Goal: Task Accomplishment & Management: Use online tool/utility

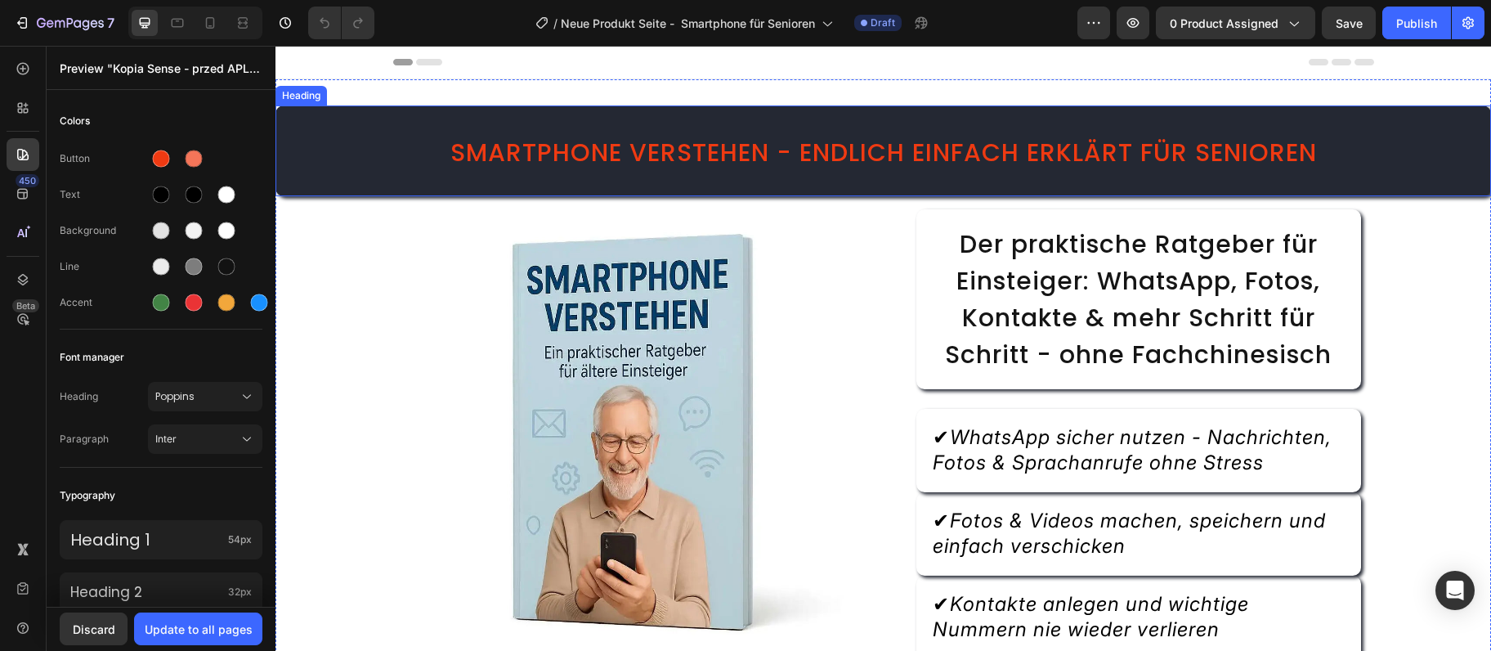
click at [692, 155] on span "Smartphone verstehen - endlich einfach erklärt für Senioren" at bounding box center [883, 152] width 867 height 35
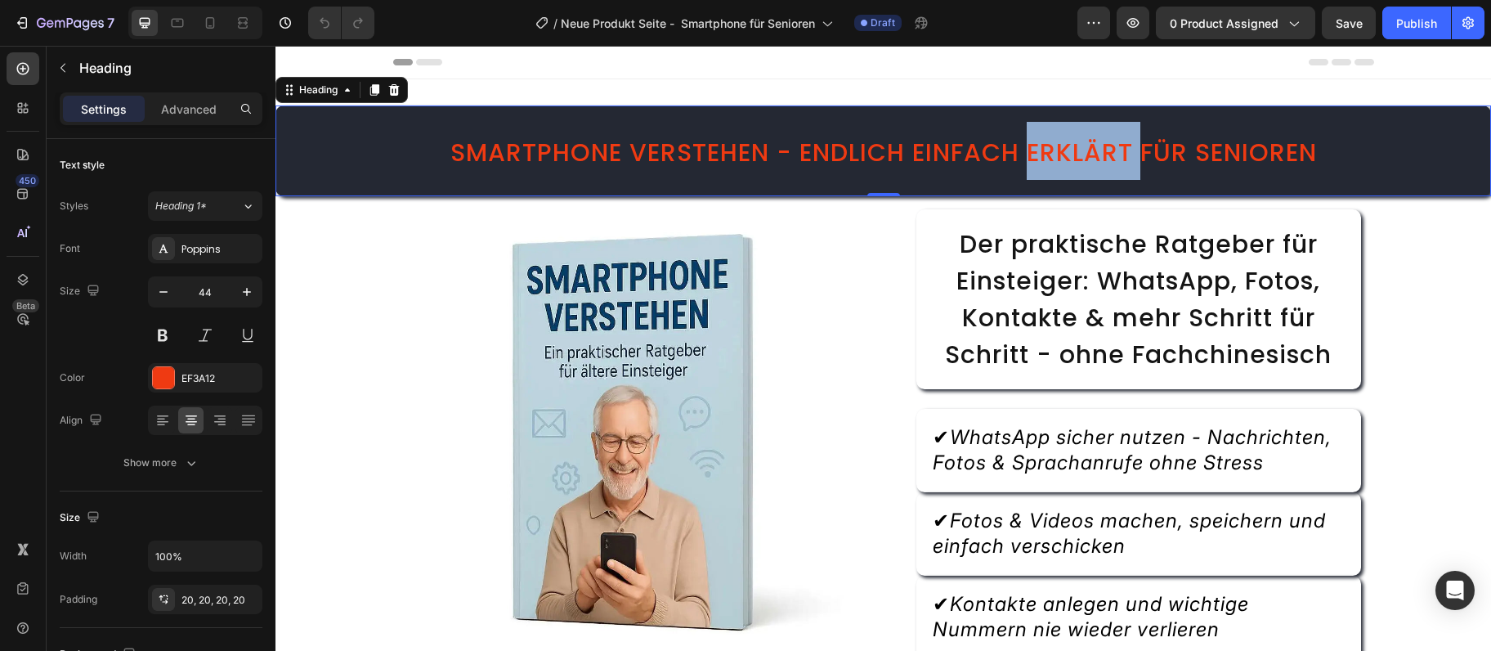
click at [1123, 145] on span "Smartphone verstehen - endlich einfach erklärt für Senioren" at bounding box center [883, 152] width 867 height 35
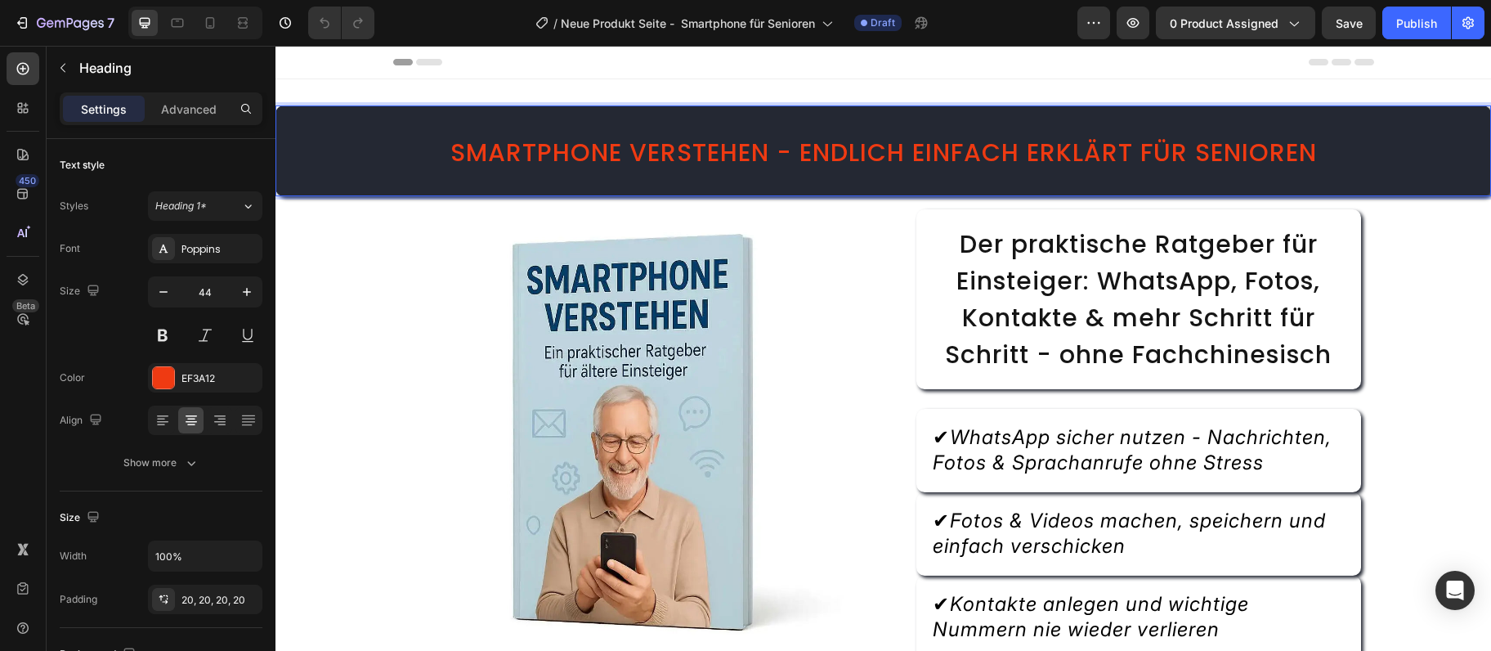
click at [1123, 145] on span "Smartphone verstehen - endlich einfach erklärt für Senioren" at bounding box center [883, 152] width 867 height 35
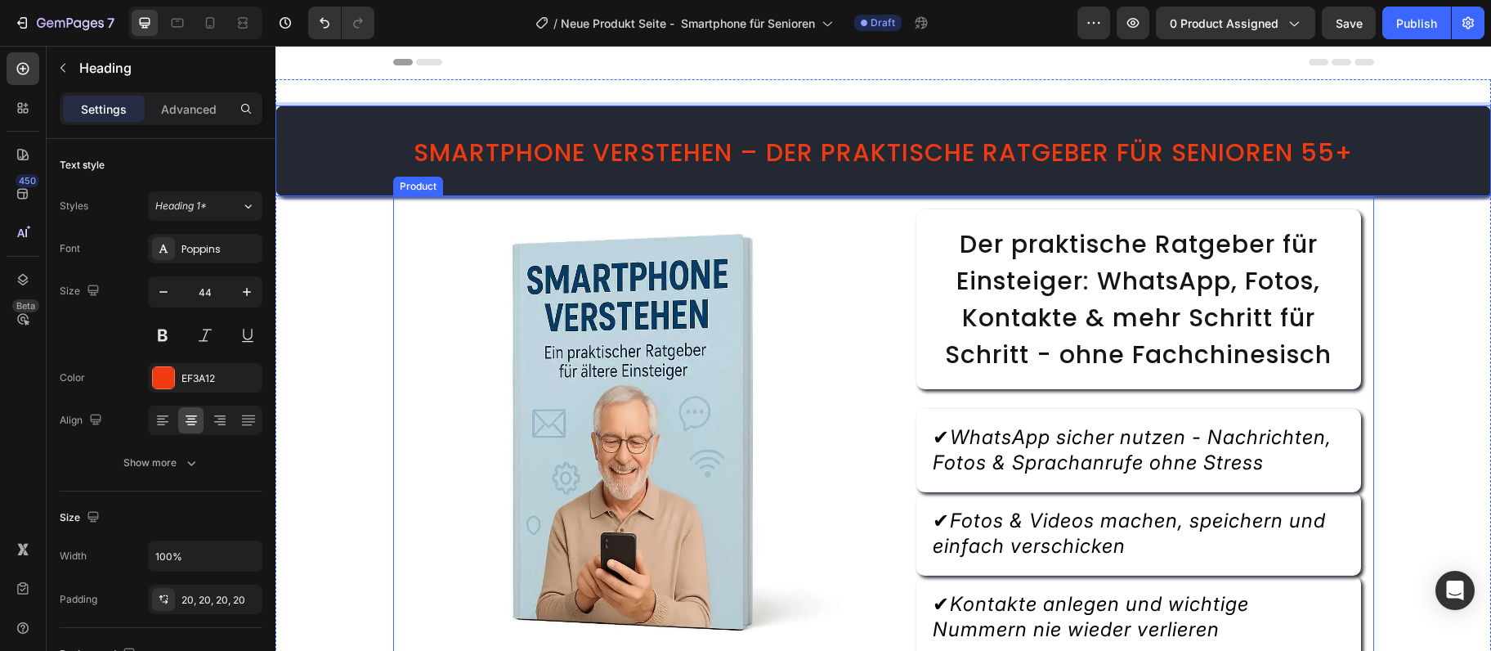
scroll to position [88, 0]
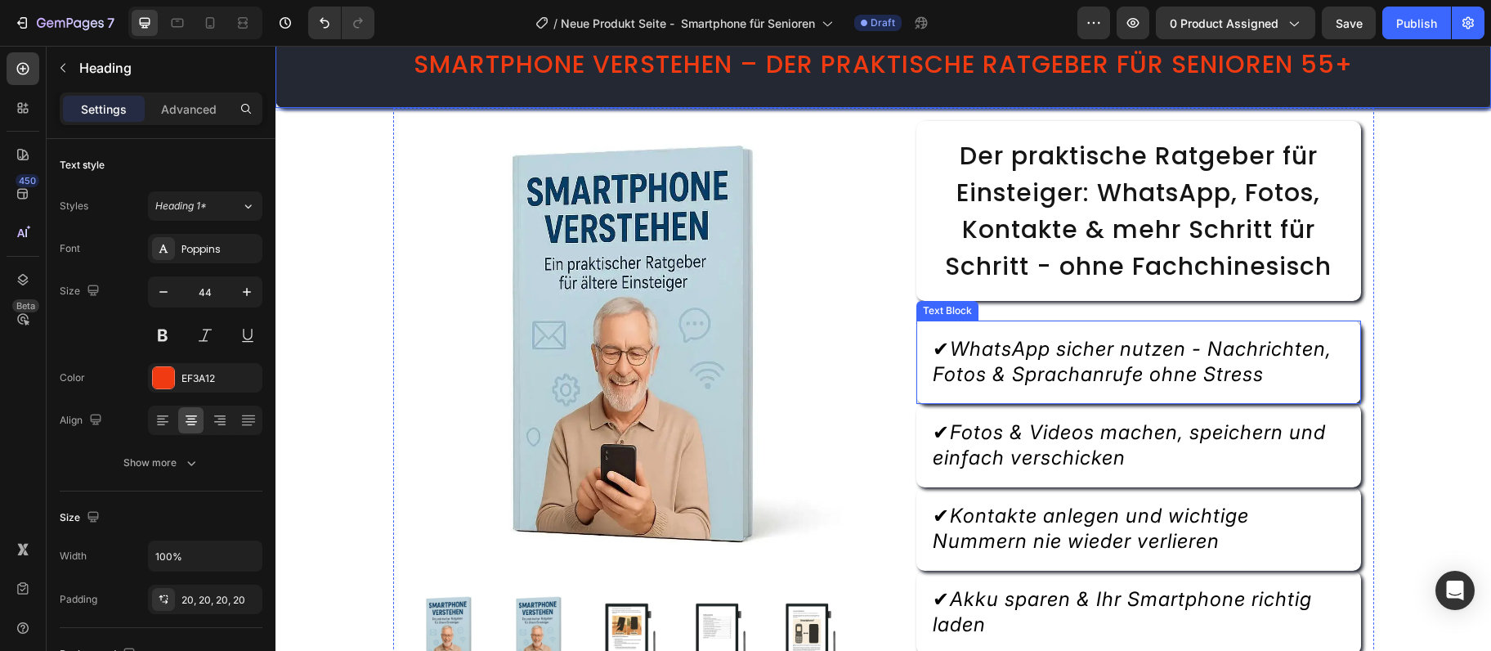
click at [1100, 384] on icon "WhatsApp sicher nutzen - Nachrichten, Fotos & Sprachanrufe ohne Stress" at bounding box center [1132, 361] width 399 height 49
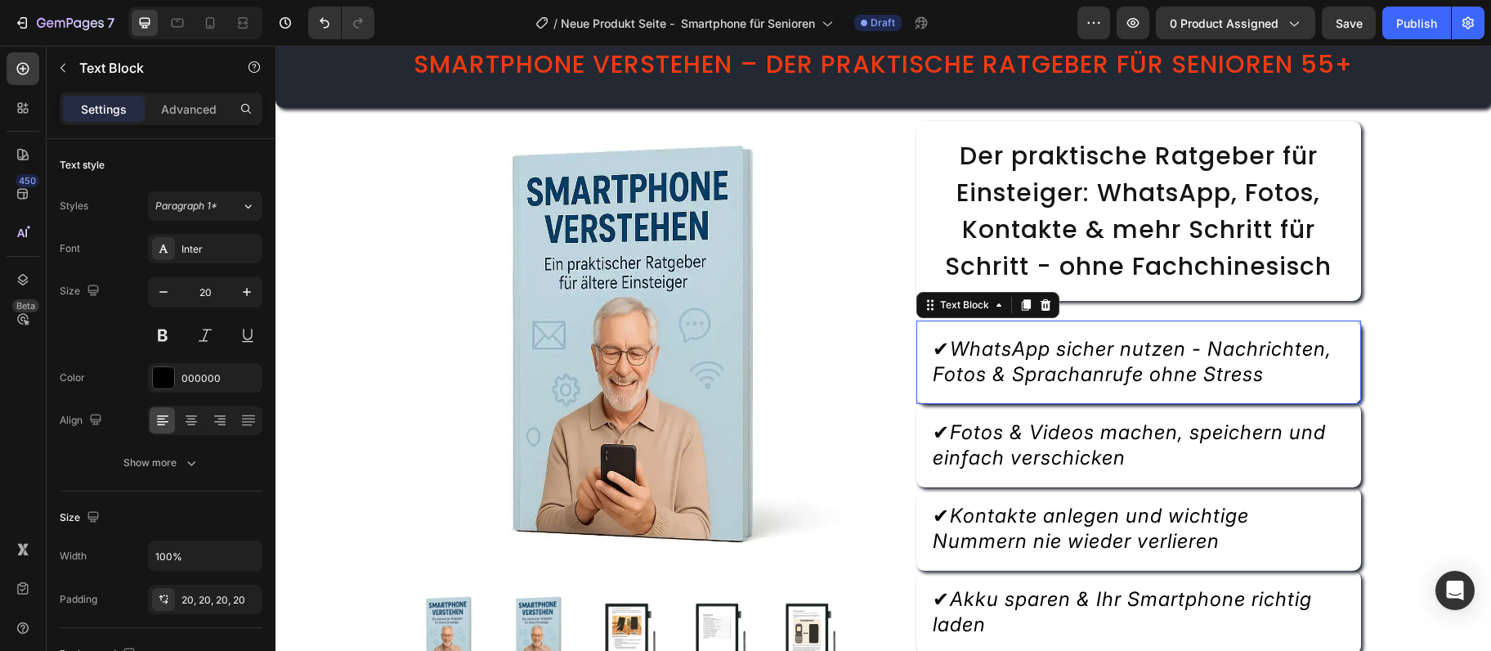
click at [1100, 384] on icon "WhatsApp sicher nutzen - Nachrichten, Fotos & Sprachanrufe ohne Stress" at bounding box center [1132, 361] width 399 height 49
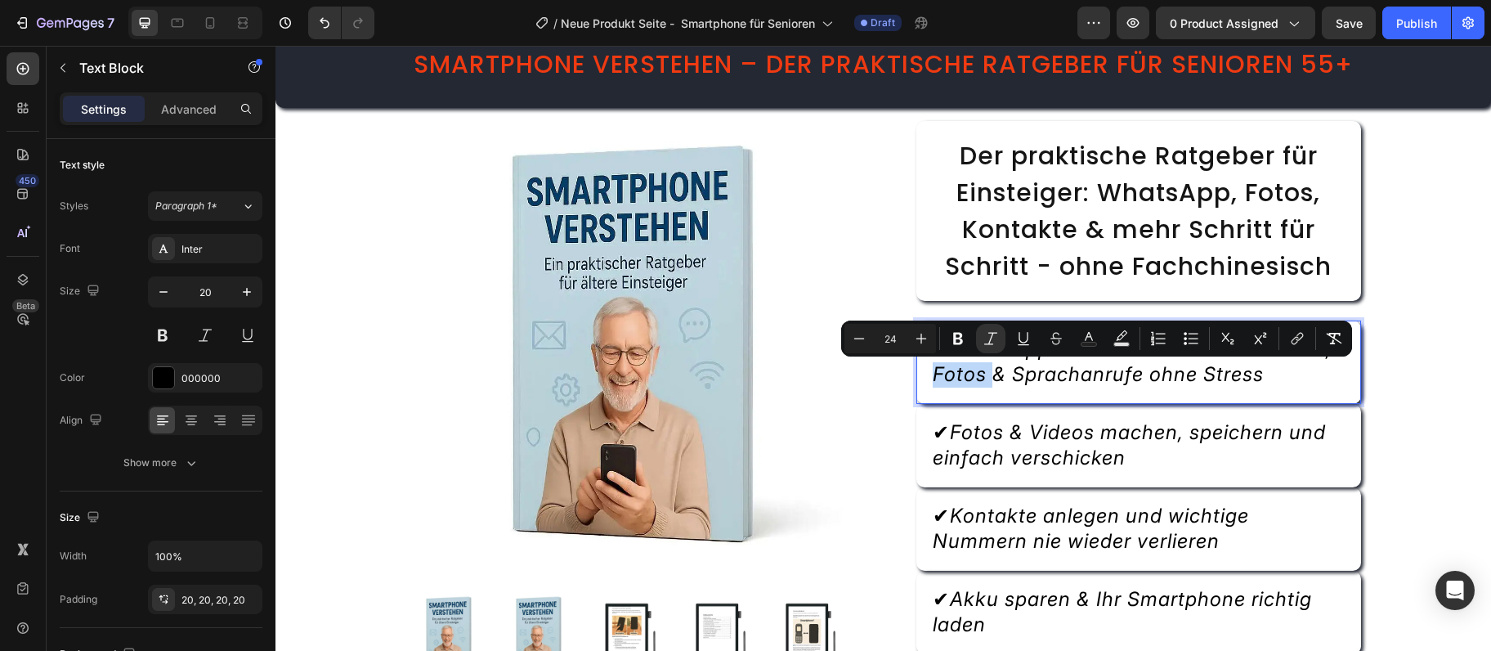
click at [1096, 382] on icon "WhatsApp sicher nutzen - Nachrichten, Fotos & Sprachanrufe ohne Stress" at bounding box center [1132, 361] width 399 height 49
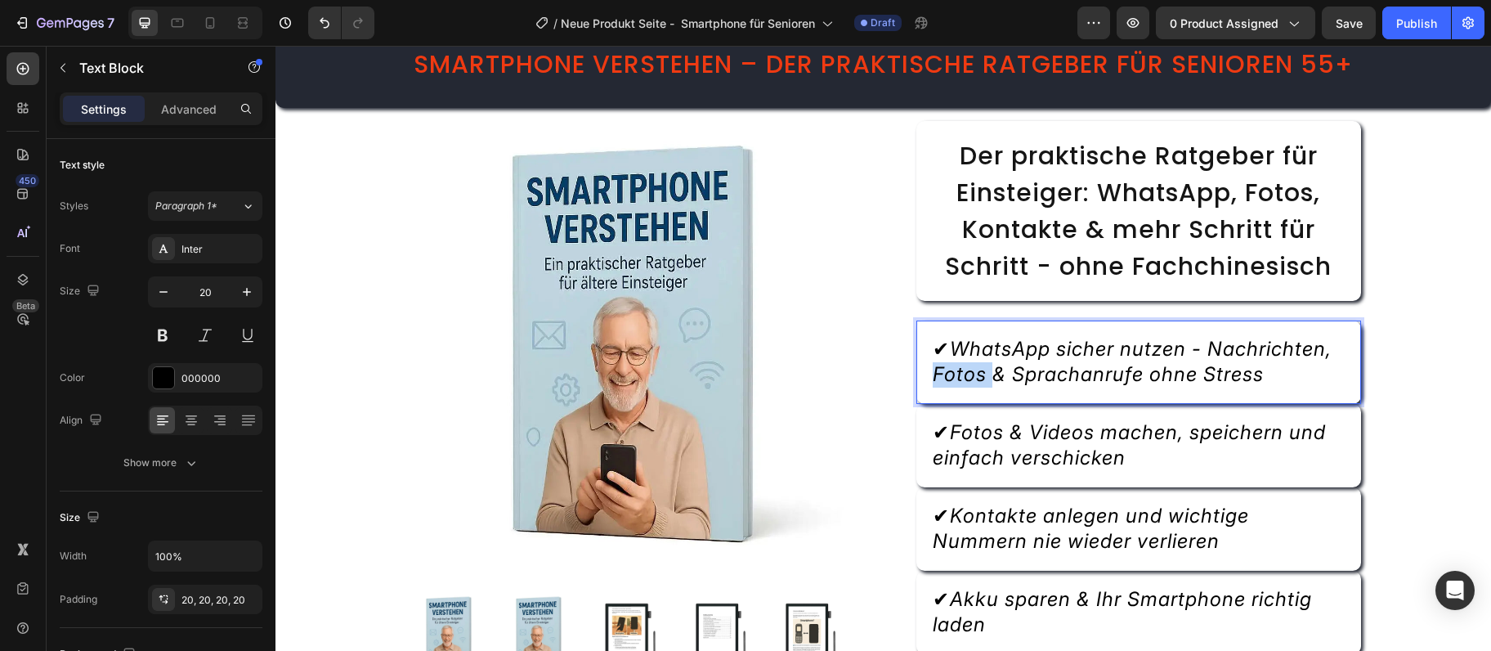
click at [1096, 382] on icon "WhatsApp sicher nutzen - Nachrichten, Fotos & Sprachanrufe ohne Stress" at bounding box center [1132, 361] width 399 height 49
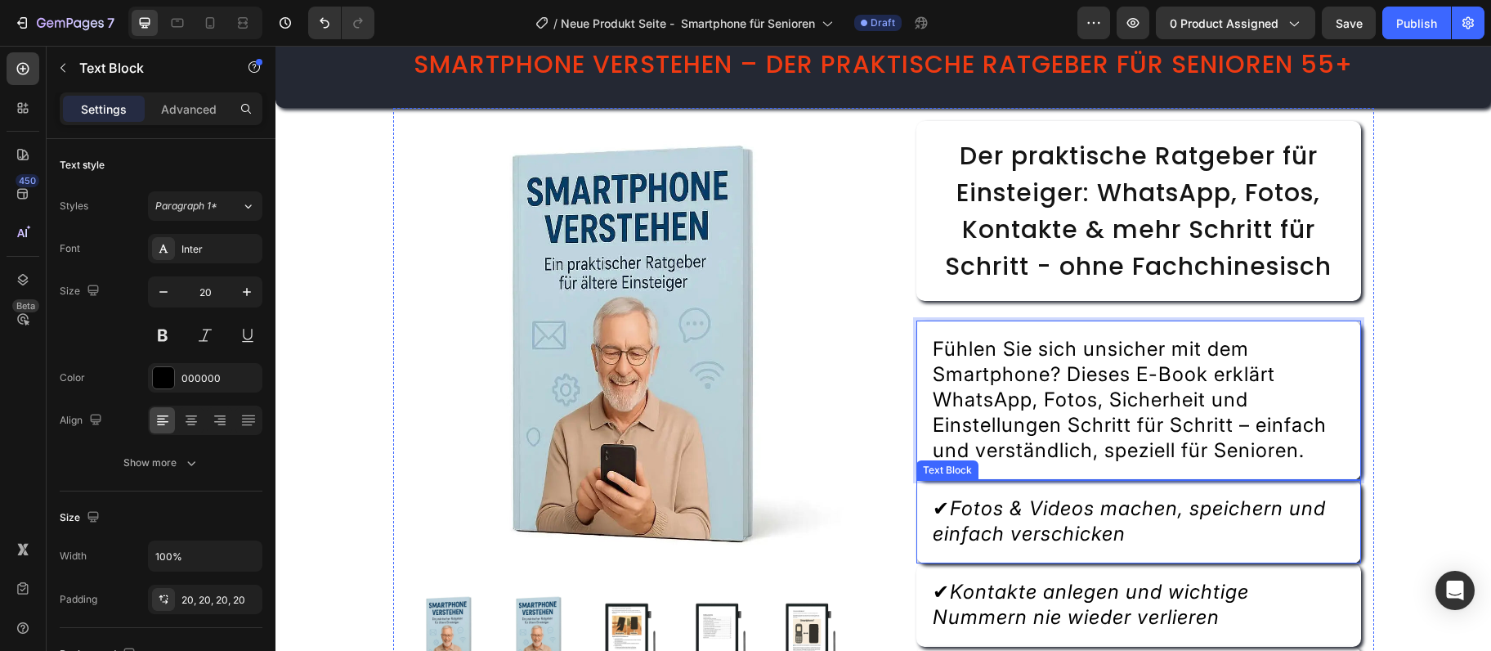
click at [1045, 520] on icon "Fotos & Videos machen, speichern und einfach verschicken" at bounding box center [1129, 520] width 393 height 49
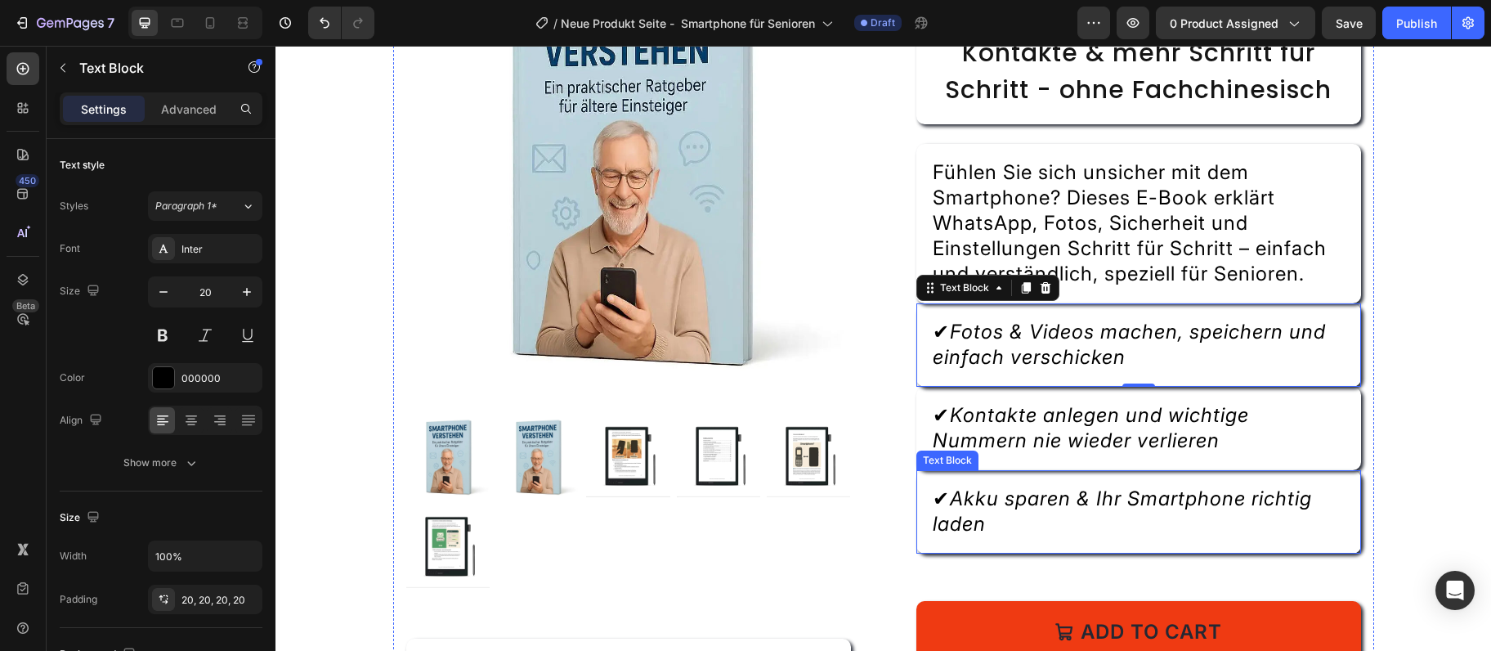
scroll to position [354, 0]
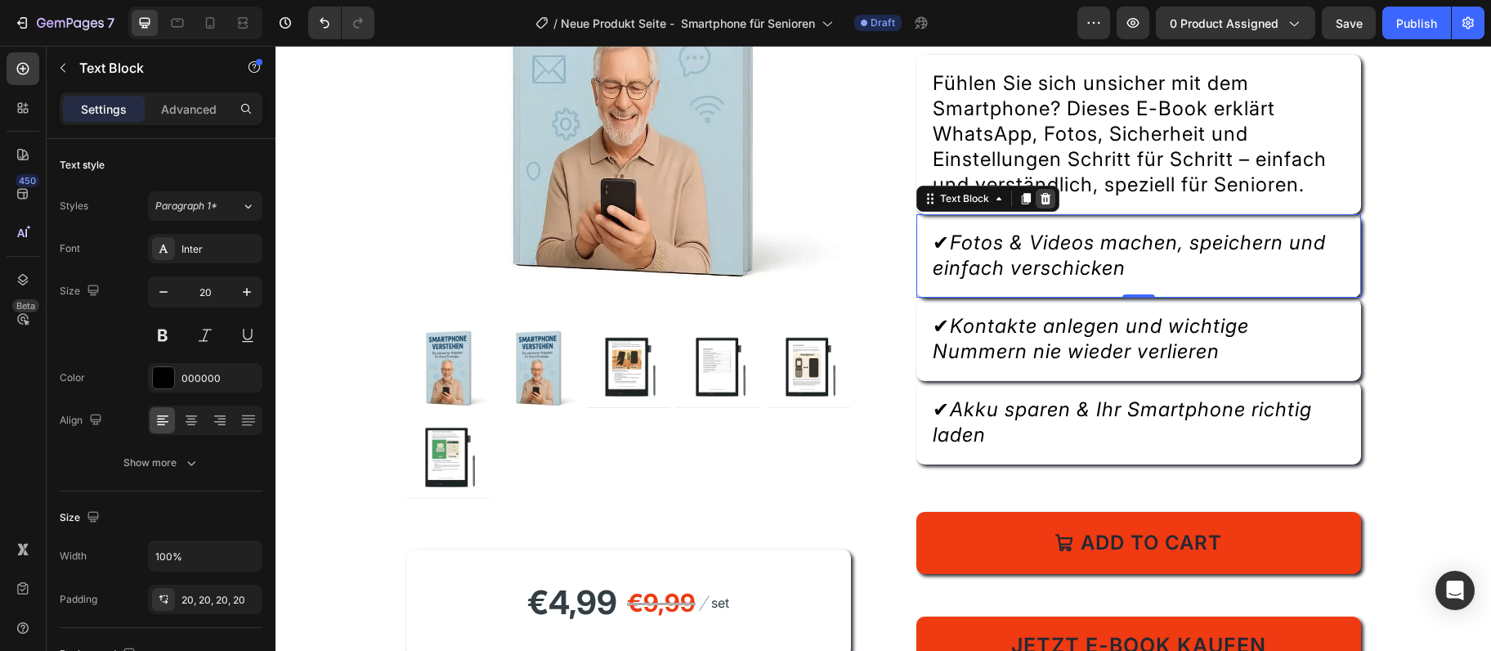
click at [1049, 204] on icon at bounding box center [1045, 198] width 11 height 11
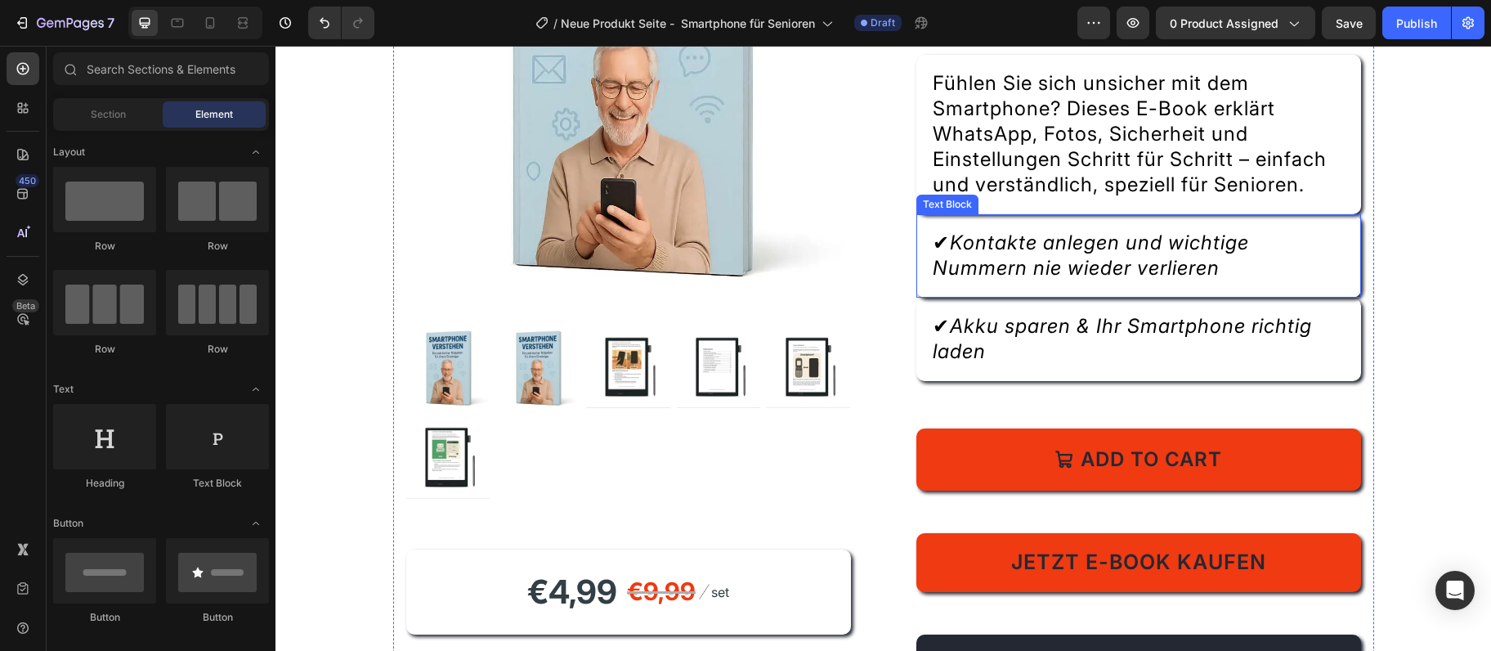
click at [1280, 249] on p "✔ Kontakte anlegen und wichtige Nummern nie wieder verlieren" at bounding box center [1139, 256] width 412 height 51
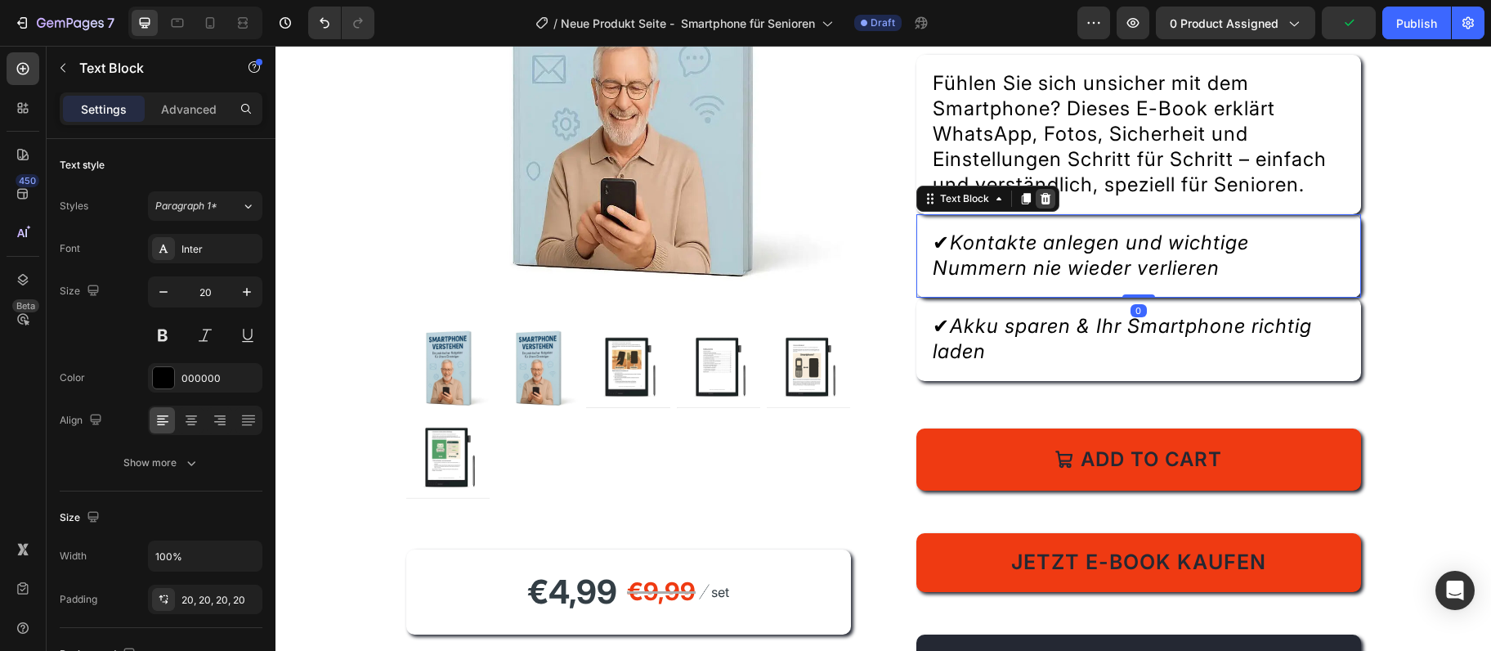
click at [1038, 198] on div at bounding box center [1046, 199] width 20 height 20
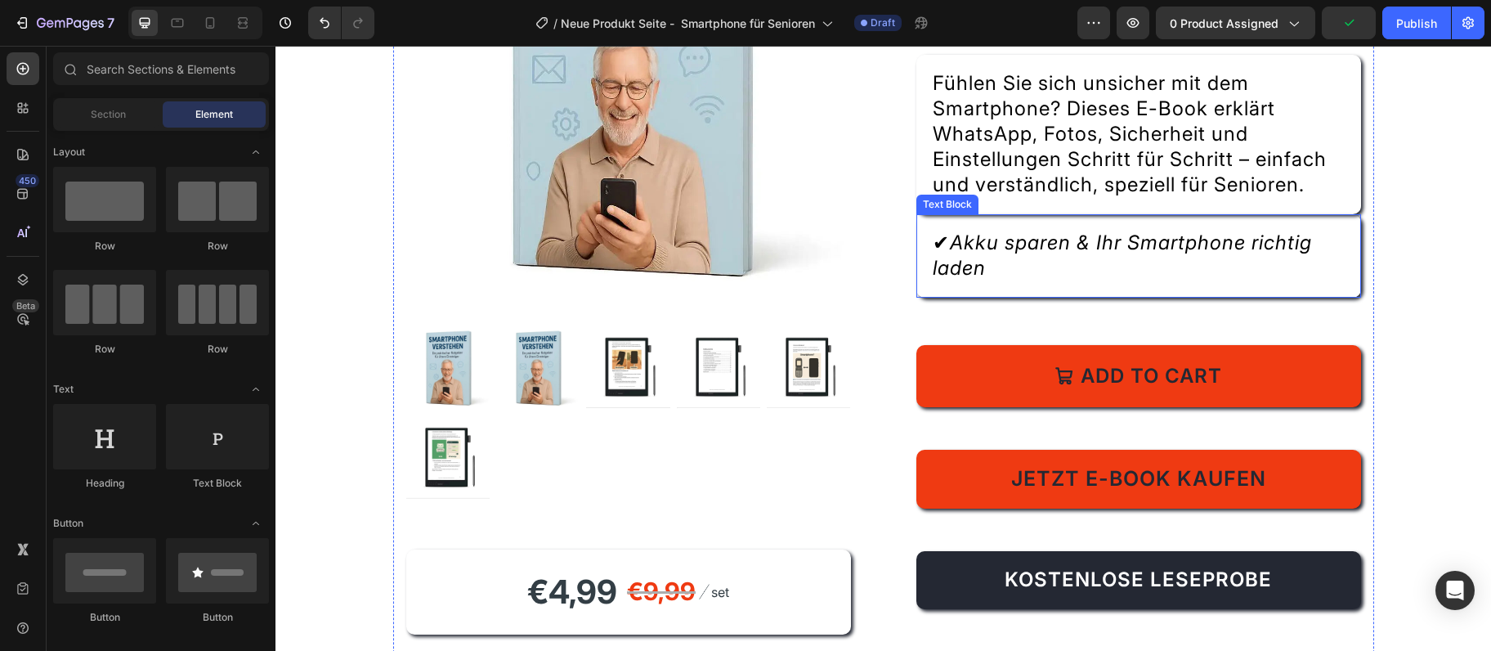
click at [1222, 281] on p "✔ Akku sparen & Ihr Smartphone richtig laden" at bounding box center [1139, 256] width 412 height 51
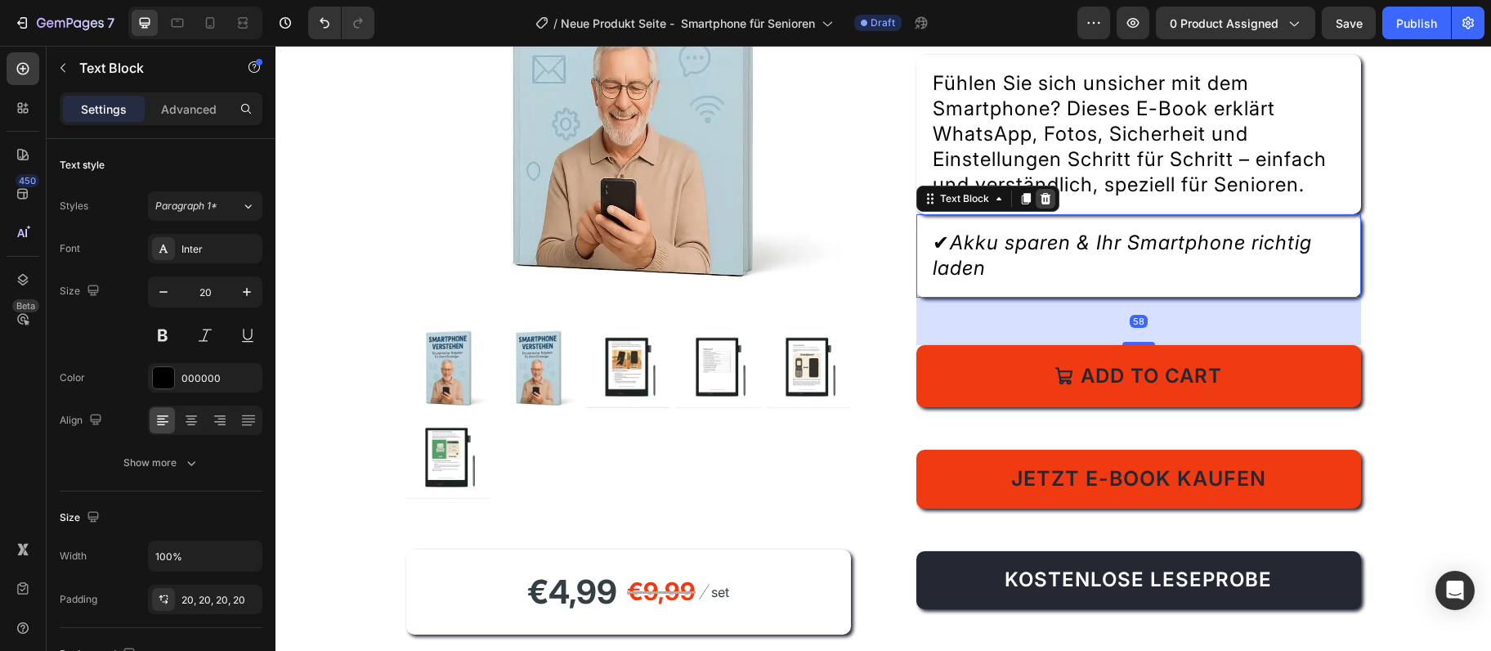
click at [1049, 204] on icon at bounding box center [1045, 198] width 11 height 11
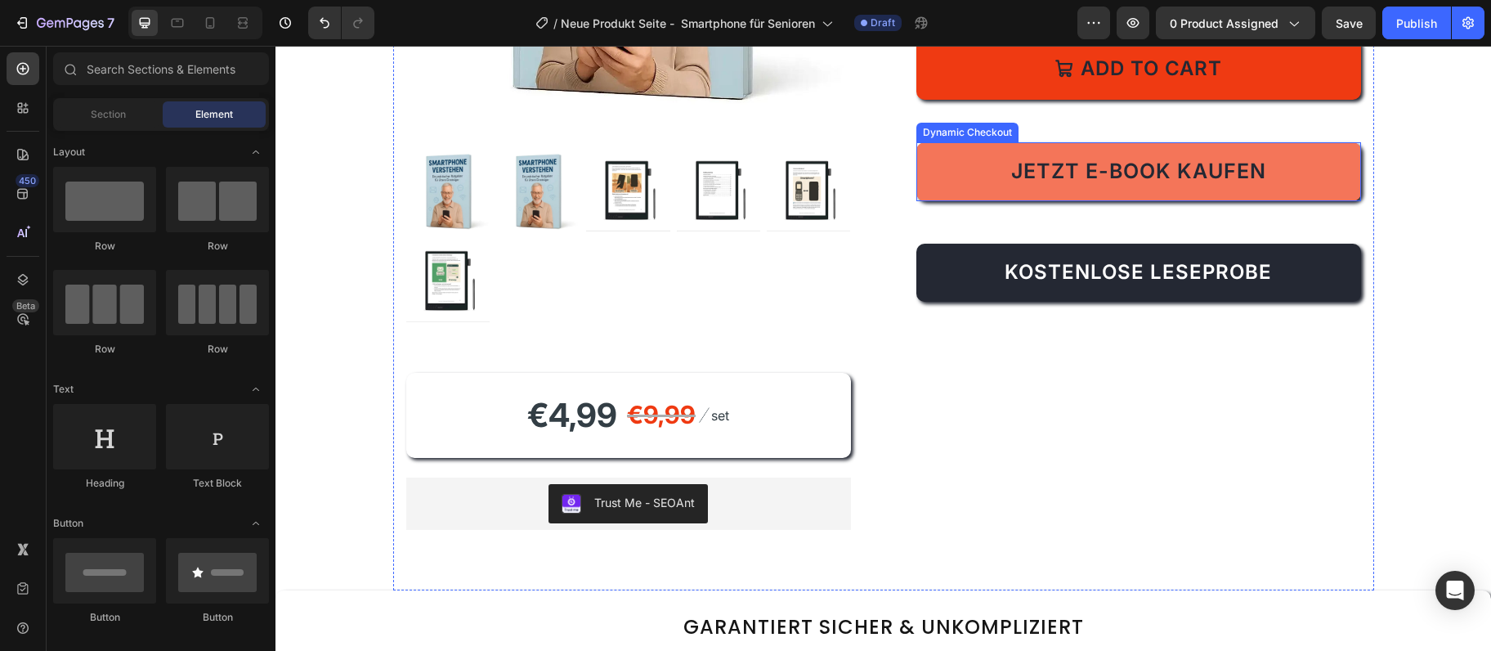
scroll to position [442, 0]
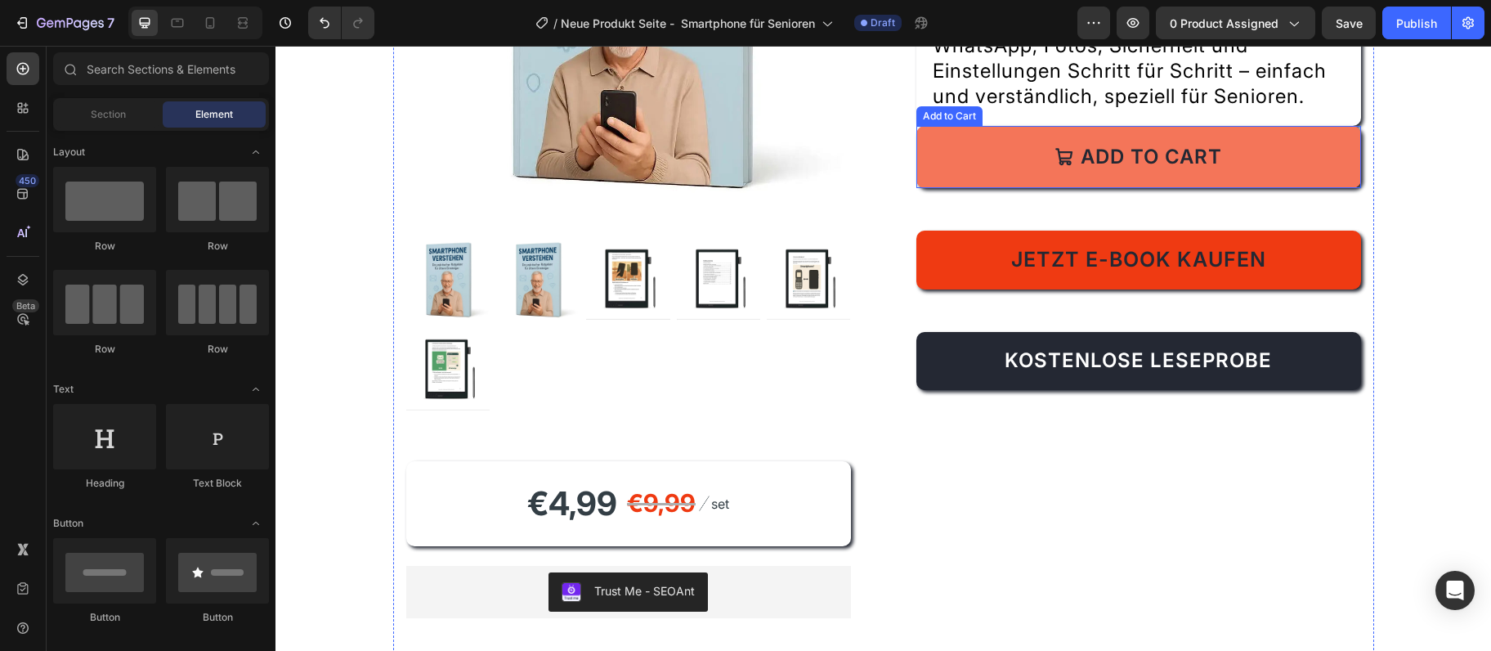
click at [1106, 177] on button "Add to cart" at bounding box center [1139, 157] width 445 height 62
click at [1106, 176] on button "Add to cart" at bounding box center [1139, 157] width 445 height 62
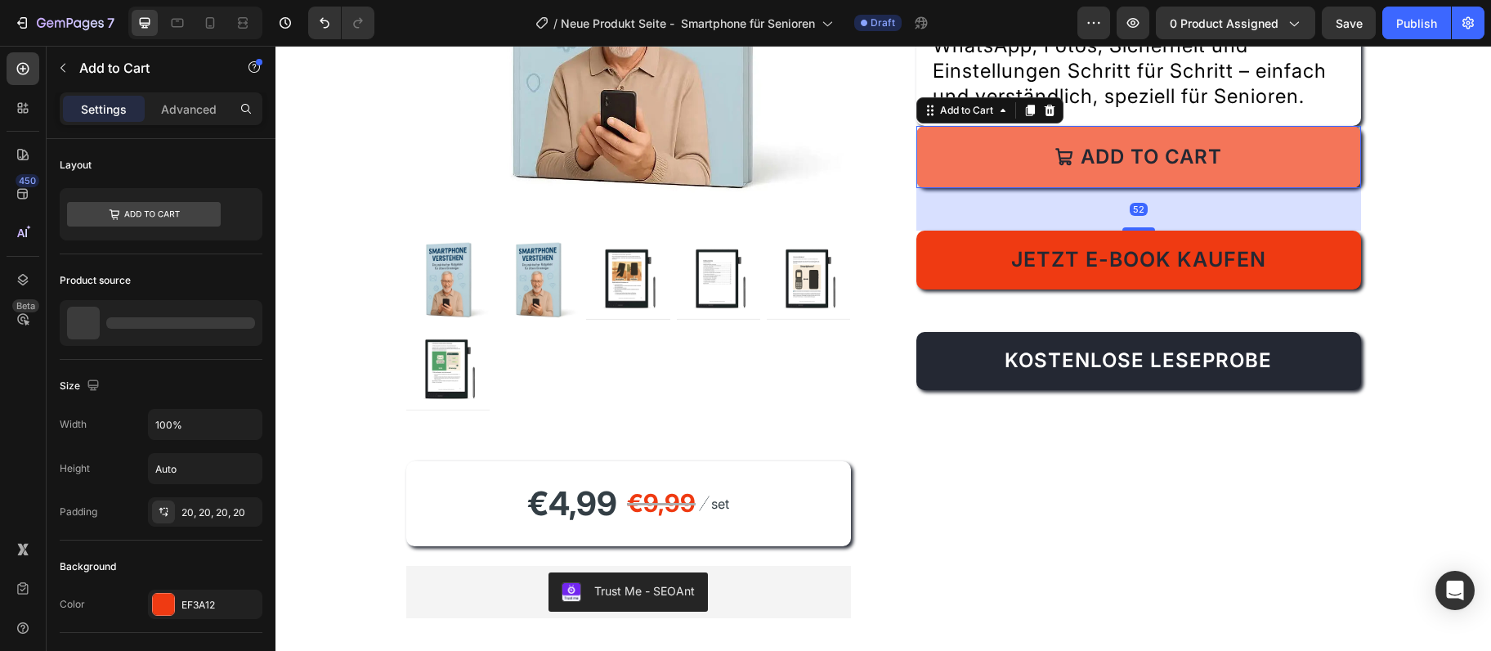
click at [1106, 176] on button "Add to cart" at bounding box center [1139, 157] width 445 height 62
click at [1113, 152] on div "Add to cart" at bounding box center [1151, 156] width 141 height 29
click at [1113, 152] on p "Add to cart" at bounding box center [1151, 156] width 141 height 29
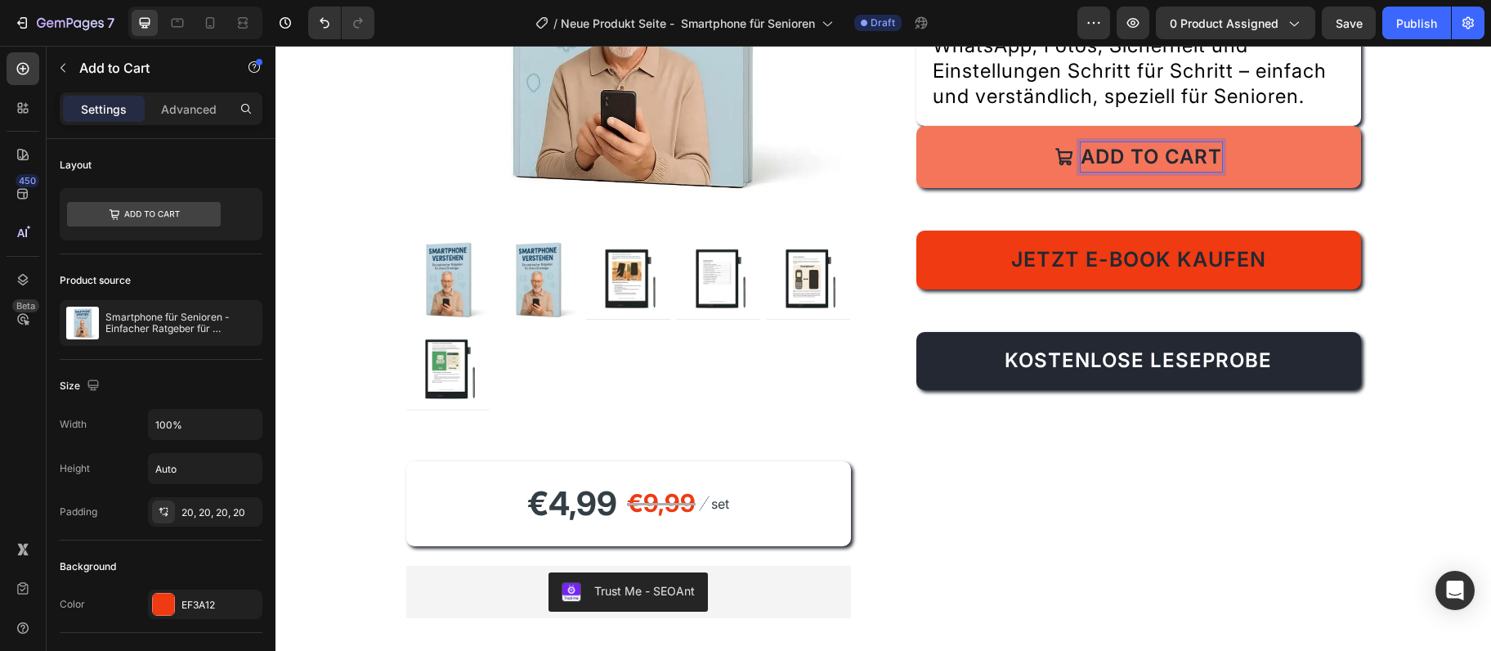
click at [1114, 150] on p "Add to cart" at bounding box center [1151, 156] width 141 height 29
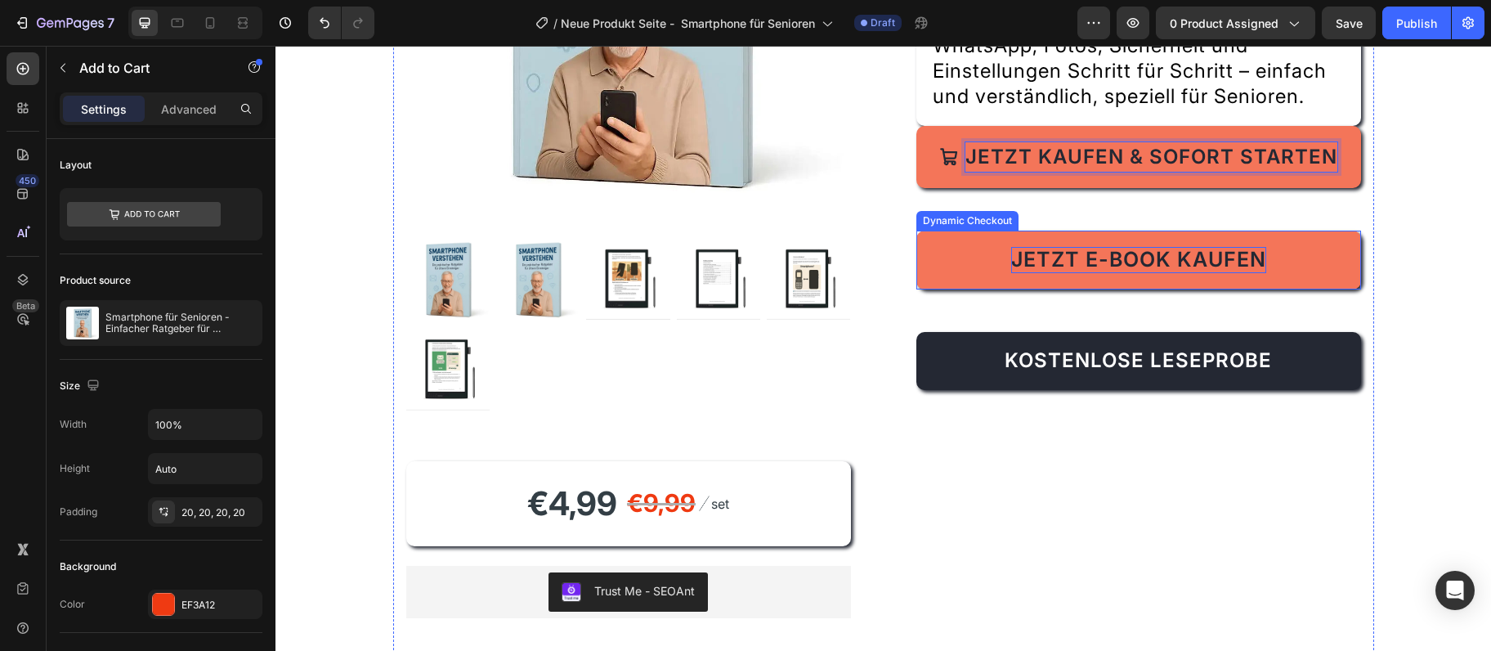
click at [1114, 256] on span "Jetzt E-Book kaufen" at bounding box center [1138, 259] width 255 height 25
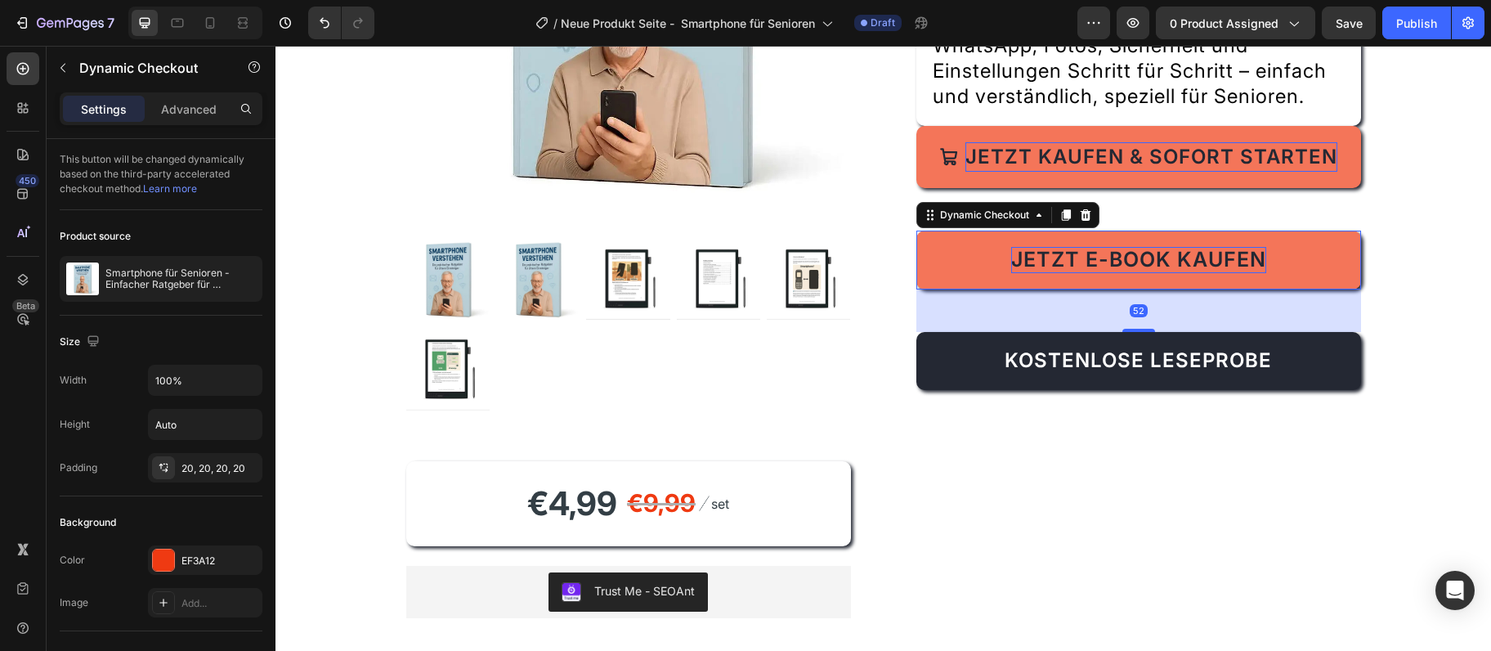
click at [1114, 256] on span "Jetzt E-Book kaufen" at bounding box center [1138, 259] width 255 height 25
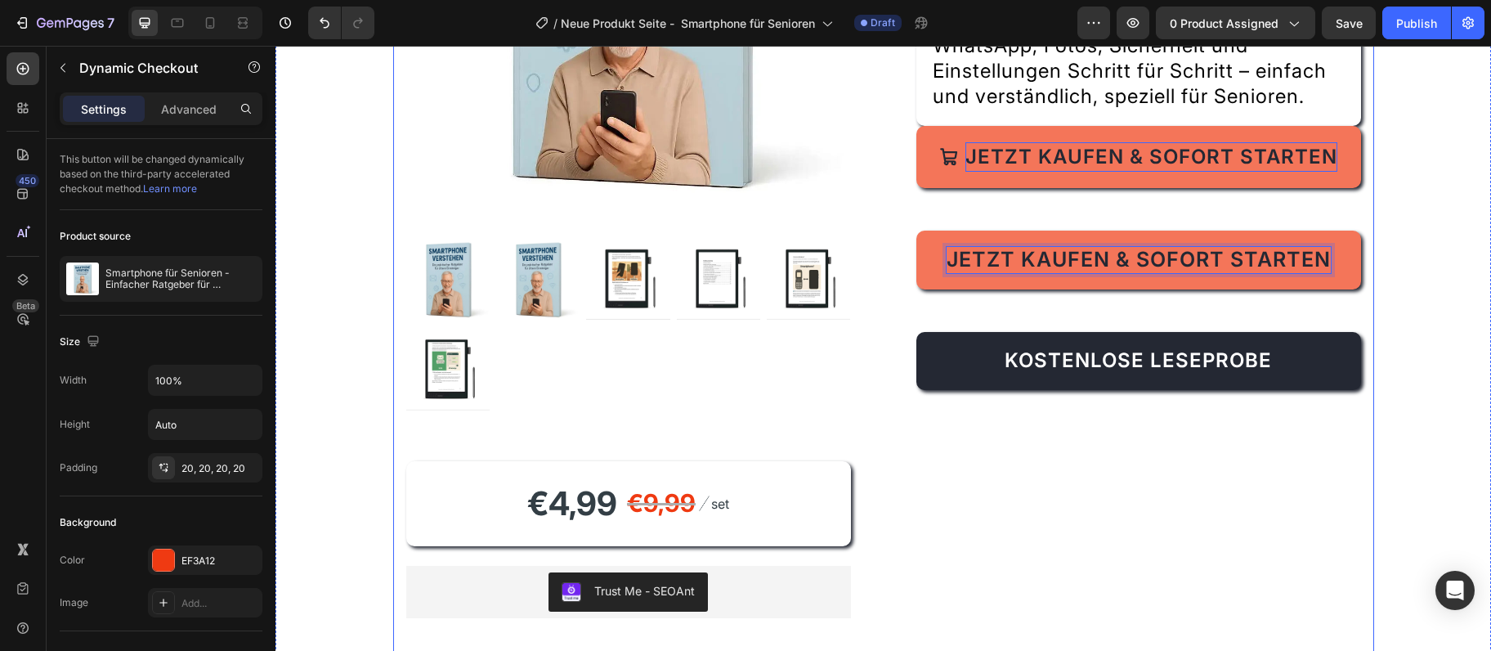
click at [1081, 322] on div "Der praktische Ratgeber für Einsteiger: WhatsApp, Fotos, Kontakte & mehr Schrit…" at bounding box center [1139, 216] width 445 height 899
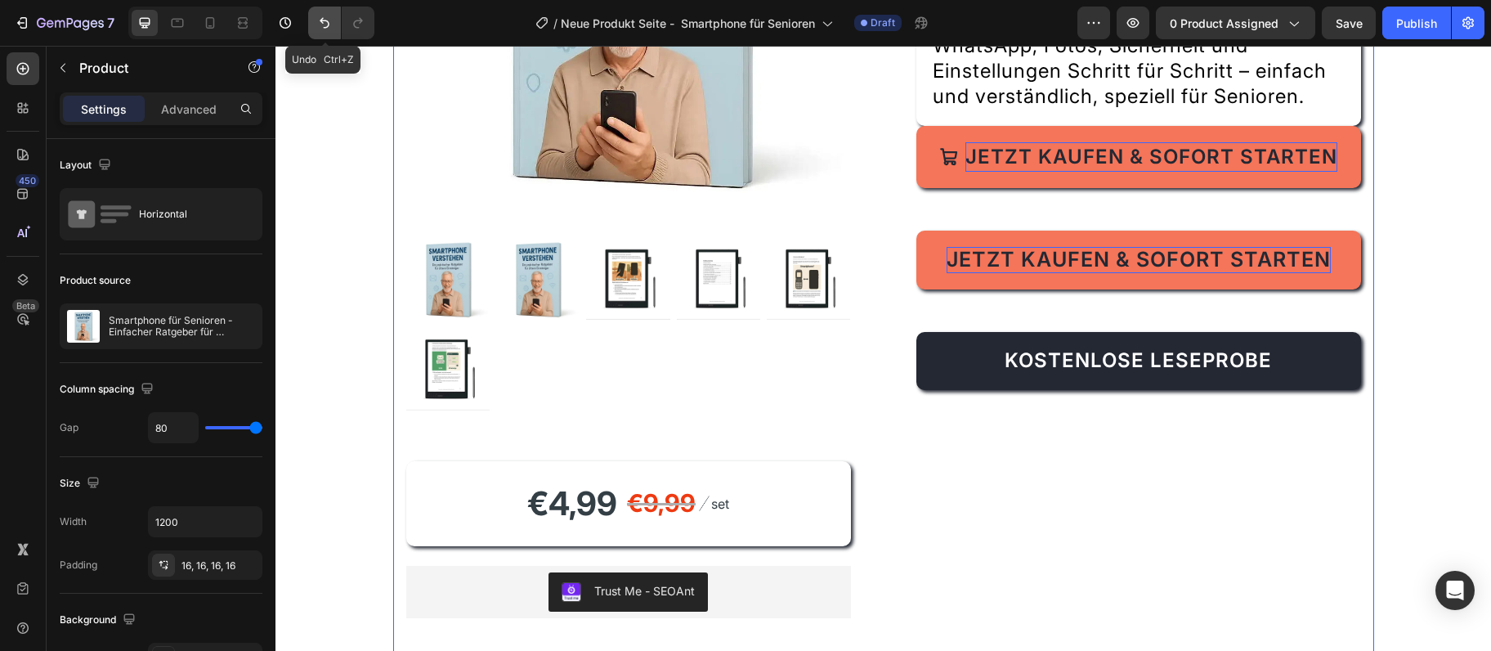
click at [332, 16] on icon "Undo/Redo" at bounding box center [324, 23] width 16 height 16
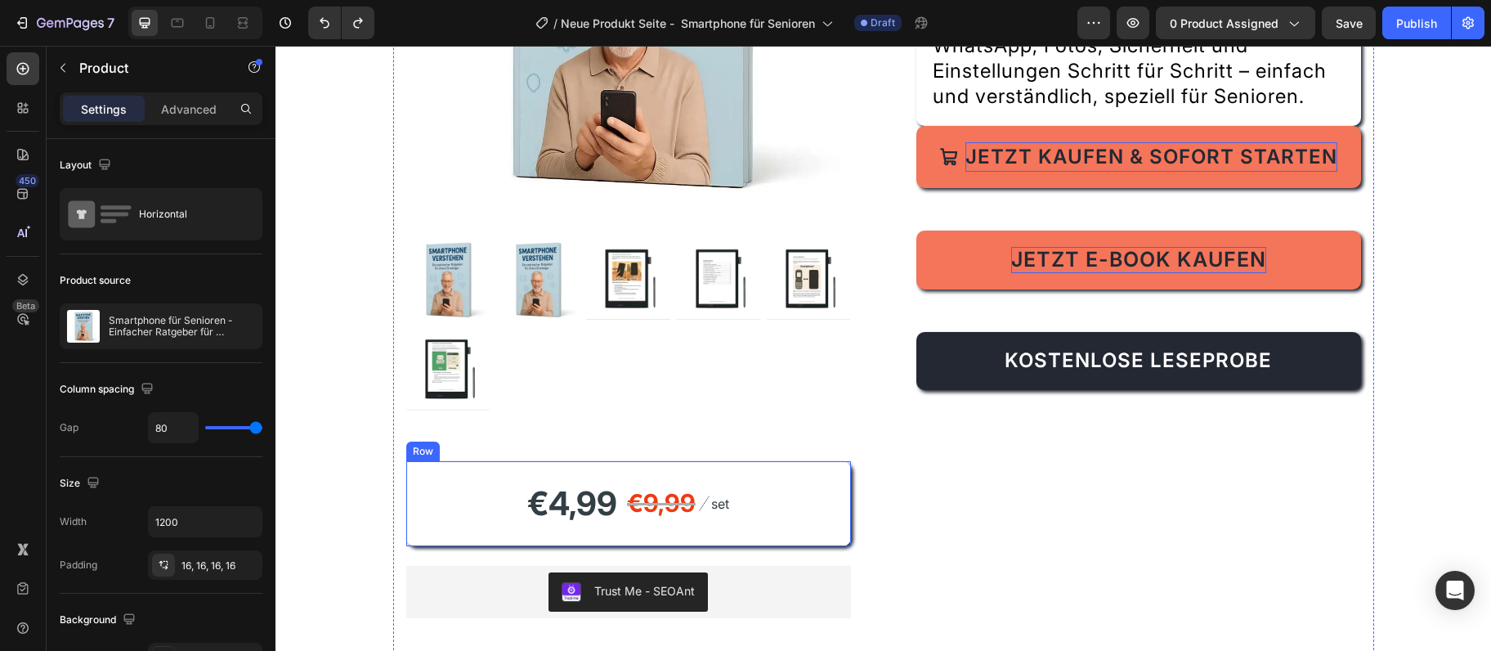
click at [818, 495] on div "€4,99 Product Price Product Price €9,99 Compare Price Compare Price Image set T…" at bounding box center [628, 503] width 445 height 85
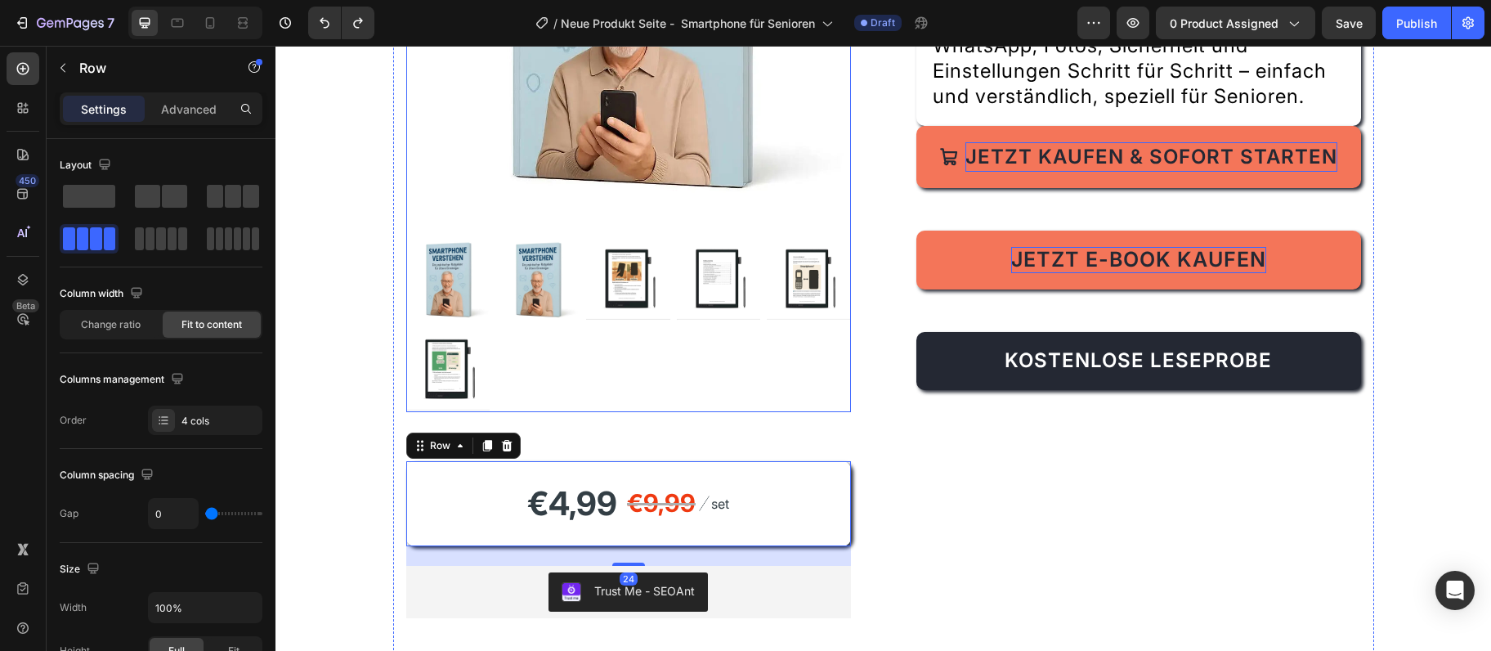
click at [538, 376] on div at bounding box center [628, 325] width 445 height 174
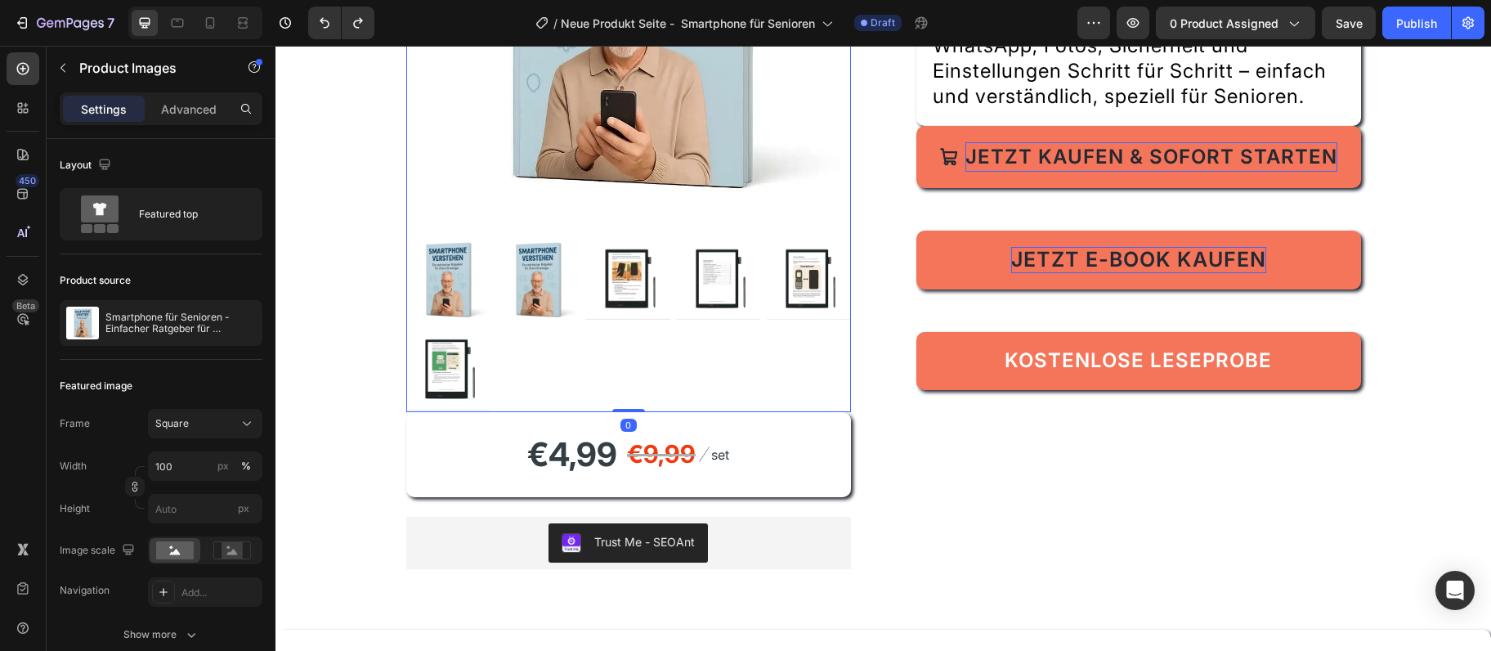
drag, startPoint x: 626, startPoint y: 459, endPoint x: 927, endPoint y: 365, distance: 315.2
click at [607, 388] on div "Product Images 0" at bounding box center [628, 89] width 445 height 645
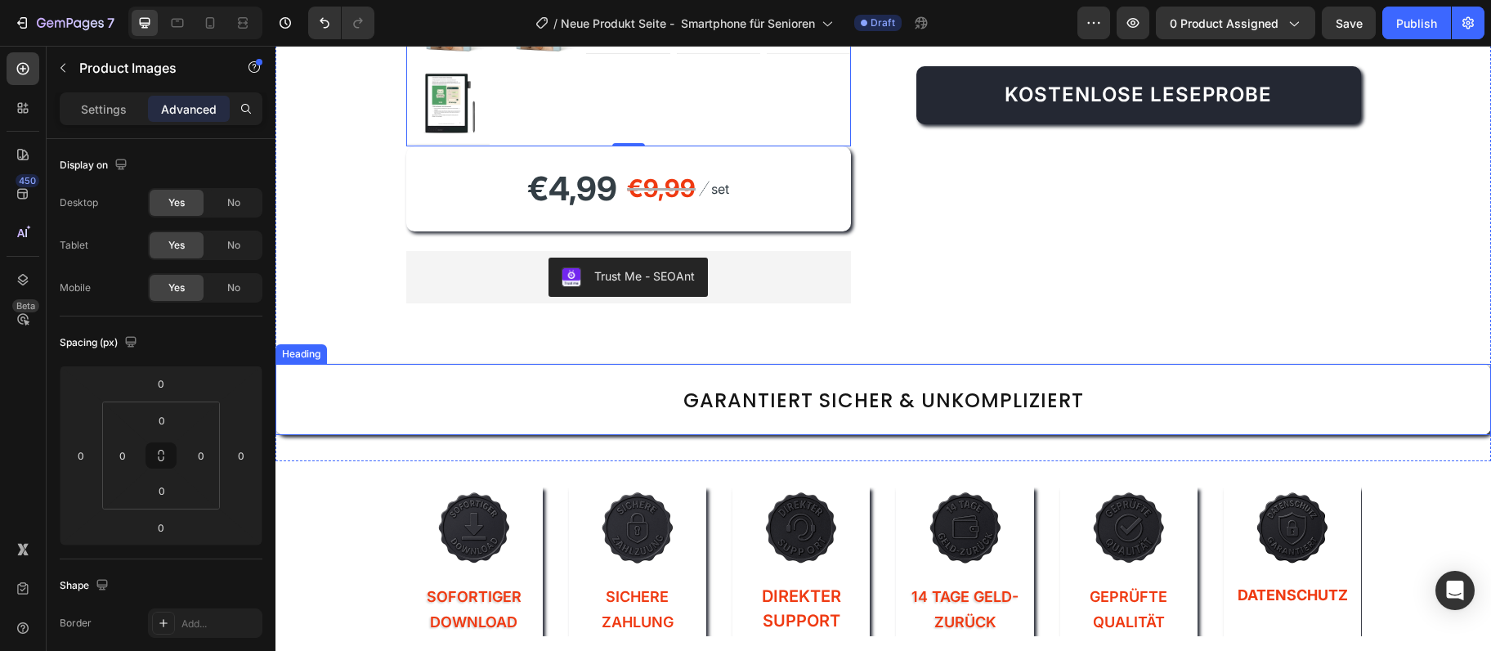
scroll to position [620, 0]
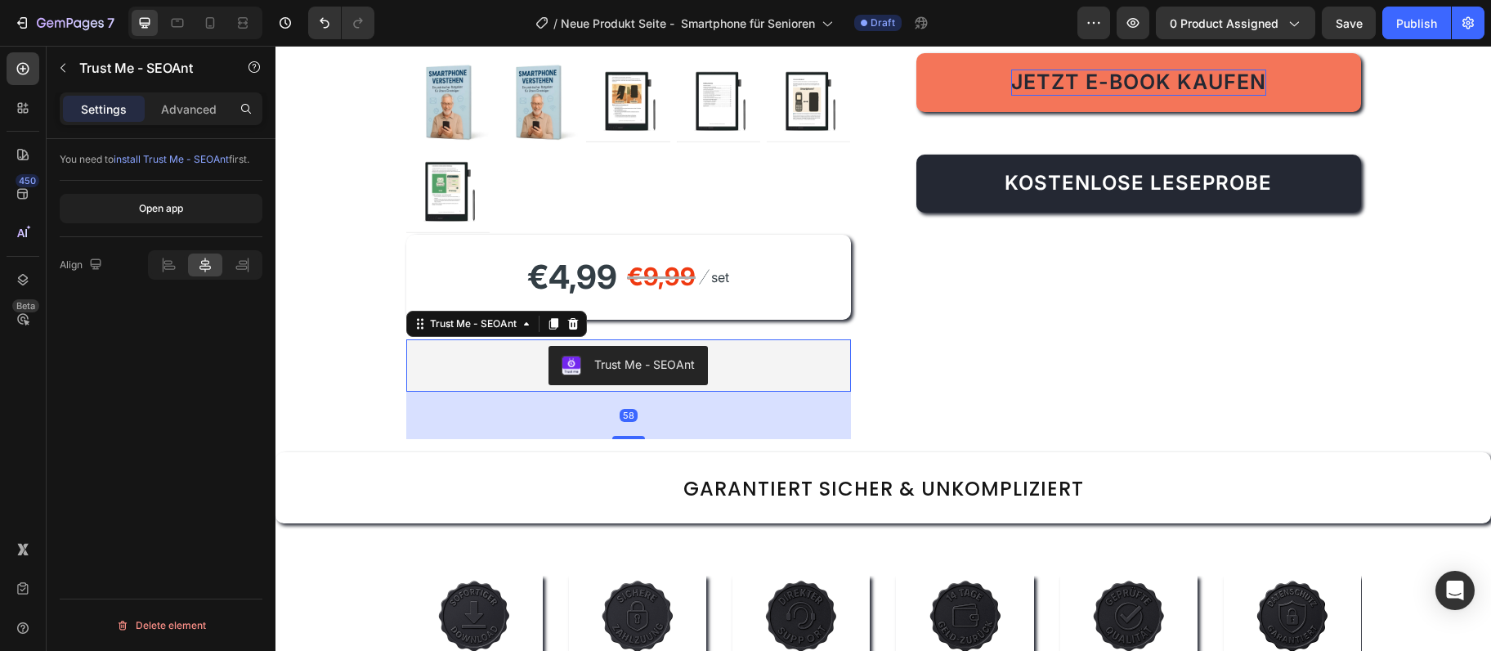
click at [760, 370] on div "Trust Me - SEOAnt" at bounding box center [629, 365] width 432 height 39
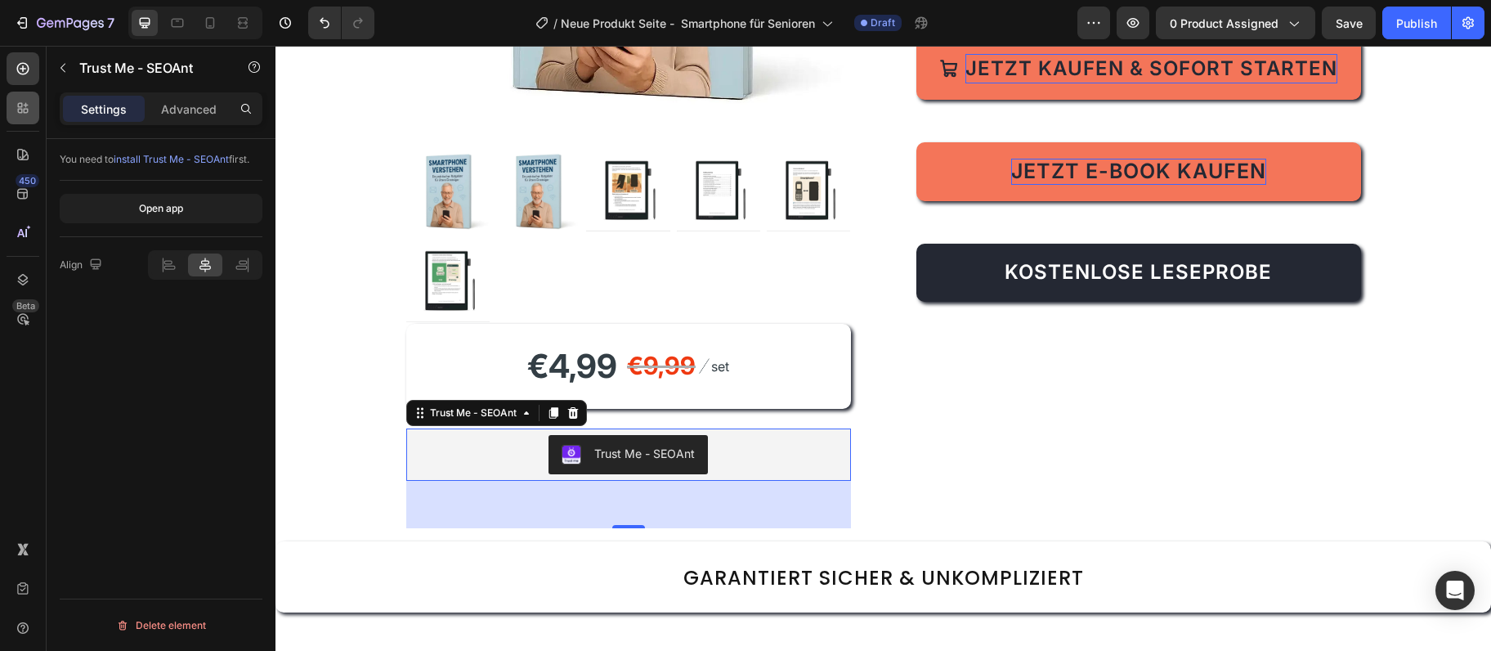
click at [38, 112] on div at bounding box center [23, 108] width 33 height 33
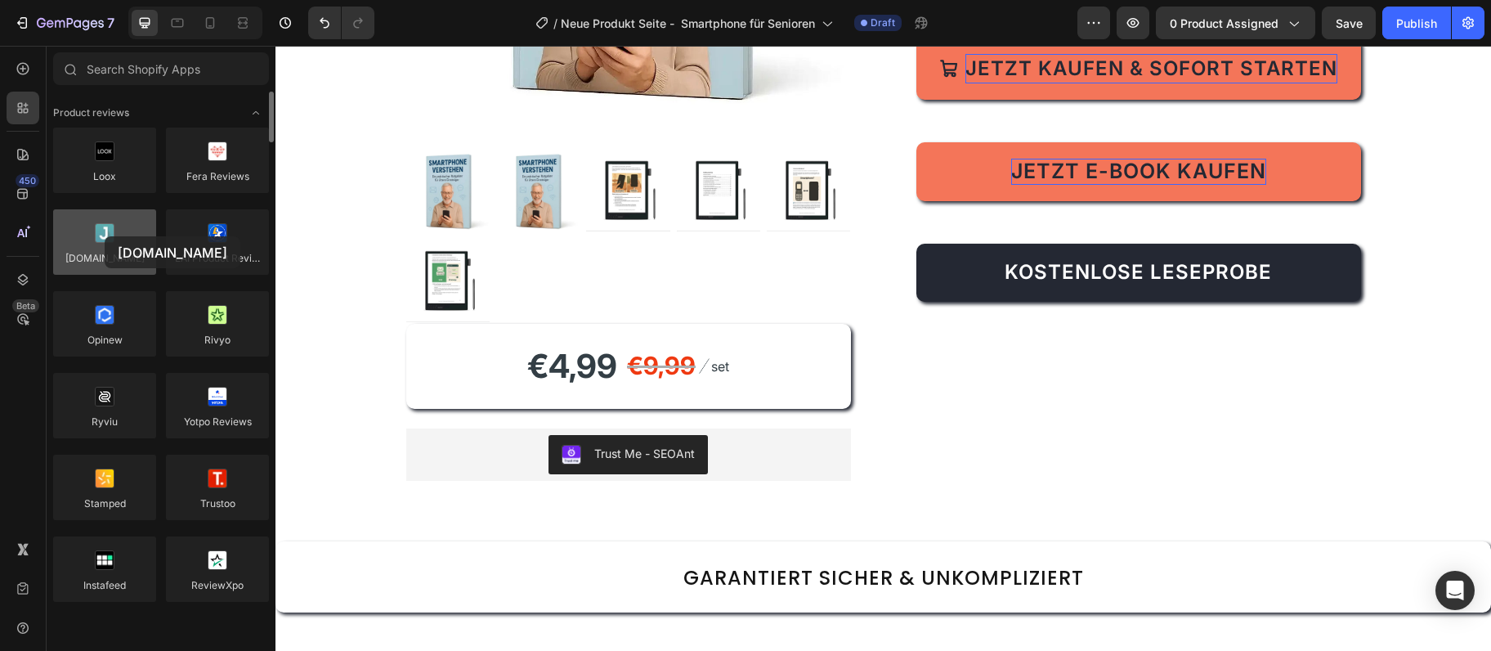
click at [105, 236] on div at bounding box center [104, 241] width 103 height 65
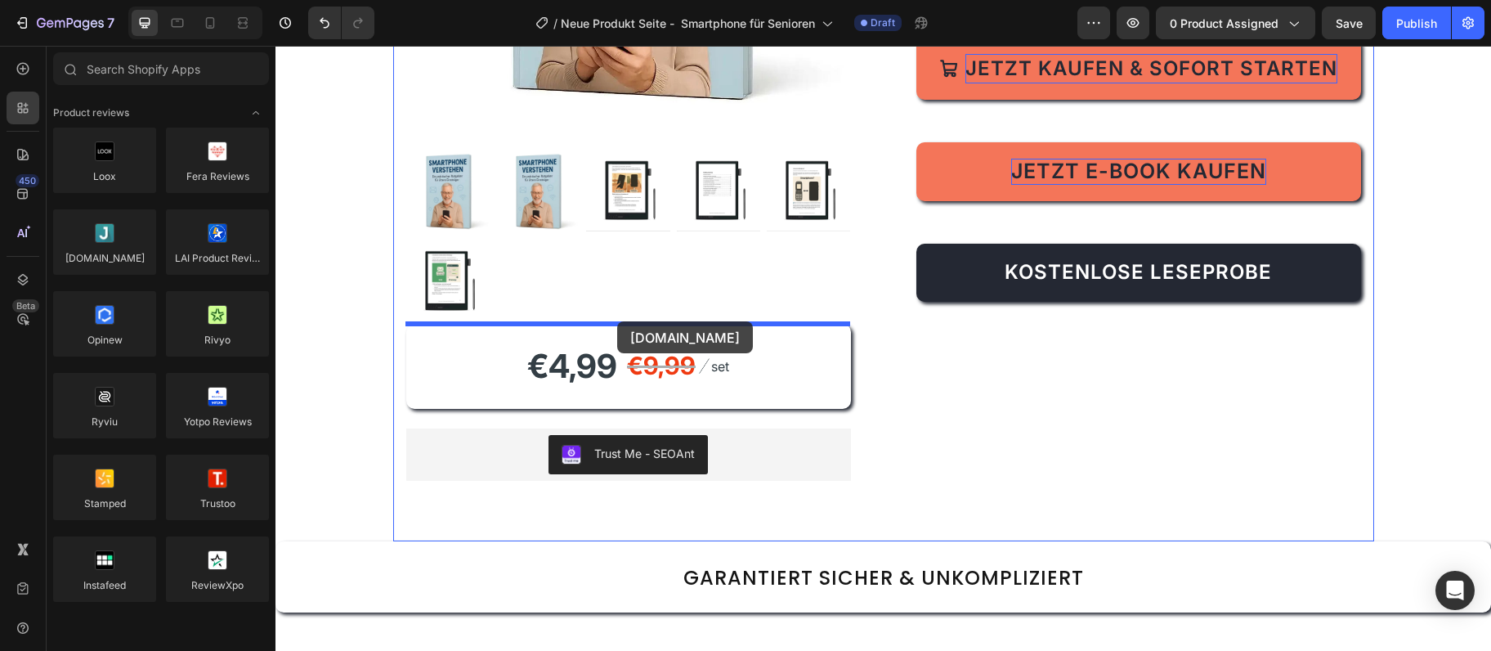
drag, startPoint x: 379, startPoint y: 287, endPoint x: 617, endPoint y: 322, distance: 240.5
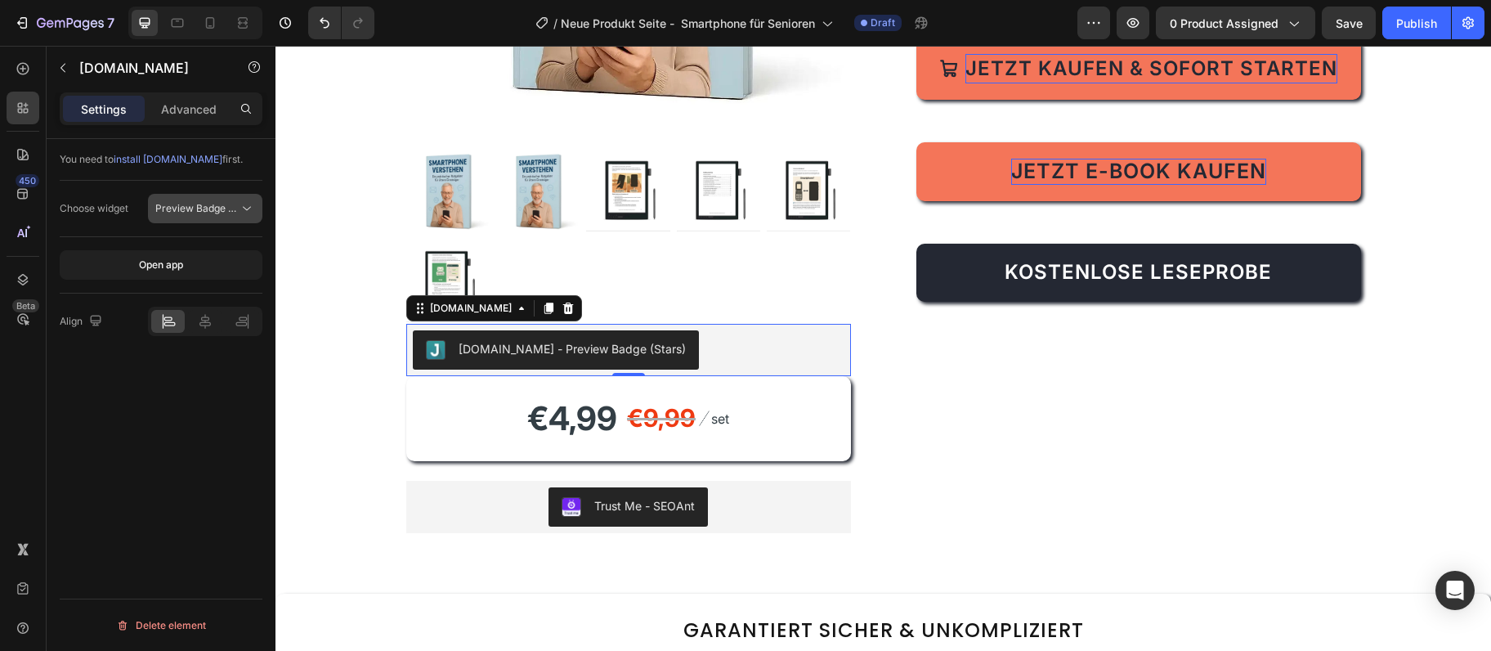
click at [206, 204] on span "Preview Badge (Stars)" at bounding box center [207, 208] width 104 height 12
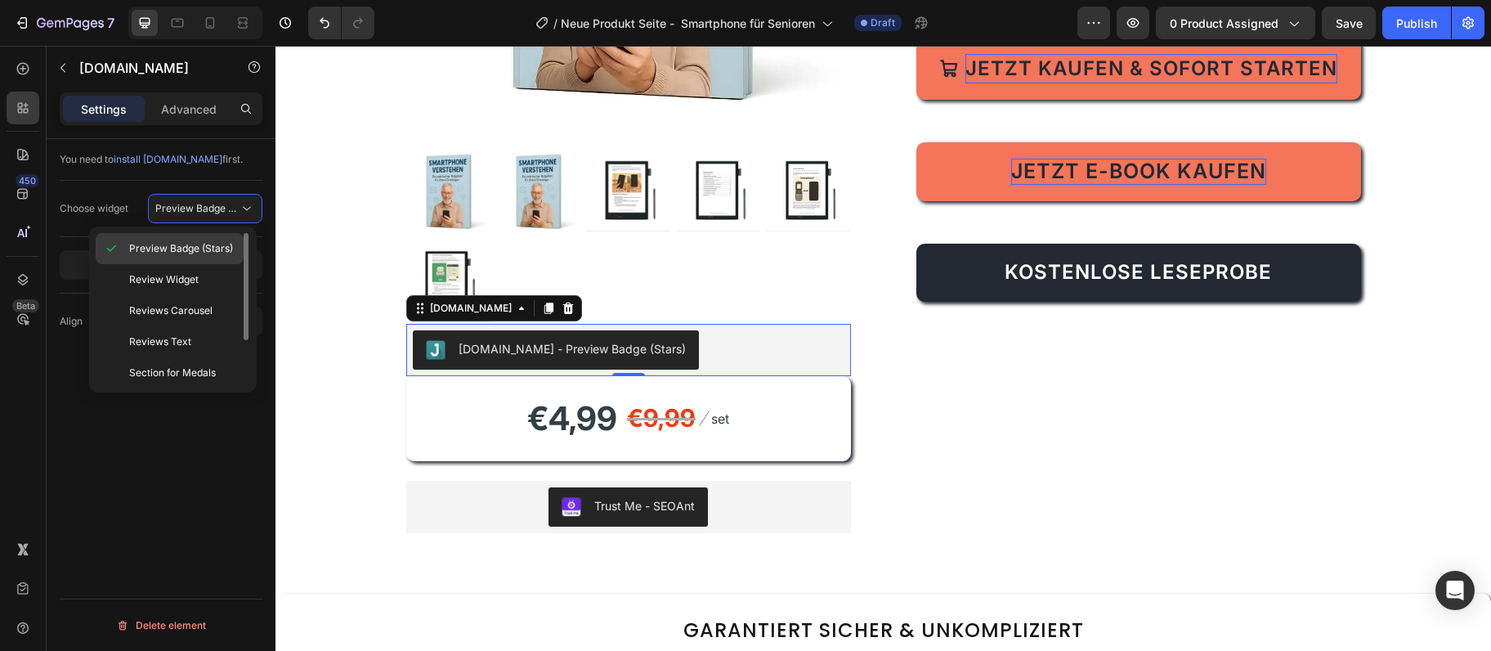
click at [214, 255] on span "Preview Badge (Stars)" at bounding box center [181, 248] width 104 height 15
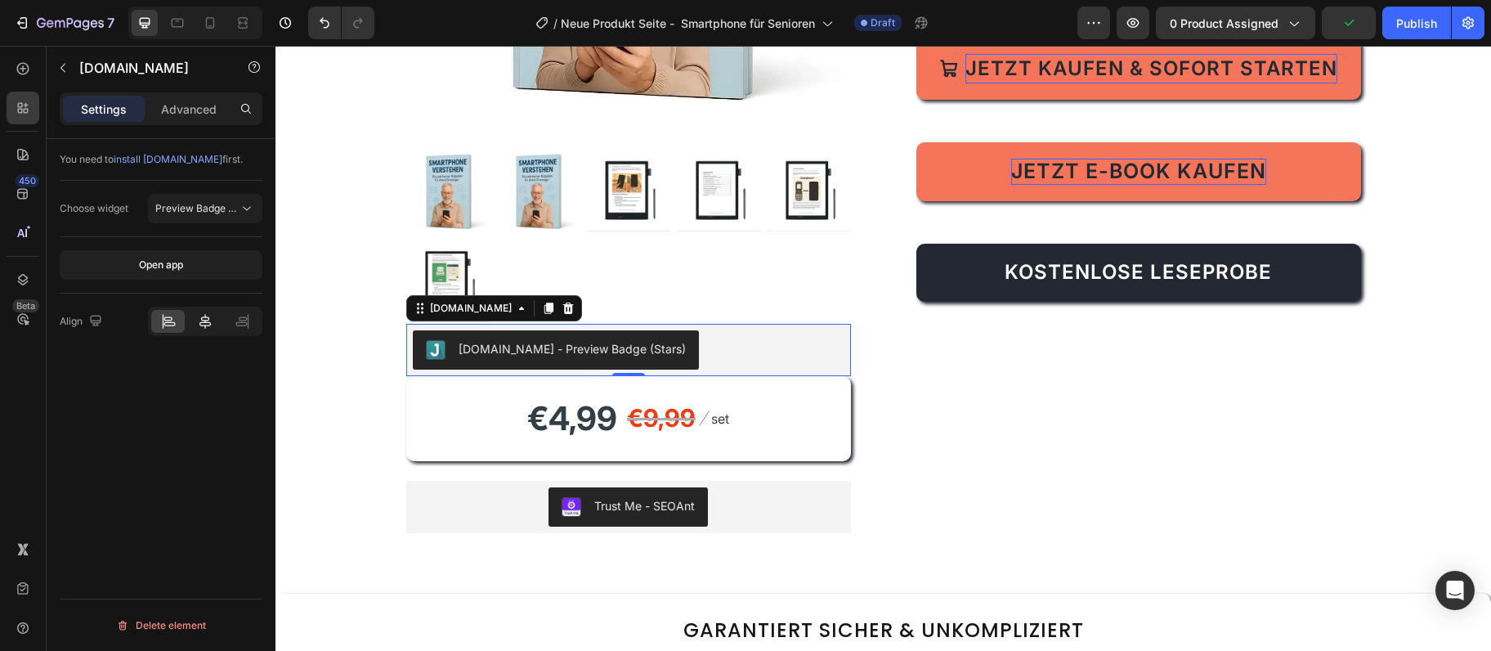
click at [200, 323] on icon at bounding box center [204, 321] width 11 height 15
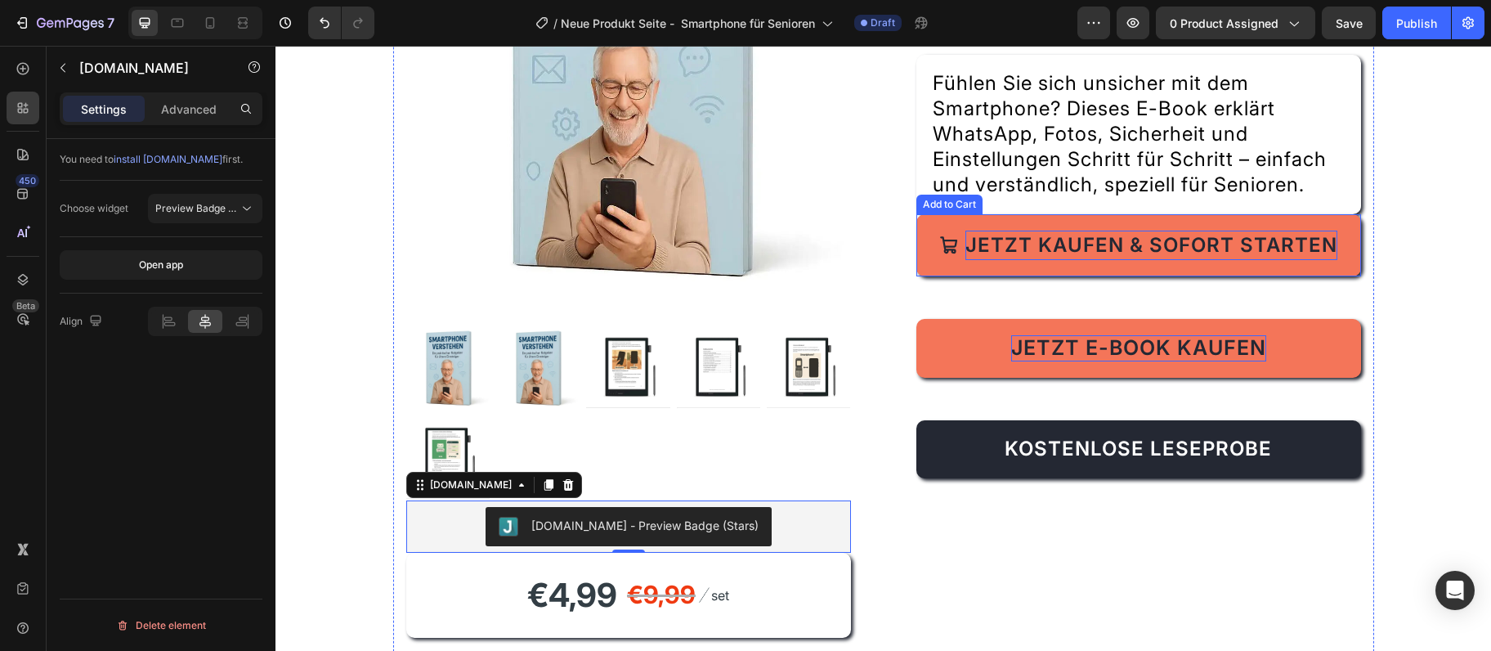
scroll to position [265, 0]
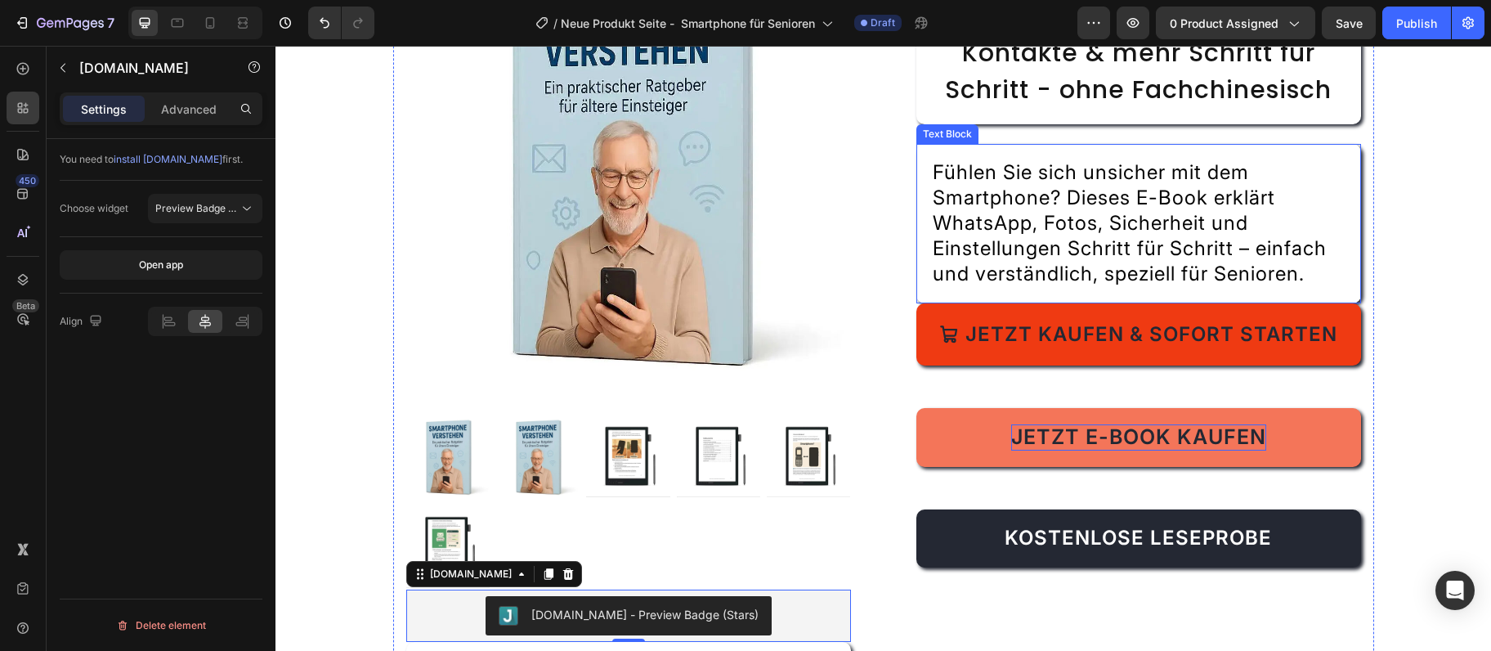
click at [1175, 298] on div "Fühlen Sie sich unsicher mit dem Smartphone? Dieses E-Book erklärt WhatsApp, Fo…" at bounding box center [1139, 223] width 445 height 159
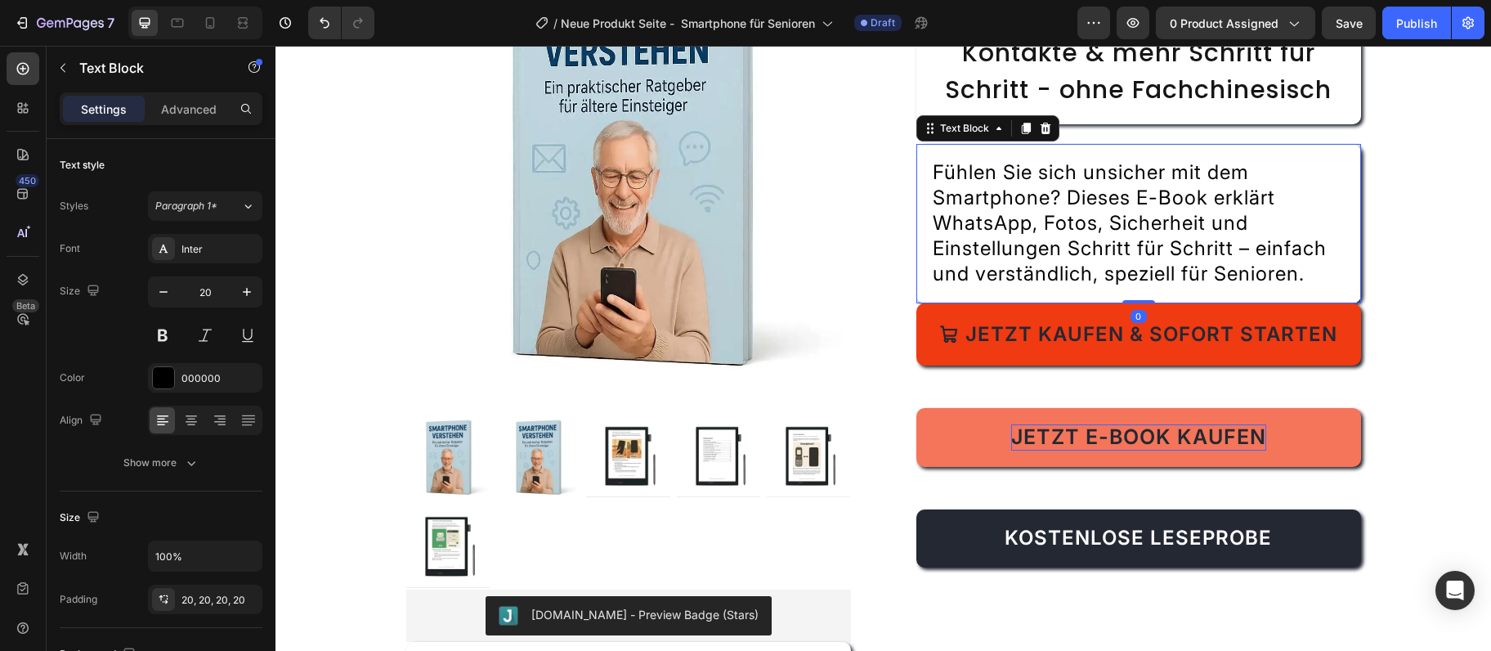
click at [1156, 303] on div "Fühlen Sie sich unsicher mit dem Smartphone? Dieses E-Book erklärt WhatsApp, Fo…" at bounding box center [1139, 223] width 445 height 159
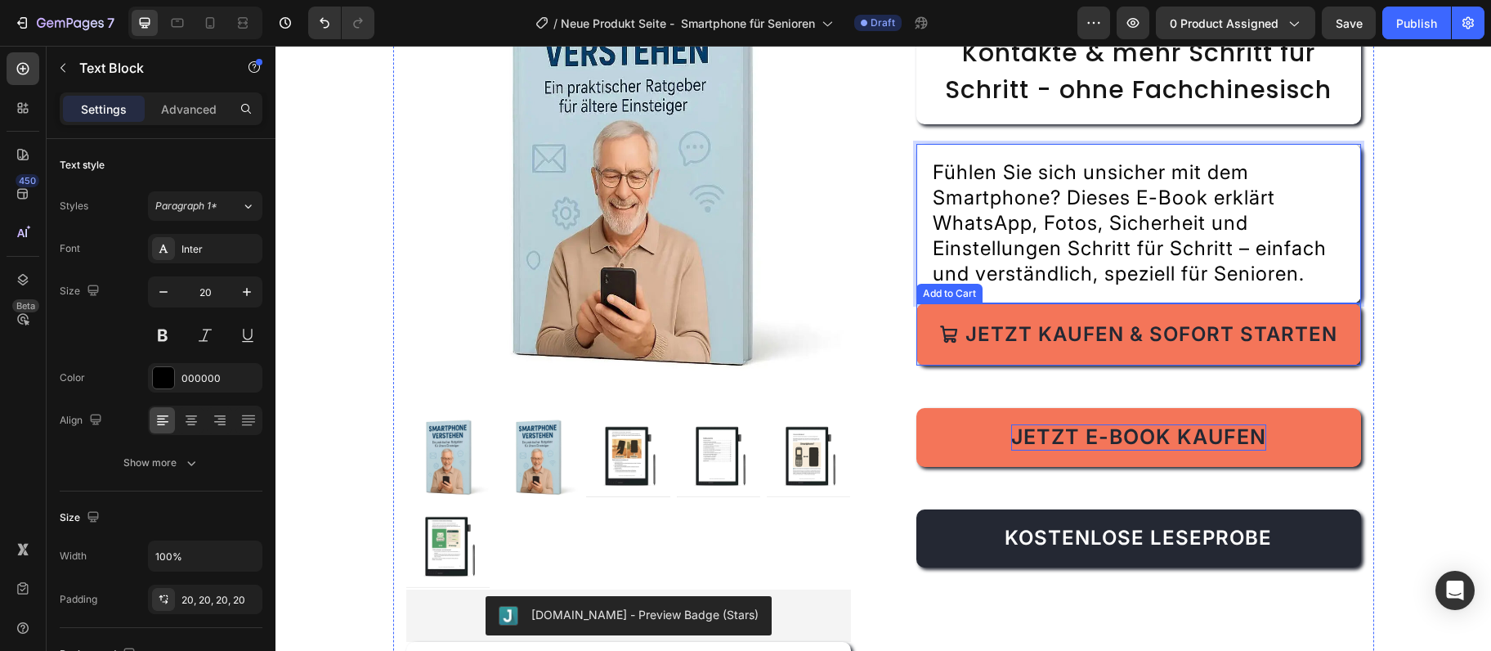
click at [1114, 320] on button "Jetzt kaufen & sofort starten" at bounding box center [1139, 334] width 445 height 62
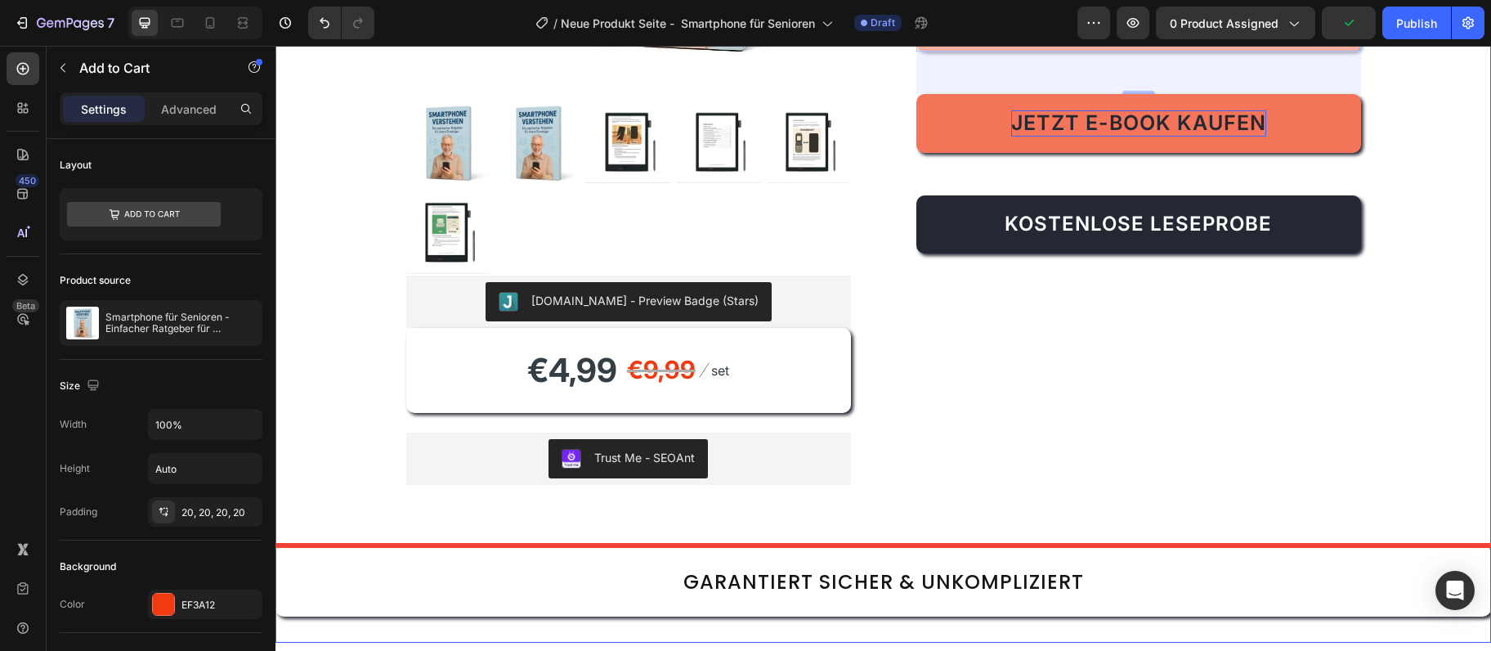
scroll to position [601, 0]
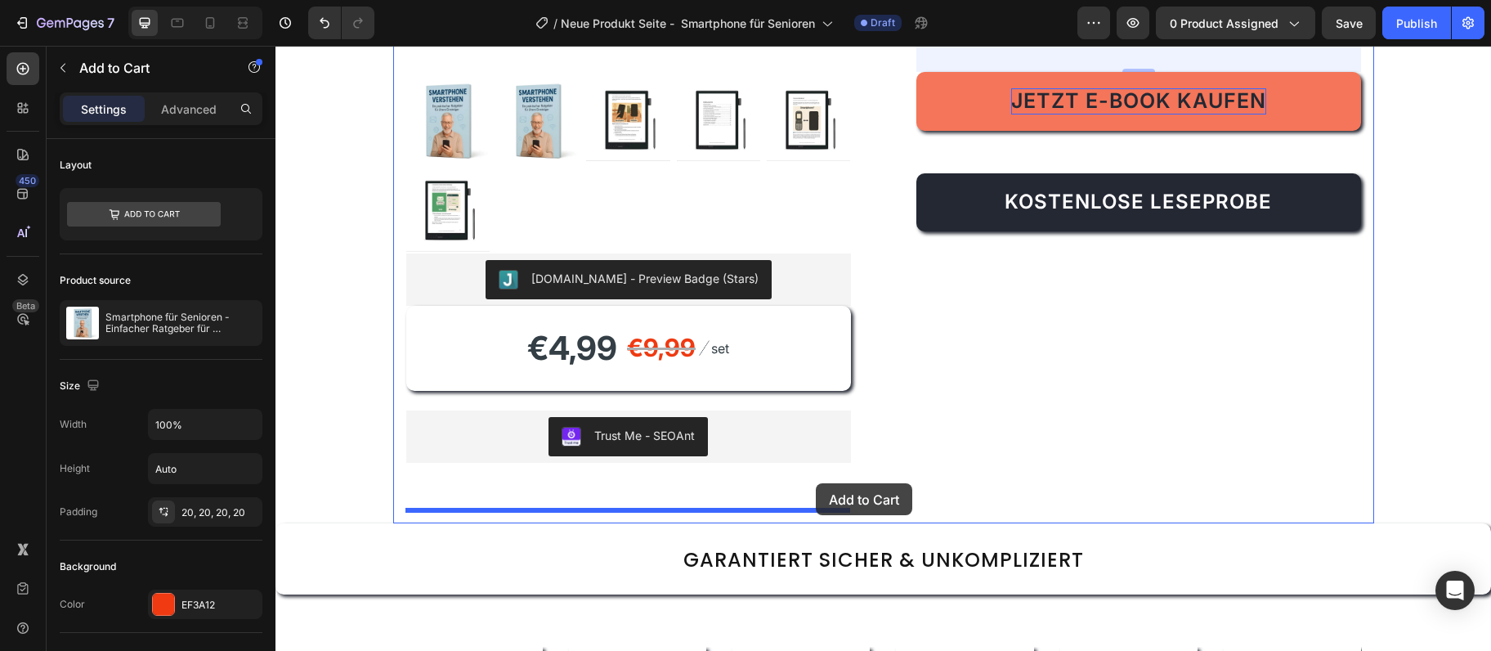
drag, startPoint x: 931, startPoint y: 293, endPoint x: 816, endPoint y: 483, distance: 222.7
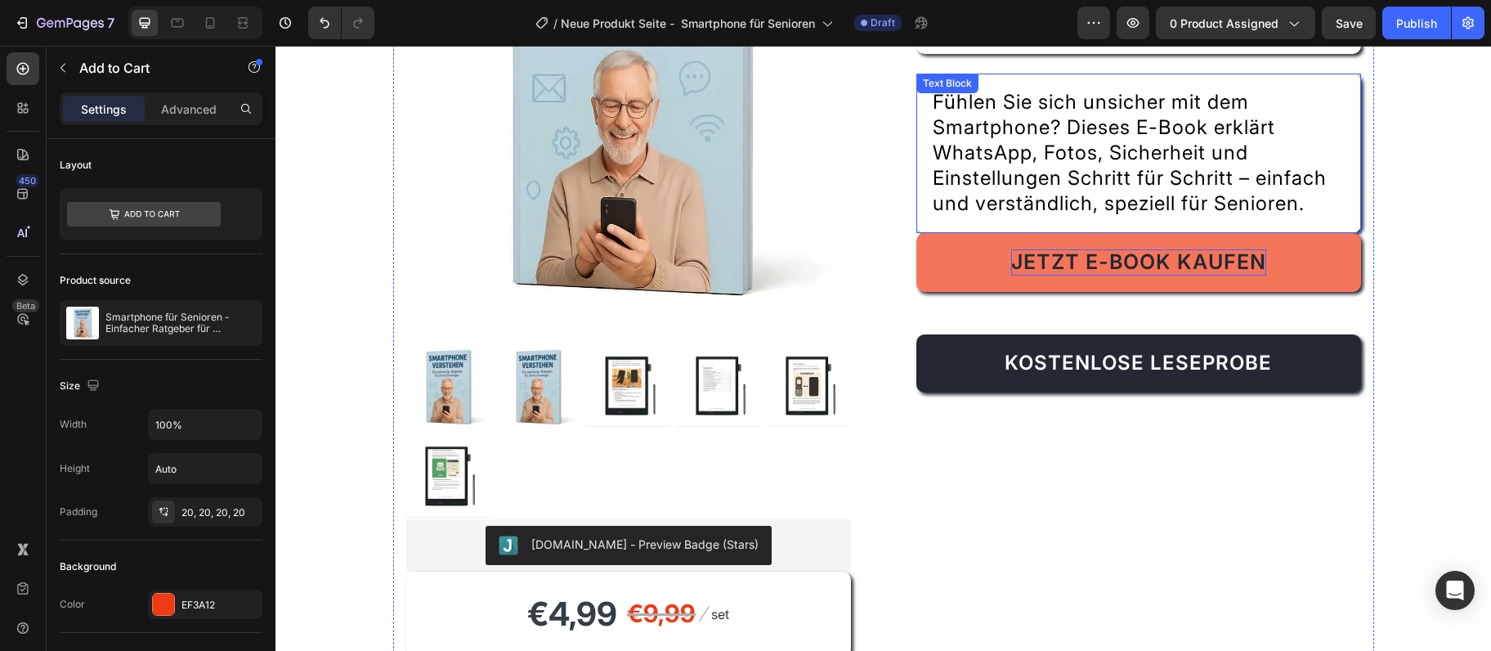
scroll to position [69, 0]
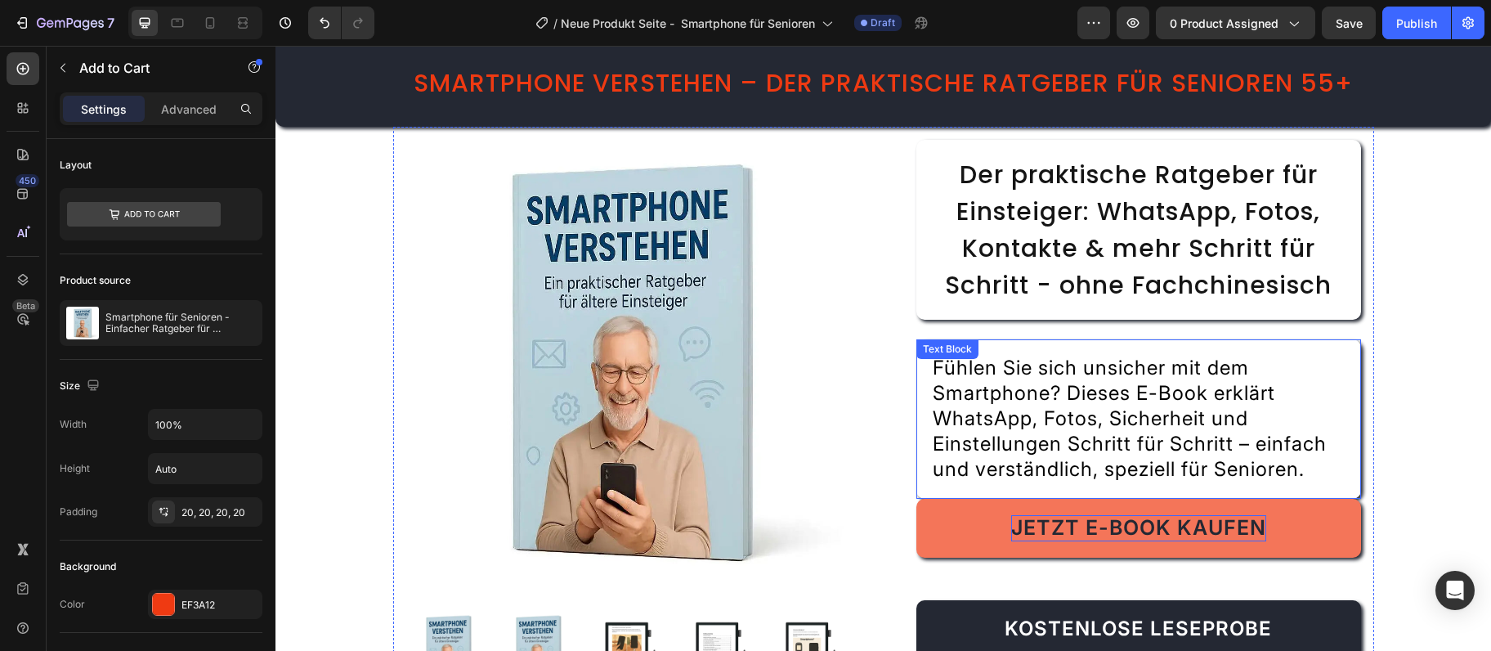
click at [1138, 215] on span "Der praktische Ratgeber für Einsteiger: WhatsApp, Fotos, Kontakte & mehr Schrit…" at bounding box center [1138, 230] width 387 height 146
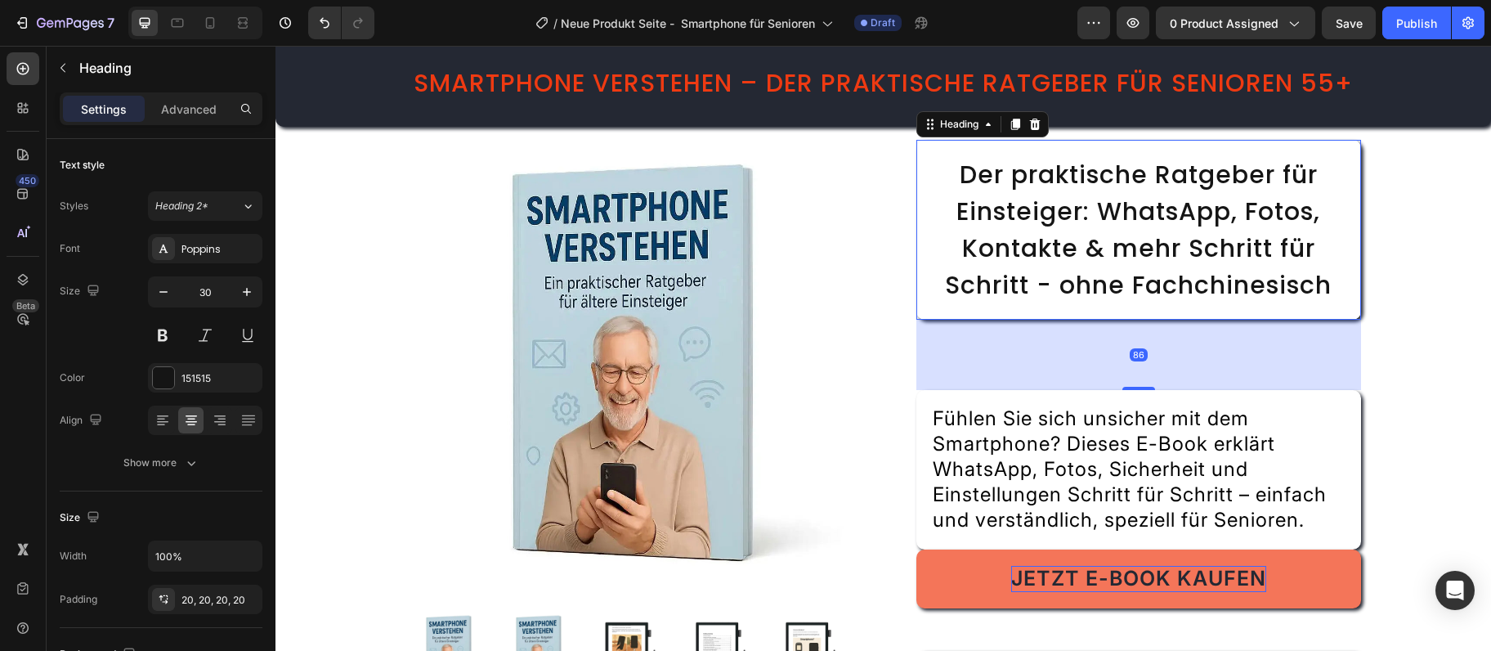
drag, startPoint x: 1150, startPoint y: 336, endPoint x: 1156, endPoint y: 387, distance: 51.1
click at [1156, 320] on div "86" at bounding box center [1139, 320] width 445 height 0
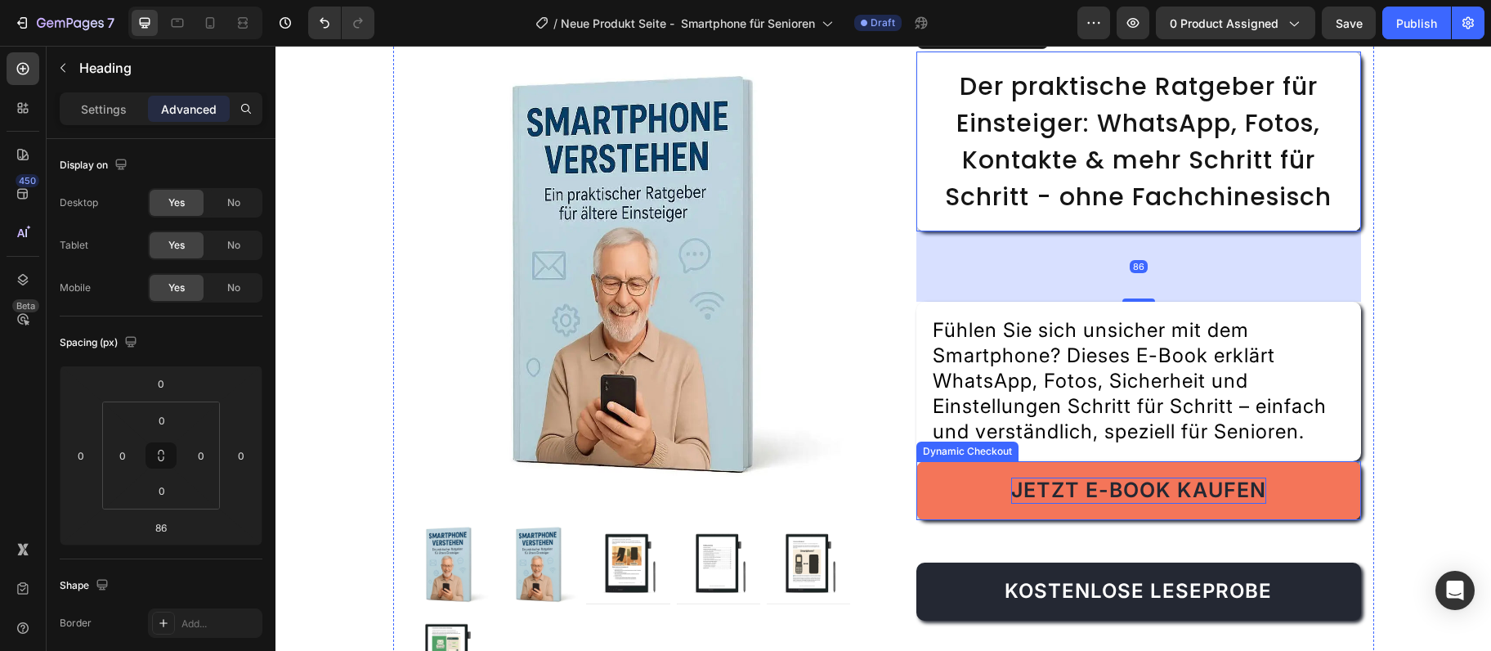
scroll to position [247, 0]
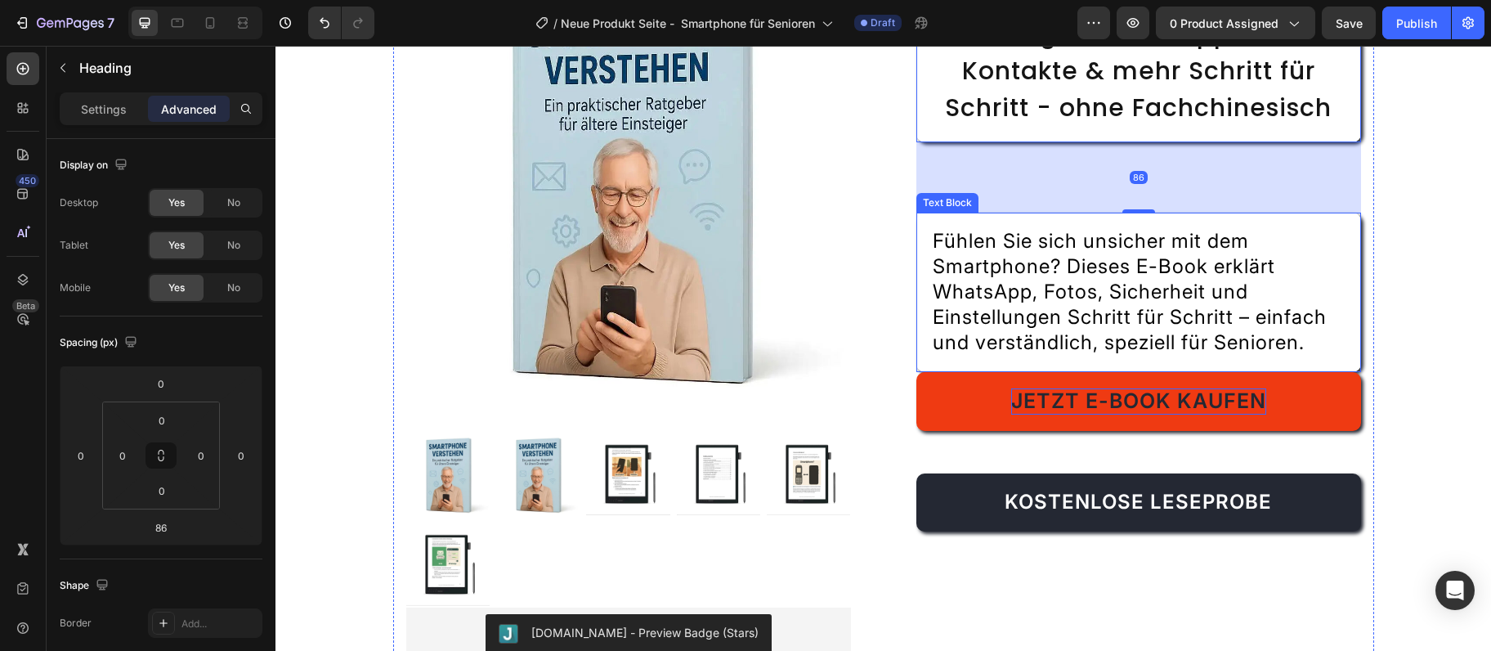
click at [1194, 313] on span "Fühlen Sie sich unsicher mit dem Smartphone? Dieses E-Book erklärt WhatsApp, Fo…" at bounding box center [1130, 291] width 394 height 125
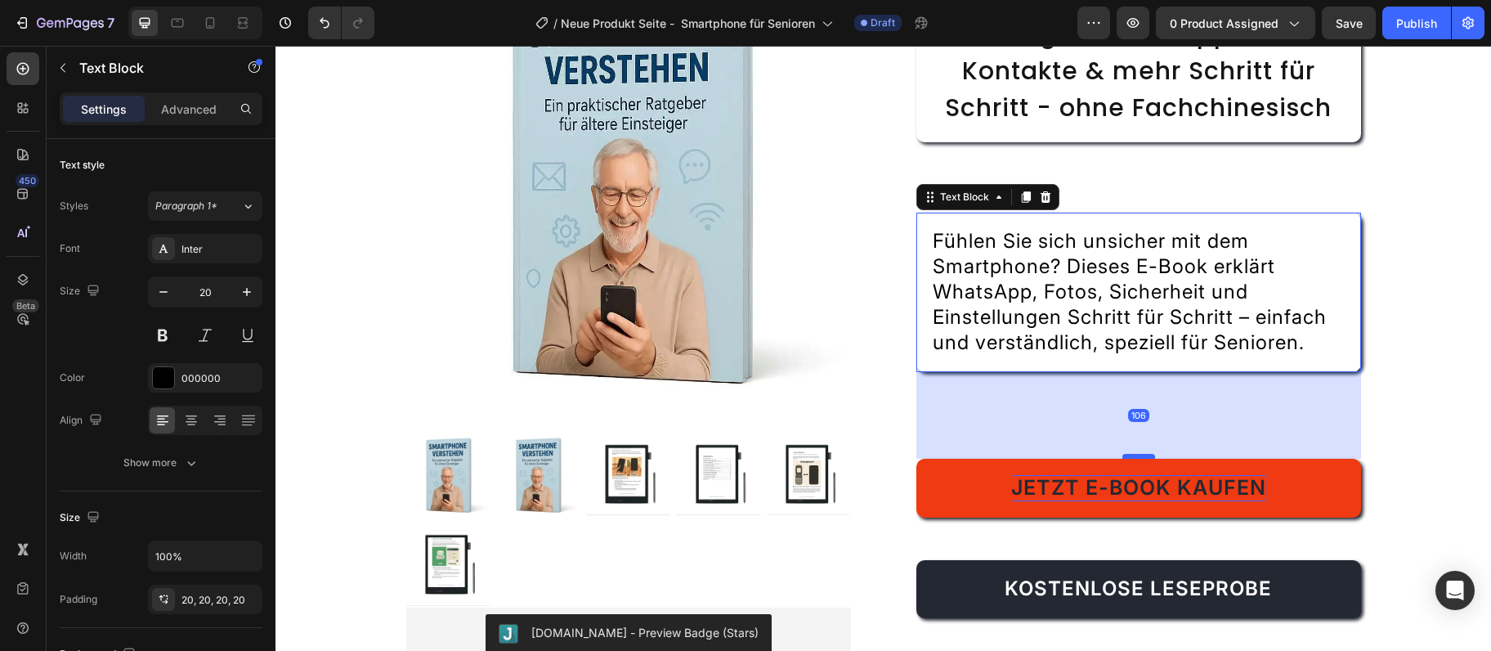
drag, startPoint x: 1145, startPoint y: 372, endPoint x: 1136, endPoint y: 448, distance: 76.7
click at [1136, 454] on div at bounding box center [1139, 456] width 33 height 5
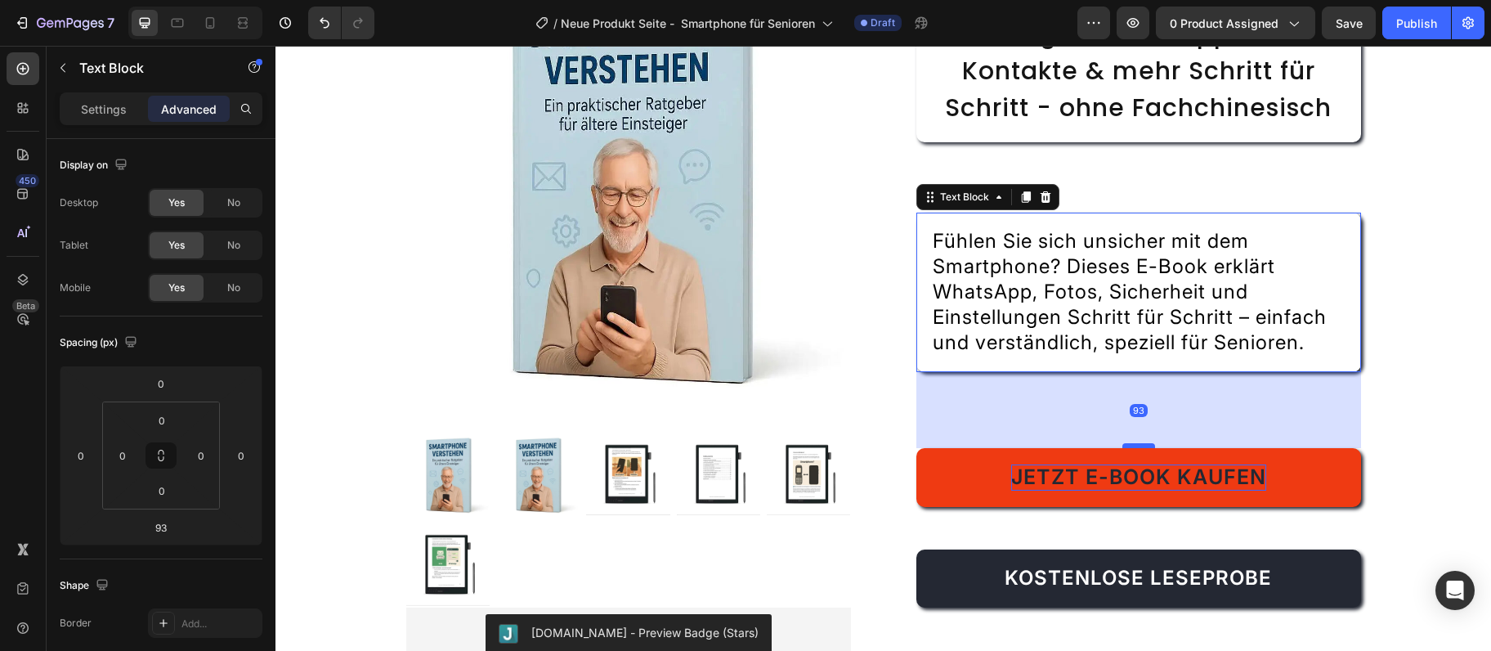
scroll to position [513, 0]
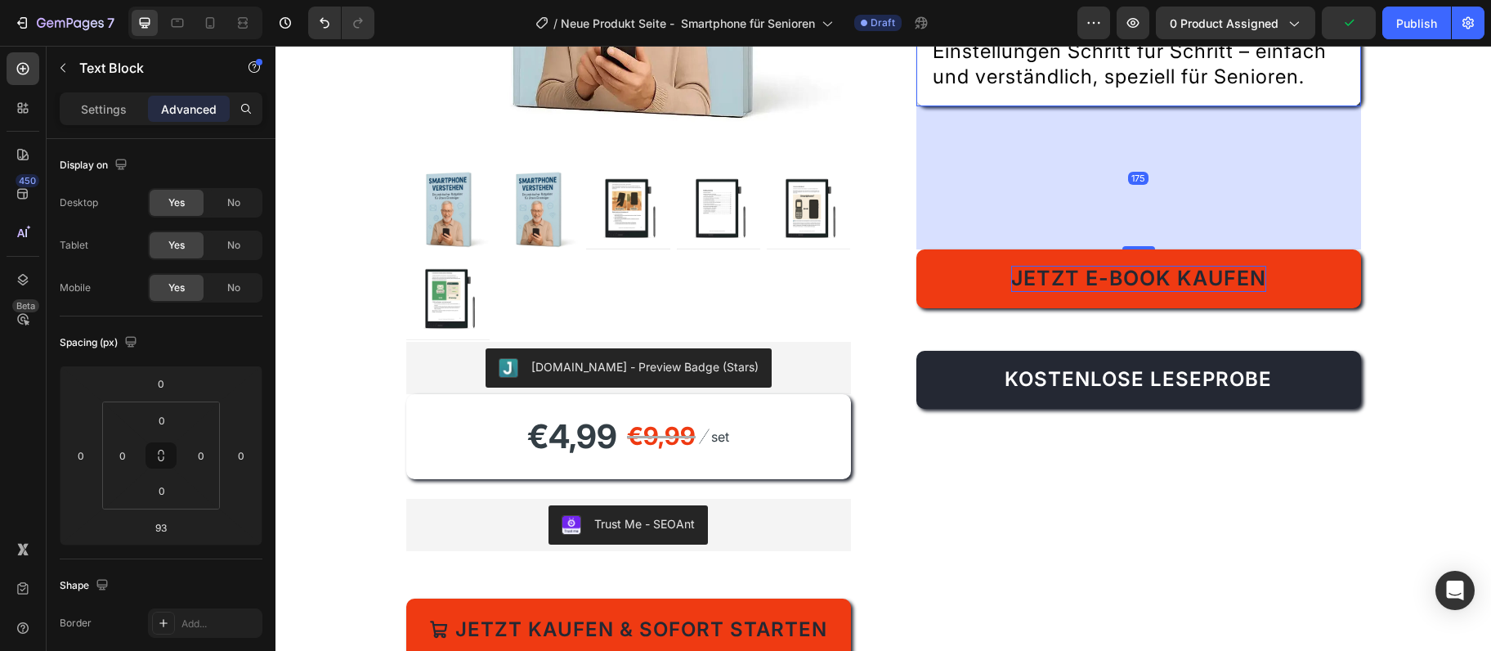
drag, startPoint x: 1136, startPoint y: 181, endPoint x: 1160, endPoint y: 248, distance: 71.4
click at [1160, 106] on div "175" at bounding box center [1139, 106] width 445 height 0
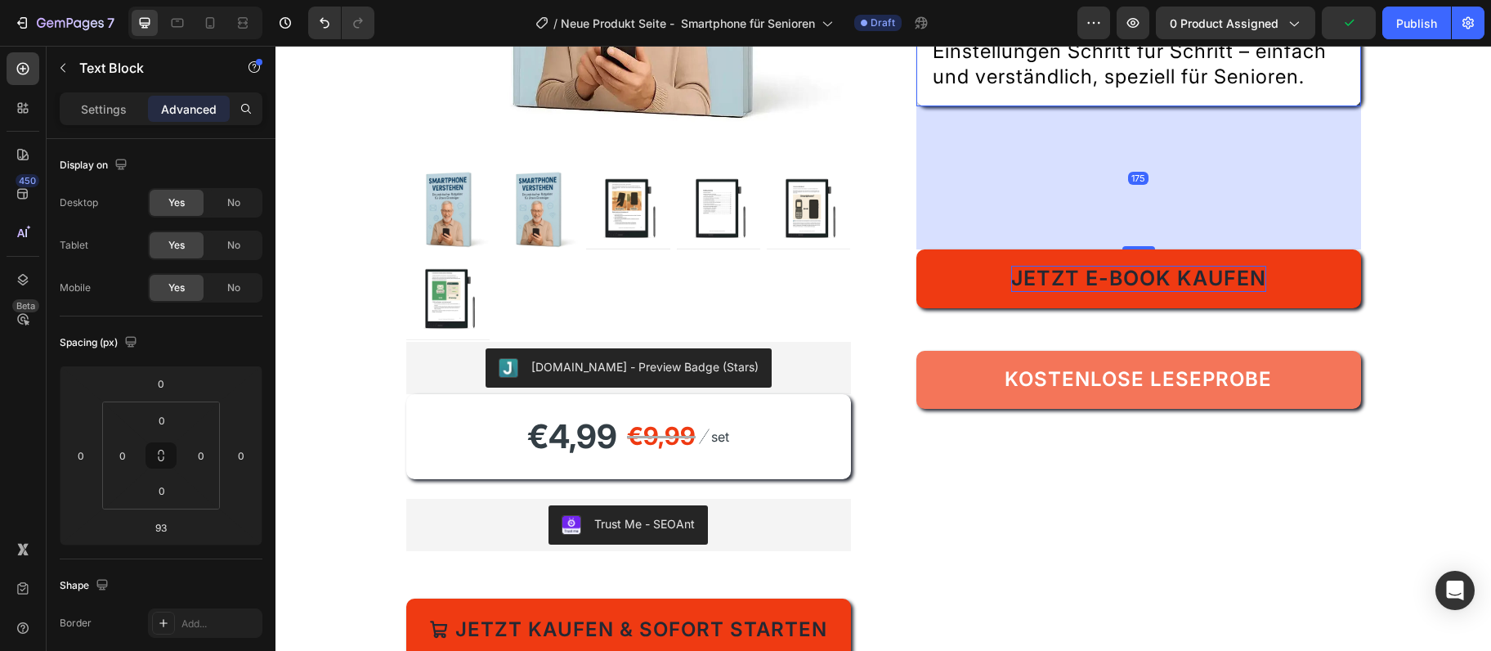
type input "175"
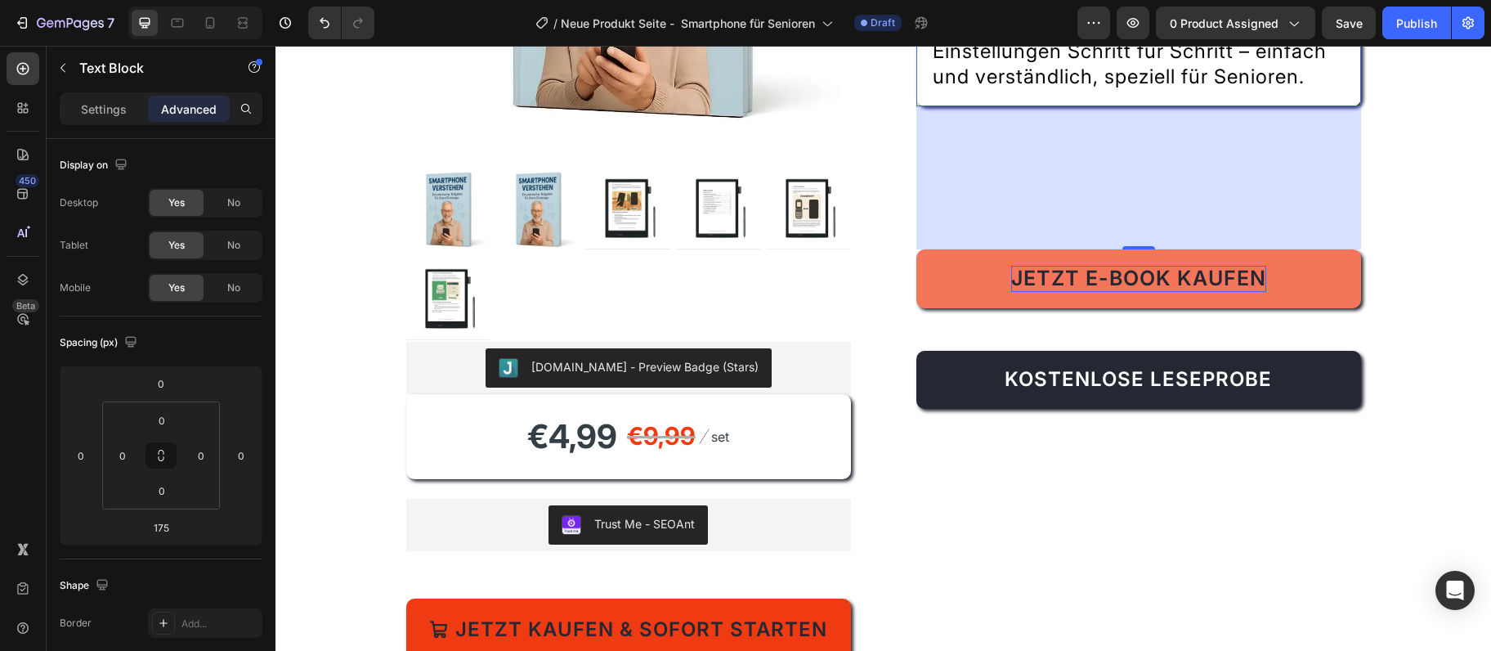
click at [1182, 296] on button "Jetzt E-Book kaufen" at bounding box center [1139, 278] width 445 height 59
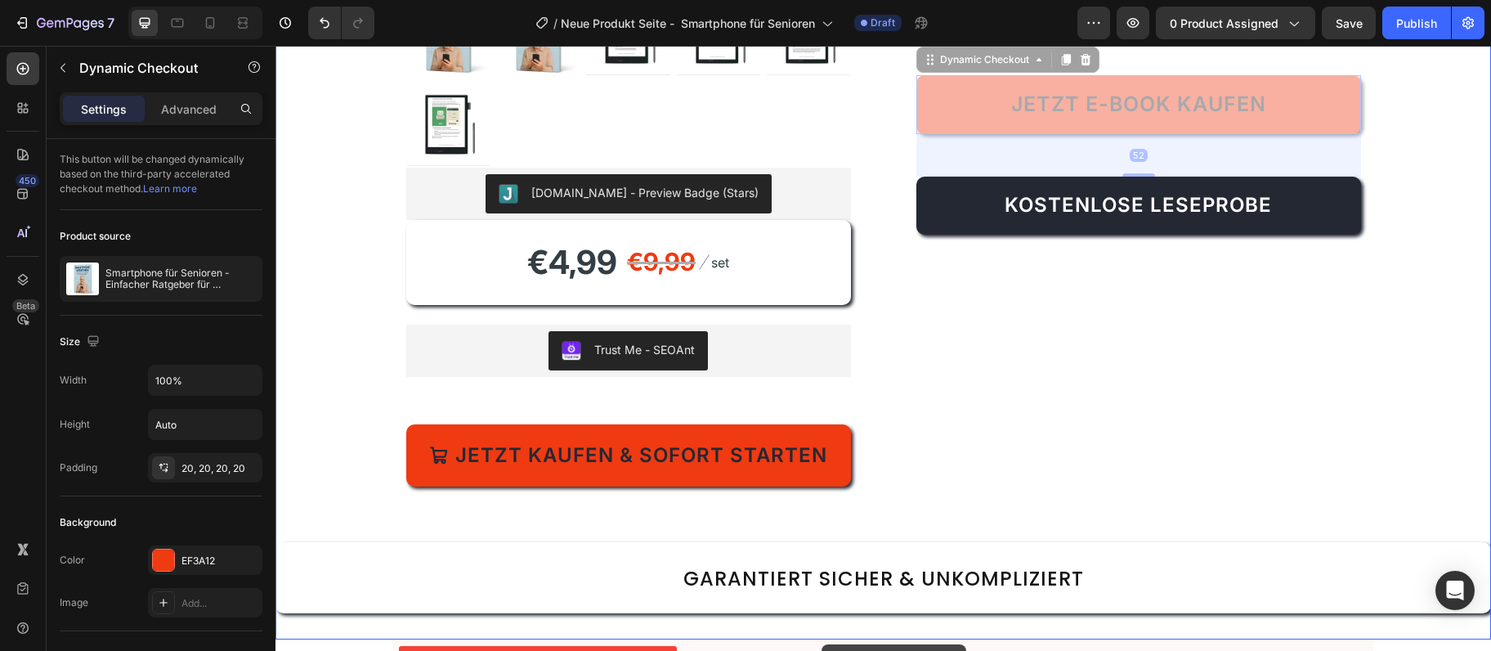
scroll to position [717, 0]
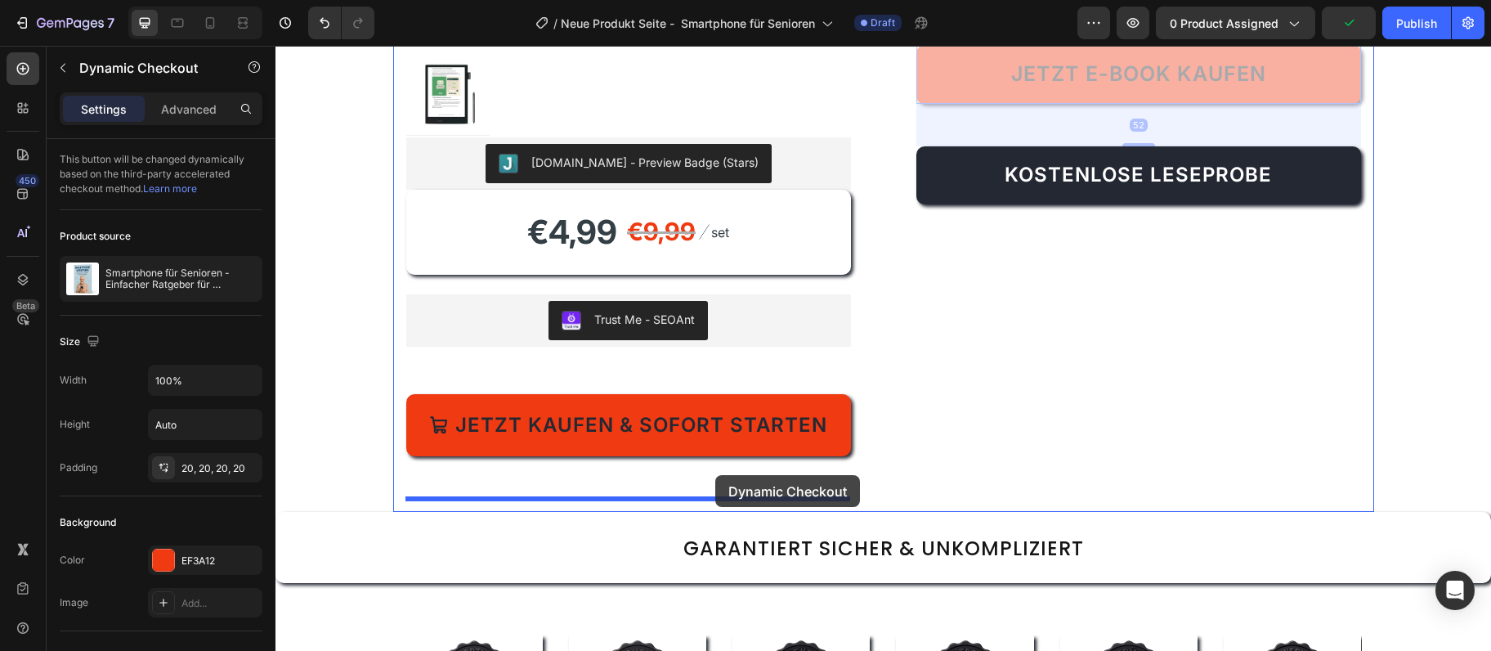
drag, startPoint x: 929, startPoint y: 243, endPoint x: 715, endPoint y: 475, distance: 315.9
click at [715, 475] on div "Jetzt kaufen & sofort starten Add to Cart" at bounding box center [628, 446] width 445 height 105
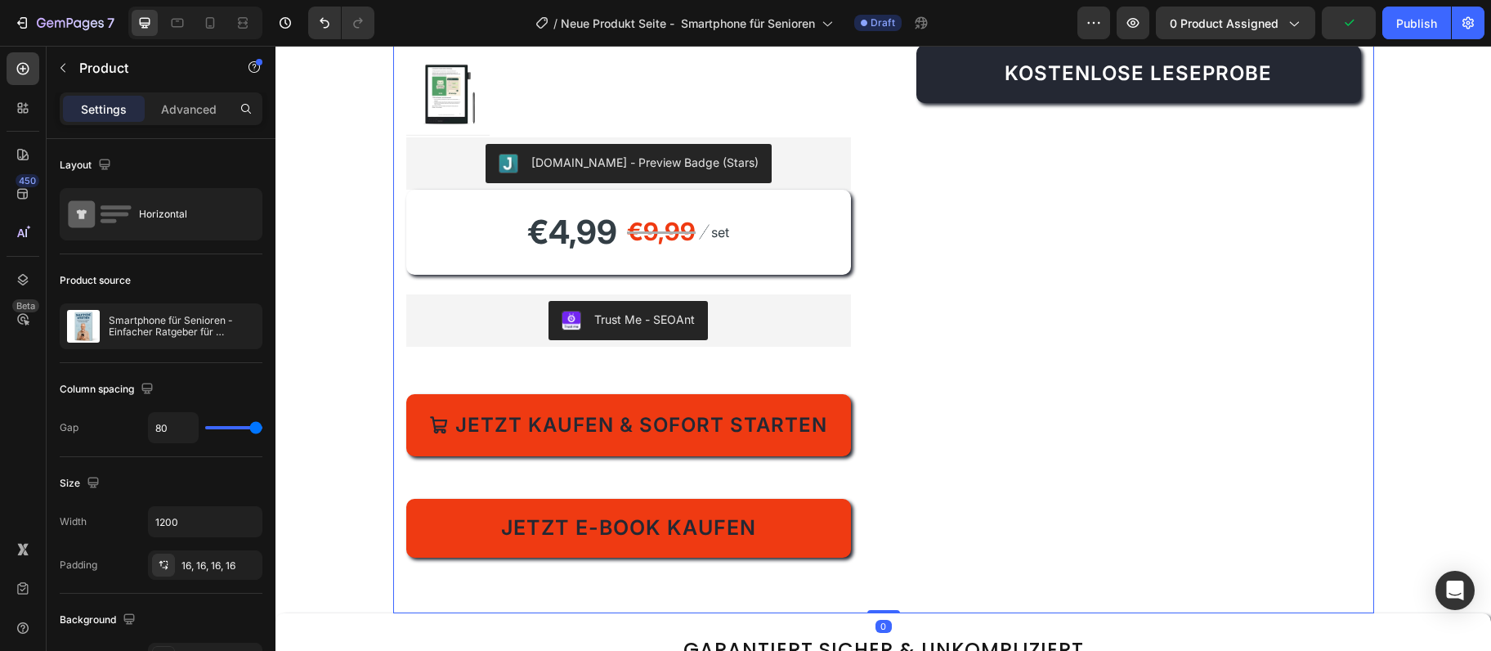
scroll to position [629, 0]
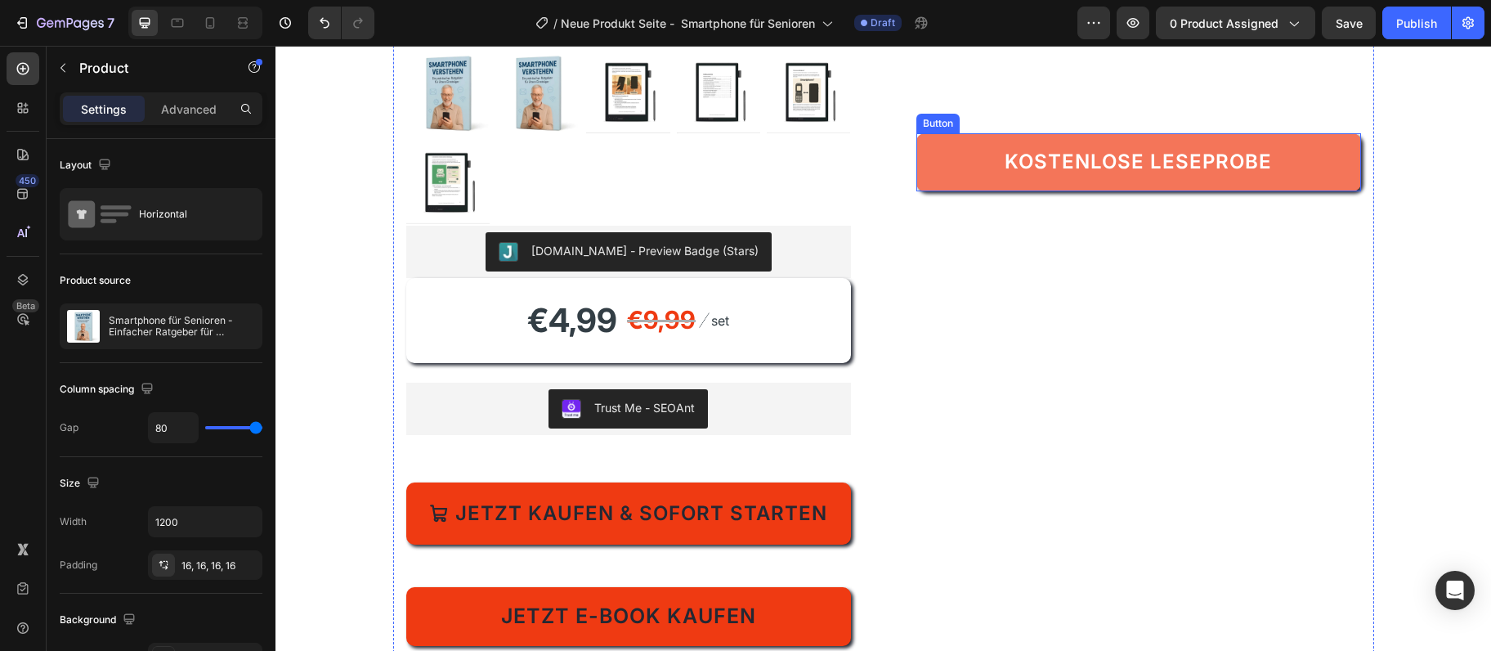
click at [987, 178] on link "Kostenlose Leseprobe" at bounding box center [1139, 162] width 445 height 58
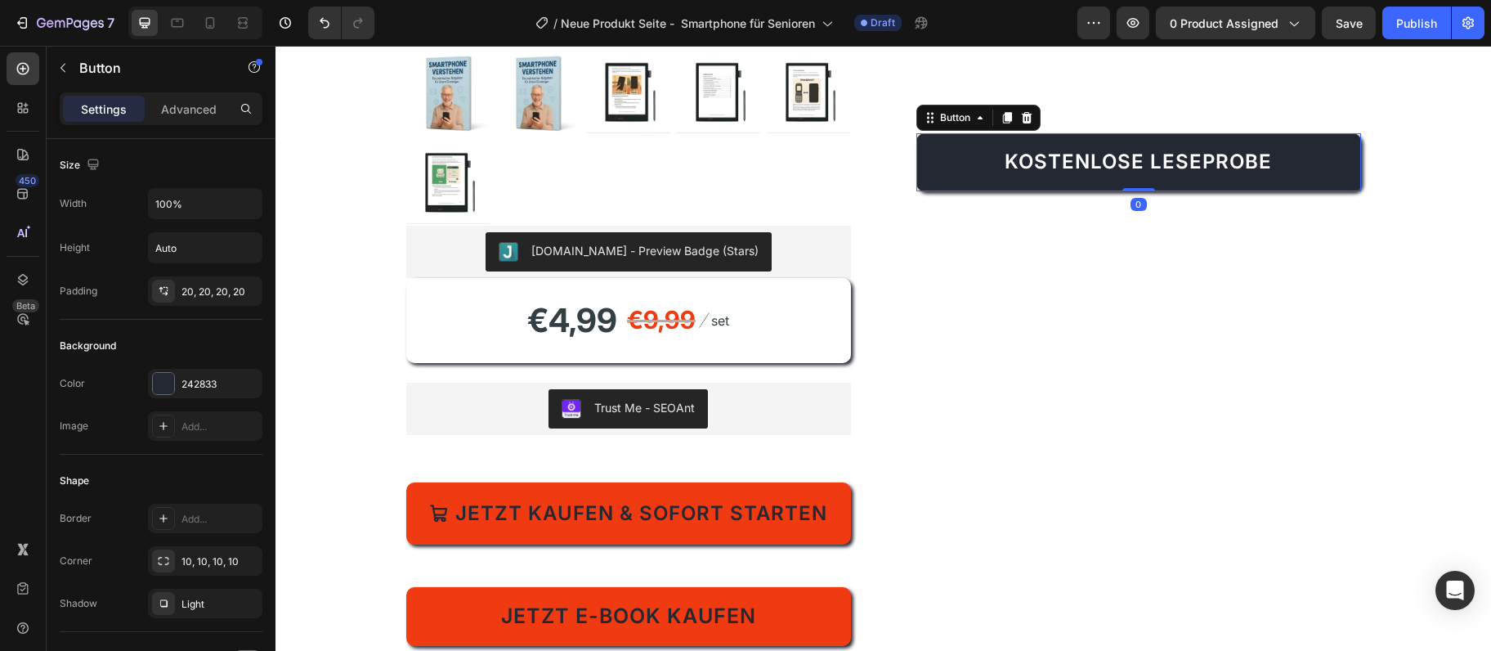
click at [965, 272] on div "Der praktische Ratgeber für Einsteiger: WhatsApp, Fotos, Kontakte & mehr Schrit…" at bounding box center [1139, 135] width 445 height 1108
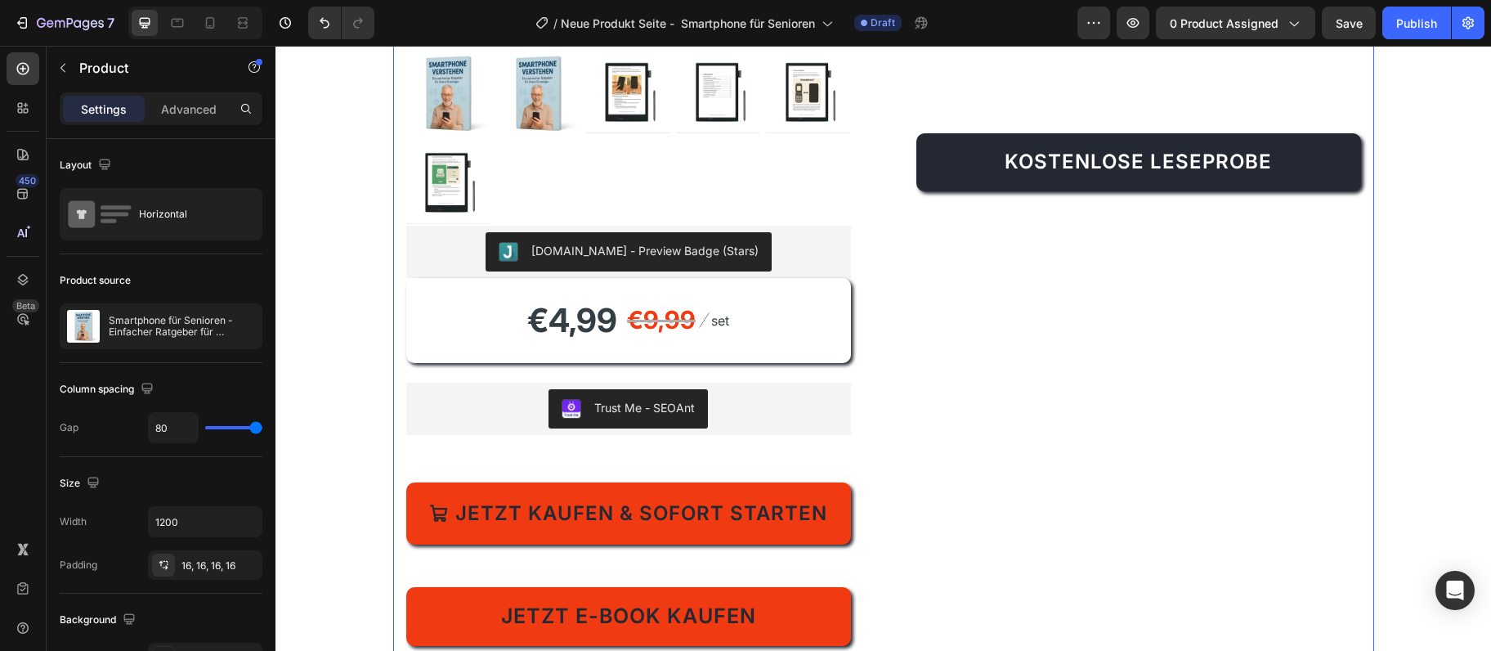
click at [957, 213] on div "Der praktische Ratgeber für Einsteiger: WhatsApp, Fotos, Kontakte & mehr Schrit…" at bounding box center [1139, 135] width 445 height 1108
click at [960, 203] on div "Der praktische Ratgeber für Einsteiger: WhatsApp, Fotos, Kontakte & mehr Schrit…" at bounding box center [1139, 135] width 445 height 1108
drag, startPoint x: 1237, startPoint y: 117, endPoint x: 1235, endPoint y: 127, distance: 9.9
click at [1235, 127] on div "Der praktische Ratgeber für Einsteiger: WhatsApp, Fotos, Kontakte & mehr Schrit…" at bounding box center [1139, 135] width 445 height 1108
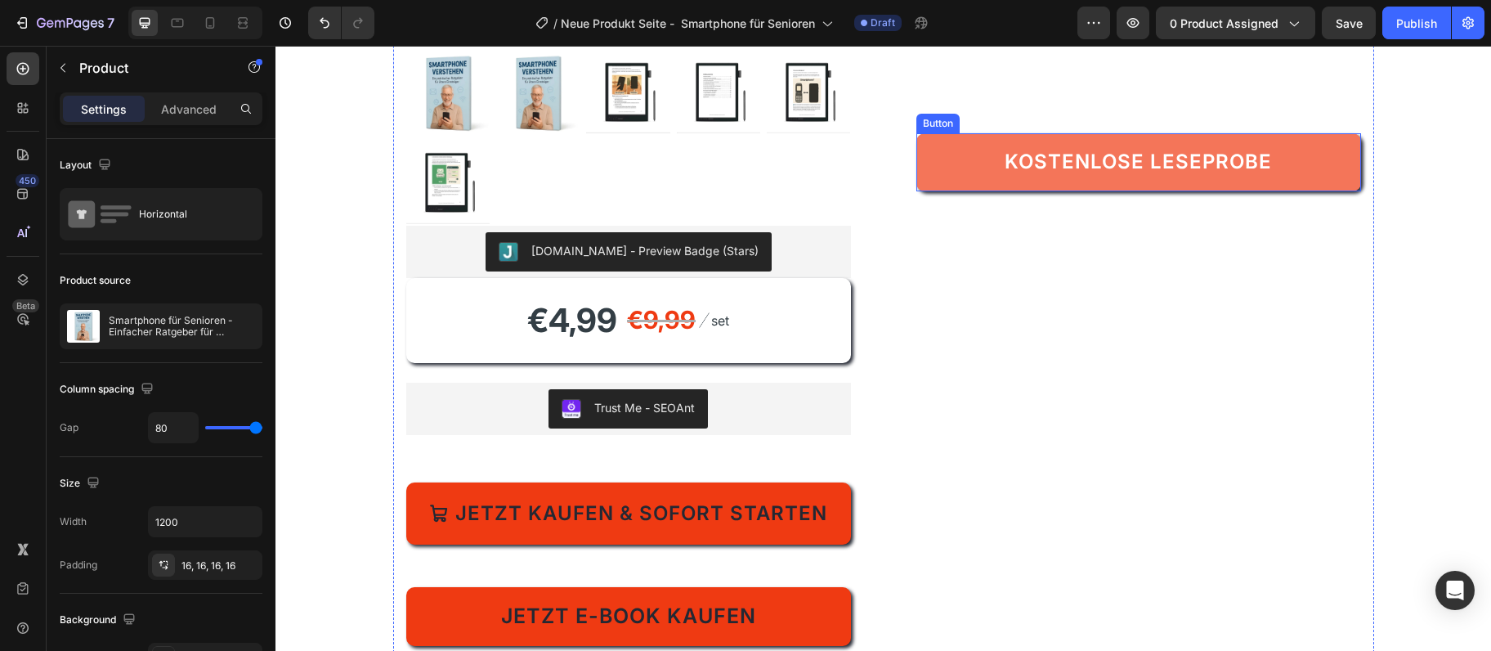
click at [966, 191] on link "Kostenlose Leseprobe" at bounding box center [1139, 162] width 445 height 58
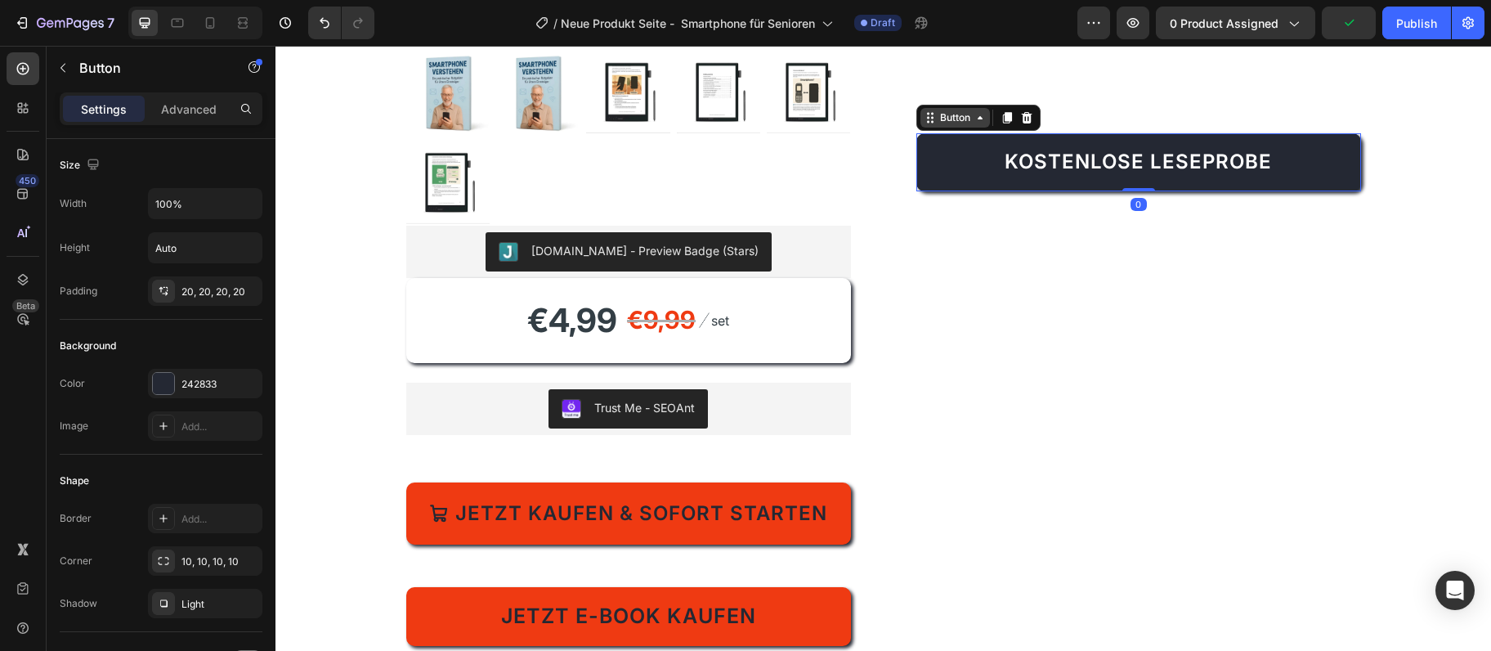
click at [970, 119] on div "Button" at bounding box center [955, 117] width 37 height 15
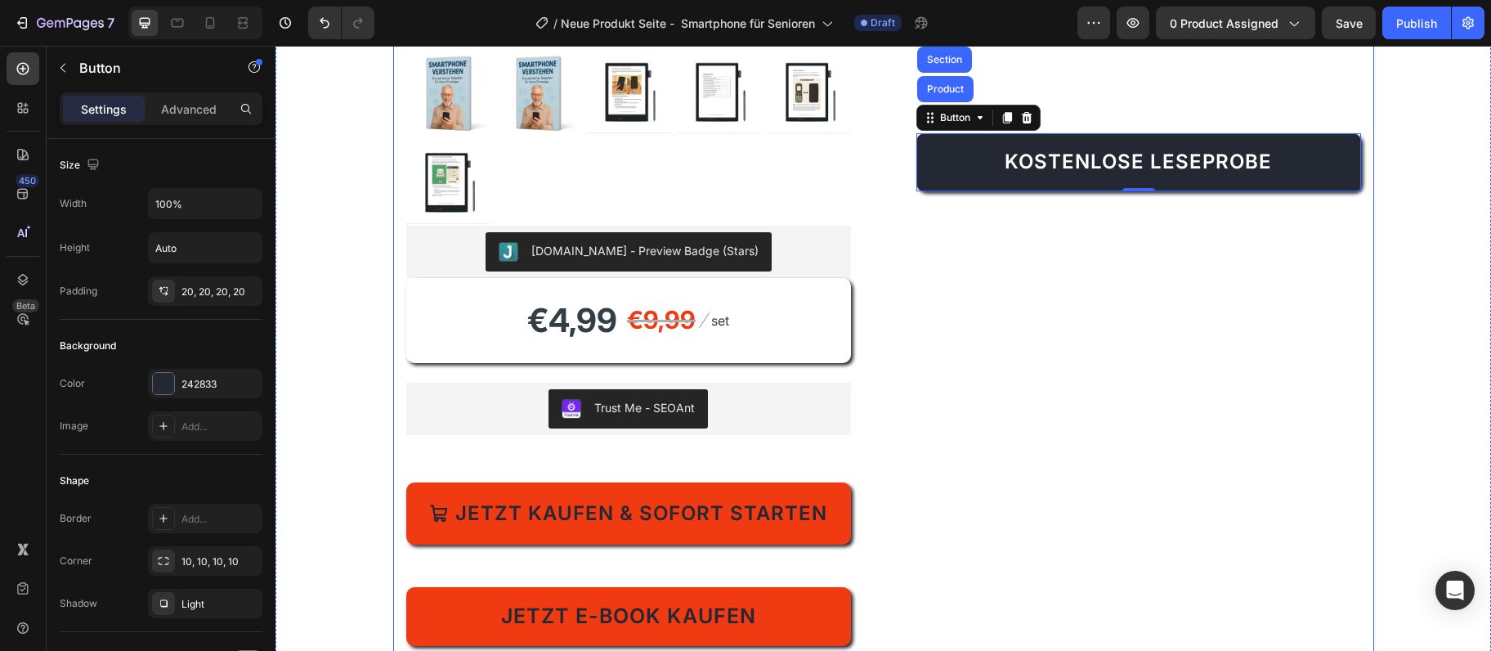
click at [1134, 310] on div "Der praktische Ratgeber für Einsteiger: WhatsApp, Fotos, Kontakte & mehr Schrit…" at bounding box center [1139, 135] width 445 height 1108
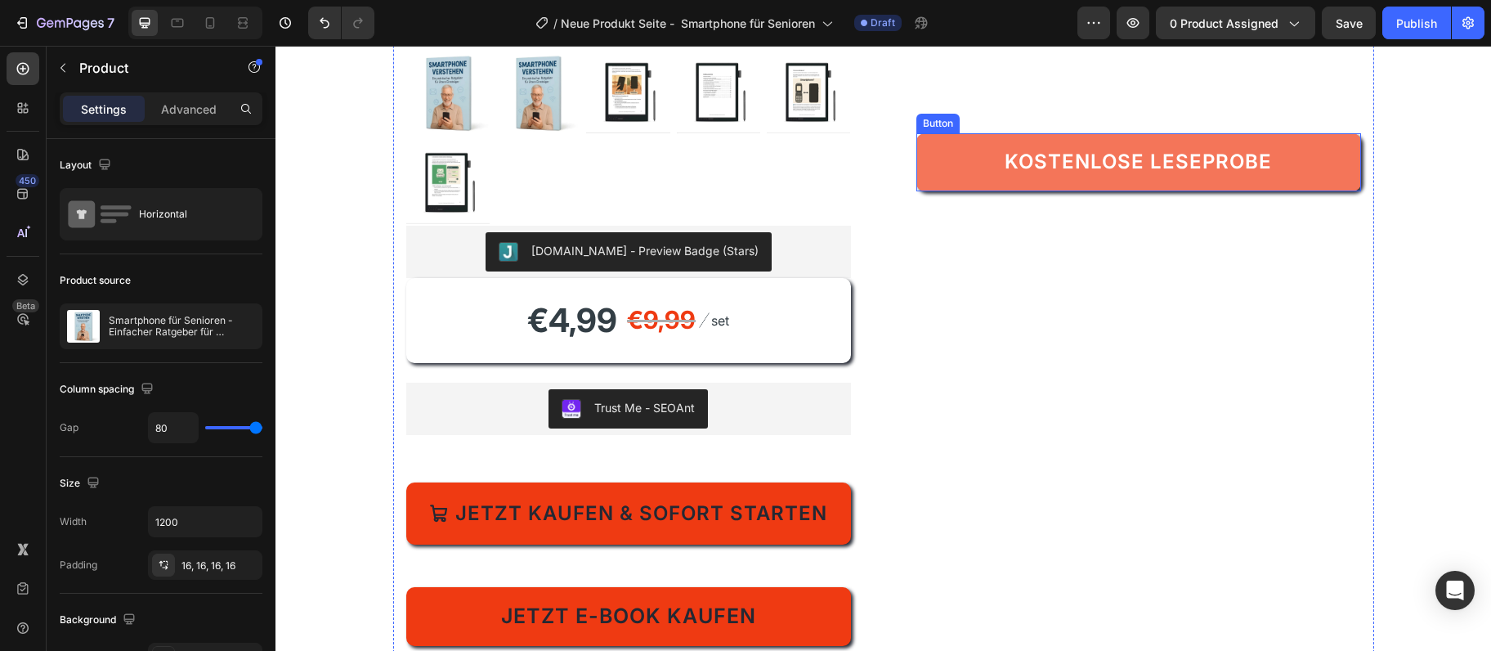
click at [933, 159] on link "Kostenlose Leseprobe" at bounding box center [1139, 162] width 445 height 58
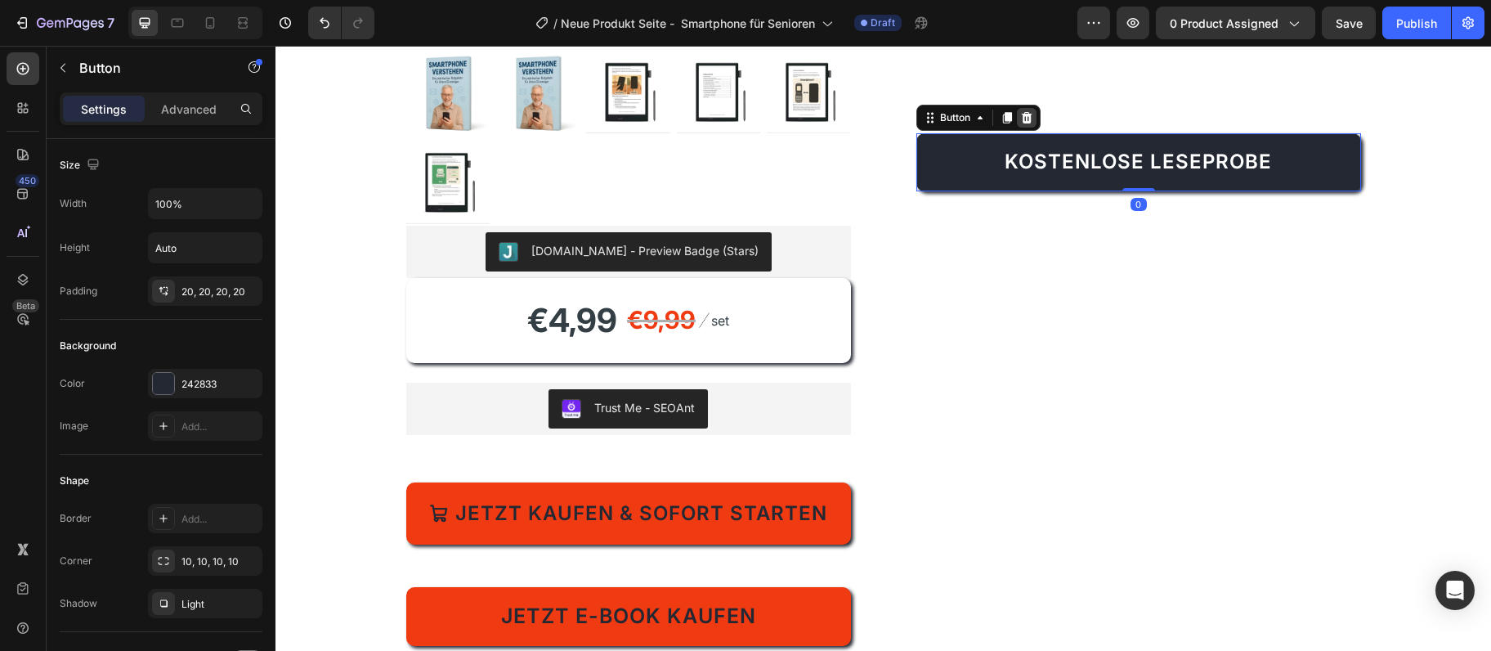
click at [1033, 114] on icon at bounding box center [1026, 117] width 13 height 13
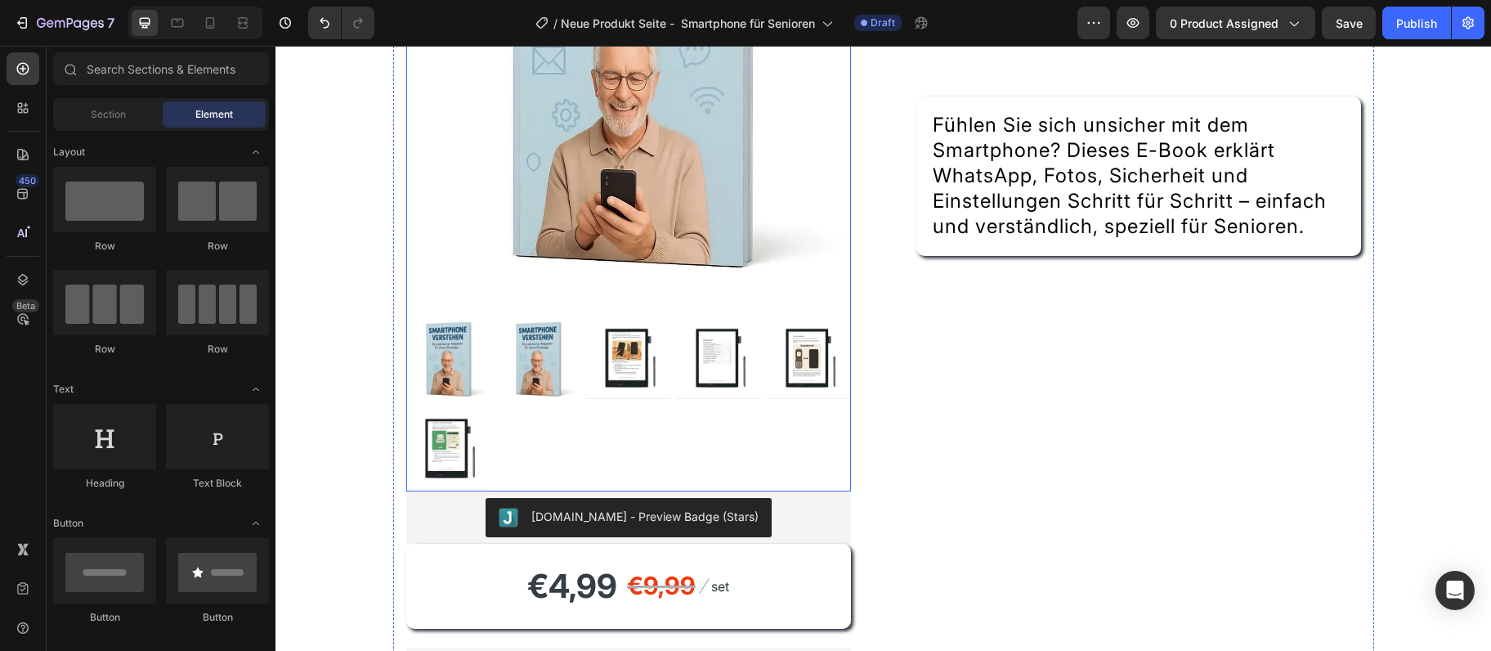
scroll to position [540, 0]
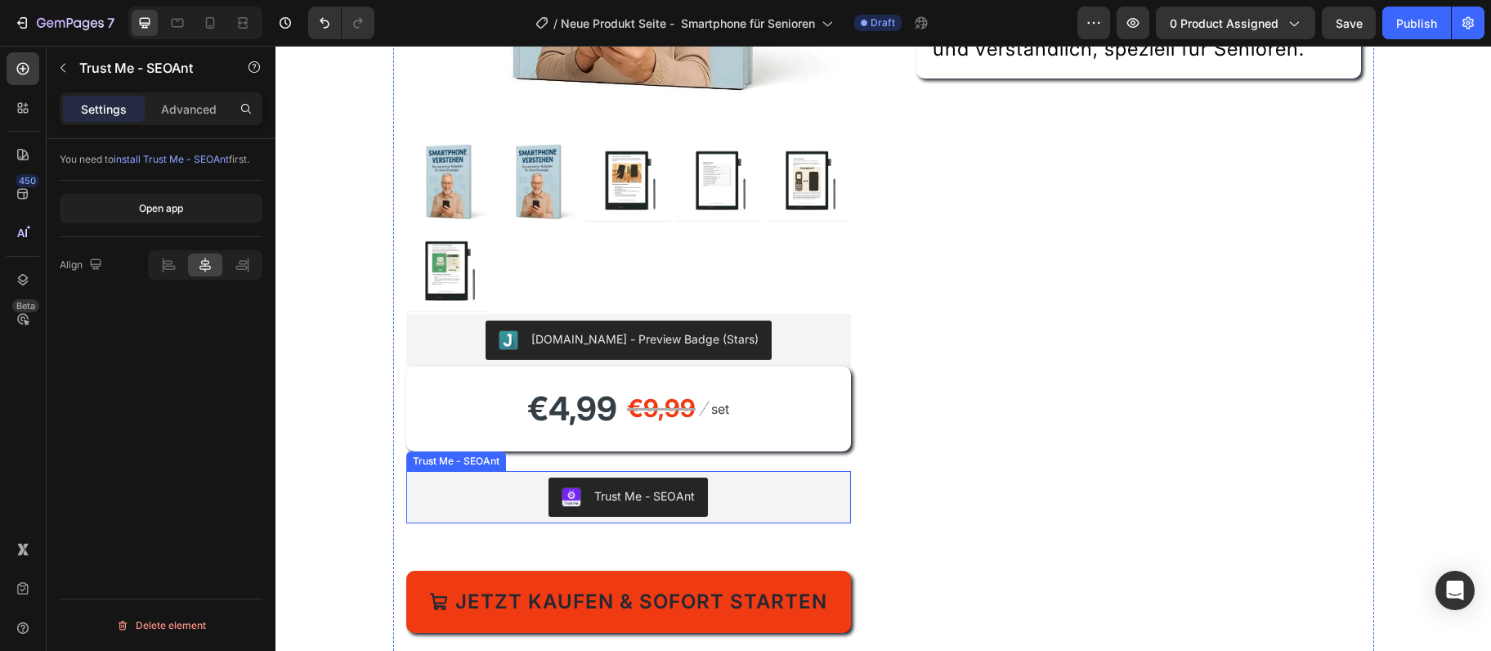
click at [586, 487] on button "Trust Me - SEOAnt" at bounding box center [628, 496] width 159 height 39
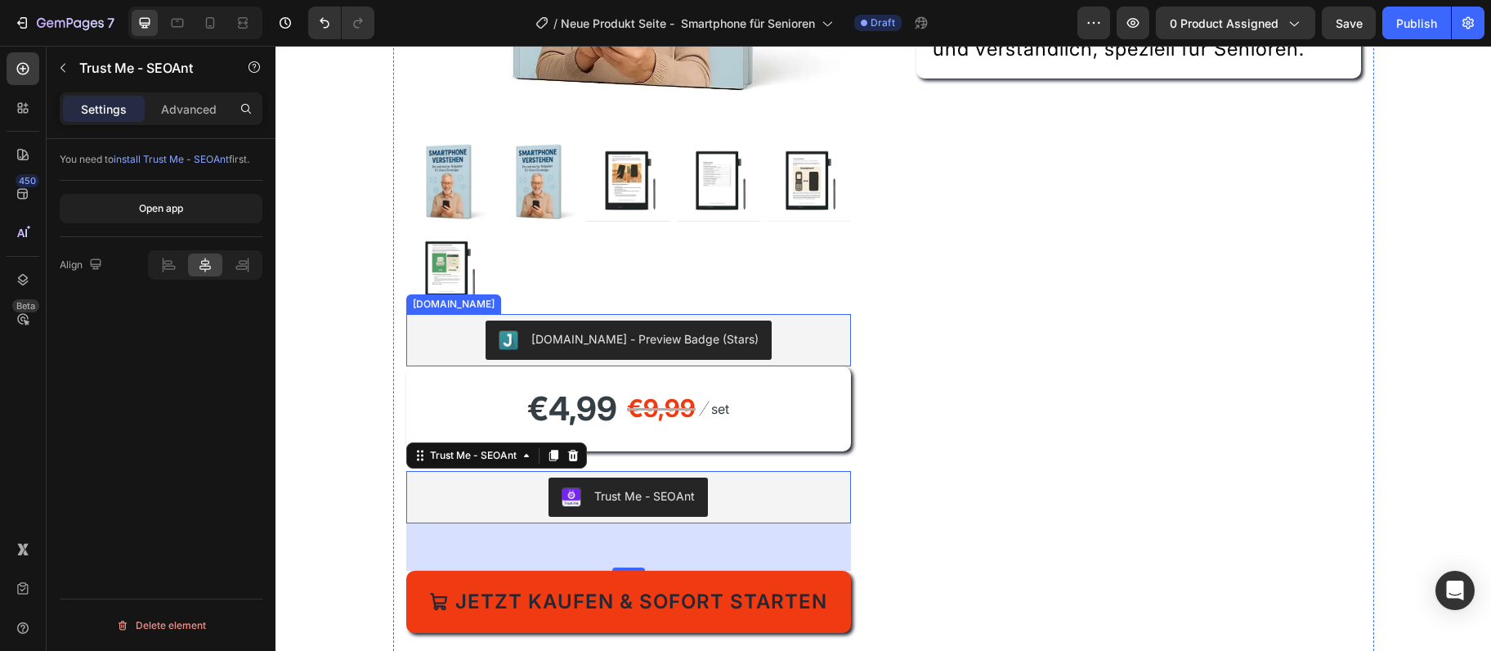
click at [581, 329] on button "[DOMAIN_NAME] - Preview Badge (Stars)" at bounding box center [629, 339] width 286 height 39
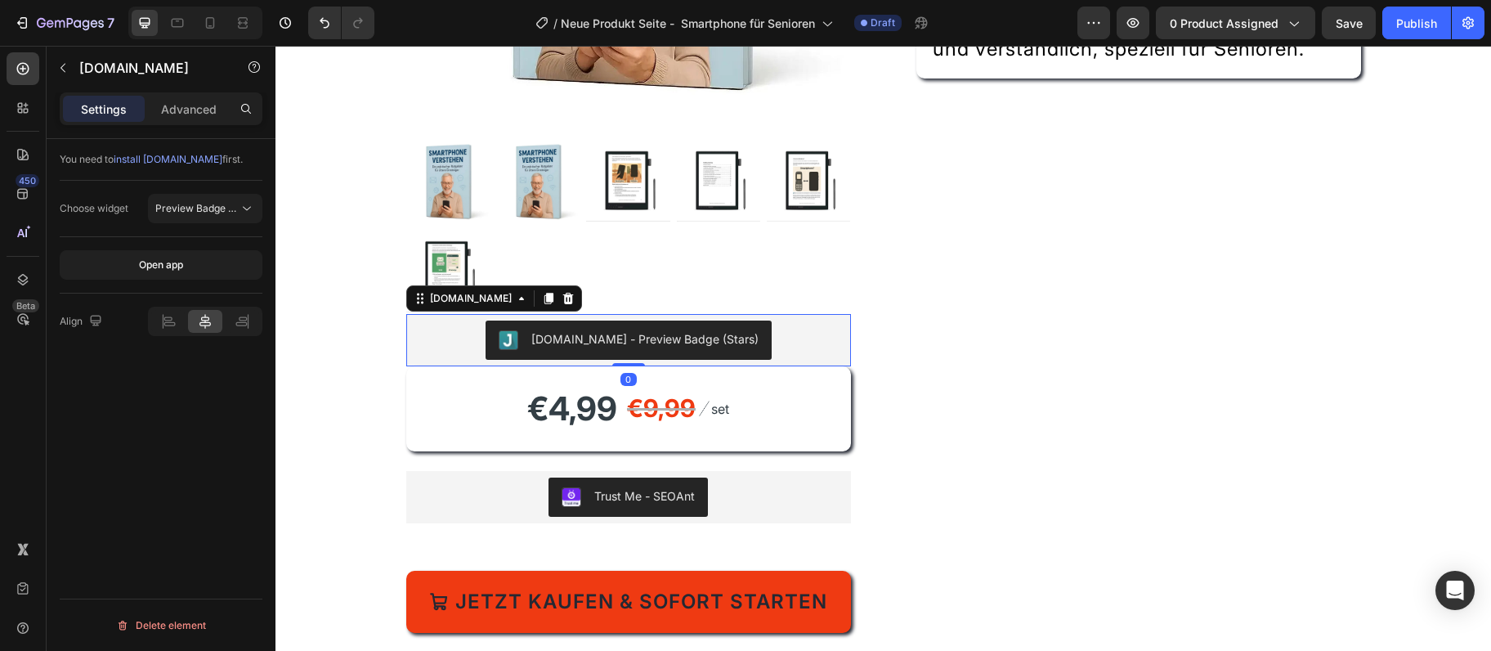
scroll to position [451, 0]
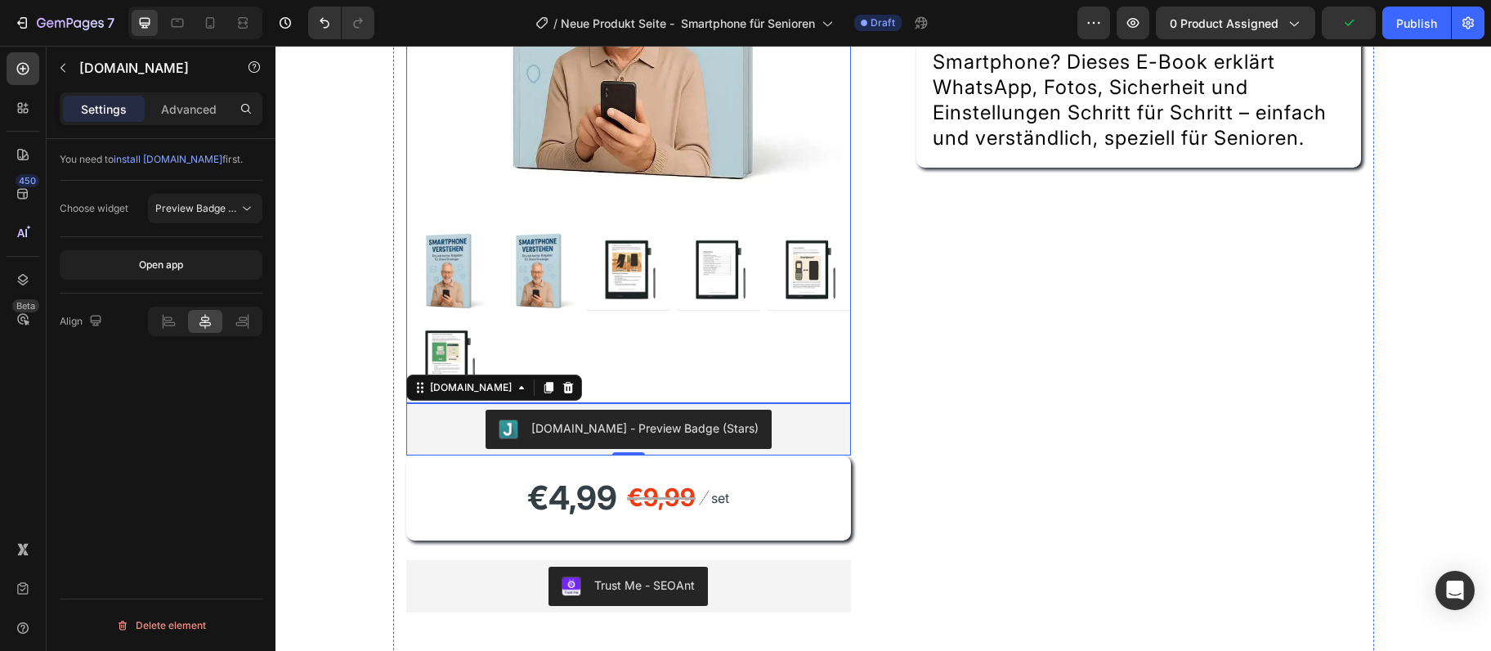
click at [805, 209] on div at bounding box center [628, 80] width 445 height 645
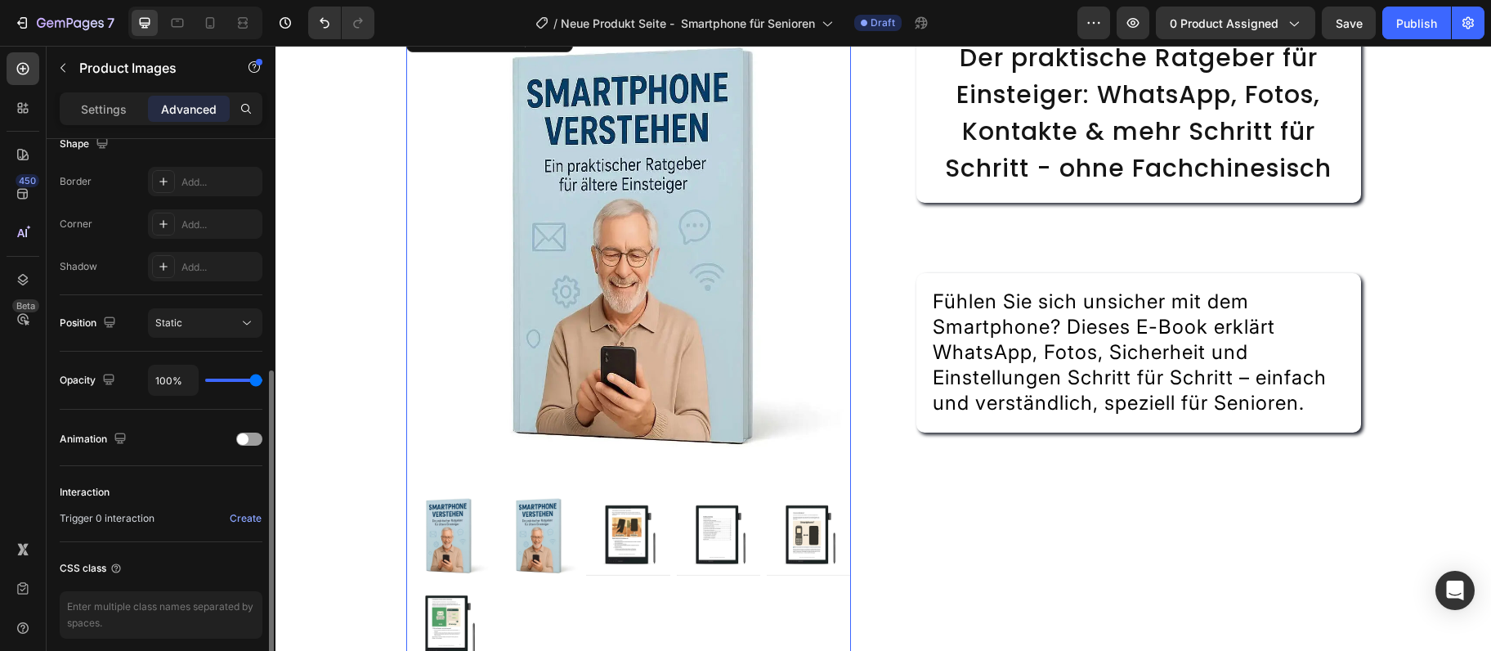
scroll to position [176, 0]
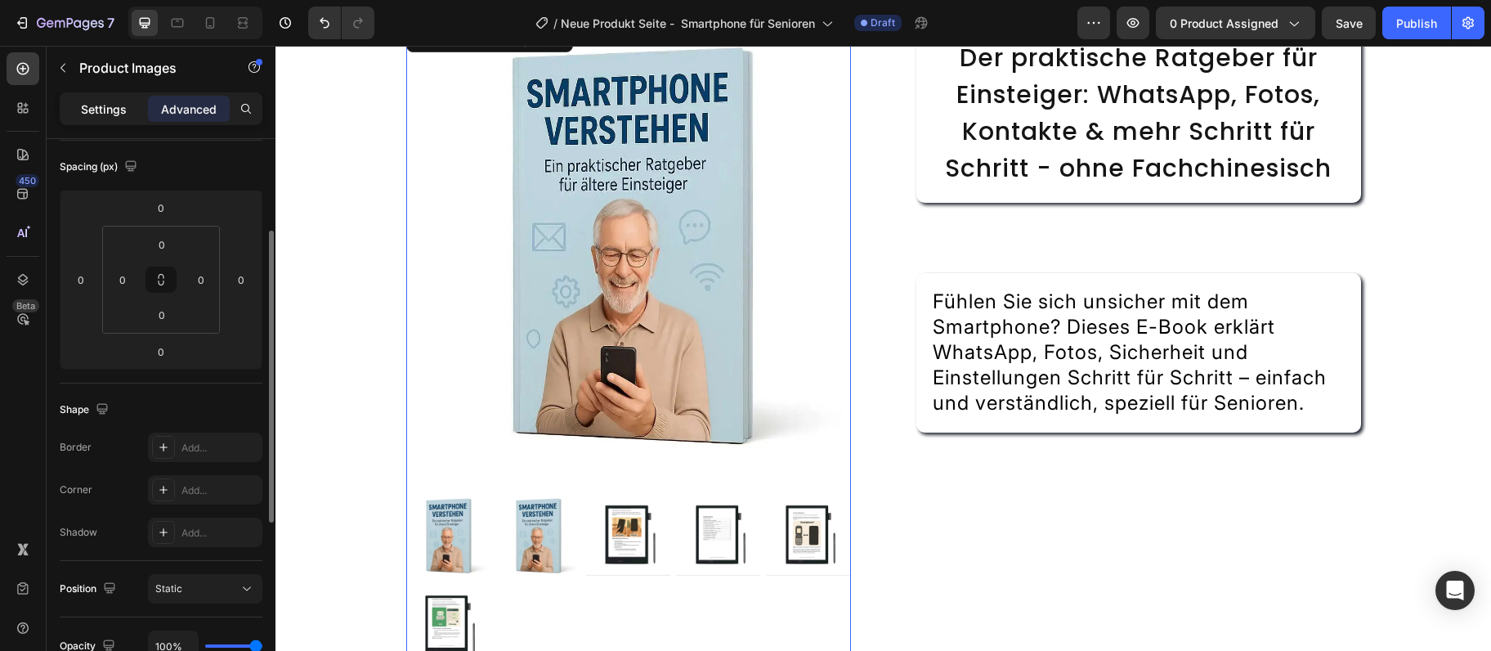
click at [93, 119] on div "Settings" at bounding box center [104, 109] width 82 height 26
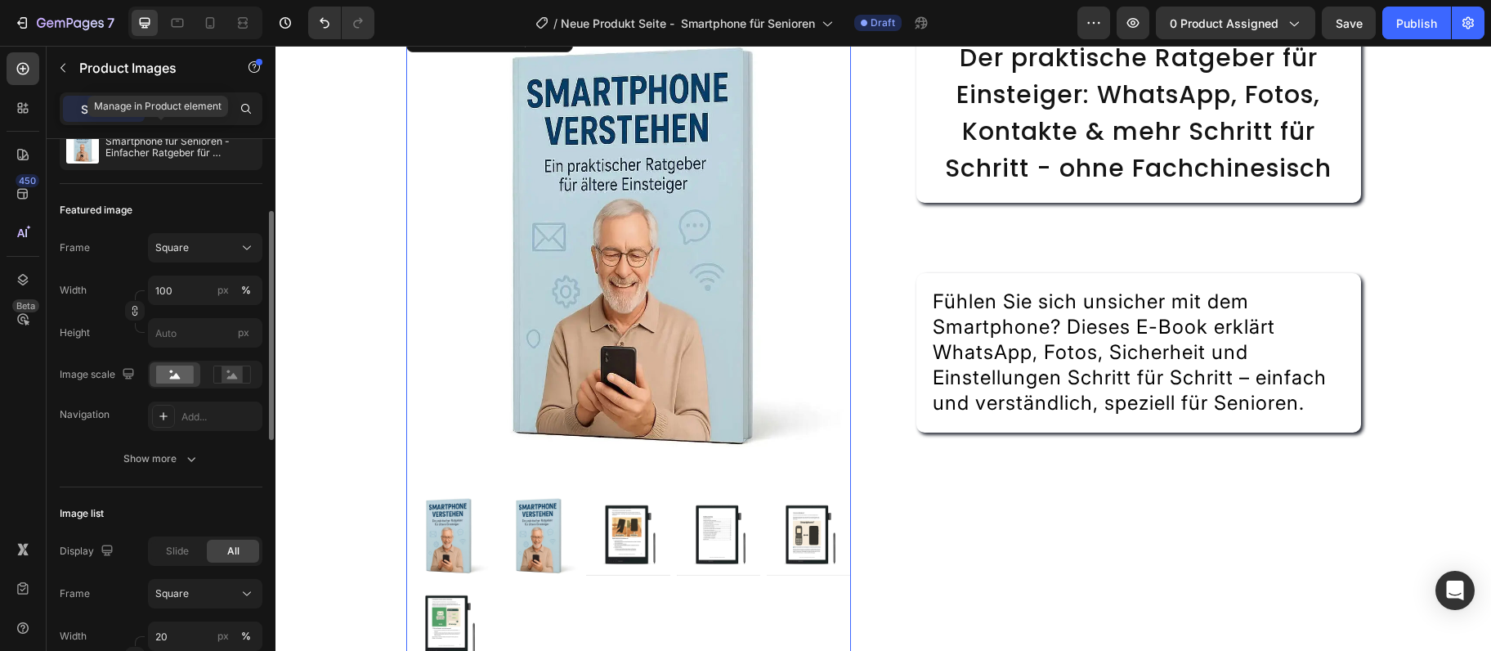
scroll to position [0, 0]
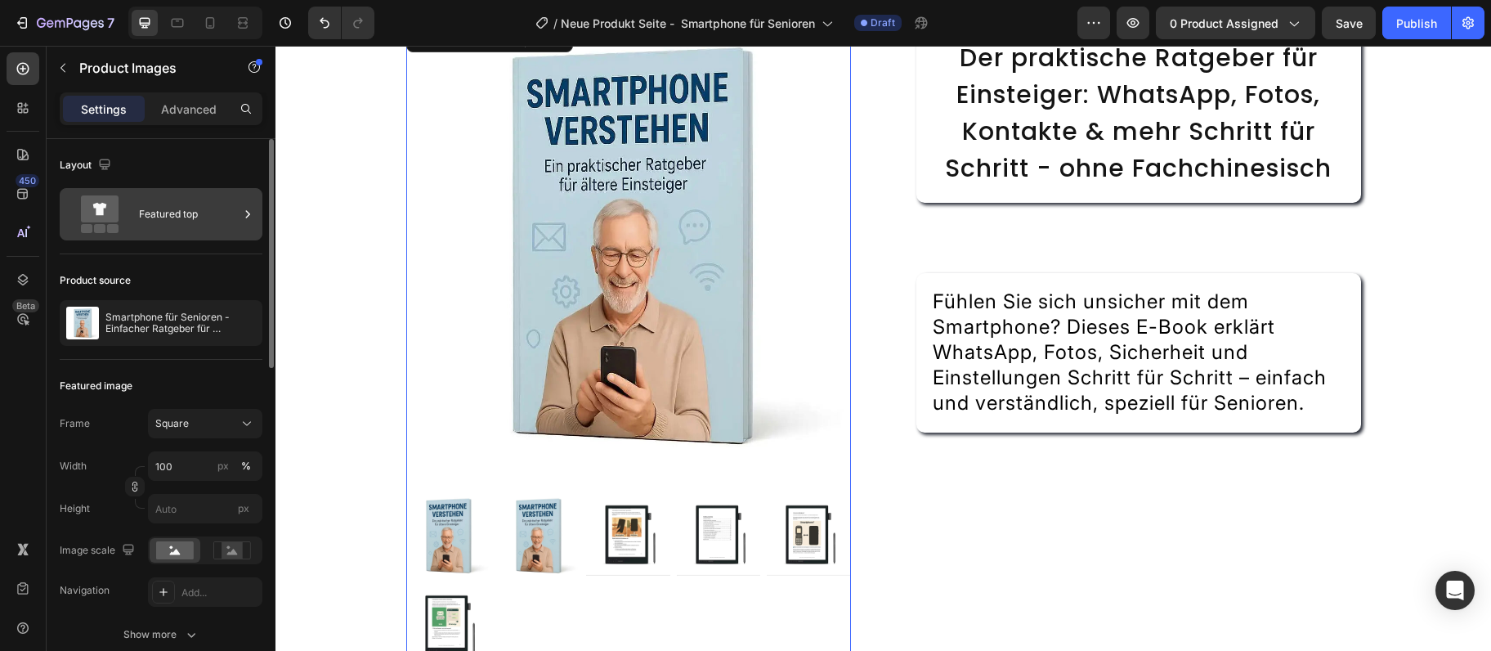
click at [214, 219] on div "Featured top" at bounding box center [189, 214] width 100 height 38
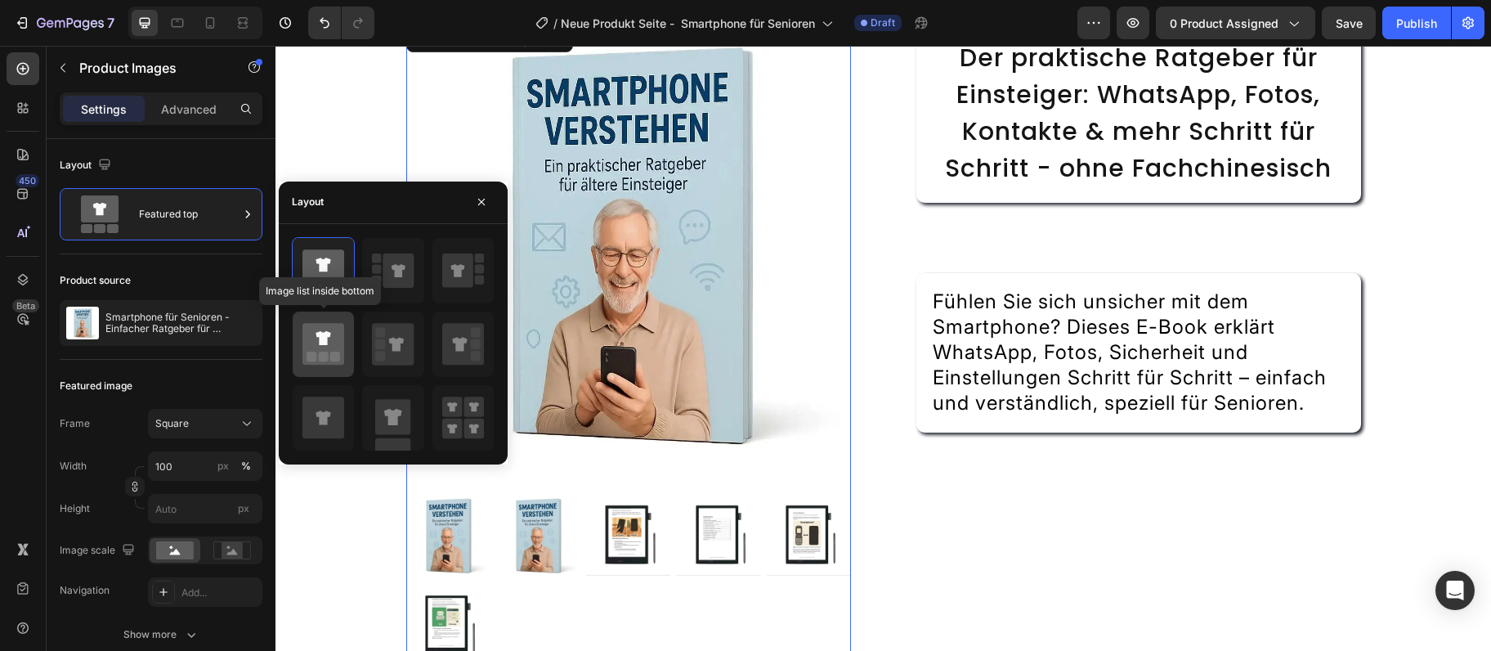
click at [334, 345] on icon at bounding box center [324, 344] width 42 height 42
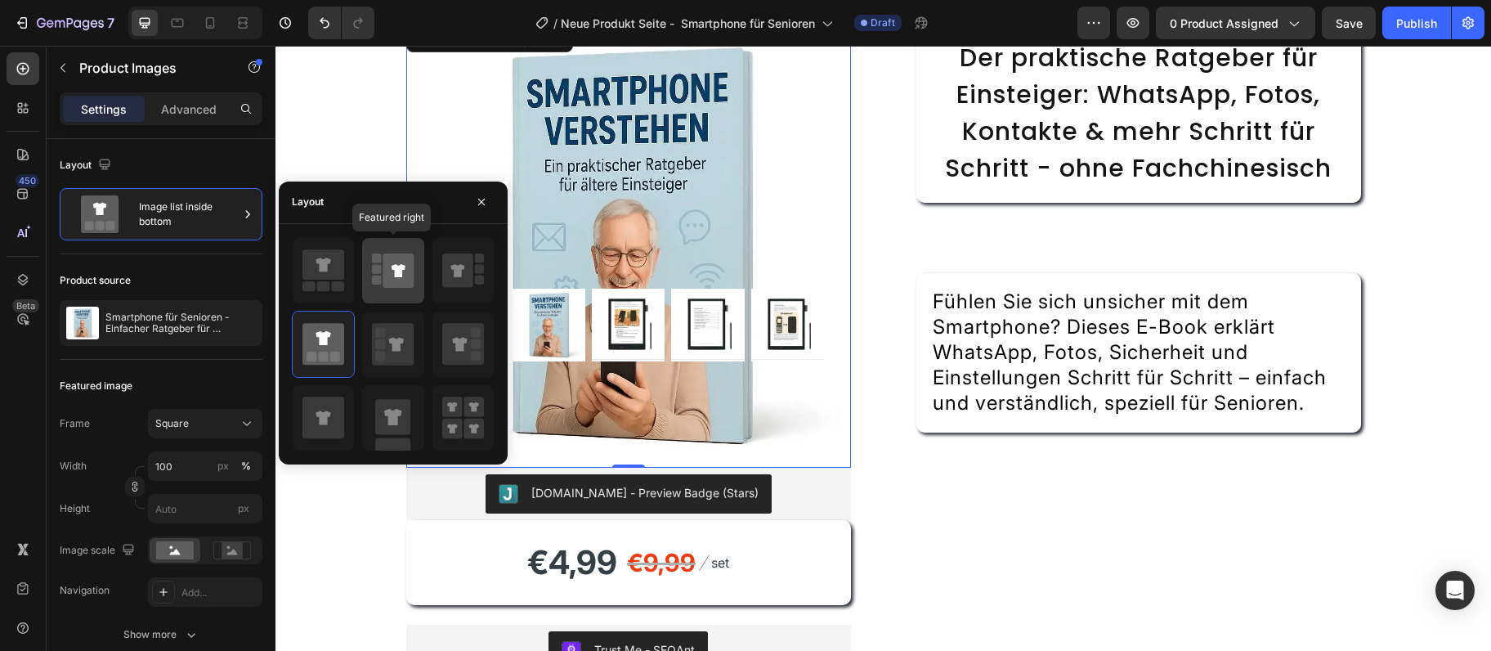
click at [383, 292] on icon at bounding box center [393, 271] width 42 height 46
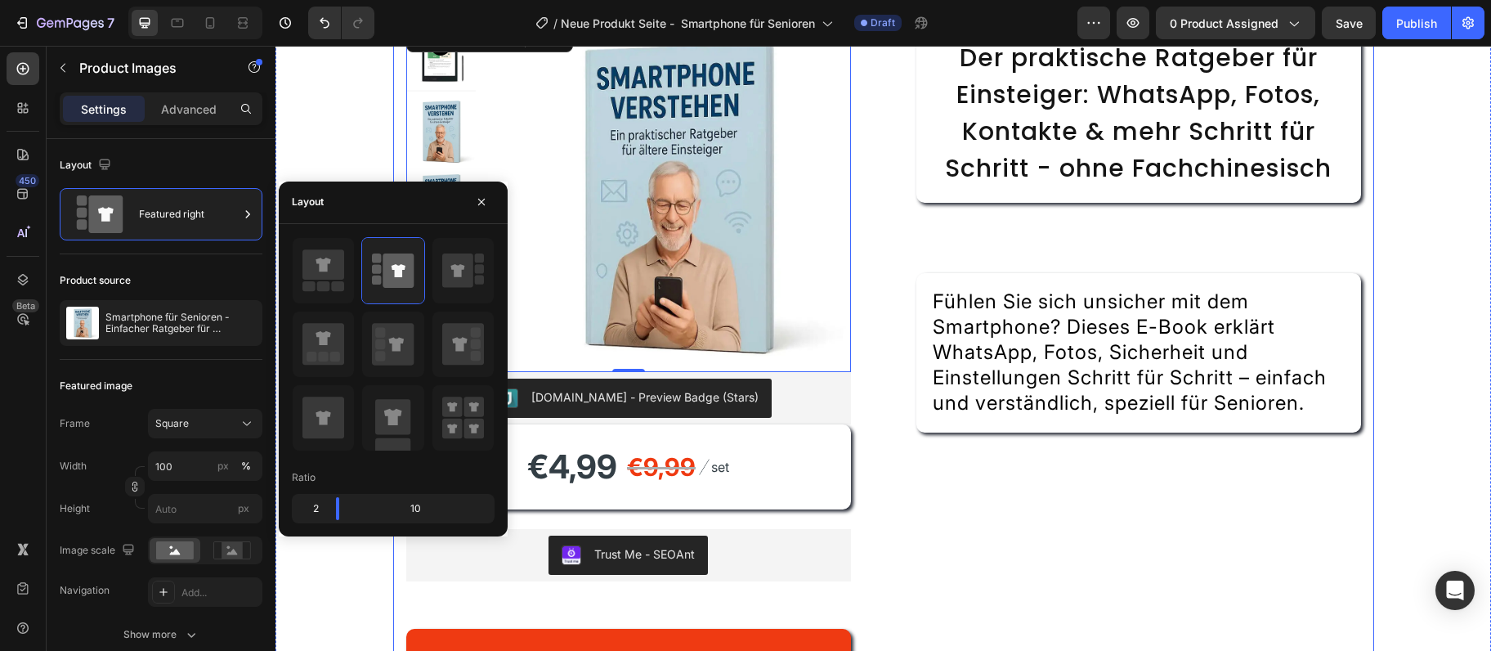
click at [904, 497] on div "Product Images 0 [DOMAIN_NAME] - Preview Badge (Stars) [DOMAIN_NAME] €4,99 Prod…" at bounding box center [883, 429] width 981 height 838
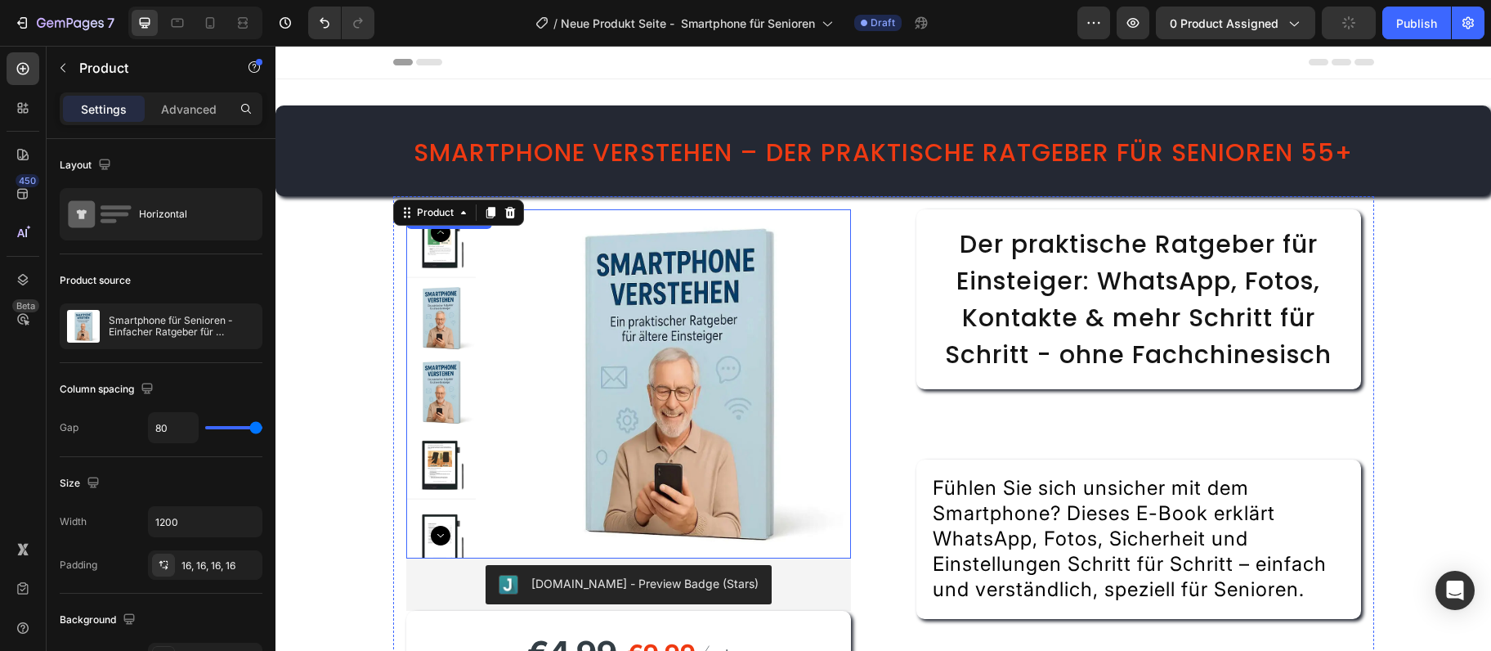
scroll to position [177, 0]
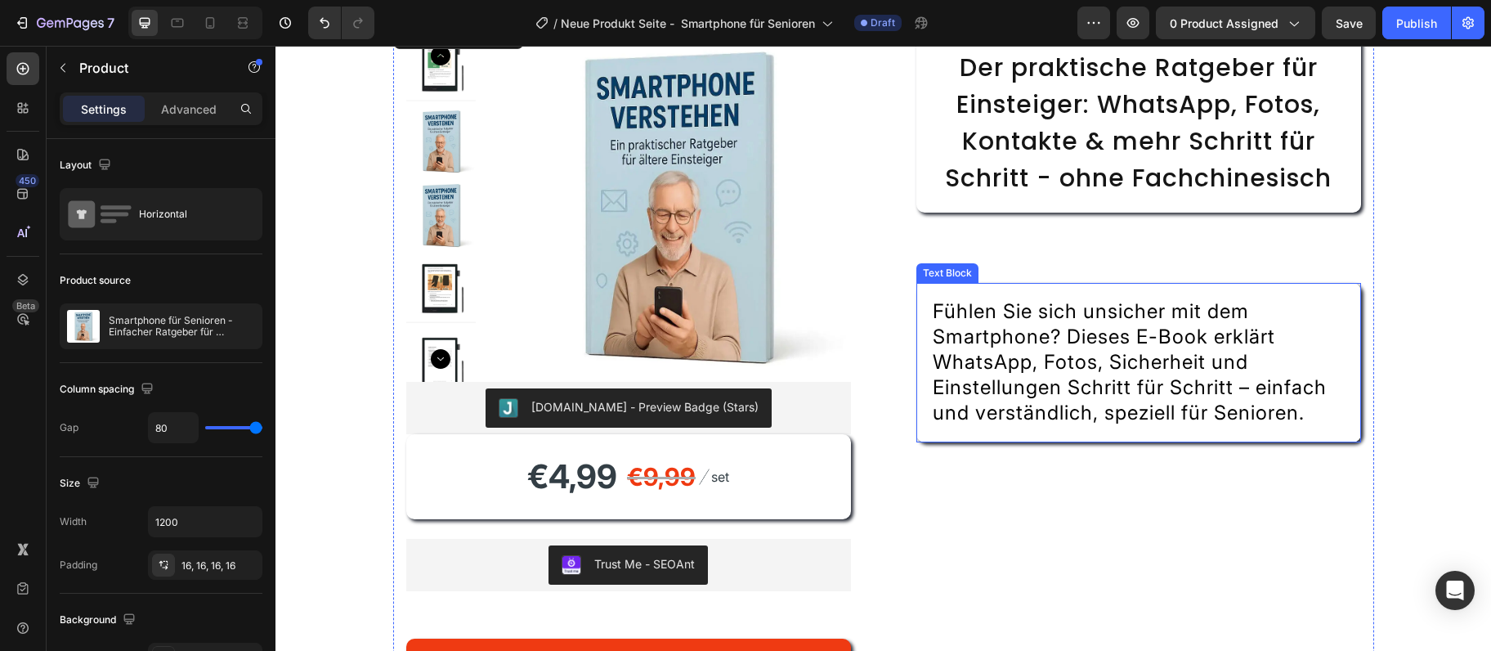
click at [1078, 375] on p "Fühlen Sie sich unsicher mit dem Smartphone? Dieses E-Book erklärt WhatsApp, Fo…" at bounding box center [1139, 362] width 412 height 127
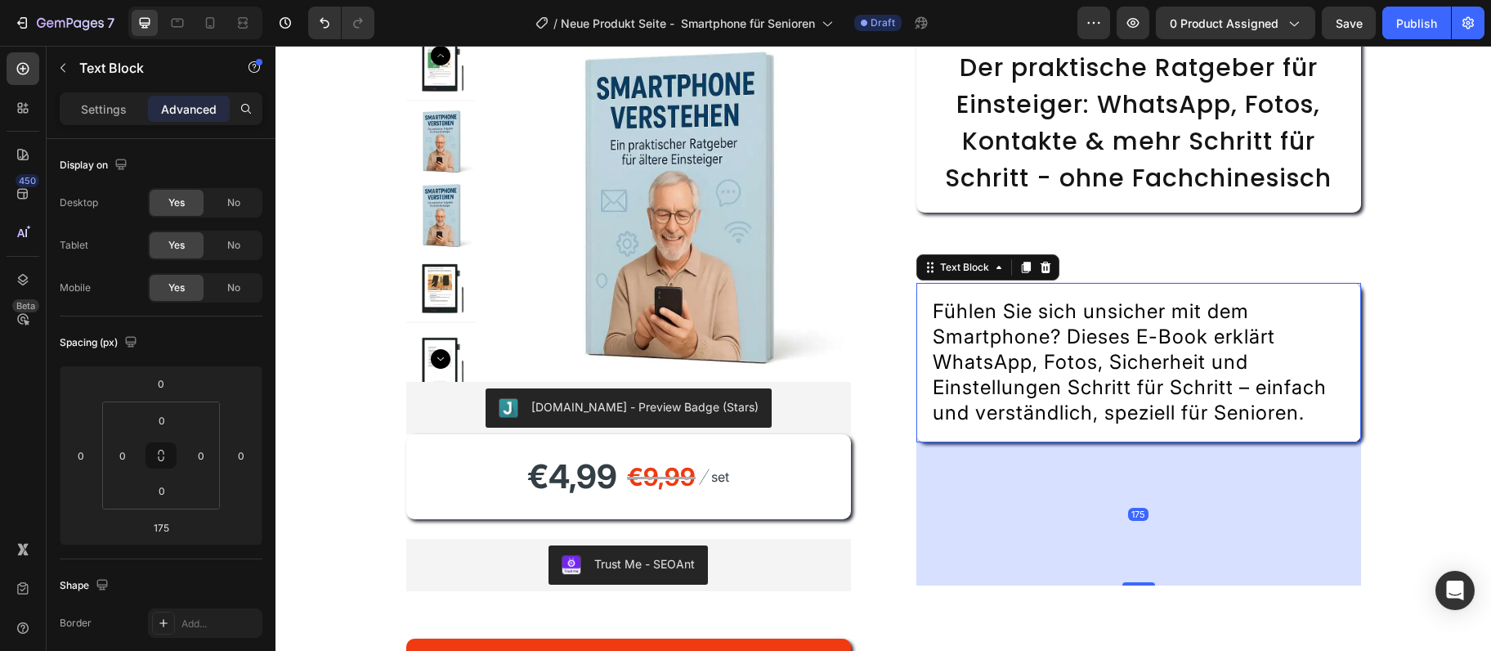
scroll to position [0, 0]
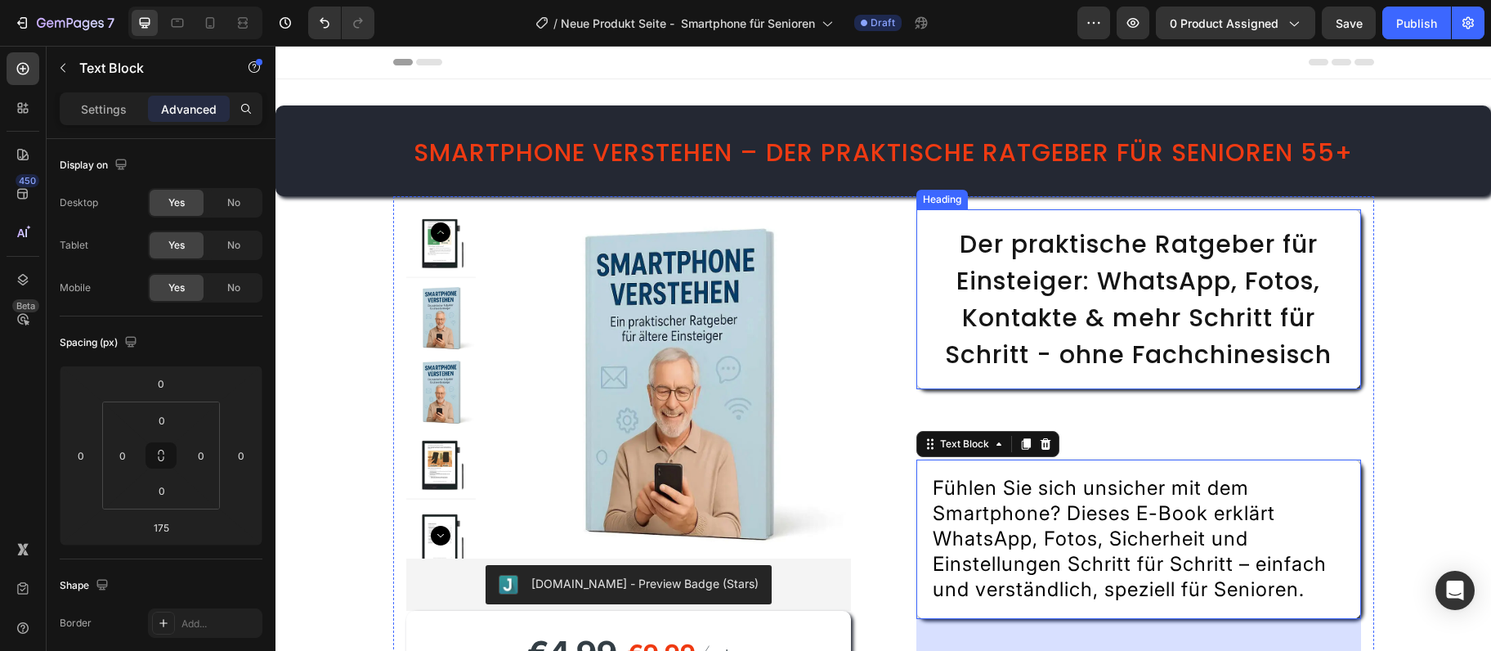
click at [1093, 321] on span "Der praktische Ratgeber für Einsteiger: WhatsApp, Fotos, Kontakte & mehr Schrit…" at bounding box center [1138, 299] width 387 height 146
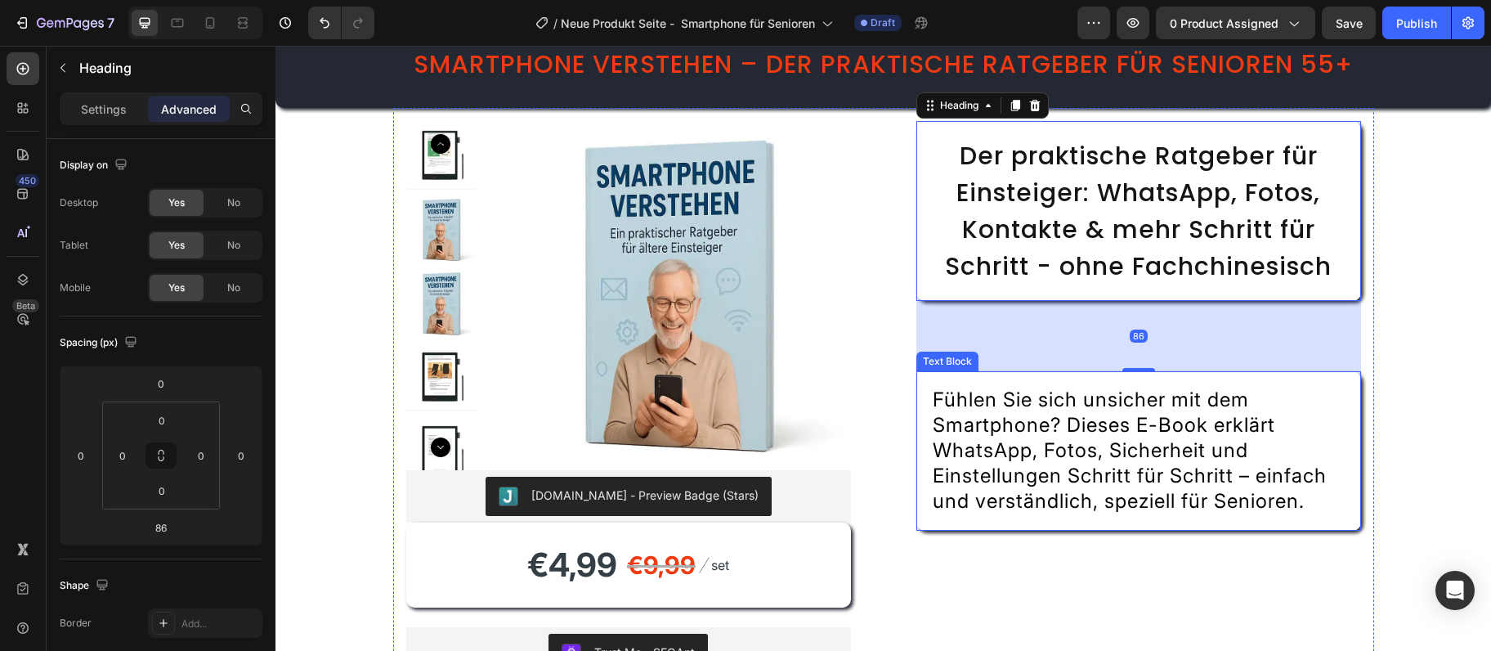
scroll to position [177, 0]
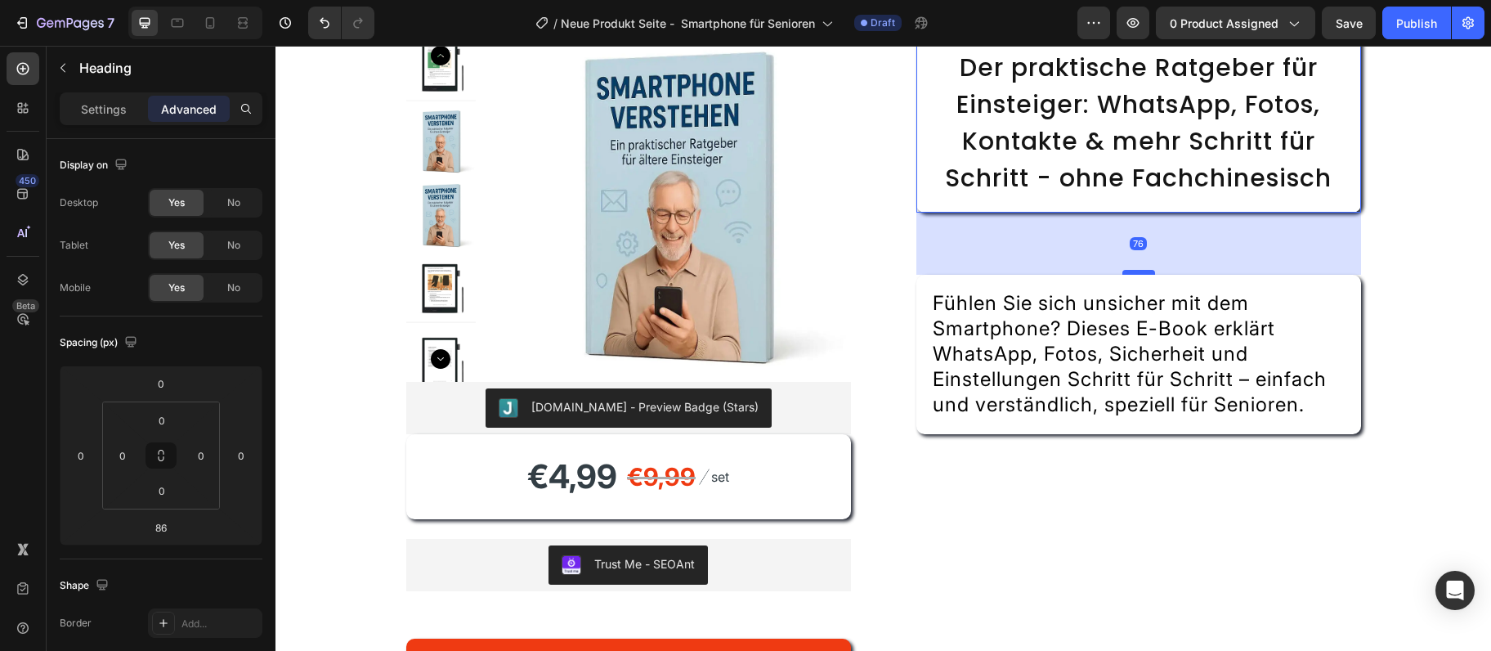
click at [1137, 272] on div at bounding box center [1139, 272] width 33 height 5
type input "76"
click at [474, 412] on div "[DOMAIN_NAME] - Preview Badge (Stars)" at bounding box center [629, 407] width 432 height 39
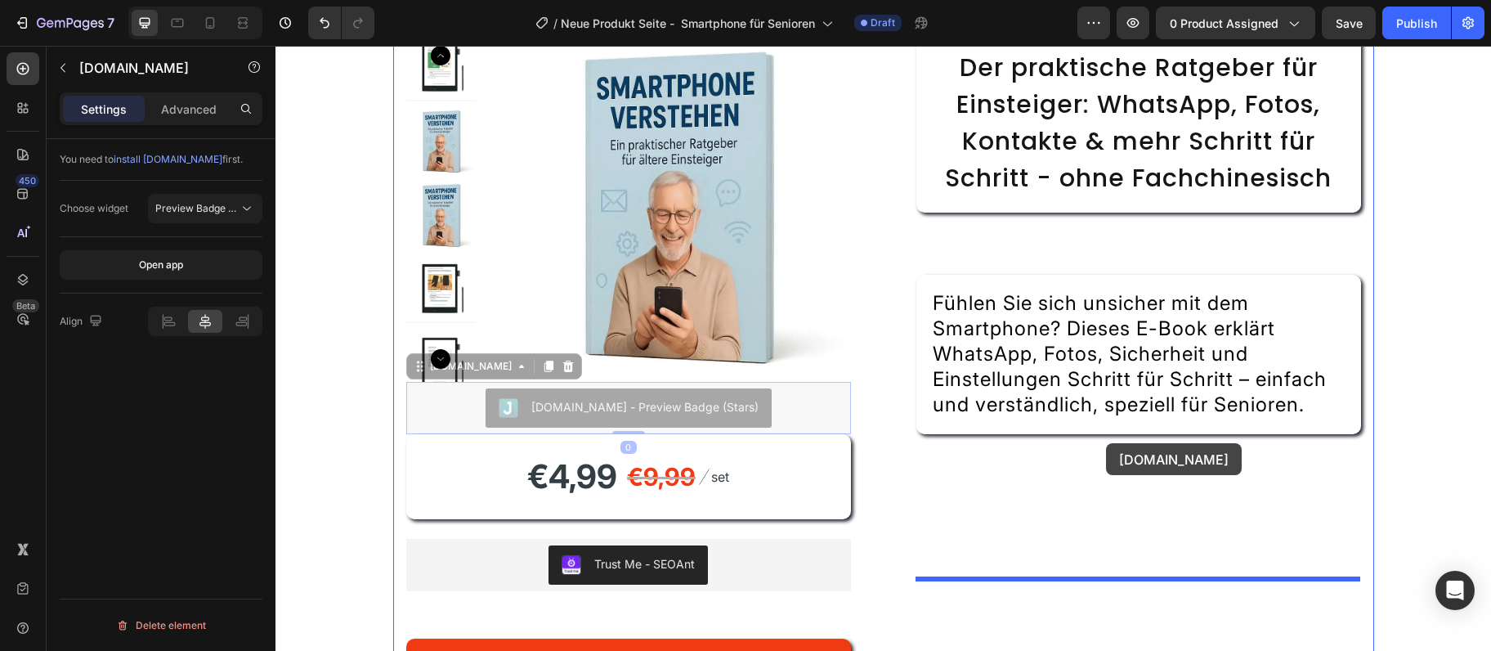
drag, startPoint x: 416, startPoint y: 370, endPoint x: 1106, endPoint y: 443, distance: 694.0
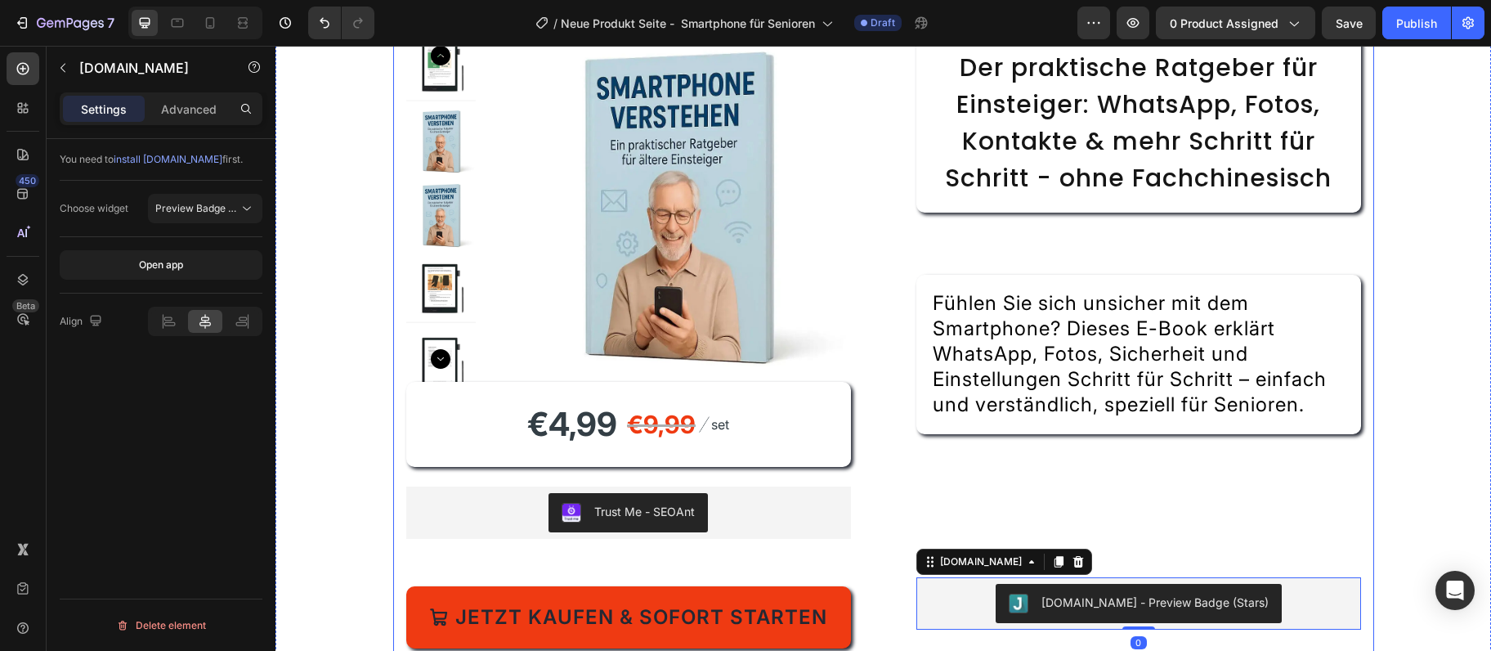
click at [1112, 418] on p "Fühlen Sie sich unsicher mit dem Smartphone? Dieses E-Book erklärt WhatsApp, Fo…" at bounding box center [1139, 354] width 412 height 127
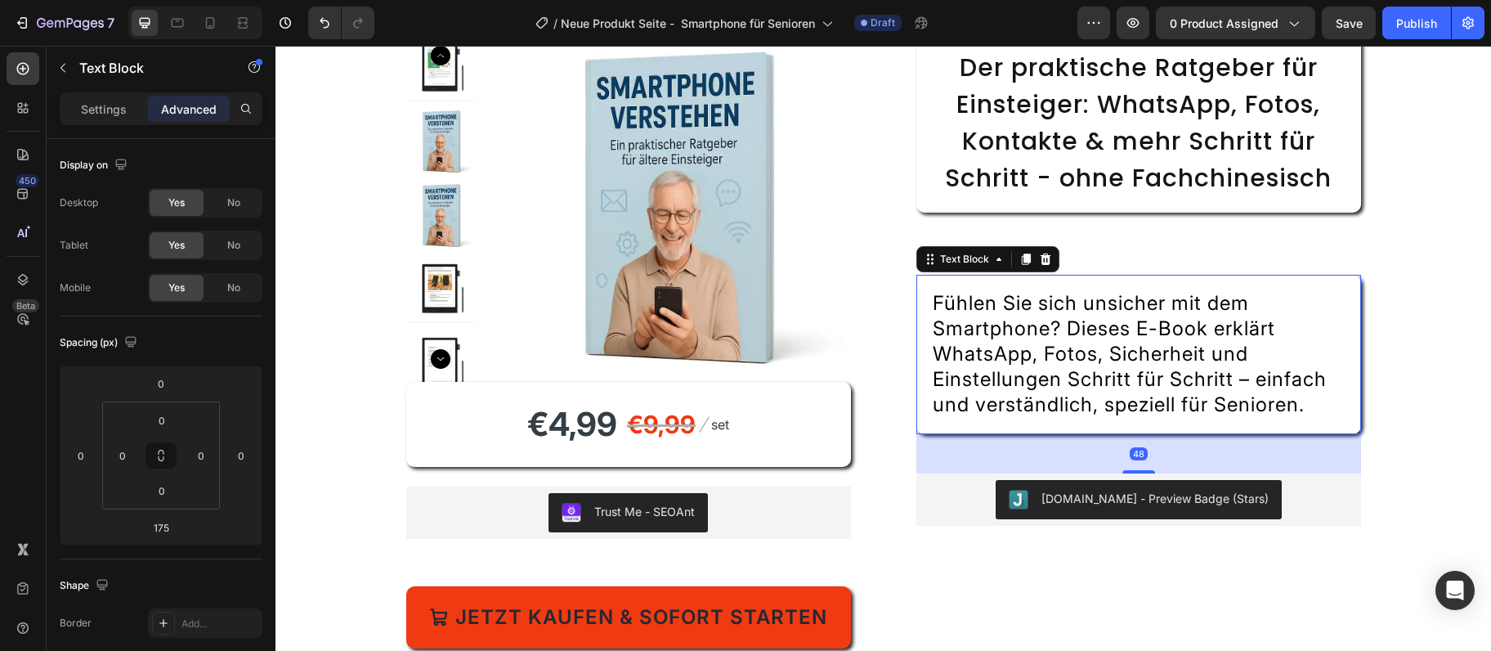
drag, startPoint x: 1142, startPoint y: 575, endPoint x: 1073, endPoint y: 362, distance: 223.4
click at [1118, 434] on div "48" at bounding box center [1139, 434] width 445 height 0
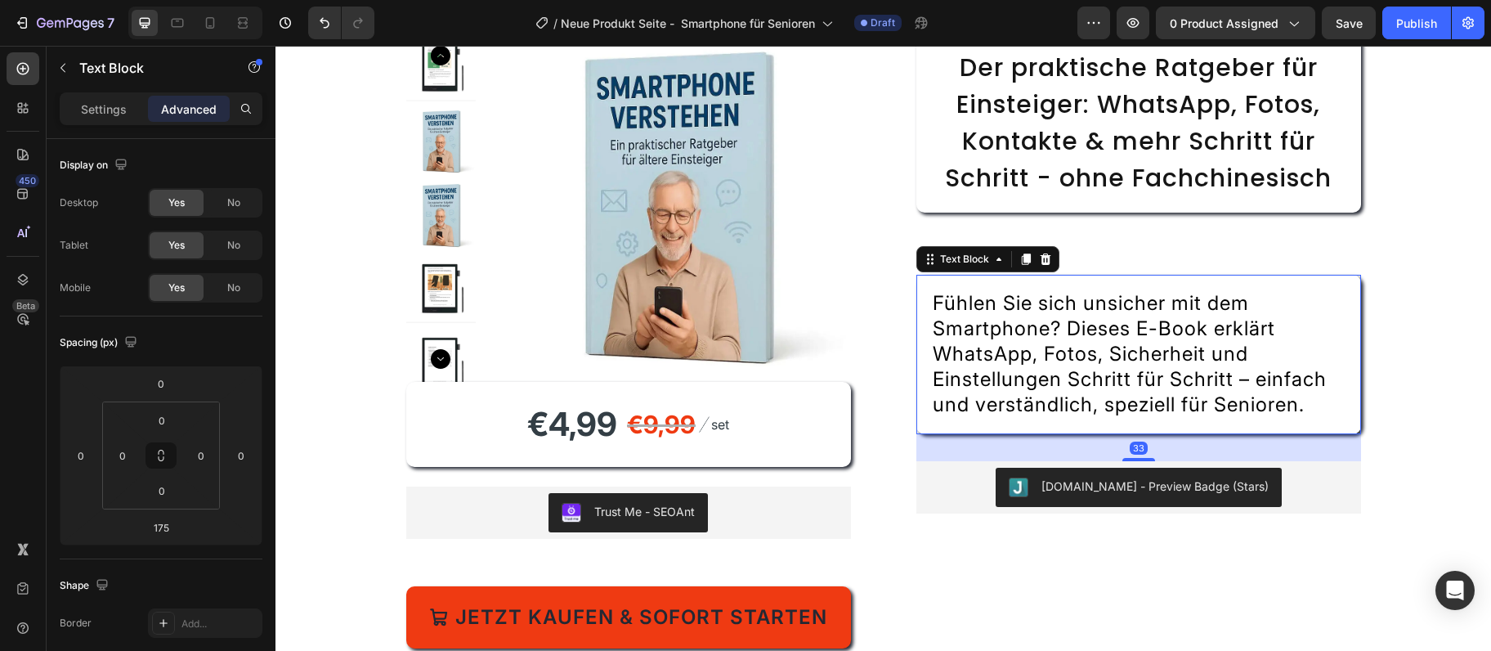
type input "33"
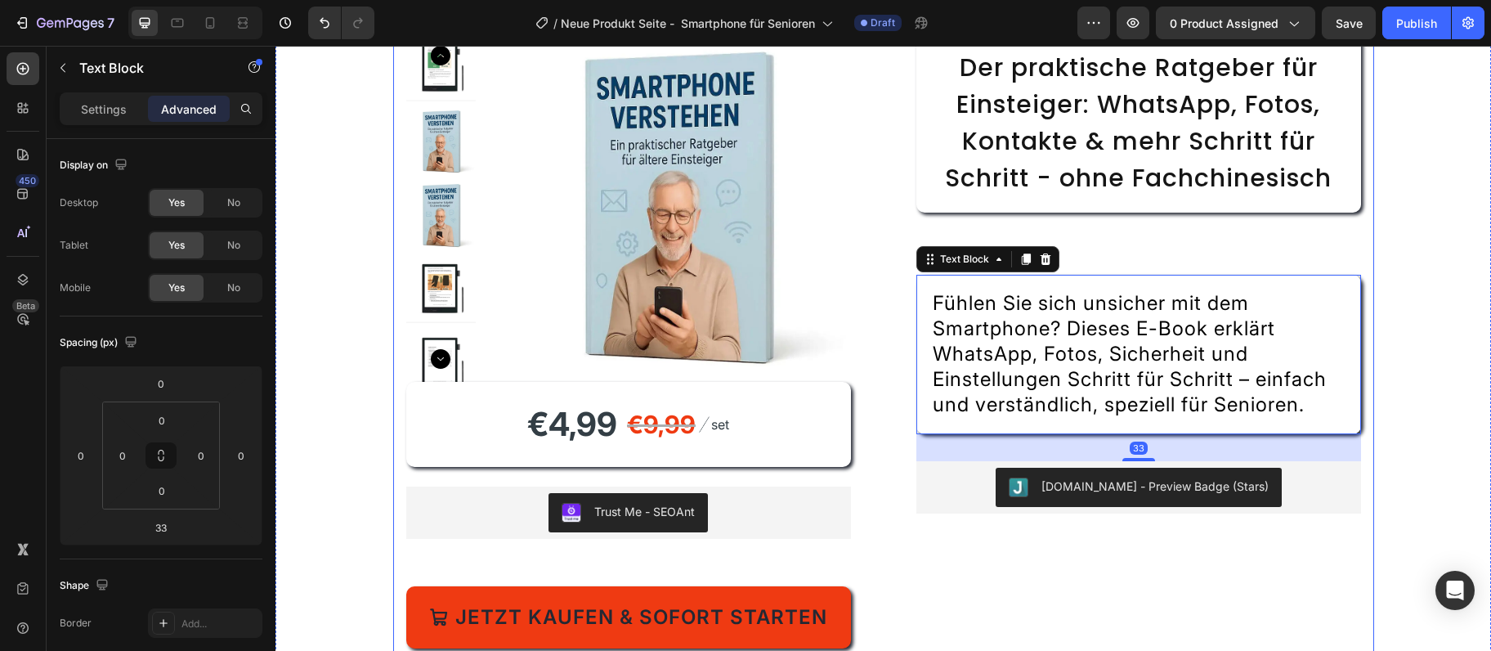
click at [1127, 189] on span "Der praktische Ratgeber für Einsteiger: WhatsApp, Fotos, Kontakte & mehr Schrit…" at bounding box center [1138, 123] width 387 height 146
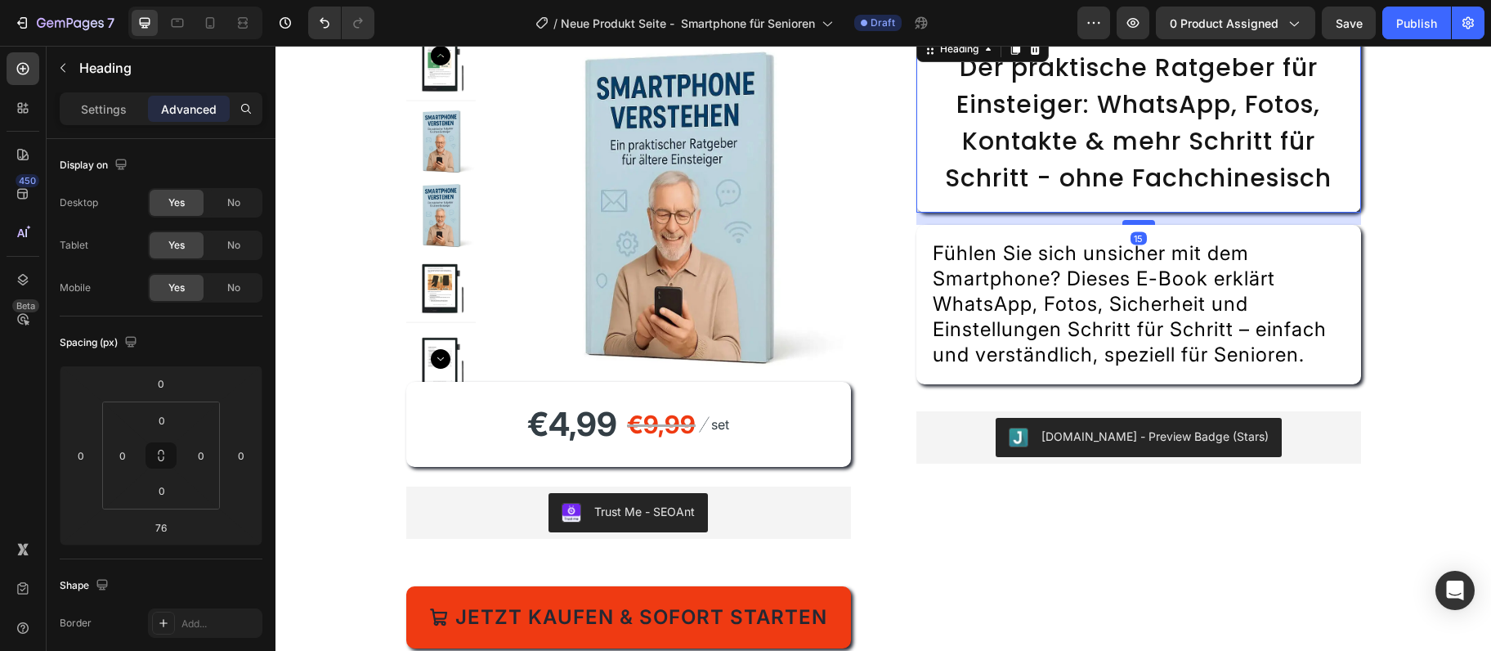
drag, startPoint x: 1141, startPoint y: 273, endPoint x: 1153, endPoint y: 223, distance: 51.2
click at [1153, 223] on div at bounding box center [1139, 222] width 33 height 5
type input "15"
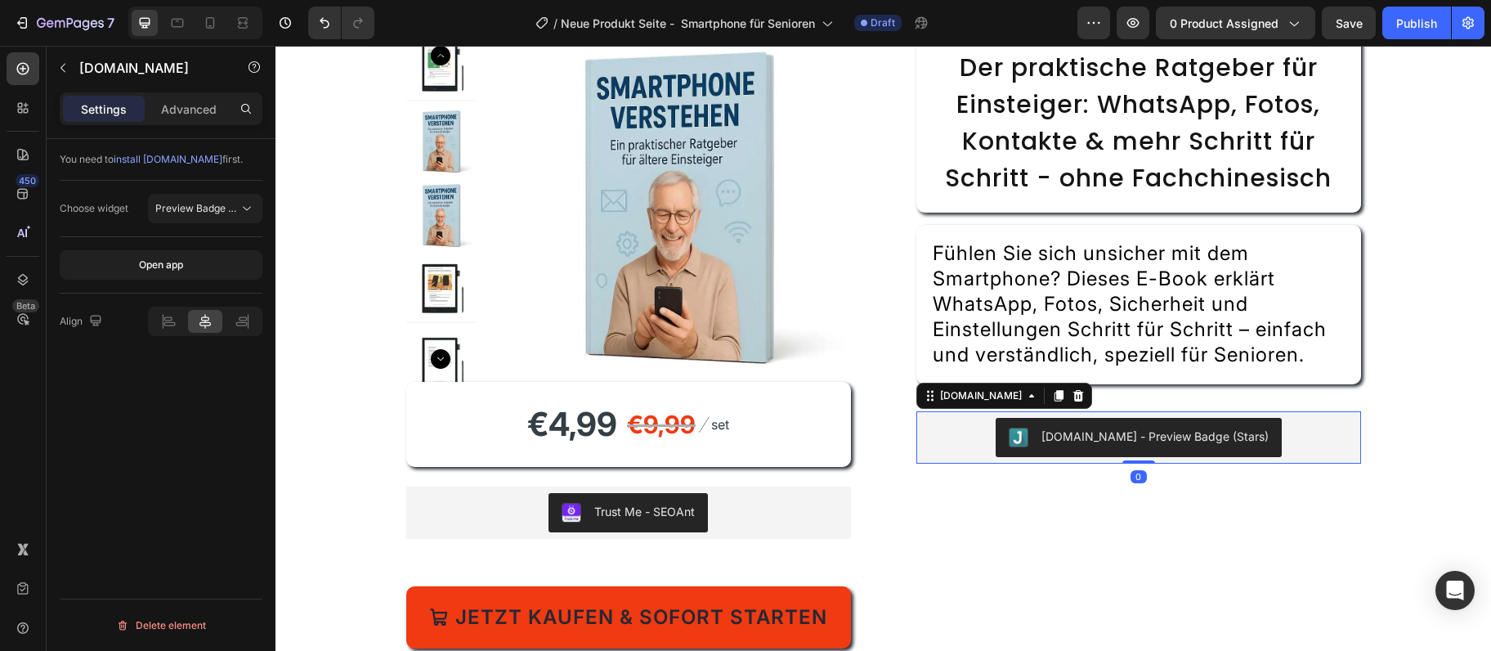
click at [968, 426] on div "[DOMAIN_NAME] - Preview Badge (Stars)" at bounding box center [1139, 437] width 432 height 39
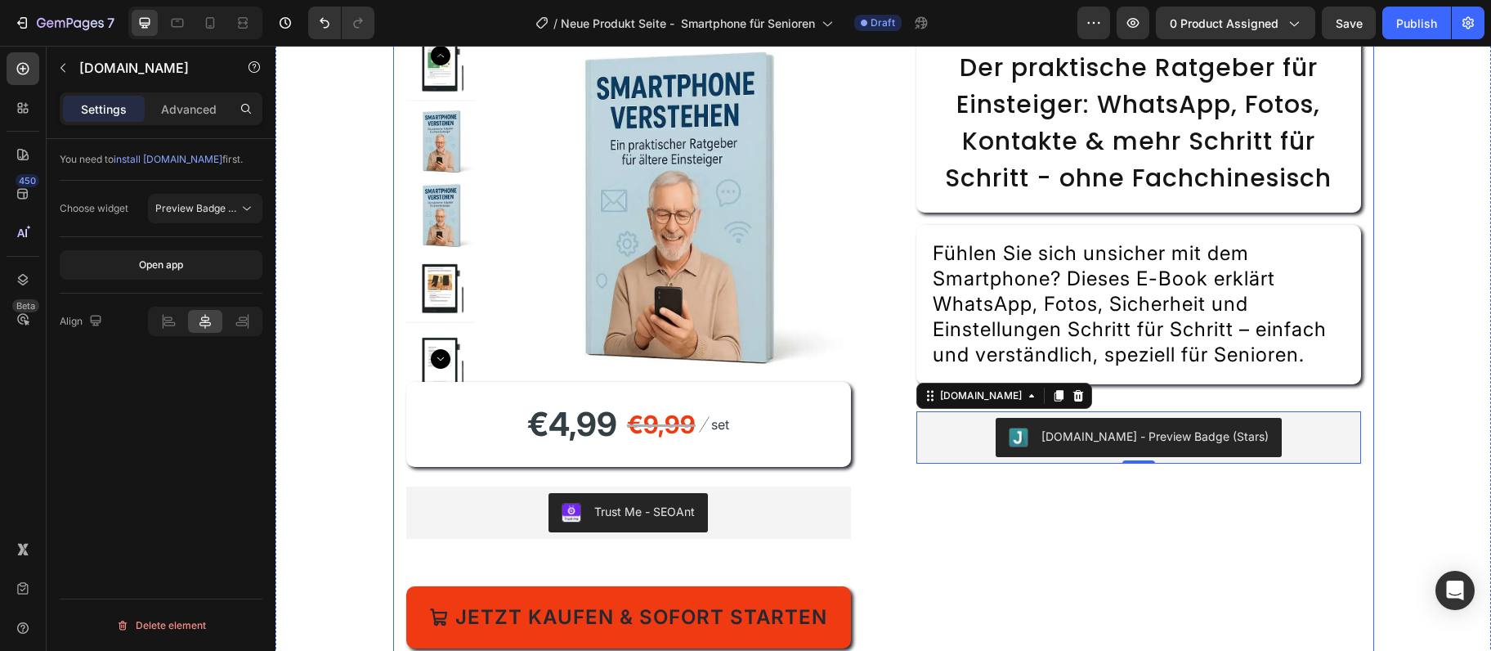
click at [996, 551] on div "Der praktische Ratgeber für Einsteiger: WhatsApp, Fotos, Kontakte & mehr Schrit…" at bounding box center [1139, 413] width 445 height 760
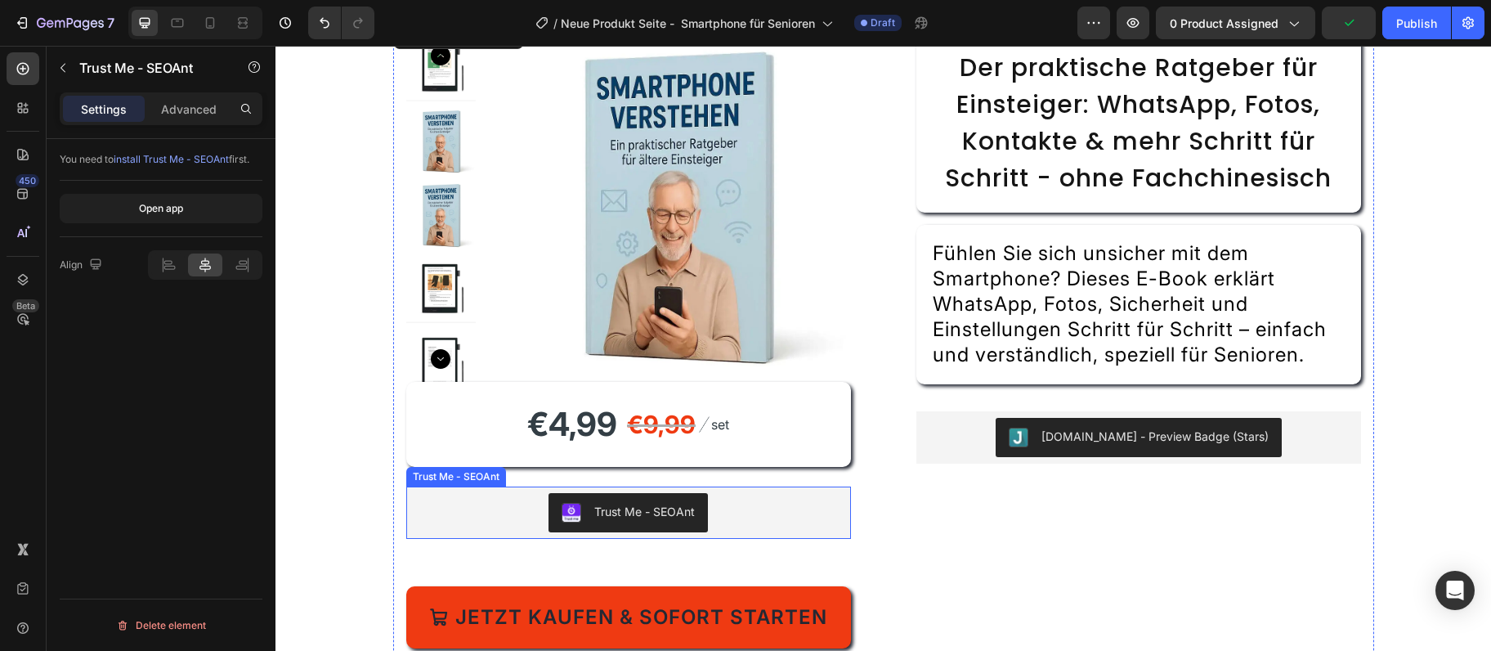
click at [791, 521] on div "Trust Me - SEOAnt" at bounding box center [629, 512] width 432 height 39
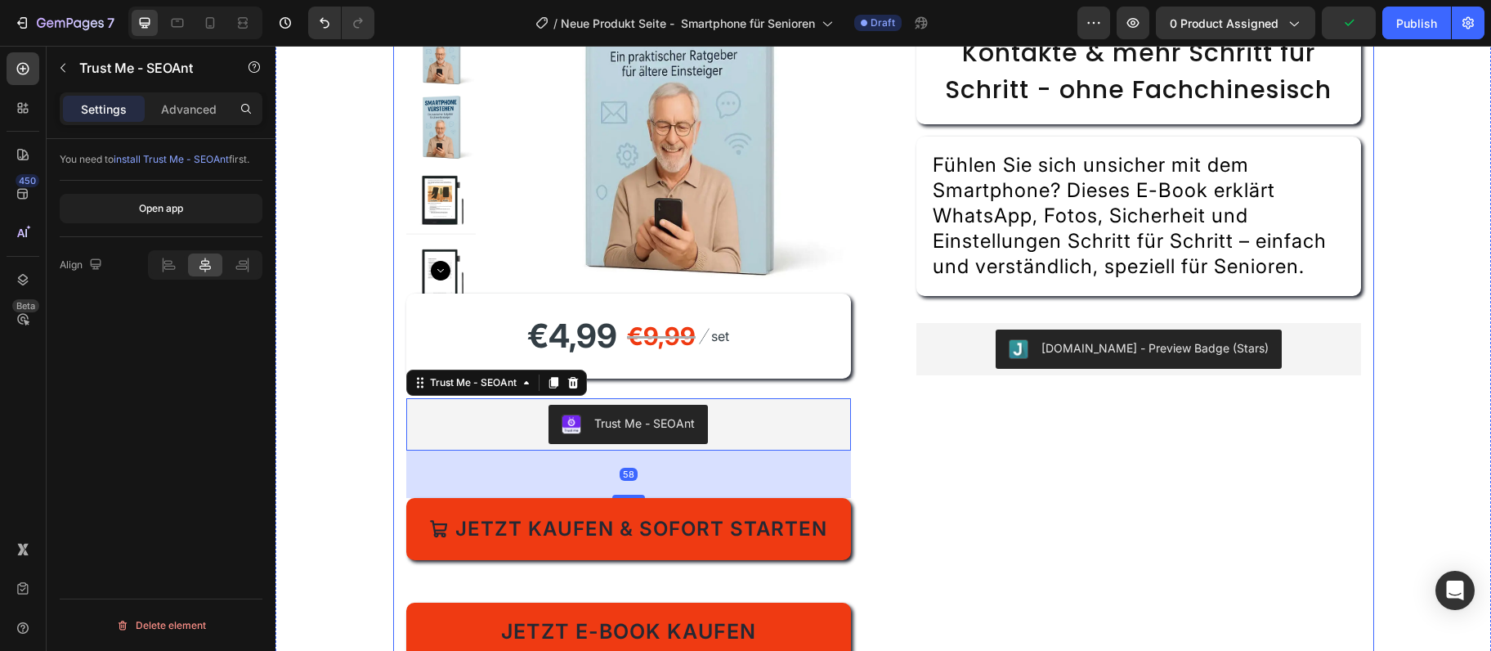
scroll to position [354, 0]
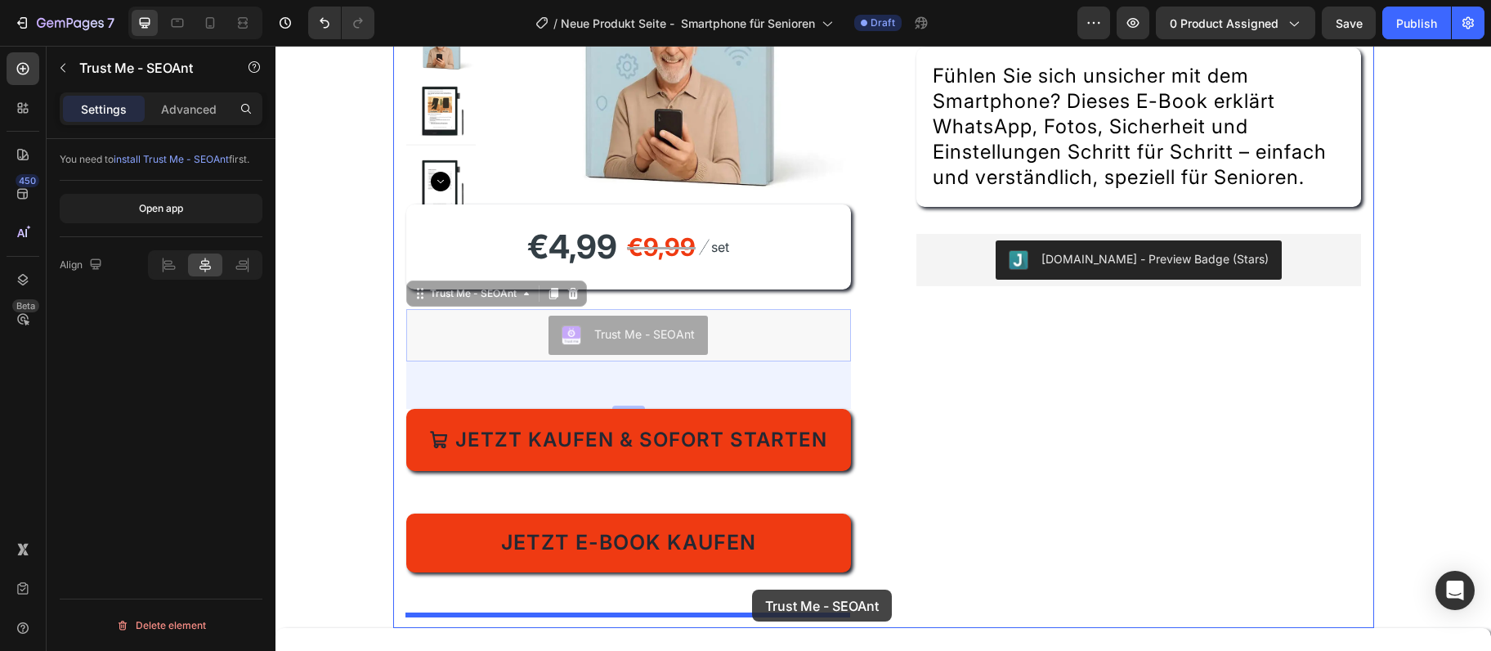
drag, startPoint x: 424, startPoint y: 300, endPoint x: 748, endPoint y: 583, distance: 429.9
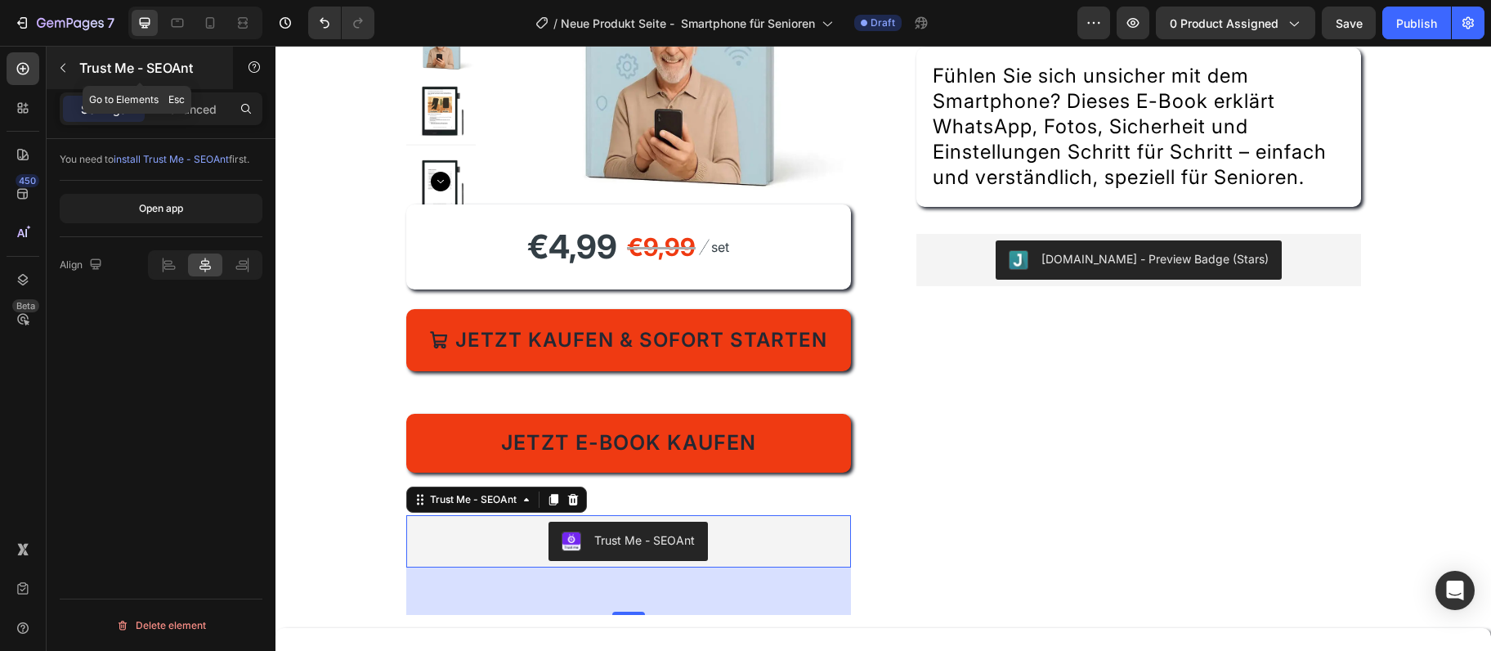
click at [63, 77] on button "button" at bounding box center [63, 68] width 26 height 26
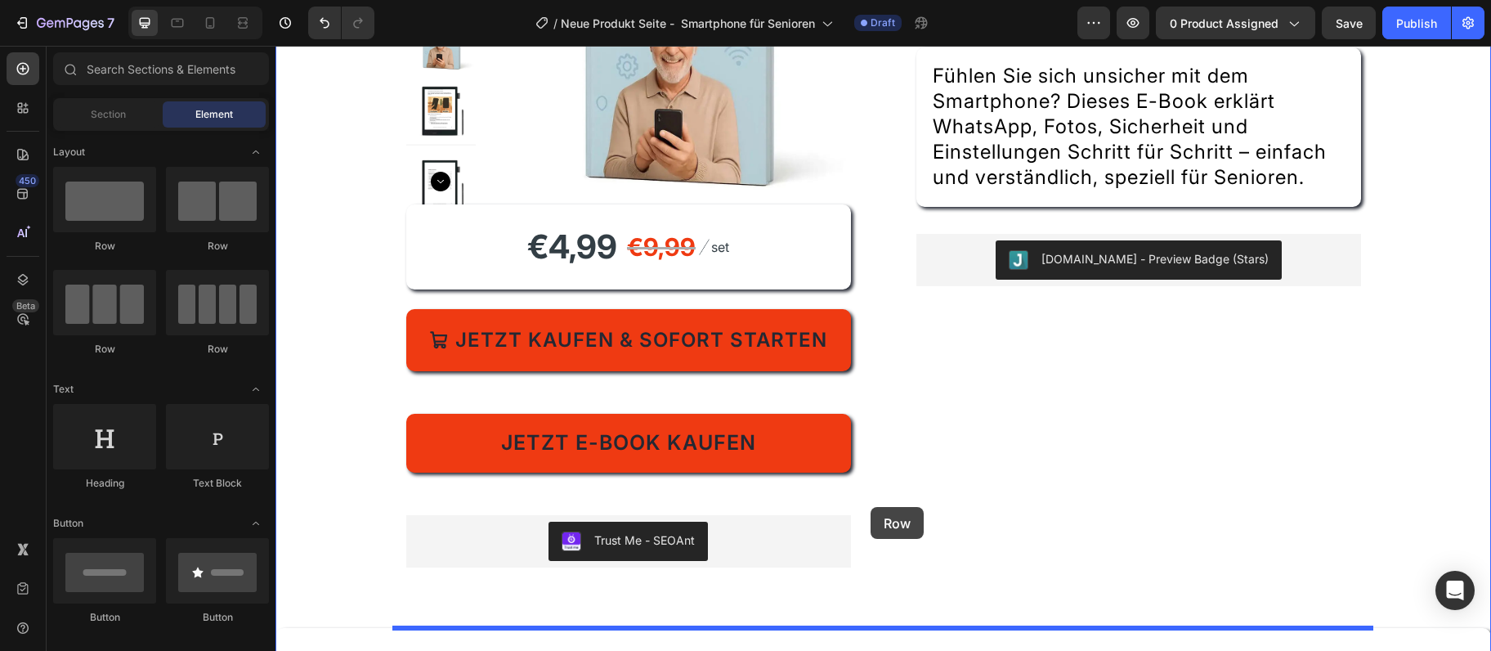
drag, startPoint x: 368, startPoint y: 236, endPoint x: 871, endPoint y: 507, distance: 571.0
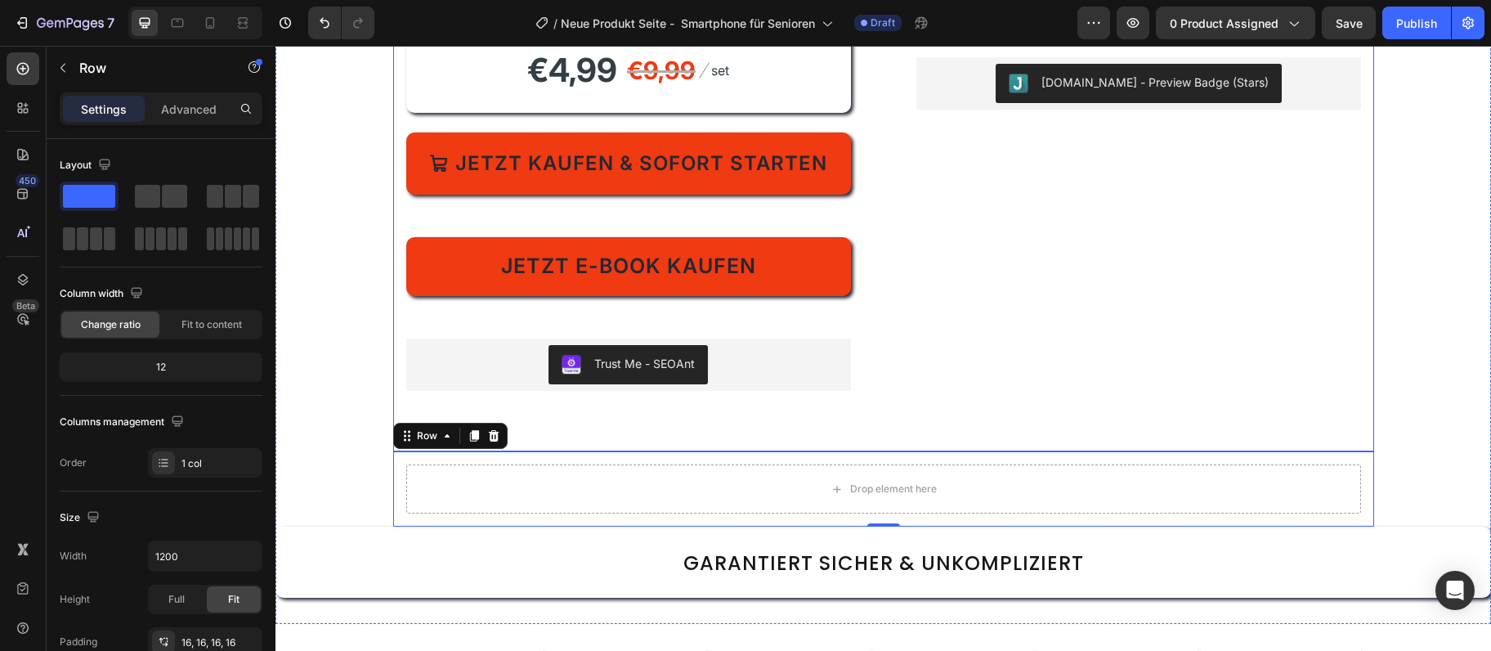
scroll to position [442, 0]
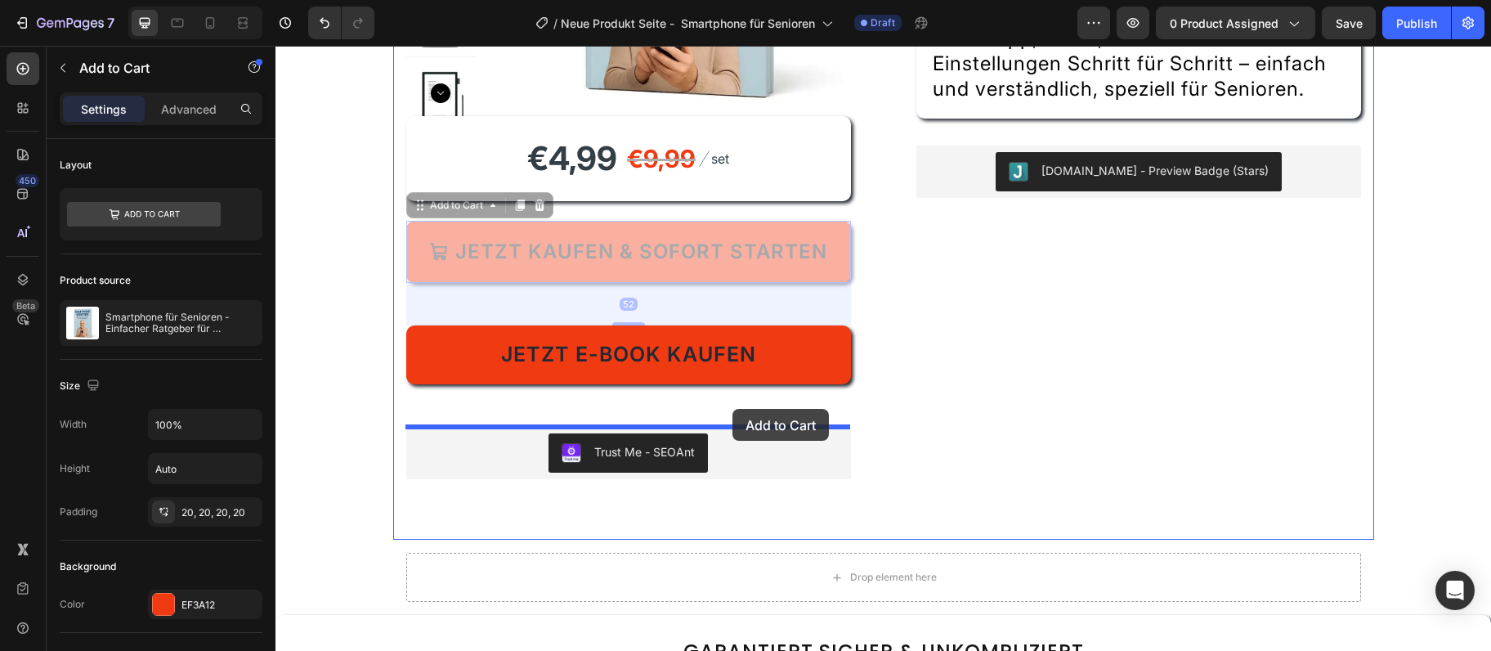
drag, startPoint x: 472, startPoint y: 244, endPoint x: 723, endPoint y: 393, distance: 292.2
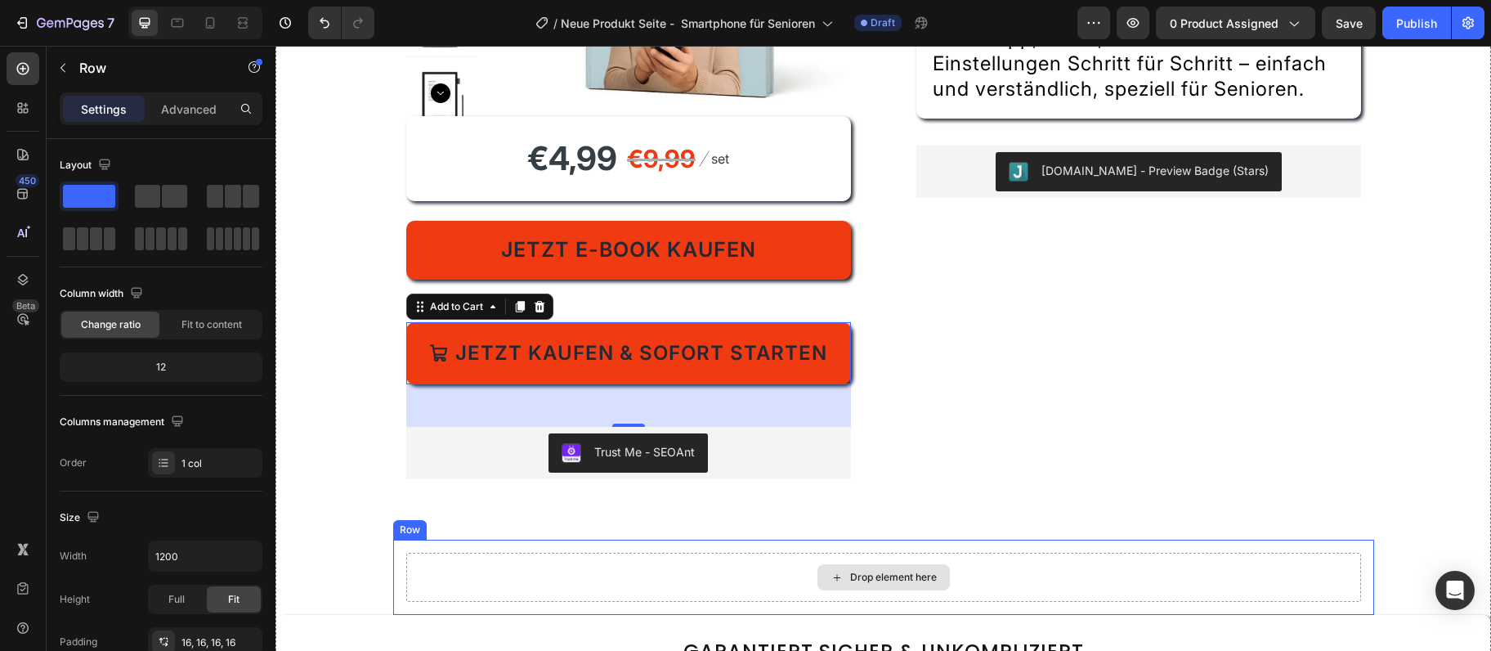
click at [684, 578] on div "Drop element here" at bounding box center [883, 577] width 955 height 49
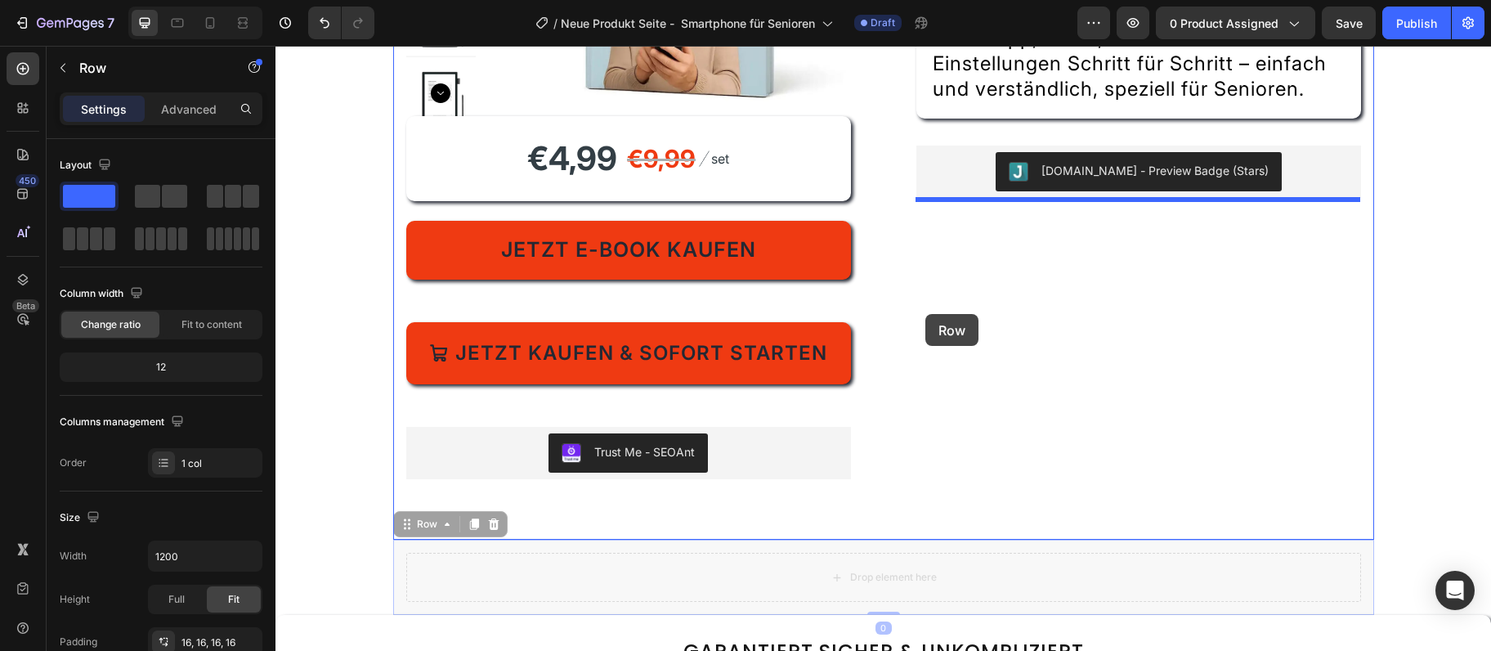
drag, startPoint x: 420, startPoint y: 531, endPoint x: 917, endPoint y: 326, distance: 536.7
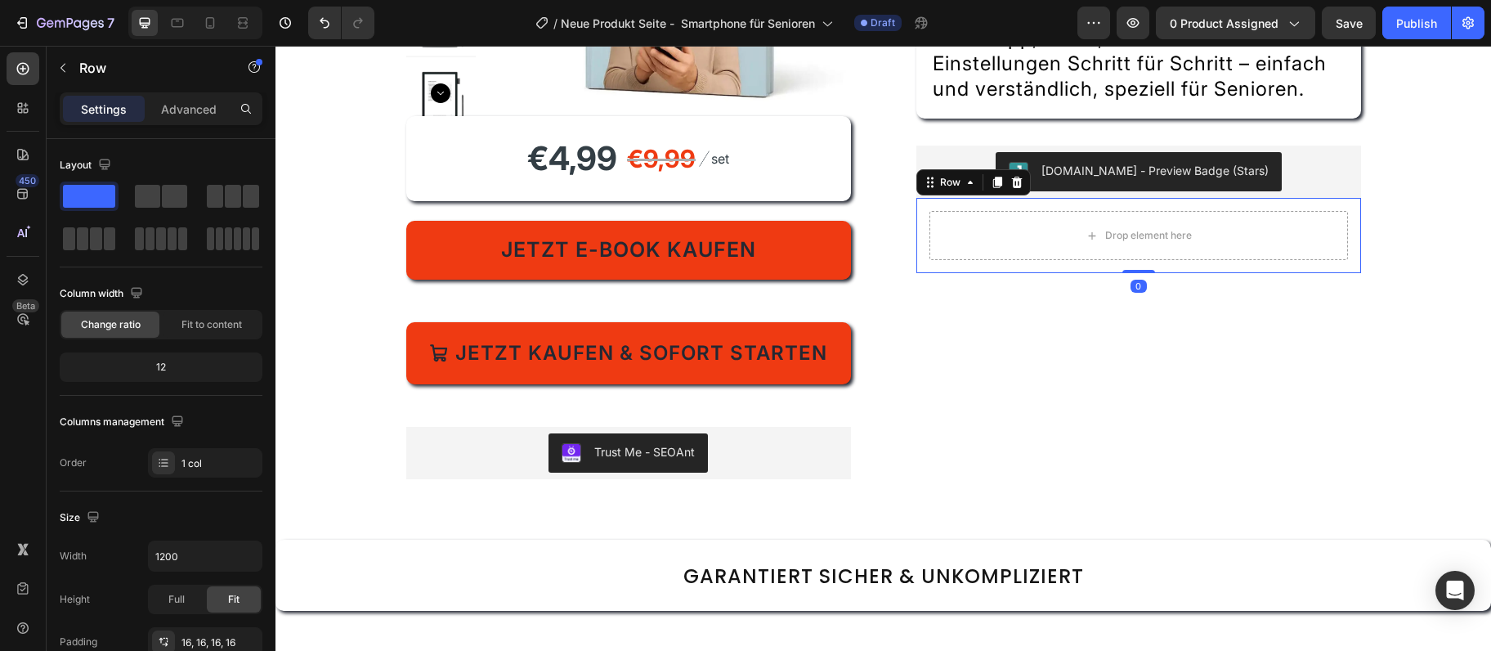
click at [938, 271] on div "Drop element here Row 0" at bounding box center [1139, 235] width 445 height 75
click at [1015, 184] on icon at bounding box center [1016, 182] width 11 height 11
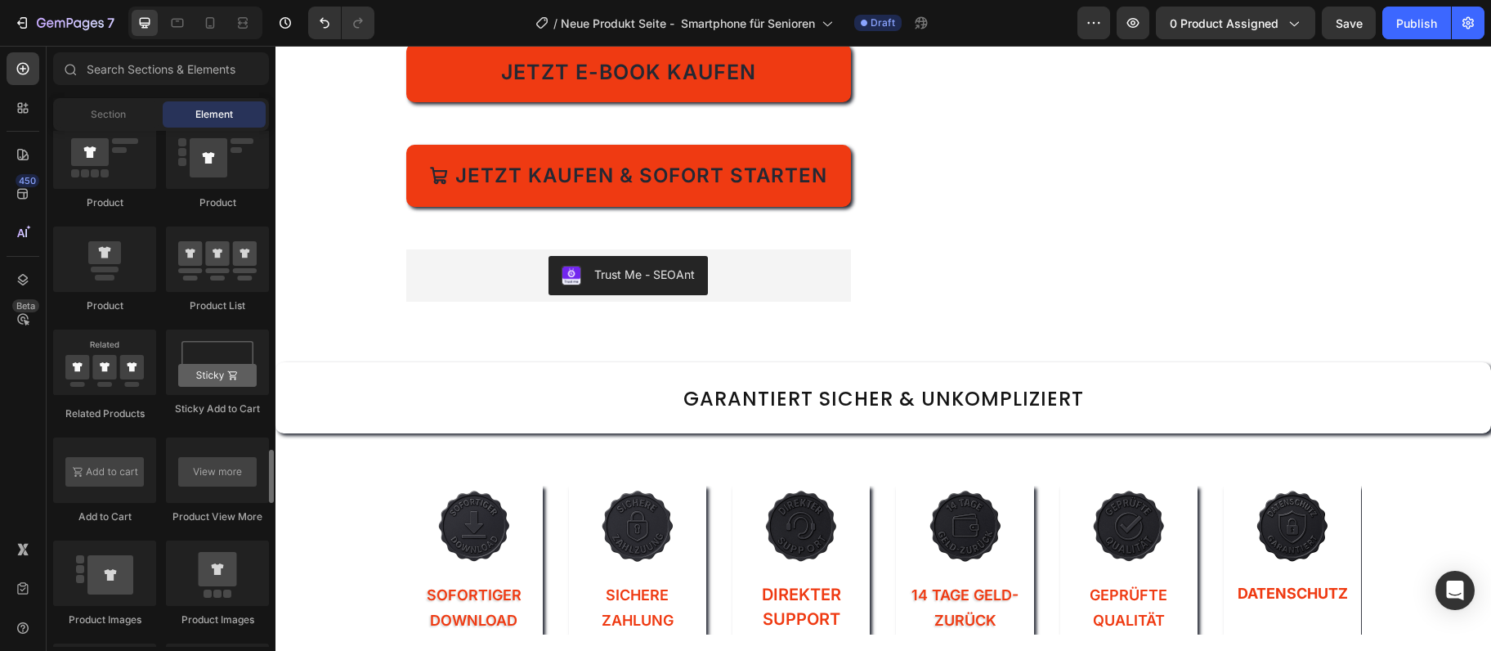
scroll to position [2302, 0]
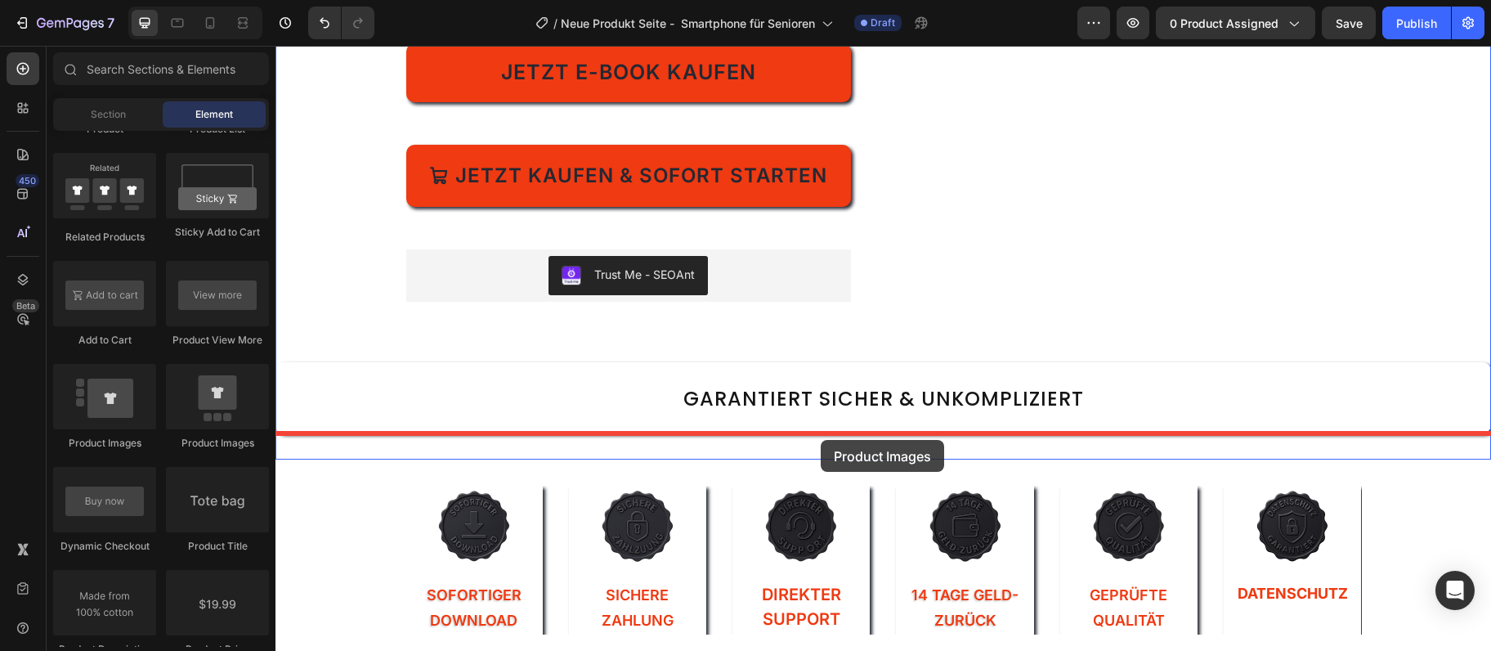
drag, startPoint x: 374, startPoint y: 456, endPoint x: 821, endPoint y: 440, distance: 447.5
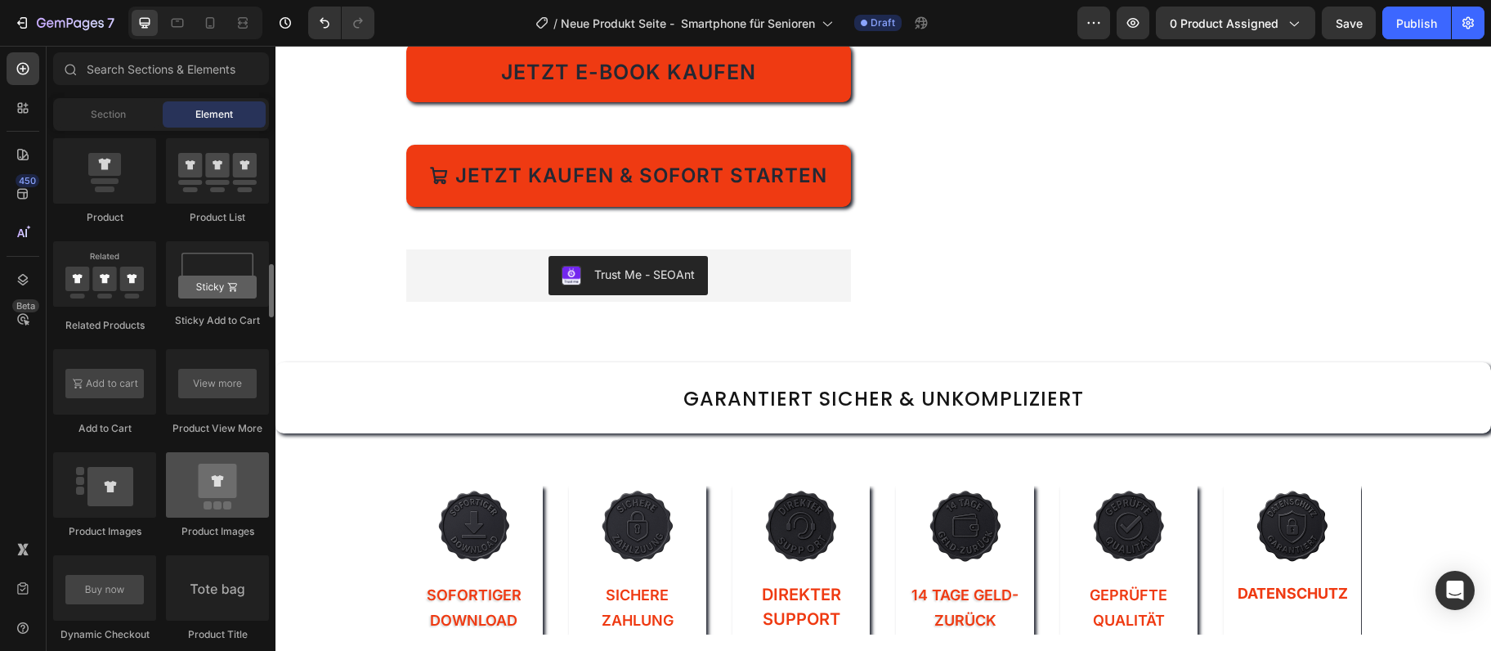
scroll to position [2125, 0]
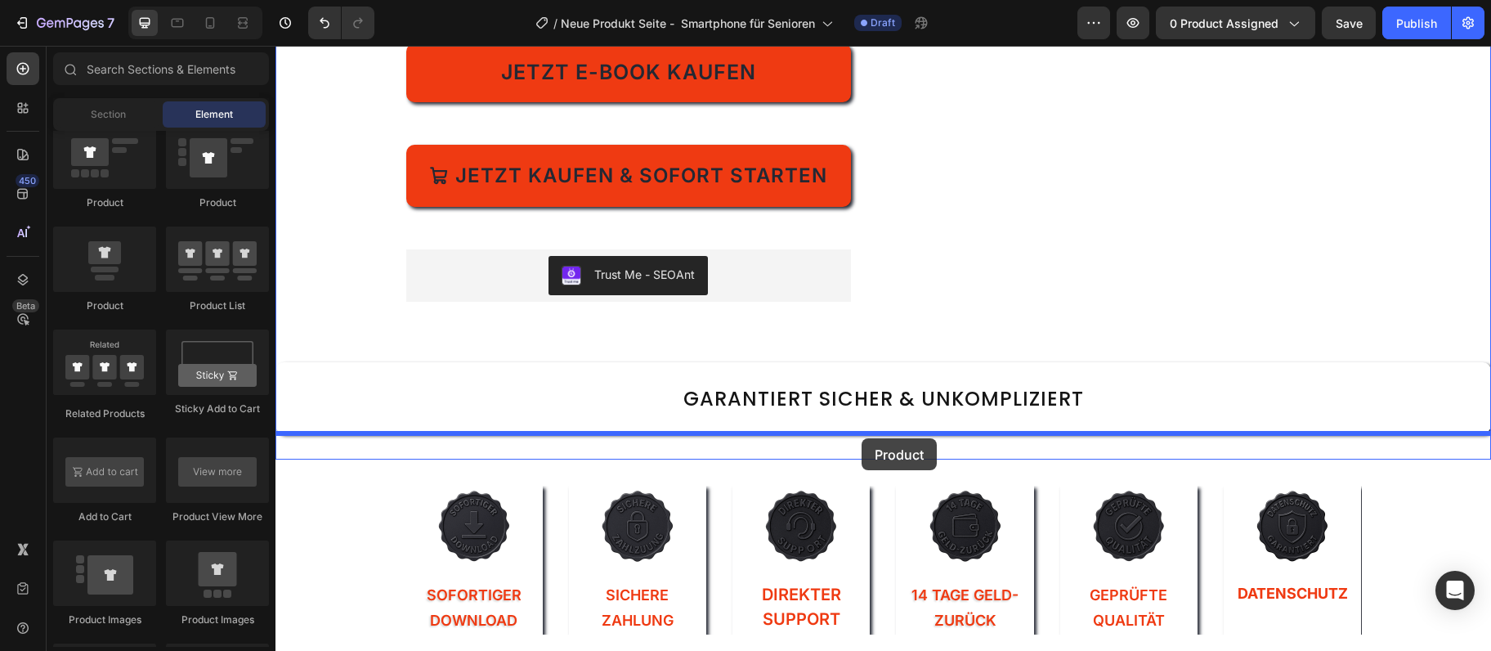
drag, startPoint x: 377, startPoint y: 321, endPoint x: 862, endPoint y: 438, distance: 498.7
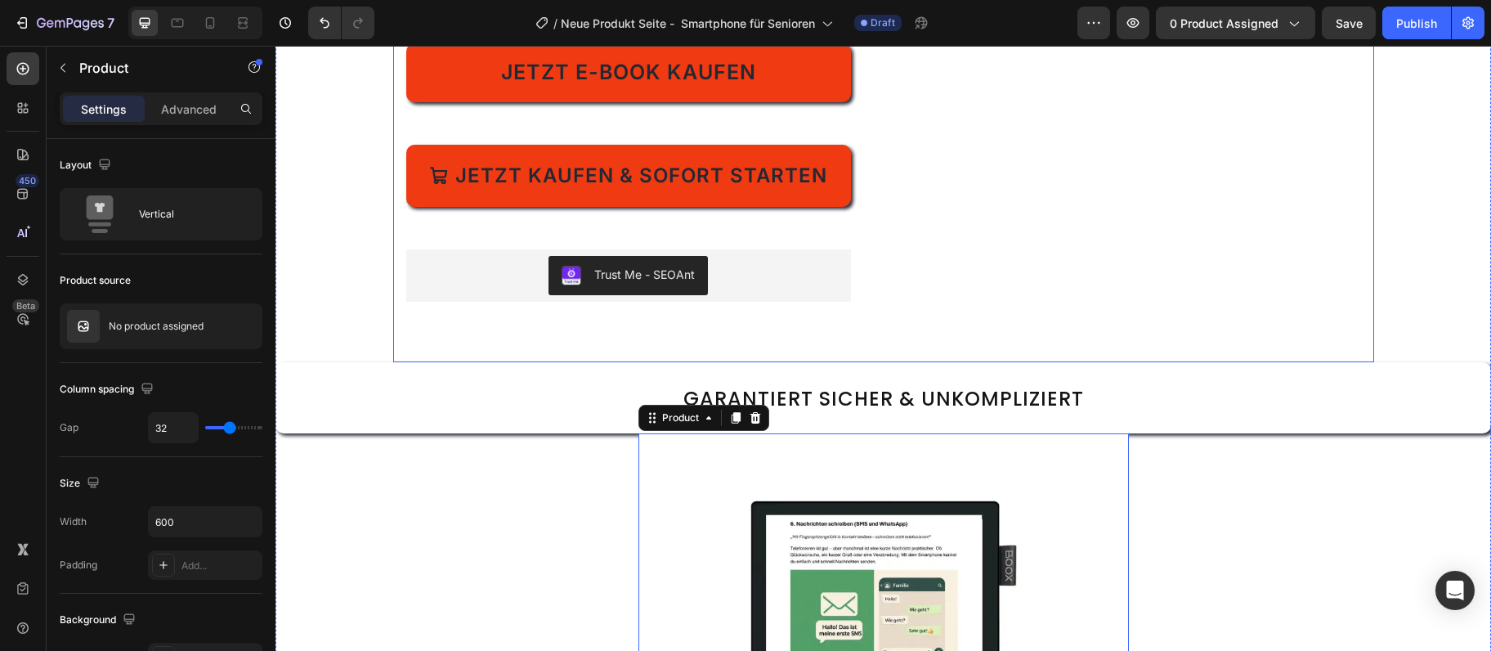
scroll to position [354, 0]
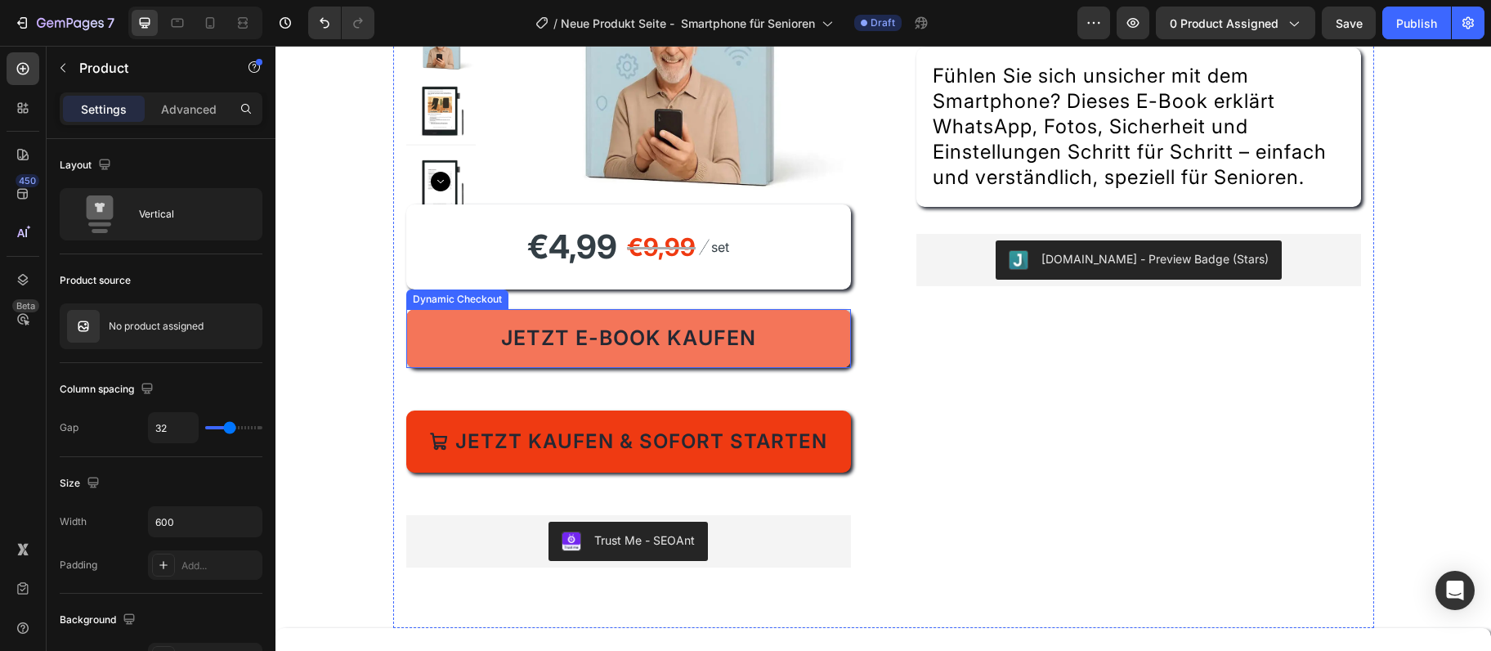
click at [424, 361] on button "Jetzt E-Book kaufen" at bounding box center [628, 338] width 445 height 59
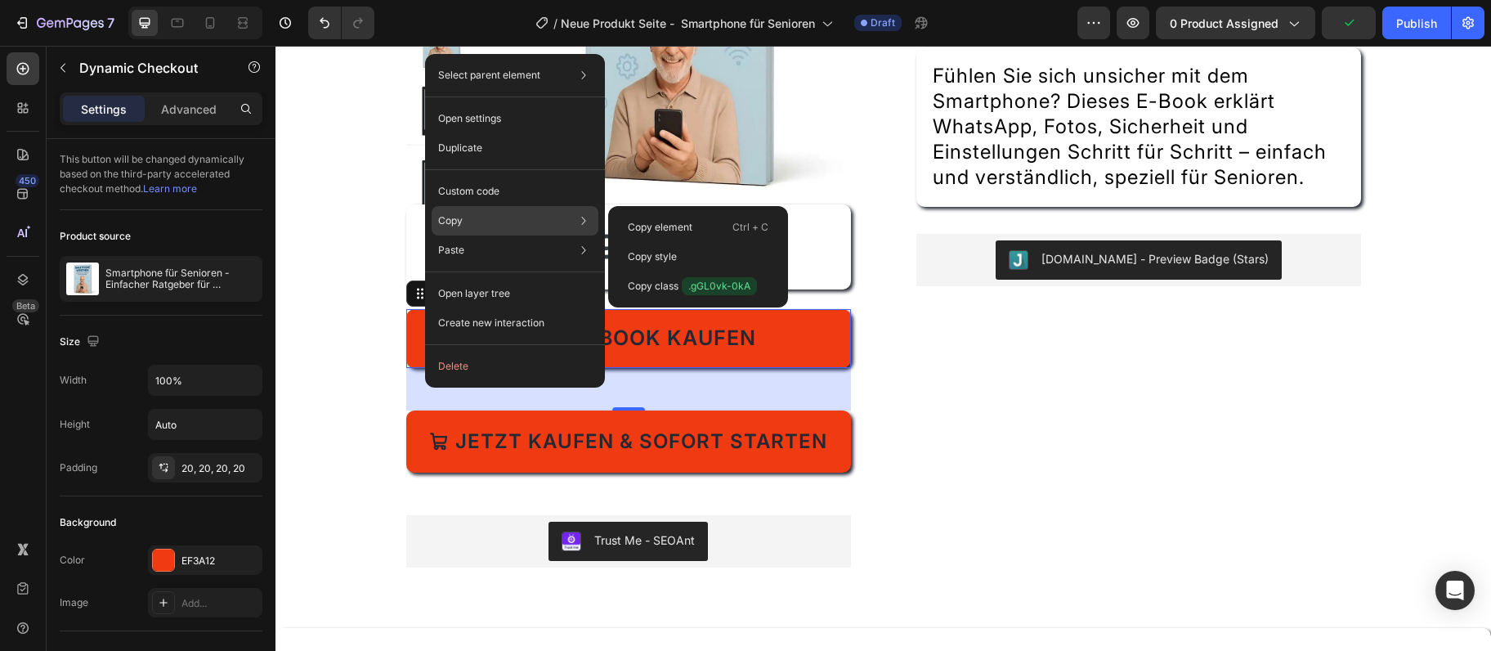
click at [486, 226] on div "Copy Copy element Ctrl + C Copy style Copy class .gGL0vk-0kA" at bounding box center [515, 220] width 167 height 29
click at [720, 224] on div "Copy element Ctrl + C" at bounding box center [698, 227] width 167 height 29
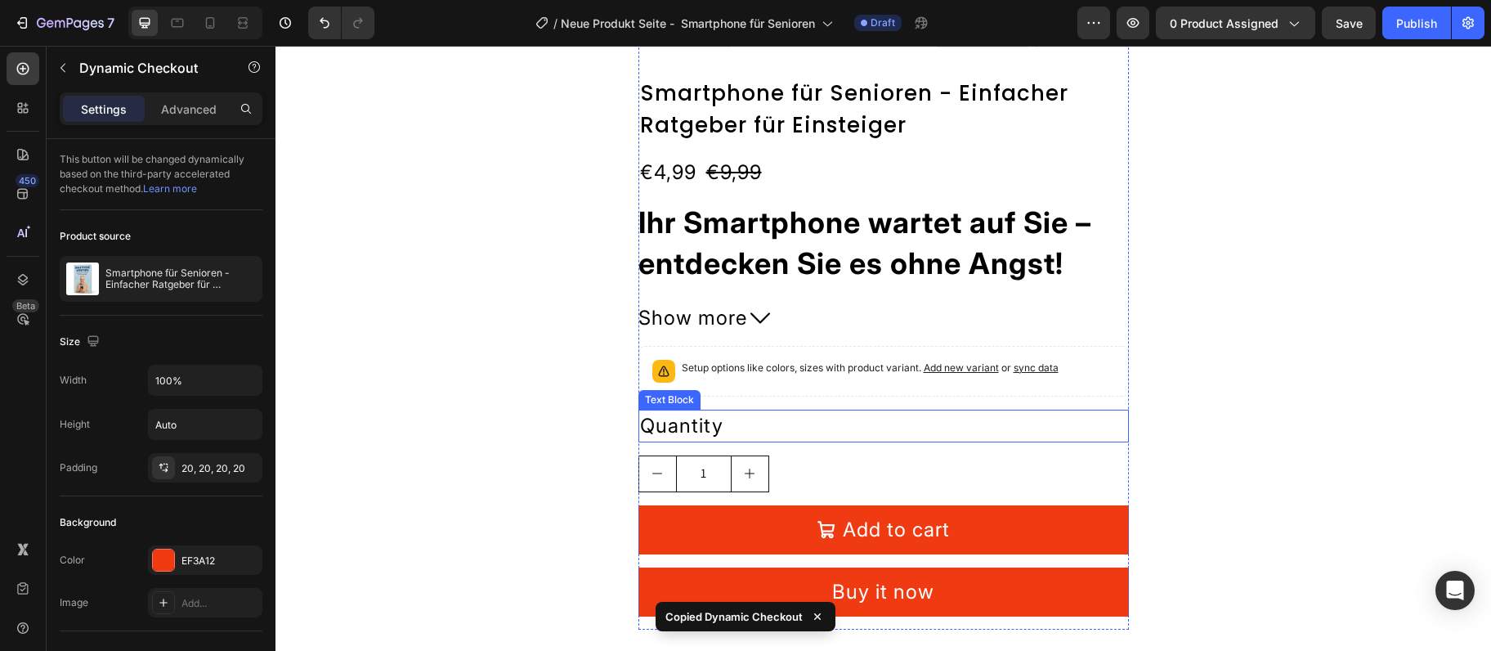
scroll to position [1771, 0]
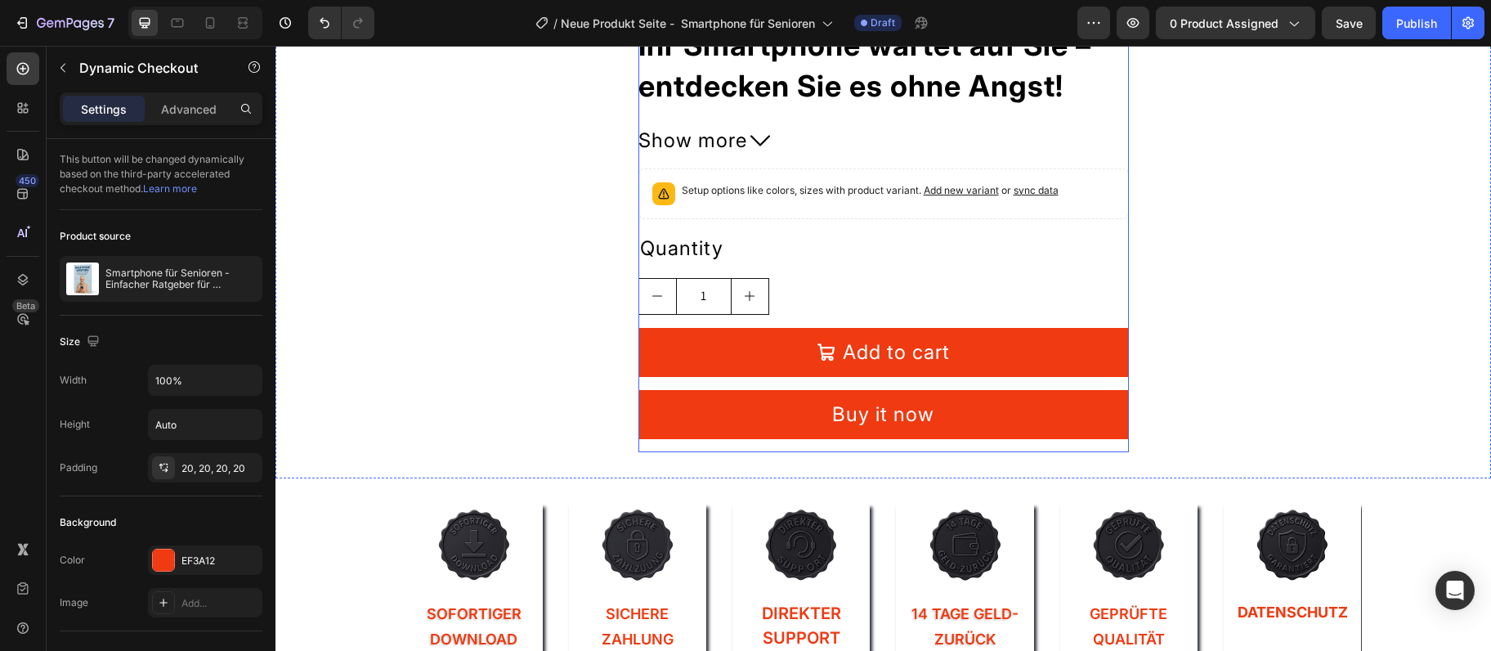
click at [858, 442] on div "Smartphone für Senioren - Einfacher Ratgeber für Einsteiger Product Title €4,99…" at bounding box center [884, 176] width 491 height 554
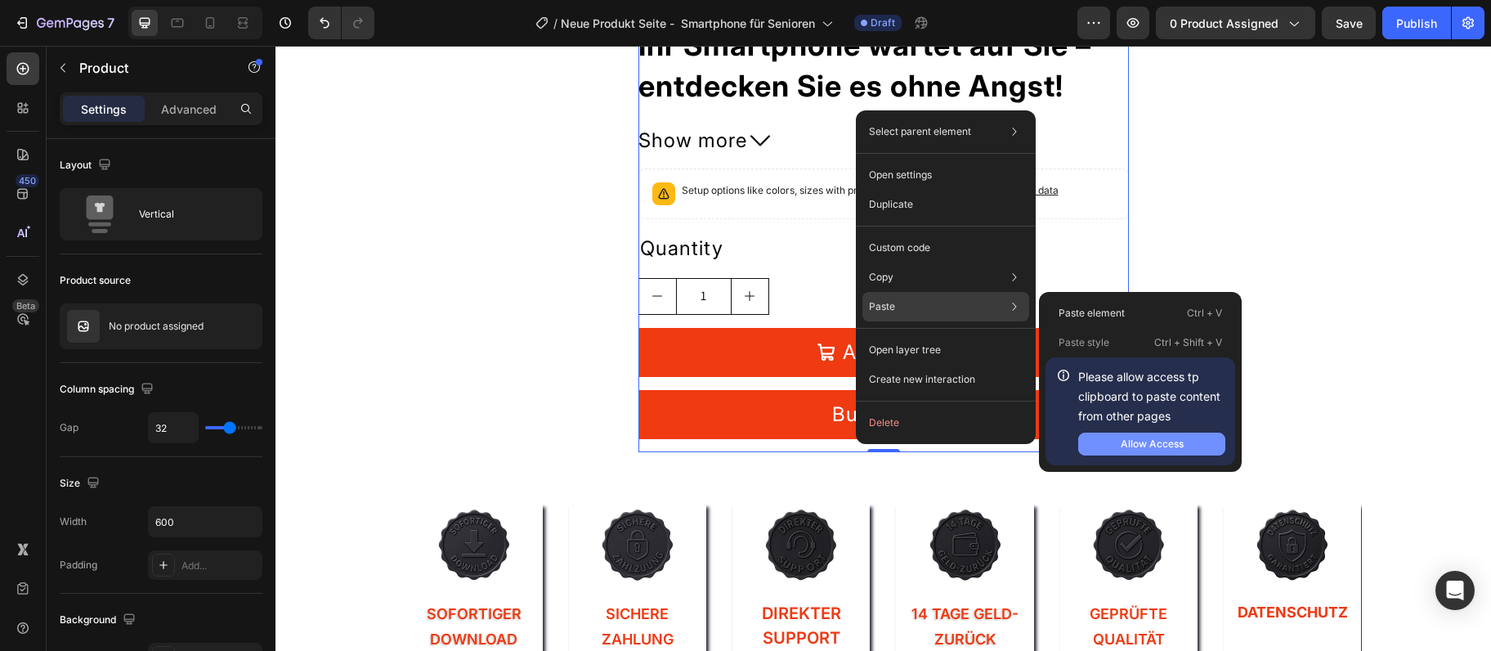
click at [1150, 453] on button "Allow Access" at bounding box center [1151, 444] width 147 height 23
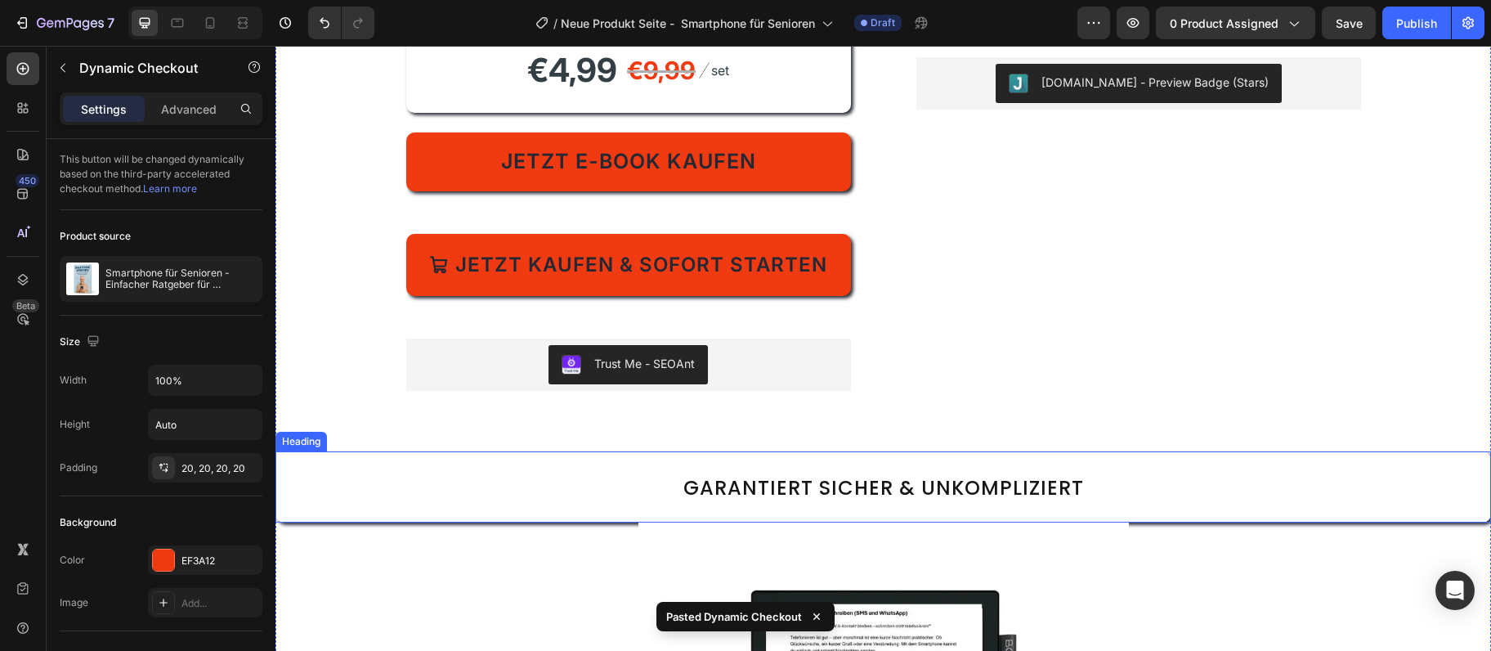
scroll to position [442, 0]
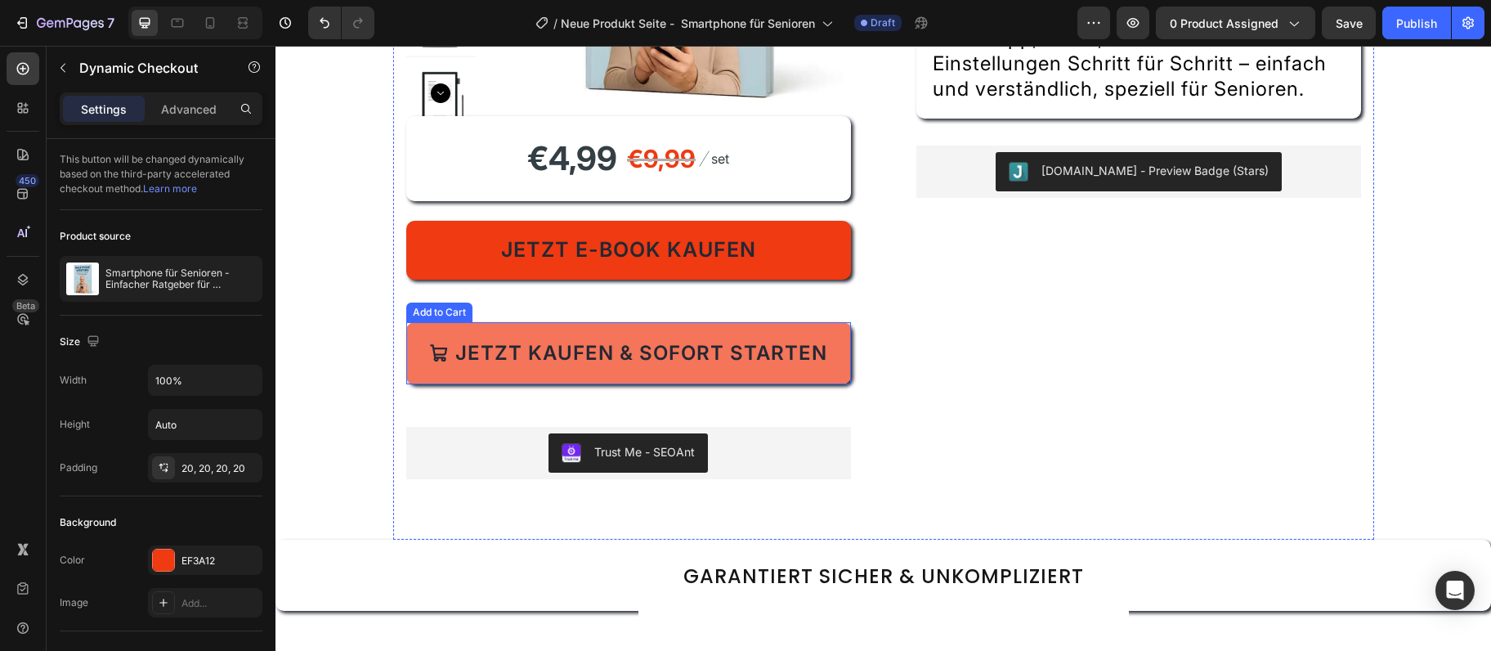
click at [482, 329] on button "Jetzt kaufen & sofort starten" at bounding box center [628, 353] width 445 height 62
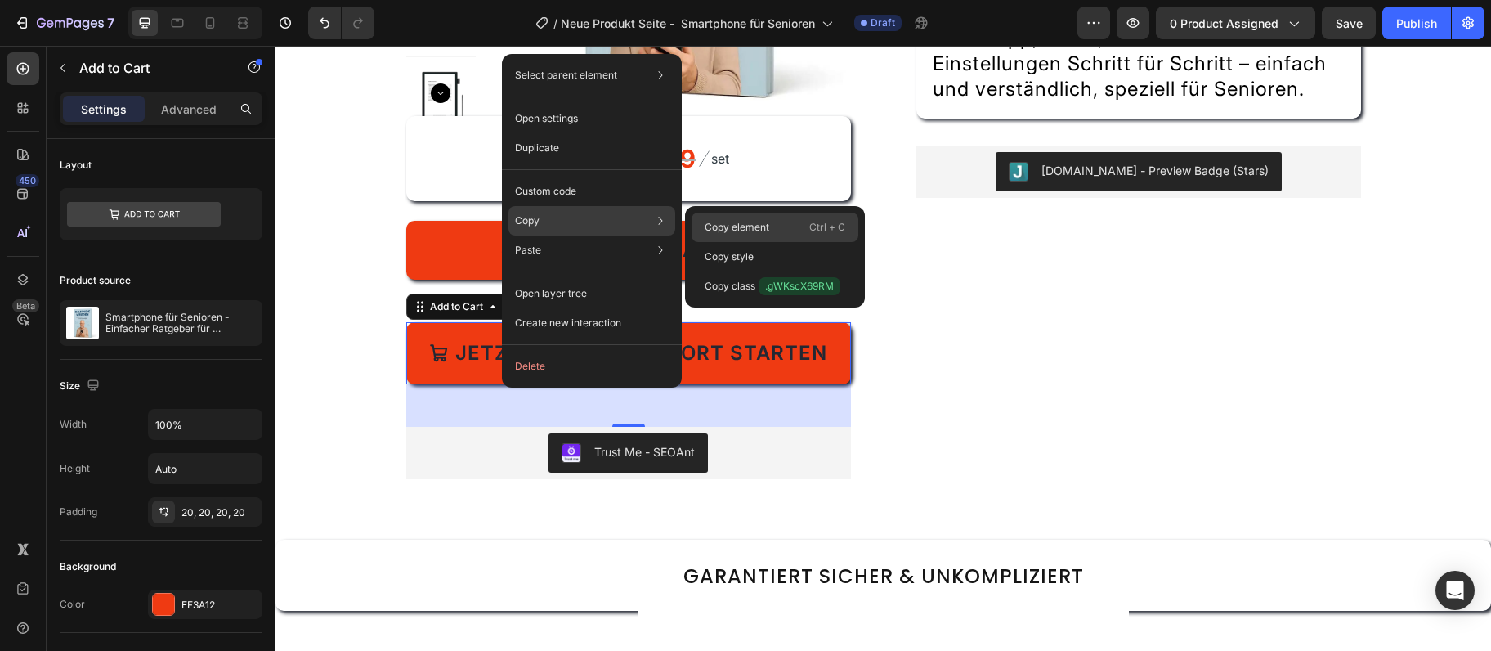
click at [760, 226] on p "Copy element" at bounding box center [737, 227] width 65 height 15
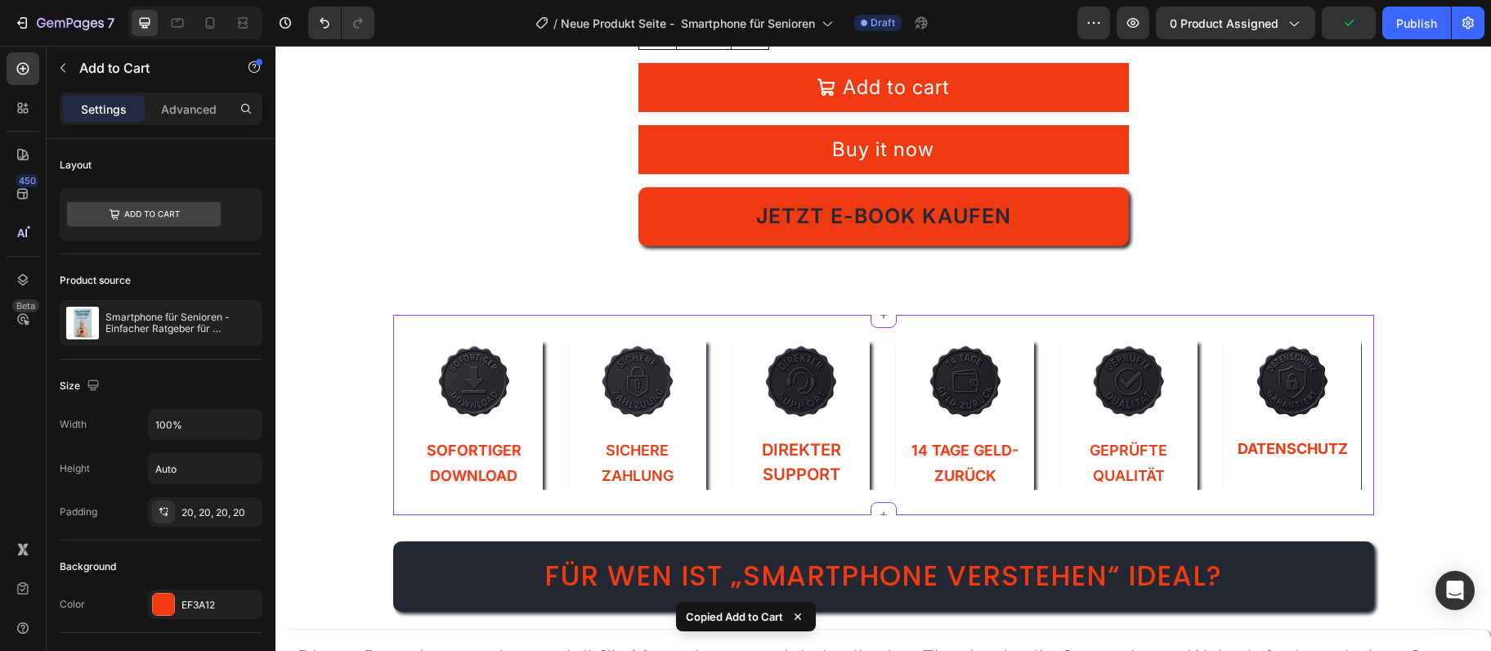
scroll to position [2125, 0]
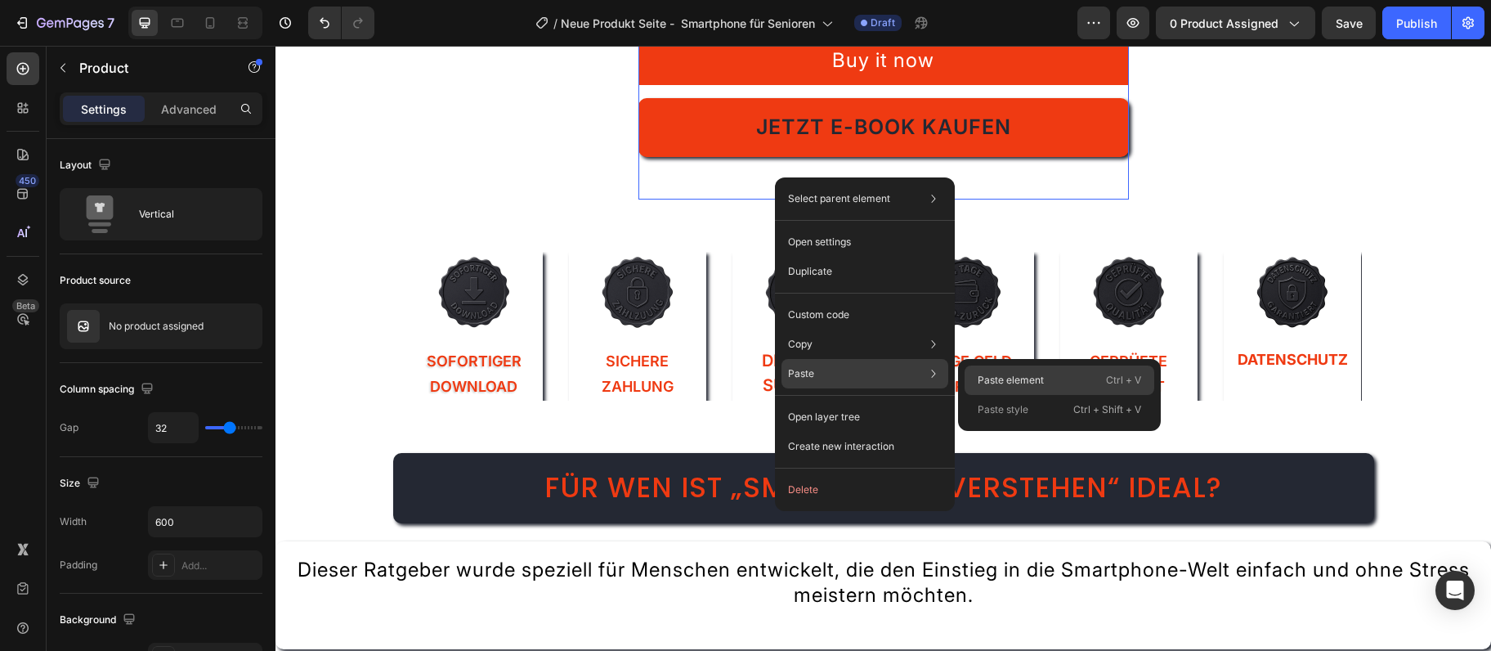
click at [1018, 376] on p "Paste element" at bounding box center [1011, 380] width 66 height 15
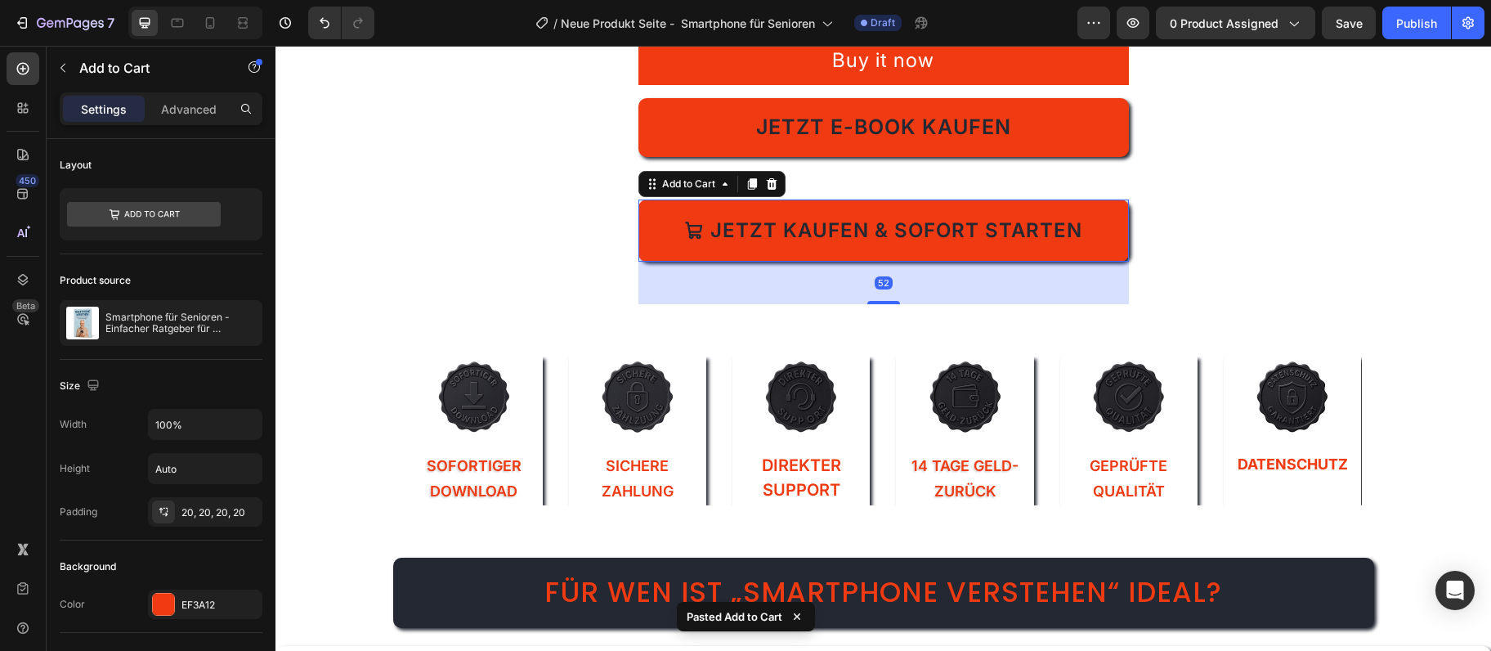
scroll to position [1859, 0]
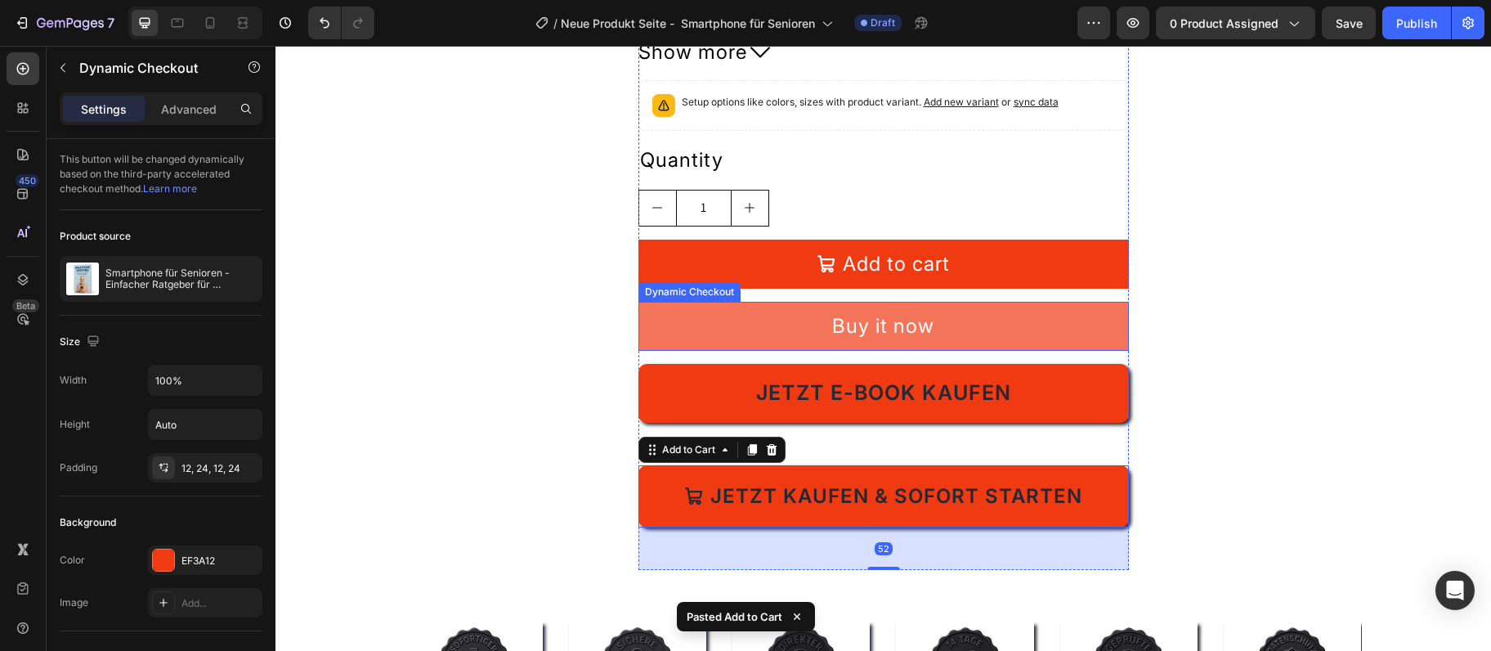
click at [954, 327] on button "Buy it now" at bounding box center [884, 326] width 491 height 49
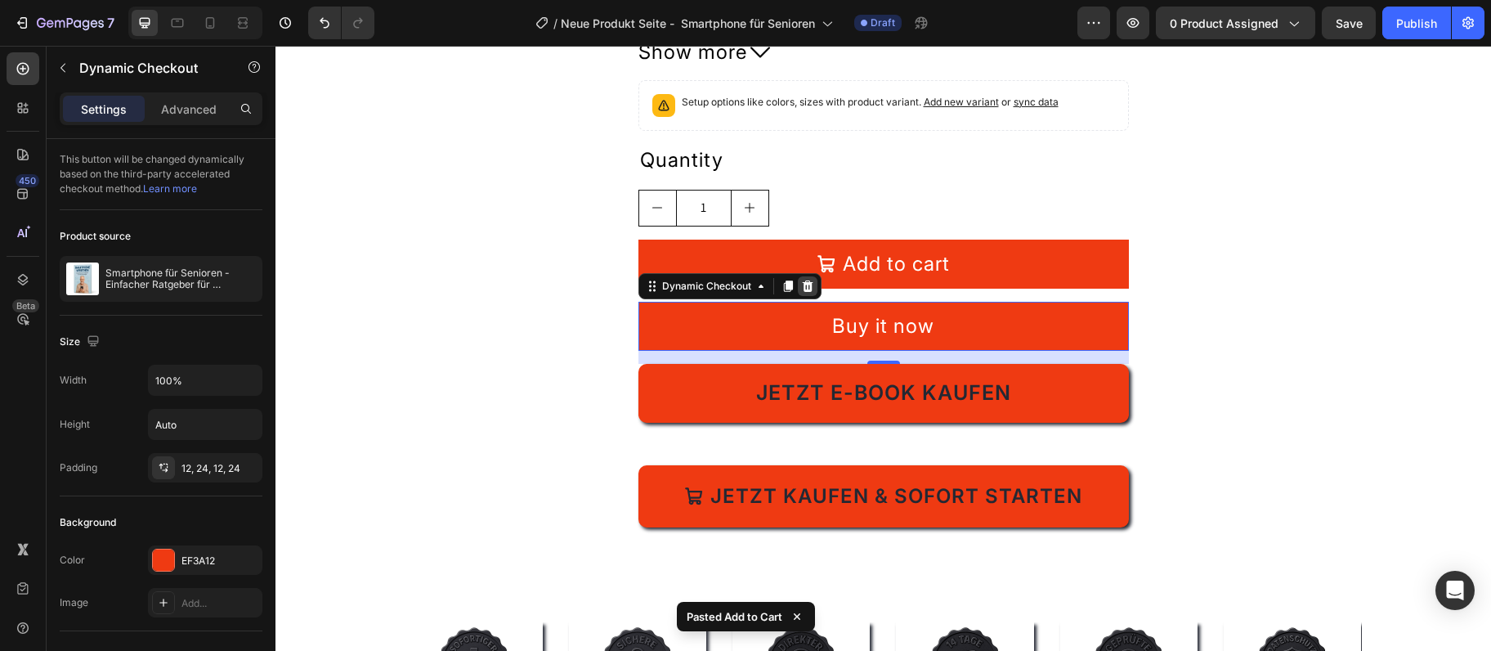
click at [807, 288] on icon at bounding box center [807, 286] width 13 height 13
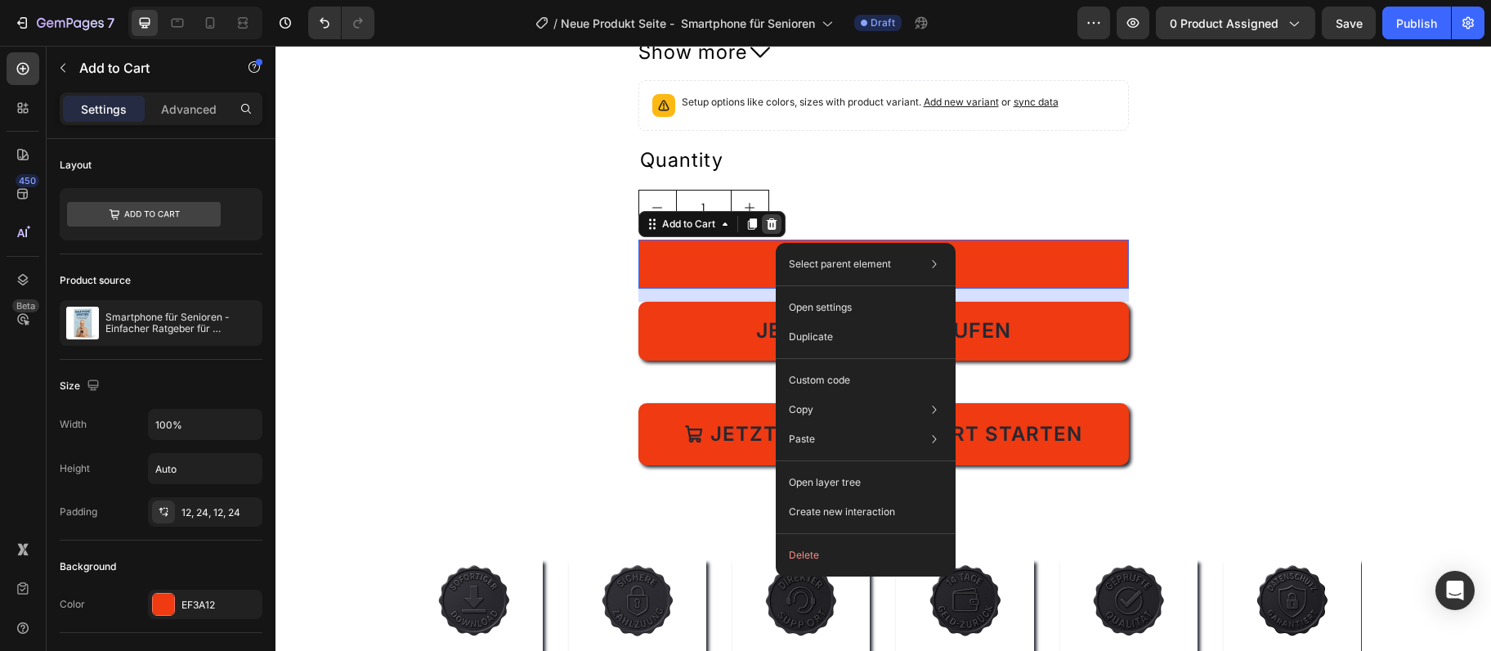
click at [778, 226] on icon at bounding box center [771, 223] width 13 height 13
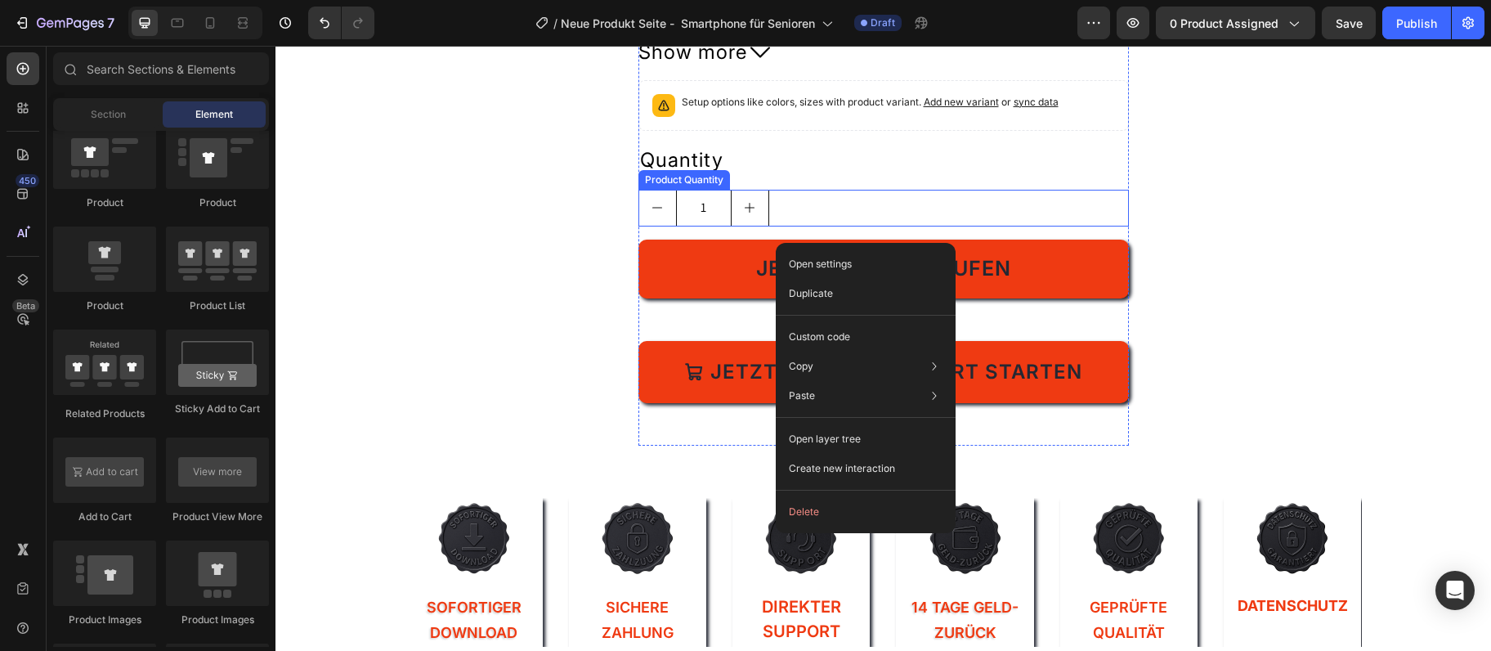
click at [810, 196] on div "1" at bounding box center [884, 208] width 491 height 37
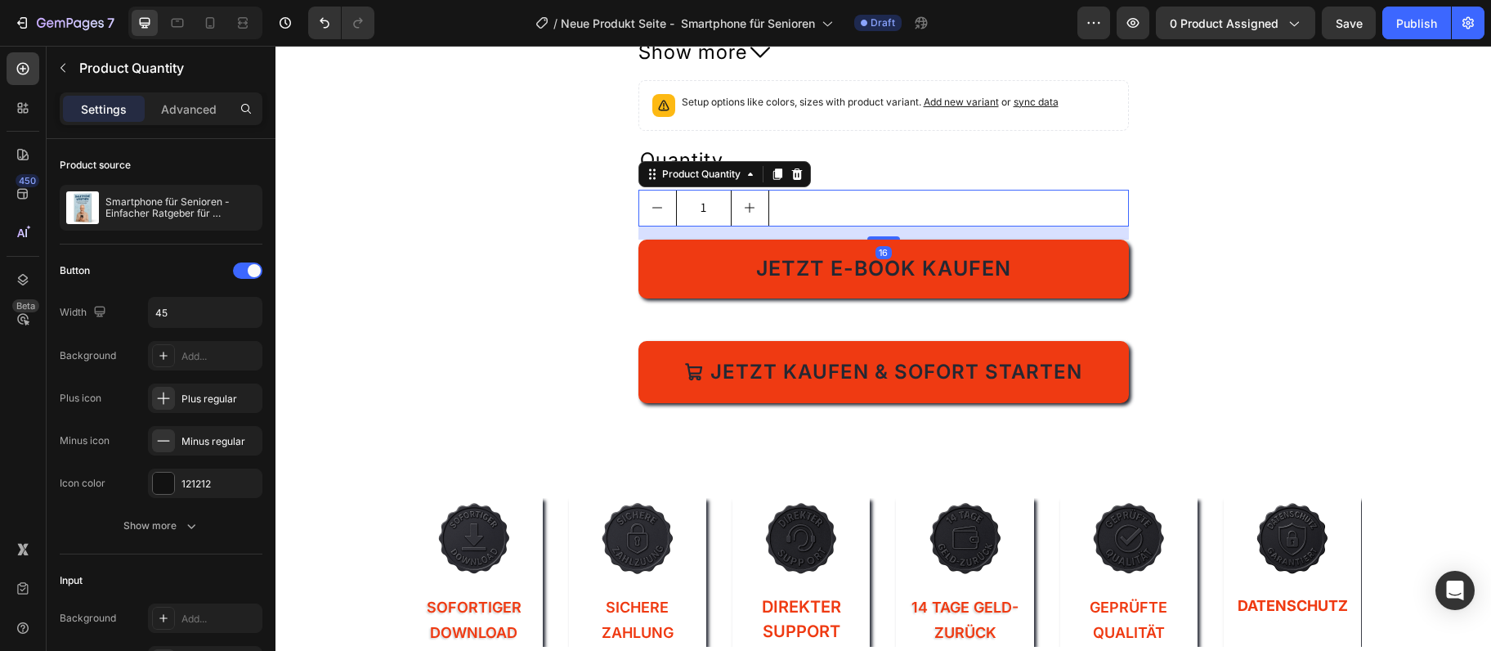
click at [810, 177] on div "Product Quantity" at bounding box center [725, 174] width 173 height 26
click at [807, 173] on div at bounding box center [797, 174] width 20 height 20
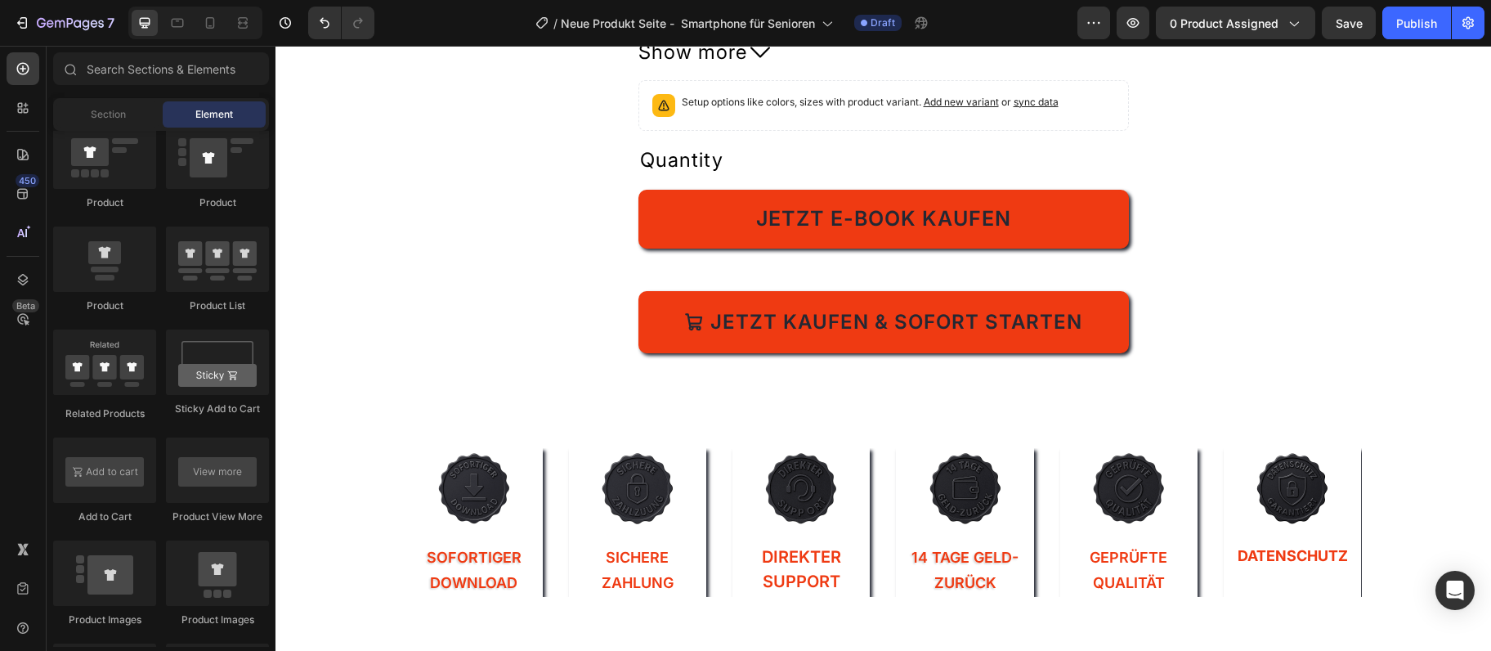
click at [805, 168] on div "Quantity" at bounding box center [884, 160] width 491 height 33
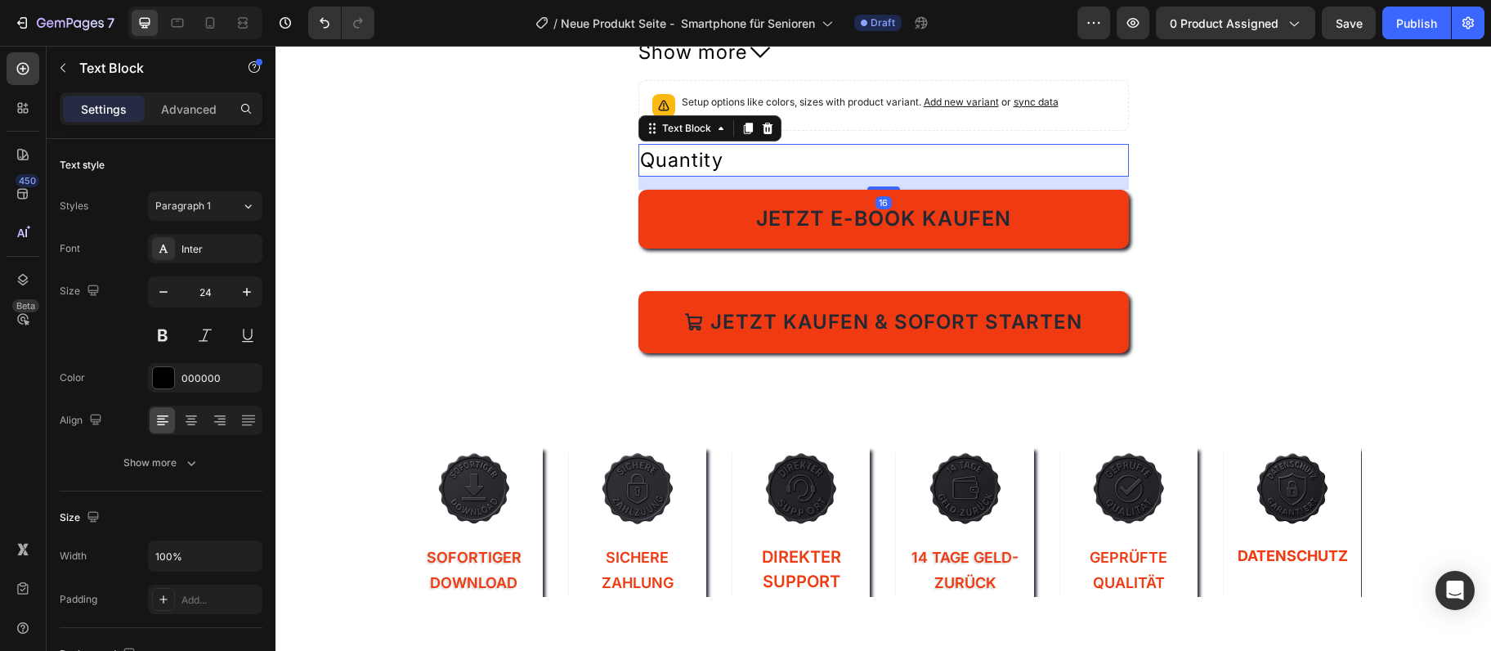
click at [761, 116] on div "Text Block" at bounding box center [710, 128] width 143 height 26
click at [773, 127] on icon at bounding box center [767, 128] width 13 height 13
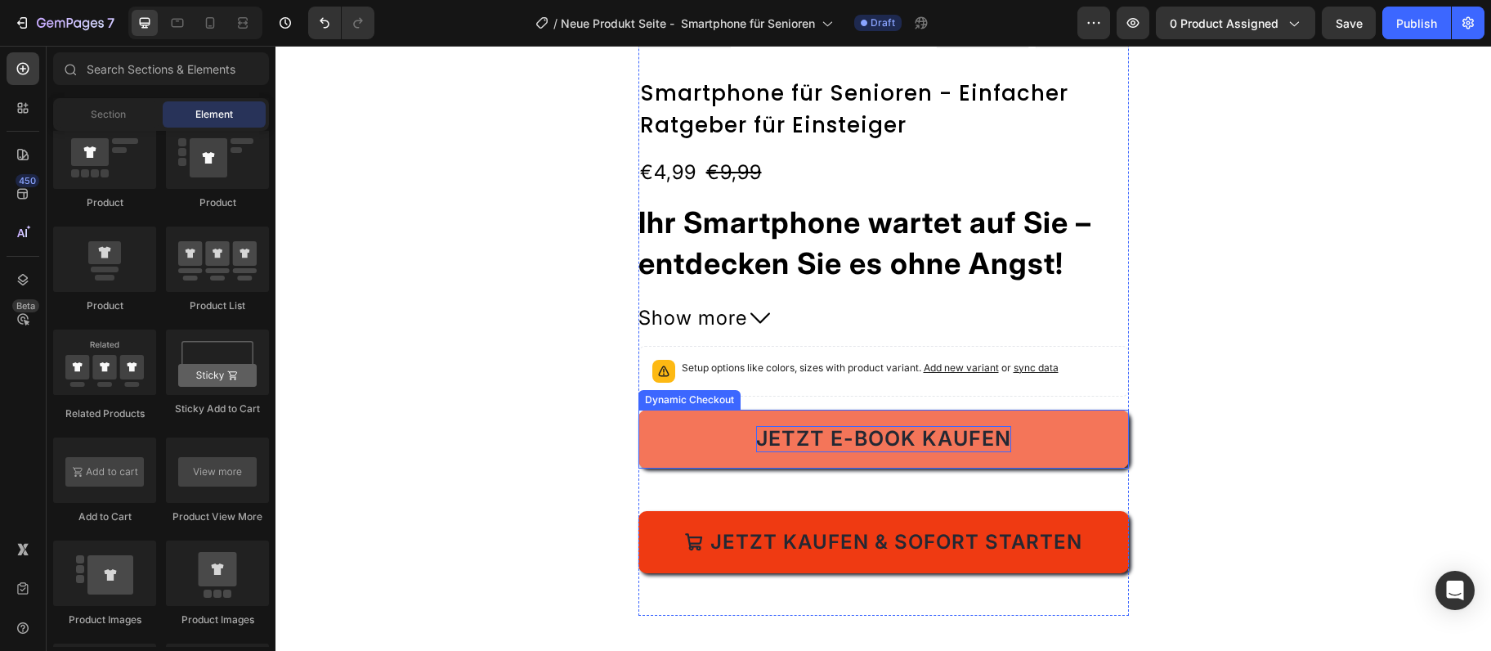
scroll to position [1505, 0]
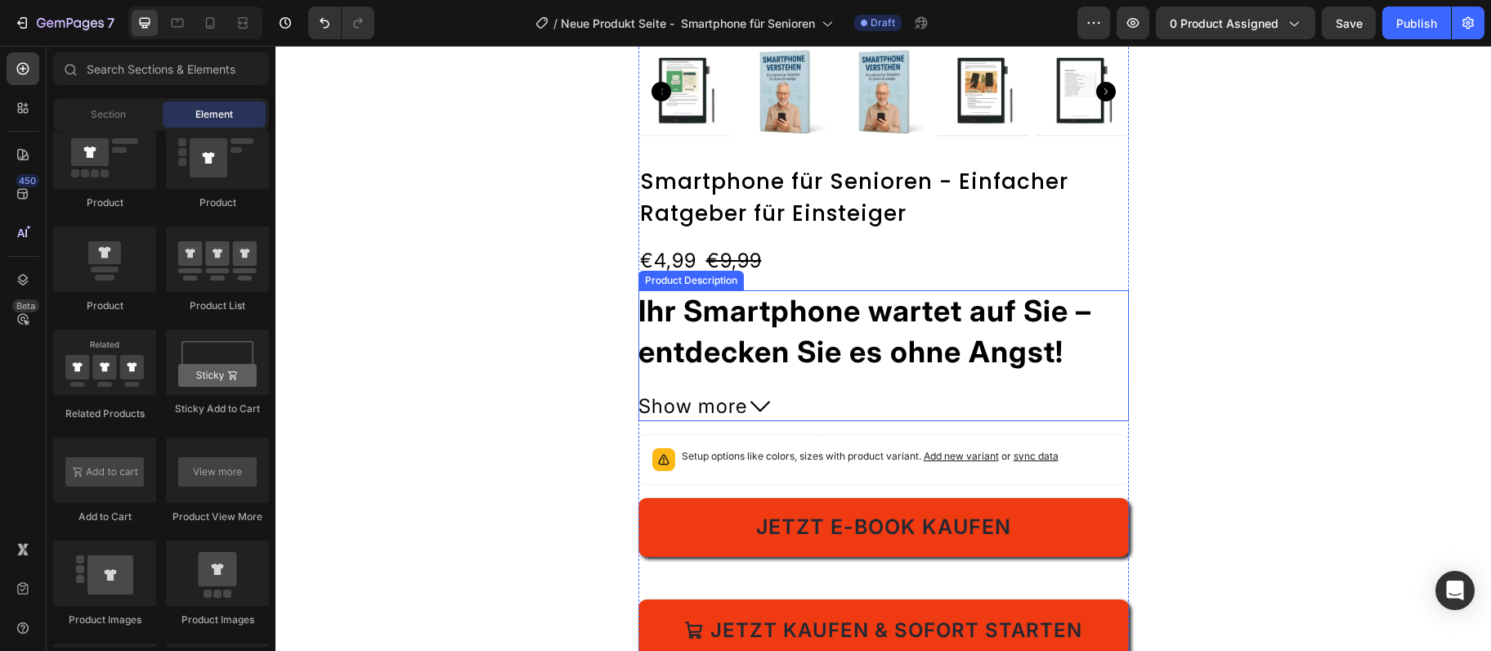
click at [911, 414] on button "Show more" at bounding box center [884, 406] width 491 height 29
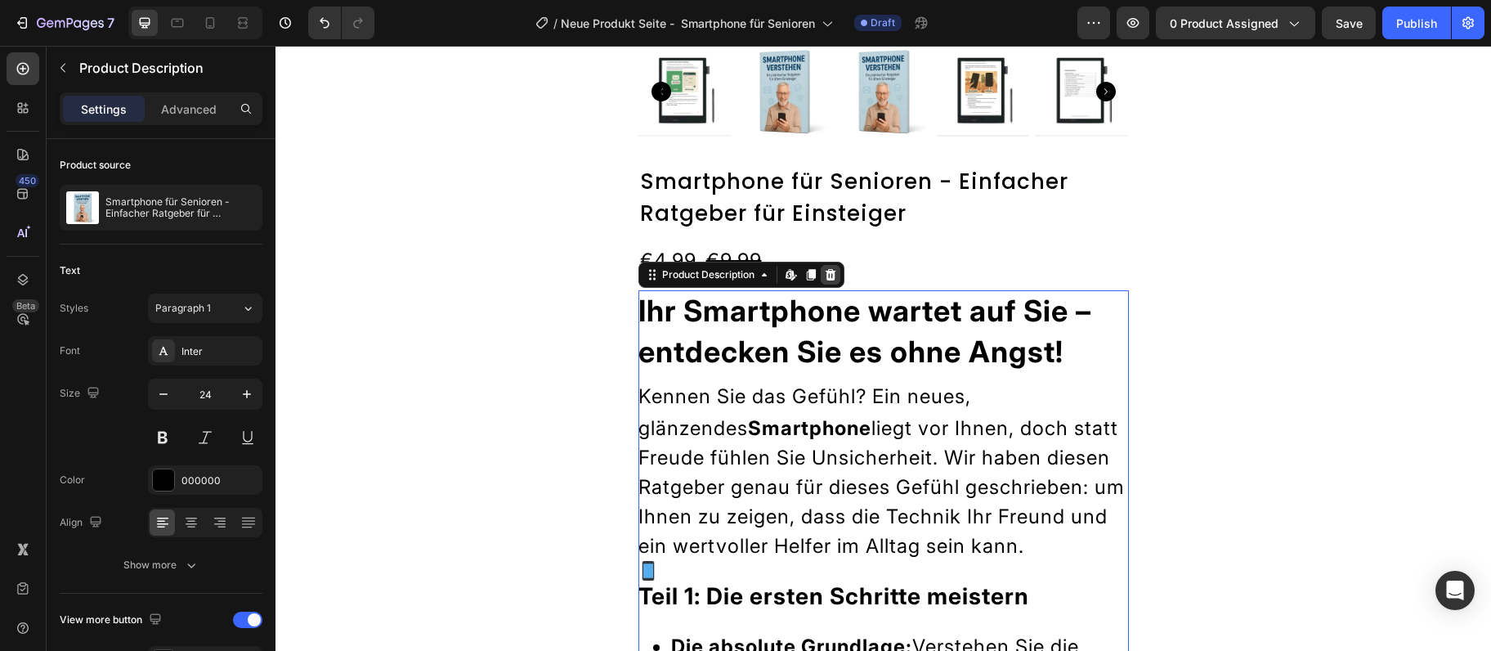
click at [838, 268] on div at bounding box center [831, 275] width 20 height 20
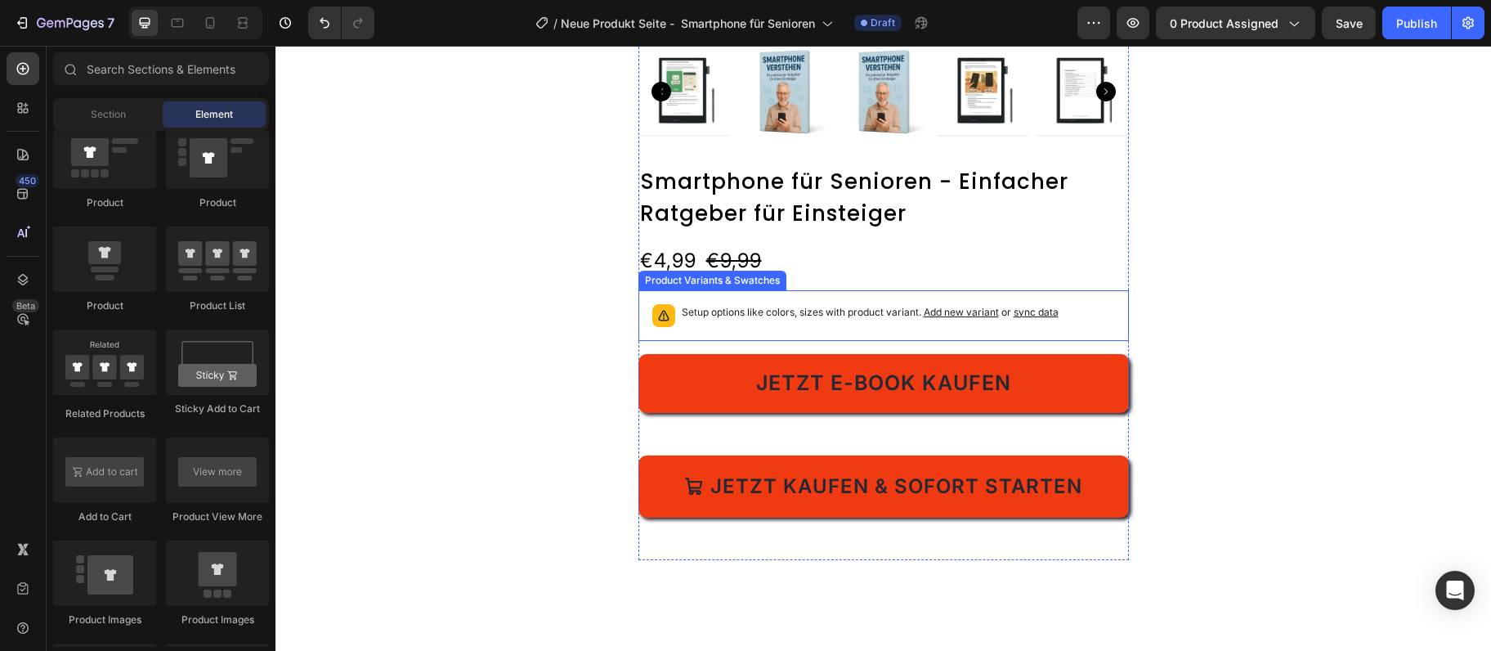
click at [806, 319] on p "Setup options like colors, sizes with product variant. Add new variant or sync …" at bounding box center [870, 312] width 377 height 16
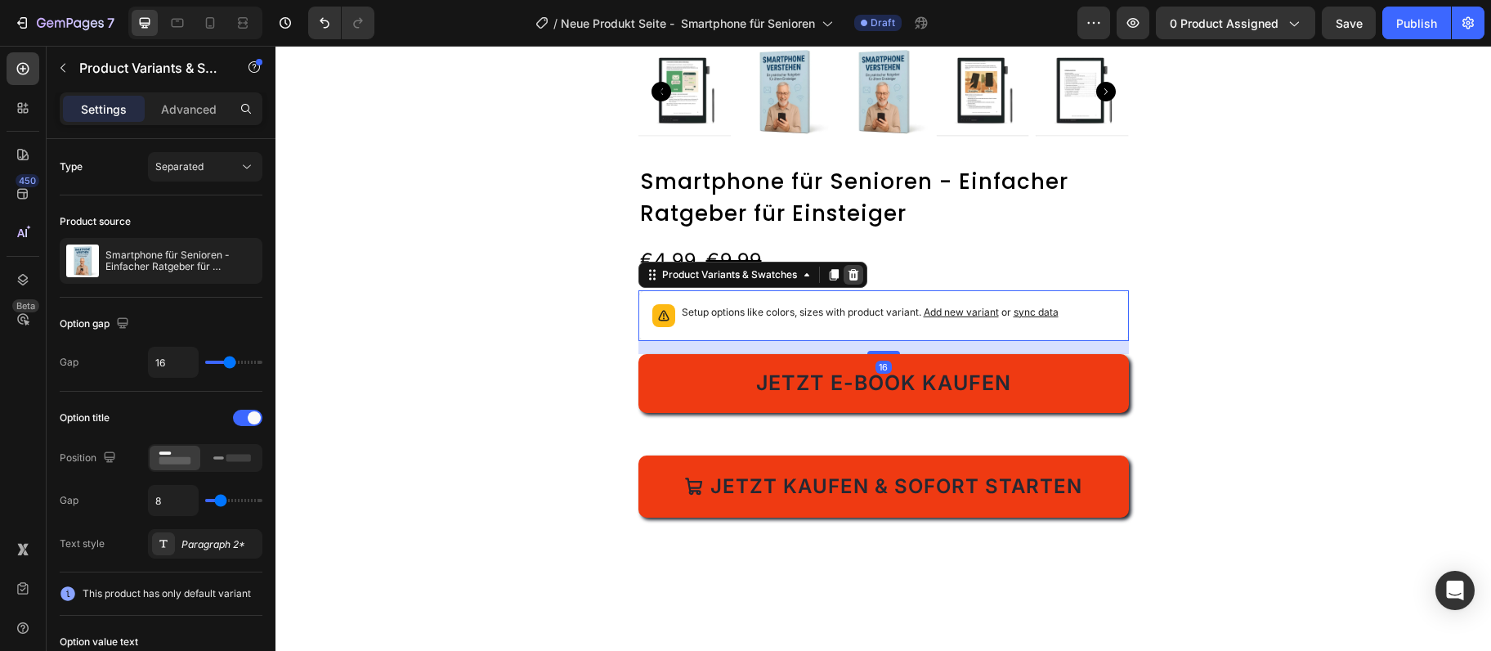
click at [858, 271] on icon at bounding box center [853, 273] width 11 height 11
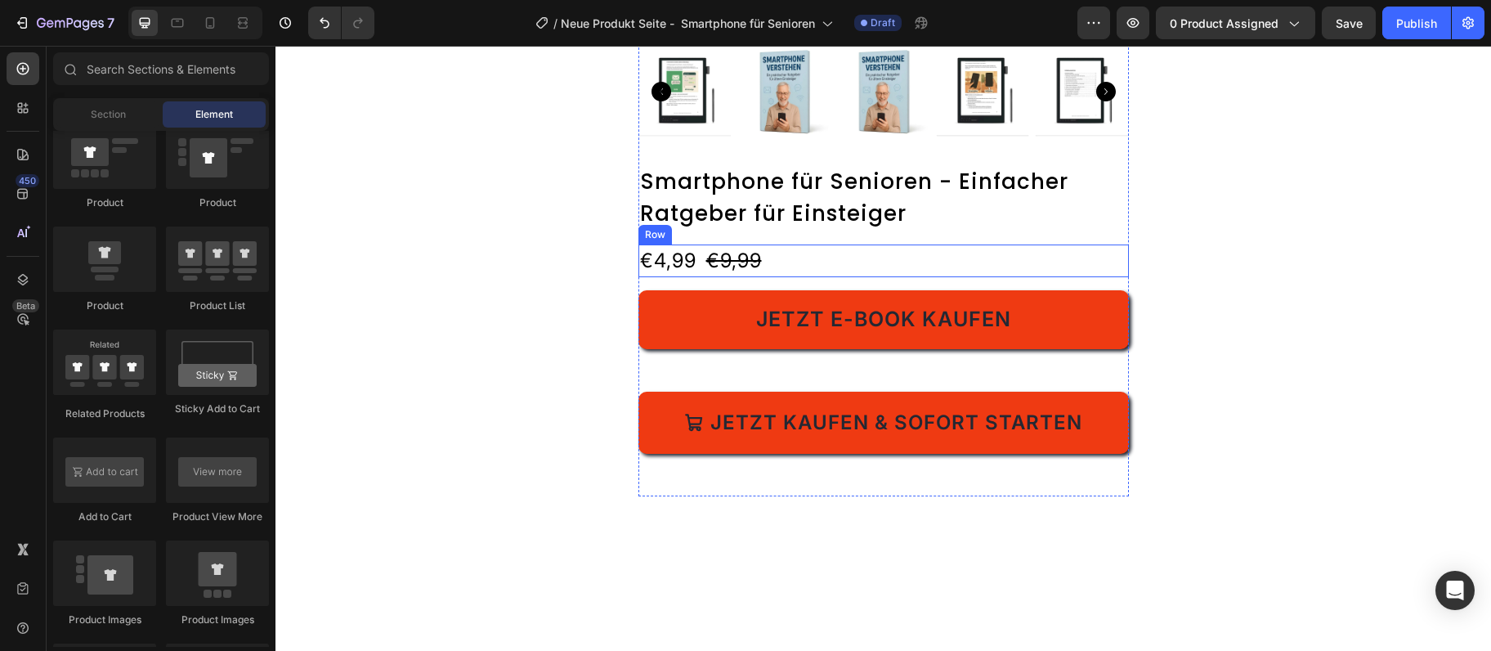
click at [856, 263] on div "€4,99 Product Price Product Price €9,99 Product Price Product Price Row" at bounding box center [884, 260] width 491 height 33
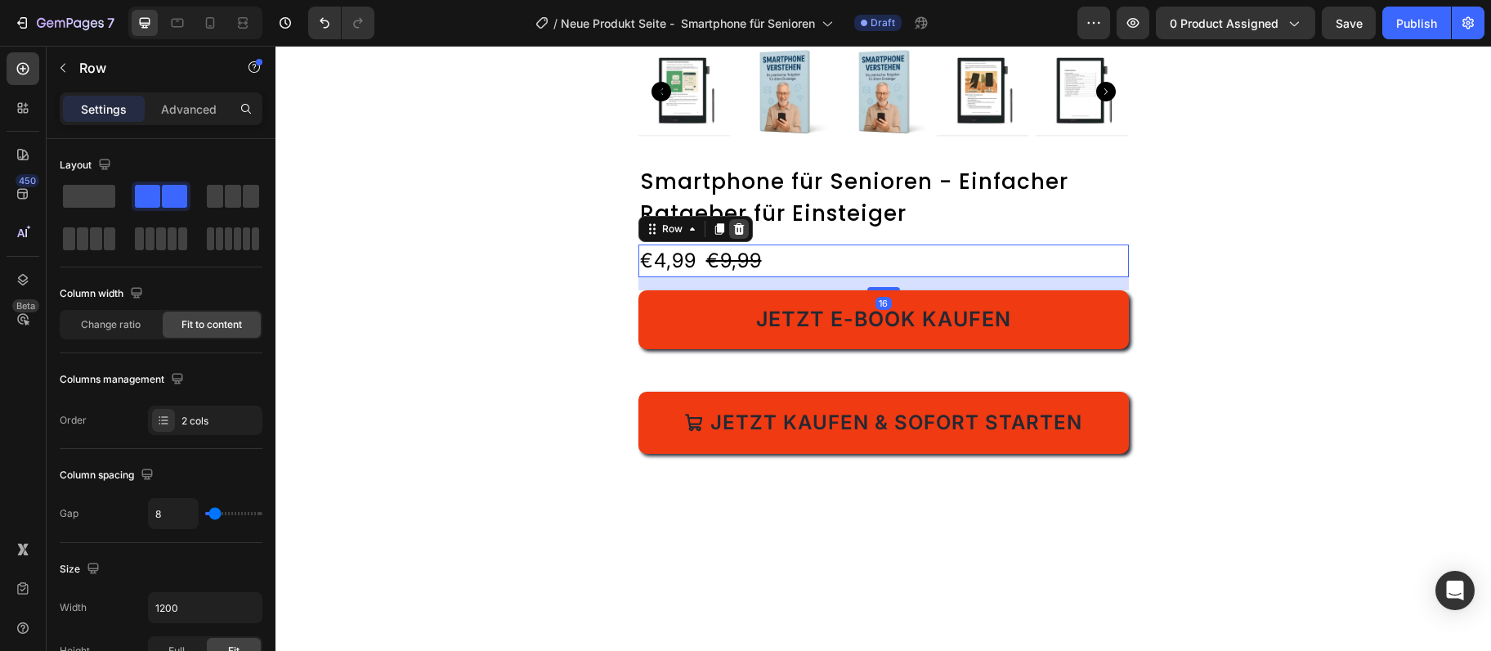
click at [743, 227] on icon at bounding box center [739, 228] width 13 height 13
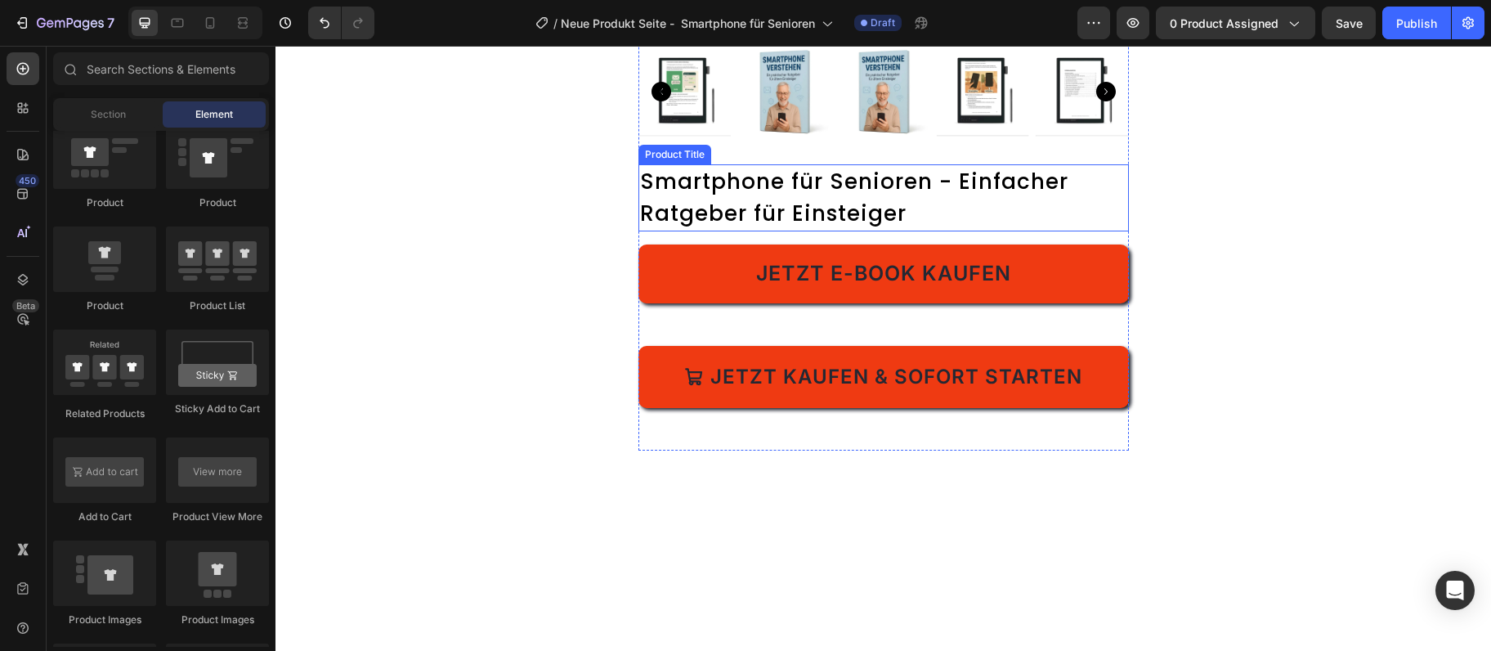
click at [827, 211] on h2 "Smartphone für Senioren - Einfacher Ratgeber für Einsteiger" at bounding box center [884, 197] width 491 height 67
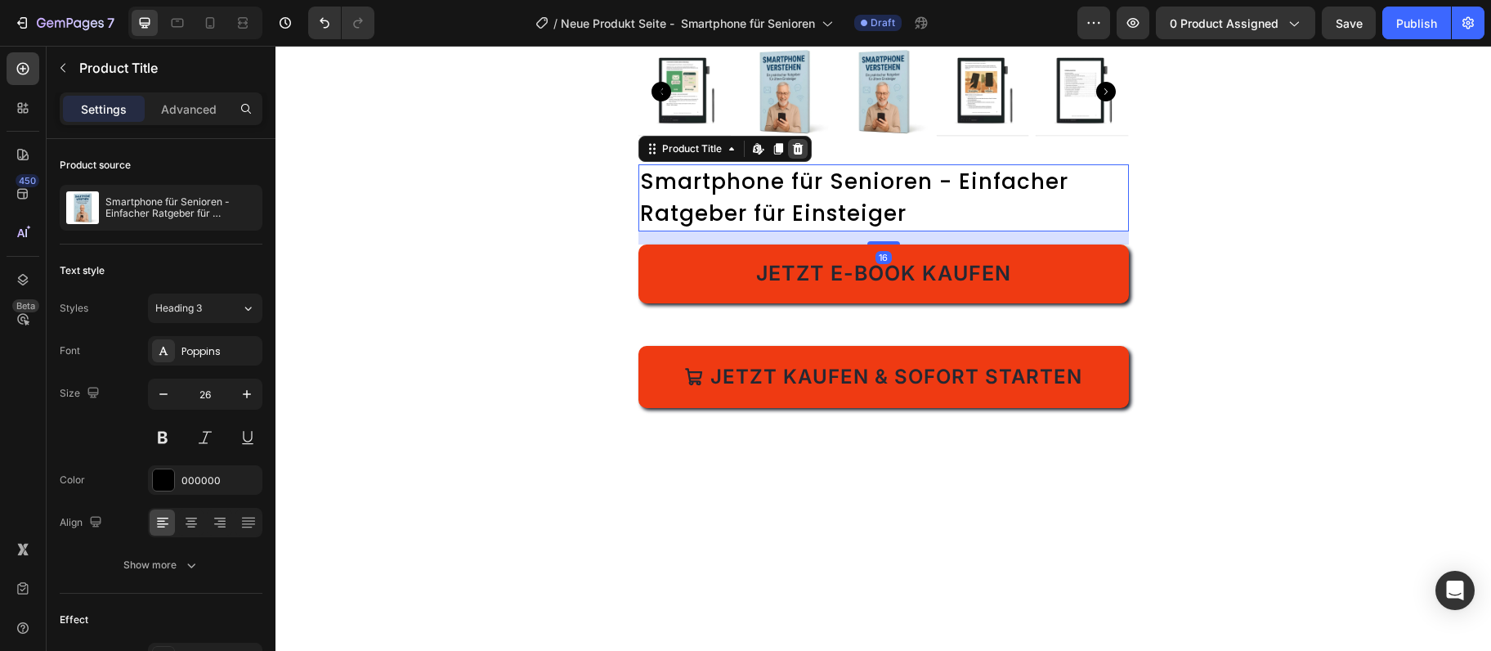
click at [796, 146] on icon at bounding box center [797, 148] width 13 height 13
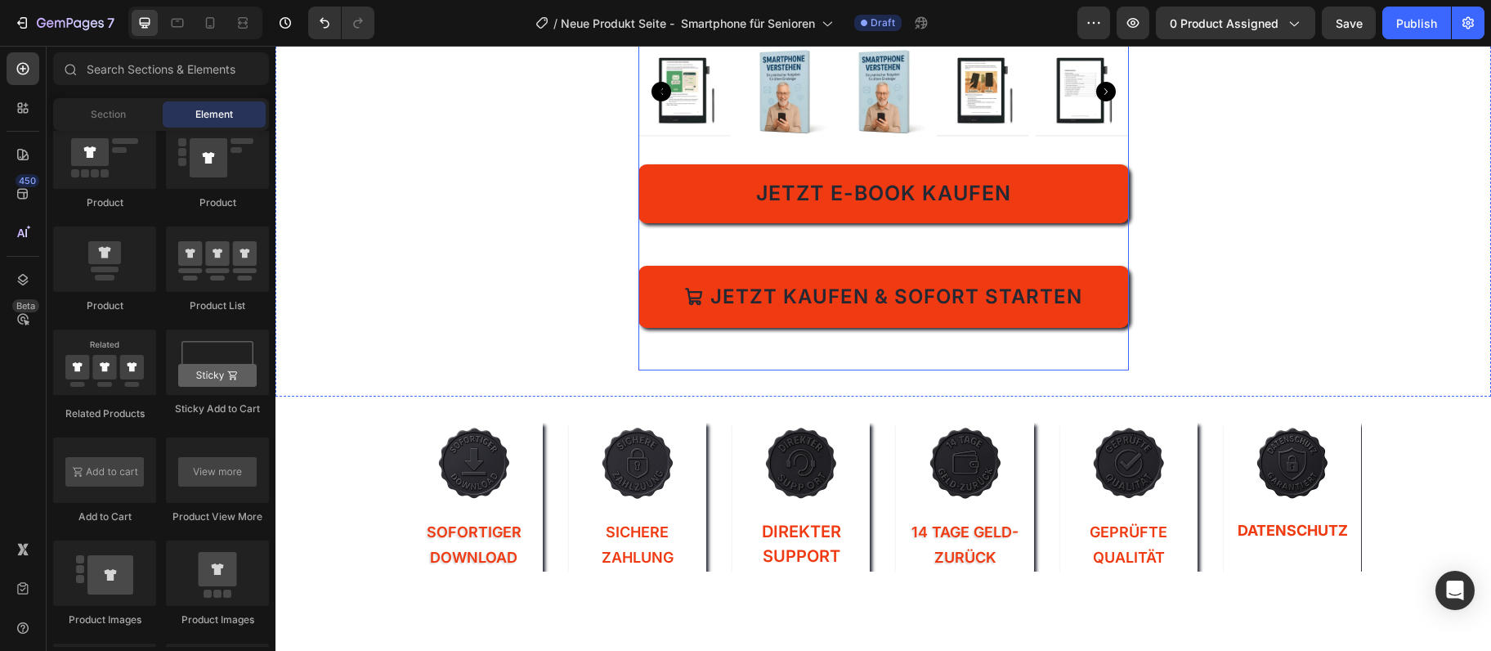
scroll to position [1150, 0]
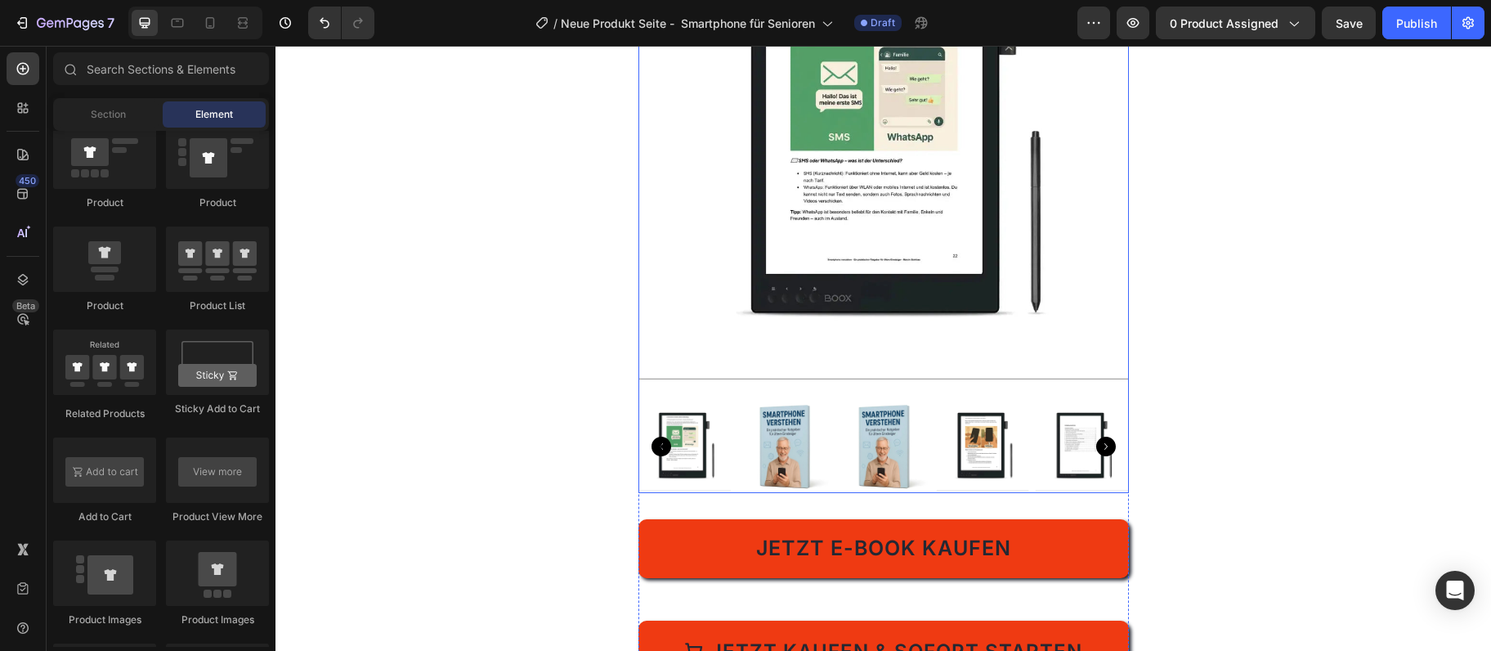
click at [952, 320] on img at bounding box center [884, 148] width 491 height 491
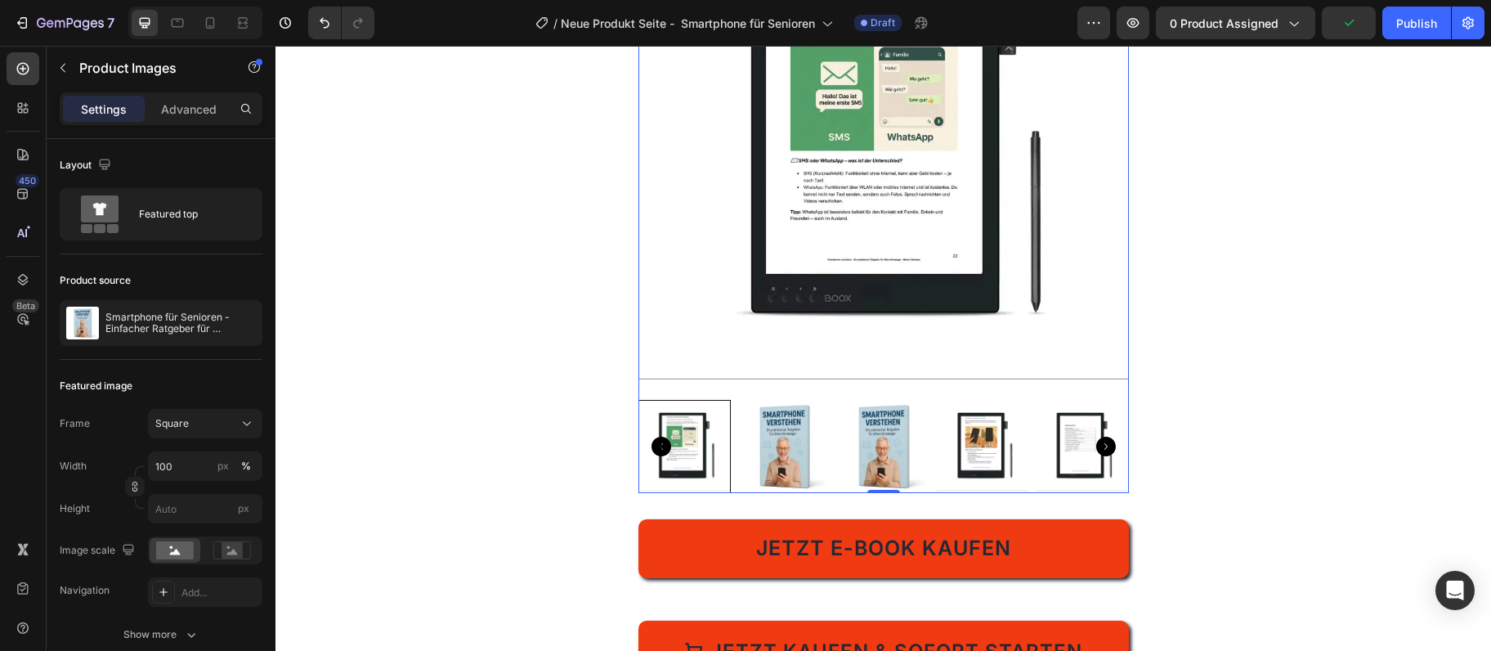
click at [674, 244] on img at bounding box center [884, 148] width 491 height 491
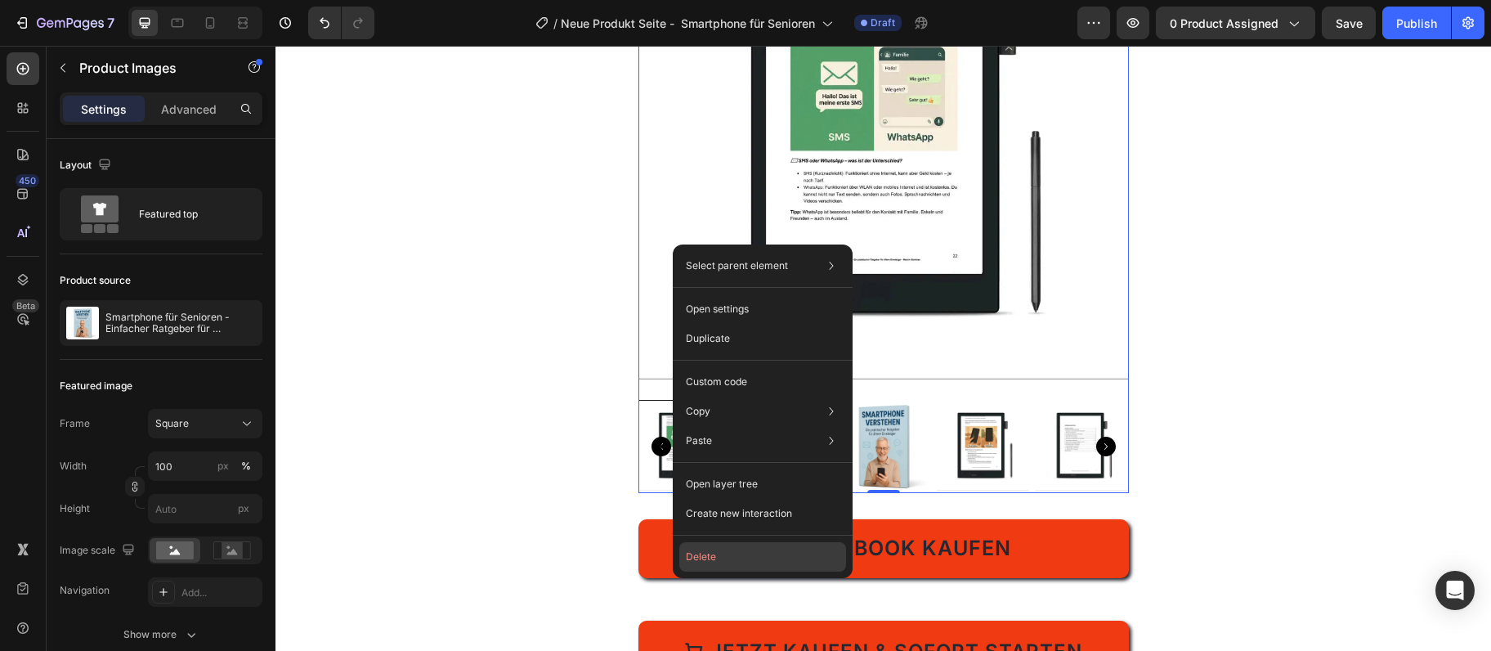
click at [752, 561] on button "Delete" at bounding box center [762, 556] width 167 height 29
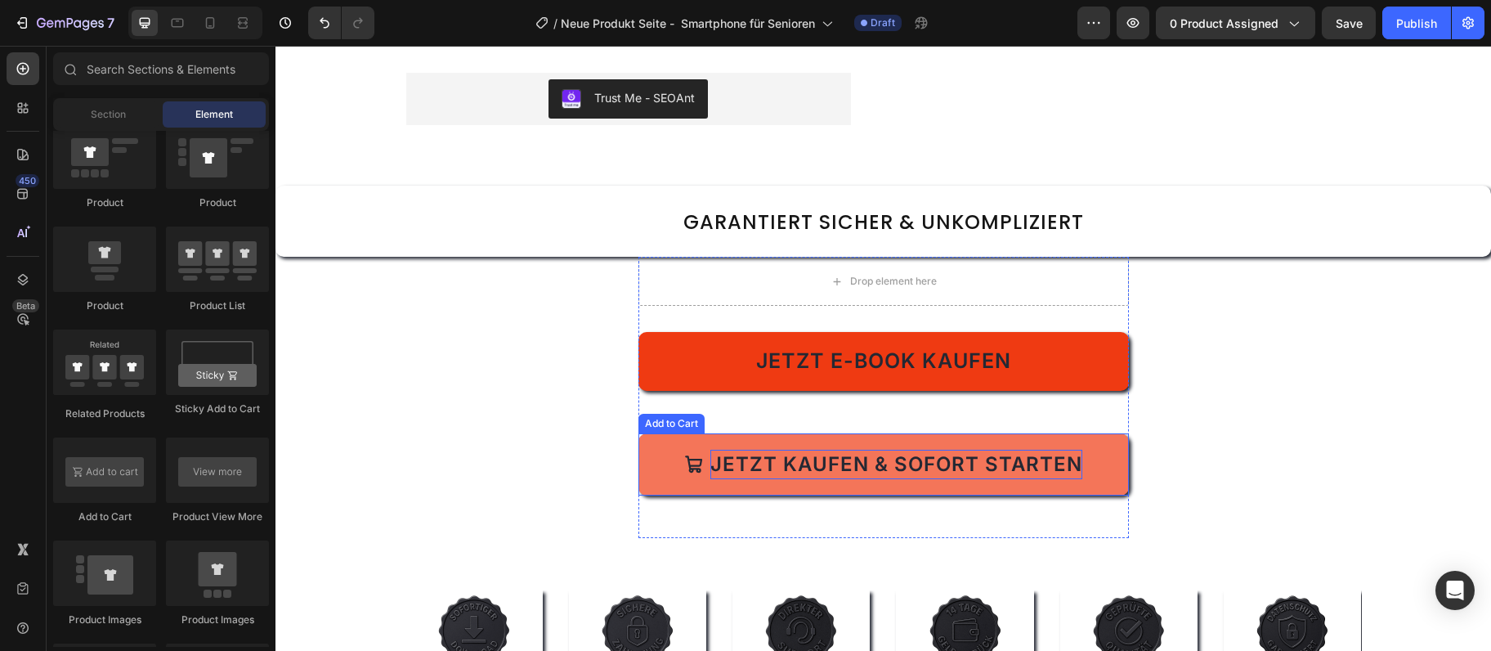
scroll to position [531, 0]
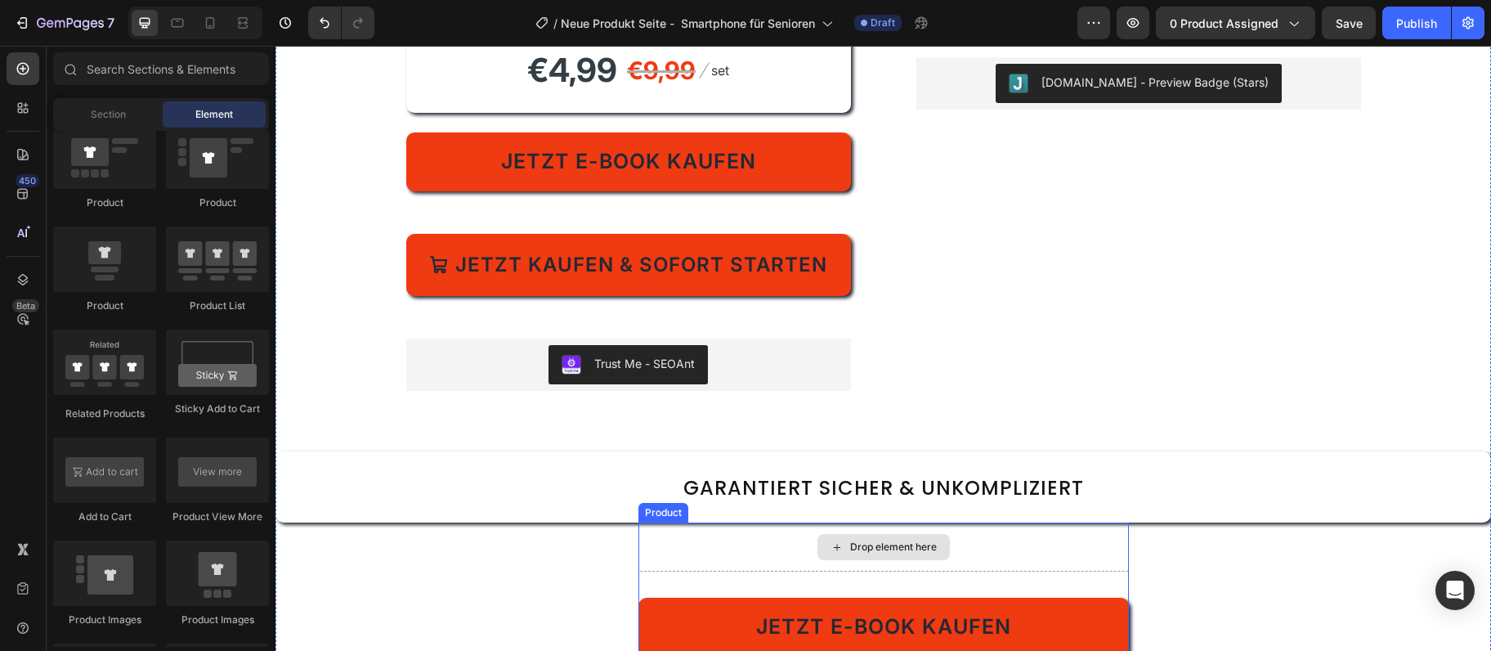
click at [1002, 549] on div "Drop element here" at bounding box center [884, 546] width 491 height 49
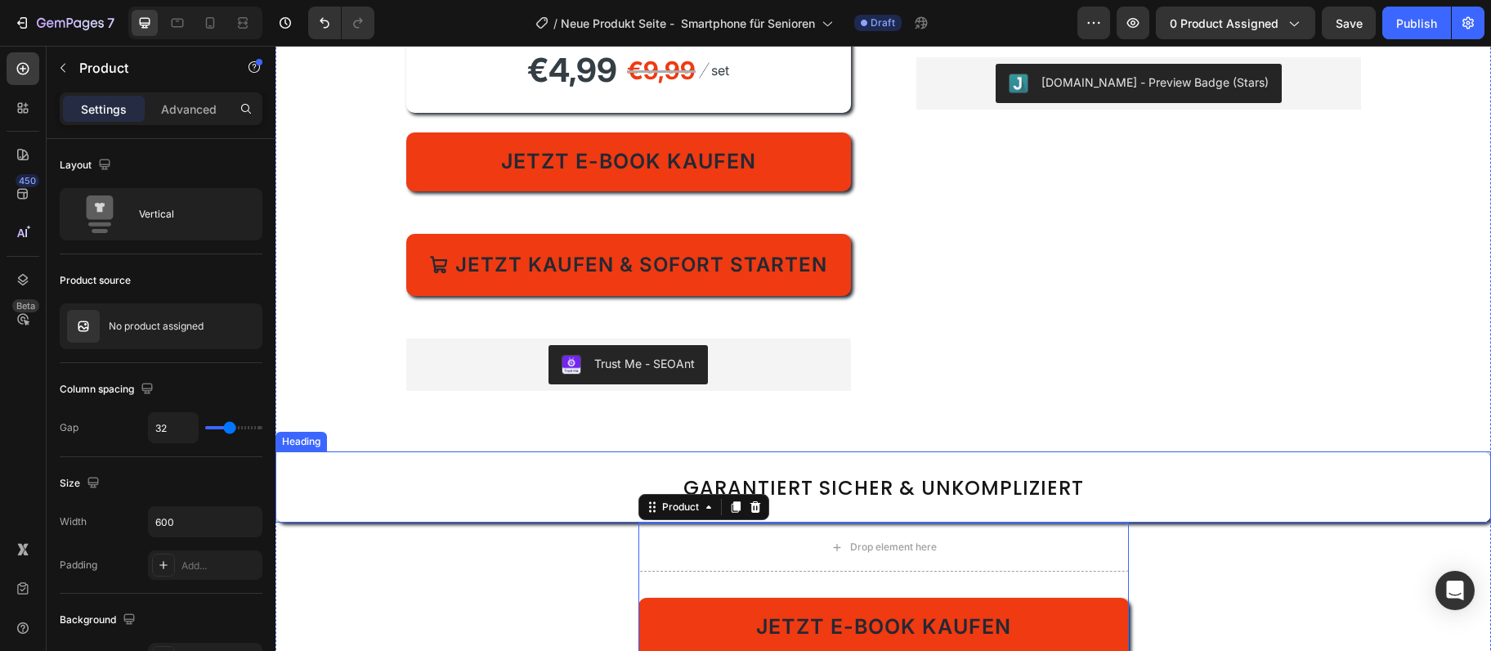
scroll to position [708, 0]
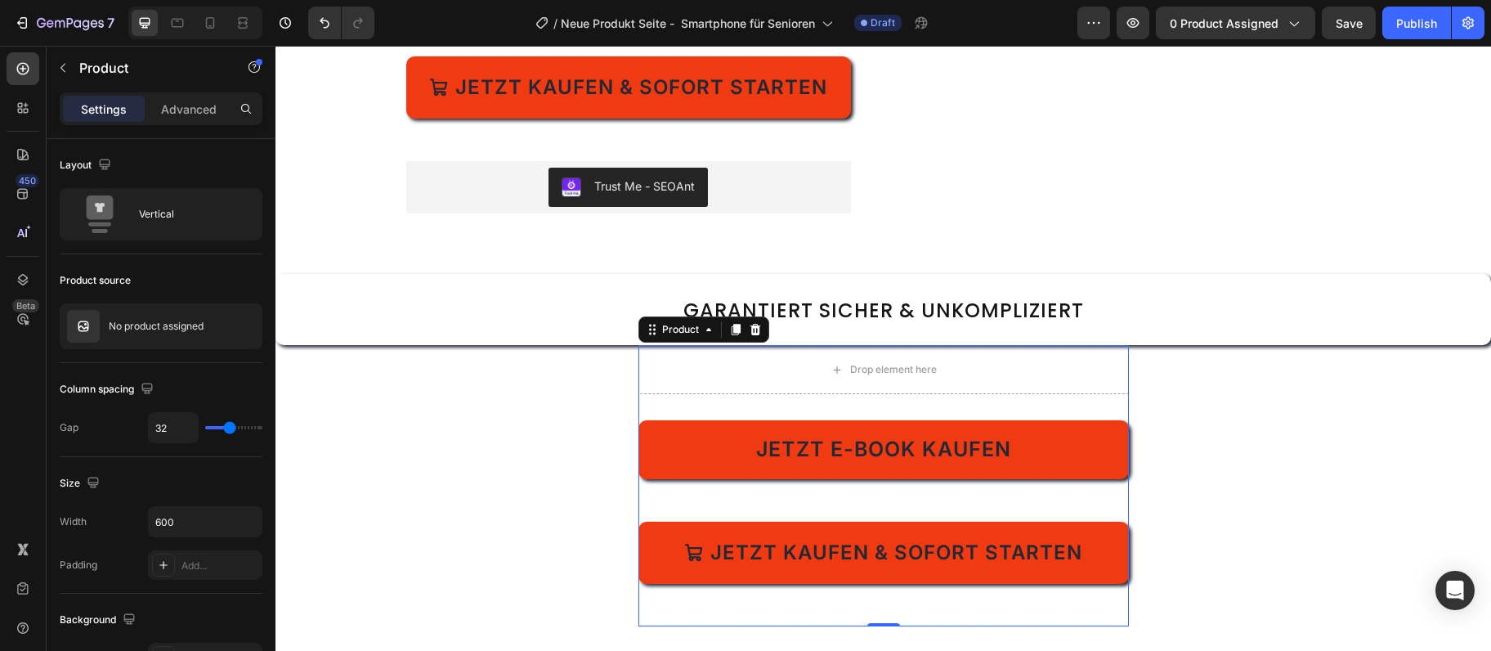
click at [661, 482] on div "Jetzt E-Book kaufen Dynamic Checkout Jetzt kaufen & sofort starten Add to Cart" at bounding box center [884, 523] width 491 height 206
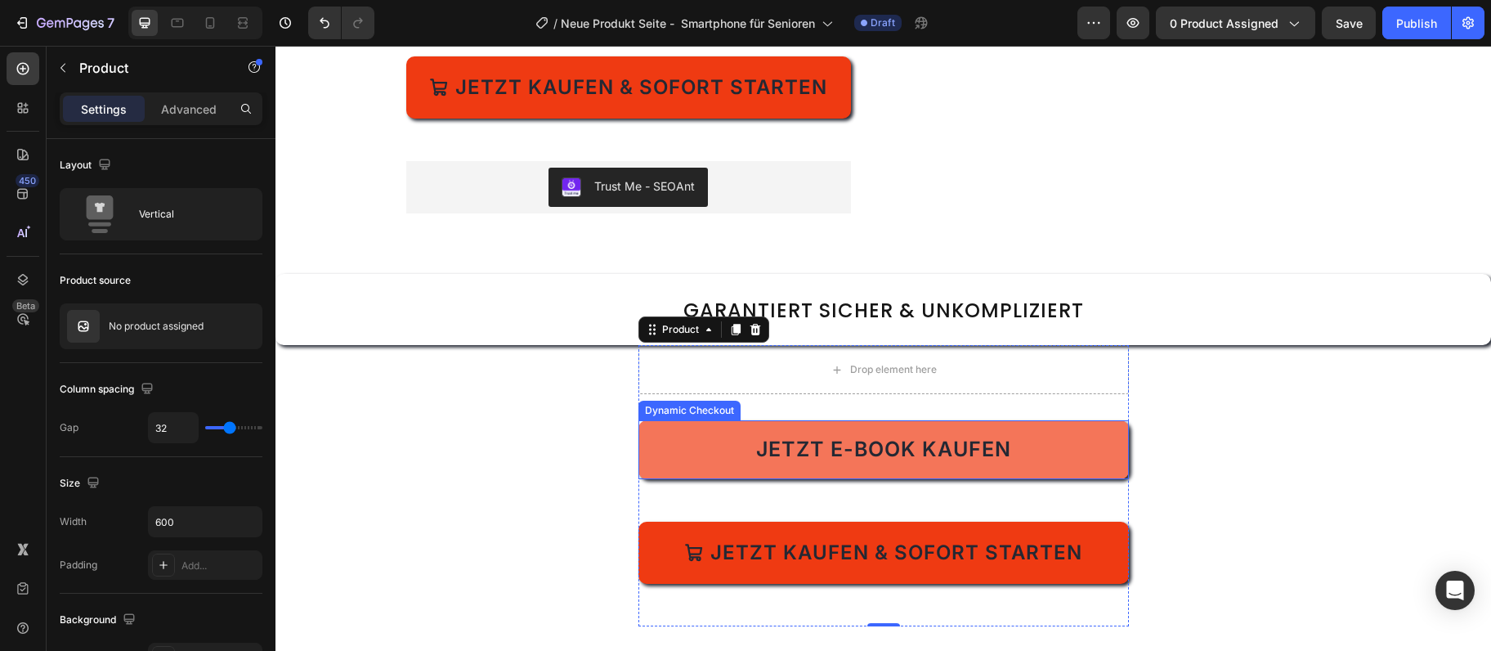
click at [661, 466] on button "Jetzt E-Book kaufen" at bounding box center [884, 449] width 491 height 59
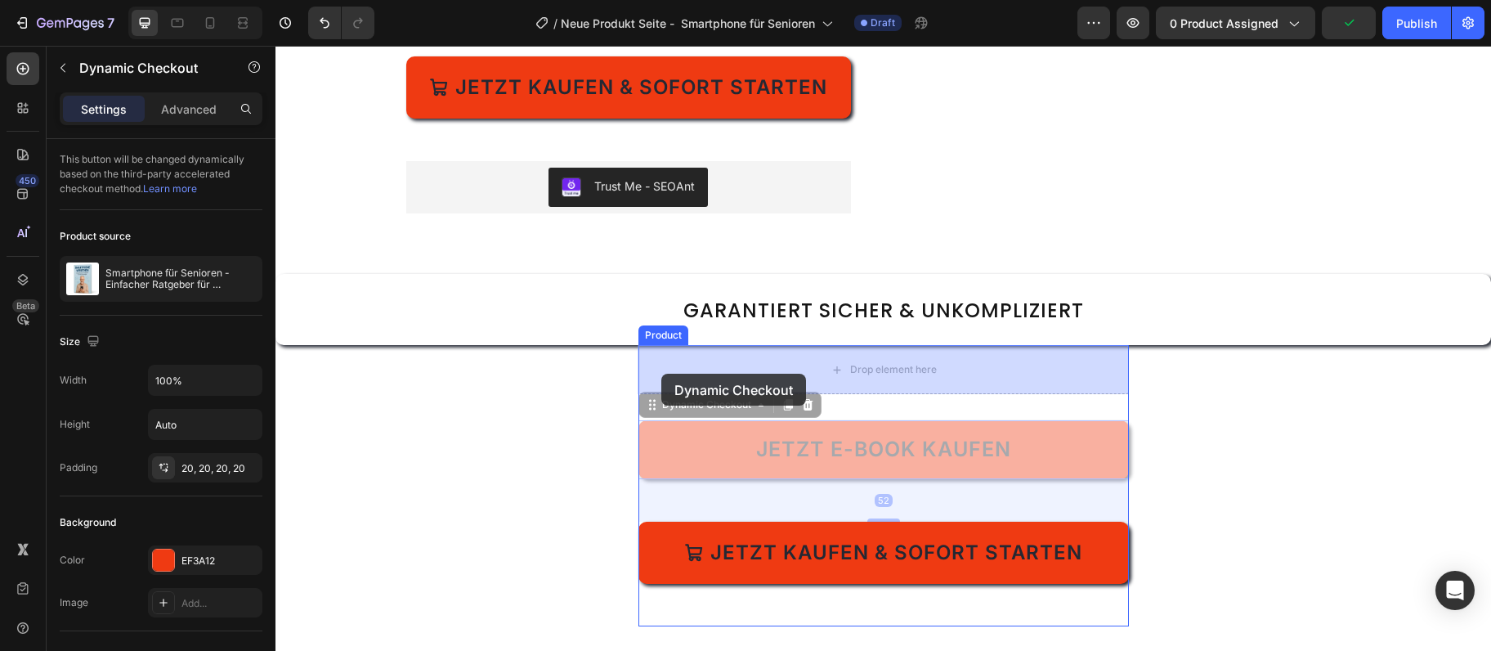
drag, startPoint x: 643, startPoint y: 406, endPoint x: 661, endPoint y: 374, distance: 37.7
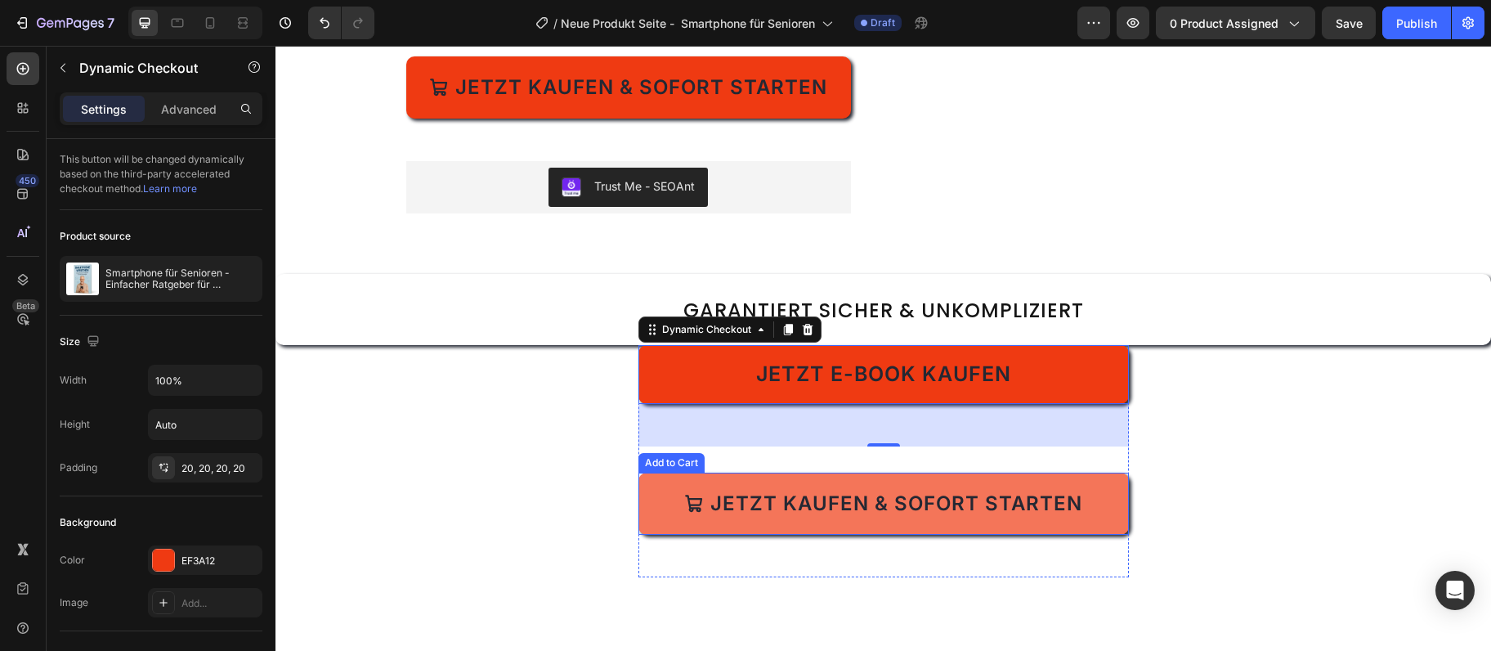
click at [746, 523] on button "Jetzt kaufen & sofort starten" at bounding box center [884, 504] width 491 height 62
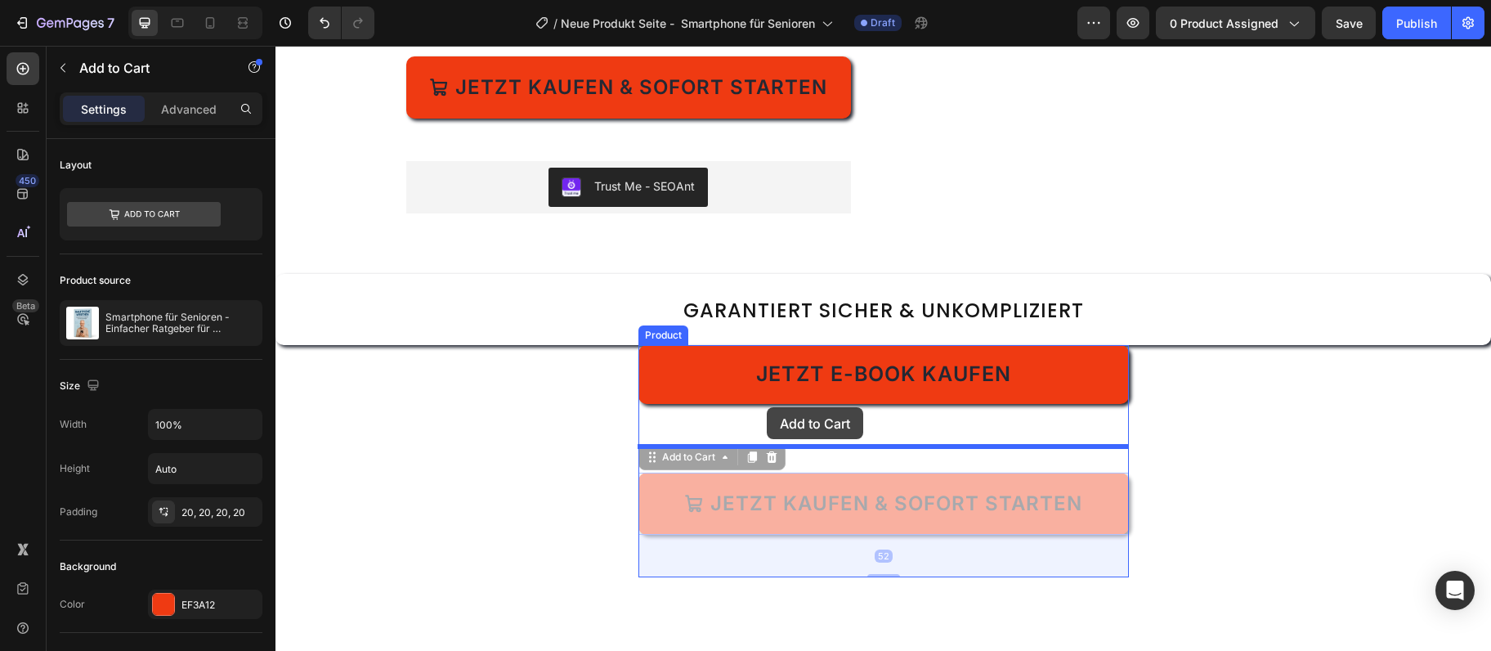
drag, startPoint x: 643, startPoint y: 455, endPoint x: 767, endPoint y: 407, distance: 132.5
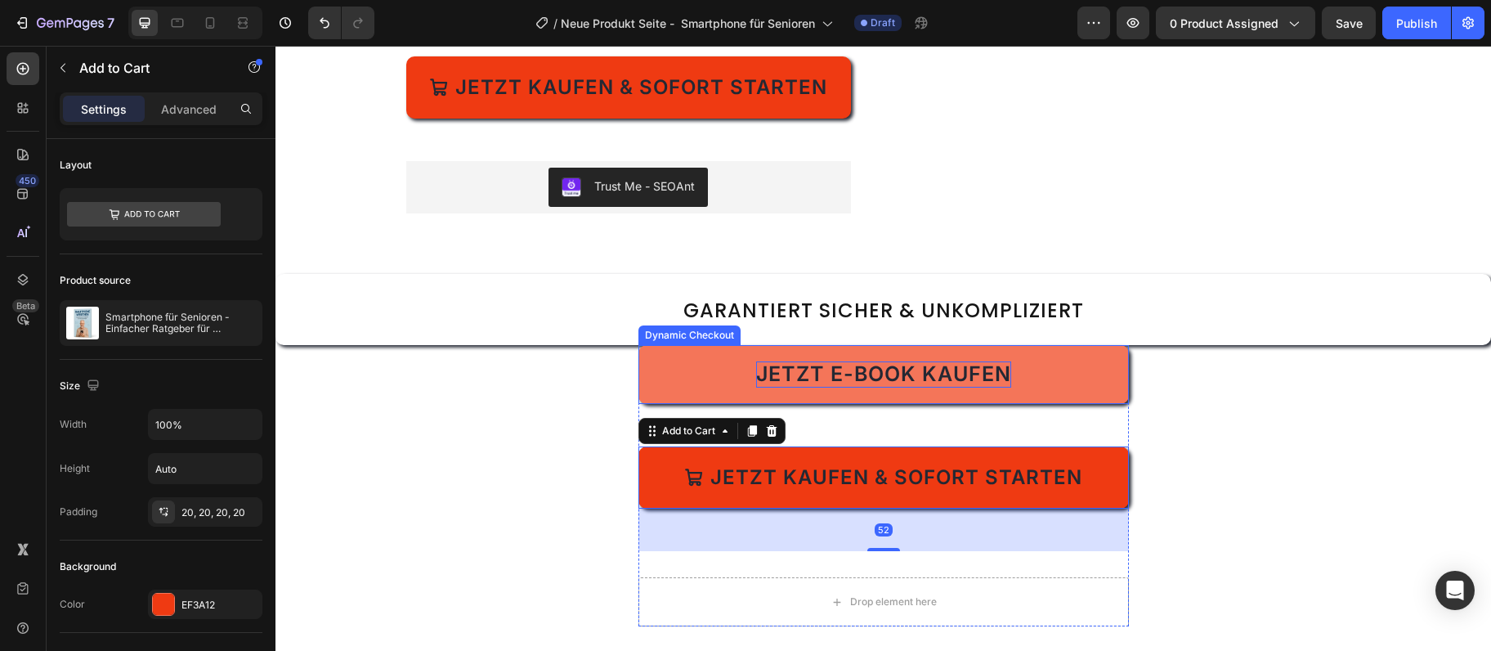
click at [821, 379] on span "Jetzt E-Book kaufen" at bounding box center [883, 373] width 255 height 25
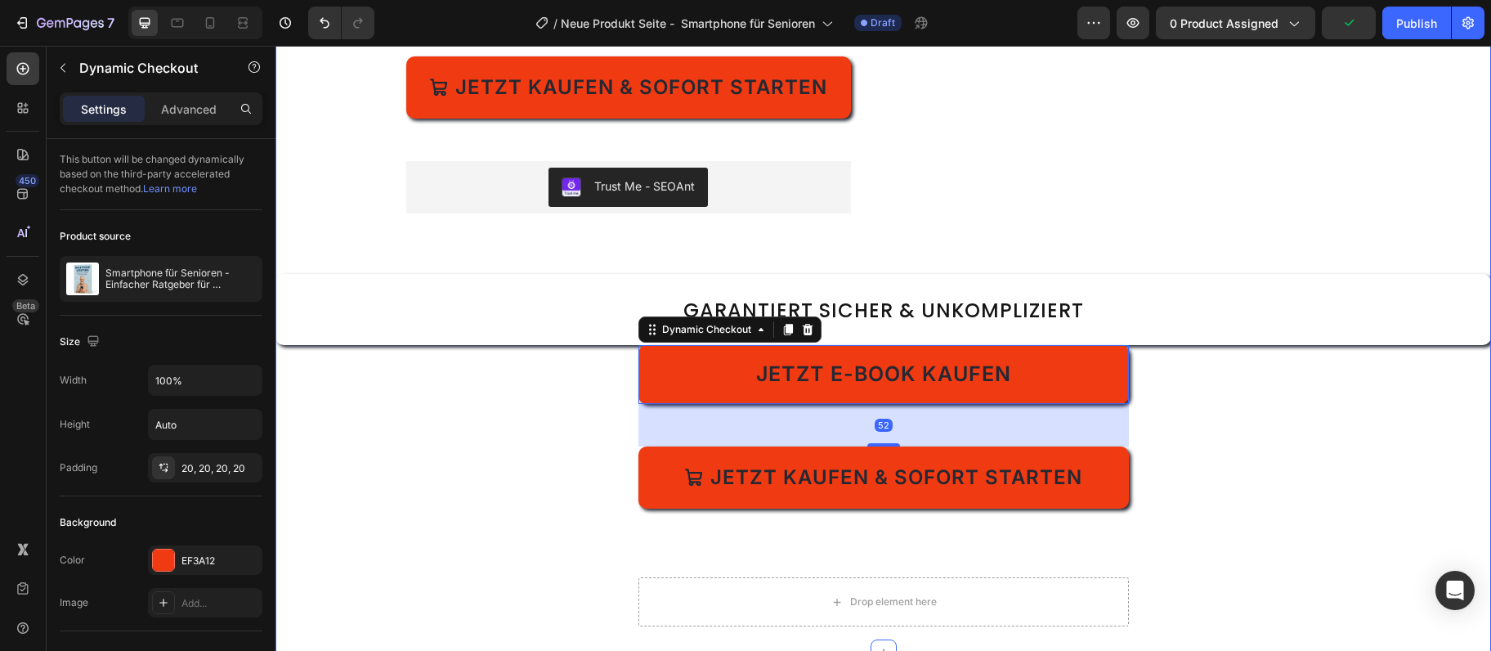
click at [495, 428] on div "⁠⁠⁠⁠⁠⁠⁠ Smartphone verstehen – Der praktische Ratgeber für Senioren 55+ Heading…" at bounding box center [884, 11] width 1216 height 1229
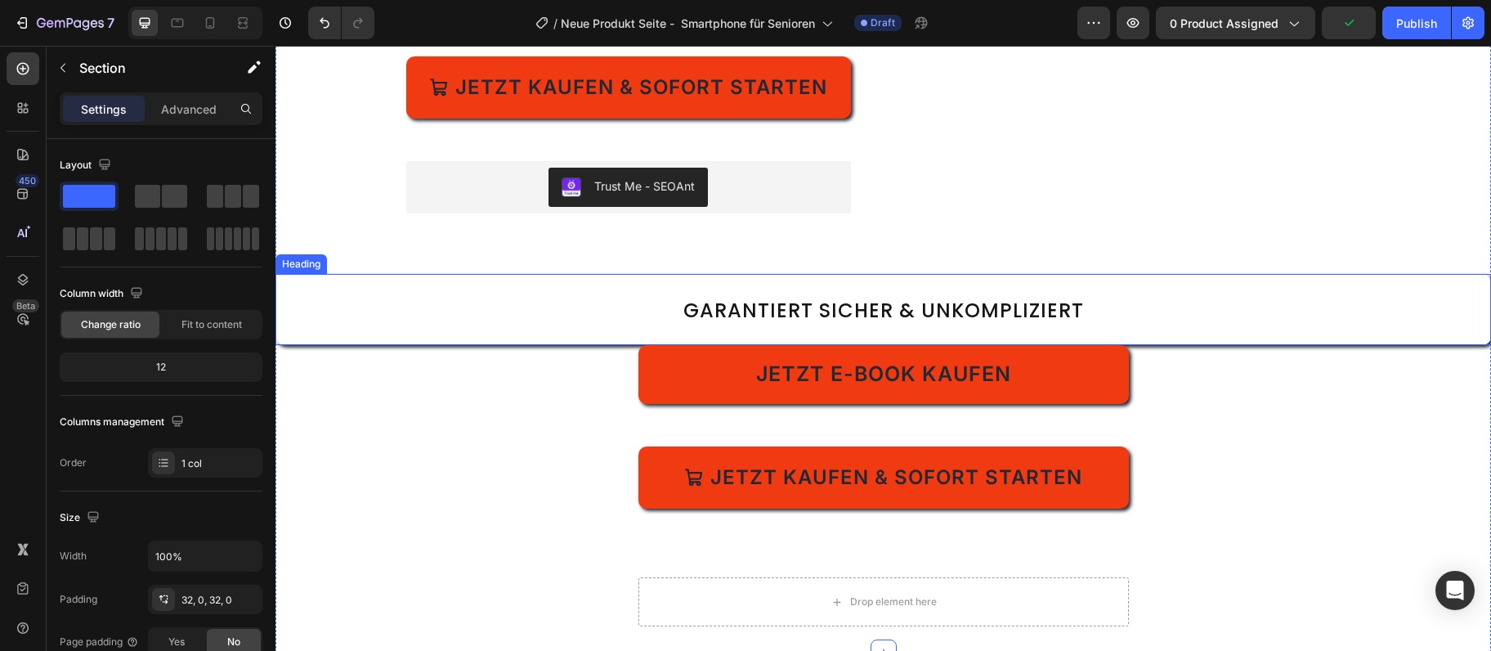
click at [805, 300] on span "Garantiert sicher & unkompliziert" at bounding box center [884, 310] width 401 height 27
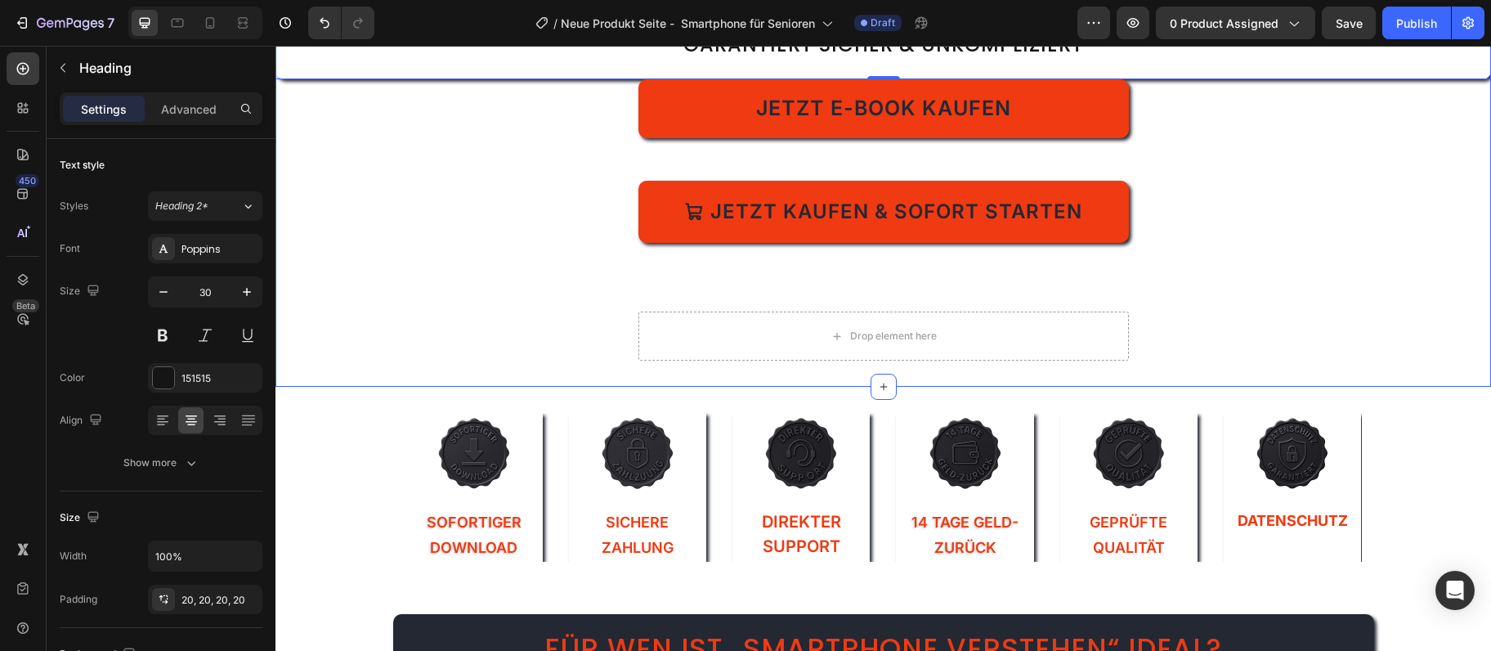
scroll to position [796, 0]
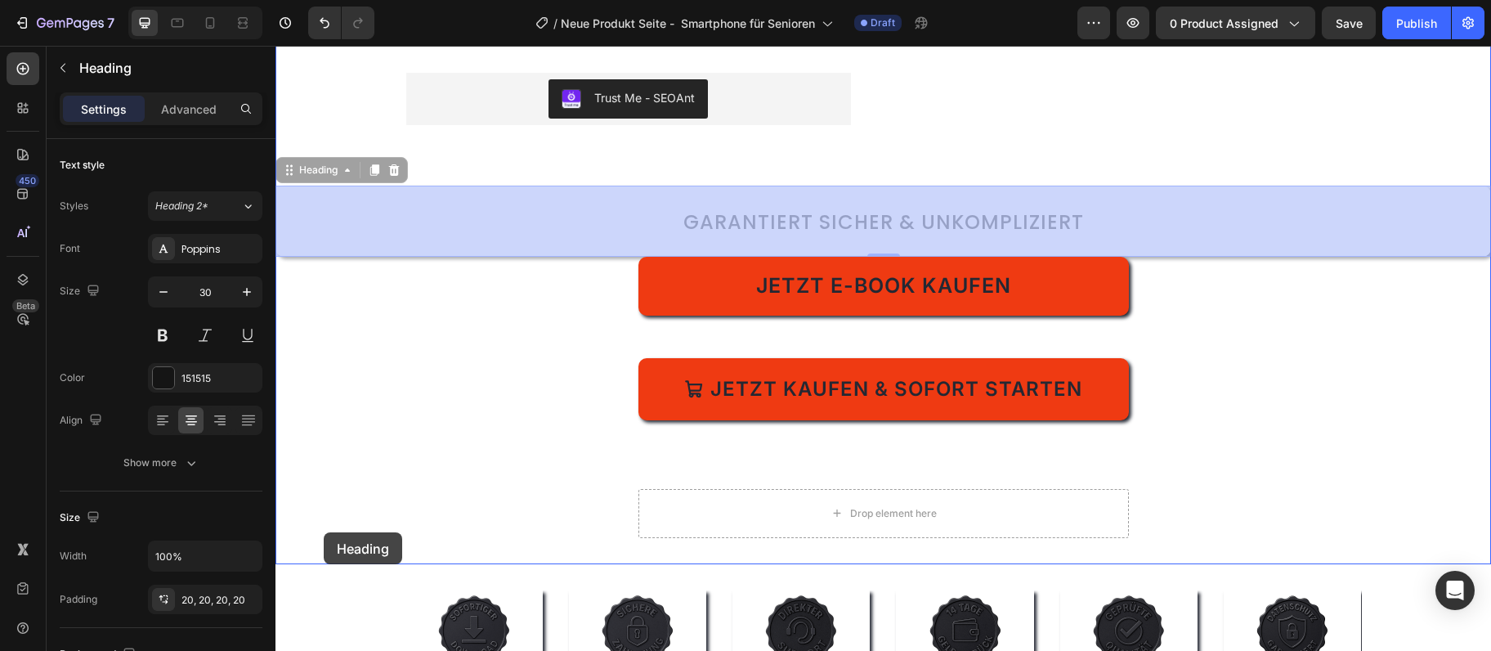
drag, startPoint x: 291, startPoint y: 172, endPoint x: 324, endPoint y: 532, distance: 362.0
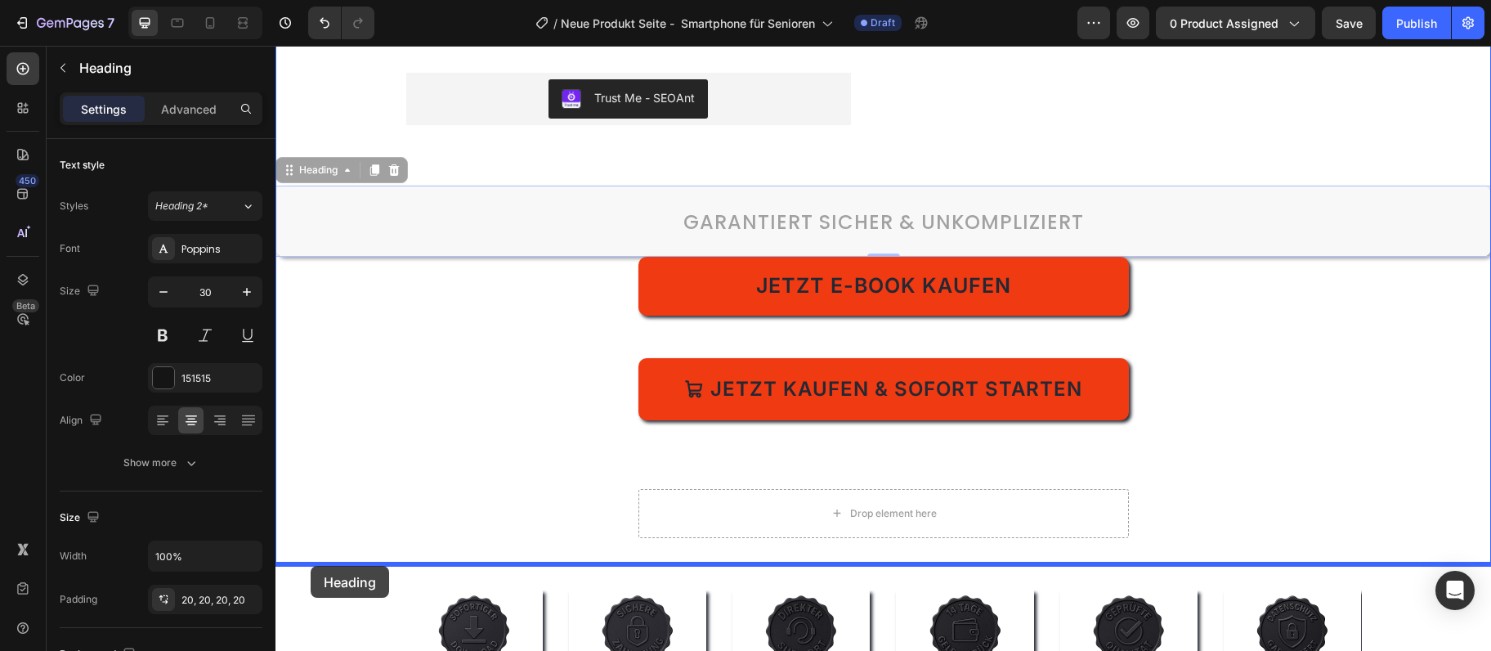
drag, startPoint x: 289, startPoint y: 173, endPoint x: 311, endPoint y: 566, distance: 393.9
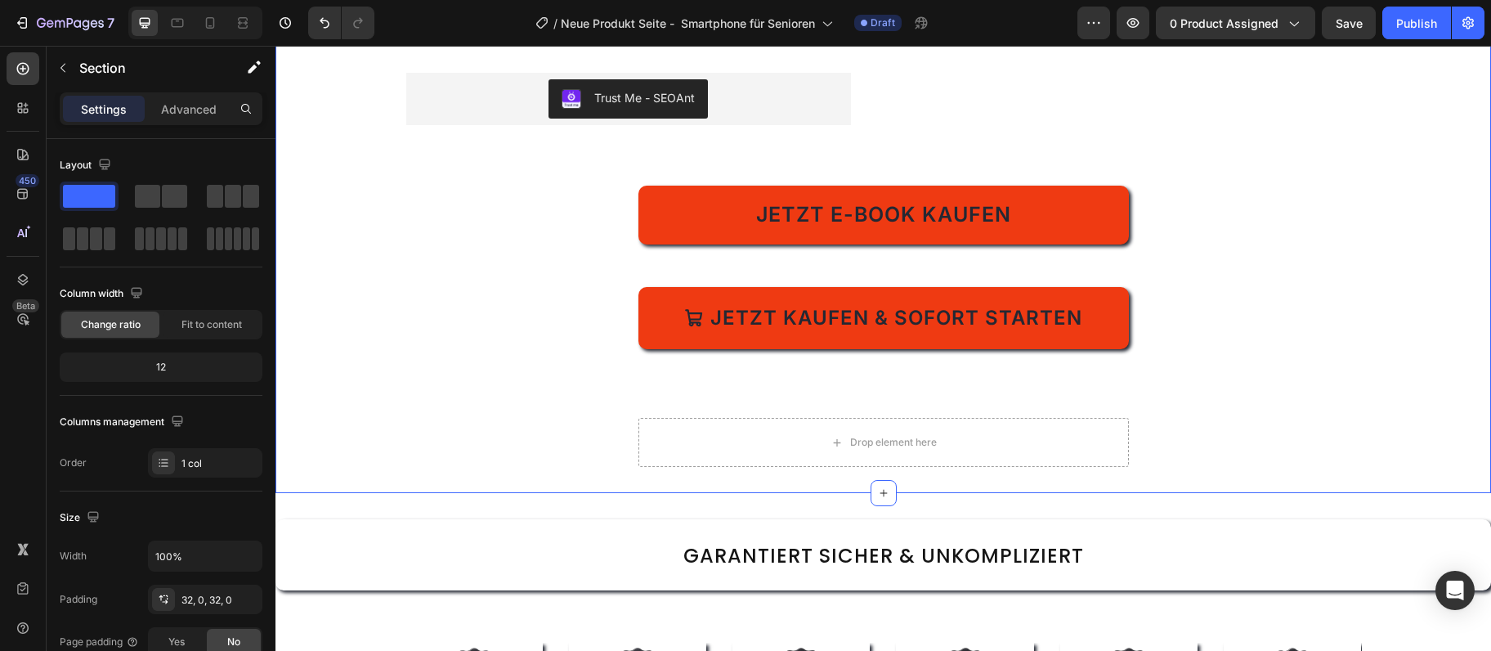
click at [645, 455] on div "Drop element here" at bounding box center [884, 442] width 491 height 49
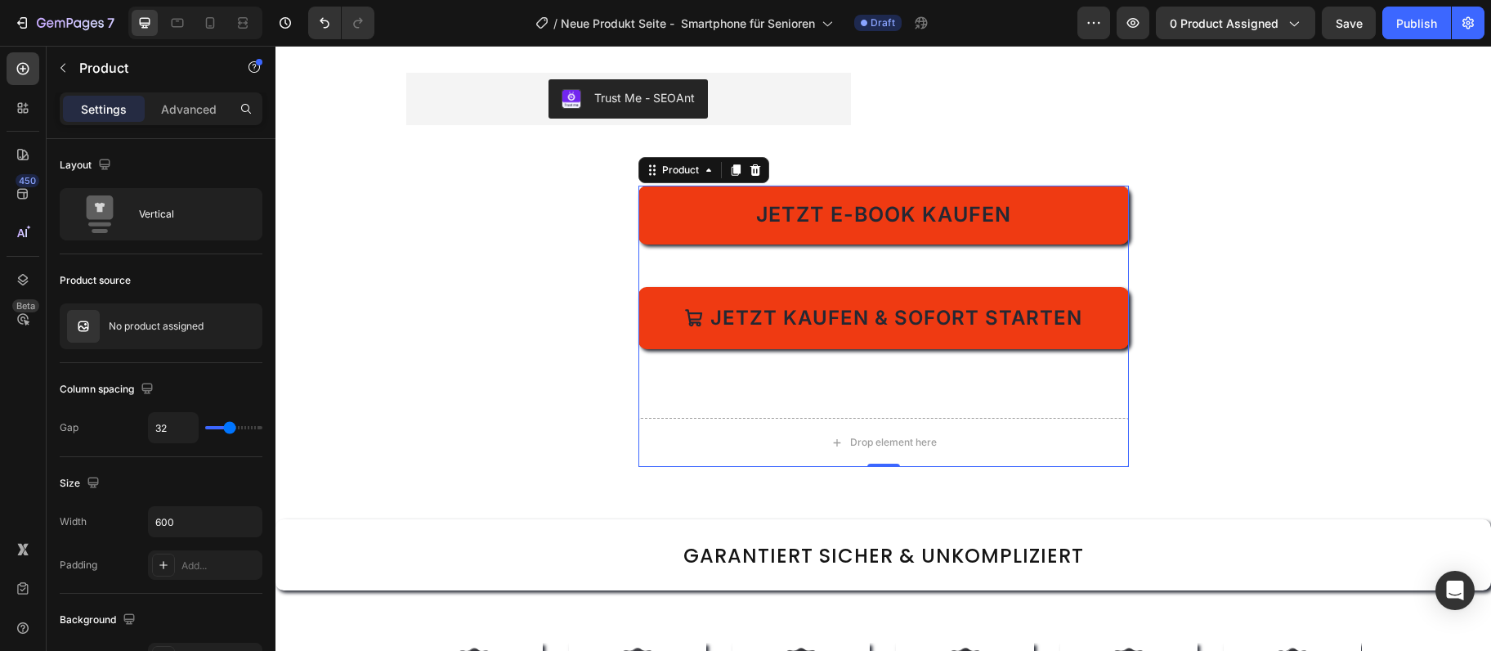
drag, startPoint x: 872, startPoint y: 406, endPoint x: 872, endPoint y: 384, distance: 22.1
click at [872, 397] on div "Jetzt E-Book kaufen Dynamic Checkout Jetzt kaufen & sofort starten Add to Cart …" at bounding box center [884, 326] width 491 height 281
click at [872, 356] on div "Jetzt kaufen & sofort starten Add to Cart" at bounding box center [884, 339] width 491 height 105
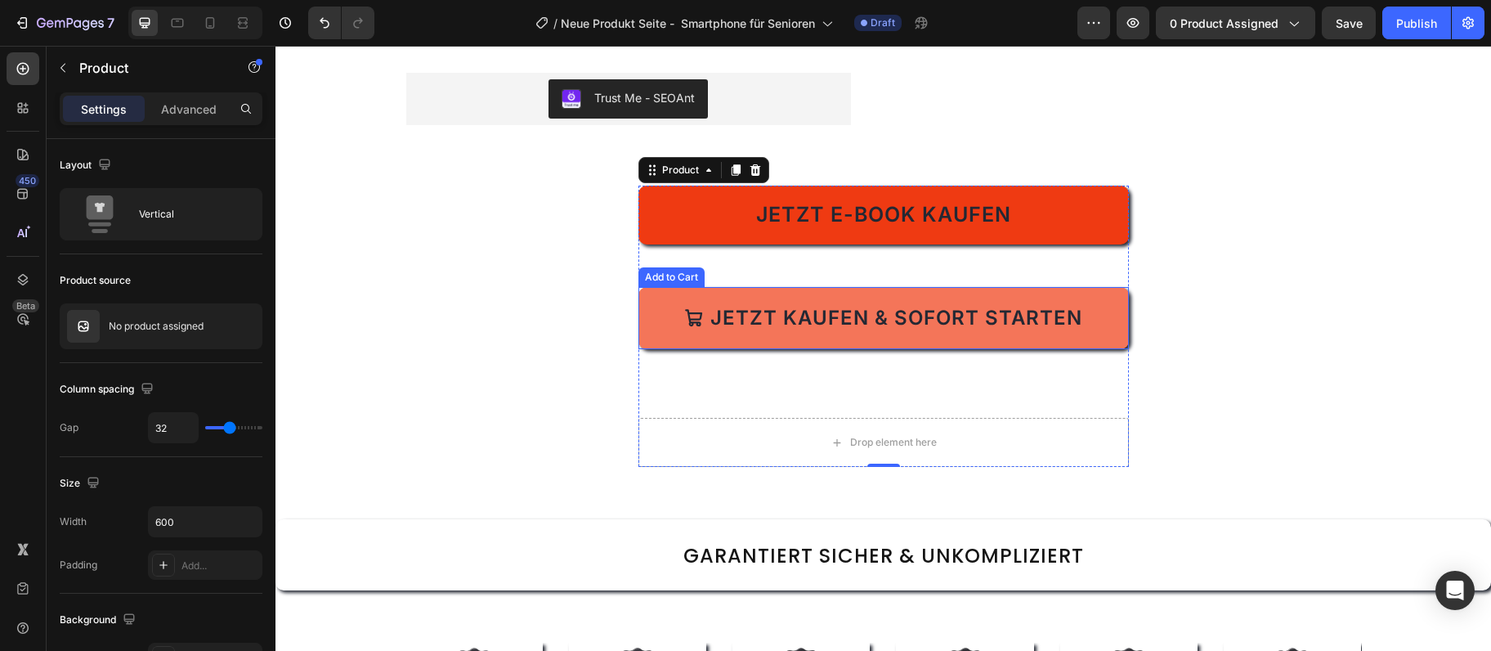
click at [890, 334] on button "Jetzt kaufen & sofort starten" at bounding box center [884, 318] width 491 height 62
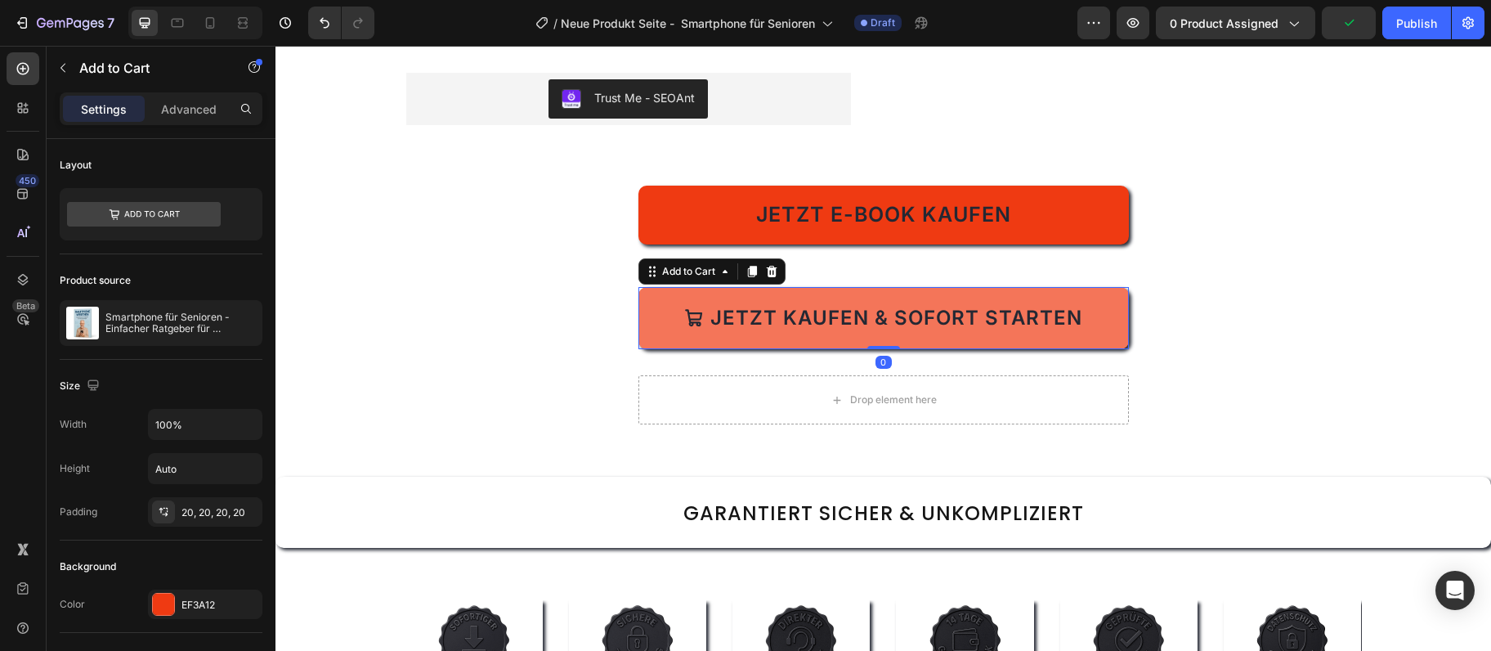
drag, startPoint x: 875, startPoint y: 389, endPoint x: 887, endPoint y: 288, distance: 102.1
click at [887, 290] on div "Jetzt kaufen & sofort starten Add to Cart 0" at bounding box center [884, 318] width 491 height 62
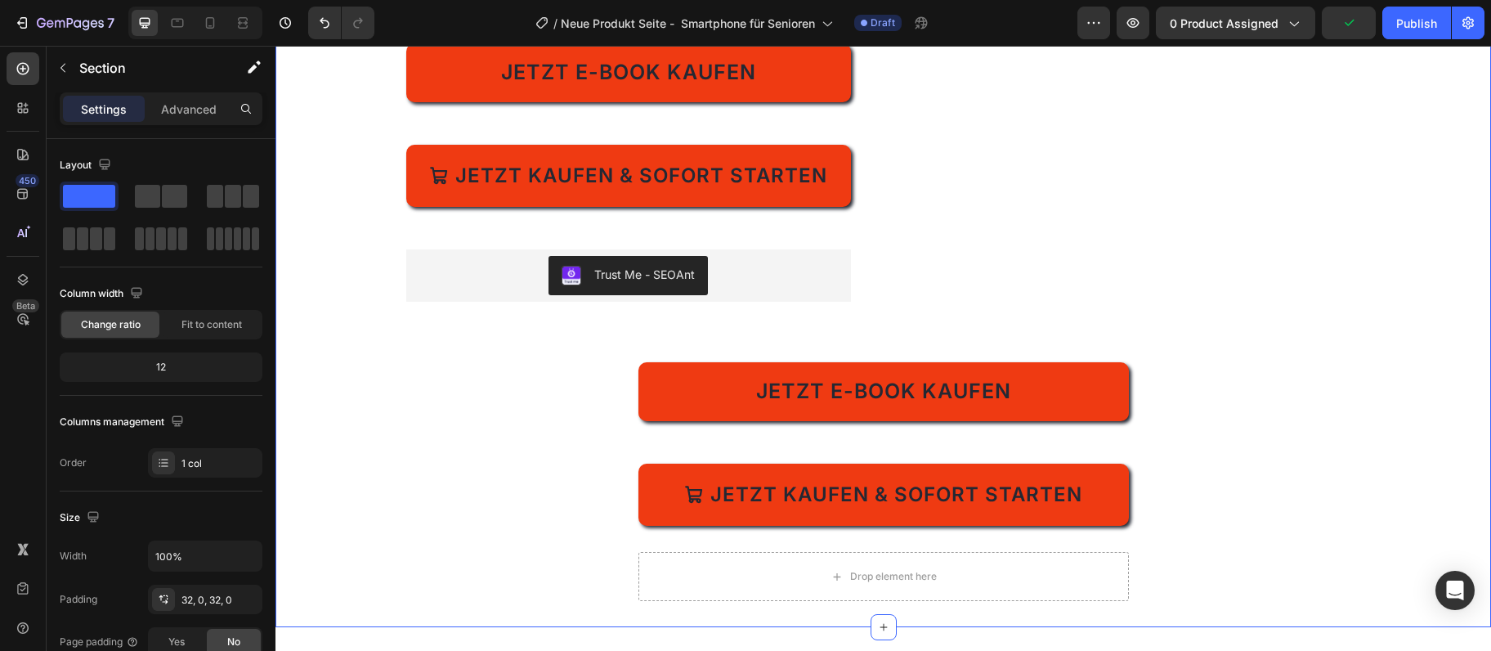
scroll to position [531, 0]
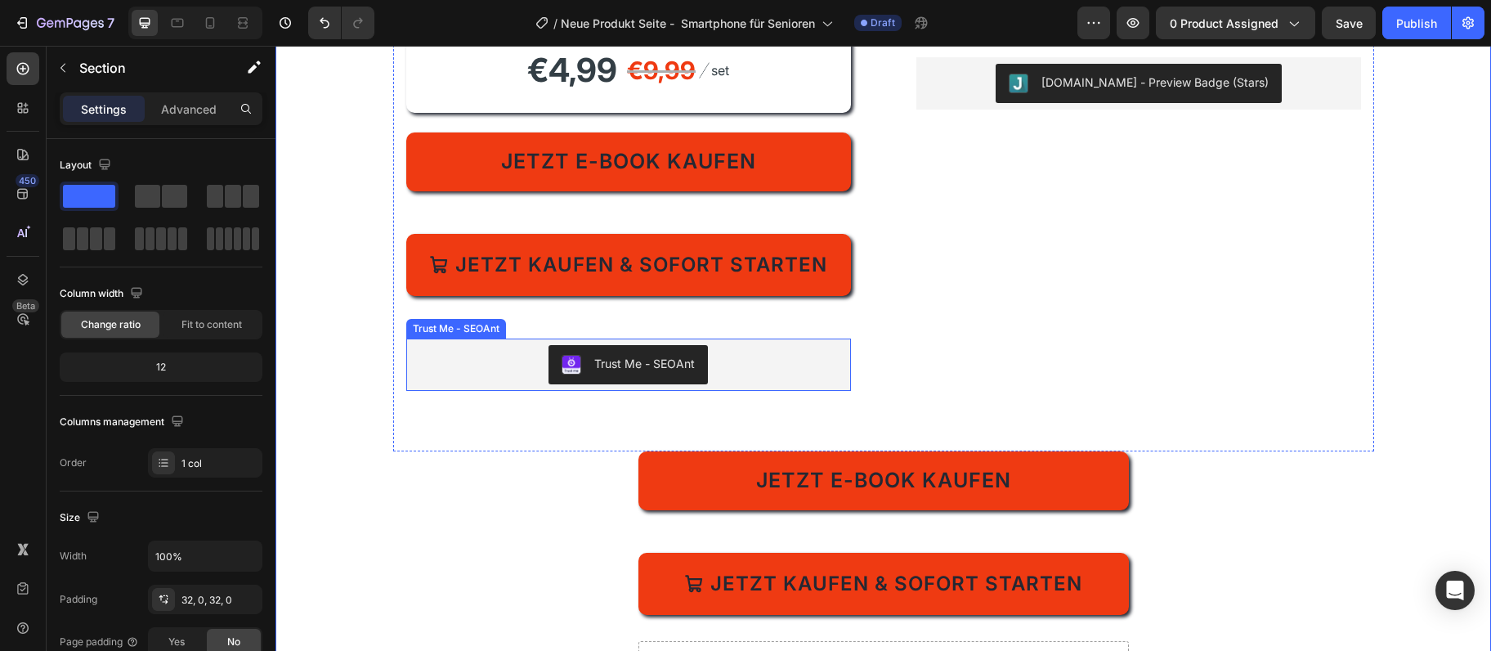
click at [412, 371] on div "Trust Me - SEOAnt" at bounding box center [628, 364] width 445 height 52
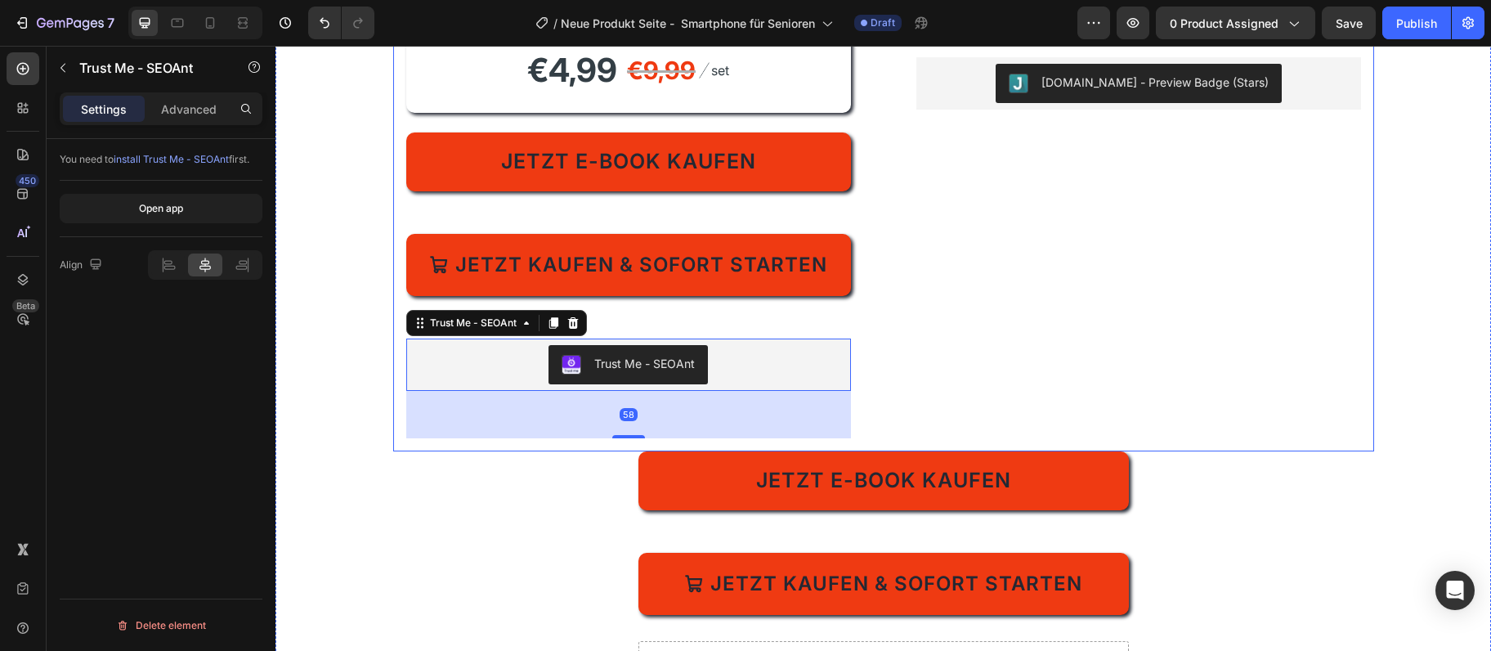
scroll to position [708, 0]
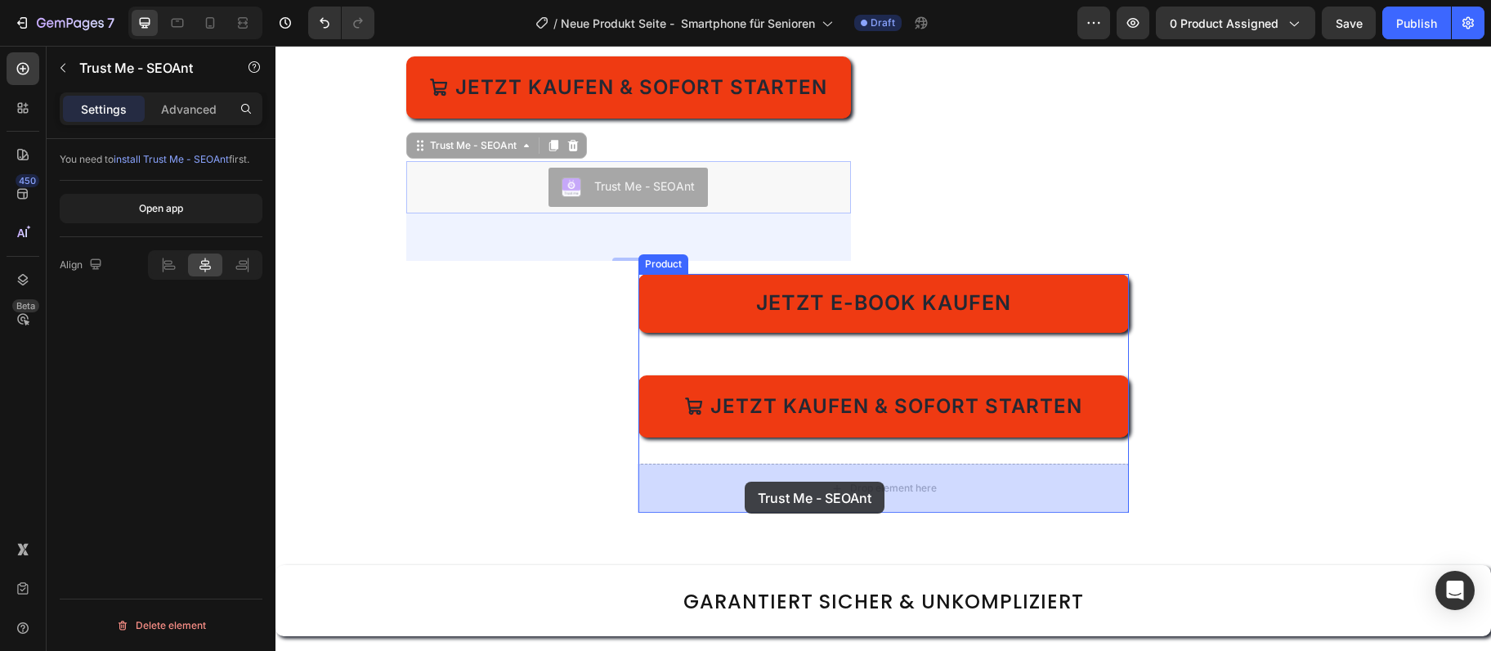
drag, startPoint x: 422, startPoint y: 148, endPoint x: 745, endPoint y: 482, distance: 464.3
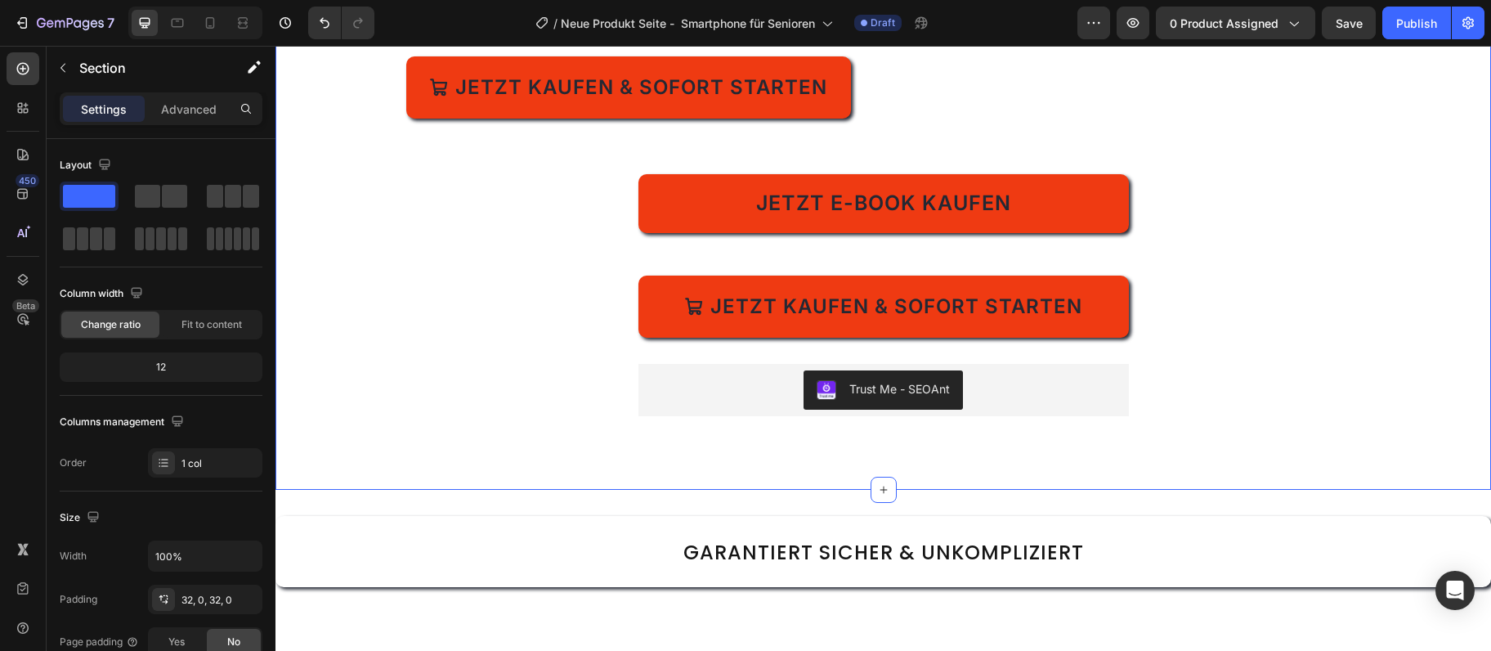
click at [962, 450] on div "Trust Me - SEOAnt Trust Me - SEOAnt" at bounding box center [884, 414] width 491 height 100
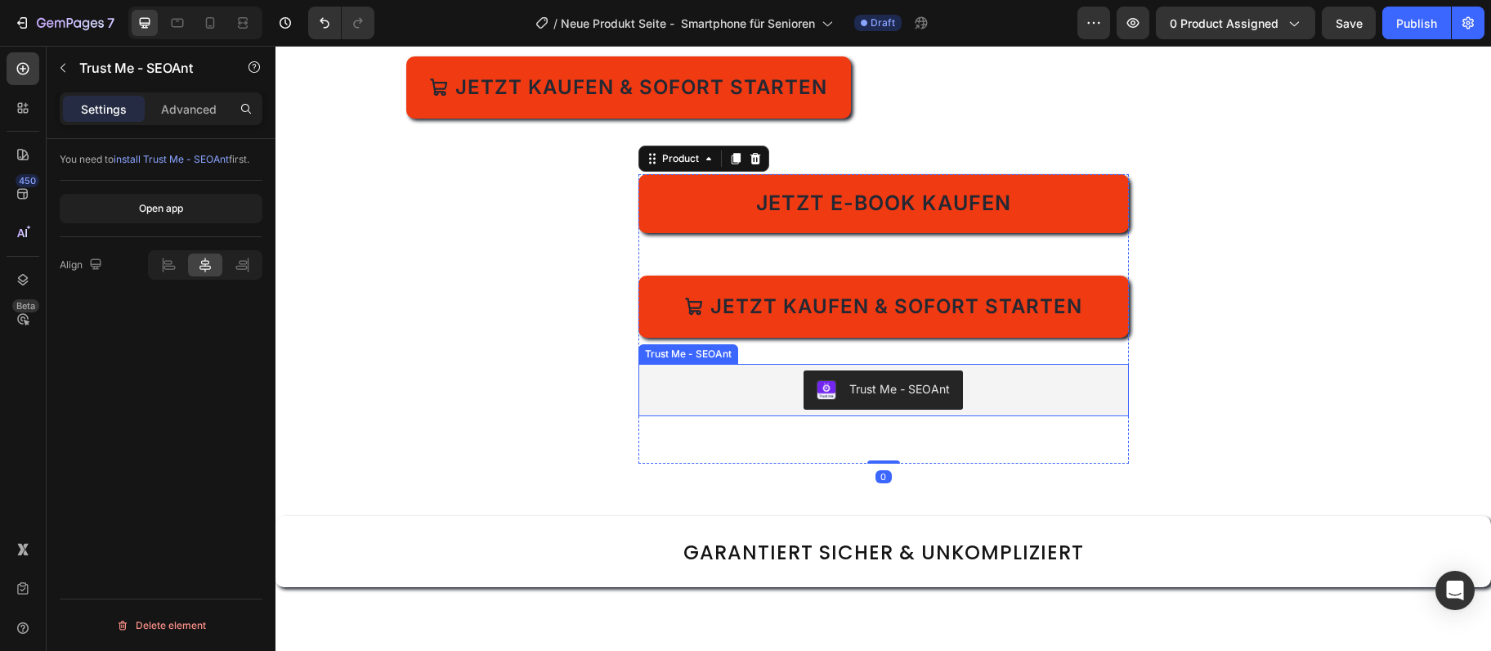
click at [1002, 394] on div "Trust Me - SEOAnt" at bounding box center [883, 389] width 477 height 39
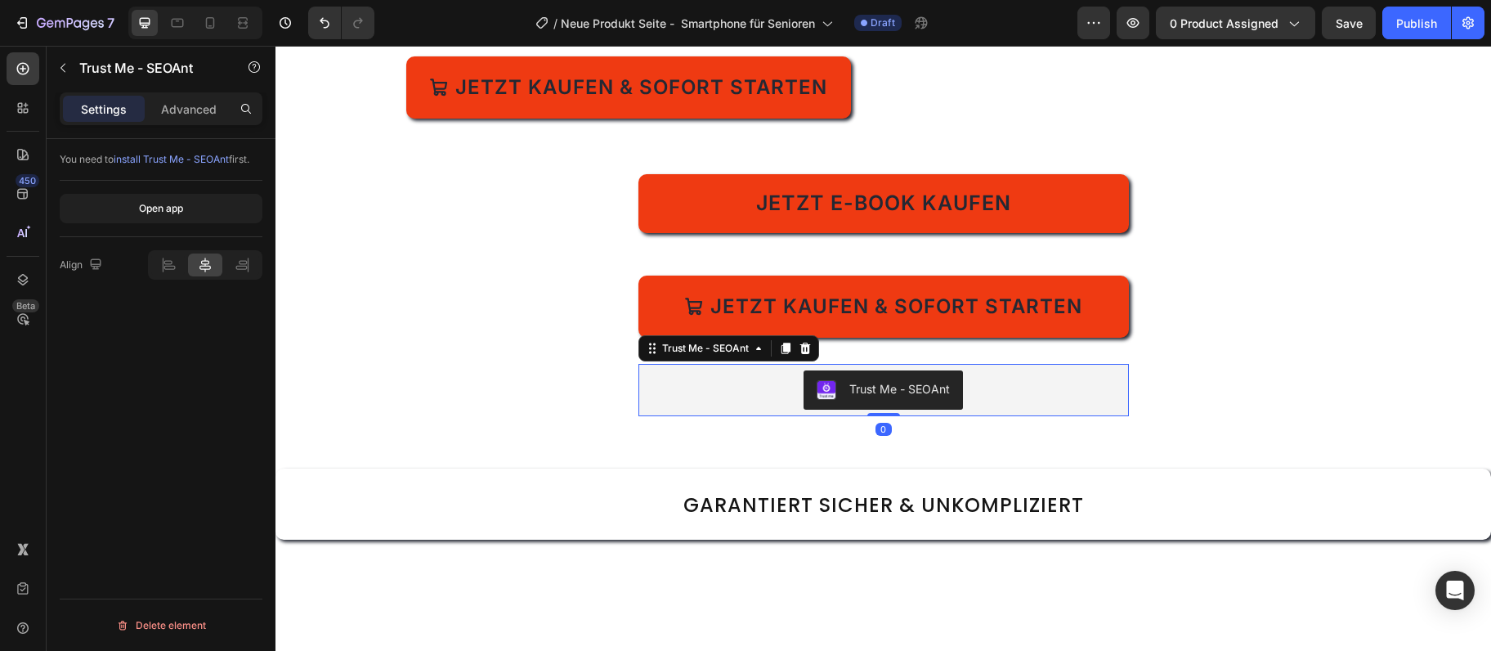
drag, startPoint x: 885, startPoint y: 460, endPoint x: 891, endPoint y: 400, distance: 60.8
click at [891, 400] on div "Trust Me - SEOAnt Trust Me - SEOAnt 0" at bounding box center [884, 390] width 491 height 52
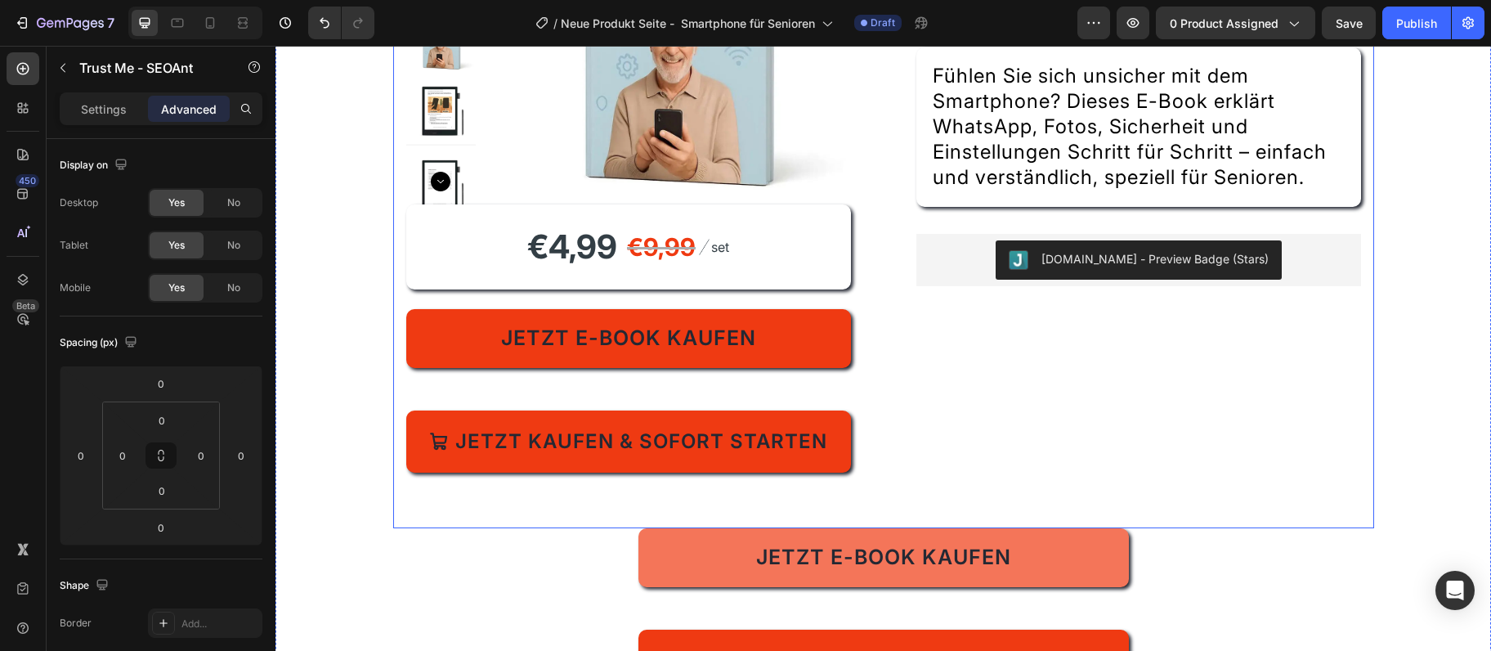
scroll to position [442, 0]
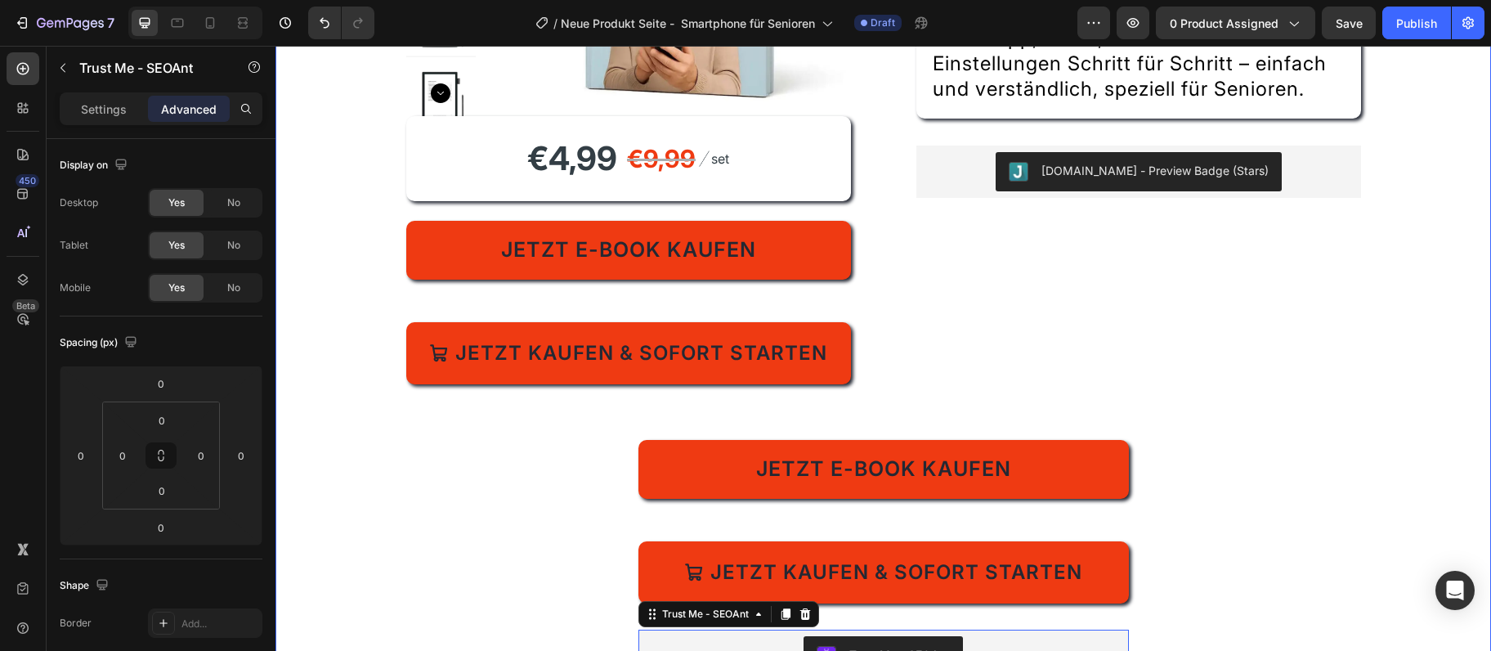
click at [521, 496] on div "⁠⁠⁠⁠⁠⁠⁠ Smartphone verstehen – Der praktische Ratgeber für Senioren 55+ Heading…" at bounding box center [884, 172] width 1216 height 1019
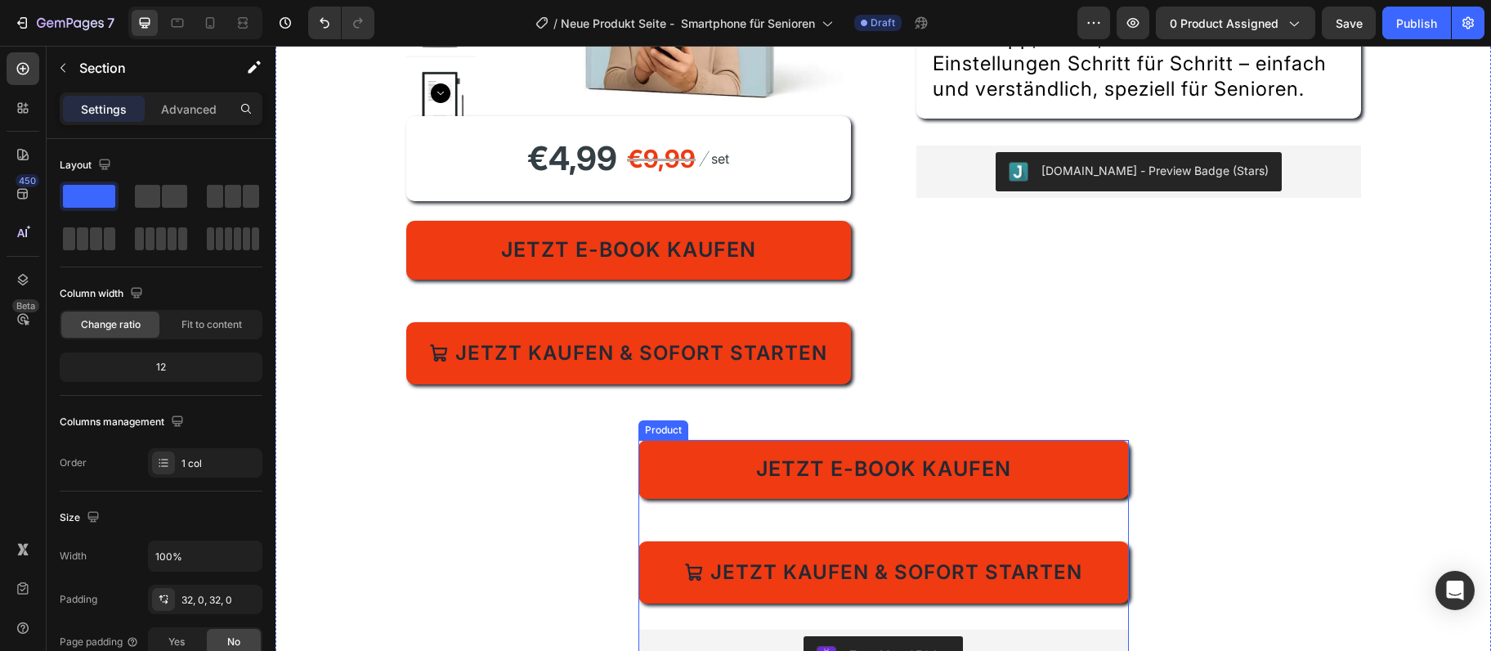
click at [767, 514] on div "Jetzt E-Book kaufen Dynamic Checkout Jetzt kaufen & sofort starten Add to Cart" at bounding box center [884, 522] width 491 height 164
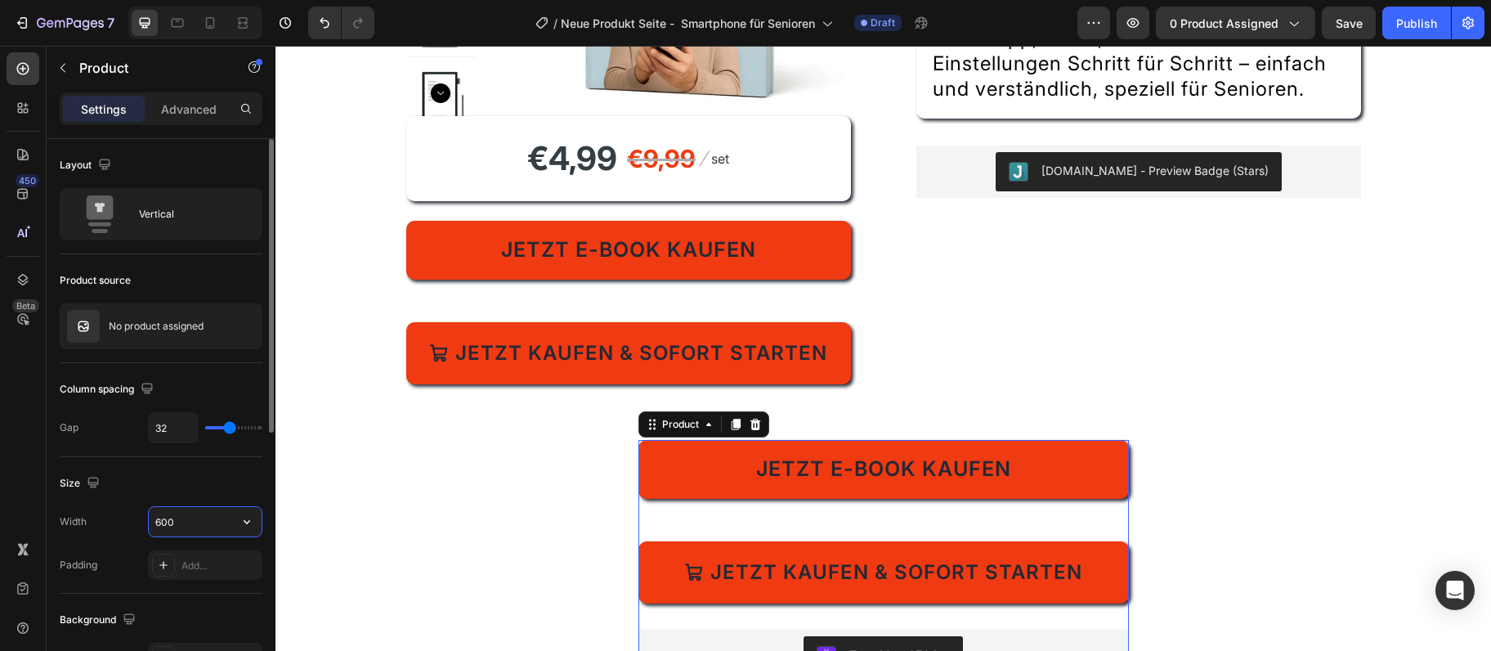
click at [201, 522] on input "600" at bounding box center [205, 521] width 113 height 29
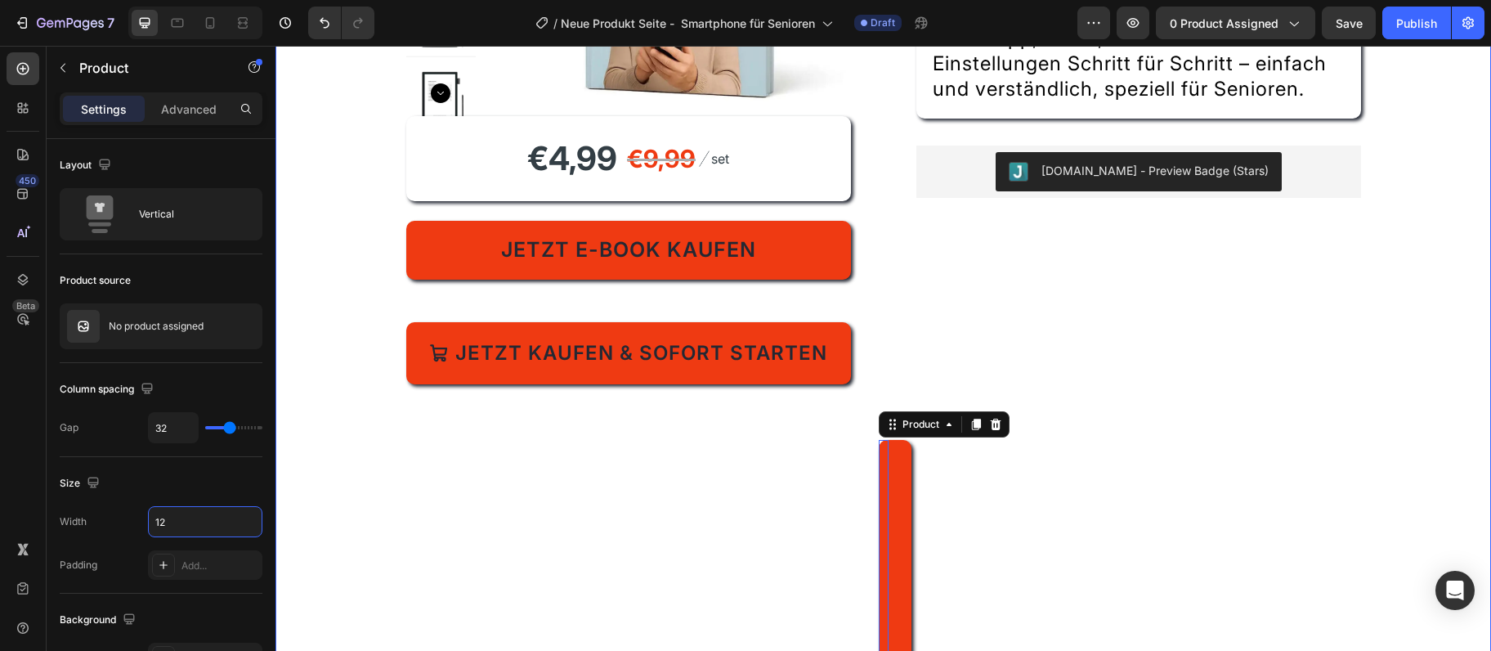
type input "1"
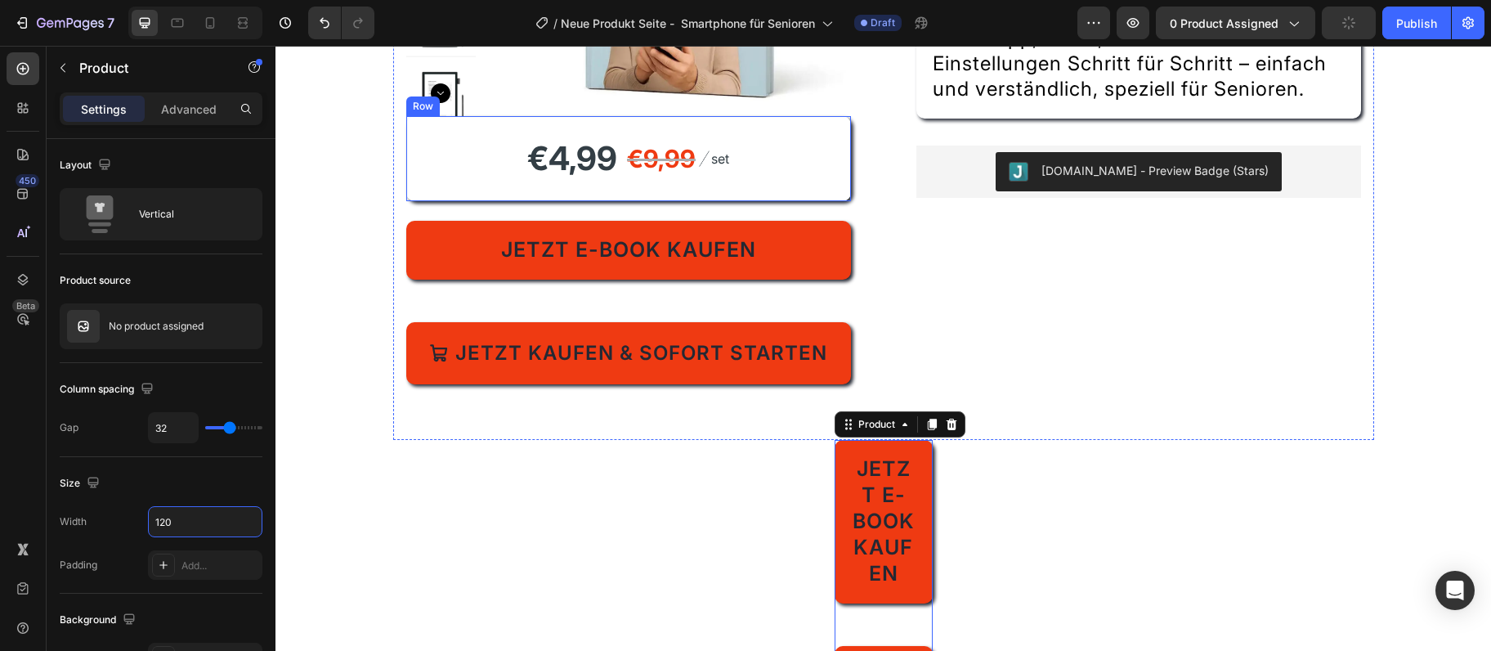
type input "1200"
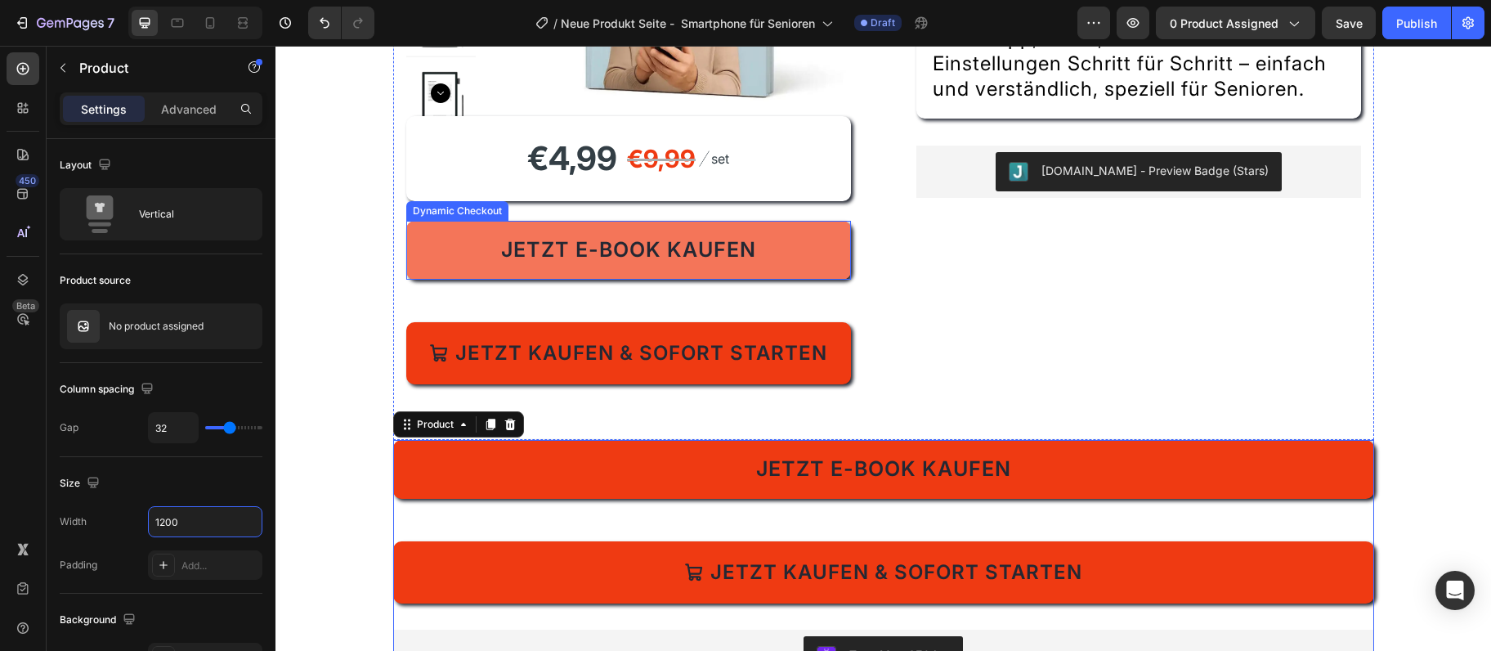
click at [816, 262] on button "Jetzt E-Book kaufen" at bounding box center [628, 250] width 445 height 59
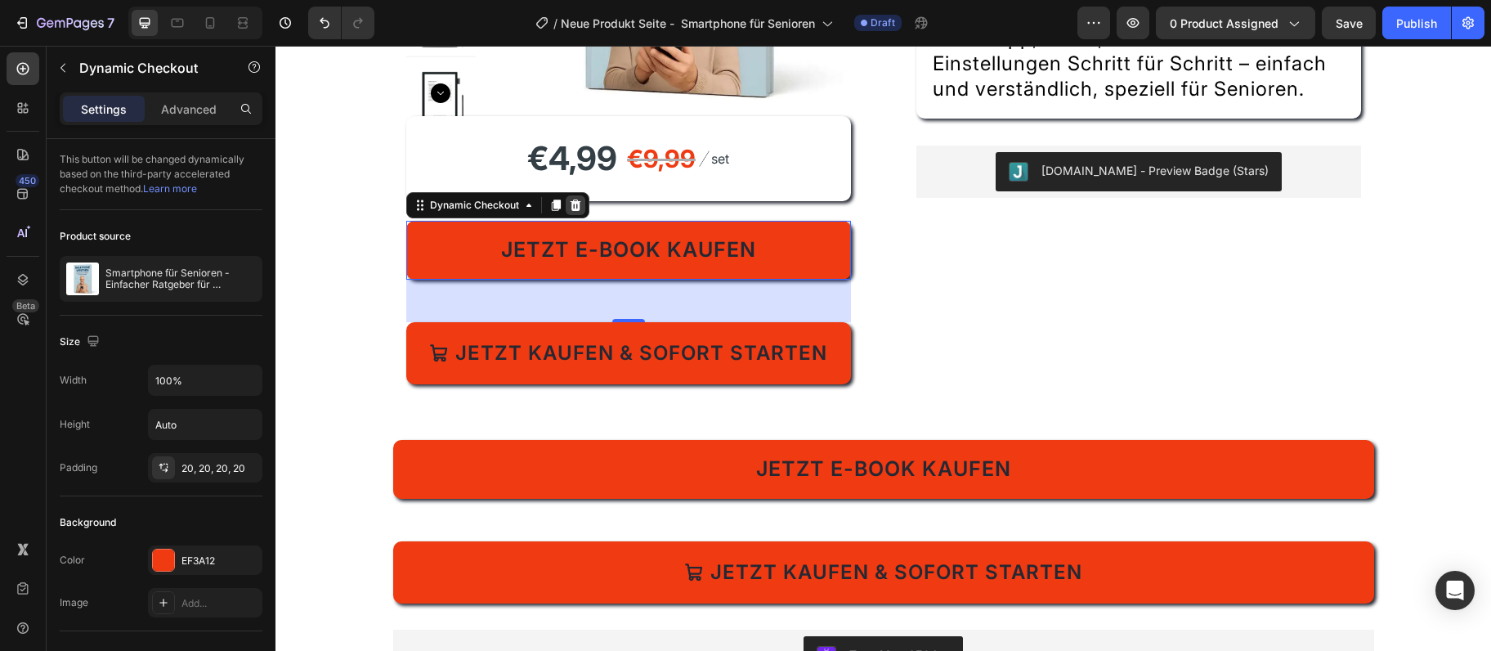
click at [580, 208] on icon at bounding box center [575, 204] width 11 height 11
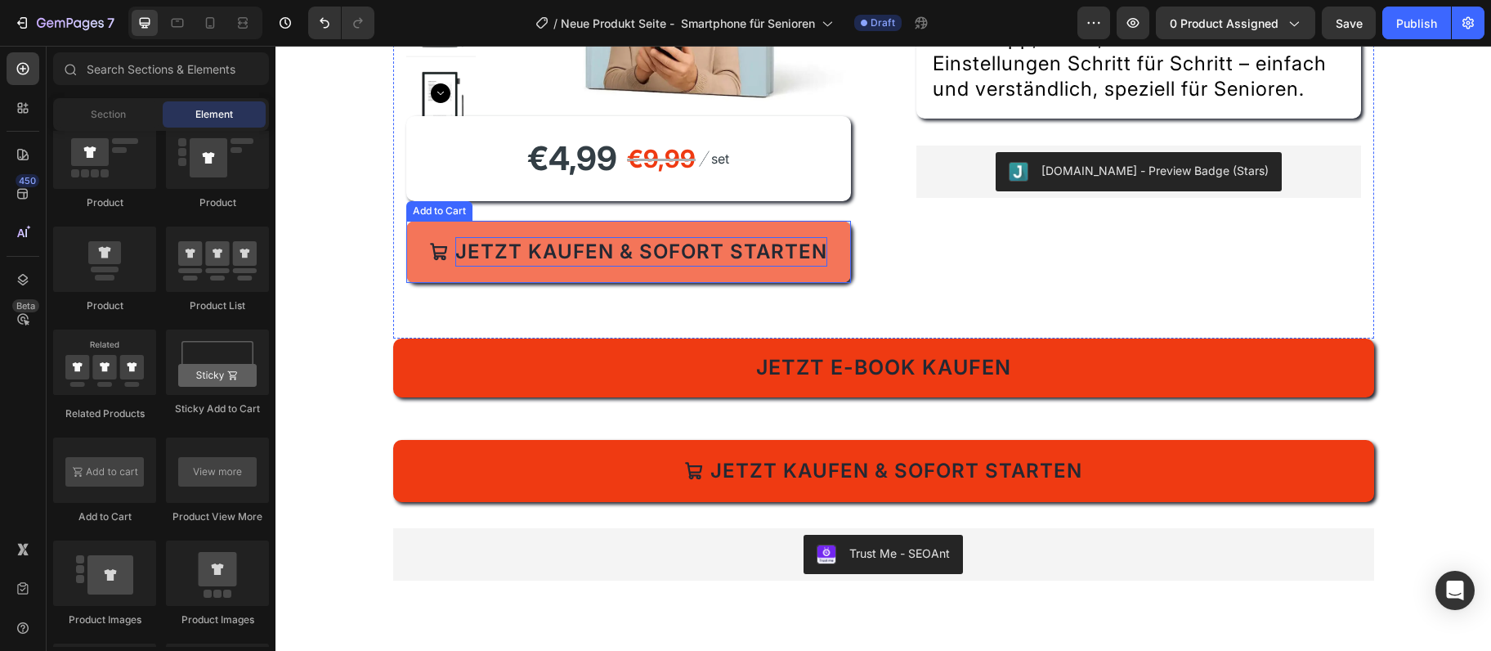
click at [588, 253] on div "Jetzt kaufen & sofort starten" at bounding box center [641, 251] width 372 height 29
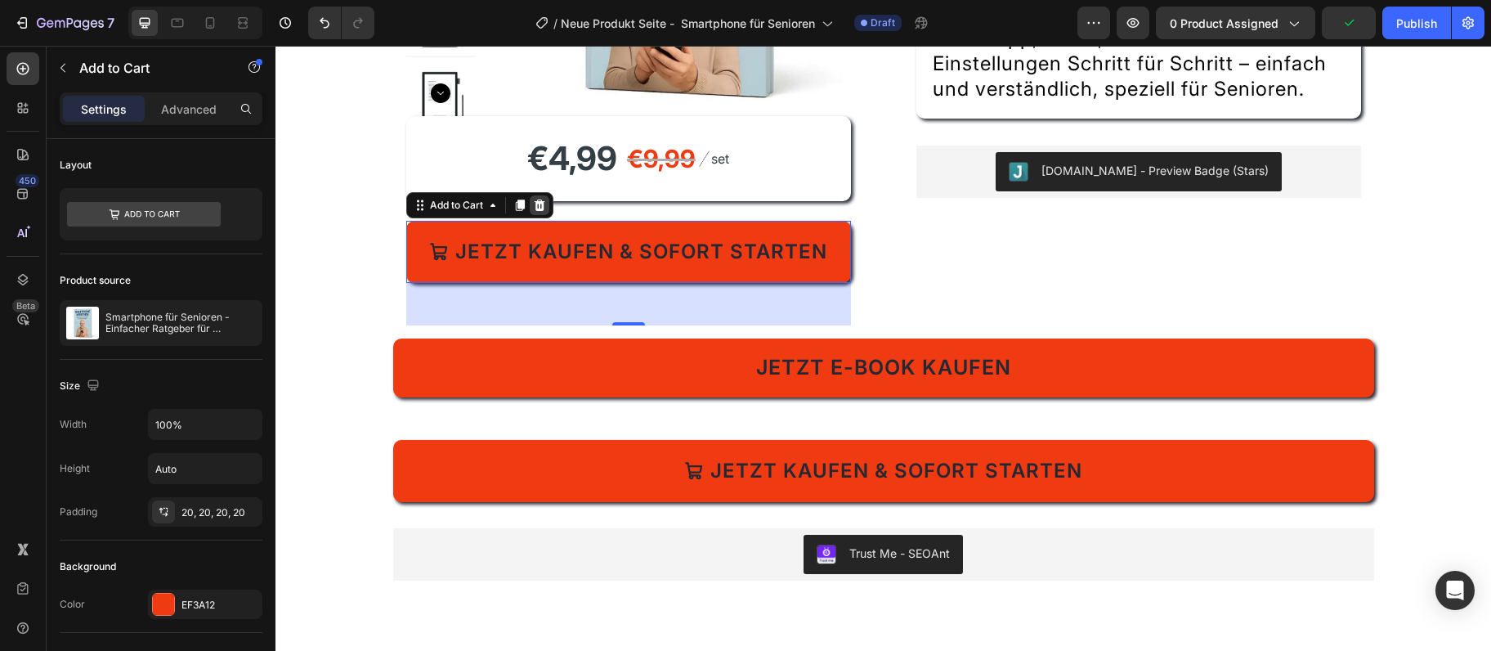
click at [544, 205] on icon at bounding box center [539, 205] width 13 height 13
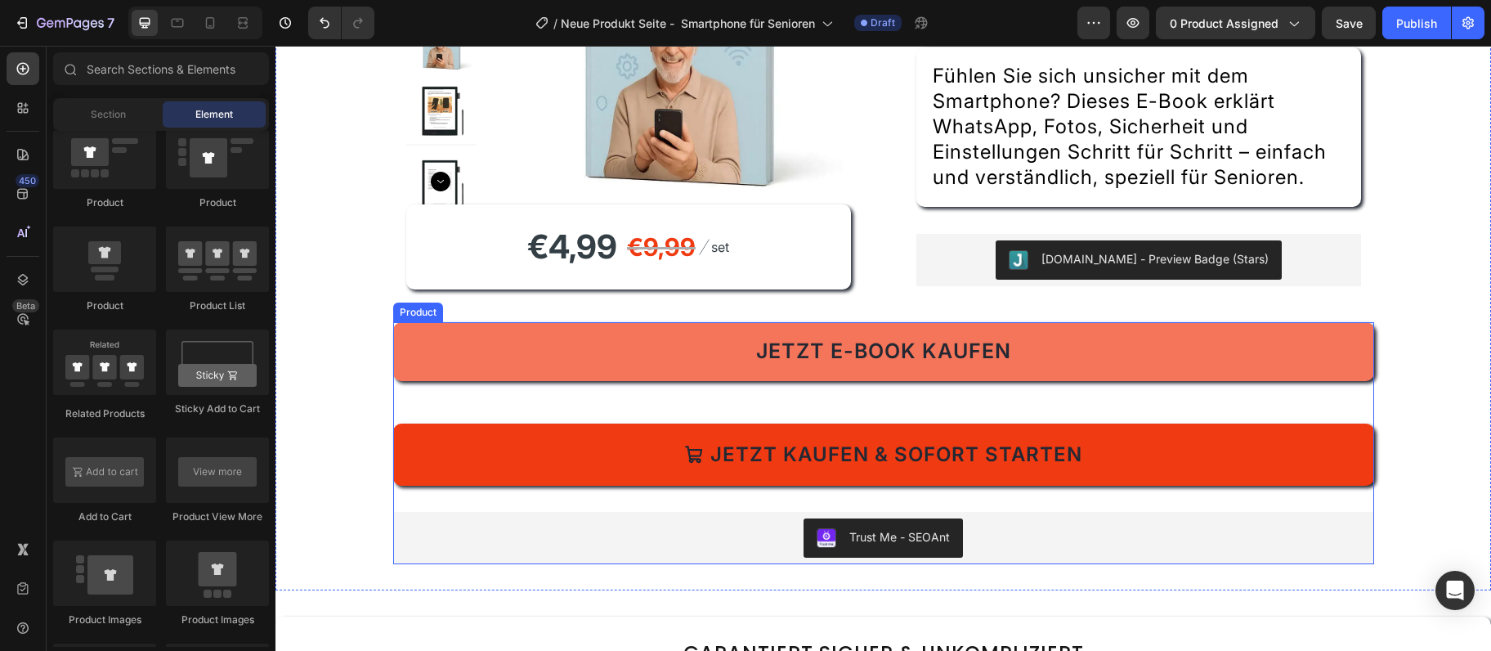
scroll to position [265, 0]
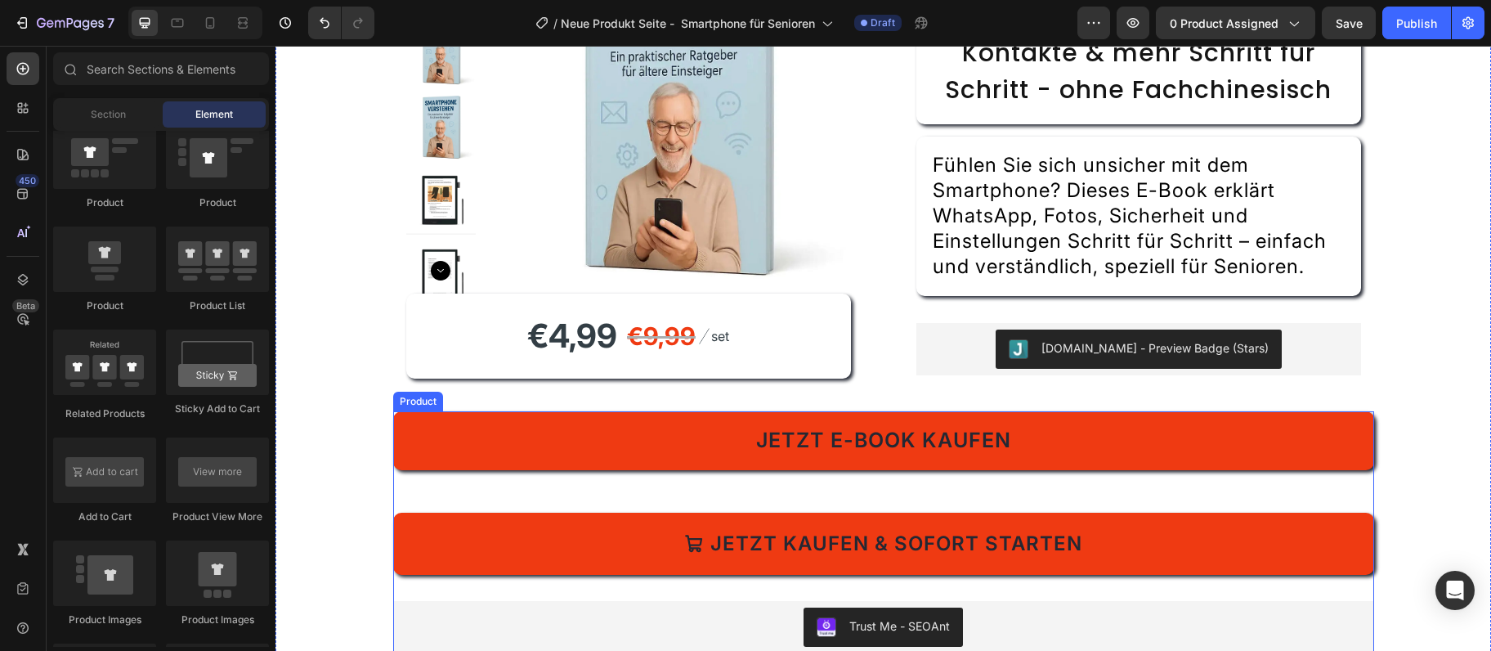
click at [482, 495] on div "Jetzt E-Book kaufen Dynamic Checkout Jetzt kaufen & sofort starten Add to Cart" at bounding box center [883, 493] width 981 height 164
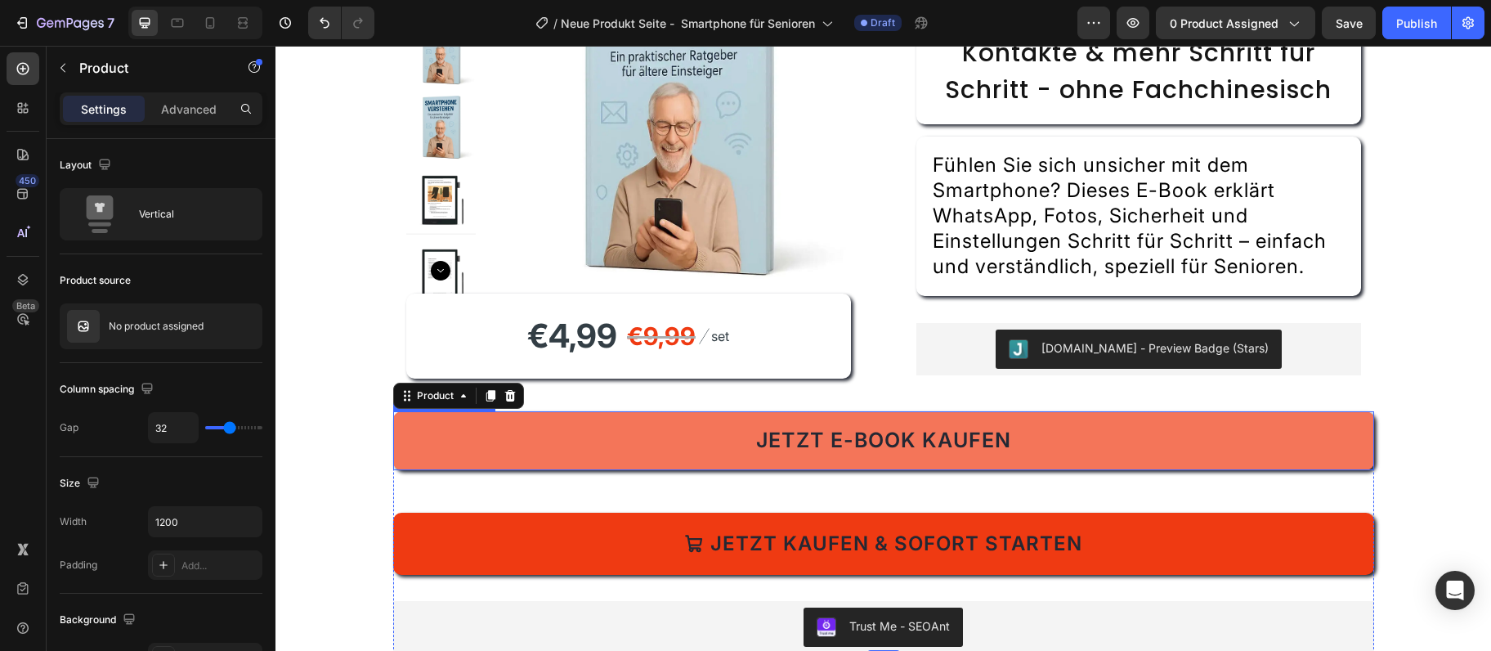
click at [482, 425] on button "Jetzt E-Book kaufen" at bounding box center [883, 440] width 981 height 59
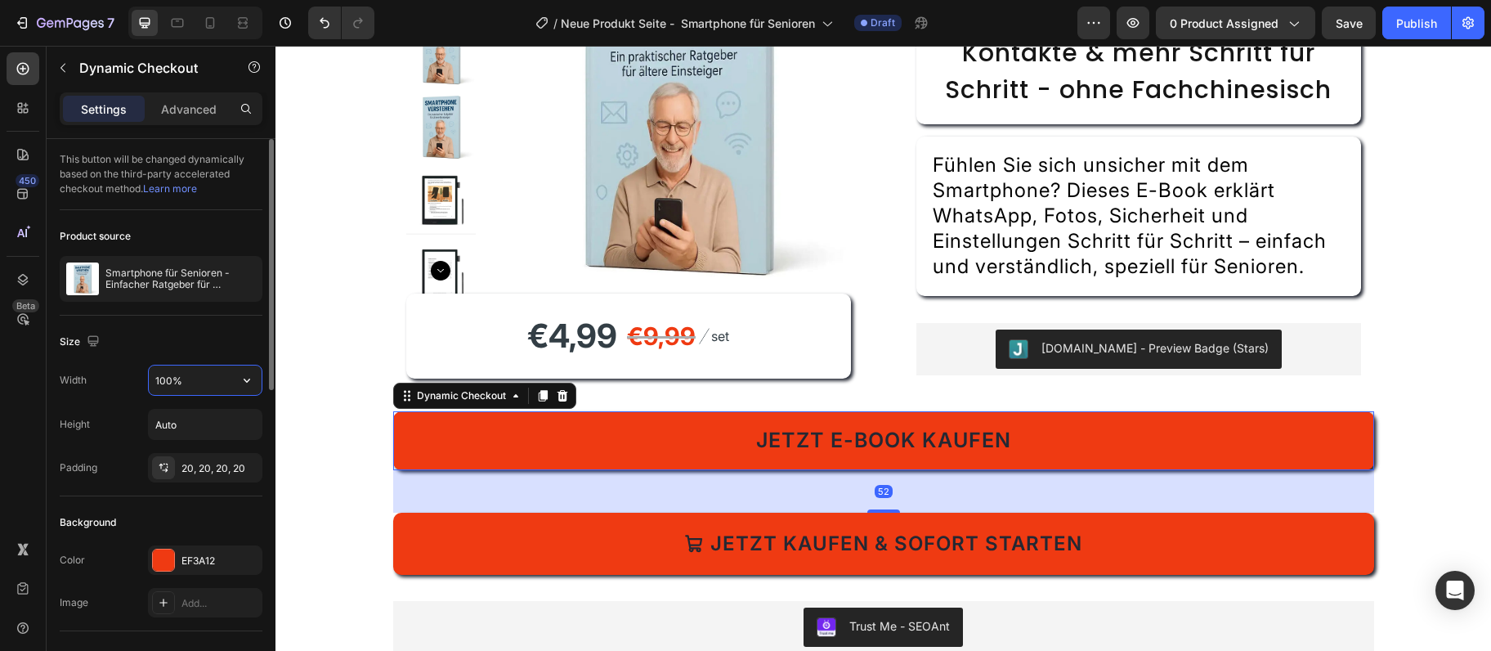
click at [198, 370] on input "100%" at bounding box center [205, 379] width 113 height 29
click at [198, 367] on input "100%" at bounding box center [205, 379] width 113 height 29
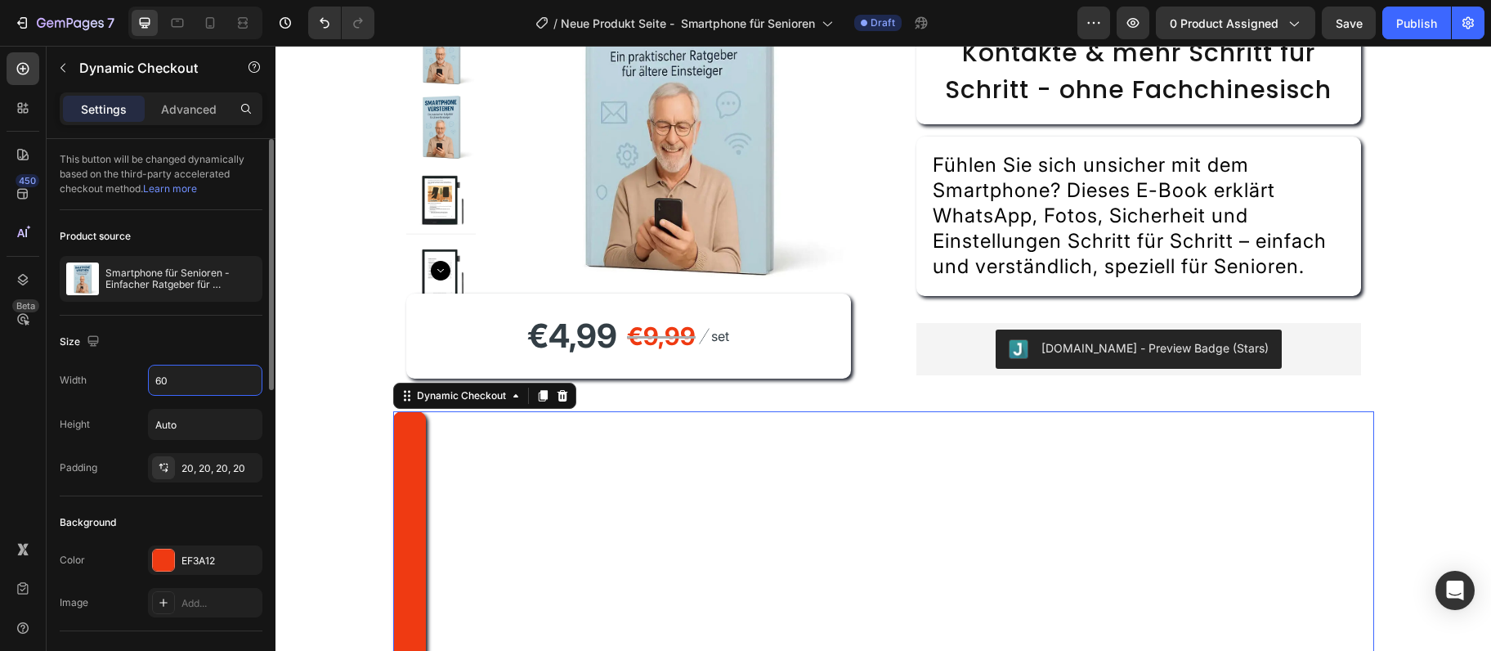
type input "600"
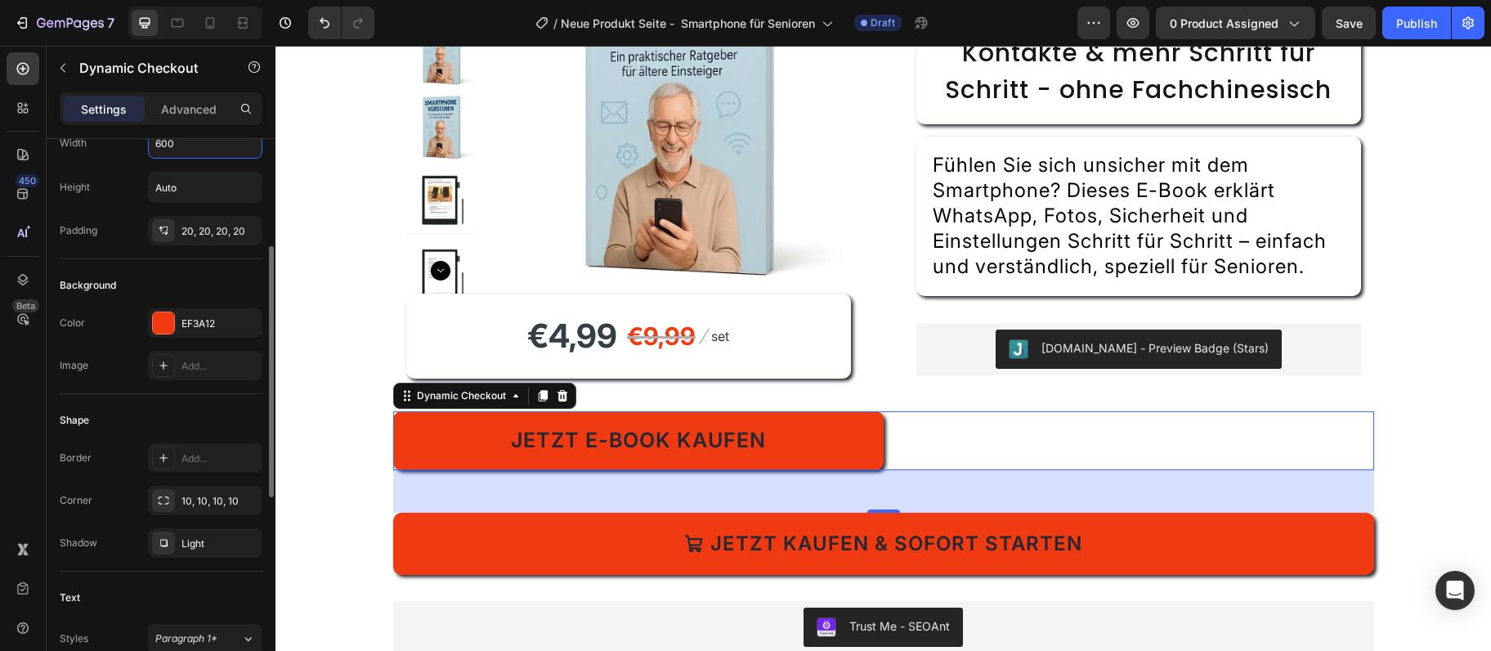
scroll to position [149, 0]
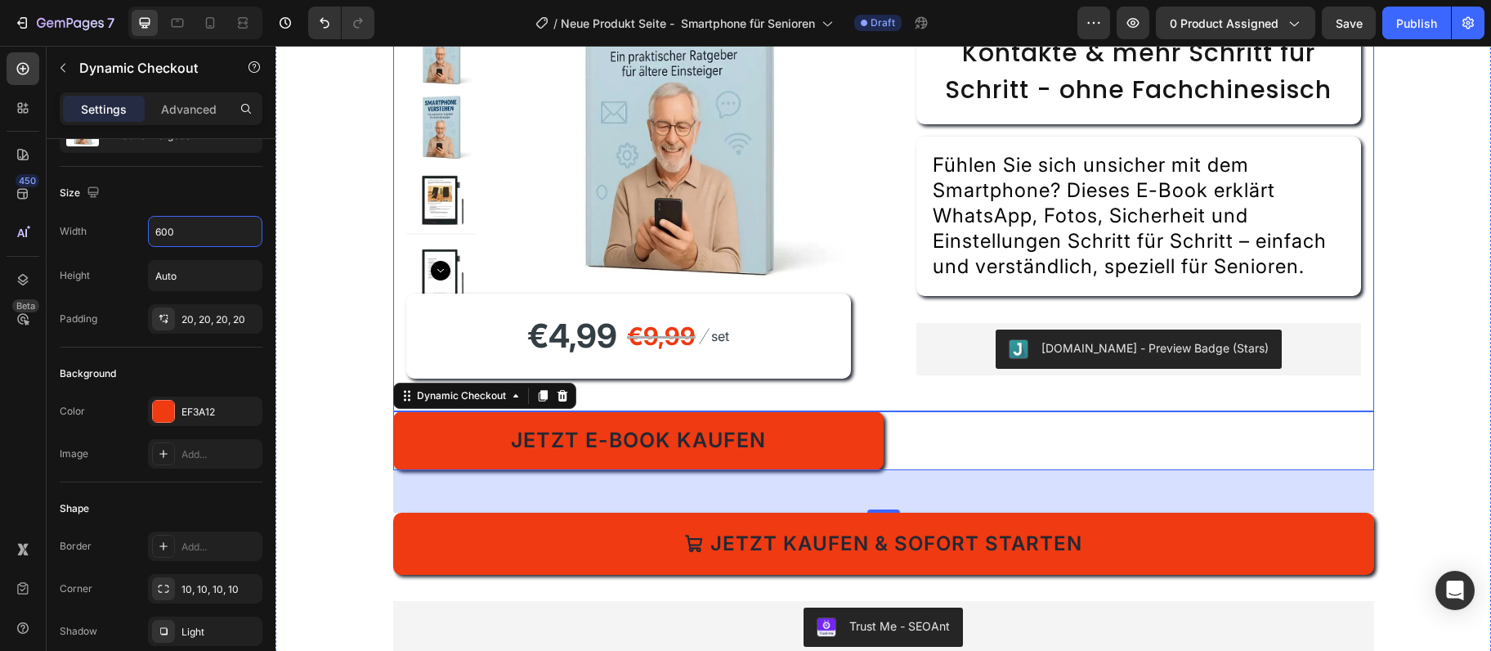
click at [920, 388] on div "Der praktische Ratgeber für Einsteiger: WhatsApp, Fotos, Kontakte & mehr Schrit…" at bounding box center [1139, 171] width 445 height 454
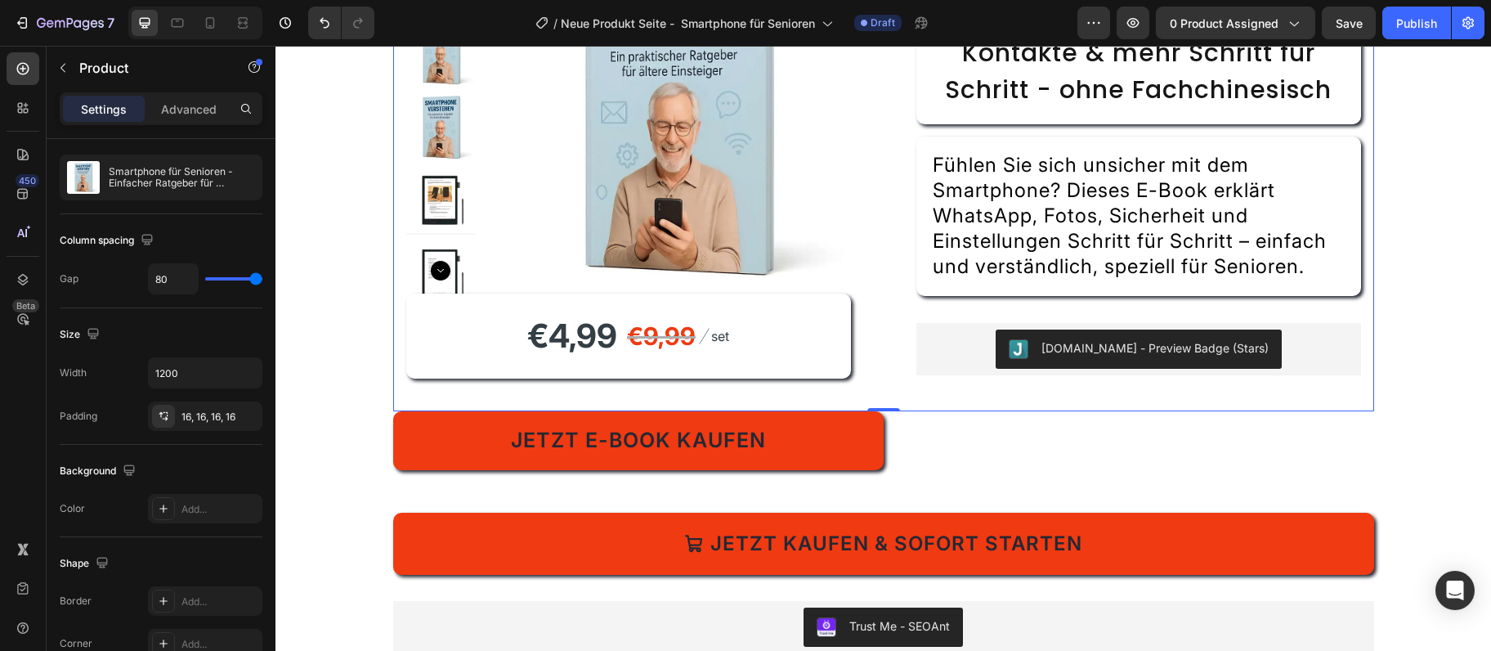
scroll to position [0, 0]
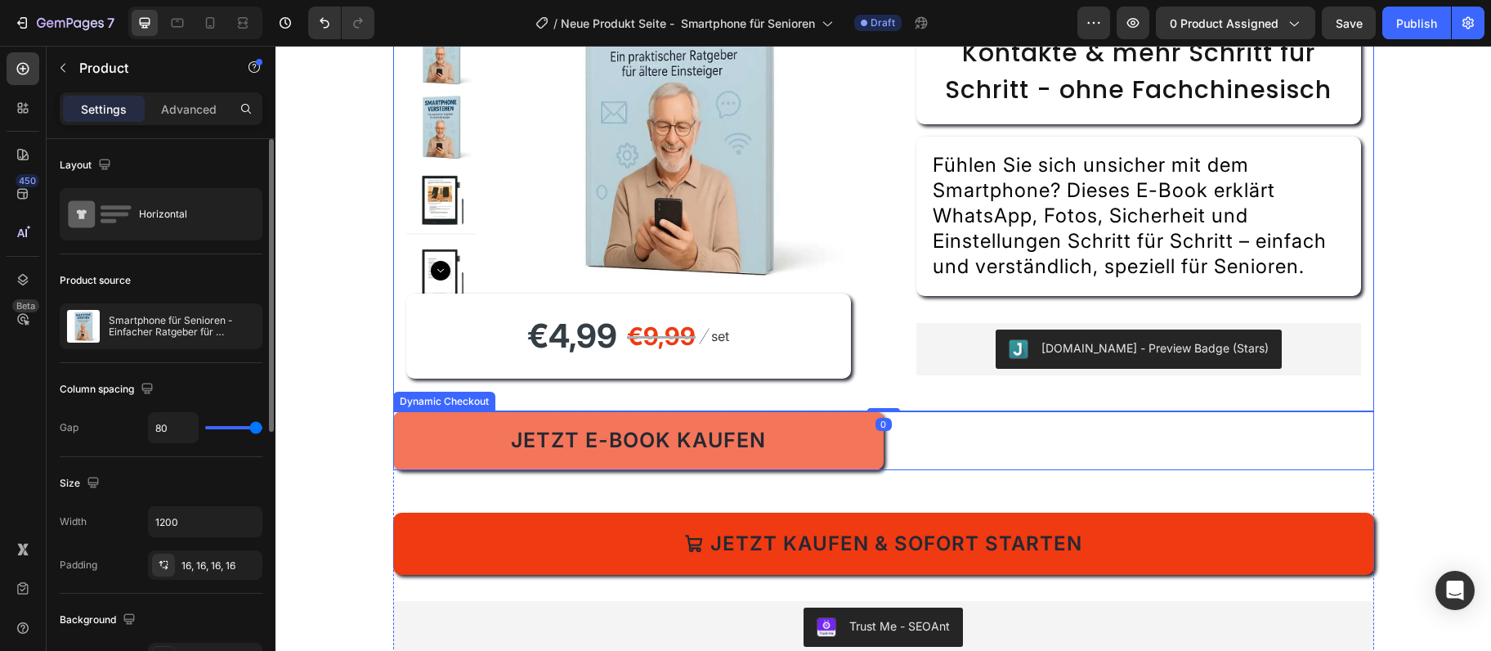
click at [911, 458] on div "Jetzt E-Book kaufen" at bounding box center [883, 440] width 981 height 59
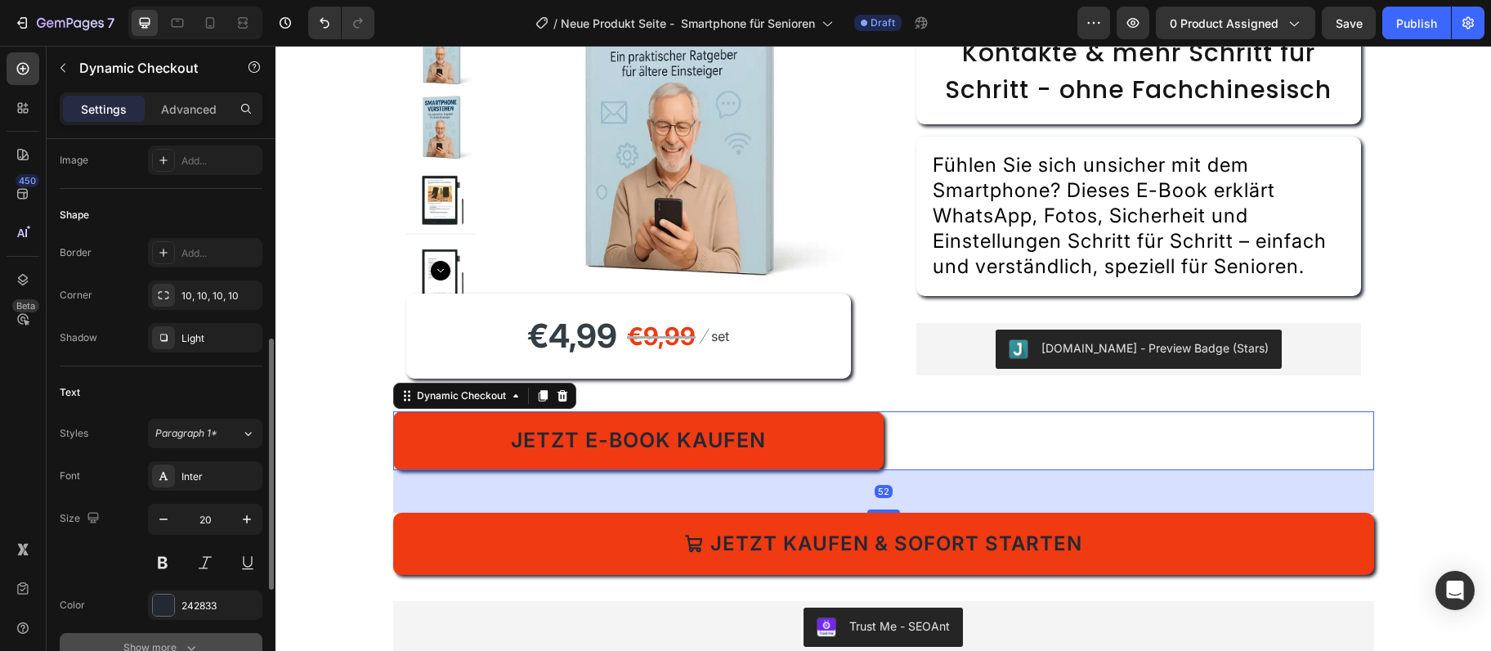
scroll to position [680, 0]
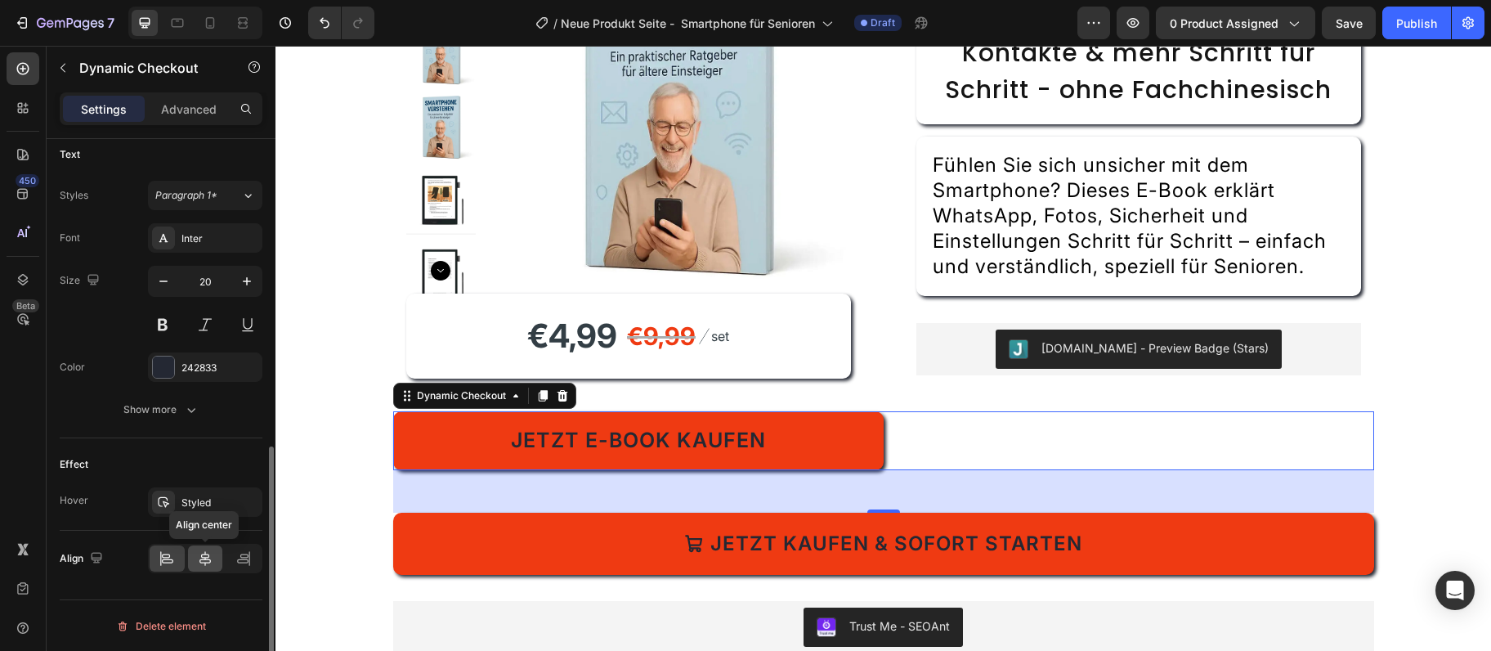
click at [208, 555] on icon at bounding box center [205, 558] width 16 height 16
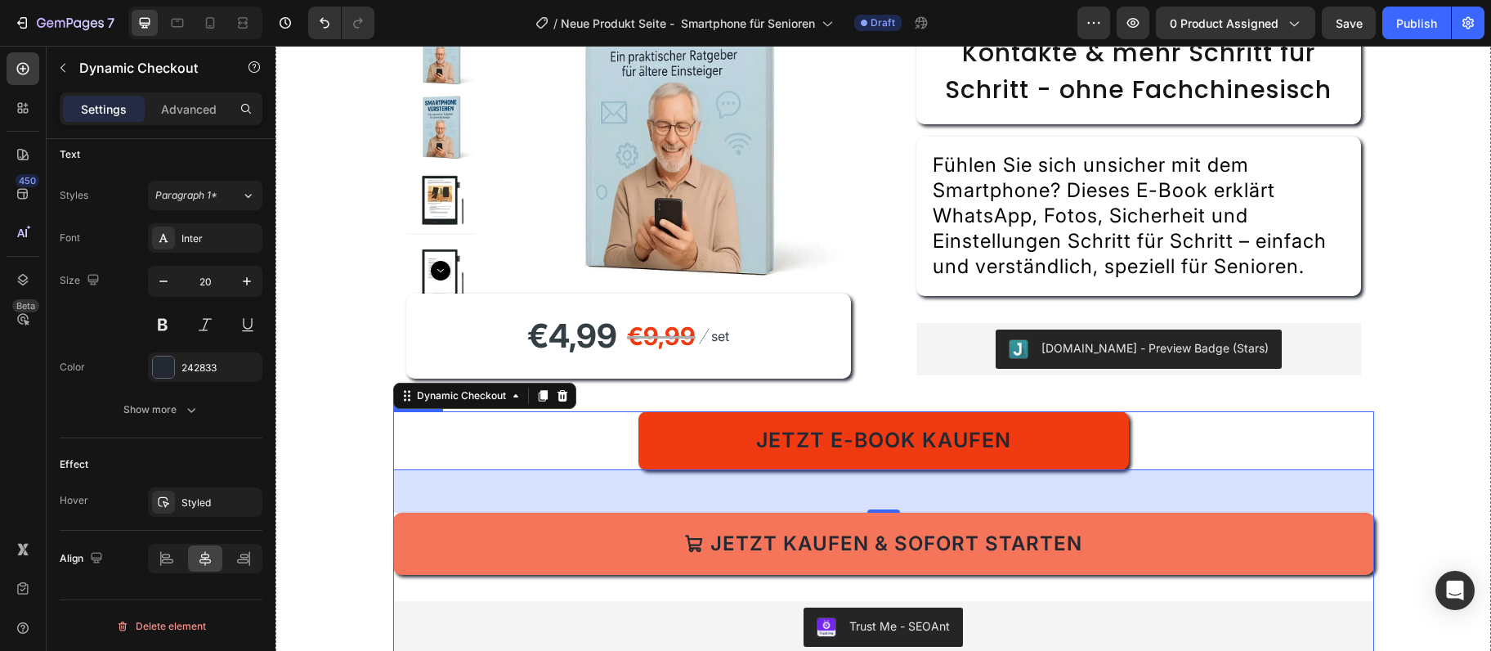
click at [607, 594] on div "Jetzt E-Book kaufen Dynamic Checkout 52 Jetzt kaufen & sofort starten Add to Ca…" at bounding box center [883, 532] width 981 height 242
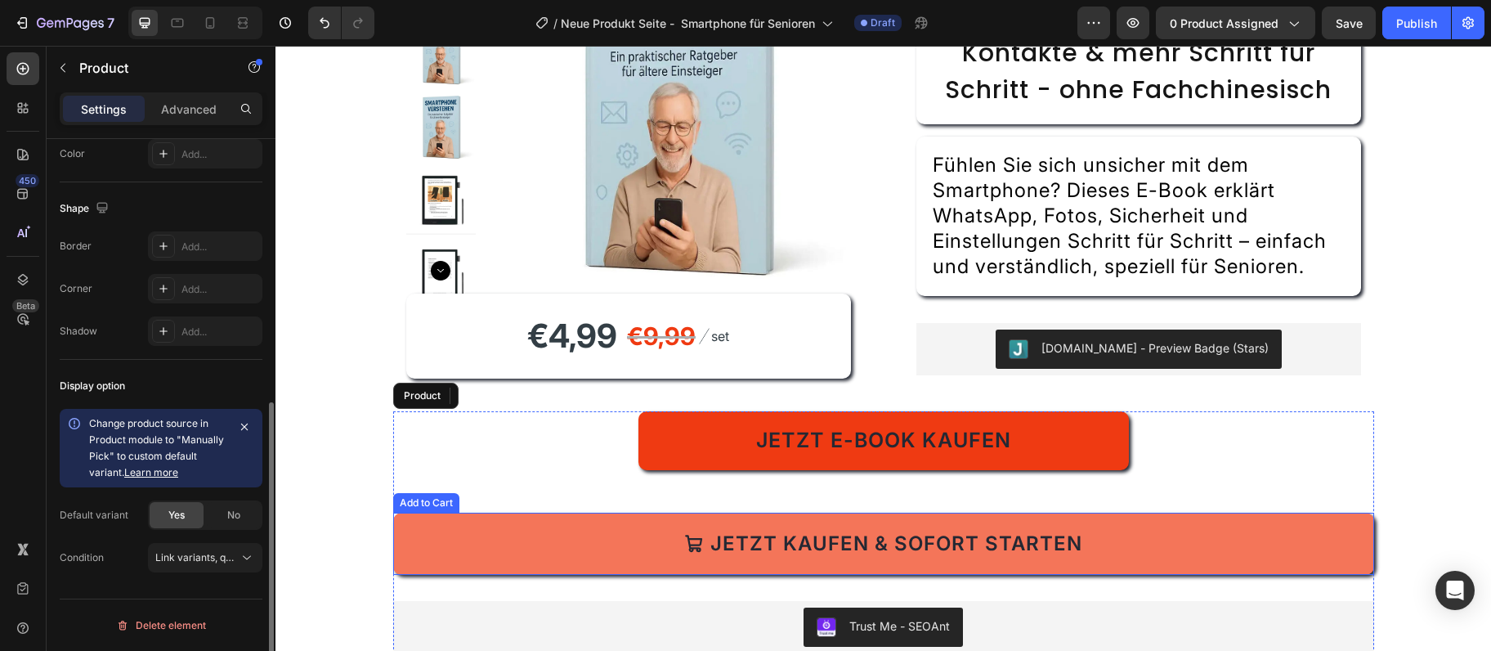
drag, startPoint x: 570, startPoint y: 532, endPoint x: 569, endPoint y: 518, distance: 14.7
click at [567, 532] on button "Jetzt kaufen & sofort starten" at bounding box center [883, 544] width 981 height 62
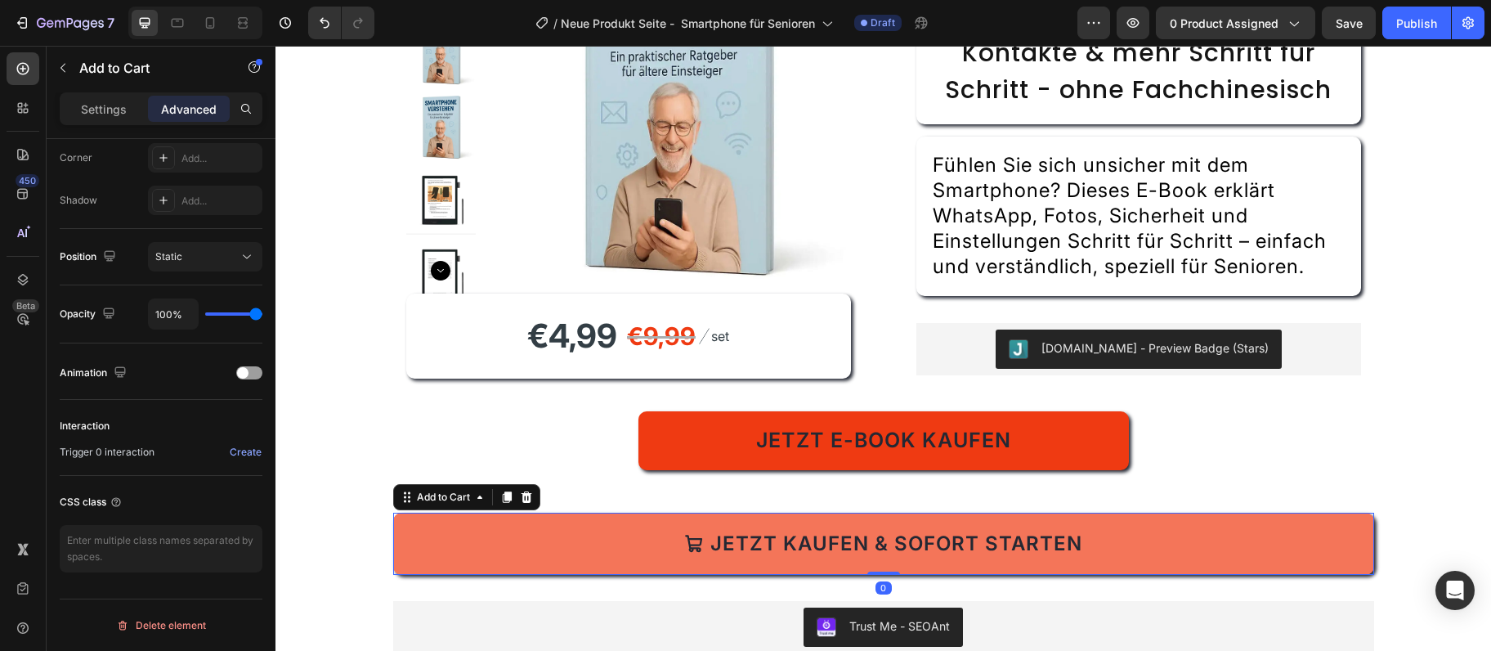
scroll to position [0, 0]
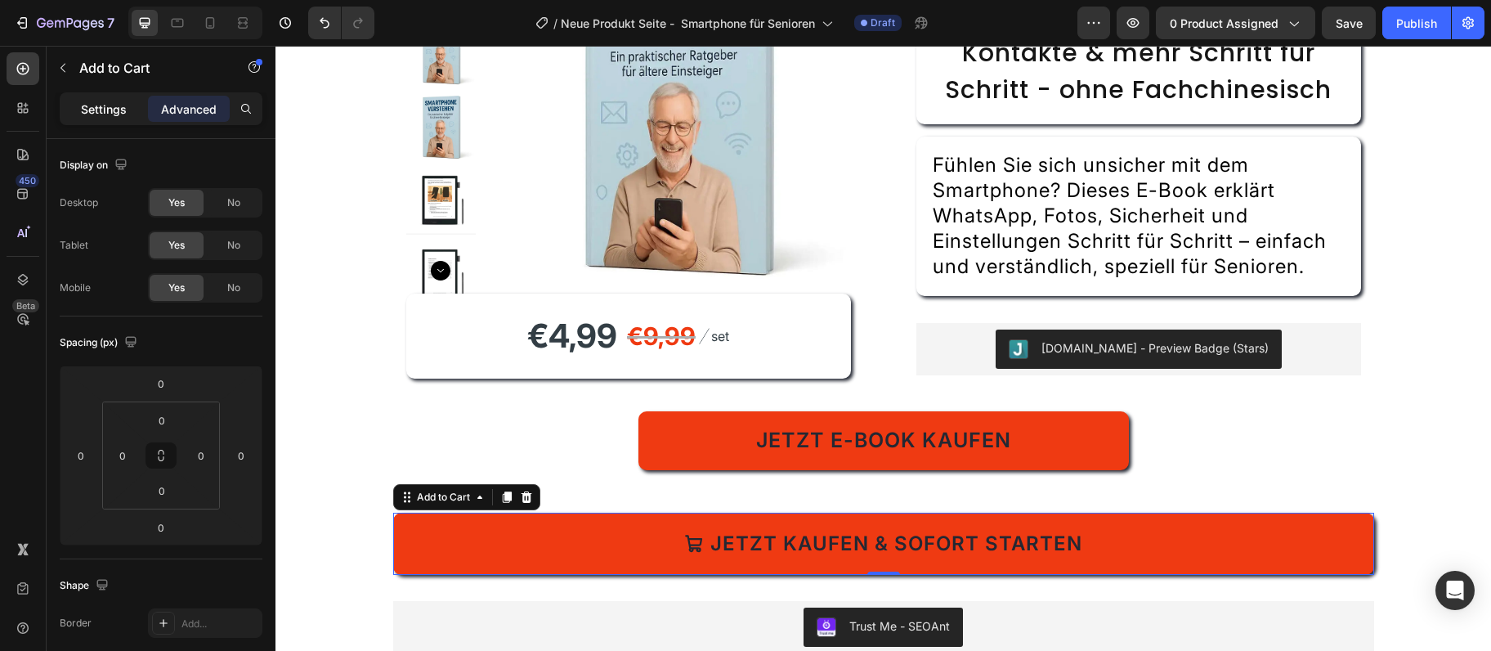
click at [94, 96] on div "Settings" at bounding box center [104, 109] width 82 height 26
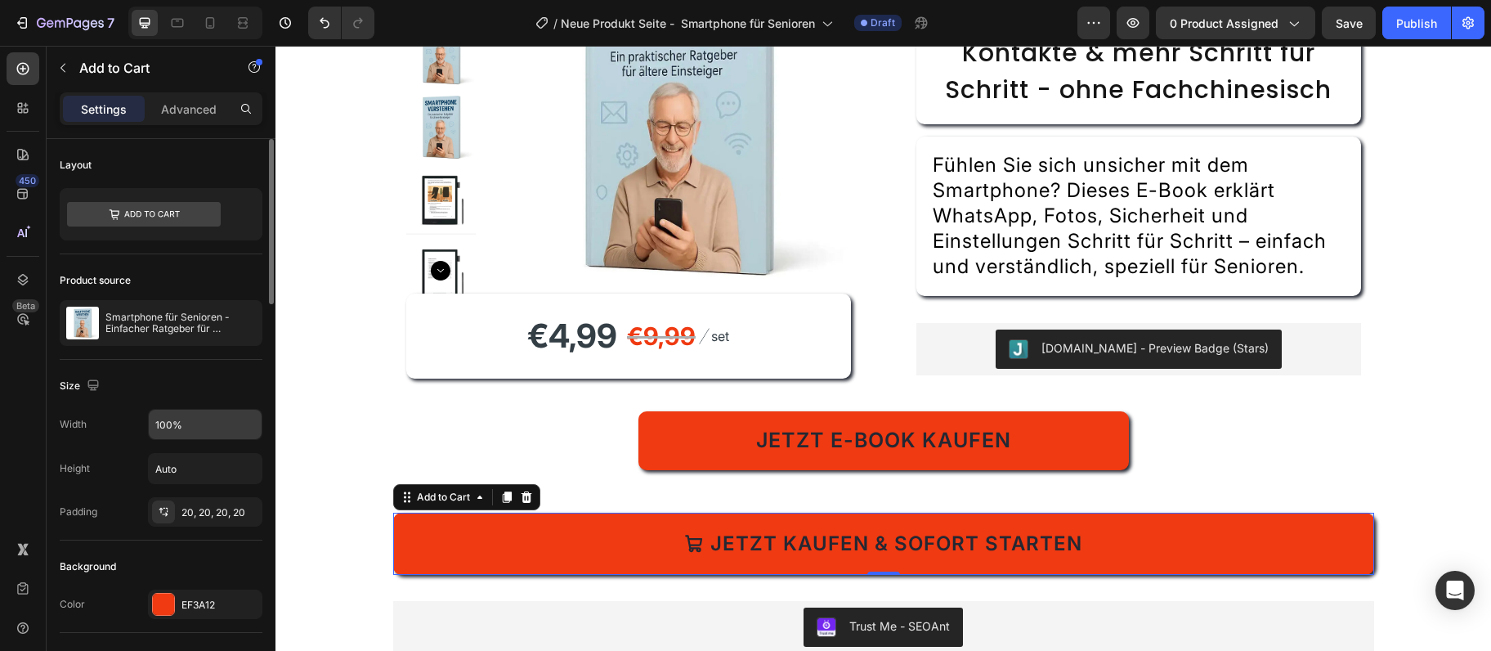
click at [184, 440] on div "Width 100% Height Auto Padding 20, 20, 20, 20" at bounding box center [161, 468] width 203 height 118
click at [190, 424] on input "100%" at bounding box center [205, 424] width 113 height 29
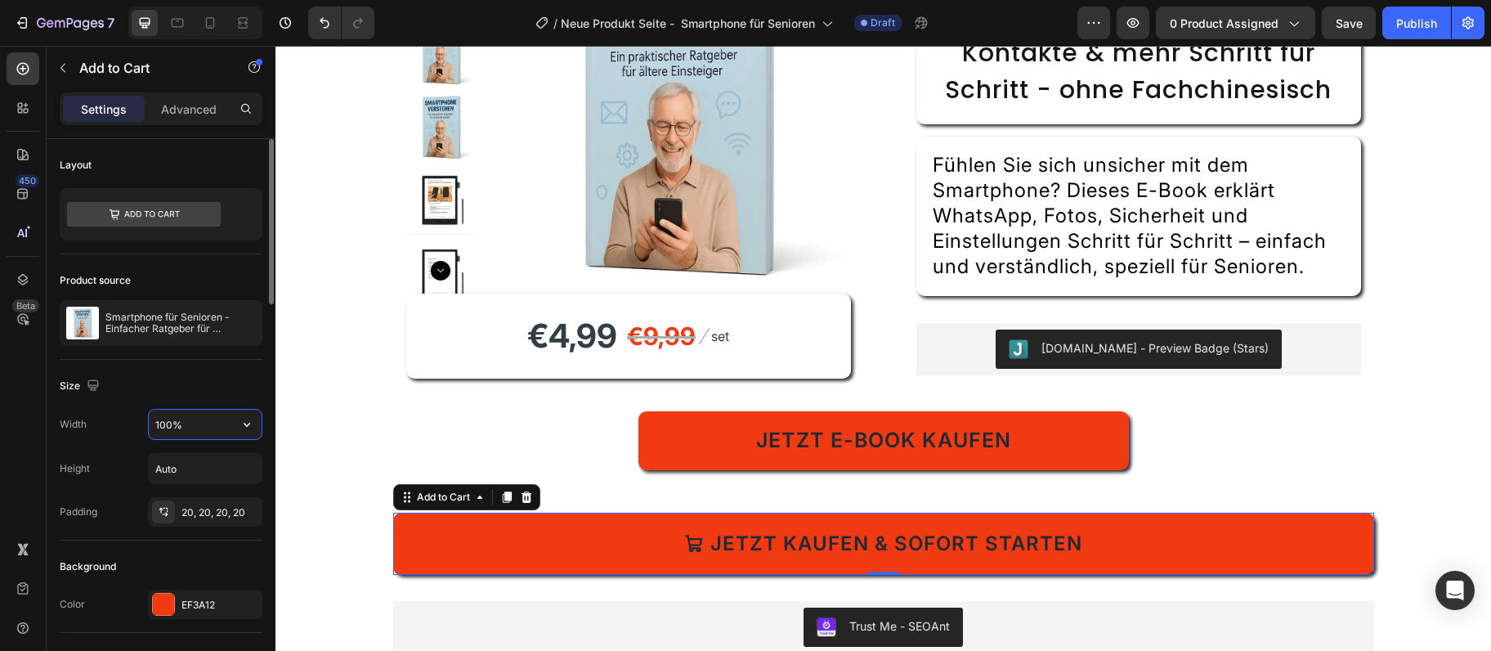
click at [190, 423] on input "100%" at bounding box center [205, 424] width 113 height 29
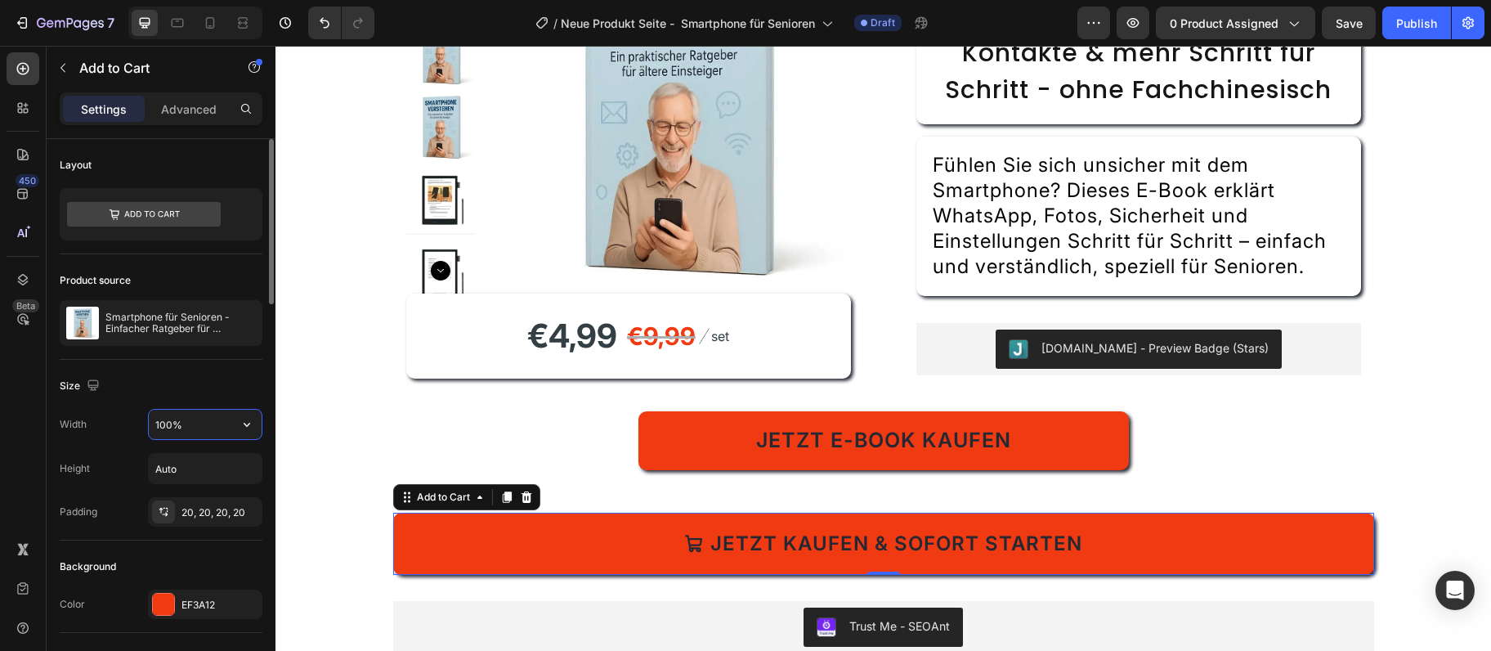
click at [190, 423] on input "100%" at bounding box center [205, 424] width 113 height 29
click at [190, 419] on input "100600" at bounding box center [205, 424] width 113 height 29
click at [195, 412] on input "100600" at bounding box center [205, 424] width 113 height 29
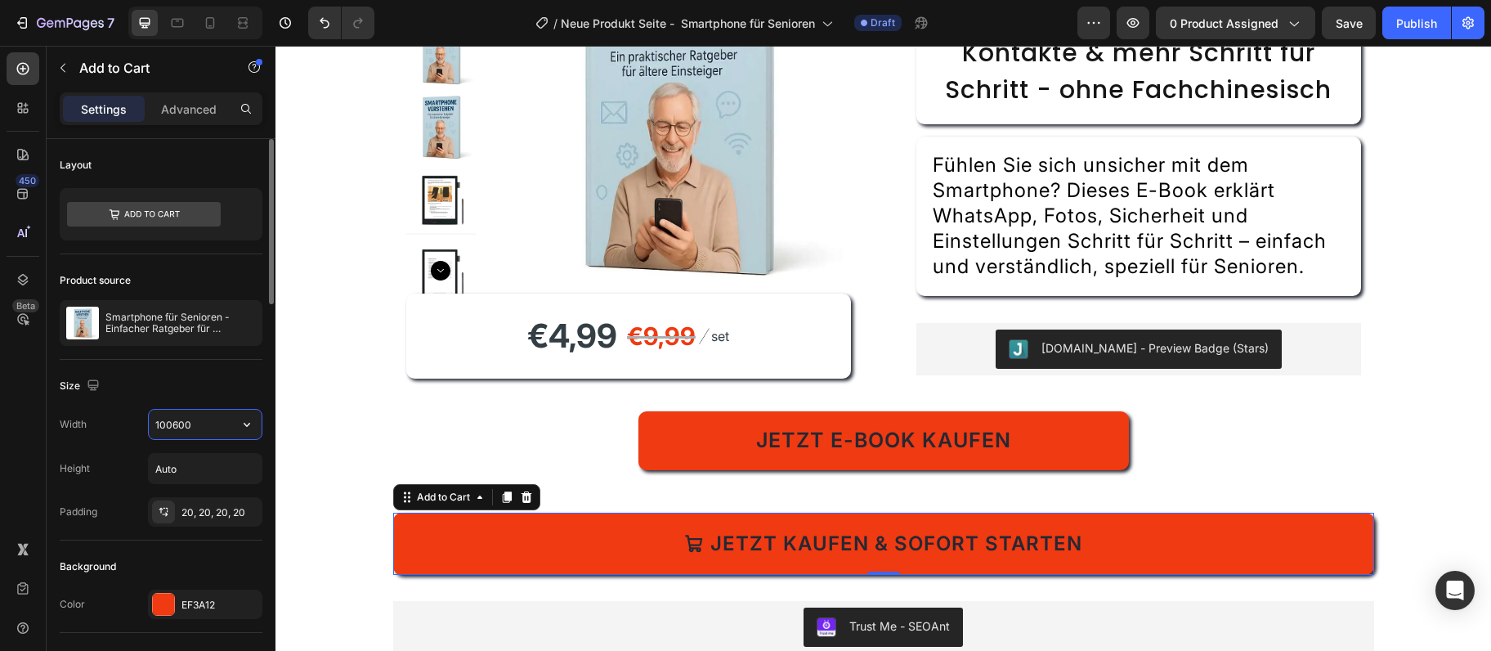
click at [195, 412] on input "100600" at bounding box center [205, 424] width 113 height 29
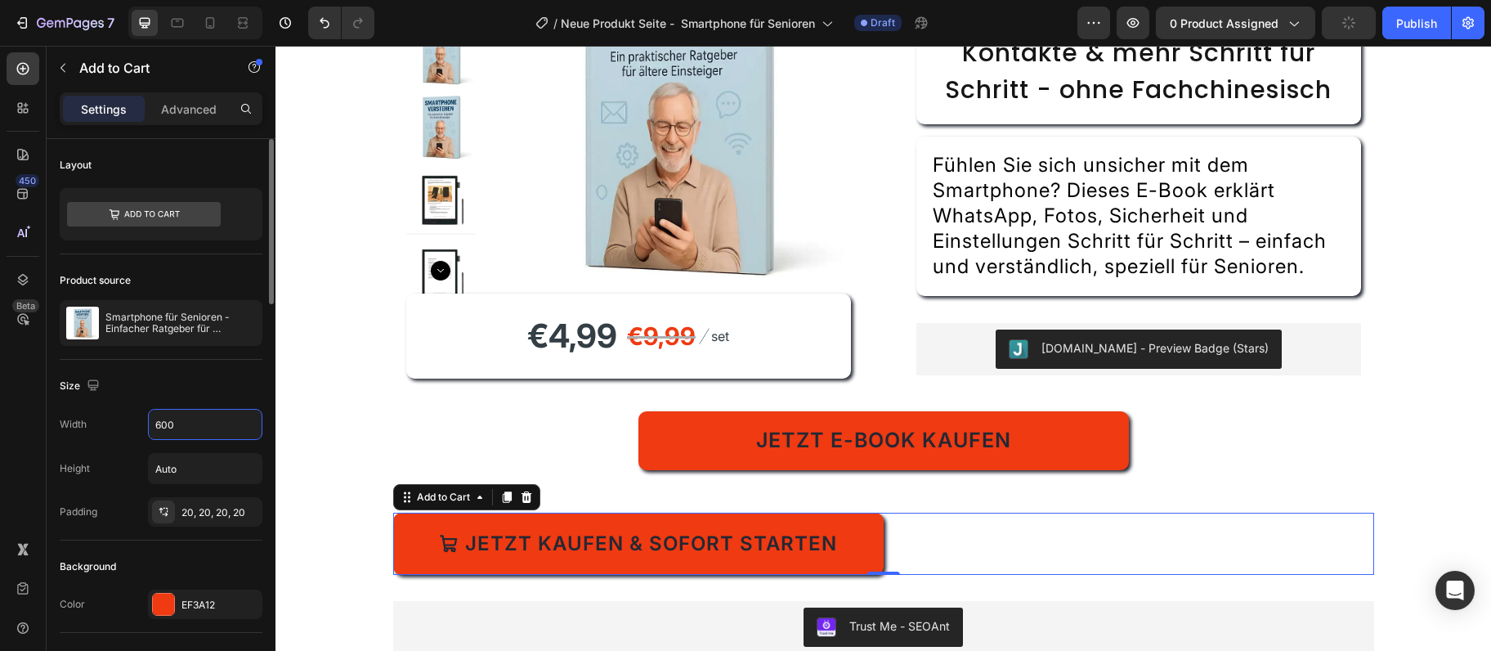
type input "600"
click at [109, 489] on div "Width 600 Height Auto Padding 20, 20, 20, 20" at bounding box center [161, 468] width 203 height 118
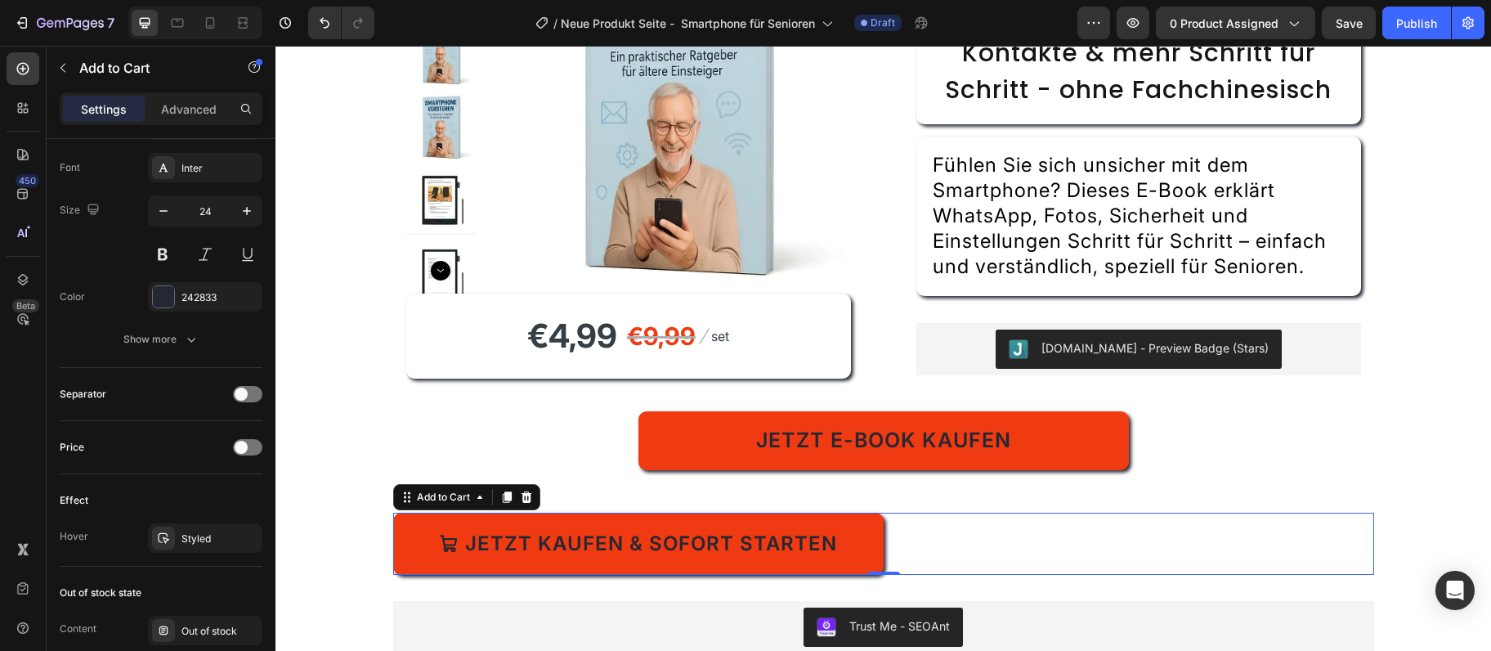
scroll to position [1321, 0]
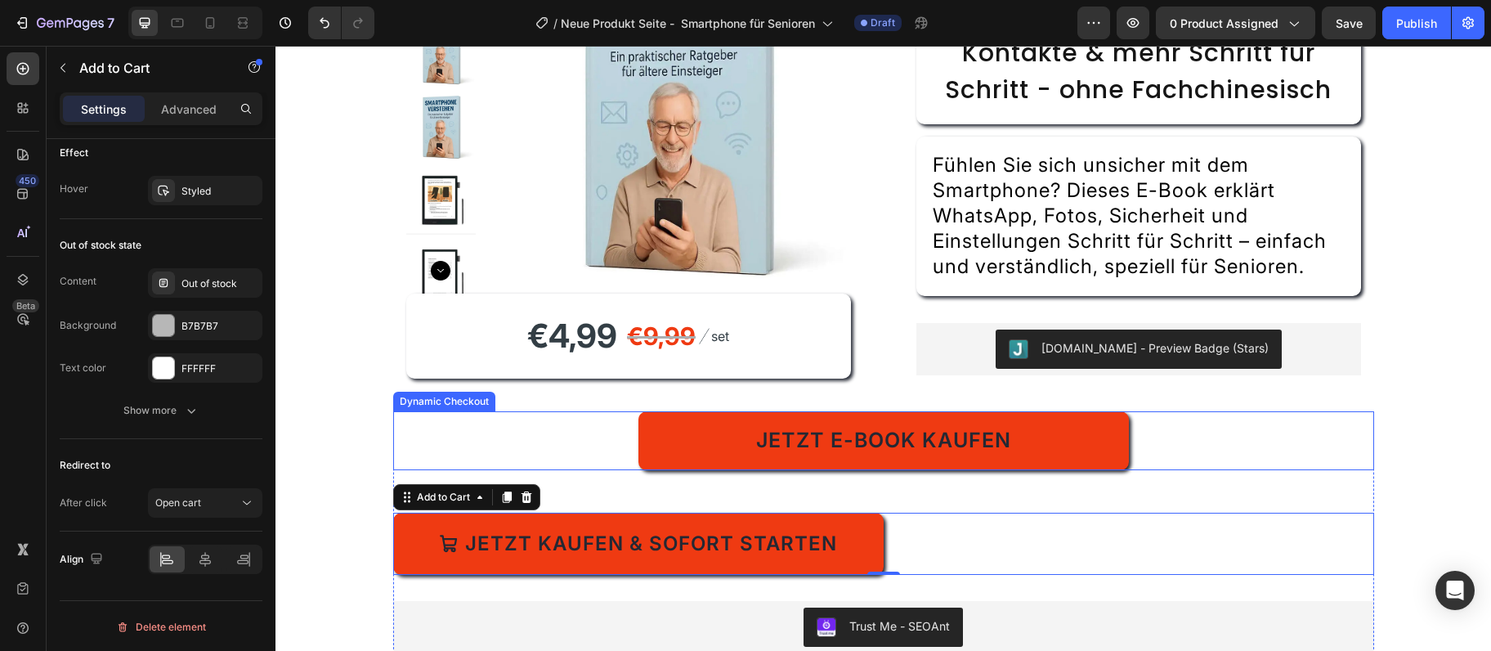
click at [474, 424] on div "Jetzt E-Book kaufen" at bounding box center [883, 440] width 981 height 59
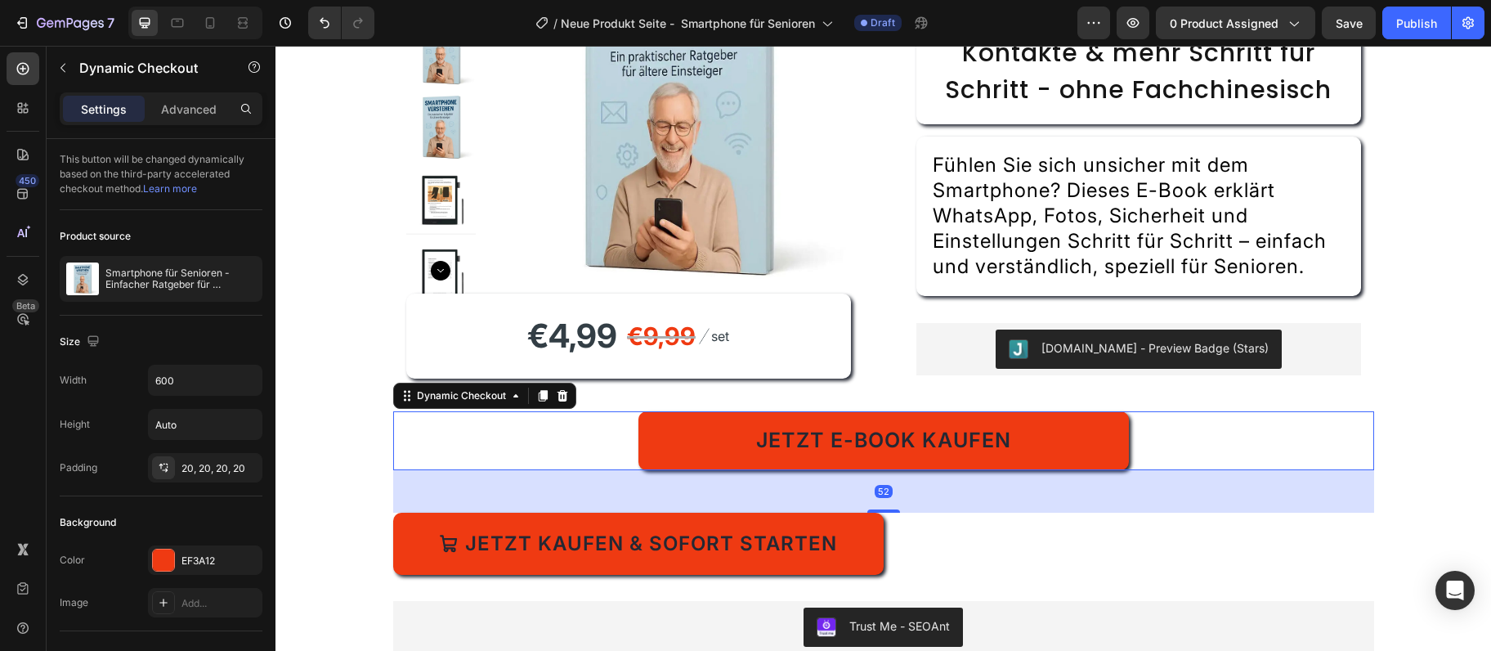
scroll to position [442, 0]
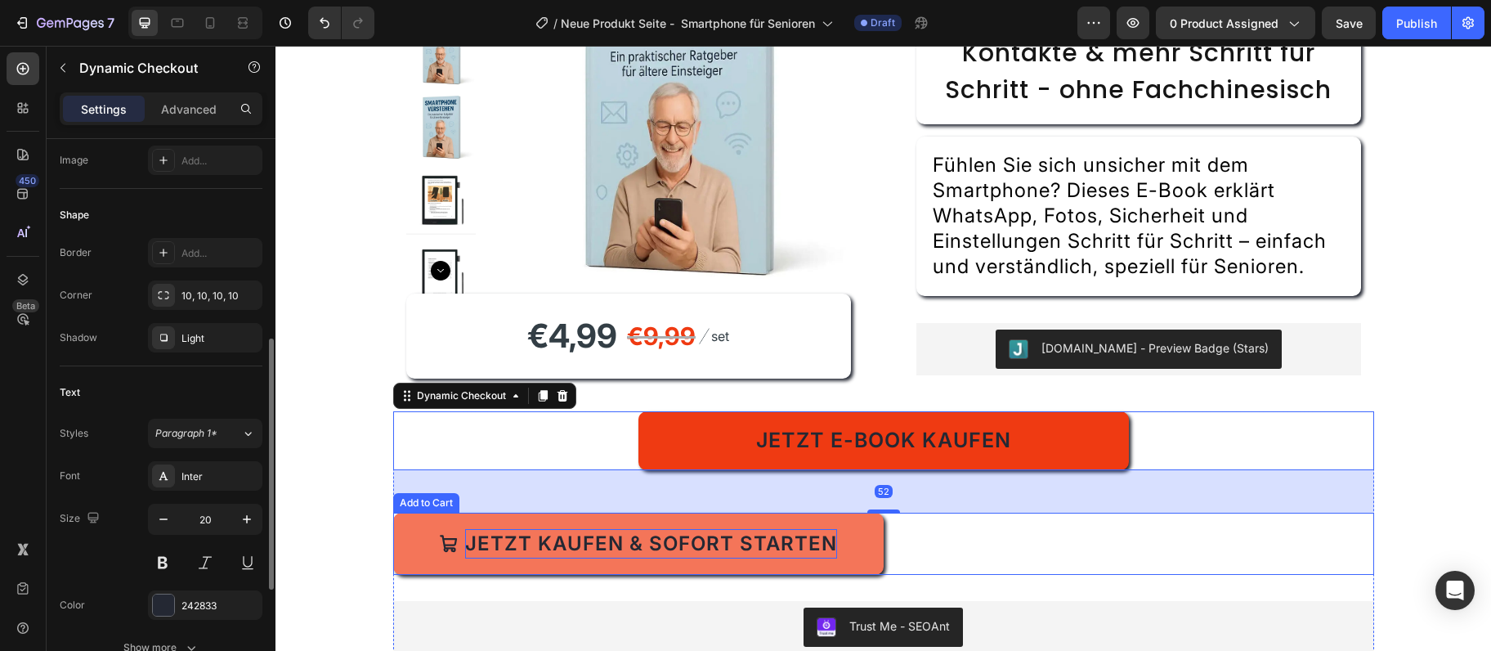
click at [491, 543] on div "Jetzt kaufen & sofort starten Add to Cart" at bounding box center [883, 544] width 981 height 62
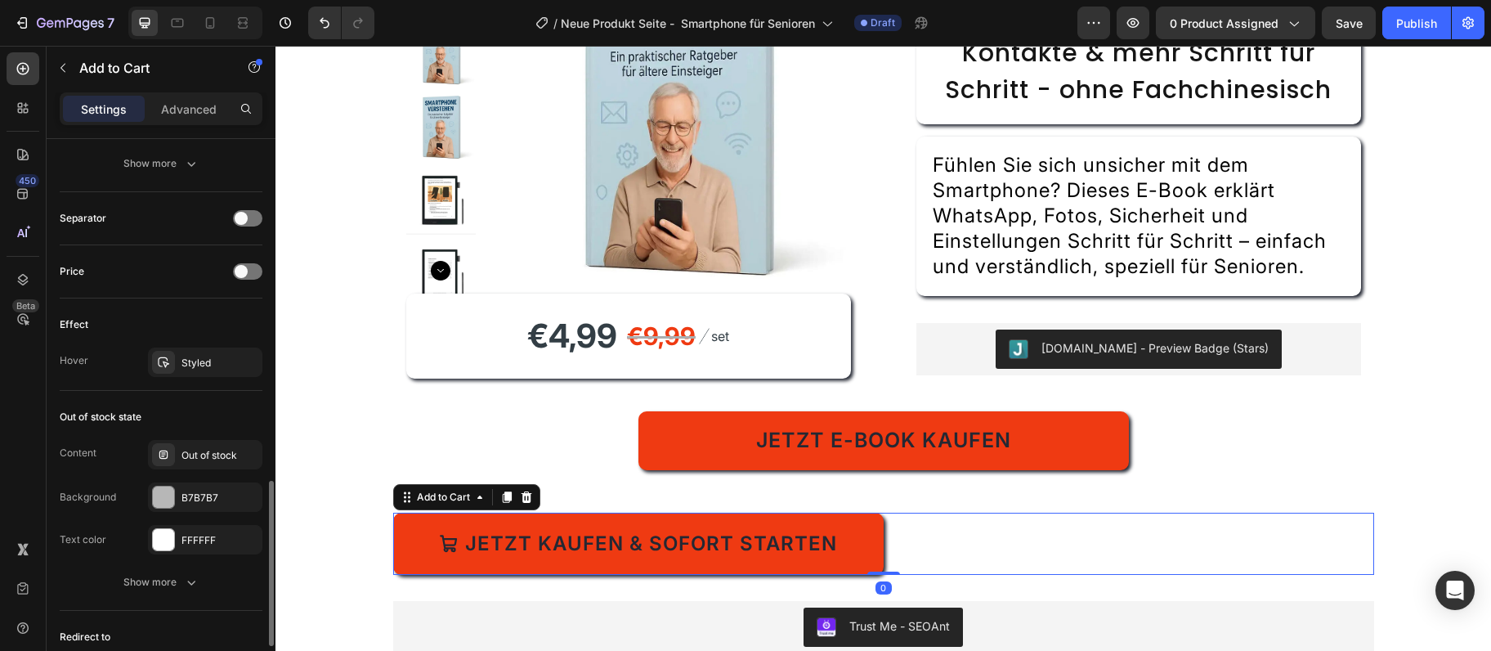
scroll to position [1321, 0]
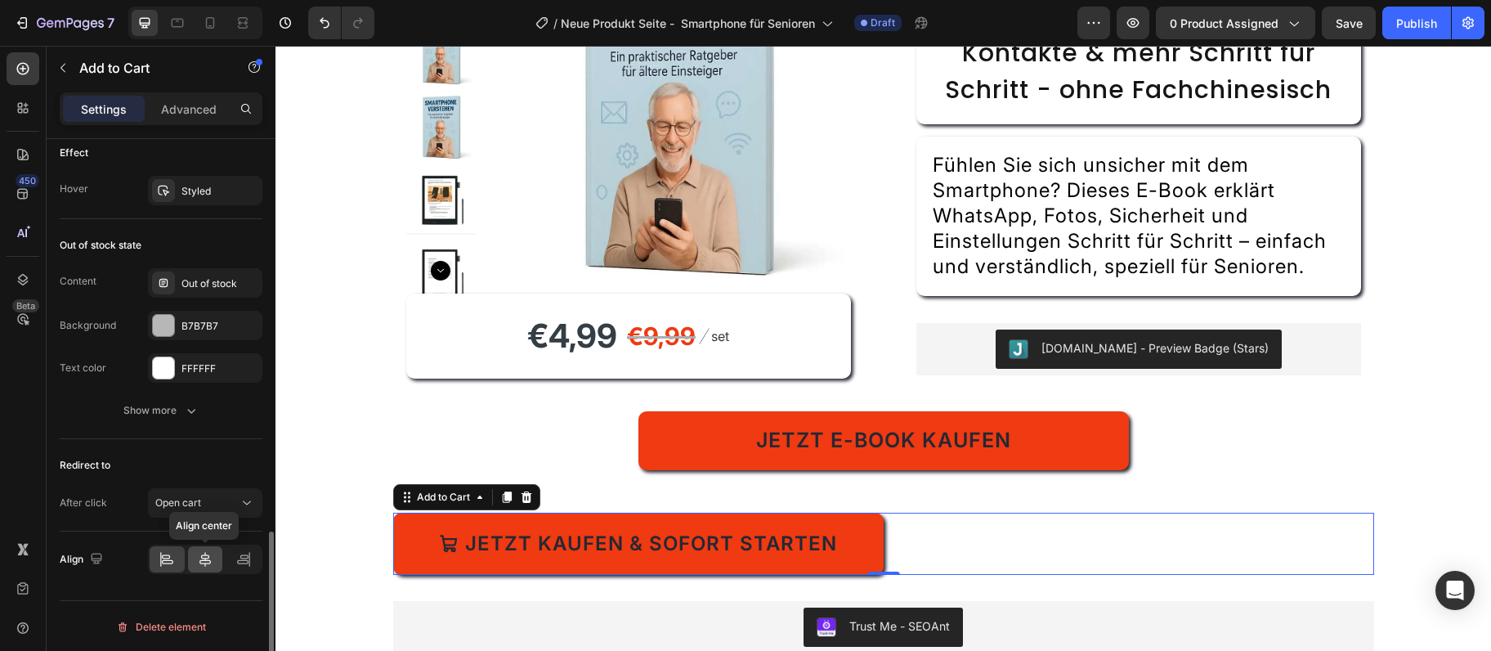
click at [206, 554] on icon at bounding box center [205, 559] width 16 height 16
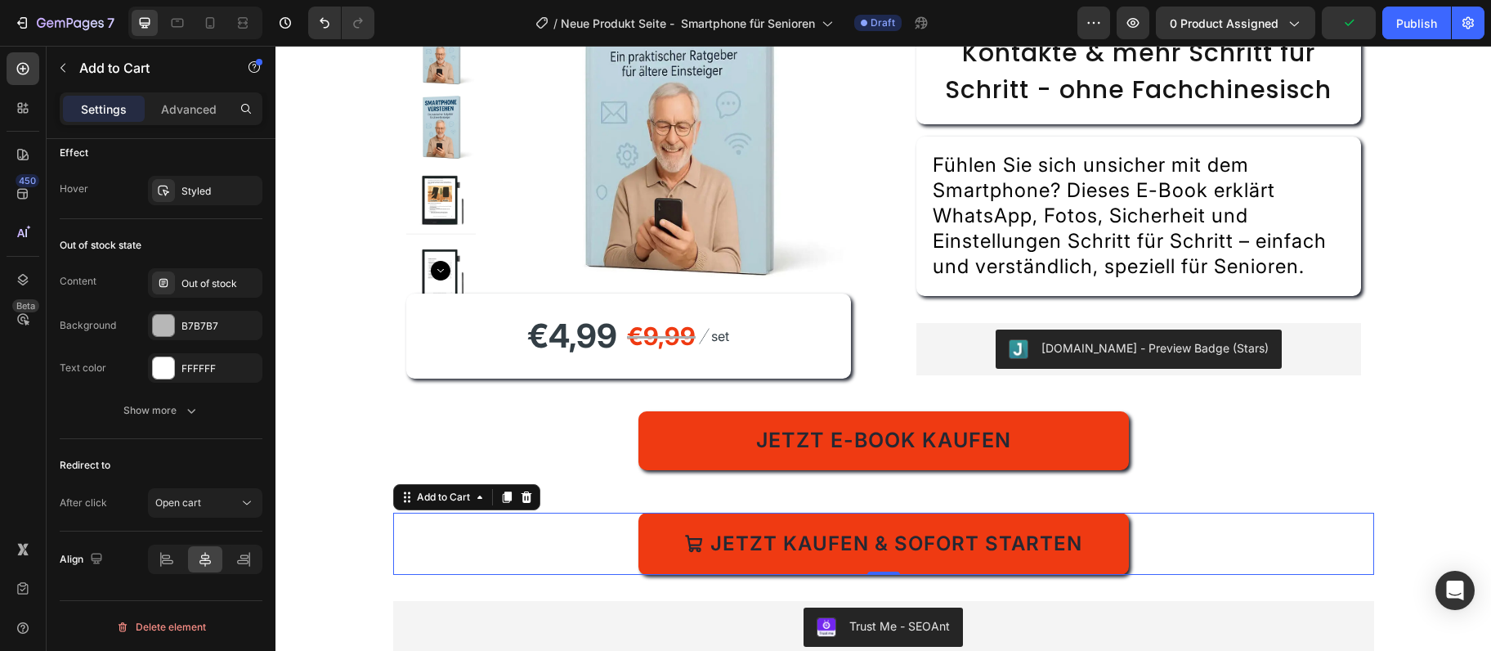
scroll to position [531, 0]
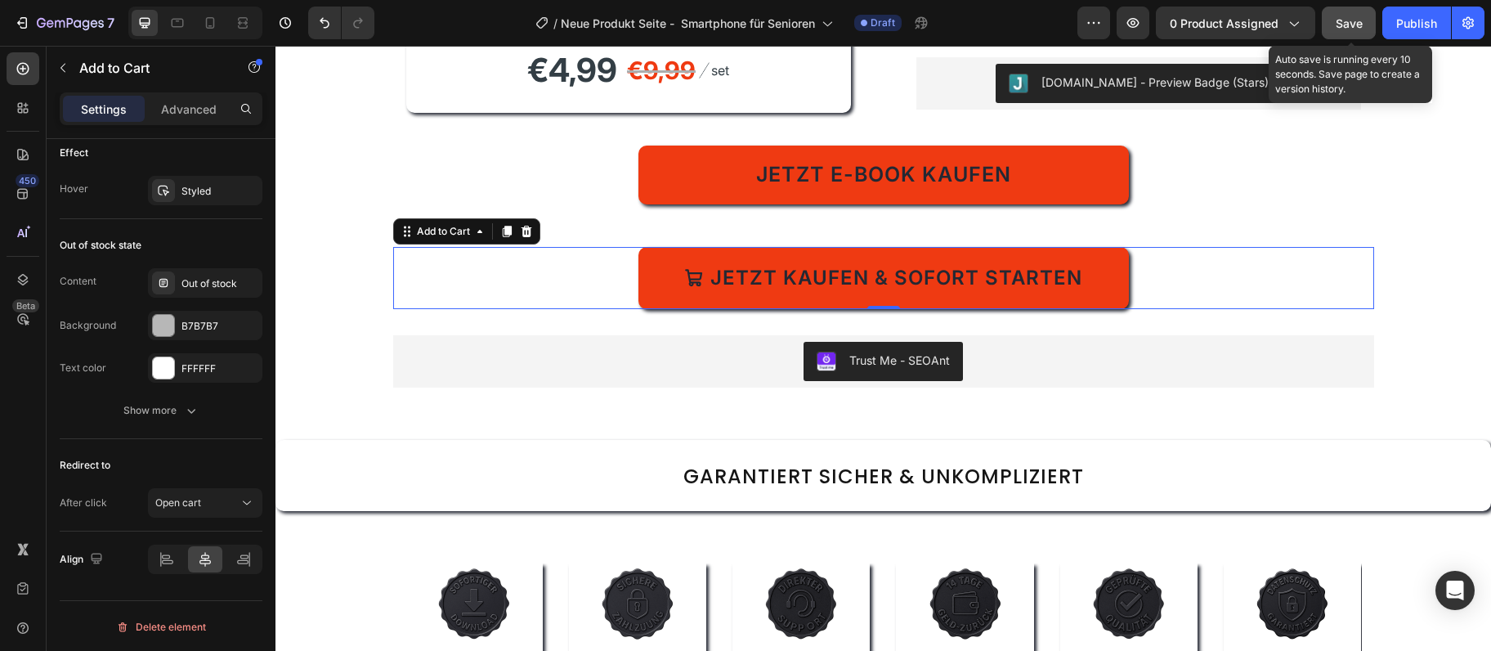
click at [1347, 33] on button "Save" at bounding box center [1349, 23] width 54 height 33
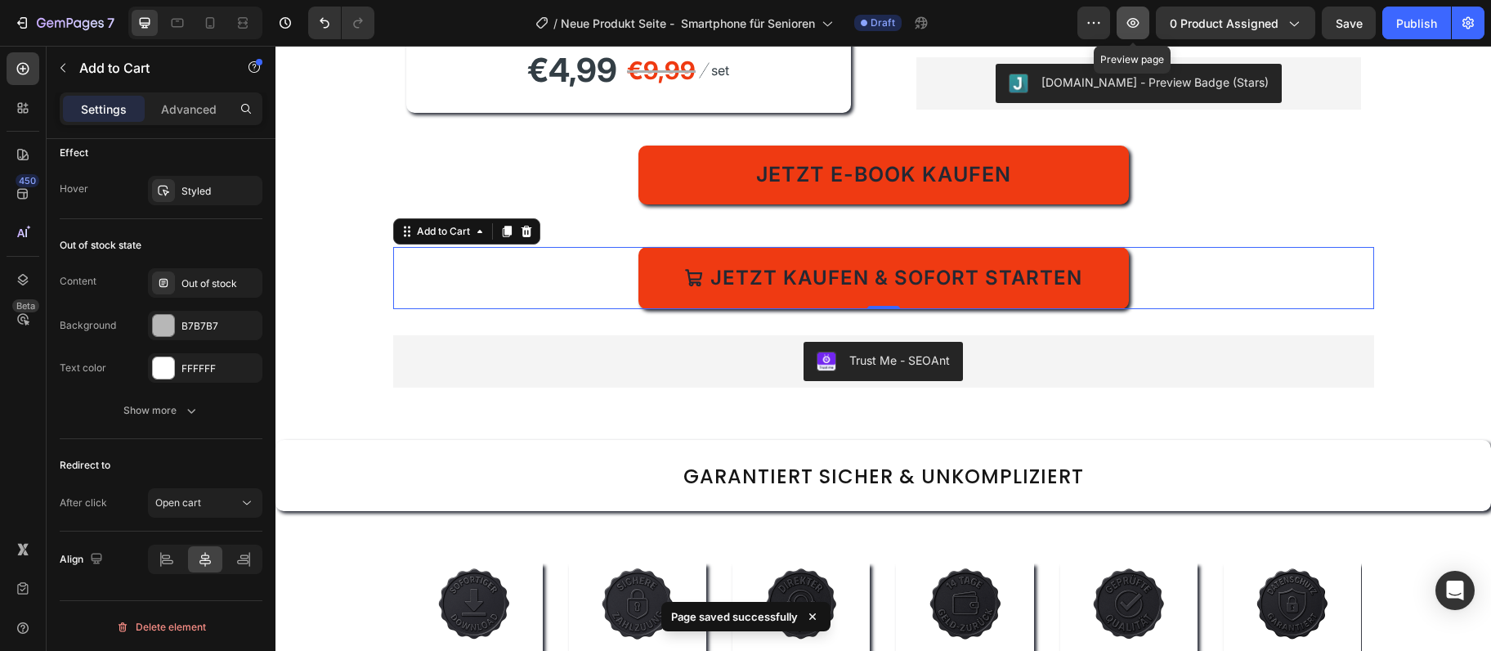
click at [1132, 23] on icon "button" at bounding box center [1133, 23] width 16 height 16
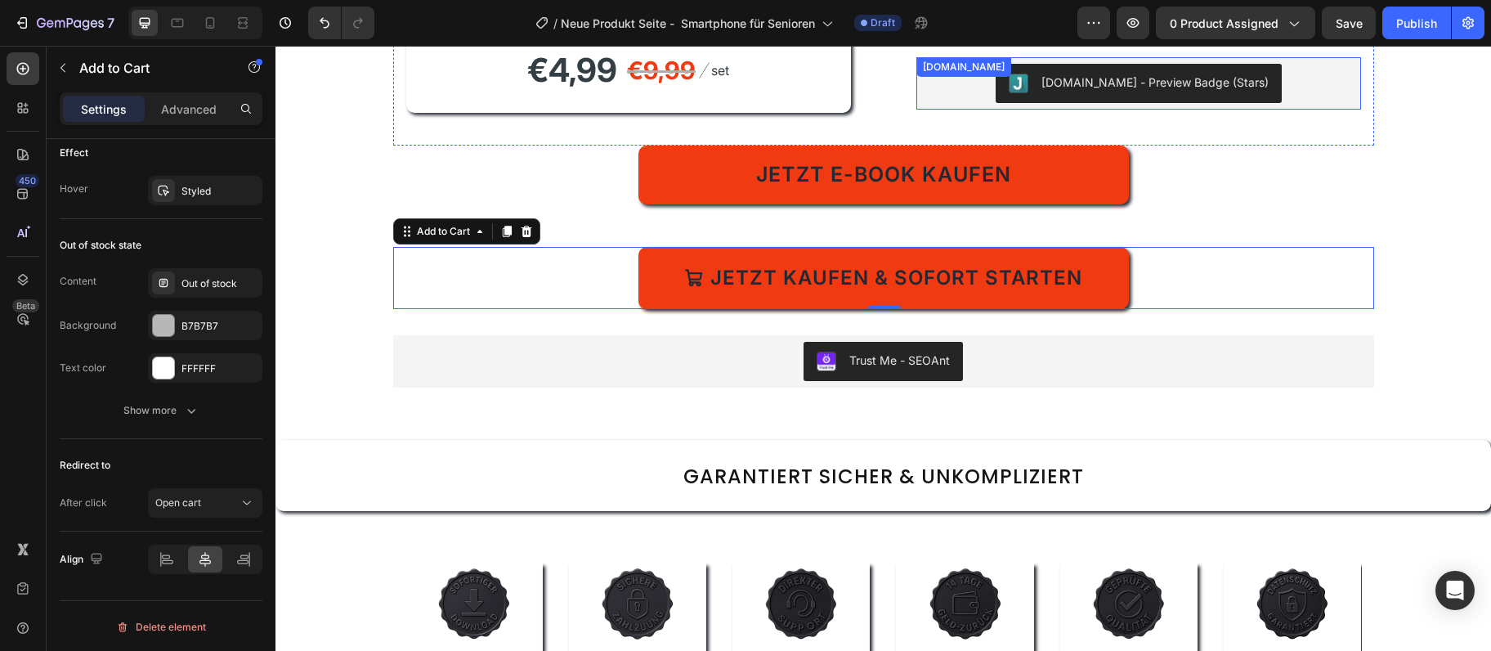
click at [1288, 87] on div "[DOMAIN_NAME] - Preview Badge (Stars)" at bounding box center [1139, 83] width 432 height 39
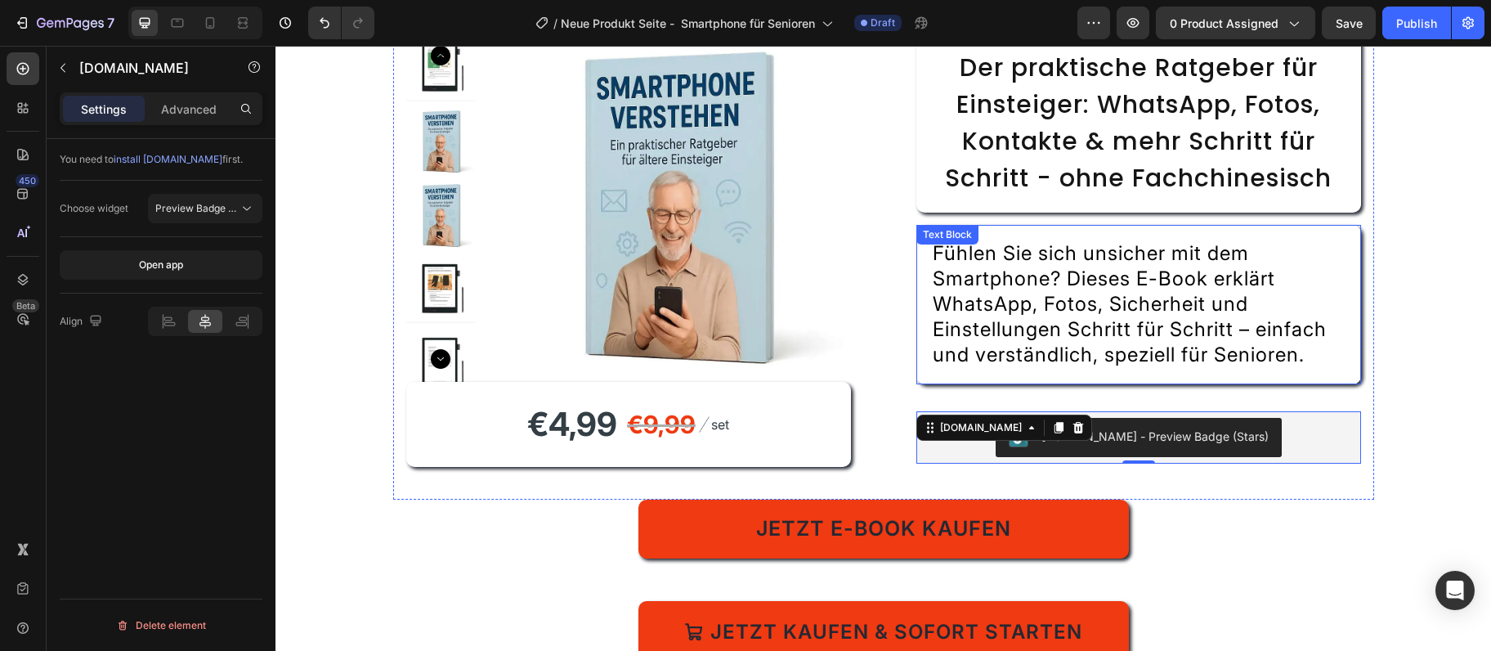
scroll to position [0, 0]
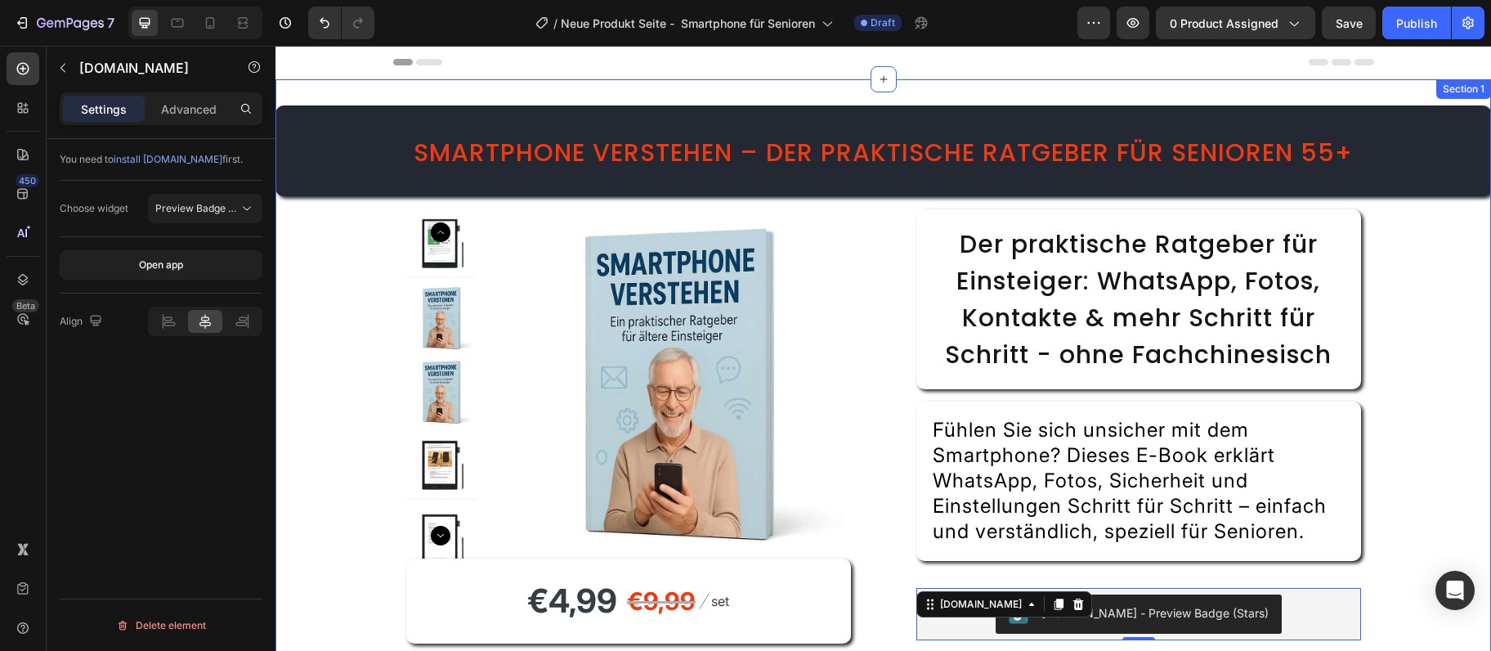
click at [1427, 398] on div "⁠⁠⁠⁠⁠⁠⁠ Smartphone verstehen – Der praktische Ratgeber für Senioren 55+ Heading…" at bounding box center [884, 511] width 1216 height 813
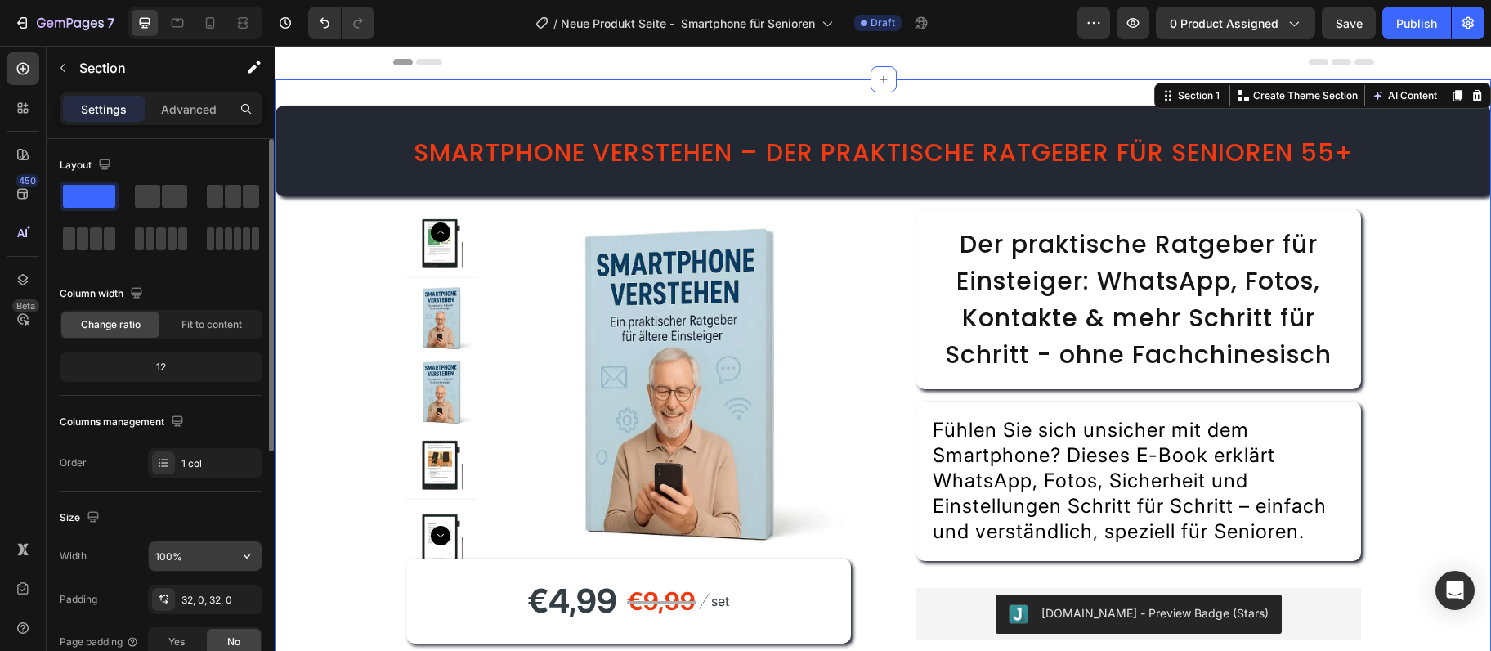
click at [188, 551] on input "100%" at bounding box center [205, 555] width 113 height 29
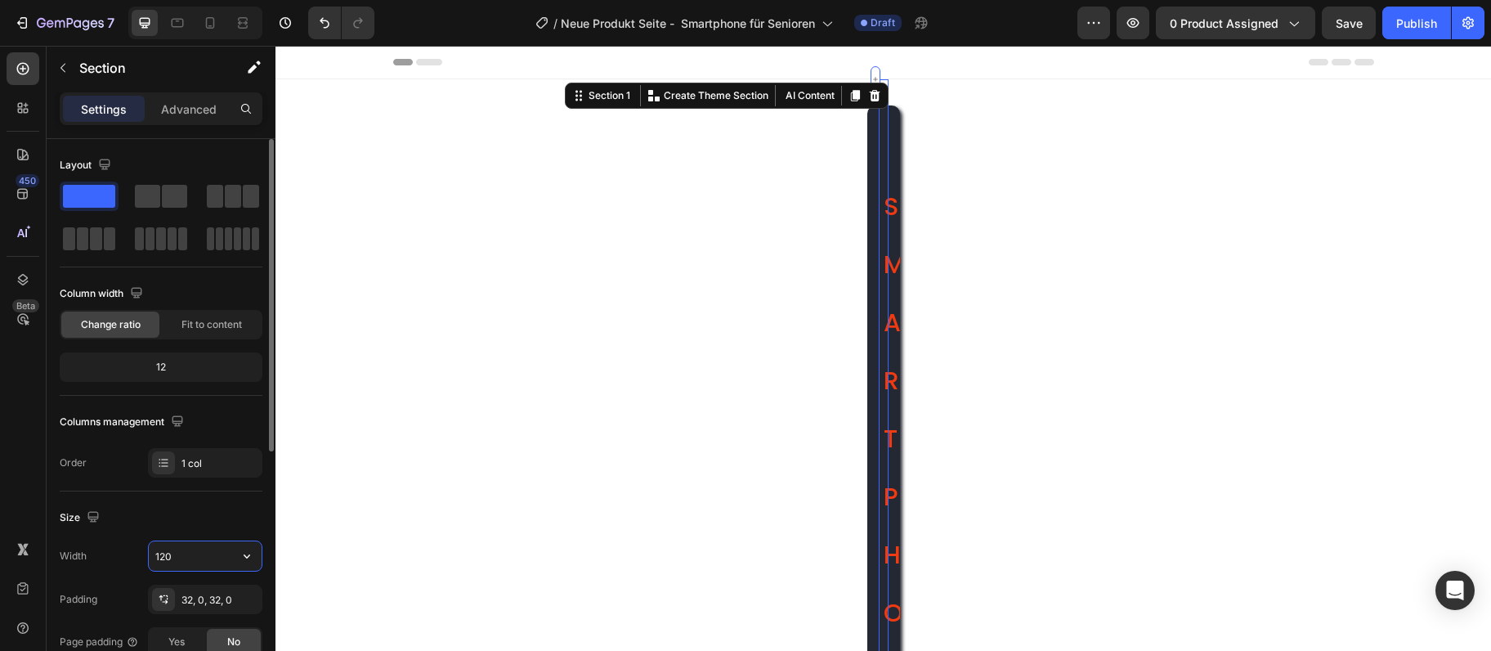
type input "1200"
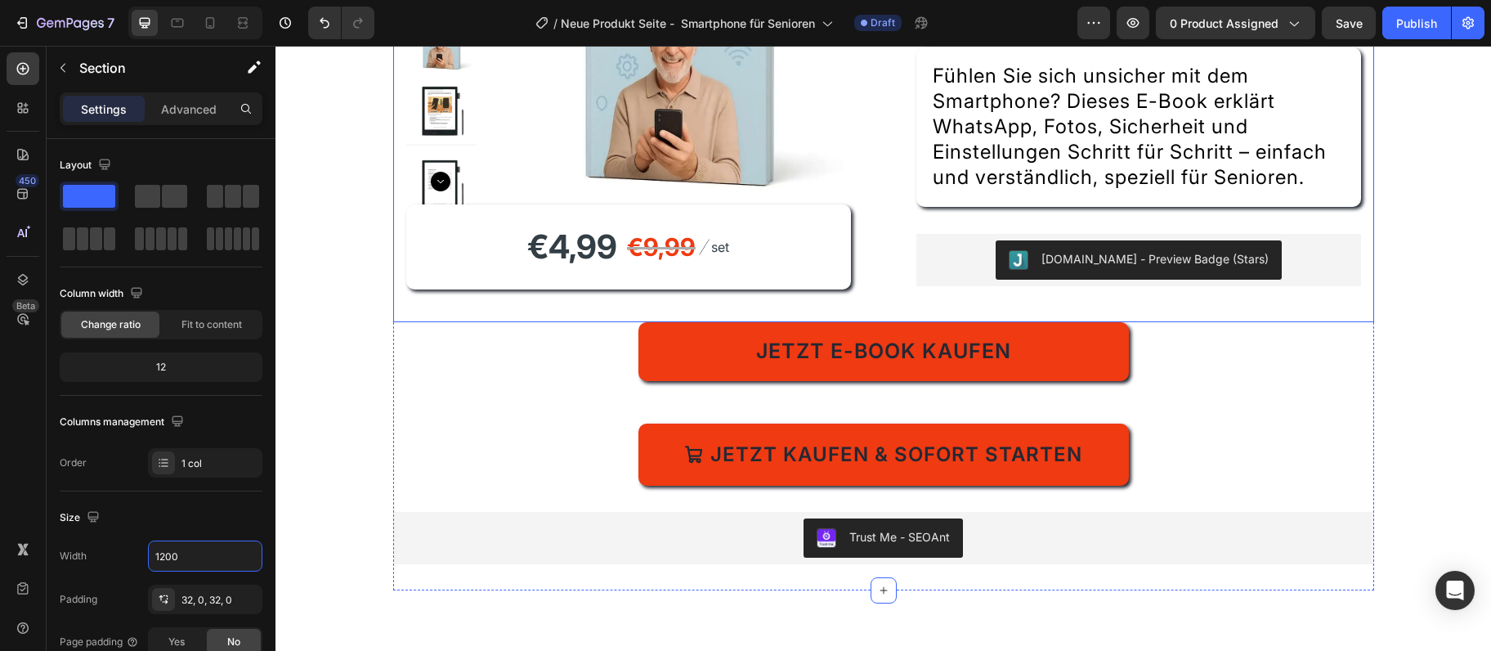
scroll to position [442, 0]
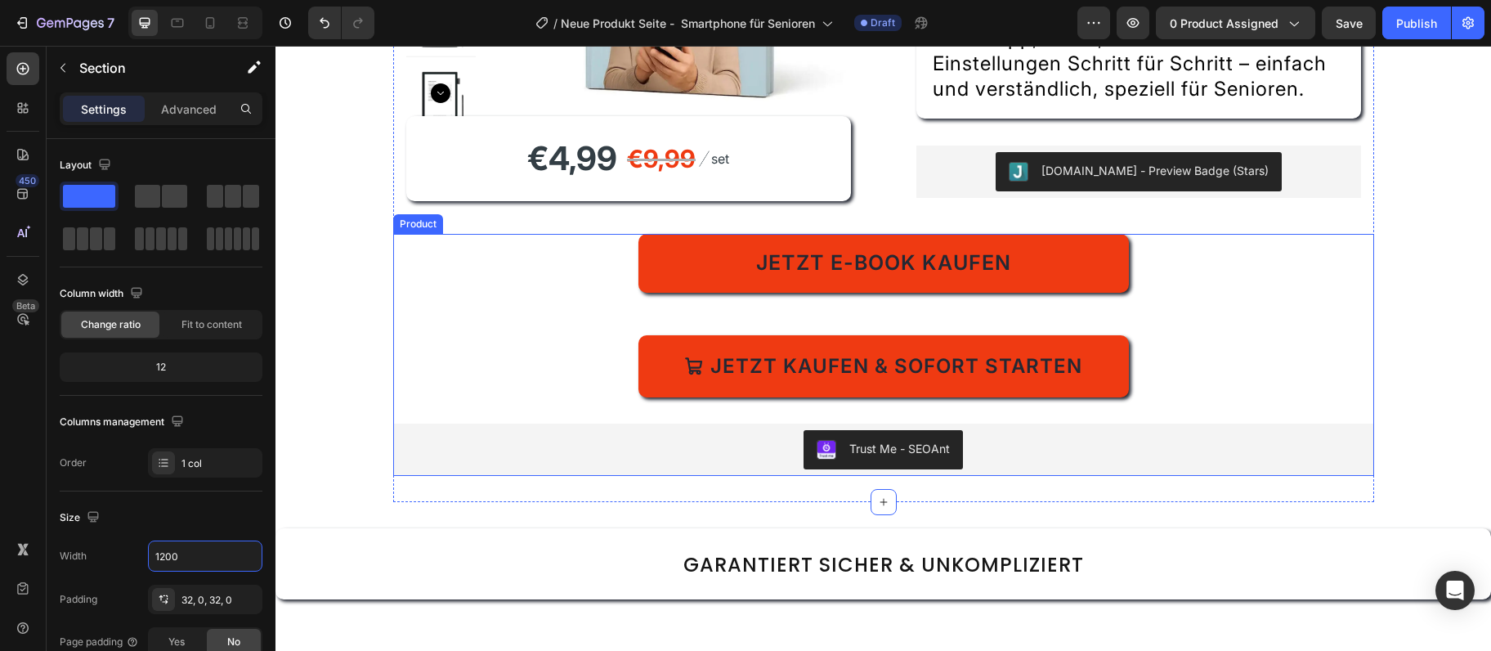
click at [1319, 388] on div "Jetzt E-Book kaufen Dynamic Checkout Jetzt kaufen & sofort starten Add to Cart" at bounding box center [883, 316] width 981 height 164
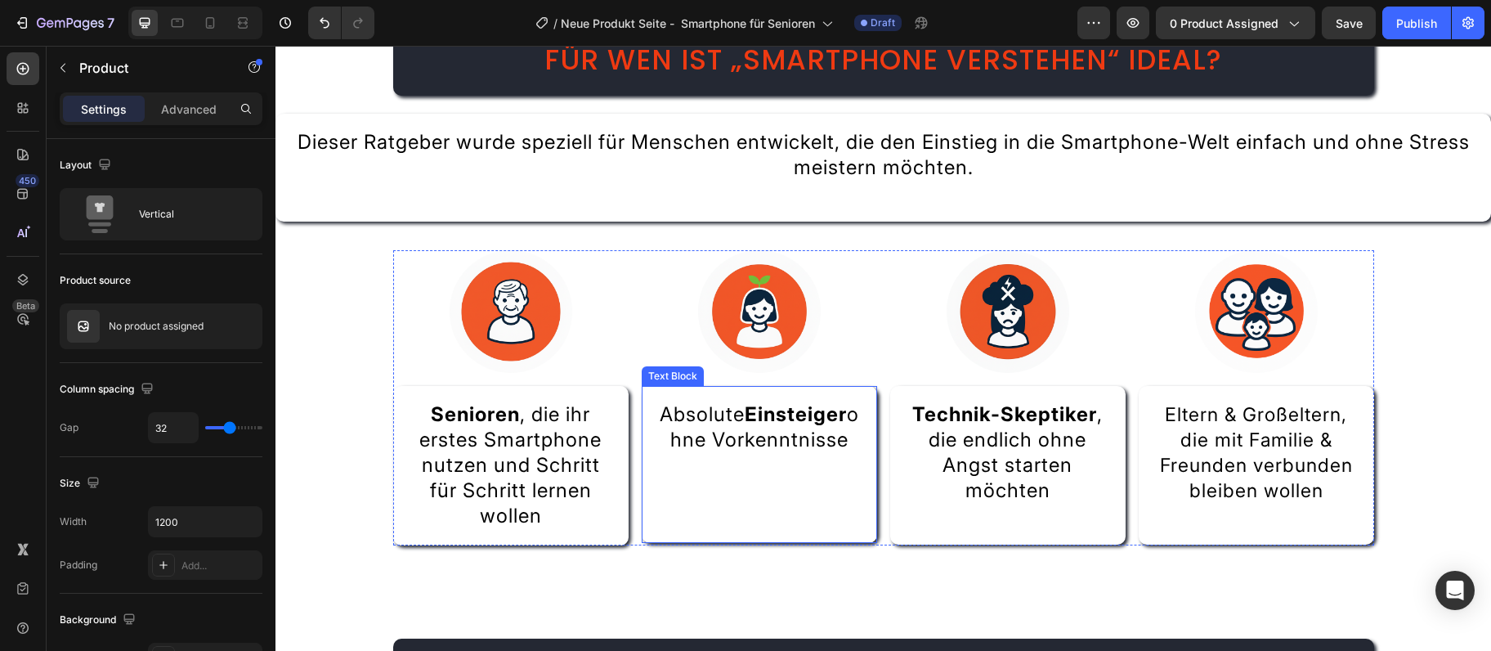
scroll to position [1239, 0]
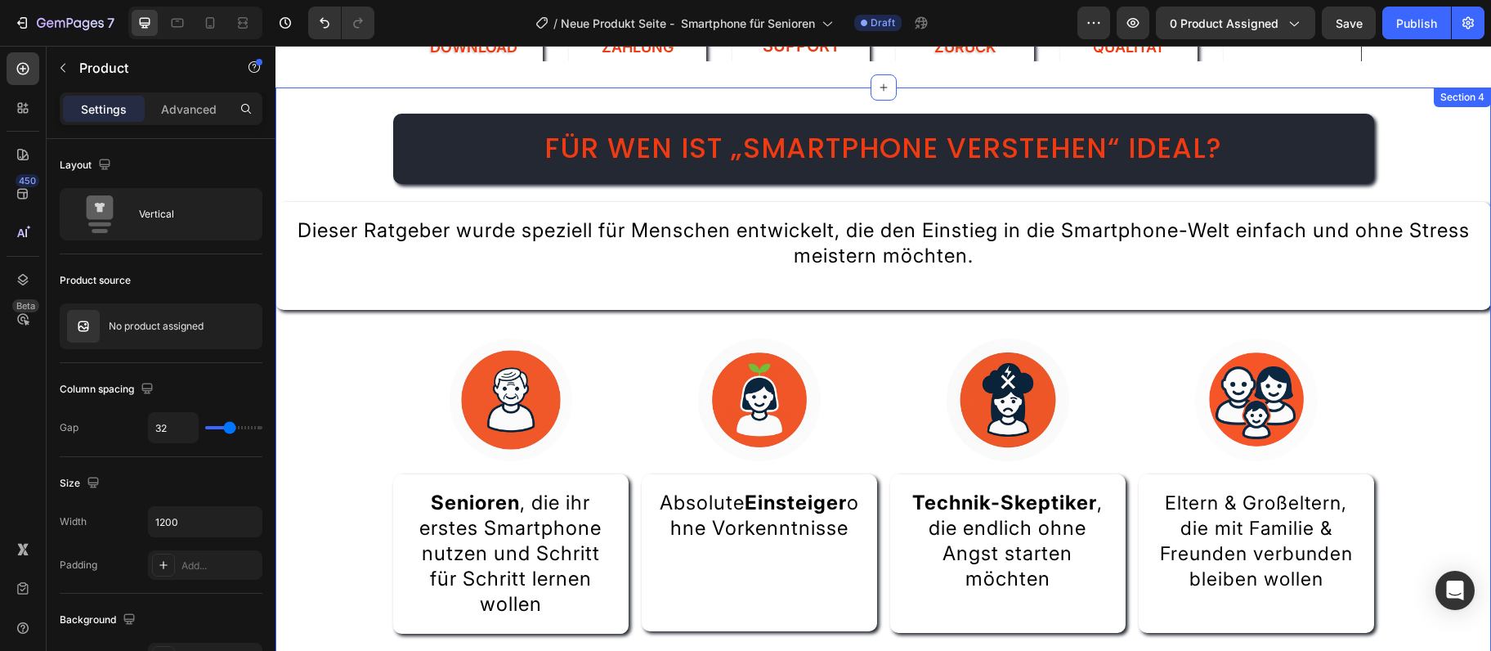
click at [346, 474] on div "Für wen ist „Smartphone verstehen“ ideal? Heading Dieser Ratgeber wurde speziel…" at bounding box center [884, 394] width 1216 height 561
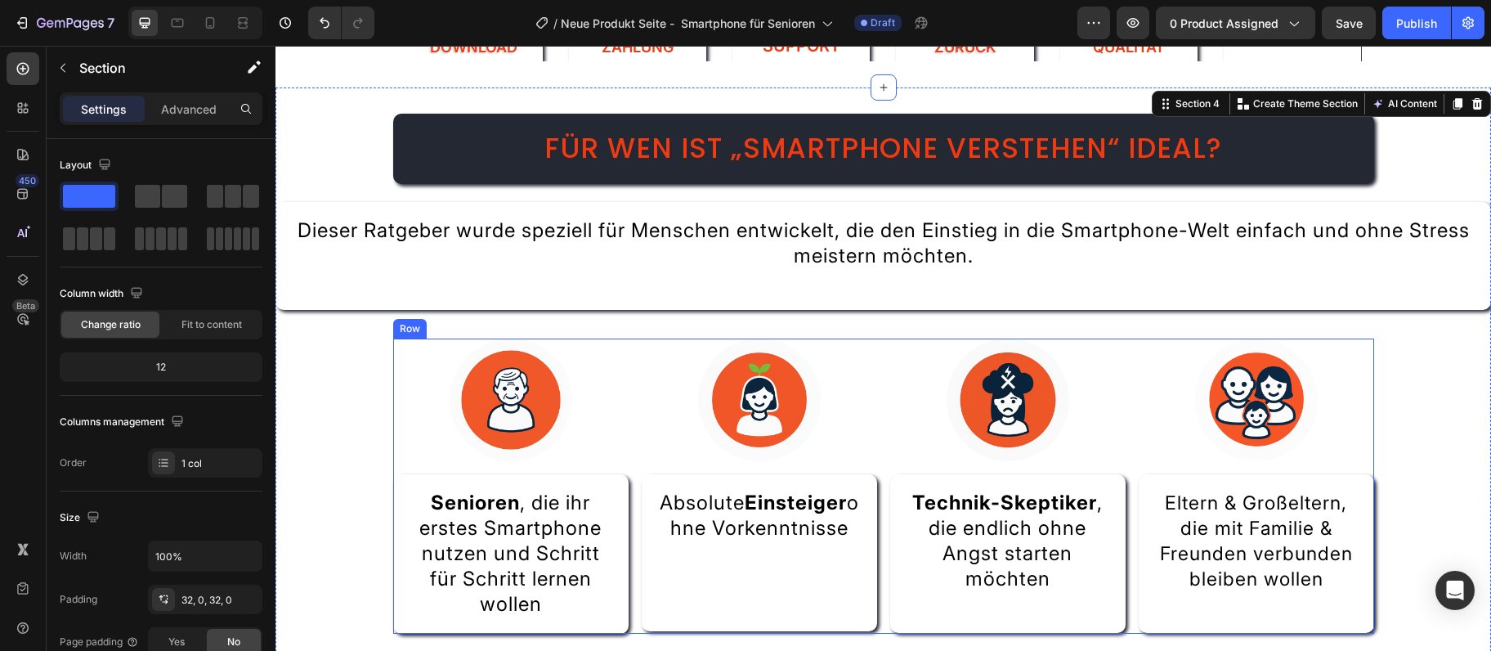
click at [429, 463] on div "Image Senioren , die ihr erstes Smartphone nutzen und Schritt für Schritt lerne…" at bounding box center [510, 485] width 235 height 295
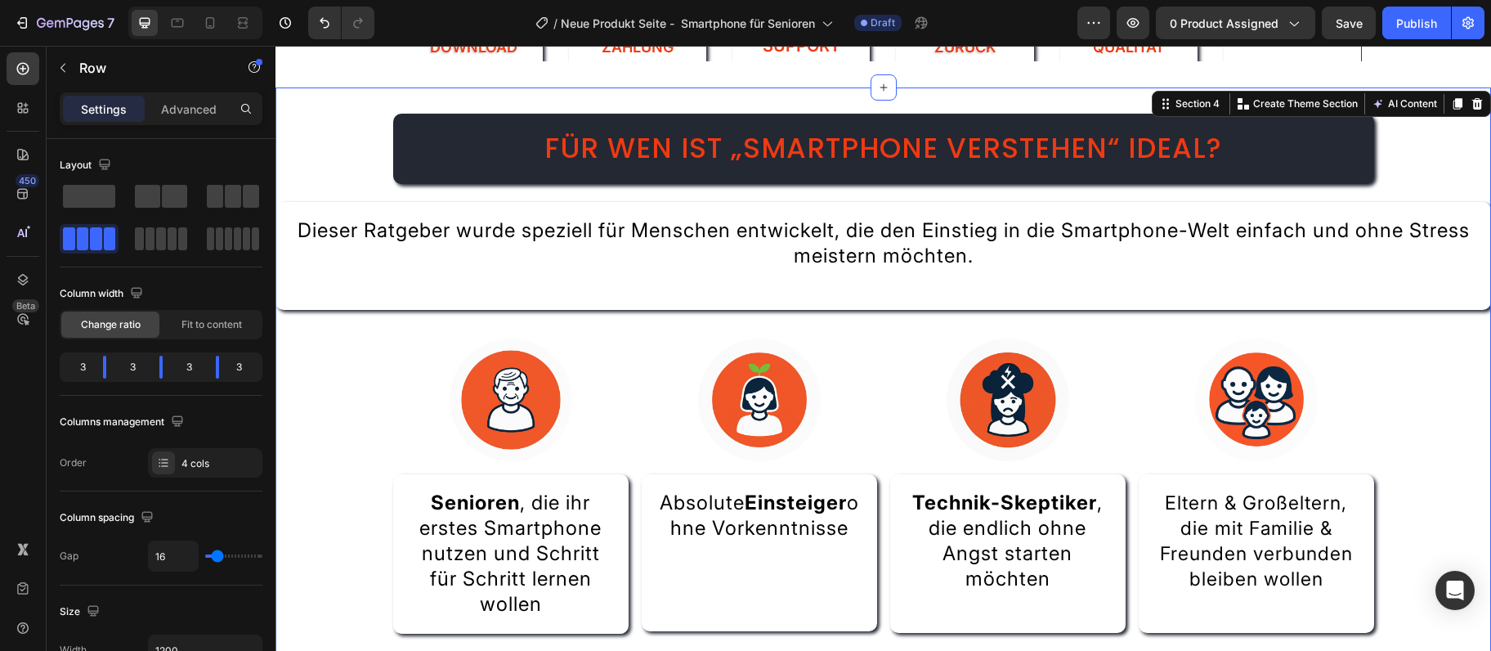
click at [340, 395] on div "Für wen ist „Smartphone verstehen“ ideal? Heading Dieser Ratgeber wurde speziel…" at bounding box center [884, 394] width 1216 height 561
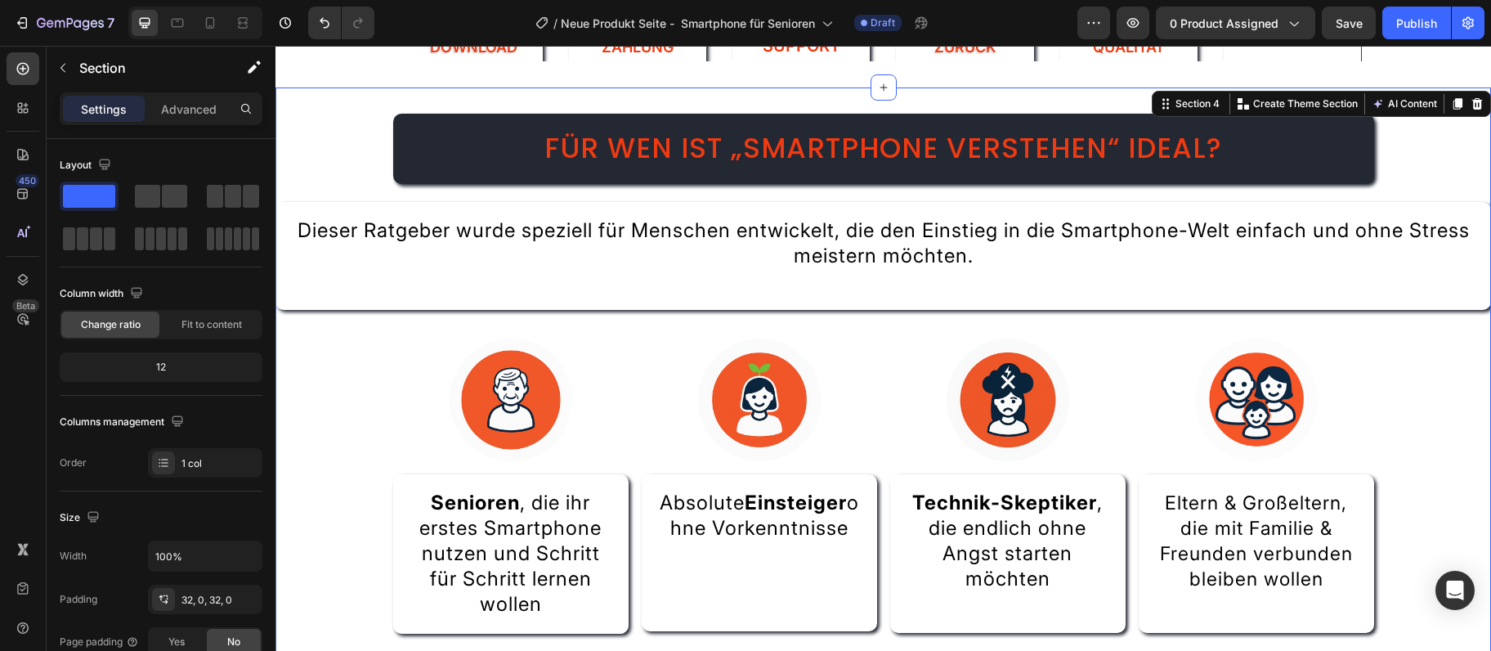
click at [433, 319] on div "Für wen ist „Smartphone verstehen“ ideal? Heading Dieser Ratgeber wurde speziel…" at bounding box center [884, 394] width 1216 height 561
click at [423, 343] on div at bounding box center [510, 399] width 235 height 123
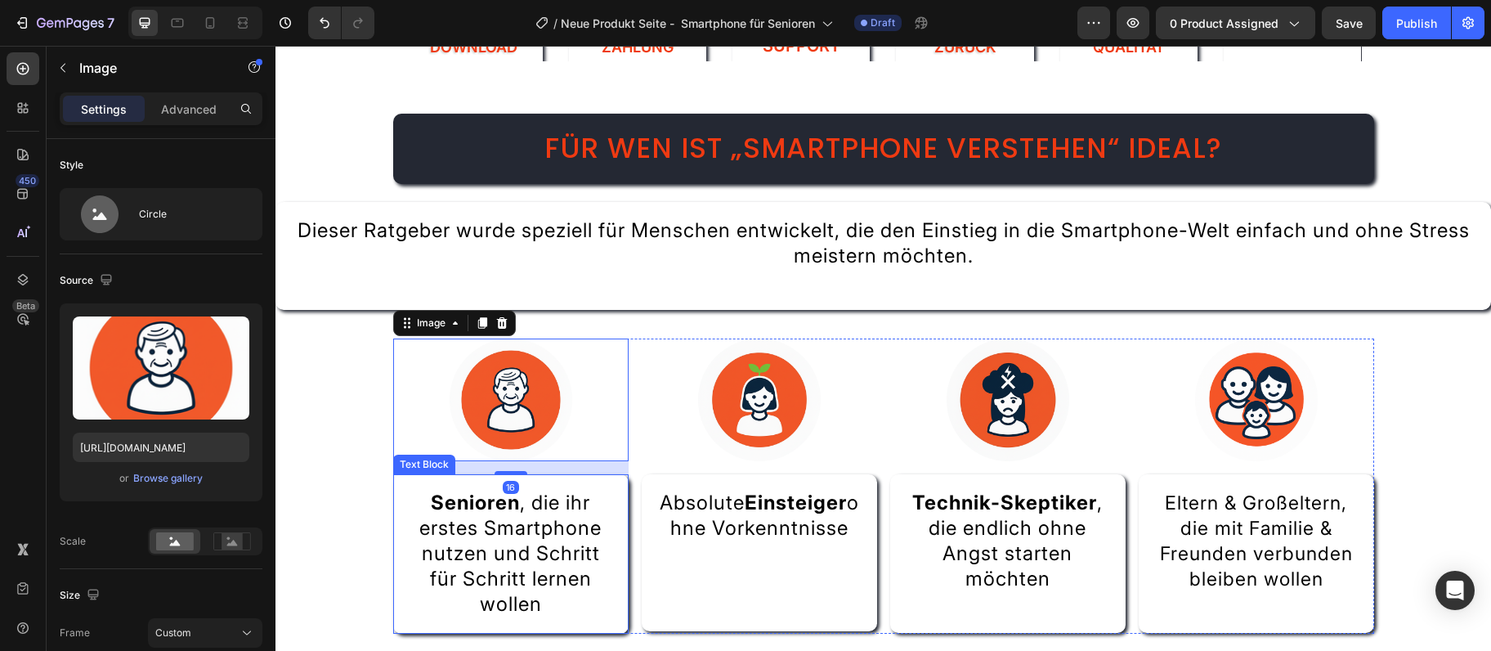
click at [403, 473] on div "Text Block" at bounding box center [424, 465] width 62 height 20
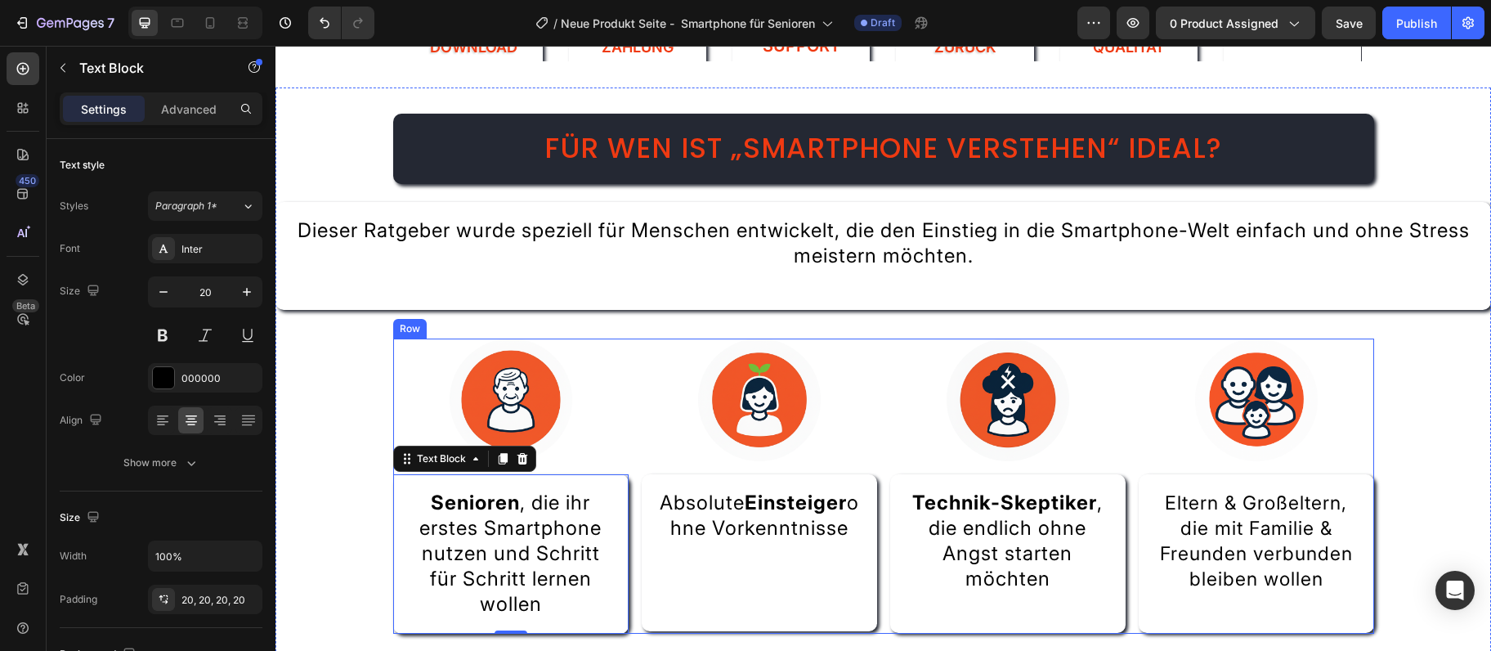
scroll to position [1416, 0]
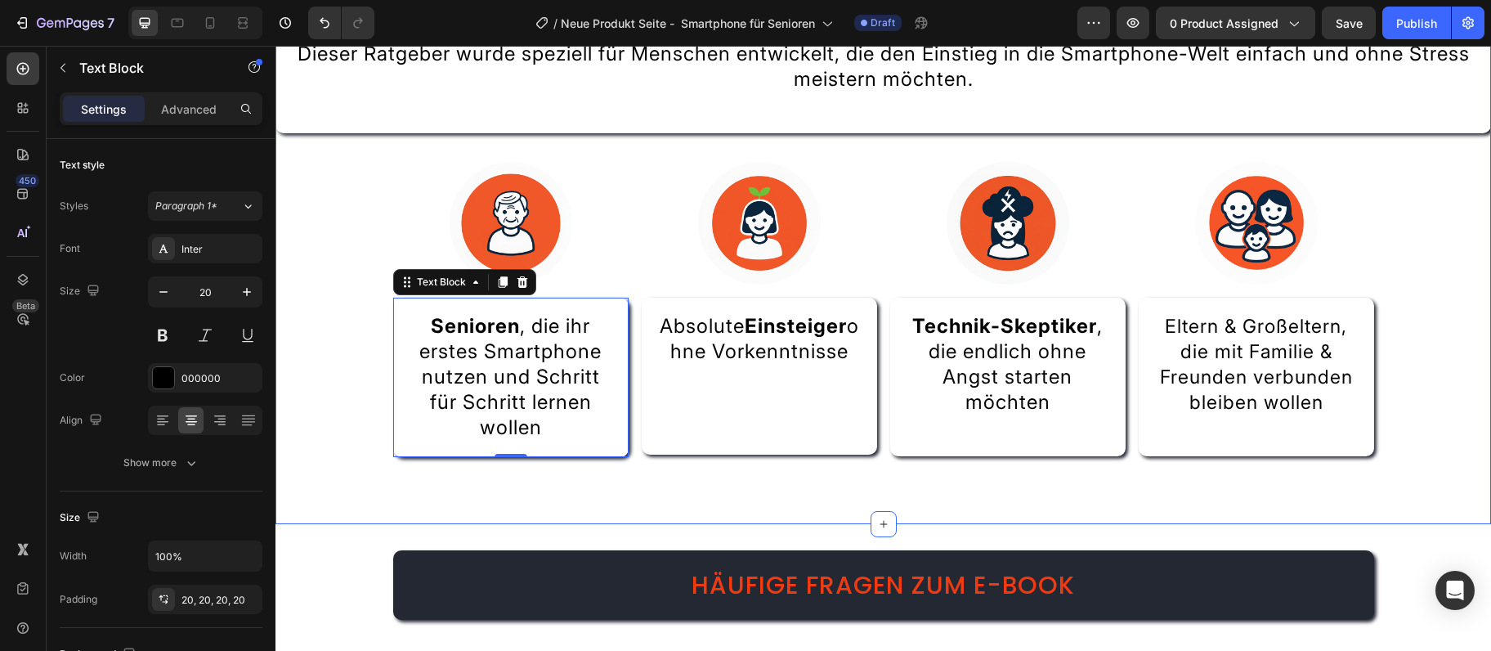
click at [499, 490] on div "Für wen ist „Smartphone verstehen“ ideal? Heading Dieser Ratgeber wurde speziel…" at bounding box center [884, 217] width 1216 height 561
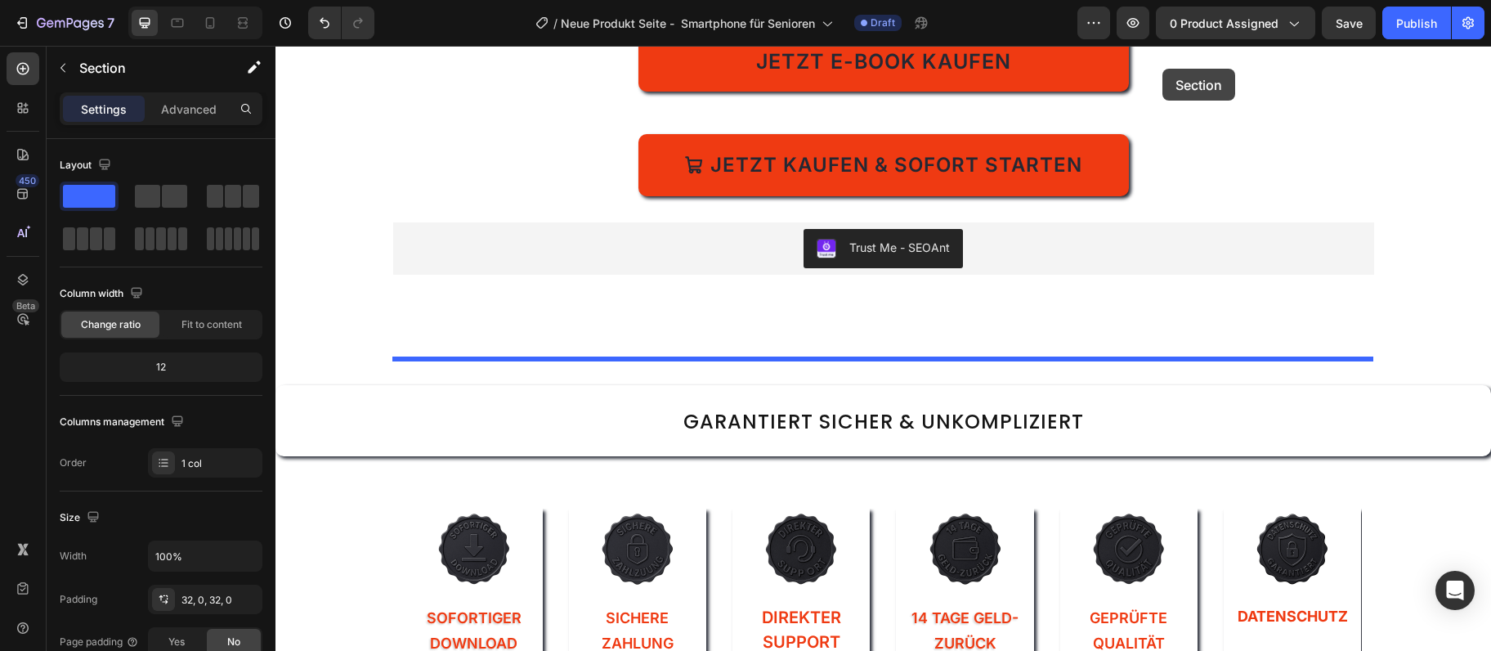
scroll to position [568, 0]
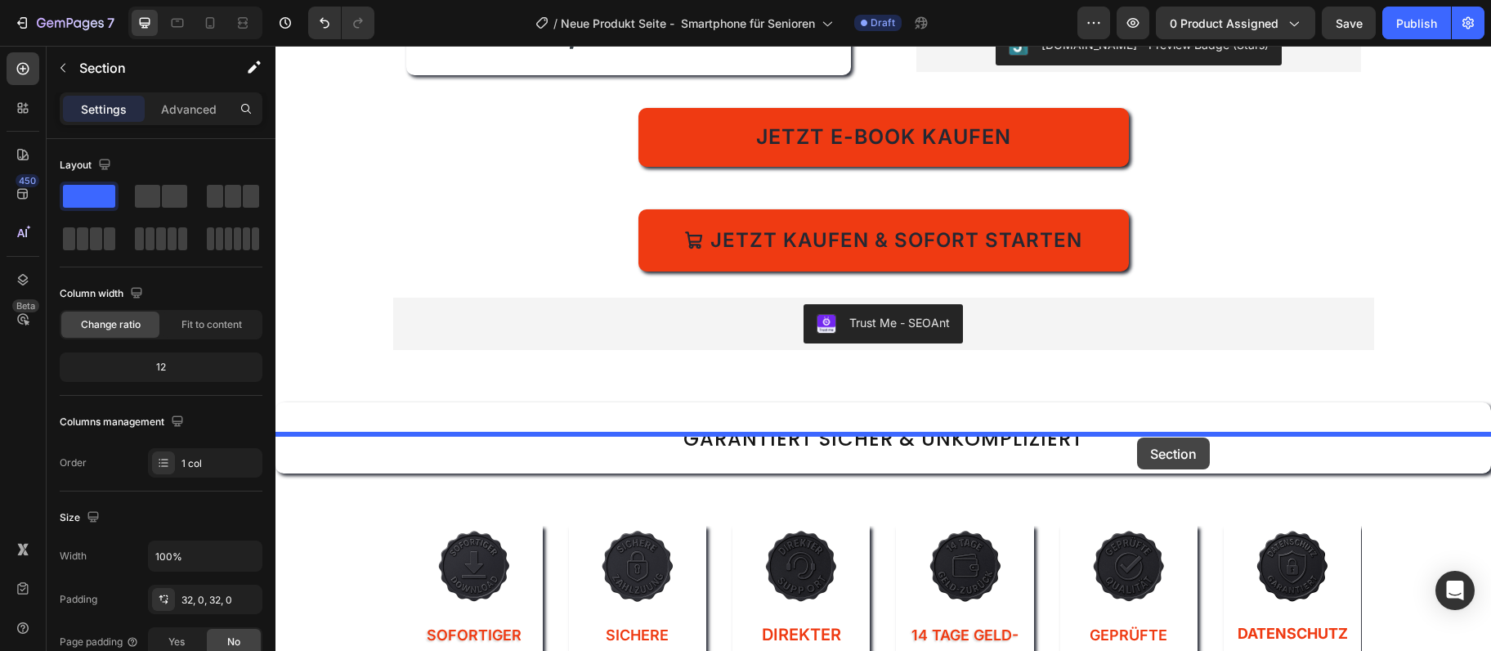
drag, startPoint x: 1153, startPoint y: 368, endPoint x: 1137, endPoint y: 437, distance: 71.2
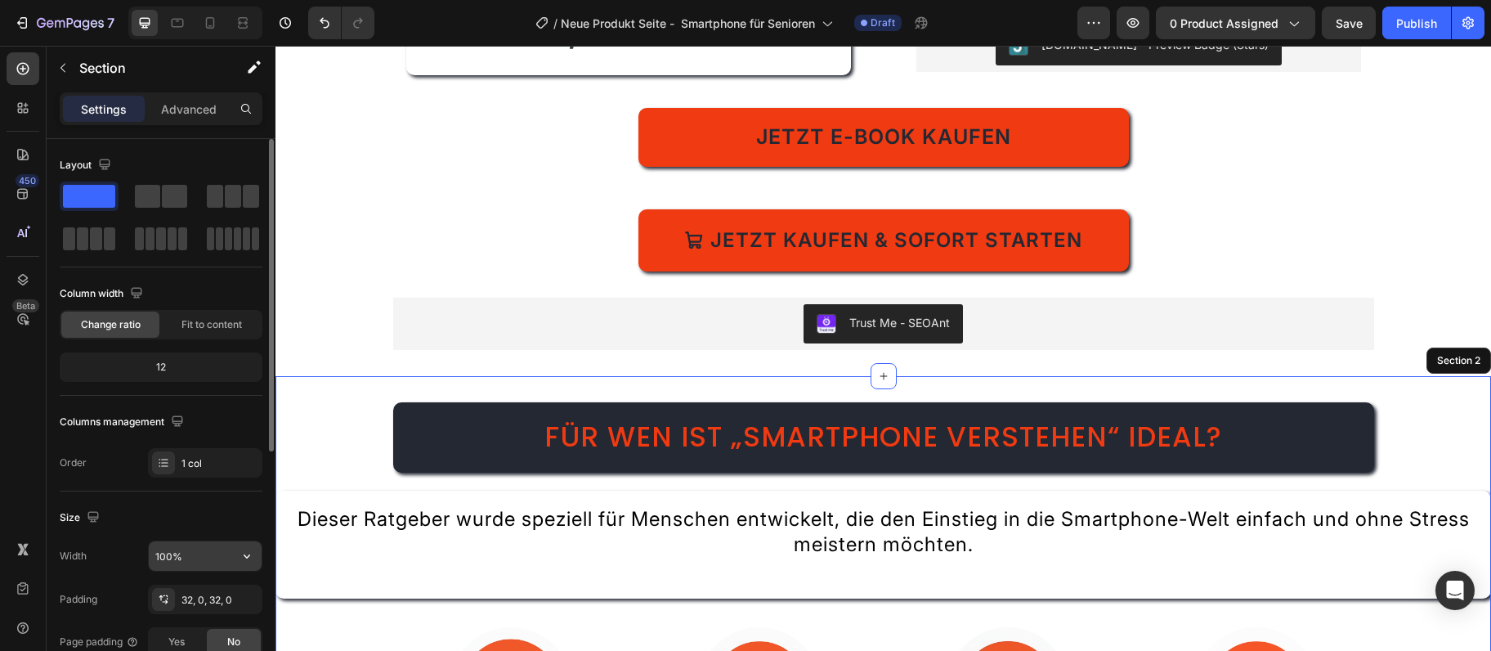
click at [211, 567] on input "100%" at bounding box center [205, 555] width 113 height 29
click at [211, 566] on input "100%" at bounding box center [205, 555] width 113 height 29
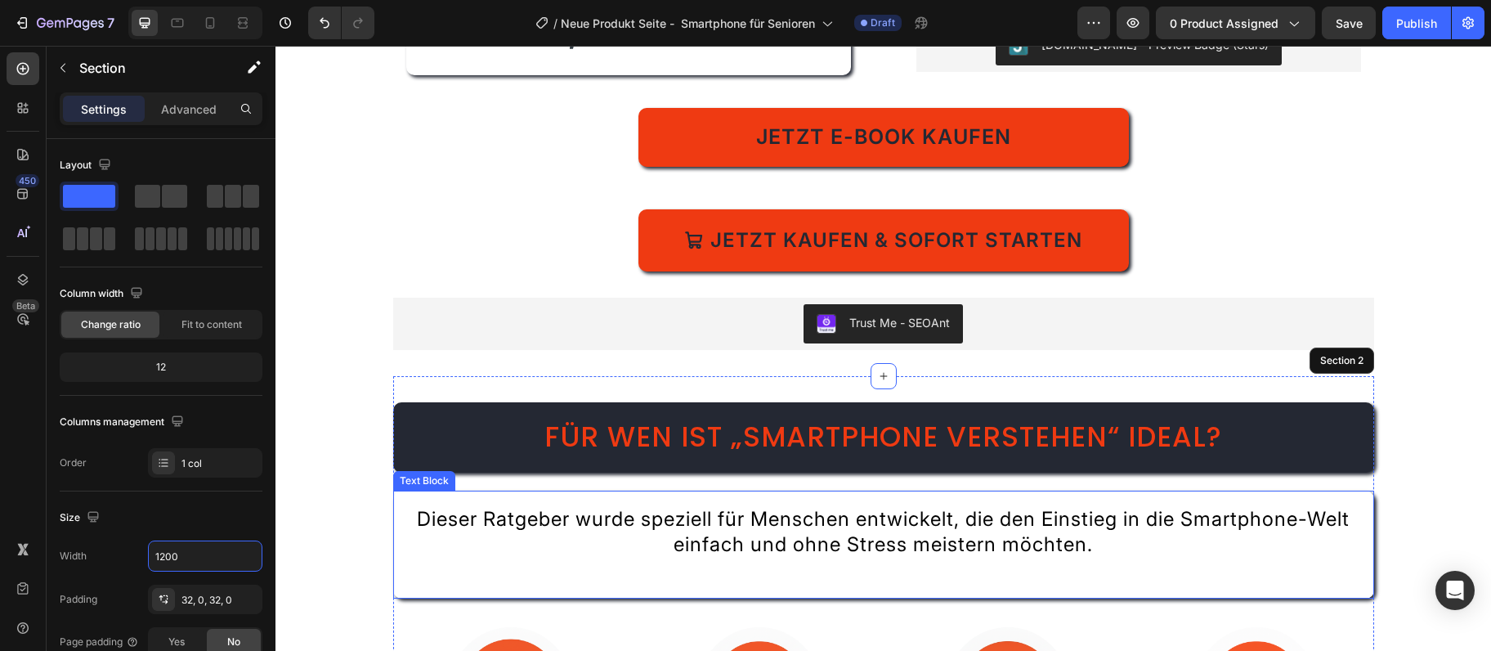
scroll to position [746, 0]
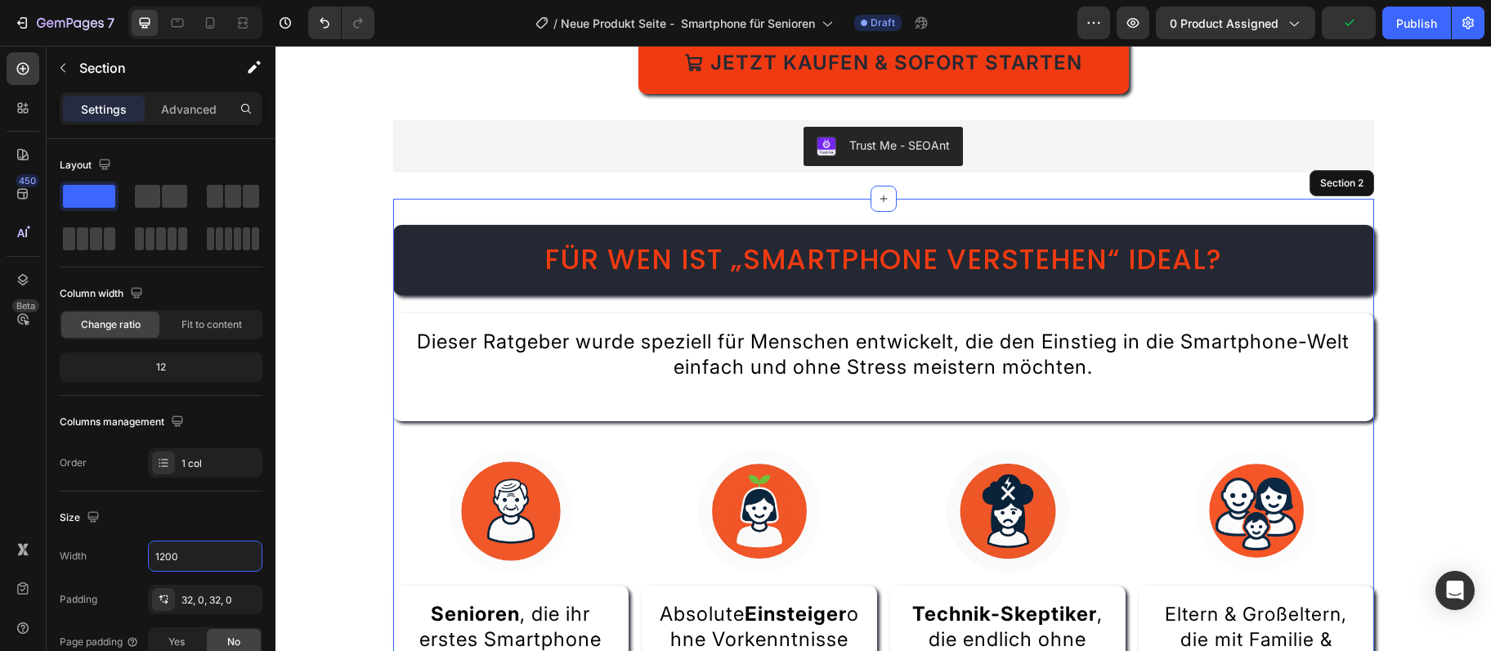
type input "1200"
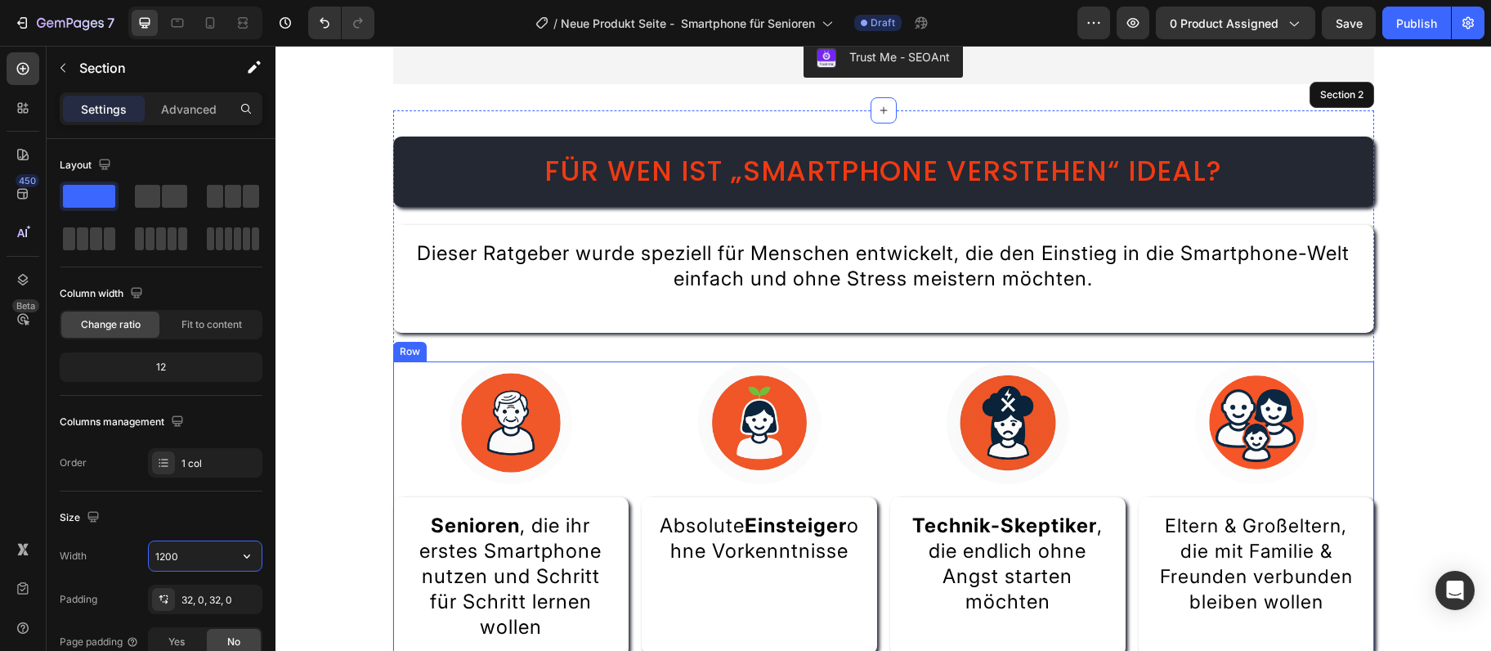
scroll to position [922, 0]
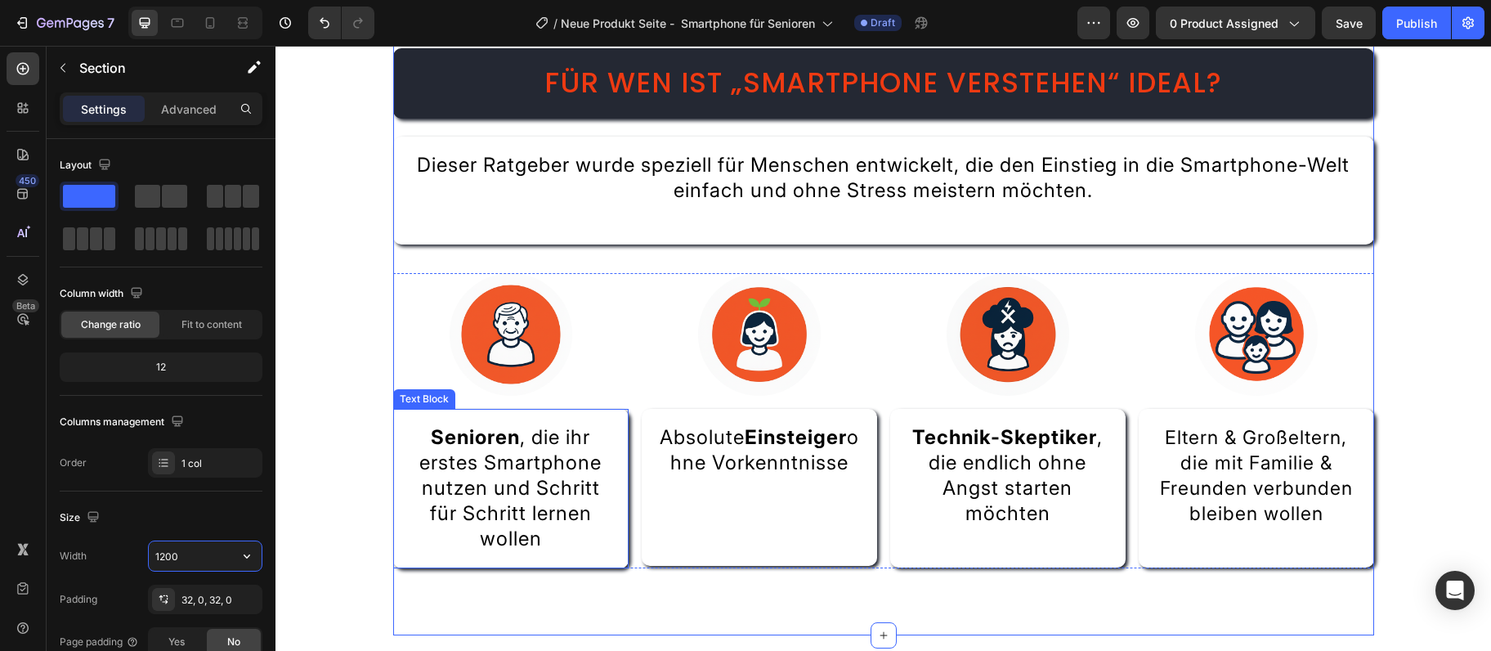
click at [471, 449] on strong "Senioren" at bounding box center [475, 437] width 89 height 24
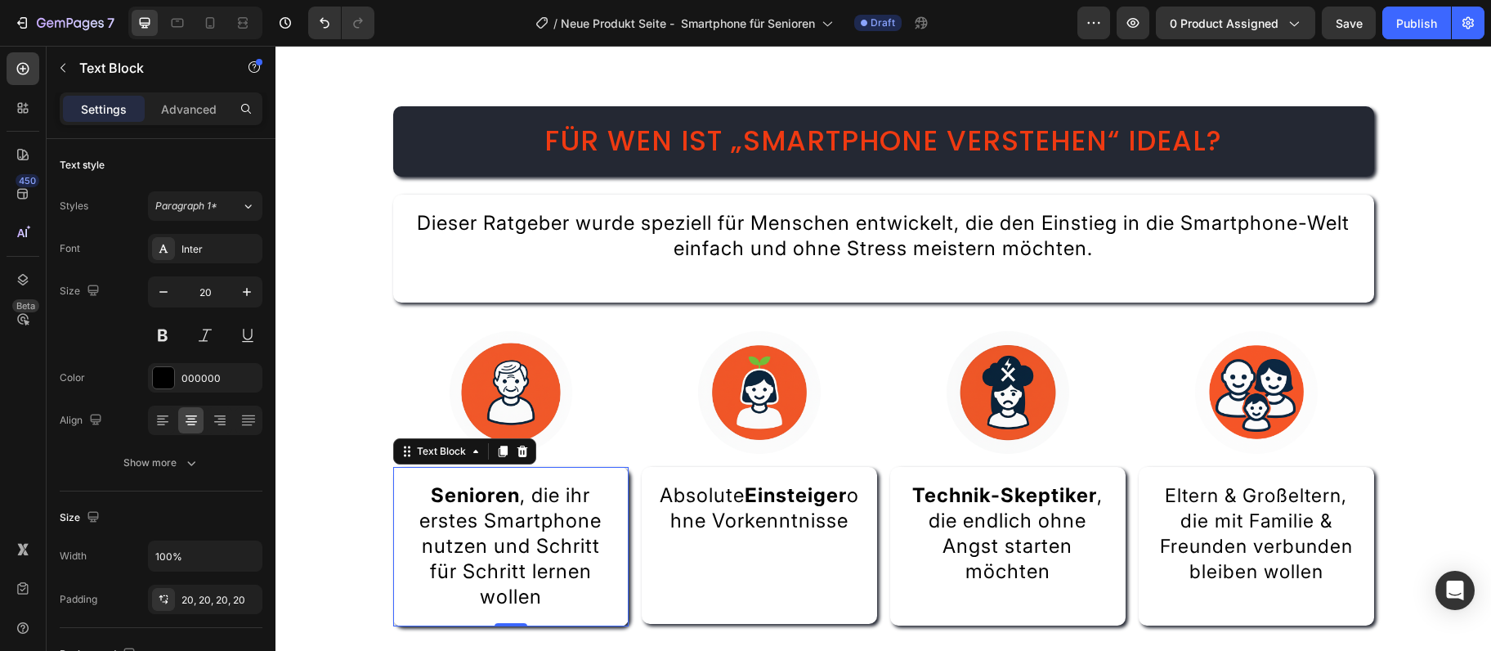
scroll to position [1011, 0]
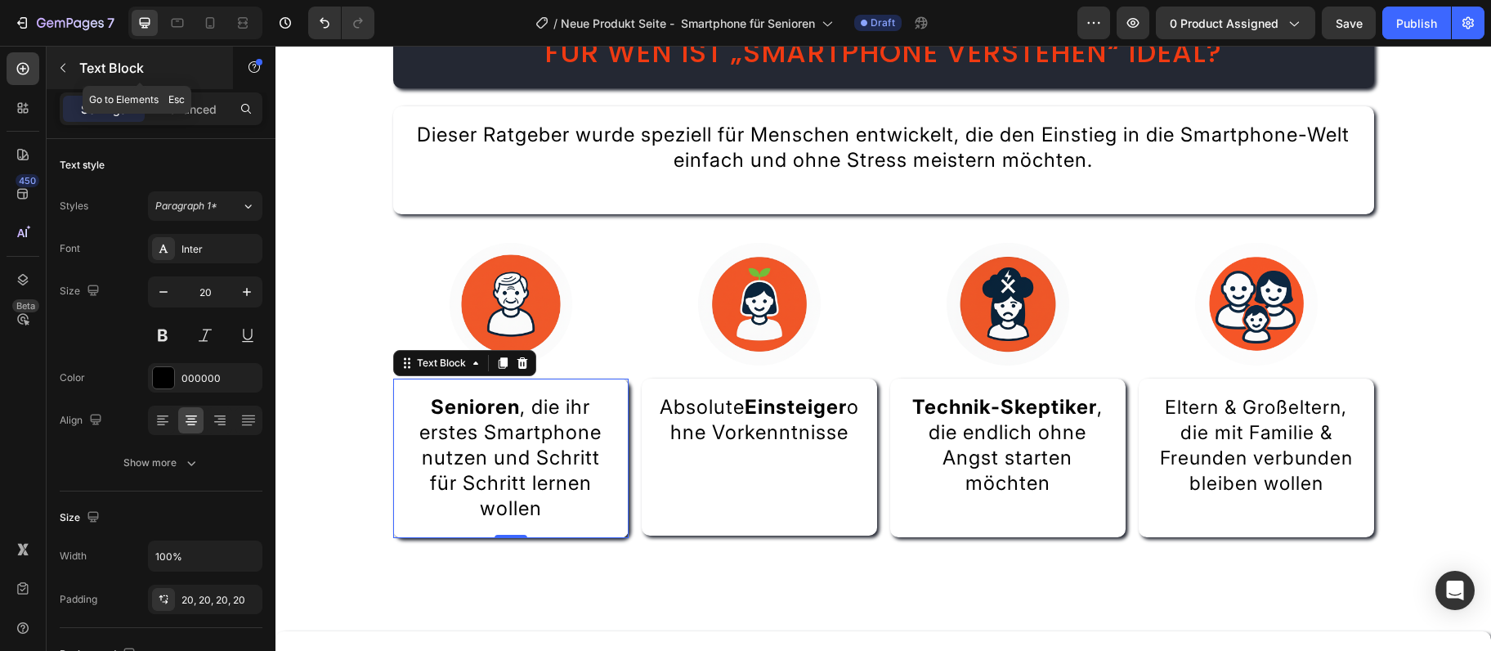
click at [62, 59] on button "button" at bounding box center [63, 68] width 26 height 26
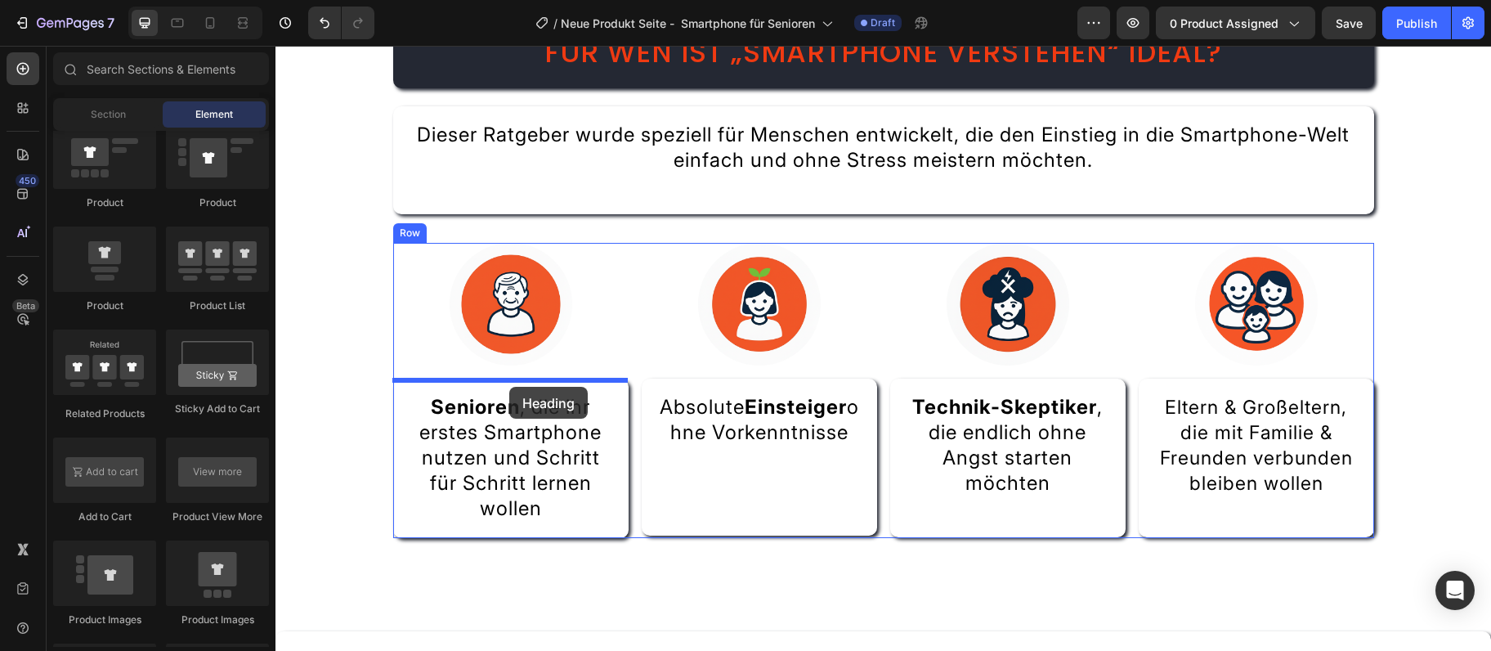
drag, startPoint x: 399, startPoint y: 496, endPoint x: 509, endPoint y: 387, distance: 155.5
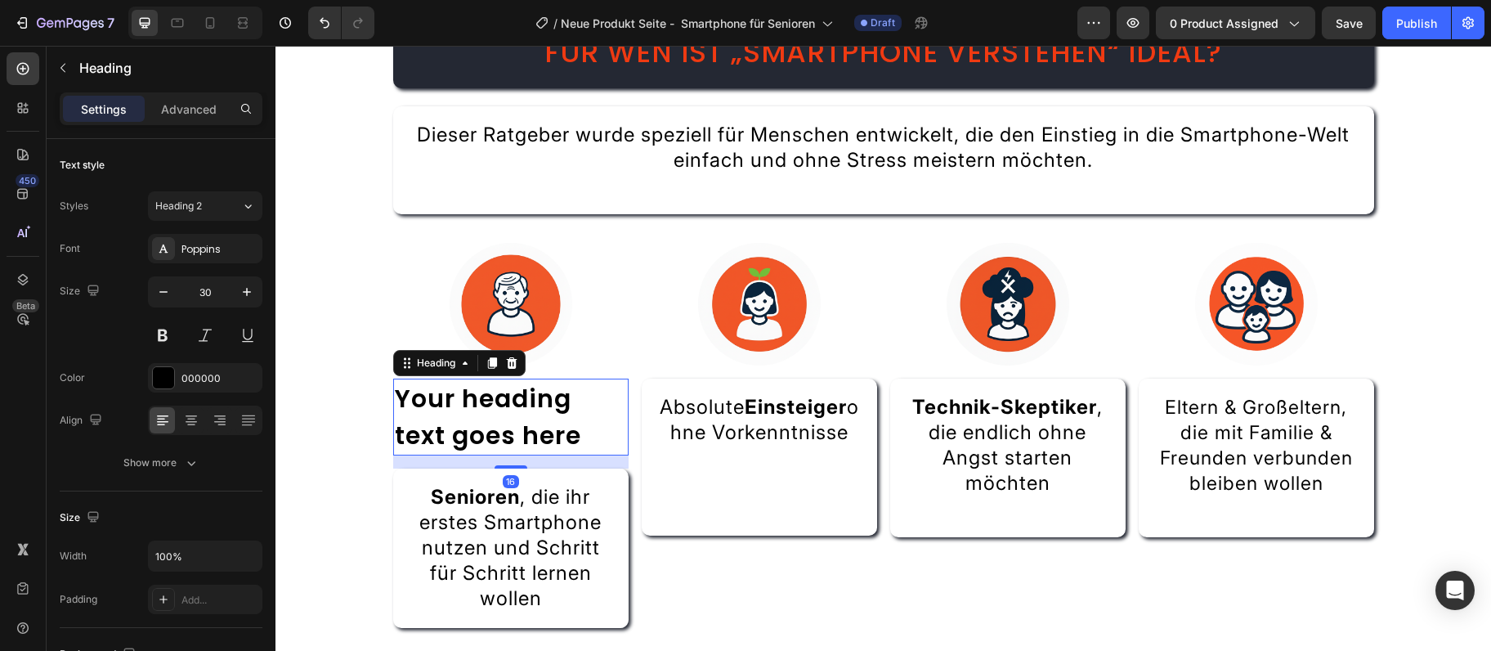
click at [486, 414] on h2 "Your heading text goes here" at bounding box center [510, 417] width 235 height 77
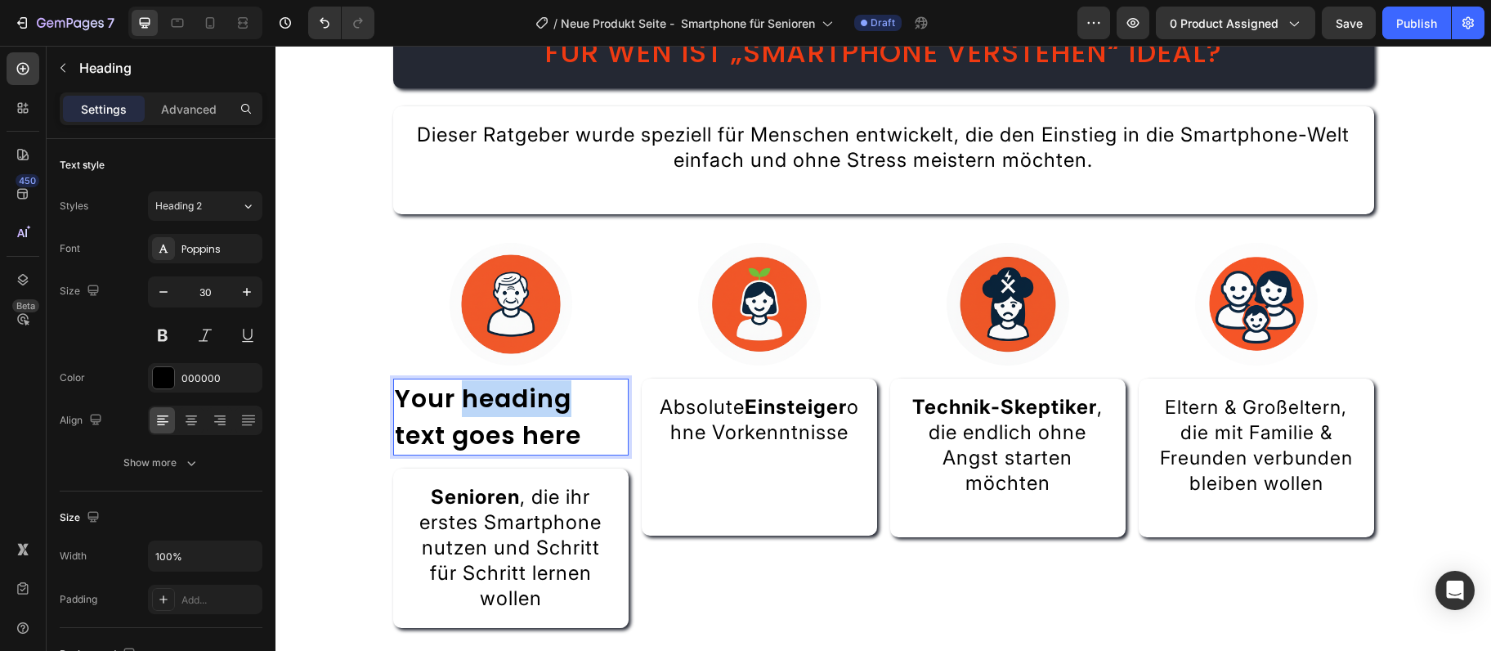
click at [486, 414] on p "Your heading text goes here" at bounding box center [511, 417] width 232 height 74
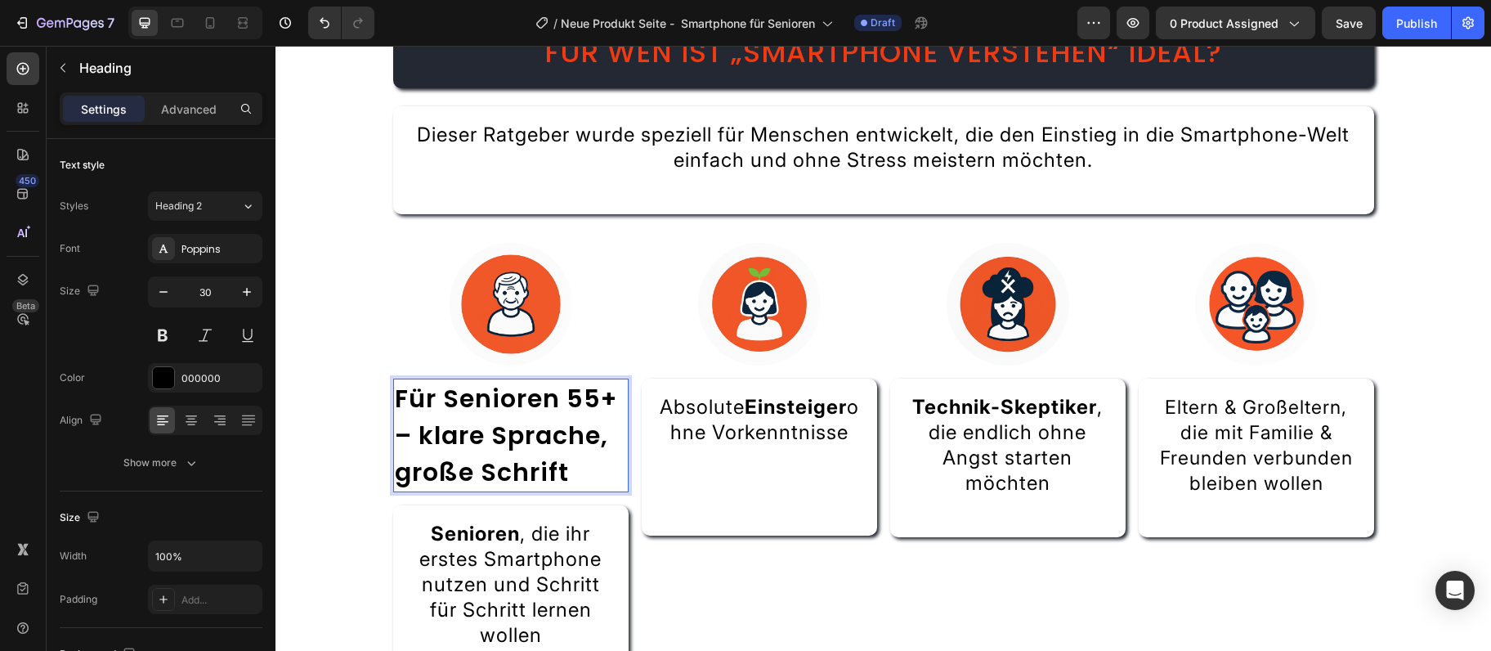
click at [495, 397] on p "Für Senioren 55+ – klare Sprache, große Schrift" at bounding box center [511, 435] width 232 height 110
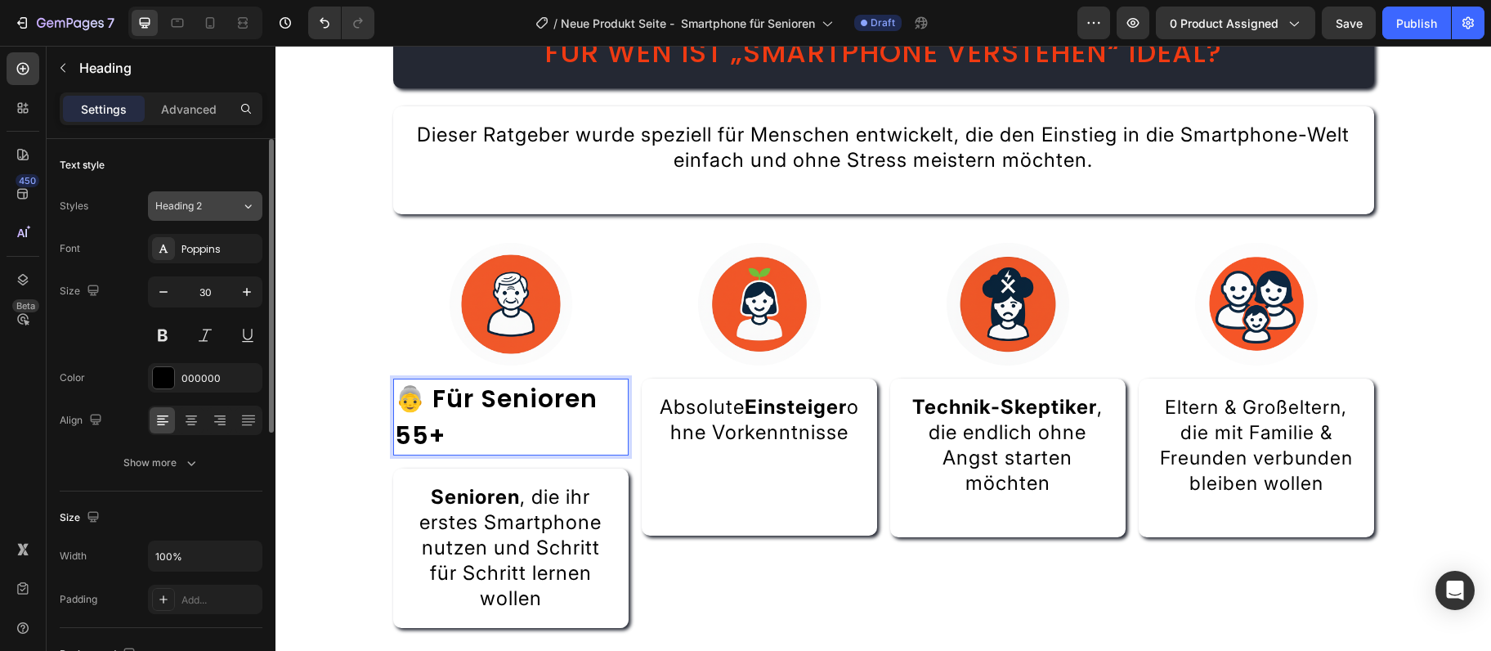
click at [236, 205] on div "Heading 2" at bounding box center [198, 206] width 86 height 15
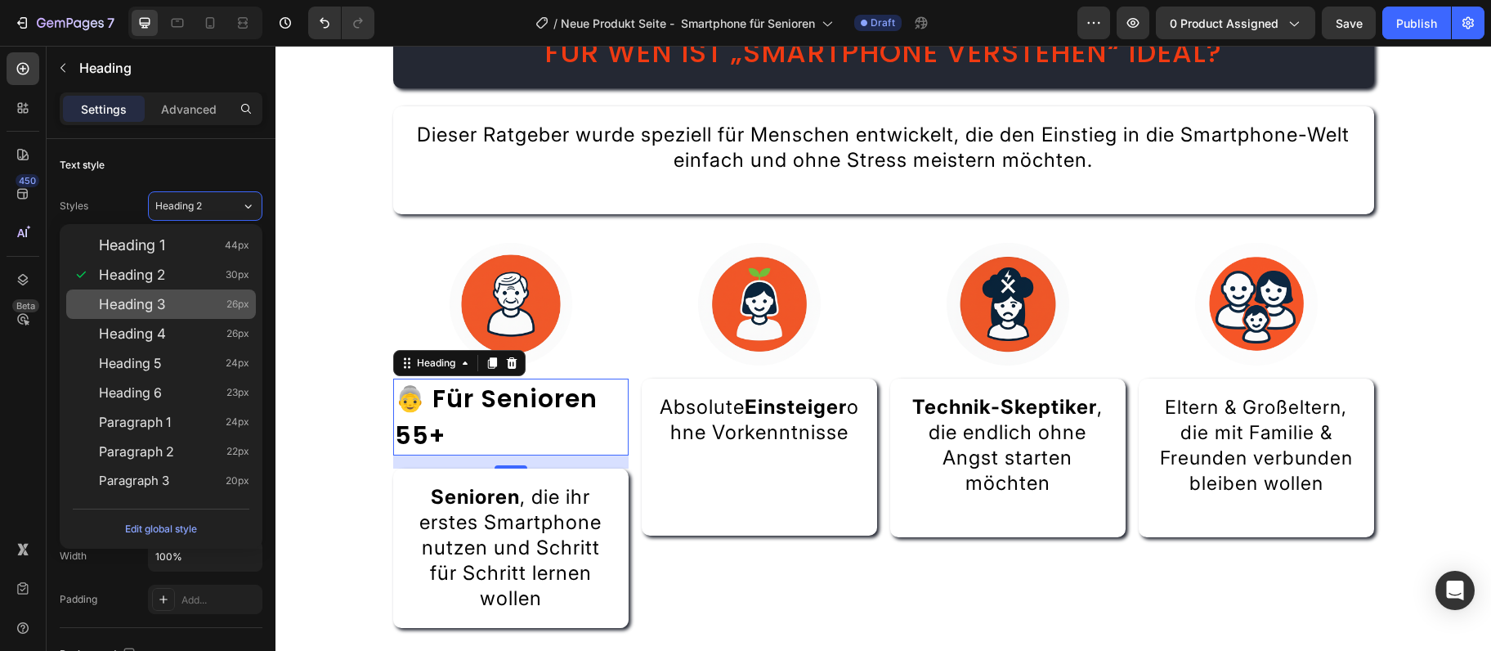
click at [137, 302] on span "Heading 3" at bounding box center [132, 304] width 66 height 16
type input "26"
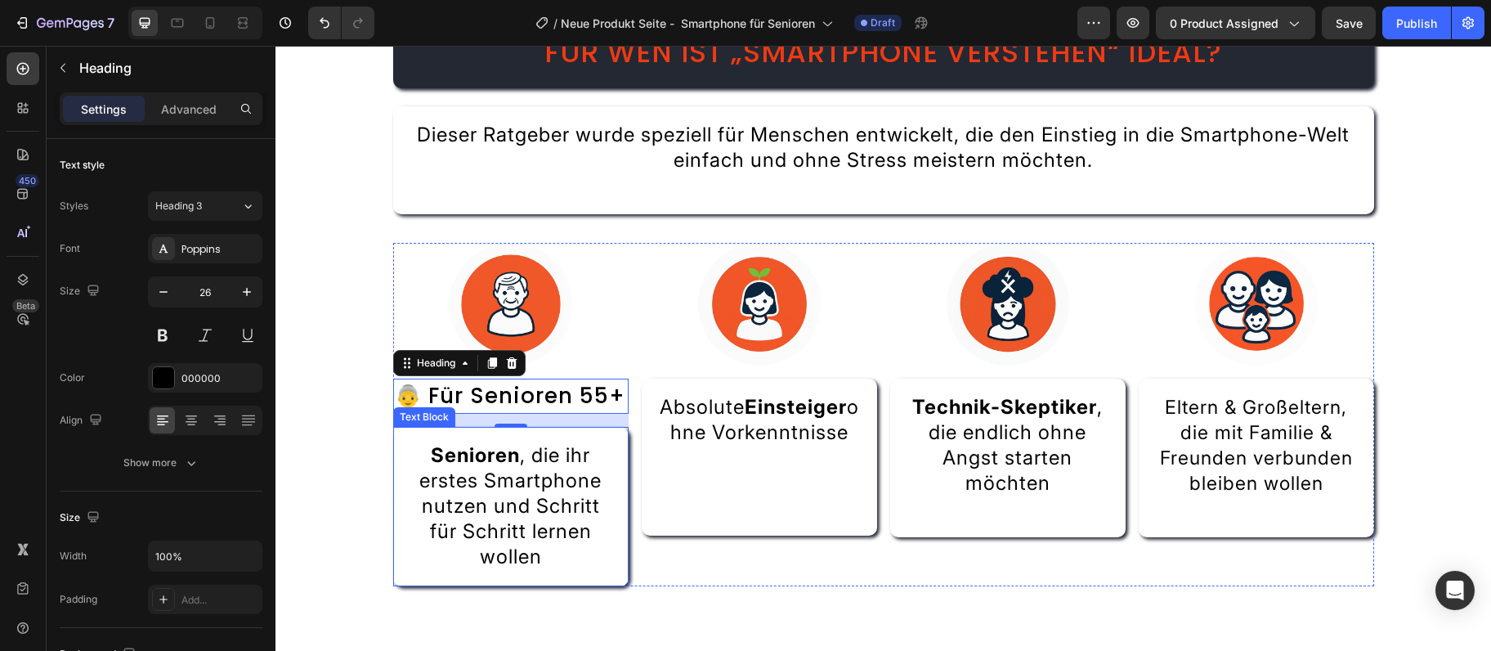
click at [448, 494] on p "Senioren , die ihr erstes Smartphone nutzen und Schritt für Schritt lernen woll…" at bounding box center [511, 506] width 203 height 127
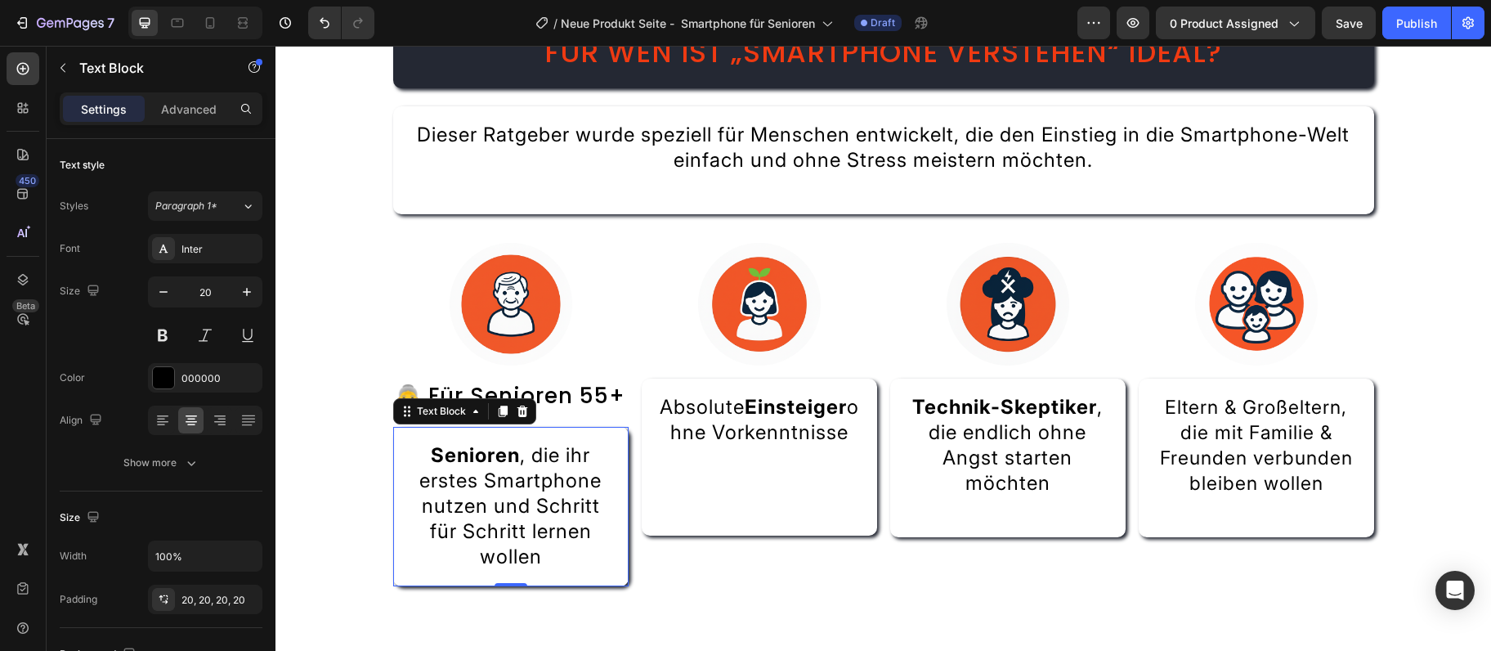
click at [448, 494] on p "Senioren , die ihr erstes Smartphone nutzen und Schritt für Schritt lernen woll…" at bounding box center [511, 506] width 203 height 127
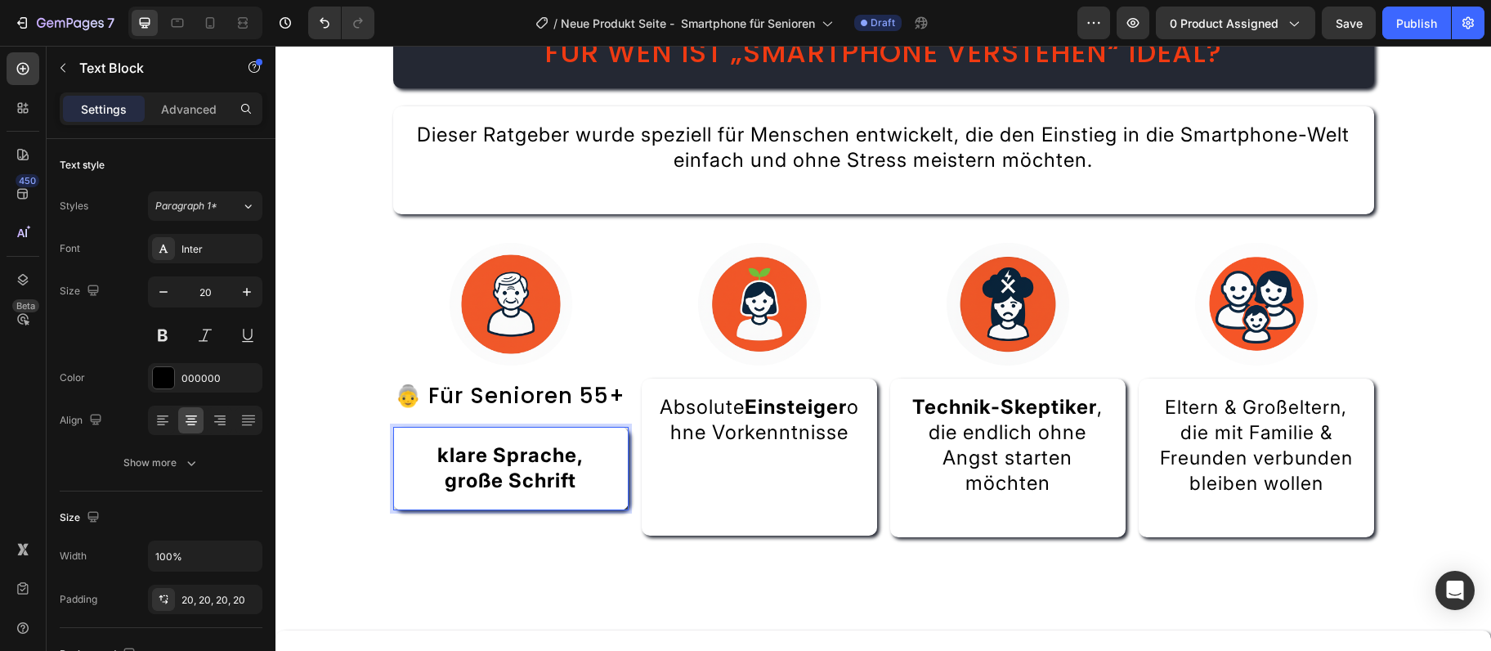
click at [447, 458] on strong "klare Sprache, große Schrift" at bounding box center [510, 467] width 146 height 49
click at [319, 34] on button "Undo/Redo" at bounding box center [324, 23] width 33 height 33
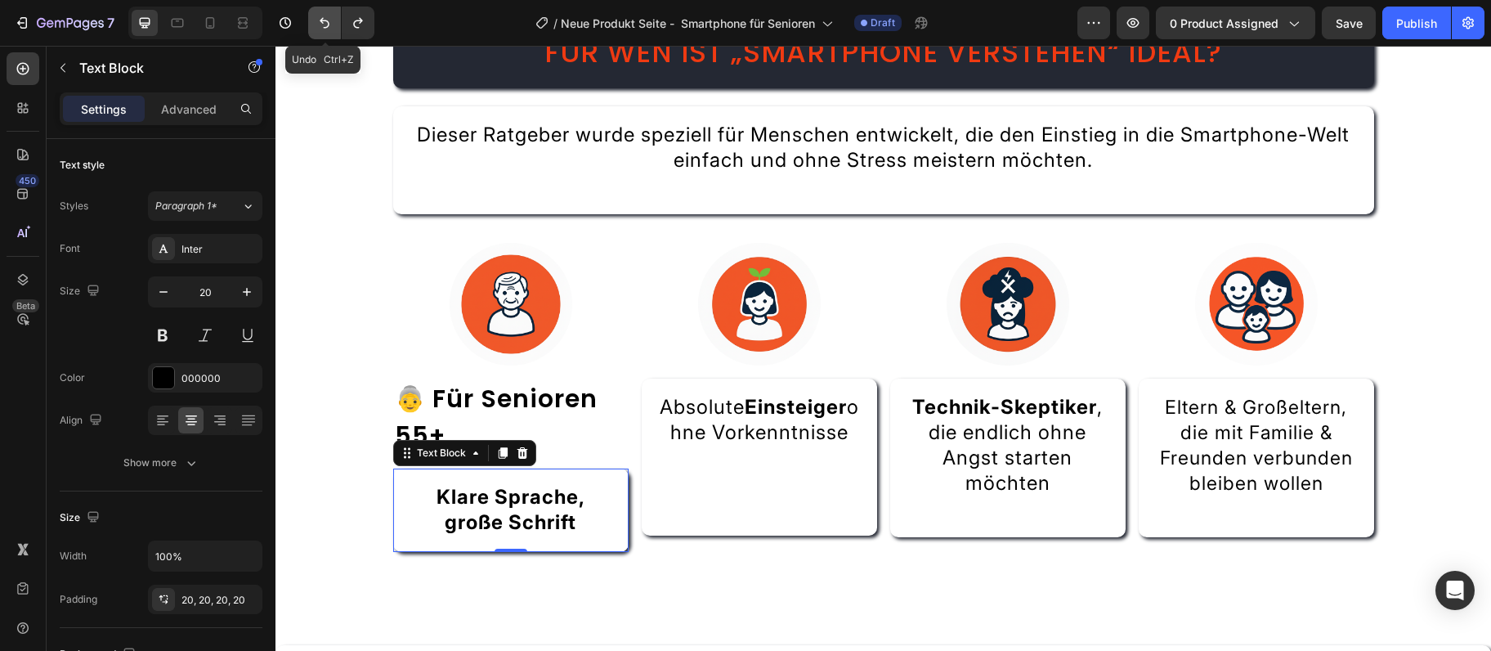
click at [319, 34] on button "Undo/Redo" at bounding box center [324, 23] width 33 height 33
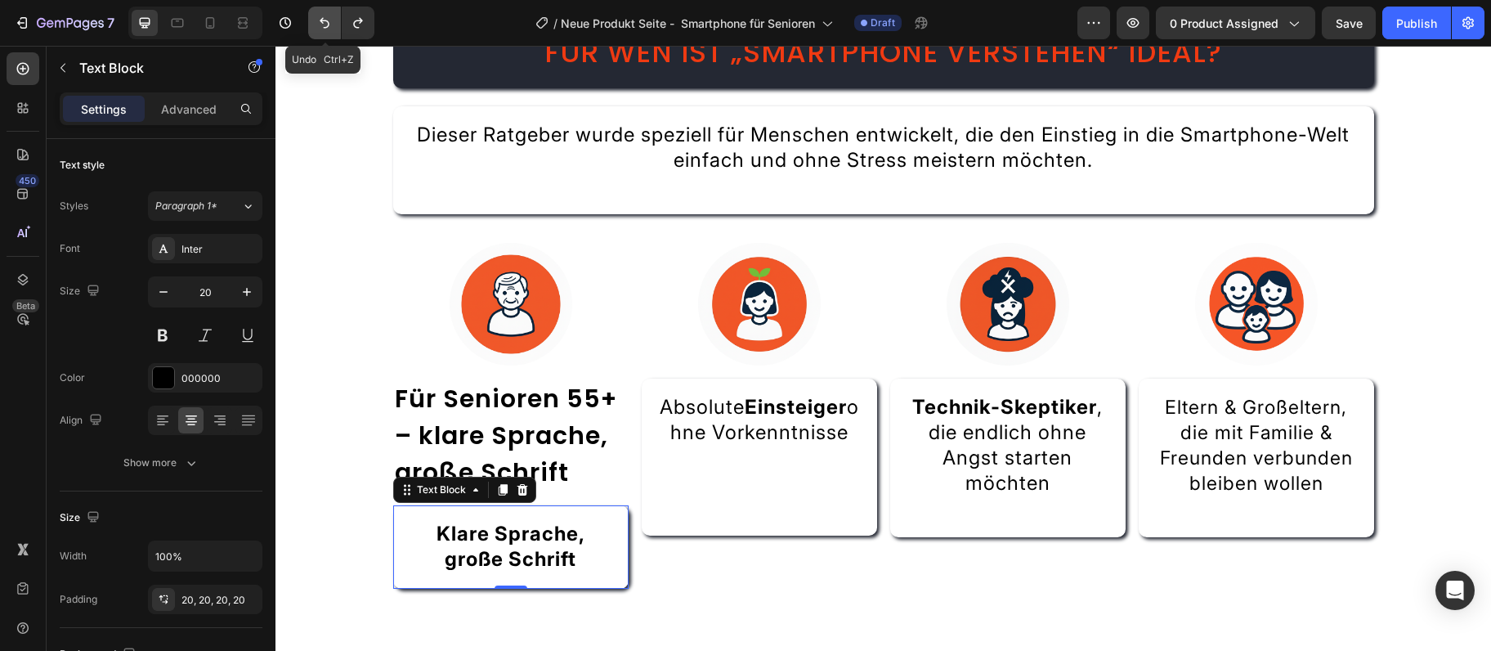
click at [319, 34] on button "Undo/Redo" at bounding box center [324, 23] width 33 height 33
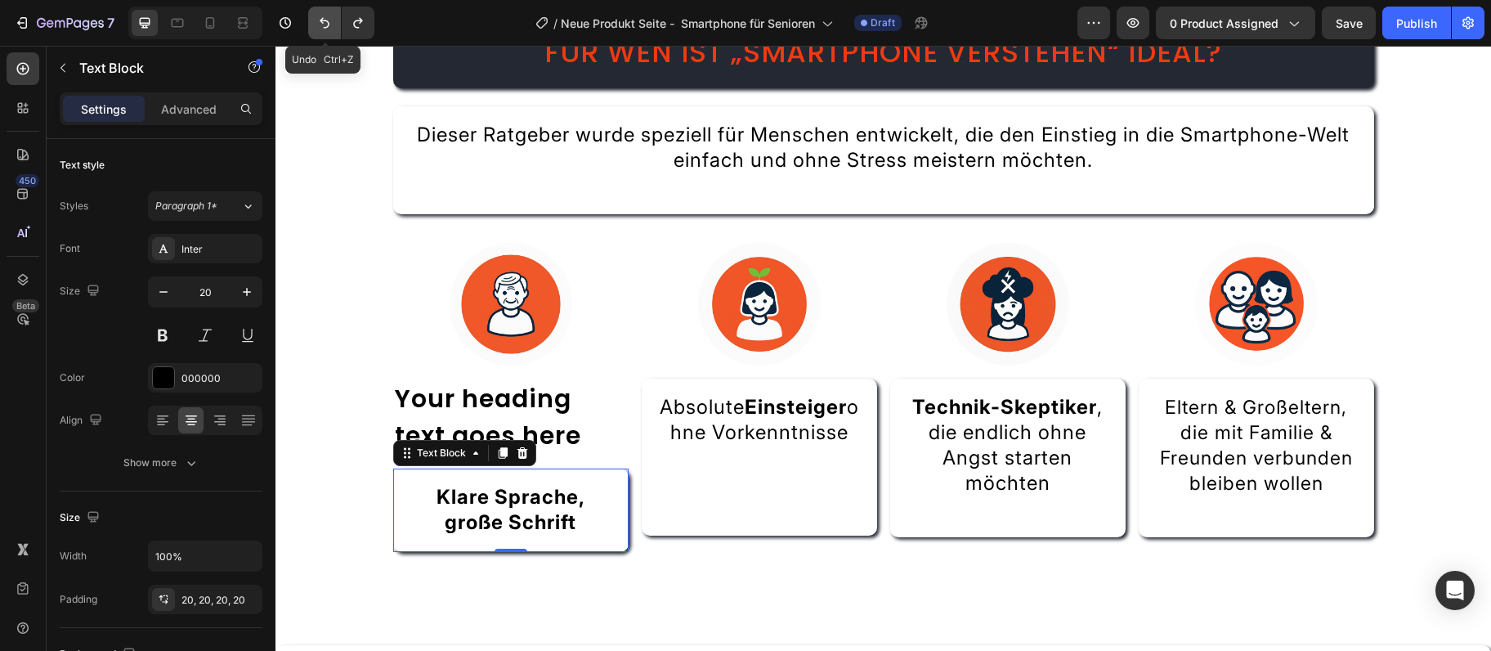
click at [319, 34] on button "Undo/Redo" at bounding box center [324, 23] width 33 height 33
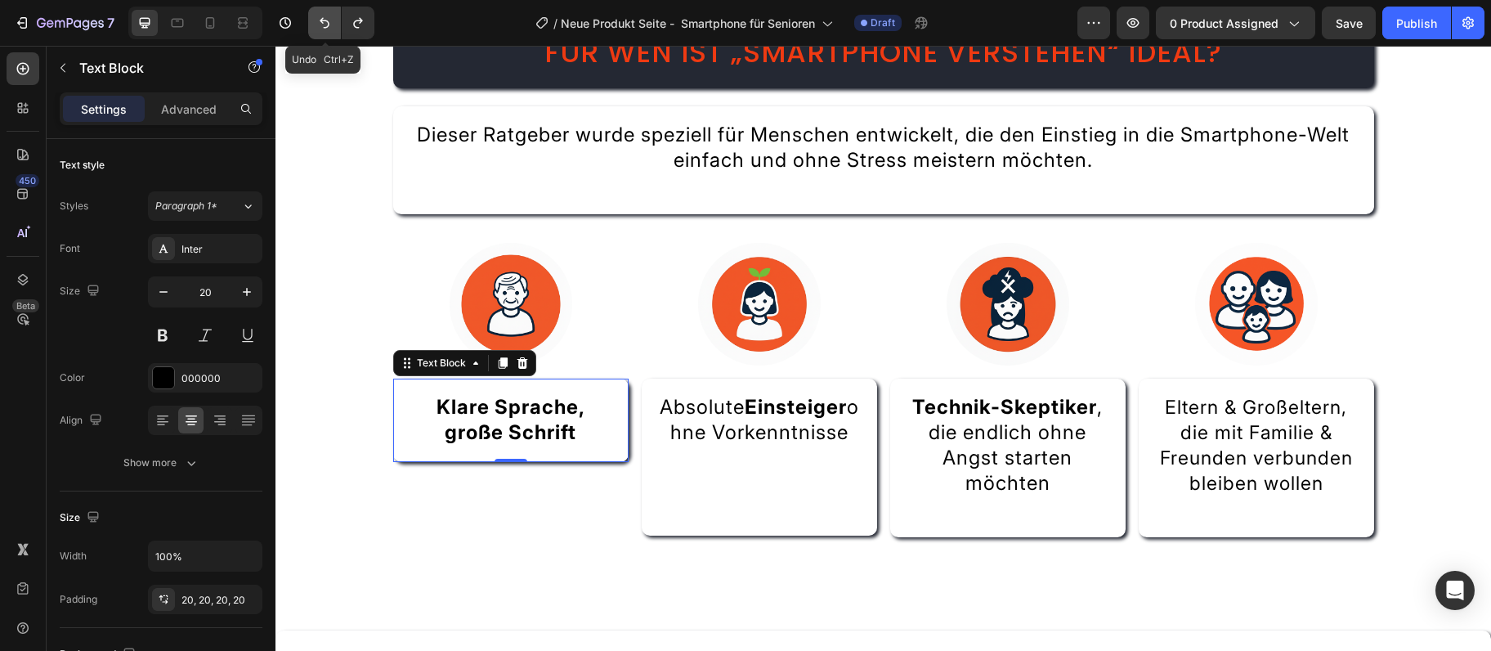
click at [319, 34] on button "Undo/Redo" at bounding box center [324, 23] width 33 height 33
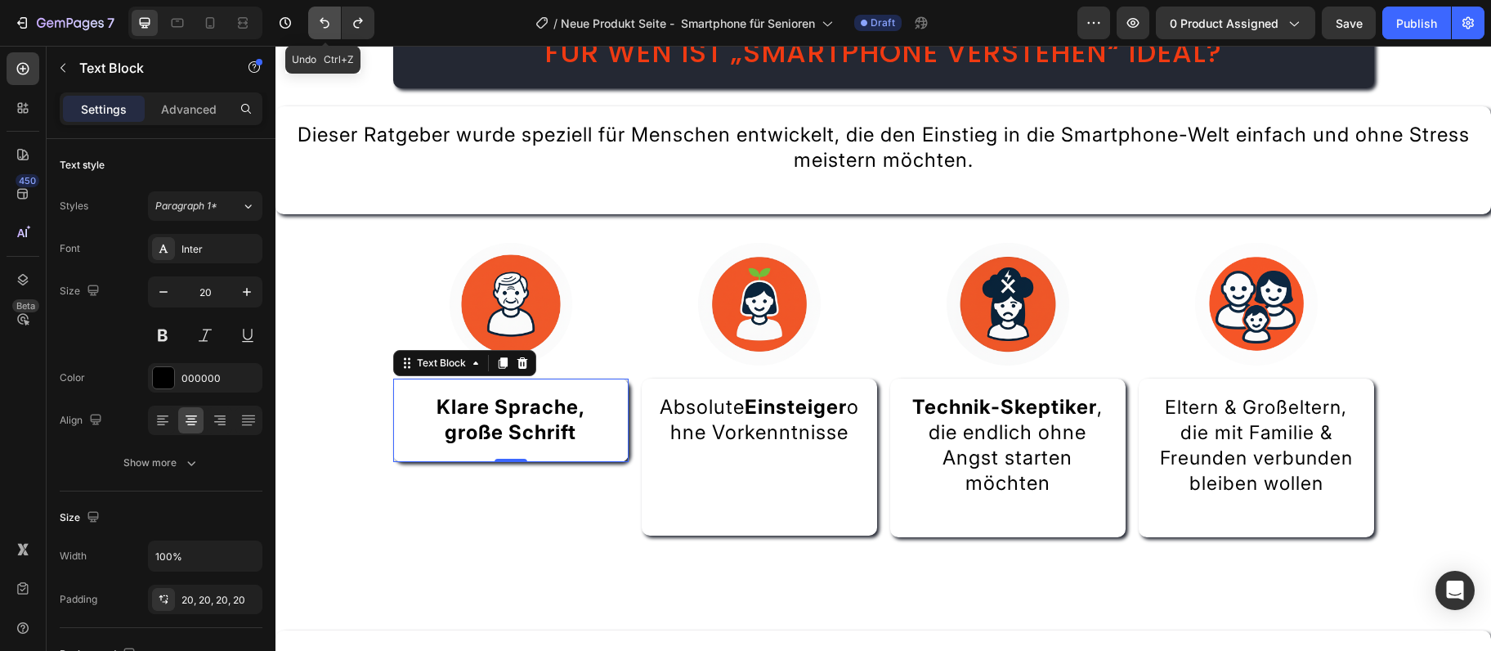
click at [319, 34] on button "Undo/Redo" at bounding box center [324, 23] width 33 height 33
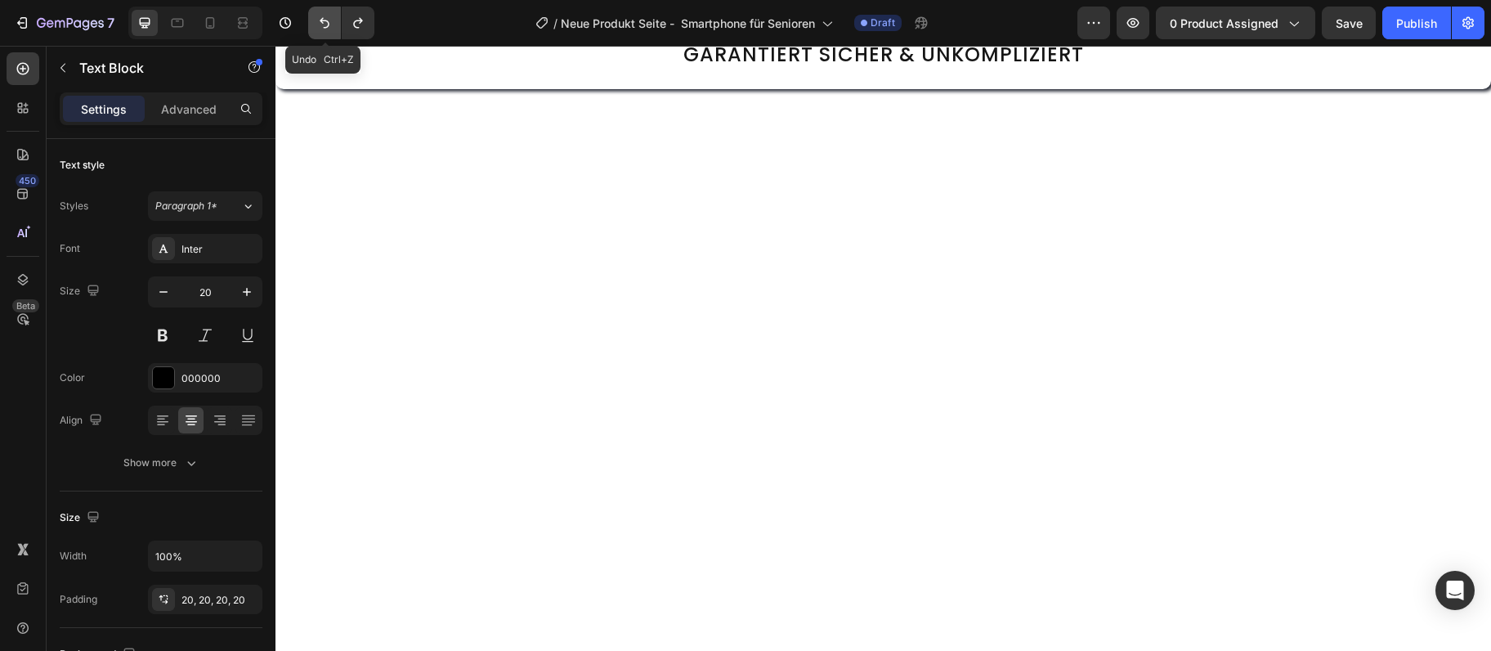
scroll to position [396, 0]
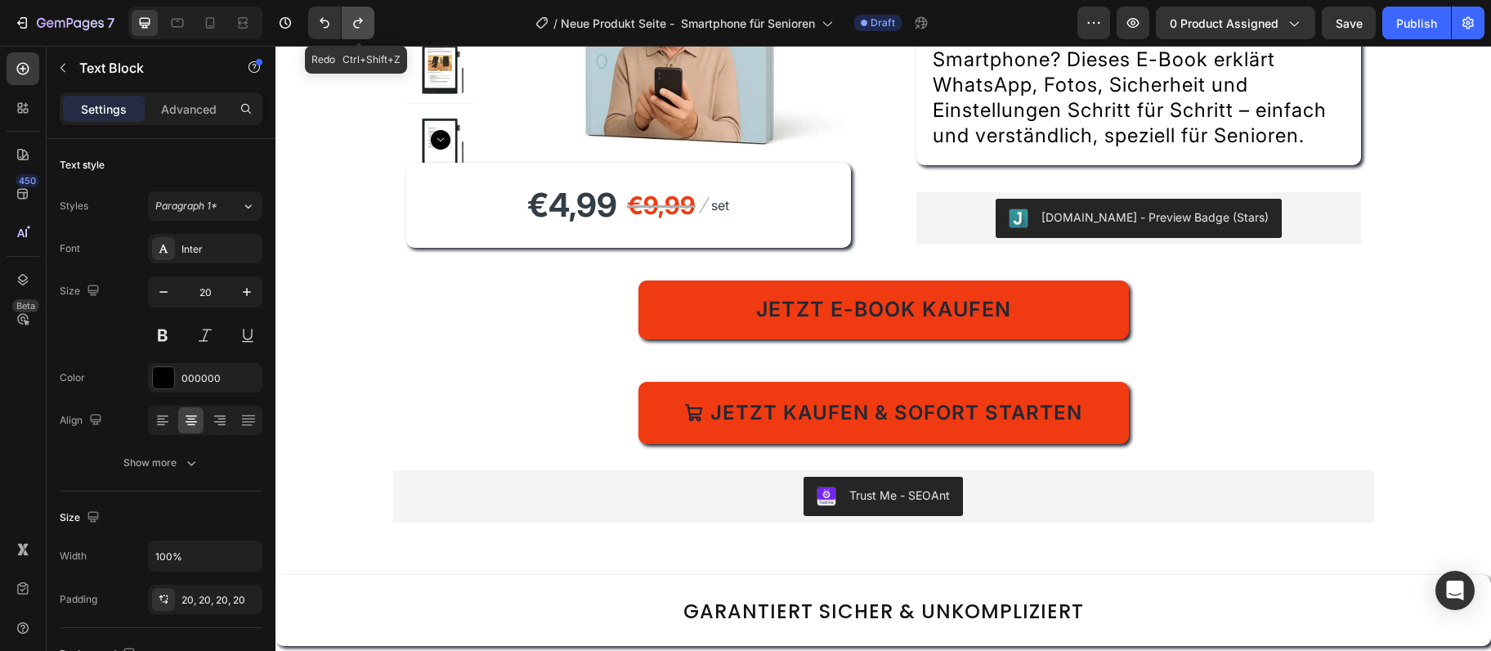
click at [355, 26] on icon "Undo/Redo" at bounding box center [357, 23] width 9 height 11
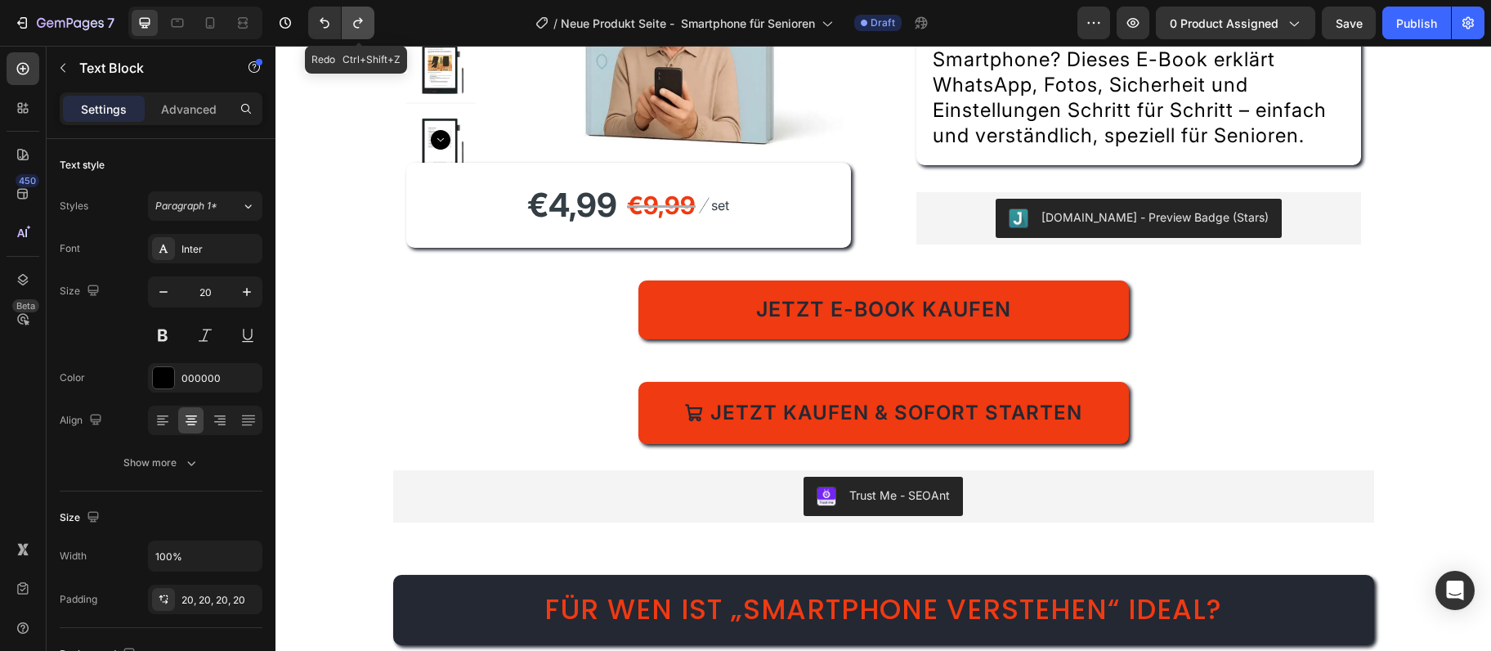
scroll to position [1012, 0]
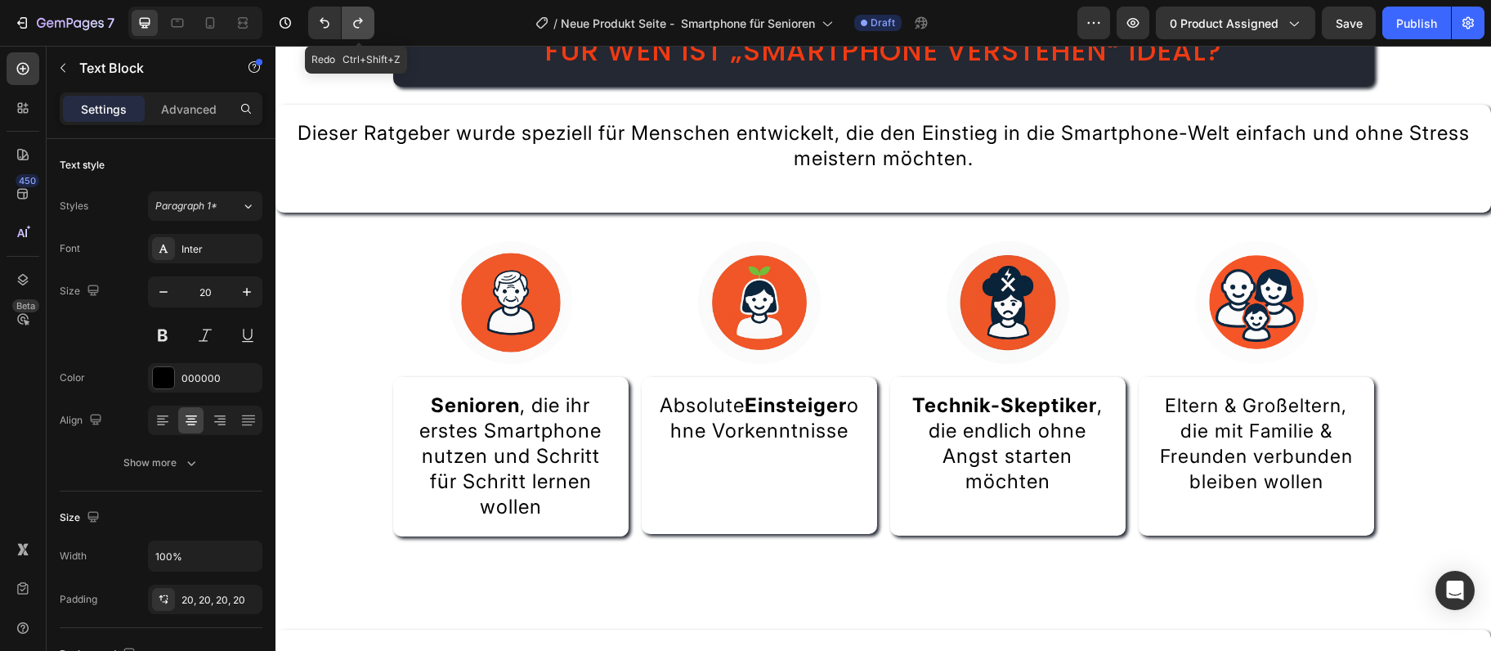
click at [357, 31] on icon "Undo/Redo" at bounding box center [358, 23] width 16 height 16
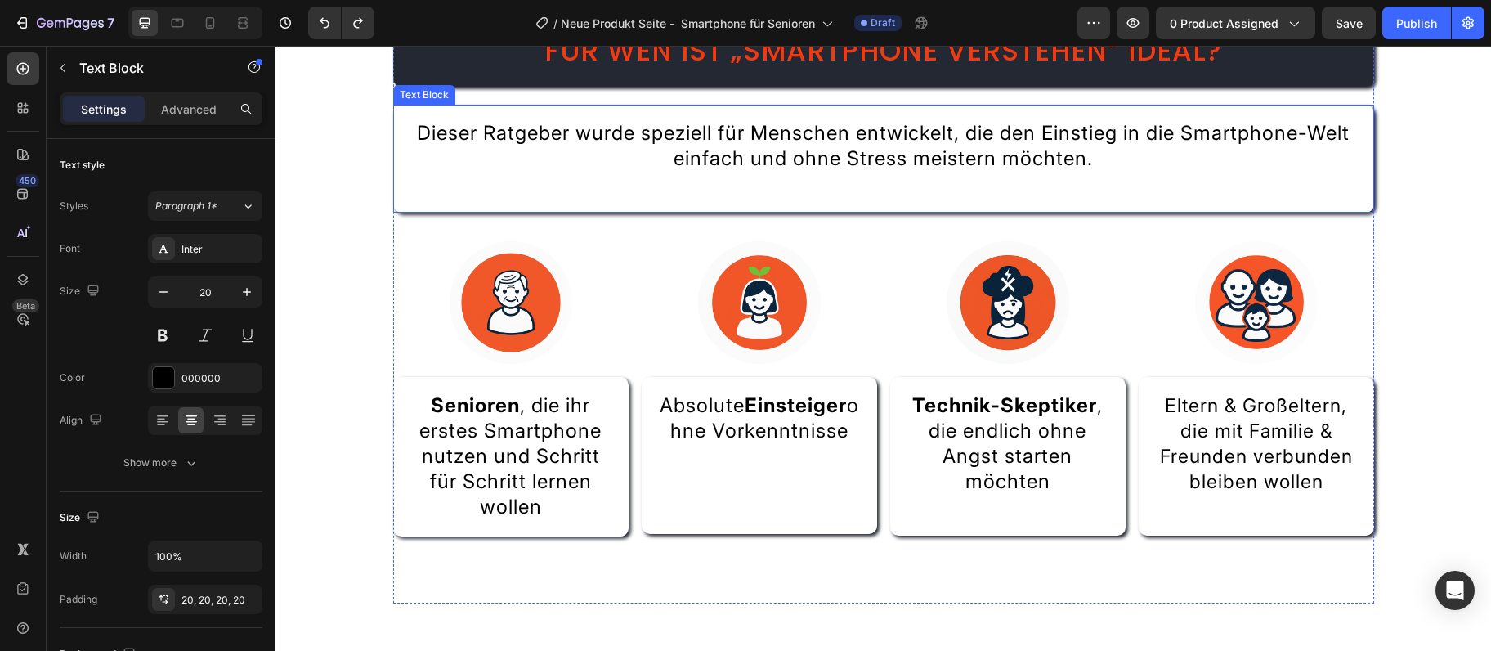
scroll to position [856, 0]
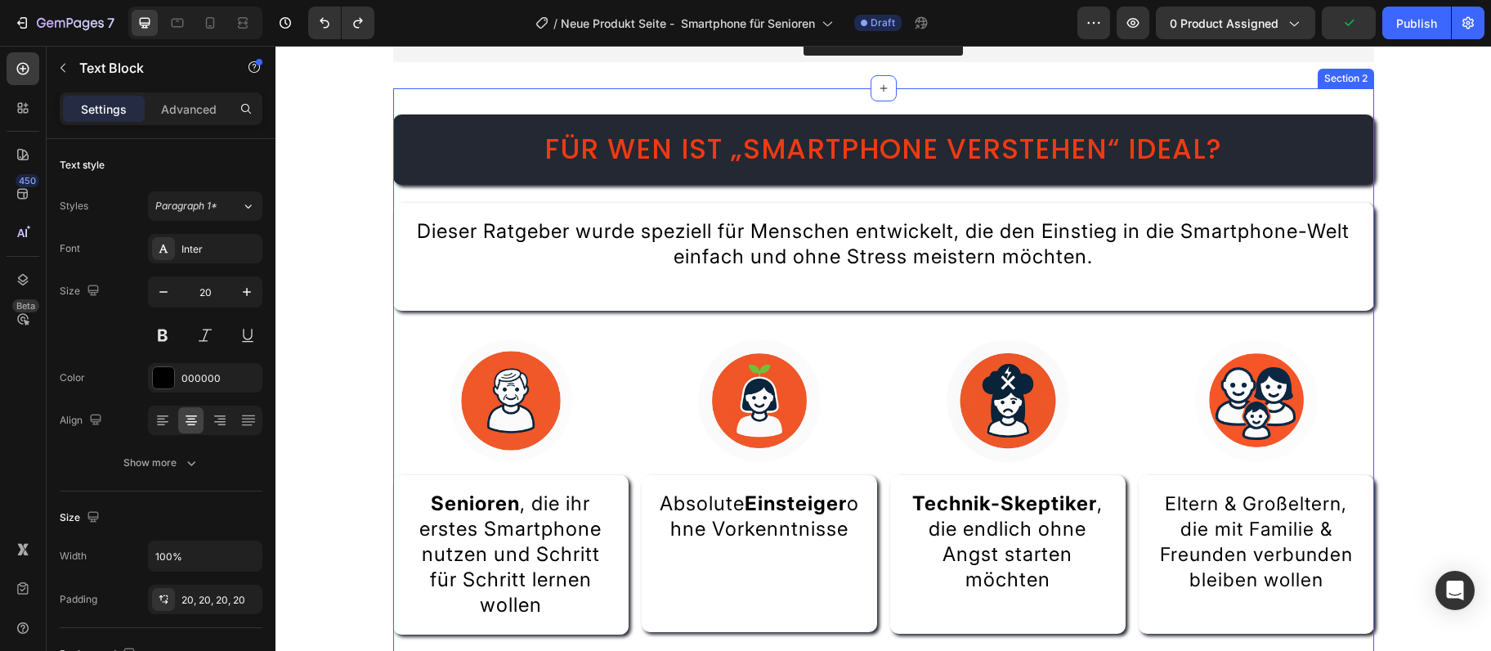
click at [1289, 159] on div "Für wen ist „Smartphone verstehen“ ideal? Heading Dieser Ratgeber wurde speziel…" at bounding box center [883, 394] width 981 height 613
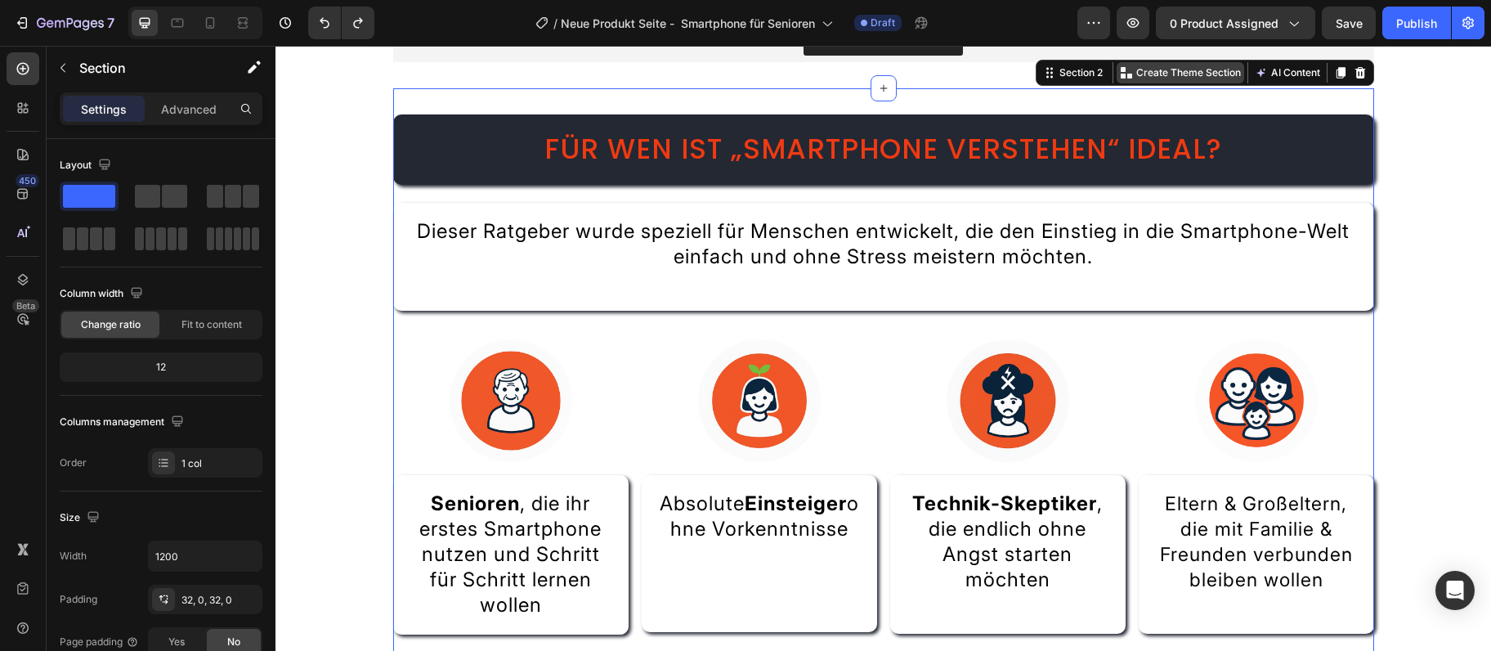
click at [1213, 80] on p "Create Theme Section" at bounding box center [1188, 72] width 105 height 15
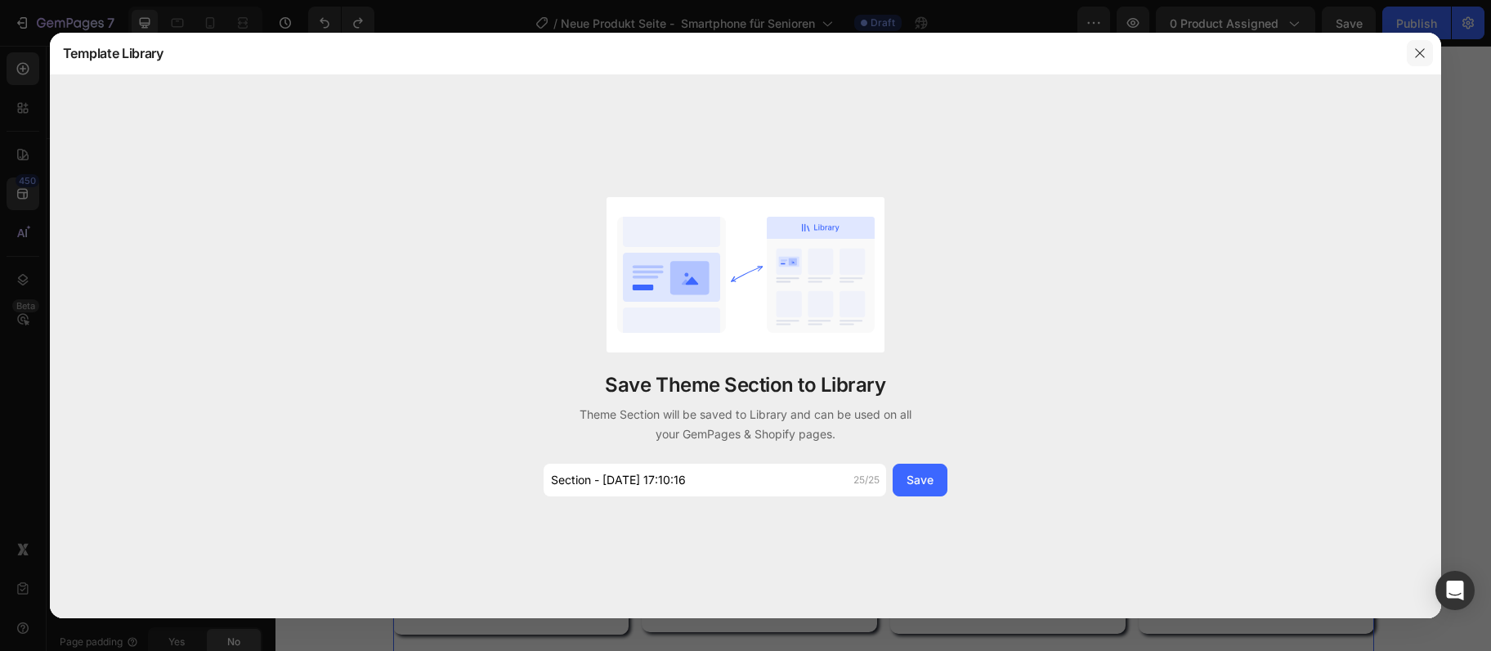
click at [1426, 57] on icon "button" at bounding box center [1420, 53] width 13 height 13
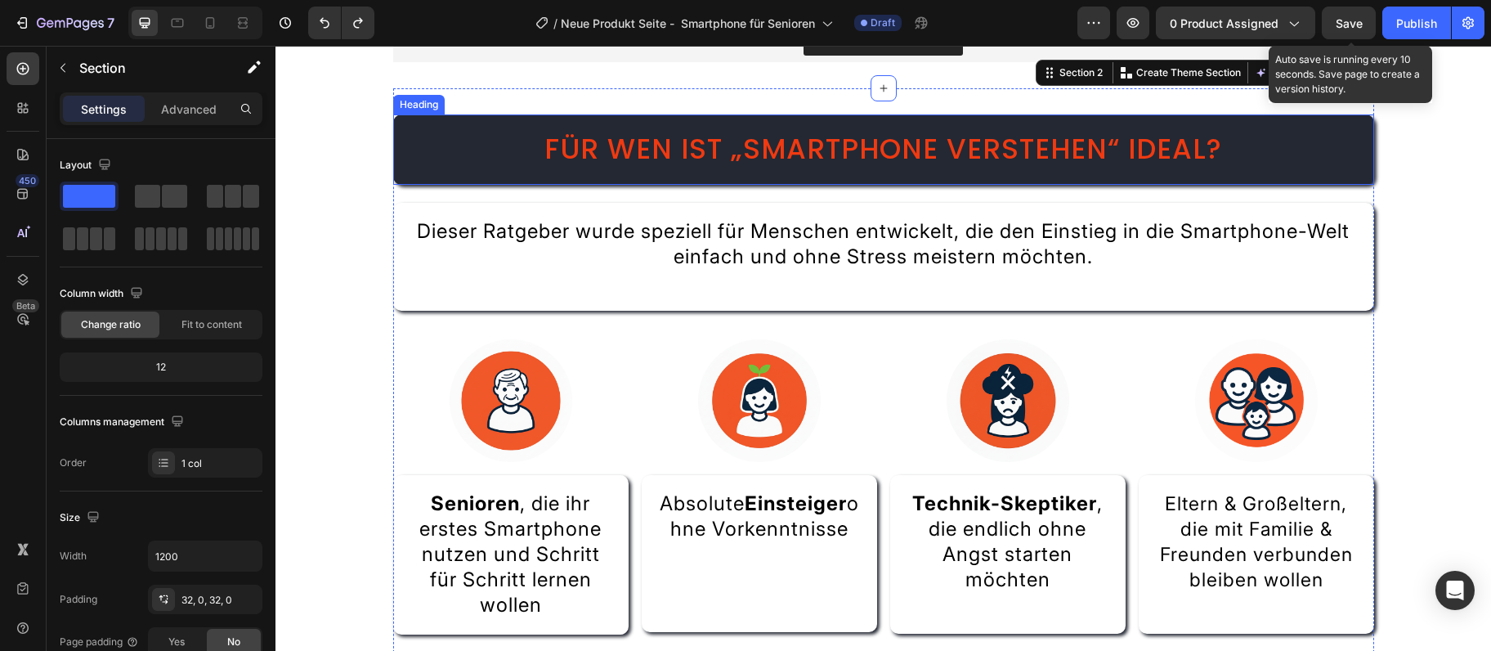
click at [1060, 168] on span "Für wen ist „Smartphone verstehen“ ideal?" at bounding box center [884, 148] width 678 height 39
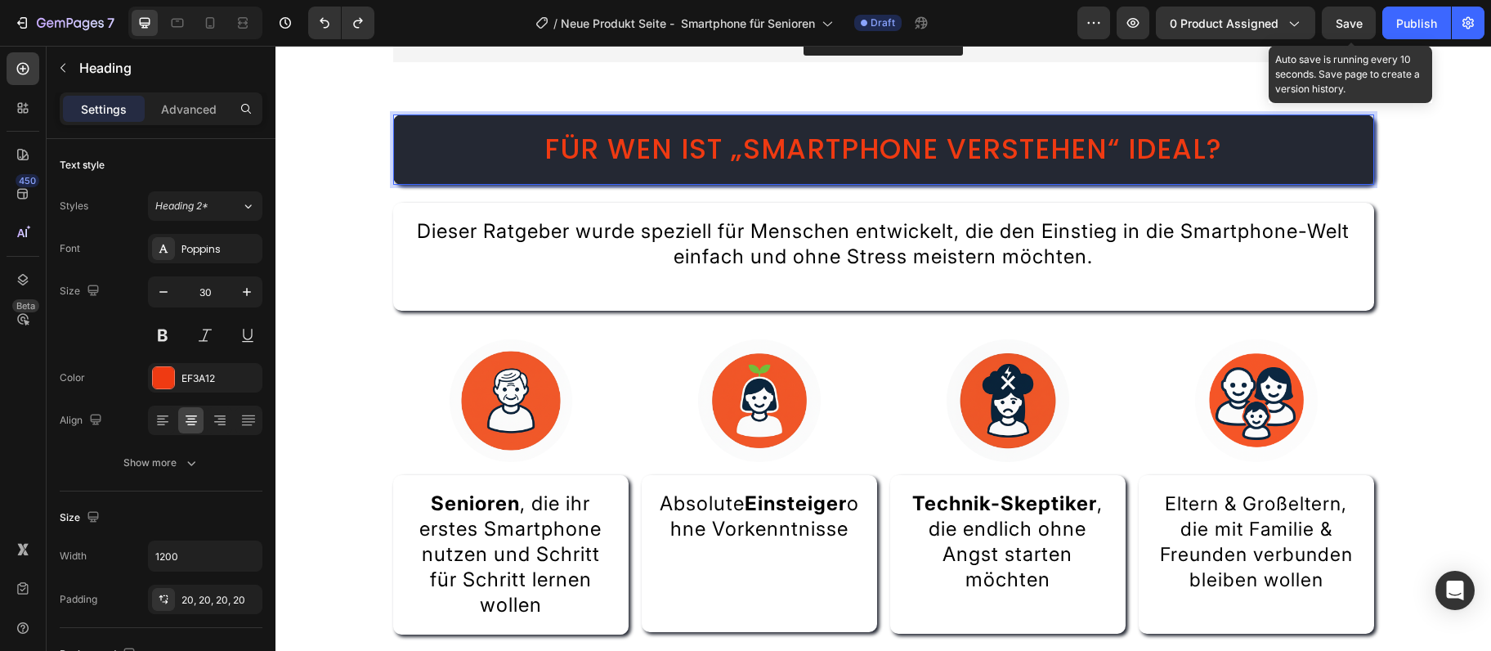
click at [1060, 168] on span "Für wen ist „Smartphone verstehen“ ideal?" at bounding box center [884, 148] width 678 height 39
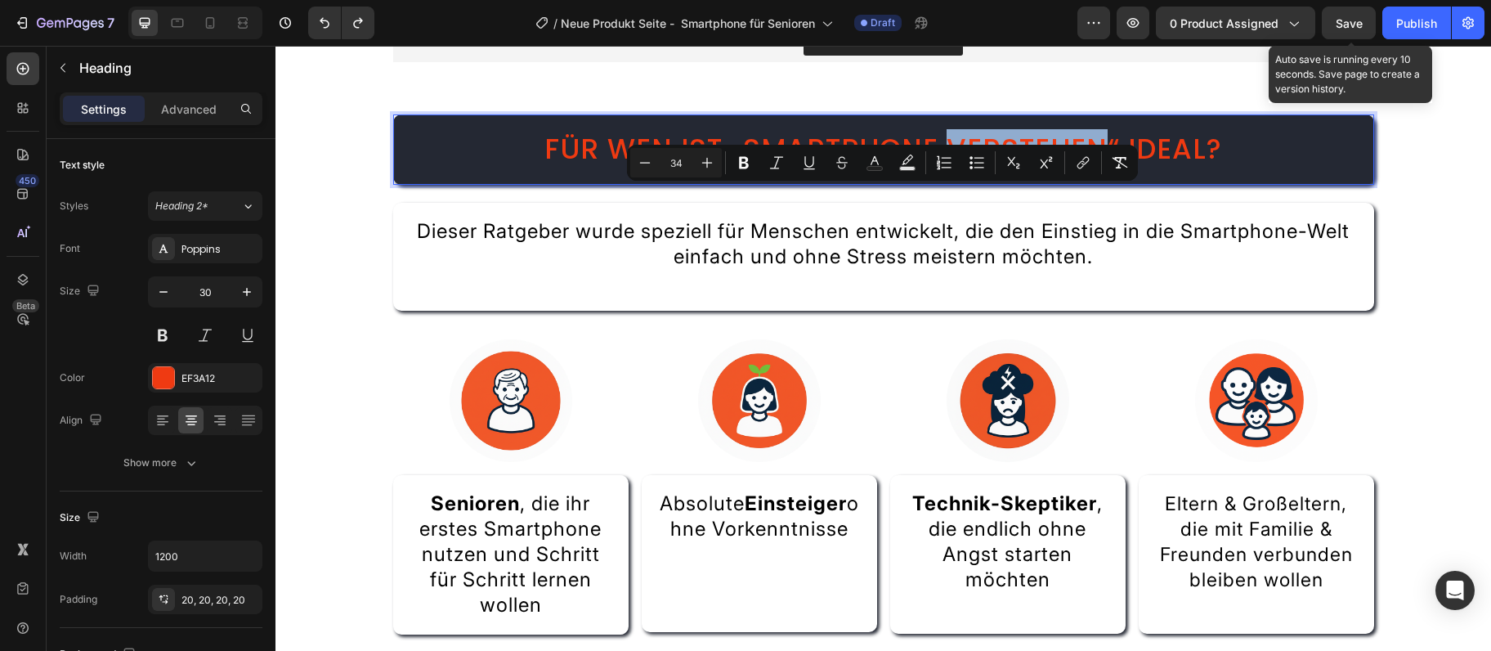
click at [1060, 168] on span "Für wen ist „Smartphone verstehen“ ideal?" at bounding box center [884, 148] width 678 height 39
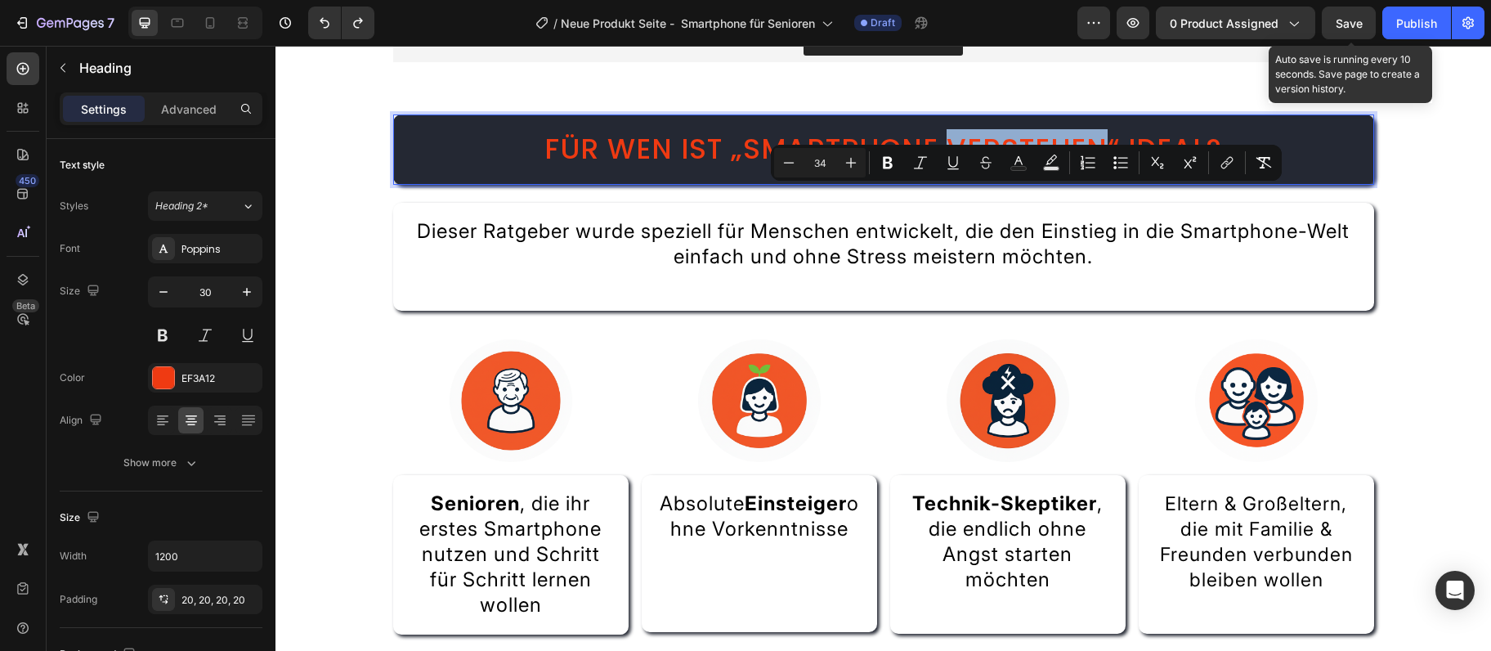
click at [1051, 168] on span "Für wen ist „Smartphone verstehen“ ideal?" at bounding box center [884, 148] width 678 height 39
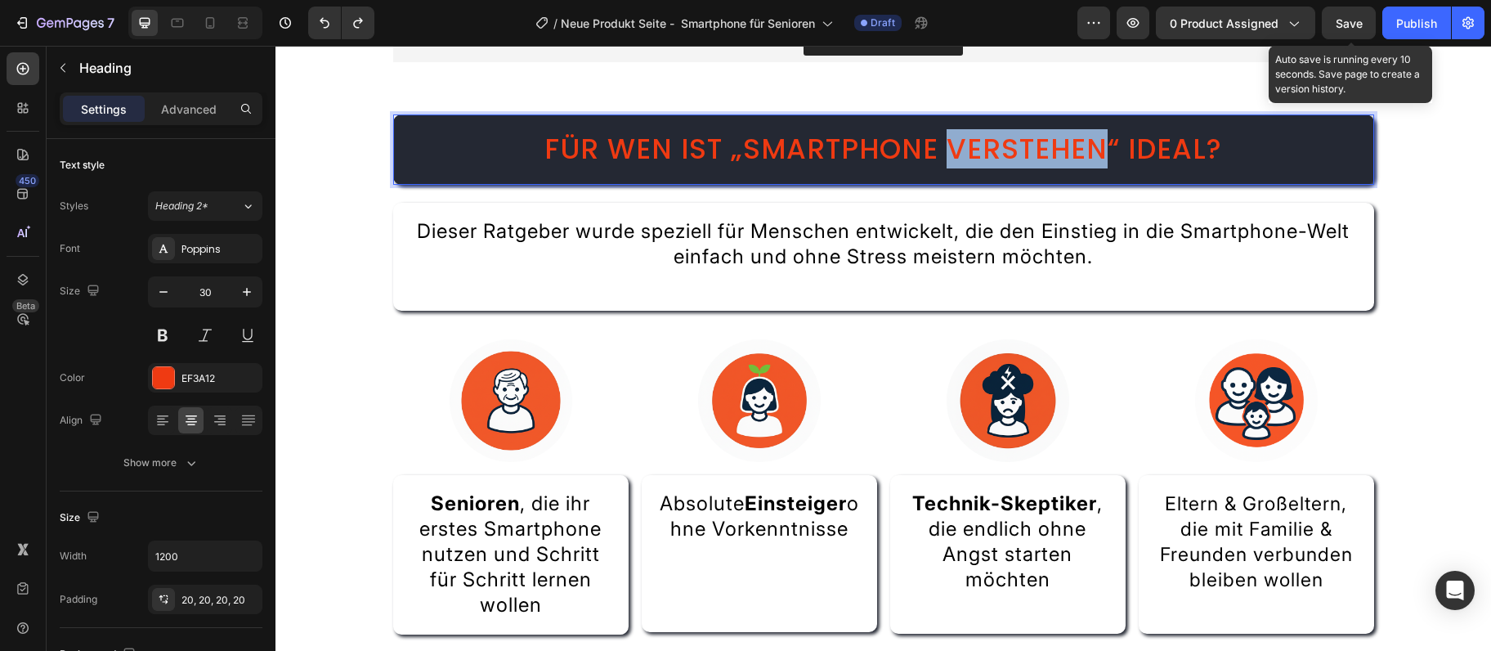
click at [1051, 168] on span "Für wen ist „Smartphone verstehen“ ideal?" at bounding box center [884, 148] width 678 height 39
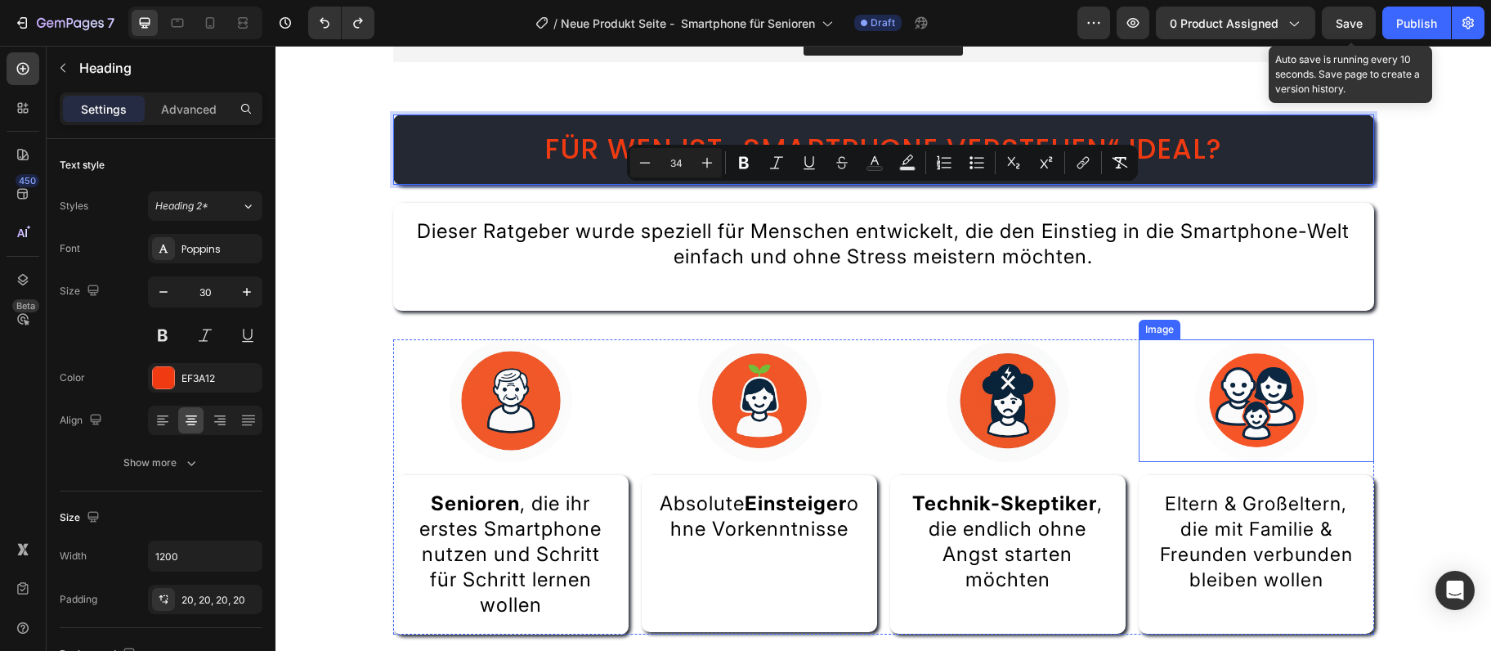
click at [1314, 405] on div at bounding box center [1256, 400] width 235 height 123
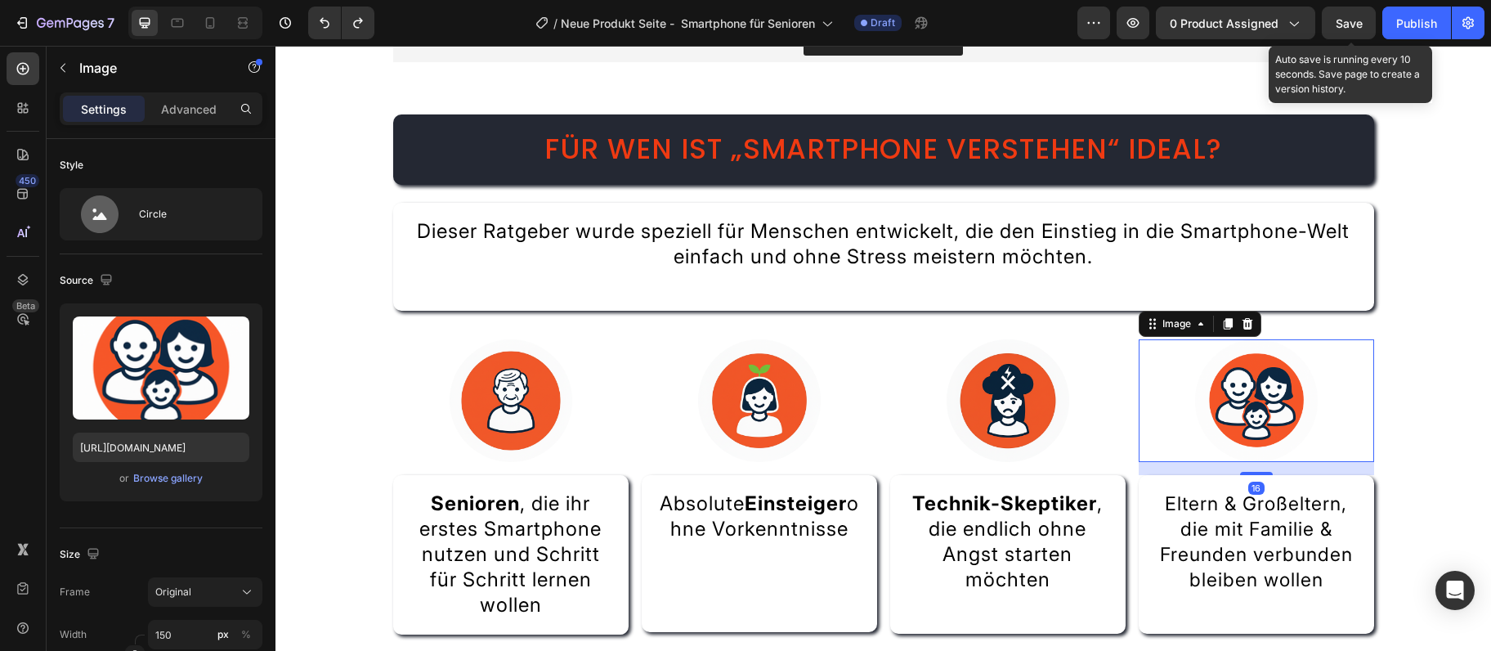
scroll to position [856, 0]
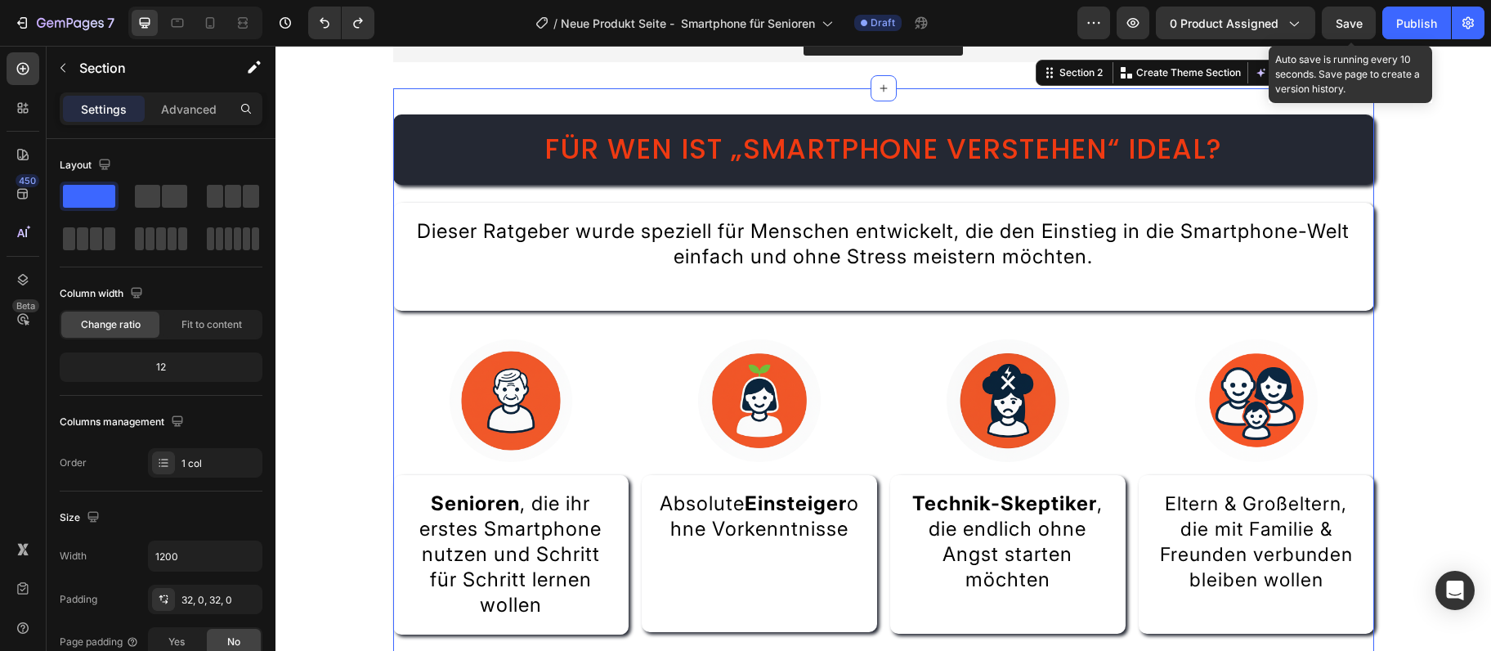
click at [1333, 389] on div "⁠⁠⁠⁠⁠⁠⁠ Für wen ist „Smartphone verstehen“ ideal? Heading Dieser Ratgeber wurde…" at bounding box center [883, 394] width 981 height 561
click at [1199, 80] on p "Create Theme Section" at bounding box center [1188, 72] width 105 height 15
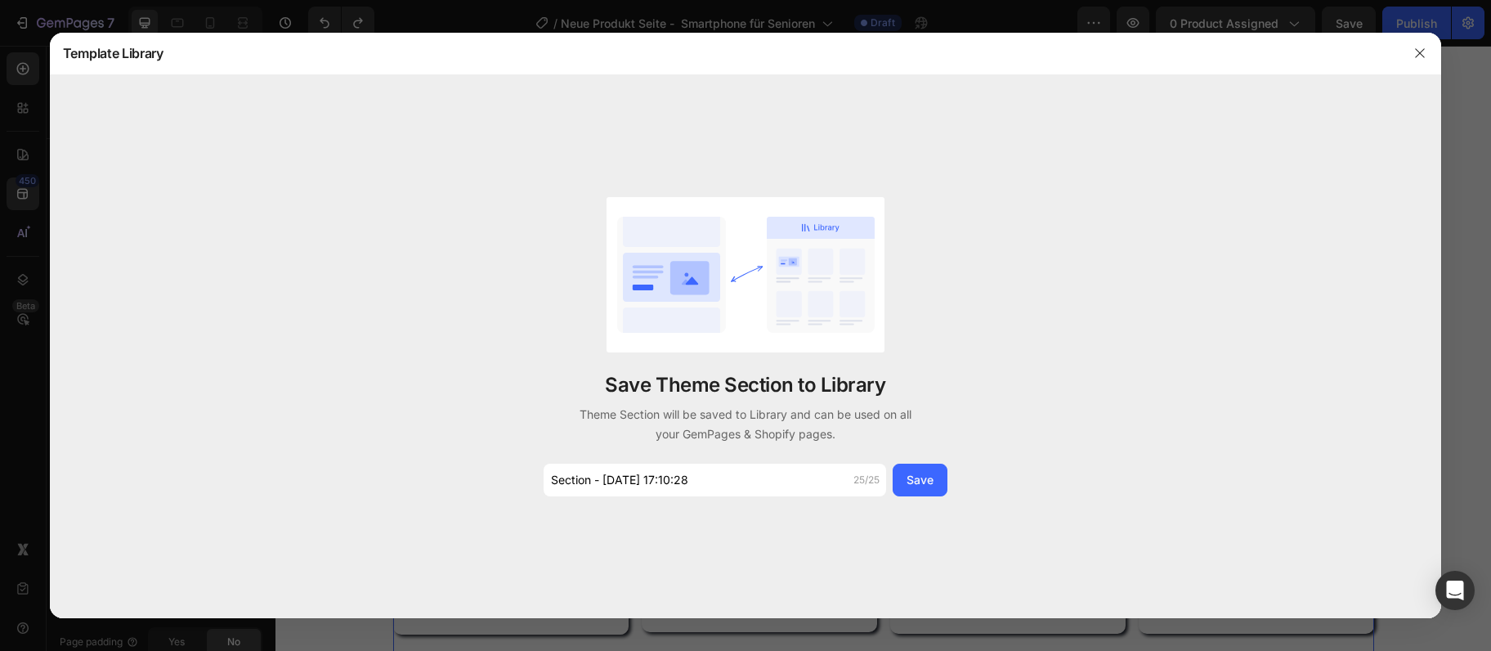
click at [731, 463] on div "Save Theme Section to Library Theme Section will be saved to Library and can be…" at bounding box center [745, 346] width 409 height 299
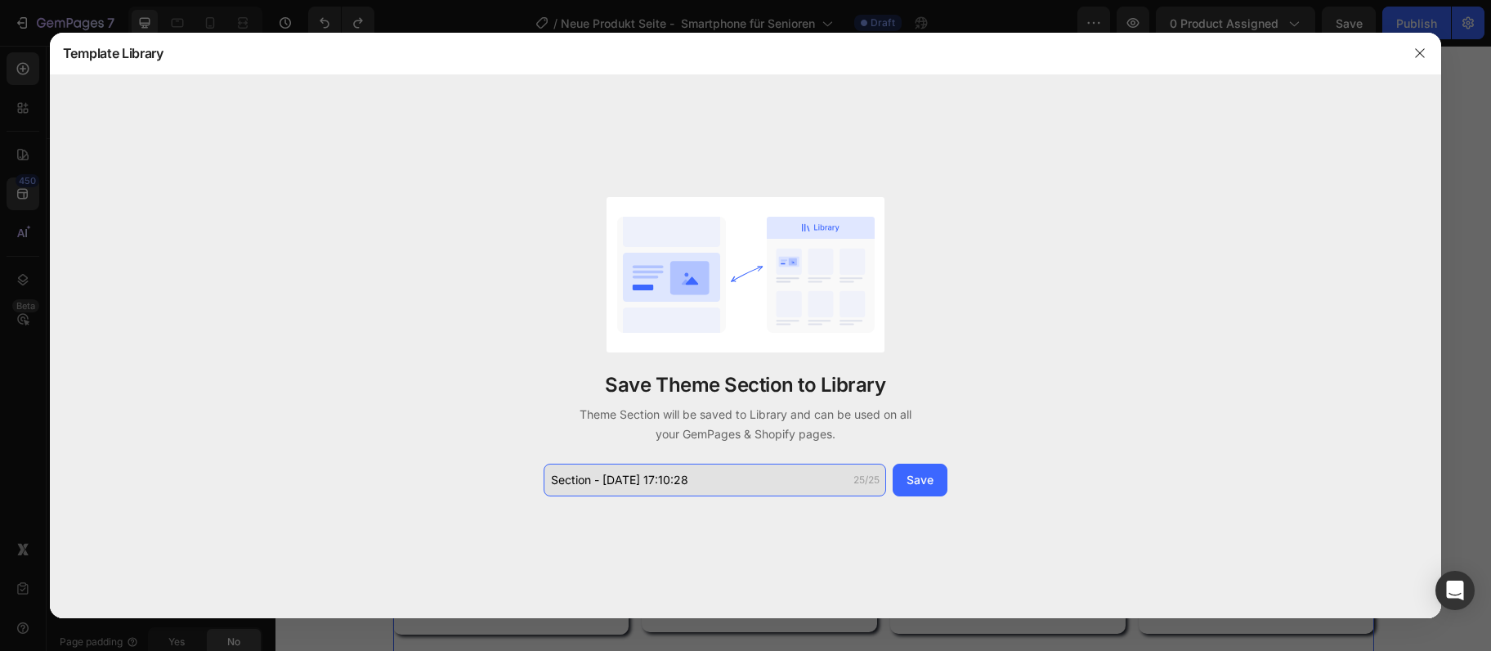
click at [701, 479] on input "Section - Sep 28 17:10:28" at bounding box center [715, 480] width 343 height 33
paste input "Für wen ist „Smartphone v"
type input "Für wen ist „Smartphone v"
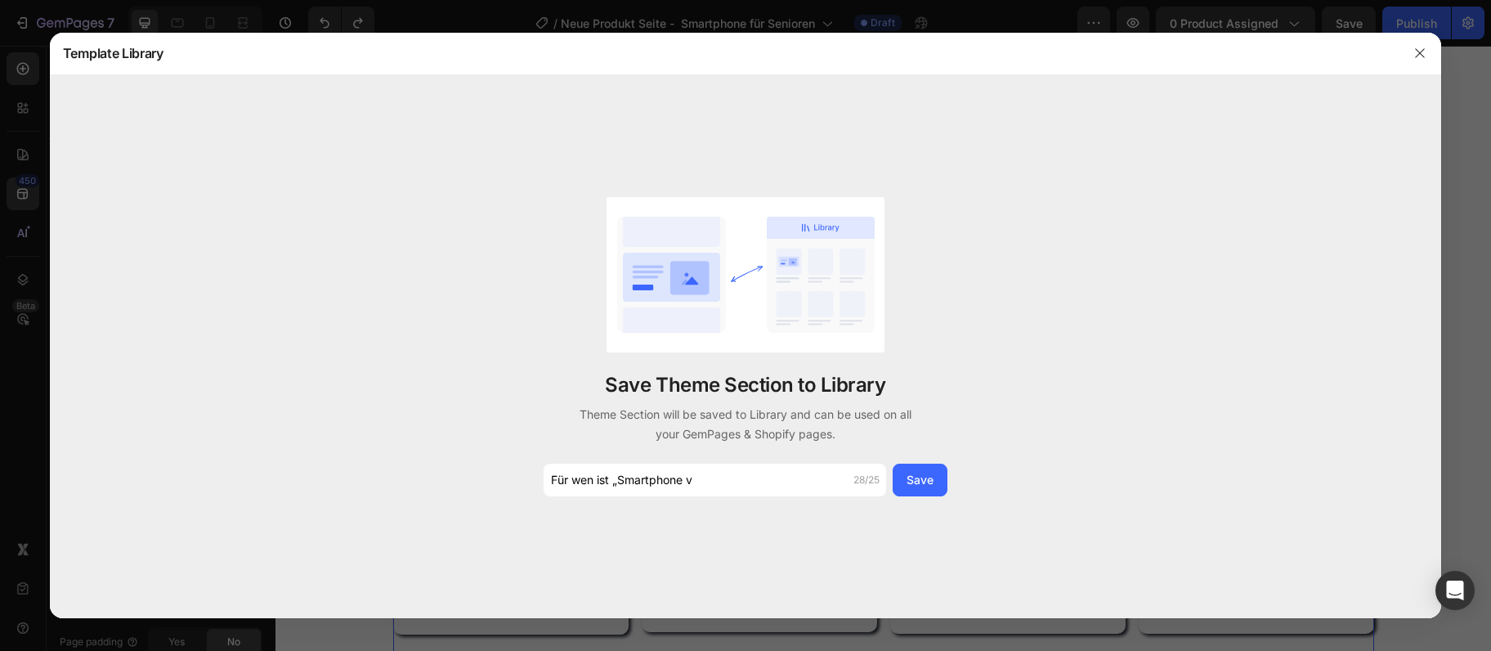
click at [911, 497] on div "Save Theme Section to Library Theme Section will be saved to Library and can be…" at bounding box center [746, 346] width 1392 height 543
click at [919, 484] on div "Save" at bounding box center [920, 479] width 27 height 17
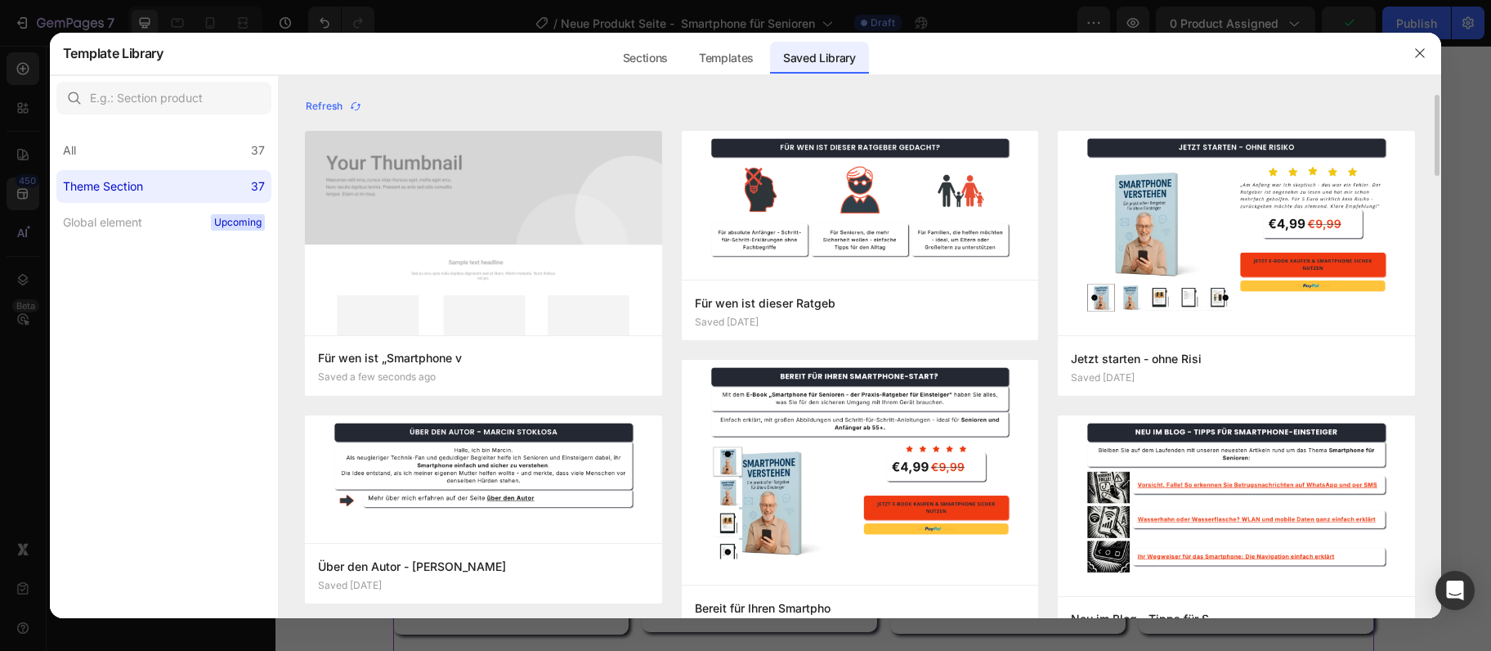
scroll to position [0, 0]
click at [1421, 53] on icon "button" at bounding box center [1419, 53] width 9 height 9
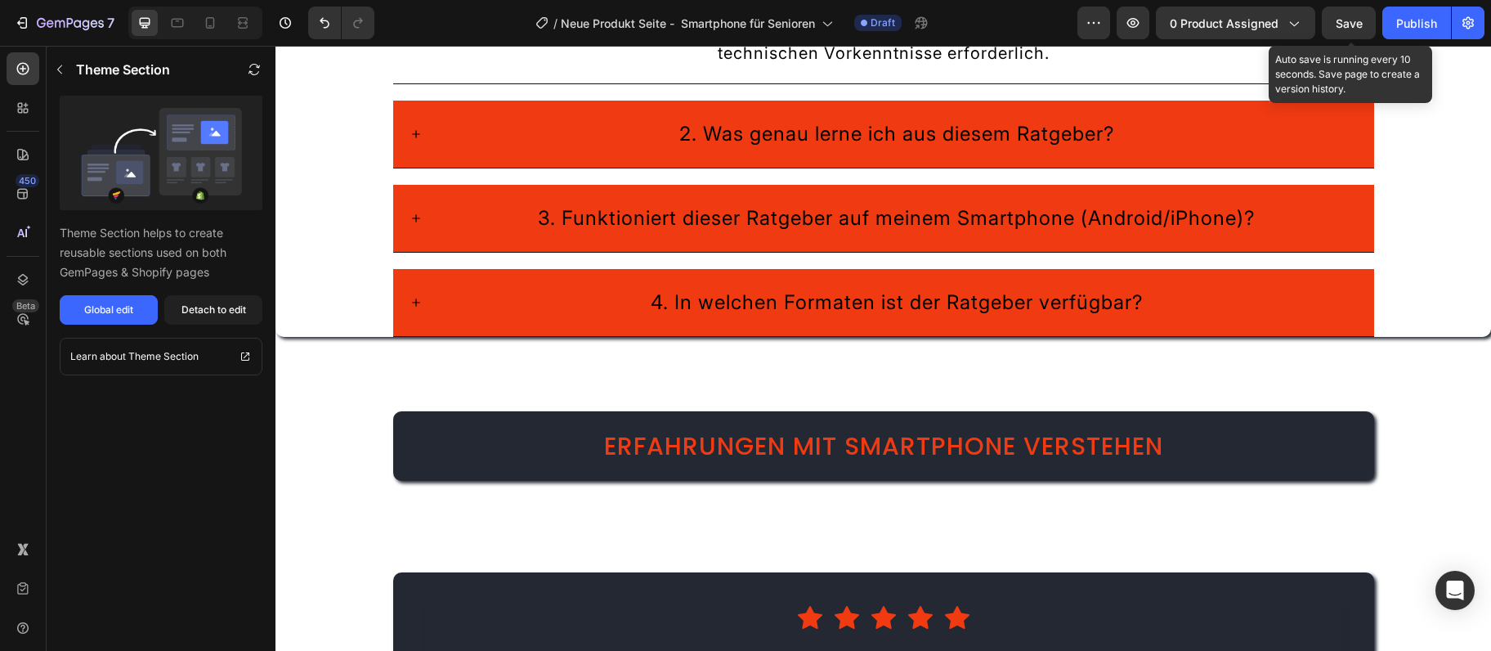
scroll to position [1919, 0]
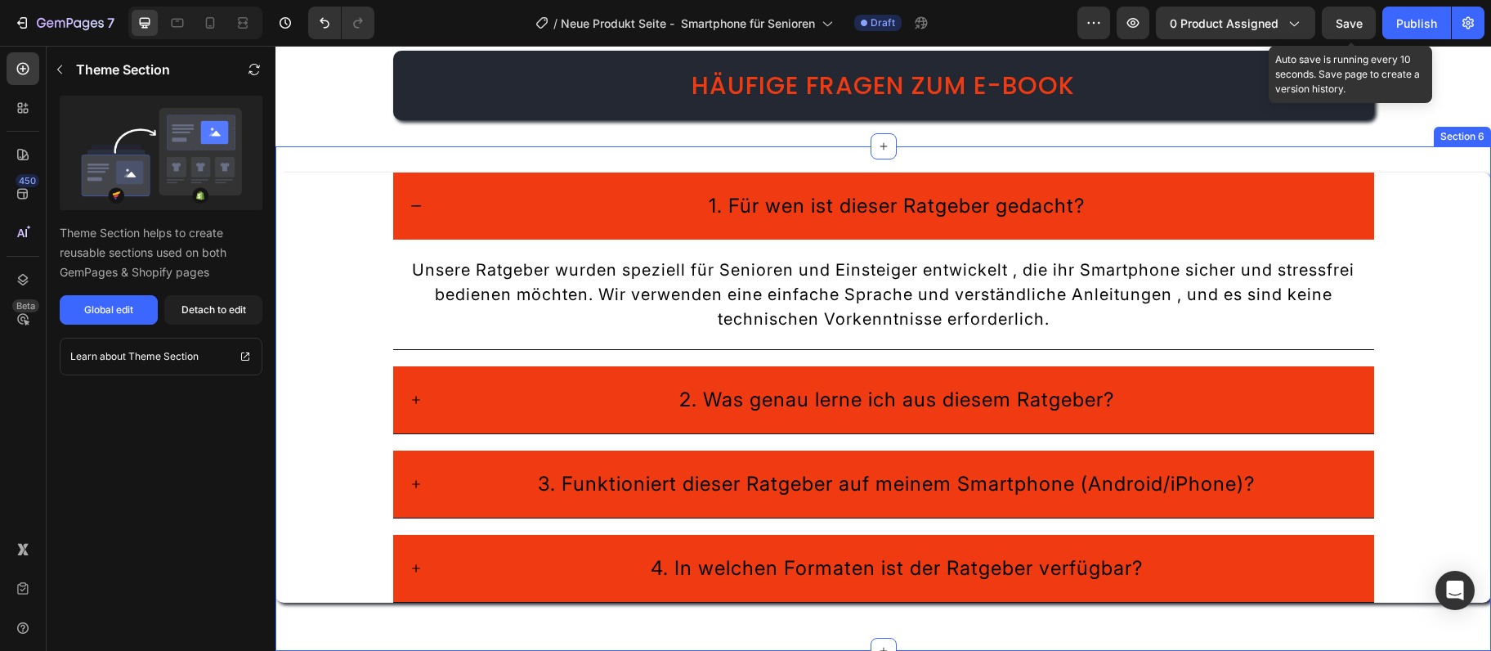
click at [1404, 158] on div "1. Für wen ist dieser Ratgeber gedacht? Unsere Ratgeber wurden speziell für Sen…" at bounding box center [884, 398] width 1216 height 504
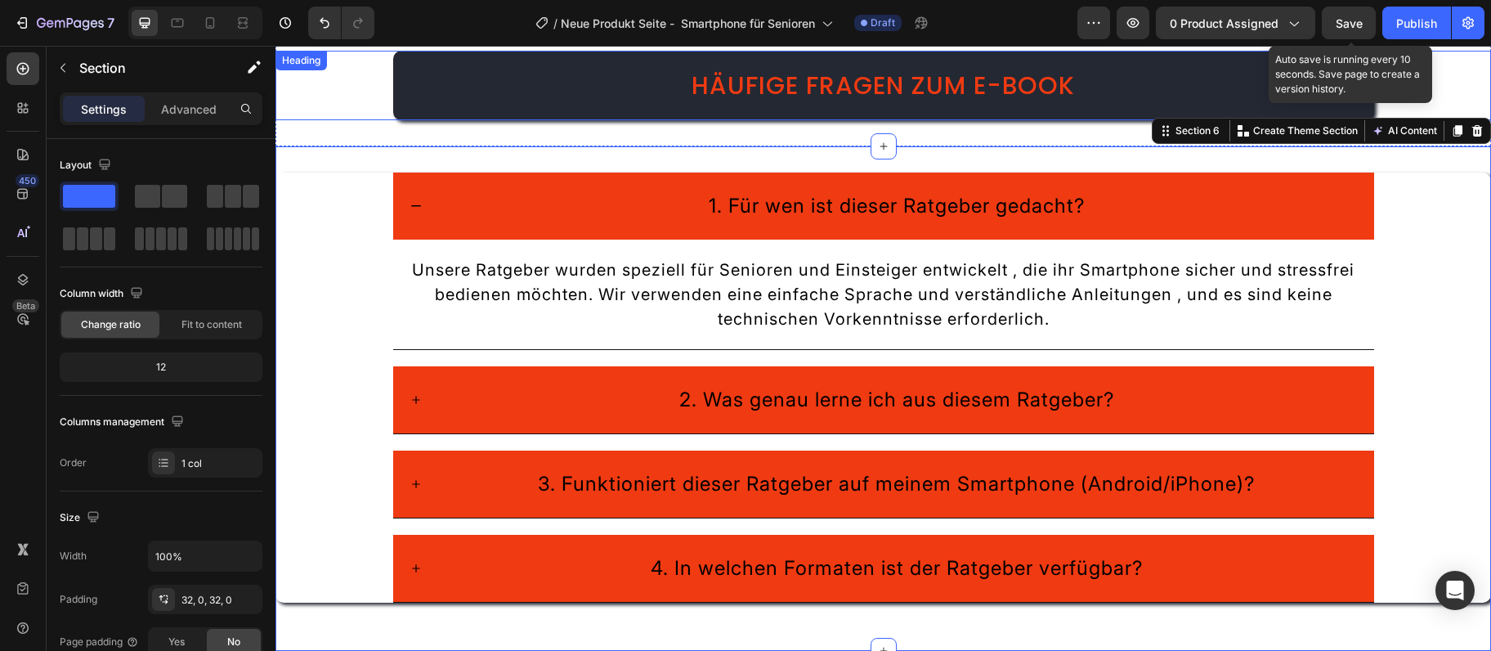
click at [883, 76] on span "Häufige Fragen zum E-Book" at bounding box center [883, 85] width 383 height 35
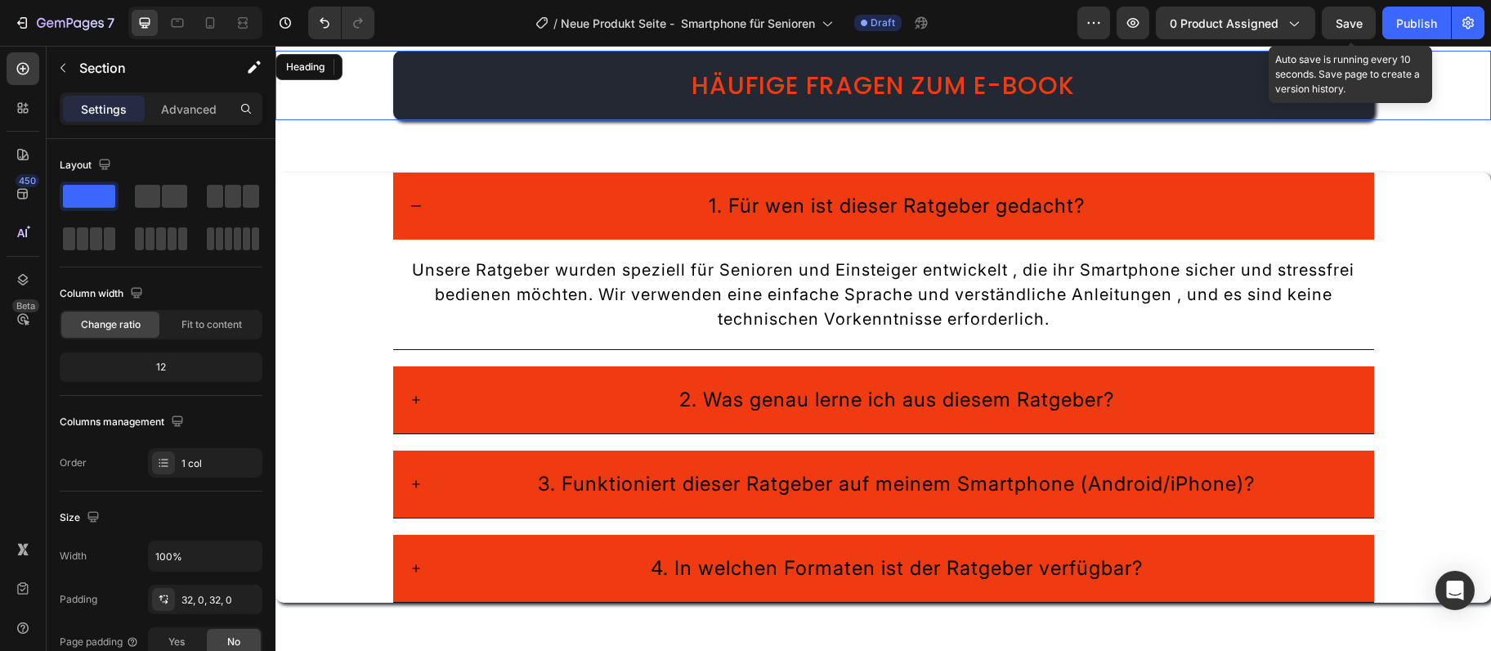
click at [883, 76] on span "Häufige Fragen zum E-Book" at bounding box center [883, 85] width 383 height 35
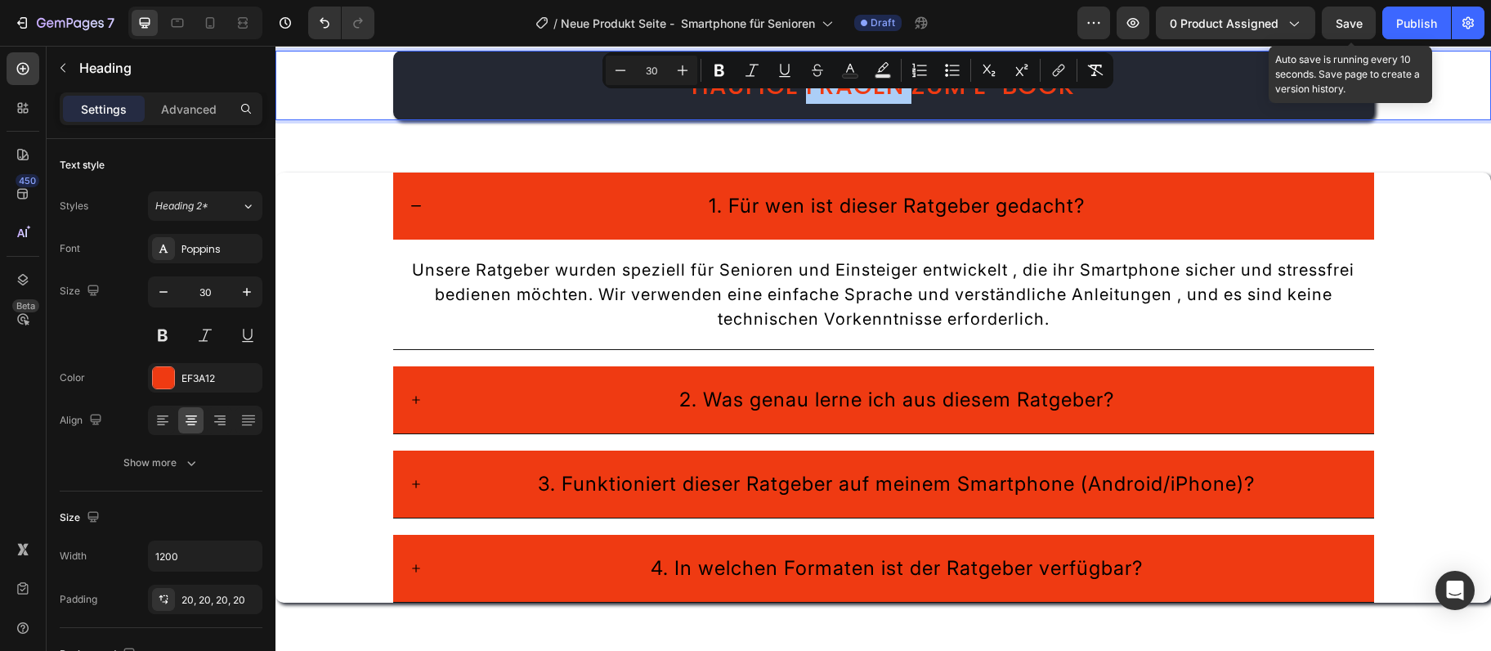
click at [851, 80] on button "Text Color" at bounding box center [850, 70] width 29 height 29
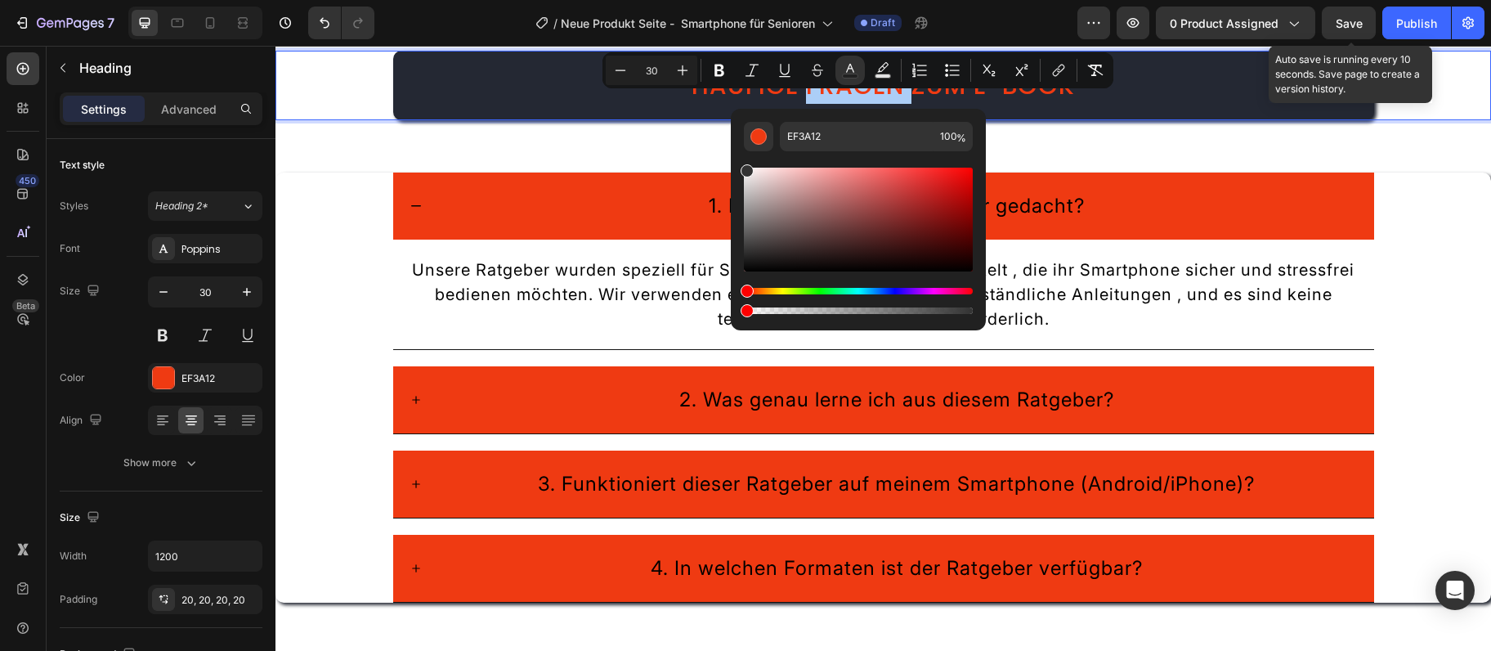
click at [851, 80] on button "Text Color" at bounding box center [850, 70] width 29 height 29
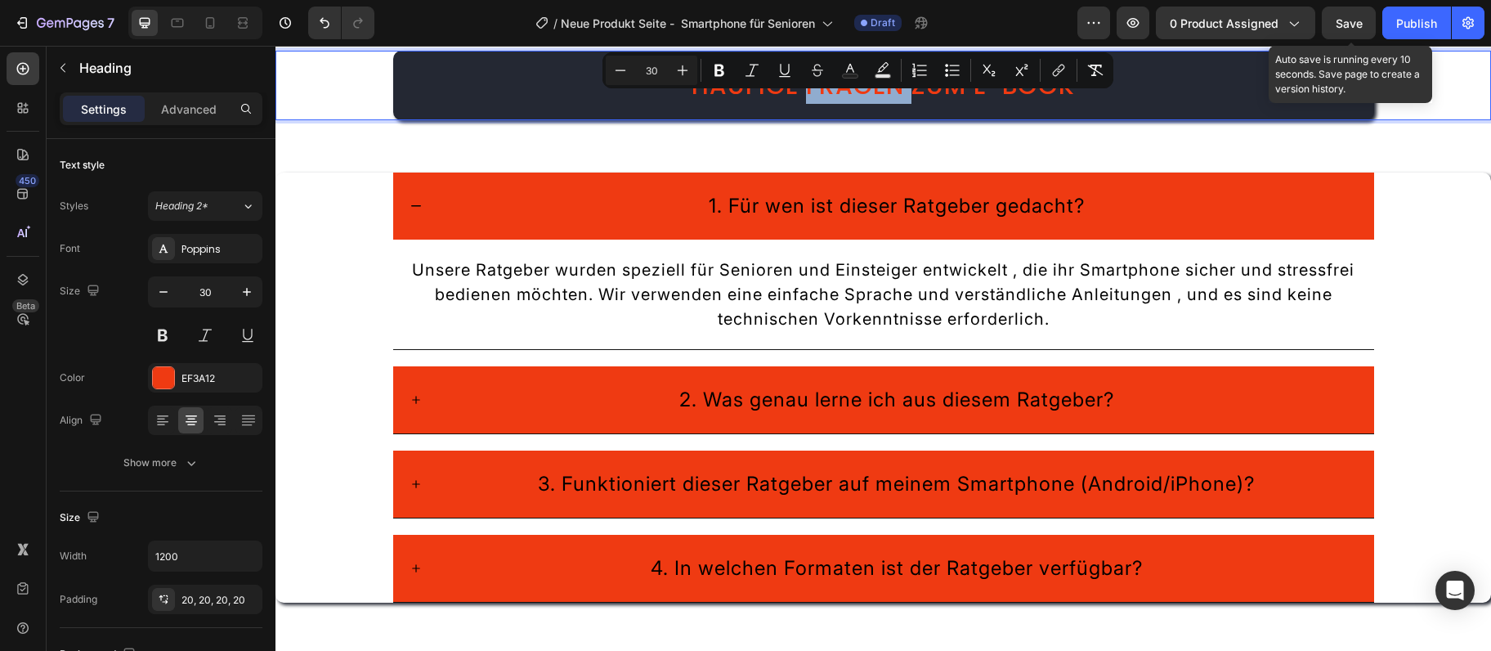
click at [853, 101] on span "Häufige Fragen zum E-Book" at bounding box center [883, 85] width 383 height 35
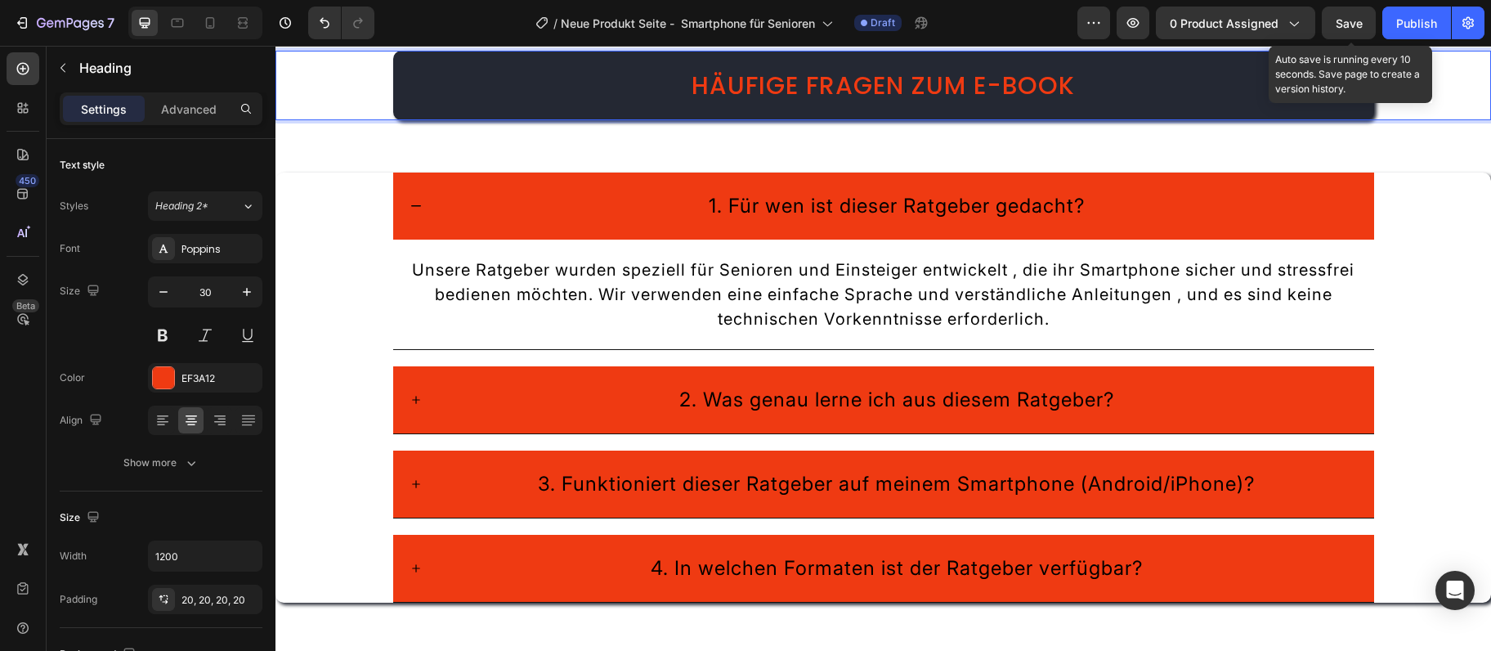
click at [853, 101] on span "Häufige Fragen zum E-Book" at bounding box center [883, 85] width 383 height 35
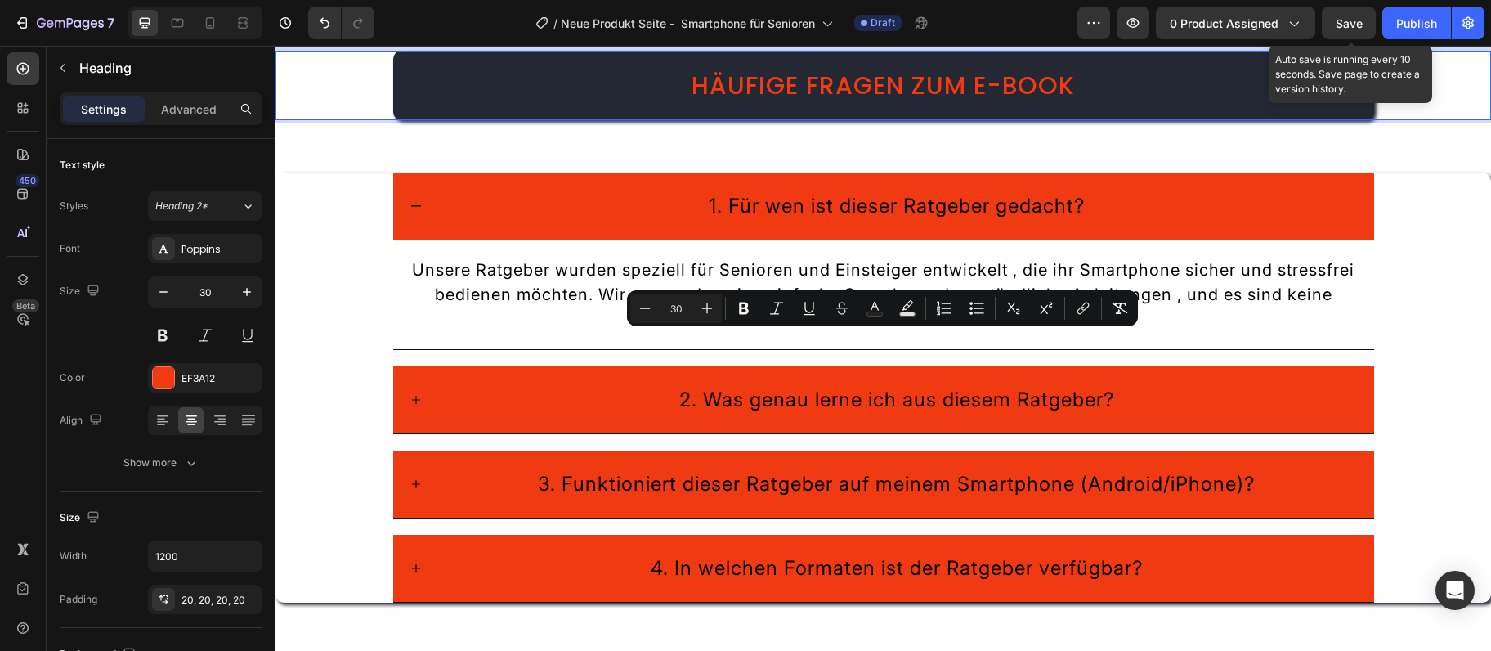
scroll to position [1653, 0]
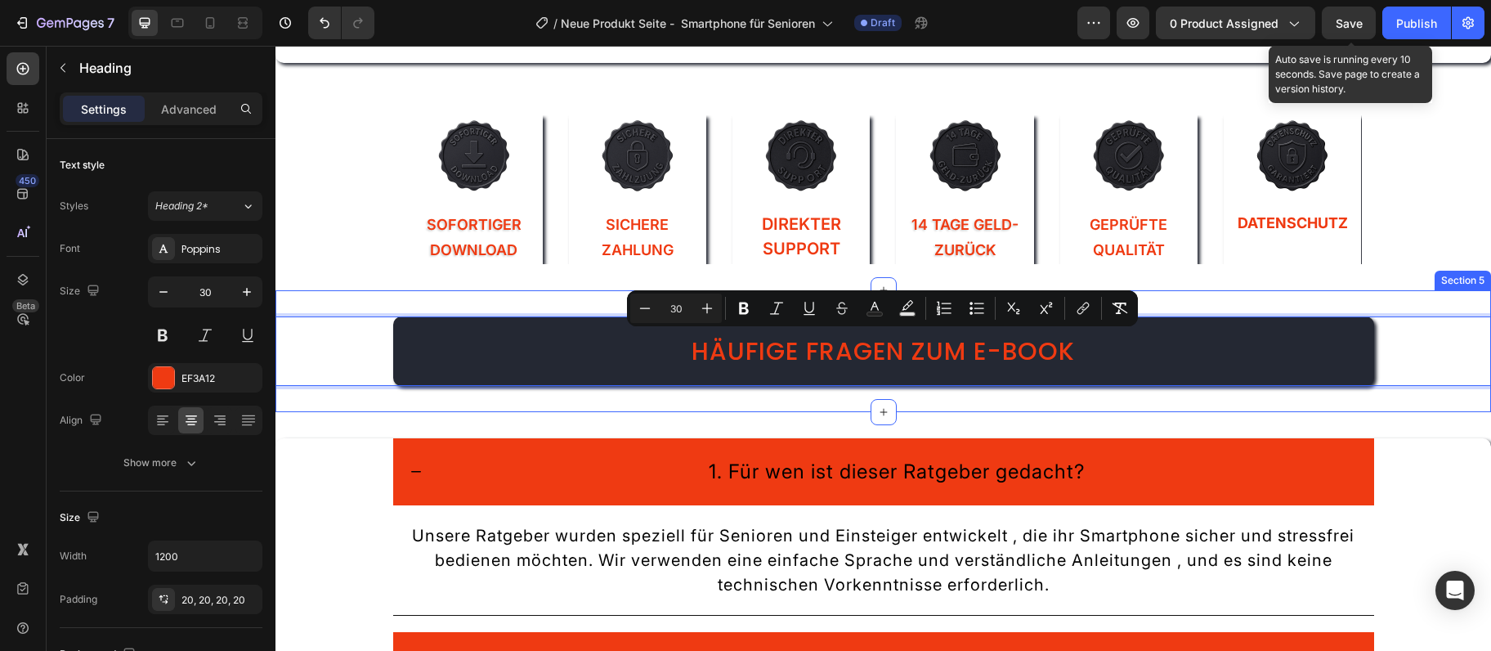
click at [368, 303] on div "Häufige Fragen zum E-Book Heading 0 Section 5" at bounding box center [884, 351] width 1216 height 122
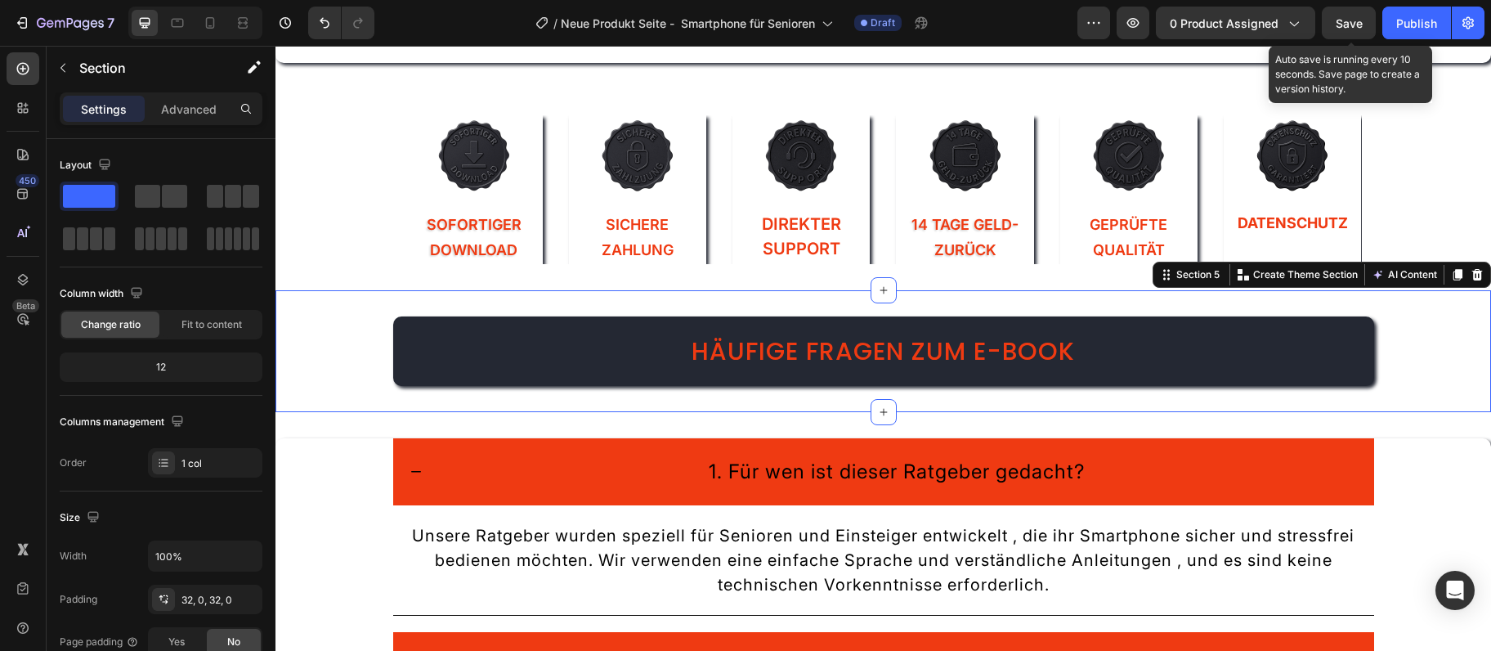
click at [368, 302] on div "⁠⁠⁠⁠⁠⁠⁠ Häufige Fragen zum E-Book Heading Section 5 Create Theme Section AI Con…" at bounding box center [884, 351] width 1216 height 122
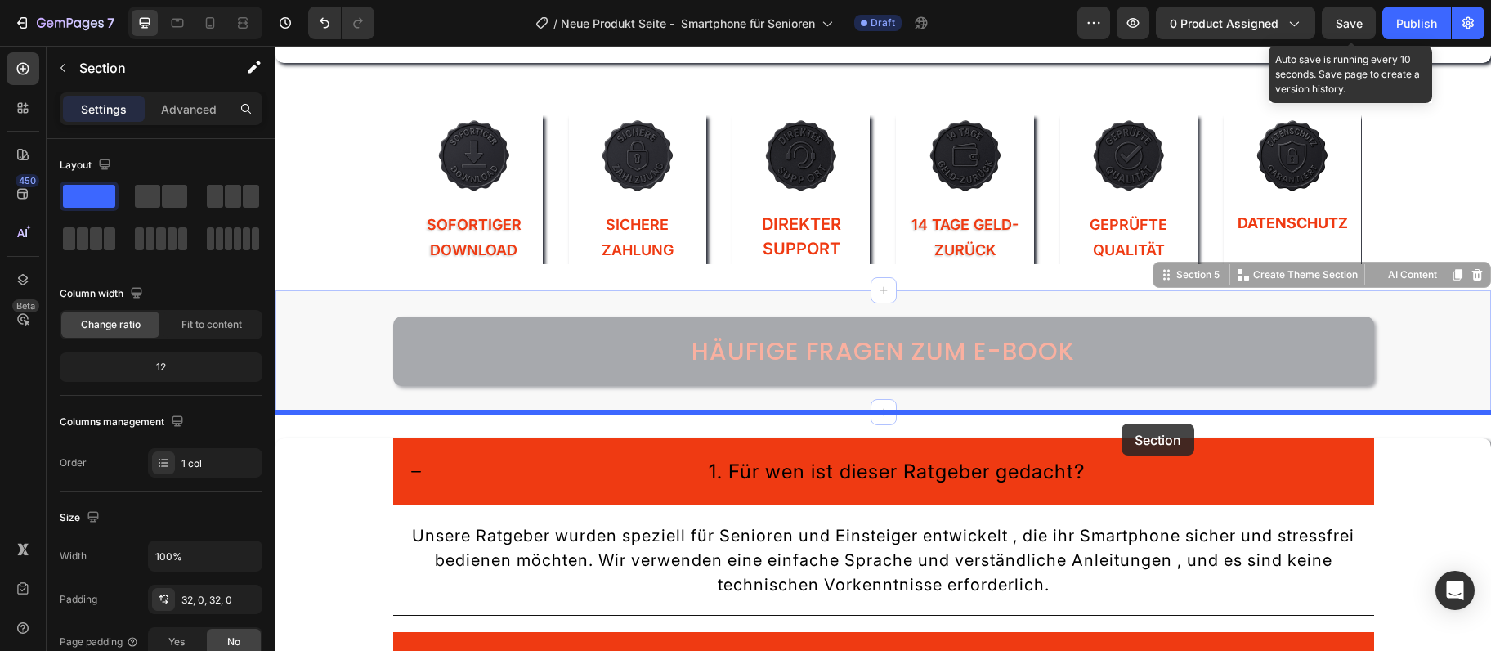
drag, startPoint x: 1145, startPoint y: 274, endPoint x: 1120, endPoint y: 422, distance: 150.0
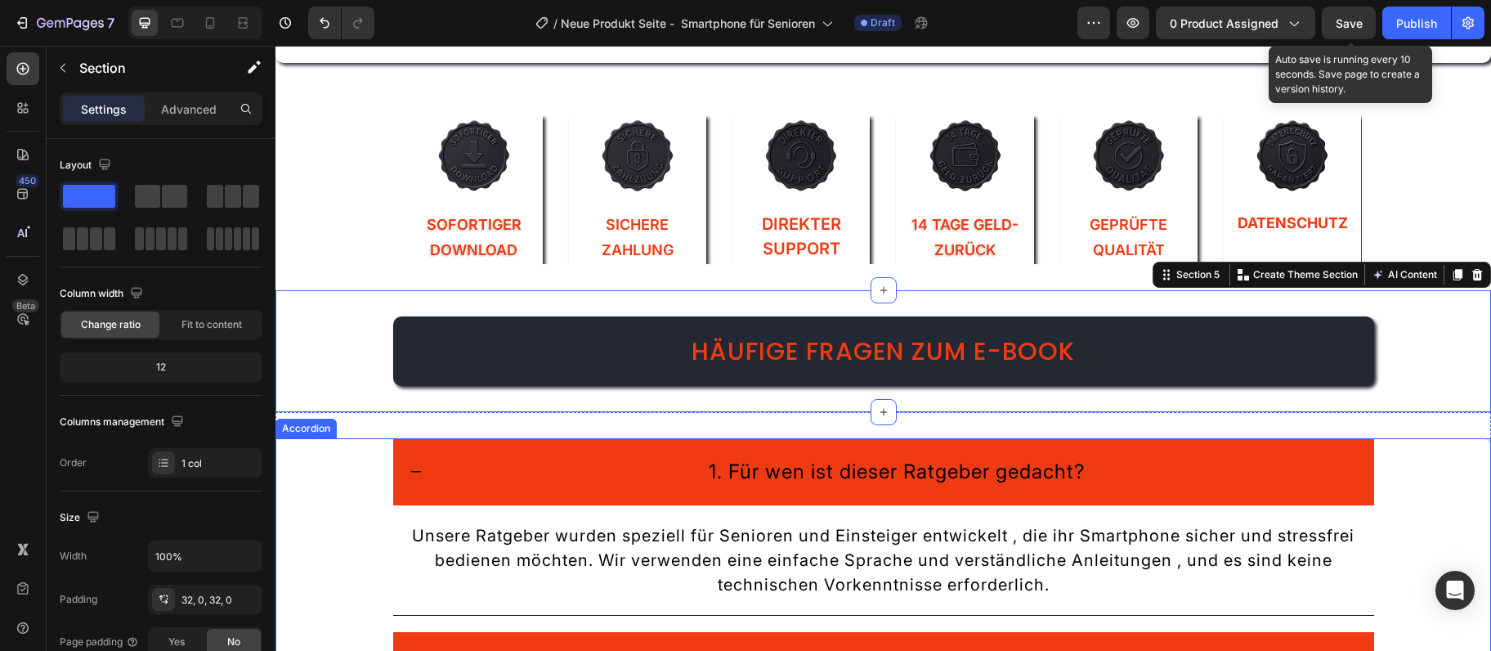
click at [319, 438] on div "1. Für wen ist dieser Ratgeber gedacht? Unsere Ratgeber wurden speziell für Sen…" at bounding box center [883, 526] width 1214 height 177
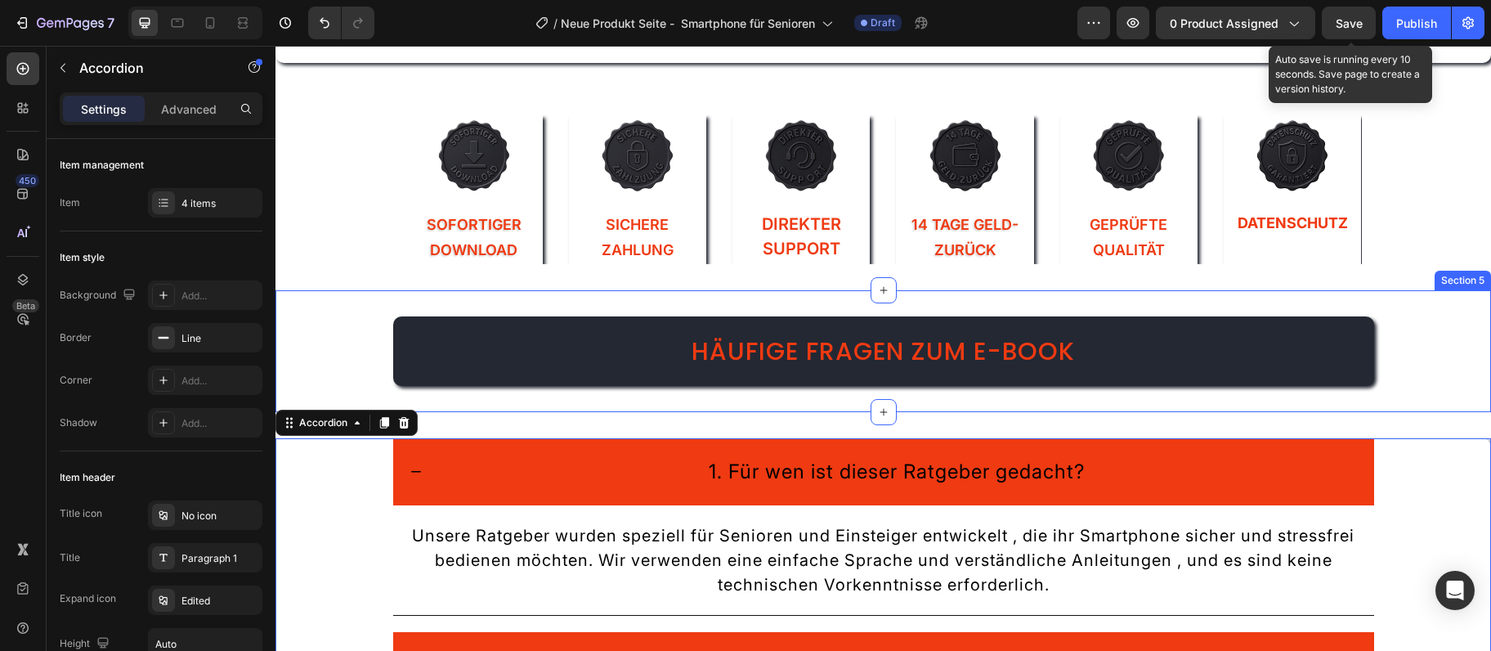
click at [1457, 397] on div "⁠⁠⁠⁠⁠⁠⁠ Häufige Fragen zum E-Book Heading Section 5" at bounding box center [884, 351] width 1216 height 122
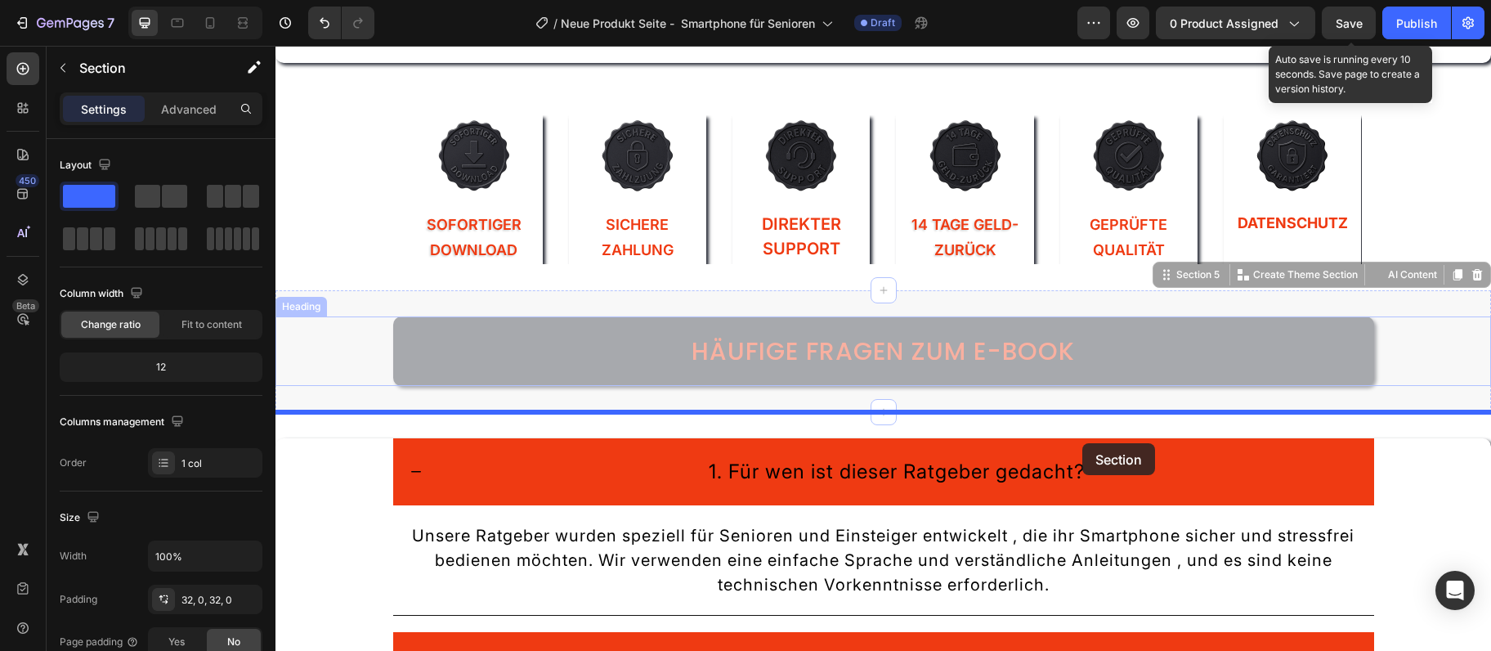
drag, startPoint x: 1163, startPoint y: 272, endPoint x: 1082, endPoint y: 443, distance: 189.1
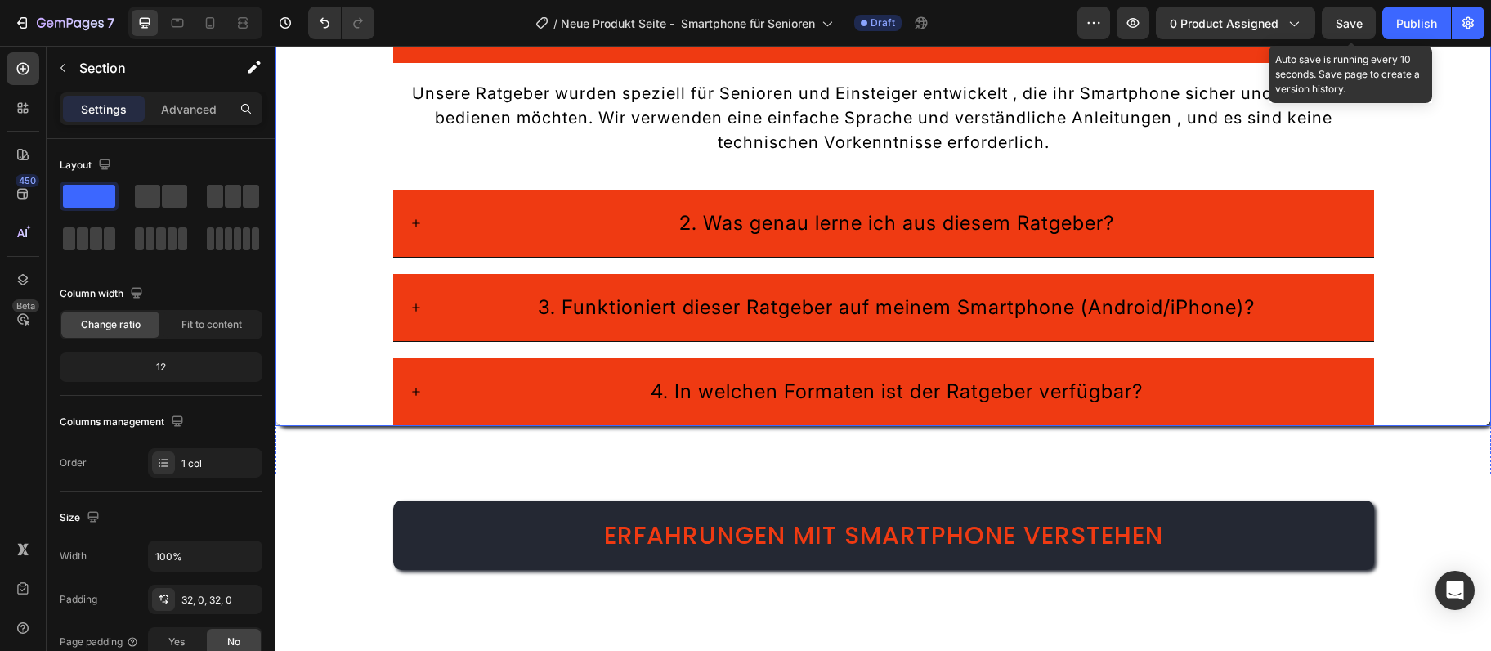
scroll to position [2185, 0]
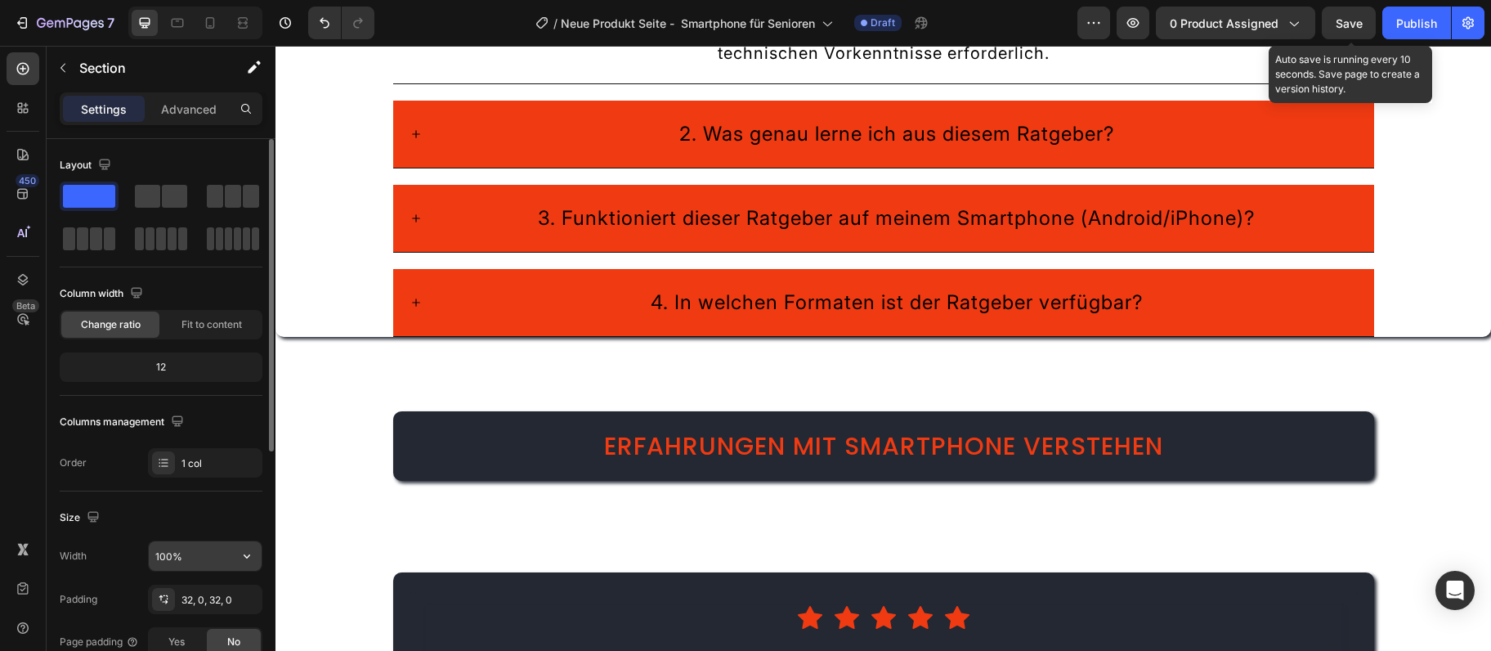
click at [202, 556] on input "100%" at bounding box center [205, 555] width 113 height 29
type input "1200"
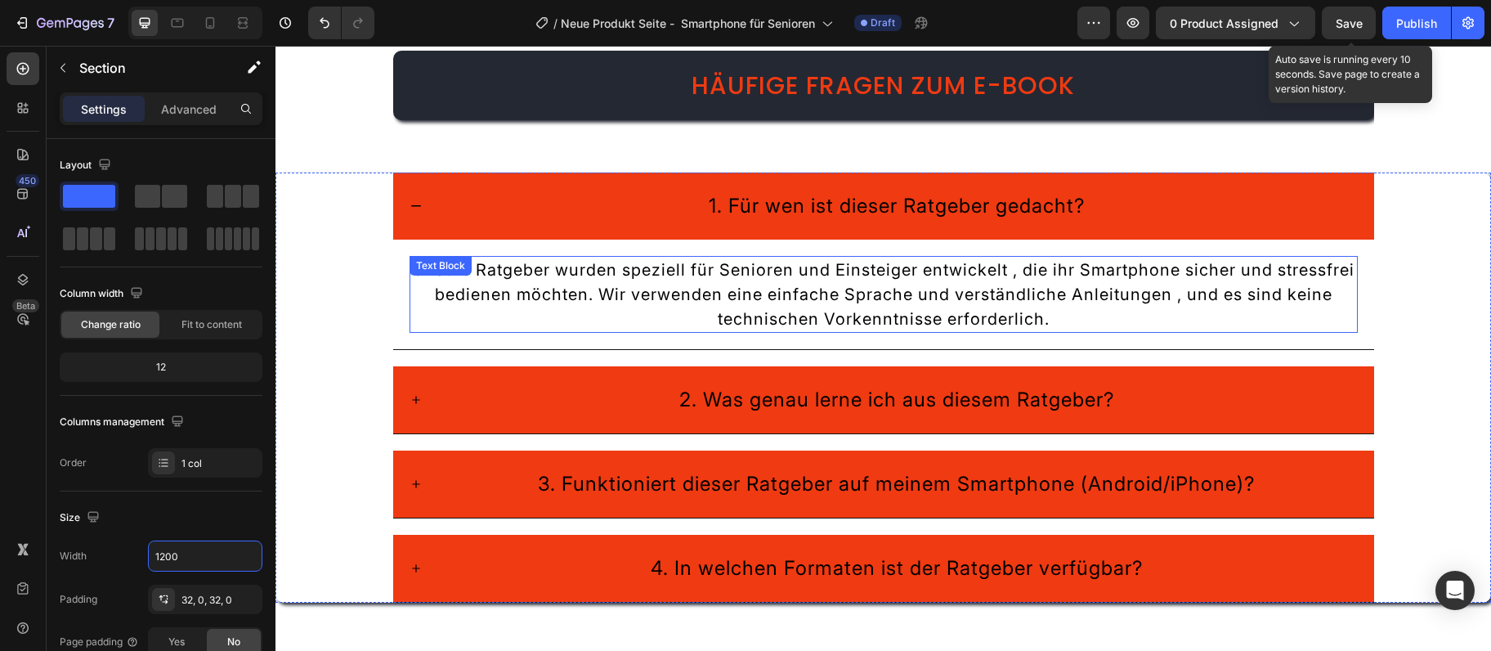
scroll to position [1830, 0]
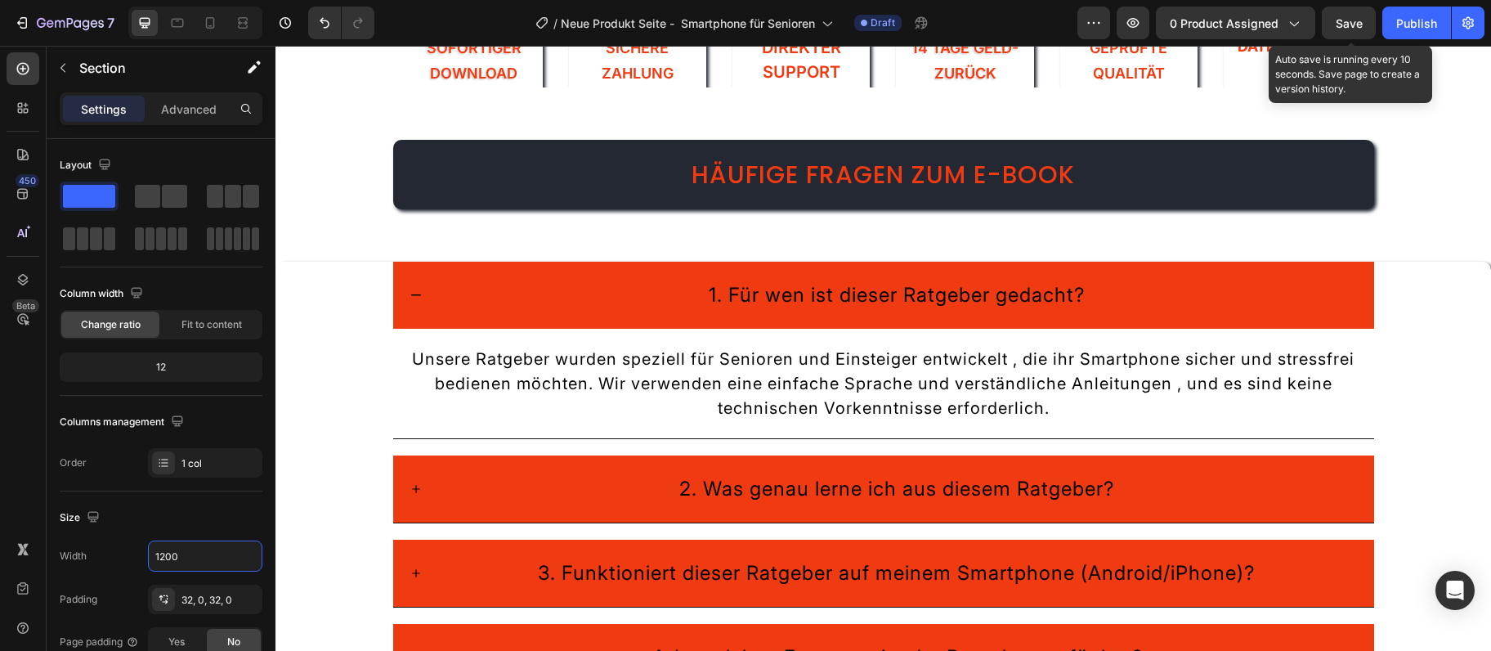
click at [307, 229] on div "Image Sofortiger Download Text Block Image Sichere Zahlung Text Block Image Dir…" at bounding box center [884, 449] width 1216 height 4399
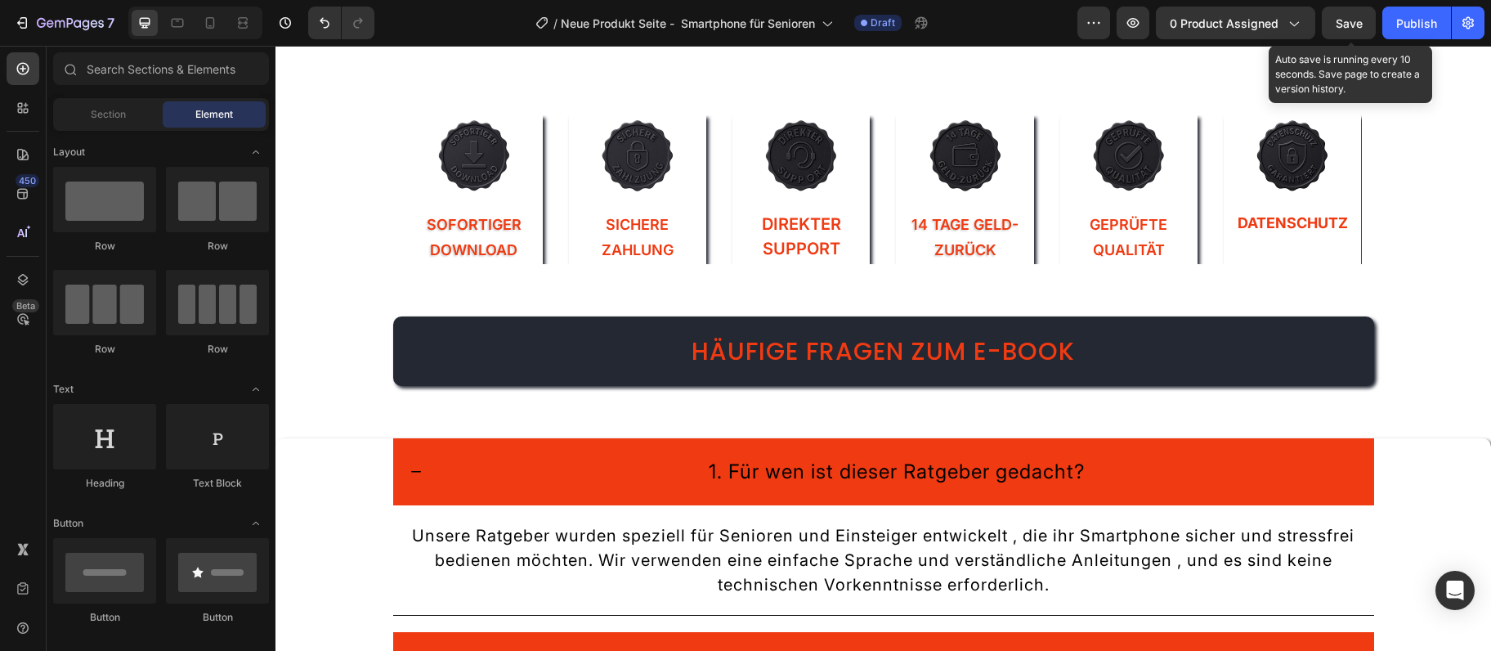
scroll to position [1741, 0]
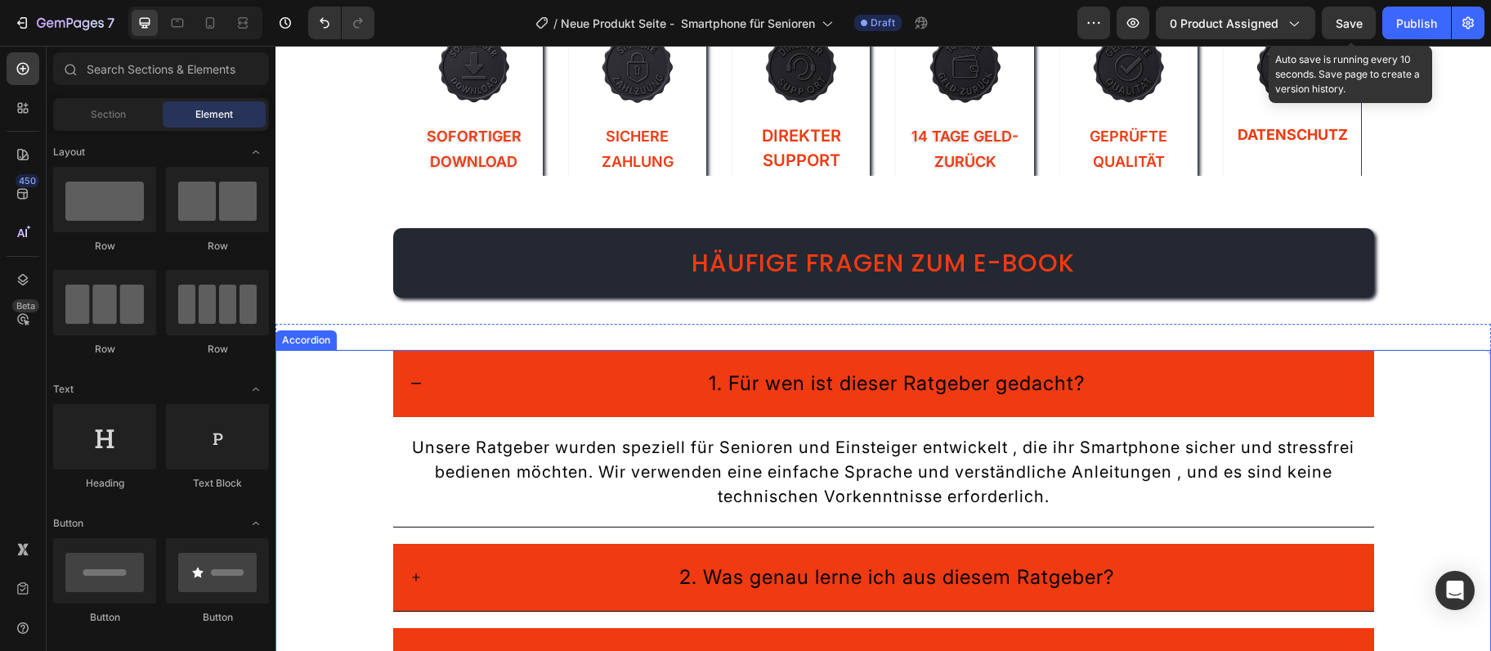
click at [338, 411] on div "1. Für wen ist dieser Ratgeber gedacht? Unsere Ratgeber wurden speziell für Sen…" at bounding box center [883, 438] width 1214 height 177
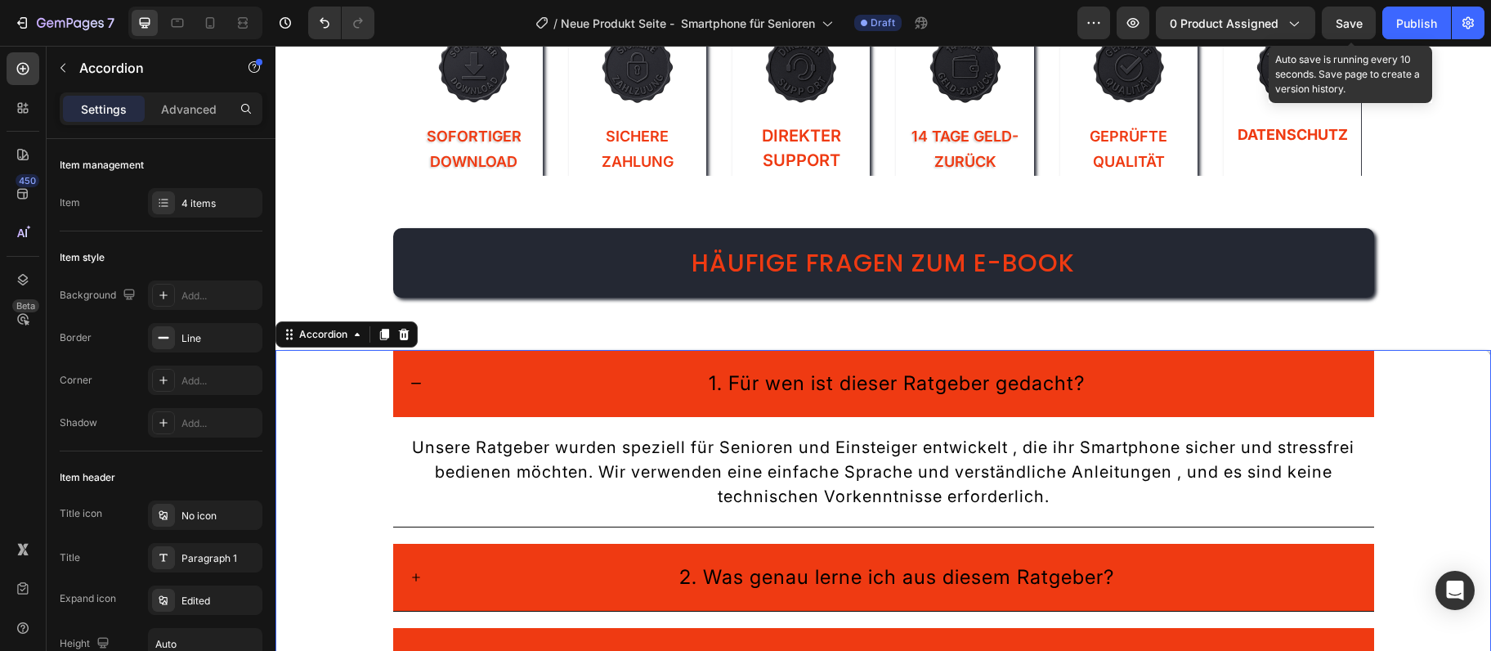
click at [435, 307] on div "Häufige Fragen zum E-Book Heading Section 5" at bounding box center [883, 263] width 981 height 122
click at [433, 310] on div "Häufige Fragen zum E-Book Heading Section 5" at bounding box center [883, 263] width 981 height 122
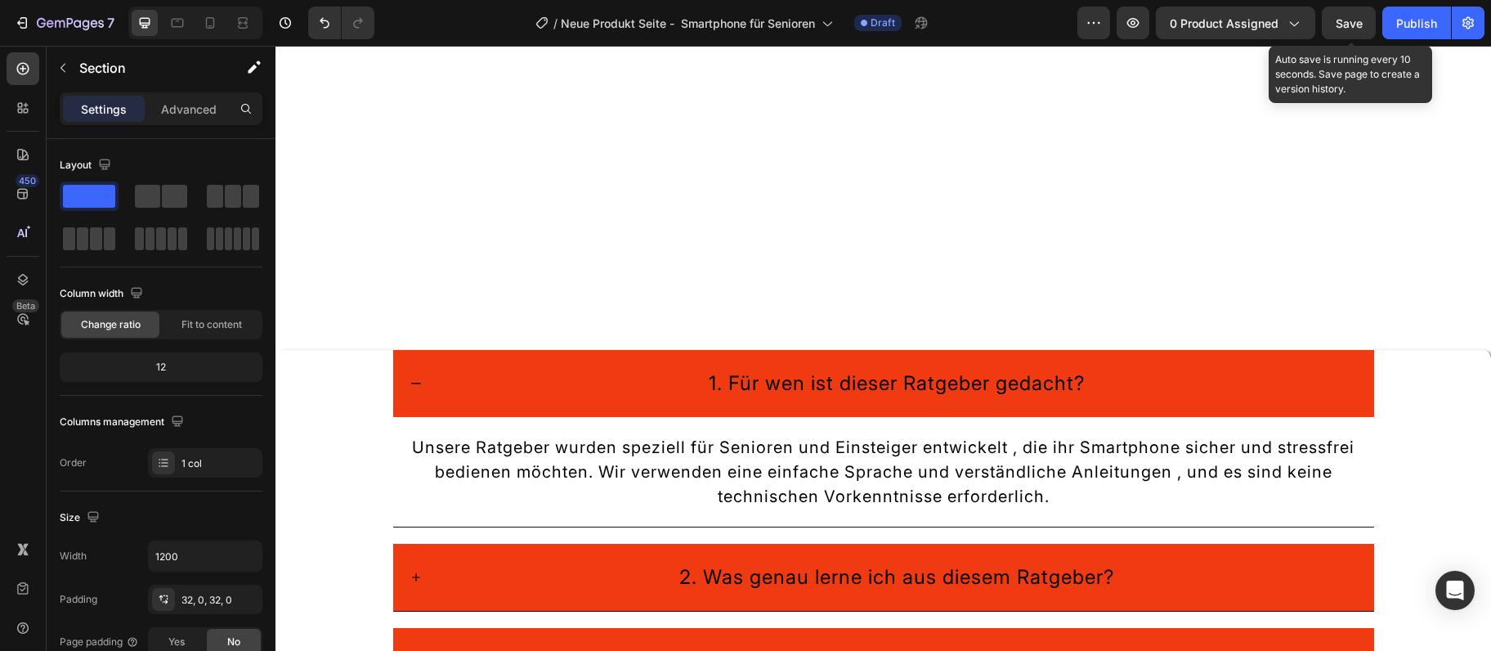
scroll to position [2185, 0]
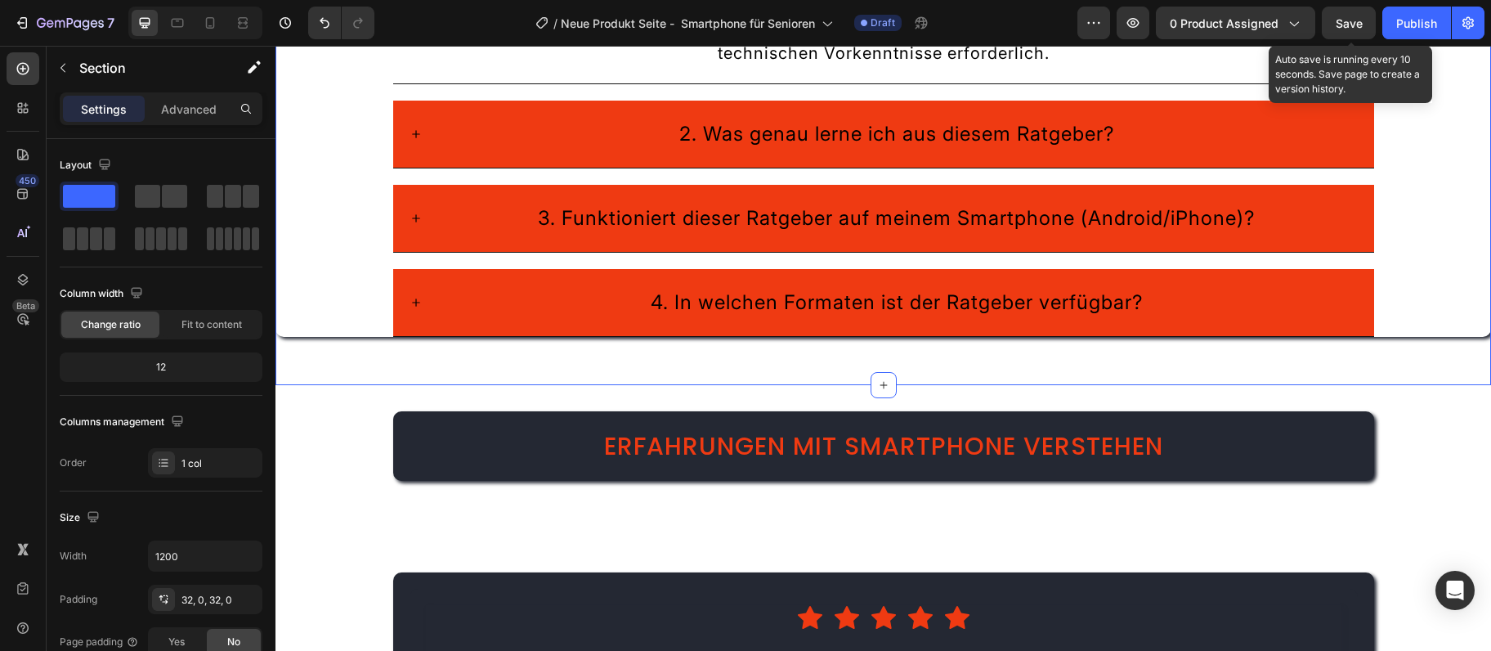
click at [397, 351] on div "1. Für wen ist dieser Ratgeber gedacht? Unsere Ratgeber wurden speziell für Sen…" at bounding box center [884, 133] width 1216 height 452
click at [341, 347] on div "1. Für wen ist dieser Ratgeber gedacht? Unsere Ratgeber wurden speziell für Sen…" at bounding box center [884, 133] width 1216 height 452
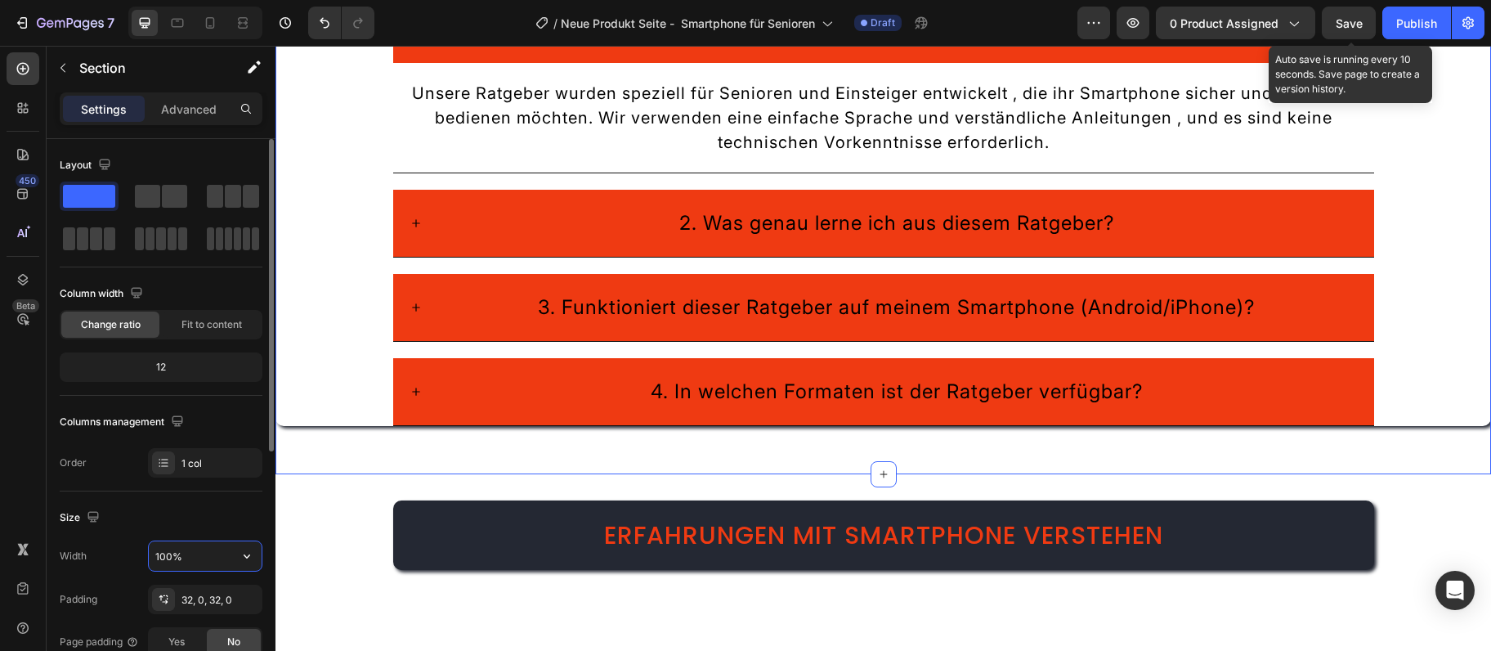
click at [198, 551] on input "100%" at bounding box center [205, 555] width 113 height 29
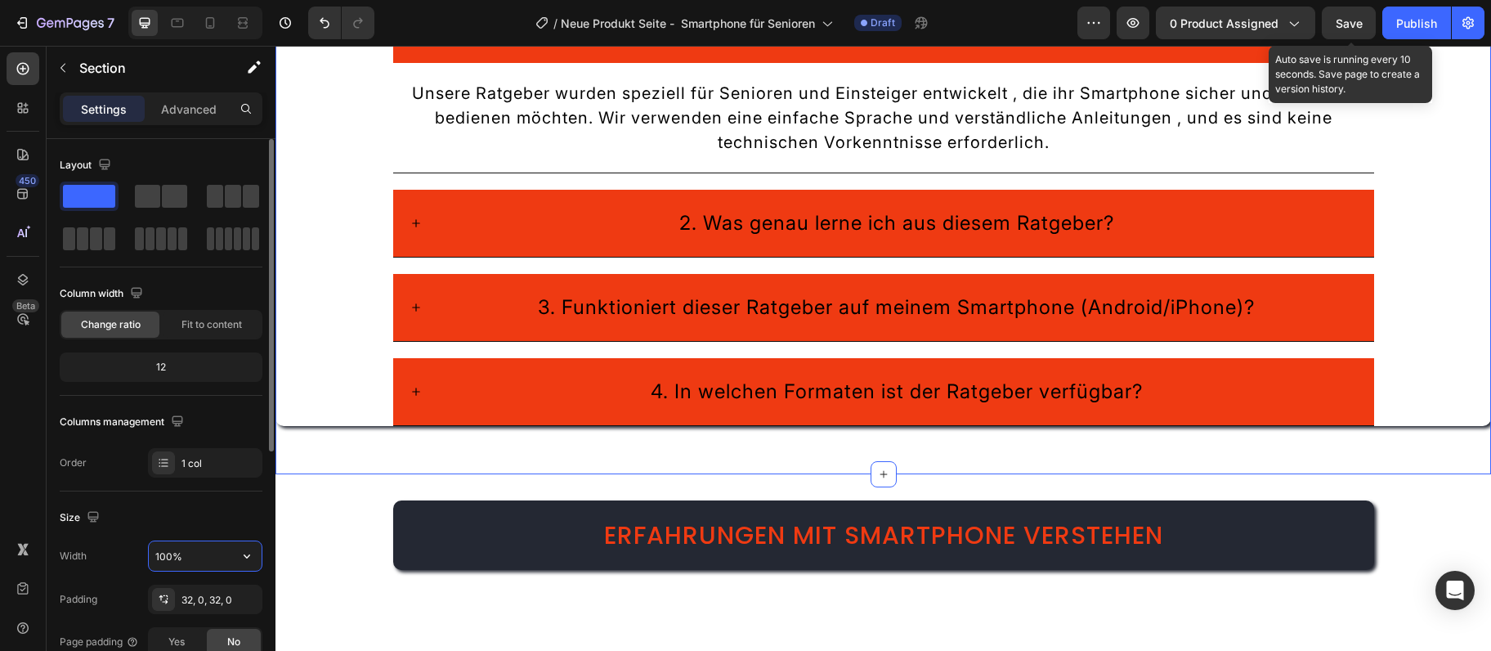
click at [198, 551] on input "100%" at bounding box center [205, 555] width 113 height 29
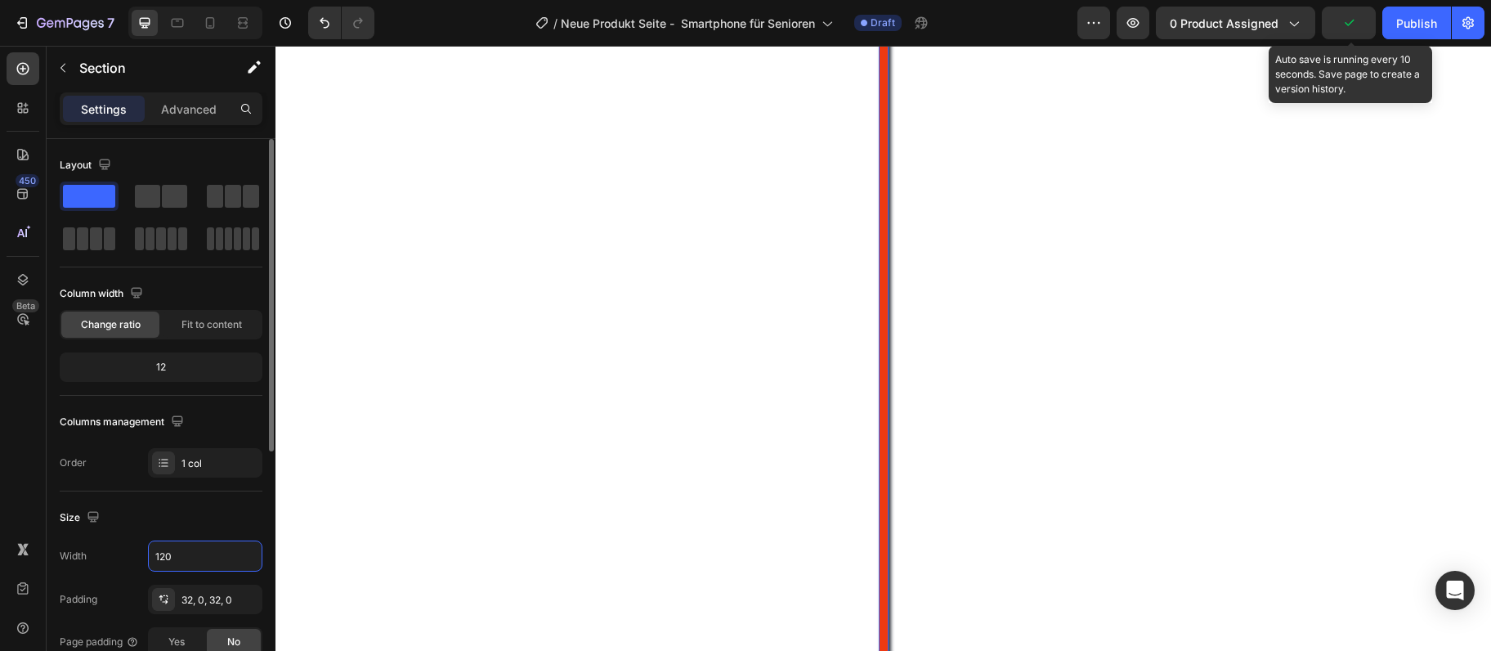
type input "1200"
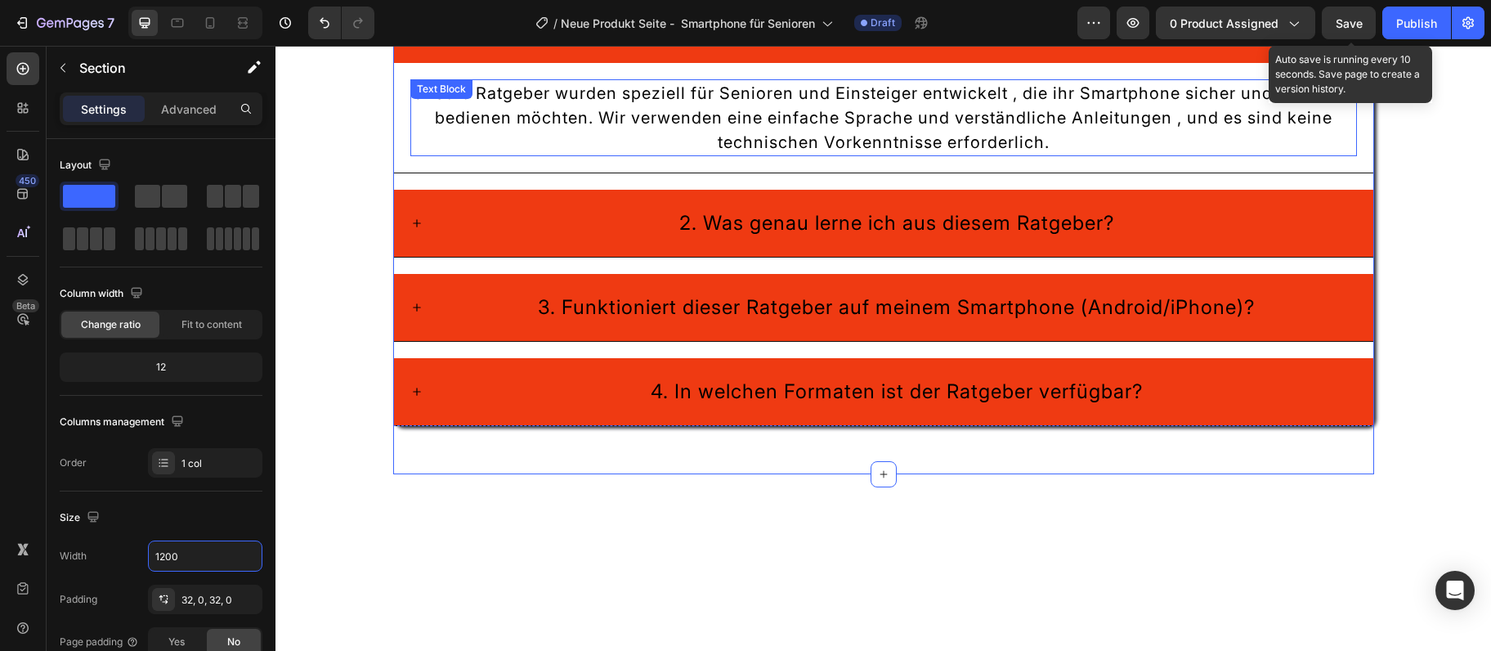
scroll to position [1741, 0]
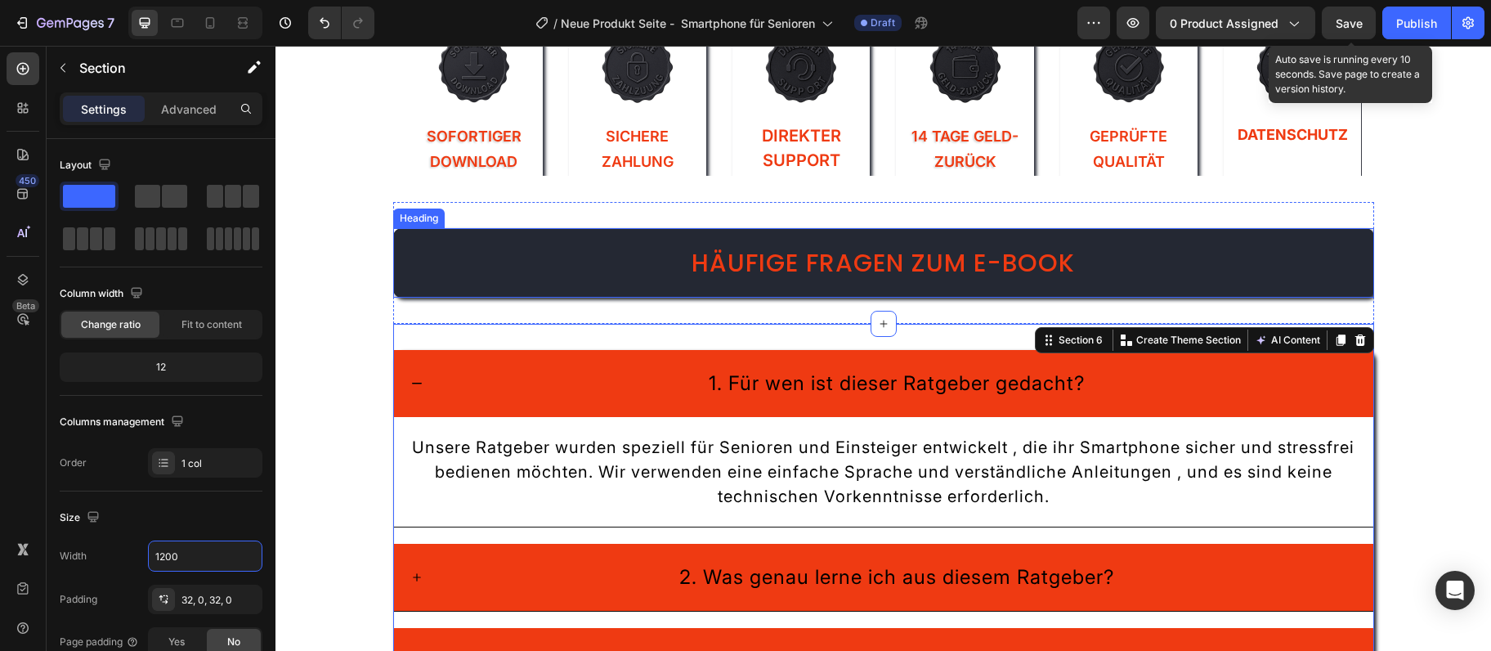
click at [408, 280] on h2 "Häufige Fragen zum E-Book" at bounding box center [883, 262] width 981 height 69
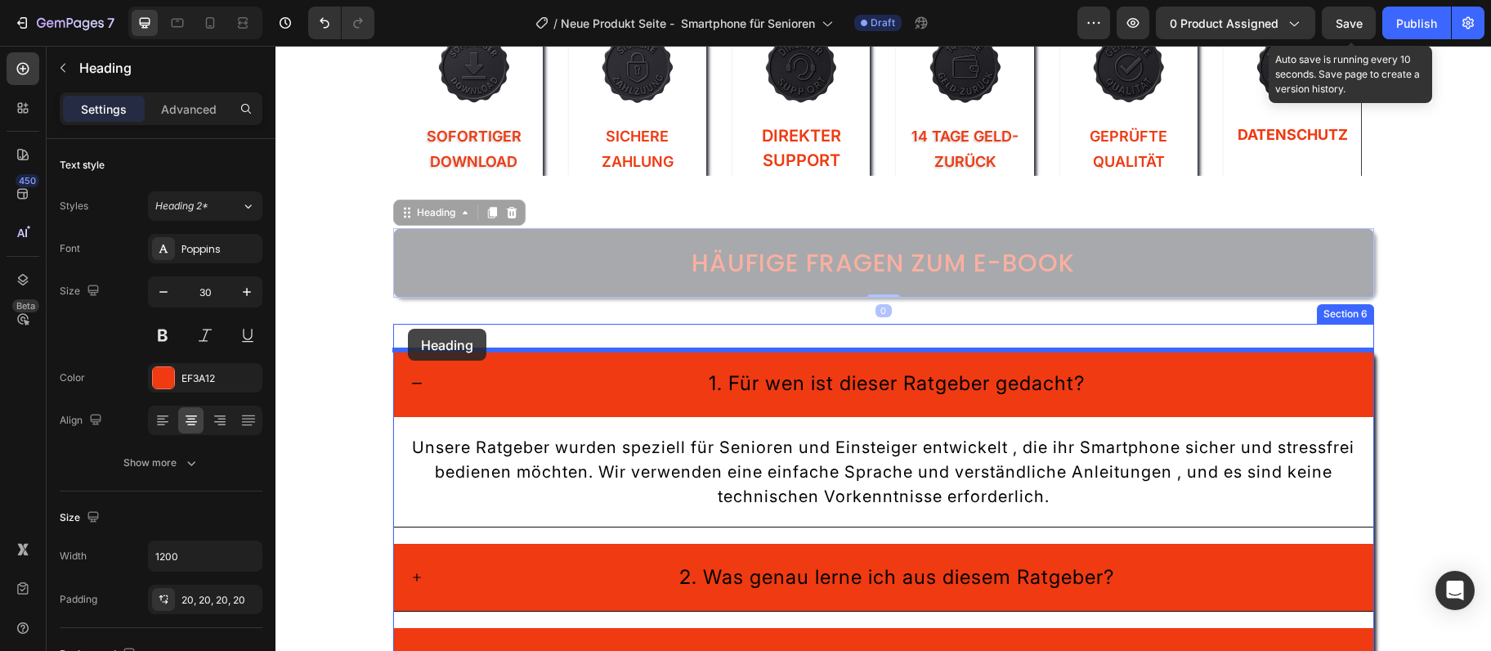
drag, startPoint x: 408, startPoint y: 214, endPoint x: 408, endPoint y: 329, distance: 114.5
click at [408, 329] on div "Header Image Sofortiger Download Text Block Image Sichere Zahlung Text Block Im…" at bounding box center [884, 638] width 1216 height 4668
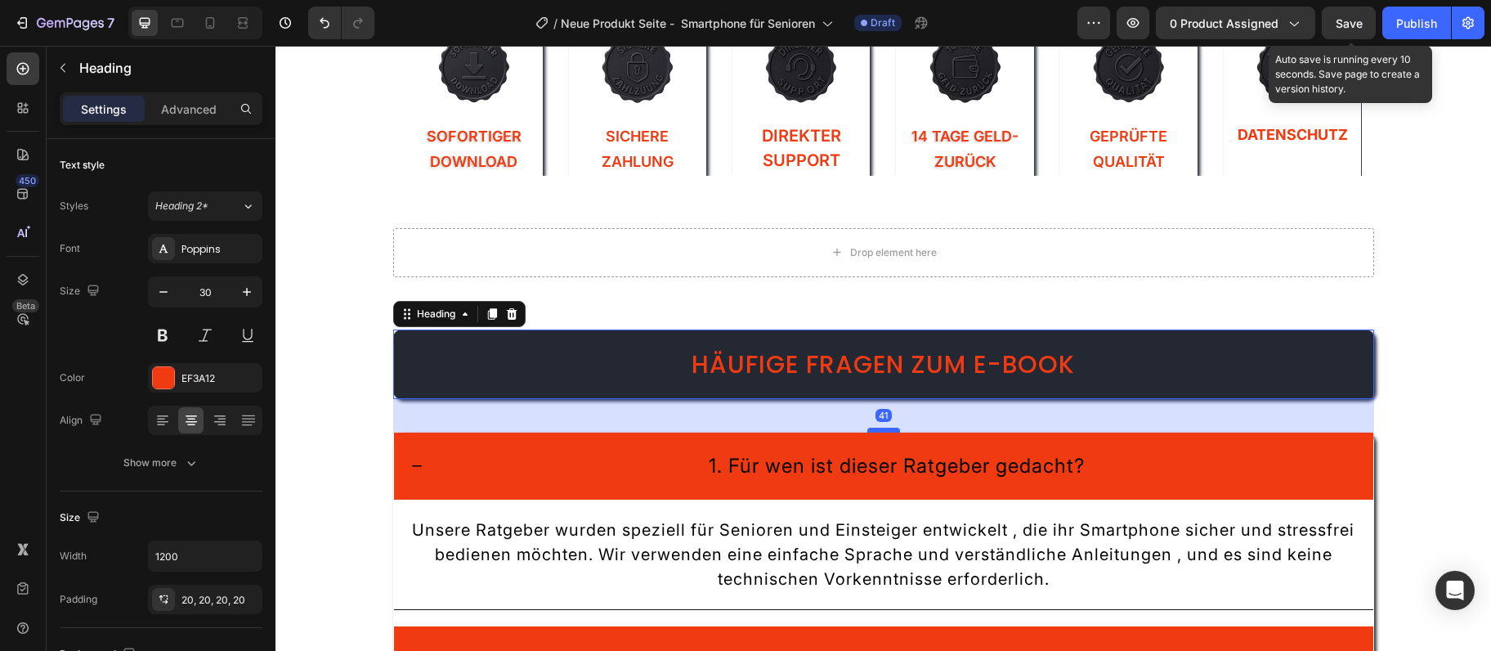
drag, startPoint x: 882, startPoint y: 409, endPoint x: 872, endPoint y: 429, distance: 22.7
click at [872, 429] on div at bounding box center [883, 430] width 33 height 5
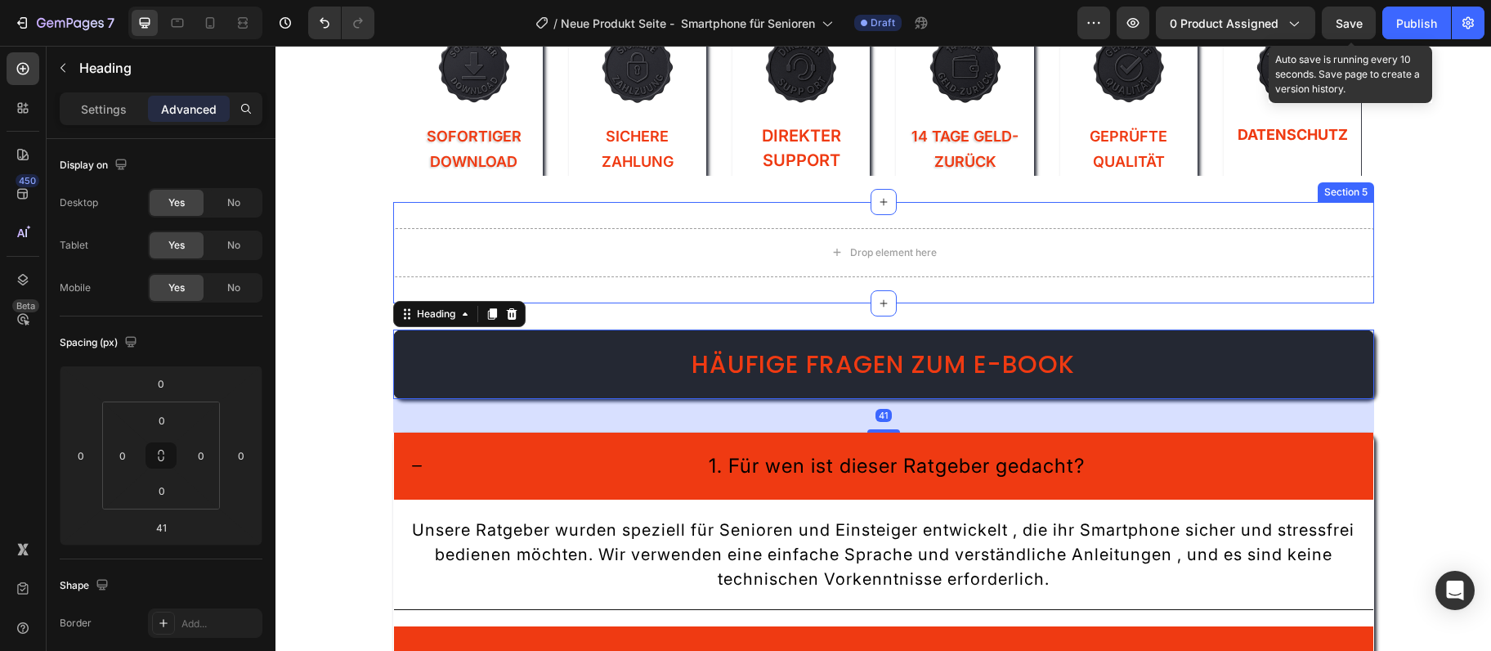
click at [1008, 267] on div "Drop element here" at bounding box center [883, 252] width 981 height 49
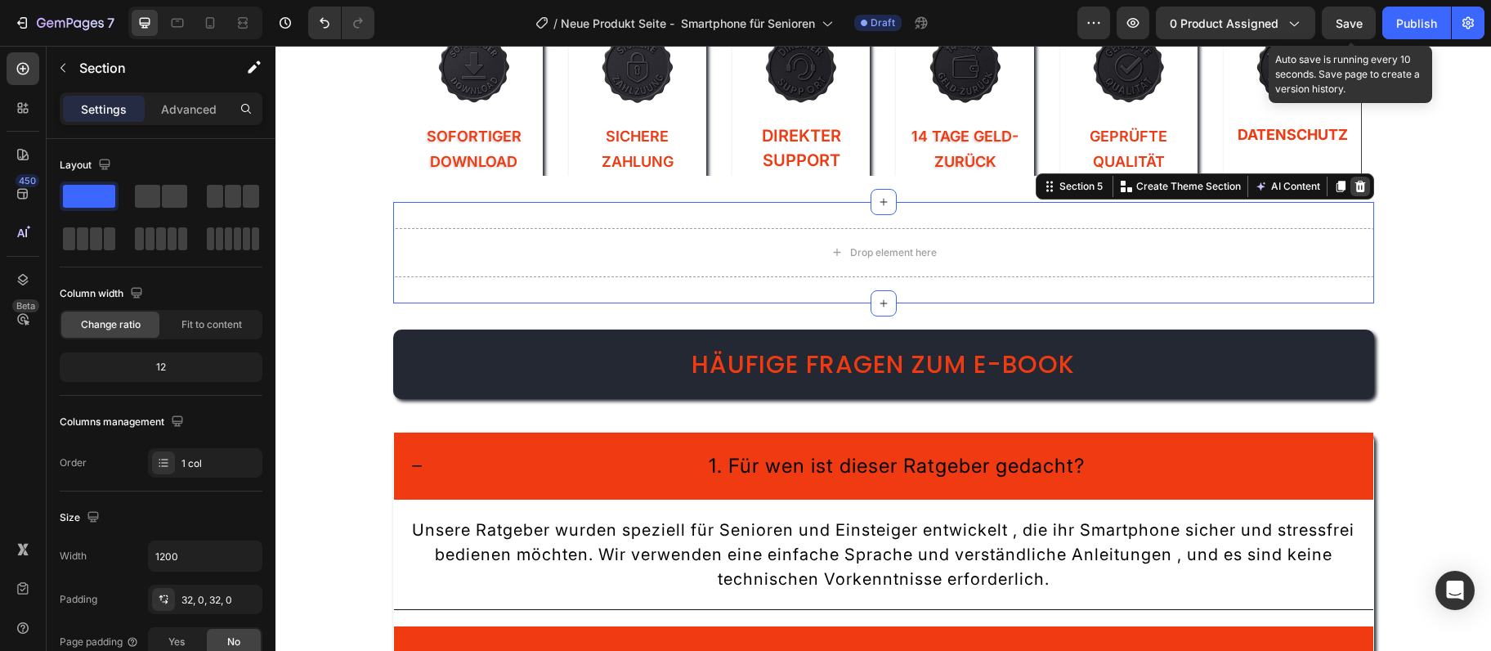
click at [1369, 186] on div at bounding box center [1361, 187] width 20 height 20
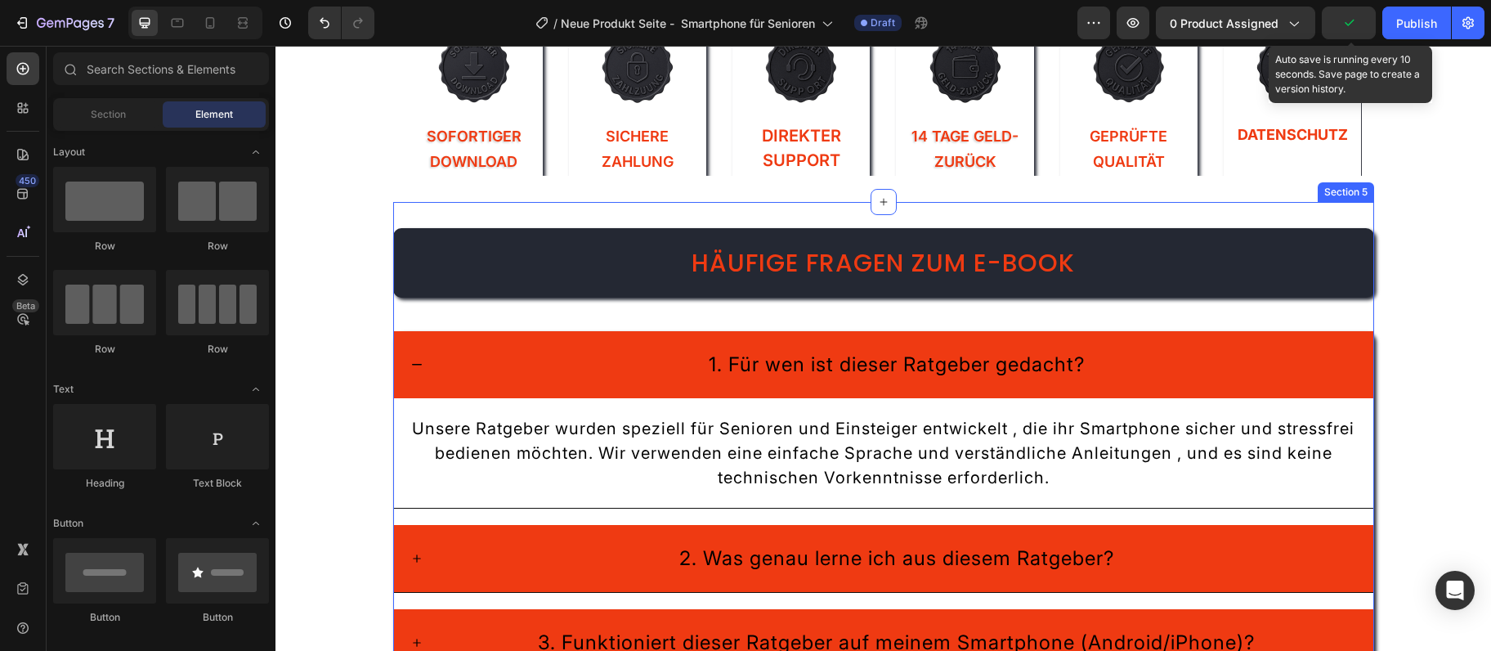
click at [1357, 211] on div "Häufige Fragen zum E-Book Heading 1. Für wen ist dieser Ratgeber gedacht? Unser…" at bounding box center [883, 505] width 981 height 607
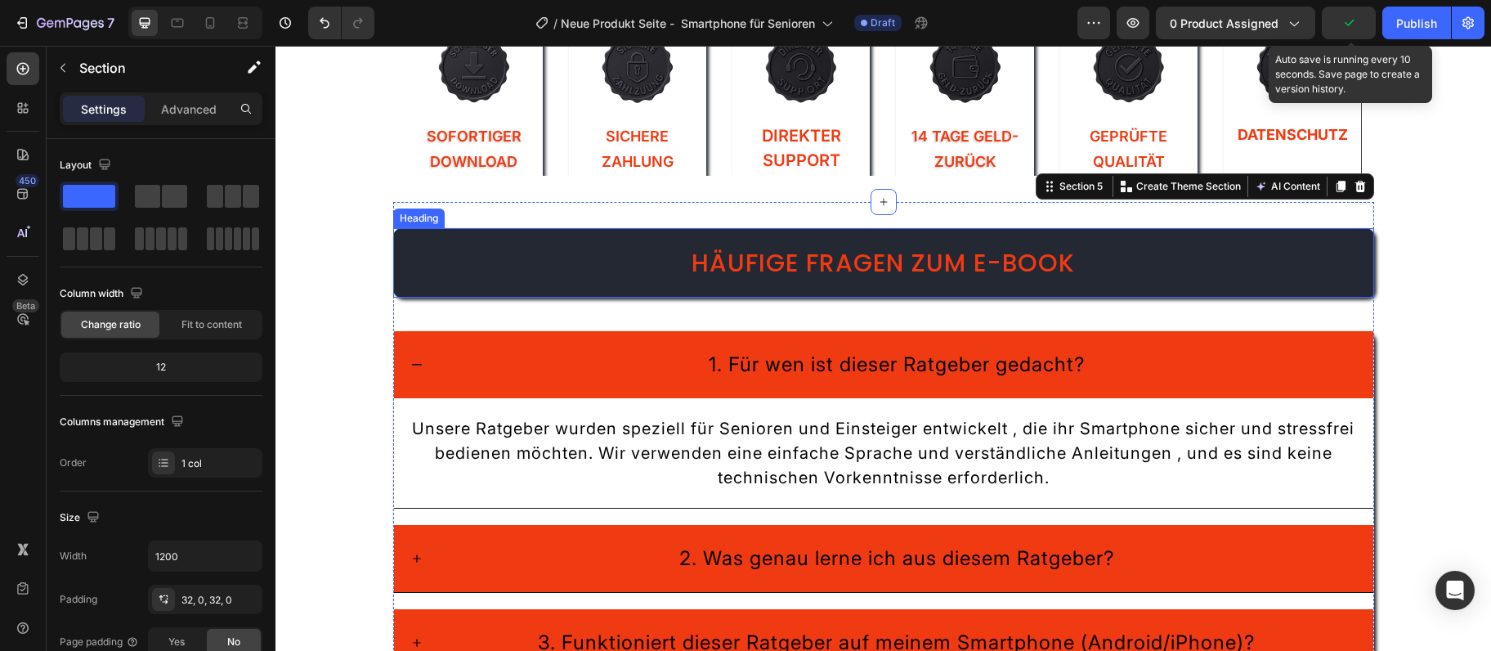
click at [928, 263] on span "Häufige Fragen zum E-Book" at bounding box center [883, 262] width 383 height 35
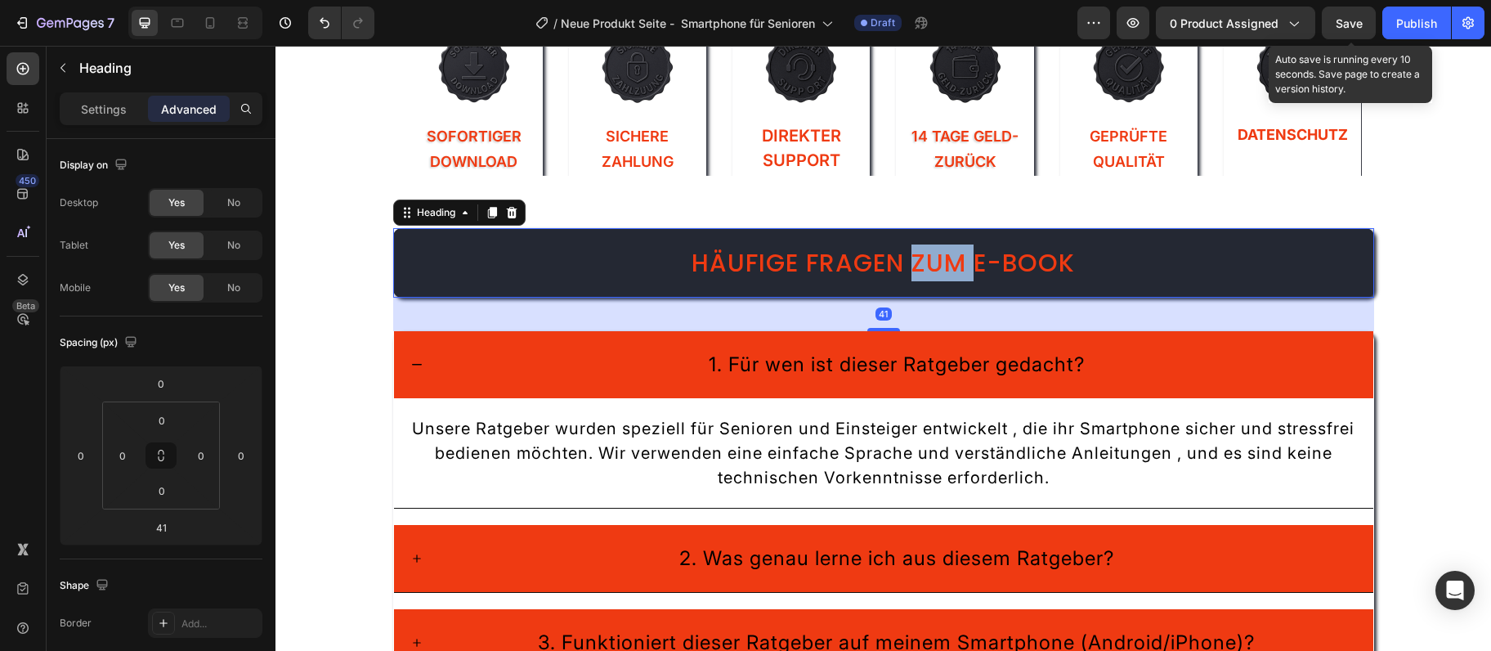
click at [924, 267] on span "Häufige Fragen zum E-Book" at bounding box center [883, 262] width 383 height 35
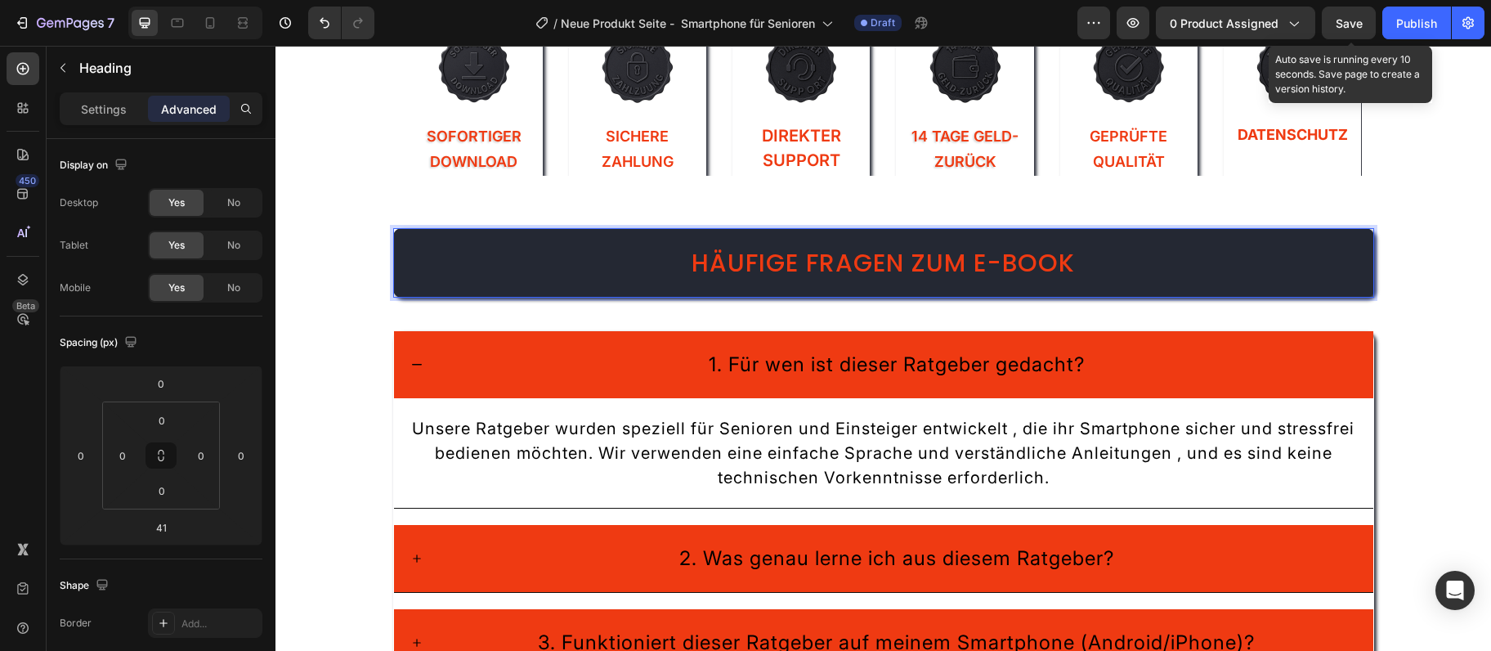
click at [924, 267] on span "Häufige Fragen zum E-Book" at bounding box center [883, 262] width 383 height 35
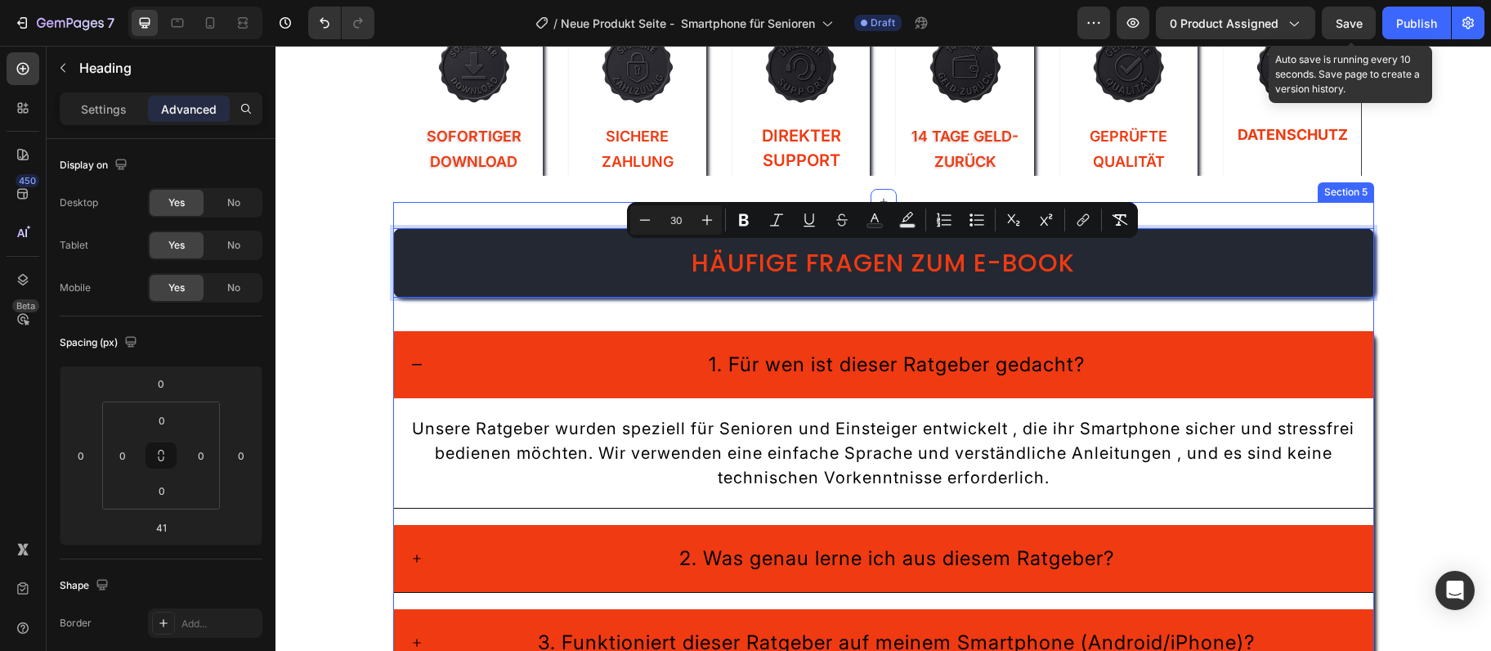
click at [1358, 214] on div "Häufige Fragen zum E-Book Heading 41 1. Für wen ist dieser Ratgeber gedacht? Un…" at bounding box center [883, 505] width 981 height 607
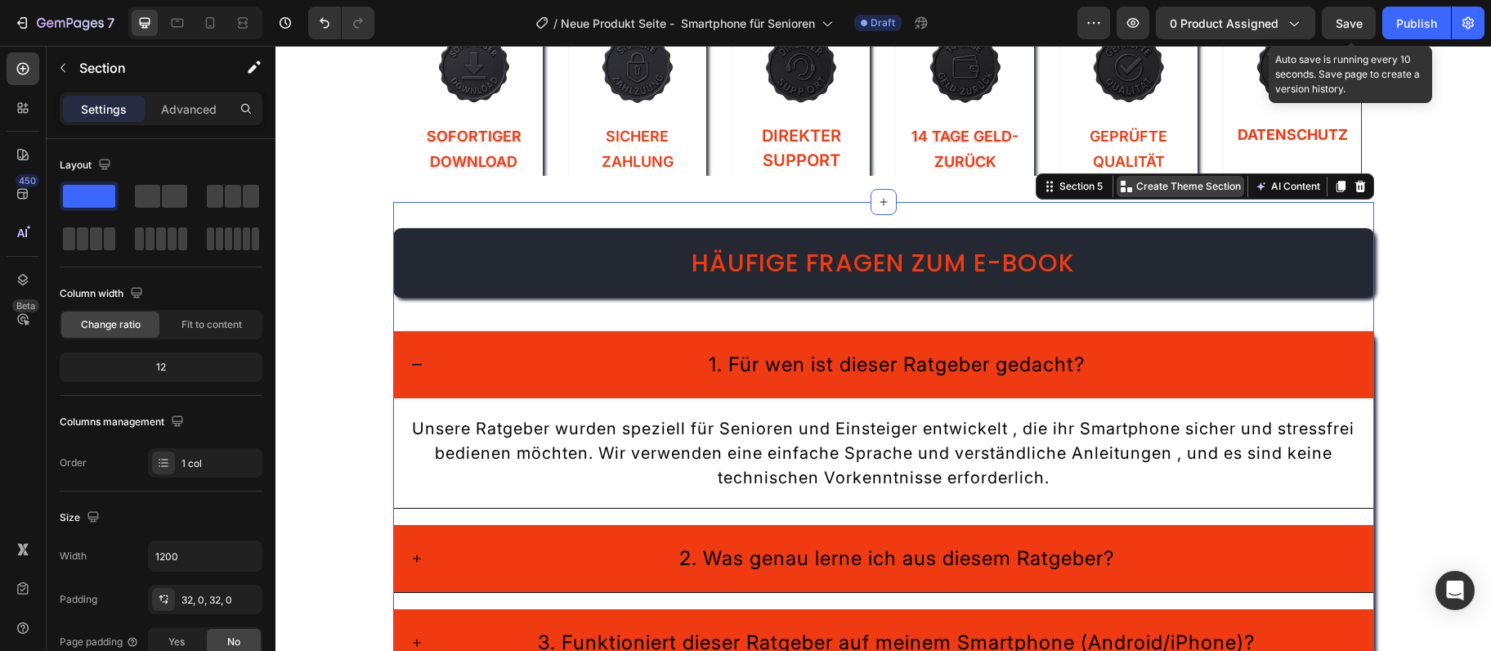
click at [1160, 192] on p "Create Theme Section" at bounding box center [1188, 186] width 105 height 15
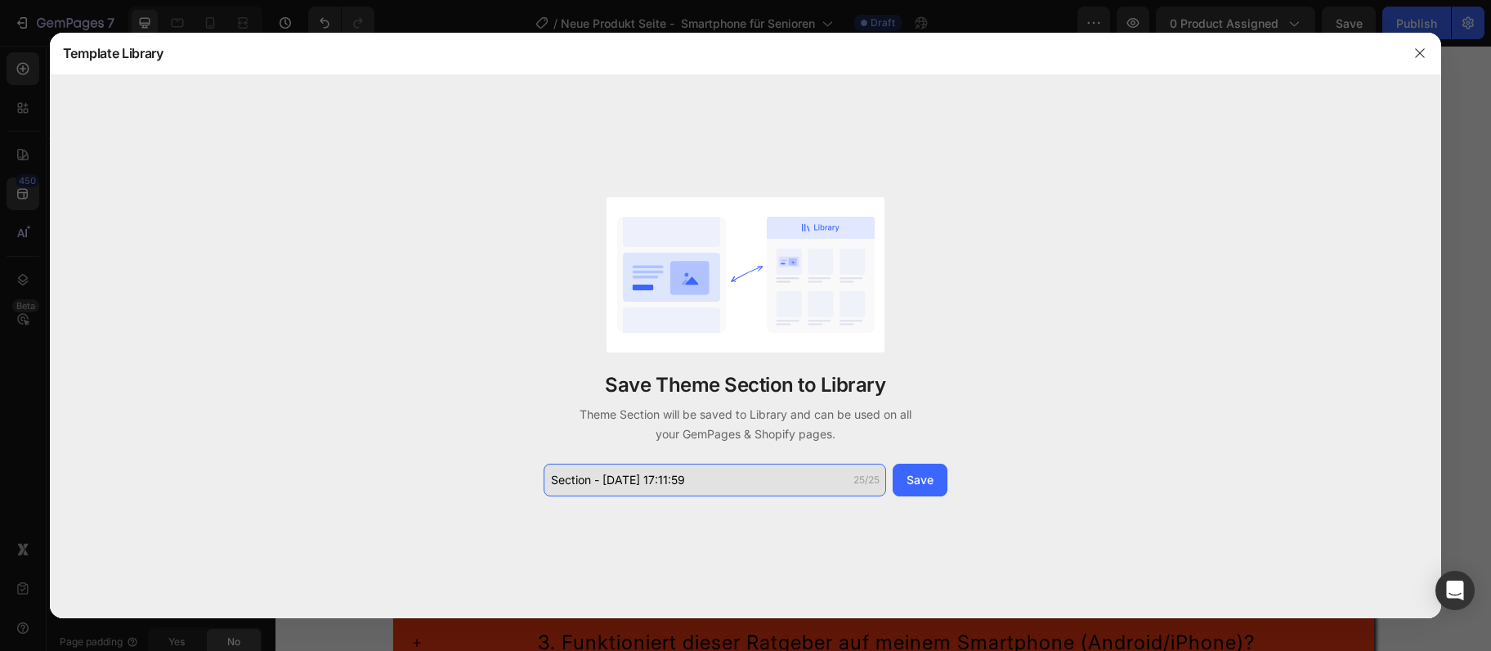
click at [785, 465] on input "Section - Sep 28 17:11:59" at bounding box center [715, 480] width 343 height 33
click at [769, 477] on input "Section - Sep 28 17:11:59" at bounding box center [715, 480] width 343 height 33
click at [769, 476] on input "Section - Sep 28 17:11:59" at bounding box center [715, 480] width 343 height 33
type input "Häufige Fragen zum E-Book"
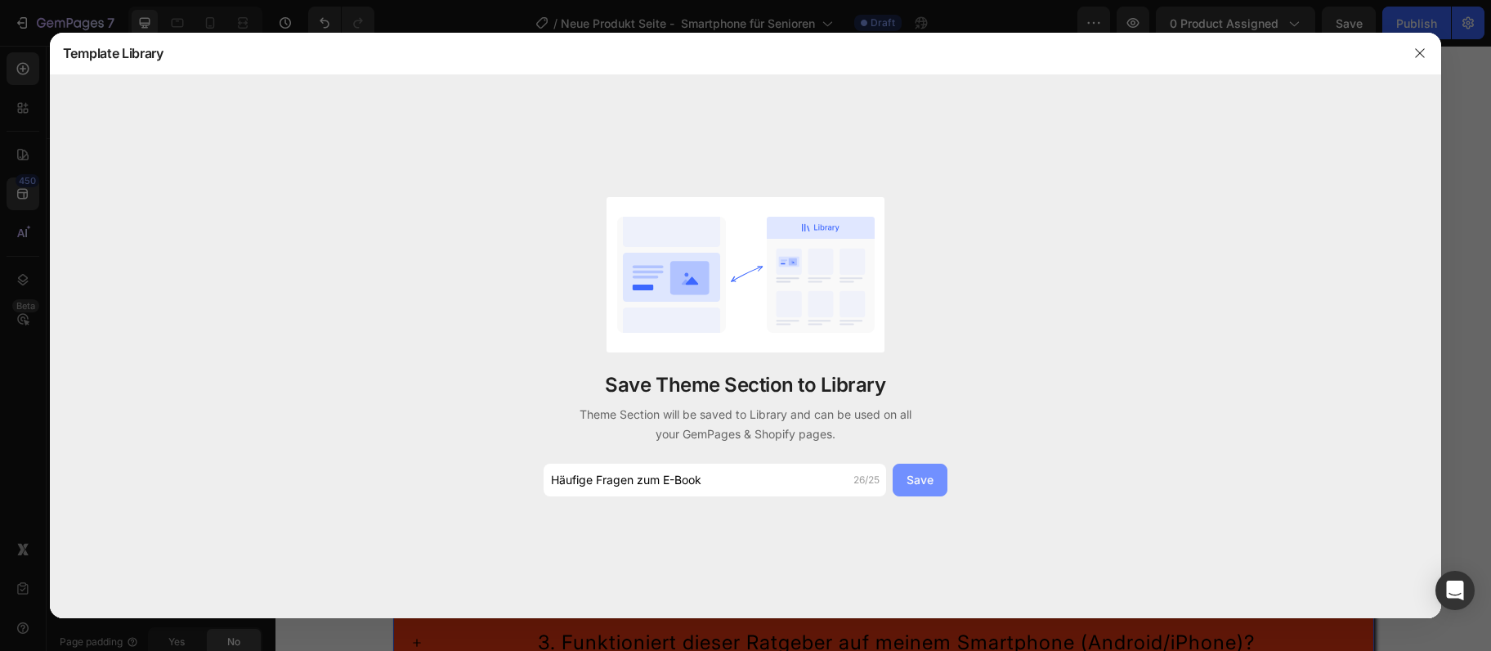
click at [919, 482] on div "Save" at bounding box center [920, 479] width 27 height 17
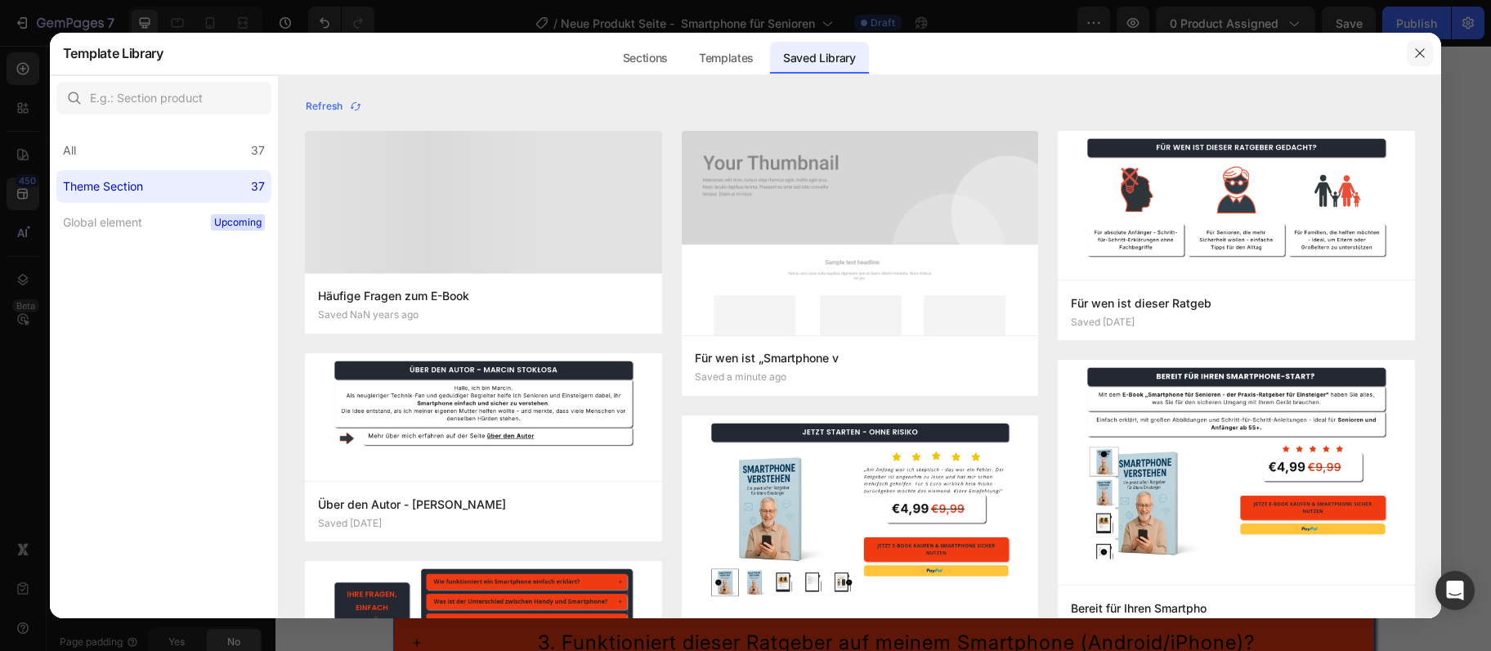
click at [1430, 48] on button "button" at bounding box center [1420, 53] width 26 height 26
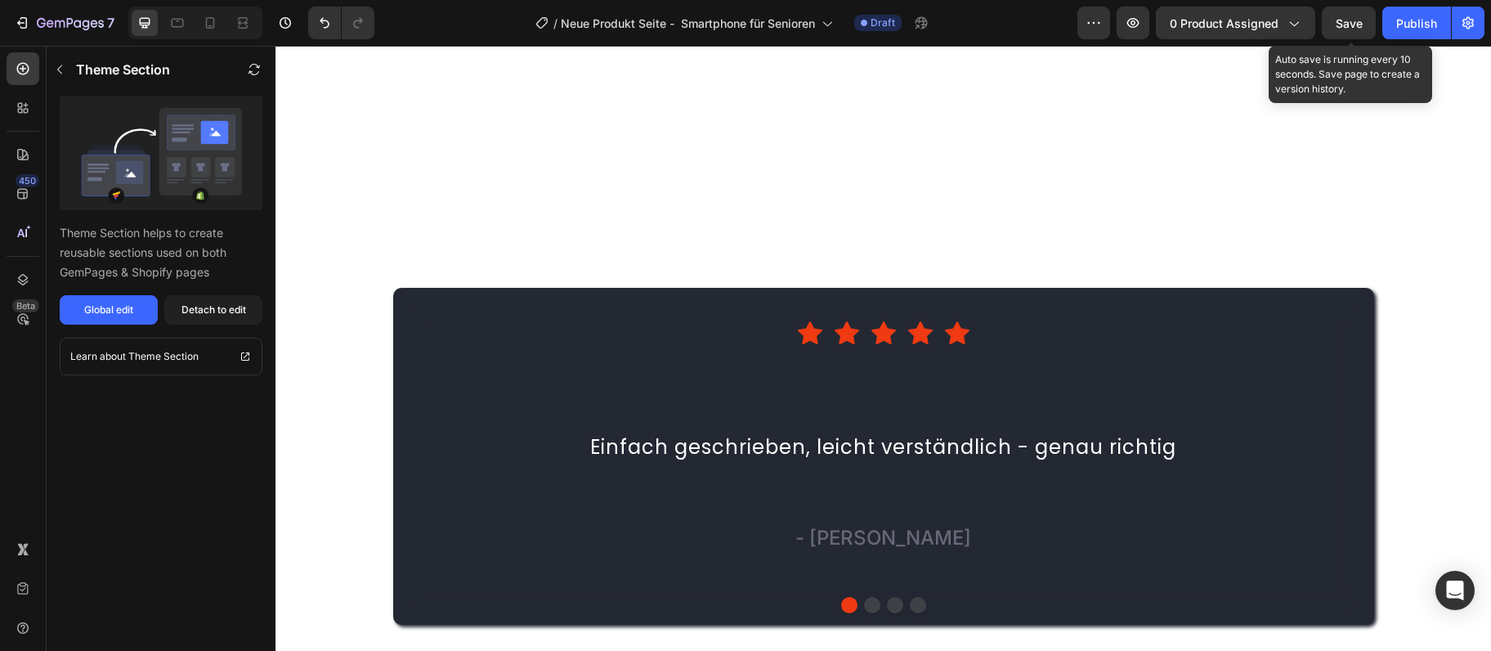
scroll to position [2981, 0]
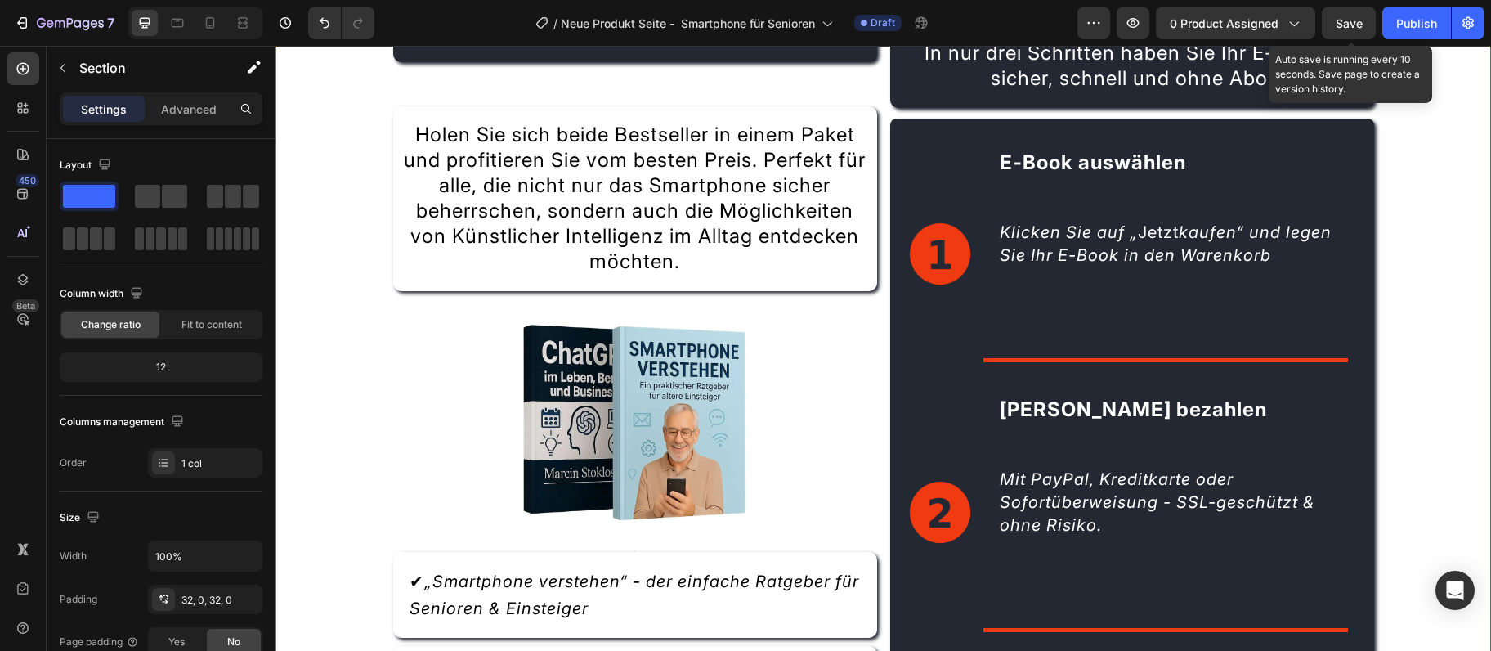
scroll to position [2893, 0]
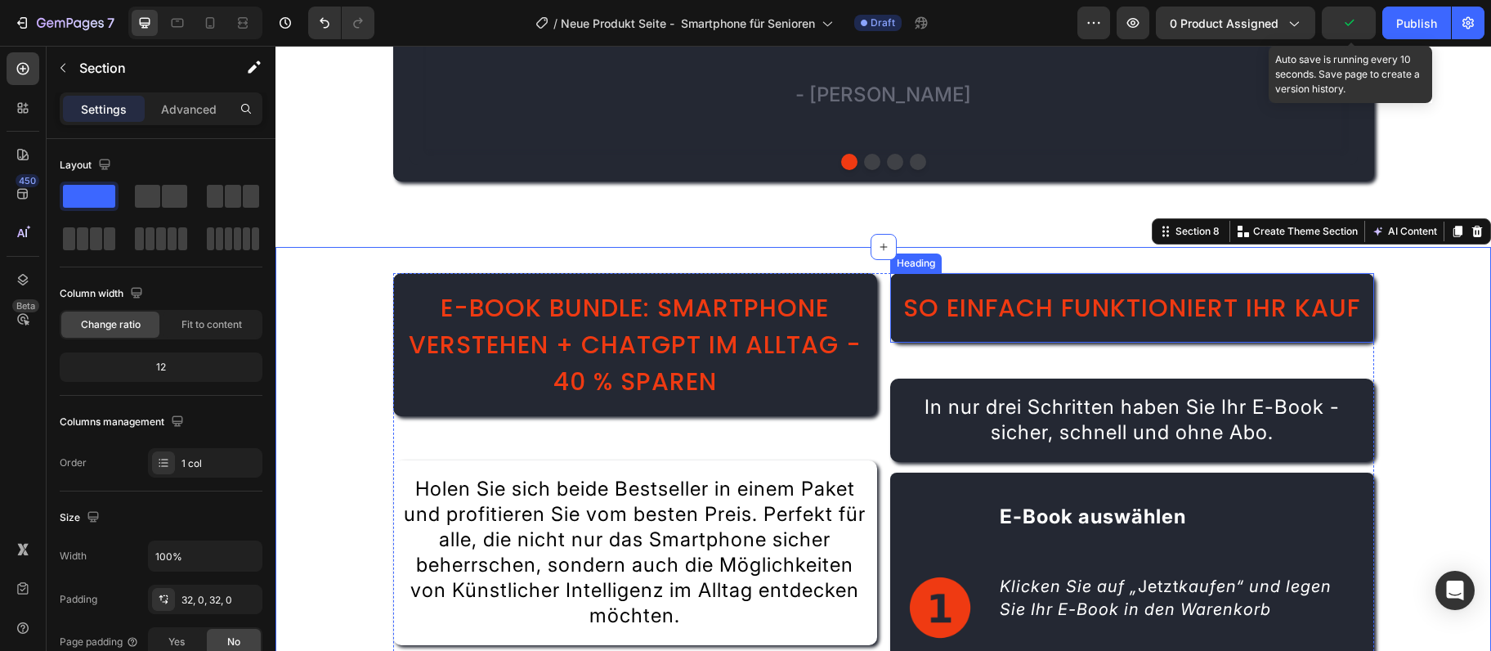
click at [1235, 305] on h2 "So einfach funktioniert Ihr Kauf" at bounding box center [1132, 307] width 484 height 69
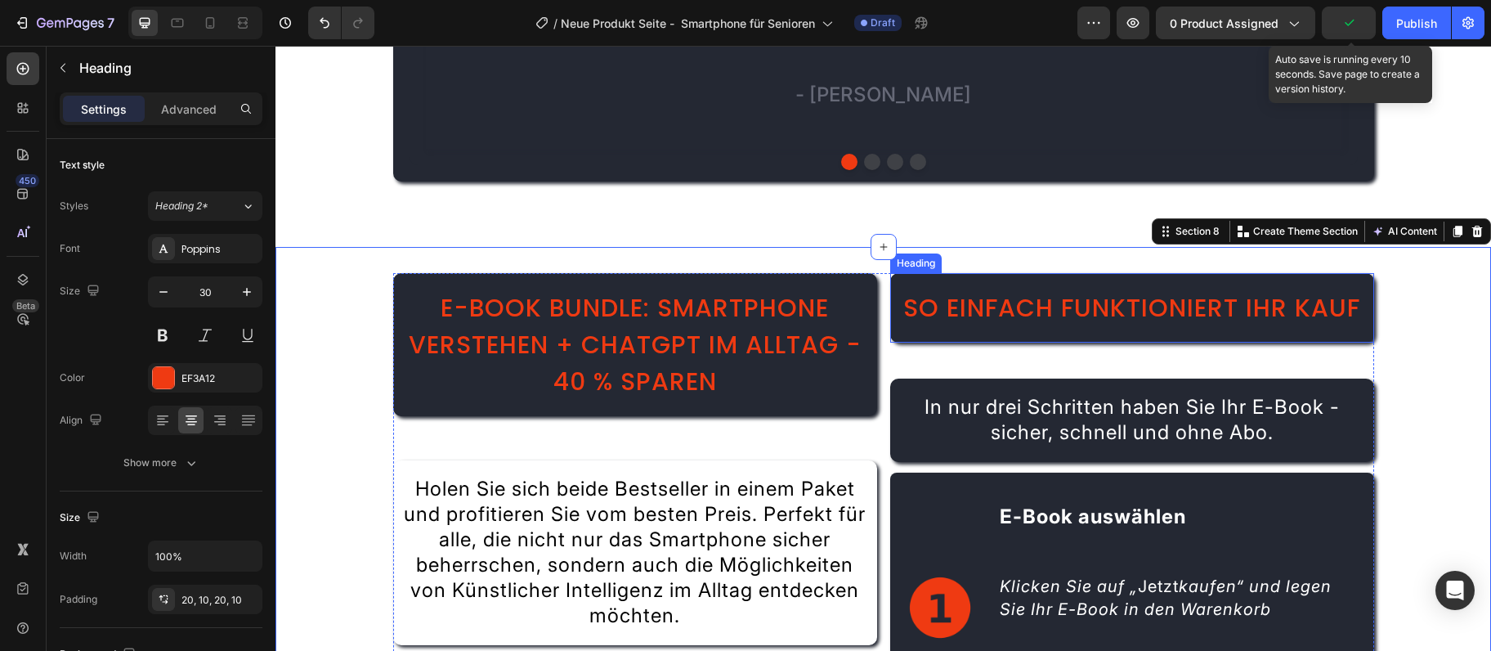
click at [1235, 303] on h2 "So einfach funktioniert Ihr Kauf" at bounding box center [1132, 307] width 484 height 69
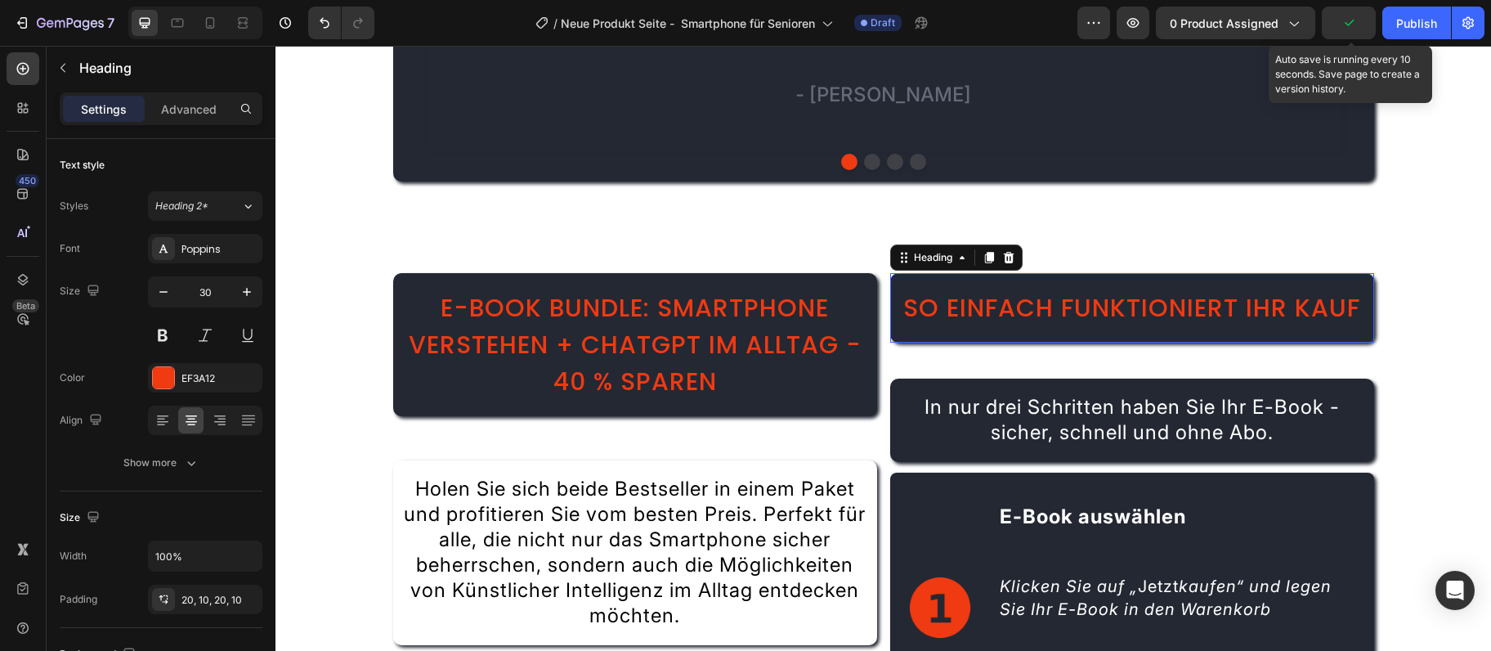
click at [1235, 301] on p "So einfach funktioniert Ihr Kauf" at bounding box center [1133, 307] width 468 height 37
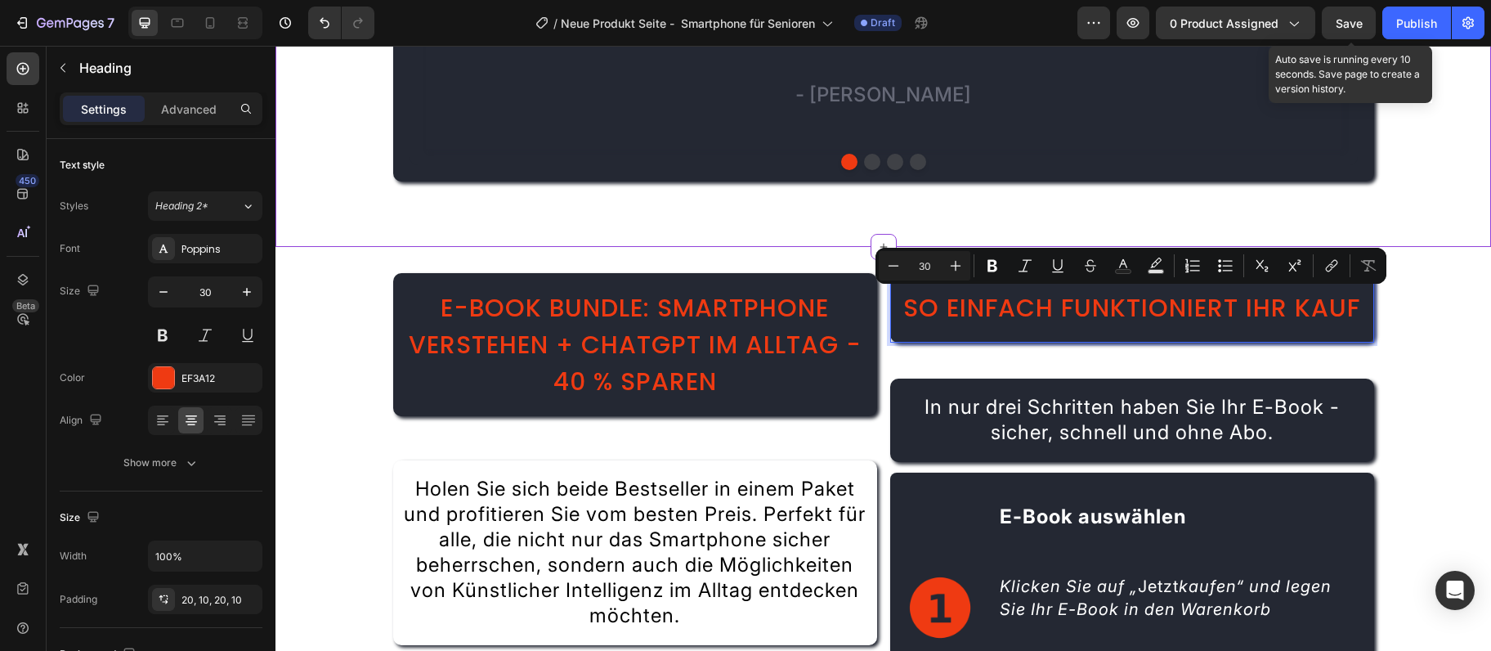
click at [1437, 208] on div "Icon Icon Icon Icon Icon Icon List Hoz Einfach geschrieben, leicht verständlich…" at bounding box center [884, 13] width 1216 height 468
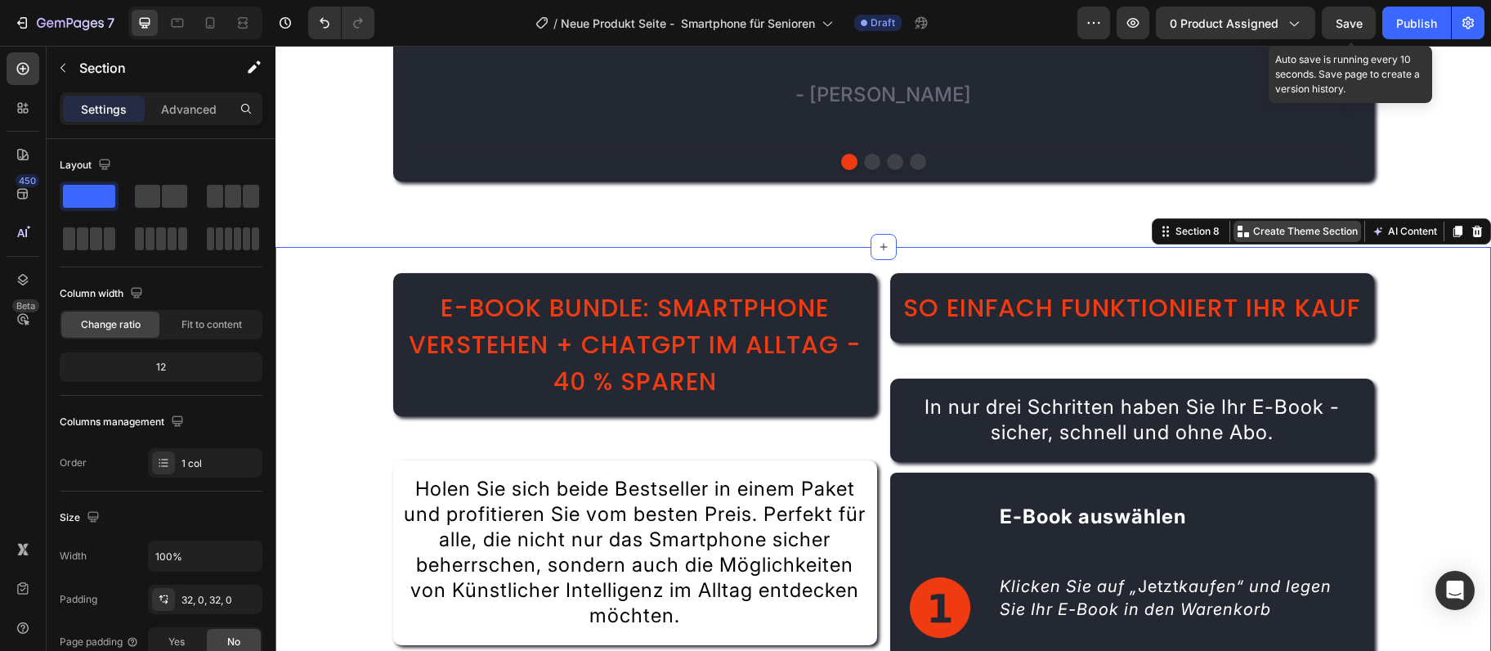
click at [1288, 231] on p "Create Theme Section" at bounding box center [1305, 231] width 105 height 15
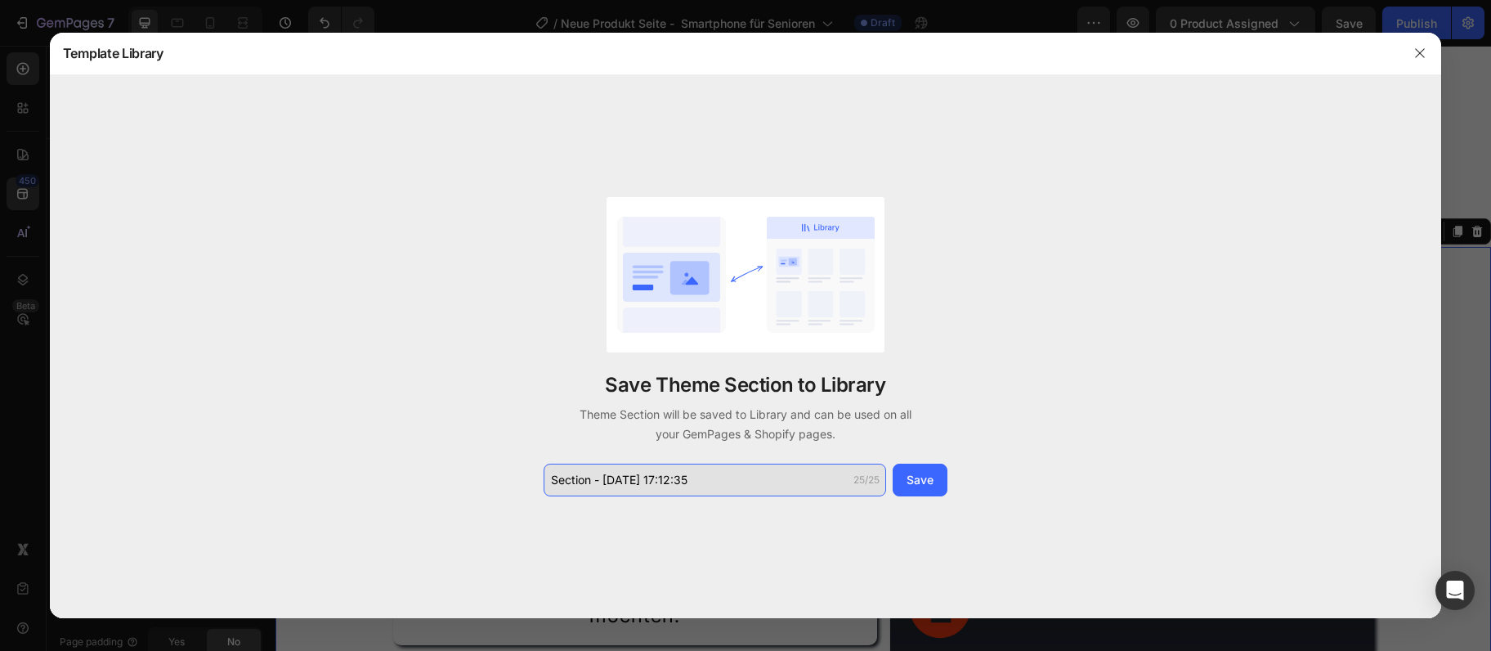
click at [697, 480] on input "Section - Sep 28 17:12:35" at bounding box center [715, 480] width 343 height 33
click at [697, 482] on input "Section - Sep 28 17:12:35" at bounding box center [715, 480] width 343 height 33
click at [697, 478] on input "Section - Sep 28 17:12:35" at bounding box center [715, 480] width 343 height 33
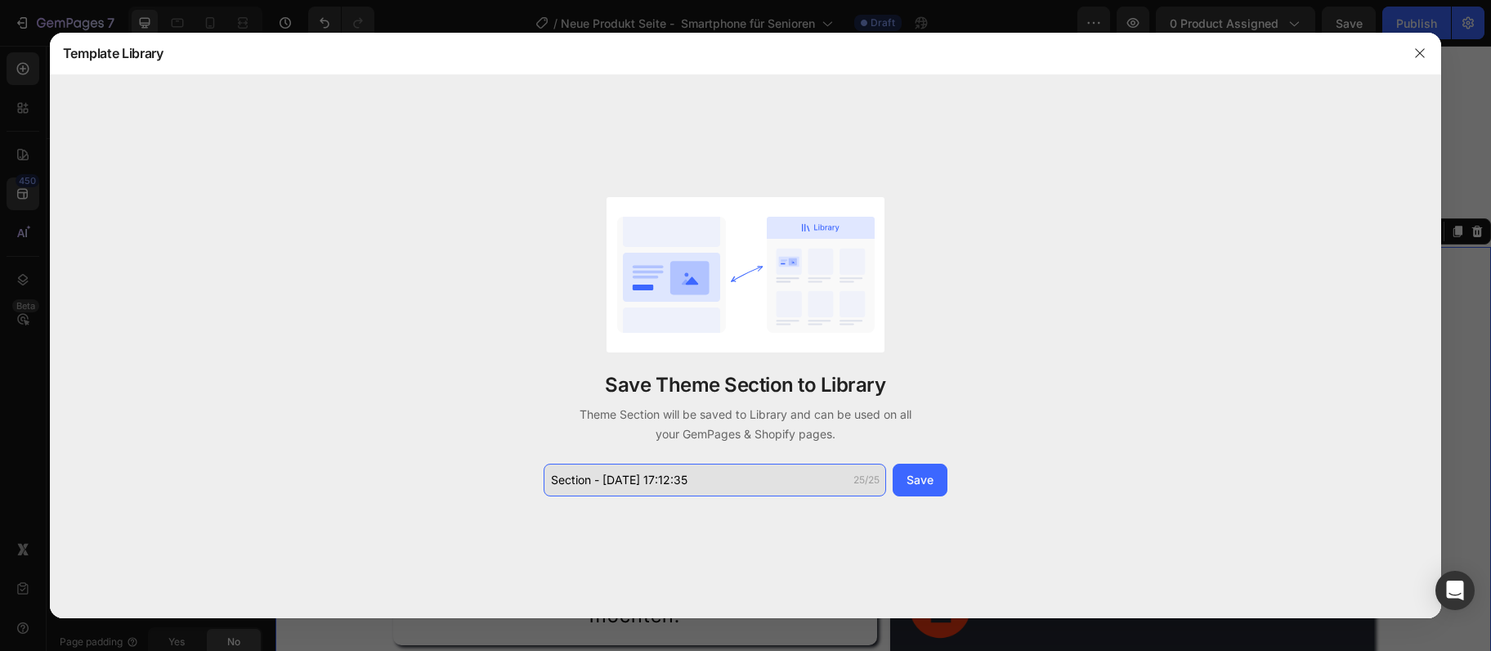
click at [697, 478] on input "Section - Sep 28 17:12:35" at bounding box center [715, 480] width 343 height 33
type input "So einfach funktioniert I"
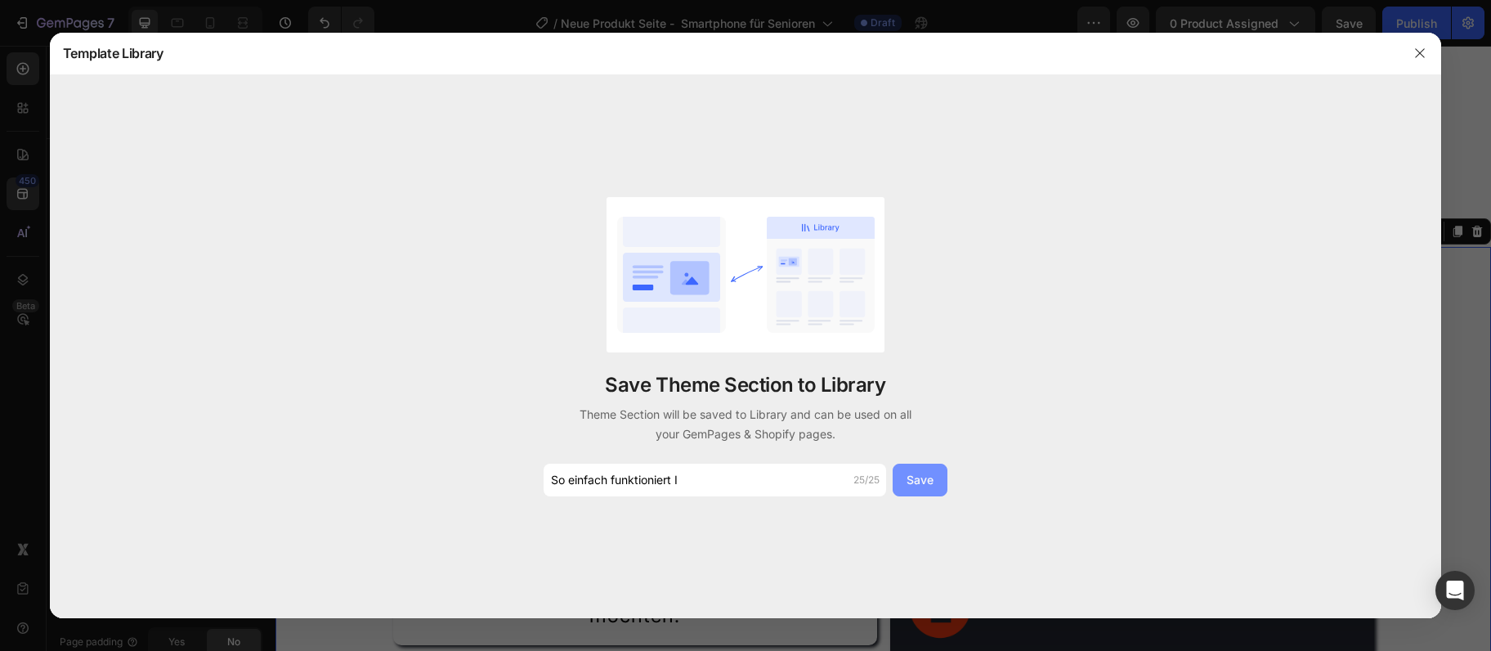
click at [907, 472] on div "Save" at bounding box center [920, 479] width 27 height 17
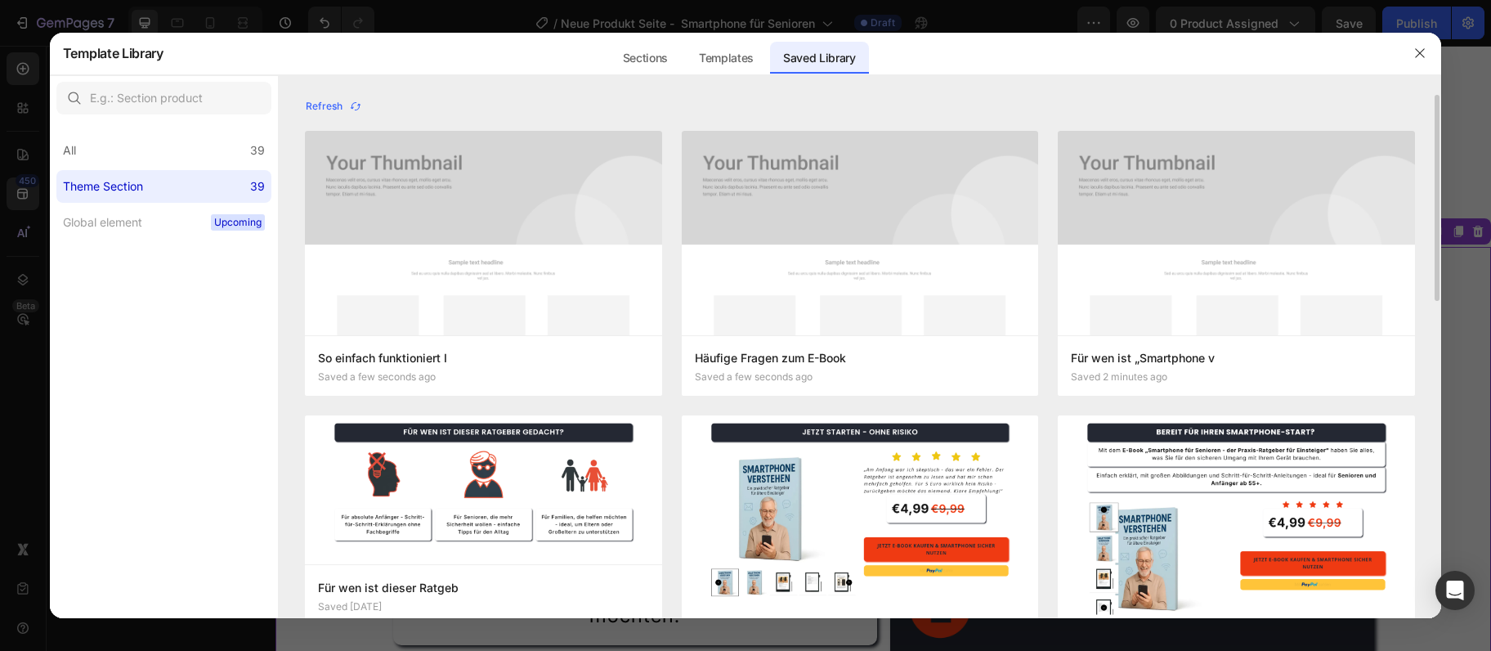
click at [1432, 482] on div "Refresh So einfach funktioniert I Saved a few seconds ago Add to page Edit Für …" at bounding box center [860, 356] width 1163 height 523
click at [1423, 45] on button "button" at bounding box center [1420, 53] width 26 height 26
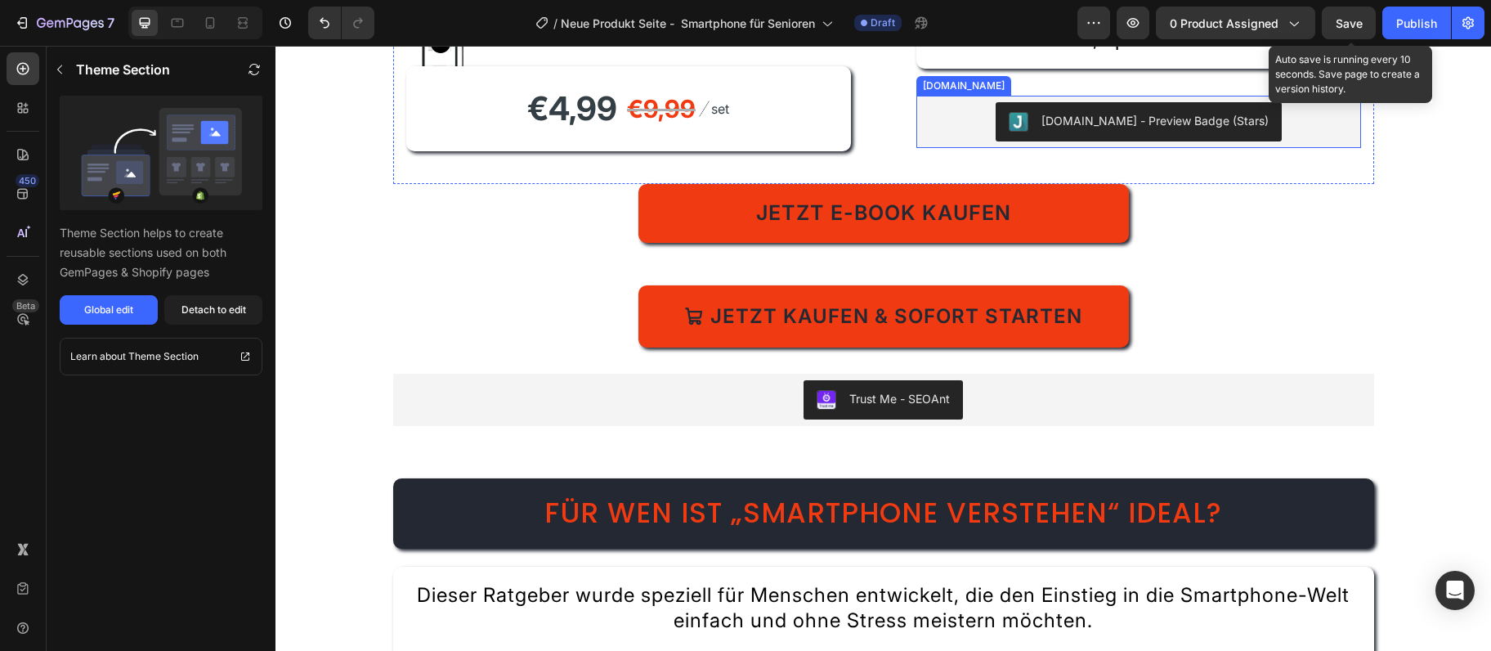
scroll to position [580, 0]
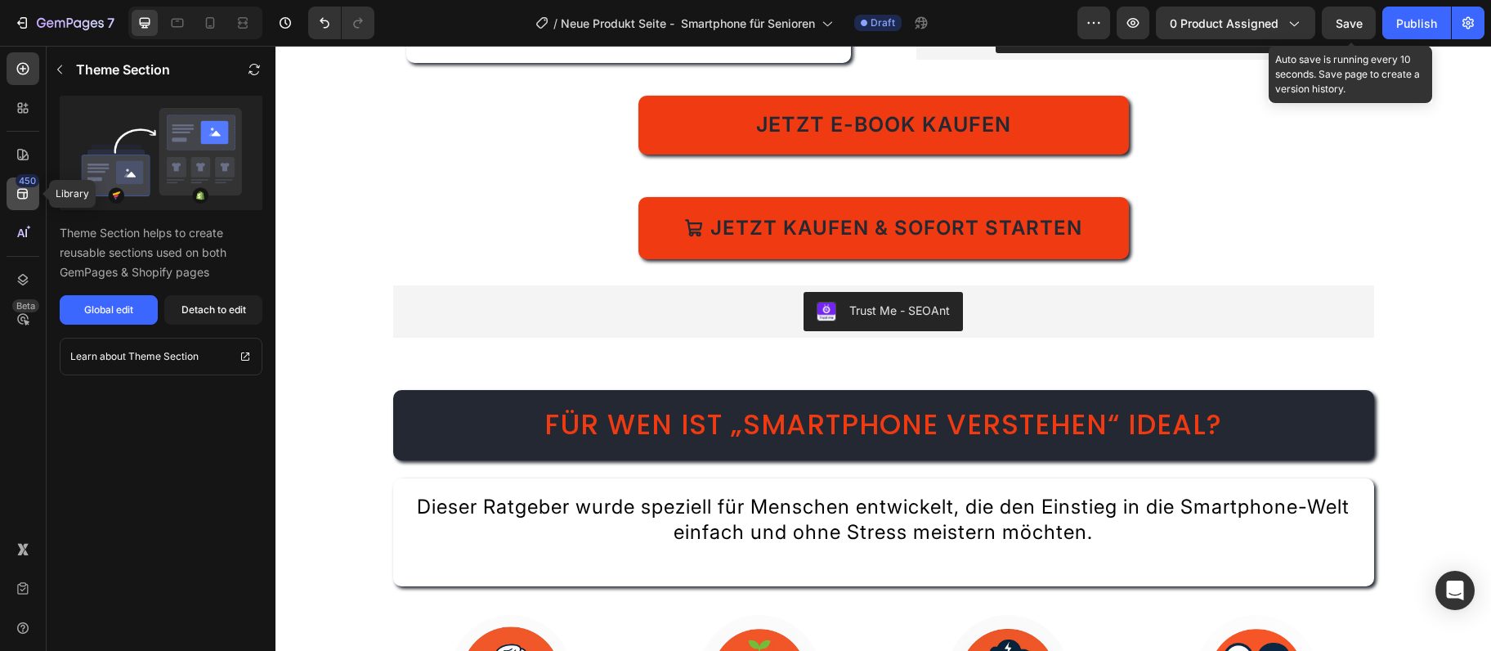
click at [19, 204] on div "450" at bounding box center [23, 193] width 33 height 33
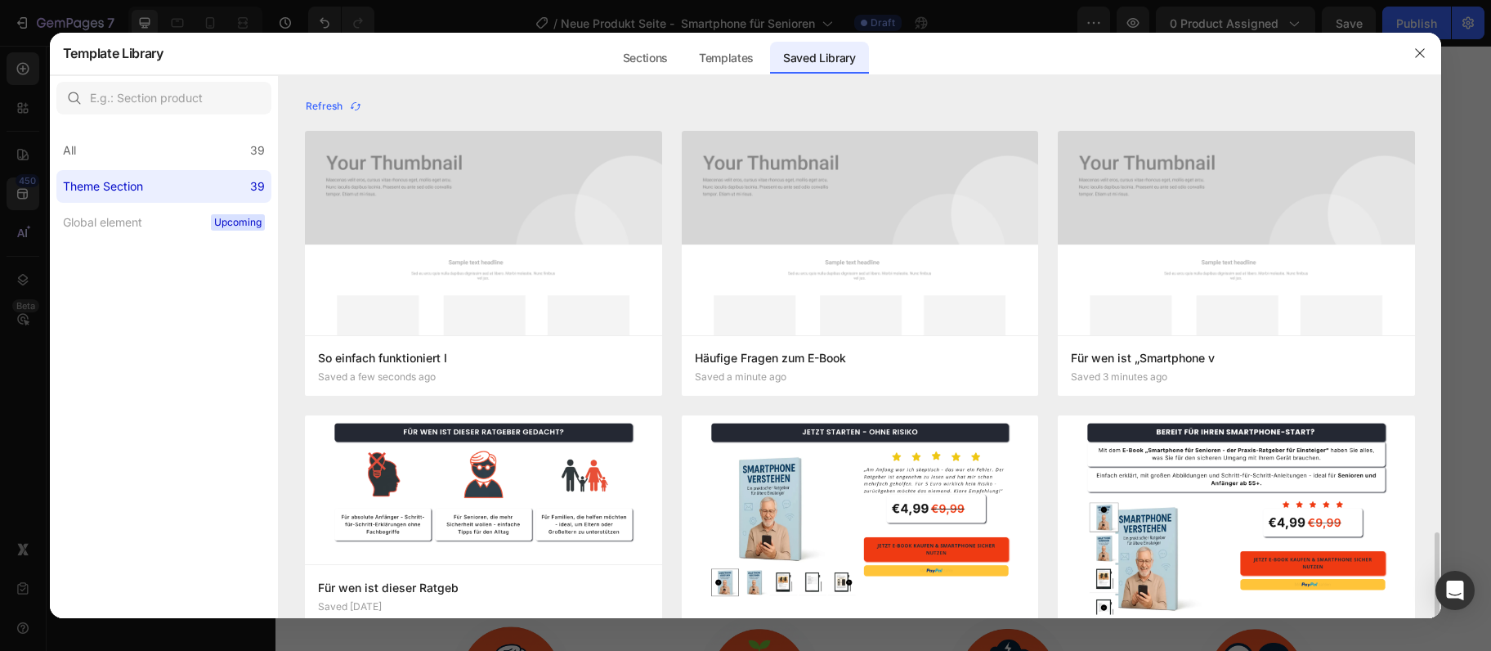
scroll to position [354, 0]
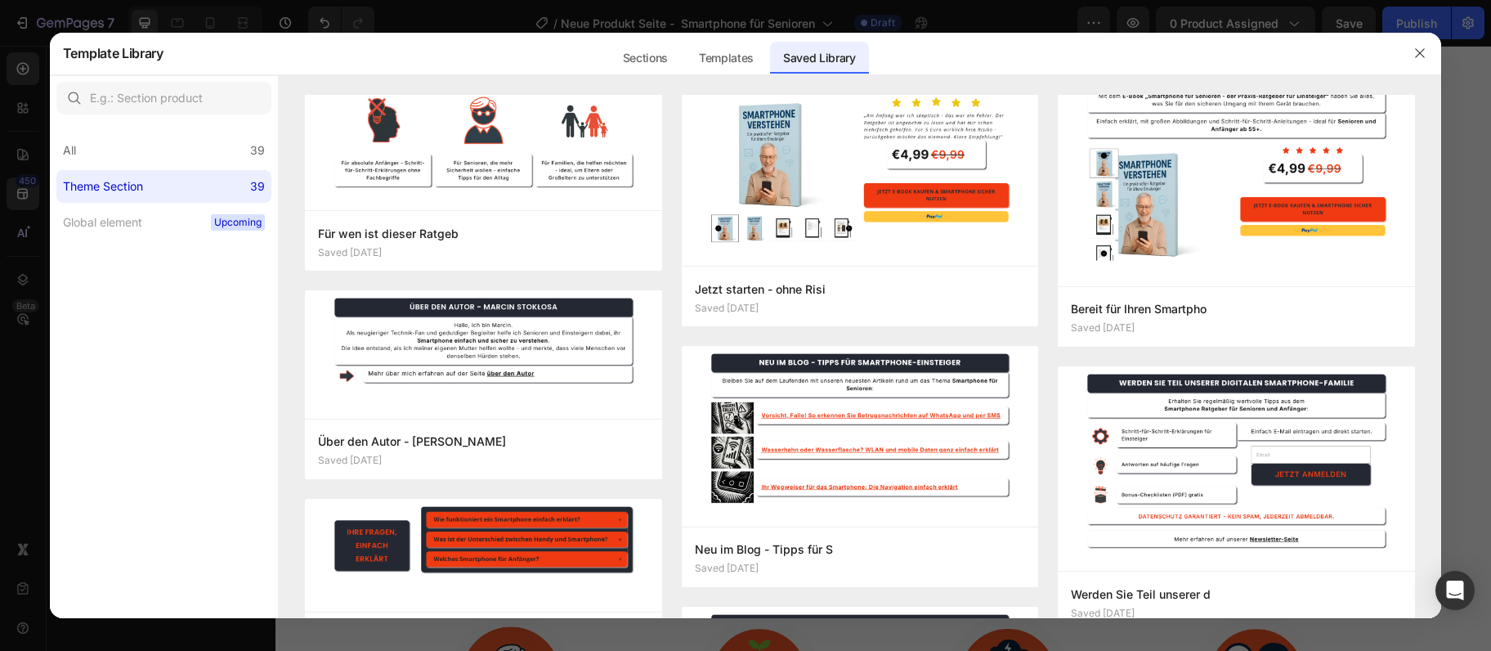
click at [1437, 50] on div at bounding box center [1420, 53] width 43 height 43
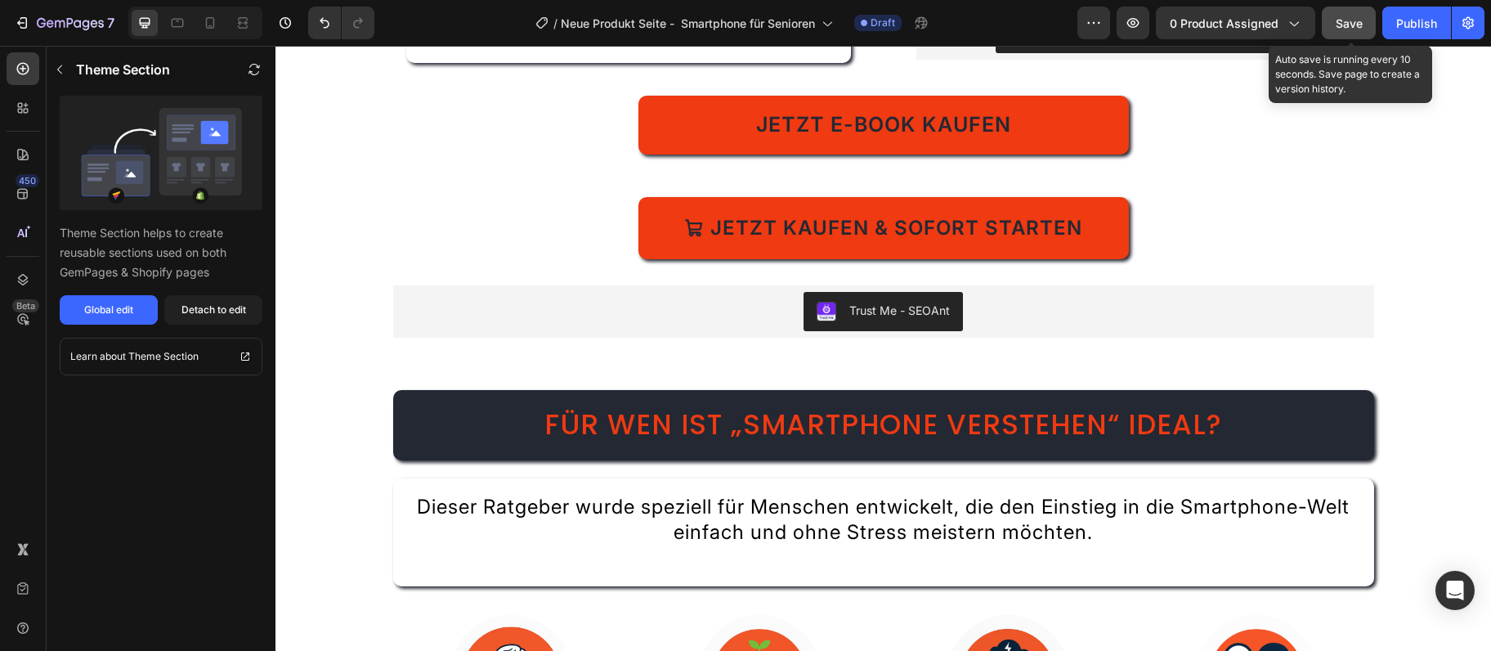
click at [1364, 25] on button "Save" at bounding box center [1349, 23] width 54 height 33
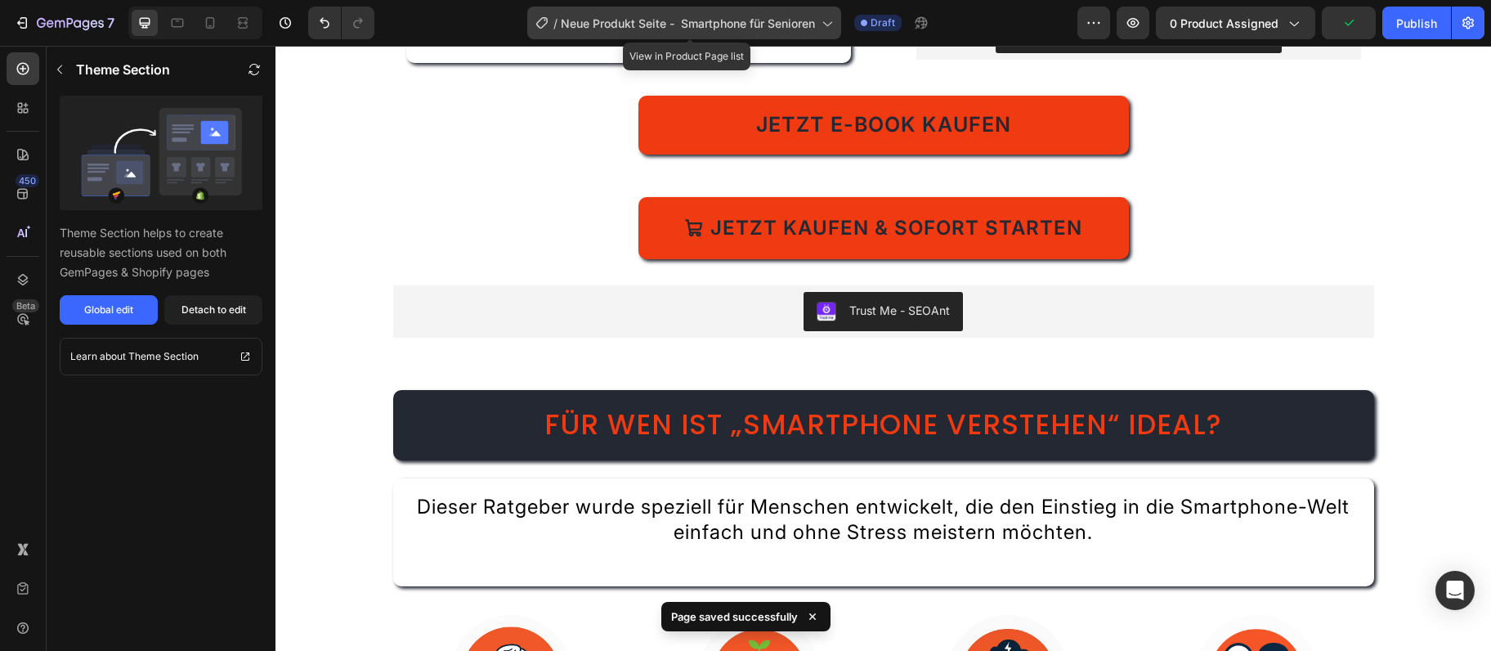
click at [694, 27] on span "Neue Produkt Seite - Smartphone für Senioren" at bounding box center [688, 23] width 254 height 17
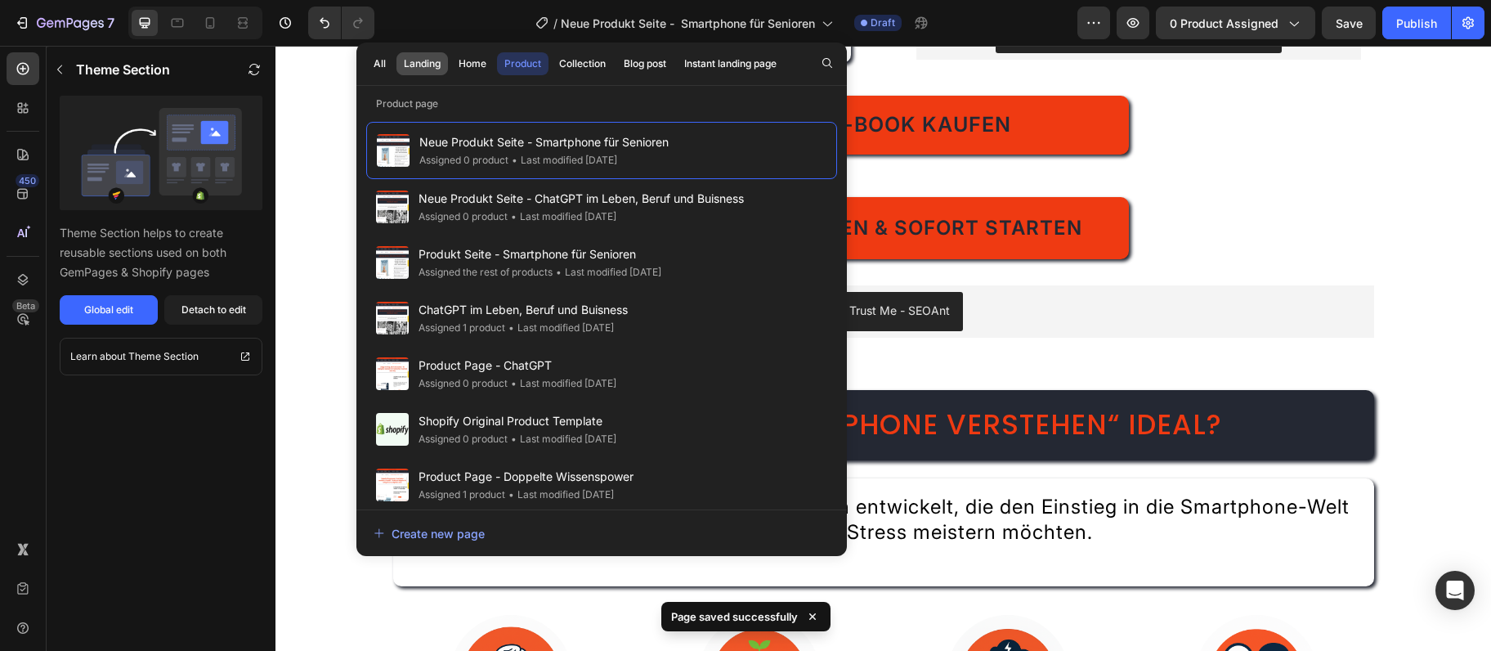
click at [411, 64] on div "Landing" at bounding box center [422, 63] width 37 height 15
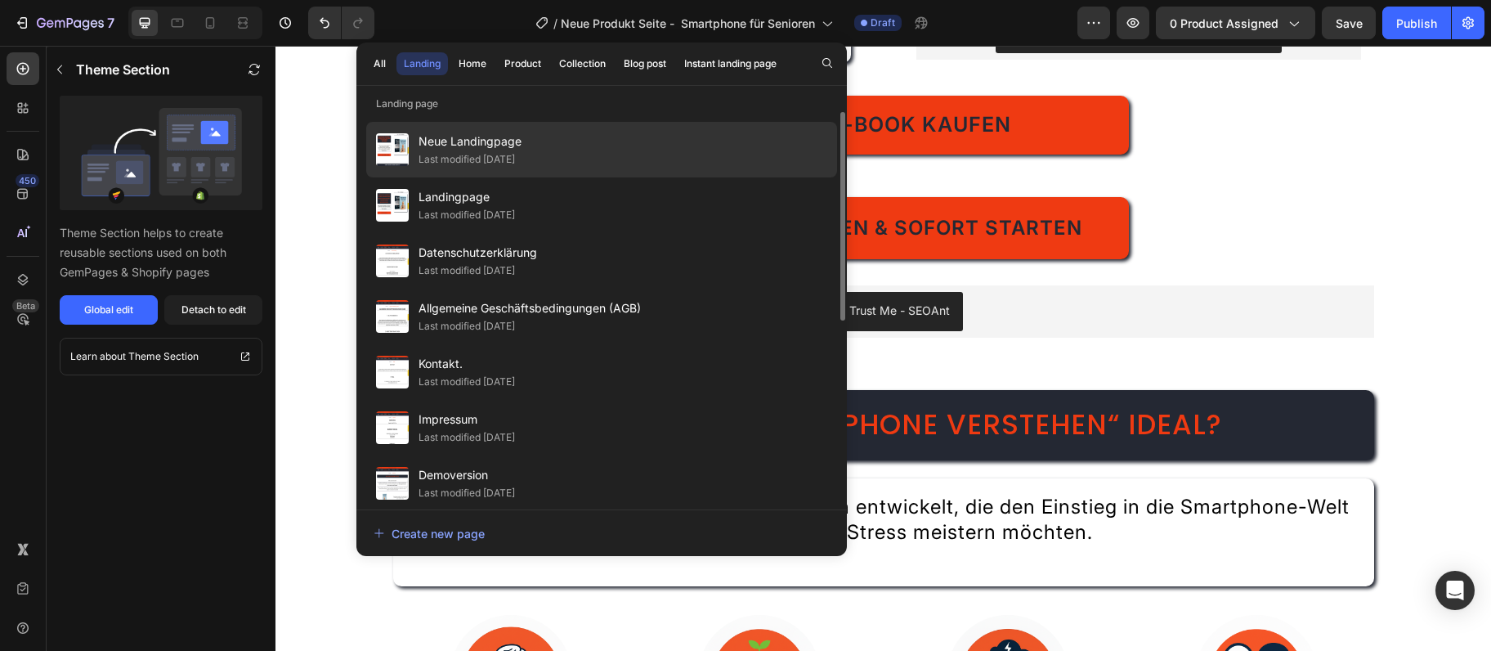
click at [491, 164] on div "Last modified [DATE]" at bounding box center [467, 159] width 96 height 16
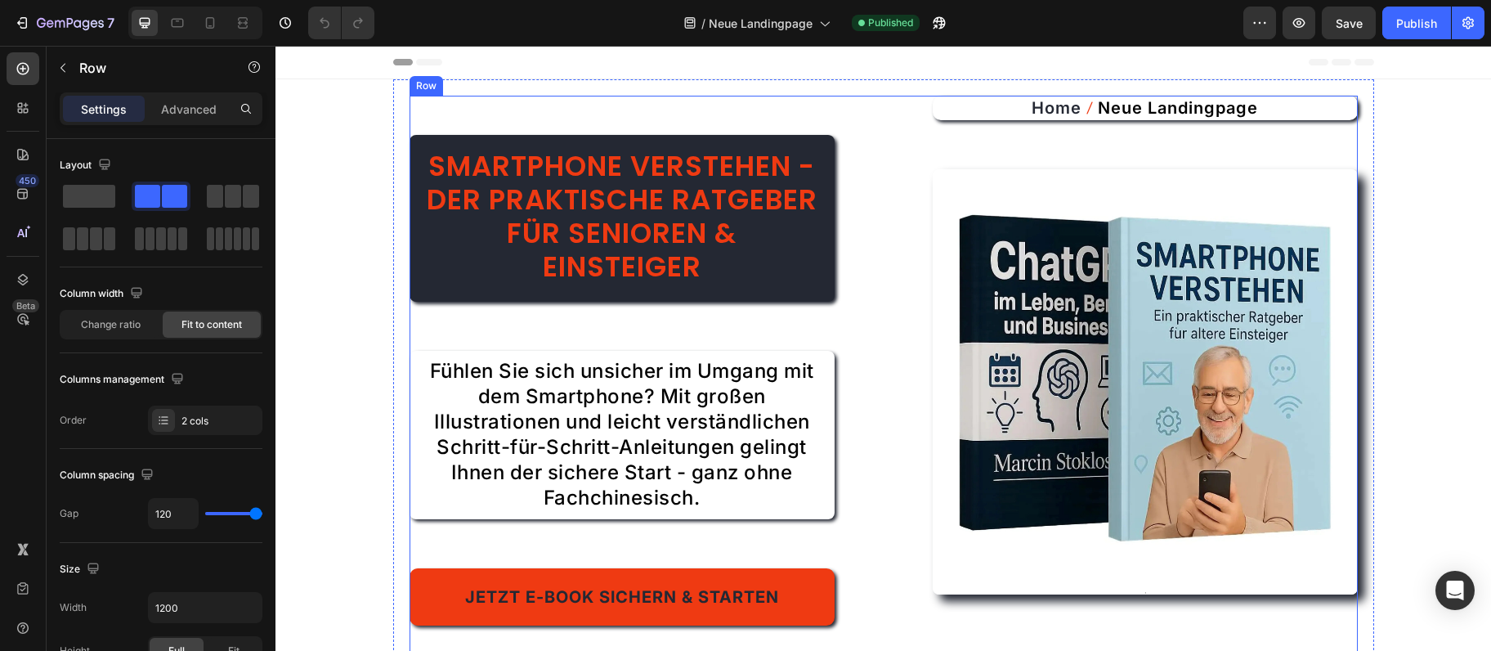
drag, startPoint x: 1339, startPoint y: 141, endPoint x: 1292, endPoint y: 140, distance: 47.4
click at [1339, 140] on div "Home Neue Landingpage Breadcrumb Fühlen Sie sich in der digitalen Welt verloren…" at bounding box center [1145, 430] width 425 height 669
click at [760, 144] on h1 "Smartphone verstehen - Der praktische Ratgeber für Senioren & Einsteiger" at bounding box center [622, 218] width 425 height 167
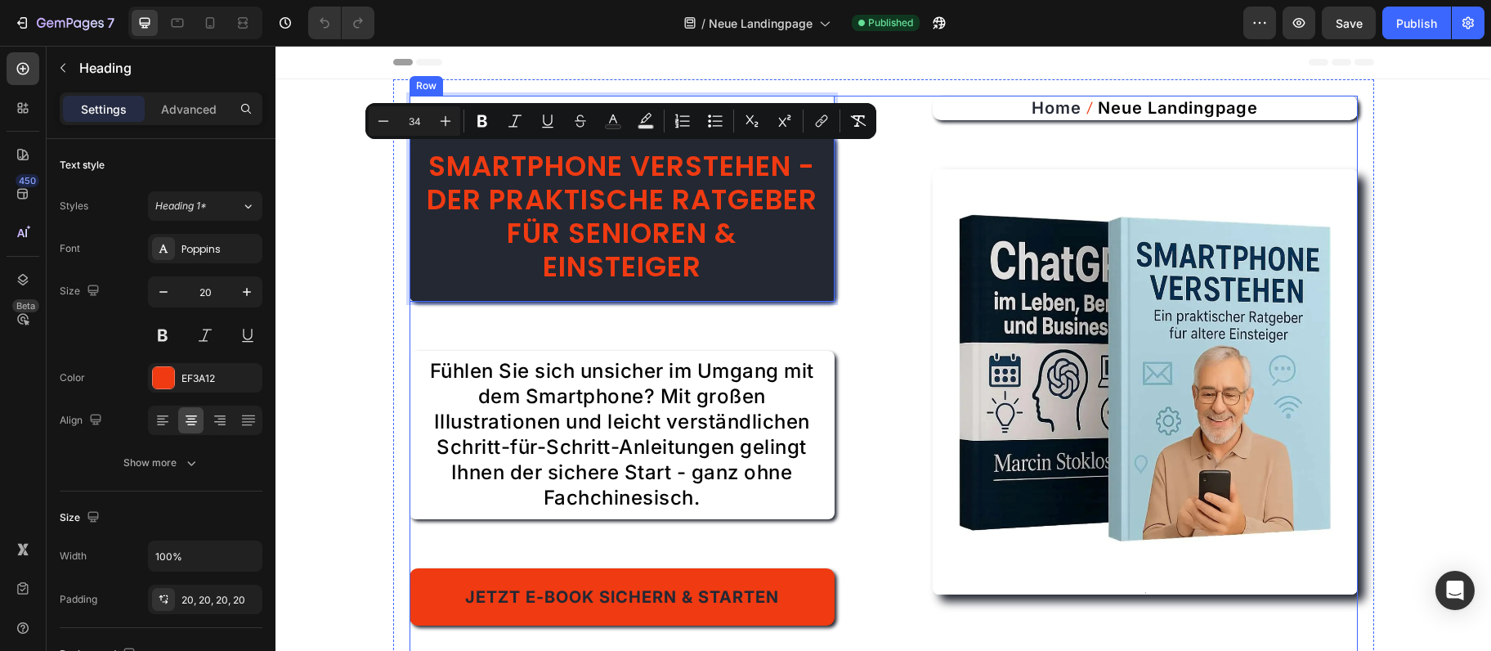
click at [1331, 146] on div "Home Neue Landingpage Breadcrumb Fühlen Sie sich in der digitalen Welt verloren…" at bounding box center [1145, 430] width 425 height 669
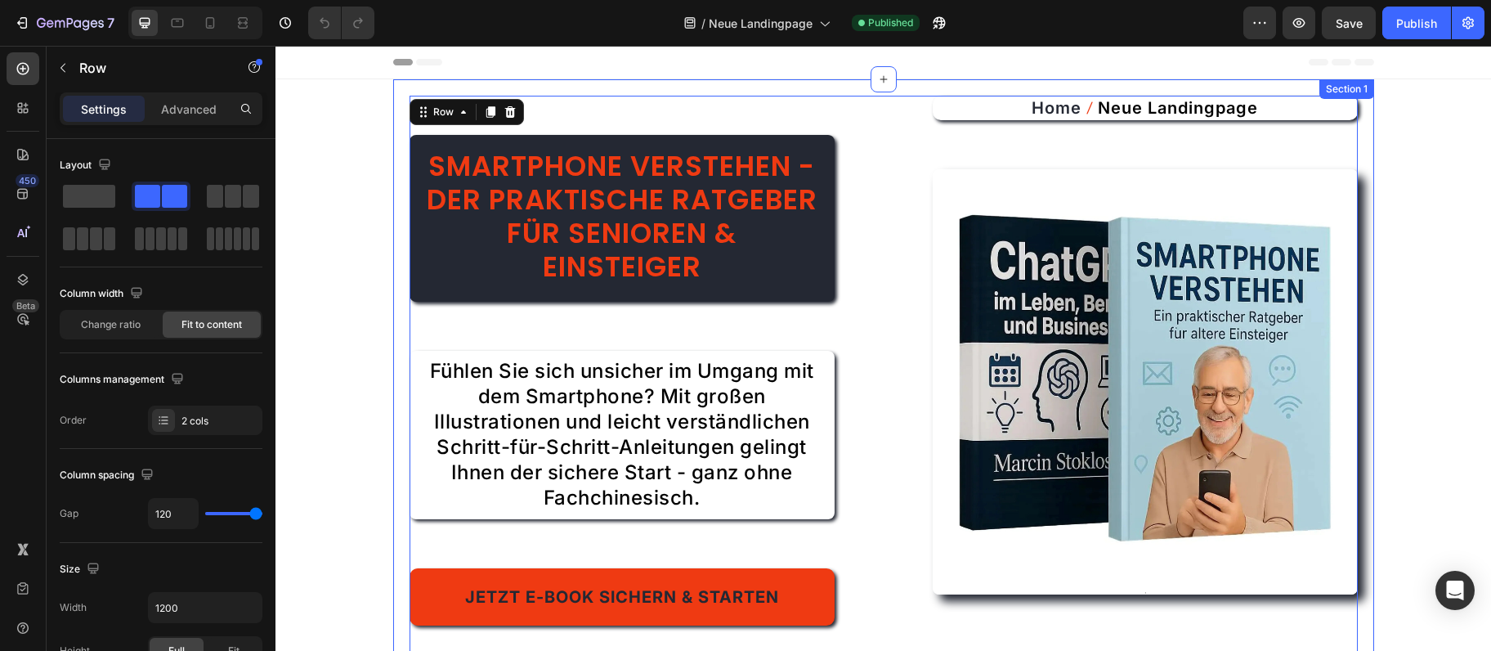
click at [521, 86] on div "⁠⁠⁠⁠⁠⁠⁠ Smartphone verstehen - Der praktische Ratgeber für Senioren & Einsteige…" at bounding box center [883, 429] width 981 height 701
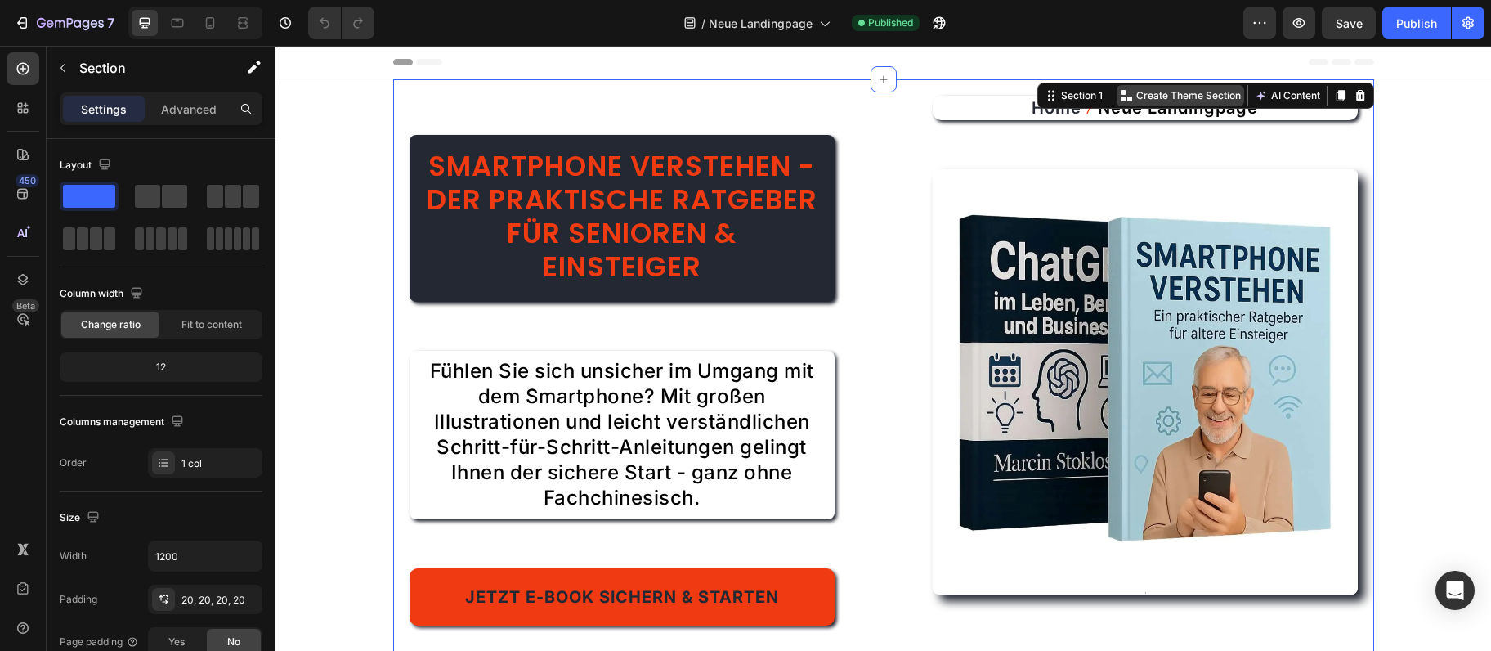
drag, startPoint x: 1209, startPoint y: 103, endPoint x: 1484, endPoint y: 148, distance: 278.4
click at [1209, 103] on div "Create Theme Section" at bounding box center [1181, 95] width 128 height 21
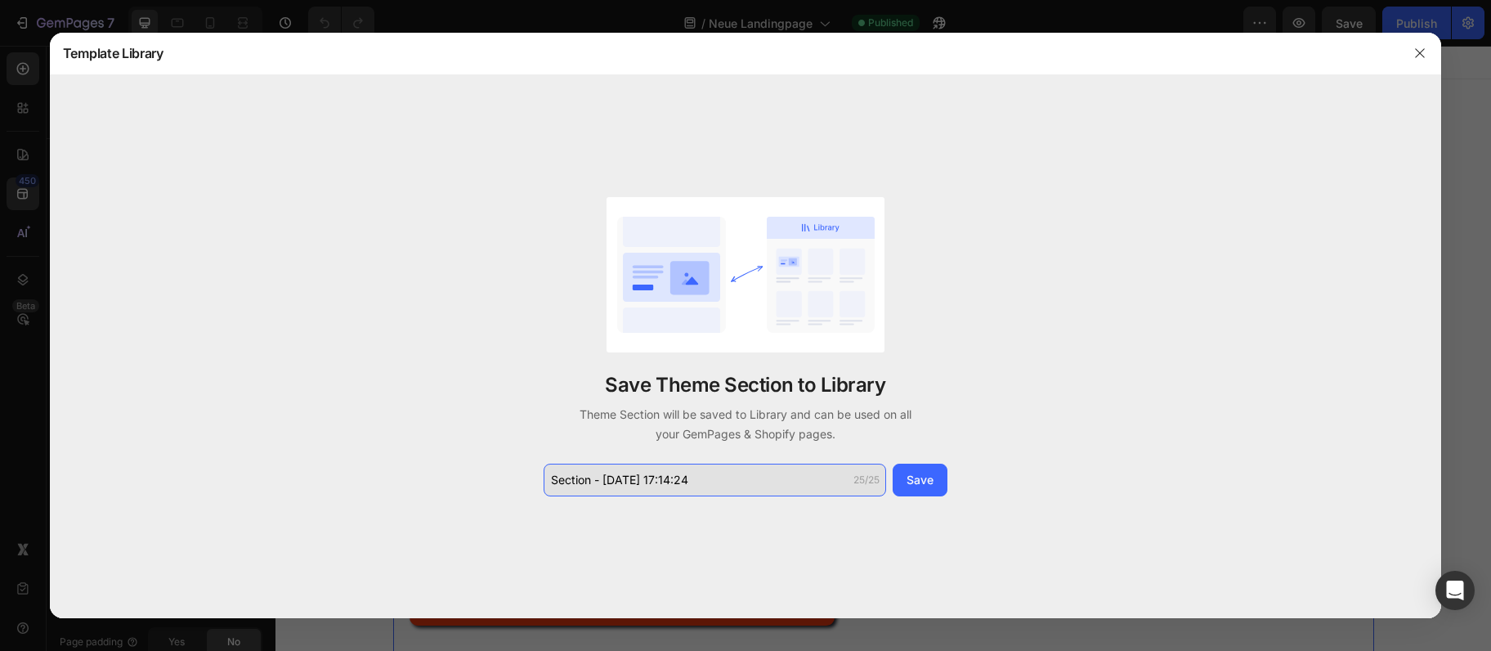
click at [790, 480] on input "Section - Sep 28 17:14:24" at bounding box center [715, 480] width 343 height 33
click at [661, 479] on input "Section - Sep 28 17:14:24" at bounding box center [715, 480] width 343 height 33
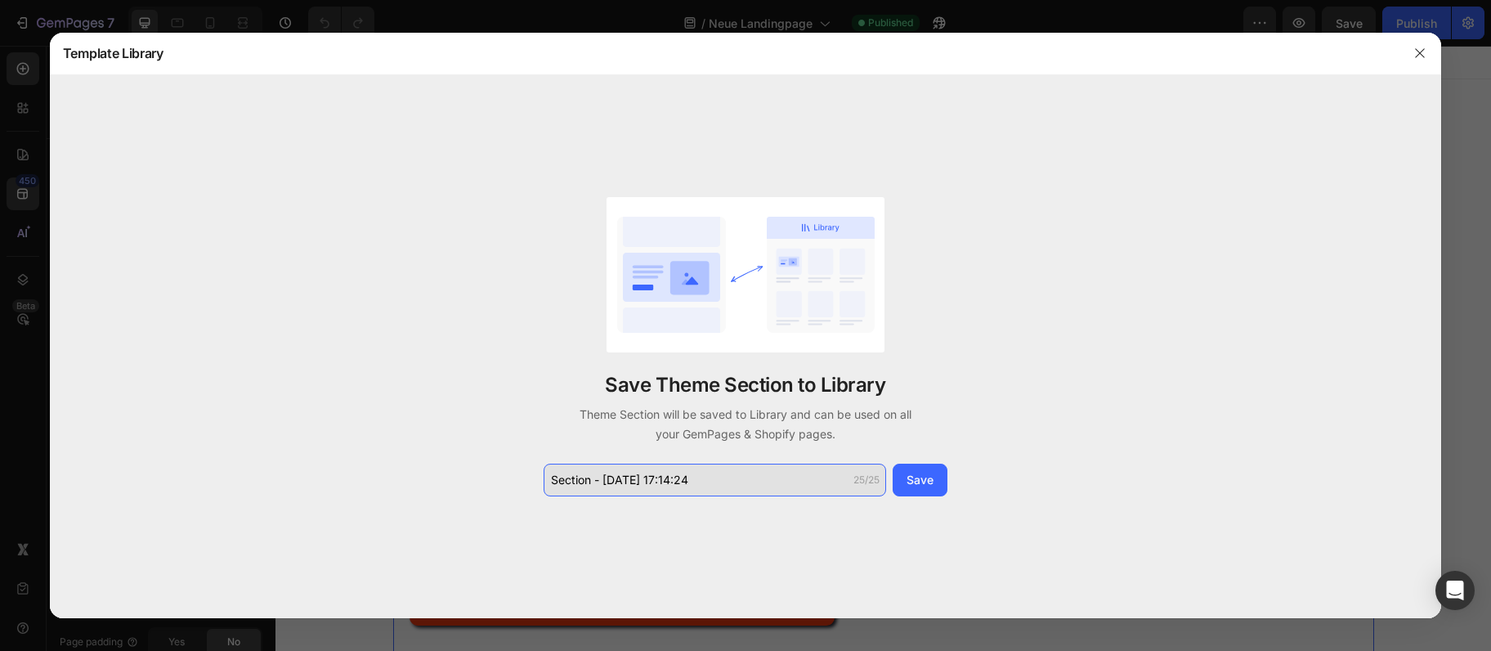
click at [661, 479] on input "Section - Sep 28 17:14:24" at bounding box center [715, 480] width 343 height 33
type input "Smartphone verstehen - De"
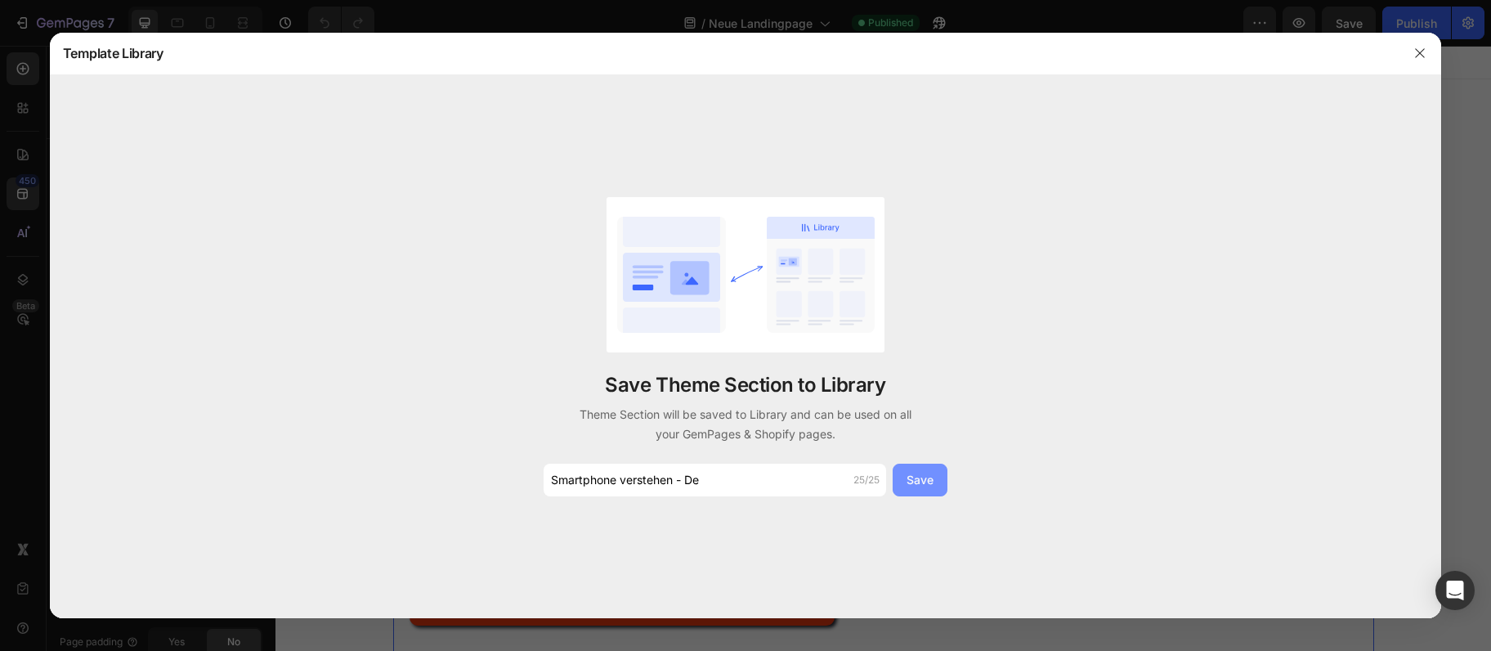
click at [913, 479] on div "Save" at bounding box center [920, 479] width 27 height 17
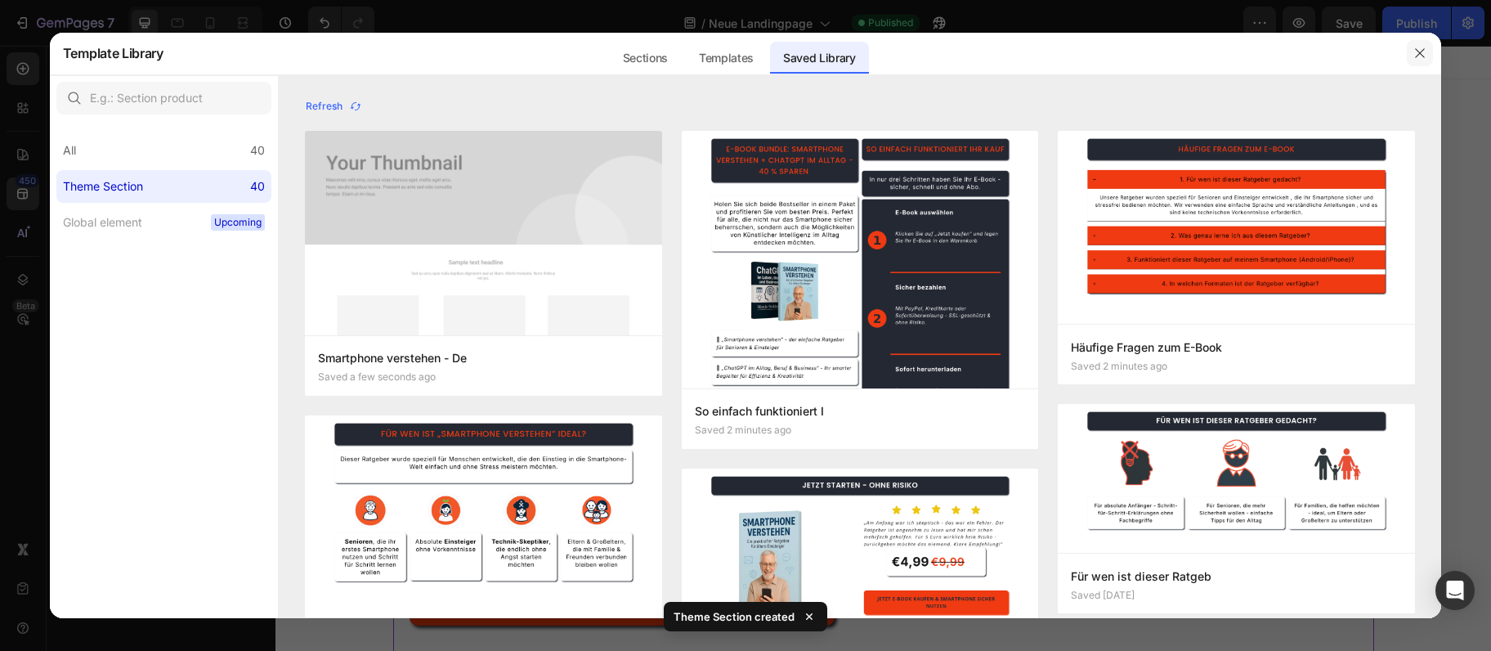
click at [1426, 49] on icon "button" at bounding box center [1420, 53] width 13 height 13
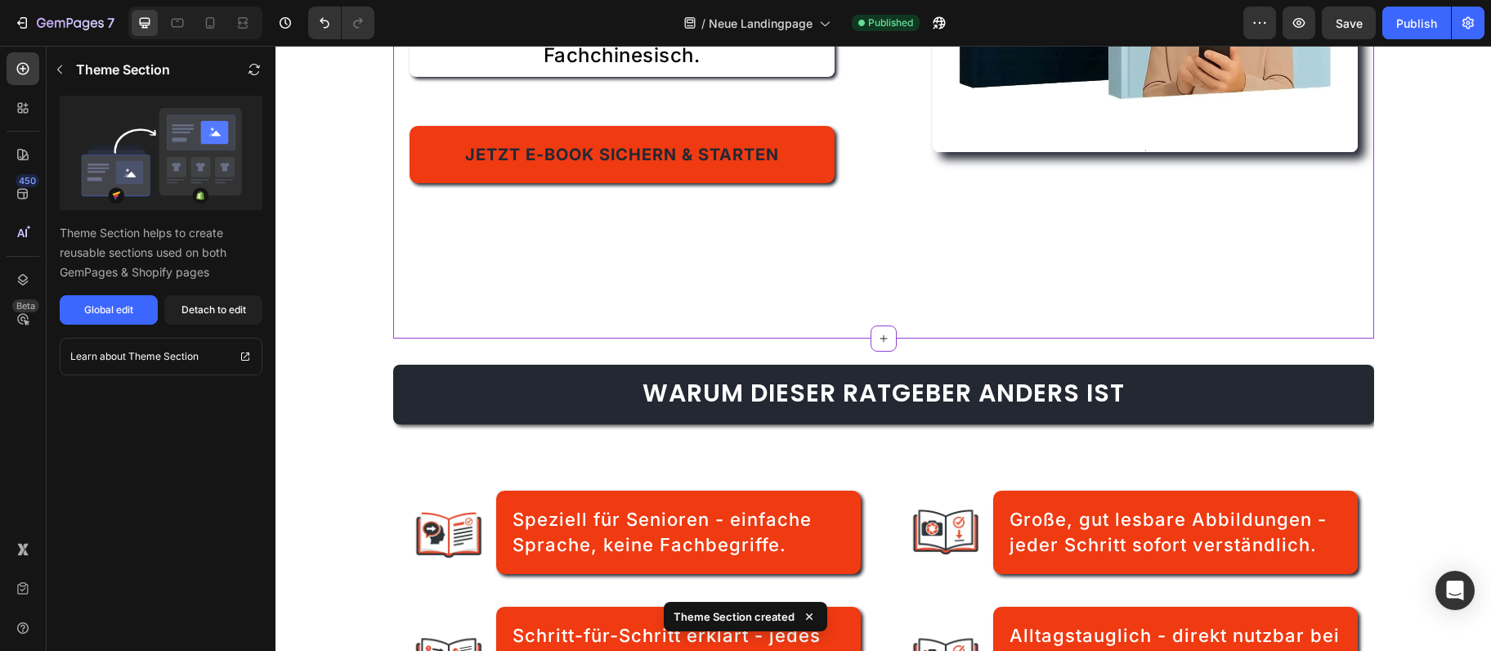
scroll to position [531, 0]
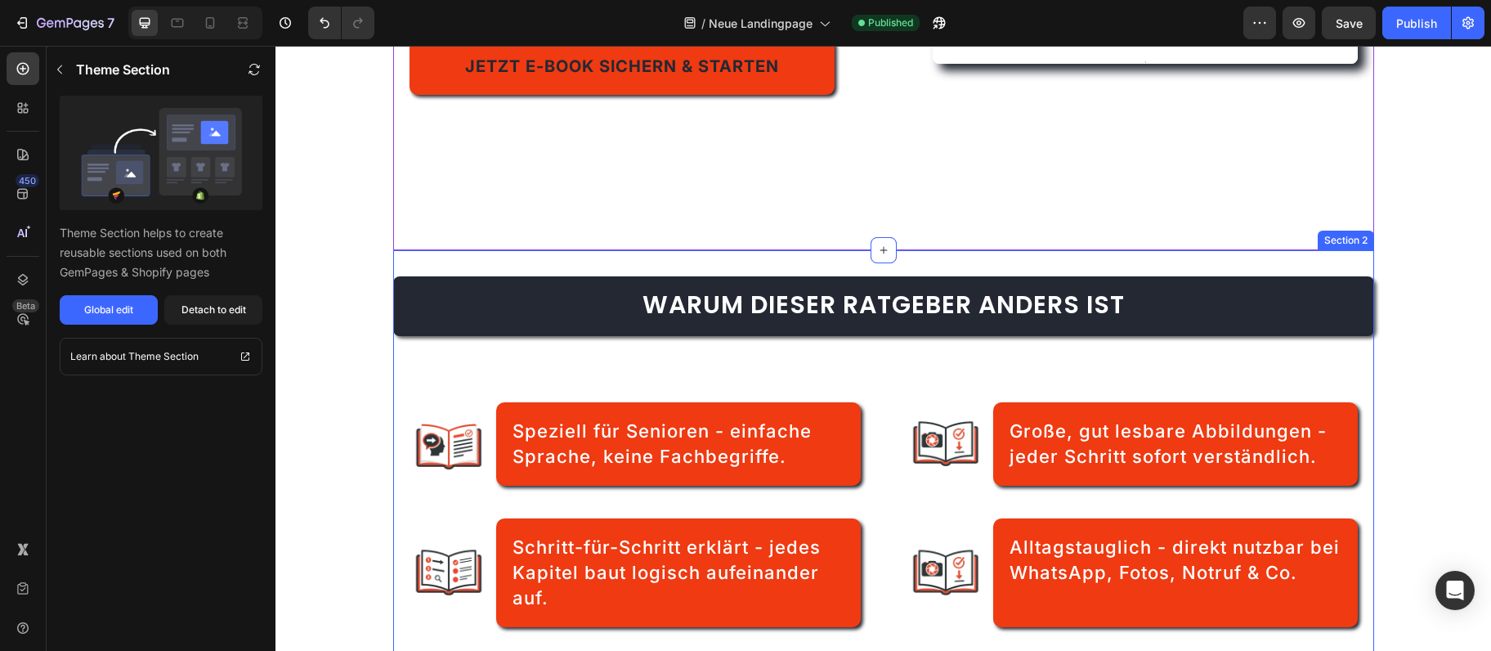
click at [1221, 267] on div "Warum dieser Ratgeber anders ist Heading Image Speziell für Senioren - einfache…" at bounding box center [883, 459] width 981 height 419
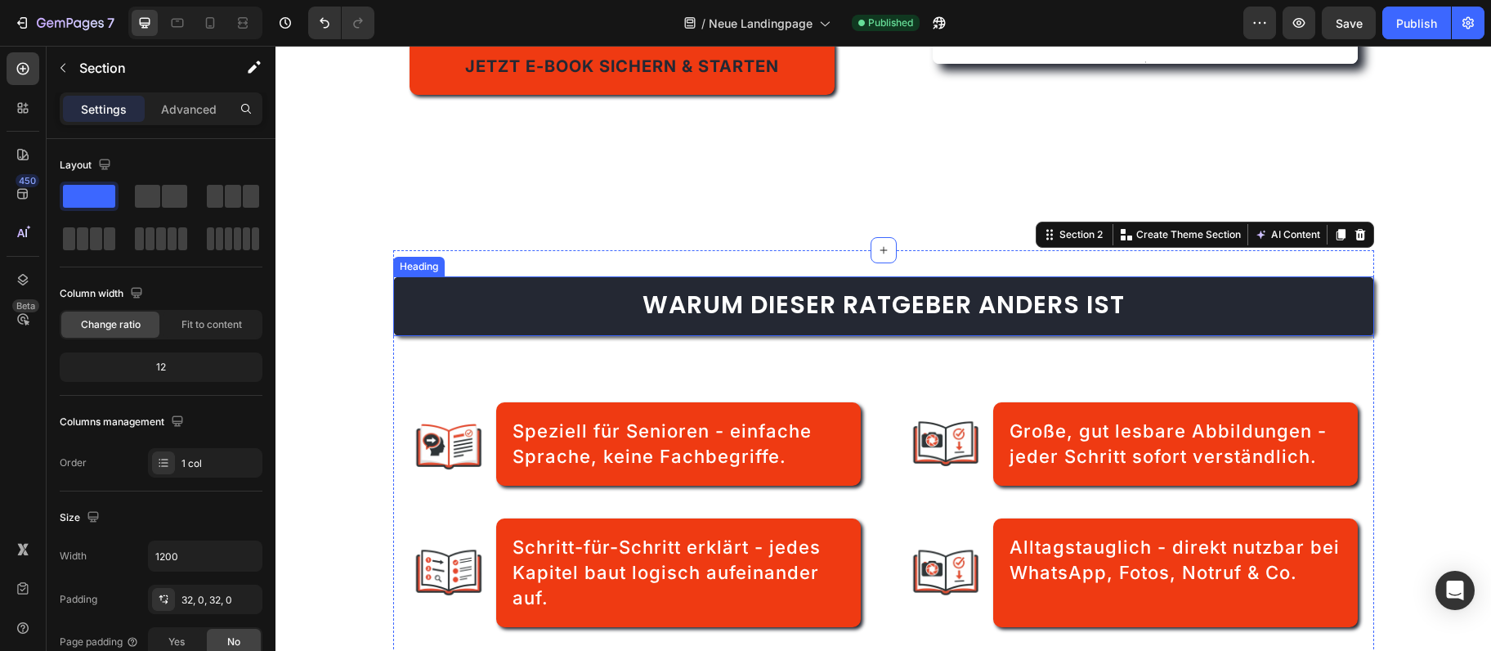
click at [1099, 303] on span "Warum dieser Ratgeber anders ist" at bounding box center [884, 304] width 482 height 35
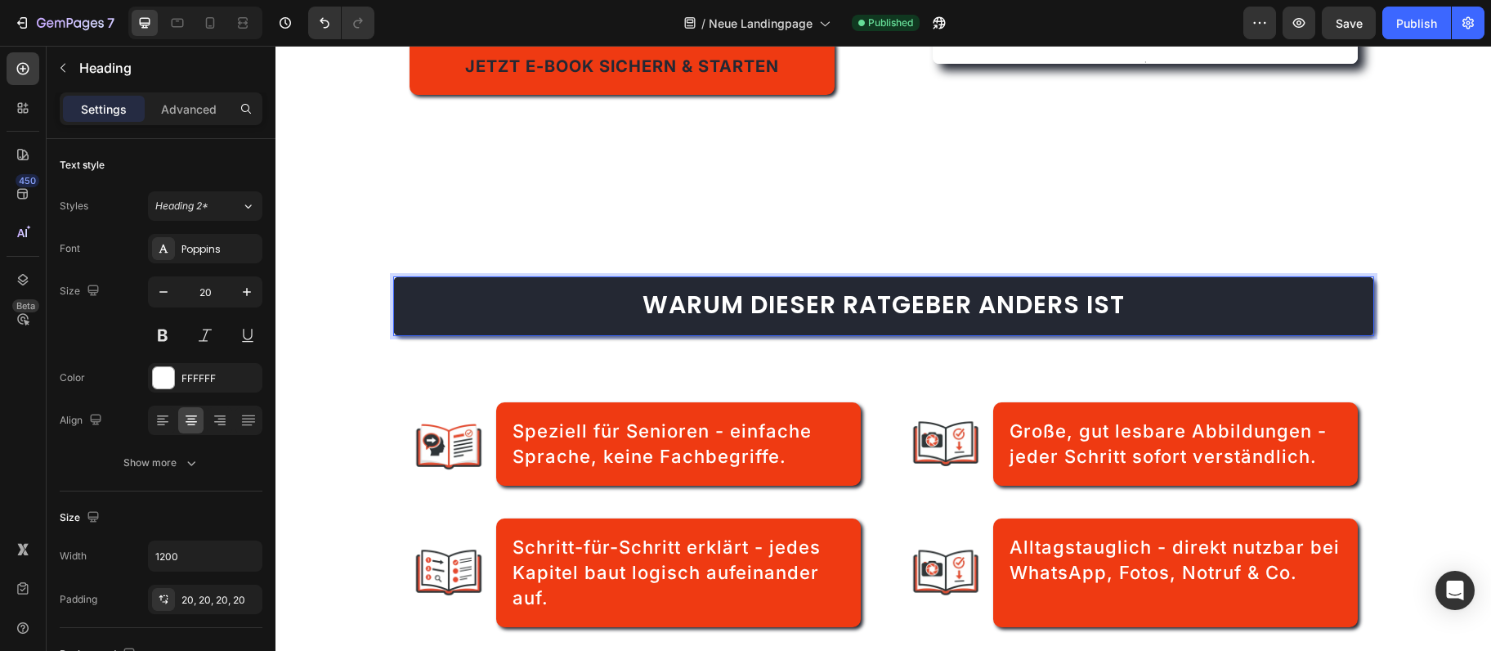
click at [1099, 303] on span "Warum dieser Ratgeber anders ist" at bounding box center [884, 304] width 482 height 35
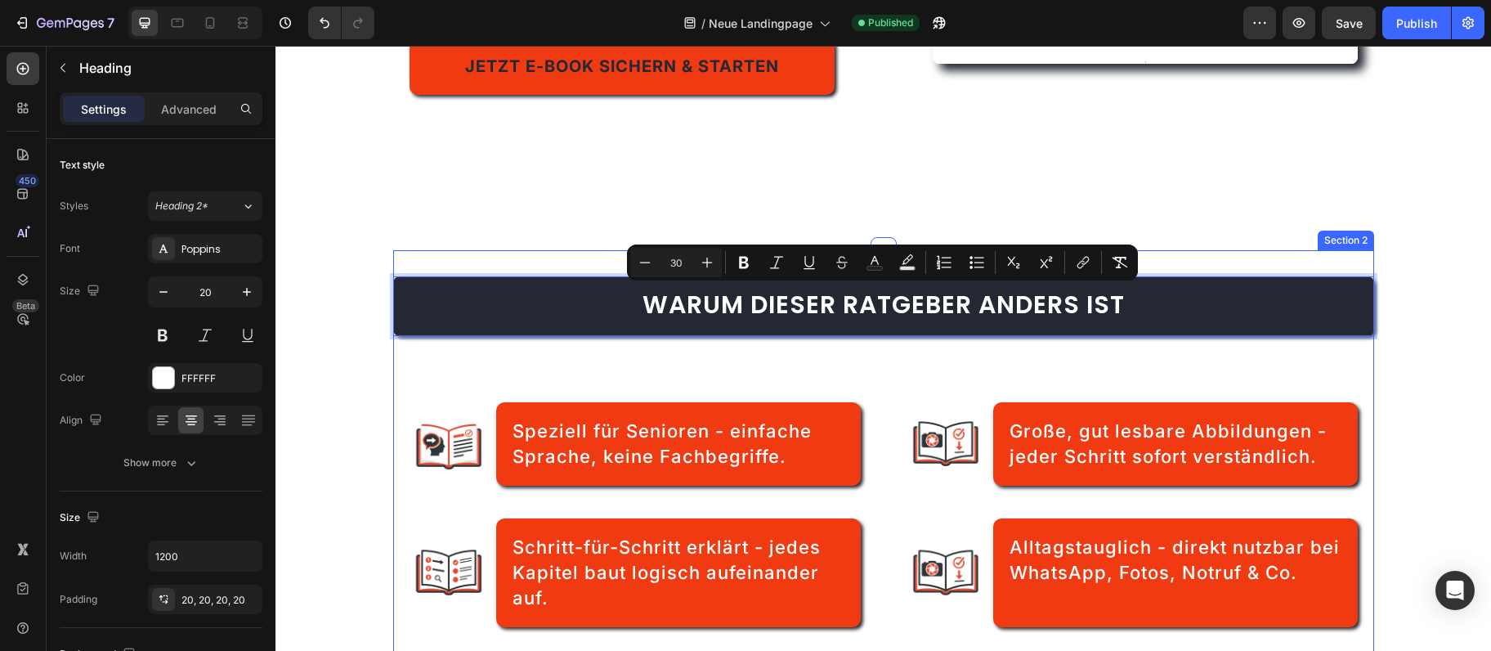
click at [1213, 255] on div "Warum dieser Ratgeber anders ist Heading 61 Image Speziell für Senioren - einfa…" at bounding box center [883, 459] width 981 height 419
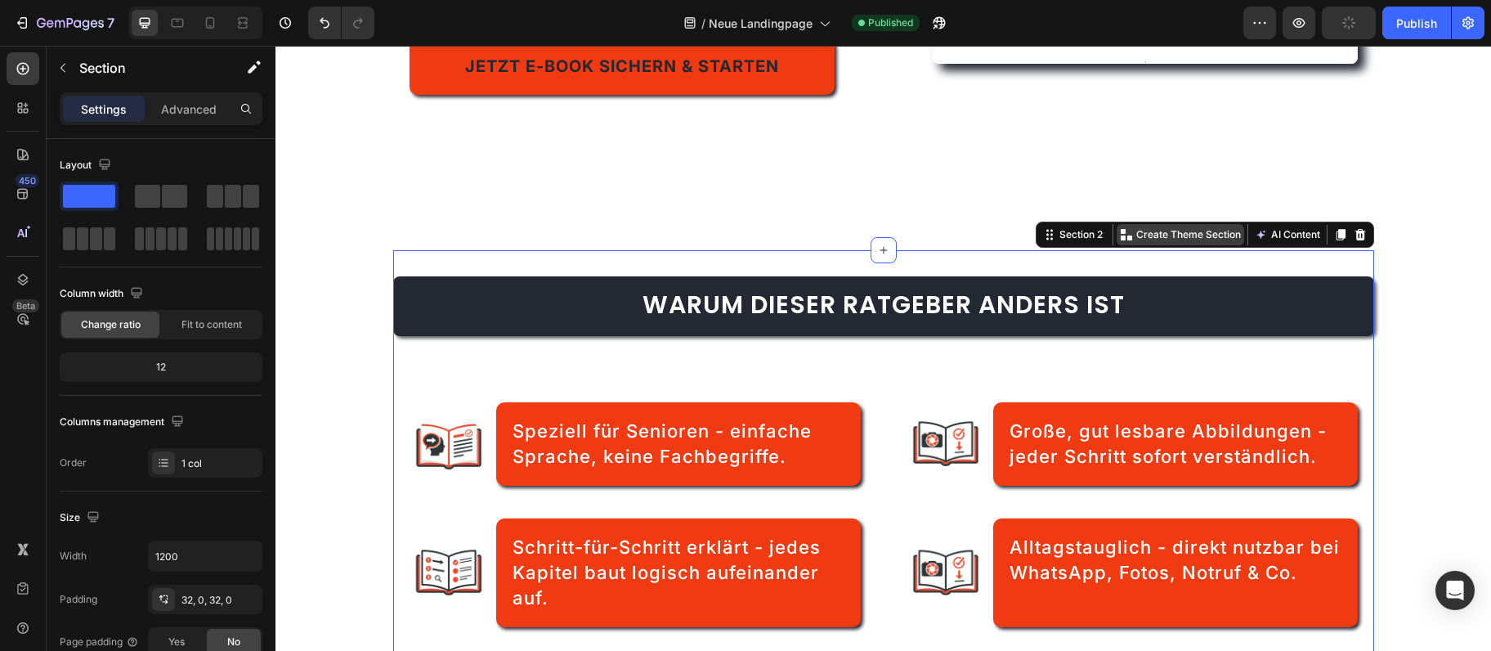
click at [1172, 230] on p "Create Theme Section" at bounding box center [1188, 234] width 105 height 15
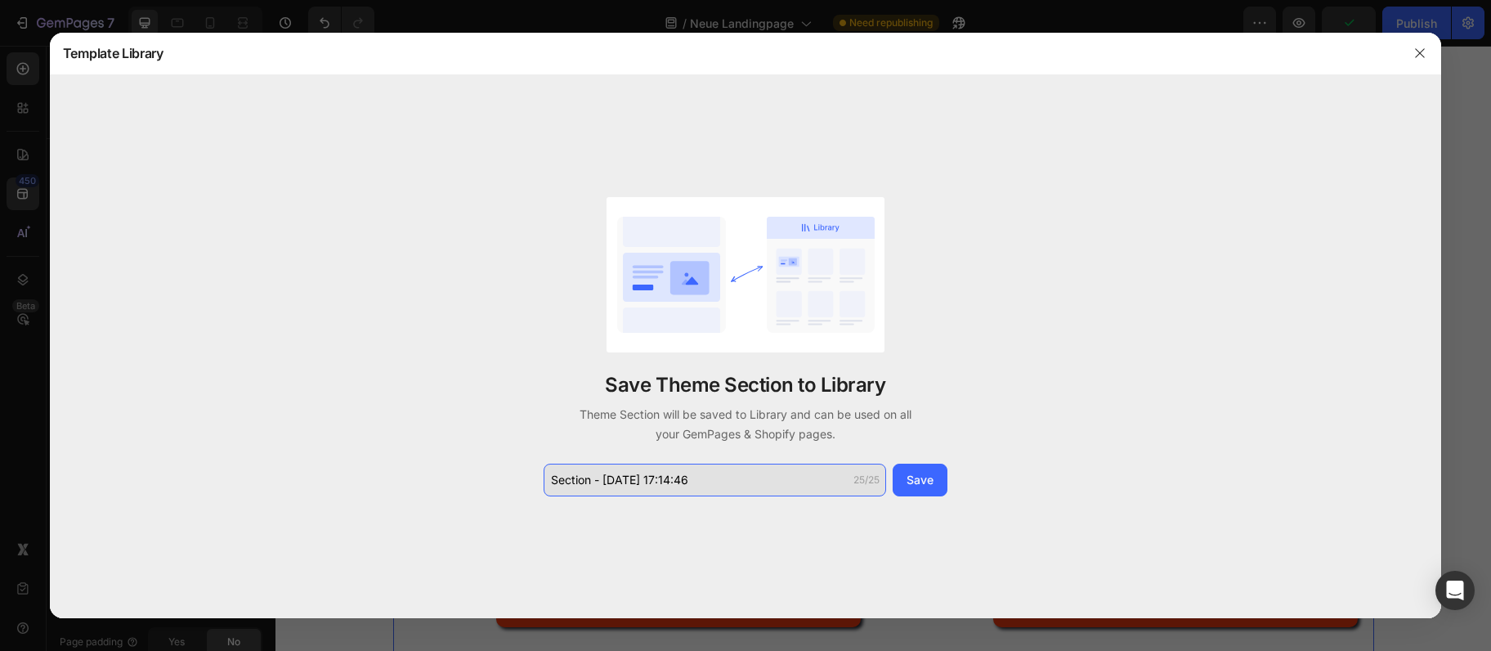
click at [632, 468] on input "Section - Sep 28 17:14:46" at bounding box center [715, 480] width 343 height 33
type input "Warum dieser Ratgeber and"
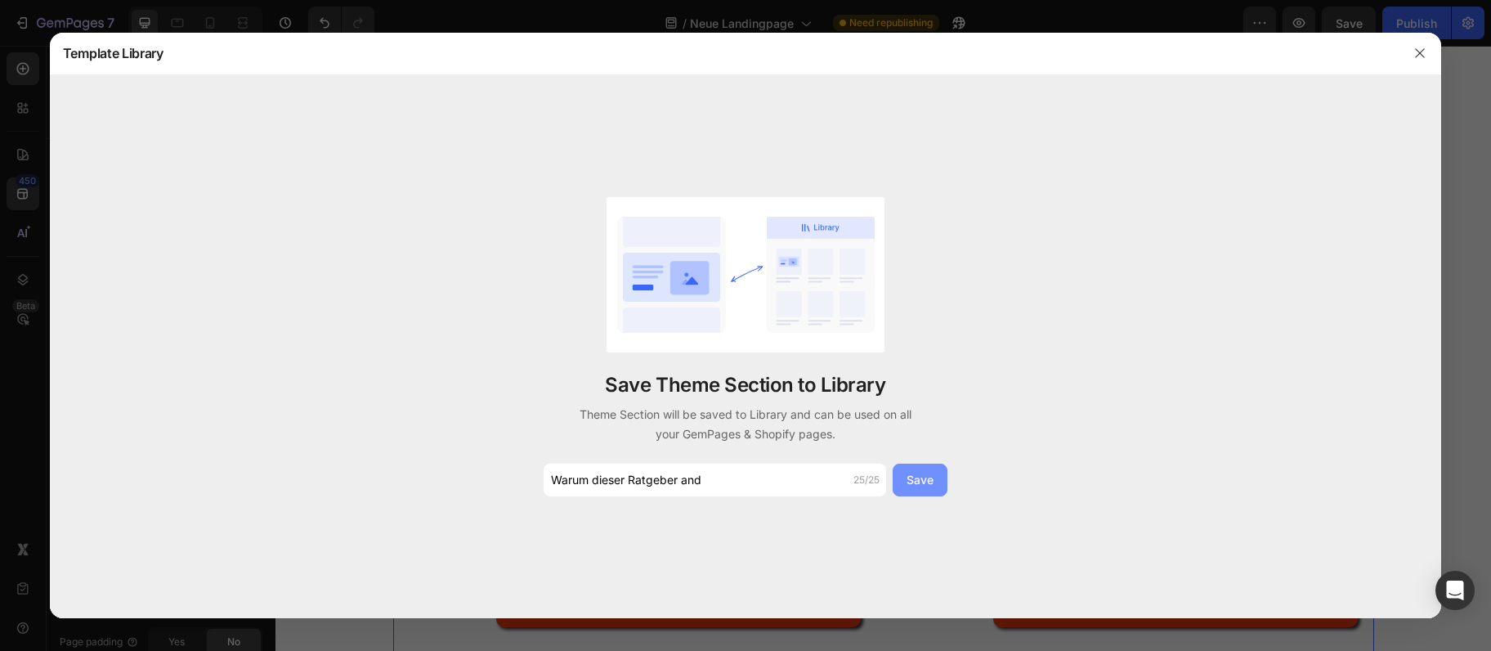
click at [907, 482] on div "Save" at bounding box center [920, 479] width 27 height 17
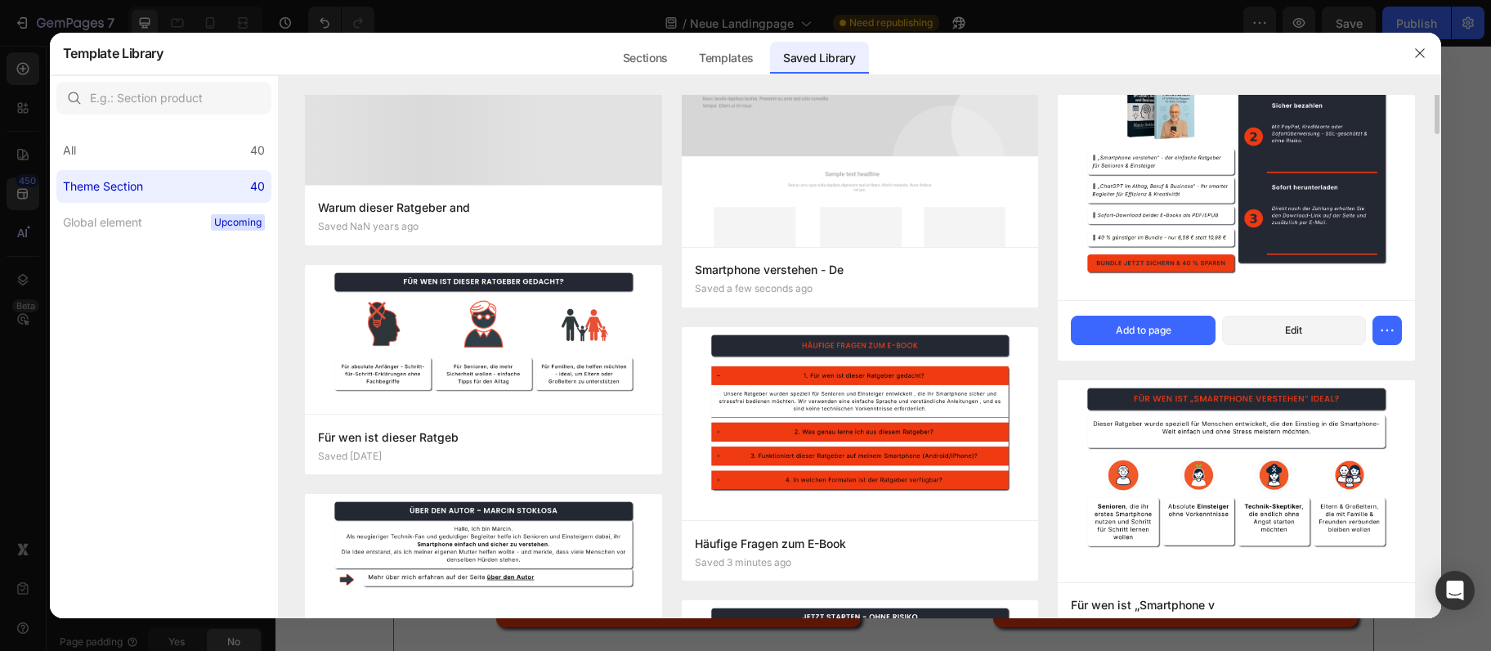
scroll to position [0, 0]
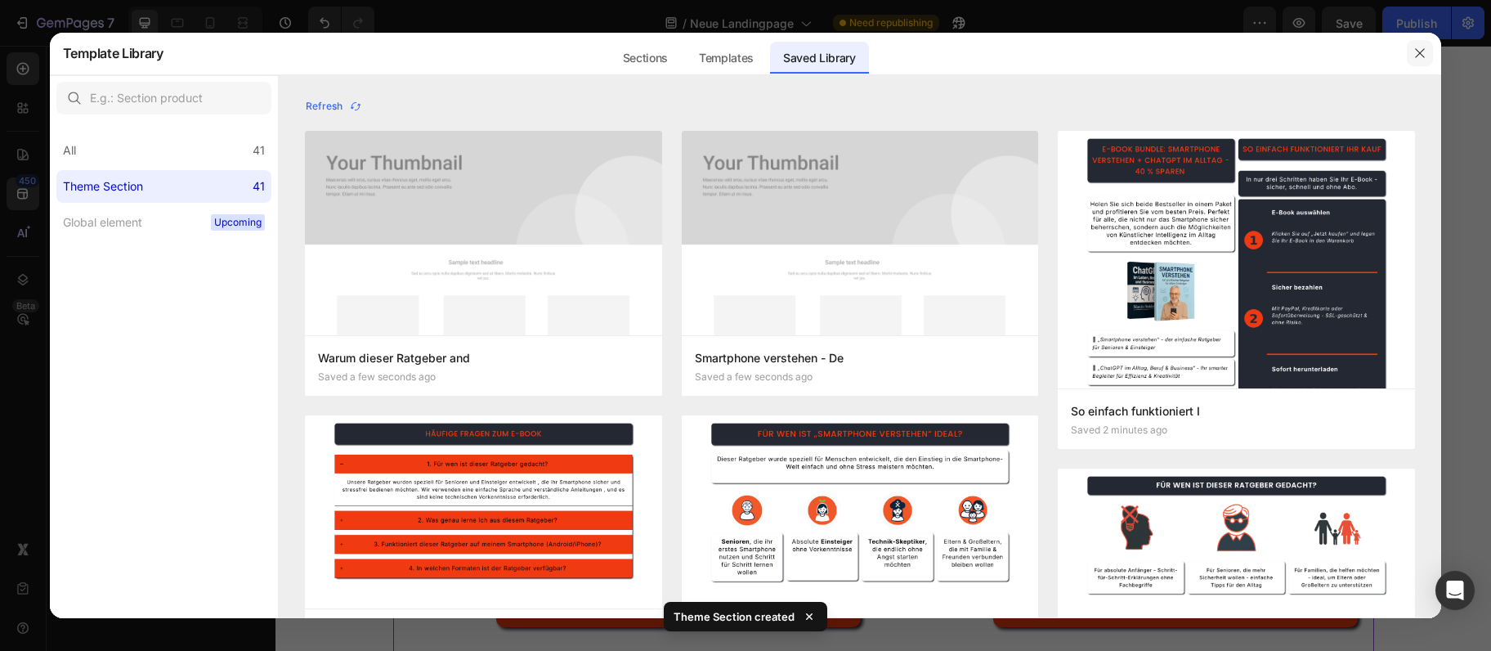
click at [1412, 52] on button "button" at bounding box center [1420, 53] width 26 height 26
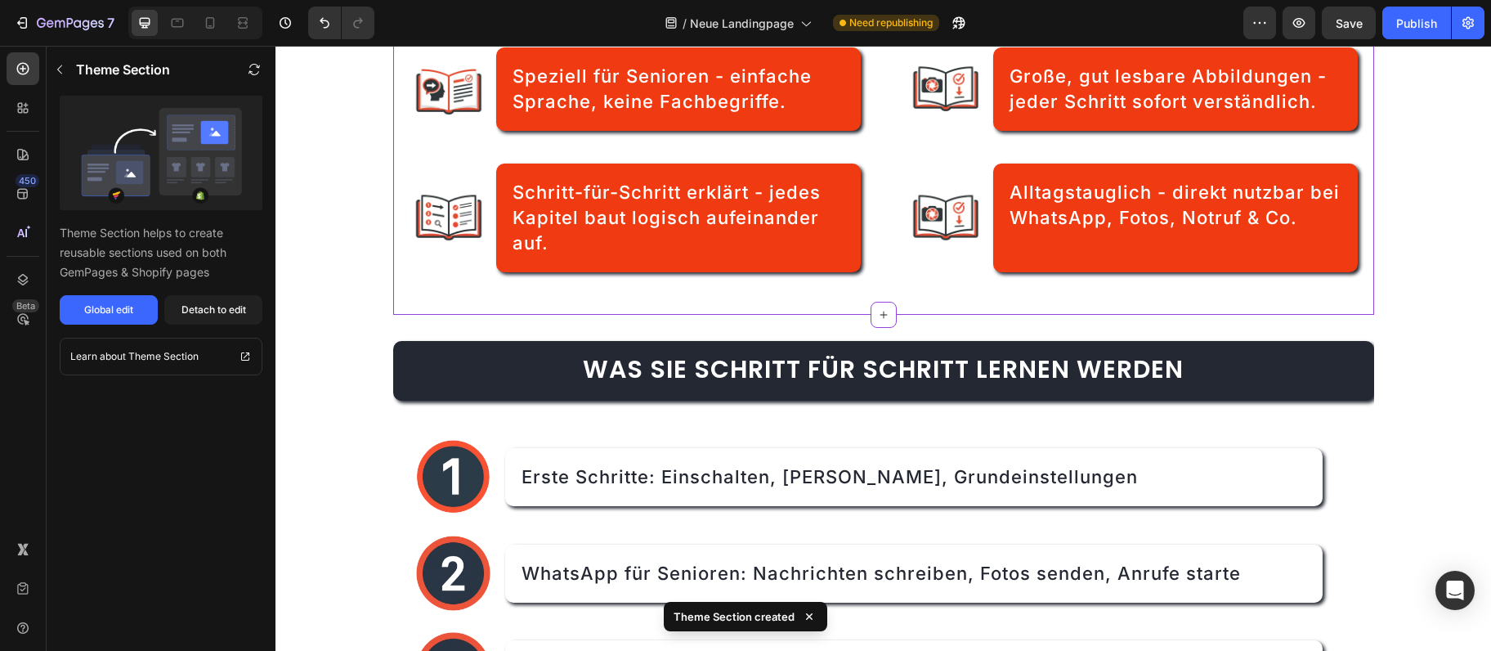
scroll to position [974, 0]
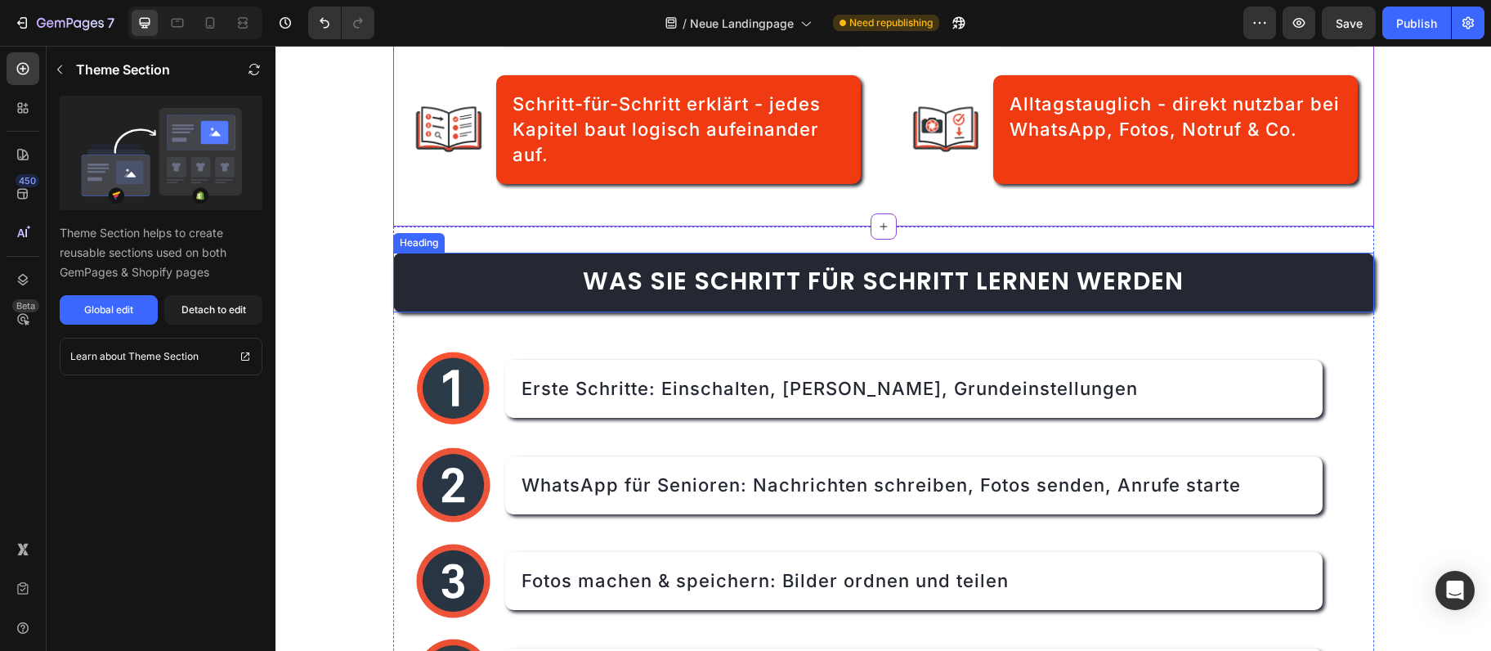
click at [1057, 285] on span "Was Sie Schritt für Schritt lernen werden" at bounding box center [883, 280] width 601 height 35
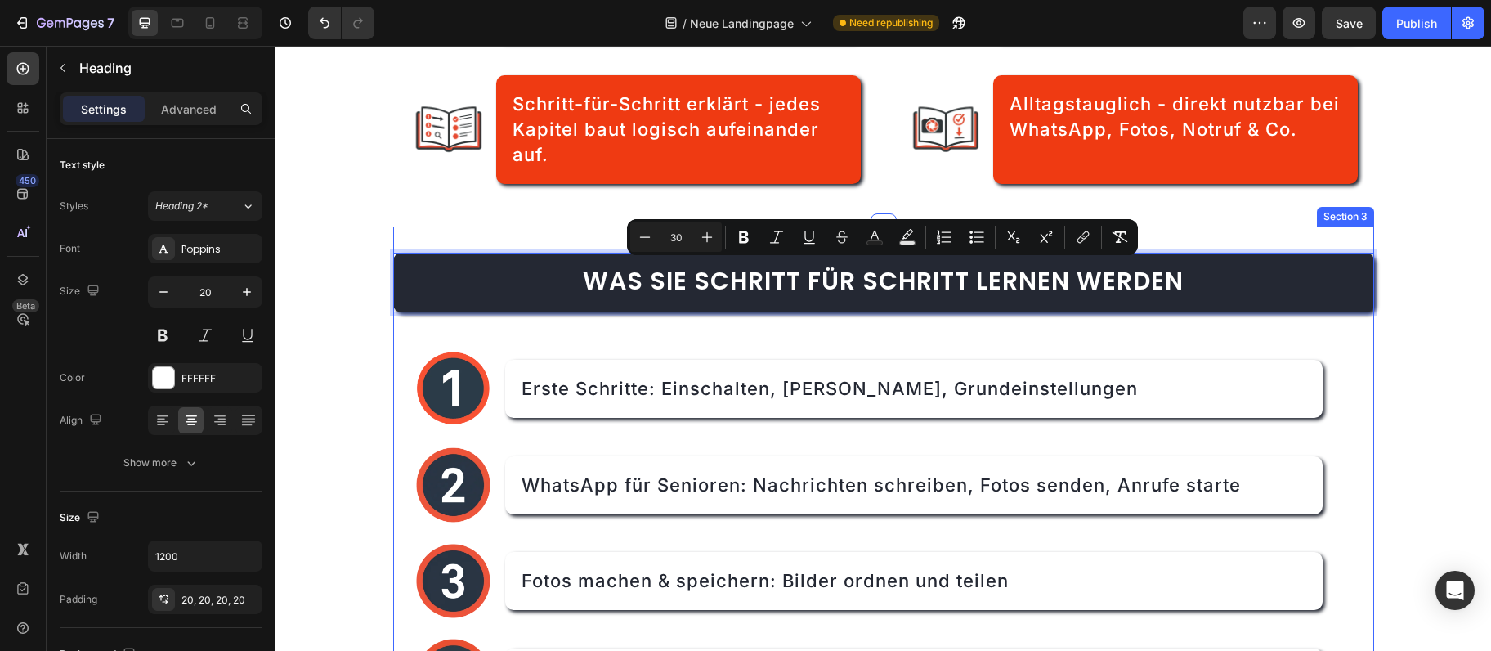
click at [1298, 236] on div "Was Sie Schritt für Schritt lernen werden Heading 20 Image Erste Schritte: Eins…" at bounding box center [883, 543] width 981 height 634
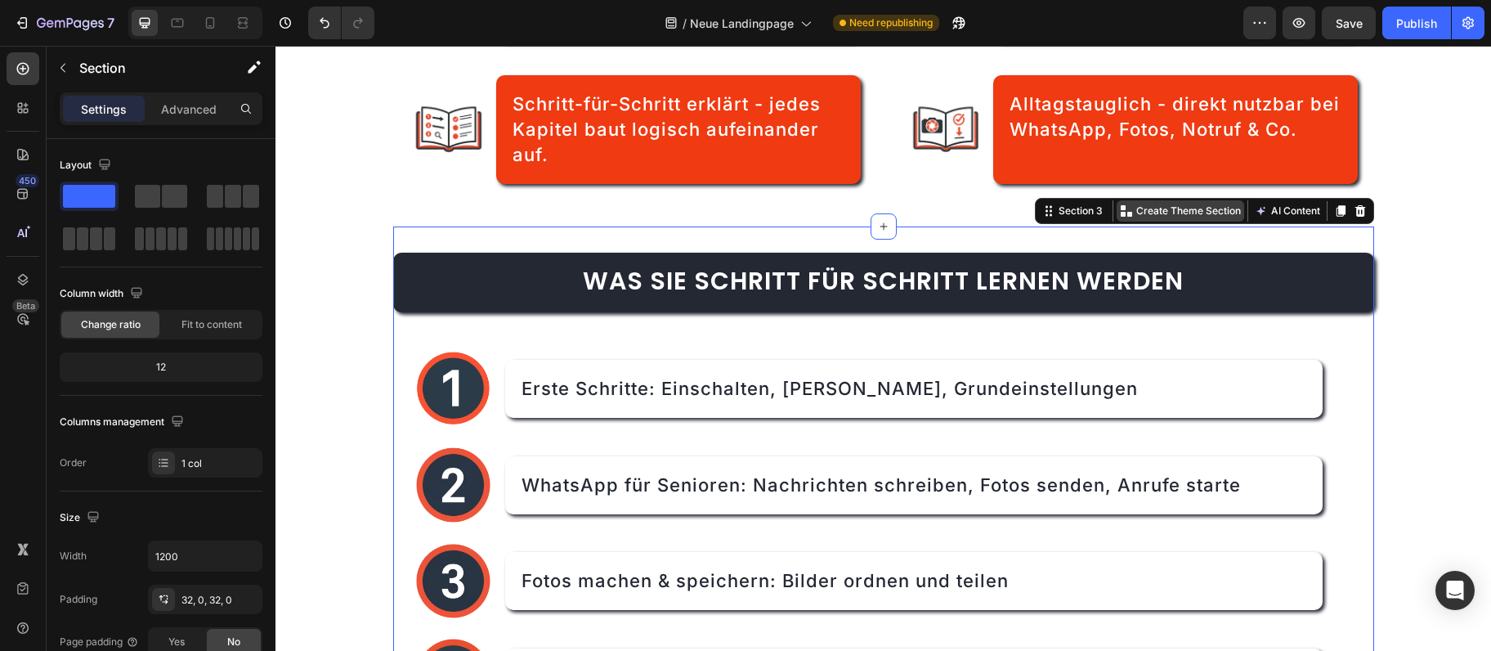
click at [1199, 210] on p "Create Theme Section" at bounding box center [1188, 211] width 105 height 15
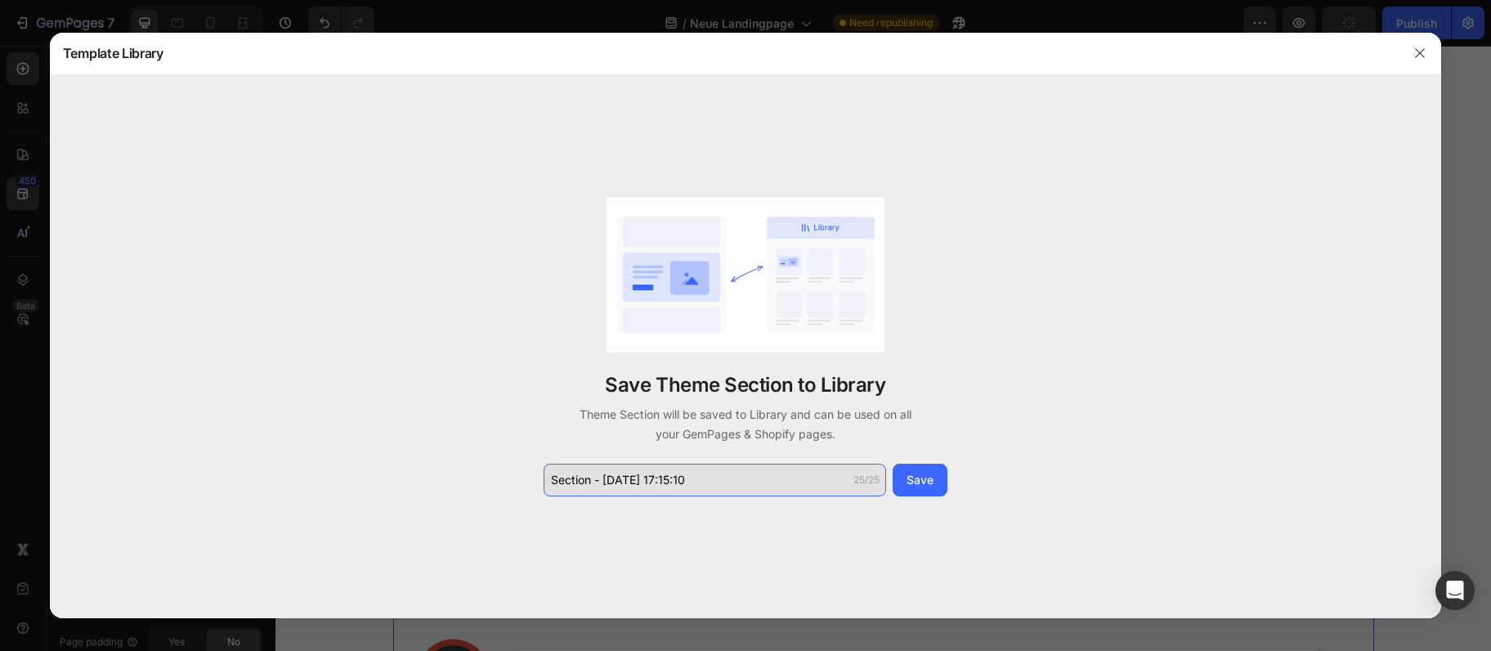
click at [656, 477] on input "Section - Sep 28 17:15:10" at bounding box center [715, 480] width 343 height 33
paste input "Was Sie Schritt für Schri"
type input "Was Sie Schritt für Schri"
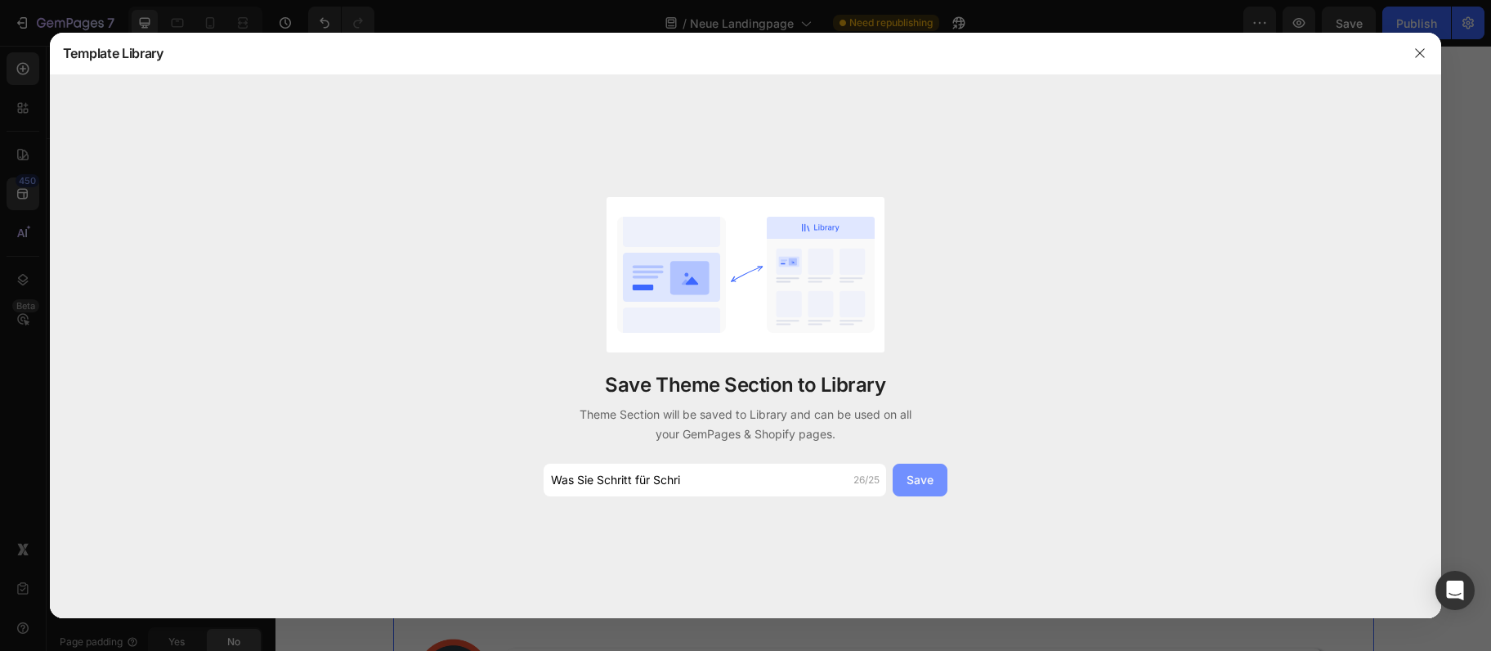
click at [903, 486] on button "Save" at bounding box center [920, 480] width 55 height 33
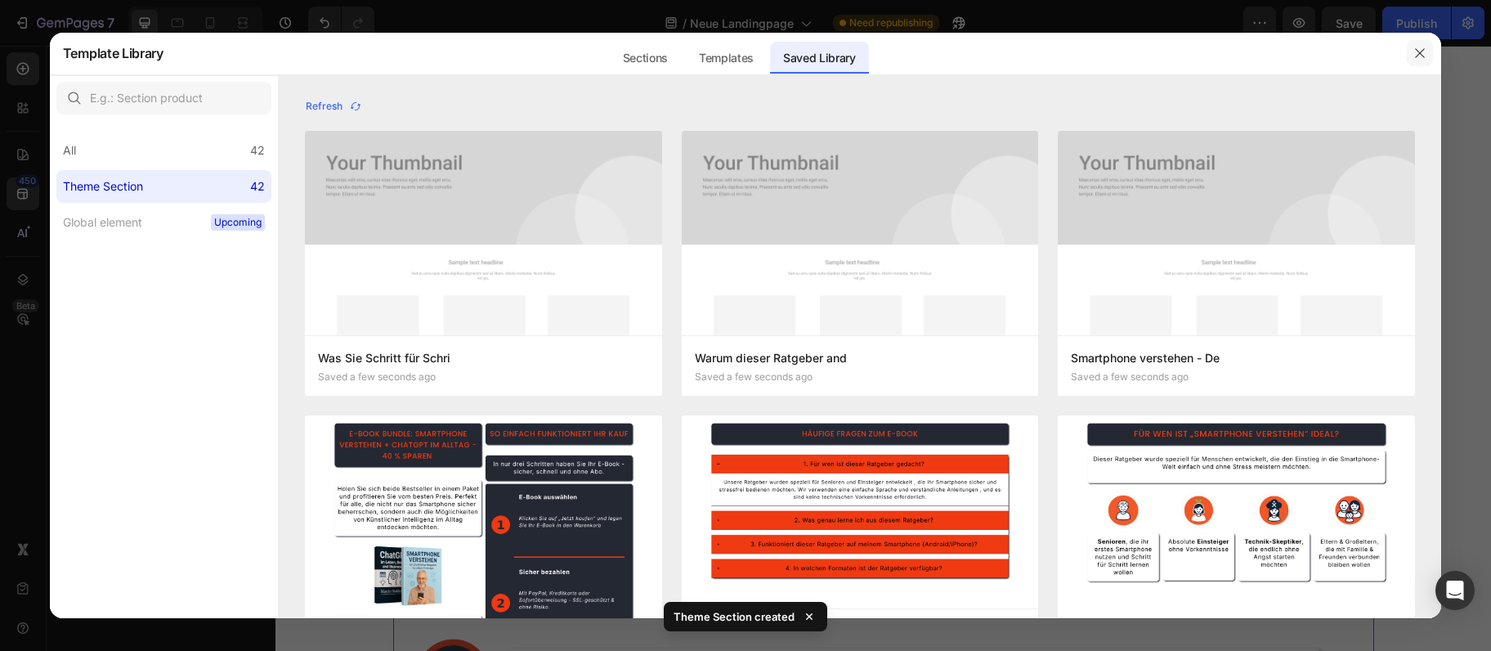
click at [1431, 57] on button "button" at bounding box center [1420, 53] width 26 height 26
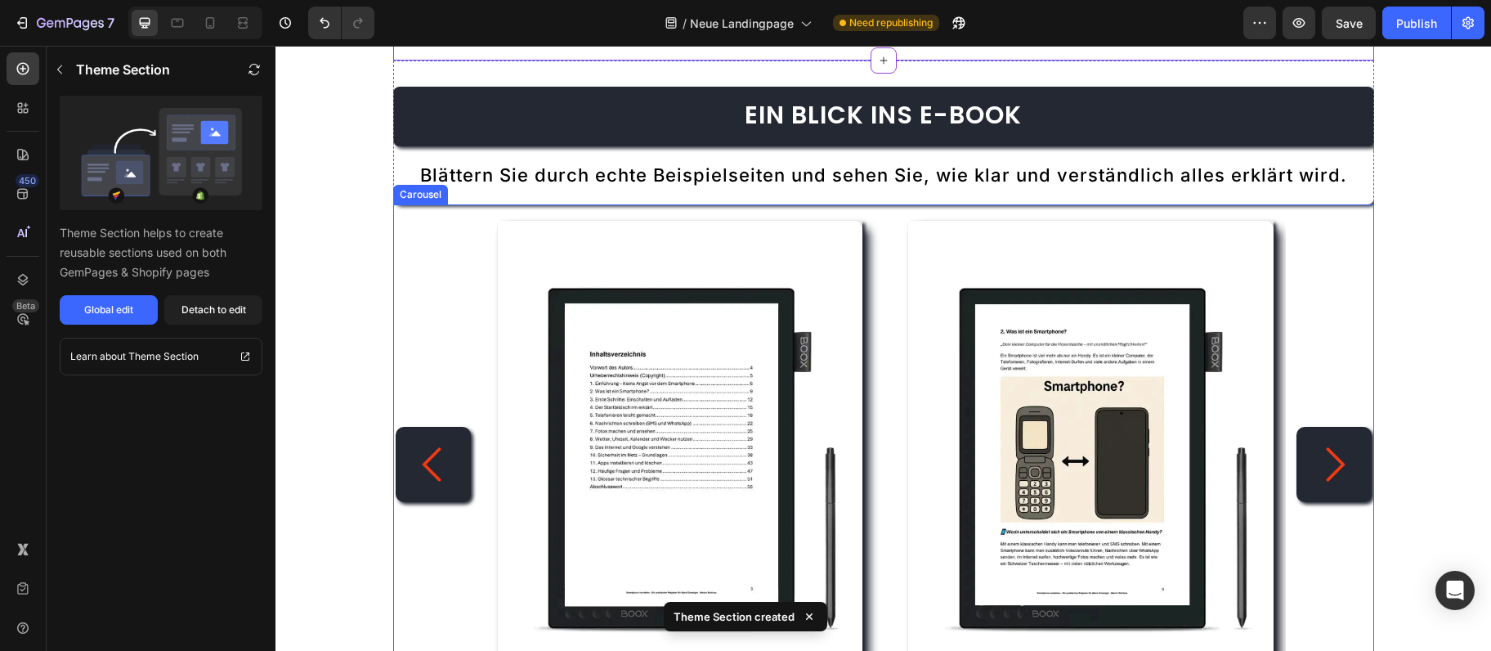
scroll to position [1682, 0]
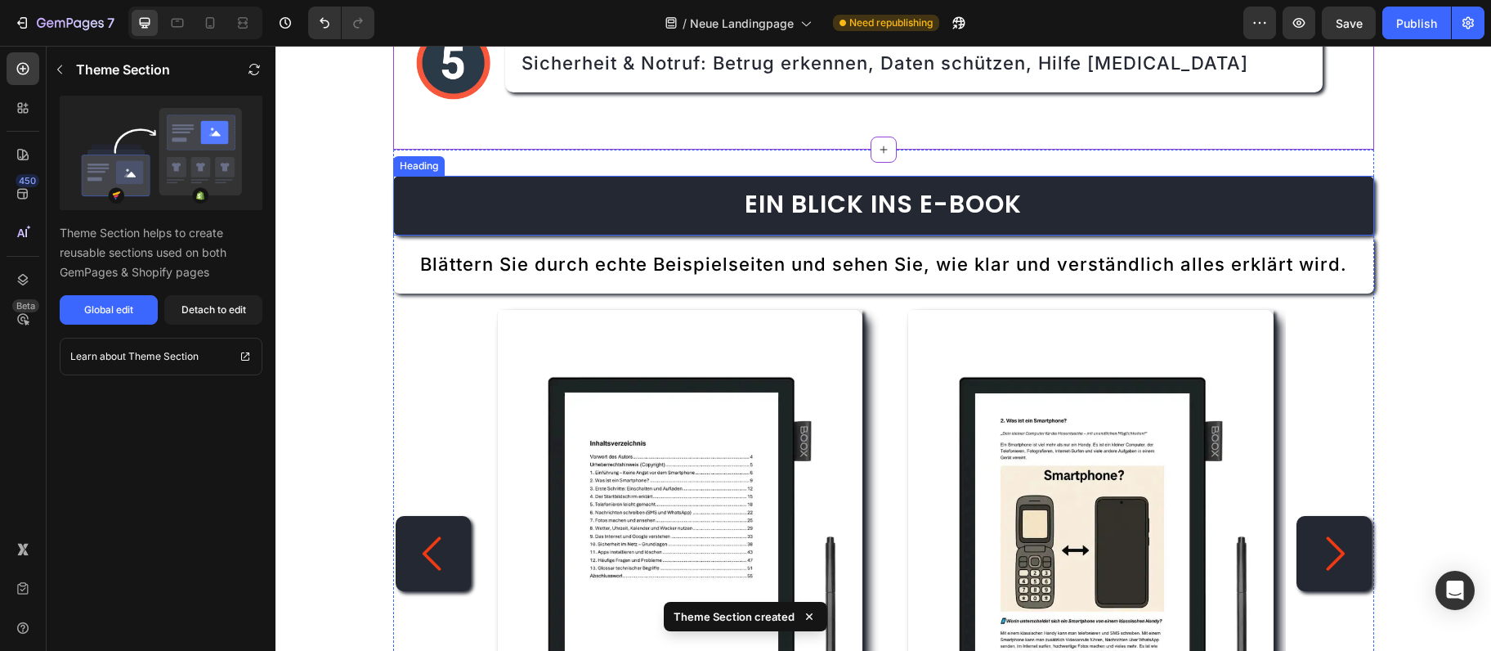
click at [935, 207] on span "Ein Blick ins E-Book" at bounding box center [883, 203] width 277 height 35
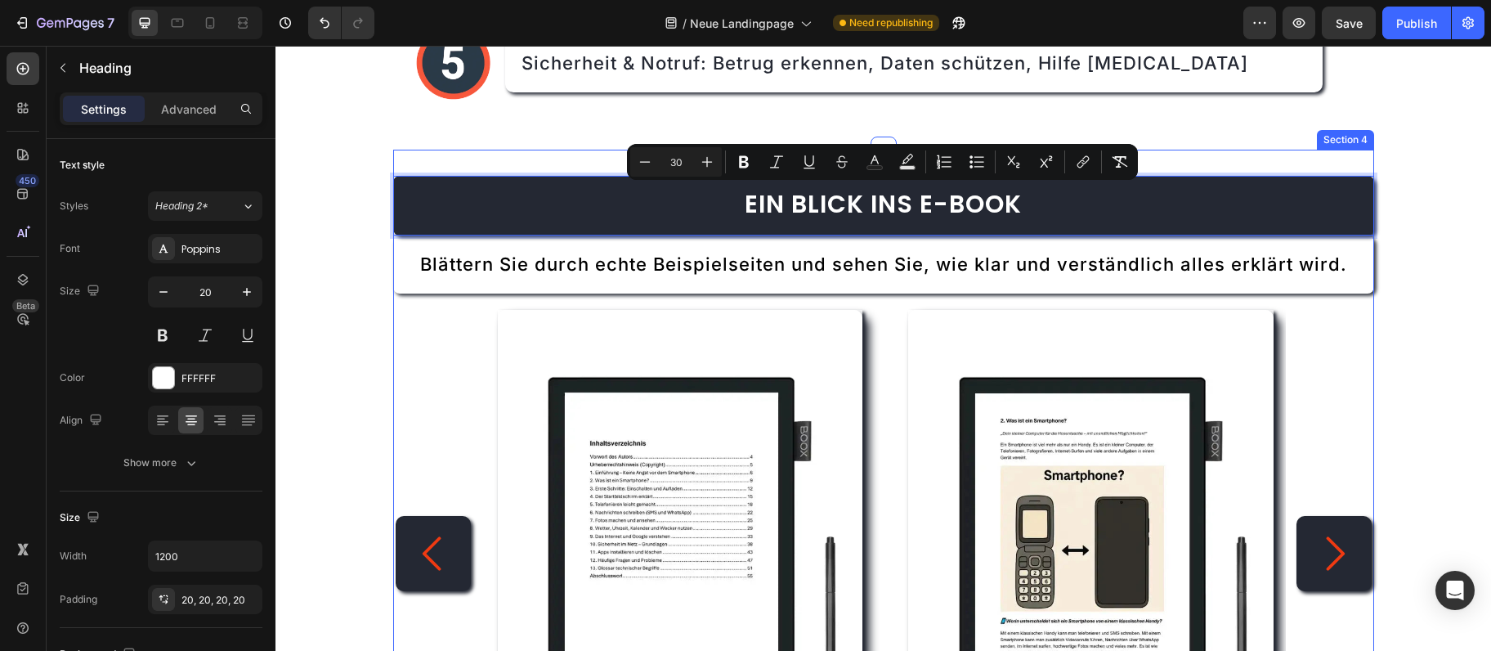
click at [1324, 161] on div "Ein Blick ins E-Book Heading 0 Blättern Sie durch echte Beispielseiten und sehe…" at bounding box center [883, 574] width 981 height 848
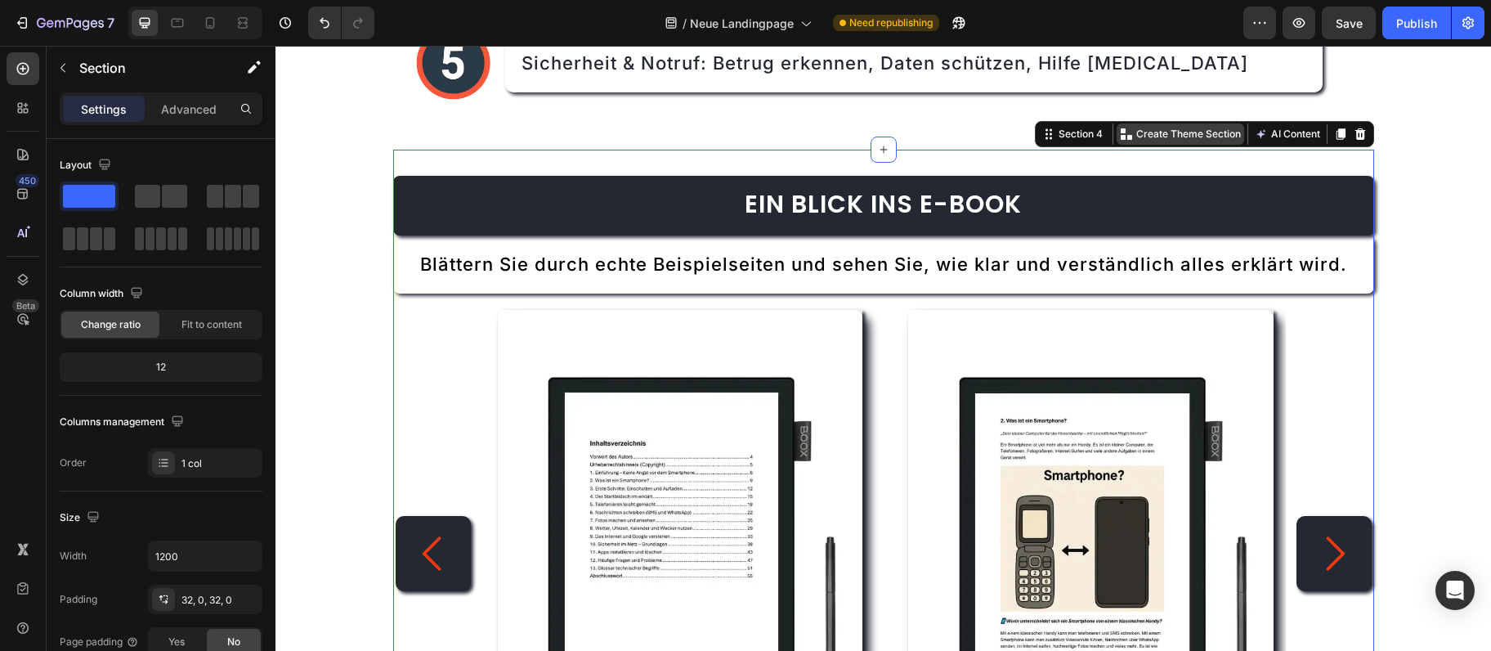
click at [1164, 124] on div "Create Theme Section" at bounding box center [1181, 133] width 128 height 21
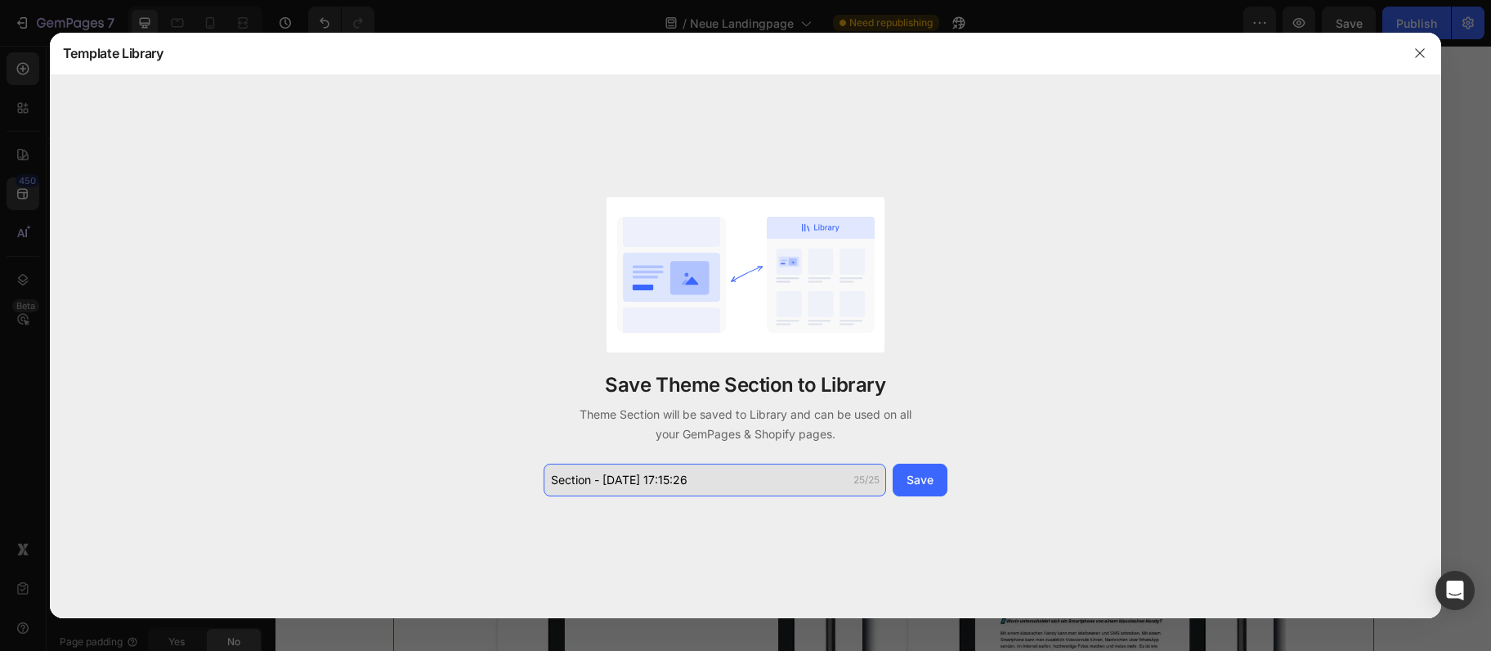
click at [705, 474] on input "Section - Sep 28 17:15:26" at bounding box center [715, 480] width 343 height 33
type input "Ein Blick ins E-Book"
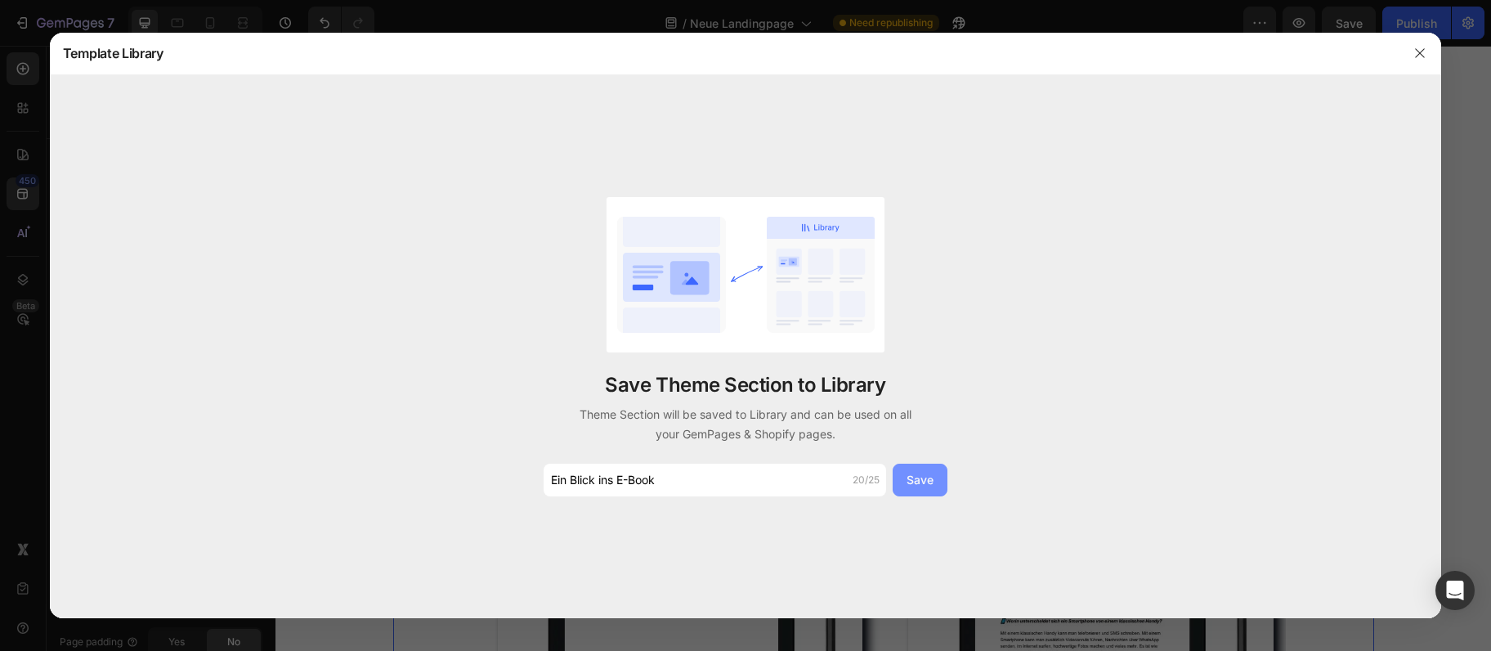
click at [902, 477] on button "Save" at bounding box center [920, 480] width 55 height 33
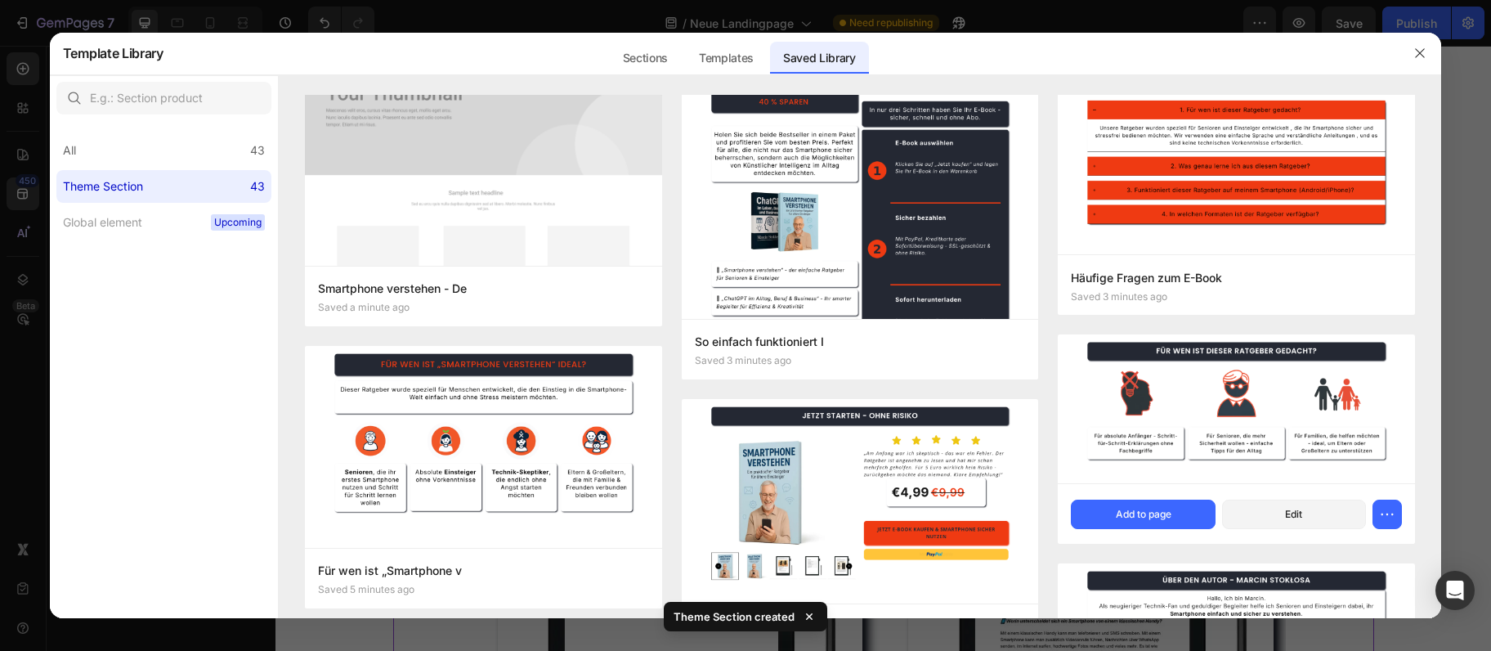
scroll to position [0, 0]
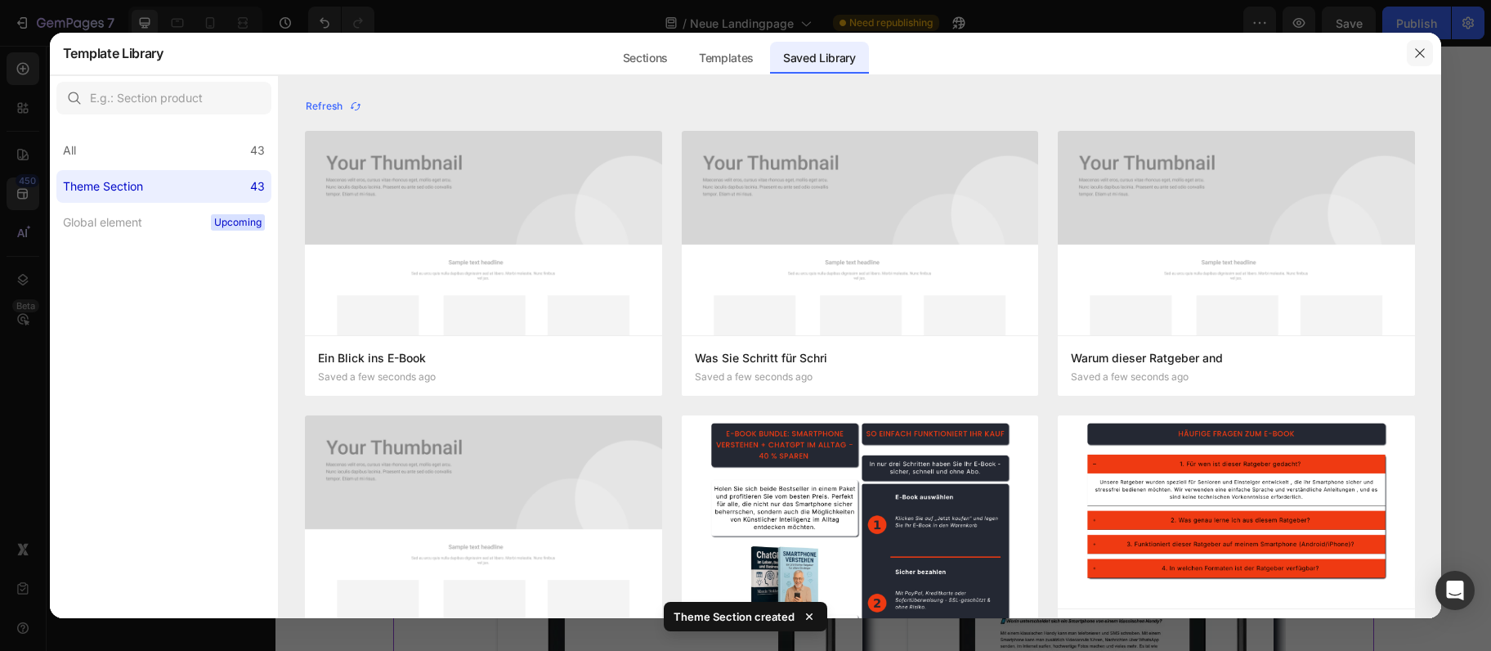
click at [1407, 58] on button "button" at bounding box center [1420, 53] width 26 height 26
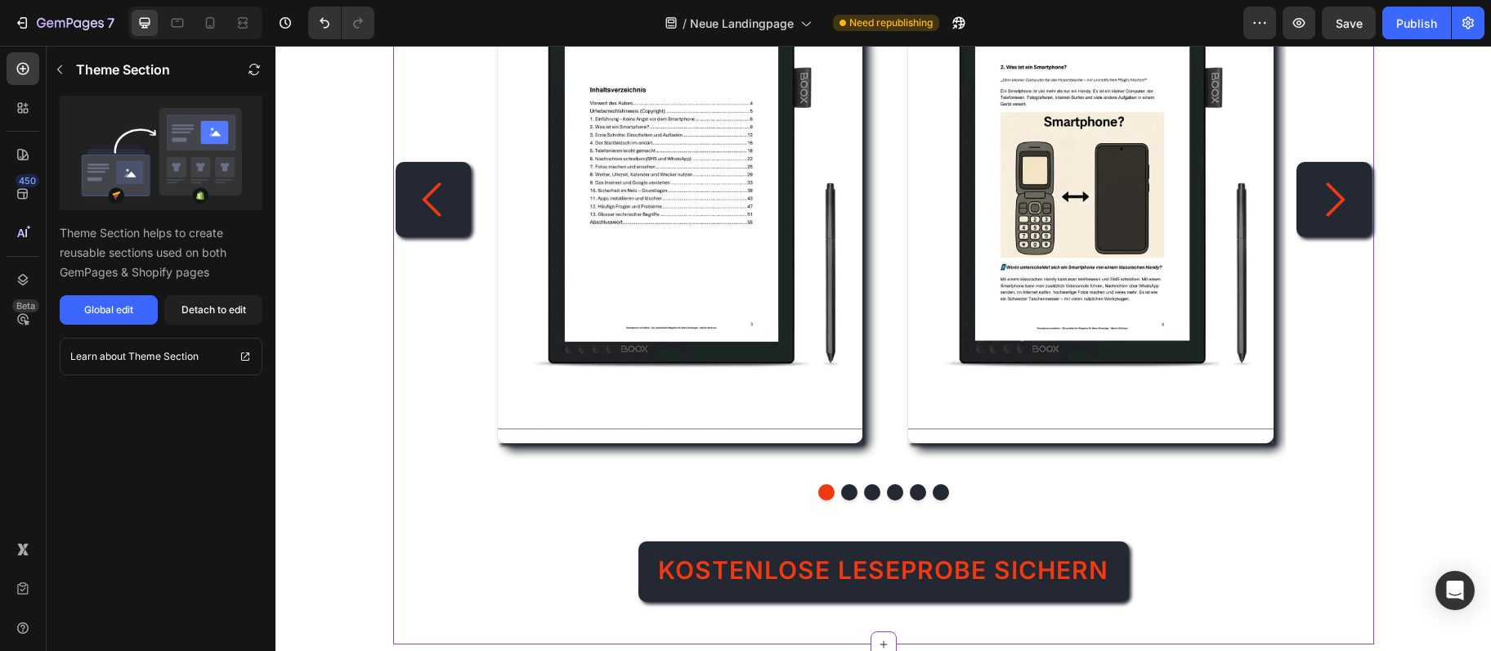
scroll to position [2302, 0]
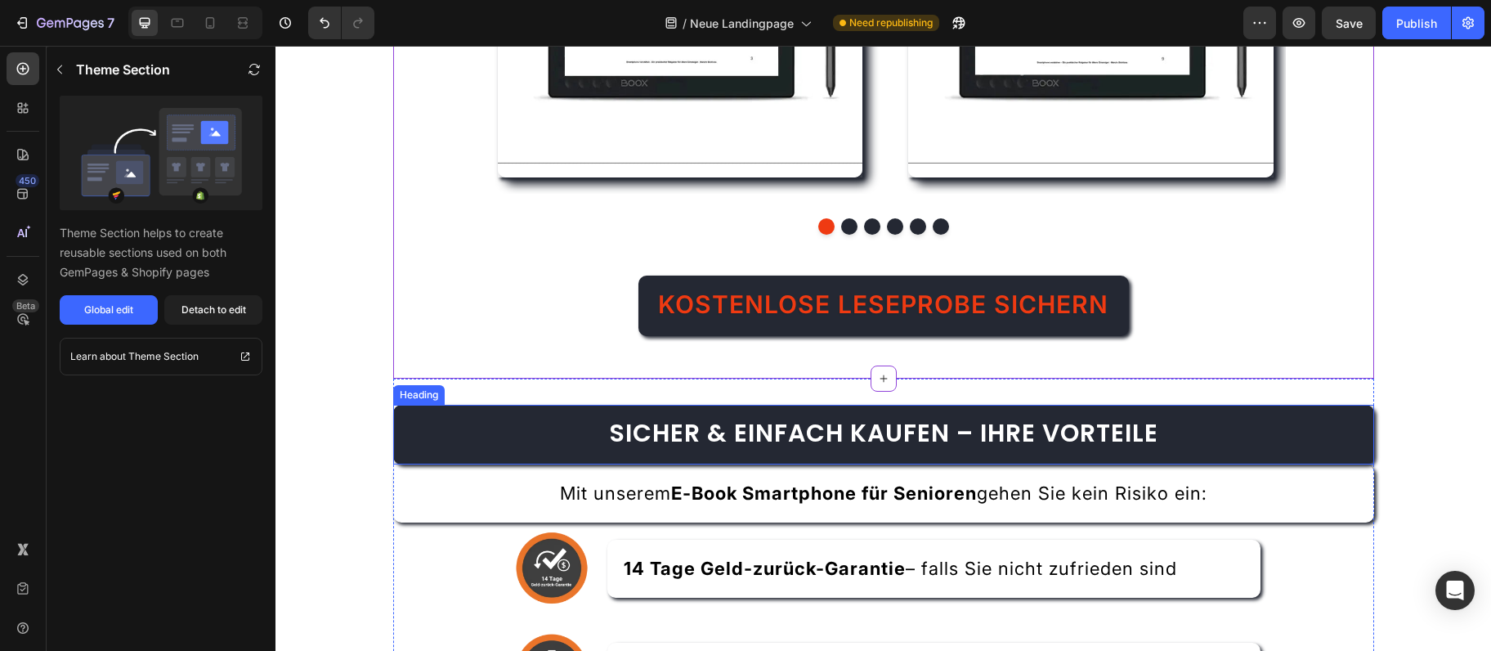
click at [1030, 438] on strong "Sicher & einfach kaufen – Ihre Vorteile" at bounding box center [883, 432] width 549 height 35
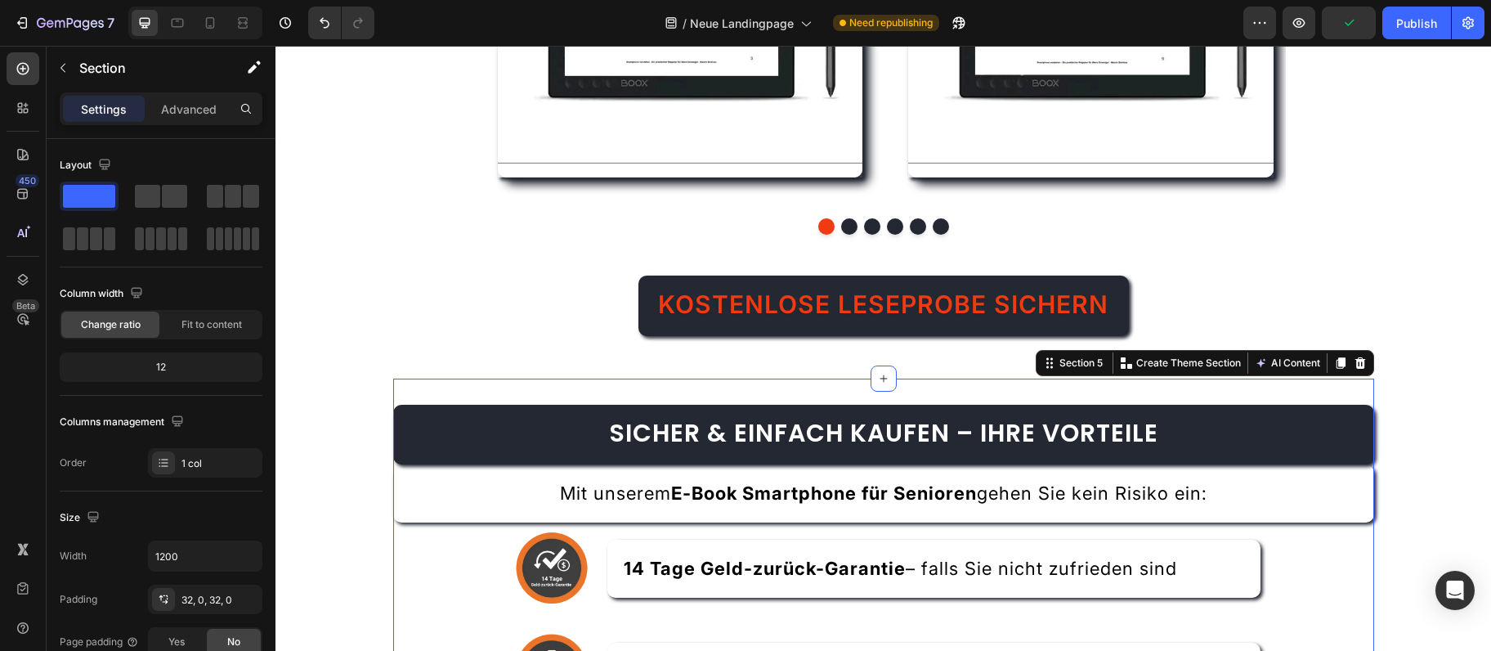
click at [1192, 351] on div "Section 5 Create Theme Section AI Content Write with GemAI What would you like …" at bounding box center [1205, 363] width 338 height 26
click at [1205, 370] on div "Create Theme Section" at bounding box center [1181, 362] width 128 height 21
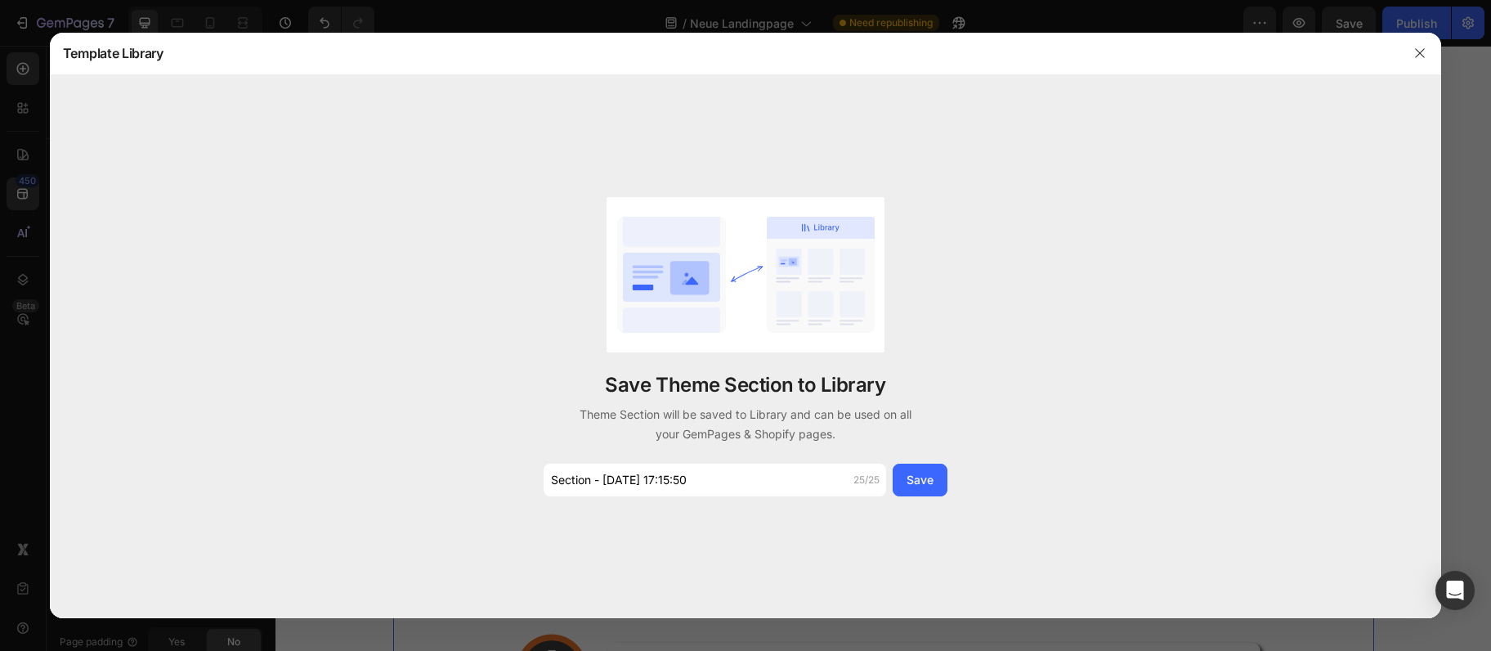
click at [699, 499] on div "Save Theme Section to Library Theme Section will be saved to Library and can be…" at bounding box center [746, 346] width 1392 height 543
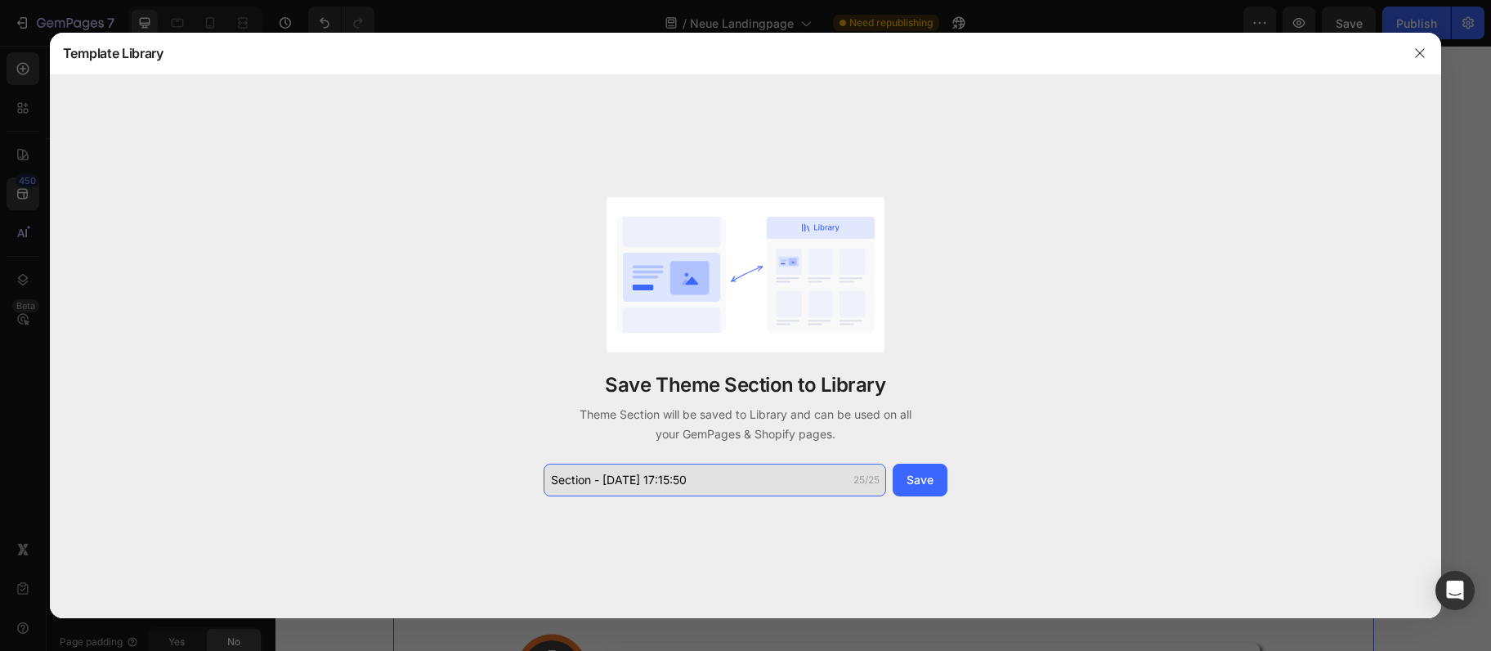
click at [699, 484] on input "Section - Sep 28 17:15:50" at bounding box center [715, 480] width 343 height 33
paste input "icher & einfach kaufen –"
type input "Sicher & einfach kaufen –"
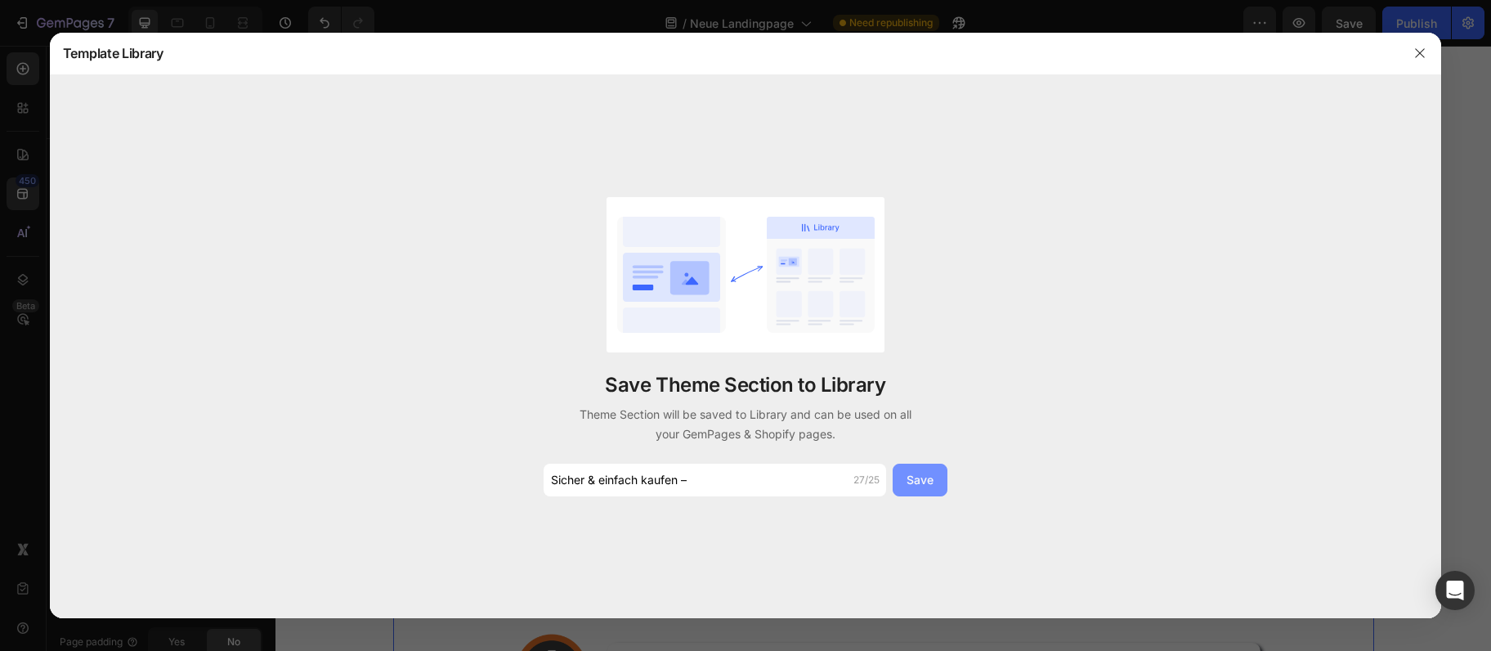
click at [917, 486] on div "Save" at bounding box center [920, 479] width 27 height 17
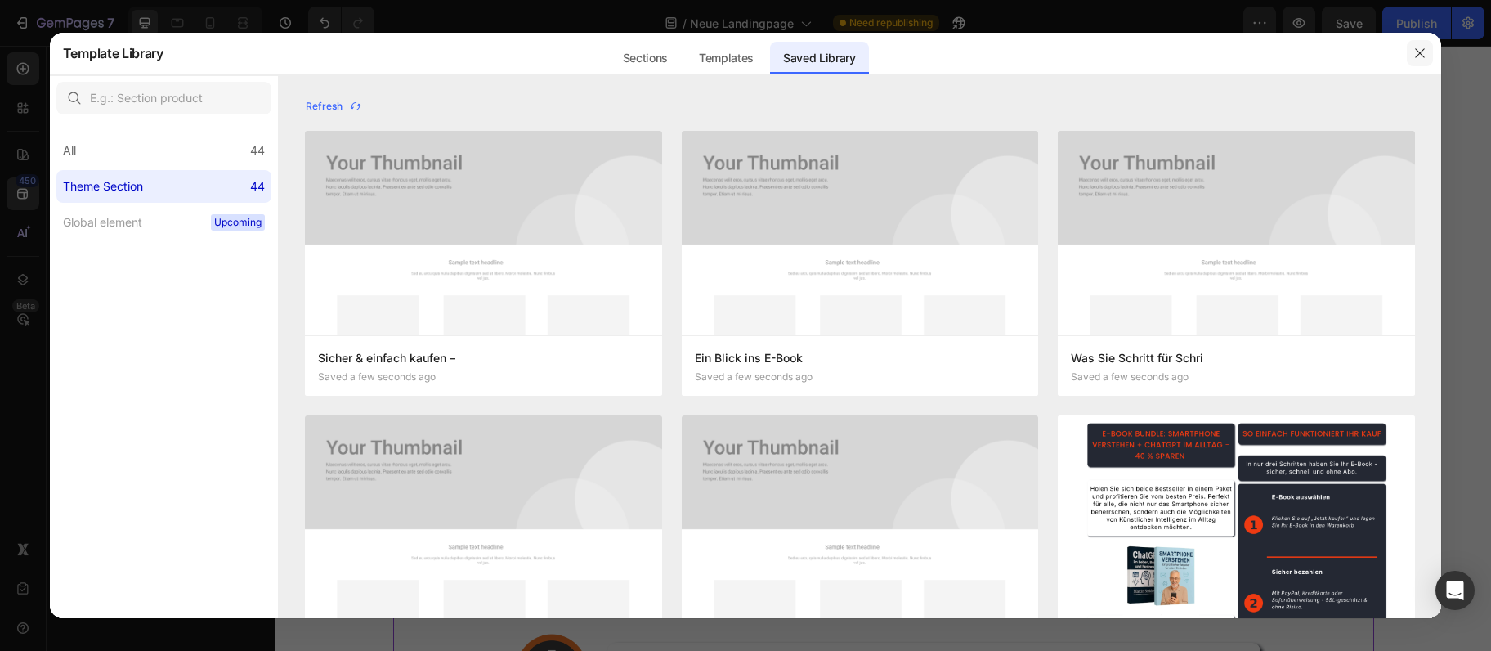
click at [1418, 44] on button "button" at bounding box center [1420, 53] width 26 height 26
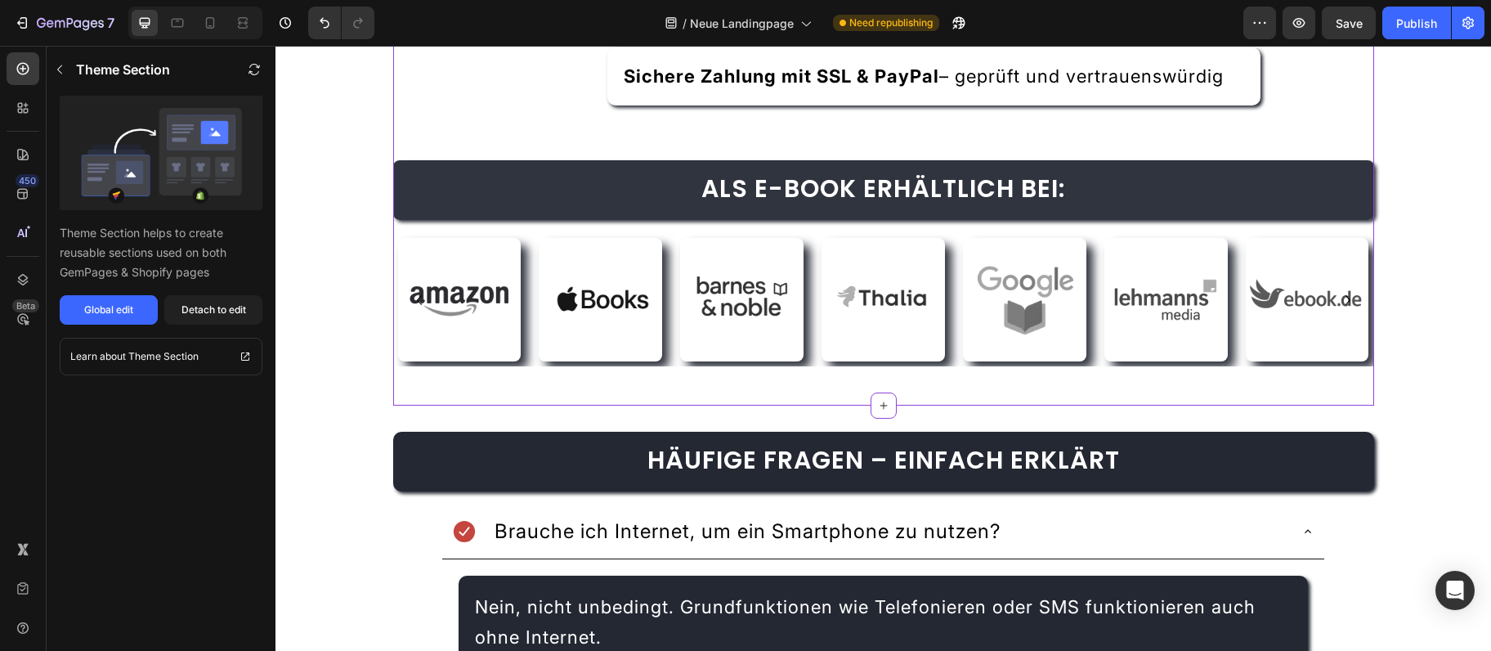
scroll to position [3187, 0]
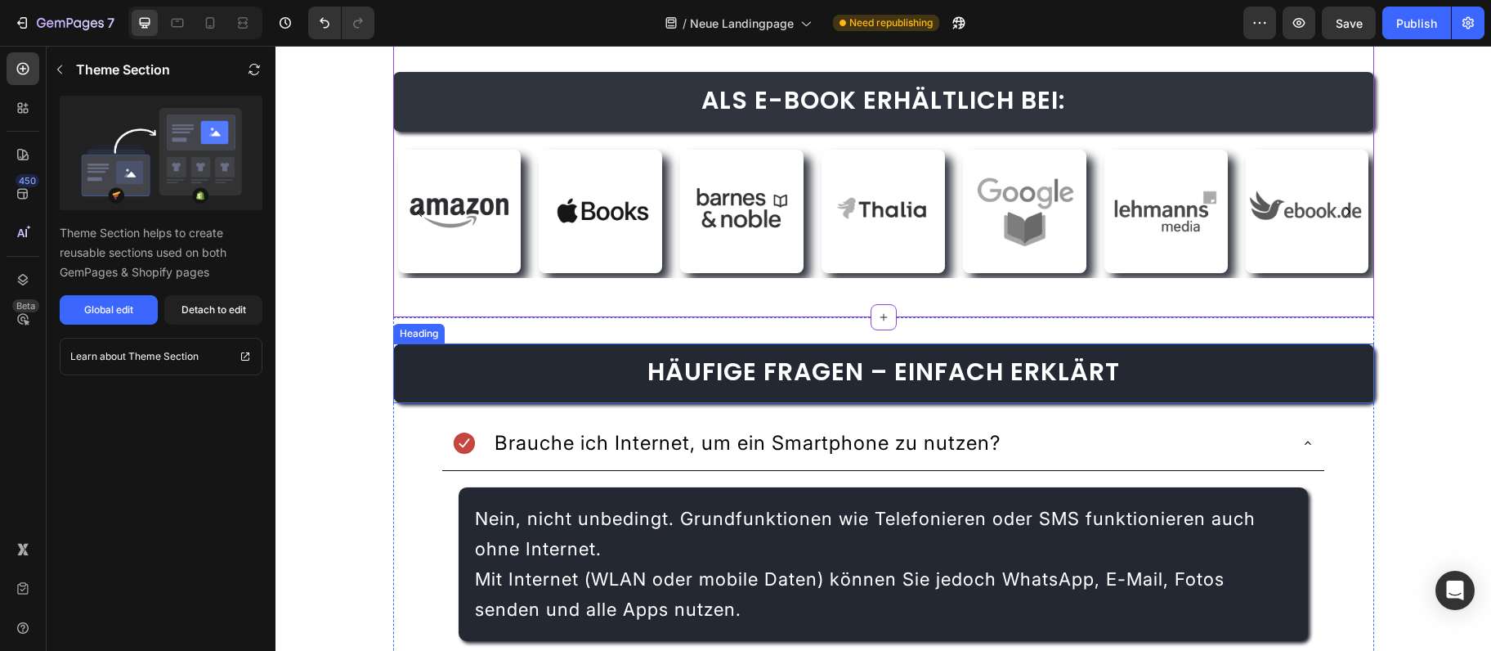
click at [952, 388] on span "Häufige Fragen – einfach erklärt" at bounding box center [884, 371] width 473 height 35
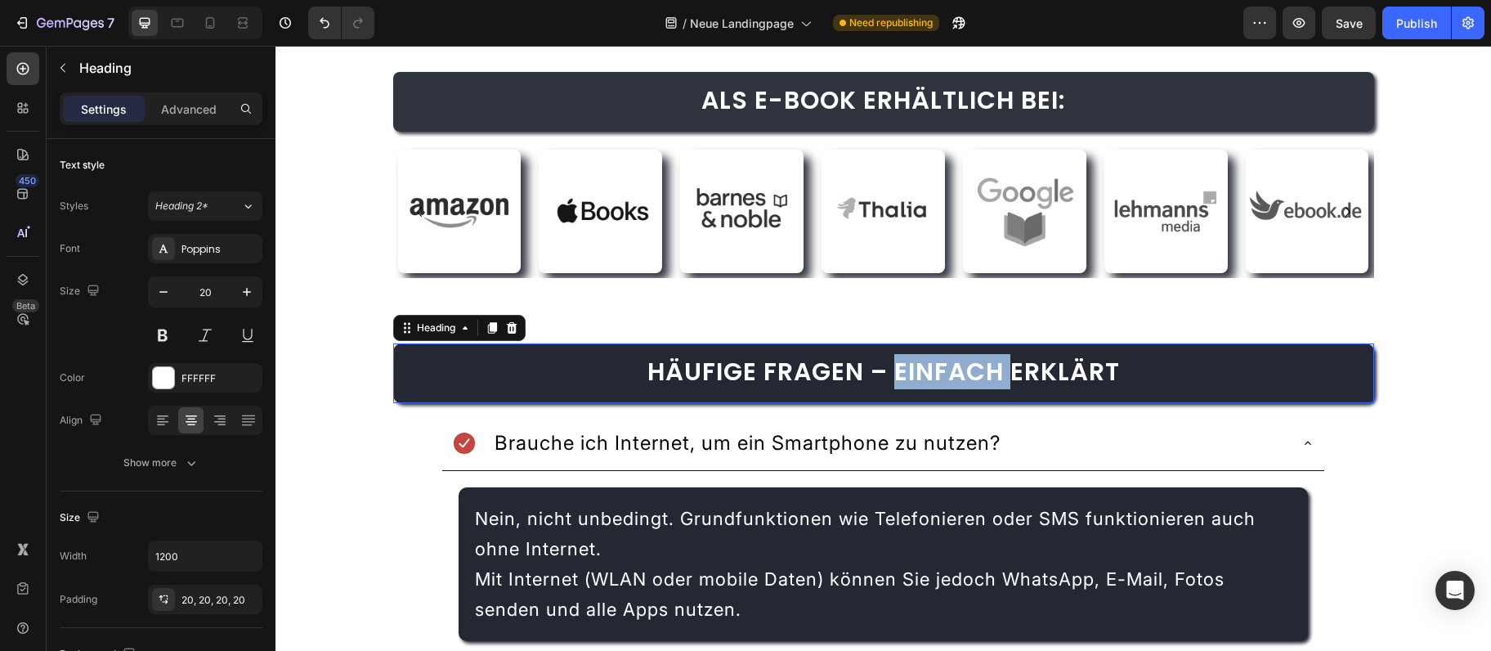
click at [954, 387] on span "Häufige Fragen – einfach erklärt" at bounding box center [884, 371] width 473 height 35
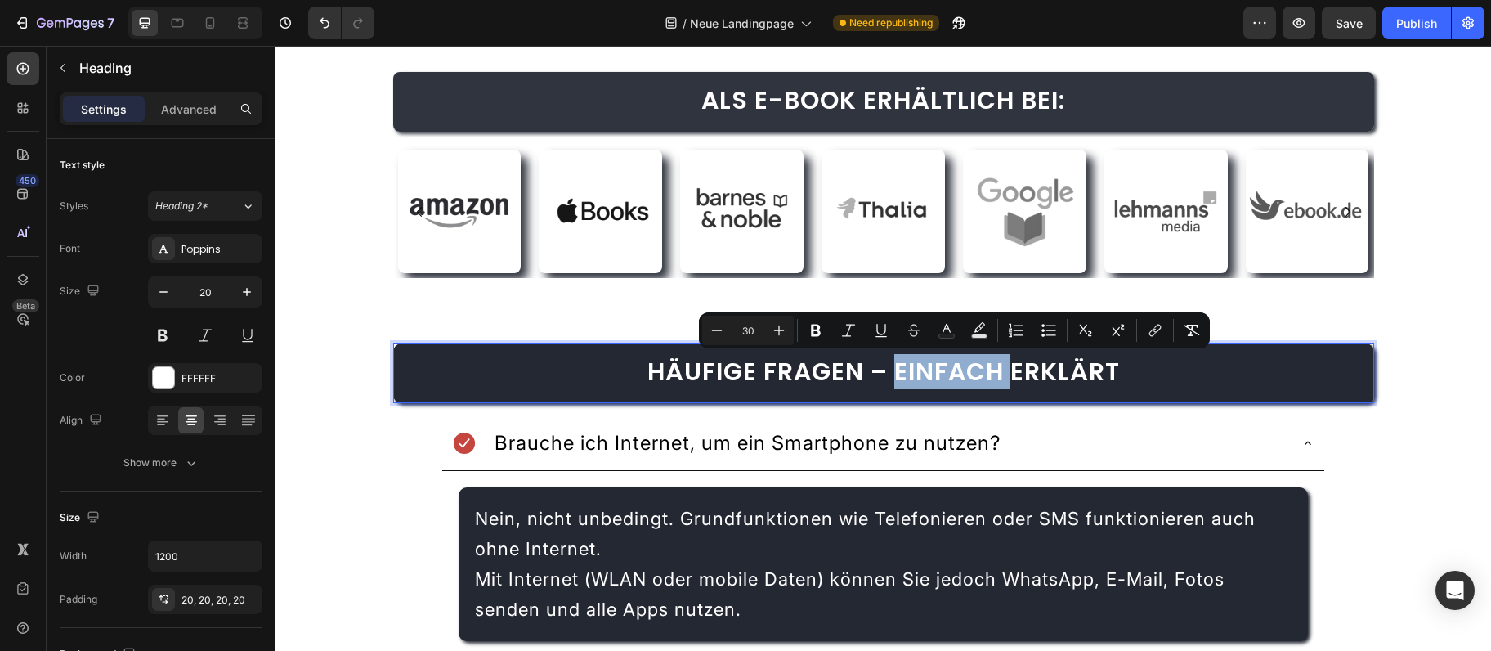
click at [927, 374] on span "Häufige Fragen – einfach erklärt" at bounding box center [884, 371] width 473 height 35
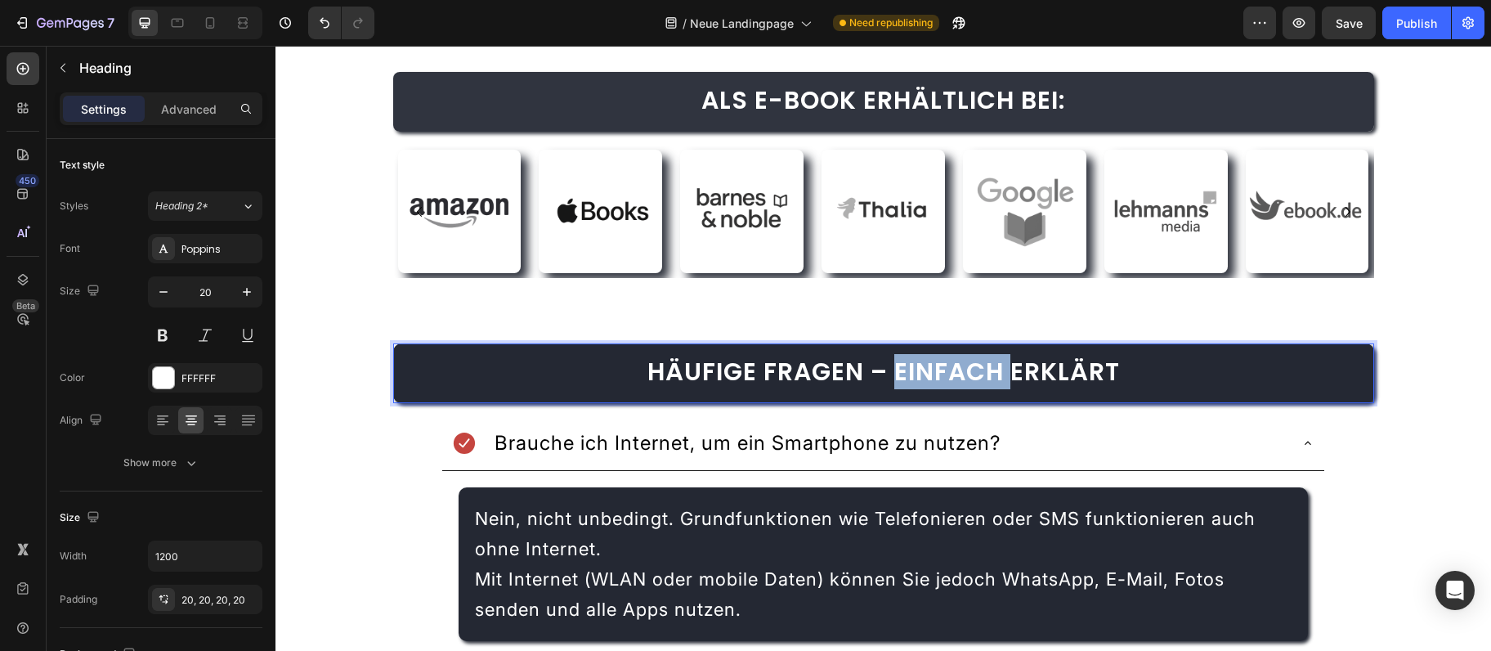
click at [927, 374] on span "Häufige Fragen – einfach erklärt" at bounding box center [884, 371] width 473 height 35
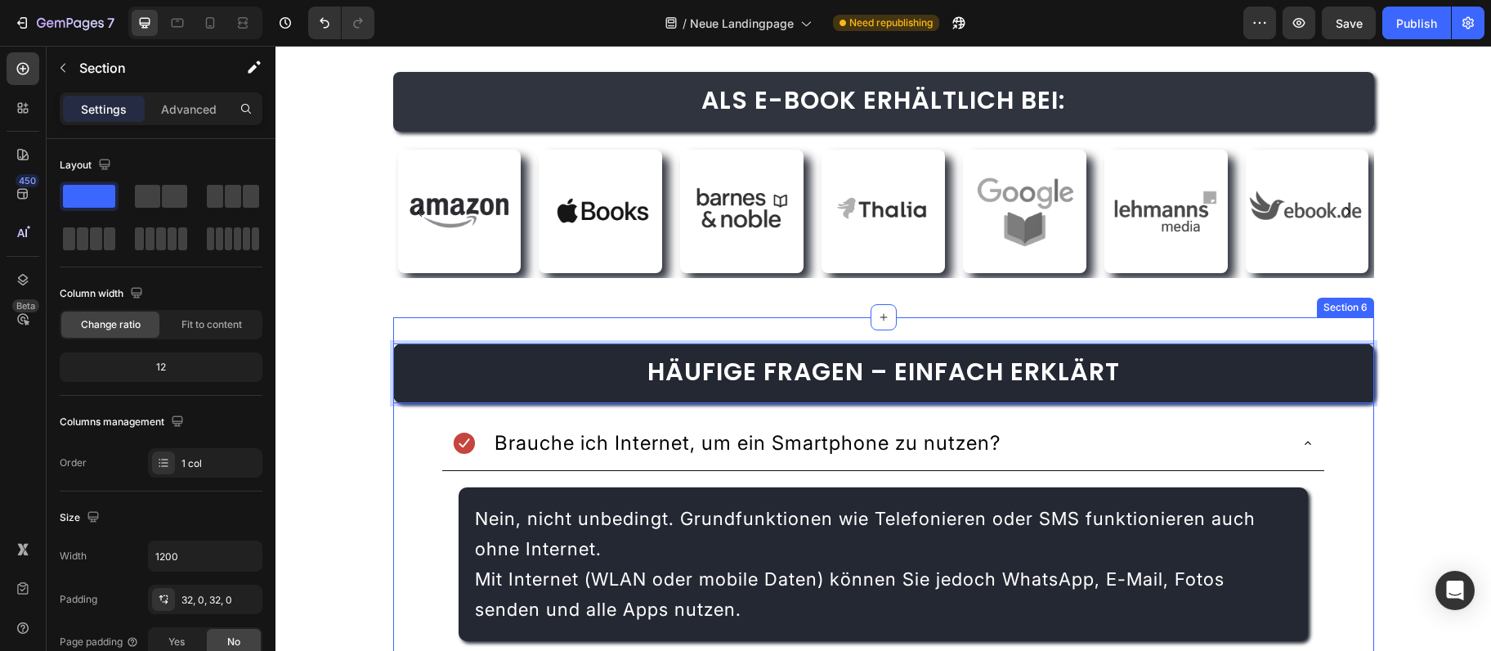
click at [1307, 329] on div "Häufige Fragen – einfach erklärt Heading 20 Brauche ich Internet, um ein Smartp…" at bounding box center [883, 616] width 981 height 598
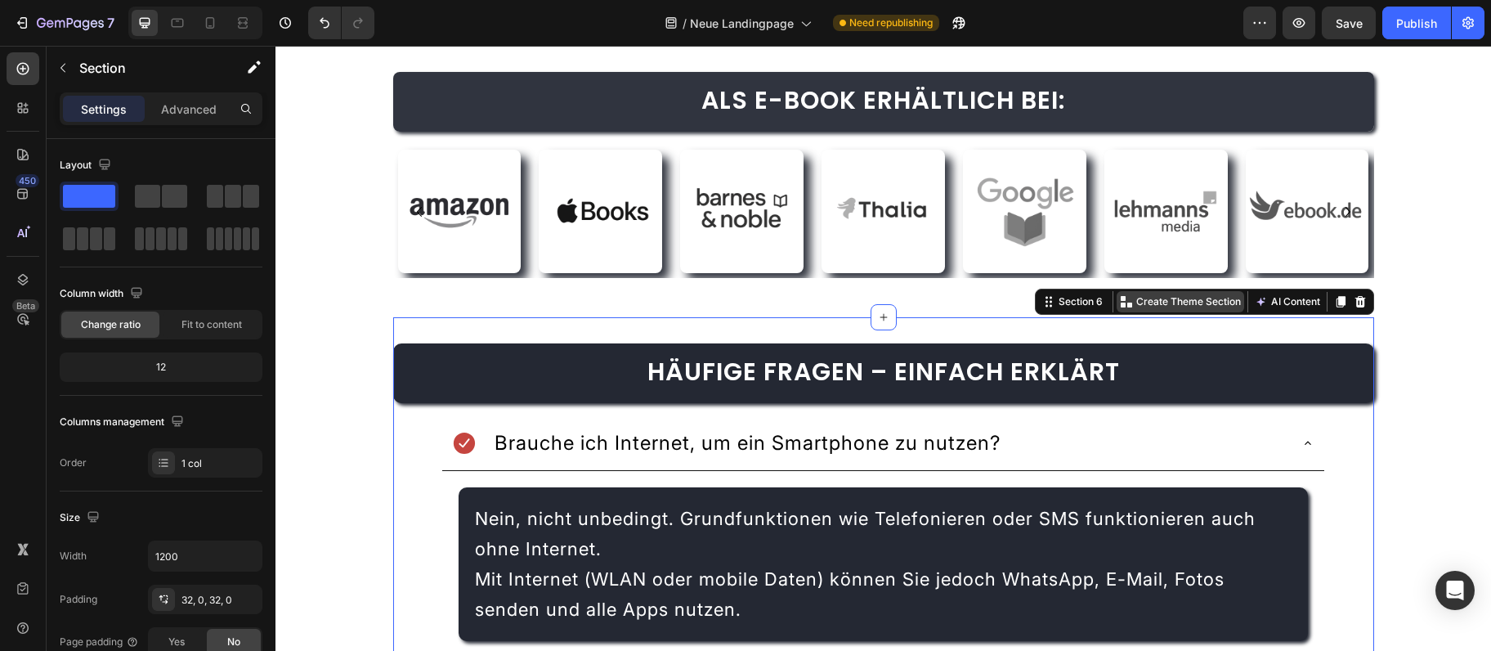
click at [1219, 303] on p "Create Theme Section" at bounding box center [1188, 301] width 105 height 15
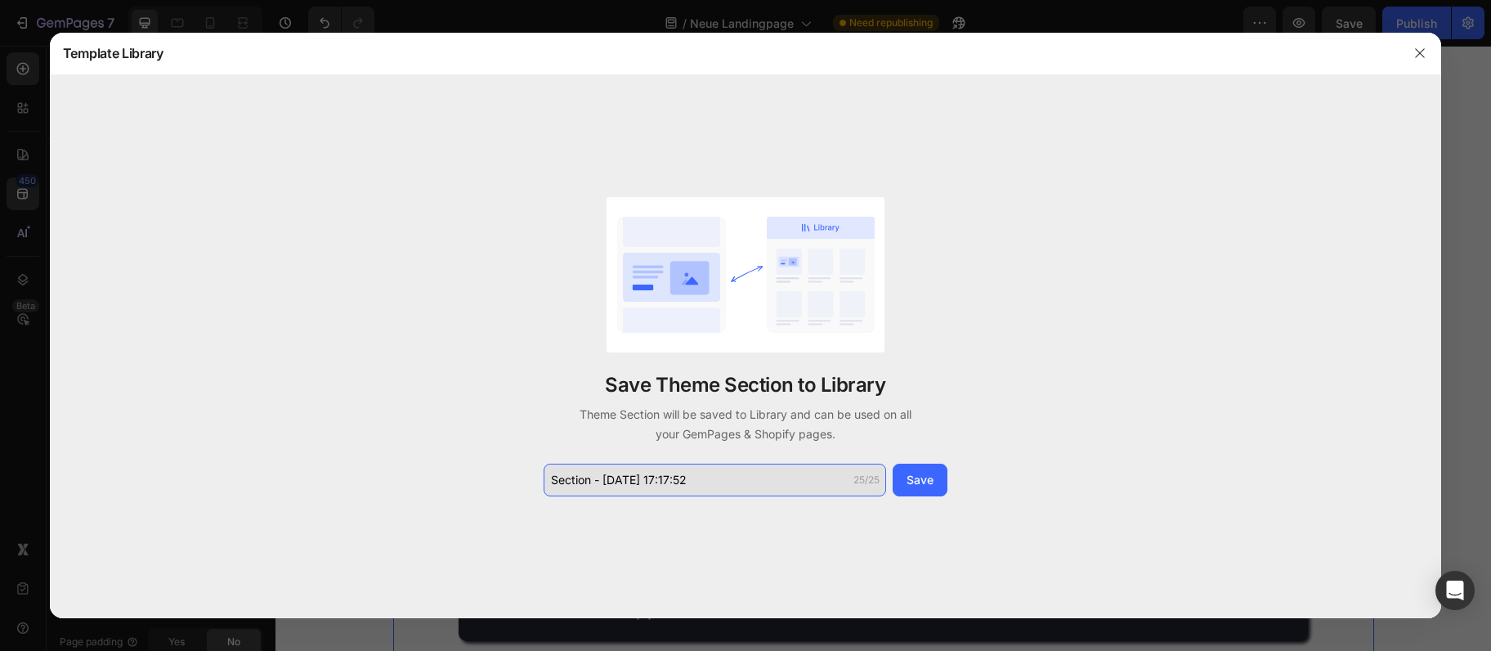
click at [706, 473] on input "Section - Sep 28 17:17:52" at bounding box center [715, 480] width 343 height 33
click at [705, 473] on input "Section - Sep 28 17:17:52" at bounding box center [715, 480] width 343 height 33
click at [692, 477] on input "Section - Sep 28 17:17:52" at bounding box center [715, 480] width 343 height 33
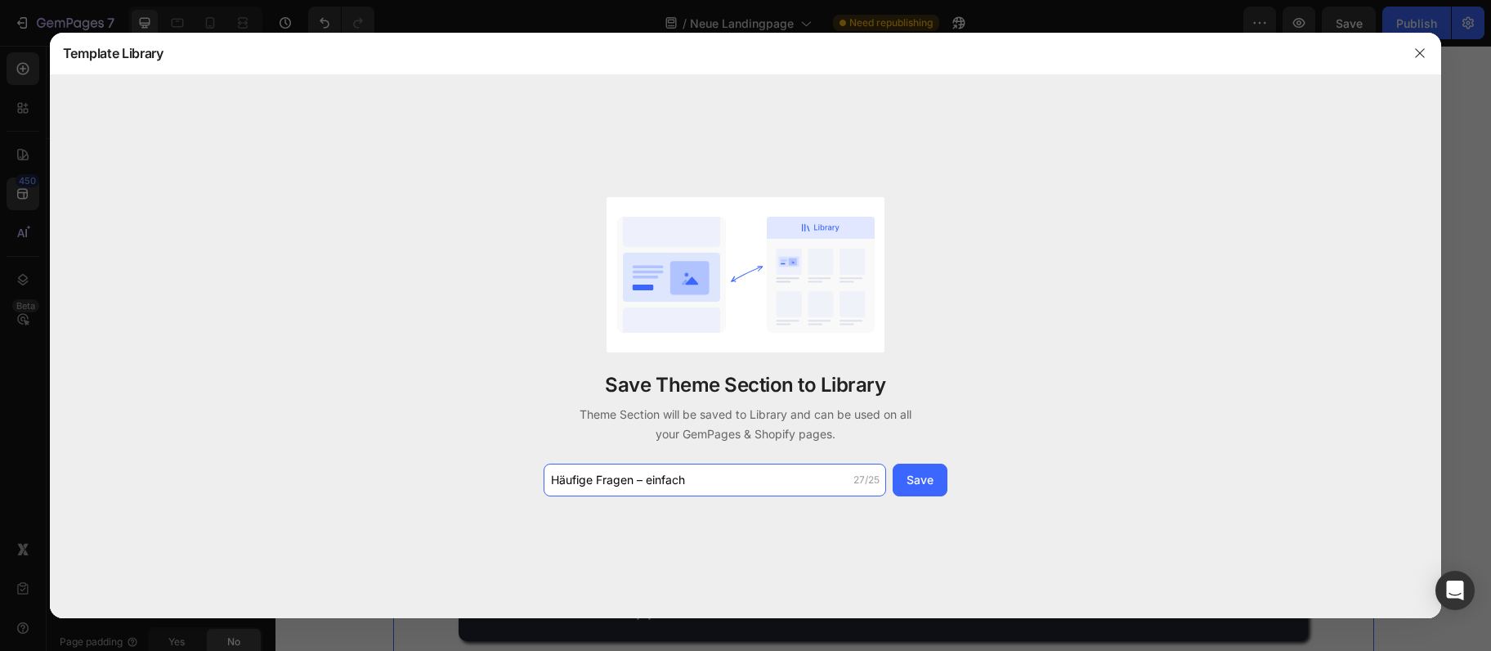
type input "Häufige Fragen – einfach"
click at [926, 498] on div "Save Theme Section to Library Theme Section will be saved to Library and can be…" at bounding box center [746, 346] width 1392 height 543
click at [926, 496] on button "Save" at bounding box center [920, 480] width 55 height 33
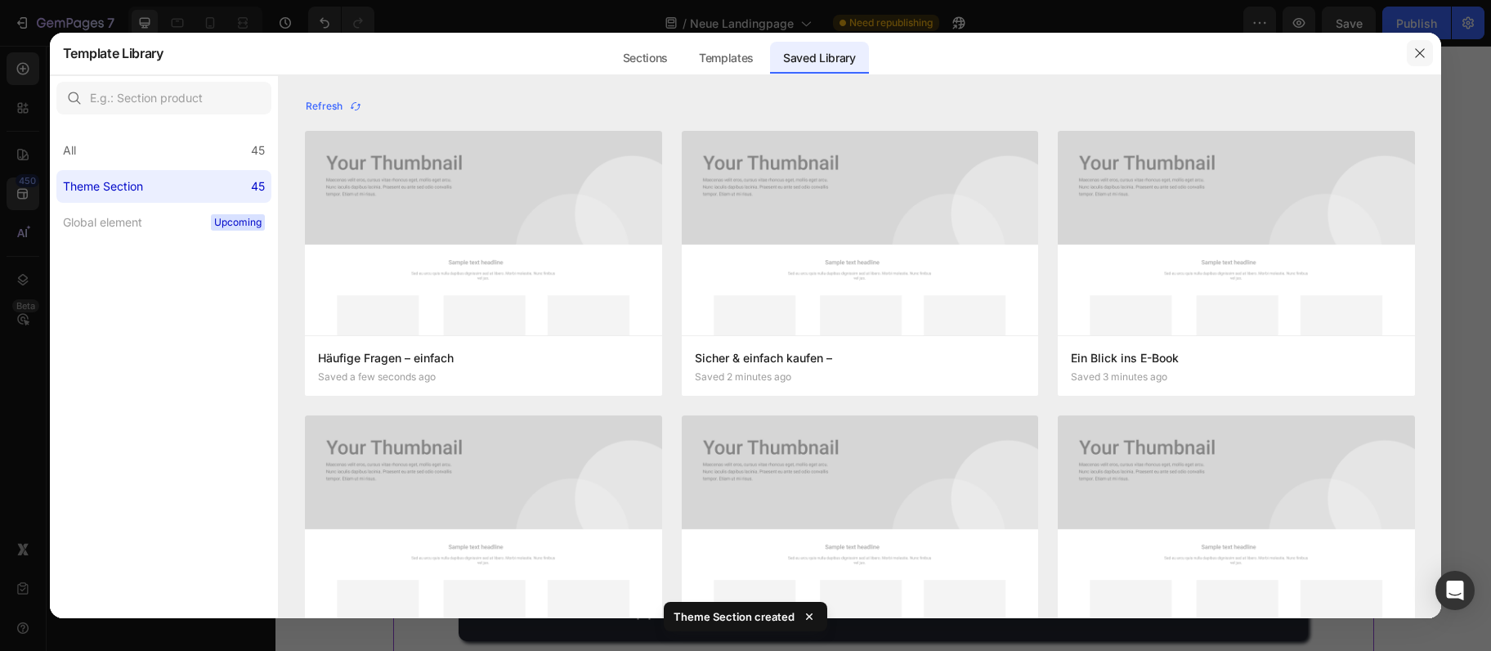
click at [1416, 49] on icon "button" at bounding box center [1419, 53] width 9 height 9
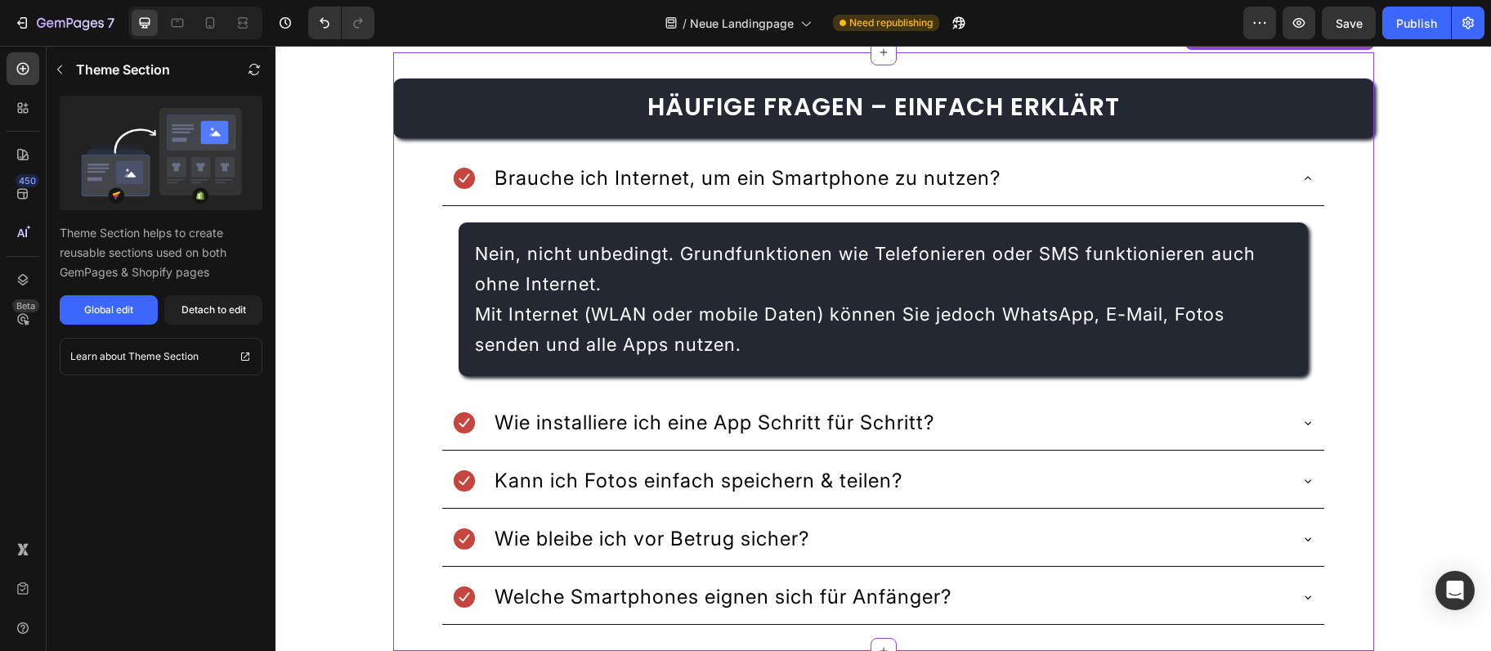
scroll to position [3718, 0]
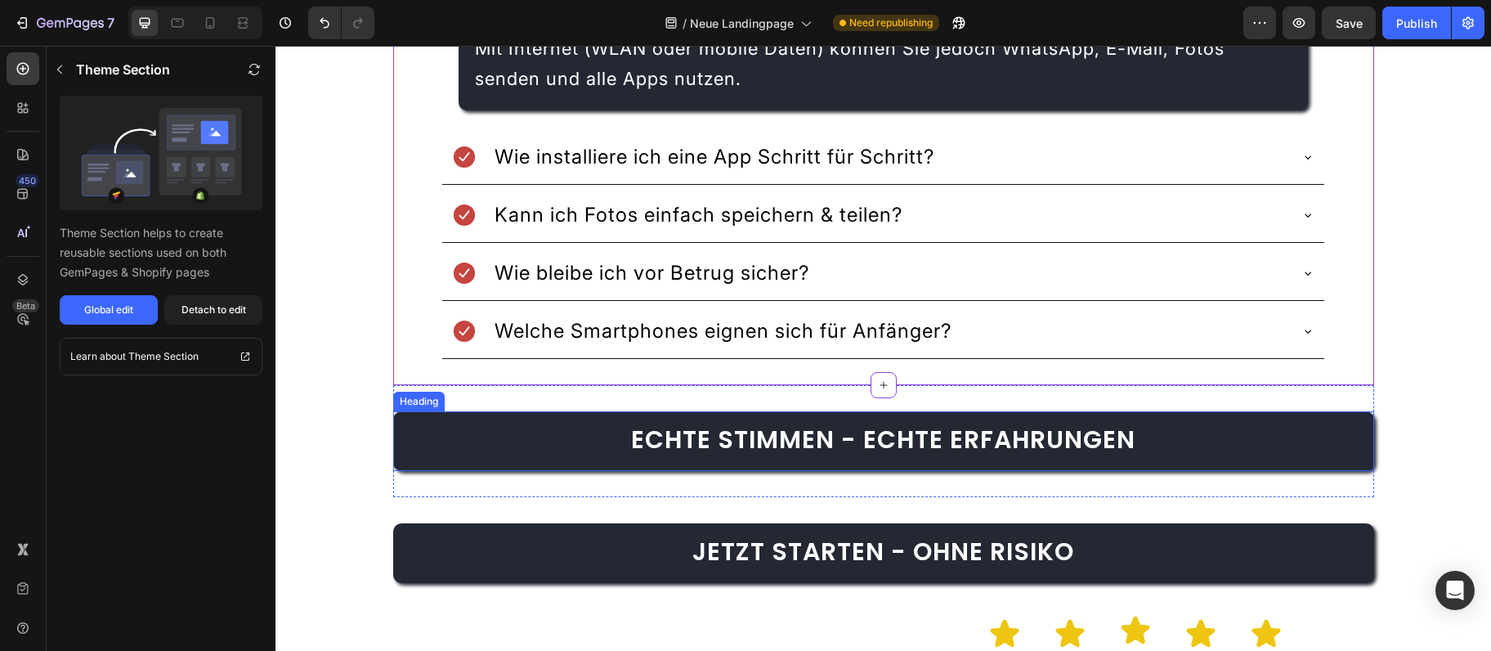
click at [1069, 449] on span "Echte Stimmen - echte Erfahrungen" at bounding box center [883, 439] width 504 height 35
click at [1069, 448] on span "Echte Stimmen - echte Erfahrungen" at bounding box center [883, 439] width 504 height 35
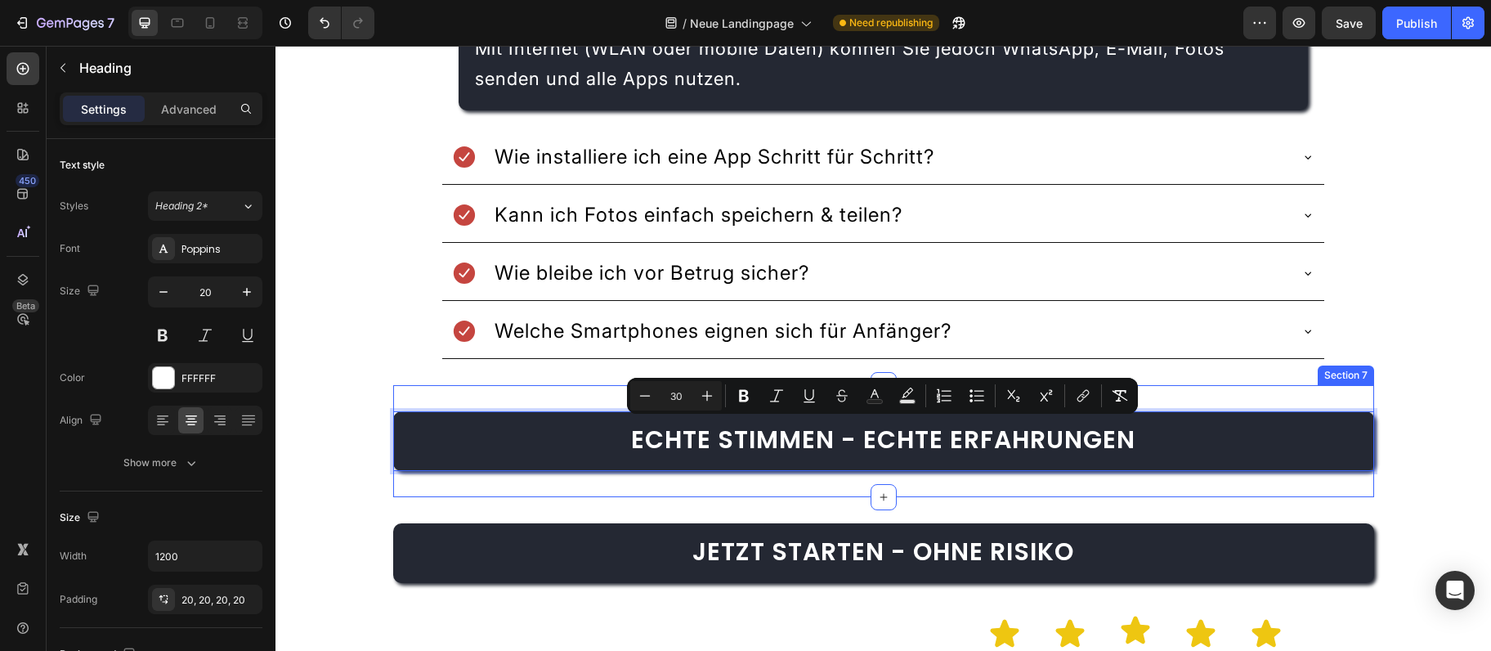
click at [1212, 395] on div "Echte Stimmen - echte Erfahrungen Heading 0 Section 7" at bounding box center [883, 441] width 981 height 112
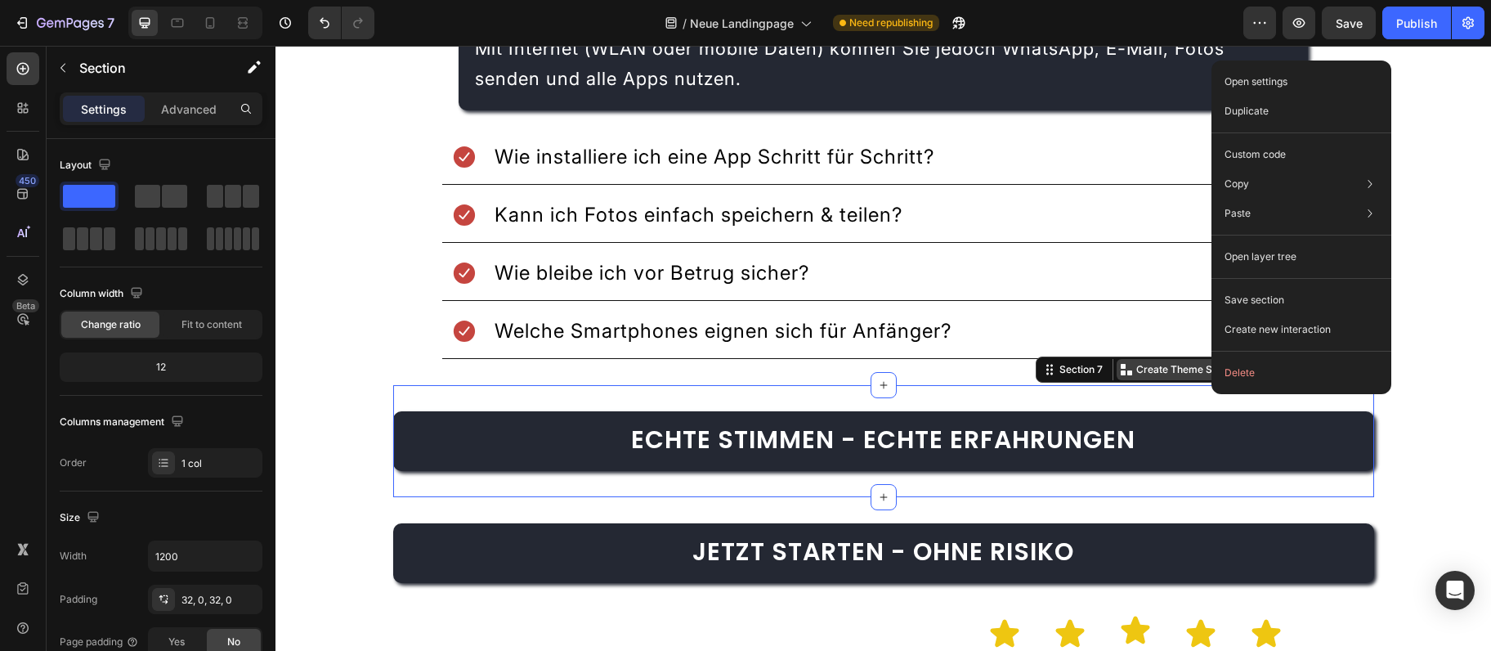
click at [1161, 374] on p "Create Theme Section" at bounding box center [1188, 369] width 105 height 15
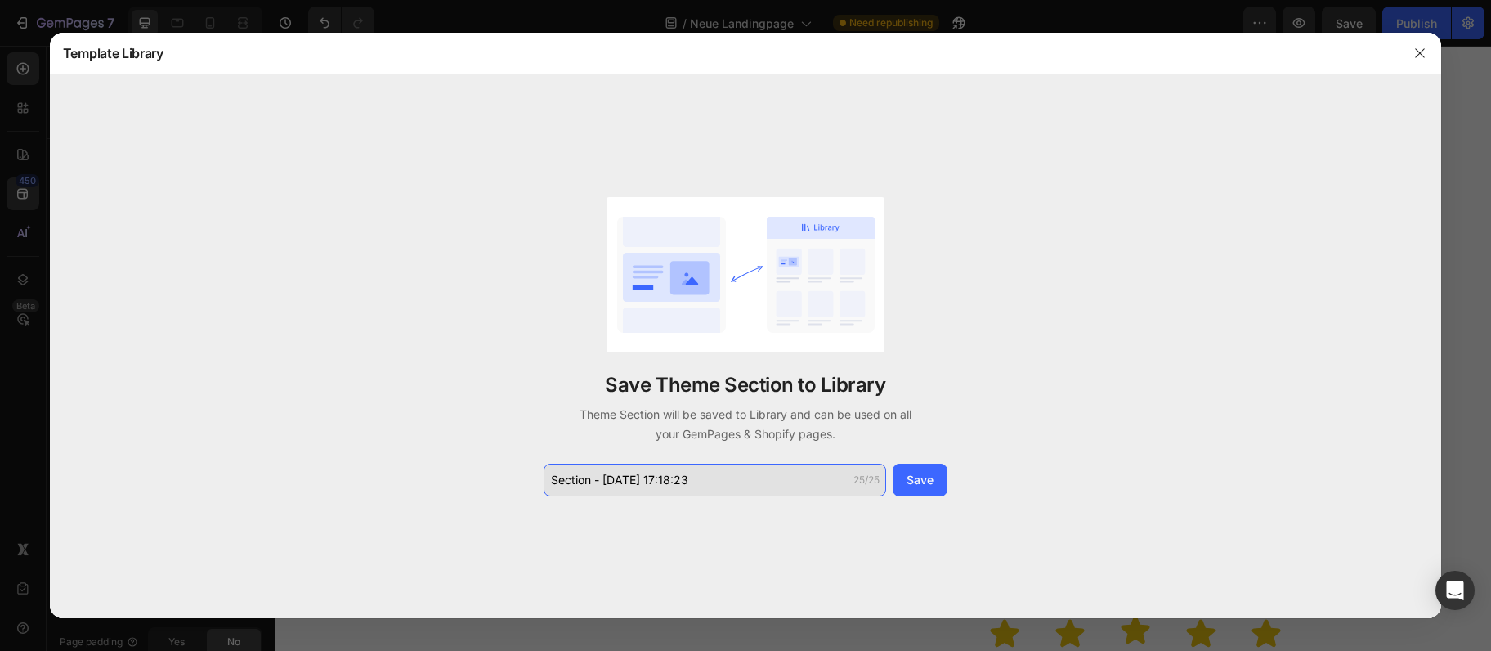
click at [767, 480] on input "Section - Sep 28 17:18:23" at bounding box center [715, 480] width 343 height 33
click at [764, 477] on input "Section - Sep 28 17:18:23" at bounding box center [715, 480] width 343 height 33
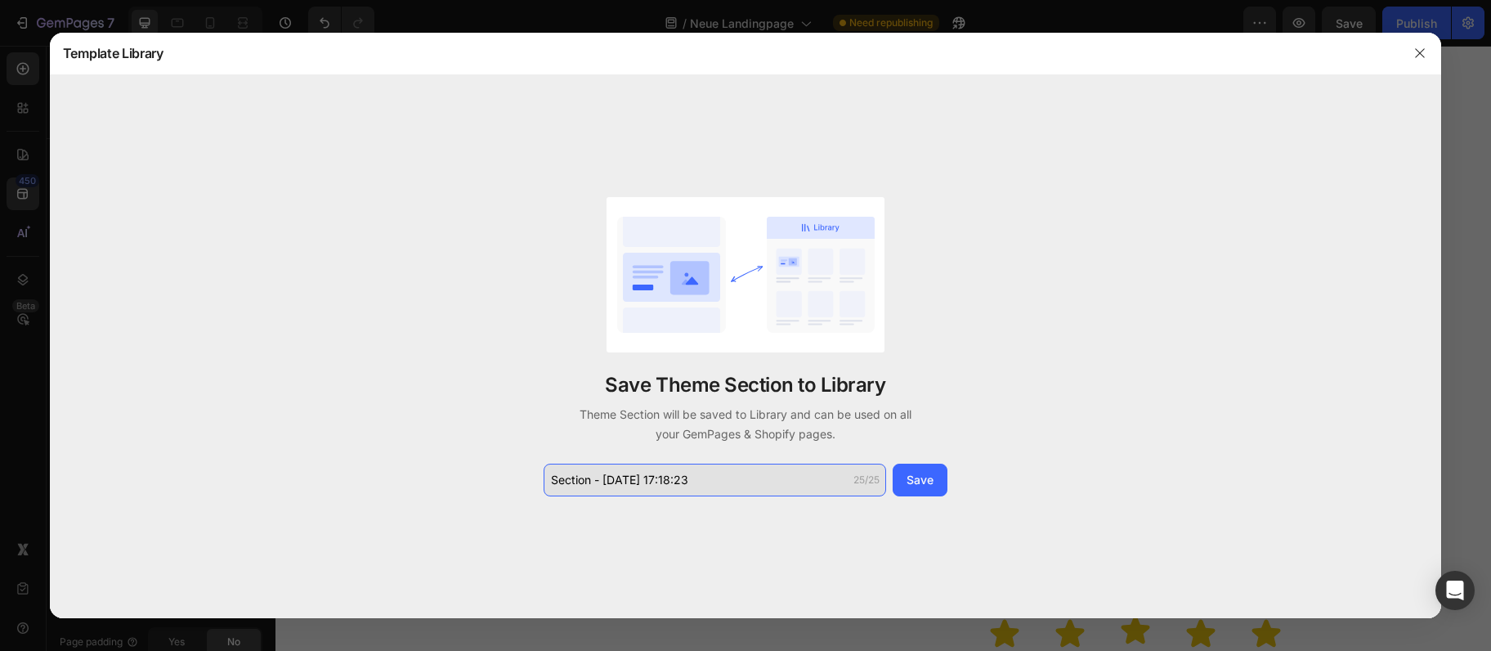
paste input "Echte Stimmen - echte Erf"
type input "Echte Stimmen - echte Erf"
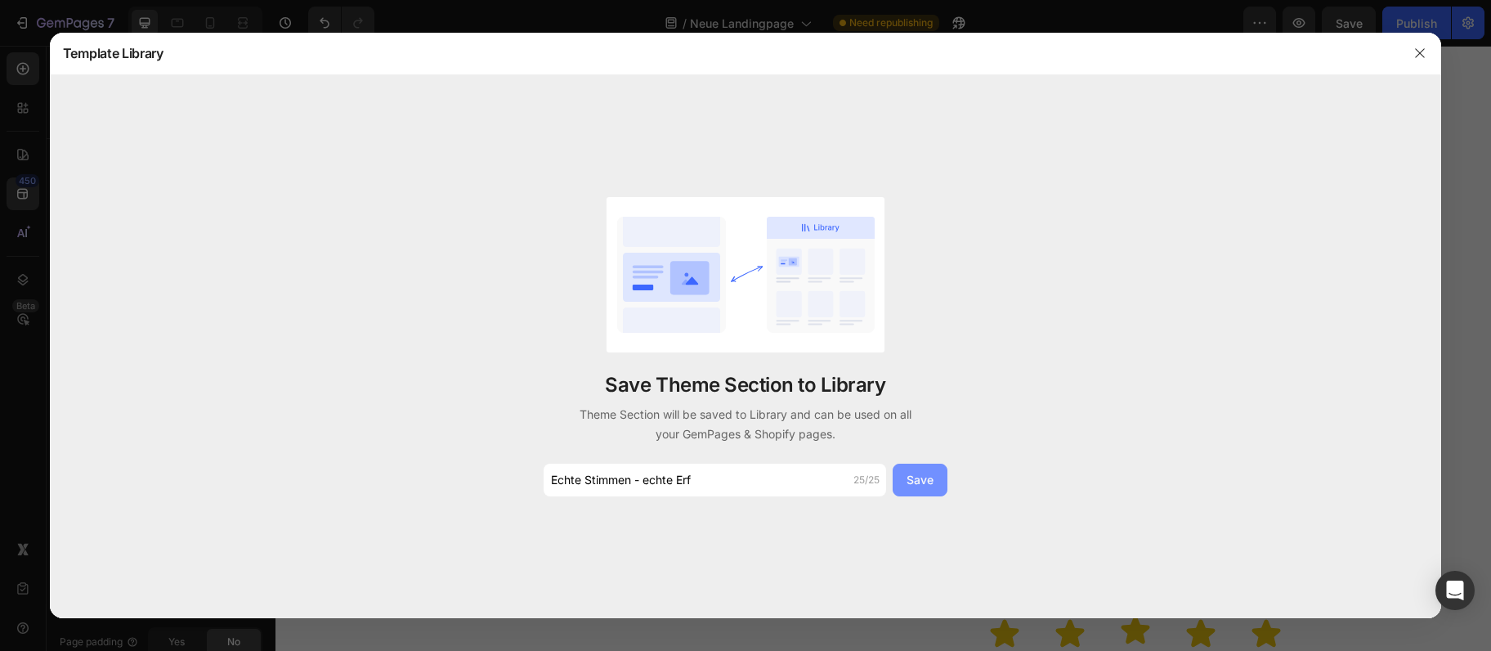
click at [927, 474] on div "Save" at bounding box center [920, 479] width 27 height 17
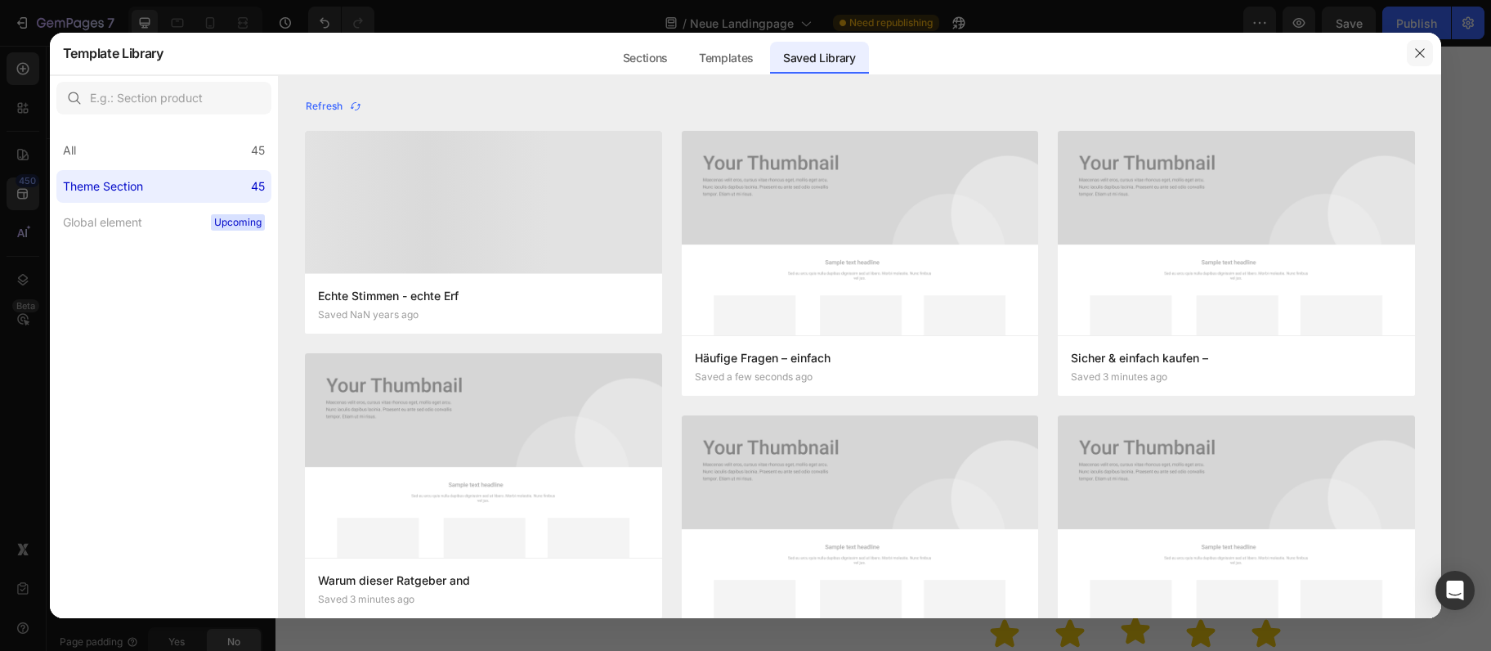
click at [1419, 52] on icon "button" at bounding box center [1419, 53] width 9 height 9
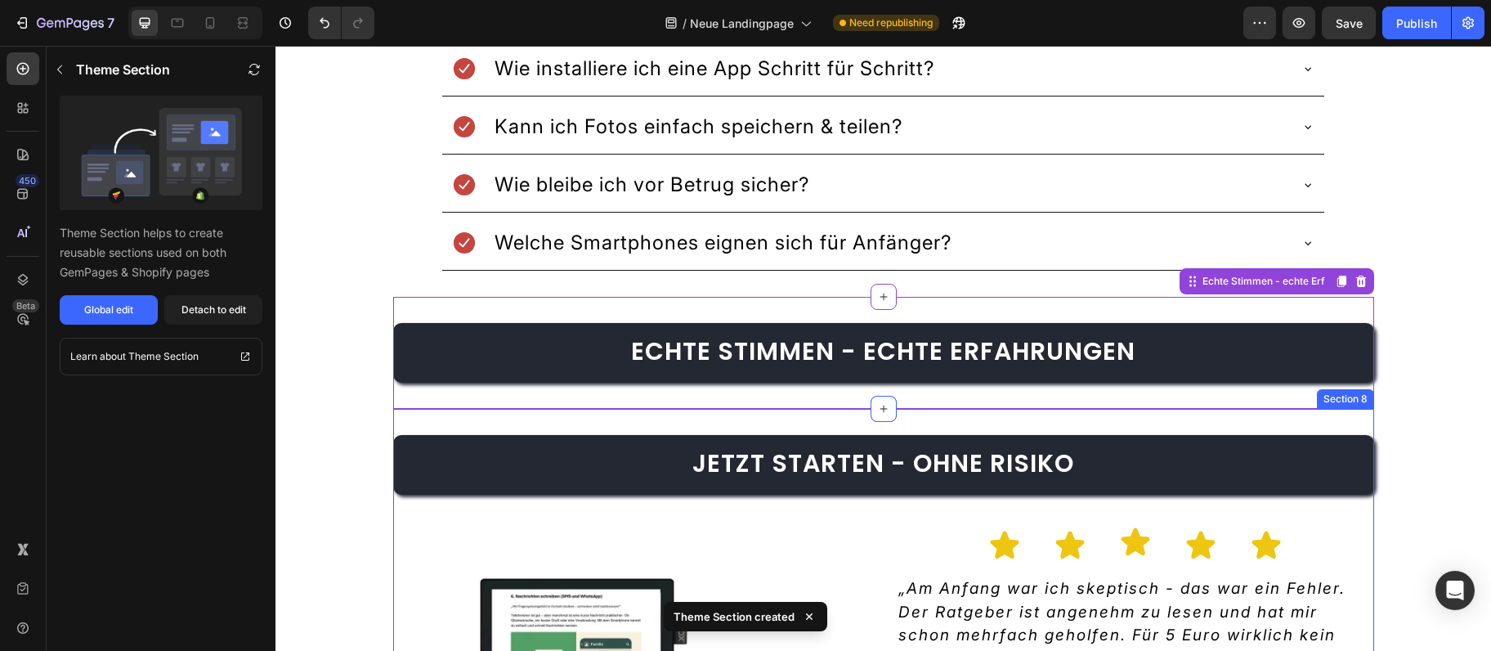
scroll to position [3984, 0]
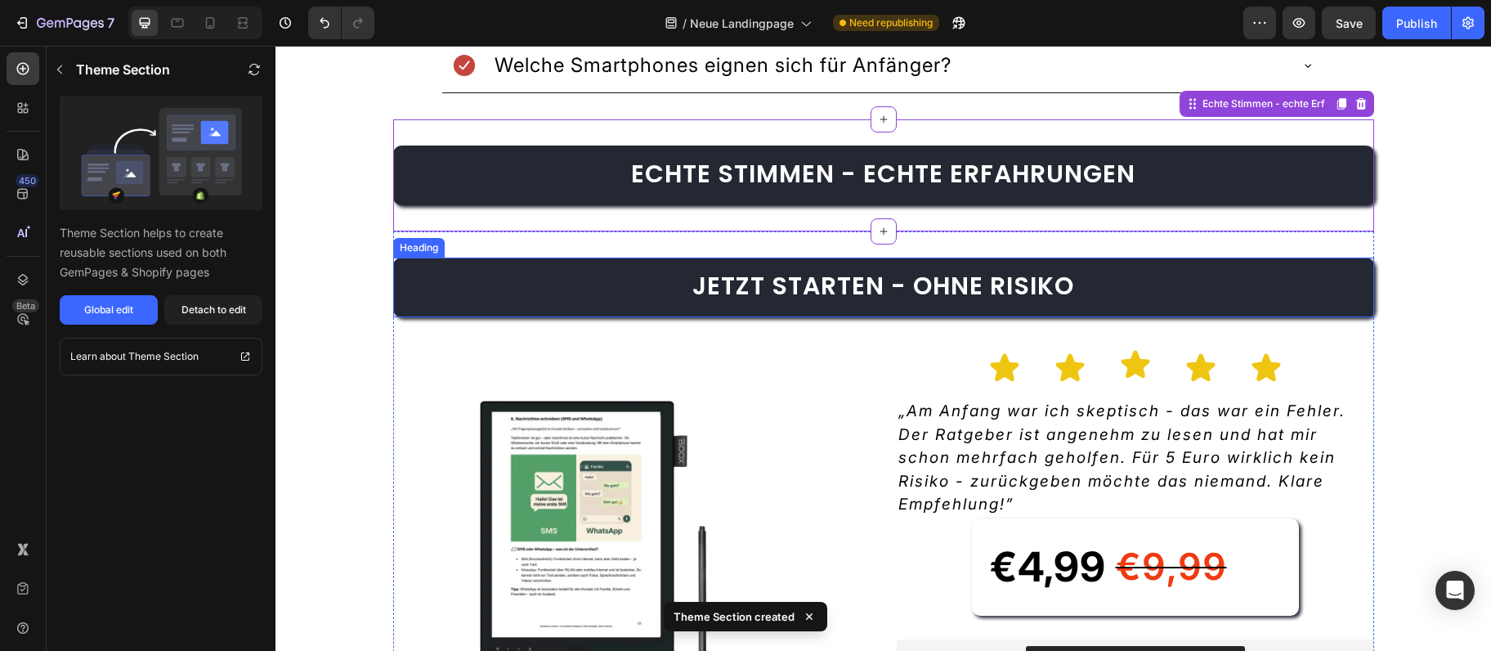
click at [925, 280] on span "Jetzt starten - ohne Risiko" at bounding box center [883, 285] width 382 height 35
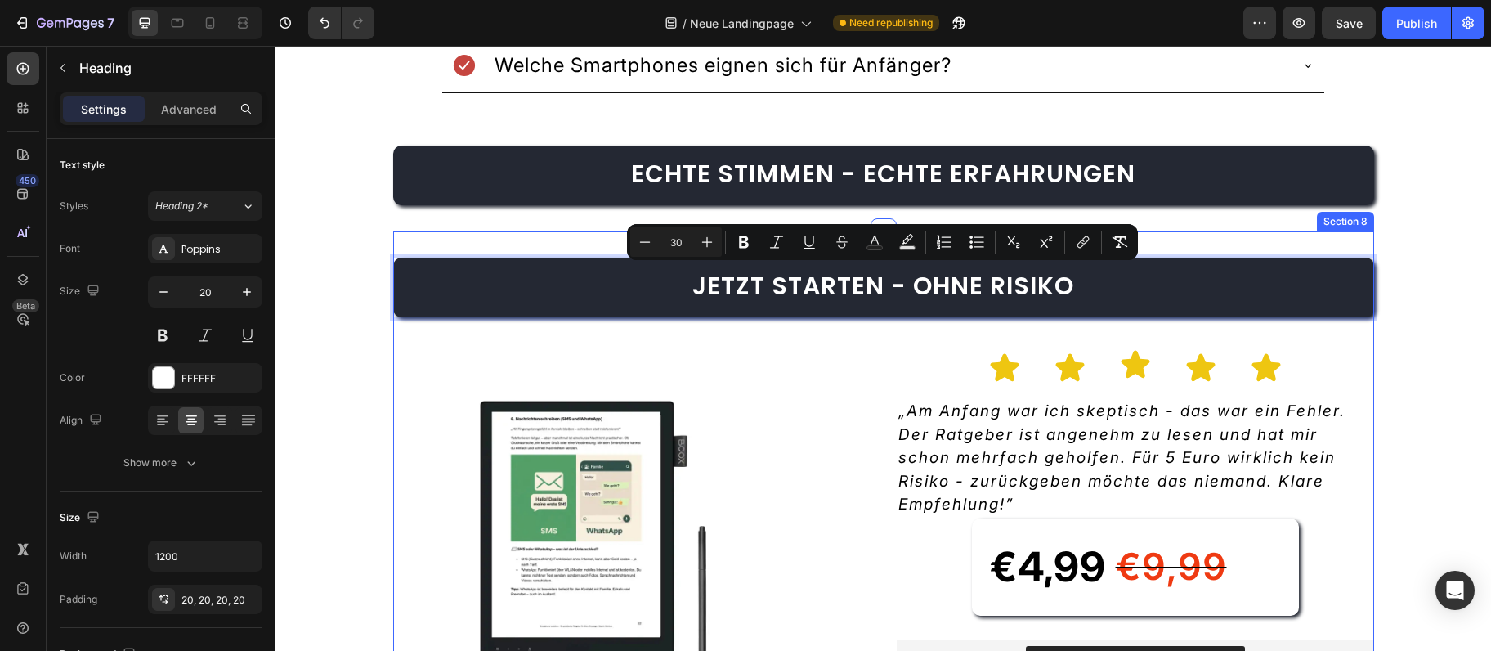
click at [1351, 240] on div "Jetzt starten - ohne Risiko Heading 38 Product Images Icon Icon Icon Icon Icon …" at bounding box center [883, 570] width 981 height 679
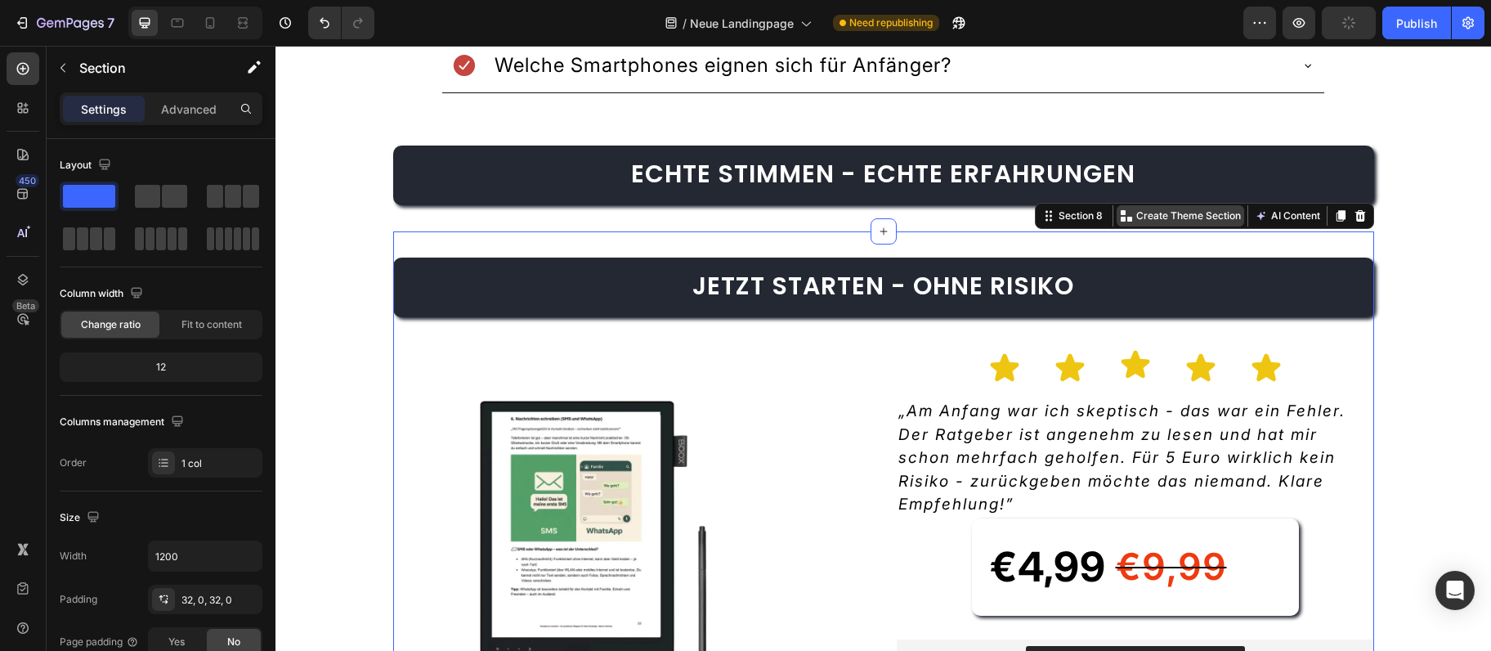
click at [1177, 210] on p "Create Theme Section" at bounding box center [1188, 215] width 105 height 15
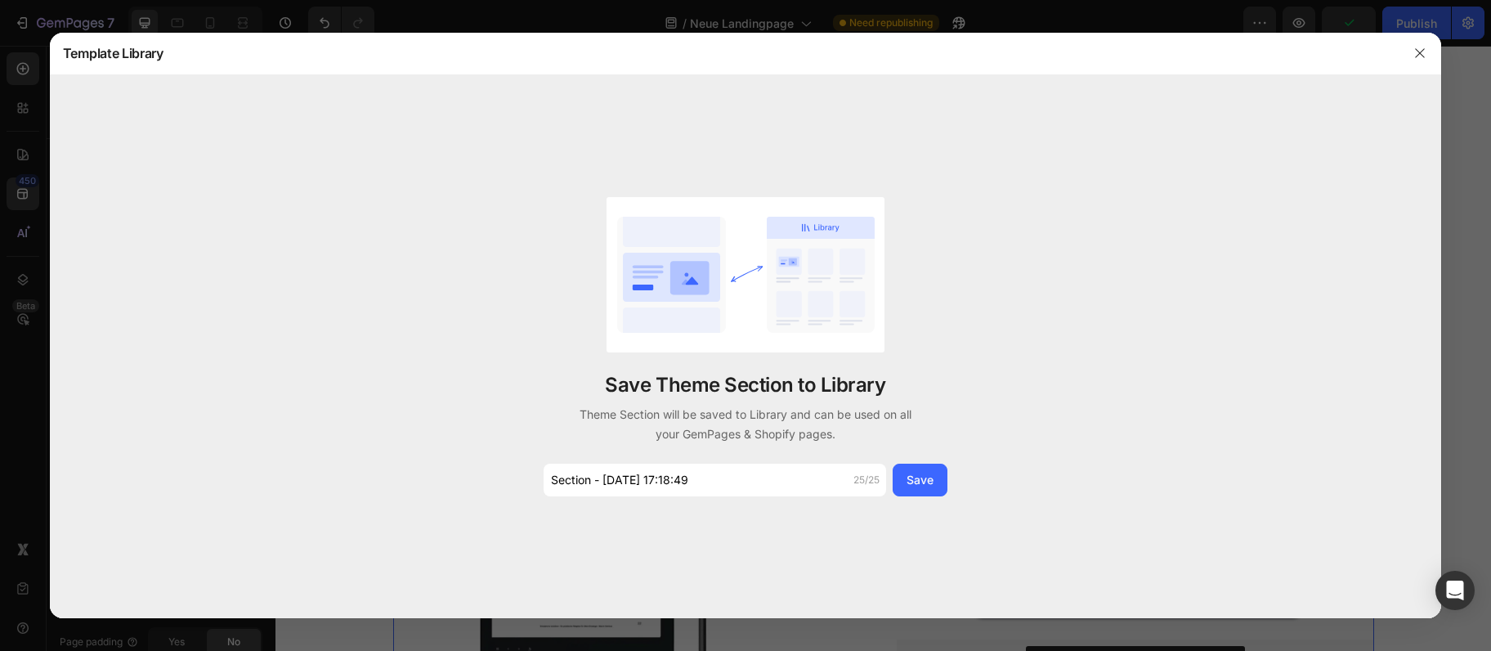
click at [750, 460] on div "Save Theme Section to Library Theme Section will be saved to Library and can be…" at bounding box center [745, 346] width 409 height 299
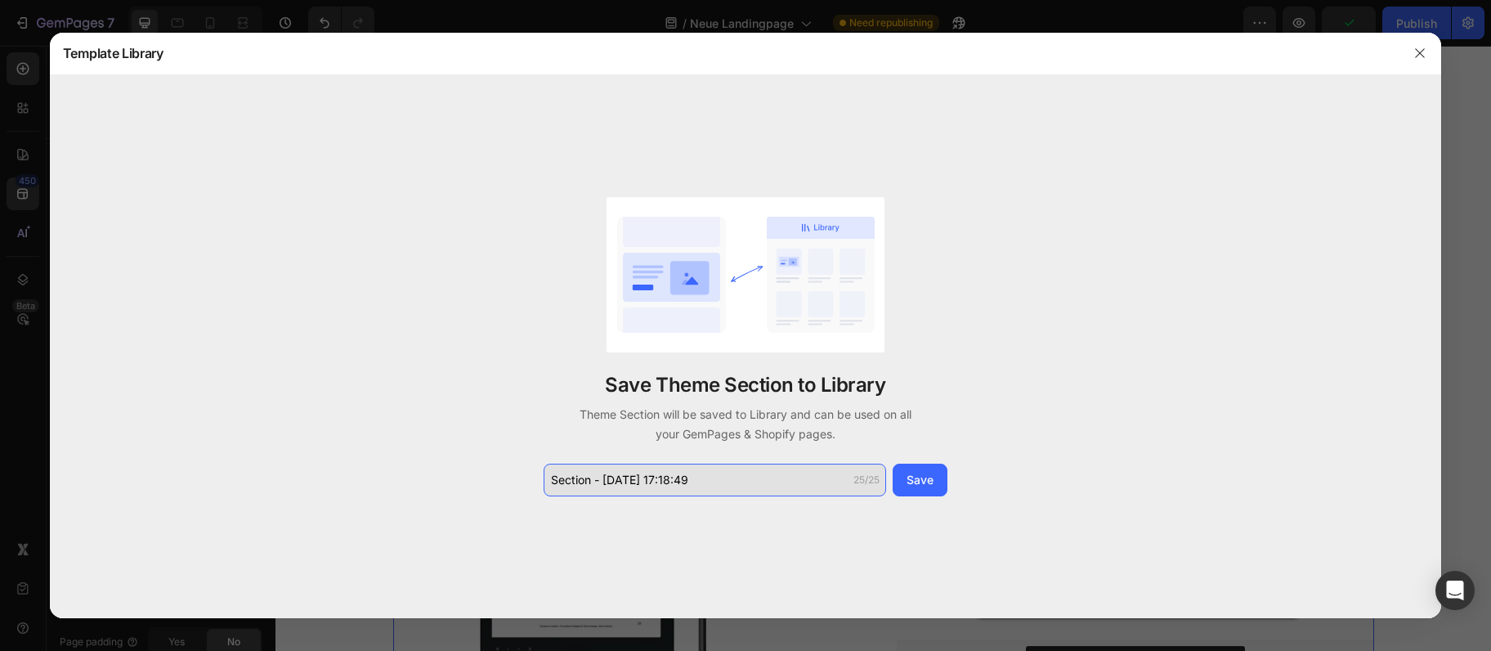
click at [739, 480] on input "Section - Sep 28 17:18:49" at bounding box center [715, 480] width 343 height 33
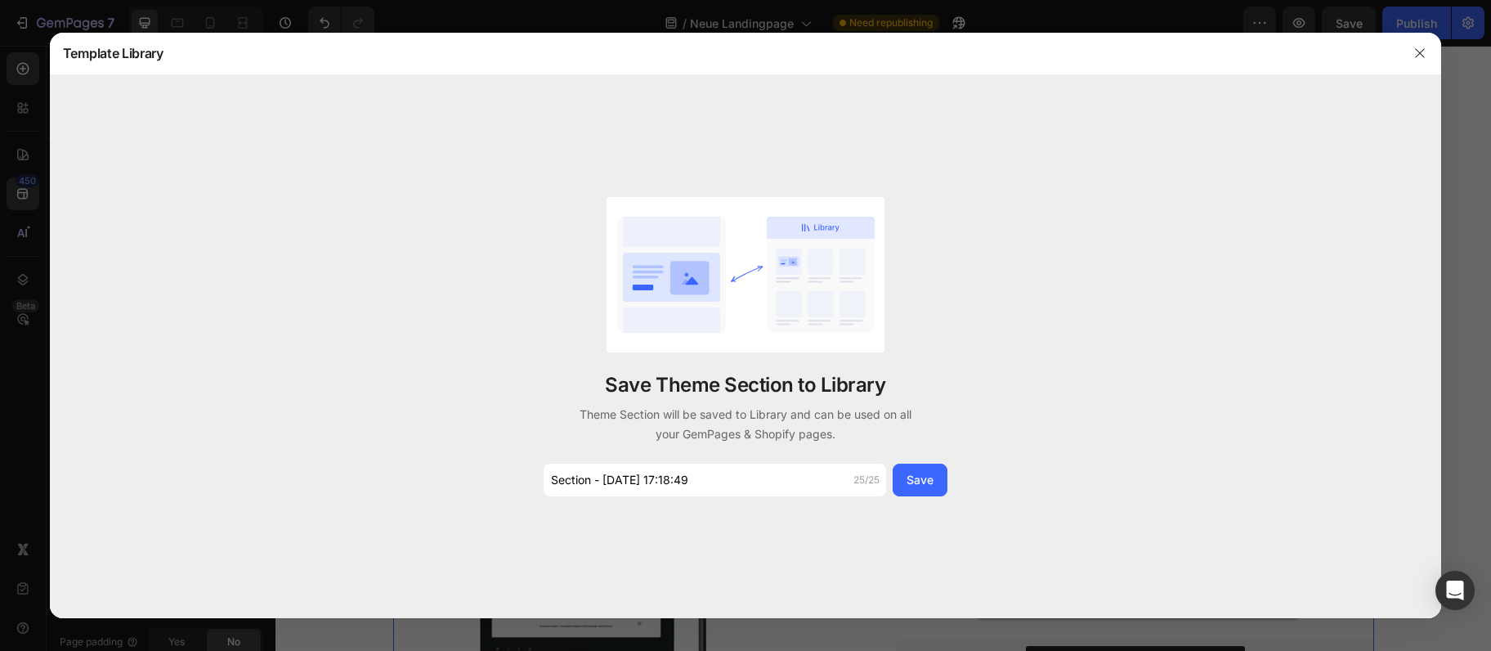
click at [712, 463] on div "Save Theme Section to Library Theme Section will be saved to Library and can be…" at bounding box center [745, 346] width 409 height 299
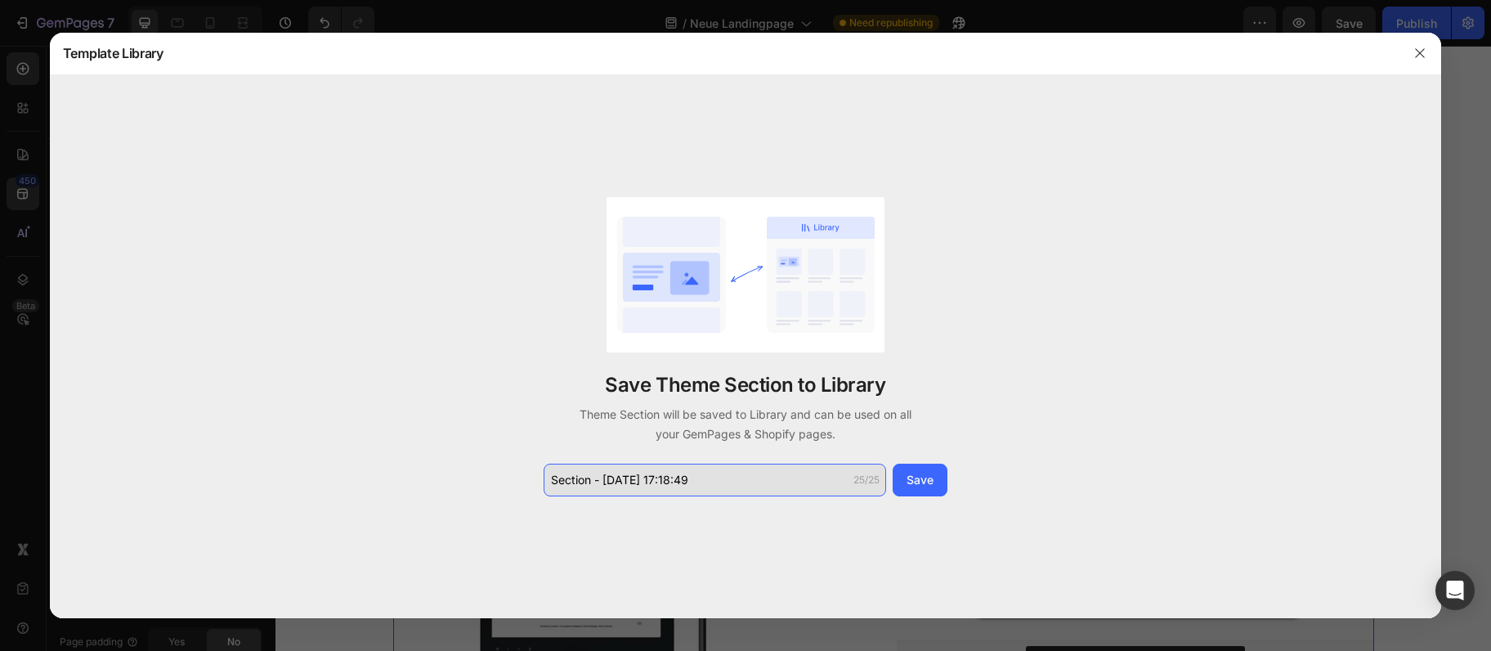
click at [711, 483] on input "Section - Sep 28 17:18:49" at bounding box center [715, 480] width 343 height 33
click at [710, 483] on input "Section - Sep 28 17:18:49" at bounding box center [715, 480] width 343 height 33
paste input "Jetzt starten - ohne Risi"
type input "Jetzt starten - ohne Risi"
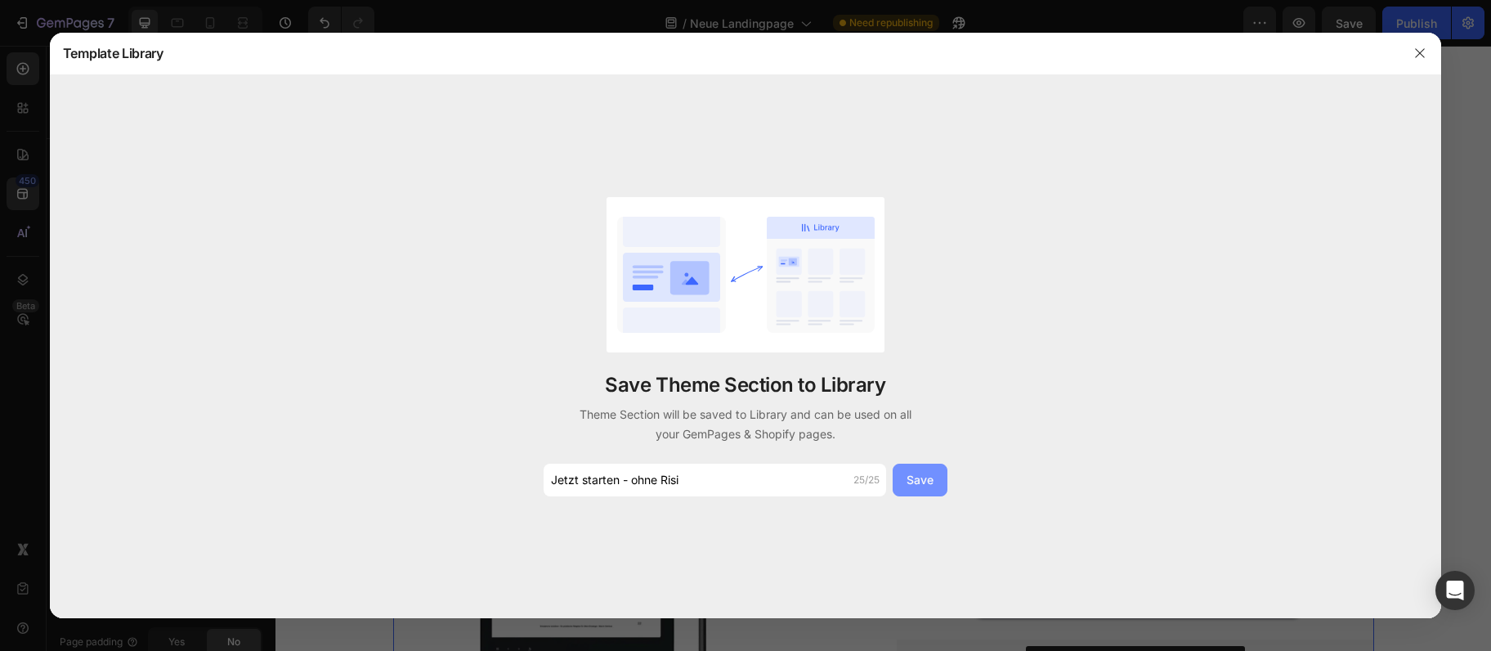
click at [925, 469] on button "Save" at bounding box center [920, 480] width 55 height 33
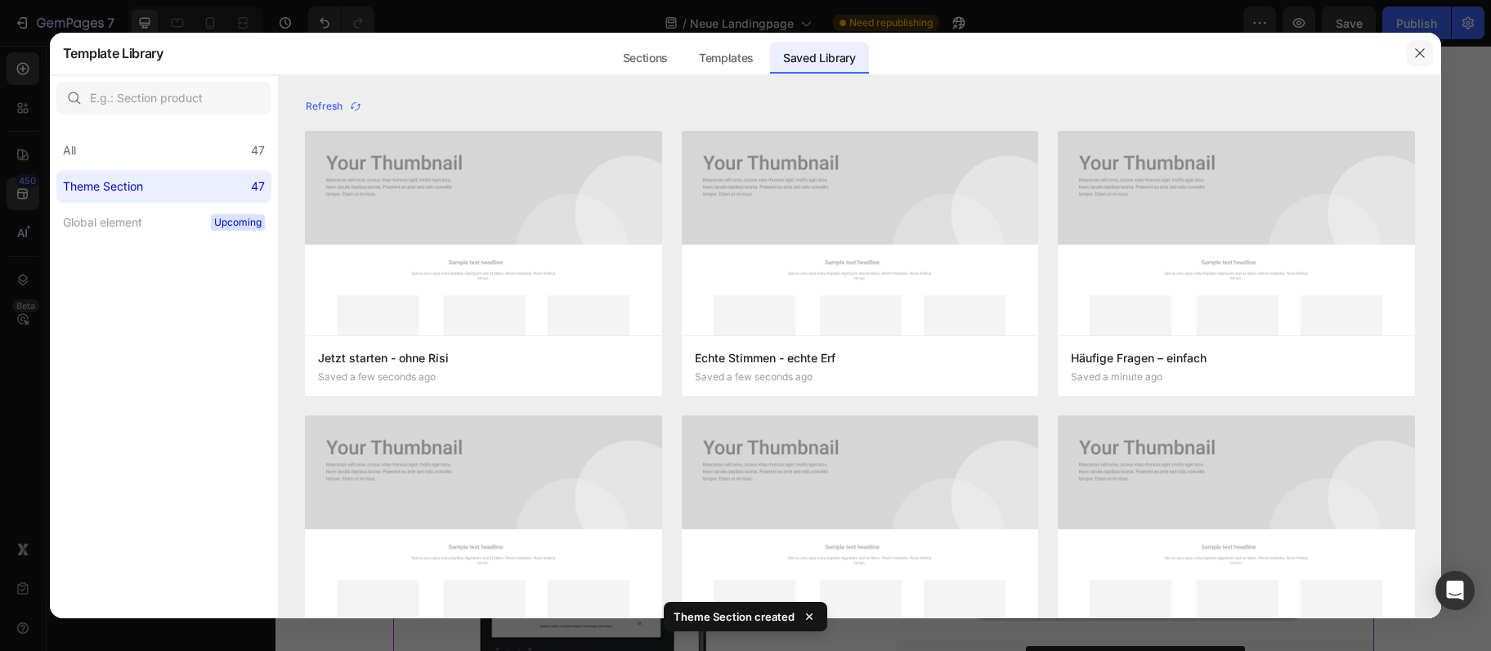
click at [1418, 48] on icon "button" at bounding box center [1420, 53] width 13 height 13
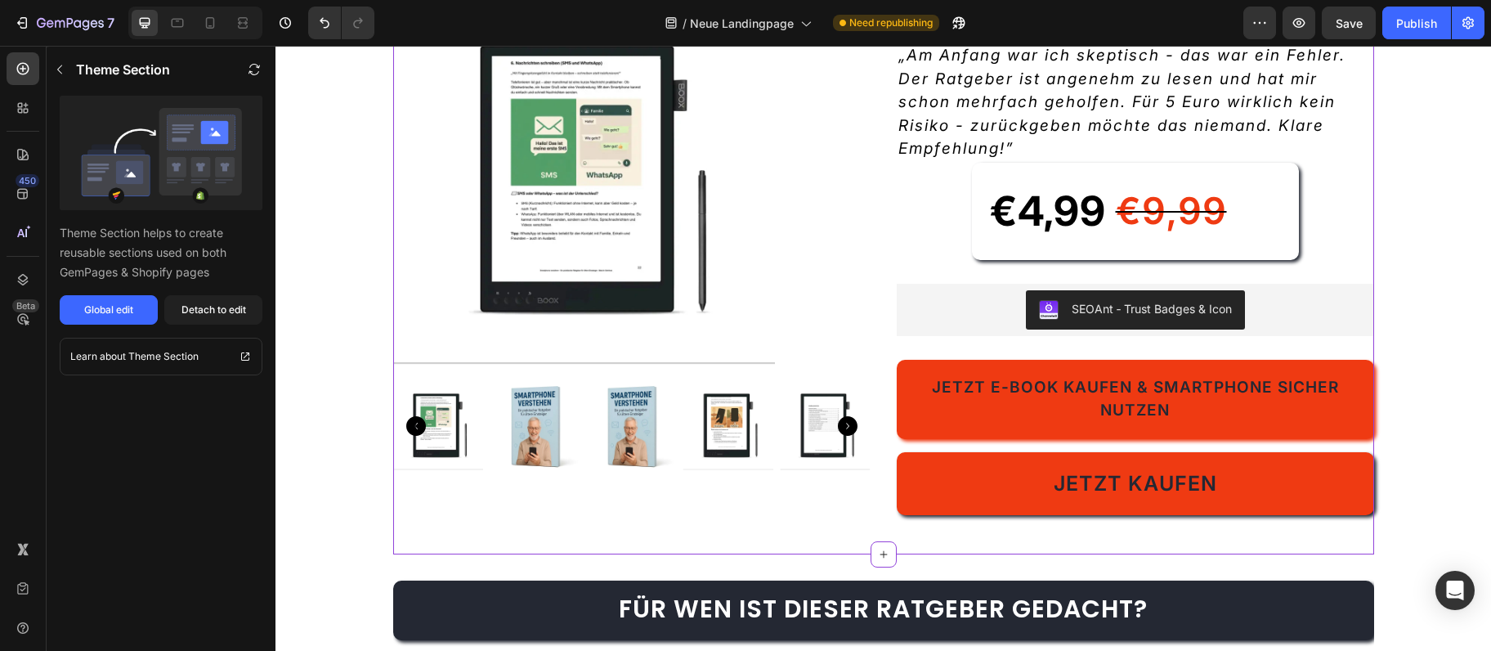
scroll to position [4516, 0]
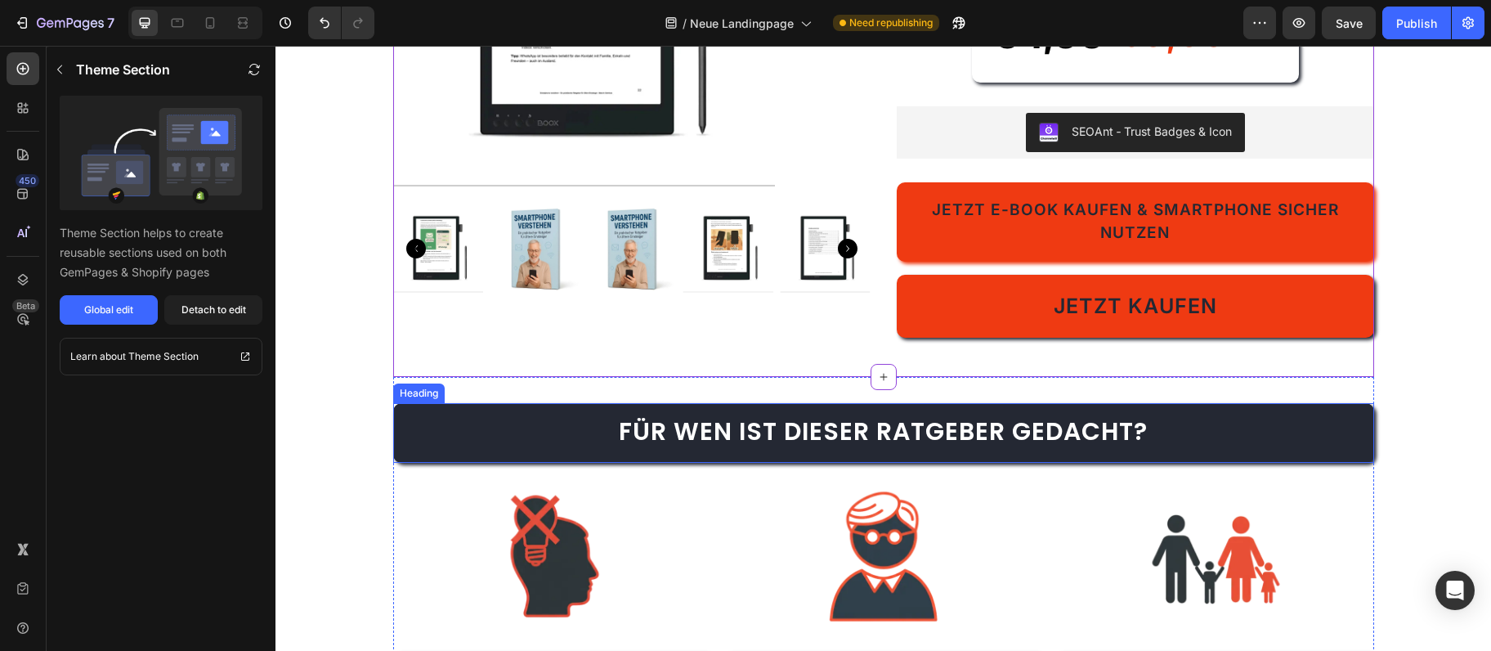
click at [1118, 433] on span "Für wen ist dieser Ratgeber gedacht?" at bounding box center [883, 431] width 529 height 35
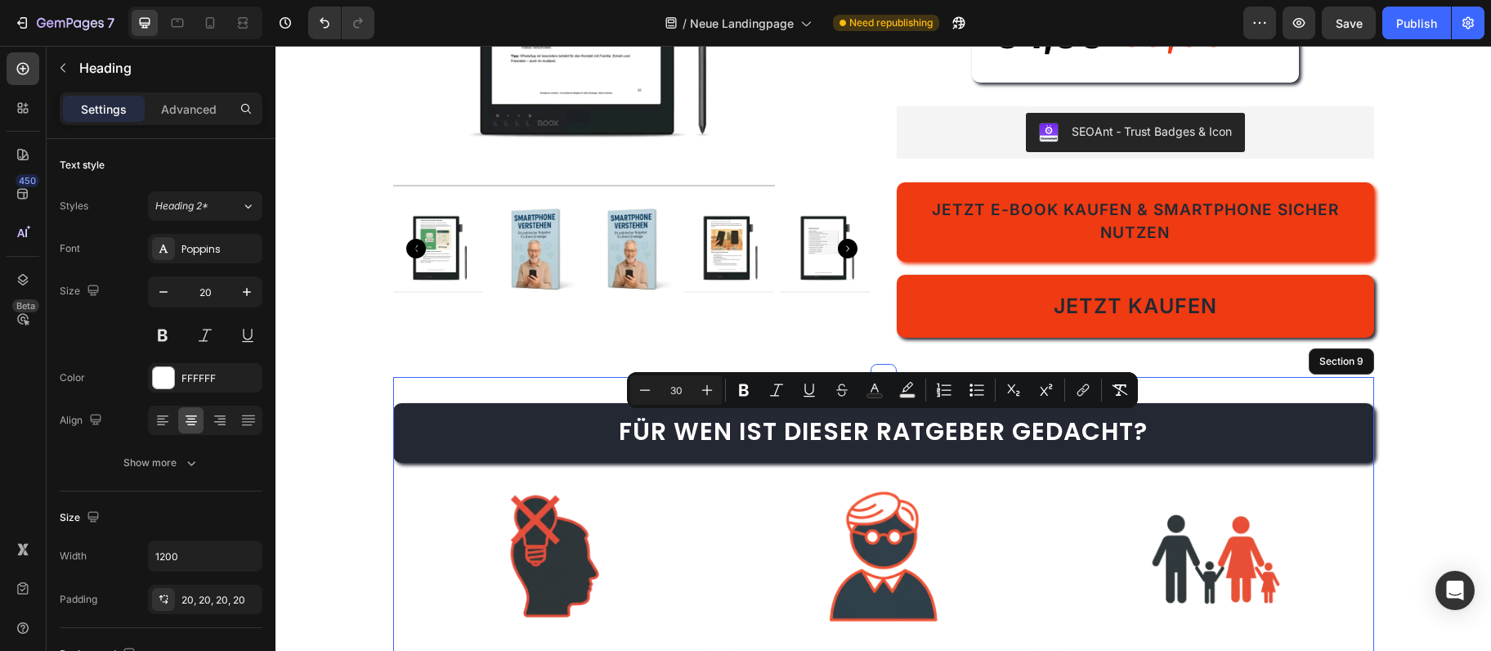
click at [1286, 388] on div "⁠⁠⁠⁠⁠⁠⁠ Für wen ist dieser Ratgeber gedacht? Heading 20 Image Für absolute Anfä…" at bounding box center [883, 580] width 981 height 407
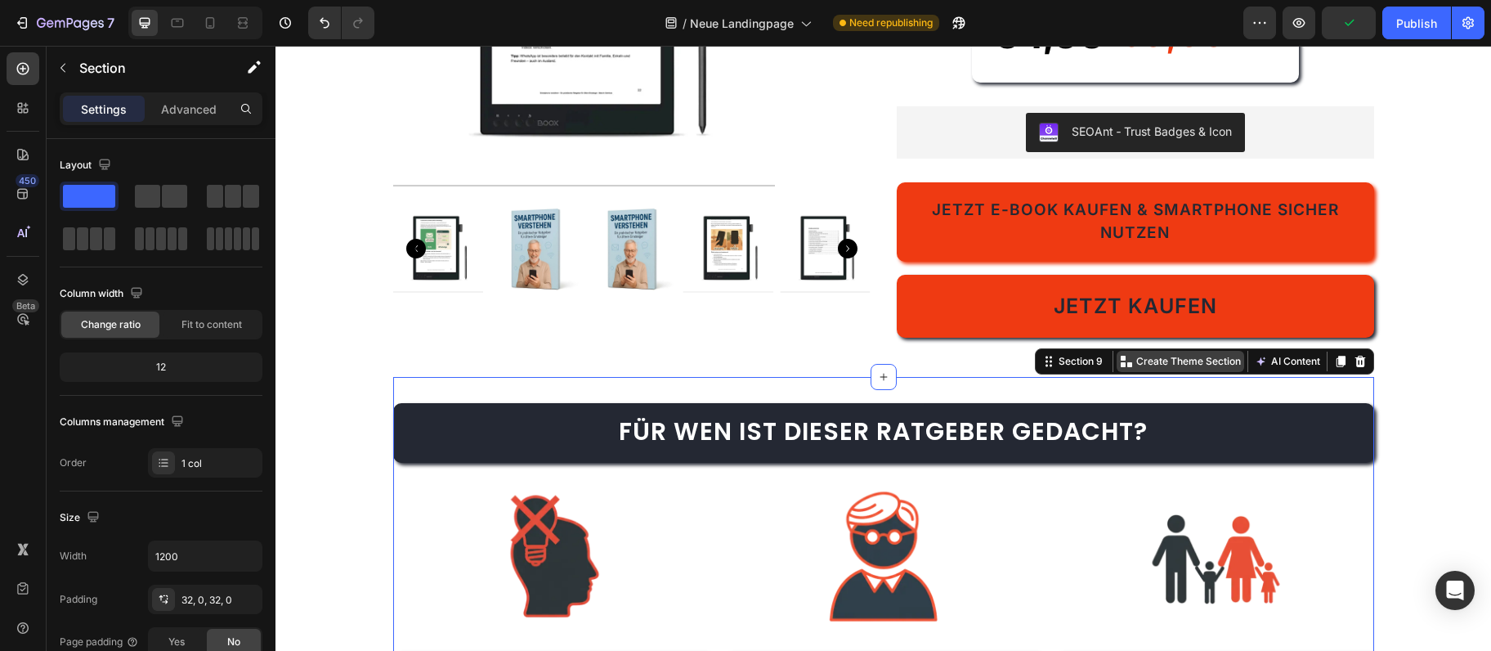
click at [1173, 370] on div "Create Theme Section" at bounding box center [1181, 361] width 128 height 21
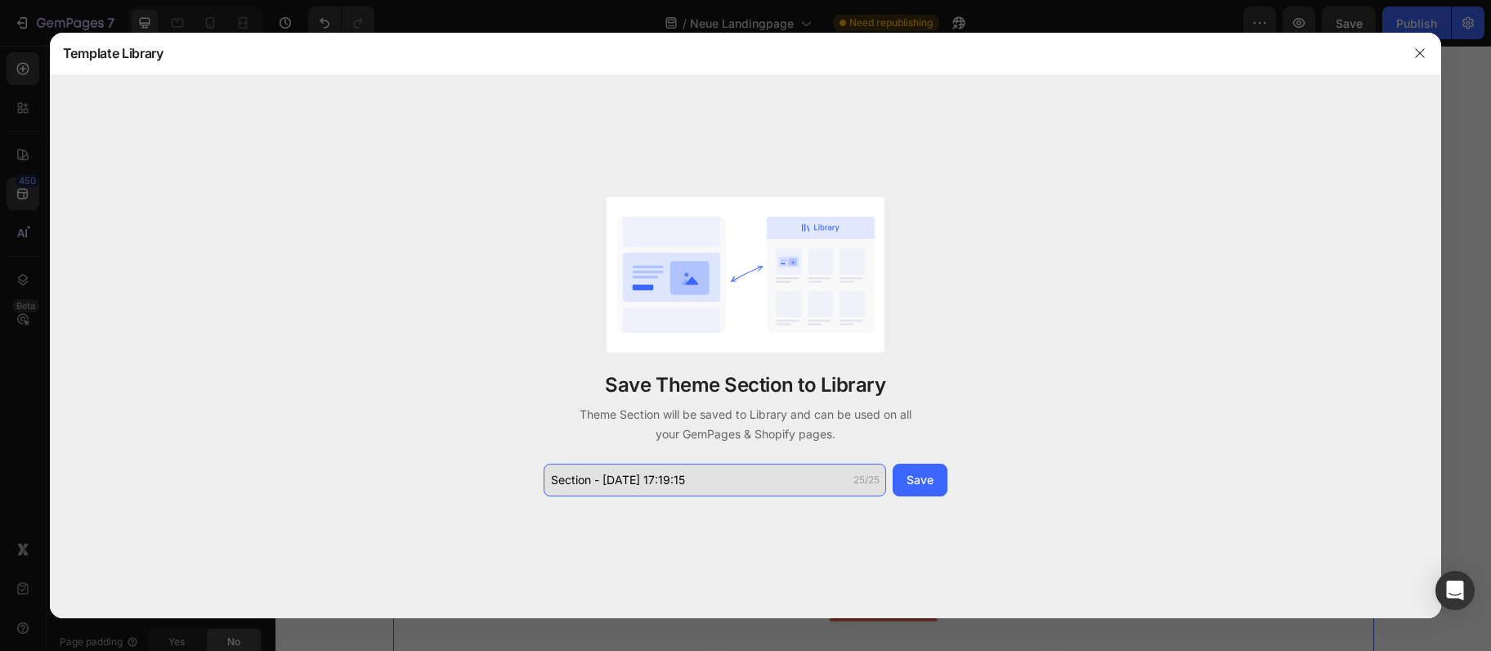
click at [755, 471] on input "Section - Sep 28 17:19:15" at bounding box center [715, 480] width 343 height 33
click at [751, 474] on input "Section - Sep 28 17:19:15" at bounding box center [715, 480] width 343 height 33
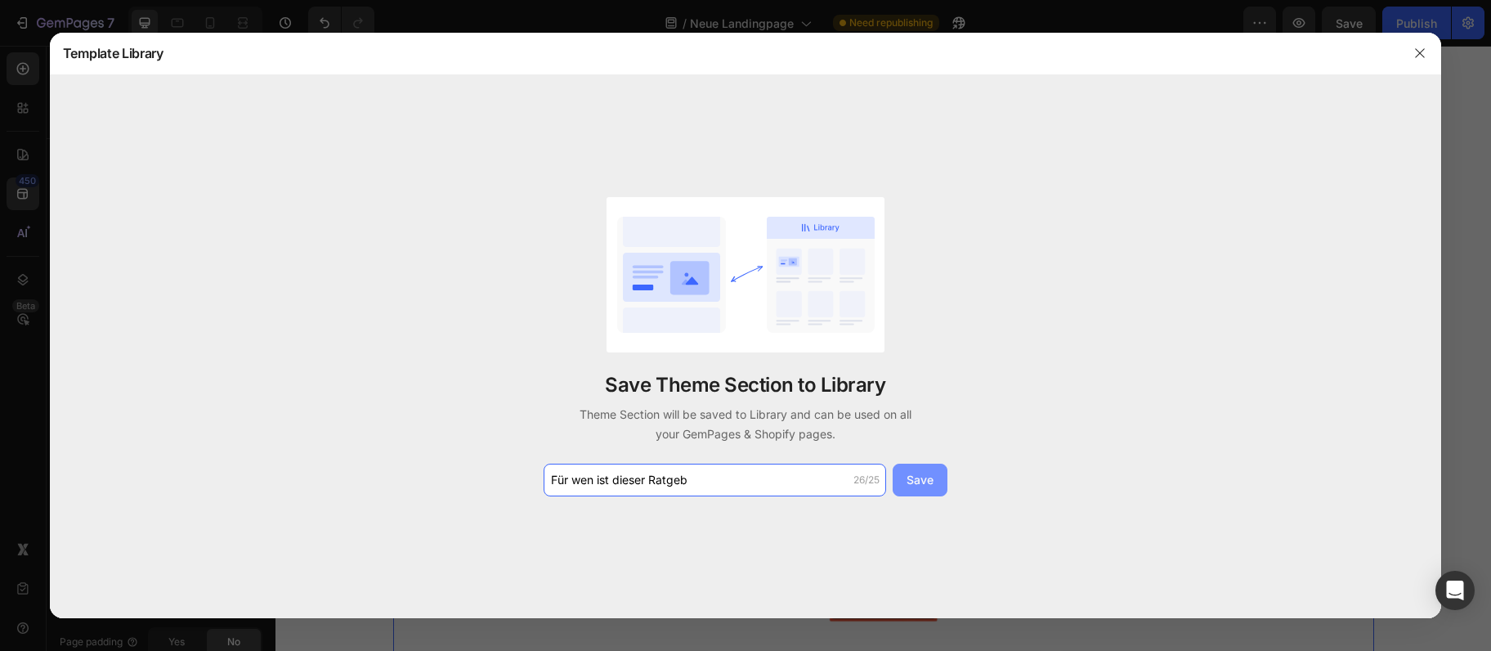
type input "Für wen ist dieser Ratgeb"
click at [926, 474] on div "Save" at bounding box center [920, 479] width 27 height 17
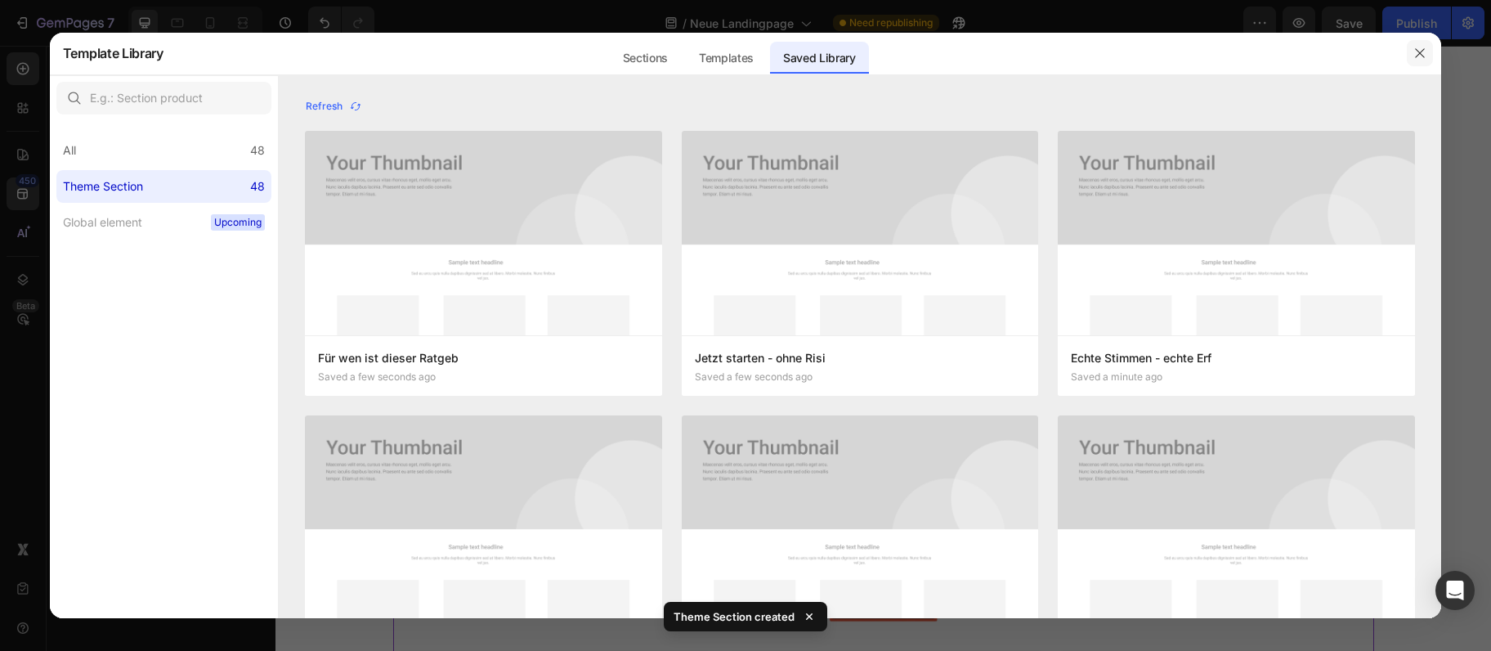
click at [1420, 55] on icon "button" at bounding box center [1420, 53] width 13 height 13
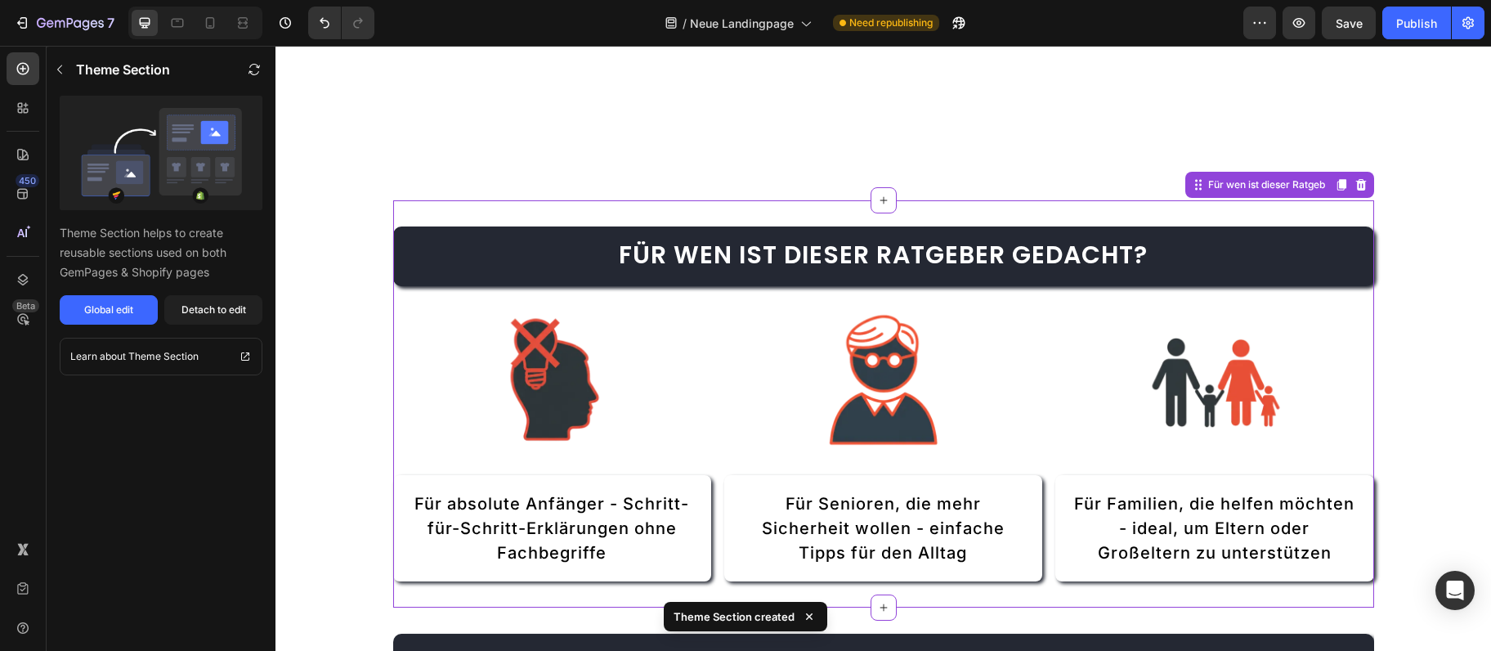
scroll to position [4958, 0]
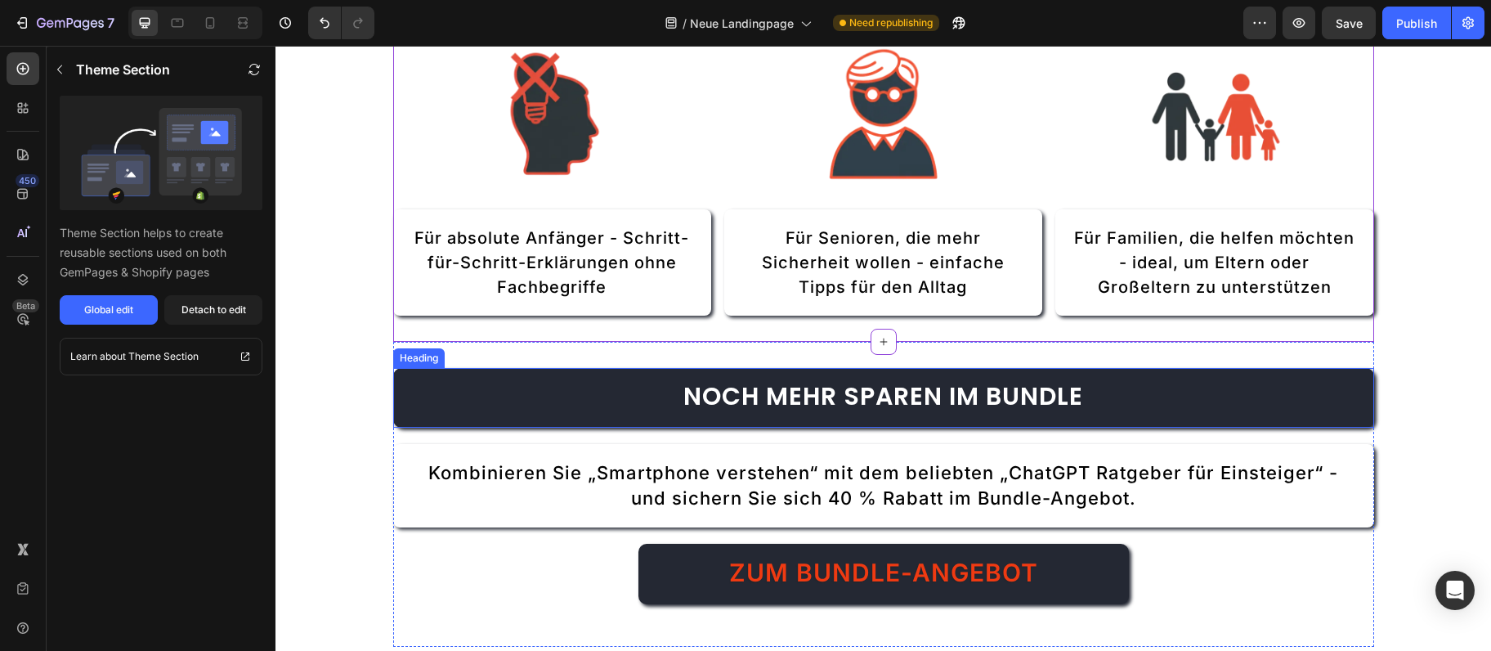
click at [1103, 403] on h2 "Noch mehr sparen im Bundle" at bounding box center [883, 398] width 981 height 60
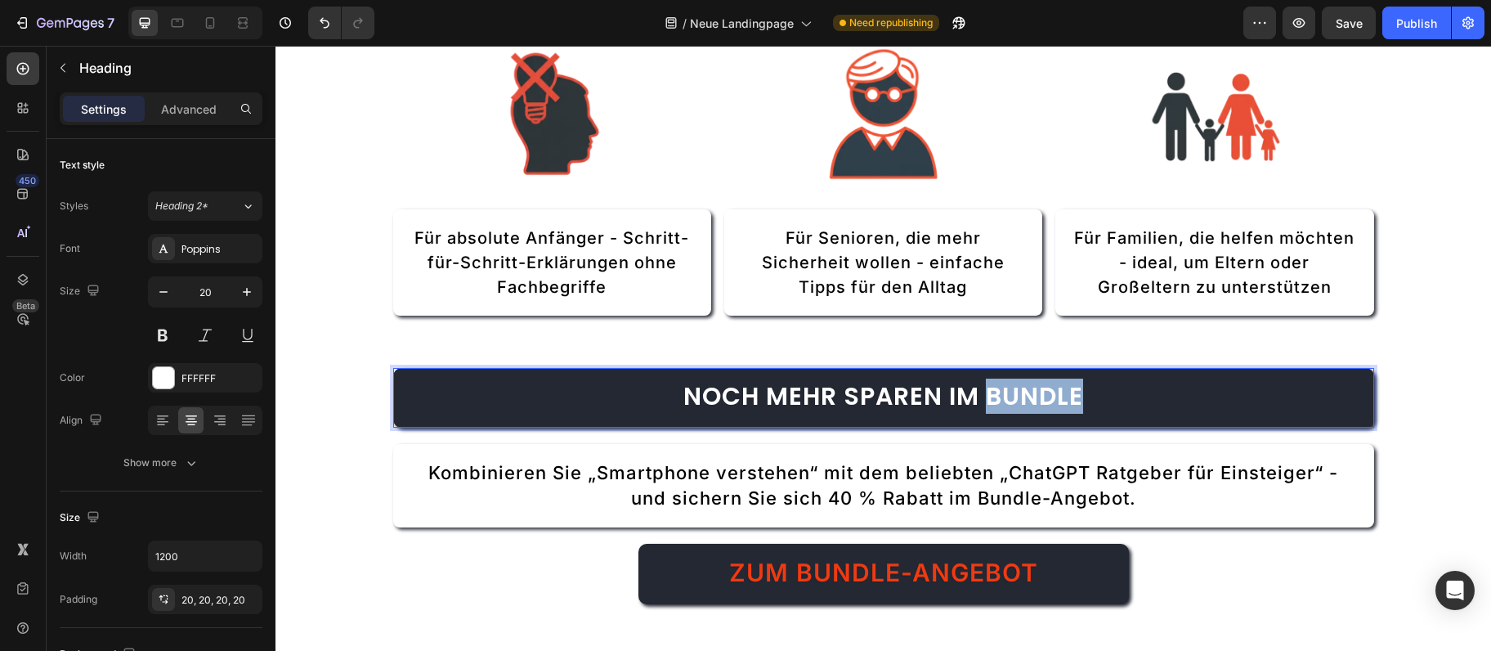
click at [1069, 402] on span "Noch mehr sparen im Bundle" at bounding box center [884, 396] width 400 height 35
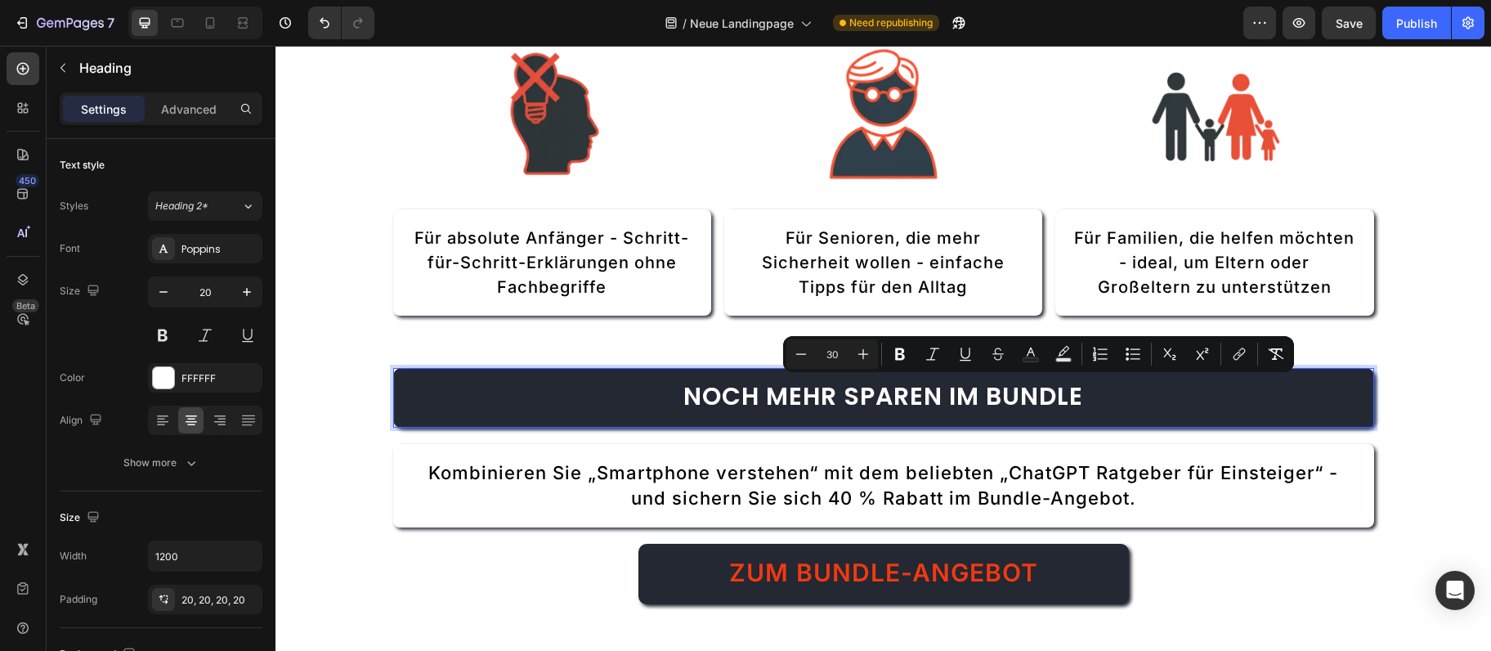
click at [1069, 402] on span "Noch mehr sparen im Bundle" at bounding box center [884, 396] width 400 height 35
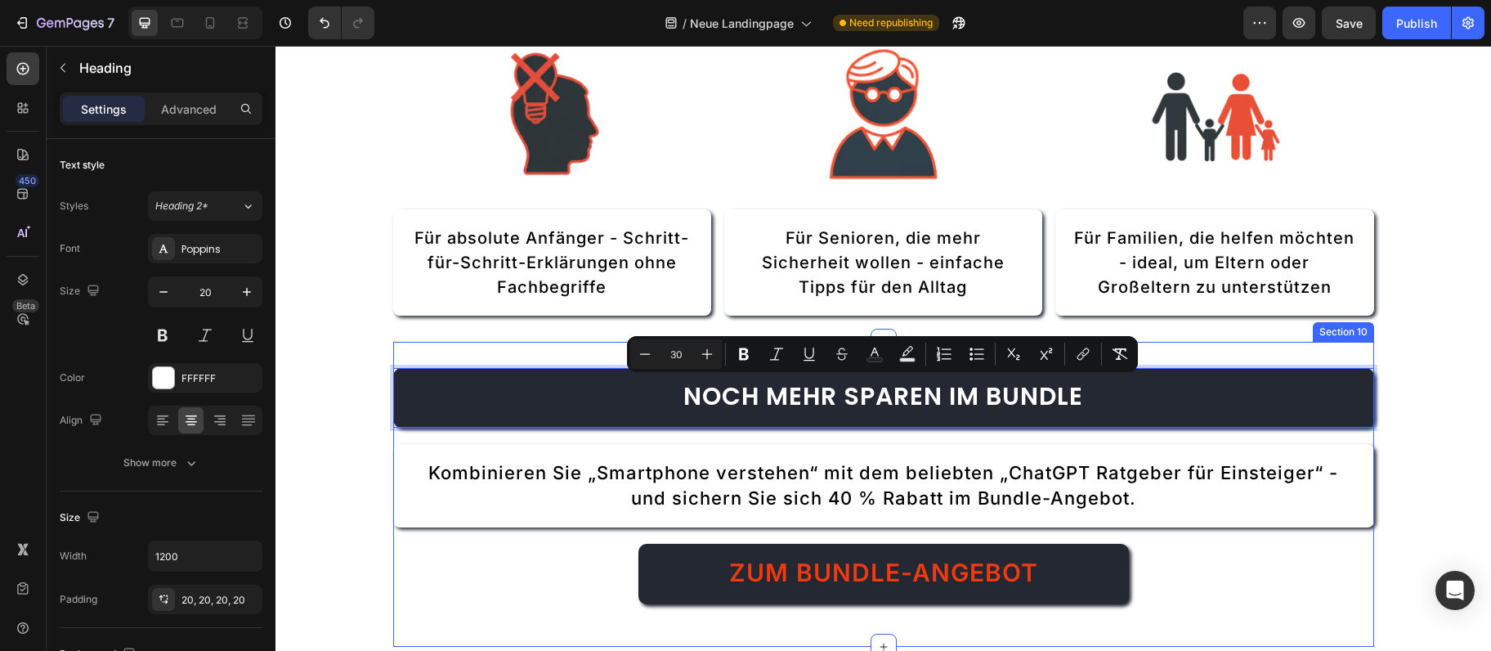
click at [1190, 353] on div "Noch mehr sparen im Bundle Heading 20 Kombinieren Sie „Smartphone verstehen“ mi…" at bounding box center [883, 494] width 981 height 305
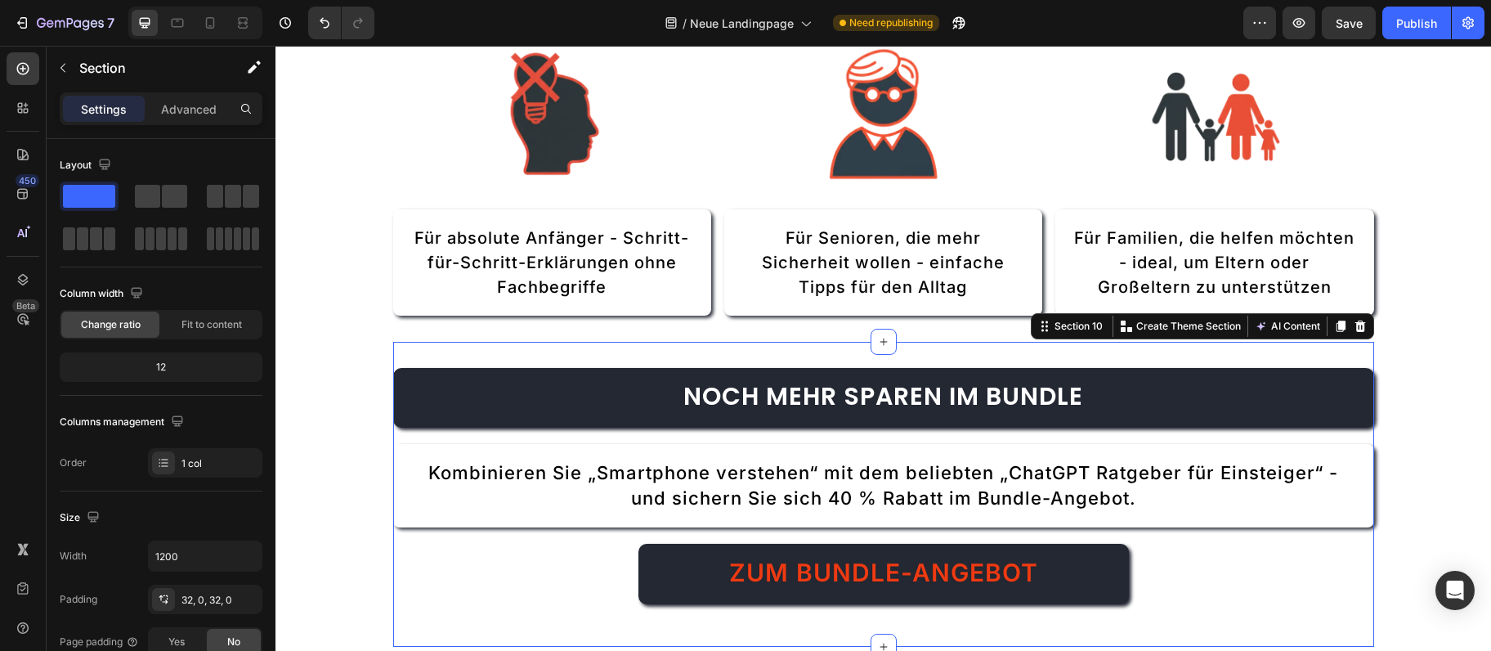
scroll to position [5135, 0]
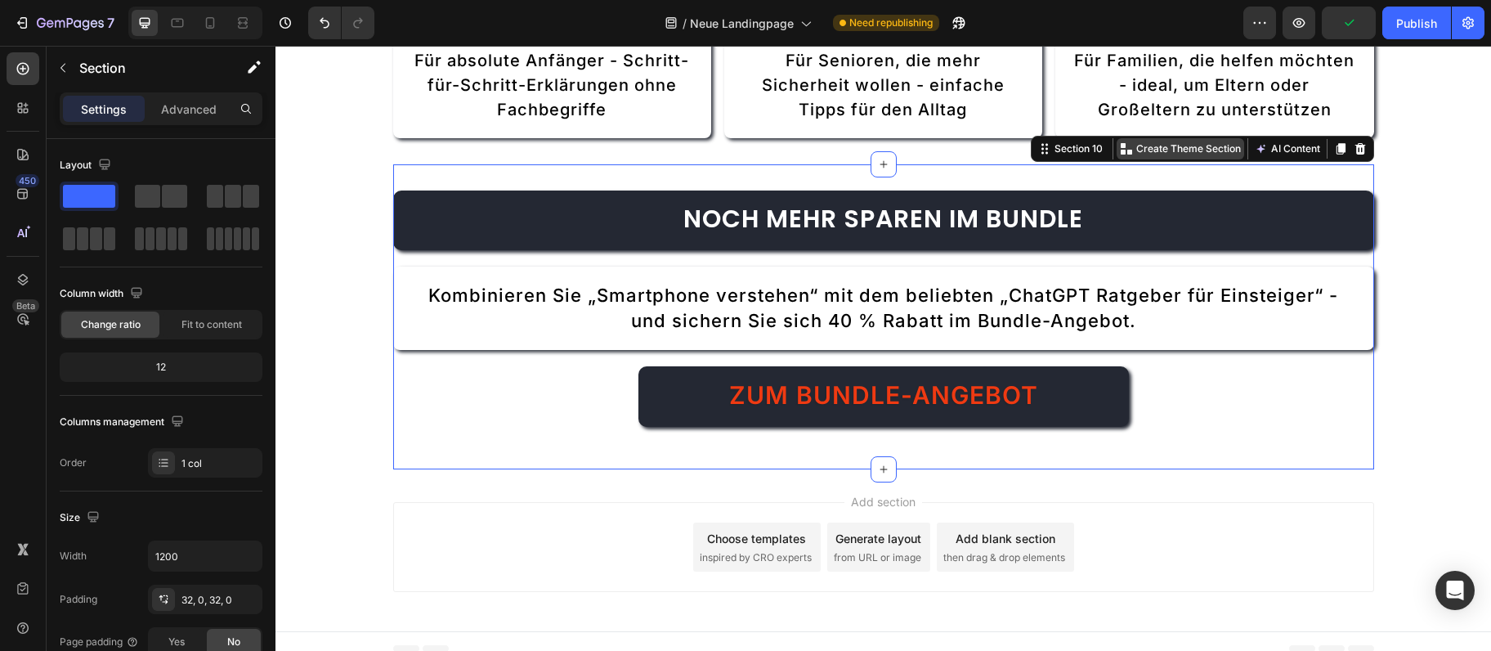
click at [1226, 145] on p "Create Theme Section" at bounding box center [1188, 148] width 105 height 15
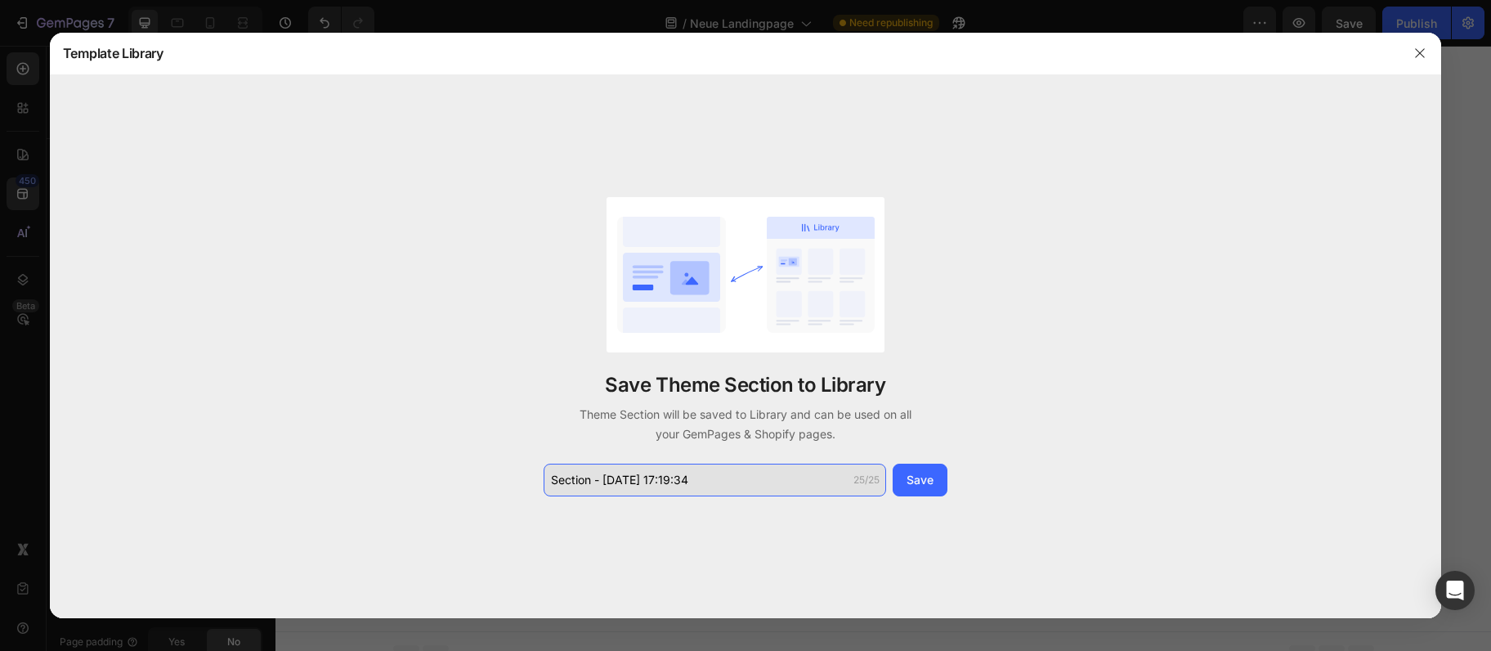
click at [665, 467] on input "Section - Sep 28 17:19:34" at bounding box center [715, 480] width 343 height 33
type input "Noch mehr sparen im Bundl"
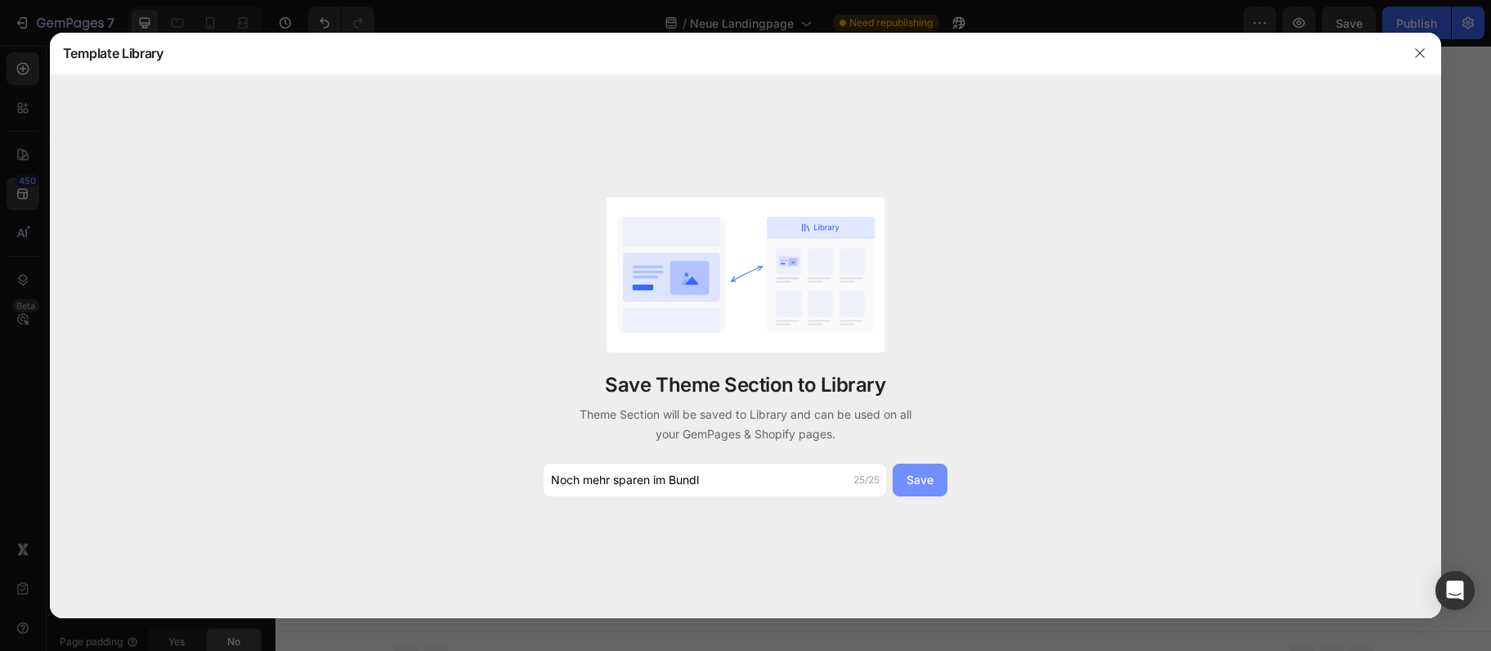
click at [933, 473] on div "Save" at bounding box center [920, 479] width 27 height 17
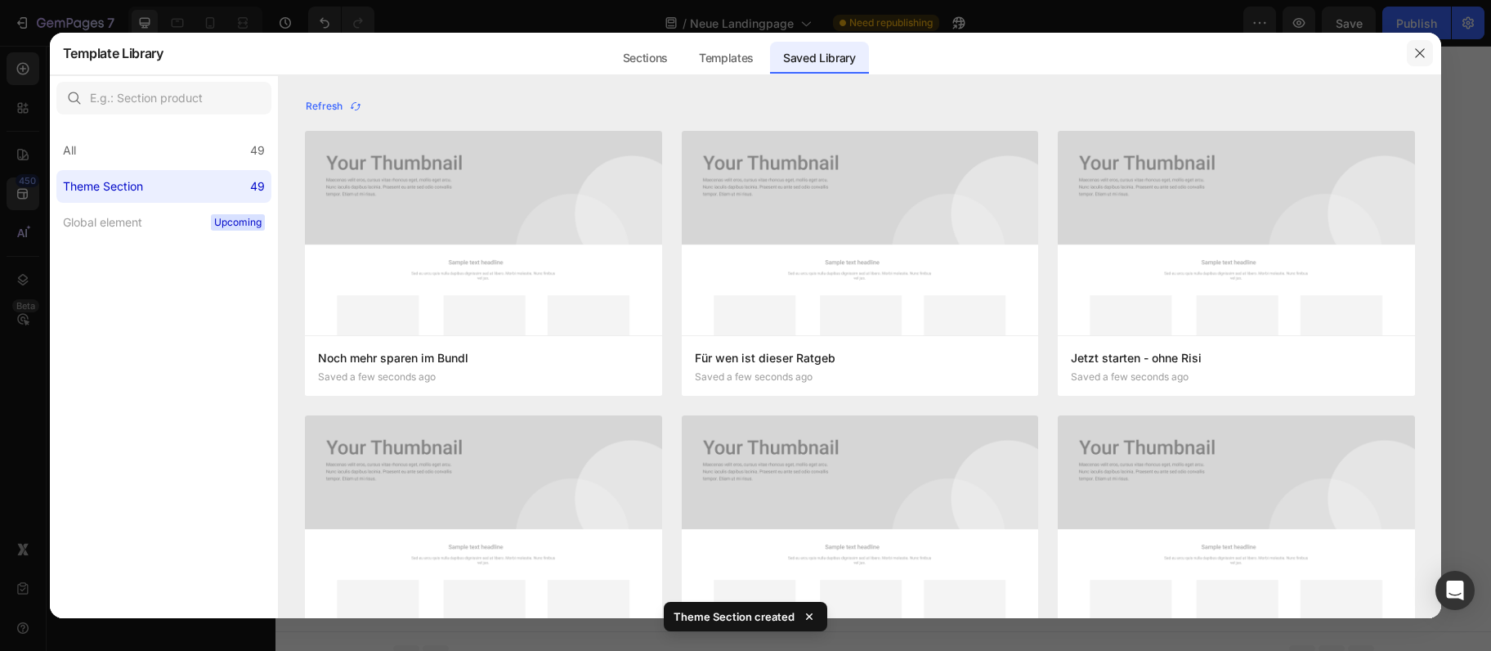
drag, startPoint x: 1414, startPoint y: 54, endPoint x: 1135, endPoint y: 25, distance: 280.3
click at [1414, 54] on button "button" at bounding box center [1420, 53] width 26 height 26
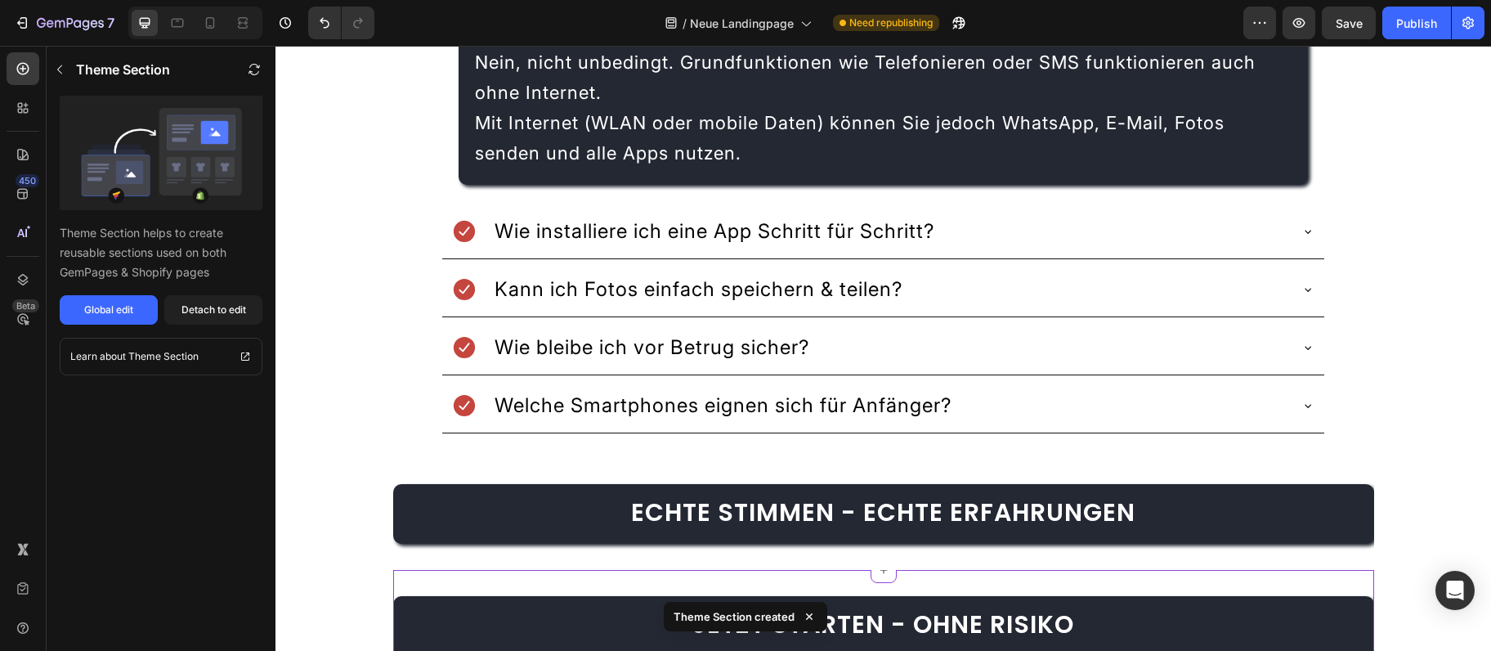
scroll to position [3732, 0]
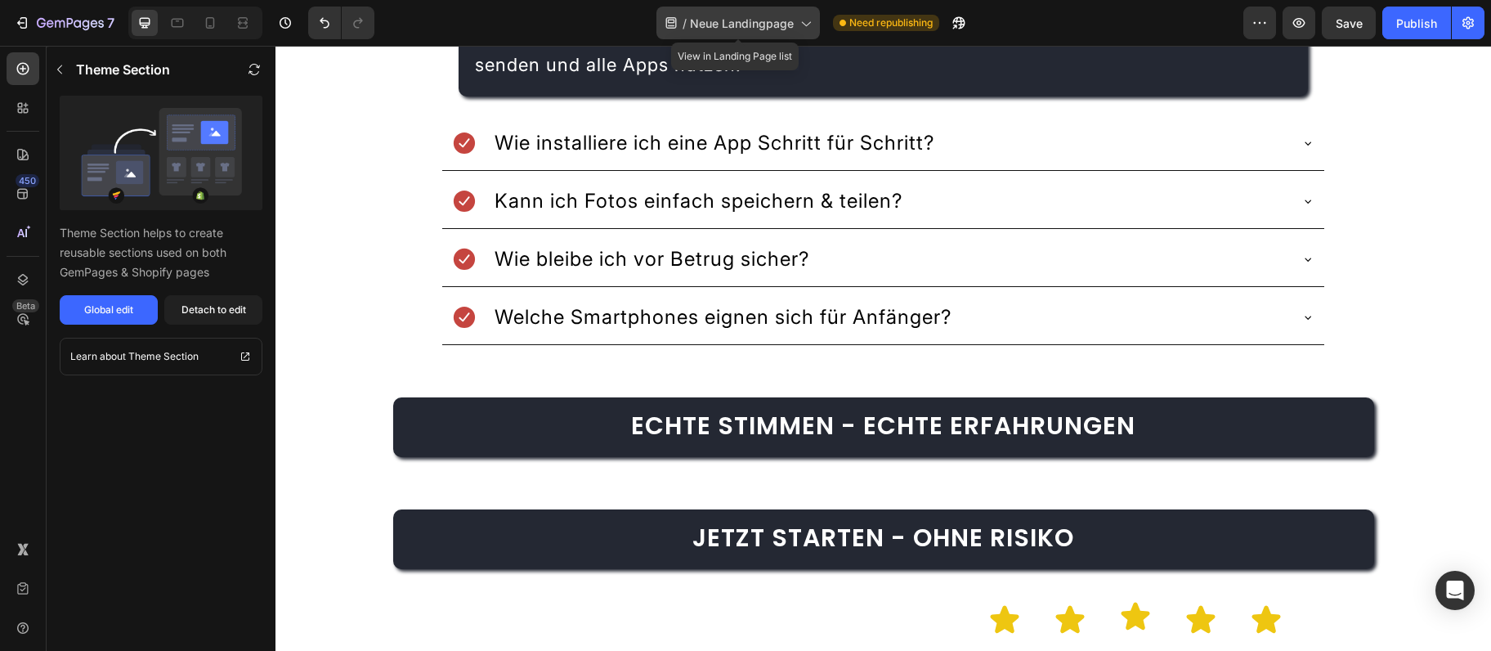
click at [747, 28] on span "Neue Landingpage" at bounding box center [742, 23] width 104 height 17
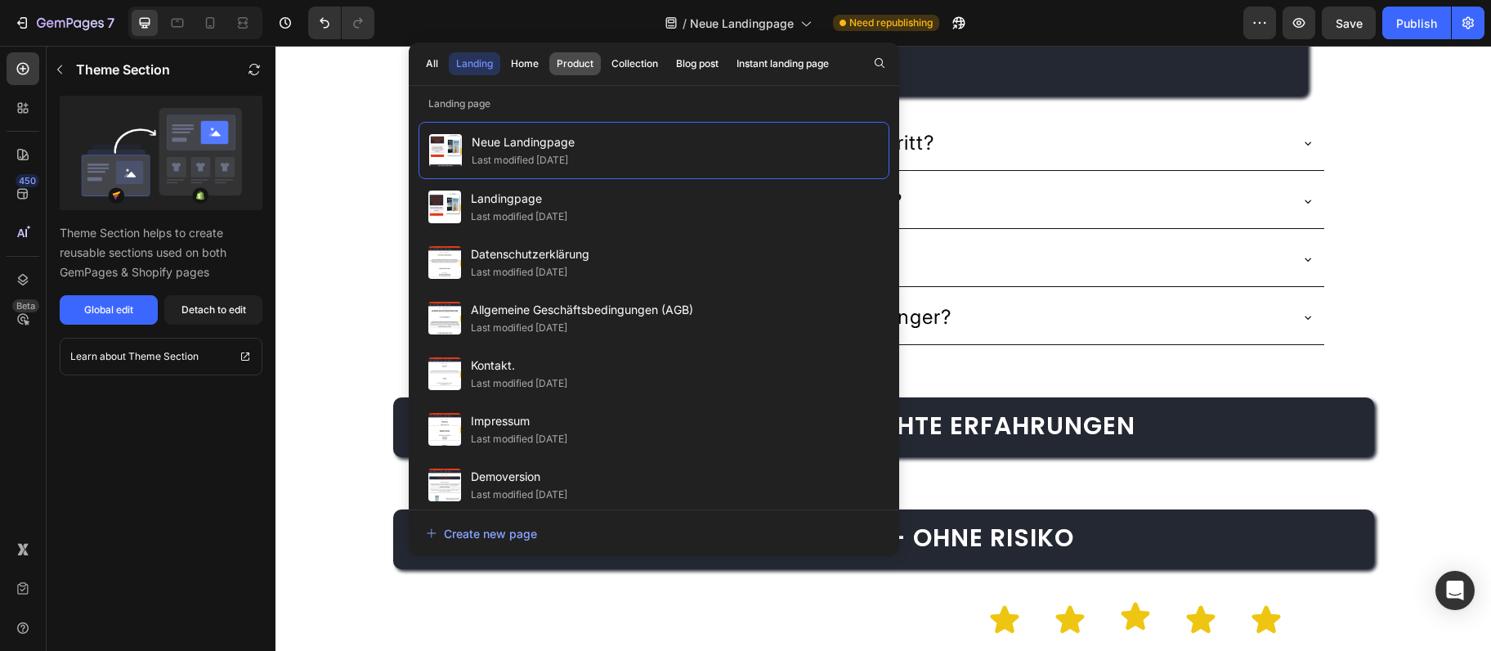
click at [573, 70] on div "Product" at bounding box center [575, 63] width 37 height 15
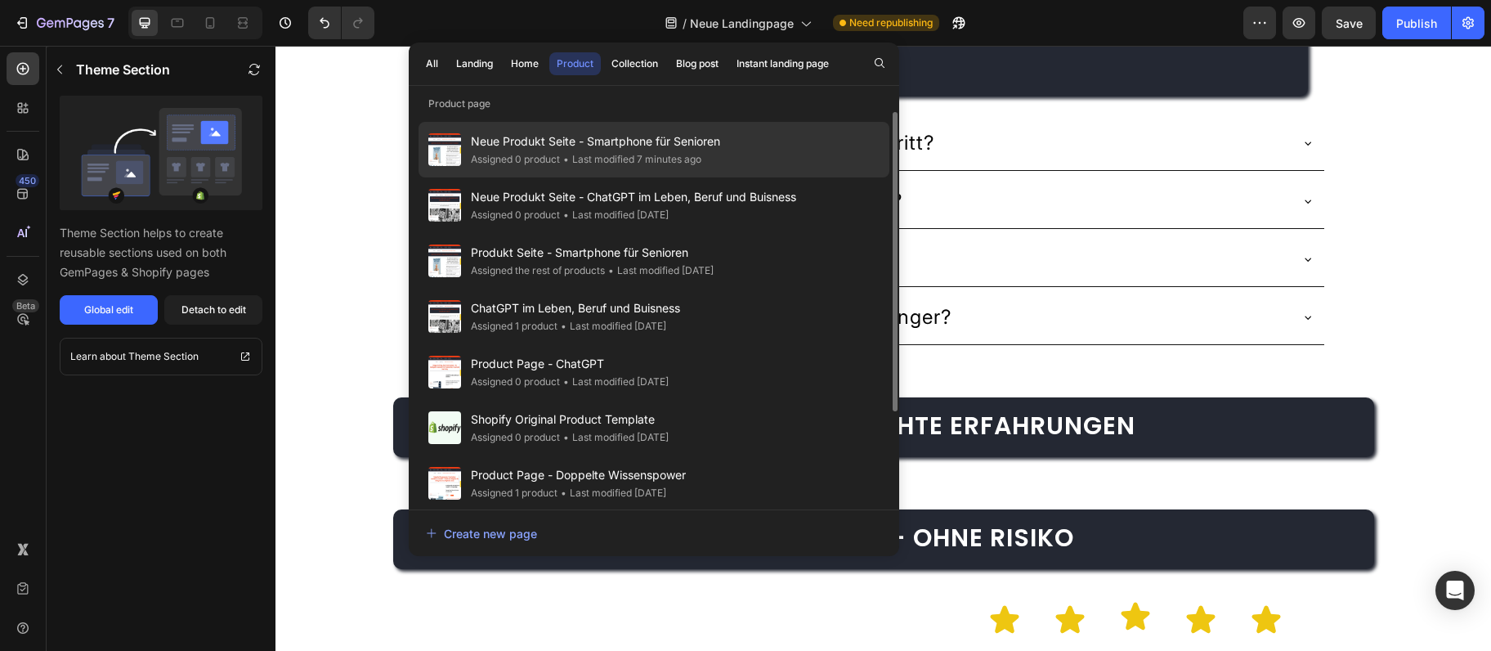
click at [562, 150] on span "Neue Produkt Seite - Smartphone für Senioren" at bounding box center [595, 142] width 249 height 20
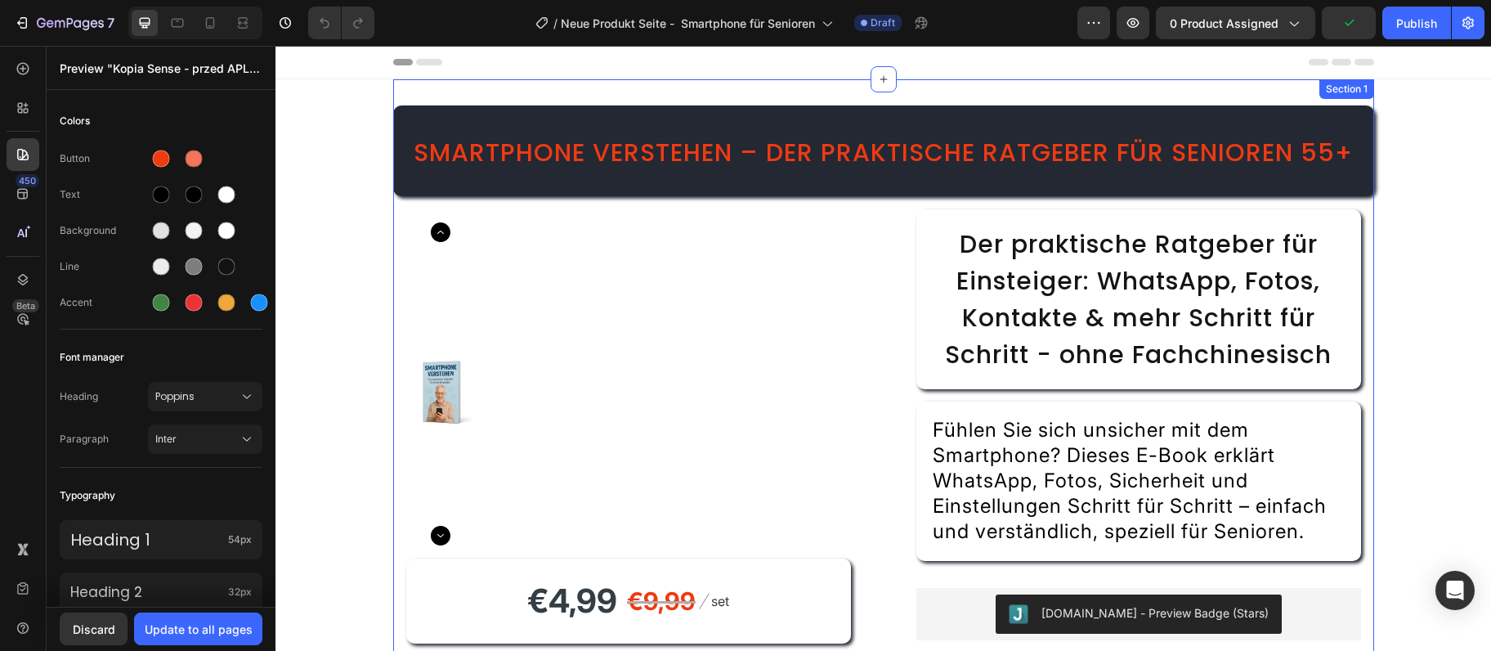
scroll to position [88, 0]
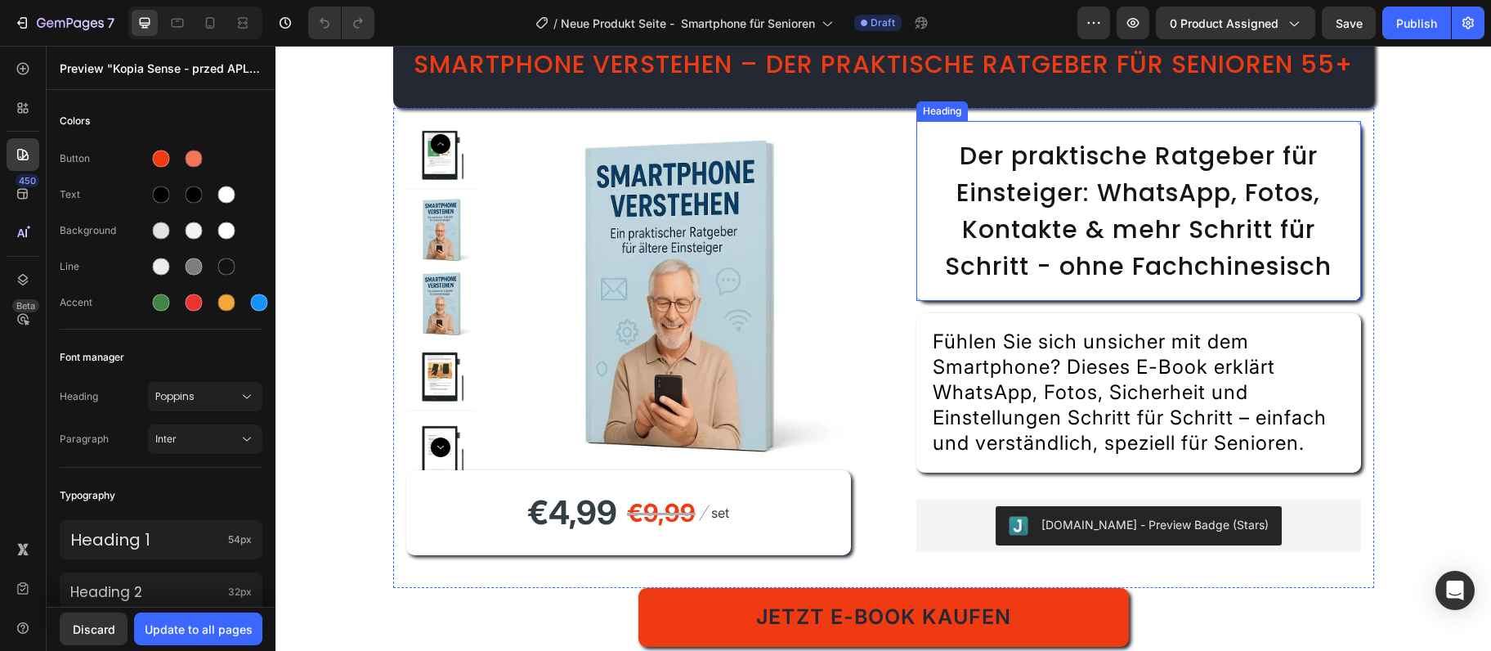
click at [1119, 284] on span "Der praktische Ratgeber für Einsteiger: WhatsApp, Fotos, Kontakte & mehr Schrit…" at bounding box center [1138, 211] width 387 height 146
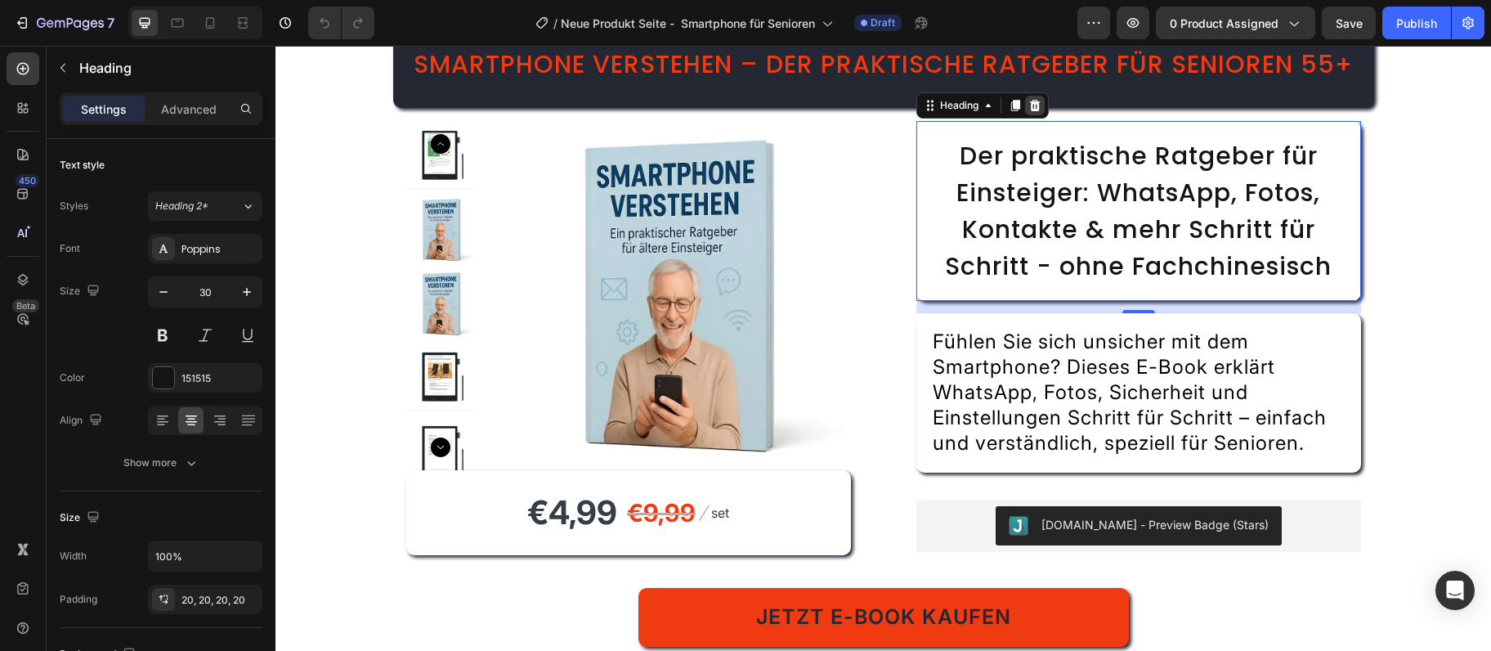
click at [1045, 115] on div at bounding box center [1035, 106] width 20 height 20
click at [1046, 168] on div "Product Images €4,99 Product Price Product Price €9,99 Compare Price Compare Pr…" at bounding box center [883, 348] width 981 height 480
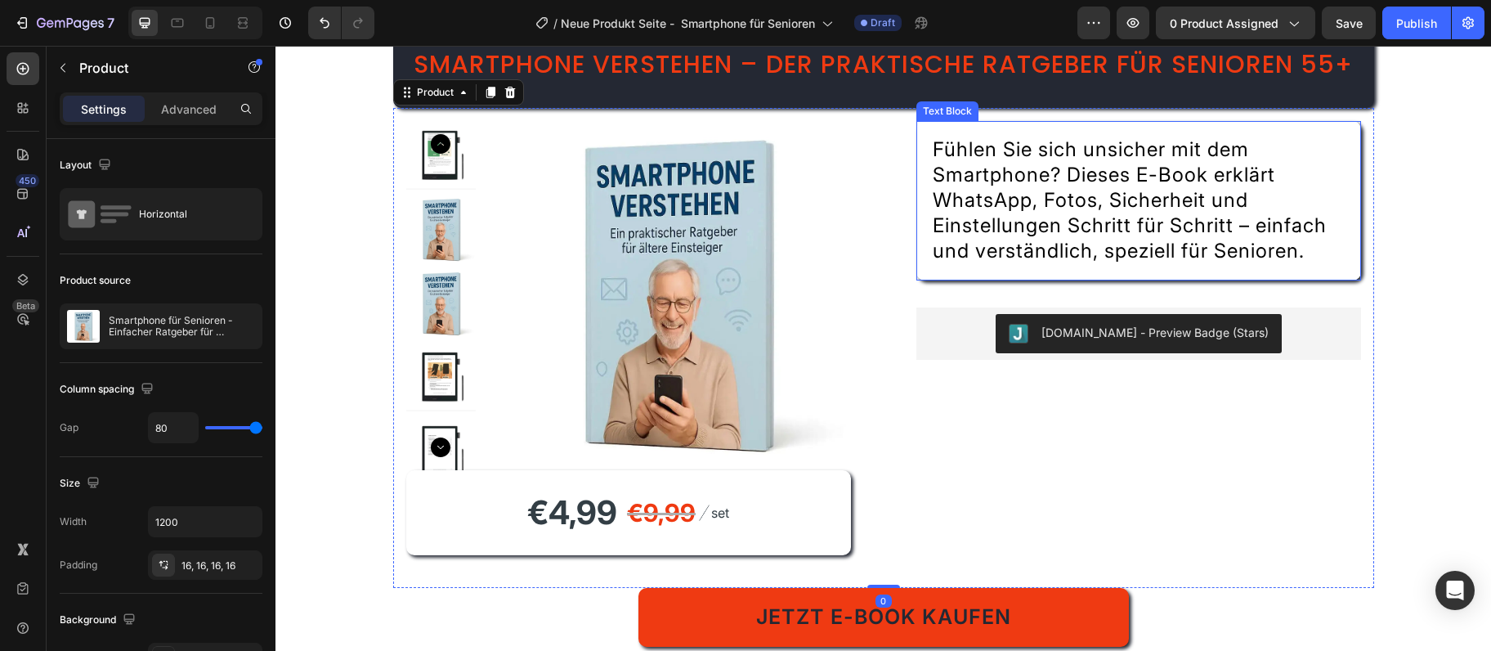
click at [1109, 262] on span "Fühlen Sie sich unsicher mit dem Smartphone? Dieses E-Book erklärt WhatsApp, Fo…" at bounding box center [1130, 199] width 394 height 125
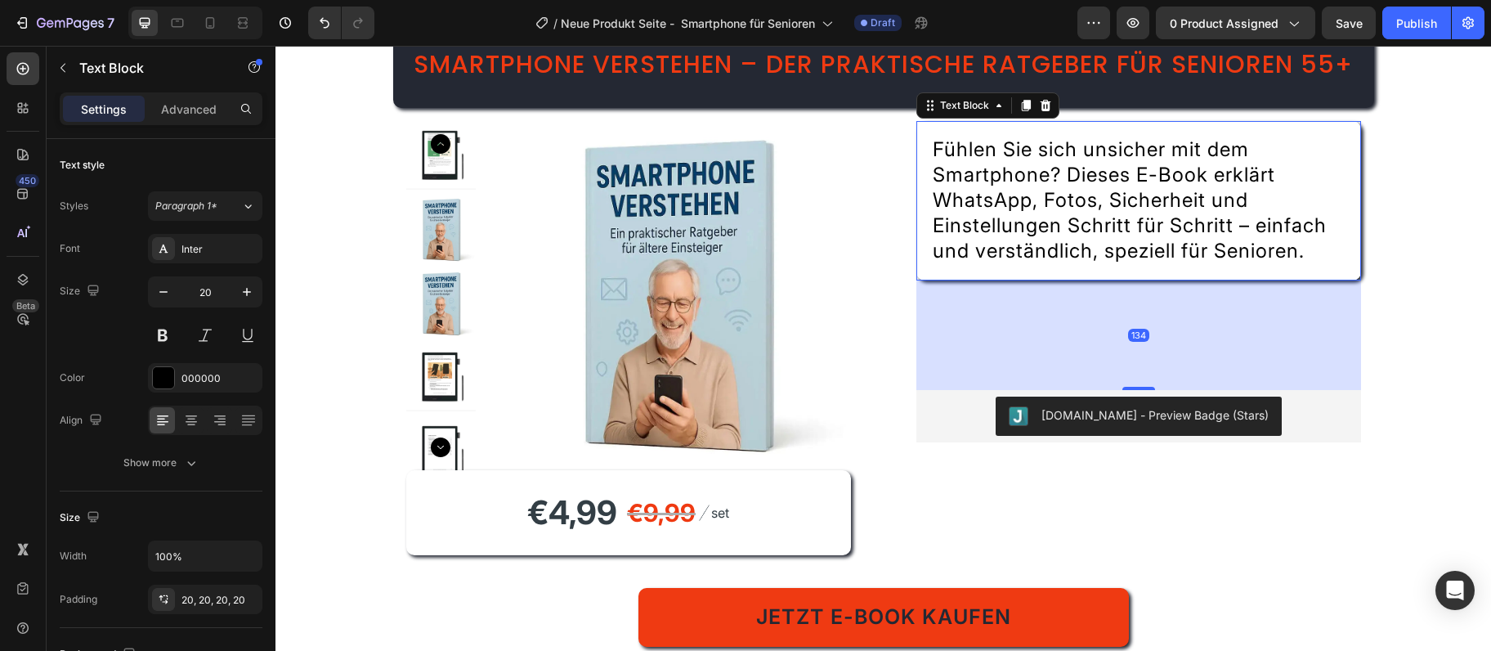
drag, startPoint x: 1140, startPoint y: 364, endPoint x: 1140, endPoint y: 446, distance: 82.6
click at [1140, 390] on div at bounding box center [1139, 388] width 33 height 3
click at [1190, 108] on h2 "Smartphone verstehen – Der praktische Ratgeber für Senioren 55+" at bounding box center [883, 62] width 981 height 91
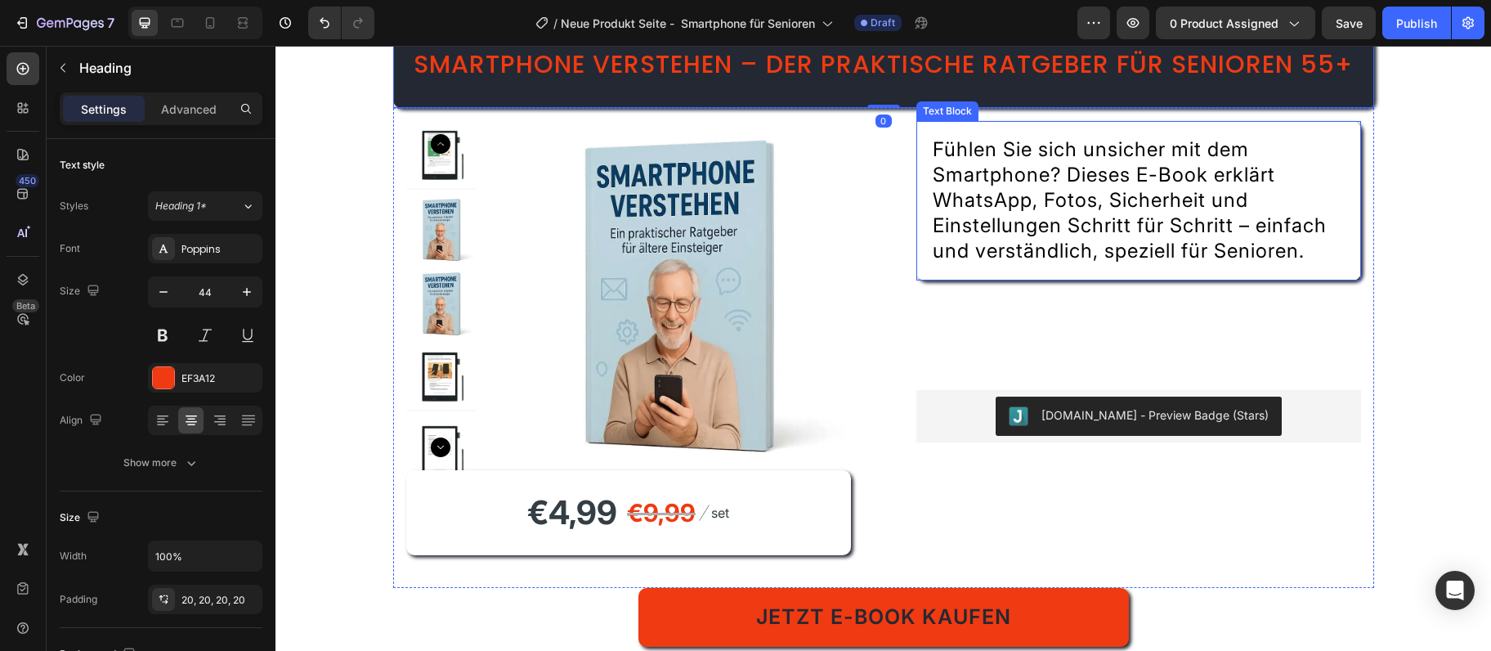
click at [1112, 182] on div "Fühlen Sie sich unsicher mit dem Smartphone? Dieses E-Book erklärt WhatsApp, Fo…" at bounding box center [1139, 200] width 445 height 159
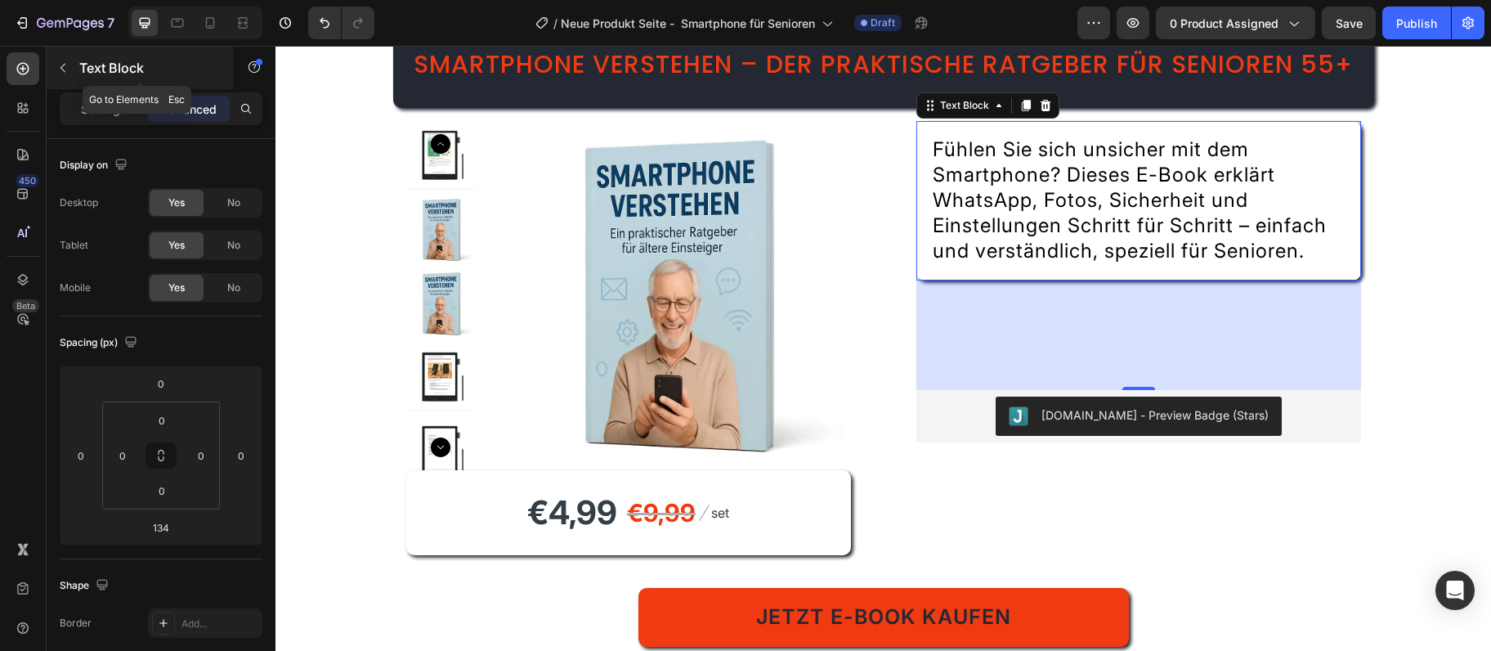
click at [65, 66] on icon "button" at bounding box center [62, 67] width 13 height 13
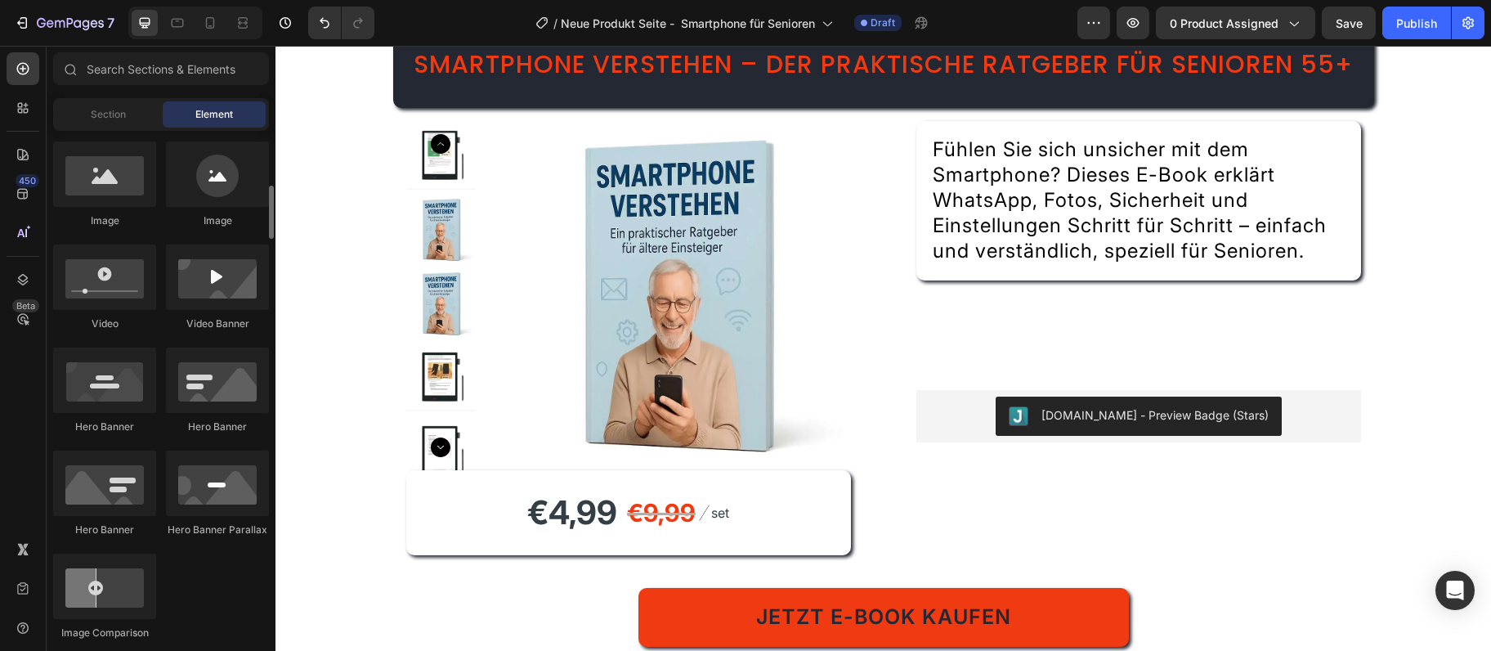
scroll to position [974, 0]
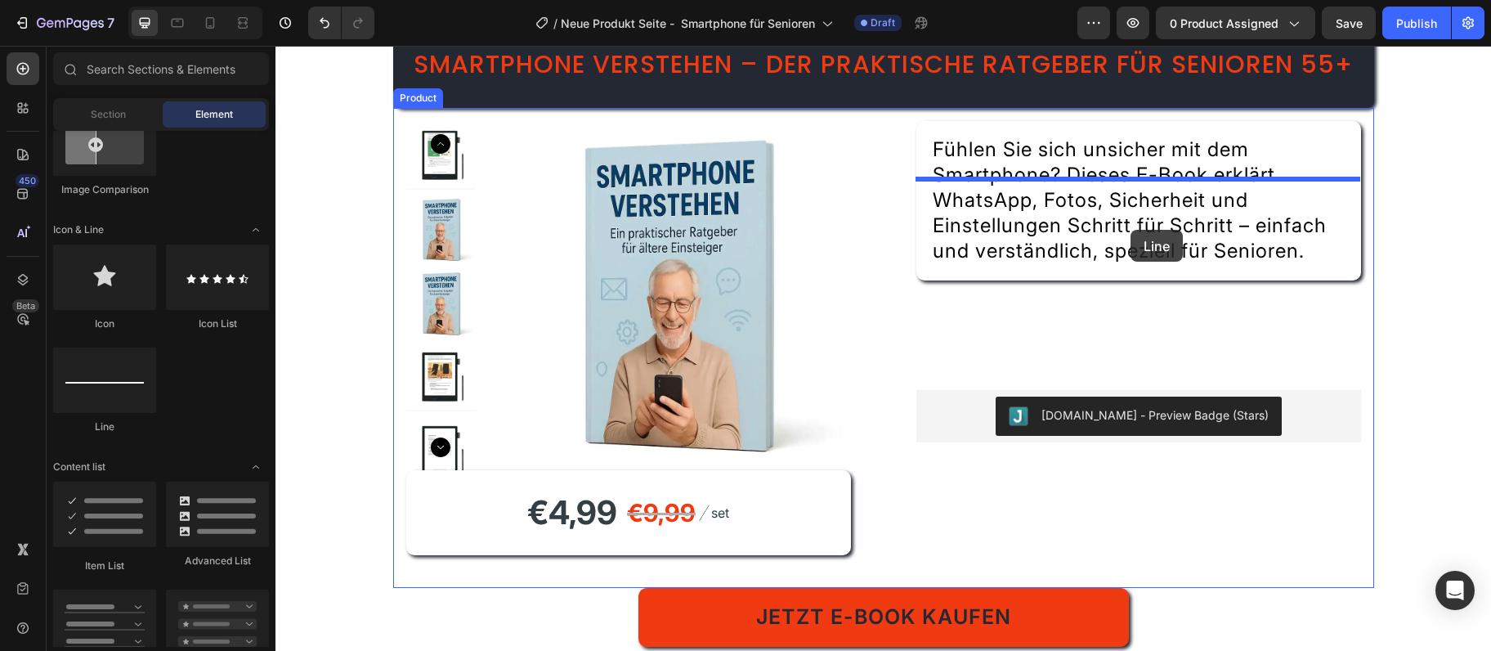
drag, startPoint x: 398, startPoint y: 433, endPoint x: 1131, endPoint y: 230, distance: 760.1
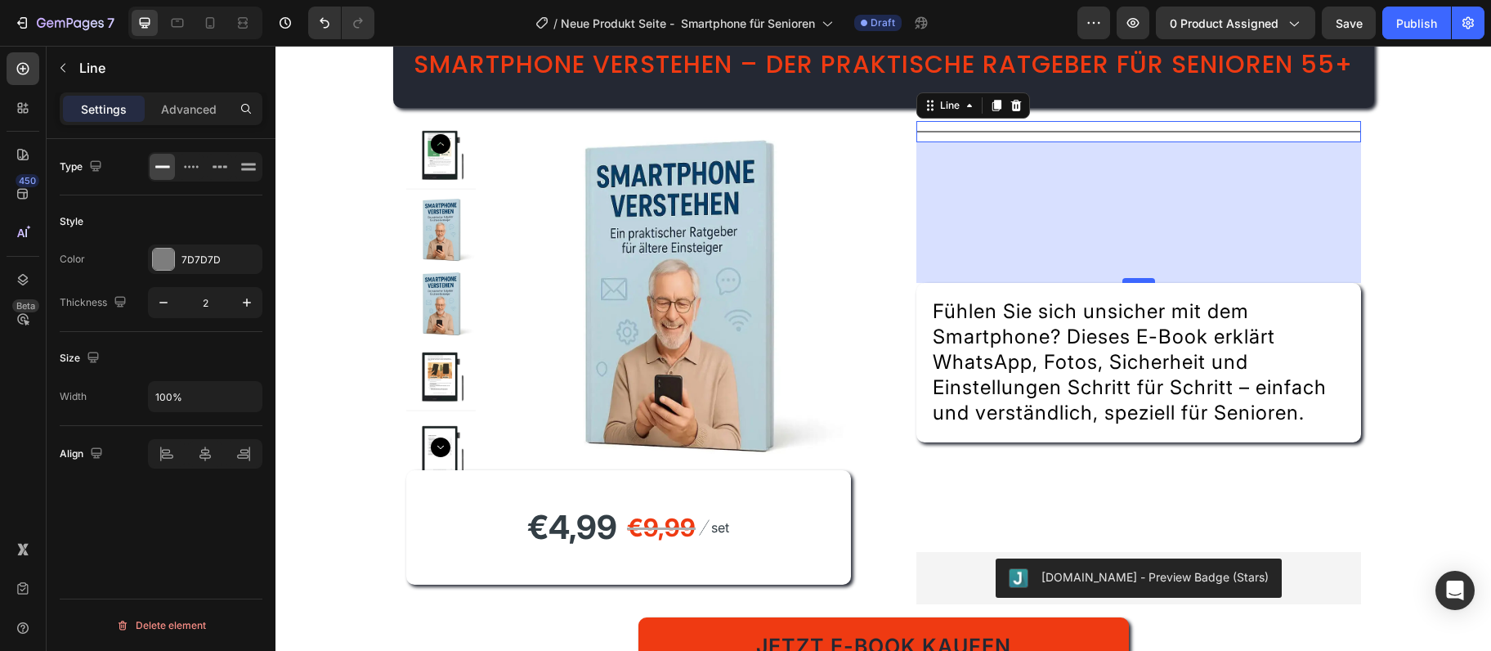
drag, startPoint x: 1135, startPoint y: 309, endPoint x: 1125, endPoint y: 340, distance: 32.6
click at [1125, 283] on div at bounding box center [1139, 280] width 33 height 5
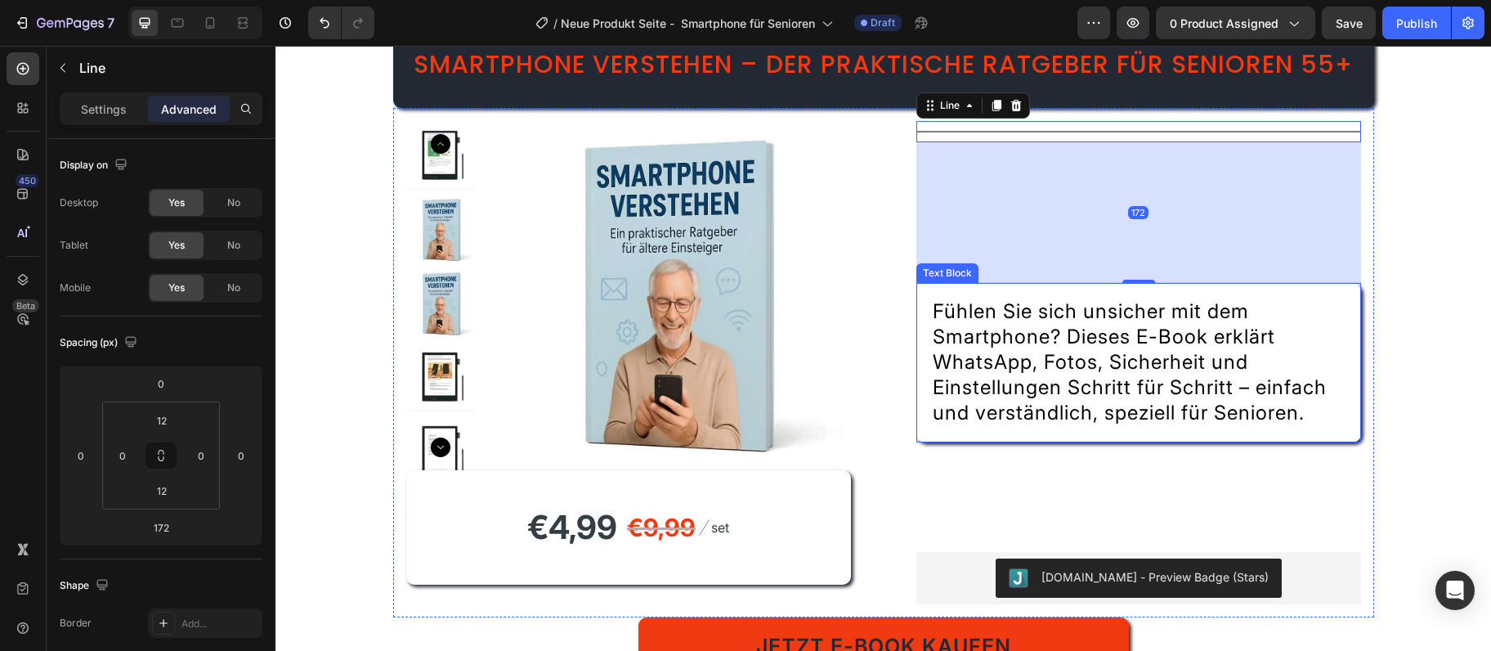
click at [1133, 415] on span "Fühlen Sie sich unsicher mit dem Smartphone? Dieses E-Book erklärt WhatsApp, Fo…" at bounding box center [1130, 361] width 394 height 125
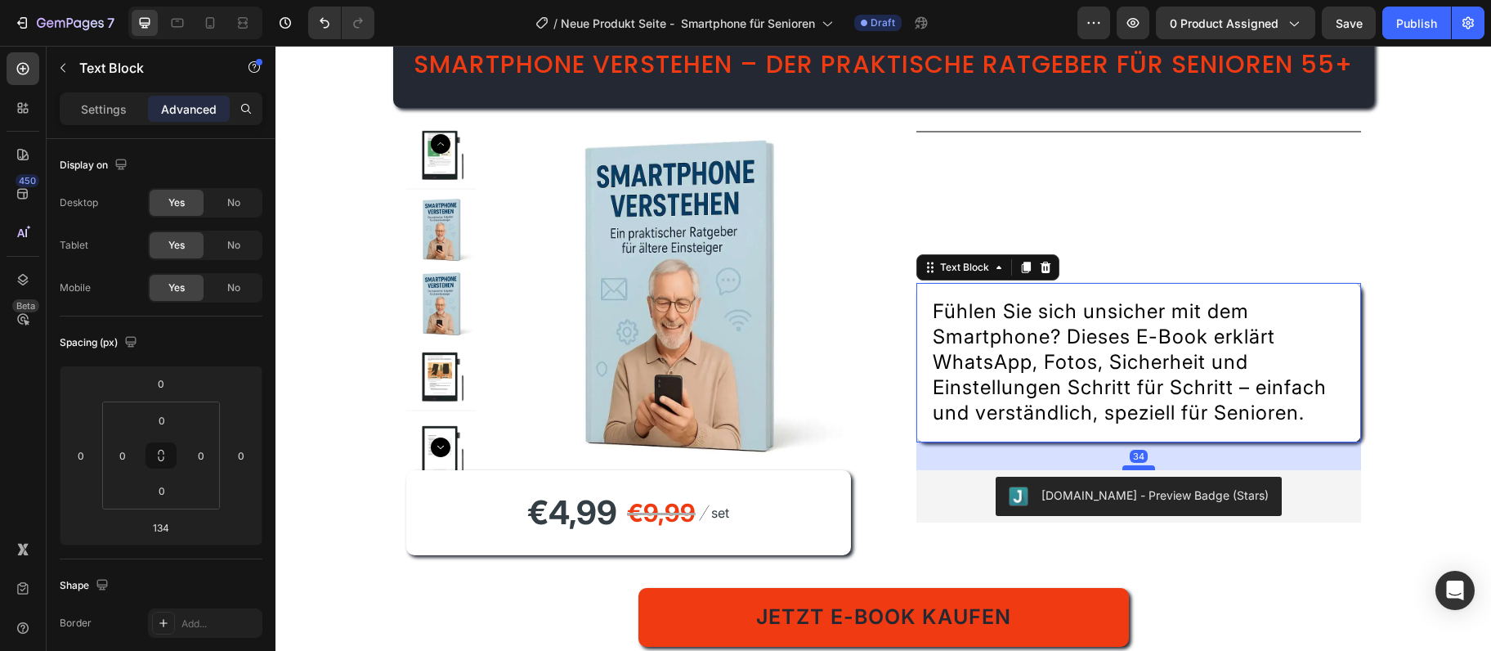
drag, startPoint x: 1134, startPoint y: 607, endPoint x: 1132, endPoint y: 526, distance: 81.8
click at [1132, 442] on div "34" at bounding box center [1139, 442] width 445 height 0
type input "34"
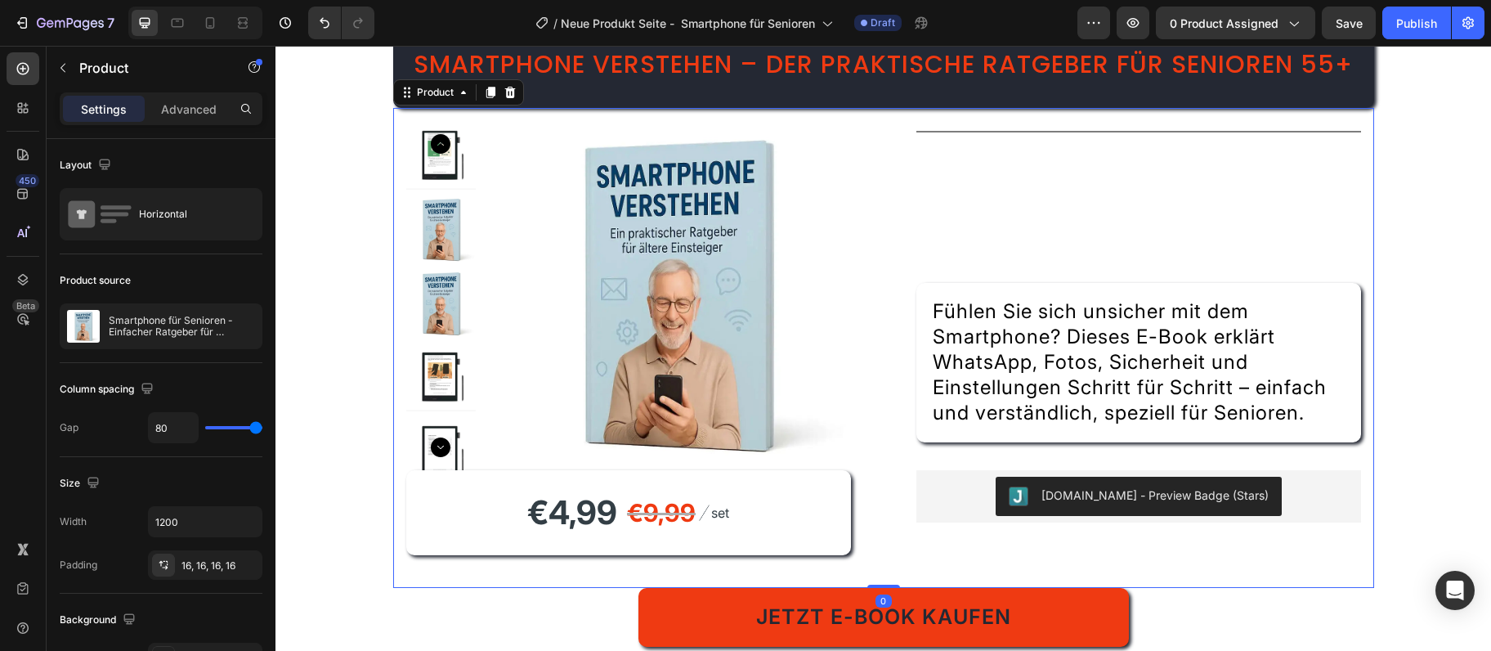
click at [1148, 319] on div "Title Line Fühlen Sie sich unsicher mit dem Smartphone? Dieses E-Book erklärt W…" at bounding box center [1139, 348] width 445 height 454
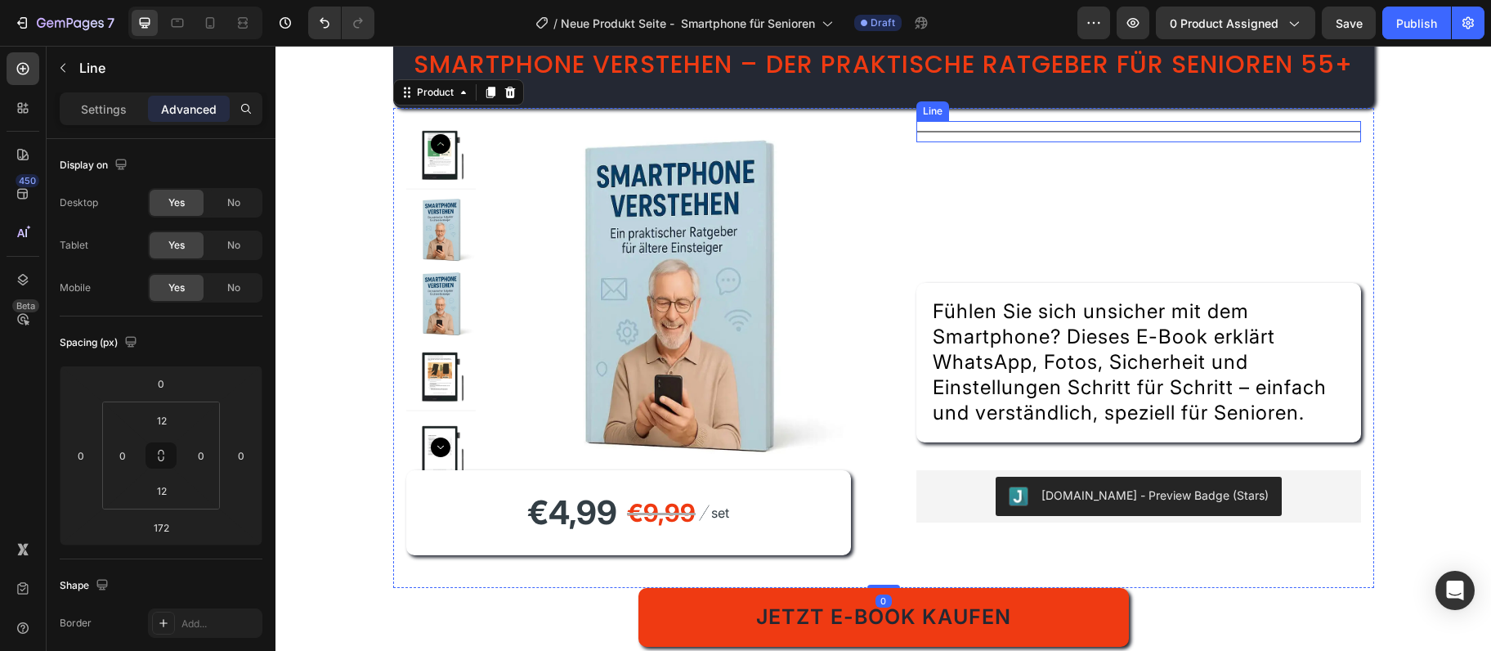
click at [1162, 142] on div "Title Line" at bounding box center [1139, 131] width 445 height 21
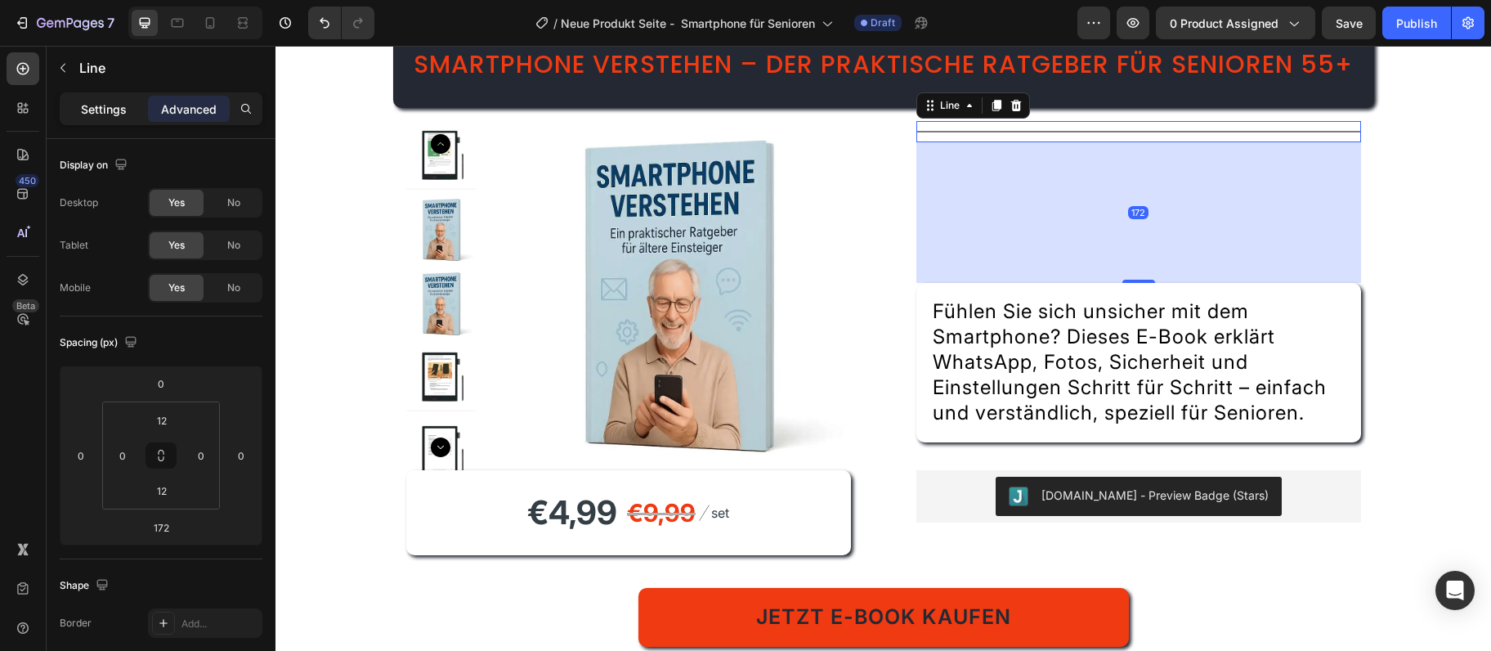
drag, startPoint x: 107, startPoint y: 142, endPoint x: 103, endPoint y: 105, distance: 37.8
click at [107, 139] on div "Display on Desktop Yes No Tablet Yes No Mobile Yes No Spacing (px) 0 0 172 0 12…" at bounding box center [161, 418] width 229 height 558
click at [103, 104] on p "Settings" at bounding box center [104, 109] width 46 height 17
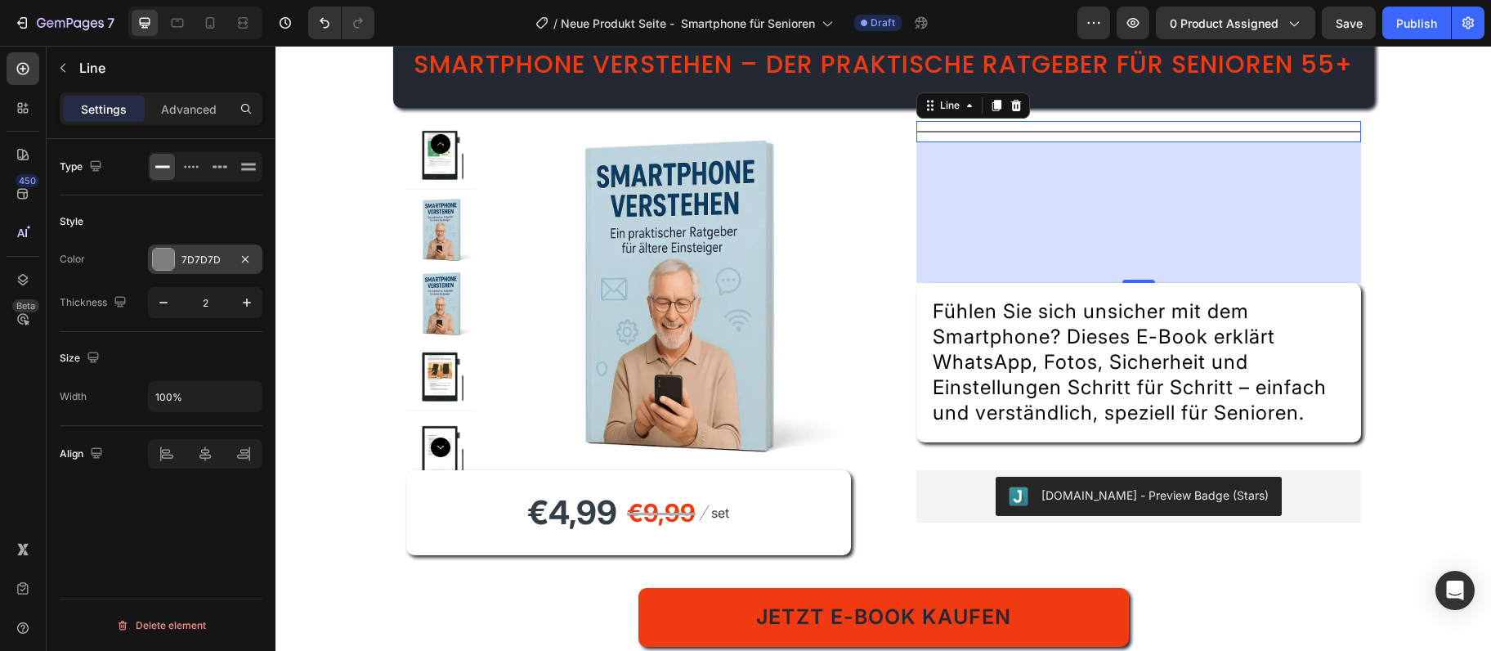
click at [203, 257] on div "7D7D7D" at bounding box center [205, 260] width 47 height 15
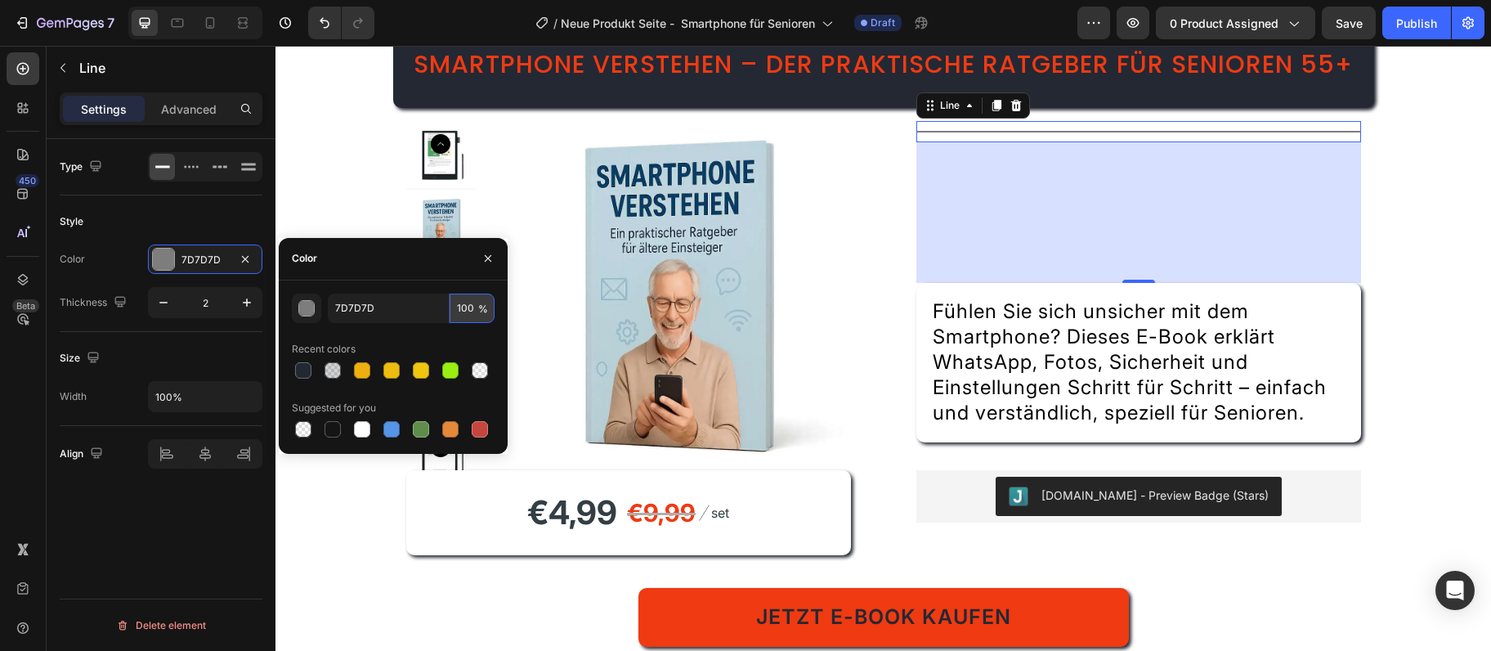
click at [474, 303] on input "100" at bounding box center [472, 308] width 45 height 29
click at [465, 310] on input "100" at bounding box center [472, 308] width 45 height 29
type input "0"
click at [962, 280] on div "172" at bounding box center [1139, 212] width 445 height 141
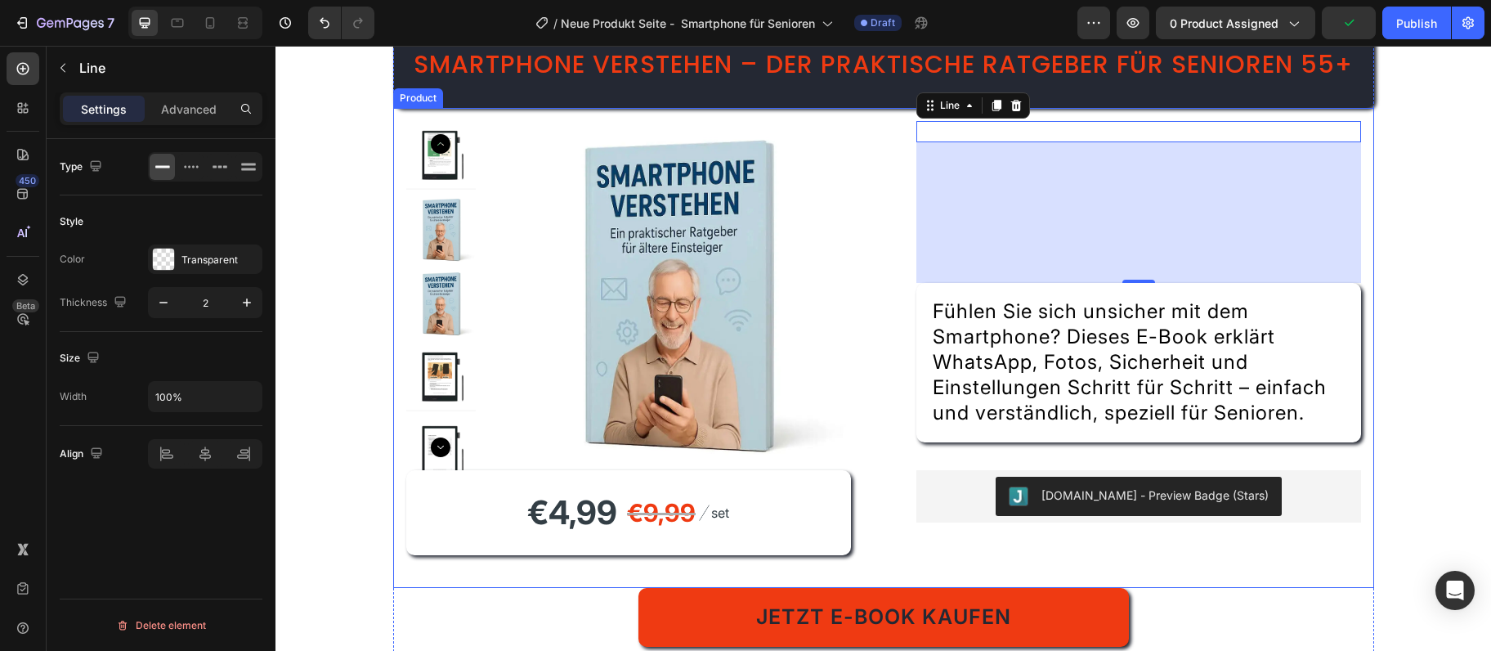
click at [862, 291] on div "Product Images €4,99 Product Price Product Price €9,99 Compare Price Compare Pr…" at bounding box center [883, 348] width 981 height 480
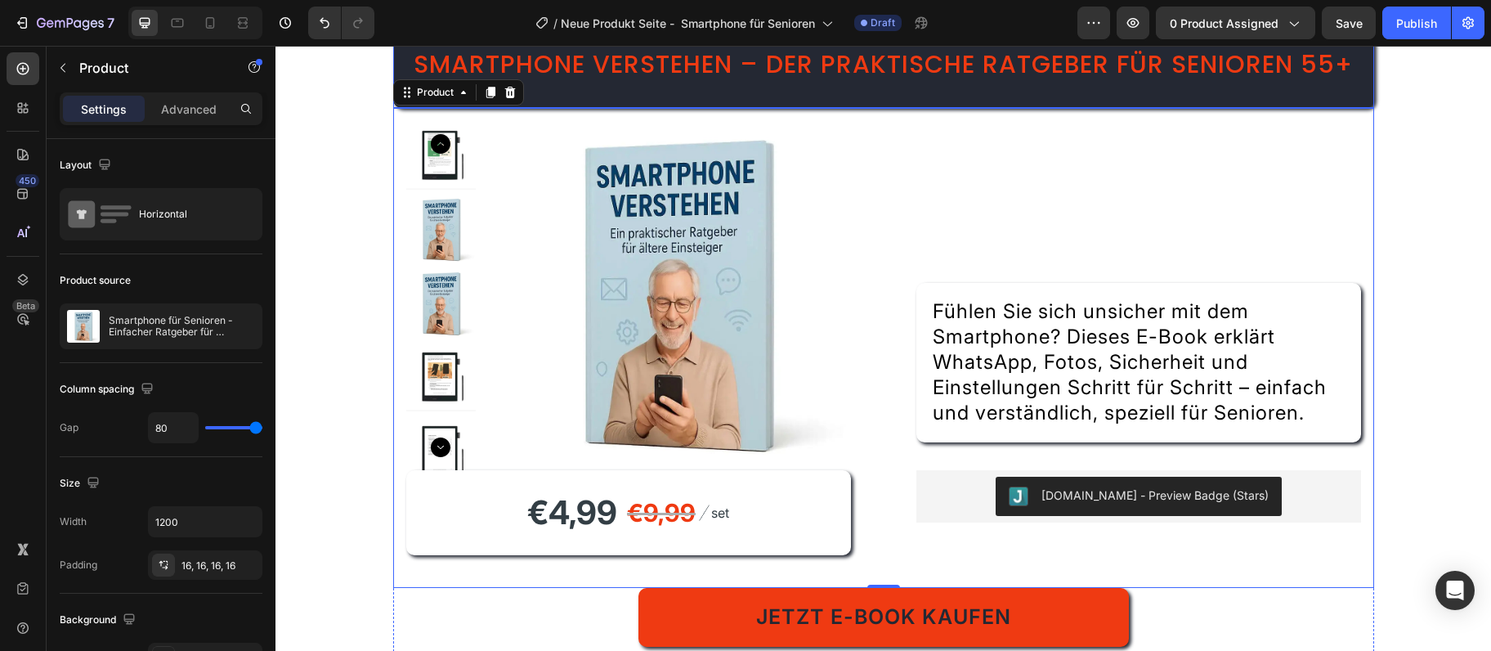
scroll to position [177, 0]
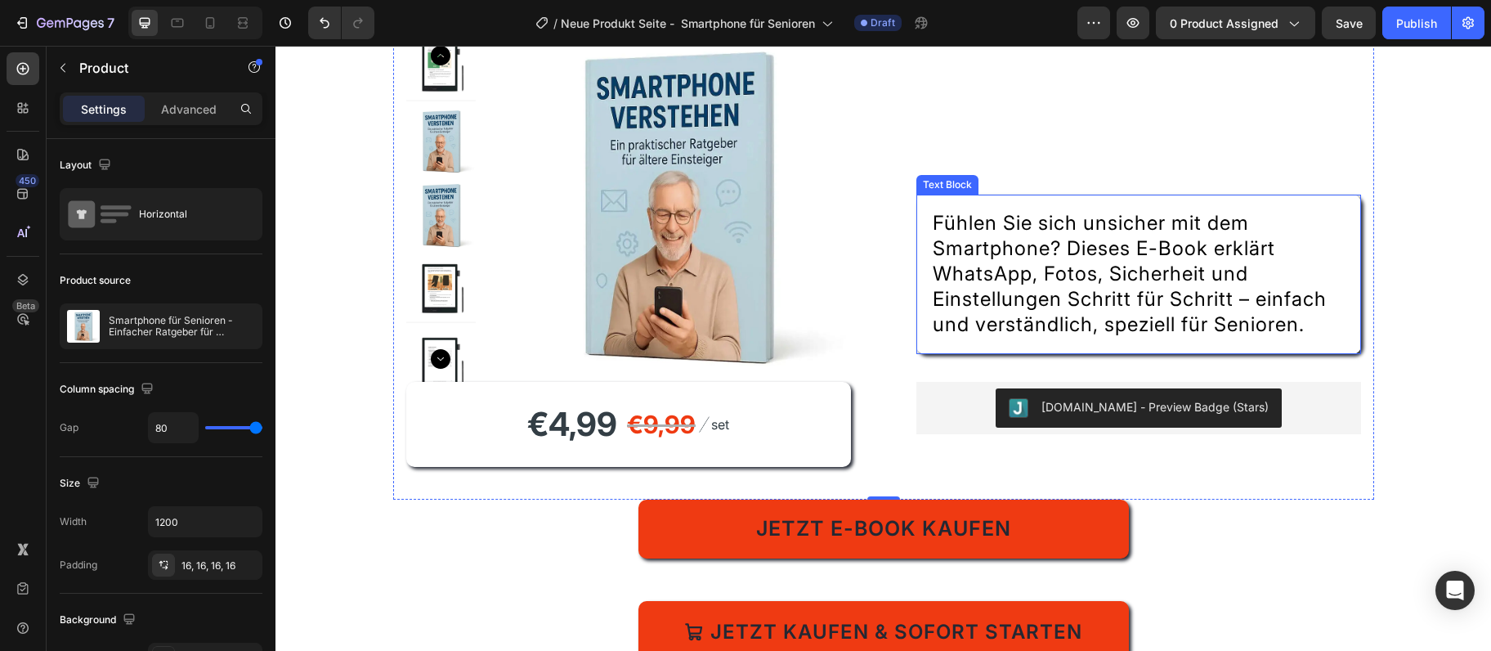
click at [1121, 276] on span "Fühlen Sie sich unsicher mit dem Smartphone? Dieses E-Book erklärt WhatsApp, Fo…" at bounding box center [1130, 273] width 394 height 125
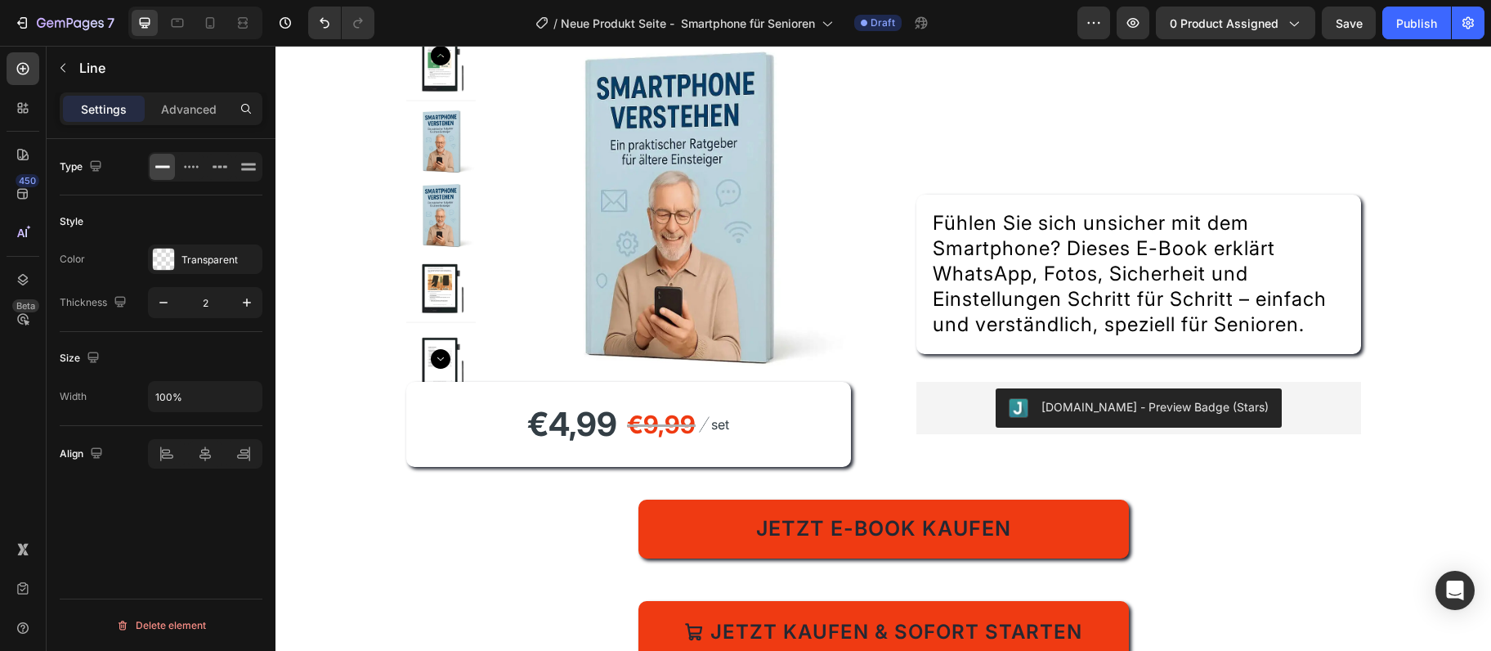
click at [1114, 54] on div "Title Line" at bounding box center [1139, 43] width 445 height 21
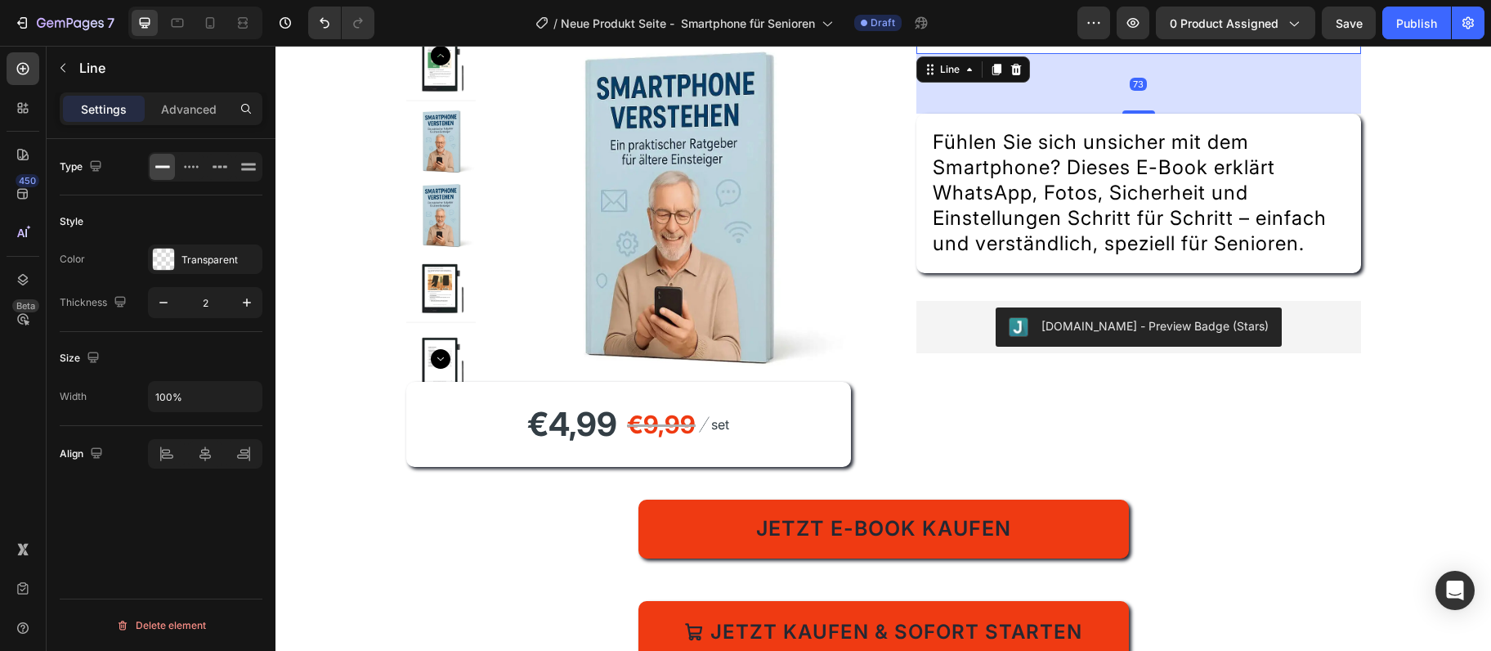
drag, startPoint x: 1141, startPoint y: 251, endPoint x: 1161, endPoint y: 170, distance: 83.5
click at [1161, 54] on div "73" at bounding box center [1139, 54] width 445 height 0
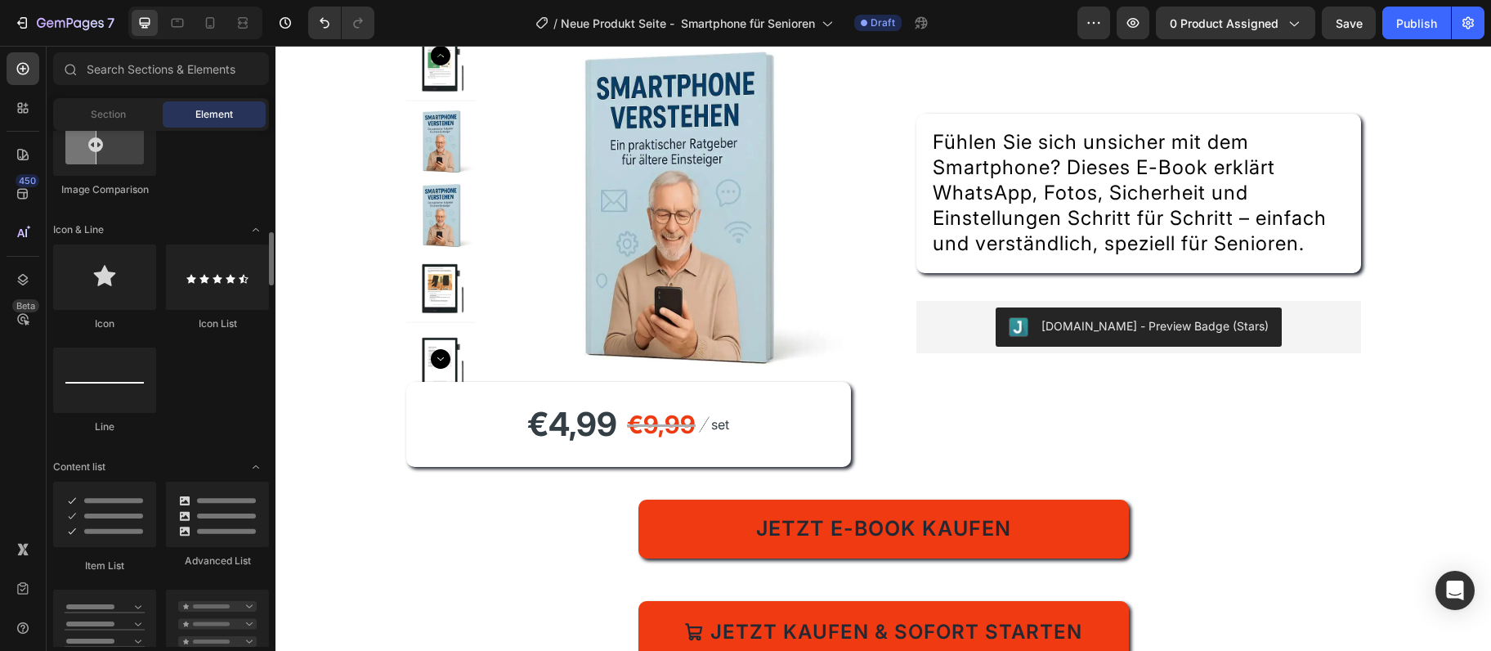
scroll to position [974, 0]
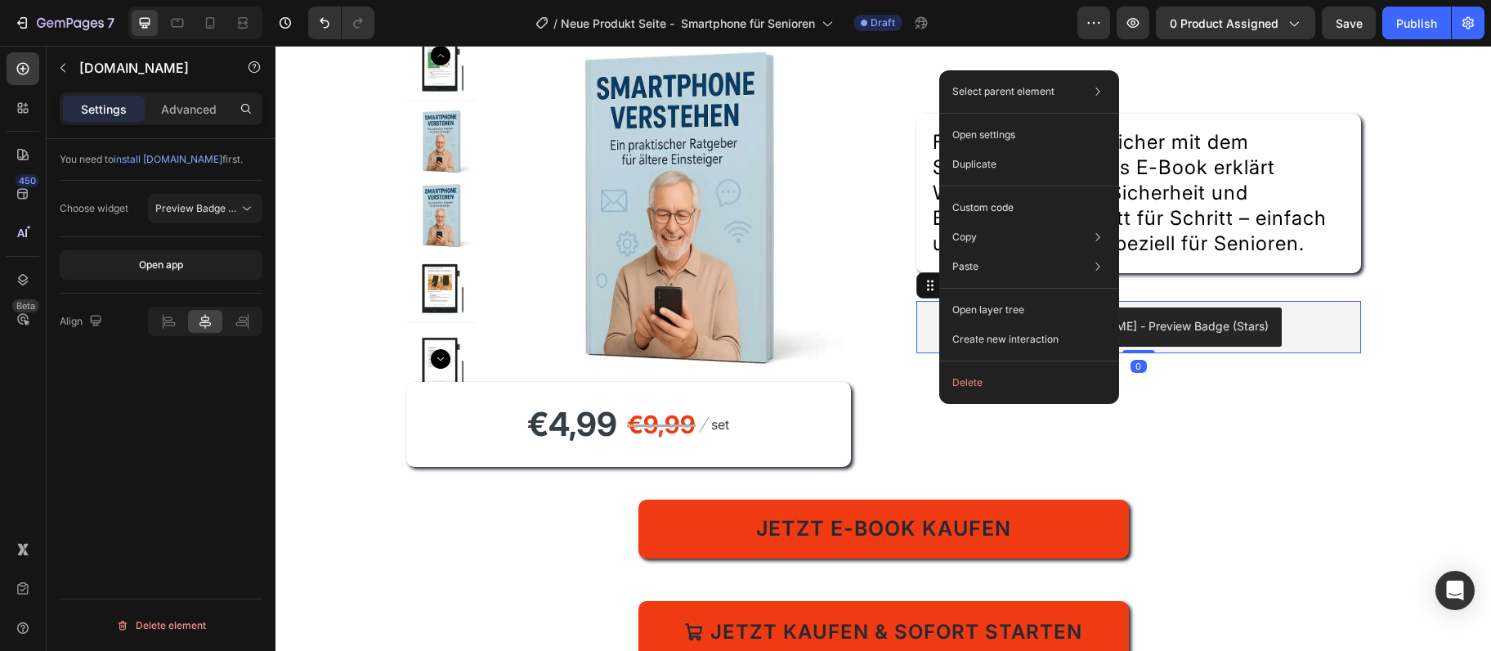
click at [934, 431] on div "Title Line Fühlen Sie sich unsicher mit dem Smartphone? Dieses E-Book erklärt W…" at bounding box center [1139, 260] width 445 height 454
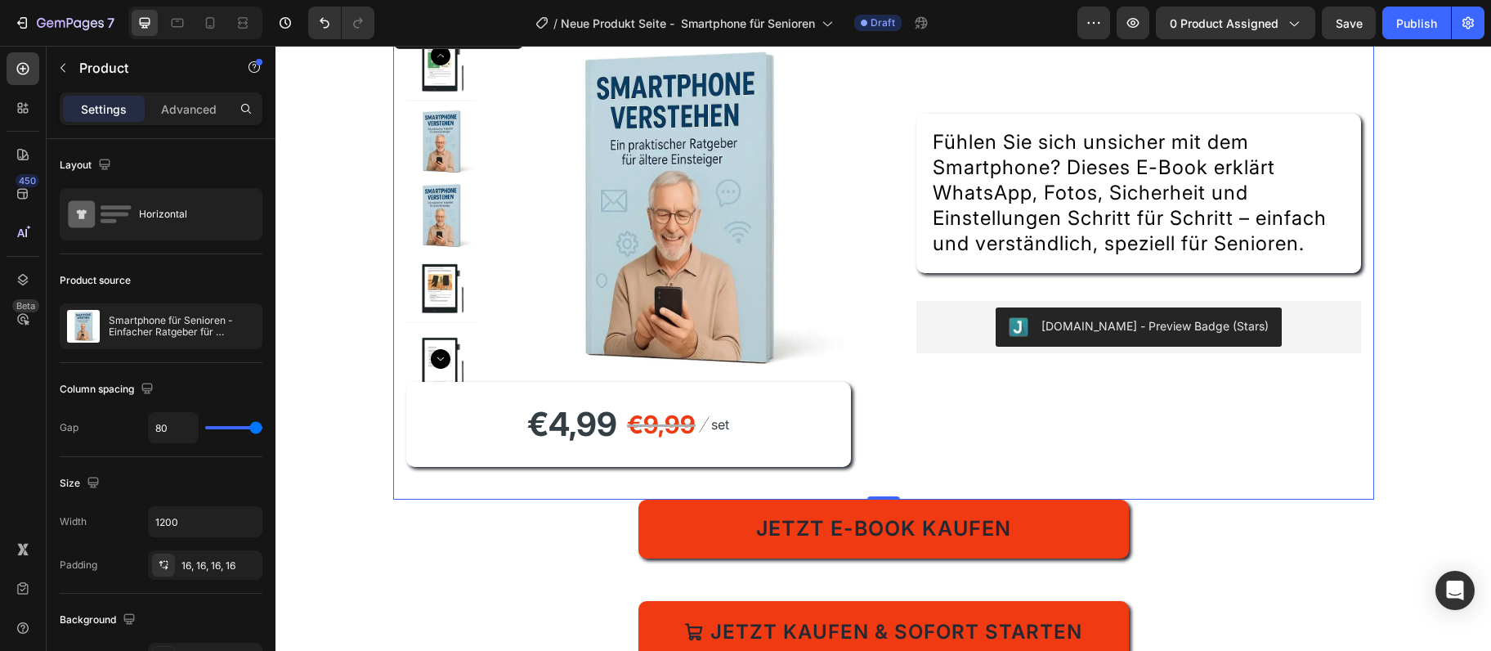
click at [971, 127] on div "Title Line Fühlen Sie sich unsicher mit dem Smartphone? Dieses E-Book erklärt W…" at bounding box center [1139, 260] width 445 height 454
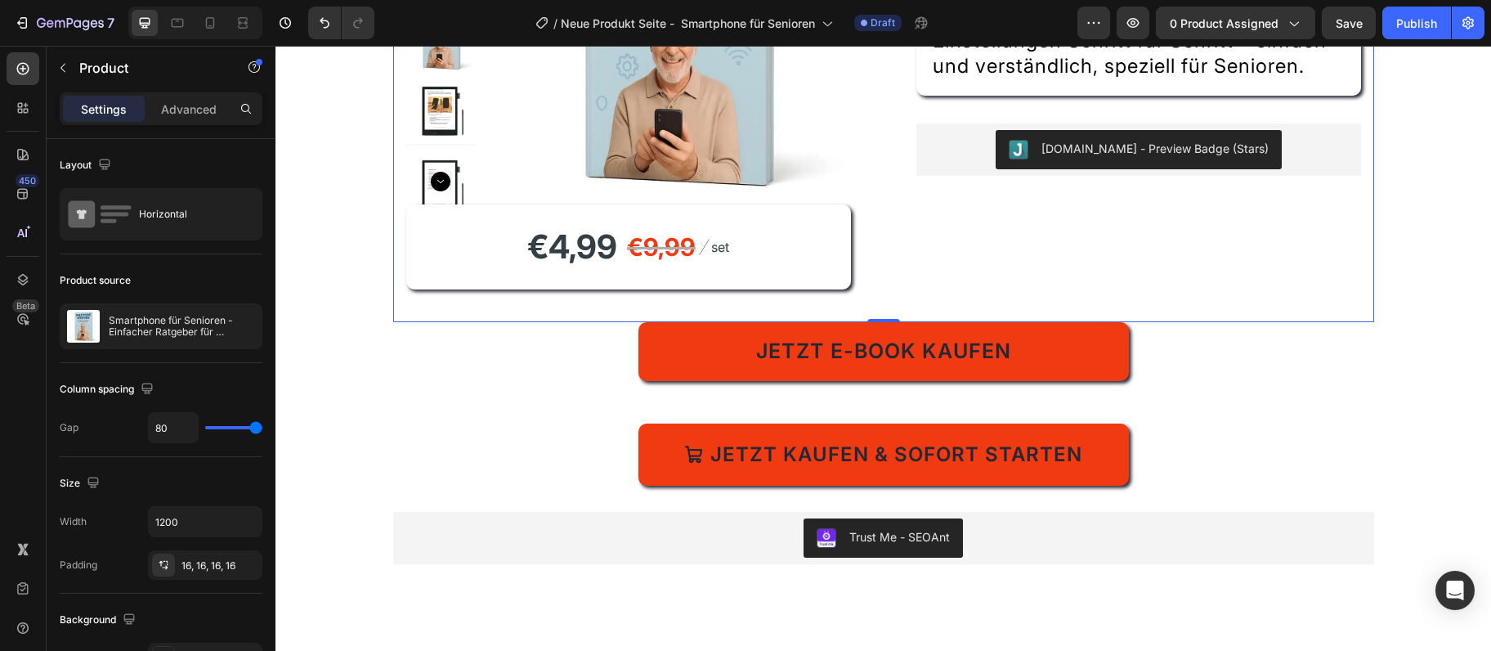
scroll to position [265, 0]
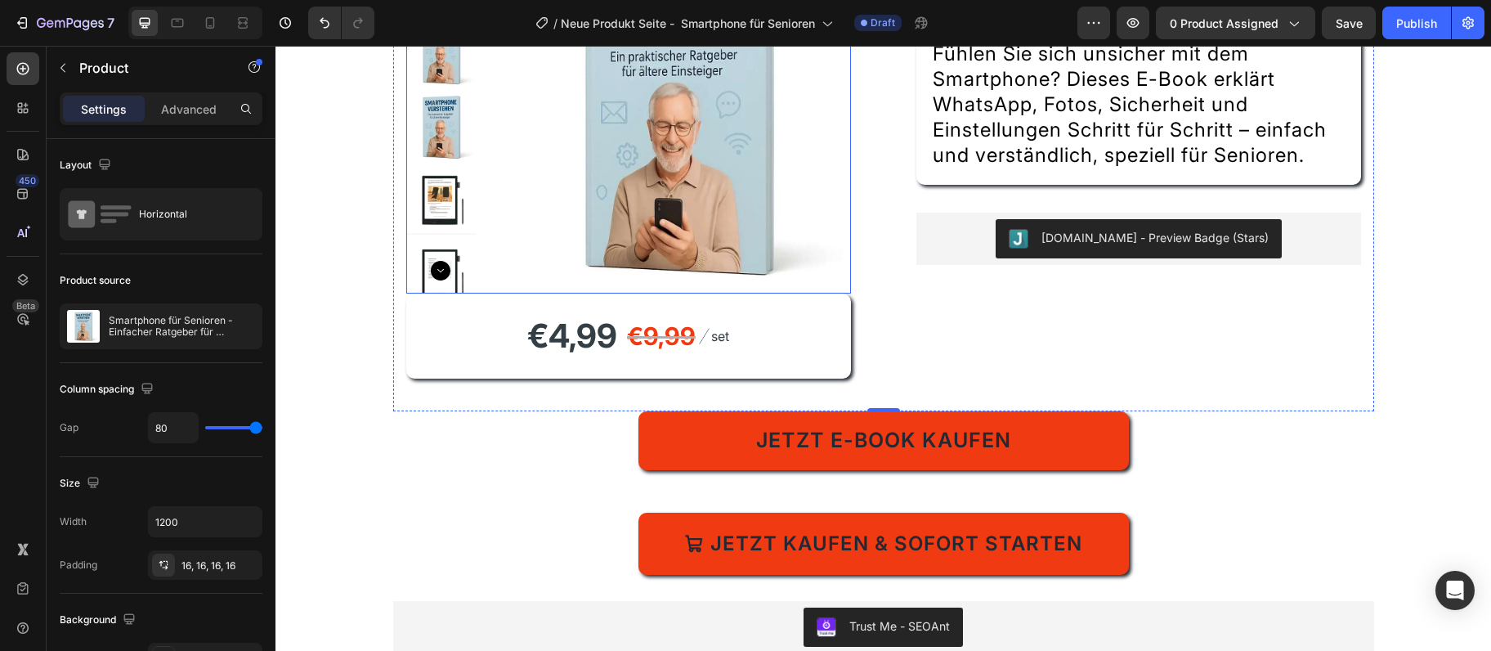
click at [645, 190] on img at bounding box center [676, 118] width 349 height 349
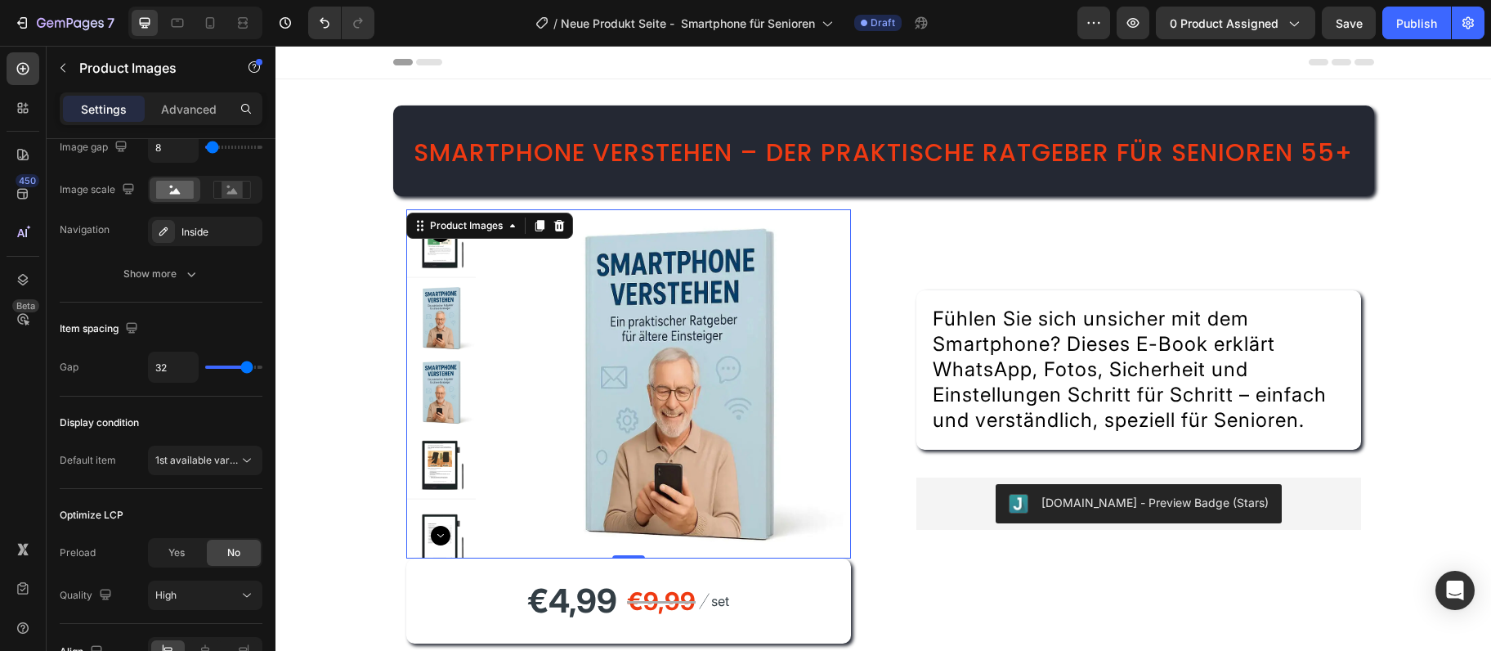
scroll to position [88, 0]
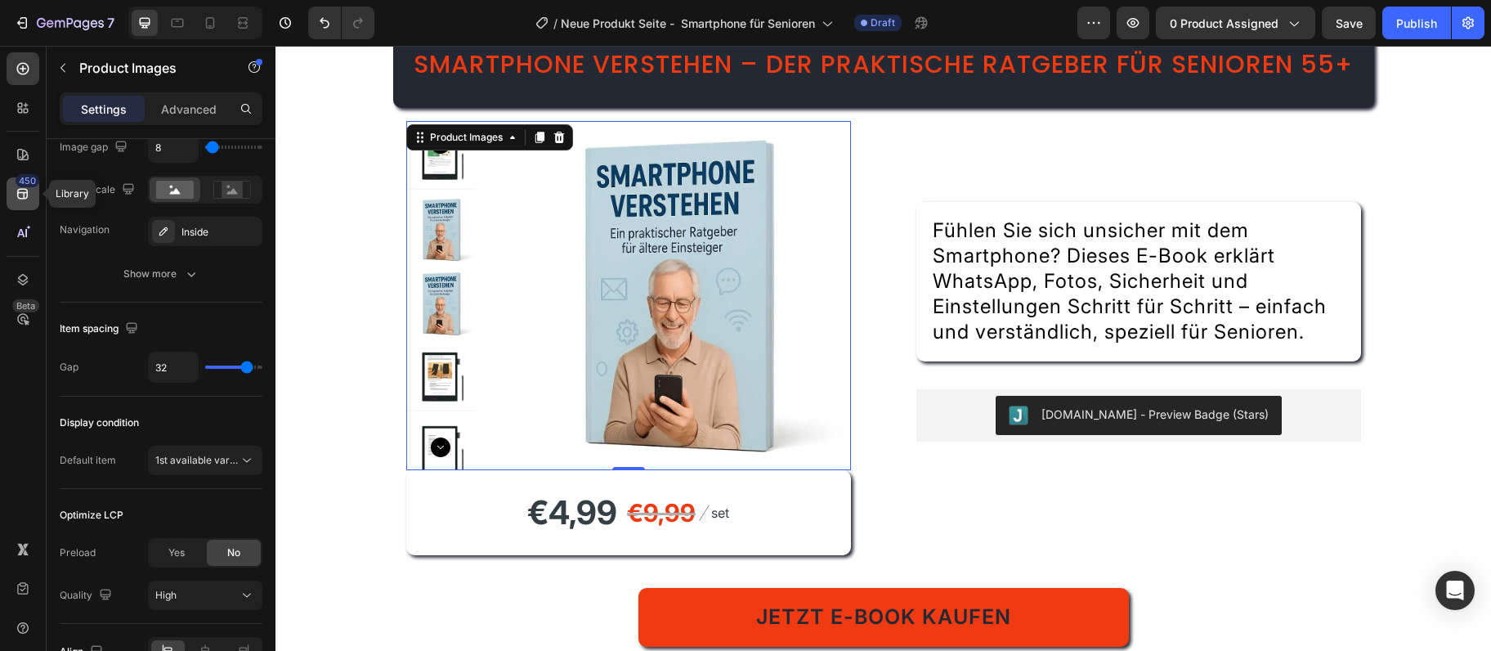
click at [18, 191] on icon at bounding box center [22, 194] width 11 height 11
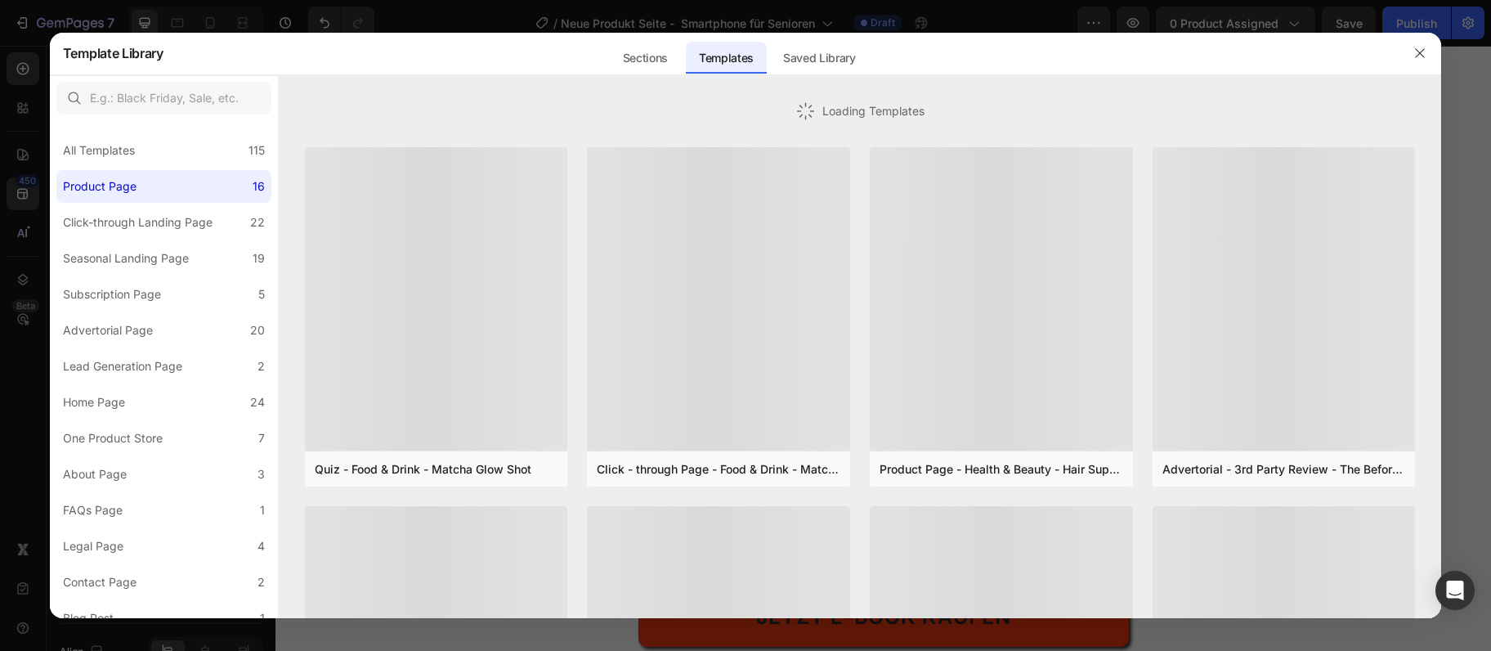
click at [843, 42] on div "Saved Library" at bounding box center [819, 53] width 99 height 43
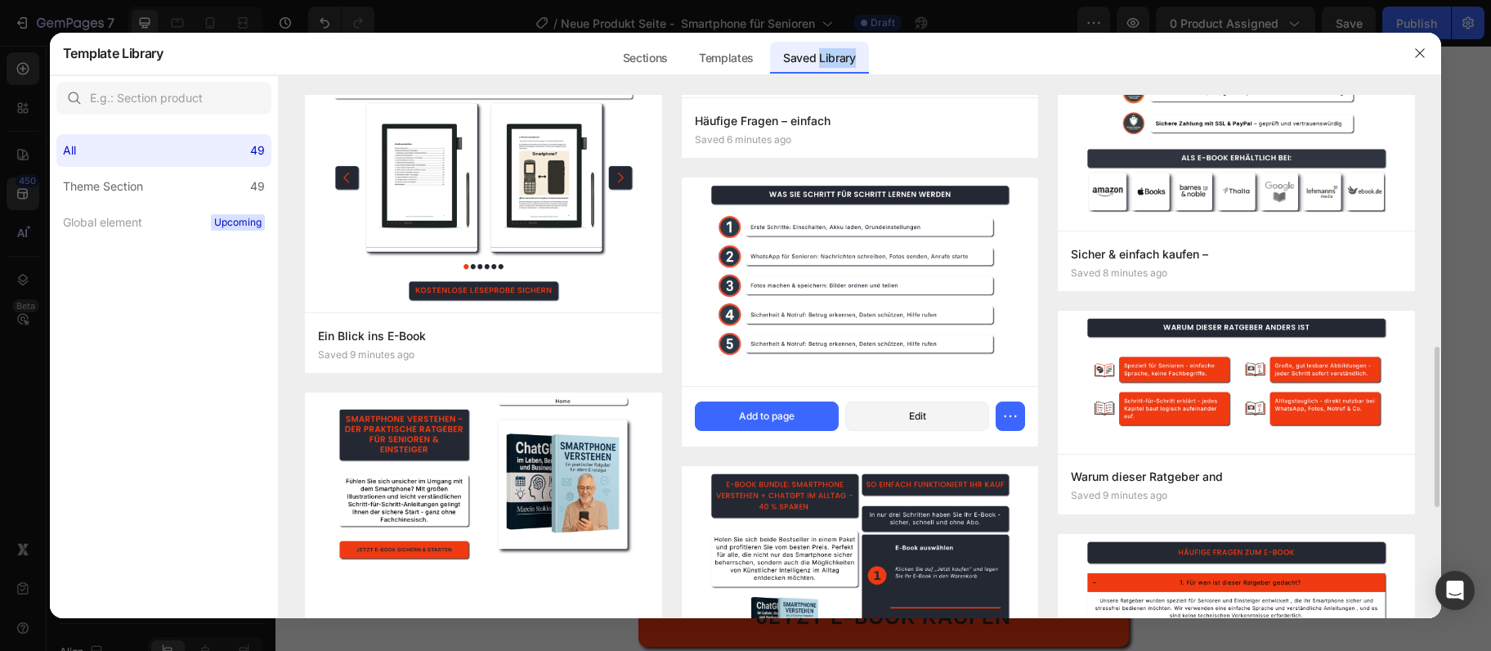
scroll to position [531, 0]
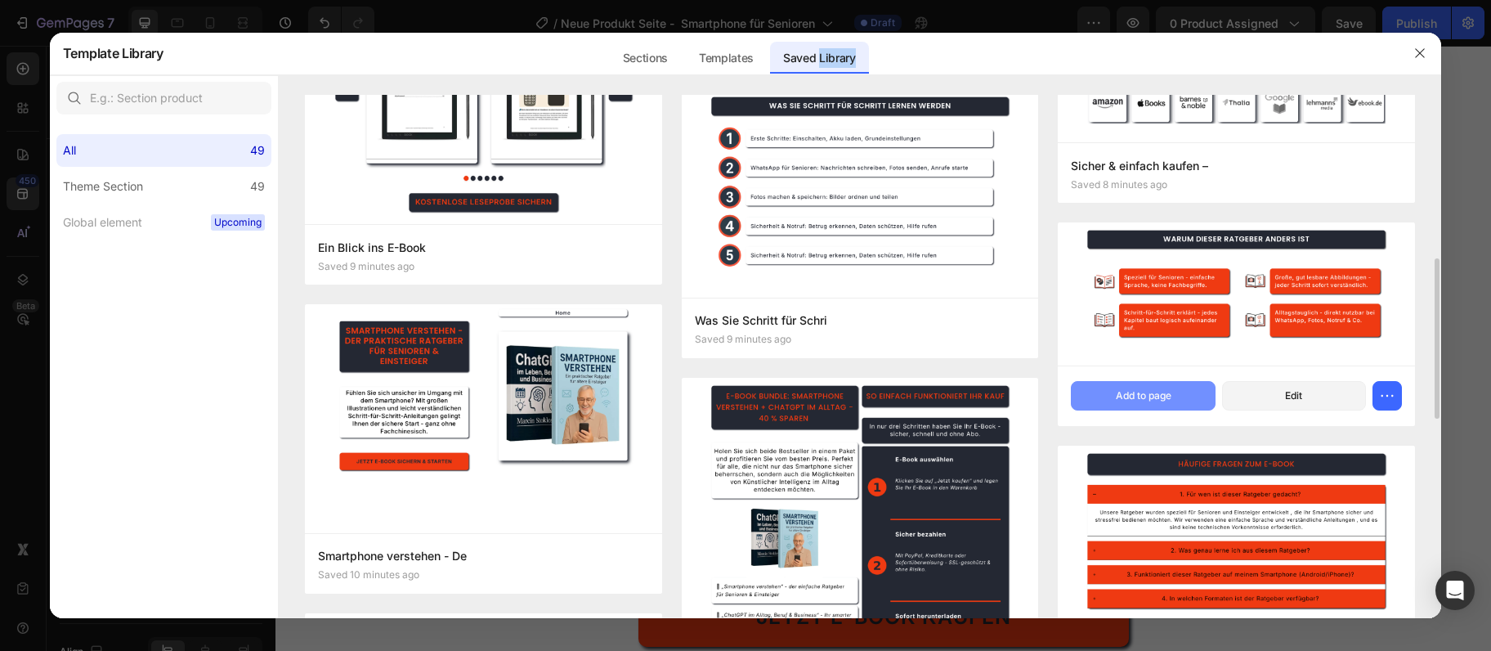
click at [1163, 402] on div "Add to page" at bounding box center [1144, 395] width 56 height 15
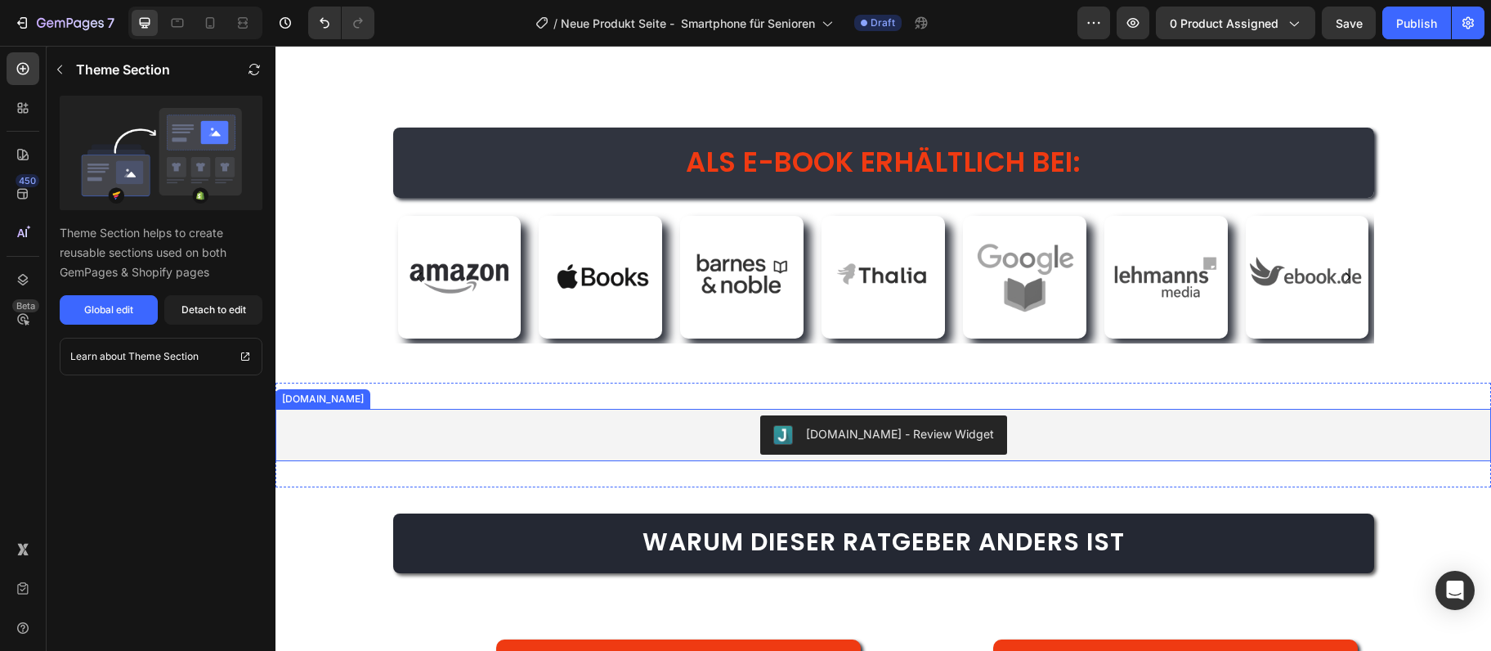
scroll to position [4156, 0]
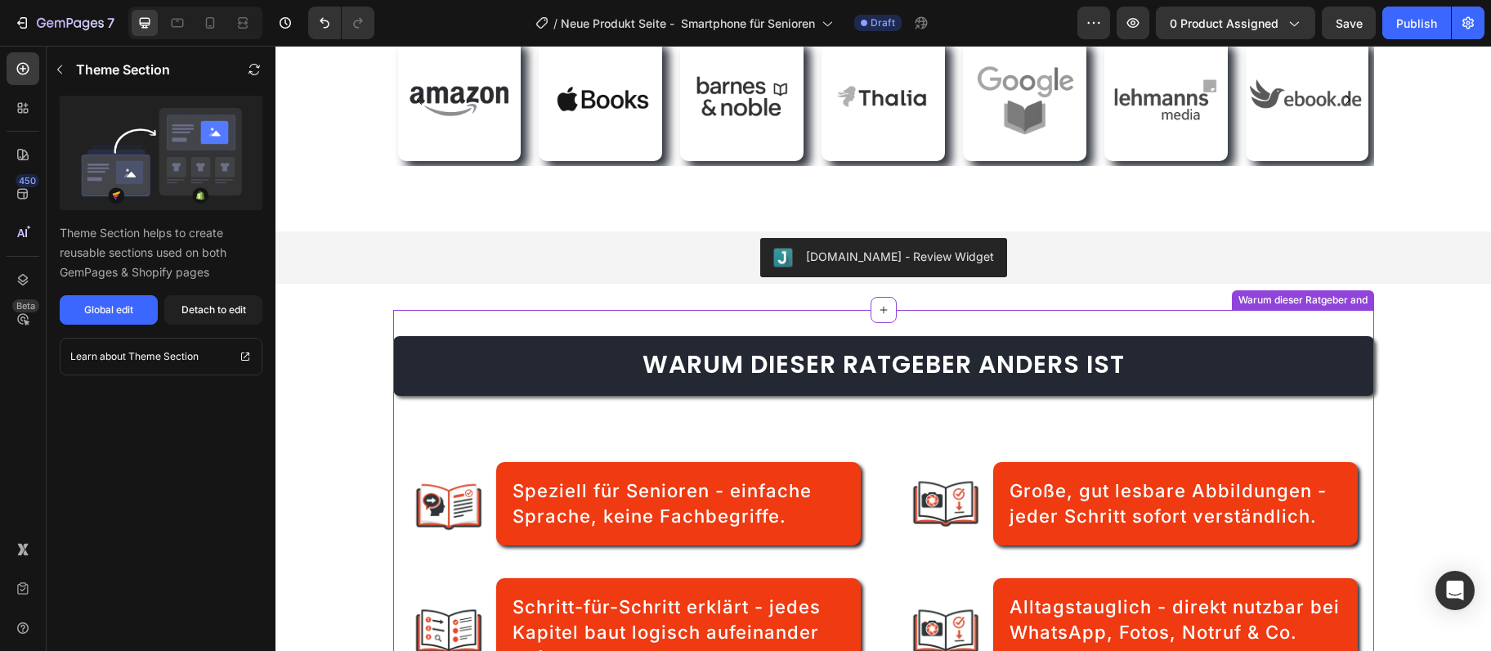
click at [417, 388] on h2 "Warum dieser Ratgeber anders ist" at bounding box center [883, 366] width 981 height 60
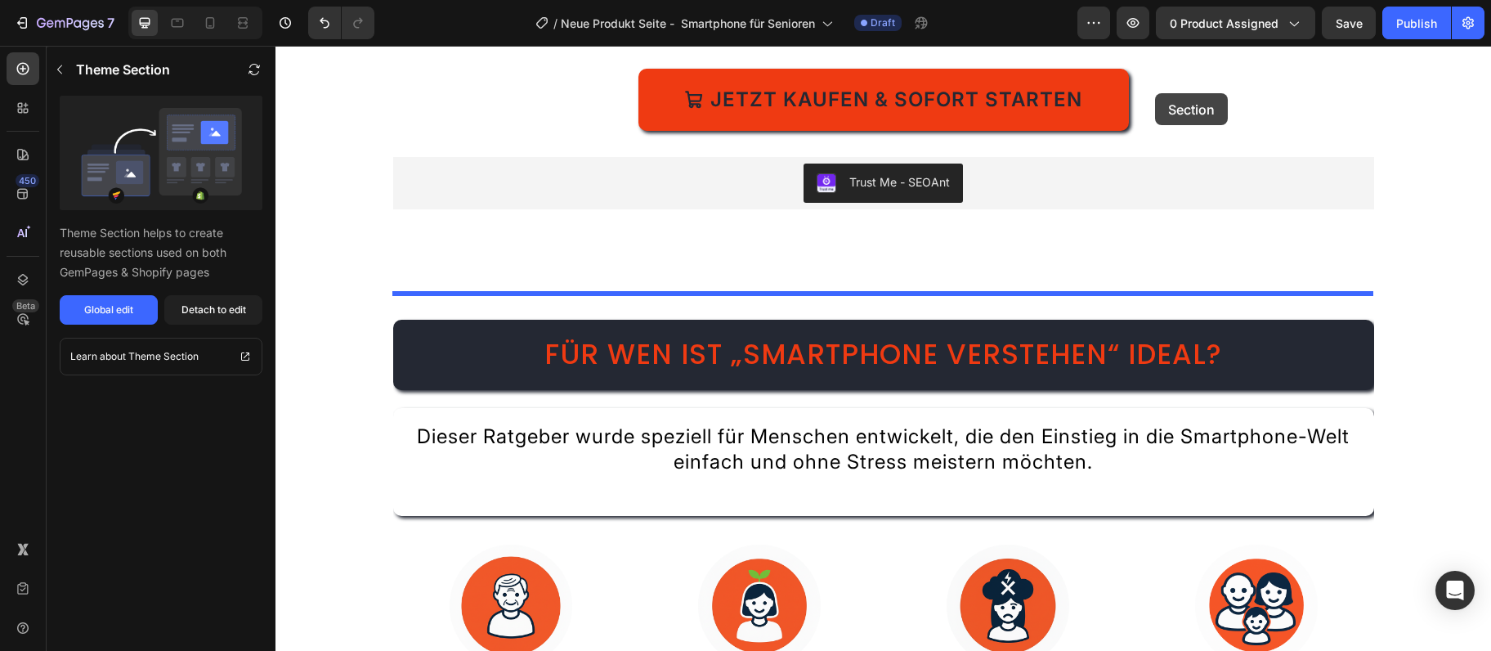
scroll to position [653, 0]
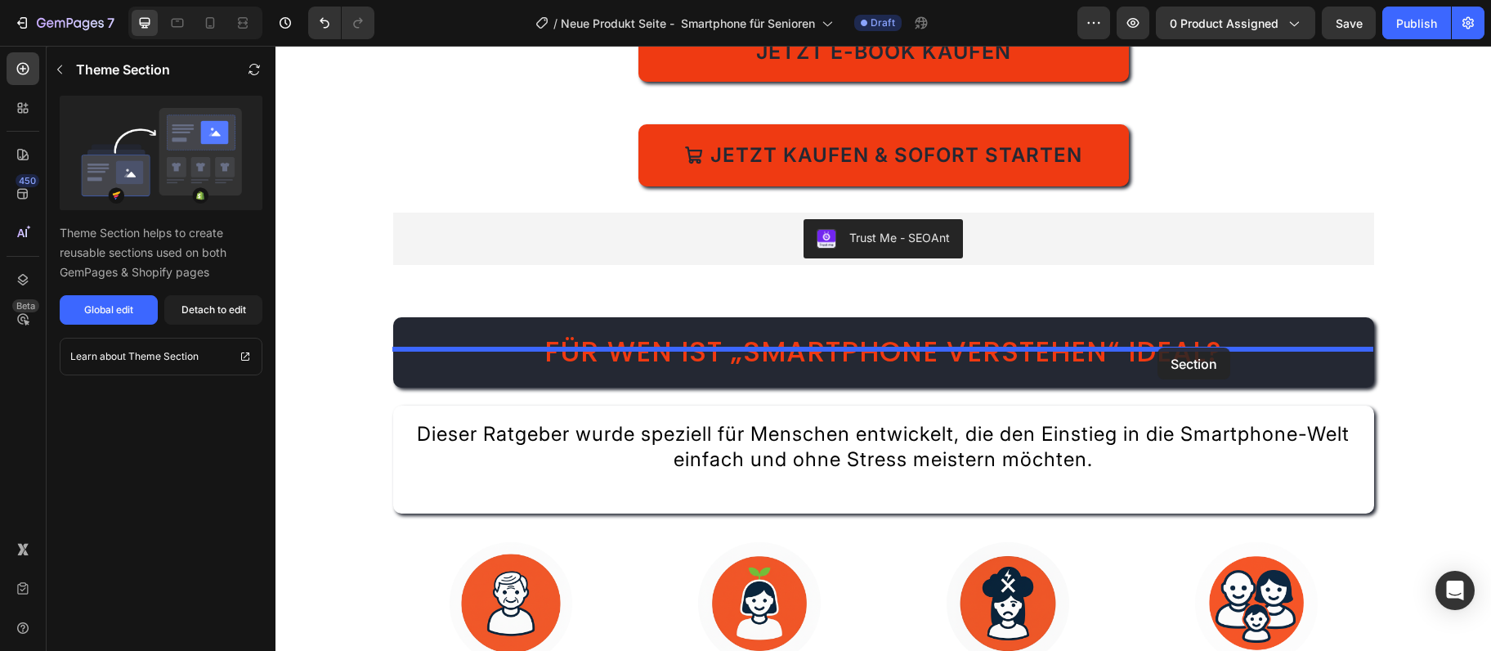
drag, startPoint x: 1182, startPoint y: 388, endPoint x: 1158, endPoint y: 347, distance: 47.0
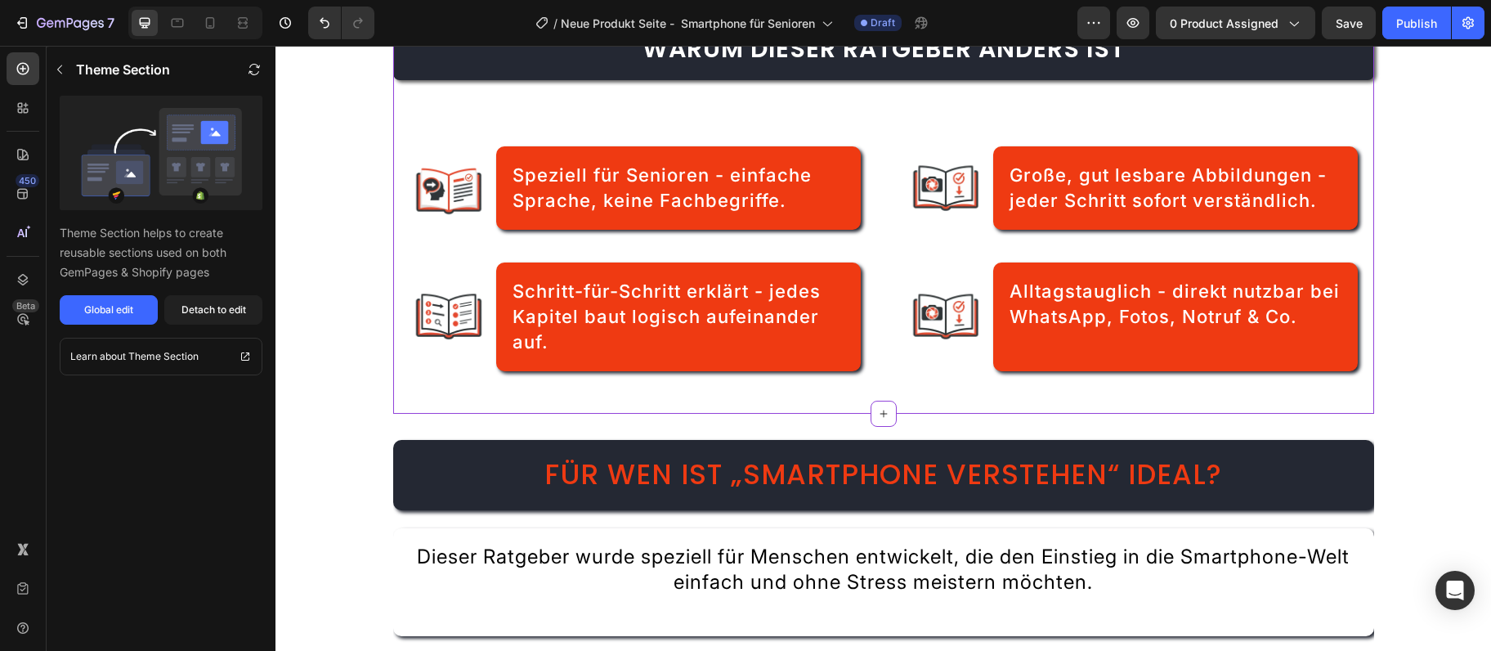
scroll to position [1096, 0]
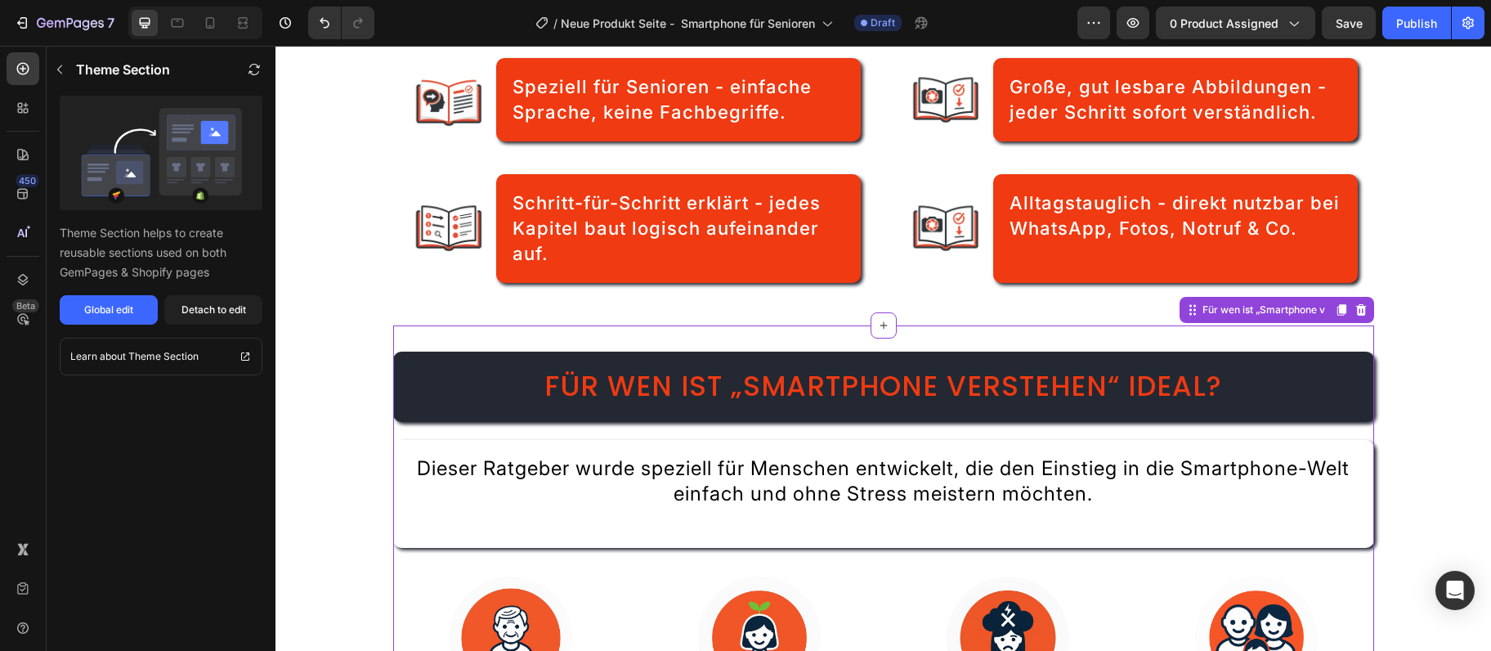
click at [1344, 347] on div "Für wen ist „Smartphone verstehen“ ideal? Heading Dieser Ratgeber wurde speziel…" at bounding box center [883, 631] width 981 height 613
click at [1367, 310] on icon at bounding box center [1361, 309] width 13 height 13
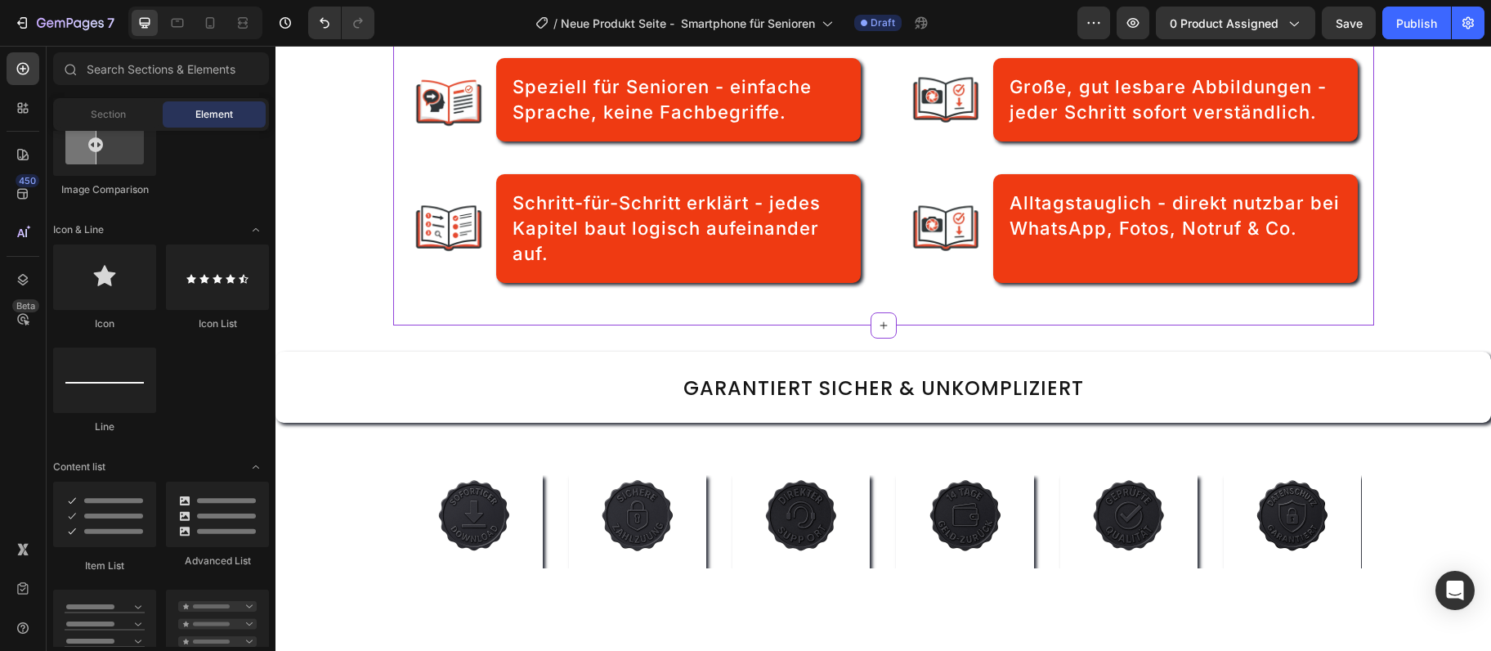
scroll to position [919, 0]
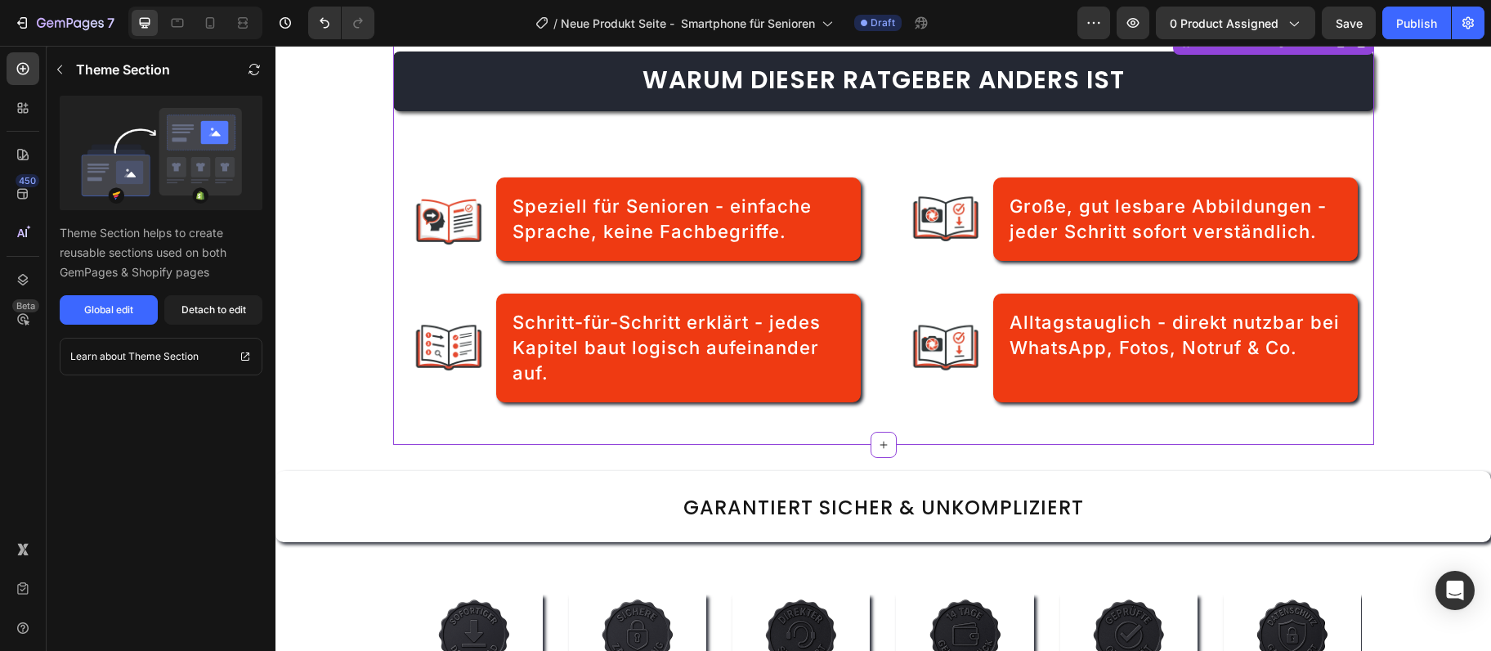
click at [825, 97] on span "Warum dieser Ratgeber anders ist" at bounding box center [884, 79] width 482 height 35
drag, startPoint x: 210, startPoint y: 302, endPoint x: 549, endPoint y: 97, distance: 396.1
click at [210, 302] on button "Detach to edit" at bounding box center [213, 309] width 98 height 29
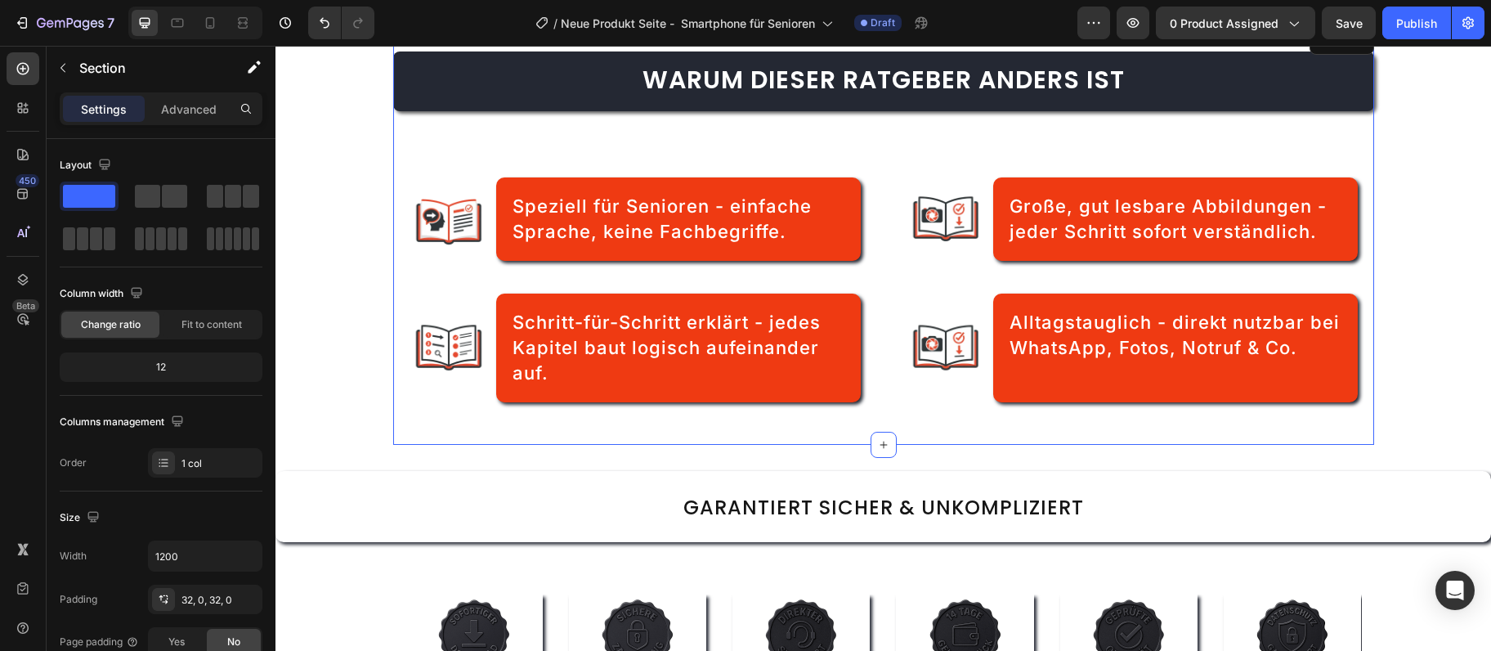
click at [825, 97] on span "Warum dieser Ratgeber anders ist" at bounding box center [884, 79] width 482 height 35
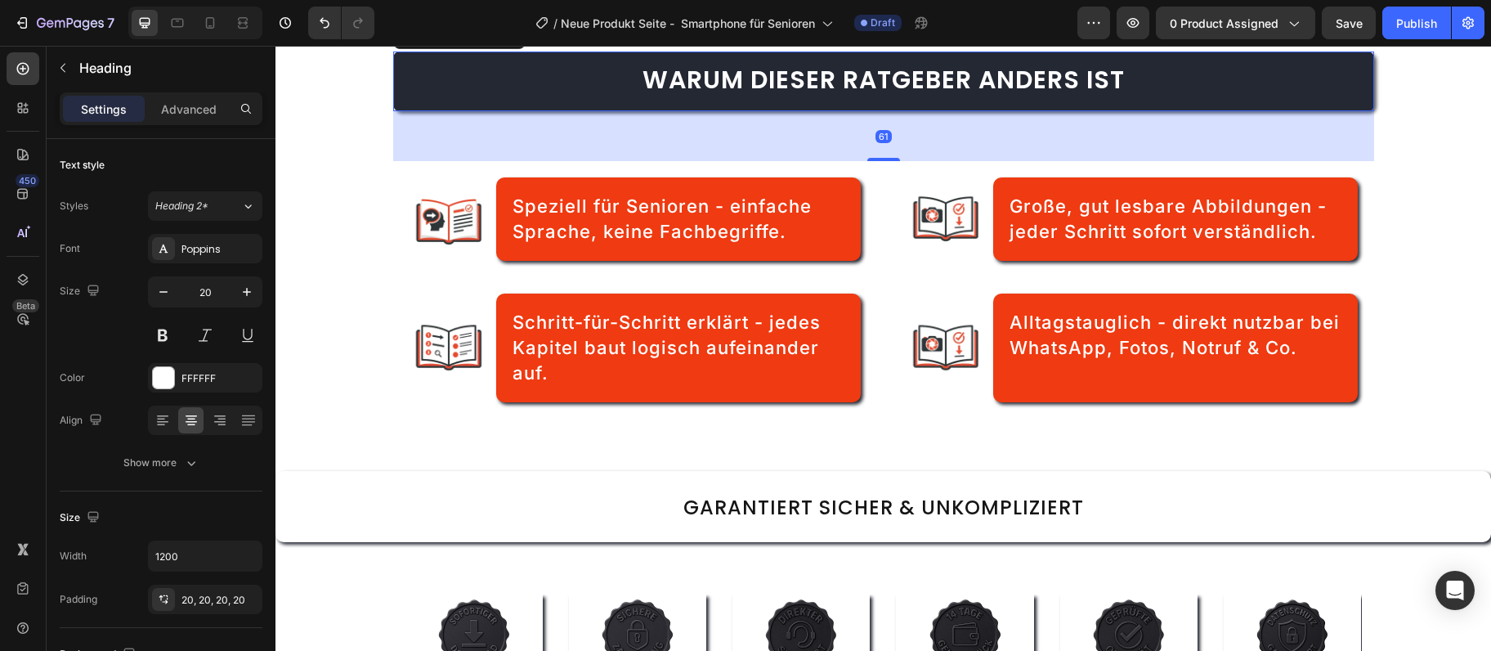
click at [825, 97] on span "Warum dieser Ratgeber anders ist" at bounding box center [884, 79] width 482 height 35
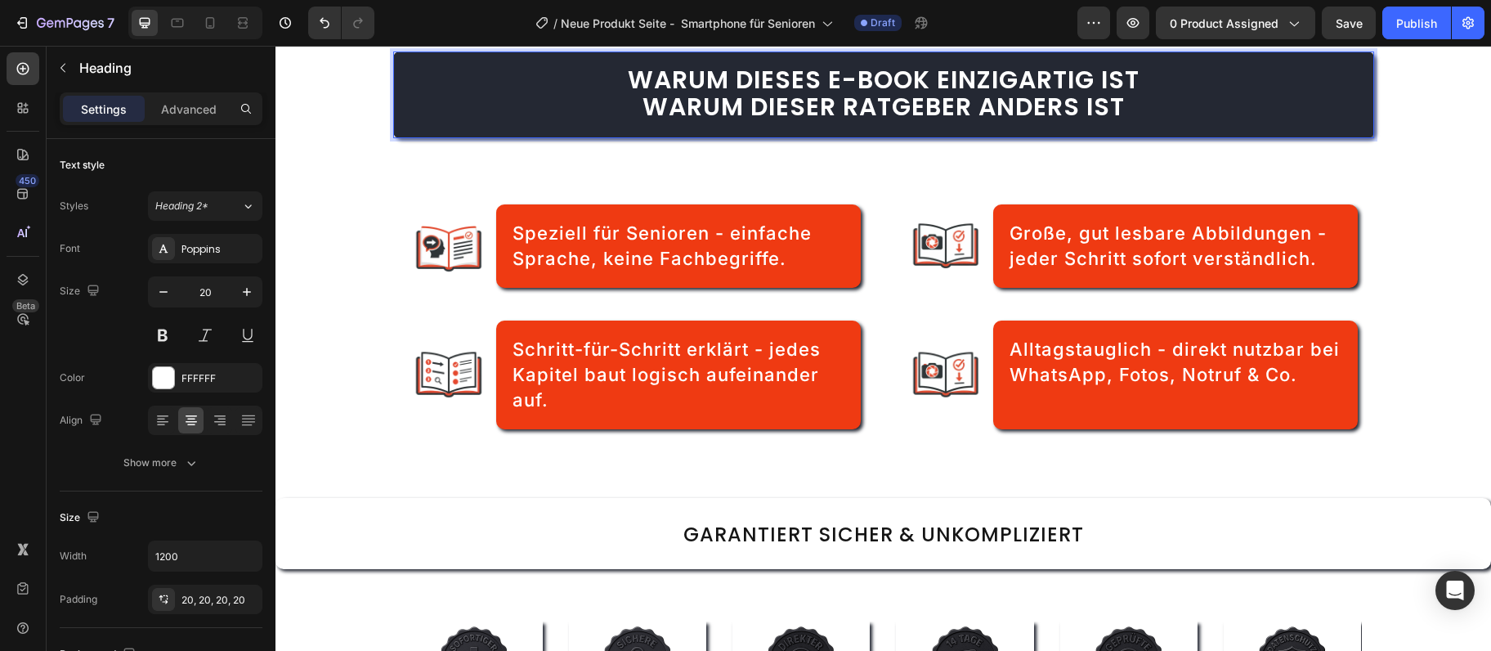
click at [821, 97] on span "Warum dieses E-Book einzigartig ist" at bounding box center [884, 79] width 512 height 35
click at [820, 97] on span "Warum dieses E-Book einzigartig ist" at bounding box center [884, 79] width 512 height 35
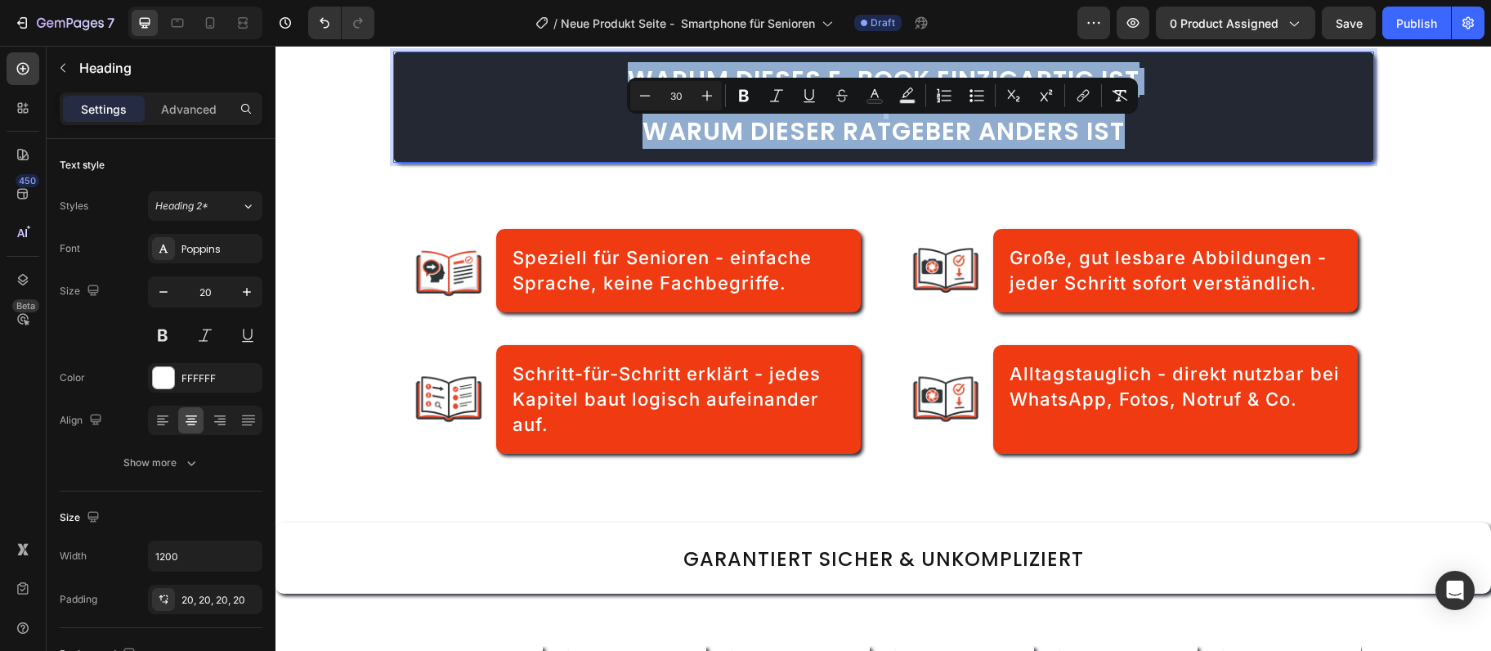
drag, startPoint x: 1142, startPoint y: 195, endPoint x: 550, endPoint y: 118, distance: 596.9
click at [550, 118] on h2 "Warum dieses E-Book einzigartig ist Warum dieser Ratgeber anders ist" at bounding box center [883, 107] width 981 height 111
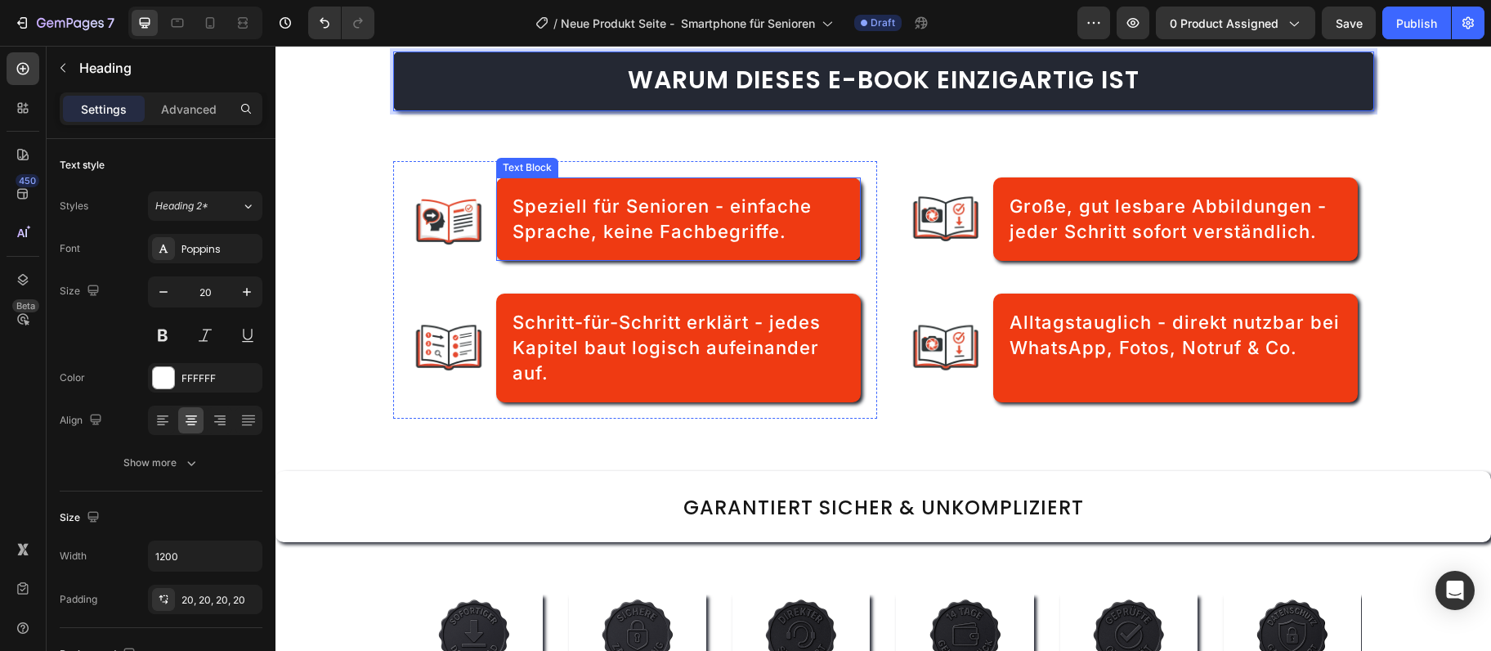
click at [596, 242] on span "Speziell für Senioren - einfache Sprache, keine Fachbegriffe." at bounding box center [662, 218] width 299 height 47
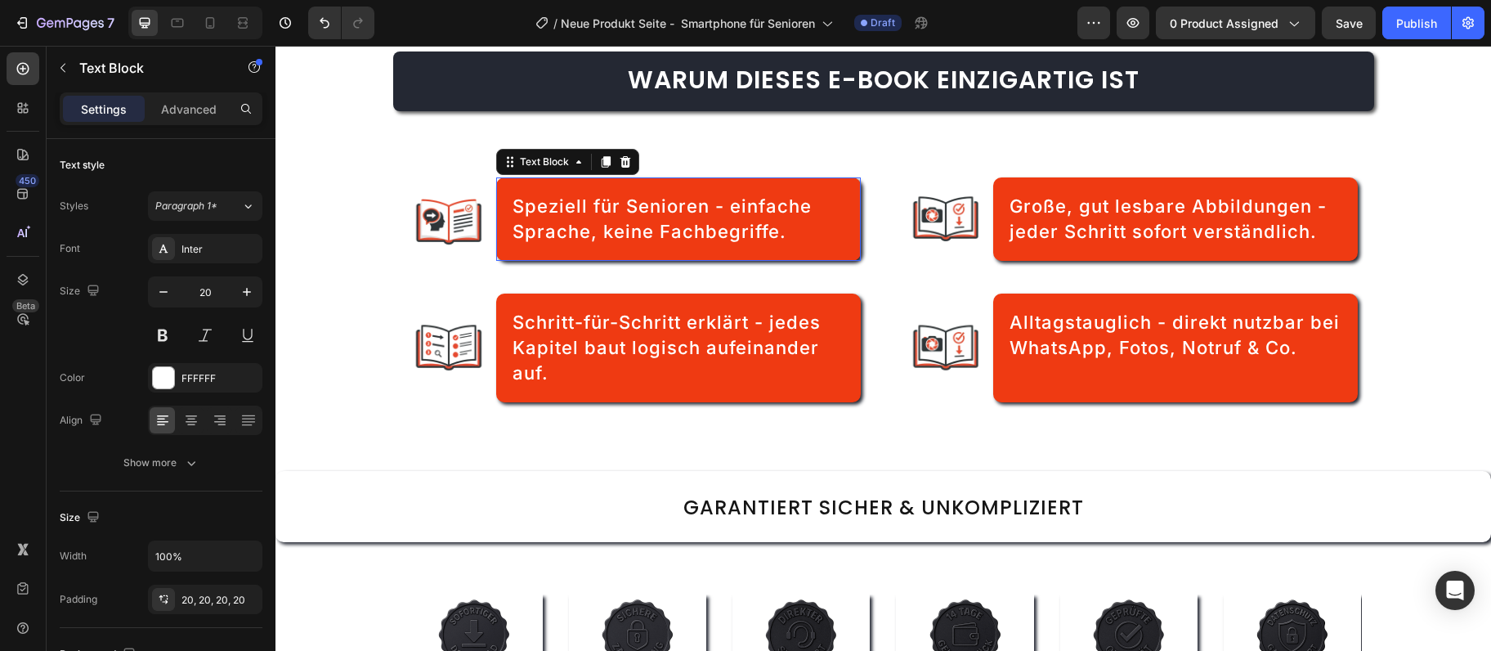
click at [596, 242] on span "Speziell für Senioren - einfache Sprache, keine Fachbegriffe." at bounding box center [662, 218] width 299 height 47
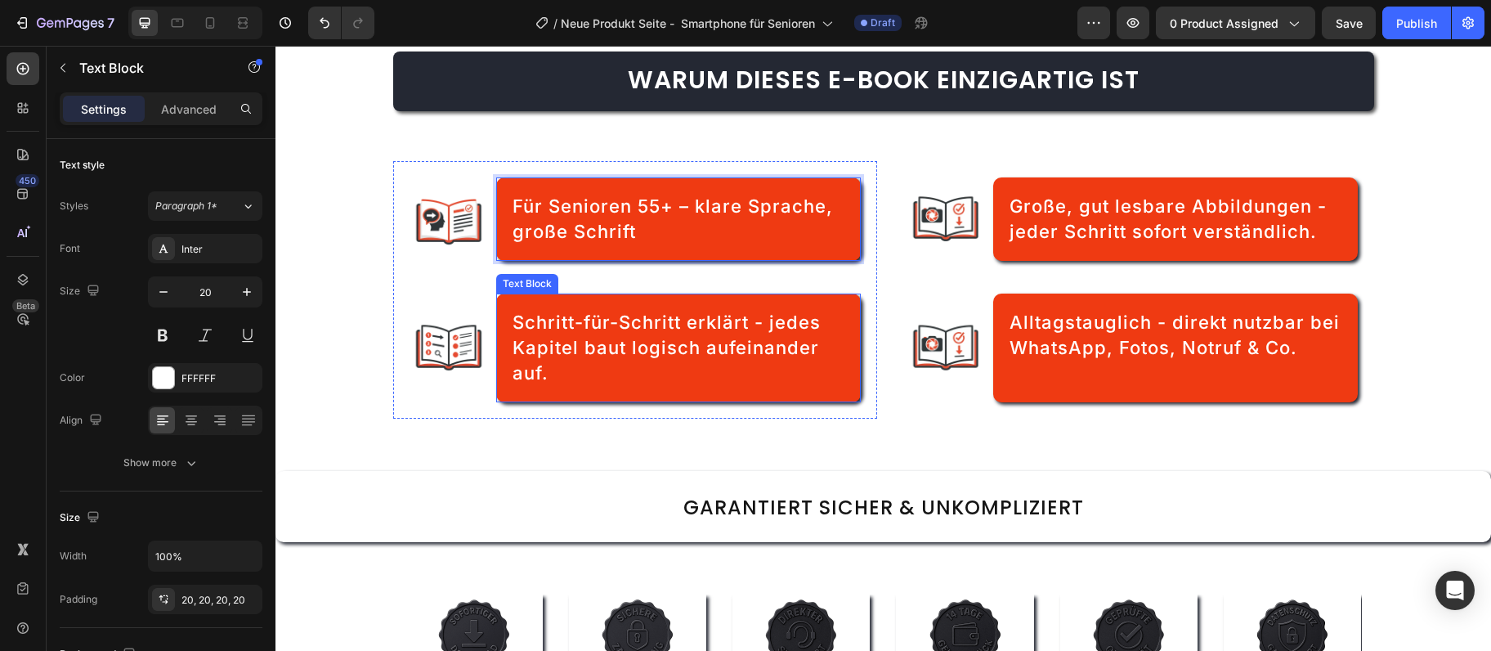
click at [510, 380] on div "Schritt-für-Schritt erklärt - jedes Kapitel baut logisch aufeinander auf." at bounding box center [678, 348] width 364 height 109
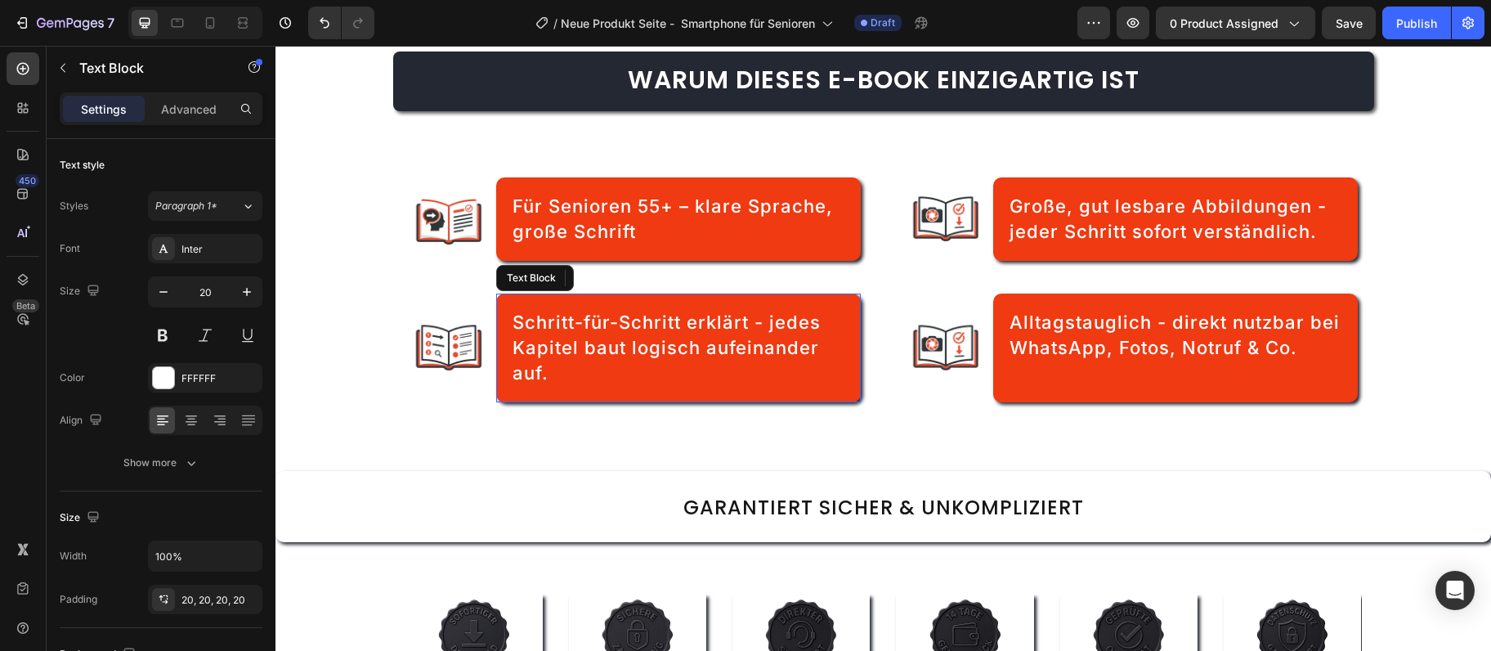
click at [510, 380] on div "Schritt-für-Schritt erklärt - jedes Kapitel baut logisch aufeinander auf." at bounding box center [678, 348] width 364 height 109
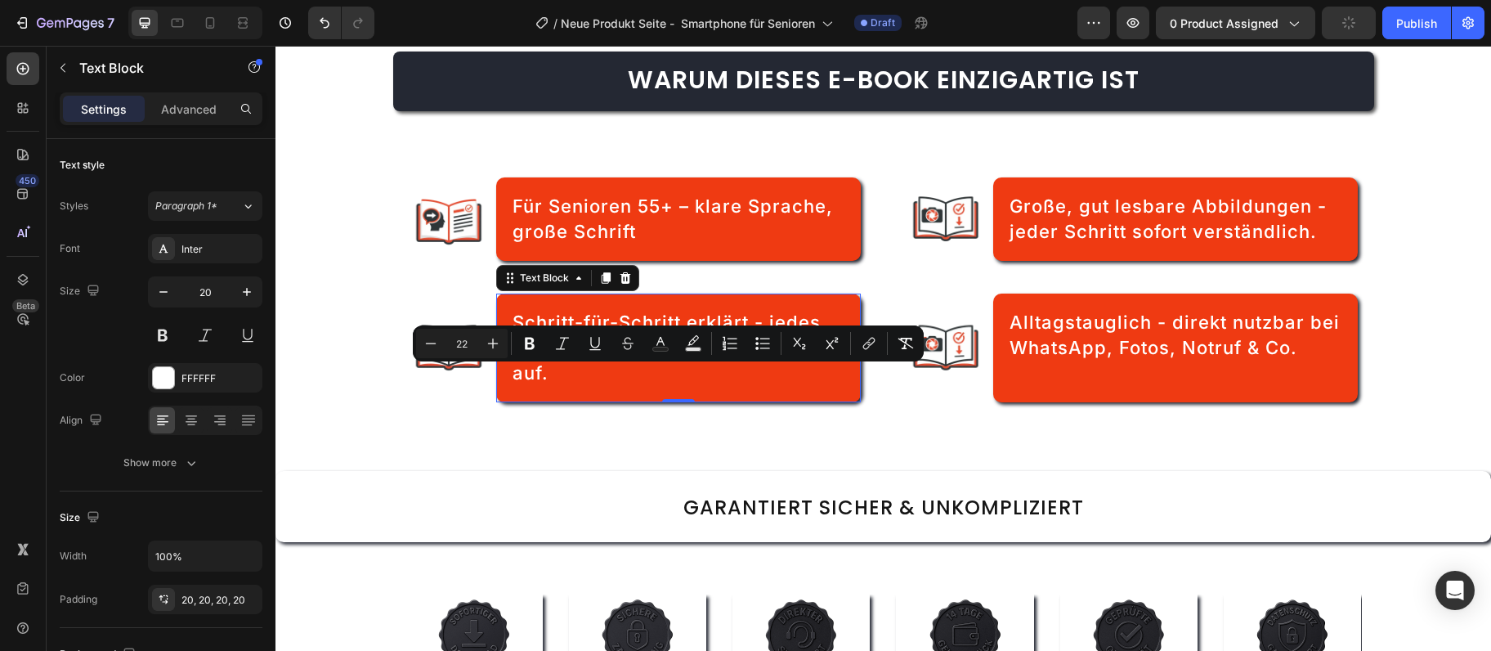
scroll to position [410, 0]
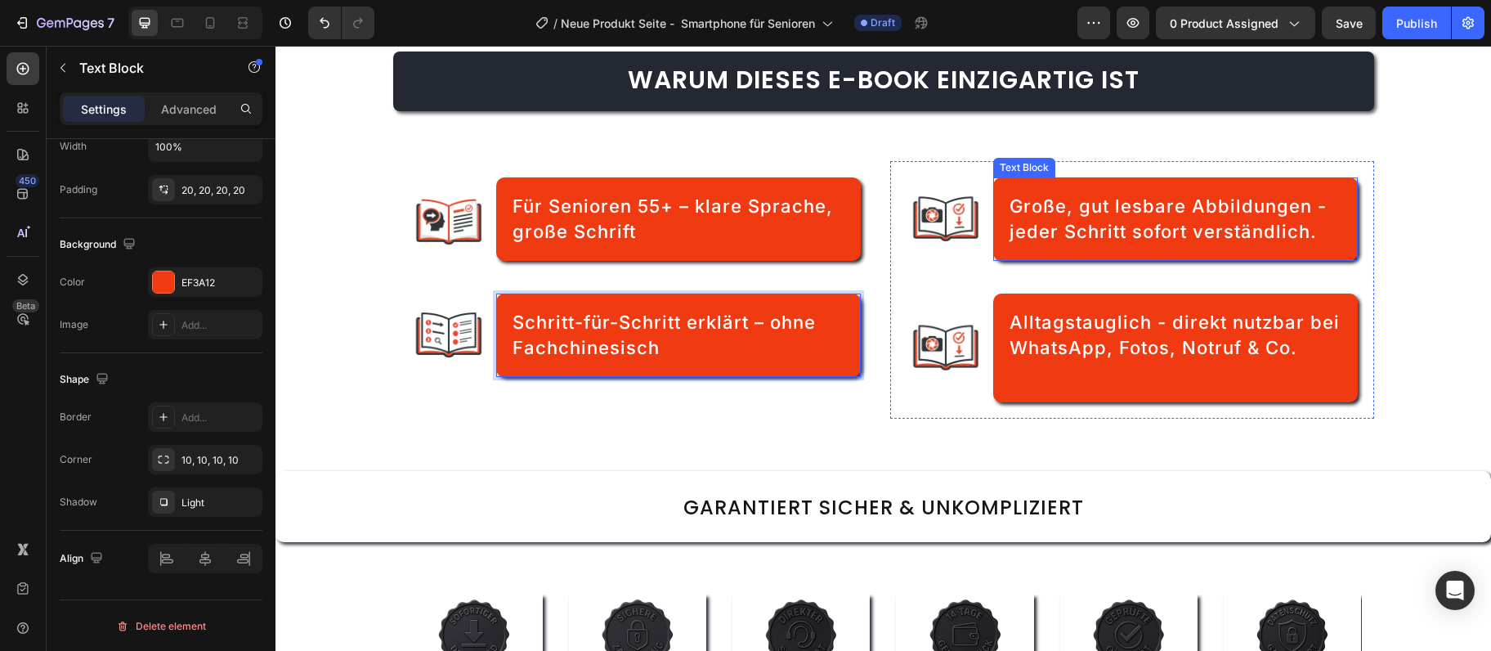
click at [1086, 242] on span "Große, gut lesbare Abbildungen - jeder Schritt sofort verständlich." at bounding box center [1168, 218] width 317 height 47
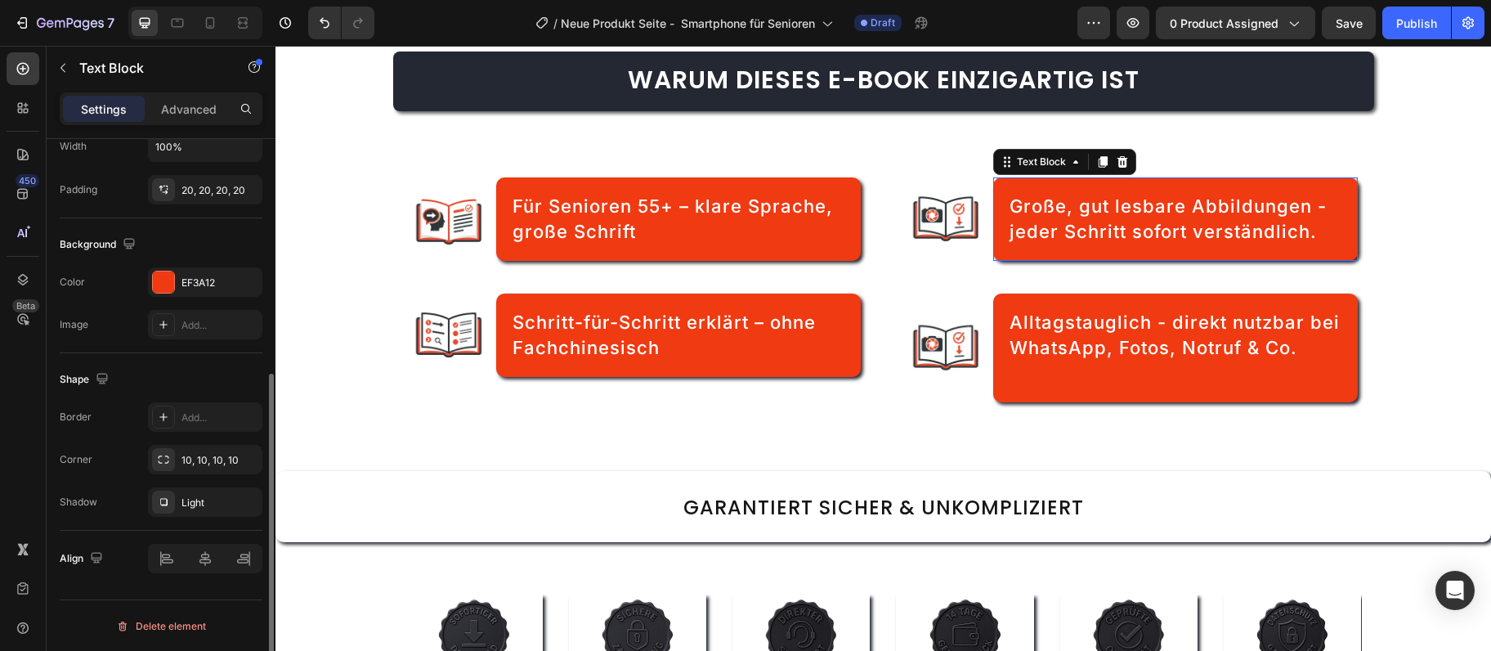
scroll to position [409, 0]
click at [1086, 242] on span "Große, gut lesbare Abbildungen - jeder Schritt sofort verständlich." at bounding box center [1168, 218] width 317 height 47
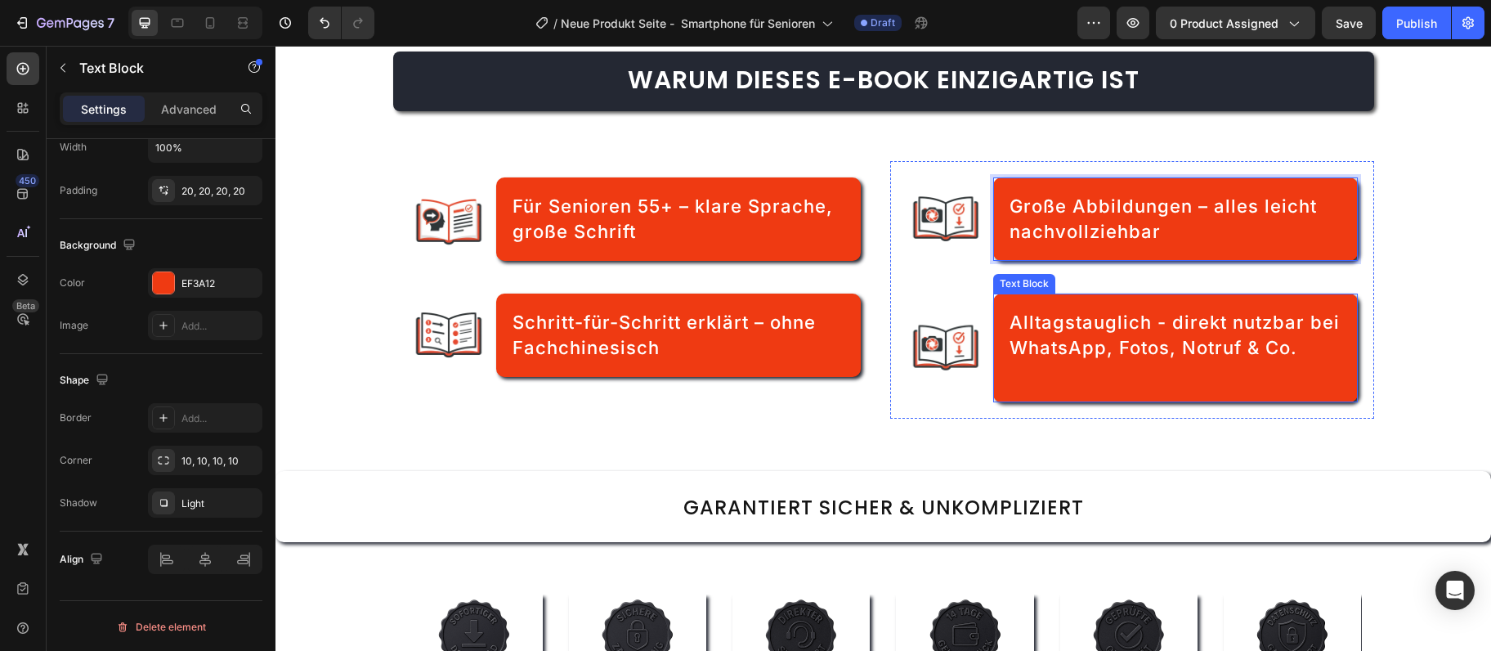
click at [1144, 358] on span "Alltagstauglich - direkt nutzbar bei WhatsApp, Fotos, Notruf & Co." at bounding box center [1175, 334] width 330 height 47
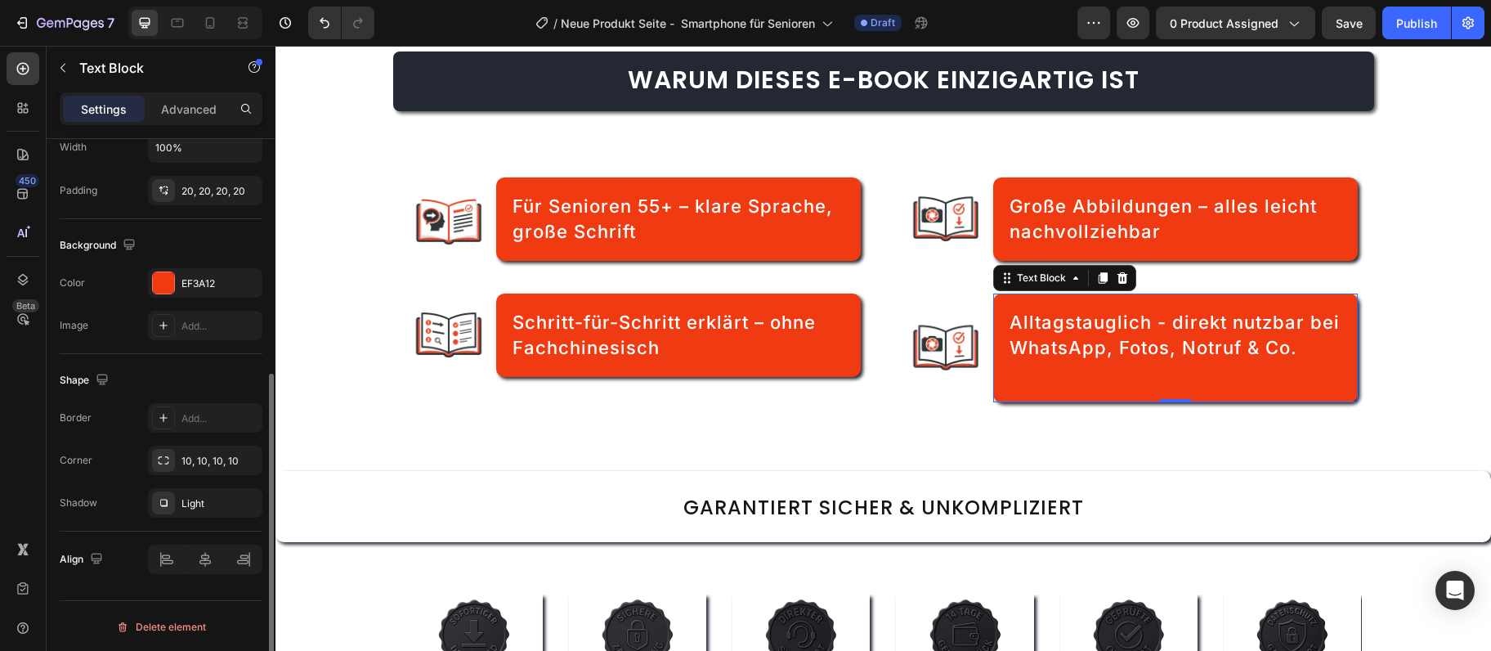
click at [1144, 358] on span "Alltagstauglich - direkt nutzbar bei WhatsApp, Fotos, Notruf & Co." at bounding box center [1175, 334] width 330 height 47
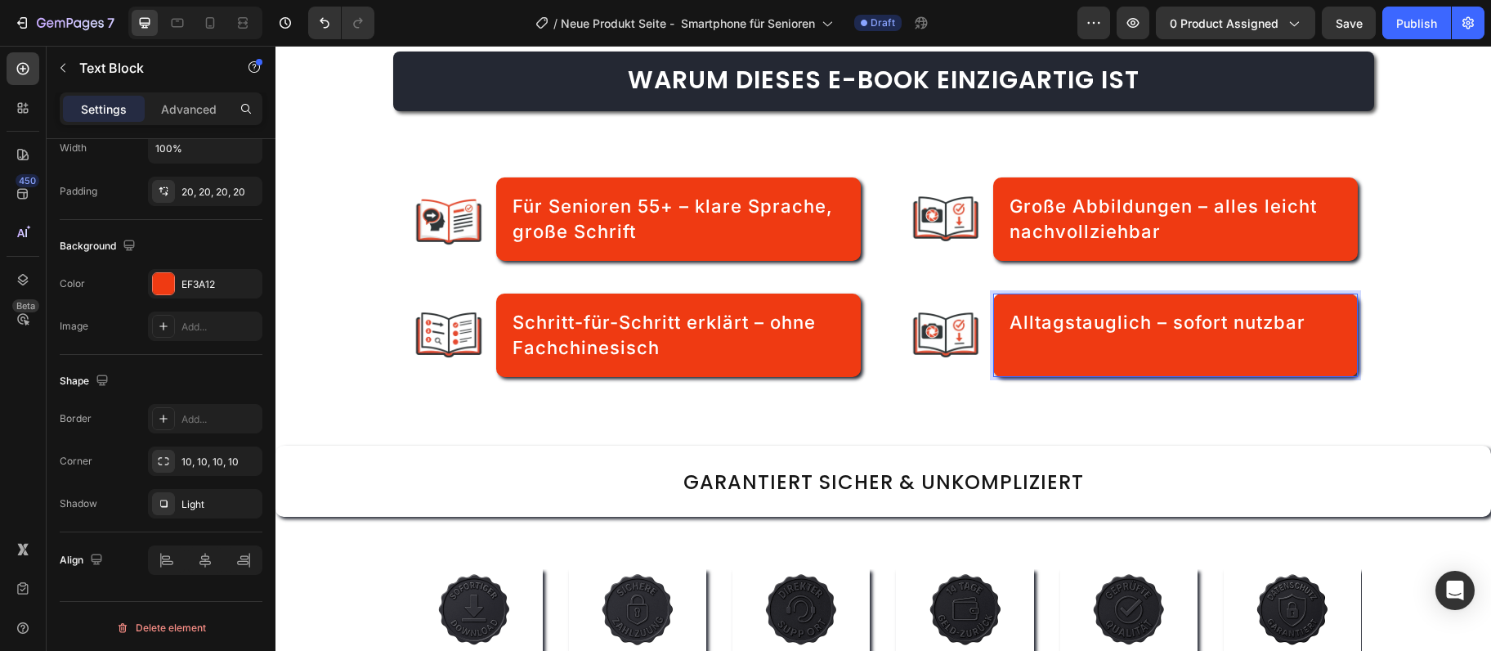
click at [1096, 361] on p "Rich Text Editor. Editing area: main" at bounding box center [1175, 347] width 331 height 25
click at [25, 191] on icon at bounding box center [23, 194] width 16 height 16
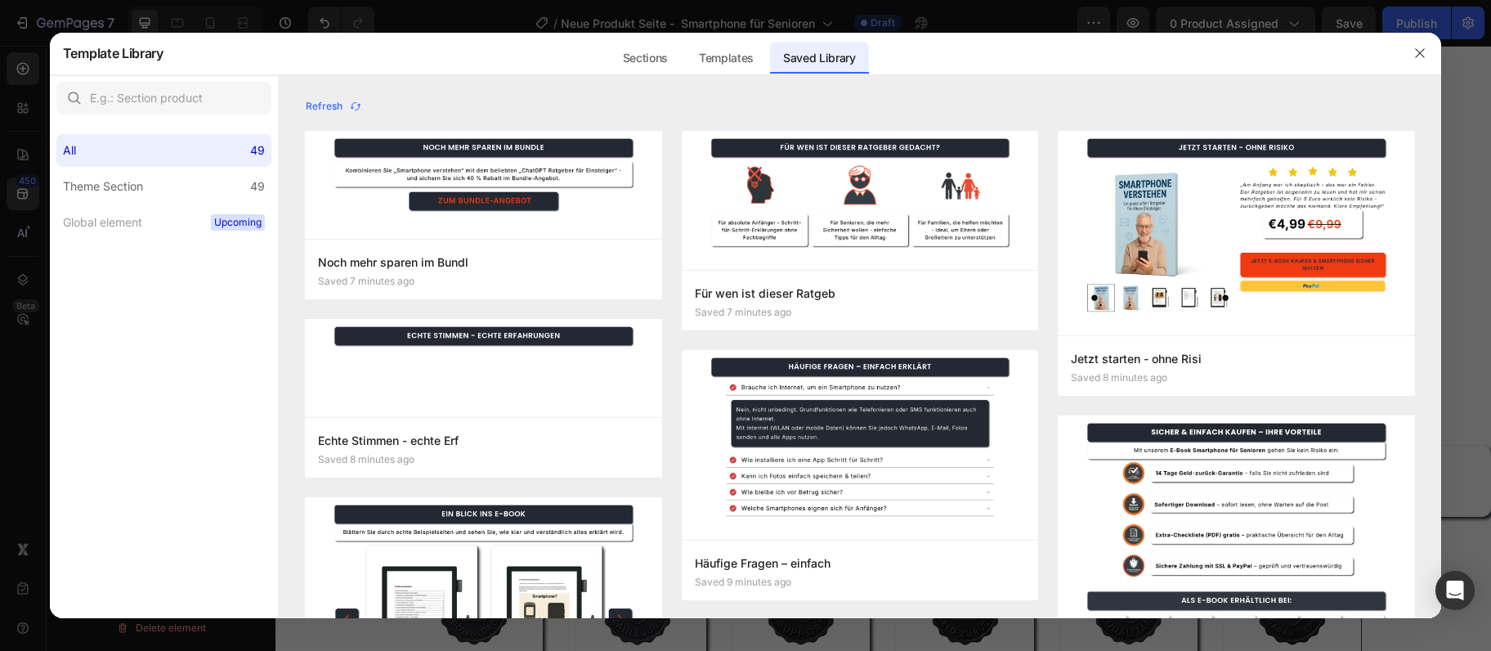
scroll to position [442, 0]
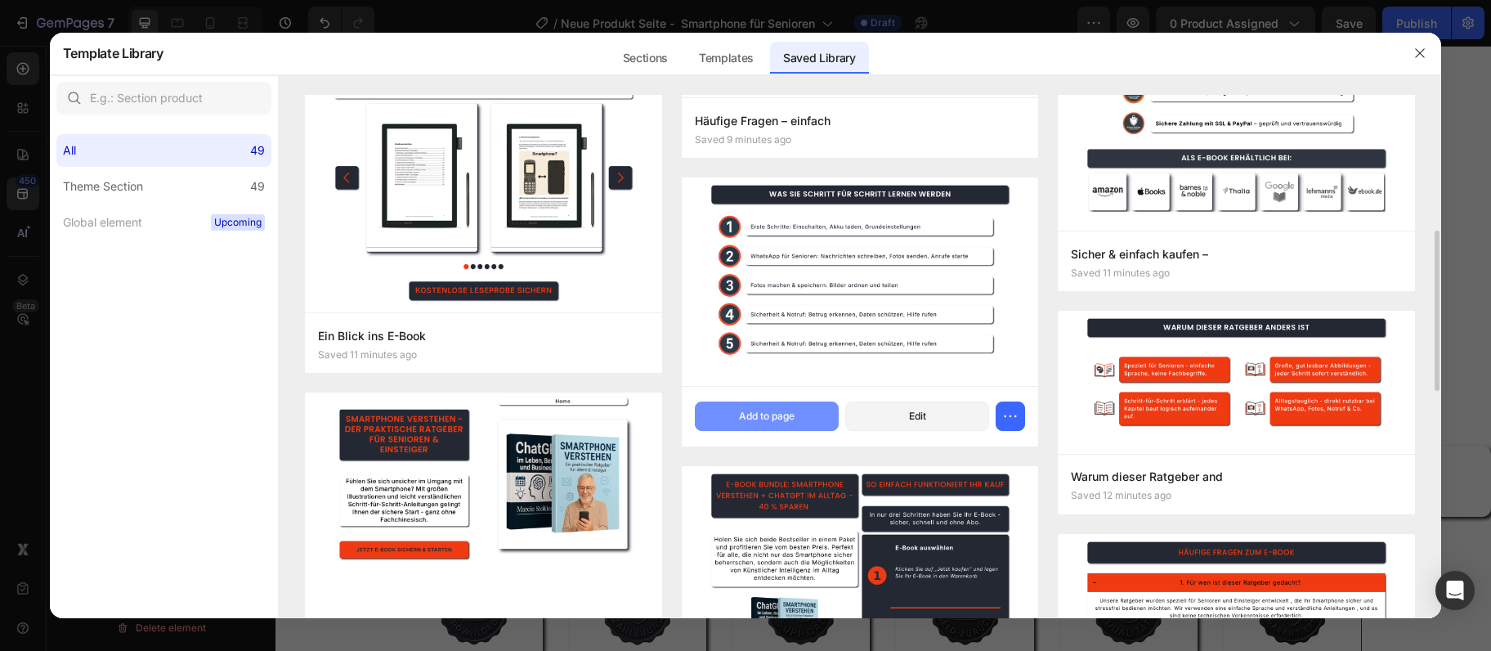
click at [765, 420] on div "Add to page" at bounding box center [767, 416] width 56 height 15
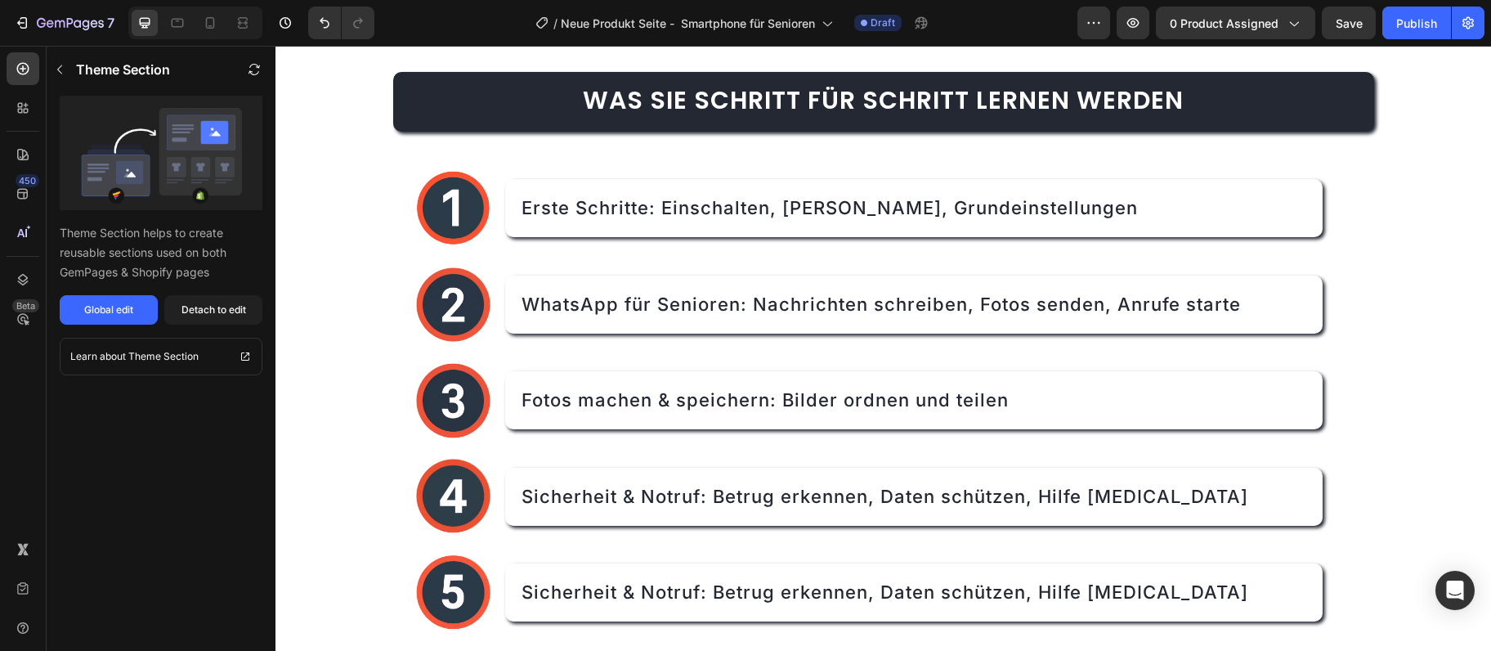
scroll to position [4123, 0]
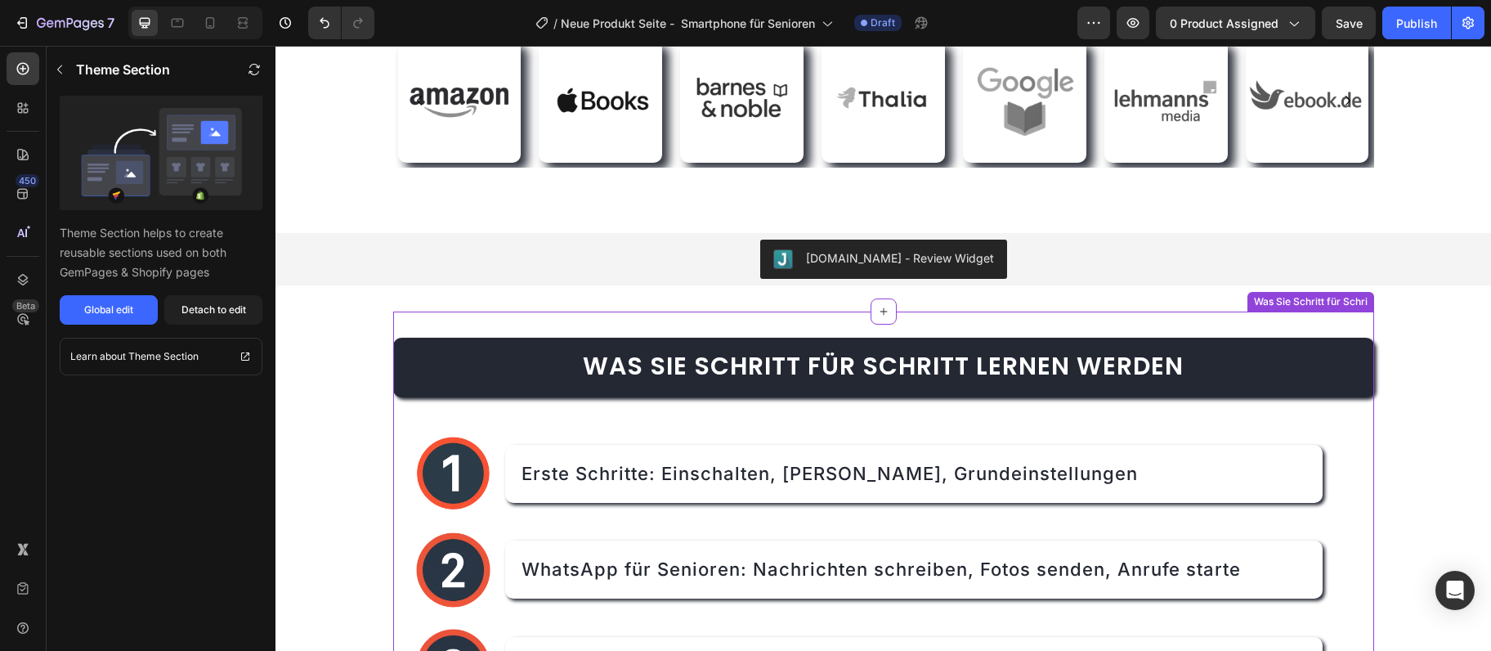
click at [1192, 321] on div "Was Sie Schritt für Schritt lernen werden Heading Image Erste Schritte: Einscha…" at bounding box center [883, 628] width 981 height 634
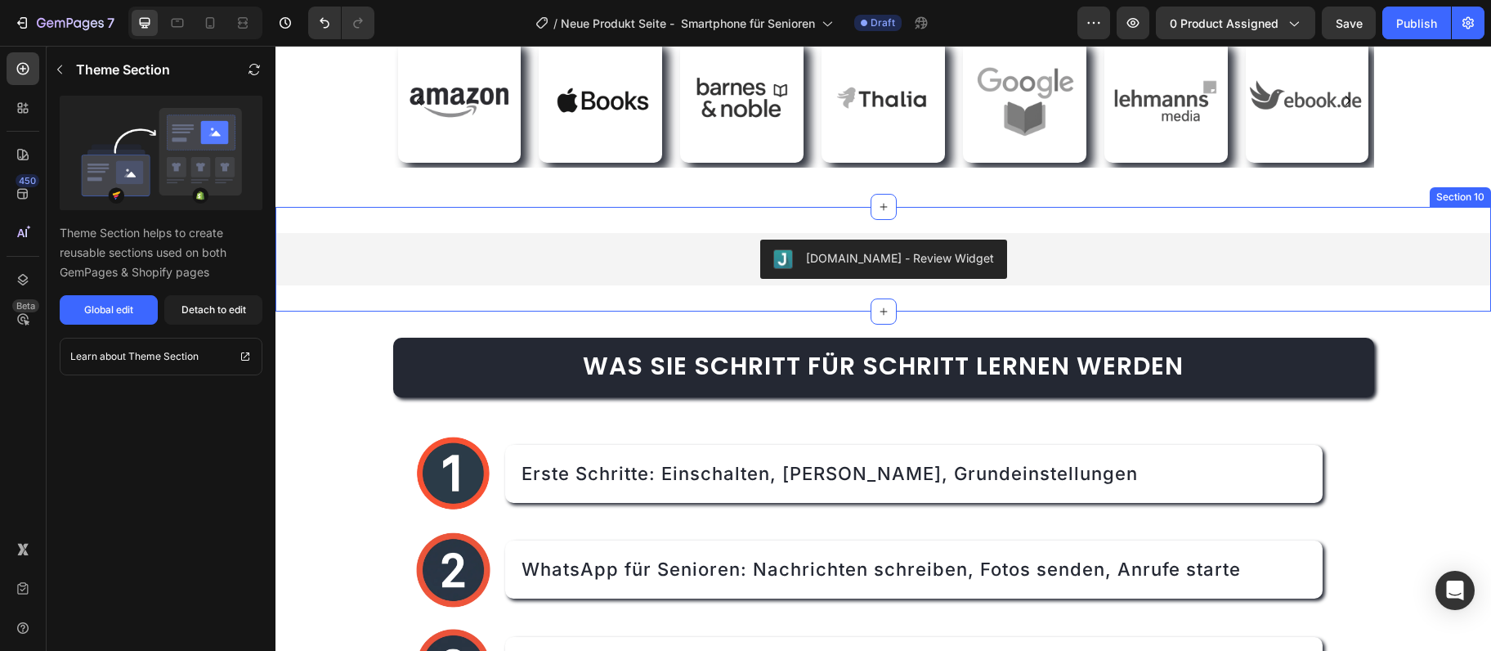
click at [1179, 205] on div "Als E-Book erhältlich bei: Heading Image Image Image Image Image Image Image Im…" at bounding box center [883, 66] width 981 height 282
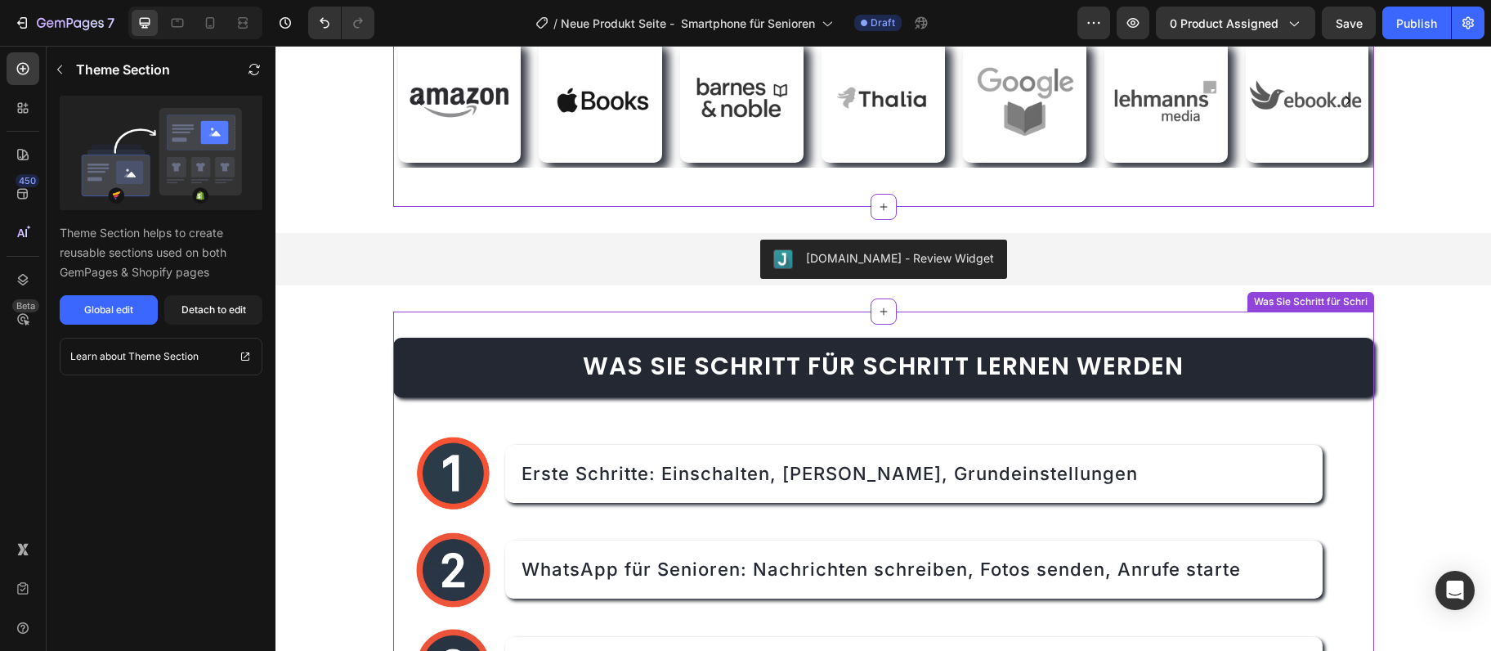
click at [1211, 348] on h2 "Was Sie Schritt für Schritt lernen werden" at bounding box center [883, 368] width 981 height 60
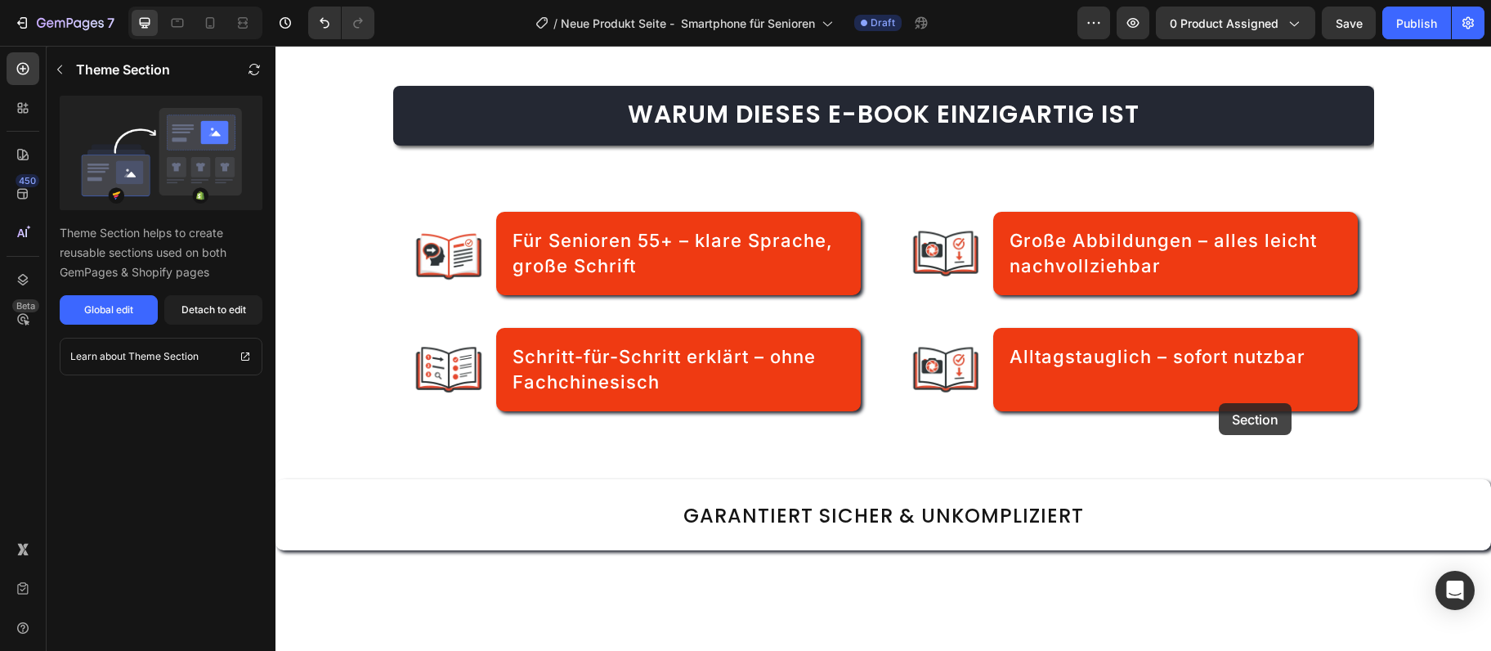
scroll to position [854, 0]
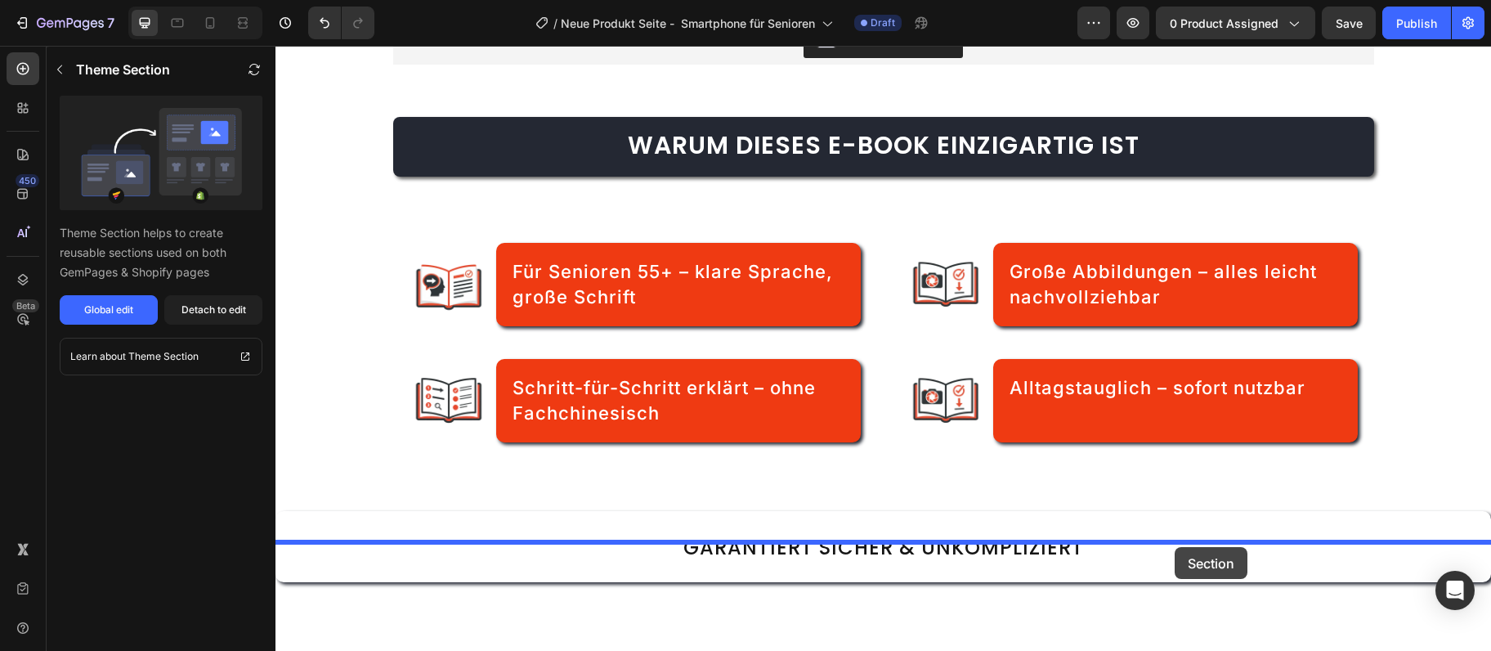
drag, startPoint x: 1206, startPoint y: 298, endPoint x: 1175, endPoint y: 547, distance: 250.5
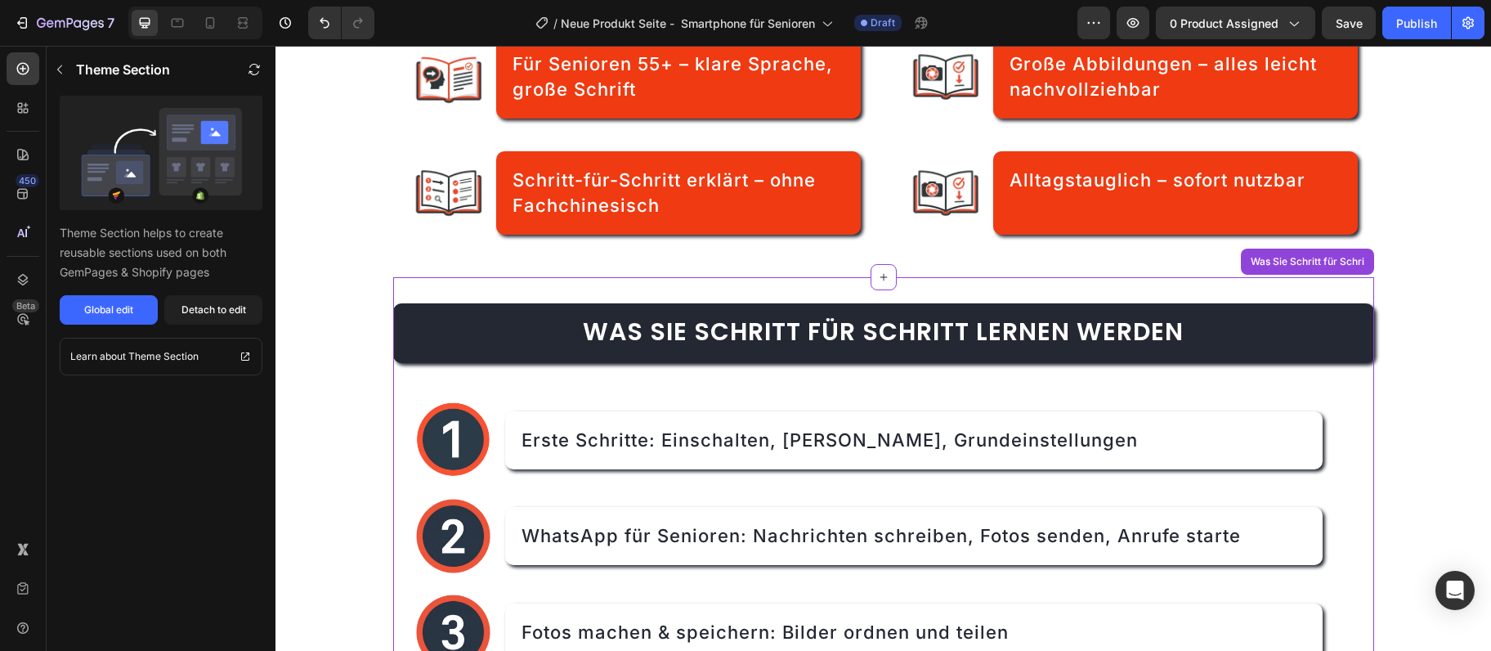
scroll to position [1208, 0]
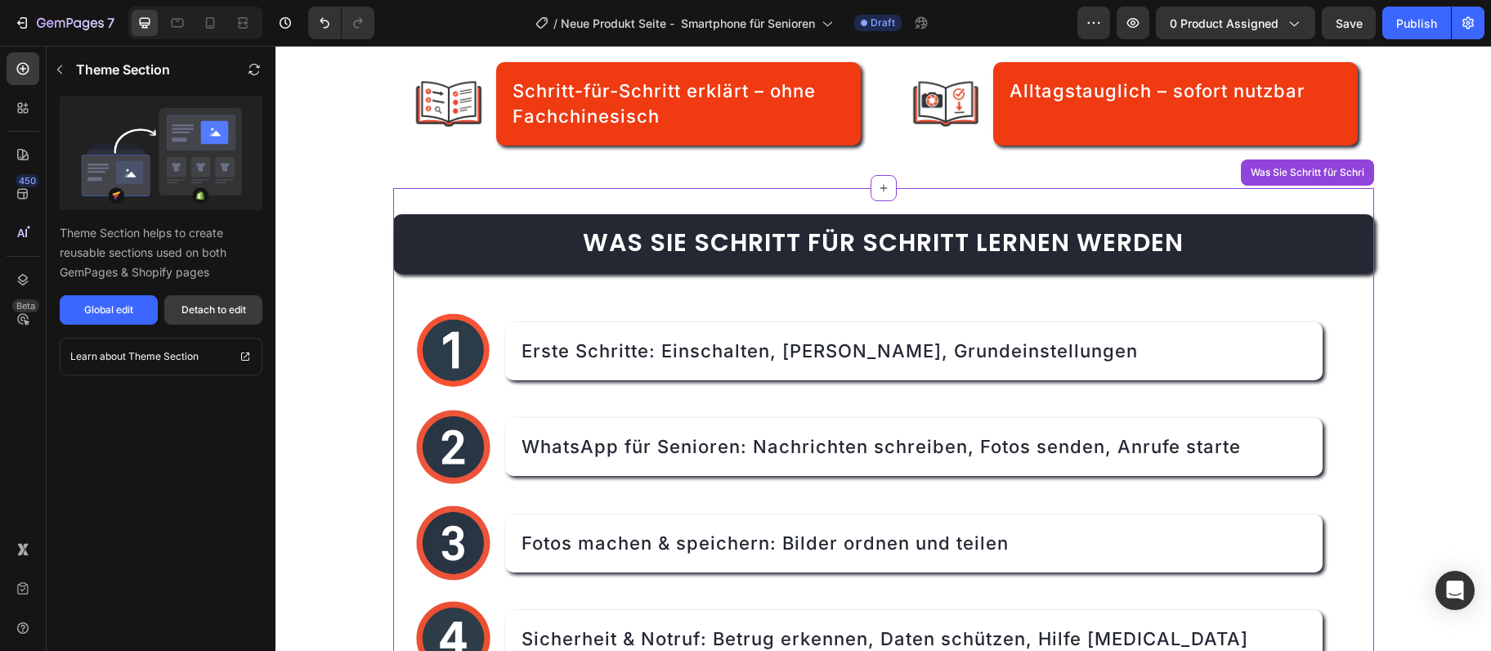
click at [233, 323] on button "Detach to edit" at bounding box center [213, 309] width 98 height 29
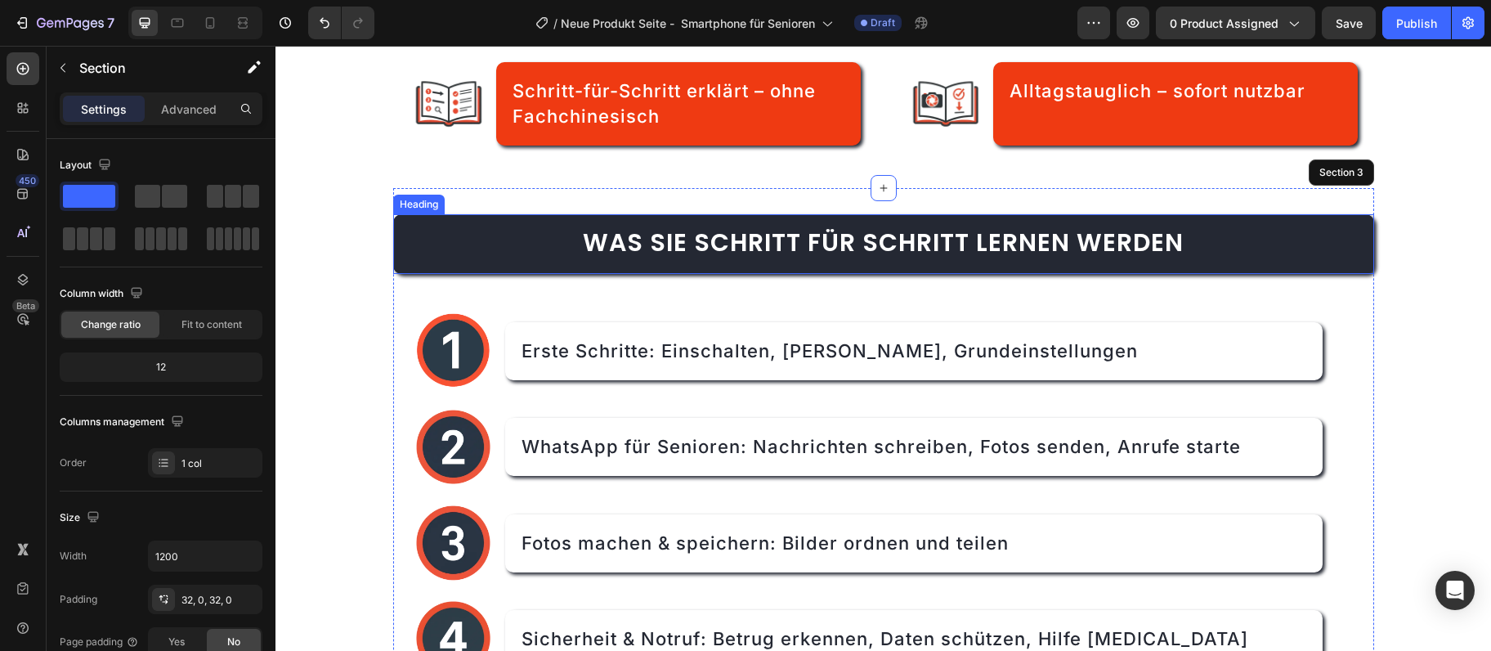
click at [692, 244] on span "Was Sie Schritt für Schritt lernen werden" at bounding box center [883, 242] width 601 height 35
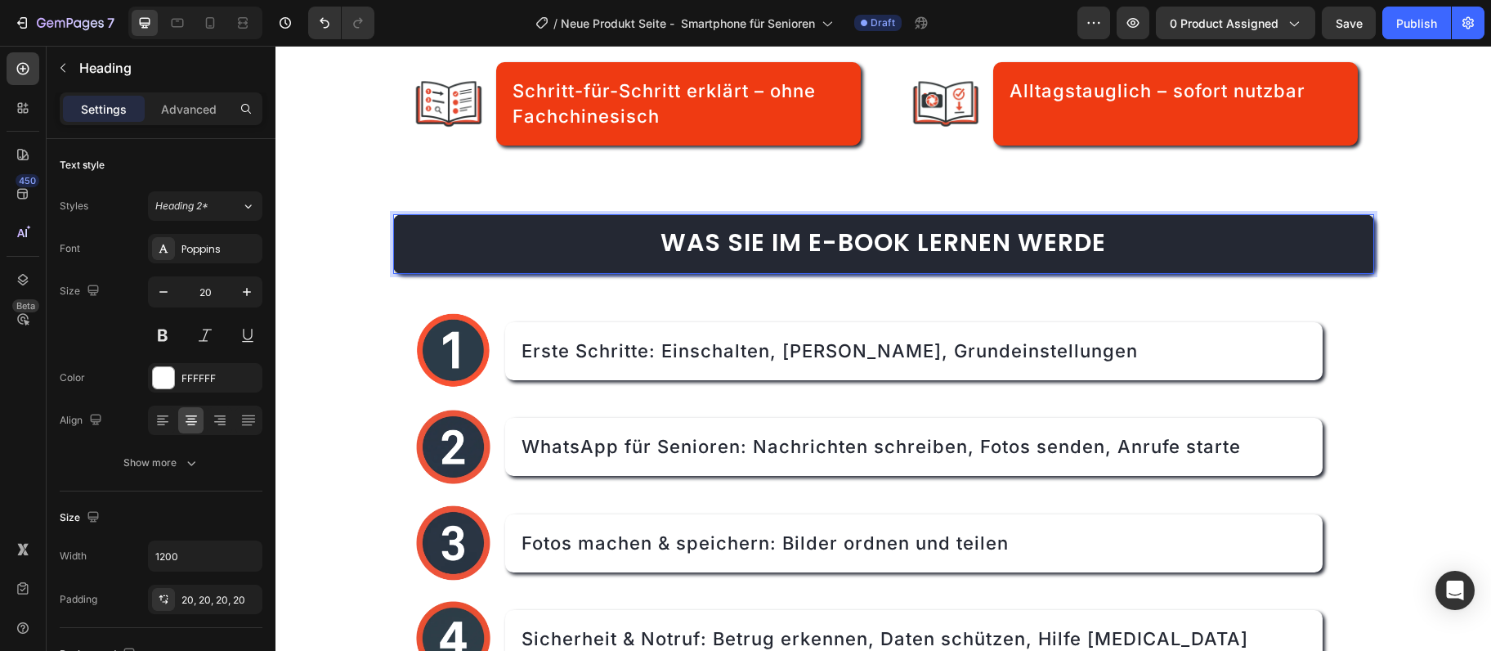
click at [790, 214] on h2 "Was Sie im E-Book lernen werde" at bounding box center [883, 244] width 981 height 60
click at [764, 248] on span "Was Sie im E-Book lernen werde" at bounding box center [884, 242] width 446 height 35
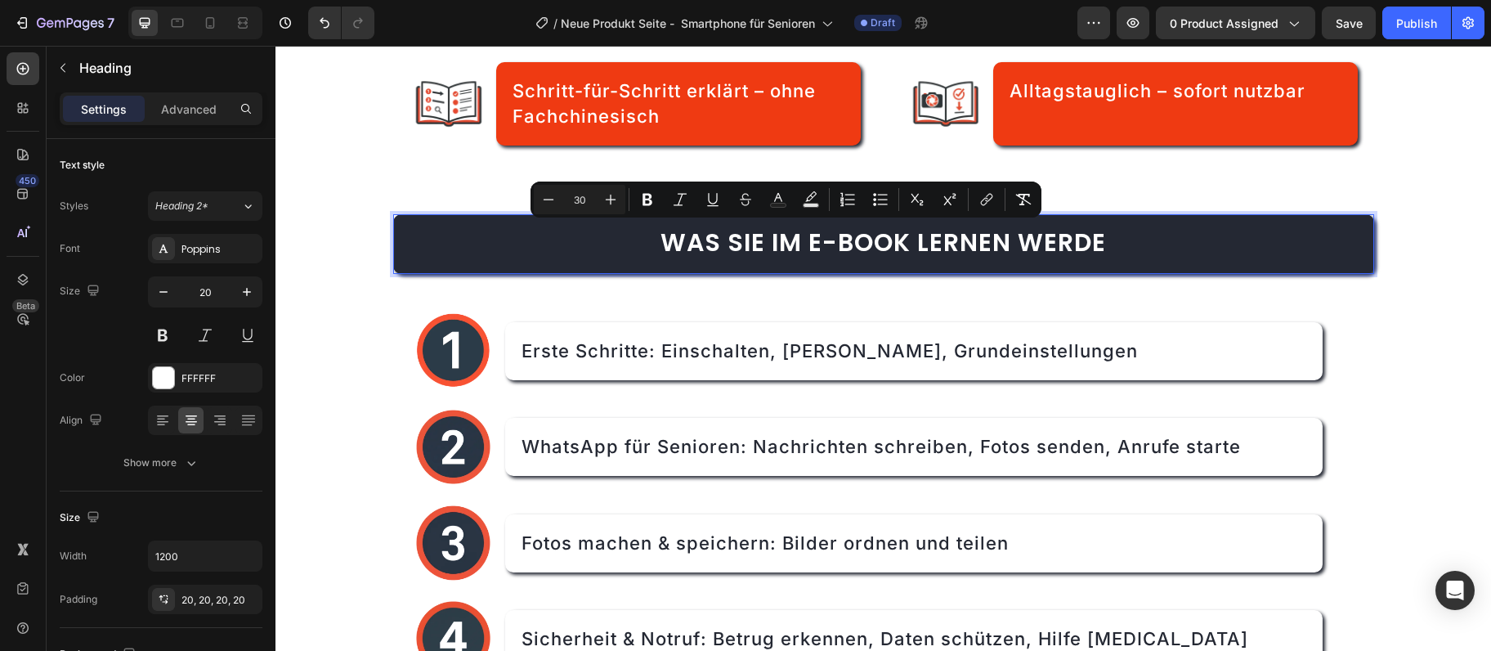
click at [764, 248] on span "Was Sie im E-Book lernen werde" at bounding box center [884, 242] width 446 height 35
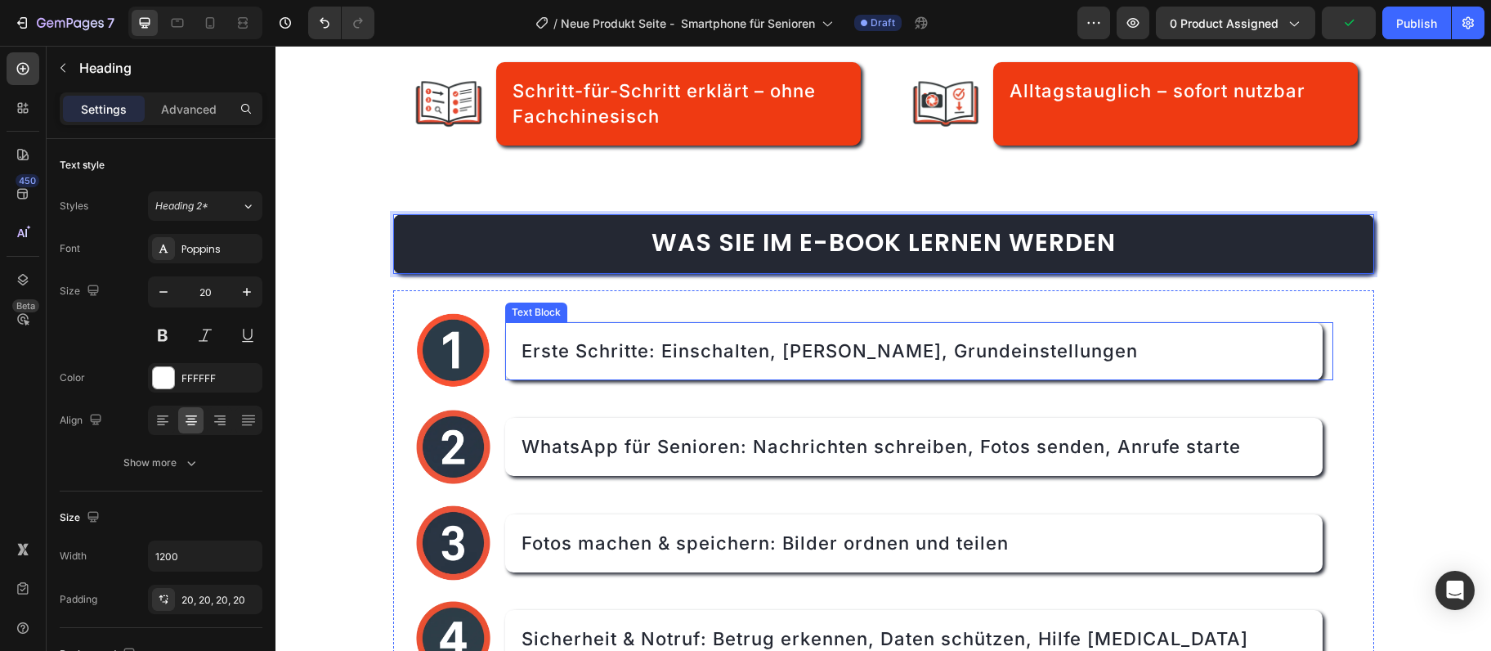
click at [813, 356] on span "Erste Schritte: Einschalten, Akku laden, Grundeinstellungen" at bounding box center [830, 350] width 616 height 21
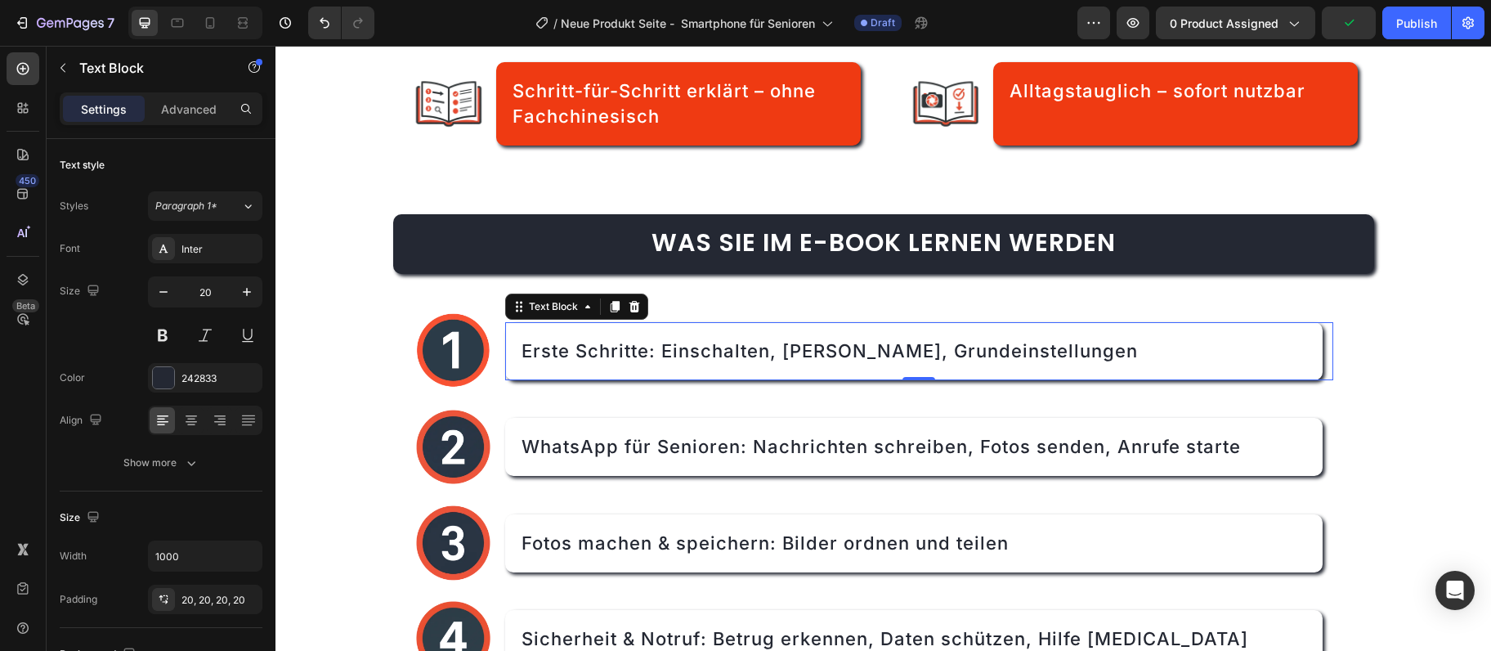
click at [813, 356] on span "Erste Schritte: Einschalten, Akku laden, Grundeinstellungen" at bounding box center [830, 350] width 616 height 21
click at [803, 354] on span "Erste Schritte: Einschalten, Akku laden, Grundeinstellungen" at bounding box center [830, 350] width 616 height 21
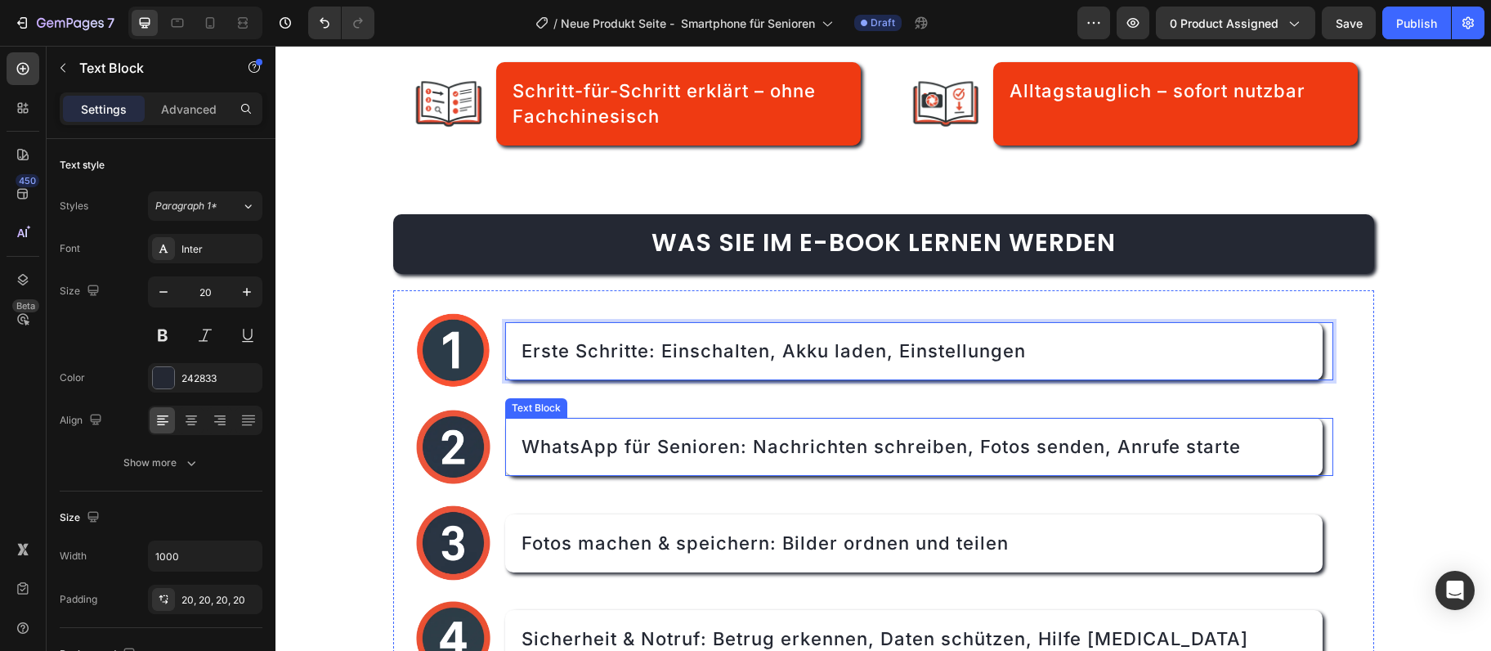
click at [863, 436] on span "WhatsApp für Senioren: Nachrichten schreiben, Fotos senden, Anrufe starte" at bounding box center [881, 446] width 719 height 21
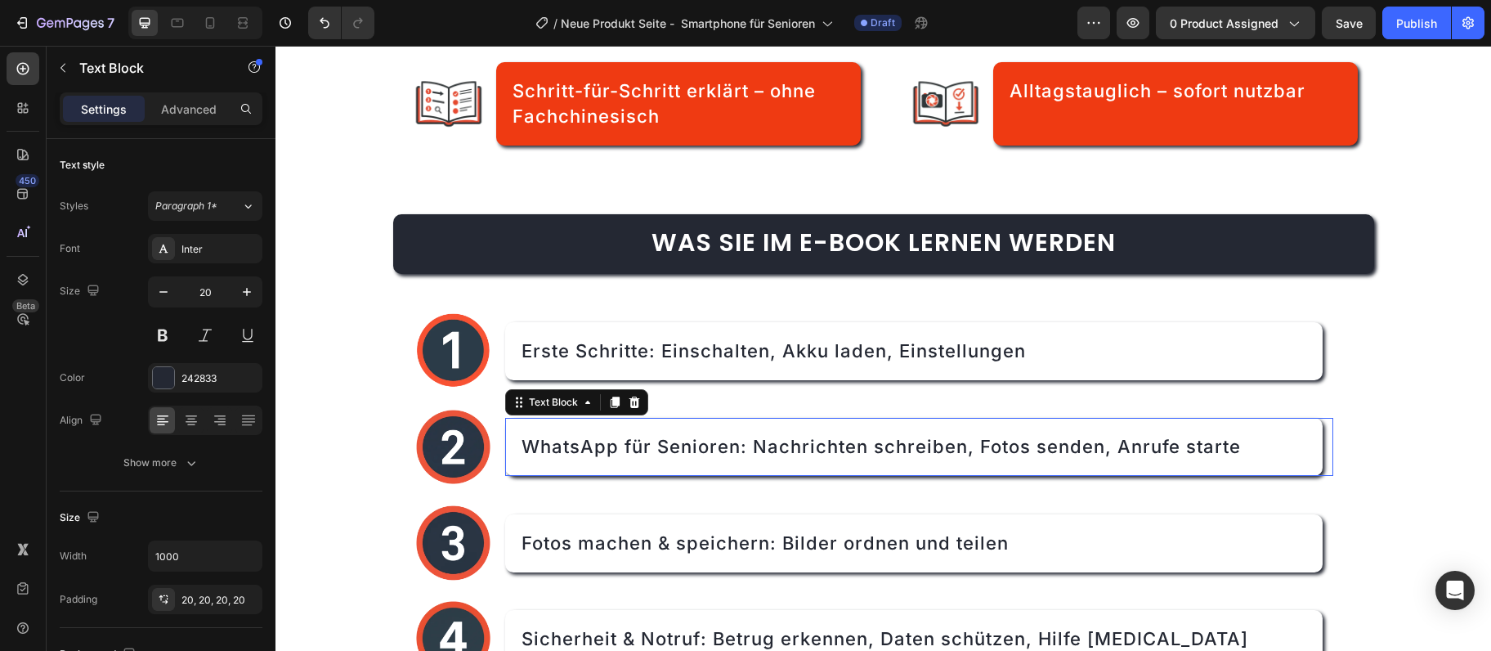
scroll to position [407, 0]
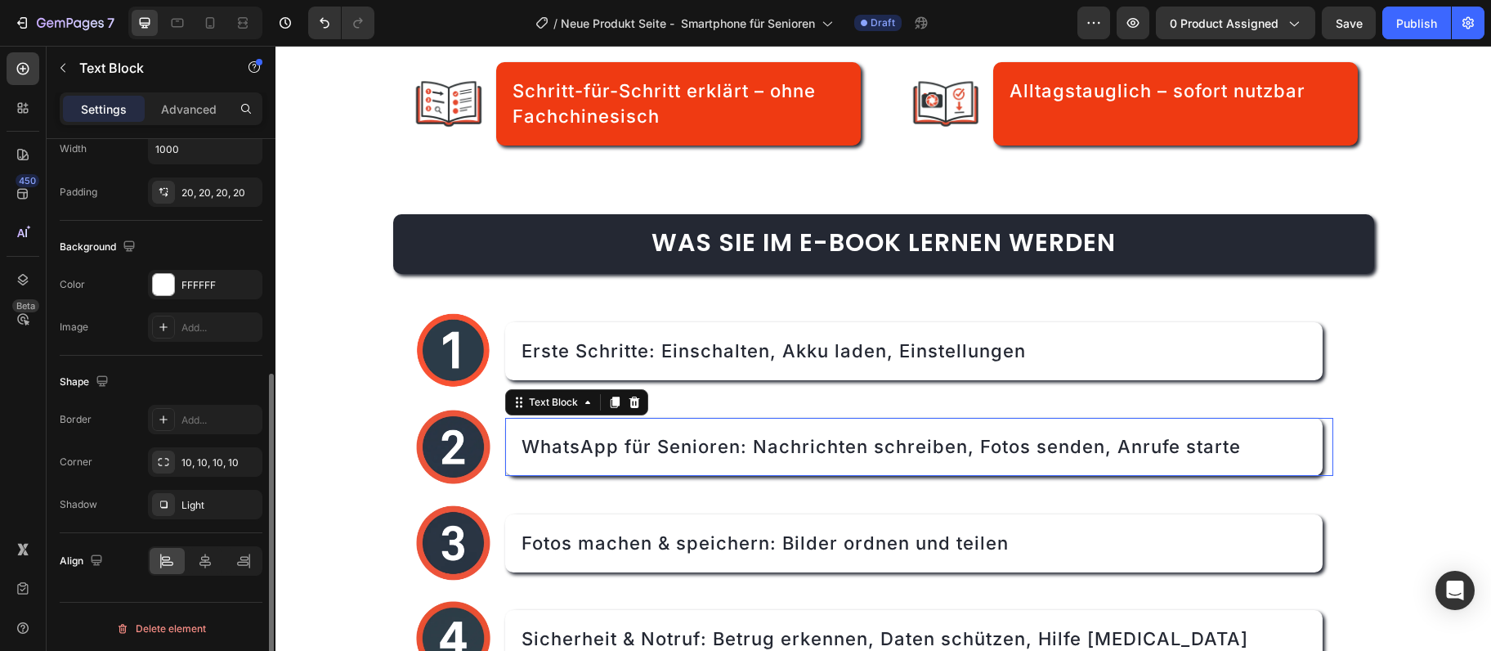
click at [863, 436] on span "WhatsApp für Senioren: Nachrichten schreiben, Fotos senden, Anrufe starte" at bounding box center [881, 446] width 719 height 21
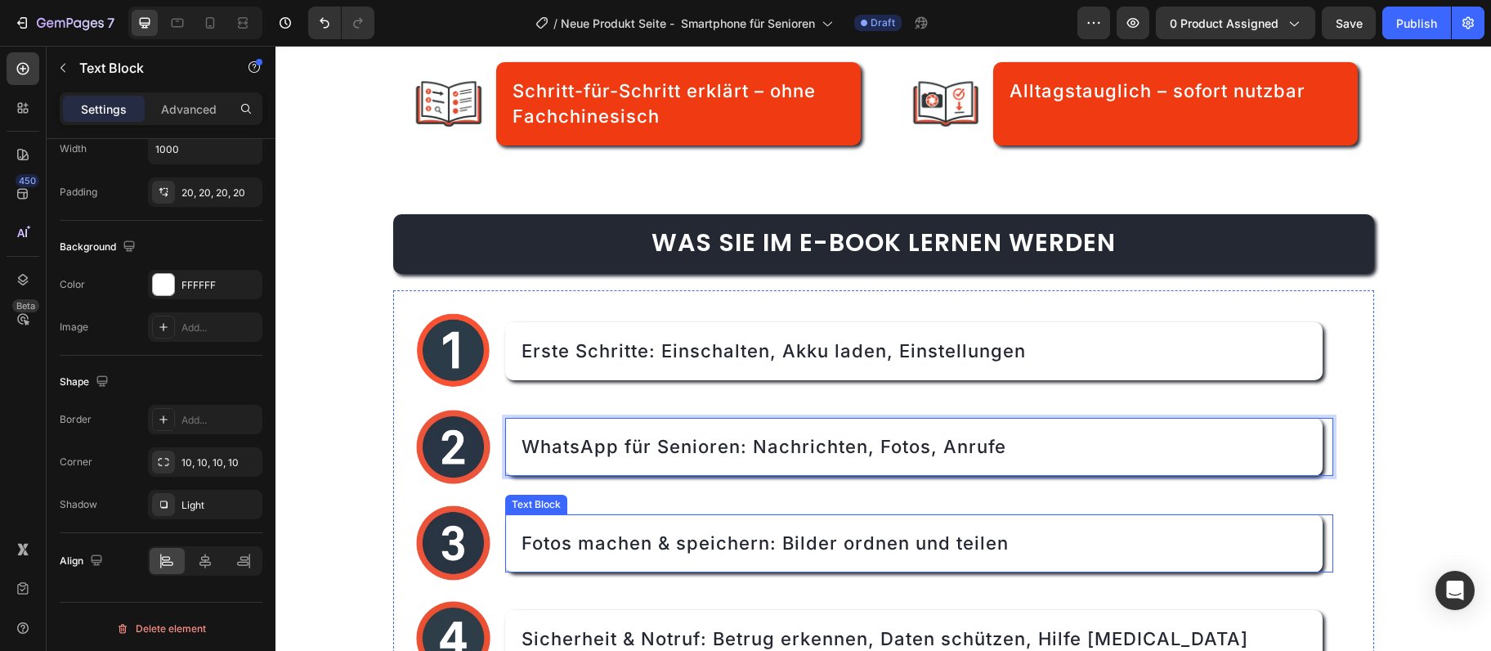
click at [682, 535] on span "Fotos machen & speichern: Bilder ordnen und teilen" at bounding box center [765, 542] width 487 height 21
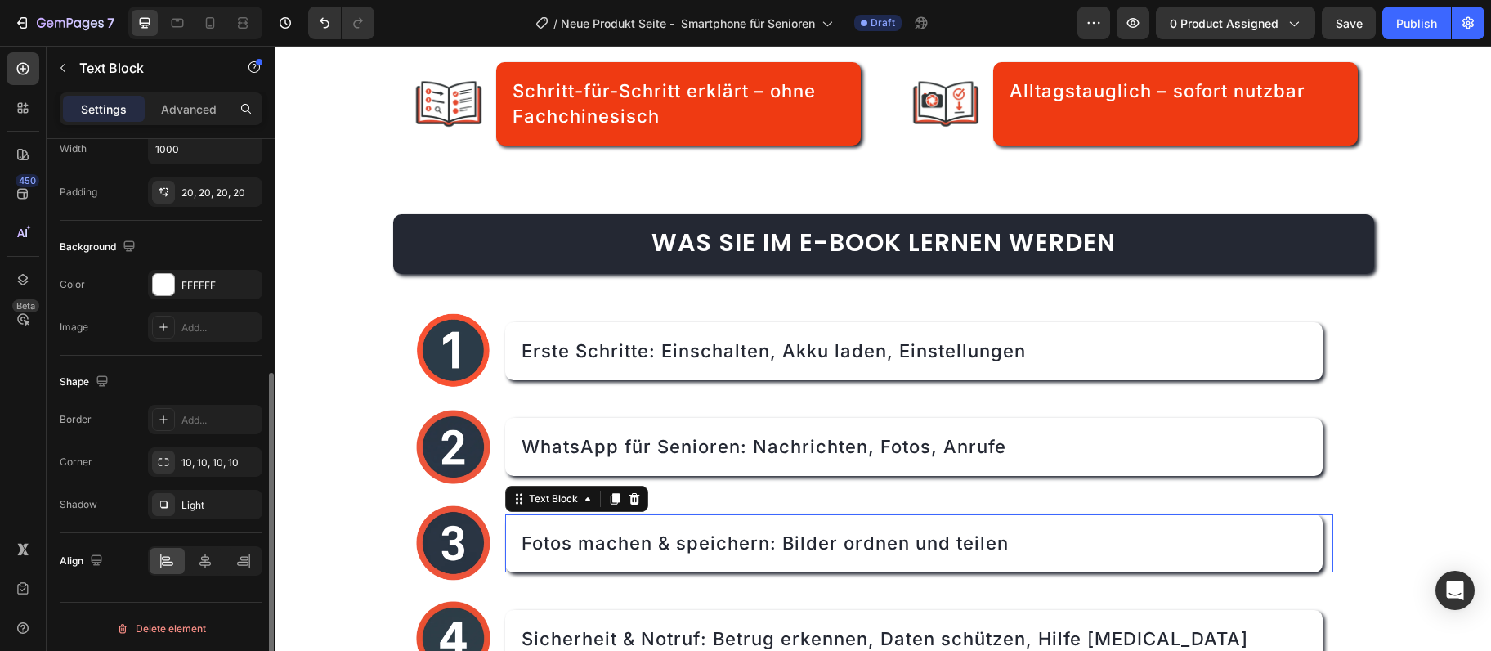
scroll to position [406, 0]
click at [682, 535] on span "Fotos machen & speichern: Bilder ordnen und teilen" at bounding box center [765, 542] width 487 height 21
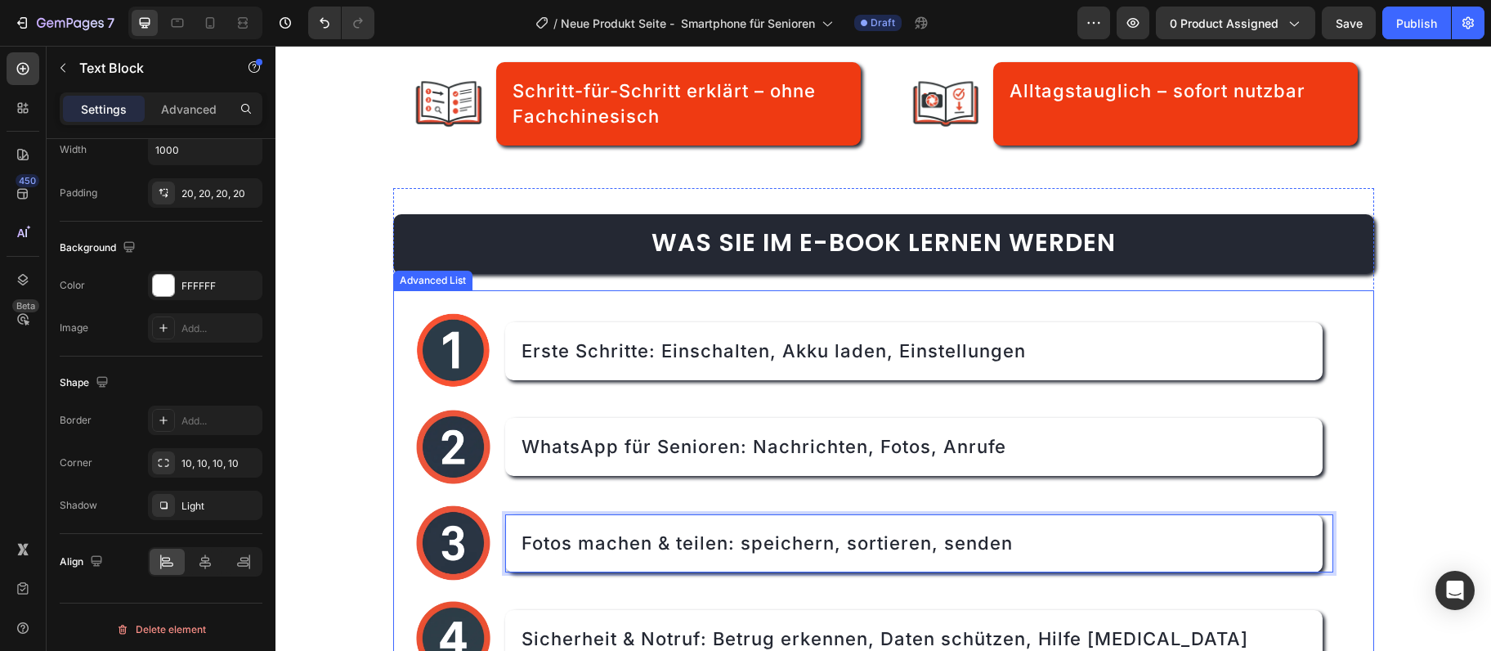
scroll to position [1297, 0]
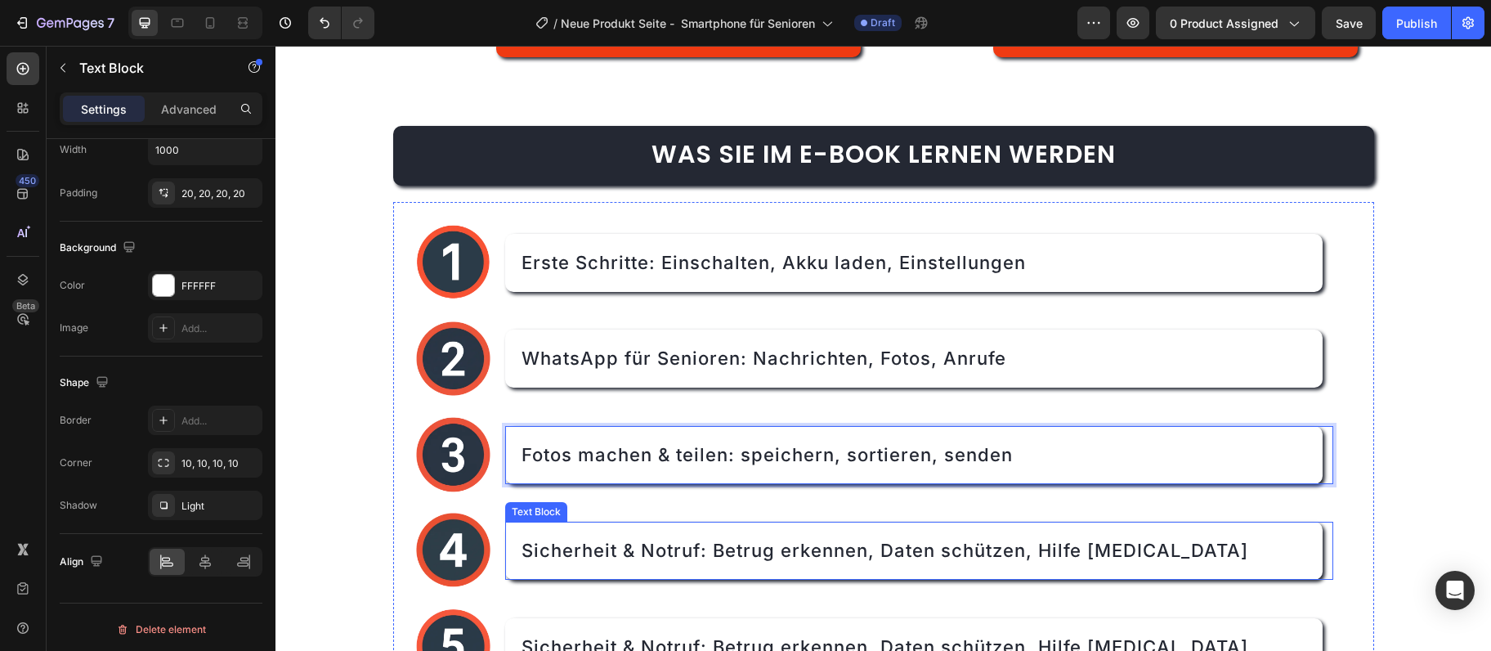
click at [712, 540] on span "Sicherheit & Notruf: Betrug erkennen, Daten schützen, Hilfe rufen" at bounding box center [885, 550] width 727 height 21
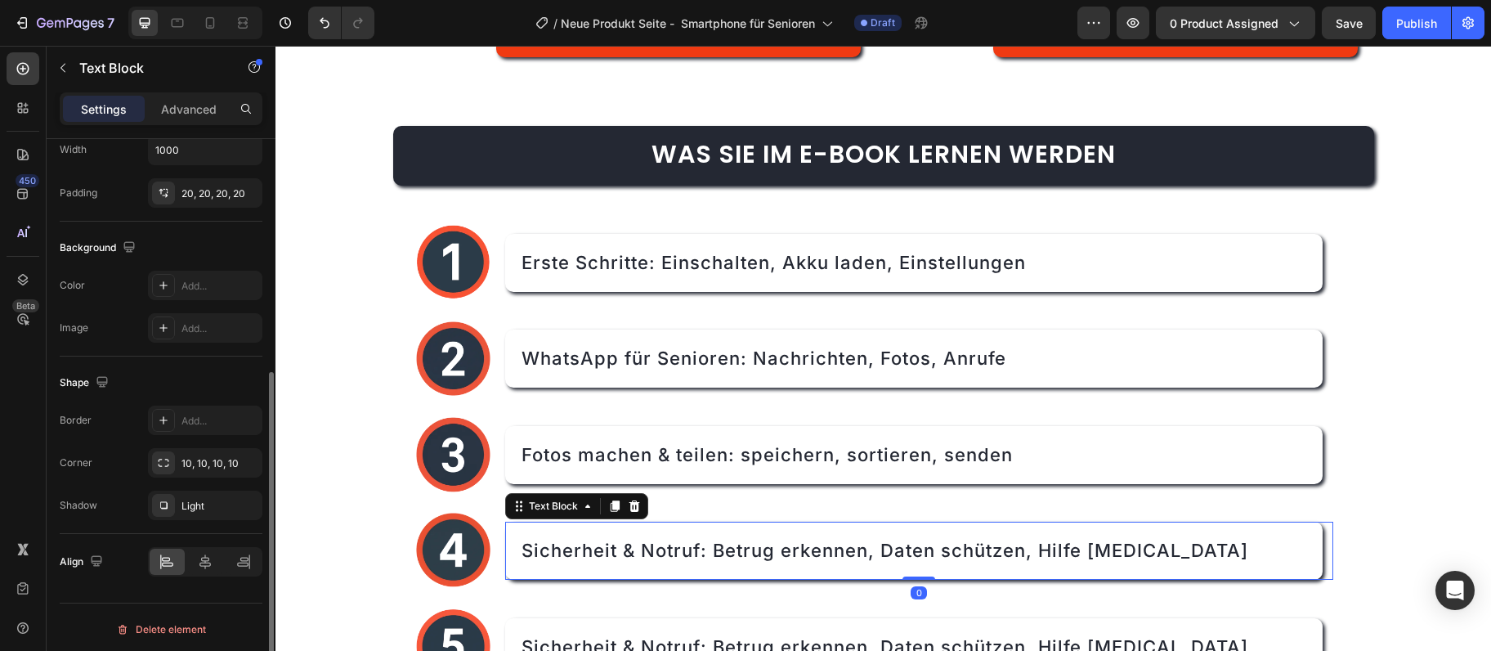
scroll to position [406, 0]
click at [712, 540] on span "Sicherheit & Notruf: Betrug erkennen, Daten schützen, Hilfe rufen" at bounding box center [885, 550] width 727 height 21
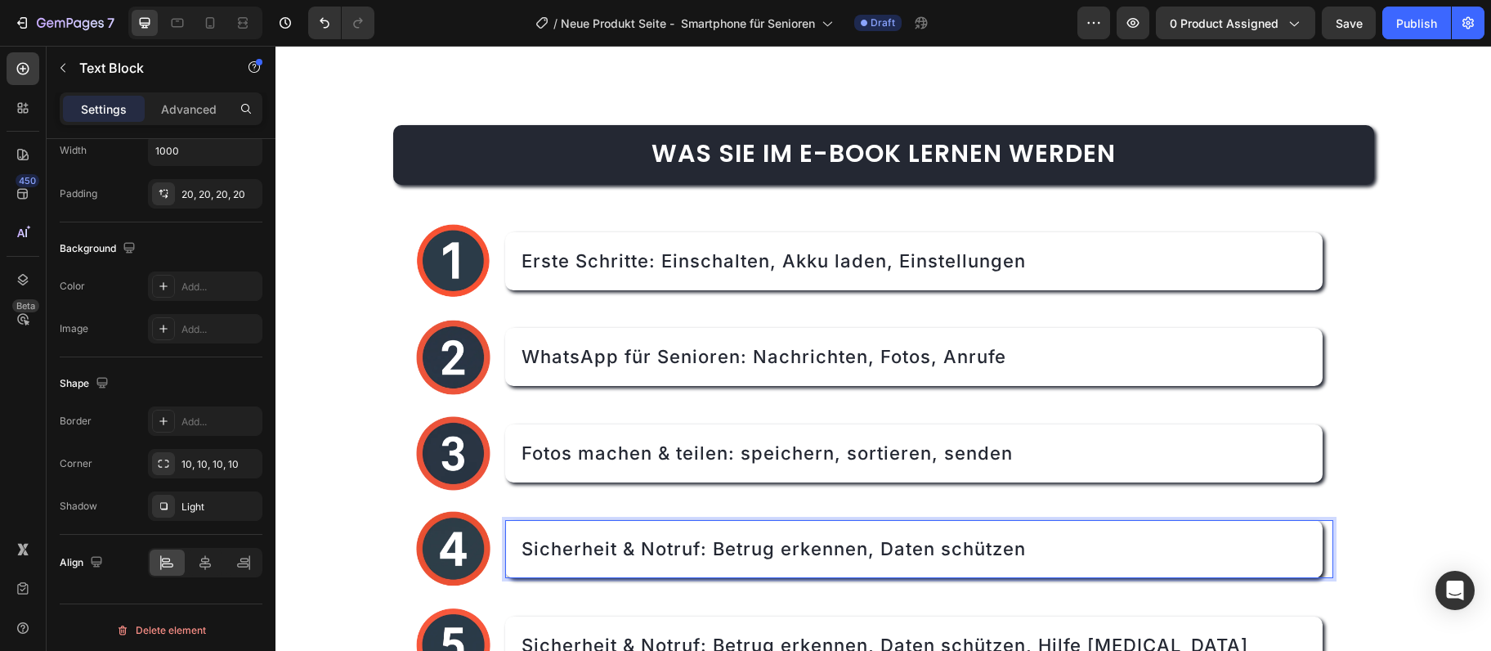
scroll to position [1385, 0]
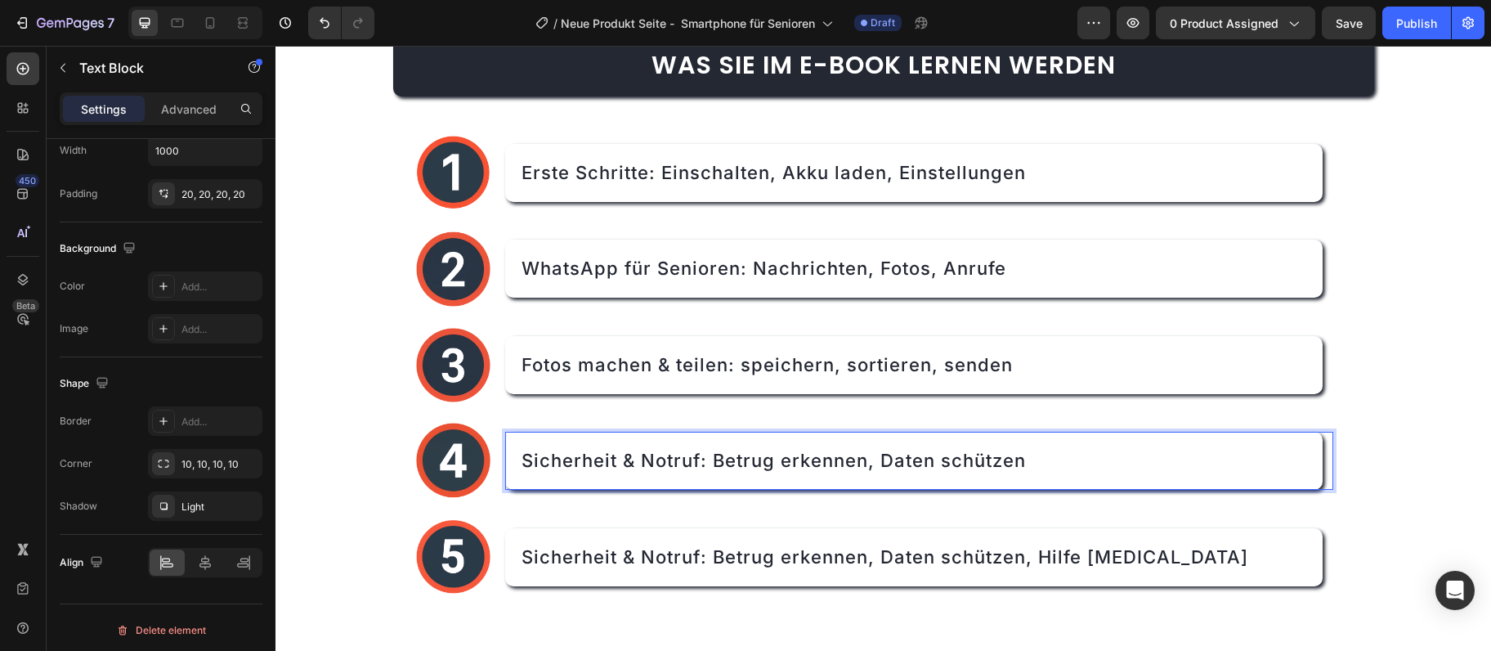
click at [541, 571] on div "Sicherheit & Notruf: Betrug erkennen, Daten schützen, Hilfe rufen" at bounding box center [914, 557] width 818 height 58
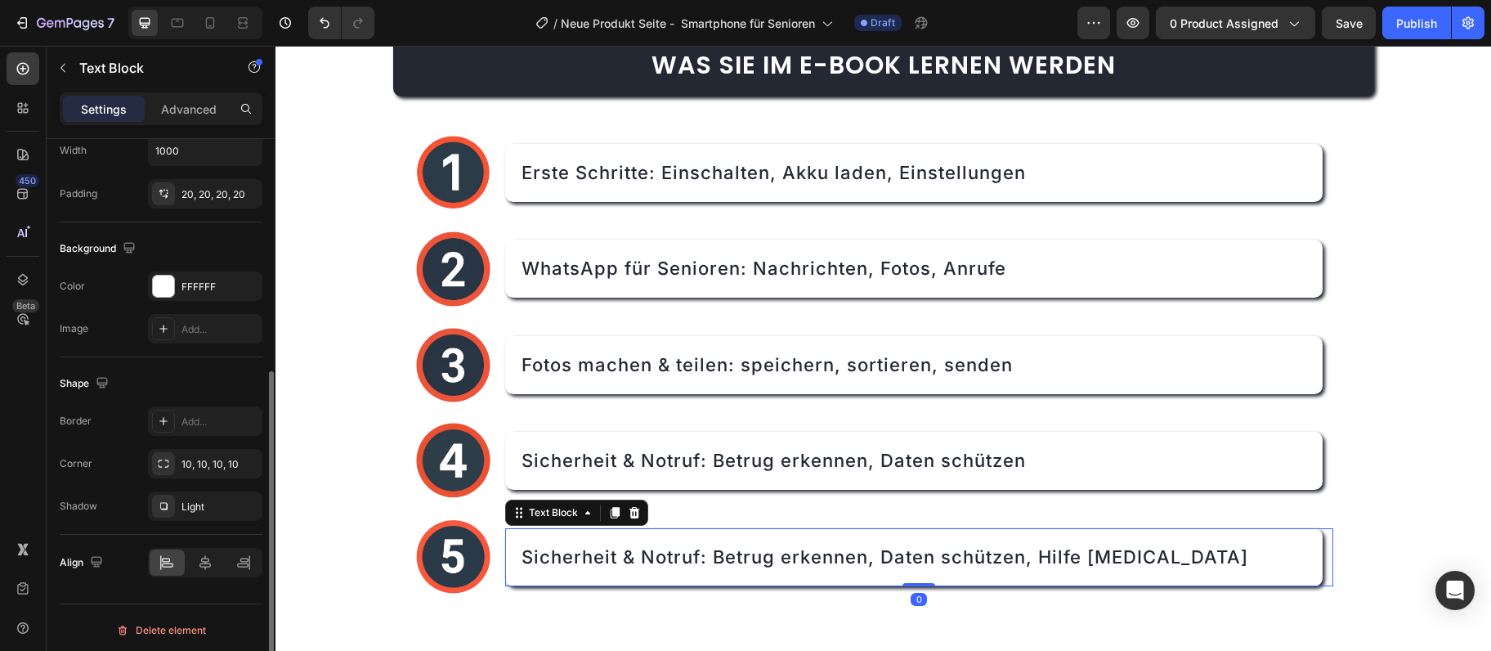
scroll to position [405, 0]
click at [541, 567] on span "Sicherheit & Notruf: Betrug erkennen, Daten schützen, Hilfe rufen" at bounding box center [885, 556] width 727 height 21
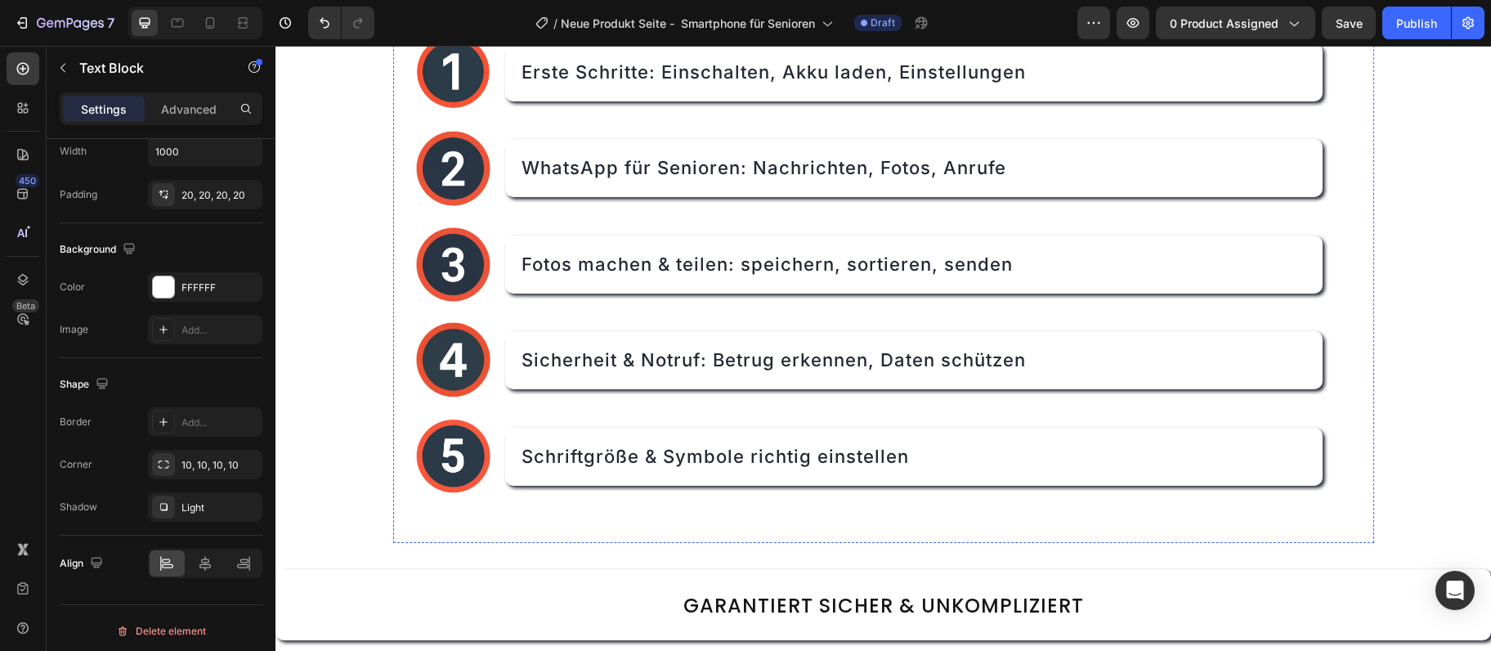
scroll to position [1574, 0]
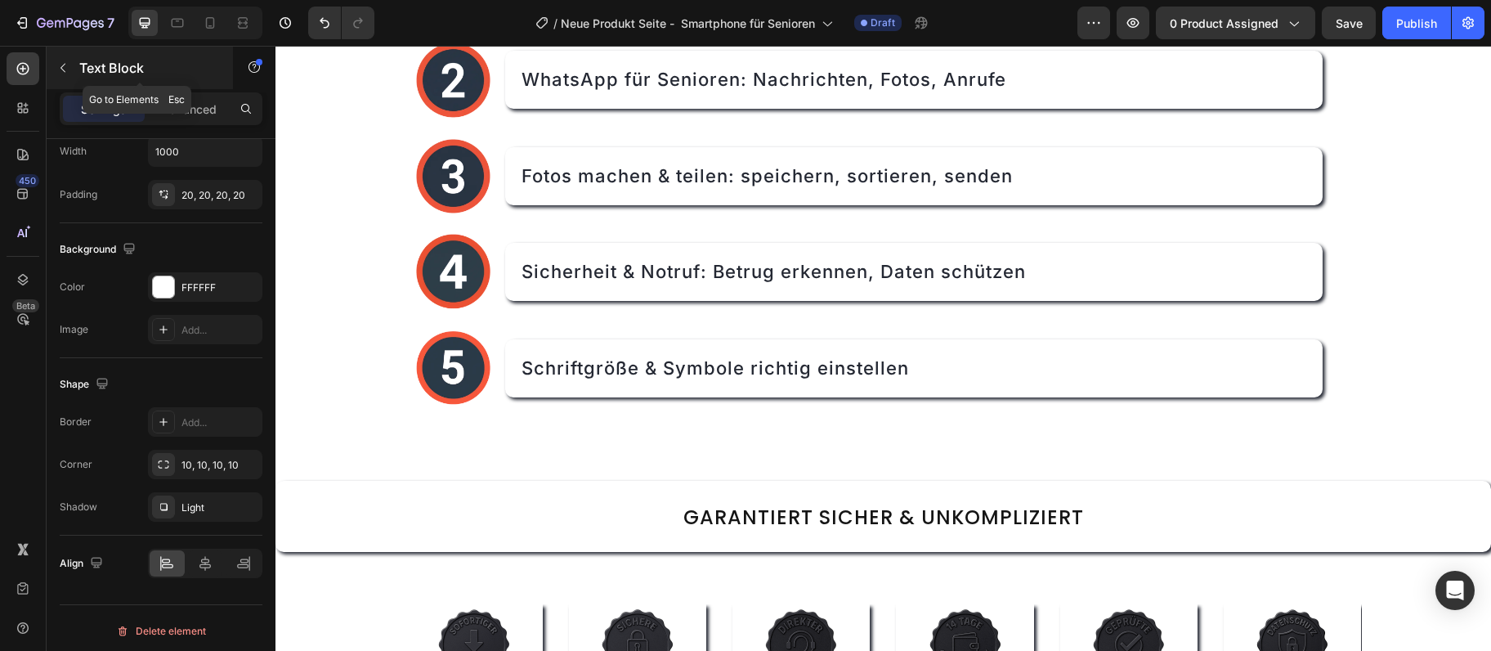
click at [60, 65] on icon "button" at bounding box center [62, 67] width 13 height 13
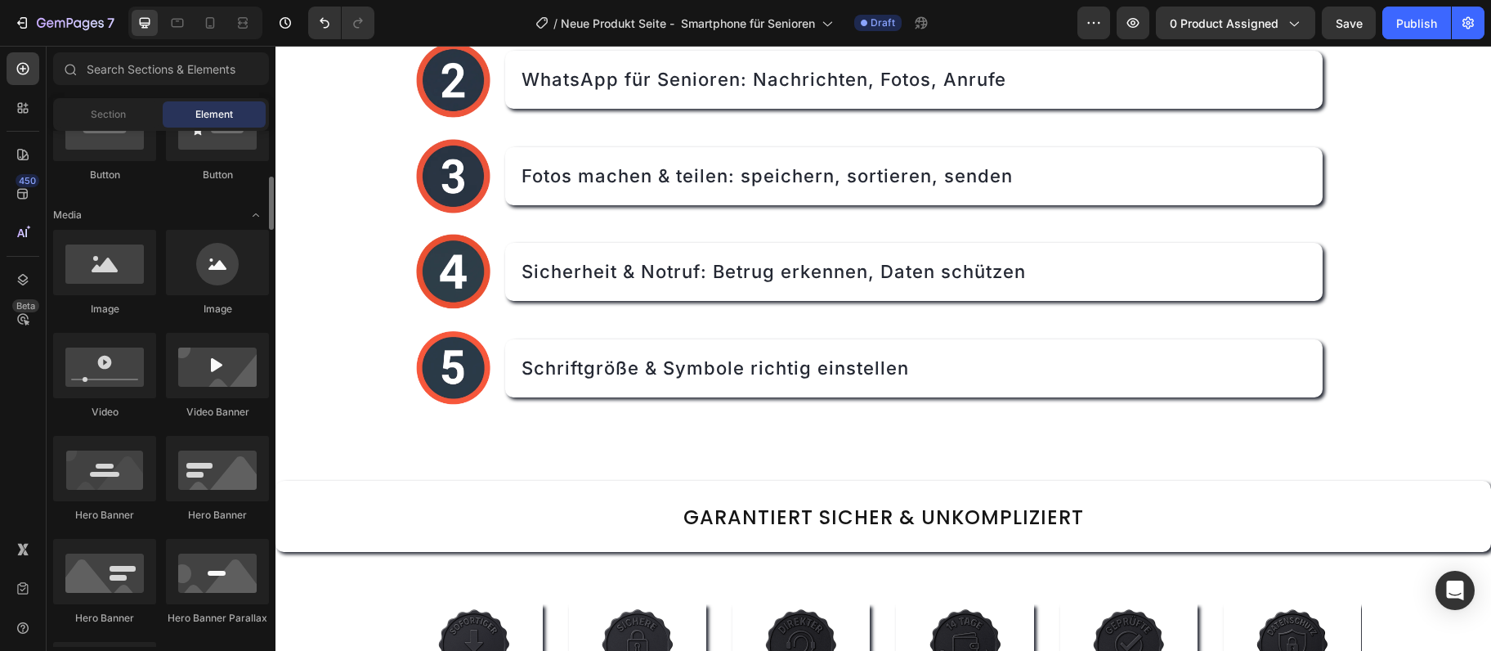
scroll to position [177, 0]
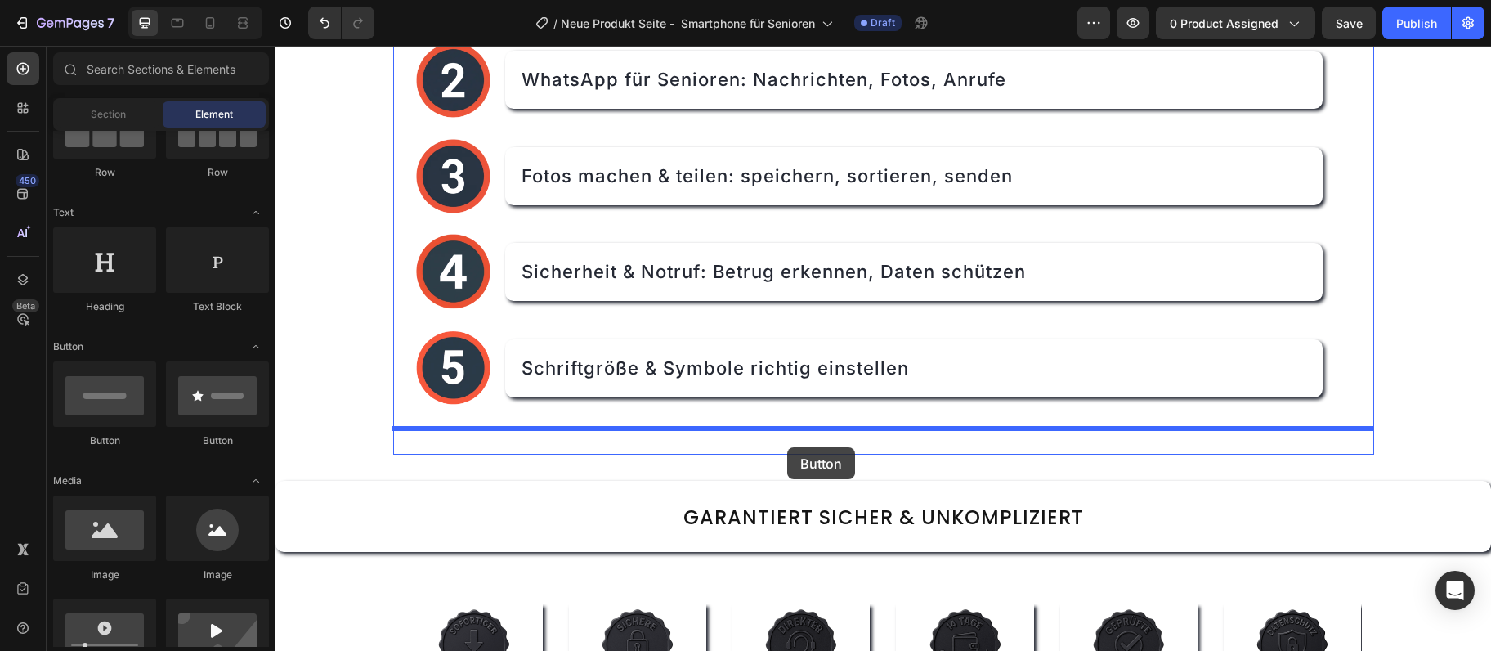
drag, startPoint x: 365, startPoint y: 458, endPoint x: 787, endPoint y: 447, distance: 422.0
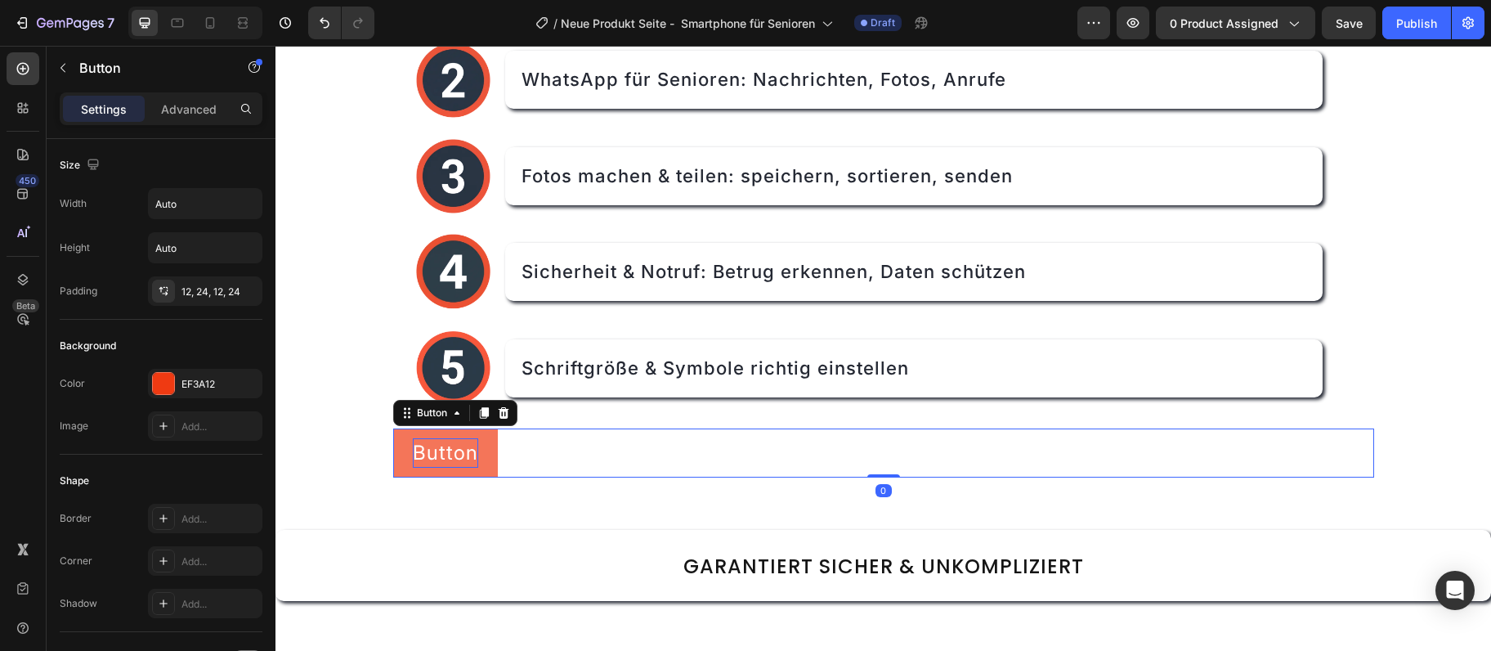
click at [428, 450] on p "Button" at bounding box center [445, 452] width 65 height 29
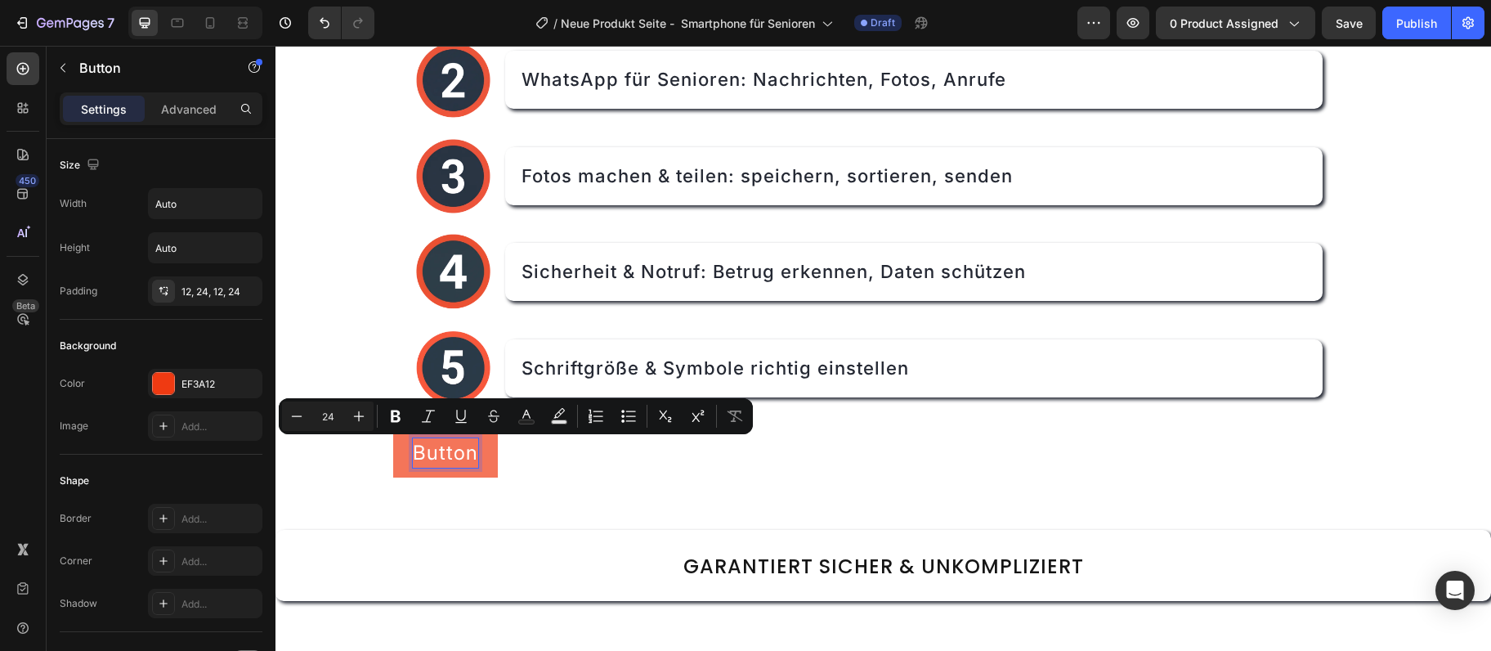
click at [428, 450] on p "Button" at bounding box center [445, 452] width 65 height 29
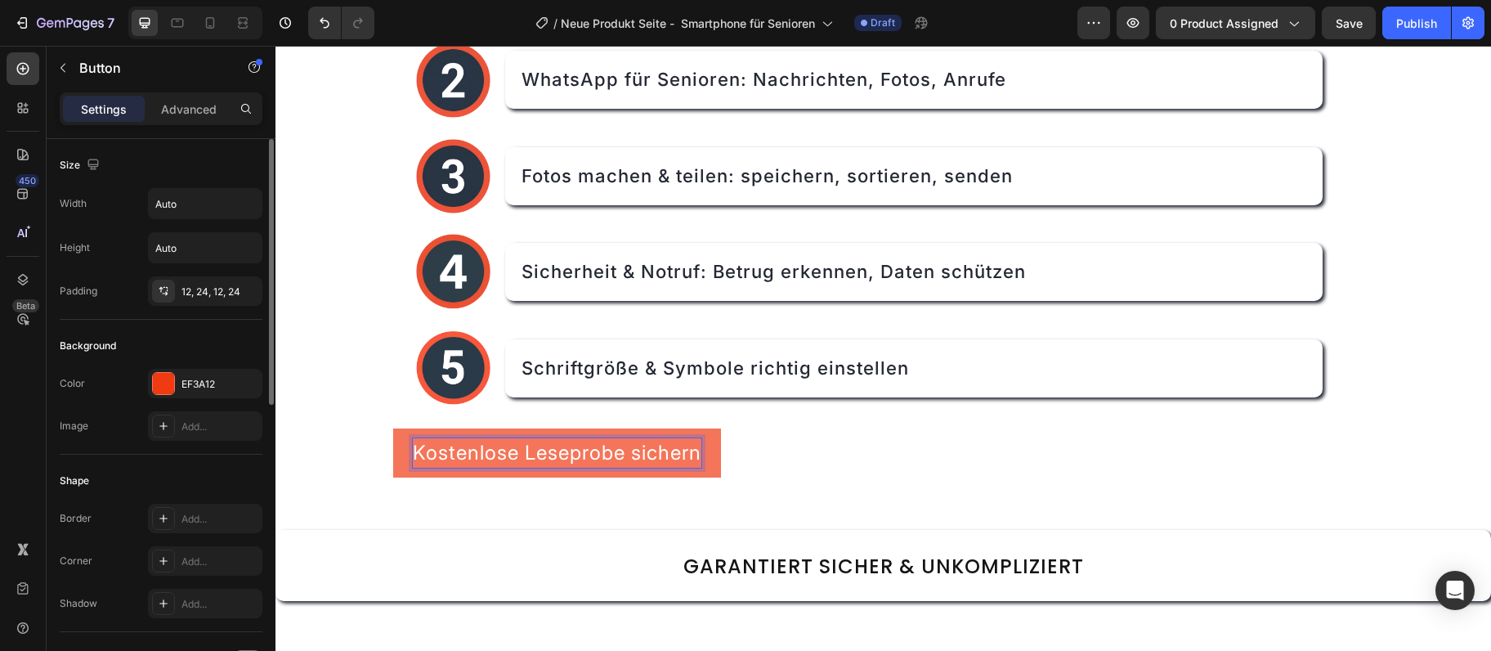
click at [169, 398] on div "Color EF3A12 Image Add..." at bounding box center [161, 405] width 203 height 72
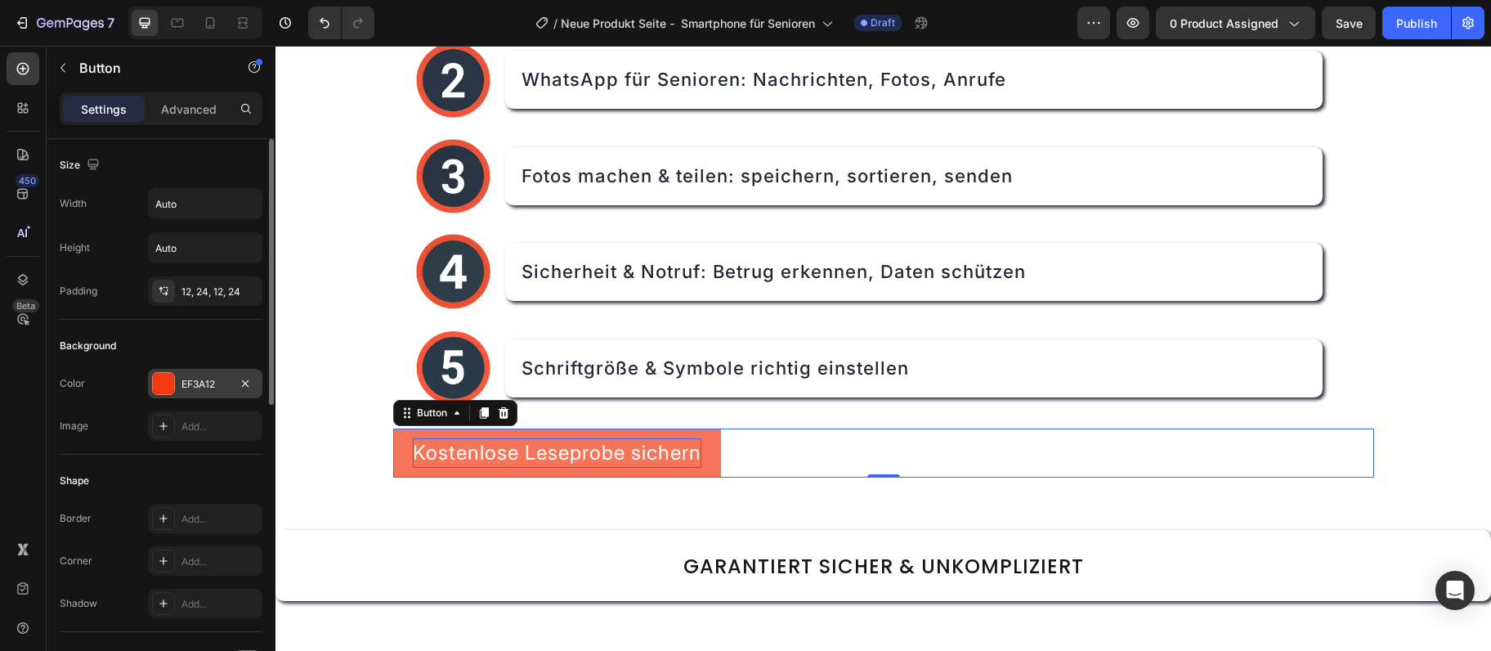
click at [150, 380] on div "EF3A12" at bounding box center [205, 383] width 114 height 29
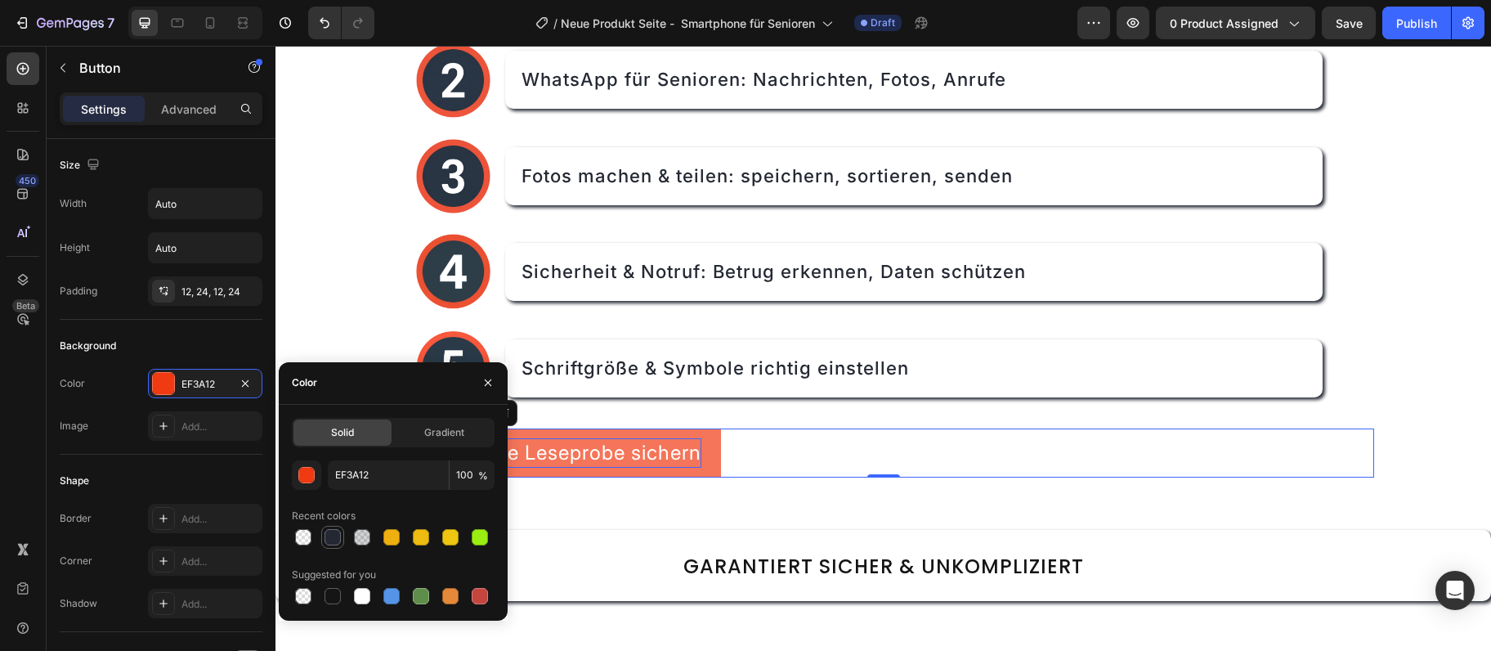
click at [329, 541] on div at bounding box center [333, 537] width 16 height 16
type input "242833"
drag, startPoint x: 194, startPoint y: 415, endPoint x: 0, endPoint y: 383, distance: 196.4
click at [194, 415] on div "Add..." at bounding box center [205, 425] width 114 height 29
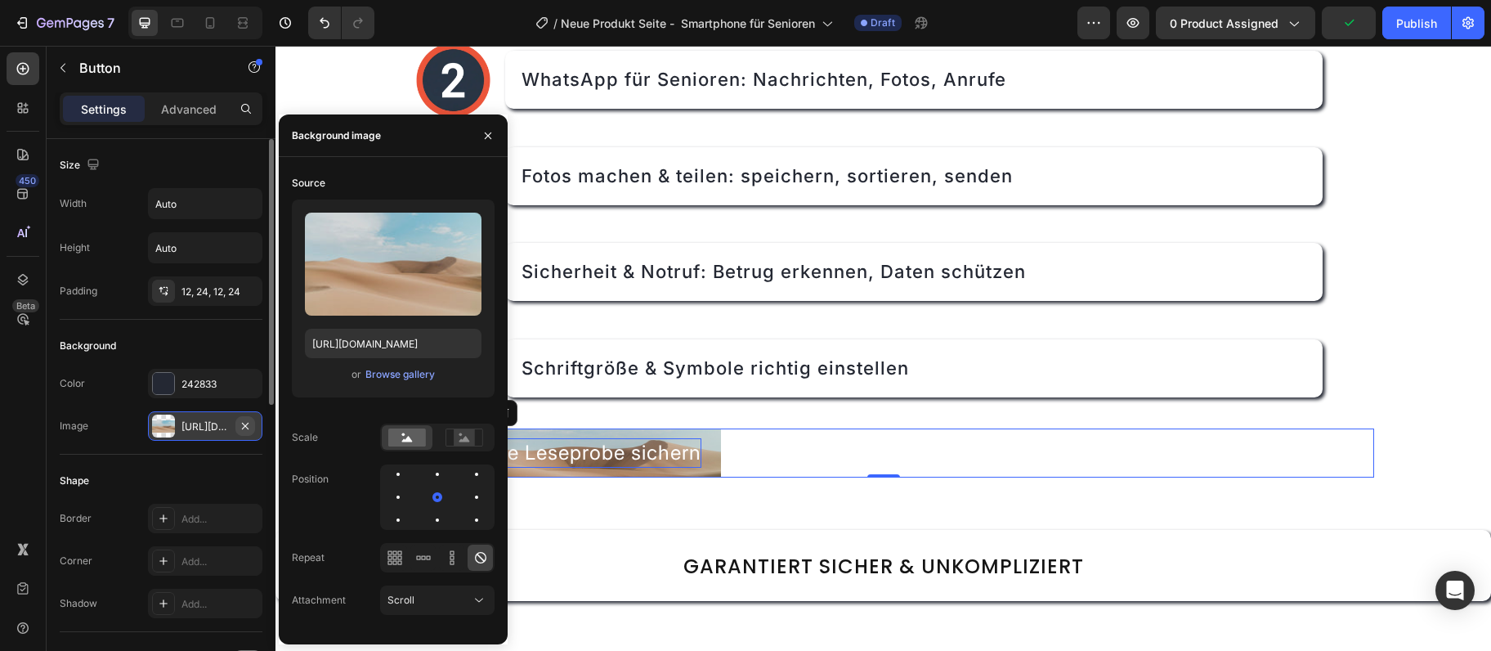
click at [244, 425] on icon "button" at bounding box center [245, 425] width 7 height 7
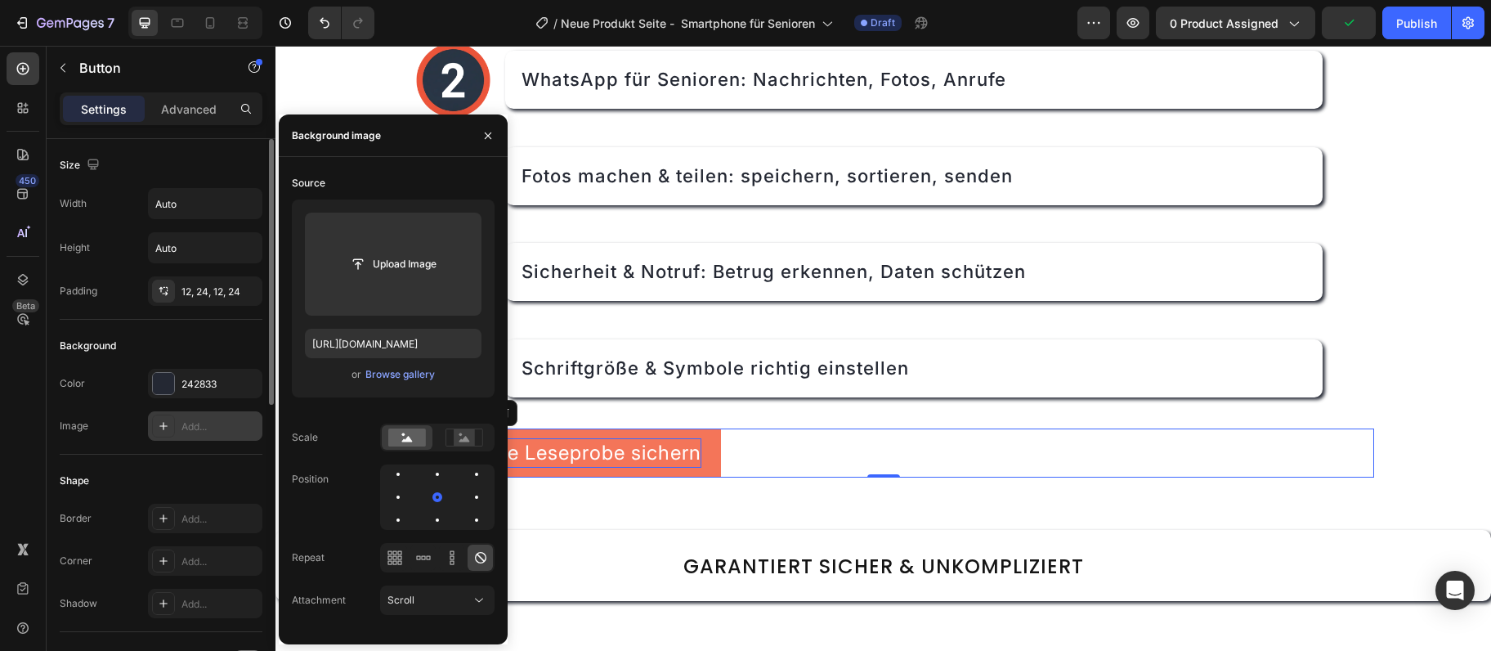
click at [244, 425] on div "Add..." at bounding box center [220, 426] width 77 height 15
type input "https://cdn.shopify.com/s/files/1/2005/9307/files/background_settings.jpg"
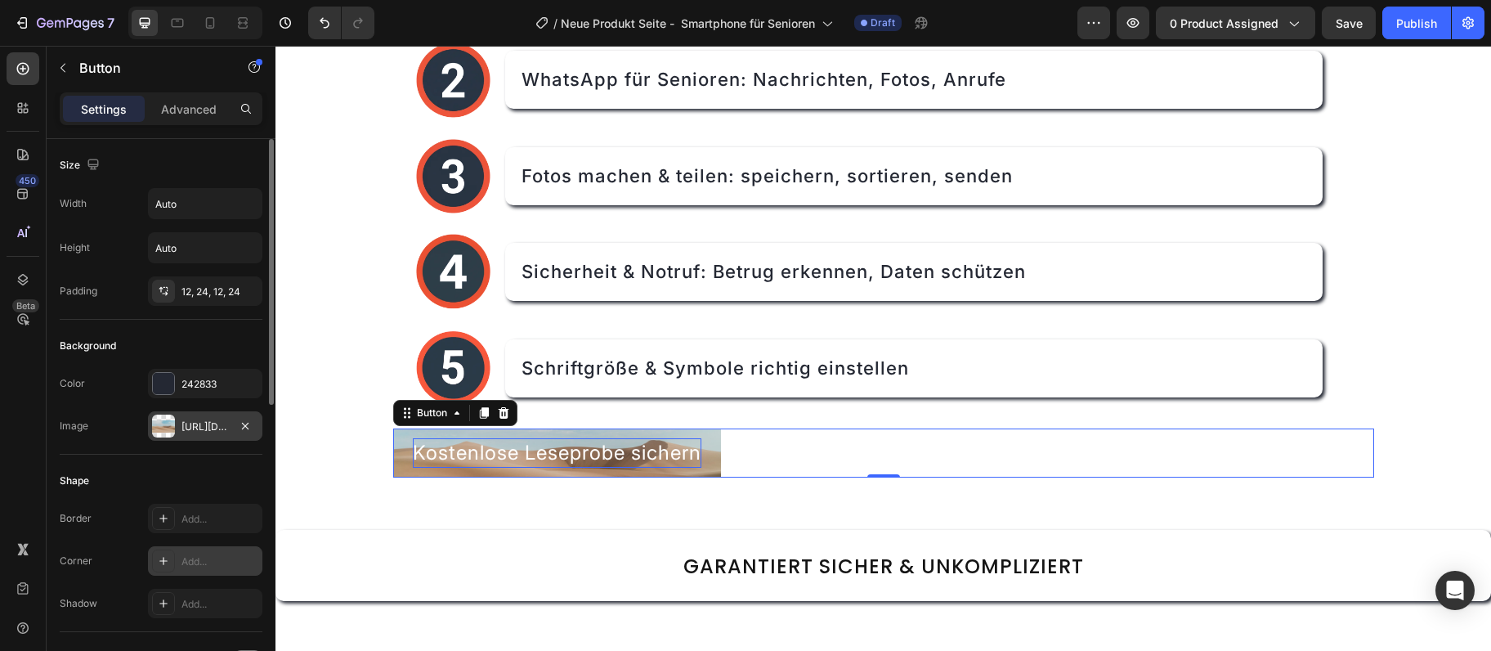
drag, startPoint x: 178, startPoint y: 567, endPoint x: 110, endPoint y: 388, distance: 190.7
click at [178, 567] on div "Add..." at bounding box center [205, 560] width 114 height 29
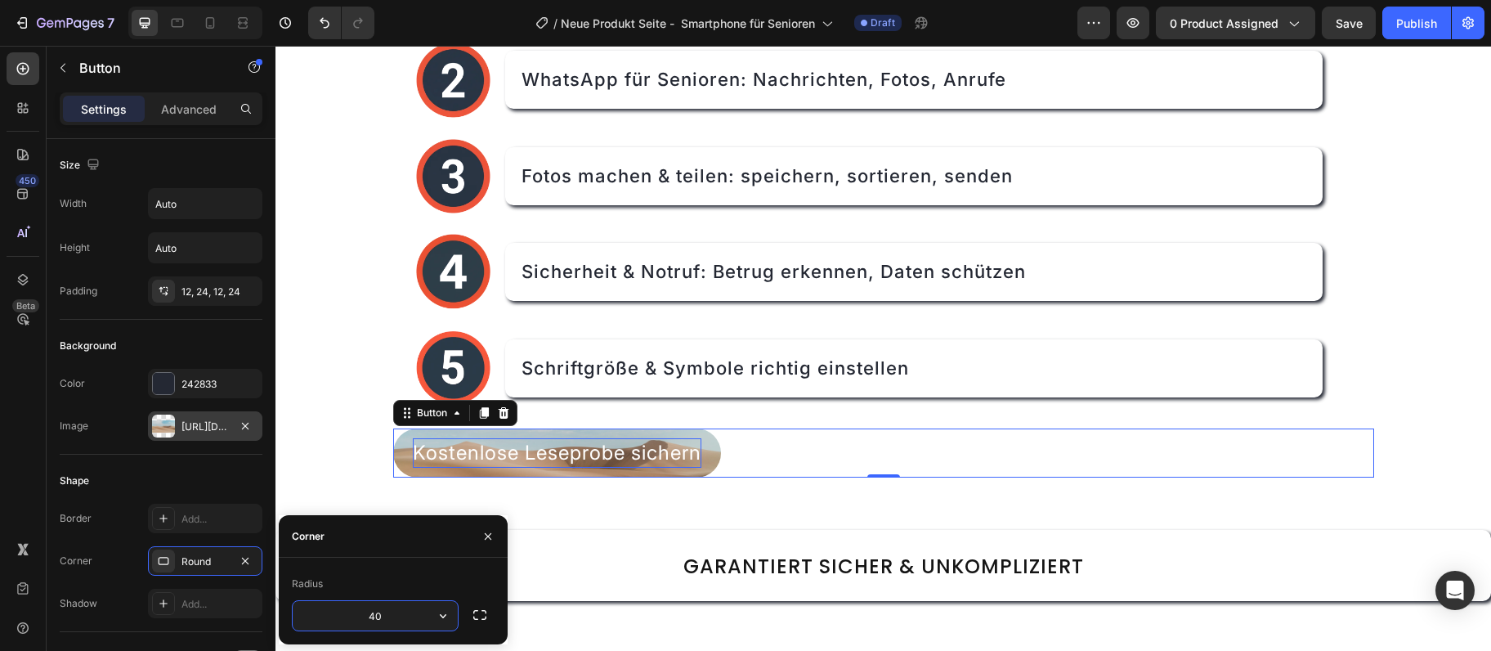
type input "4"
type input "10"
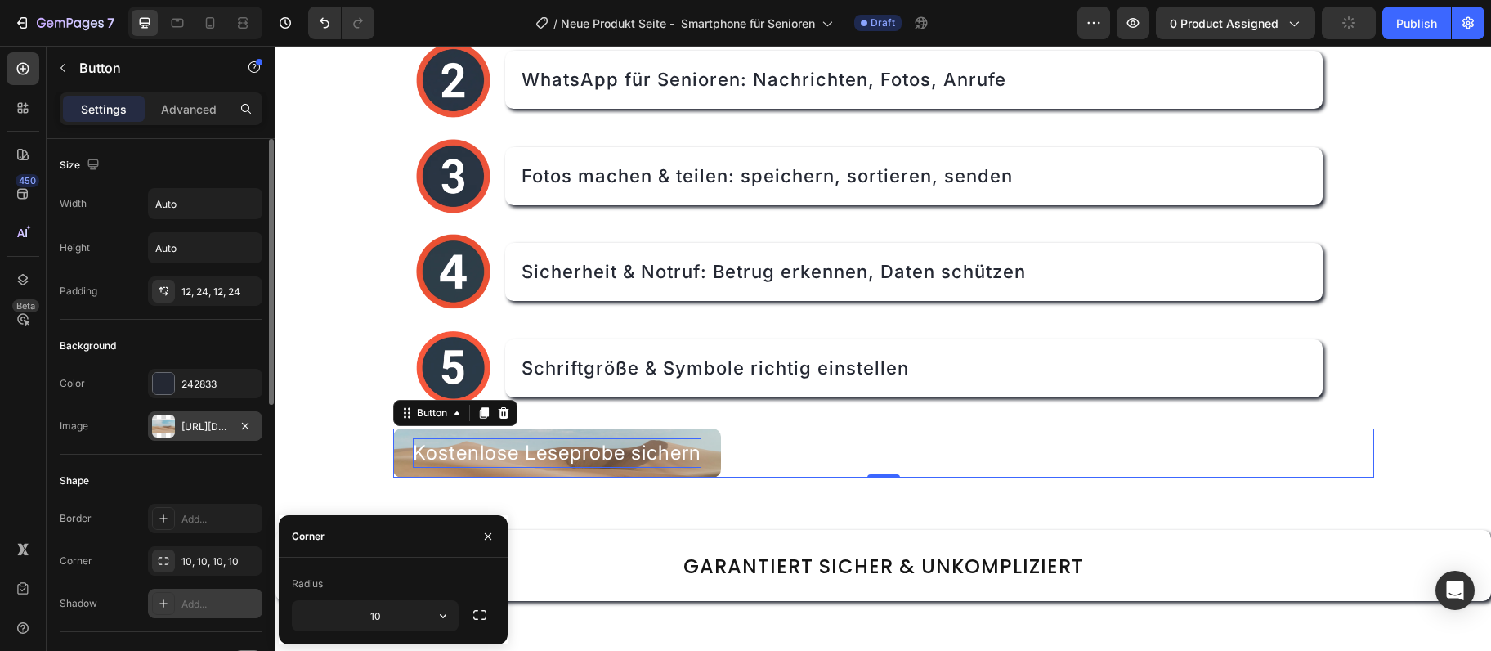
drag, startPoint x: 191, startPoint y: 596, endPoint x: 164, endPoint y: 594, distance: 27.9
click at [191, 597] on div "Add..." at bounding box center [205, 603] width 114 height 29
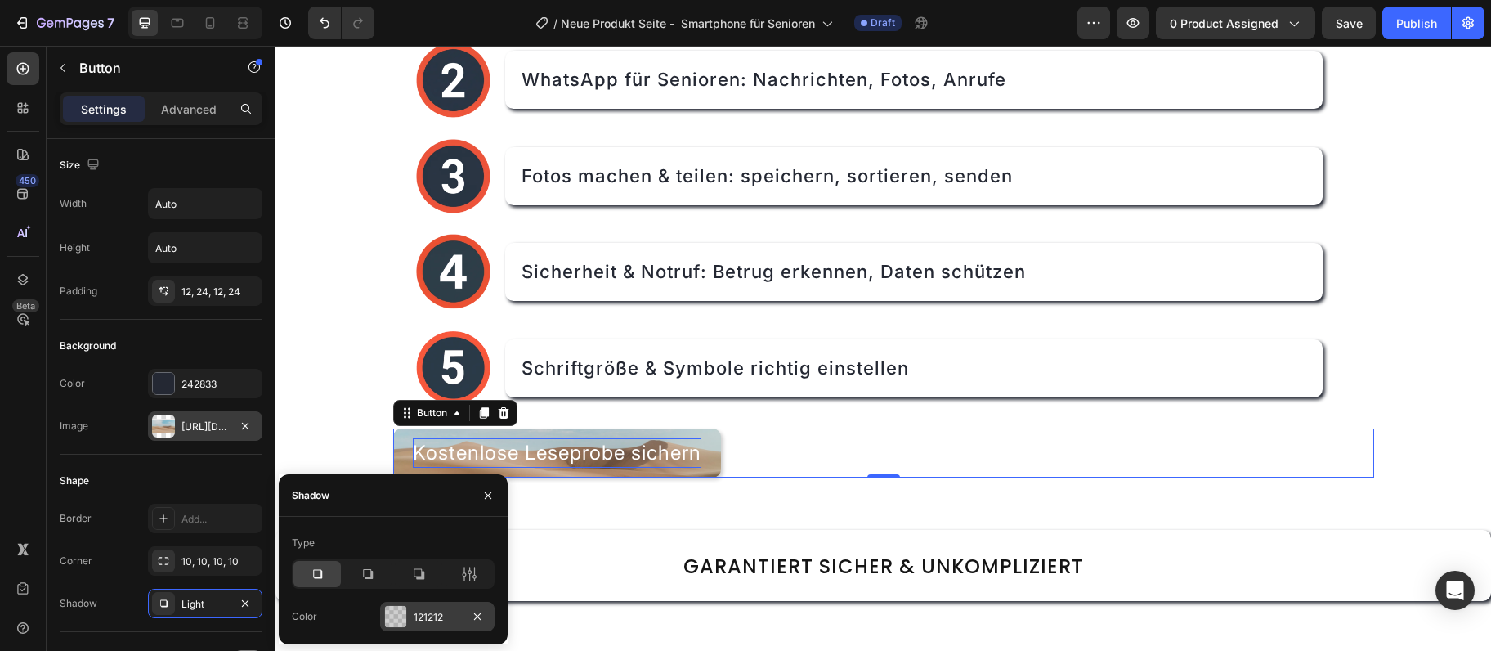
click at [473, 628] on div "121212" at bounding box center [437, 616] width 114 height 29
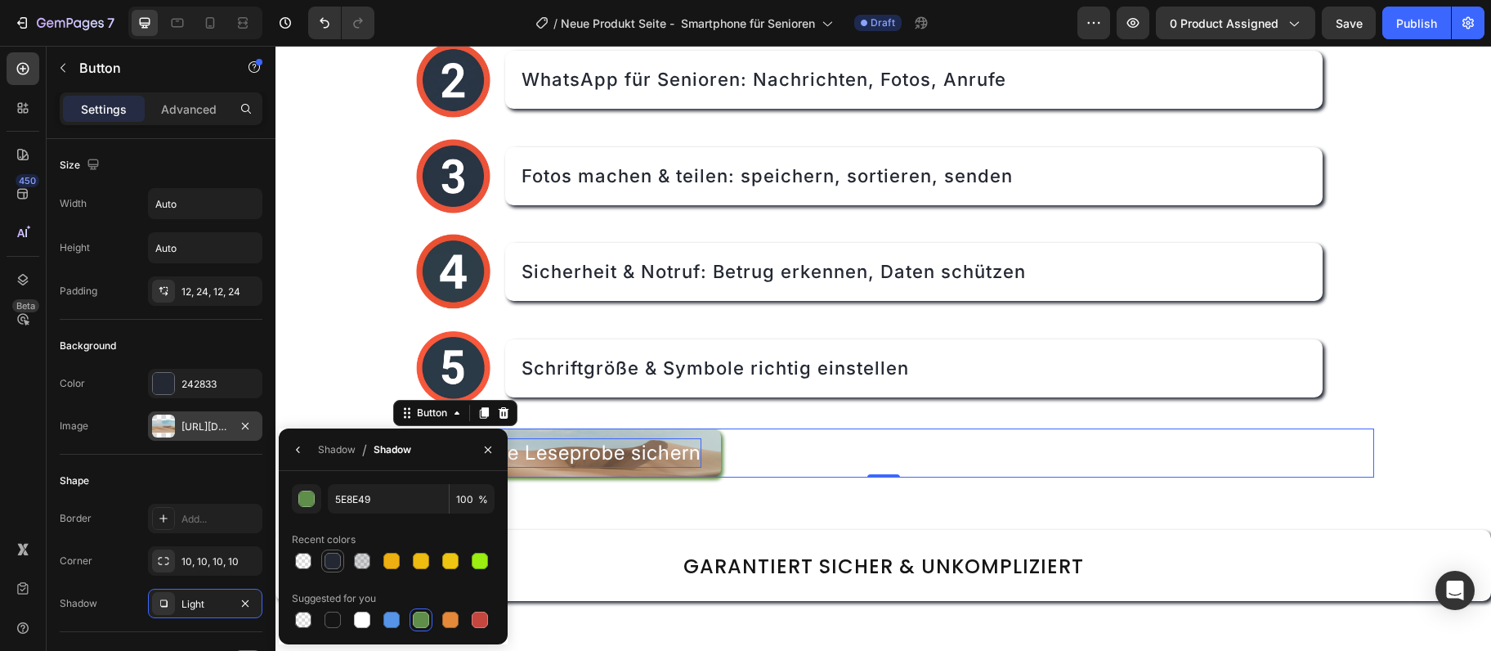
click at [321, 552] on div at bounding box center [332, 560] width 23 height 23
type input "242833"
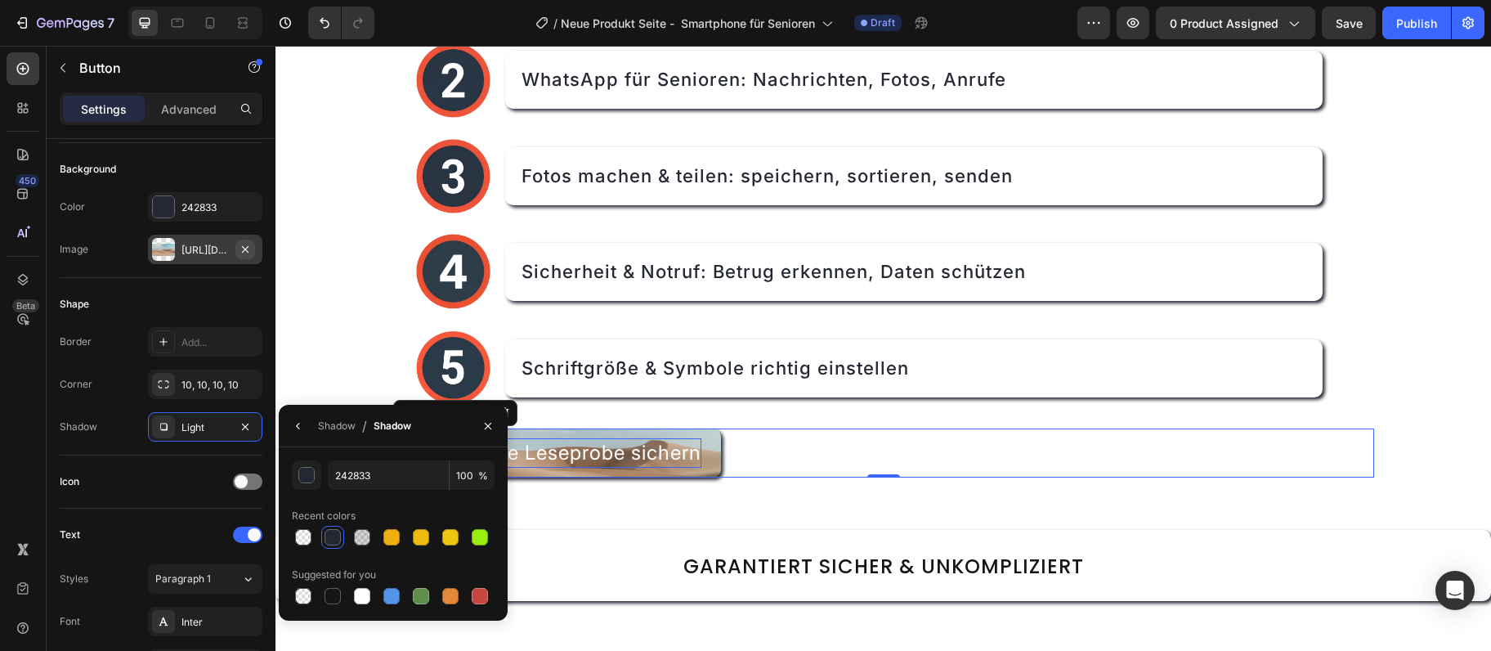
click at [249, 249] on icon "button" at bounding box center [245, 249] width 13 height 13
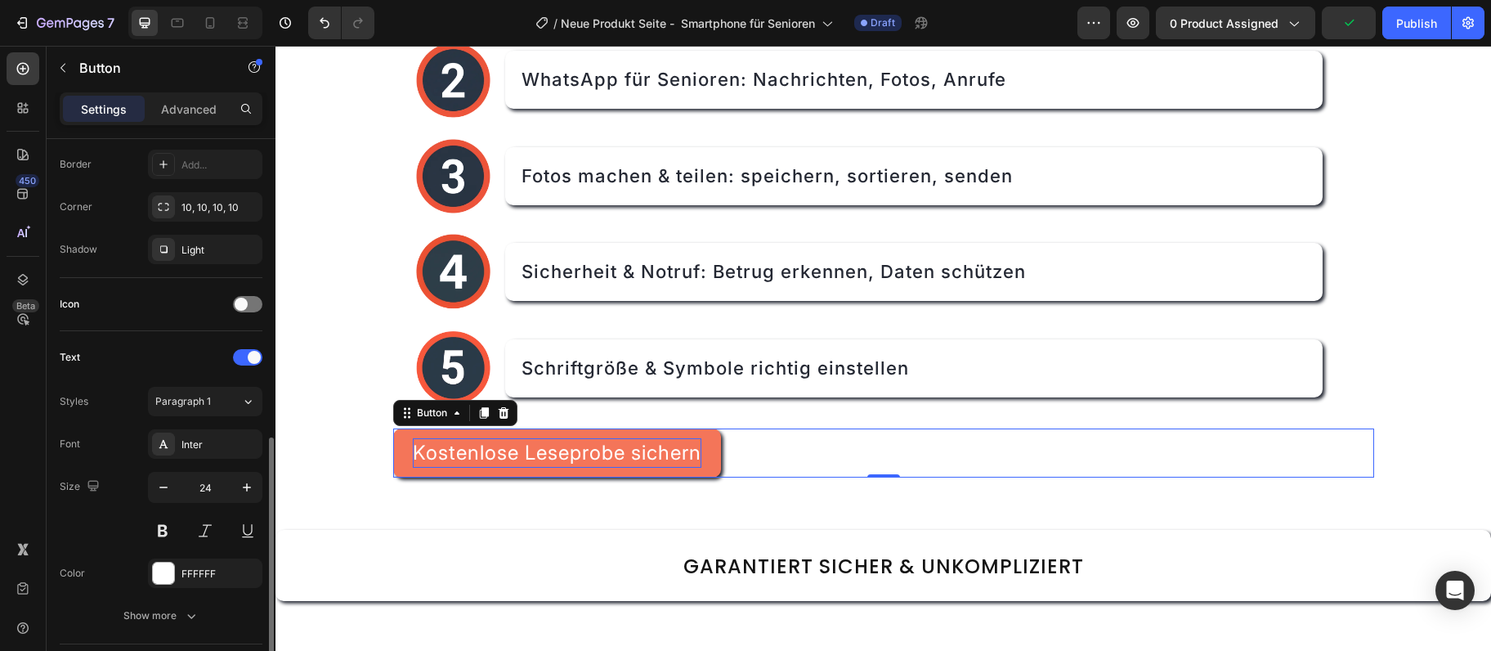
scroll to position [442, 0]
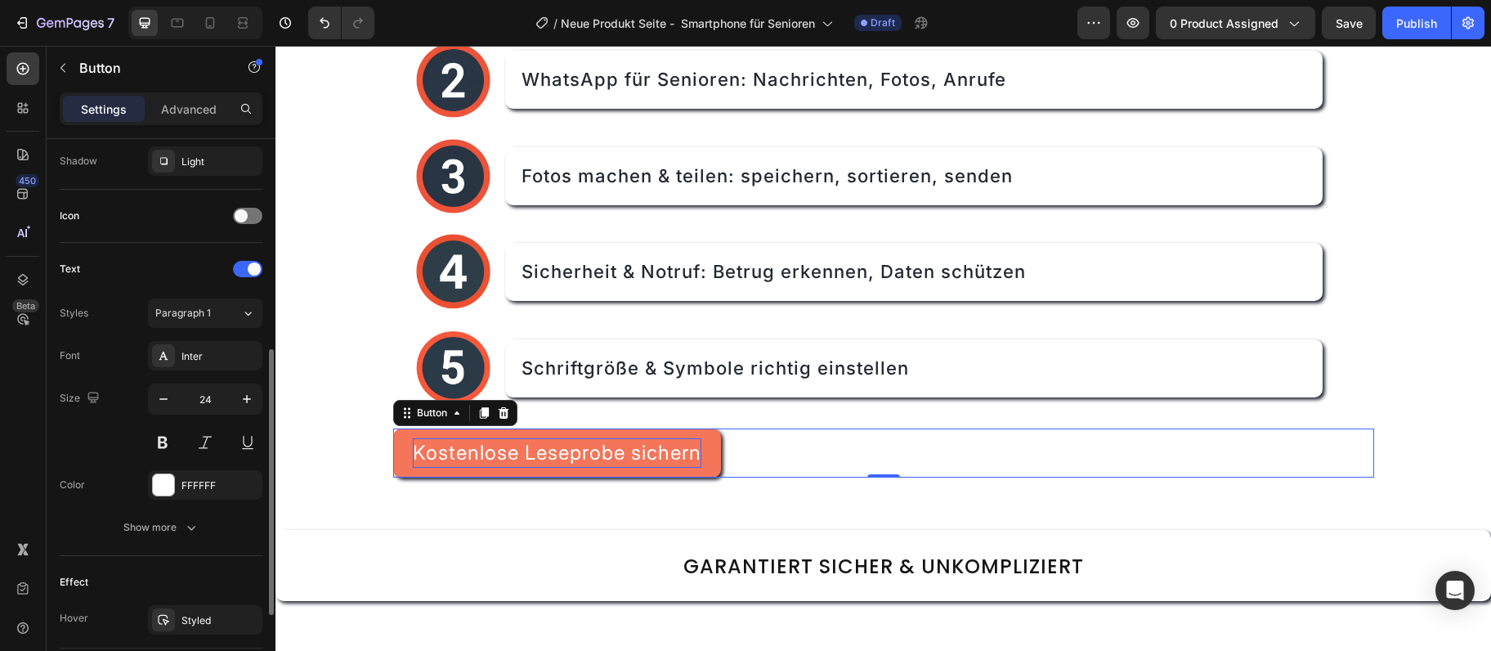
click at [168, 543] on div "Text Styles Paragraph 1 Font Inter Size 24 Color FFFFFF Show more" at bounding box center [161, 399] width 203 height 313
click at [168, 534] on div "Show more" at bounding box center [161, 527] width 76 height 16
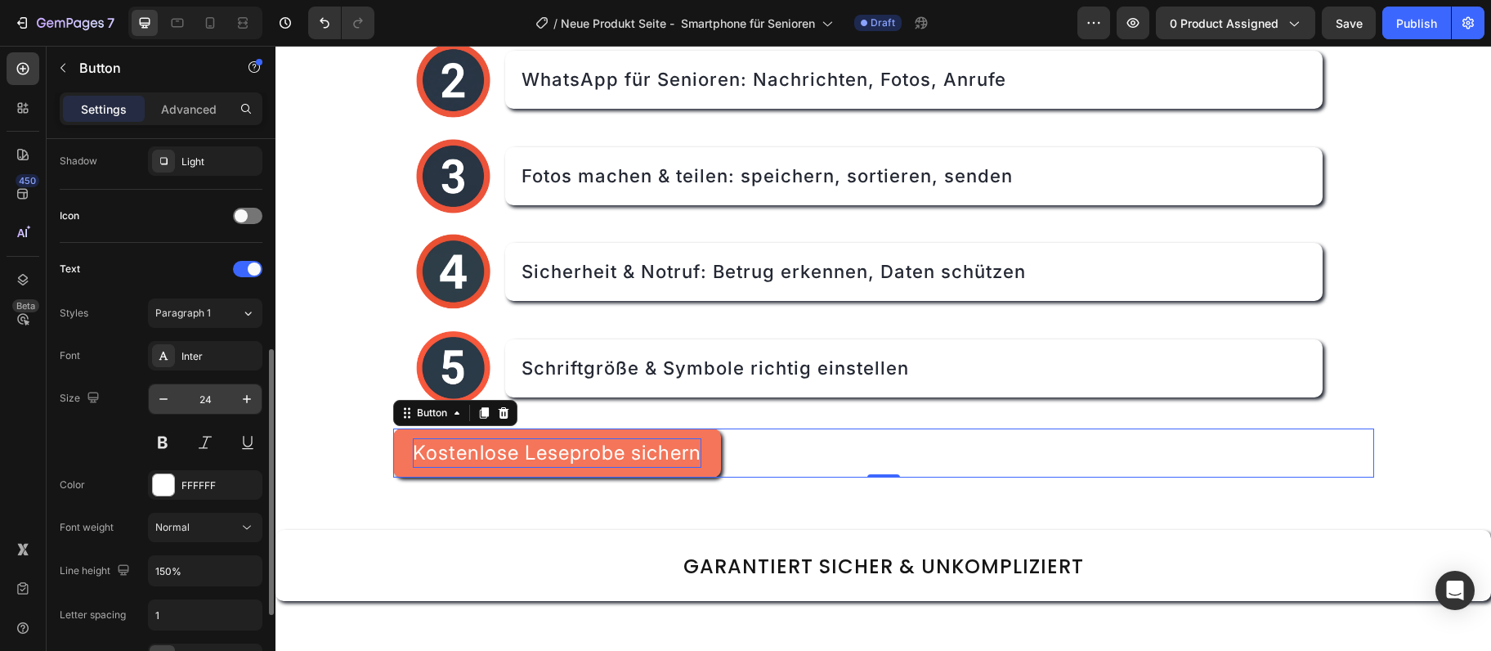
click at [222, 397] on input "24" at bounding box center [205, 398] width 54 height 29
type input "2"
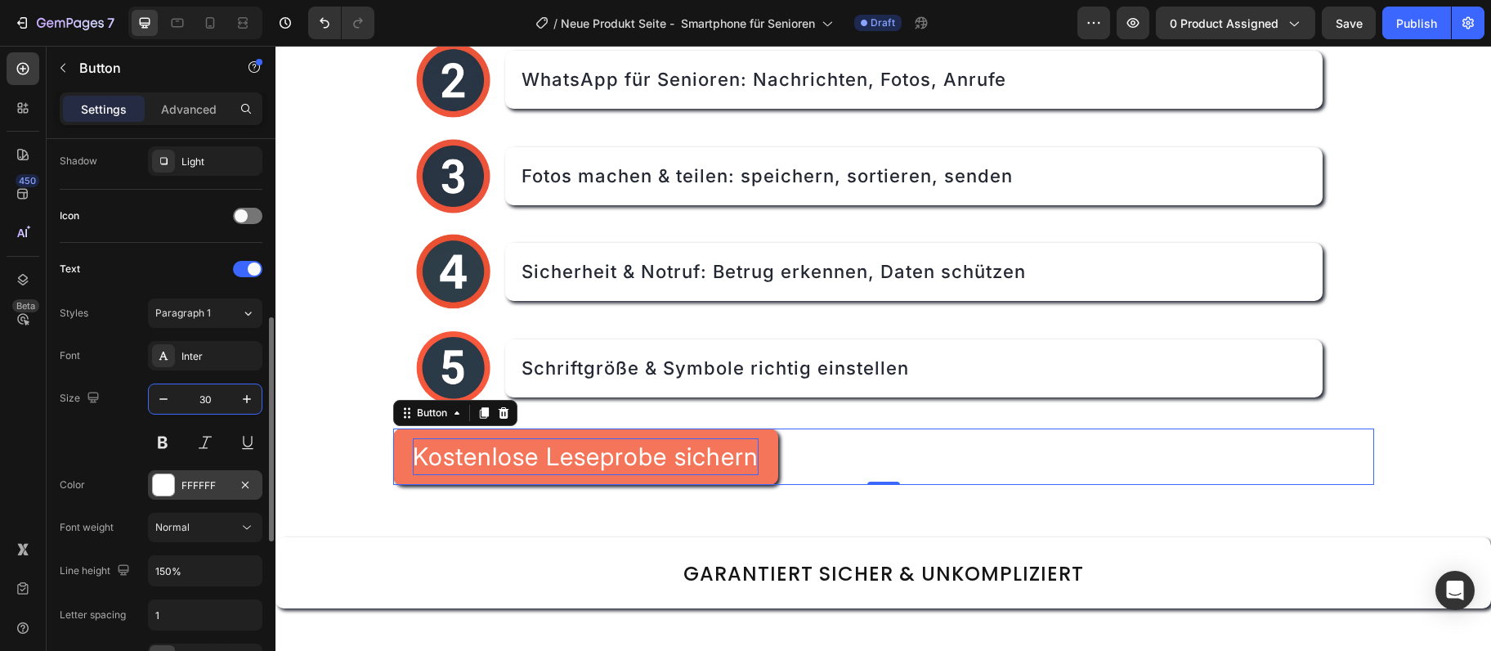
type input "30"
click at [198, 472] on div "FFFFFF" at bounding box center [205, 484] width 114 height 29
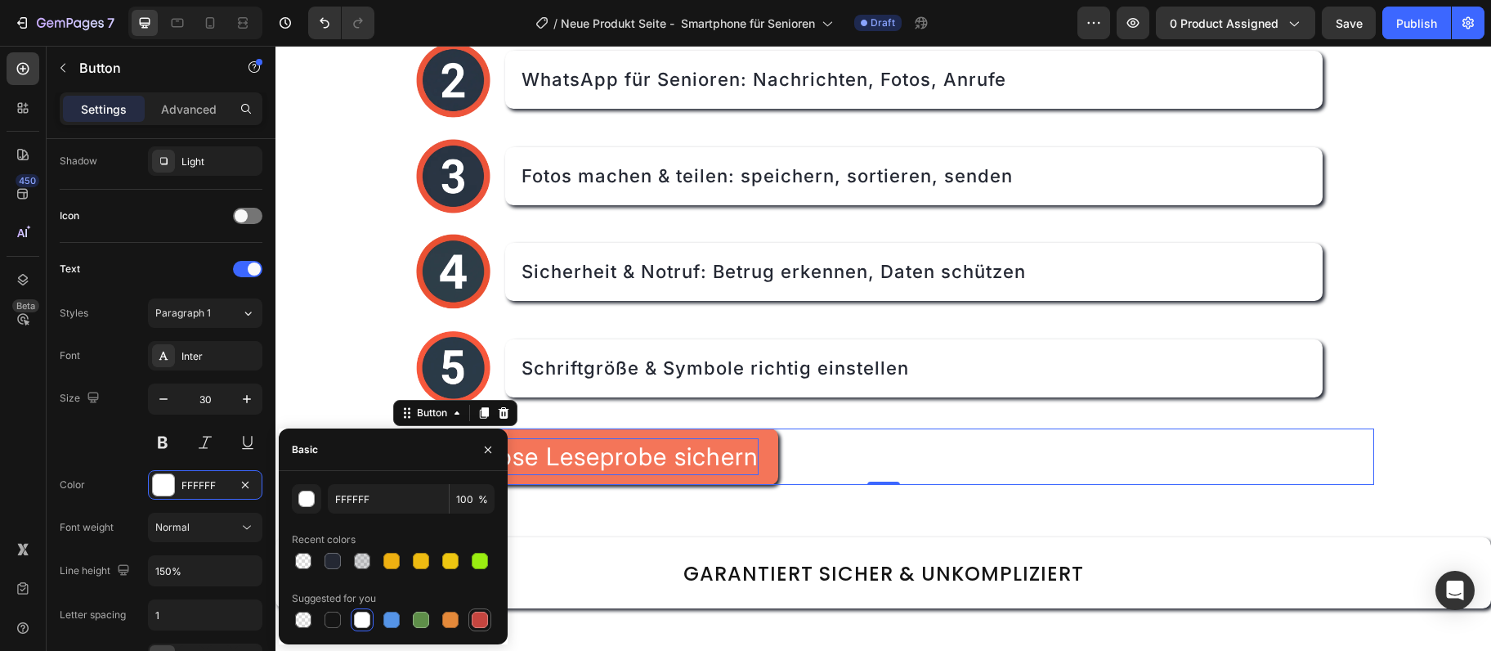
click at [482, 617] on div at bounding box center [480, 620] width 16 height 16
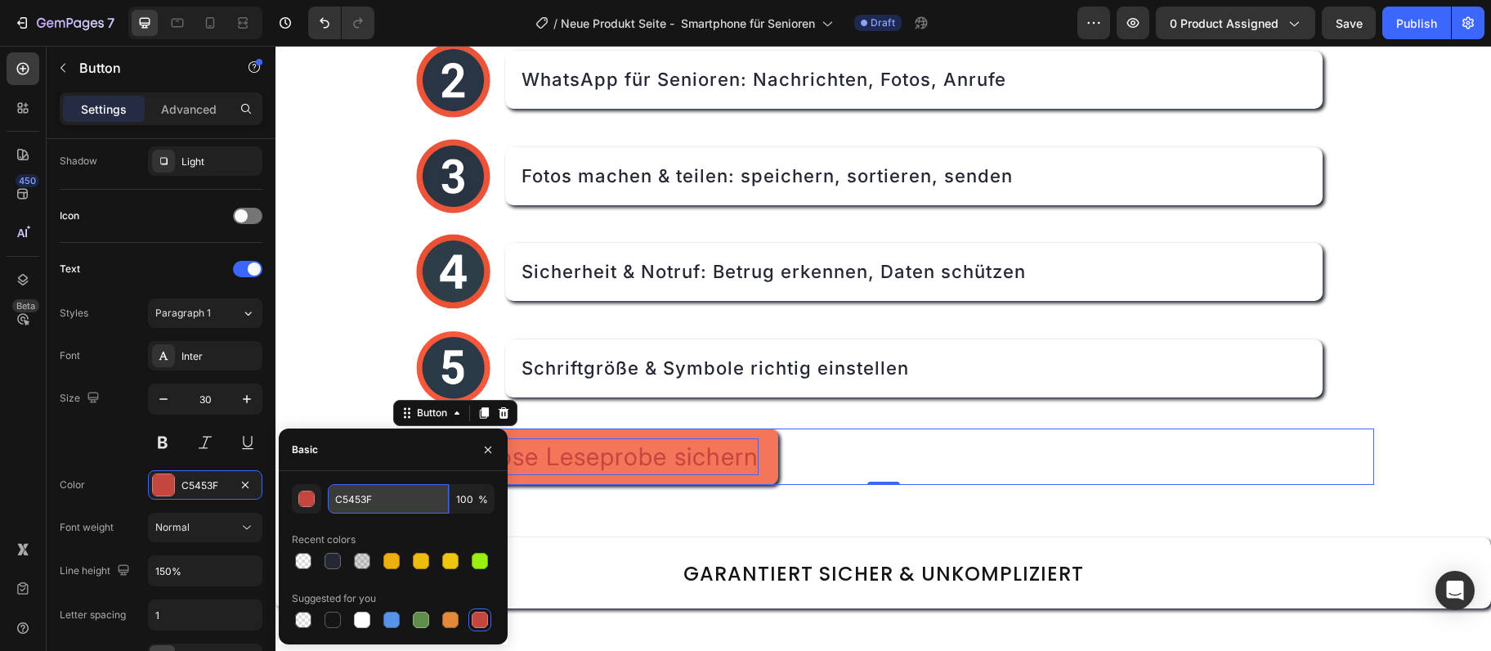
click at [412, 495] on input "C5453F" at bounding box center [388, 498] width 121 height 29
click at [412, 496] on input "C5453F" at bounding box center [388, 498] width 121 height 29
paste input "EF3A12"
type input "EF3A12"
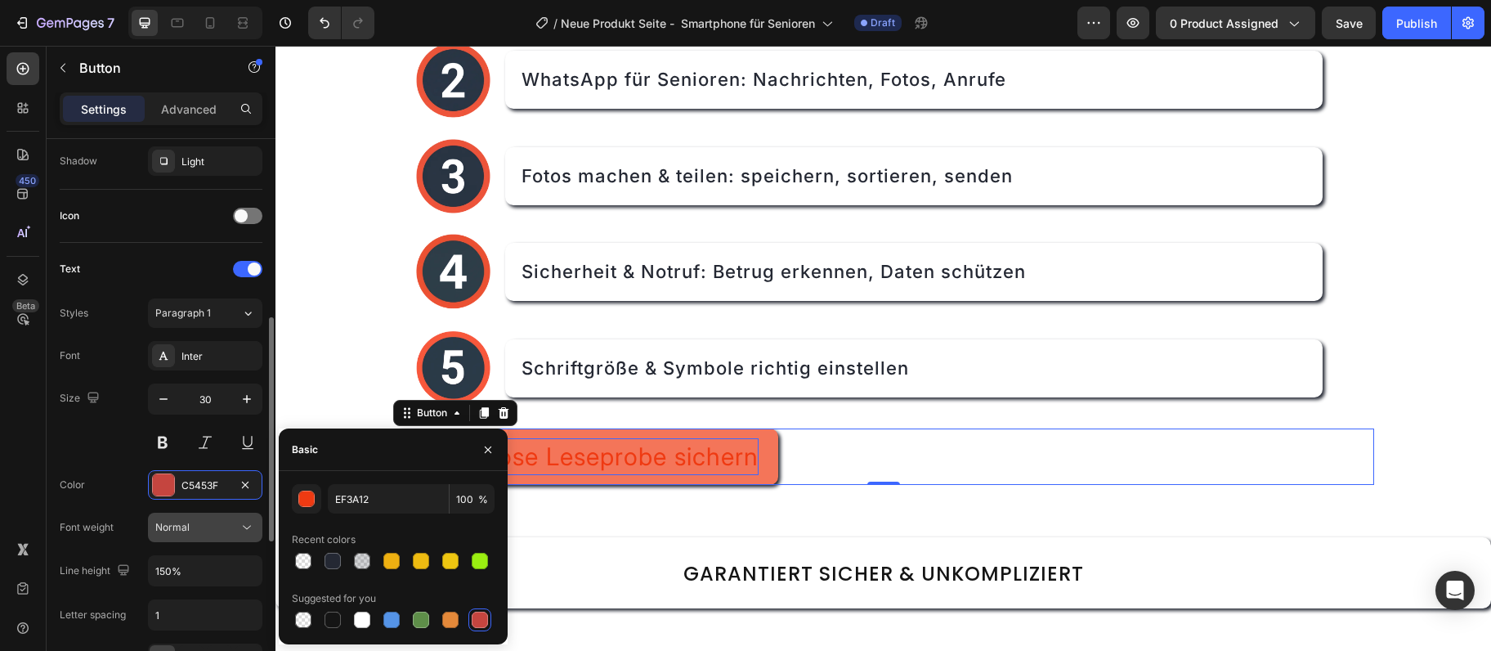
click at [201, 529] on div "Normal" at bounding box center [196, 527] width 83 height 15
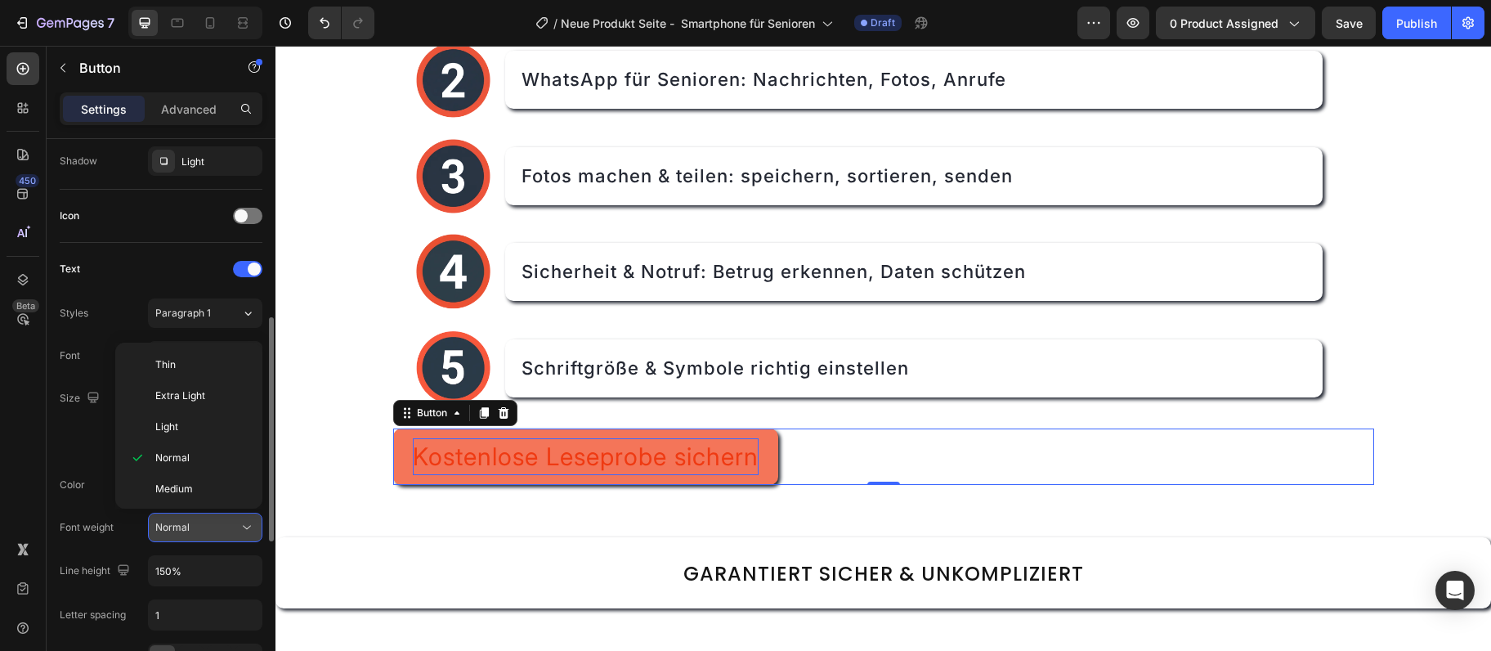
click at [195, 520] on div "Normal" at bounding box center [196, 527] width 83 height 15
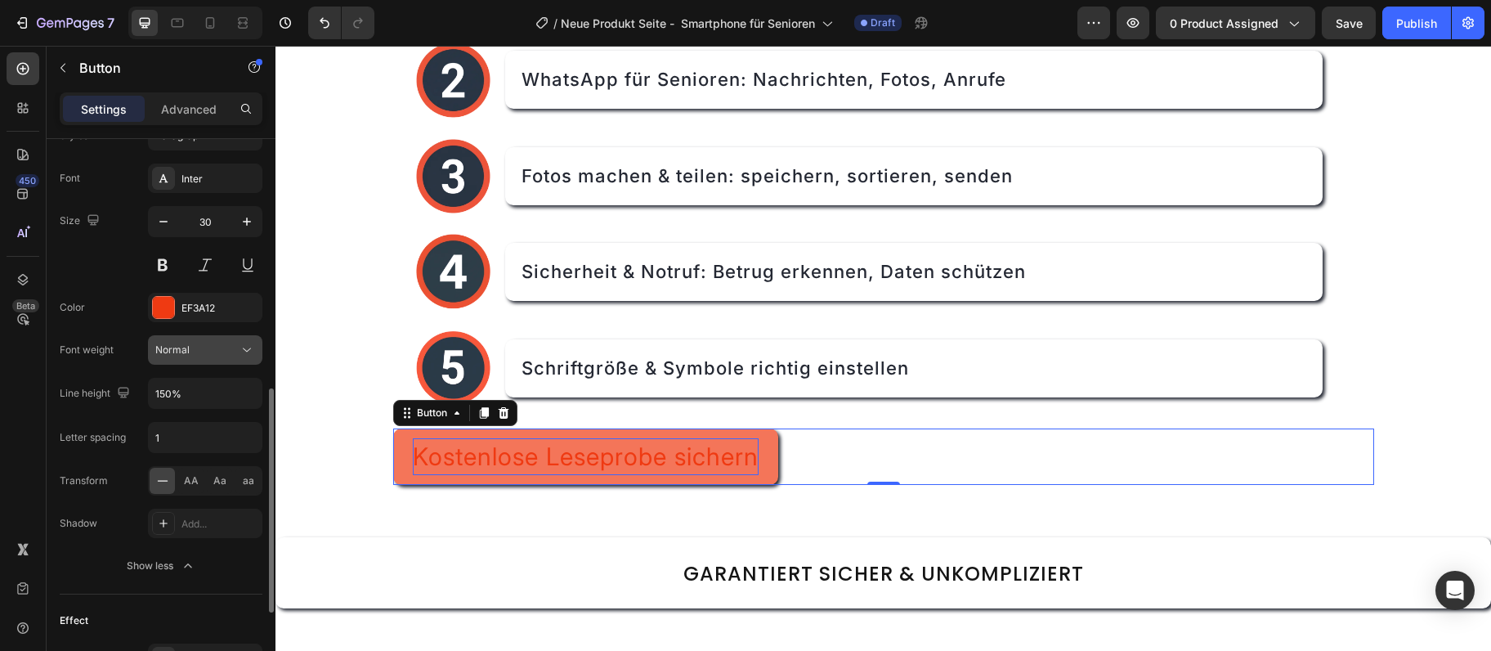
scroll to position [531, 0]
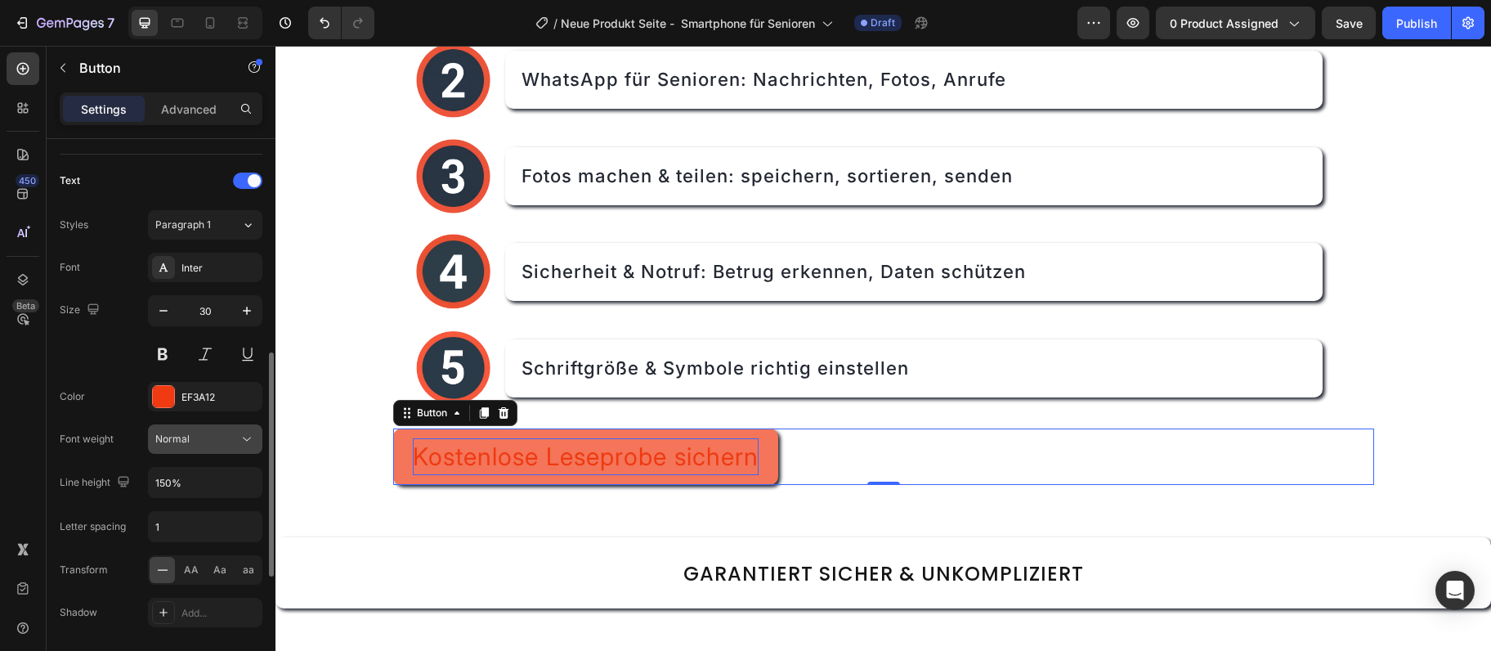
click at [200, 448] on button "Normal" at bounding box center [205, 438] width 114 height 29
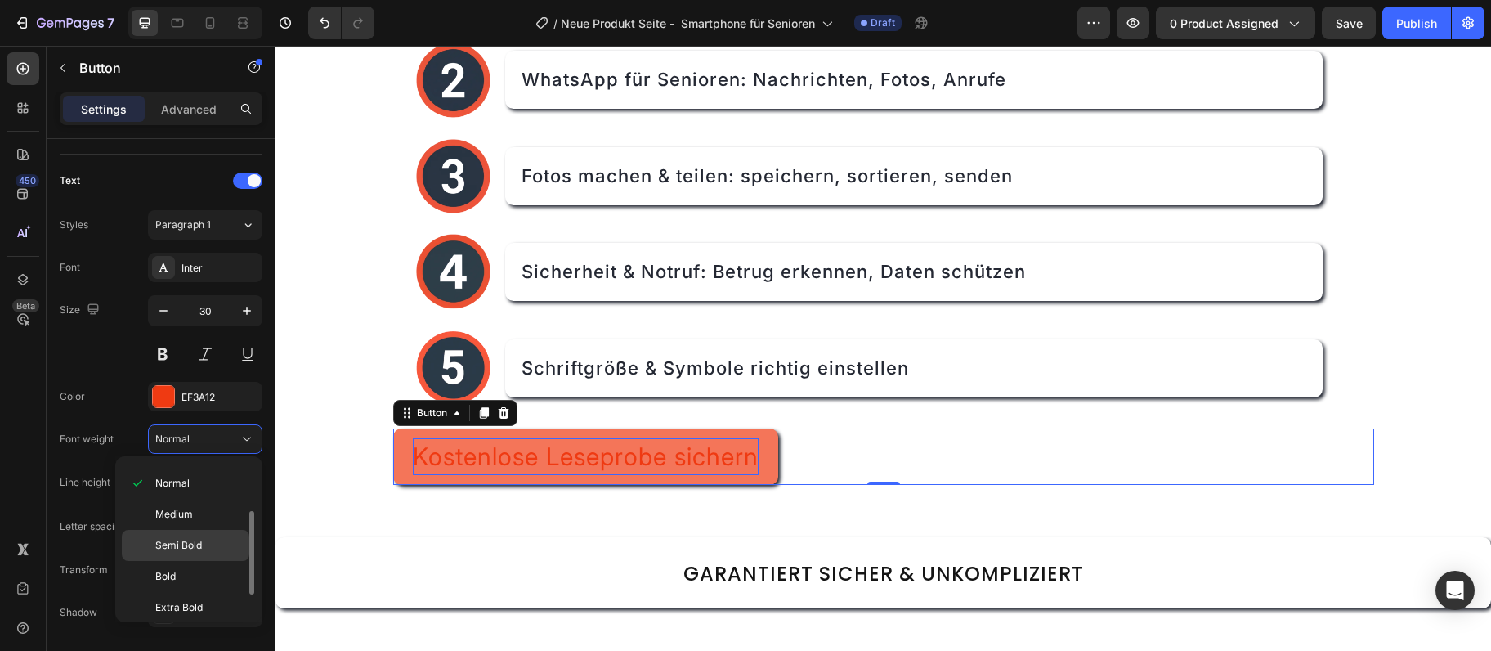
click at [155, 543] on div "Semi Bold" at bounding box center [186, 545] width 128 height 31
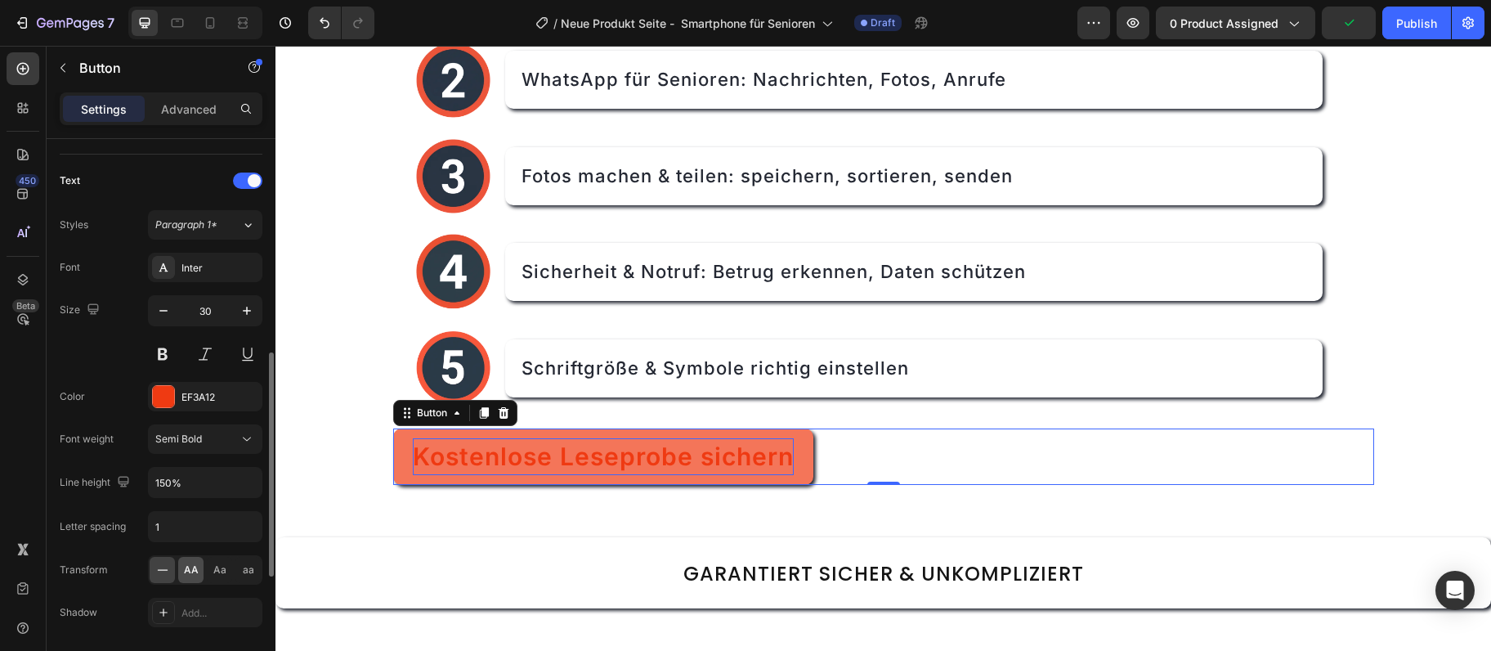
click at [192, 575] on span "AA" at bounding box center [191, 569] width 15 height 15
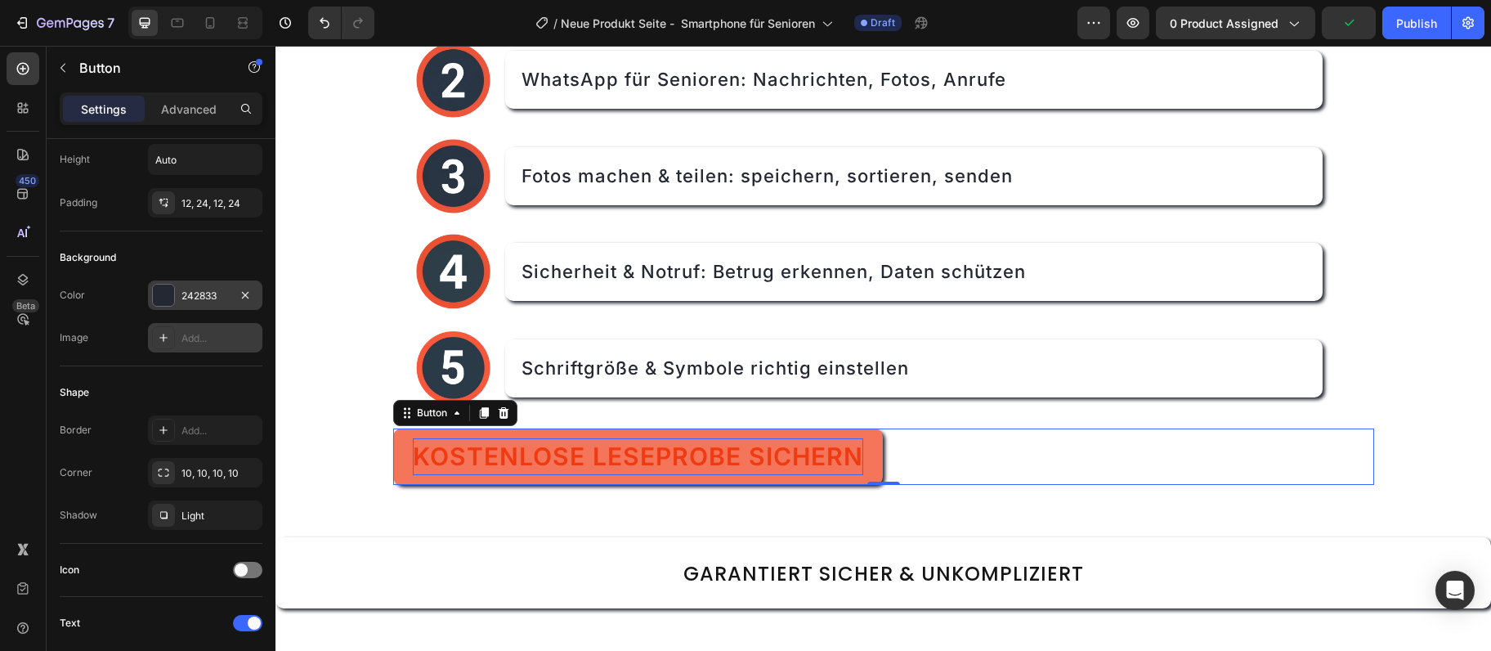
scroll to position [177, 0]
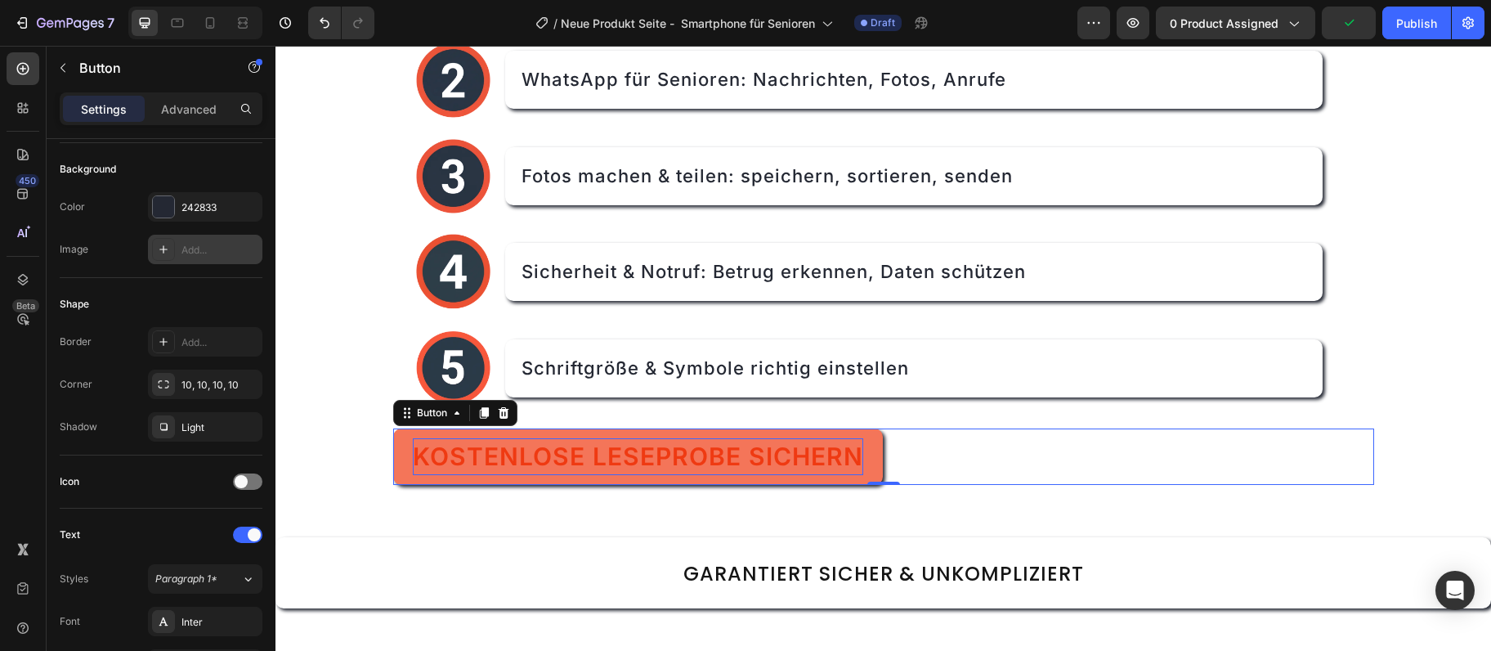
drag, startPoint x: 210, startPoint y: 209, endPoint x: 185, endPoint y: 272, distance: 67.9
click at [183, 273] on div "Background Color 242833 Image Add..." at bounding box center [161, 210] width 203 height 135
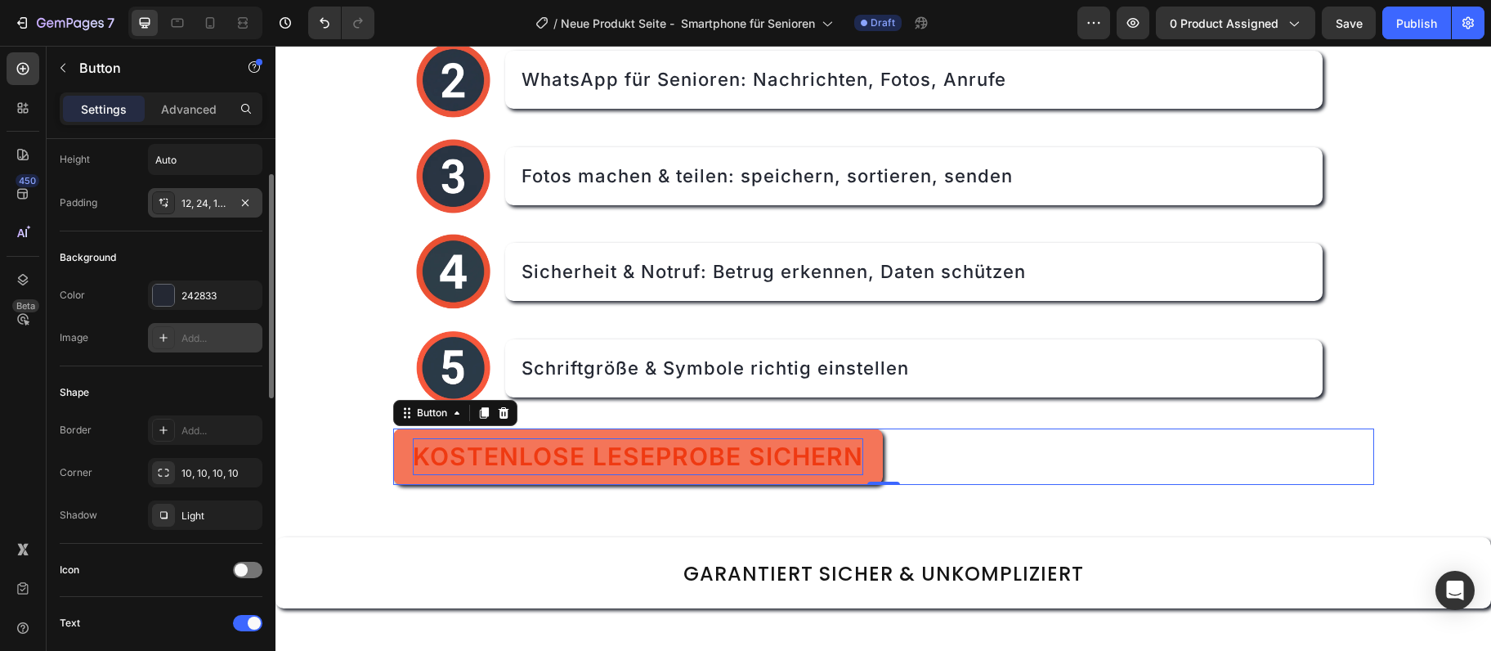
click at [186, 210] on div "12, 24, 12, 24" at bounding box center [205, 203] width 47 height 15
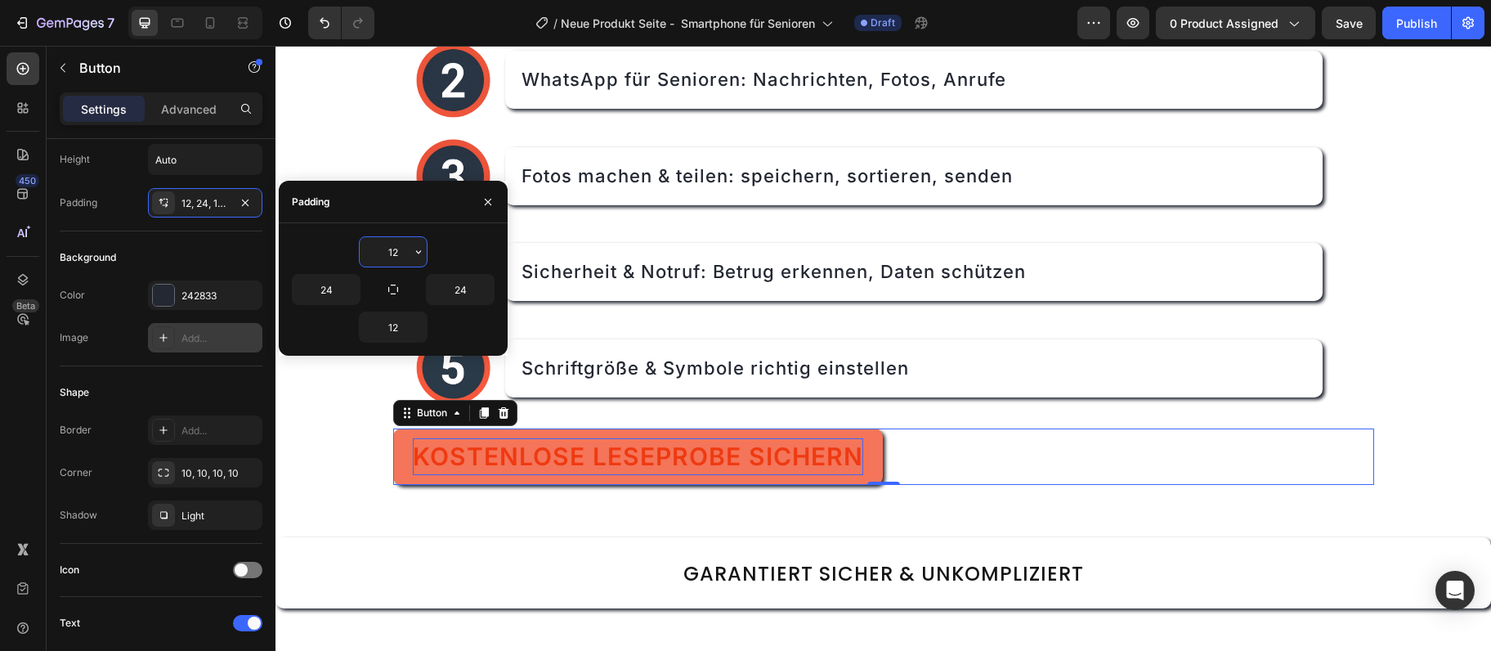
click at [387, 255] on input "12" at bounding box center [393, 251] width 67 height 29
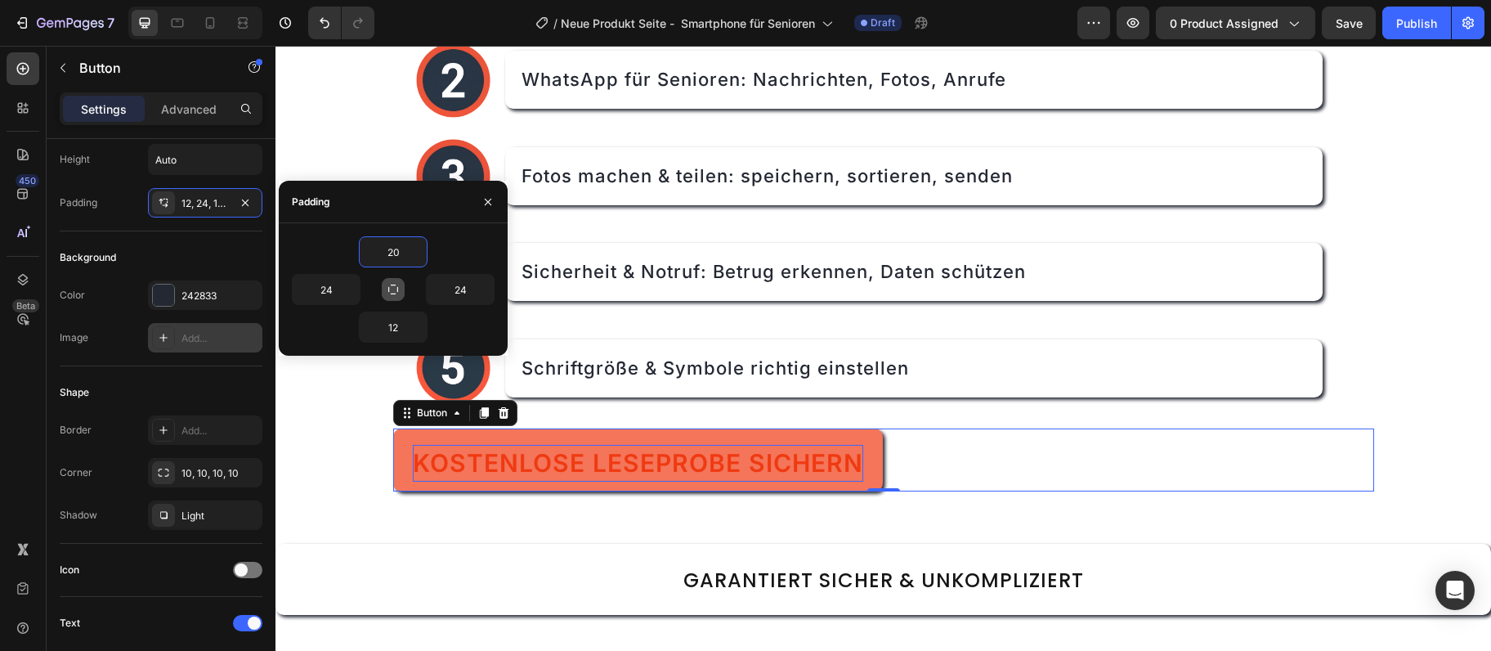
type input "20"
click at [392, 288] on icon "button" at bounding box center [393, 289] width 13 height 13
type input "20"
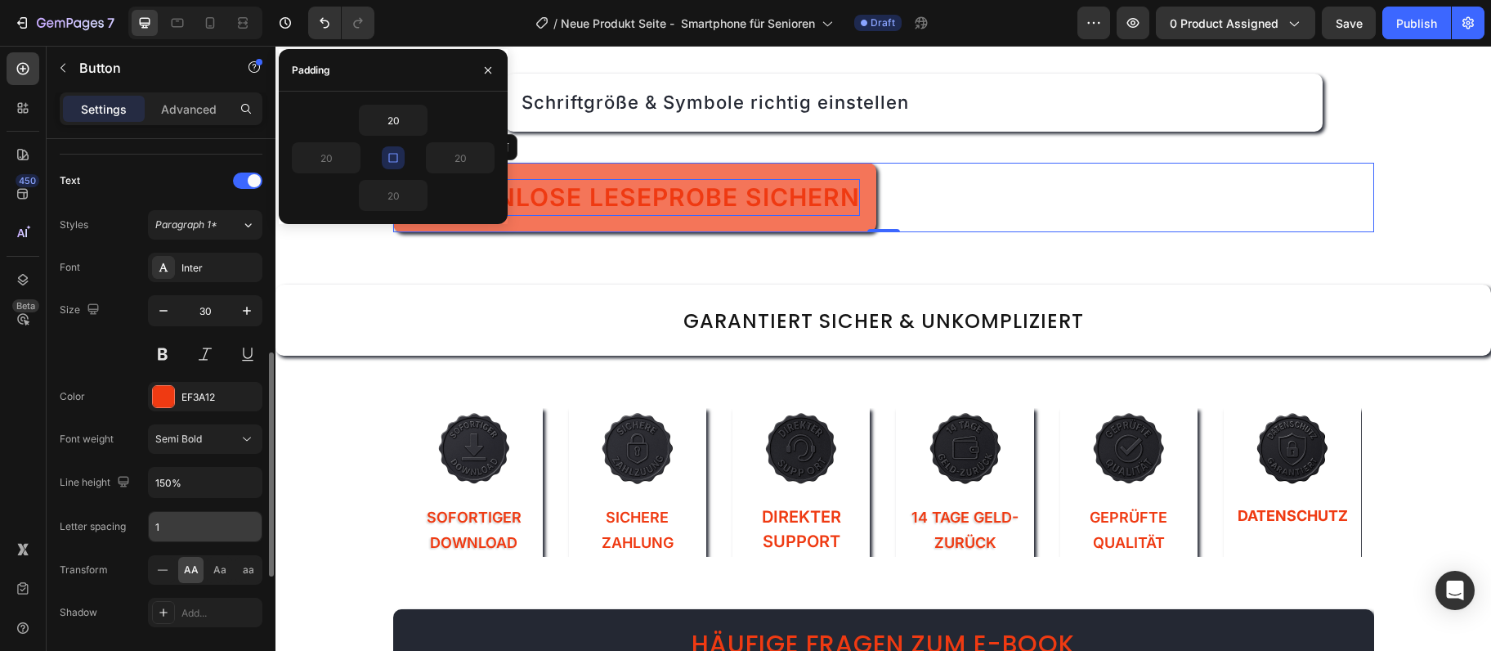
scroll to position [708, 0]
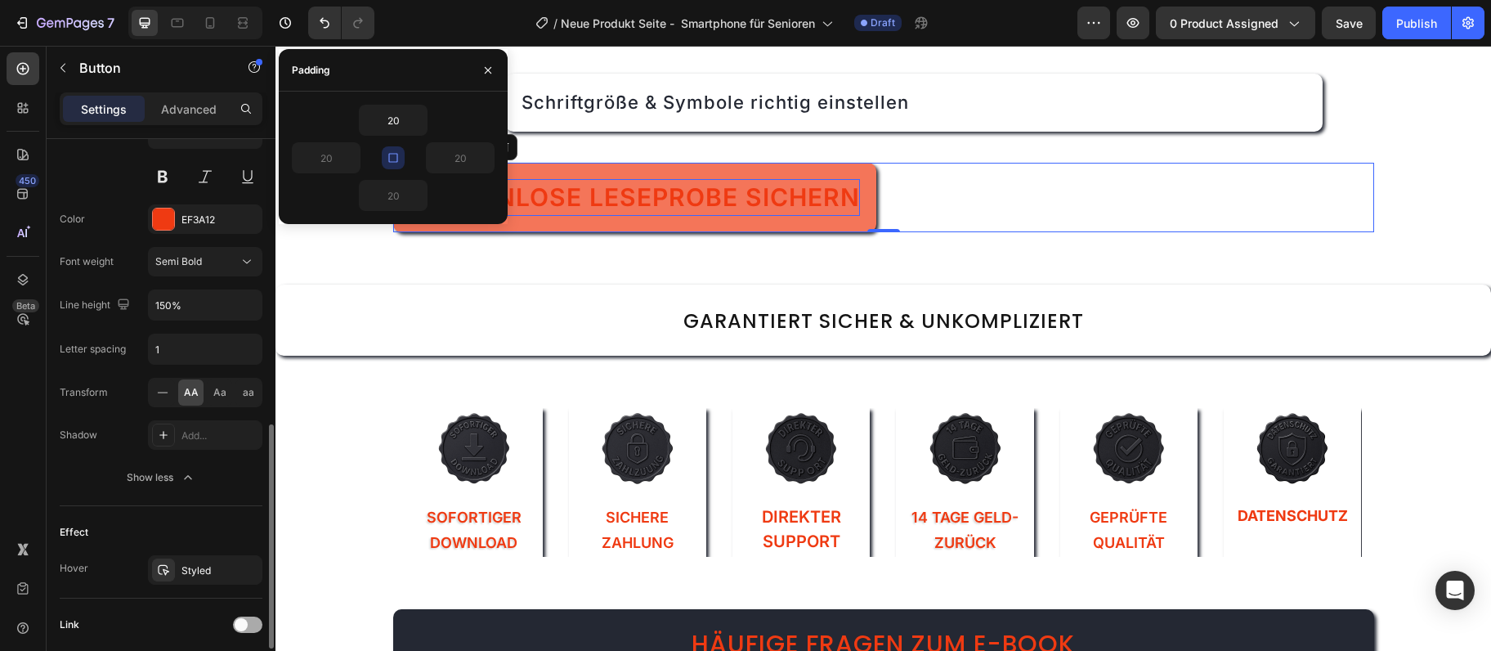
click at [251, 624] on div at bounding box center [247, 624] width 29 height 16
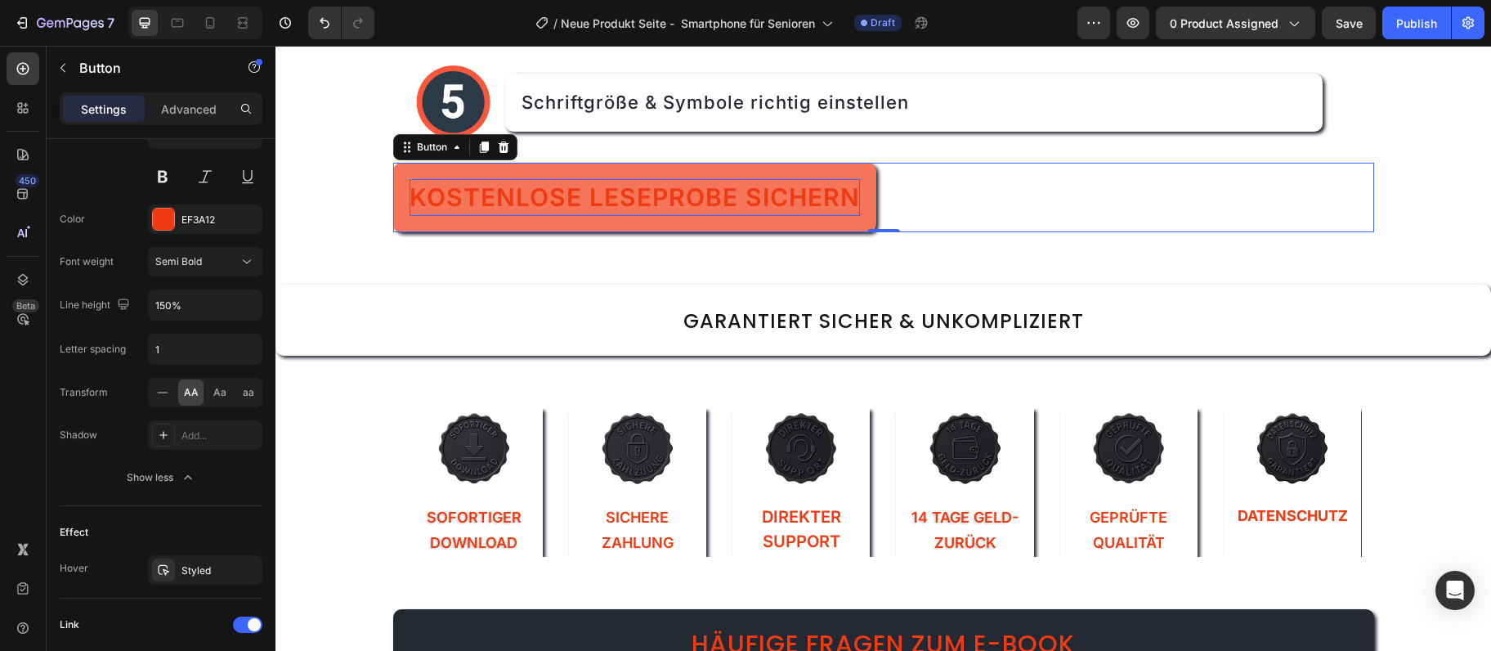
scroll to position [914, 0]
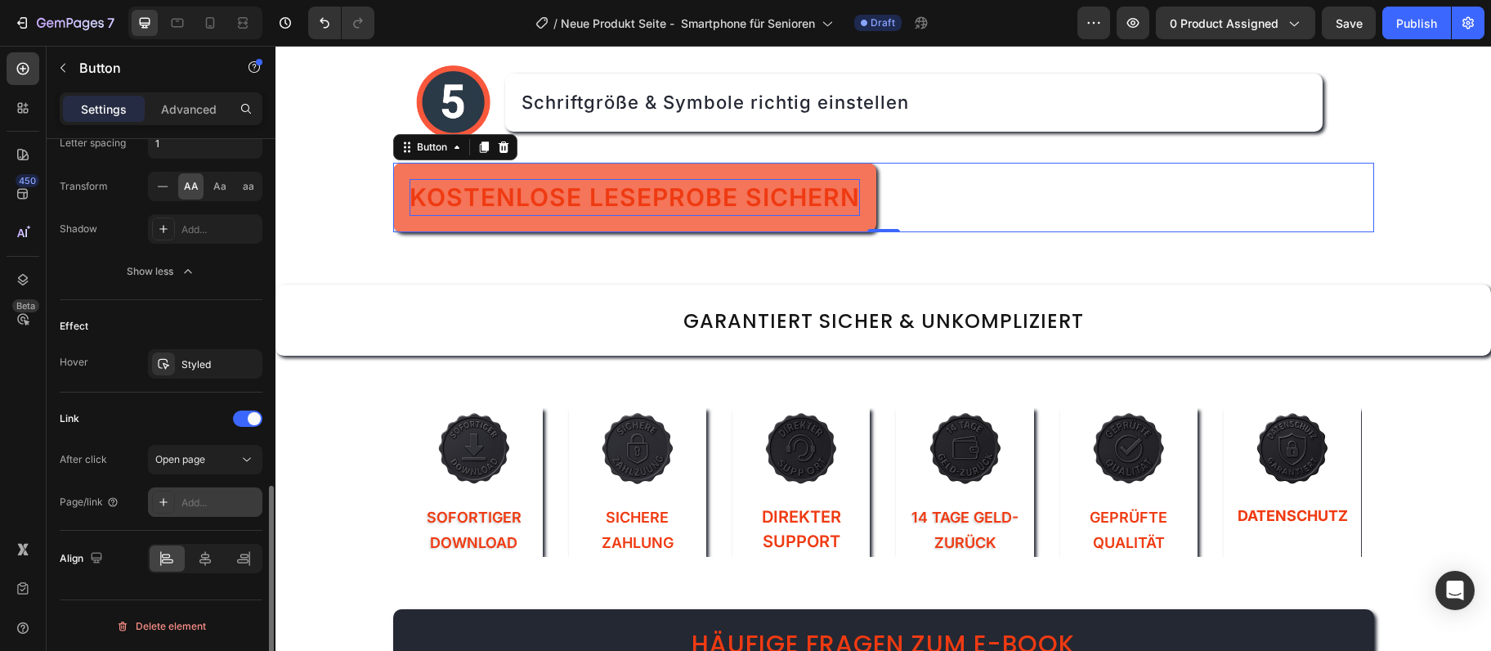
click at [210, 494] on div "Add..." at bounding box center [205, 501] width 114 height 29
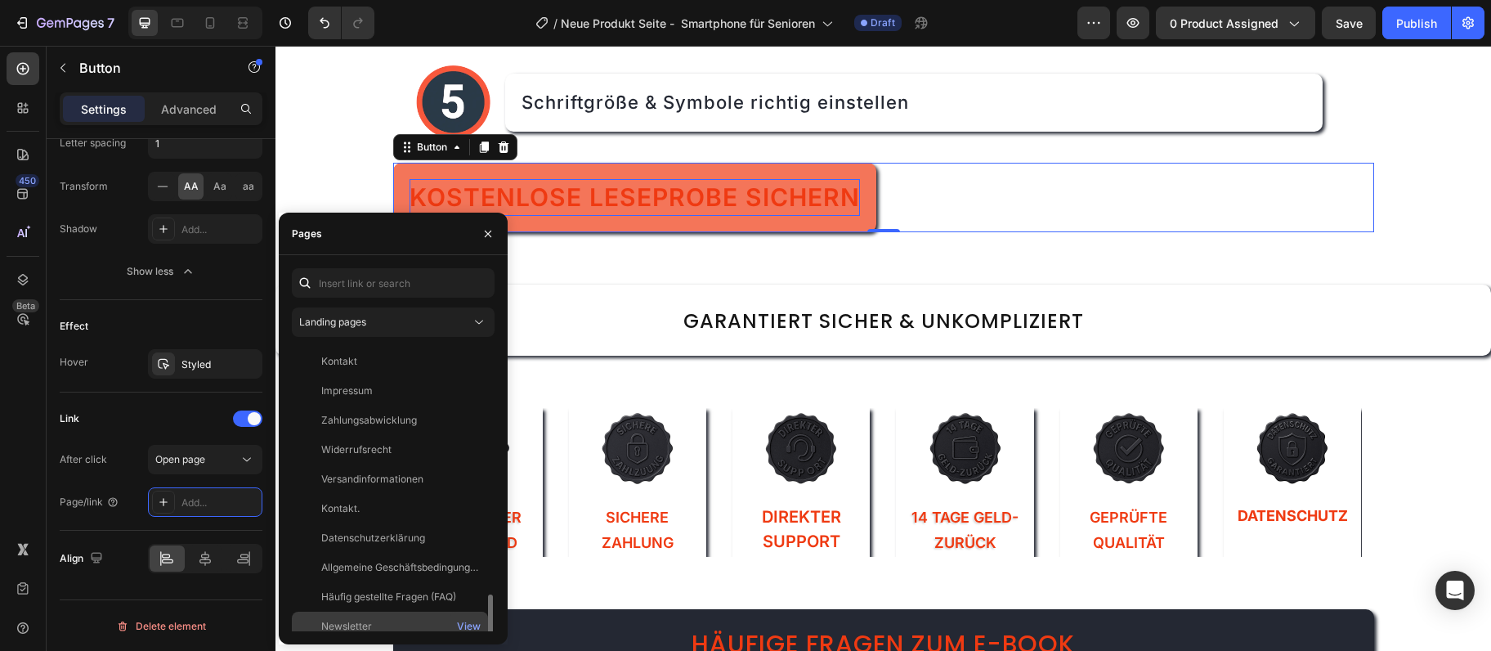
scroll to position [177, 0]
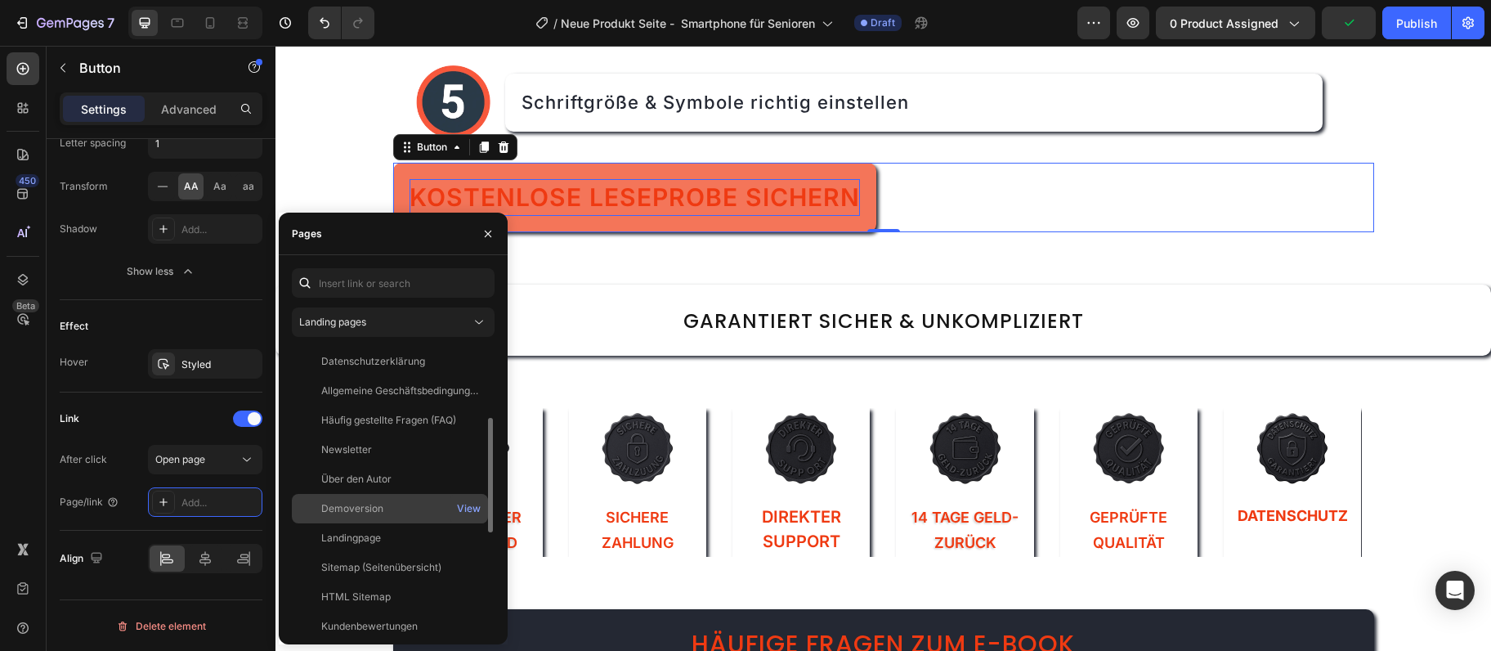
click at [394, 500] on div "Demoversion View" at bounding box center [390, 508] width 196 height 29
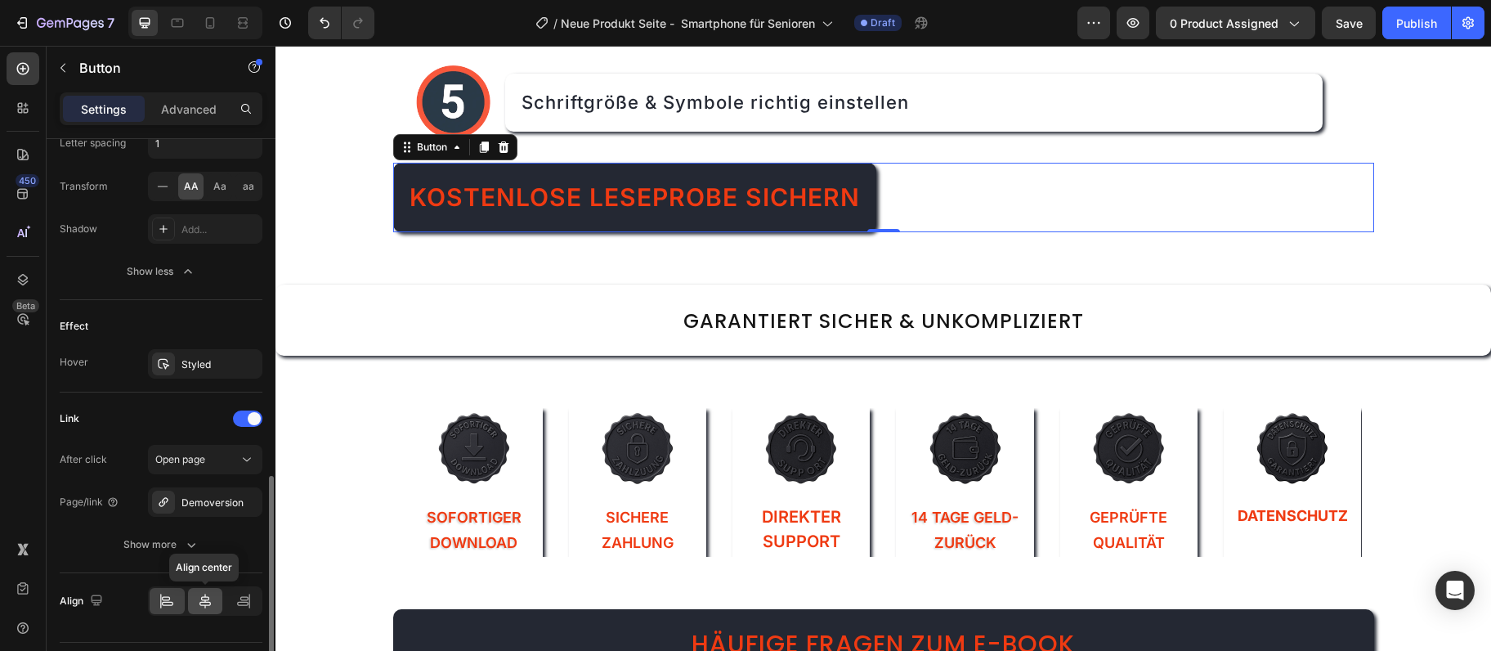
click at [197, 594] on icon at bounding box center [205, 601] width 16 height 16
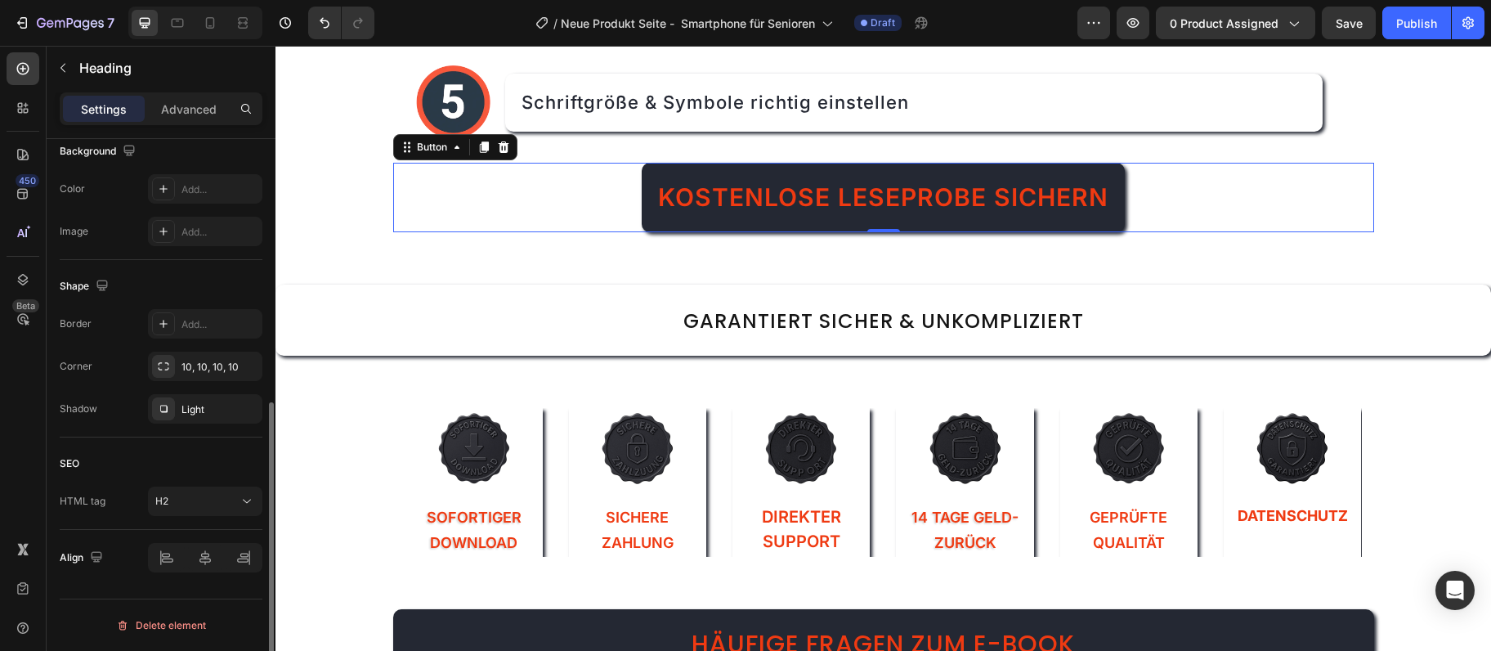
click at [431, 302] on h2 "Garantiert sicher & unkompliziert" at bounding box center [884, 320] width 1216 height 71
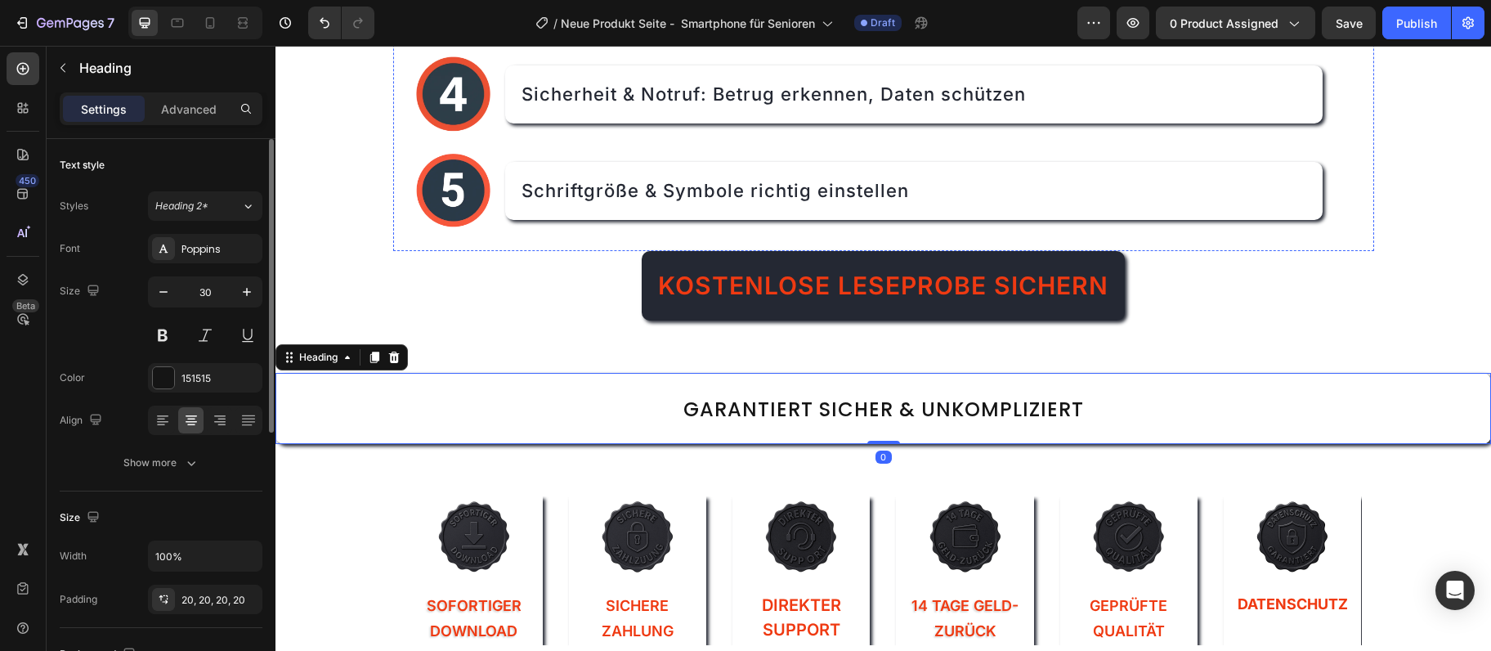
scroll to position [1574, 0]
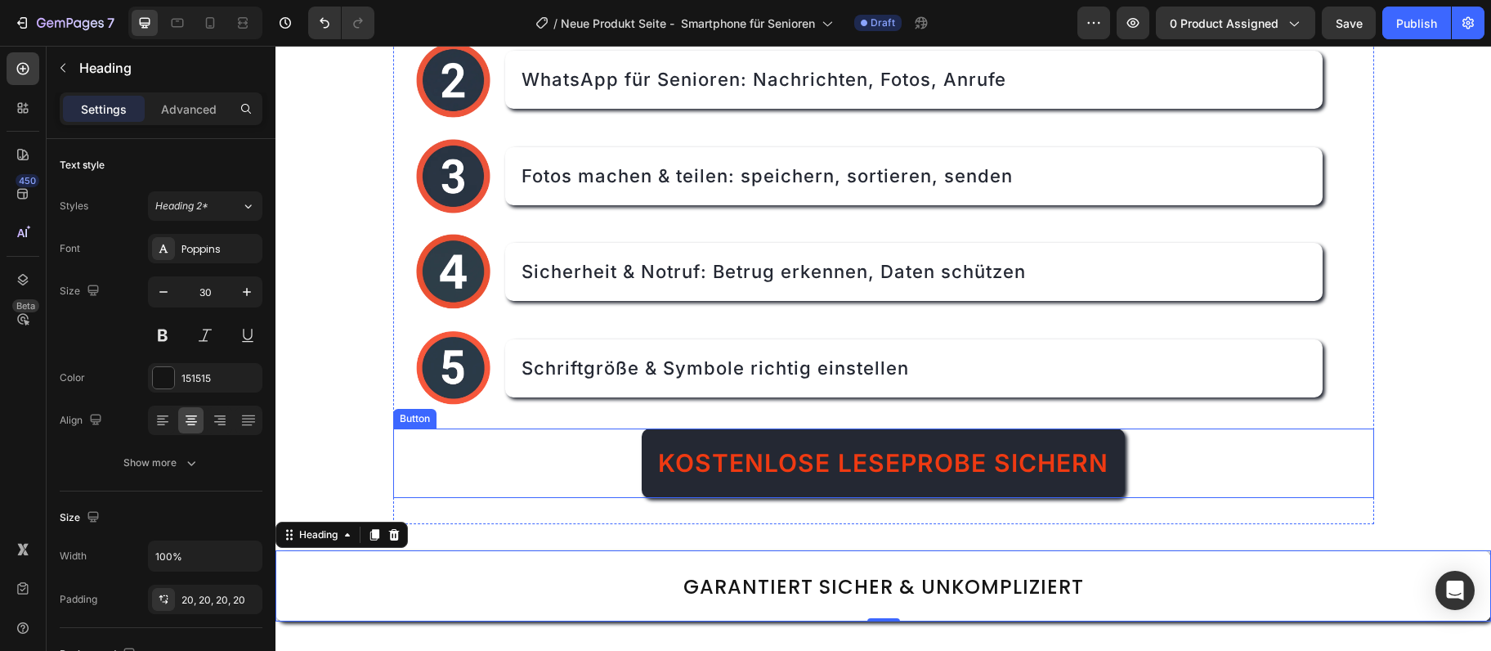
click at [1200, 453] on div "Kostenlose Leseprobe sichern Button" at bounding box center [883, 462] width 981 height 69
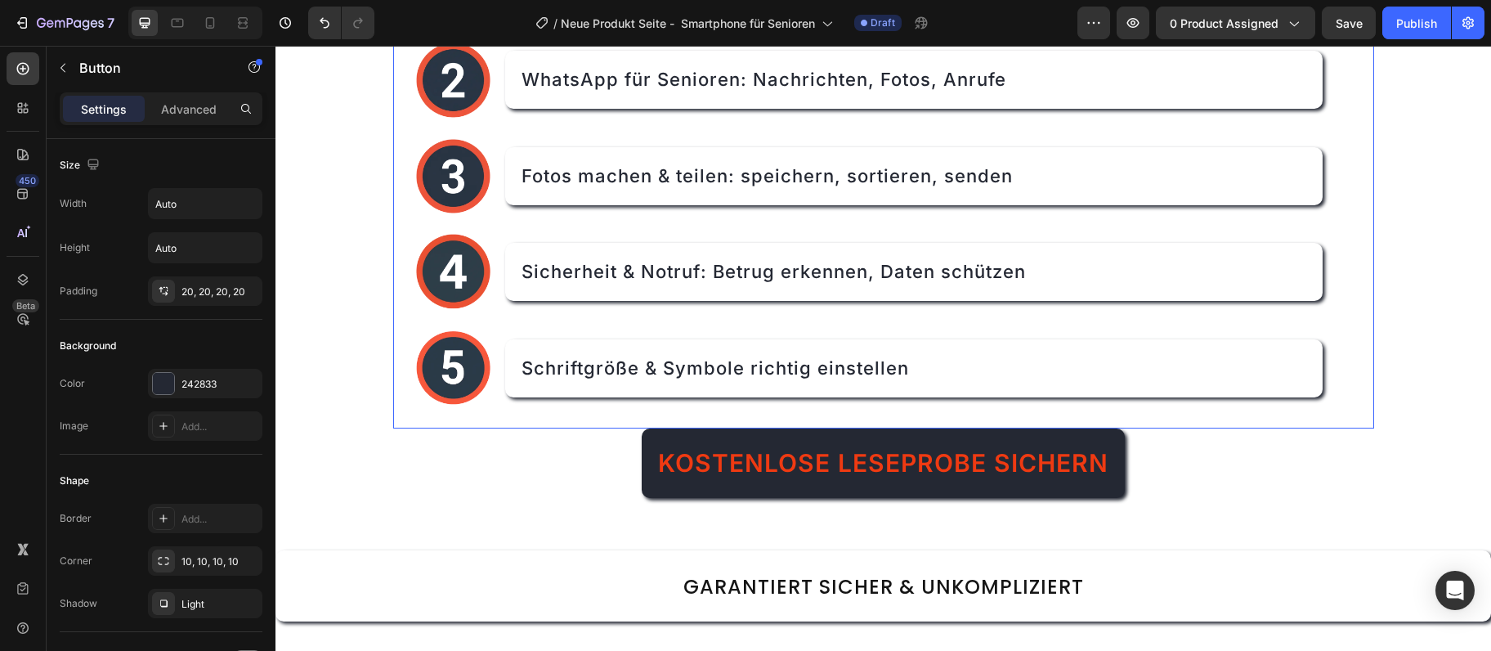
click at [1229, 421] on div "Image Erste Schritte: Einschalten, Akku laden, Einstellungen Text Block Image W…" at bounding box center [883, 176] width 981 height 505
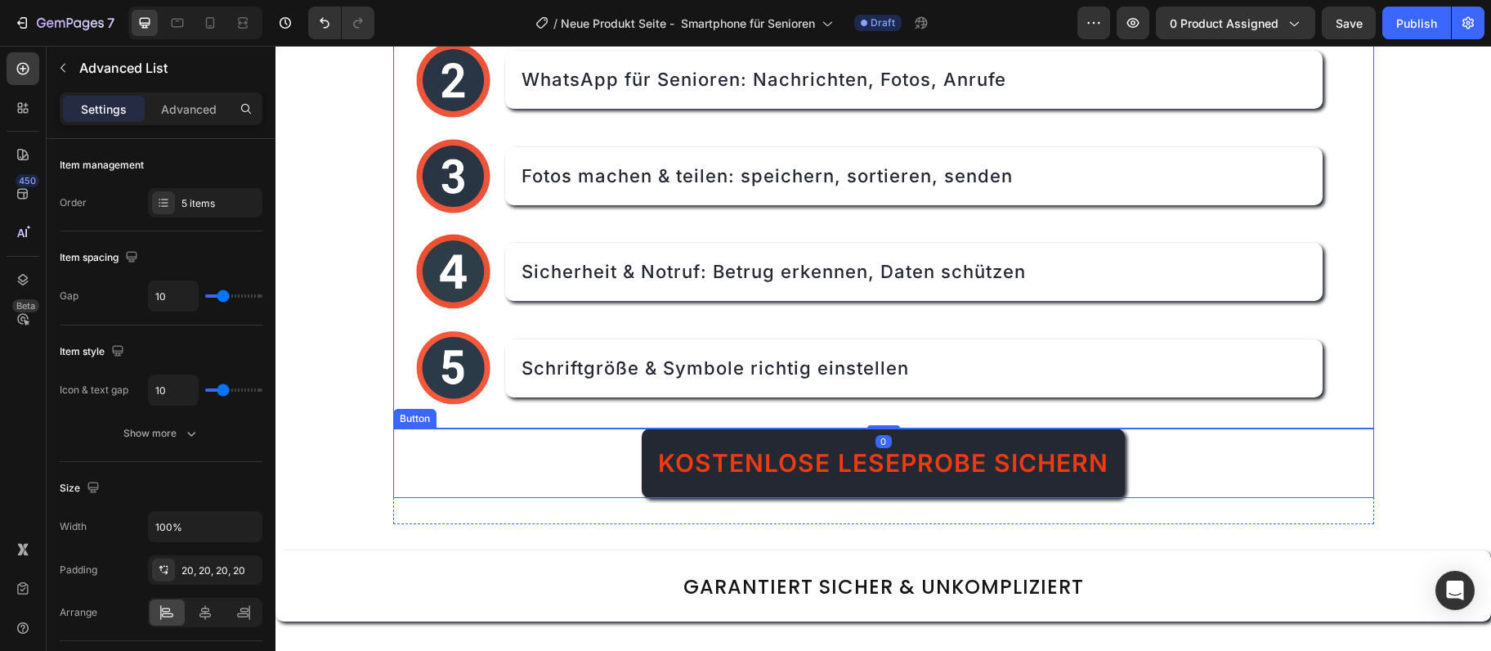
click at [1270, 473] on div "Kostenlose Leseprobe sichern Button" at bounding box center [883, 462] width 981 height 69
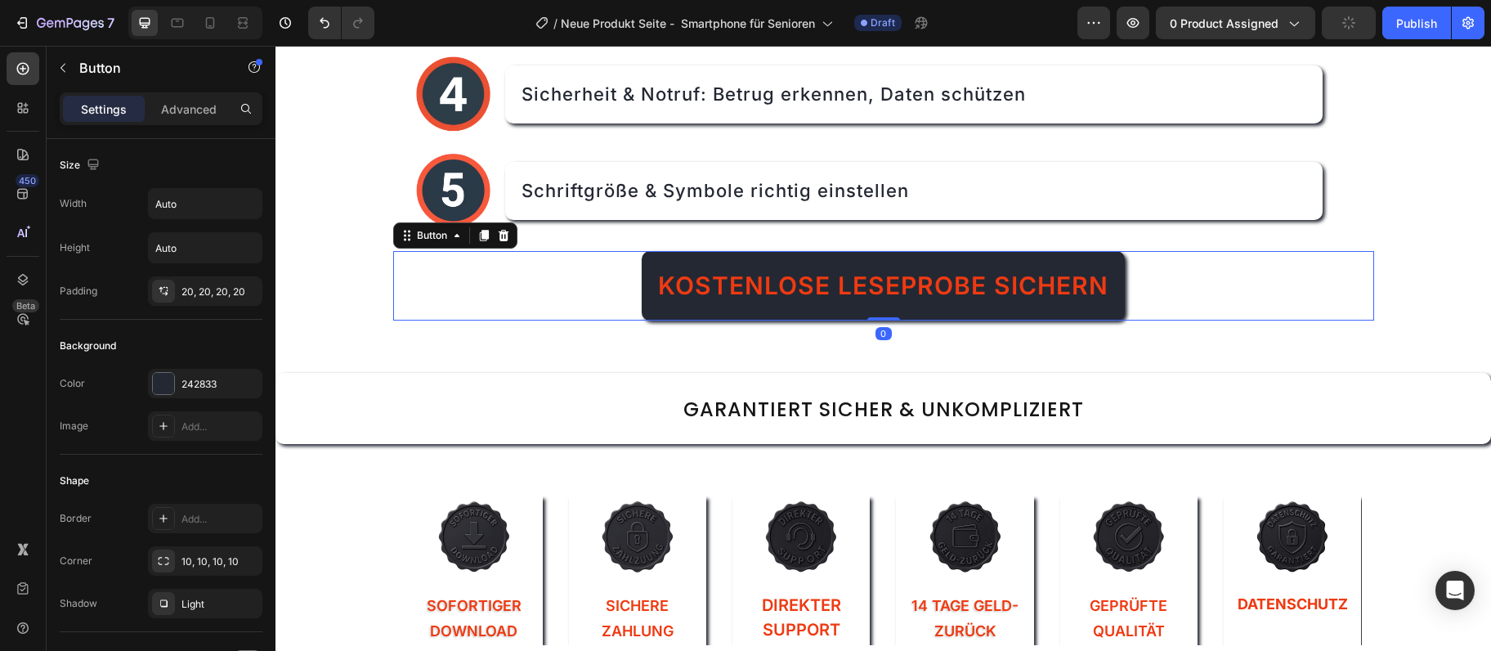
scroll to position [1840, 0]
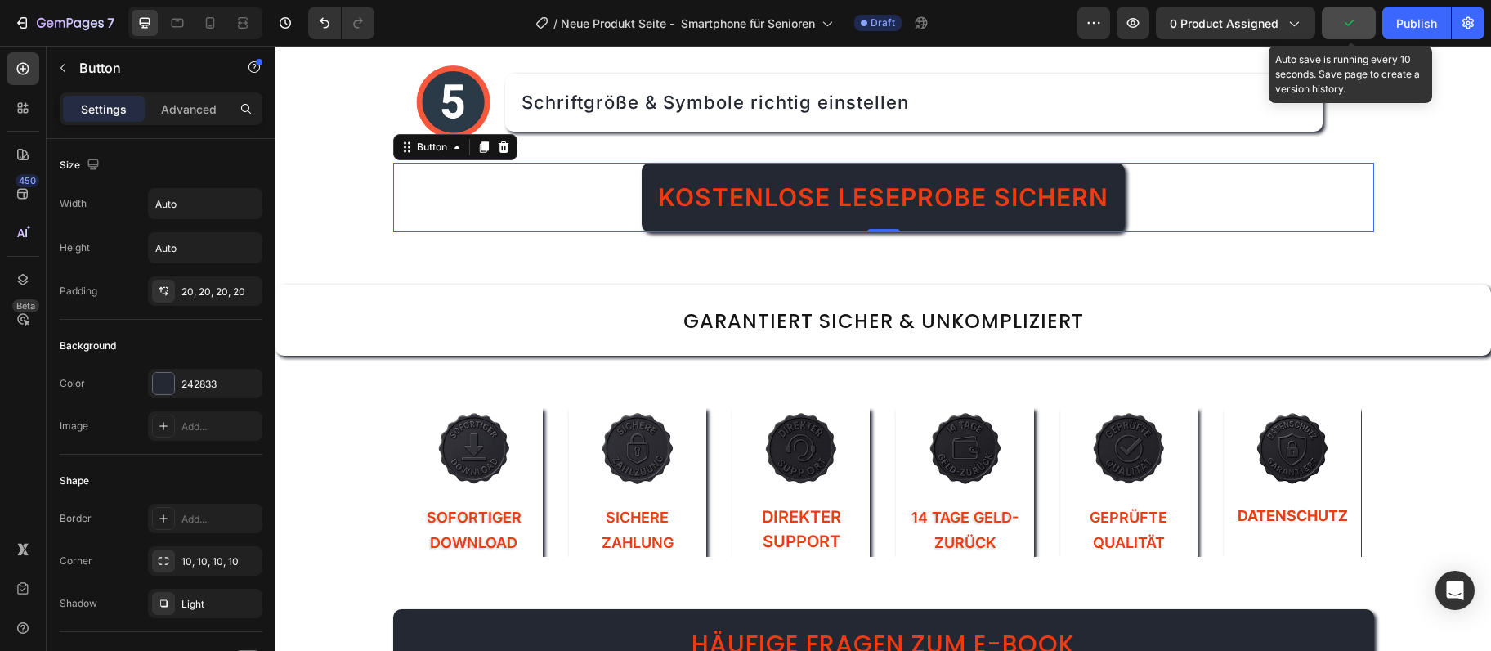
click at [1352, 29] on icon "button" at bounding box center [1349, 23] width 16 height 16
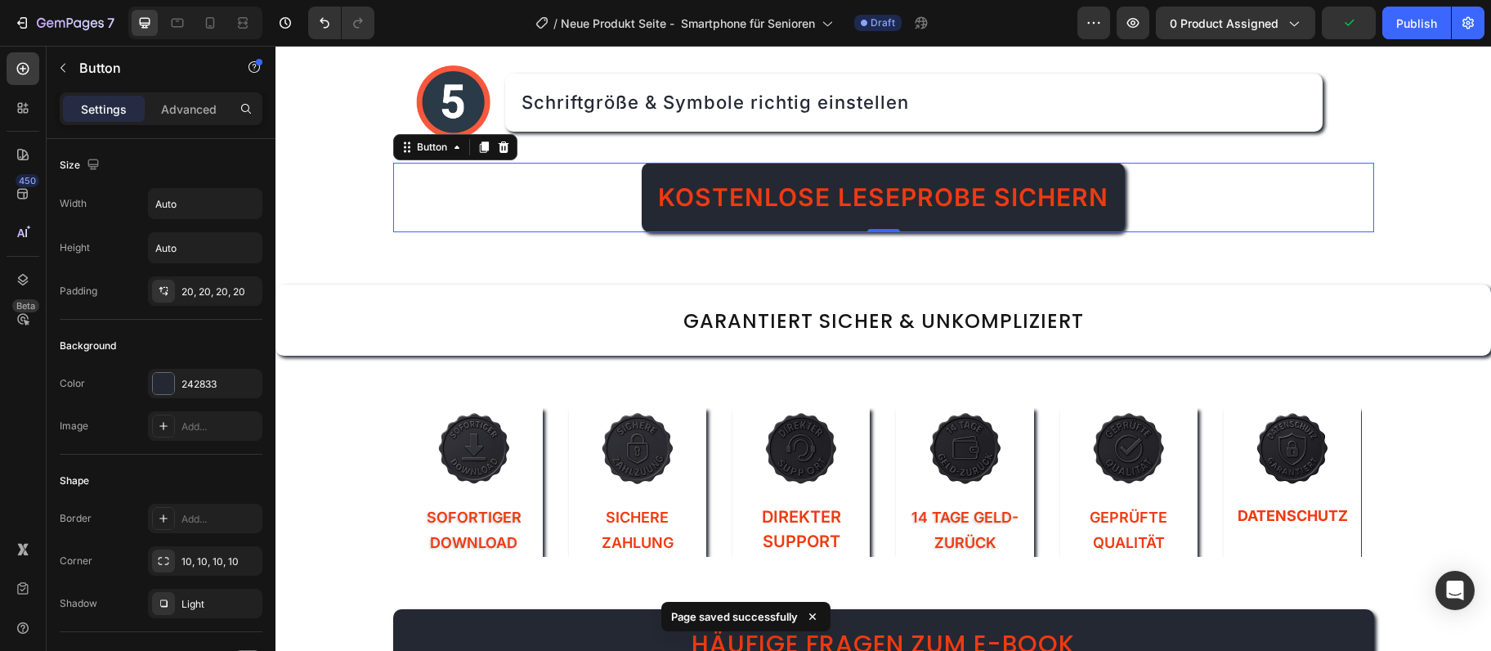
scroll to position [1928, 0]
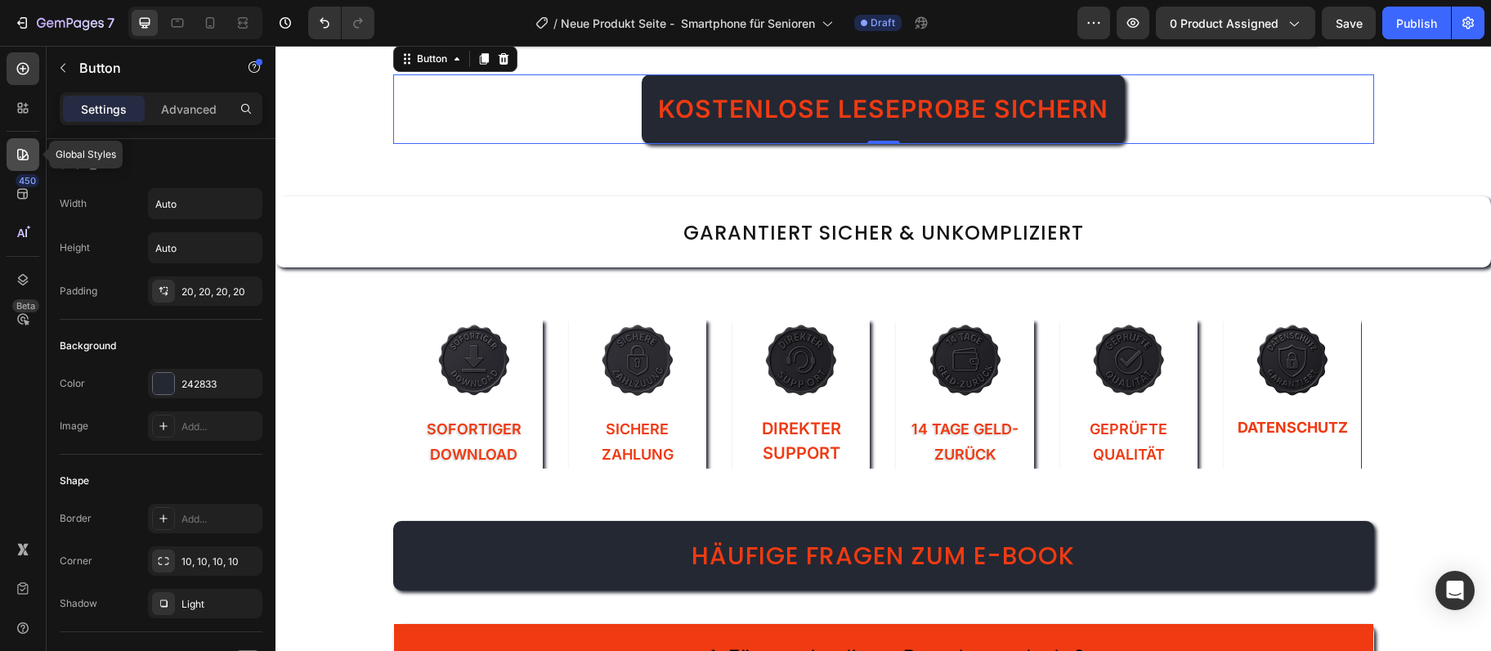
click at [21, 170] on div at bounding box center [23, 154] width 33 height 33
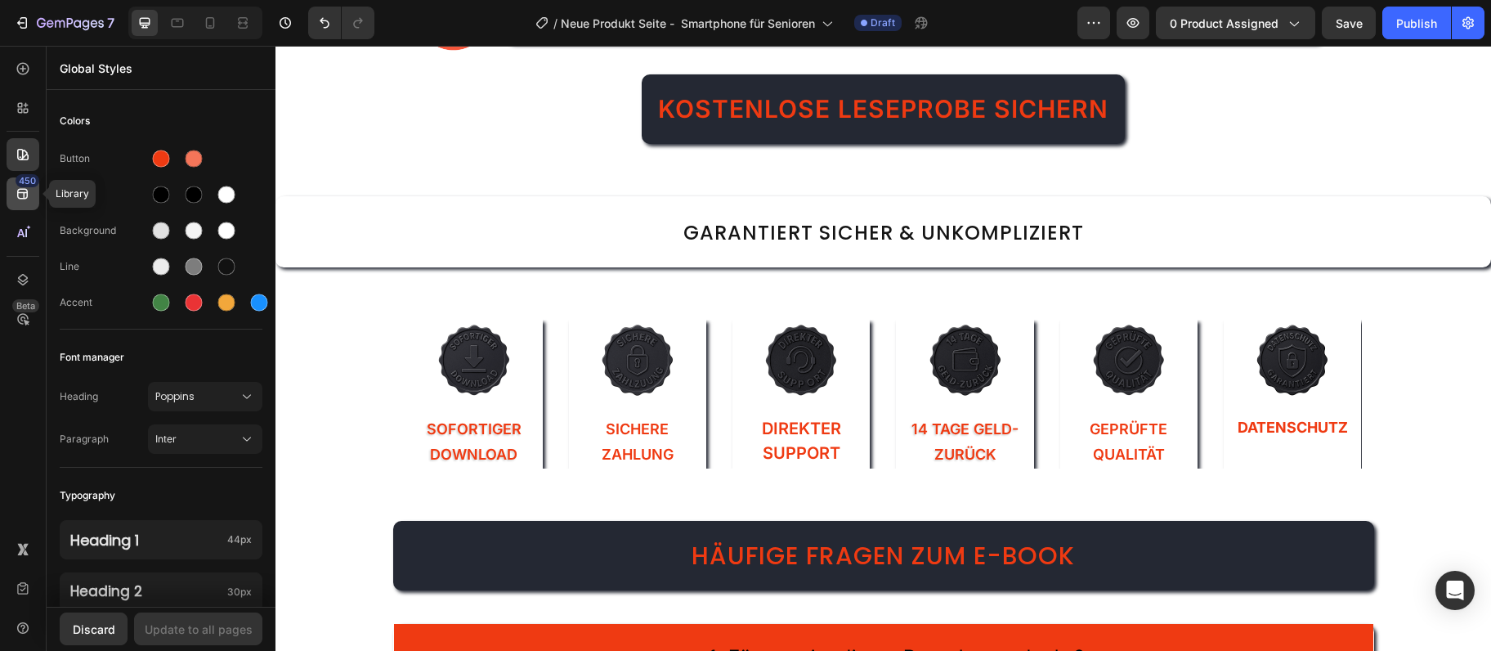
click at [16, 196] on icon at bounding box center [23, 194] width 16 height 16
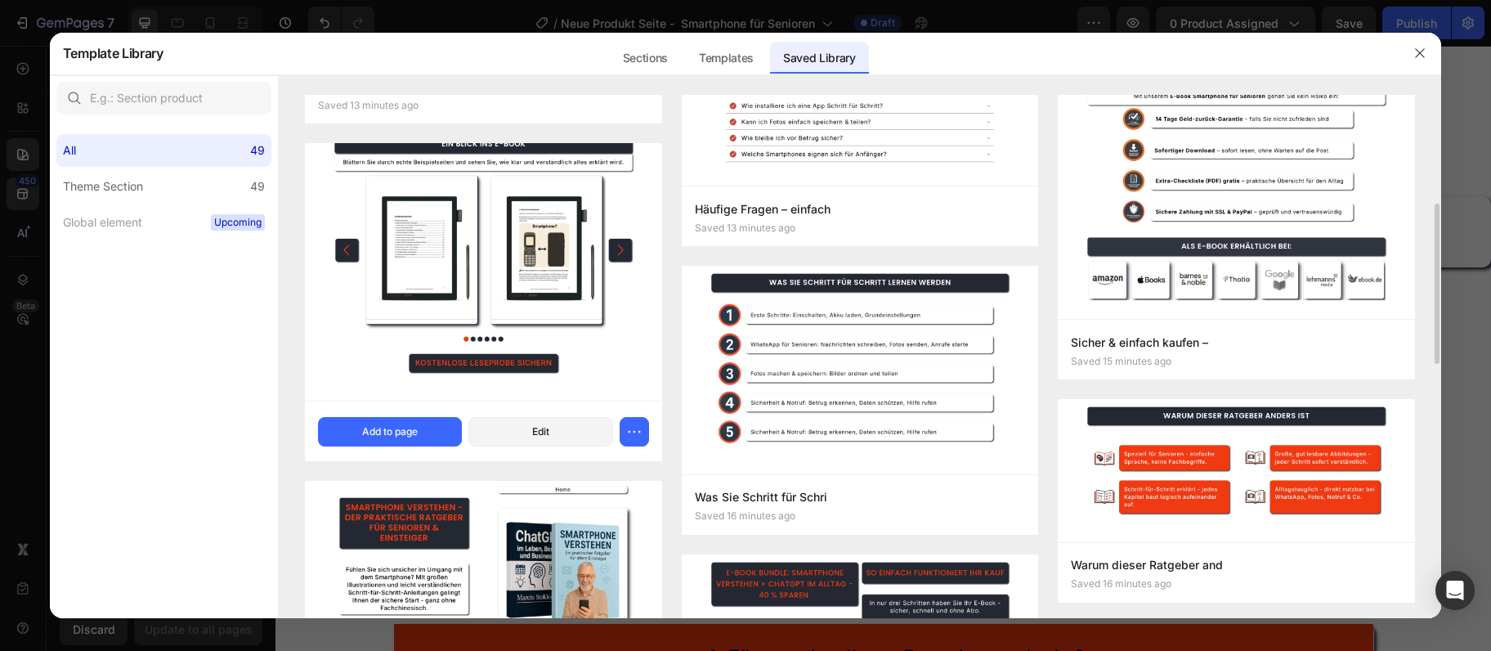
scroll to position [354, 0]
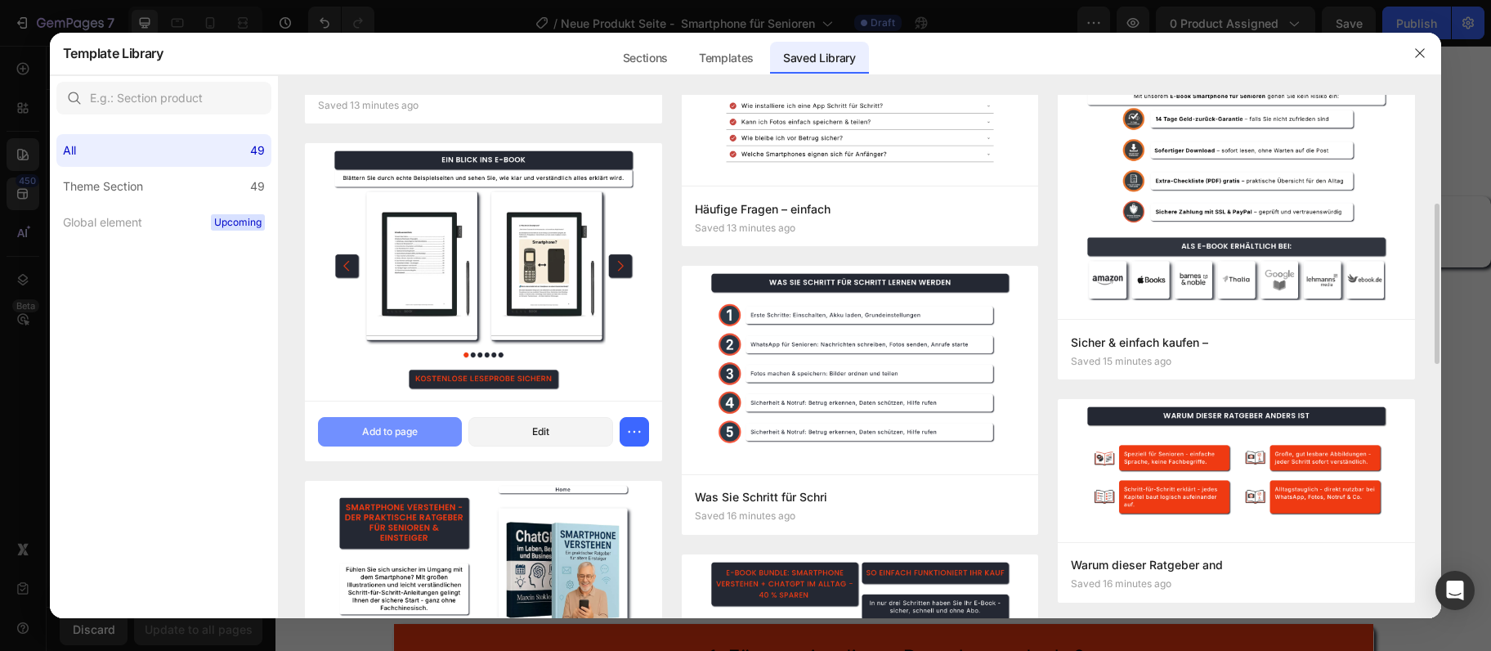
click at [368, 428] on div "Add to page" at bounding box center [390, 431] width 56 height 15
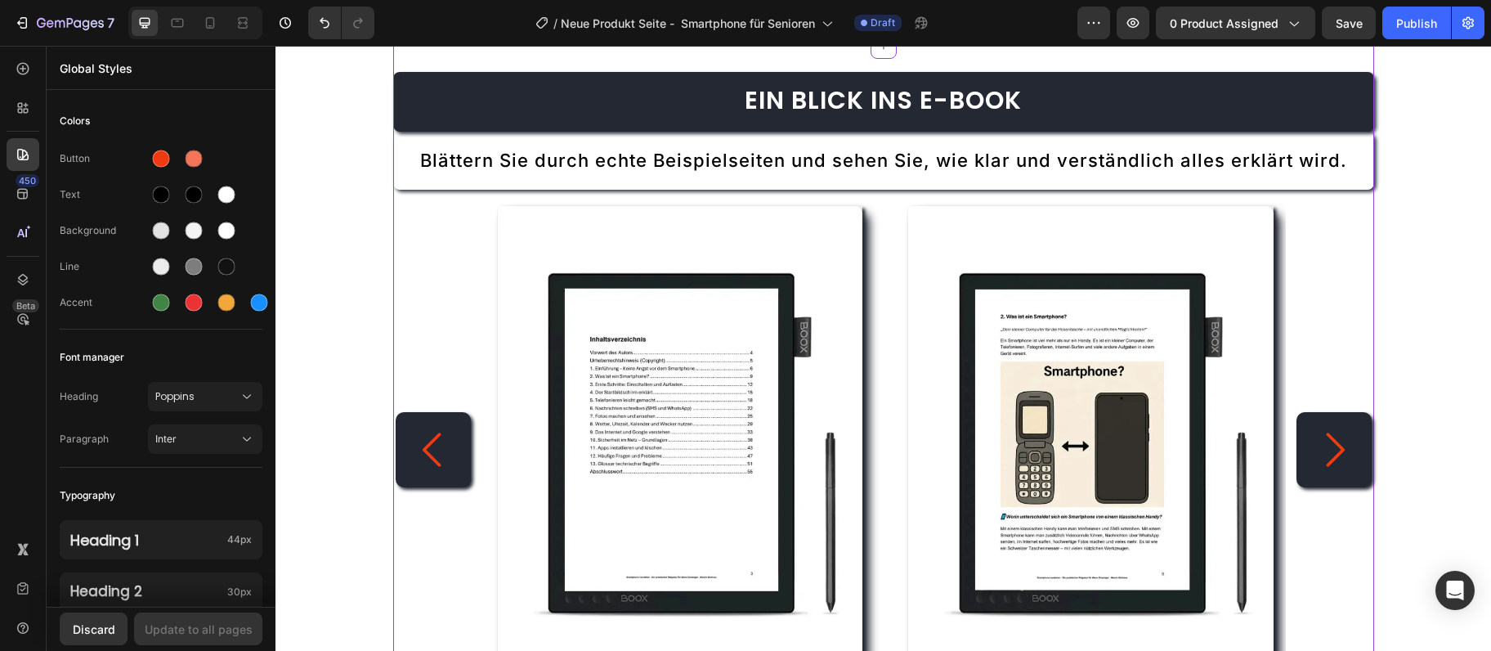
scroll to position [4915, 0]
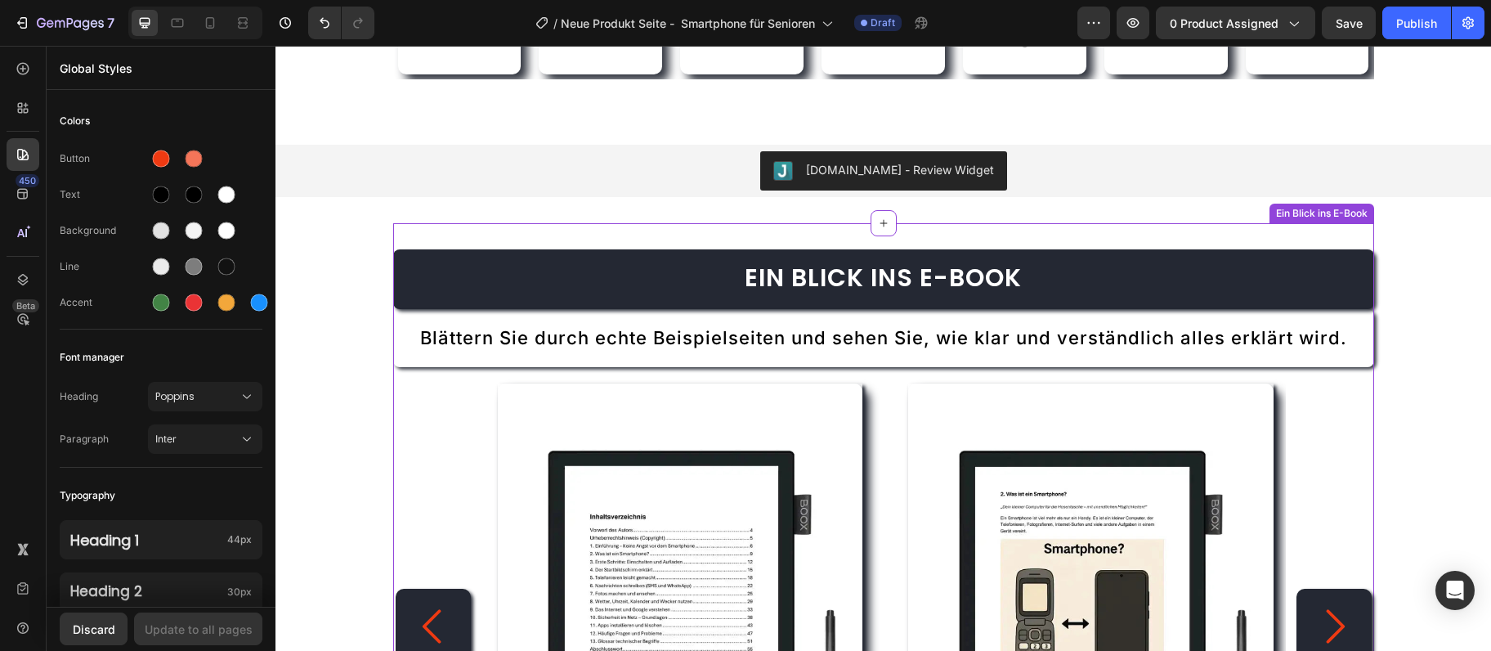
click at [1277, 252] on h2 "Ein Blick ins E-Book" at bounding box center [883, 279] width 981 height 60
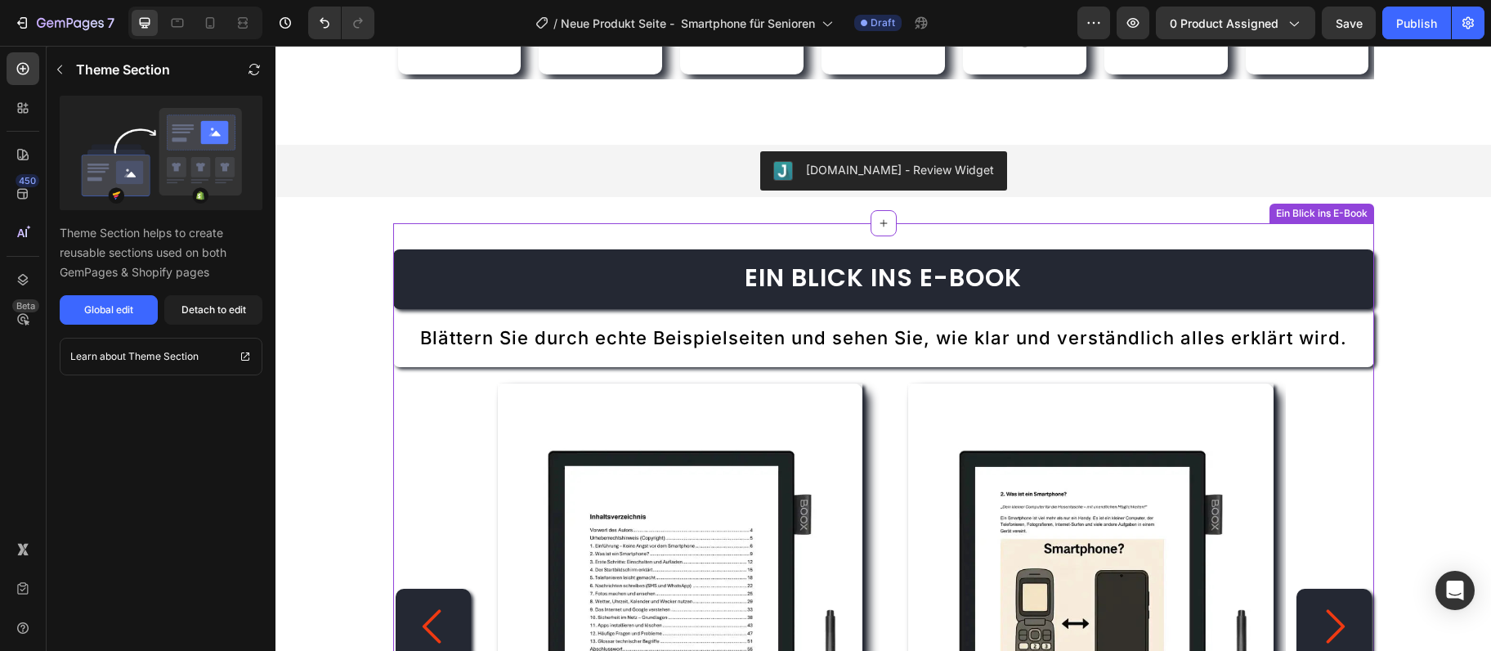
click at [1225, 168] on div "Judge.me - Review Widget" at bounding box center [883, 170] width 1203 height 39
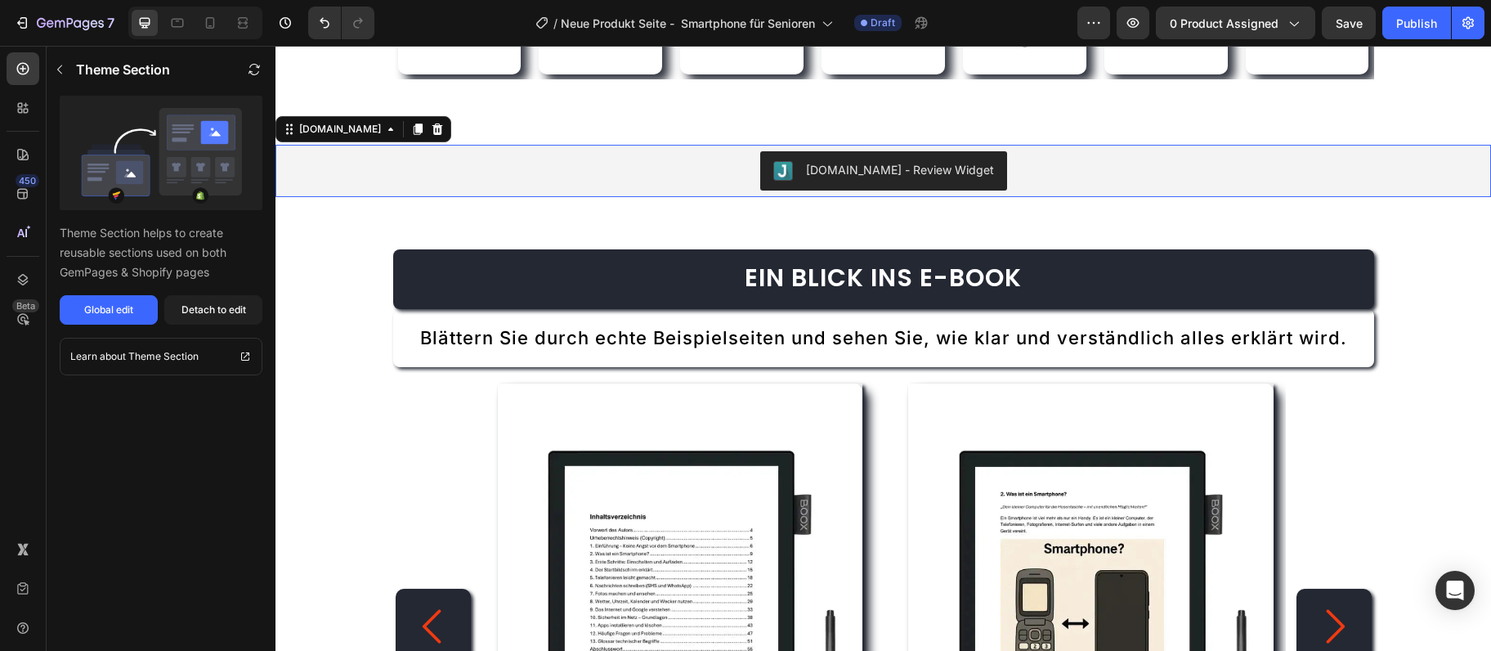
click at [1235, 265] on h2 "Ein Blick ins E-Book" at bounding box center [883, 279] width 981 height 60
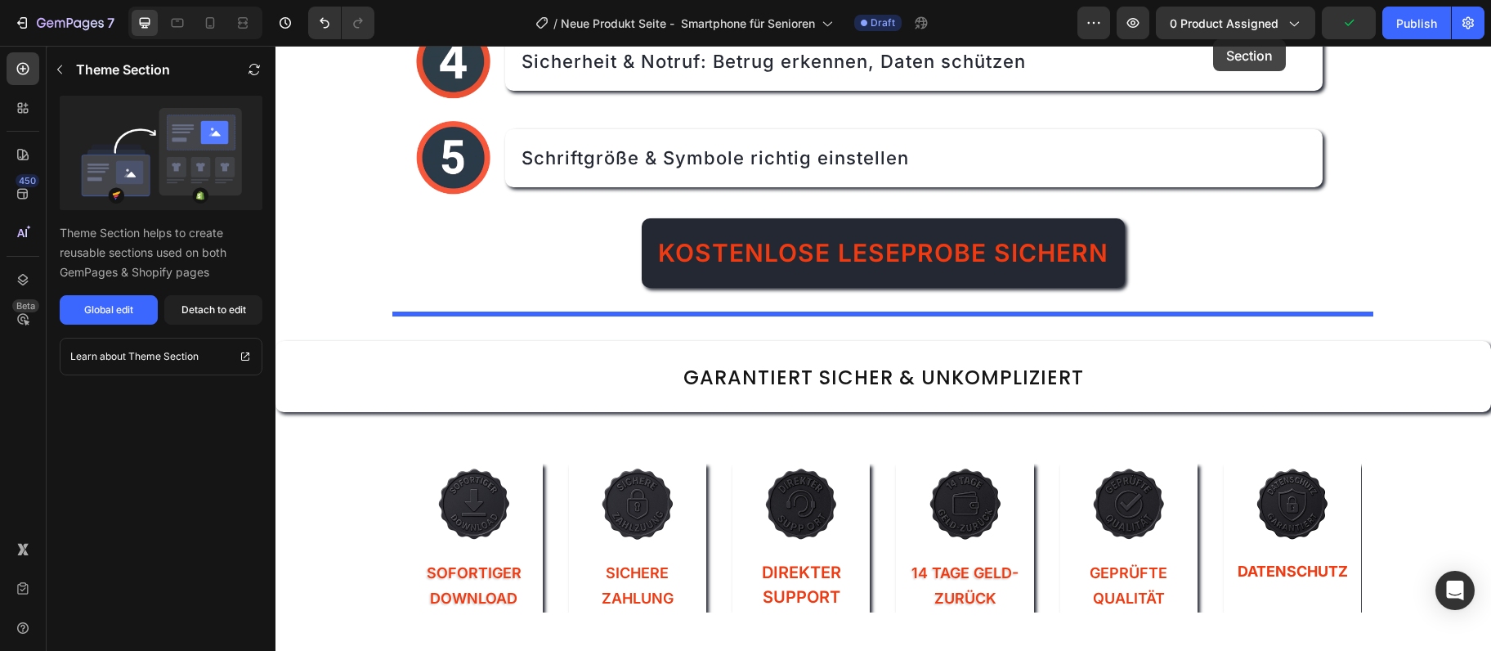
scroll to position [1663, 0]
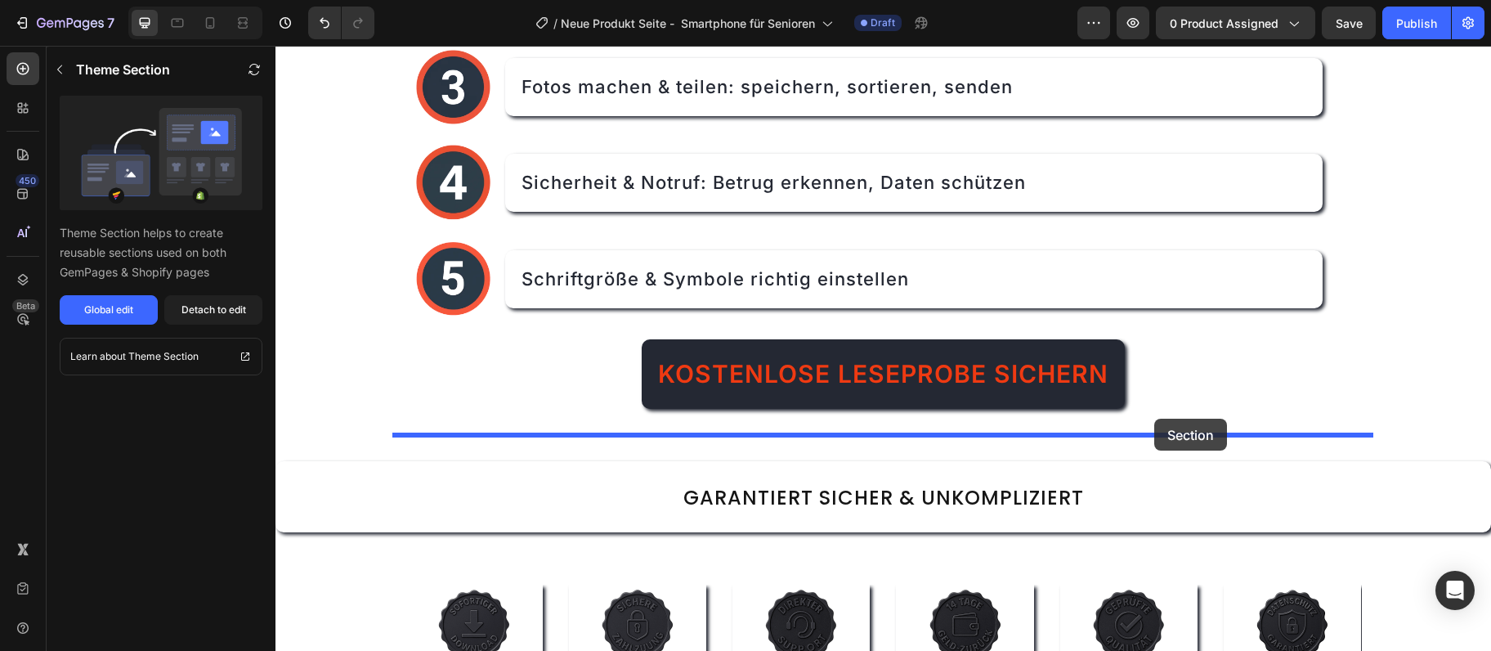
drag, startPoint x: 1221, startPoint y: 208, endPoint x: 1154, endPoint y: 419, distance: 220.6
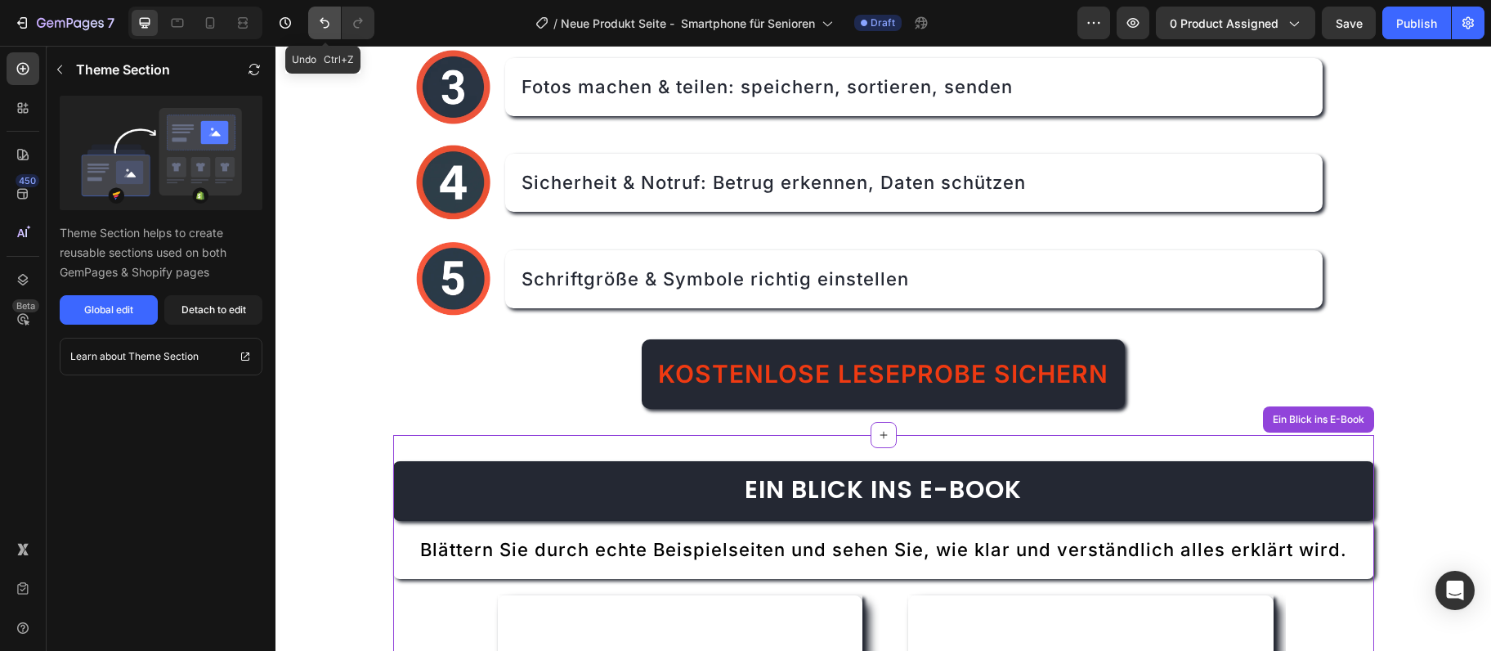
drag, startPoint x: 314, startPoint y: 13, endPoint x: 494, endPoint y: 202, distance: 260.8
click at [314, 13] on button "Undo/Redo" at bounding box center [324, 23] width 33 height 33
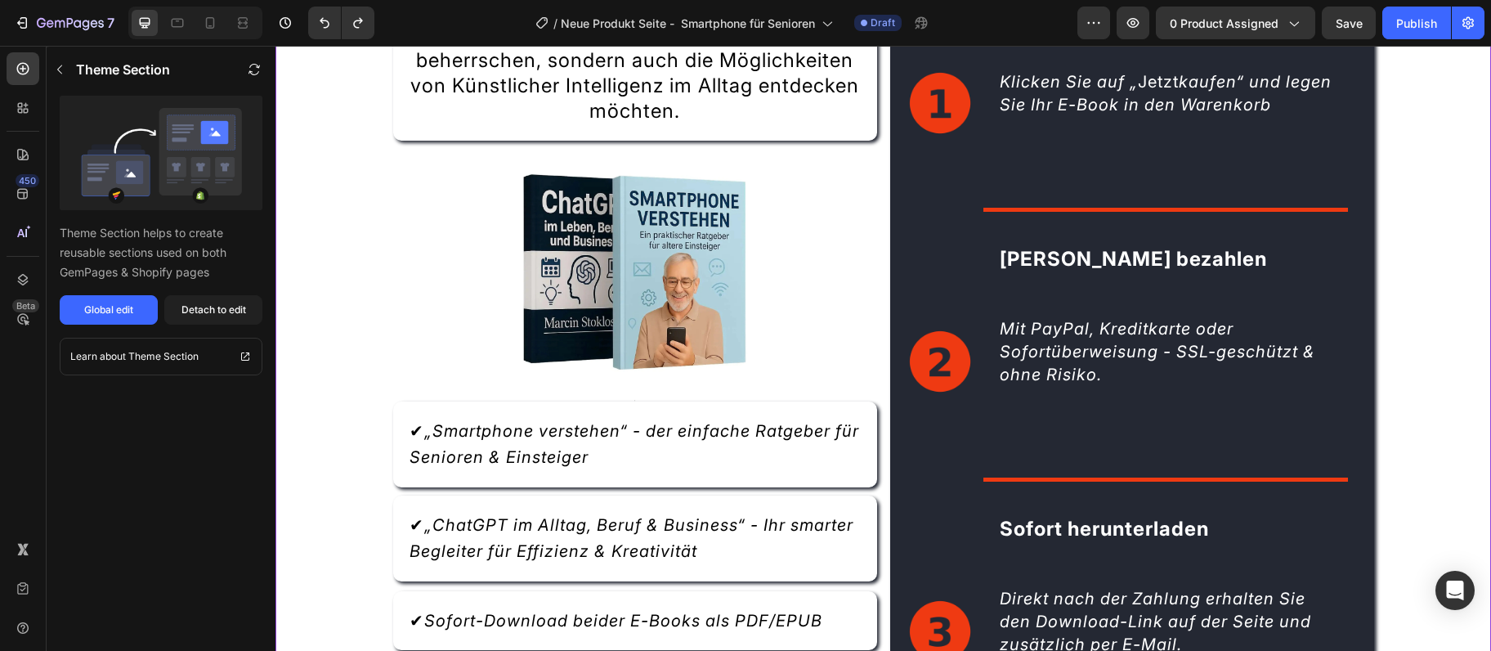
scroll to position [4939, 0]
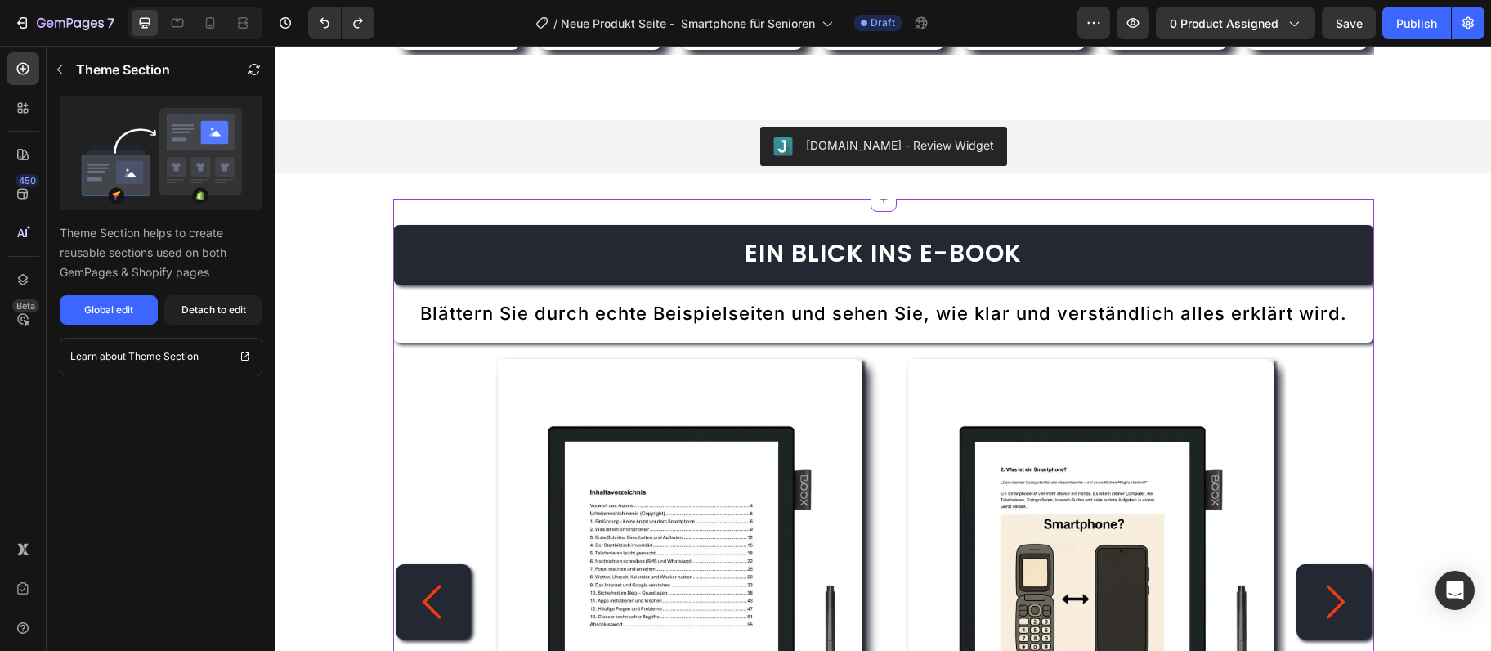
click at [1145, 225] on h2 "Ein Blick ins E-Book" at bounding box center [883, 255] width 981 height 60
click at [1217, 197] on div "Judge.me - Review Widget Judge.me Section 11" at bounding box center [884, 146] width 1216 height 105
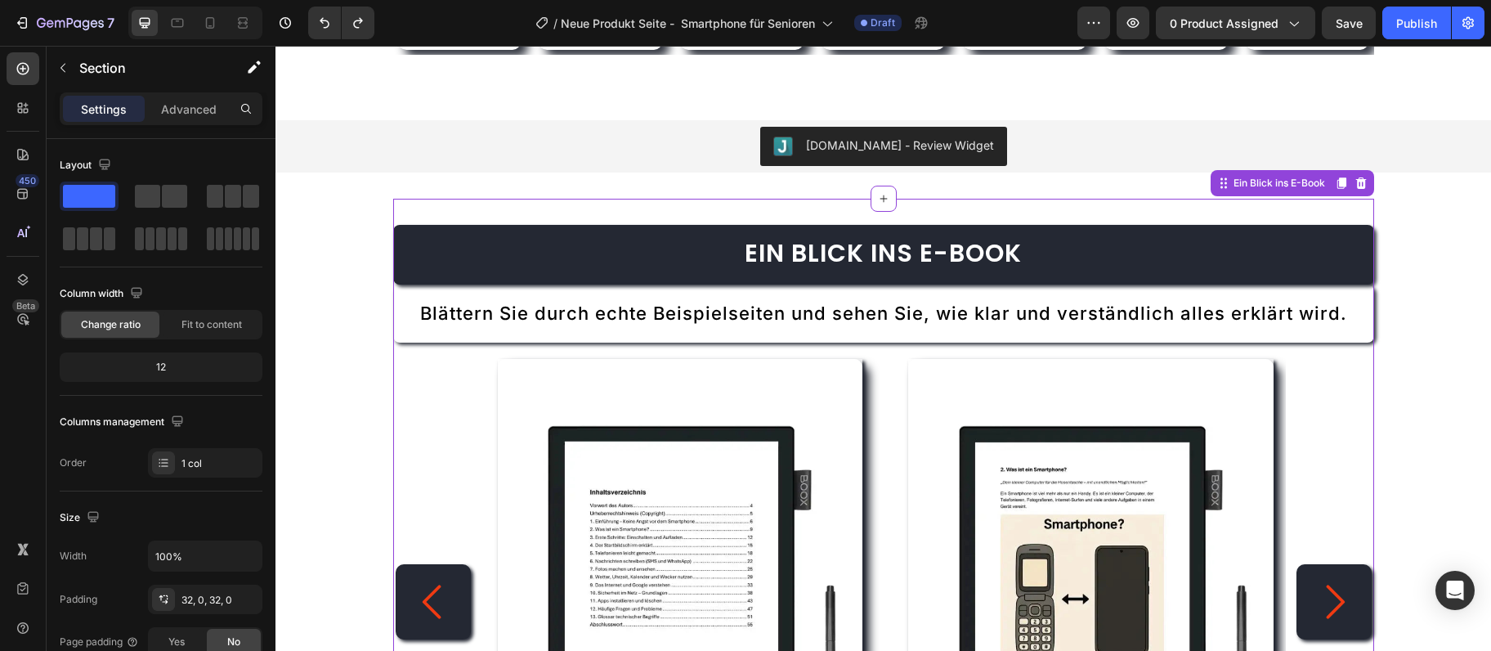
click at [1217, 210] on div "Ein Blick ins E-Book Heading Blättern Sie durch echte Beispielseiten und sehen …" at bounding box center [883, 623] width 981 height 848
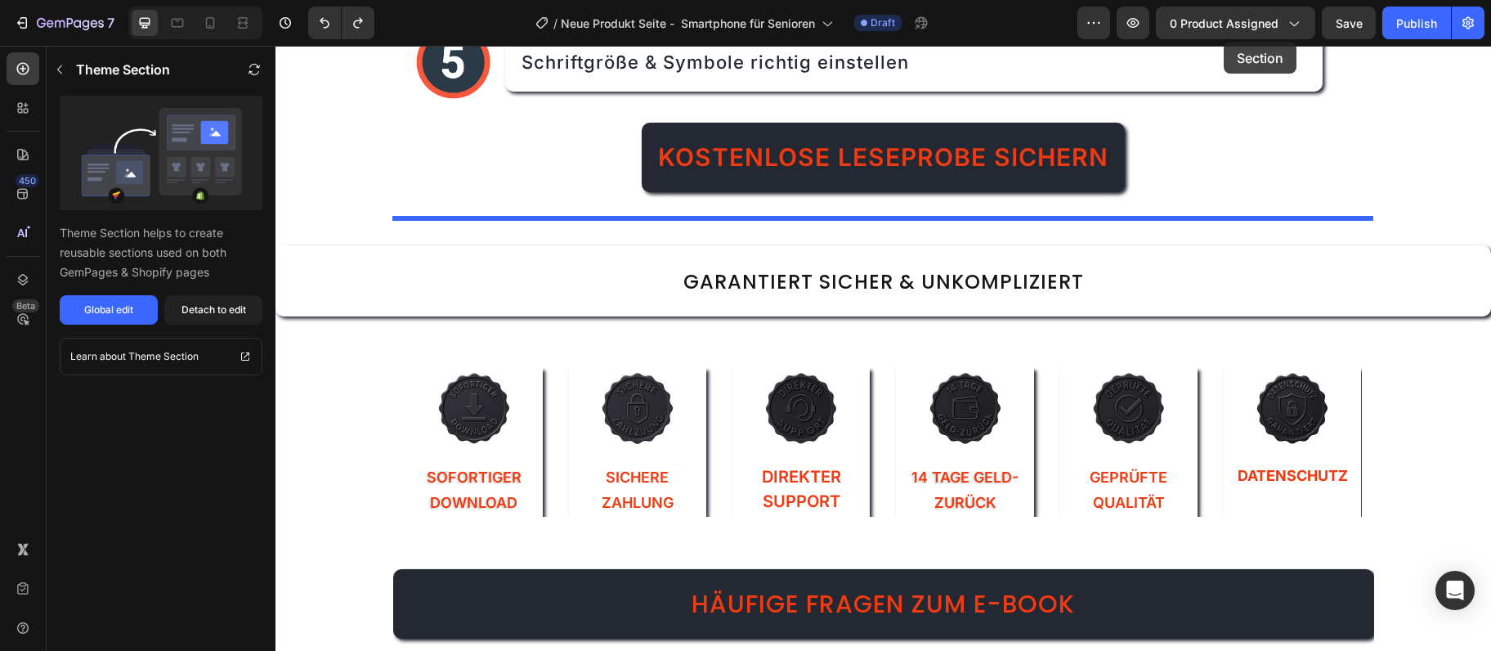
scroll to position [1814, 0]
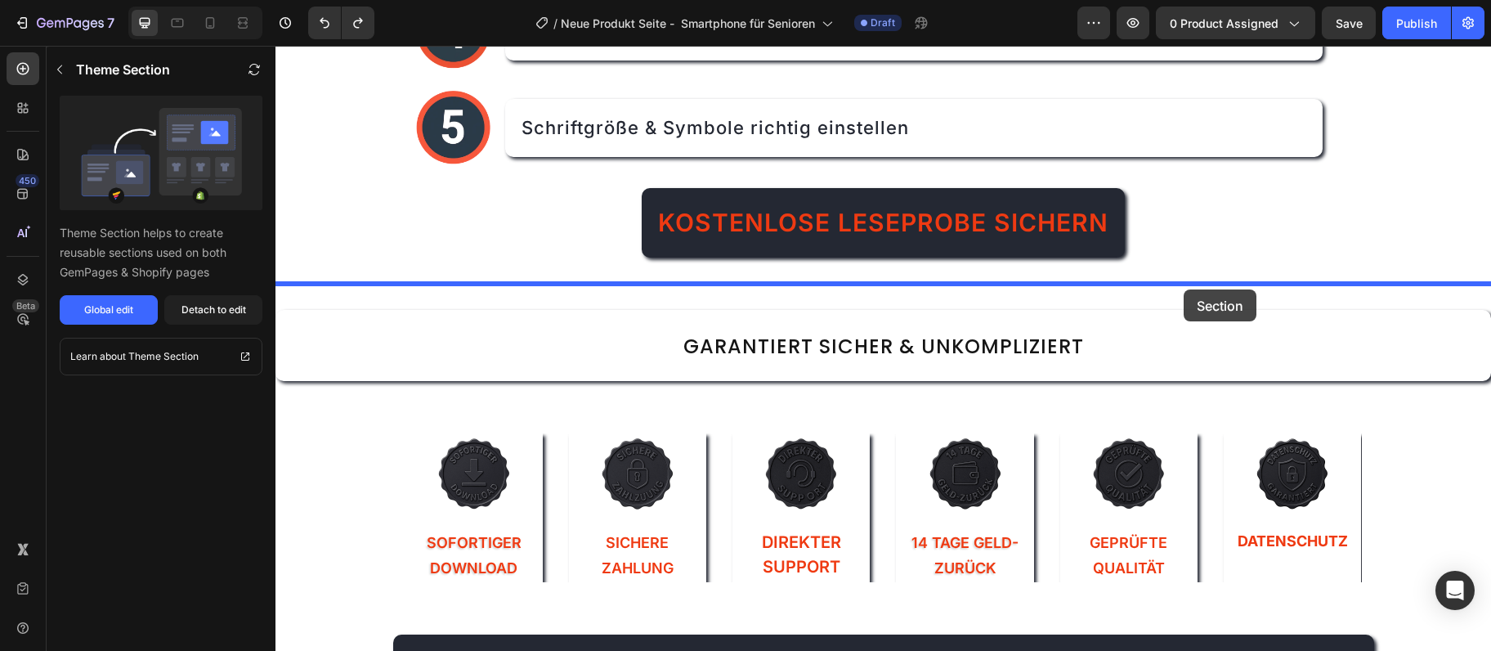
drag, startPoint x: 1211, startPoint y: 185, endPoint x: 1184, endPoint y: 289, distance: 108.1
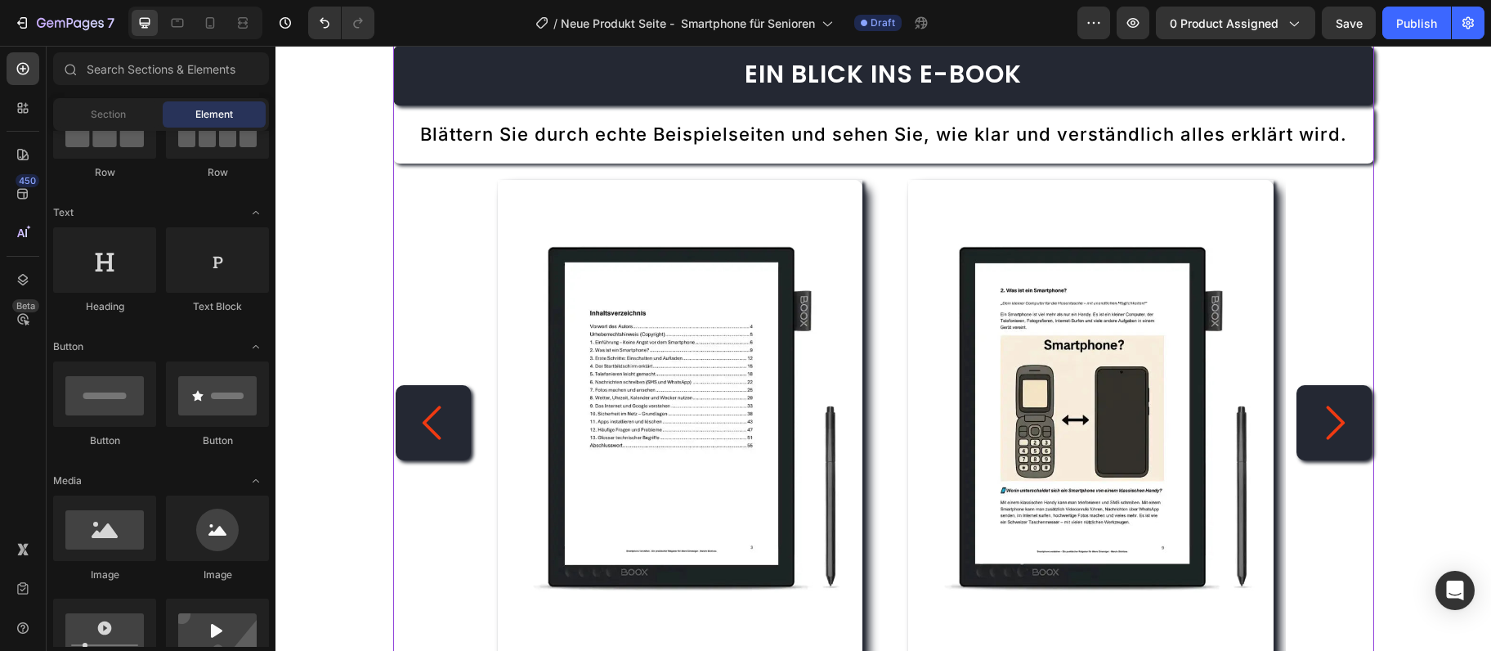
scroll to position [1725, 0]
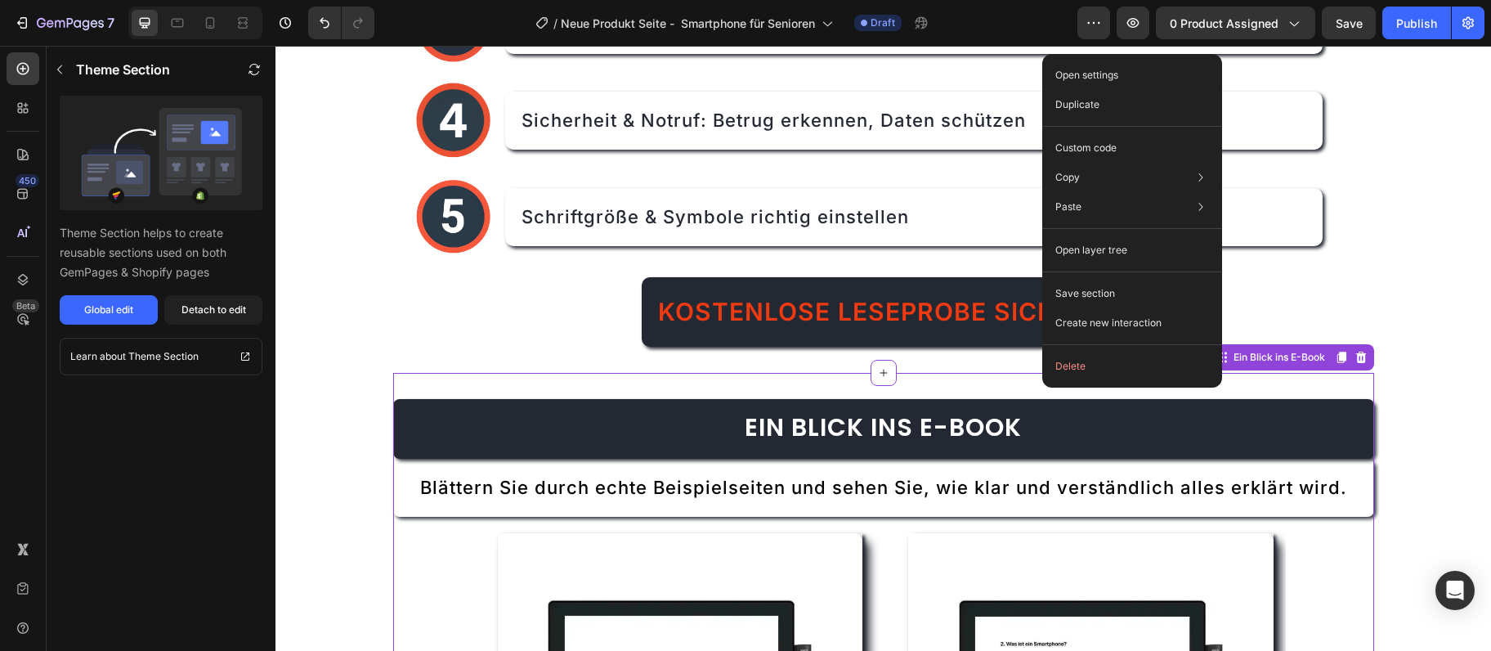
click at [966, 420] on span "Ein Blick ins E-Book" at bounding box center [883, 427] width 277 height 35
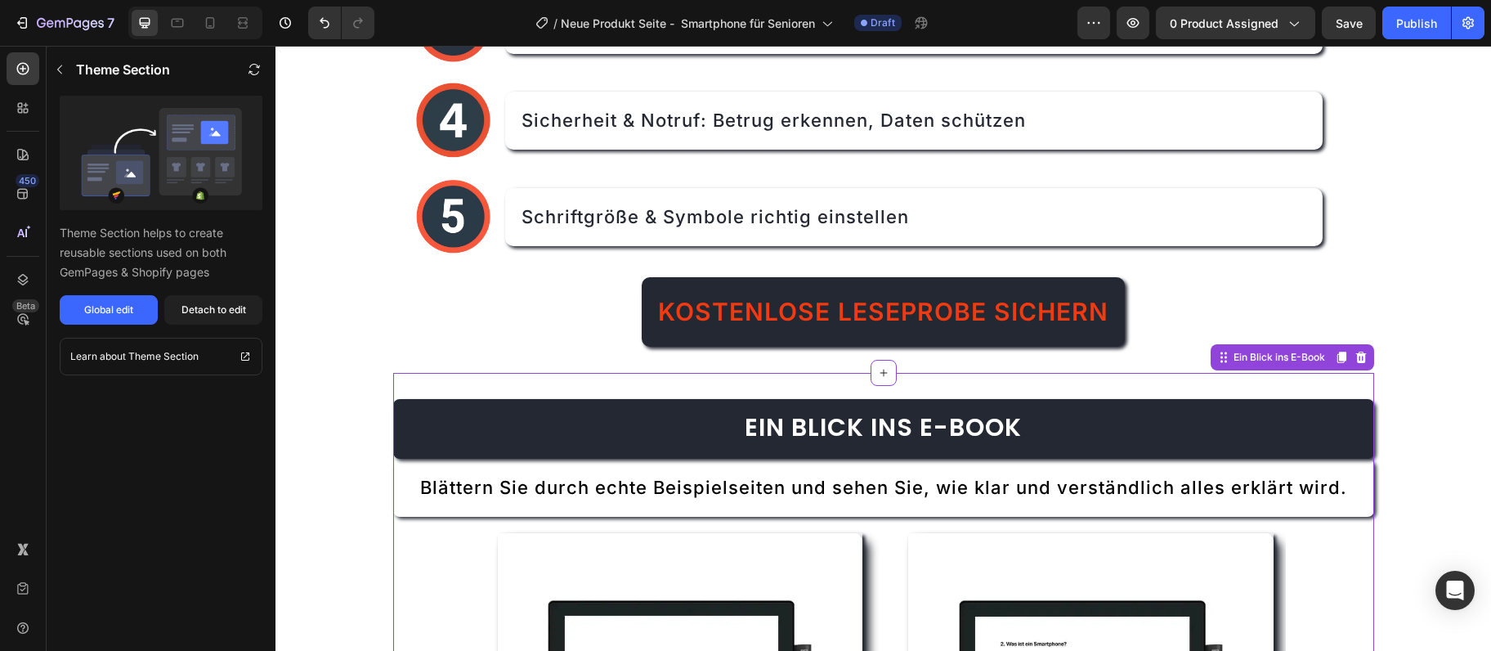
click at [966, 422] on span "Ein Blick ins E-Book" at bounding box center [883, 427] width 277 height 35
click at [235, 317] on div "Detach to edit" at bounding box center [214, 310] width 65 height 15
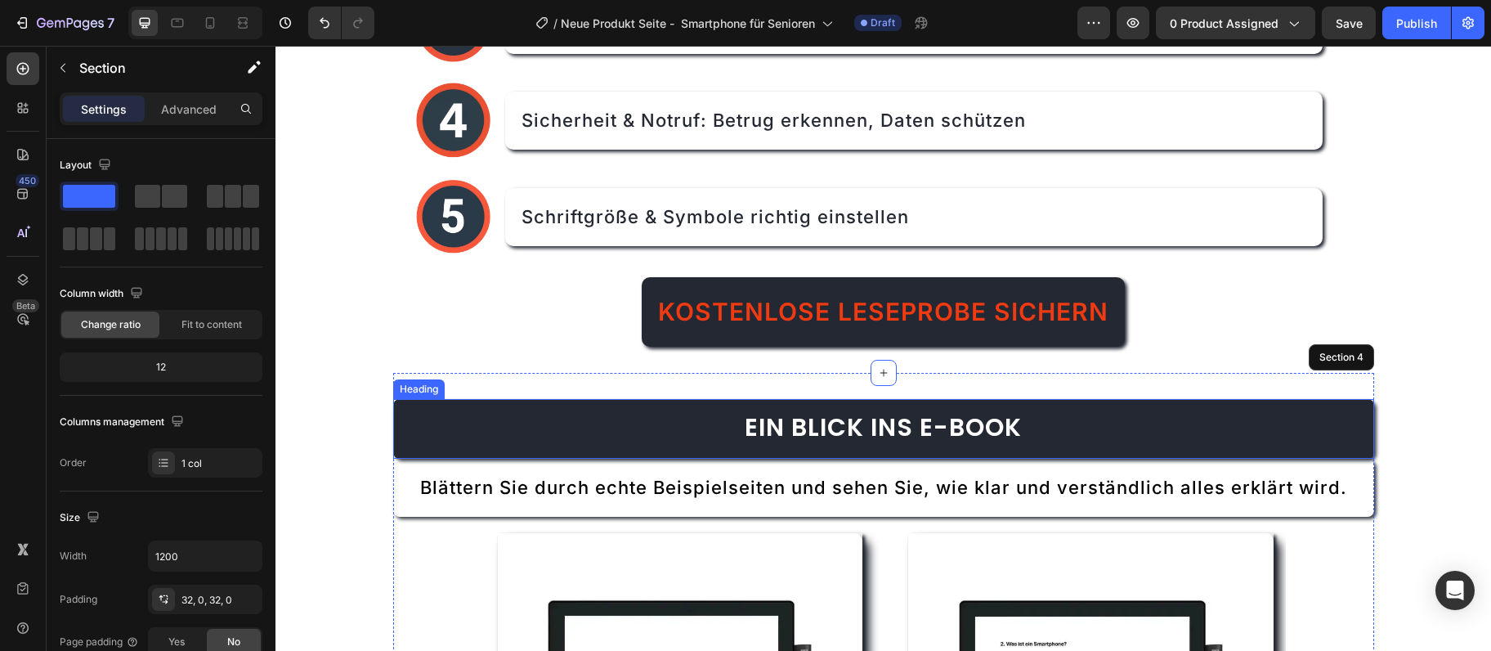
click at [858, 446] on h2 "Ein Blick ins E-Book" at bounding box center [883, 429] width 981 height 60
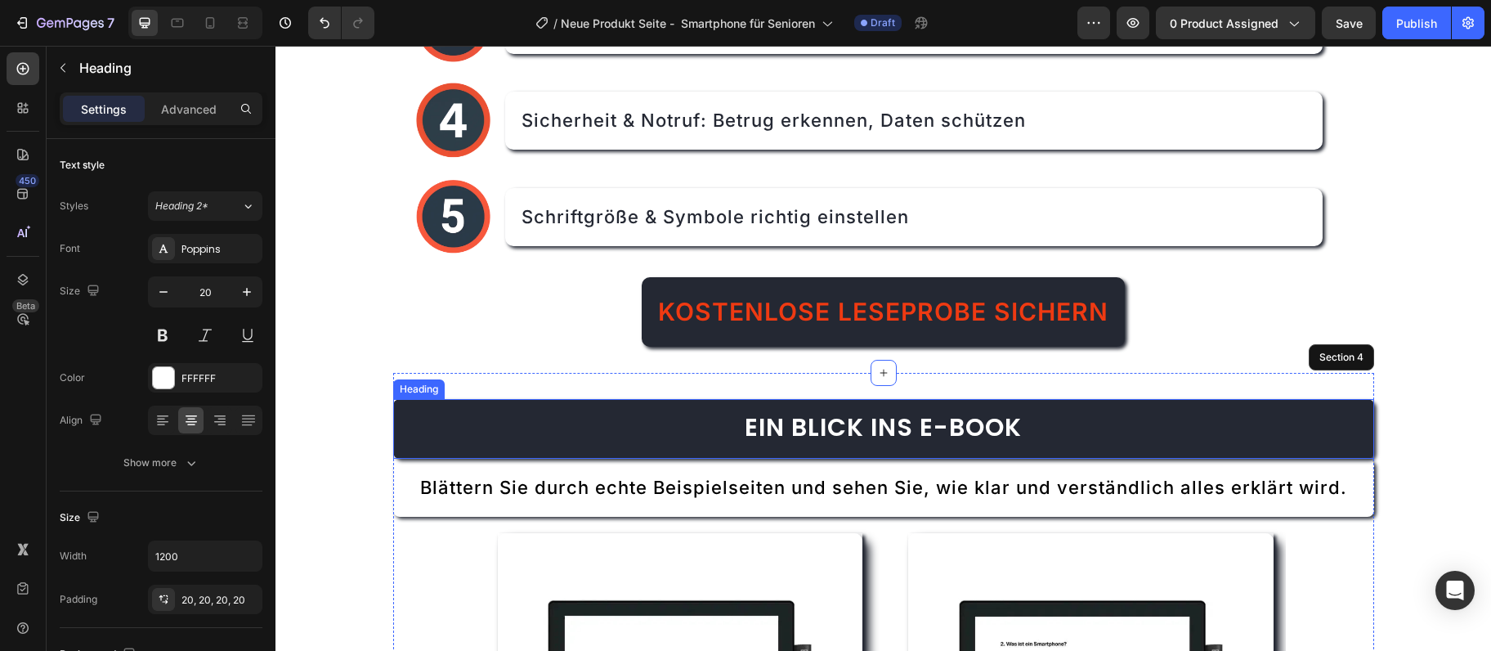
click at [858, 446] on h2 "Ein Blick ins E-Book" at bounding box center [883, 429] width 981 height 60
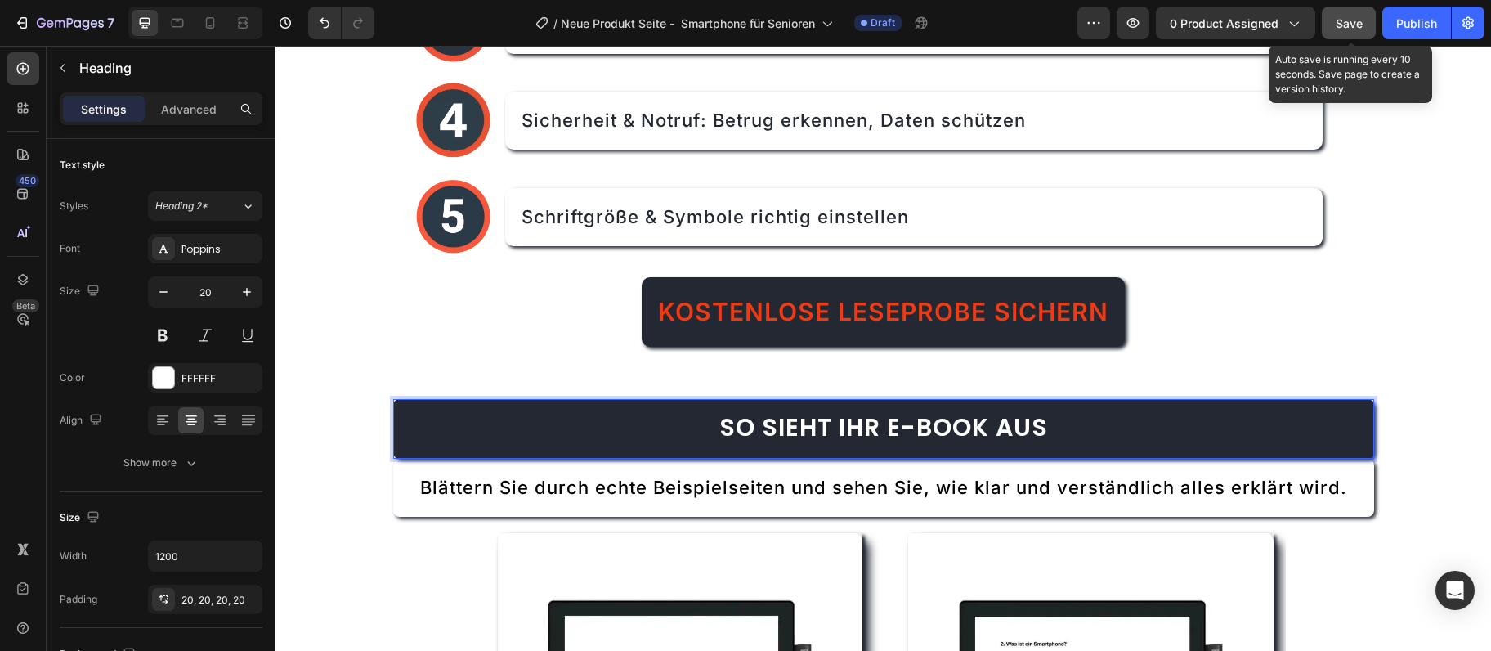
click at [1359, 18] on span "Save" at bounding box center [1349, 23] width 27 height 14
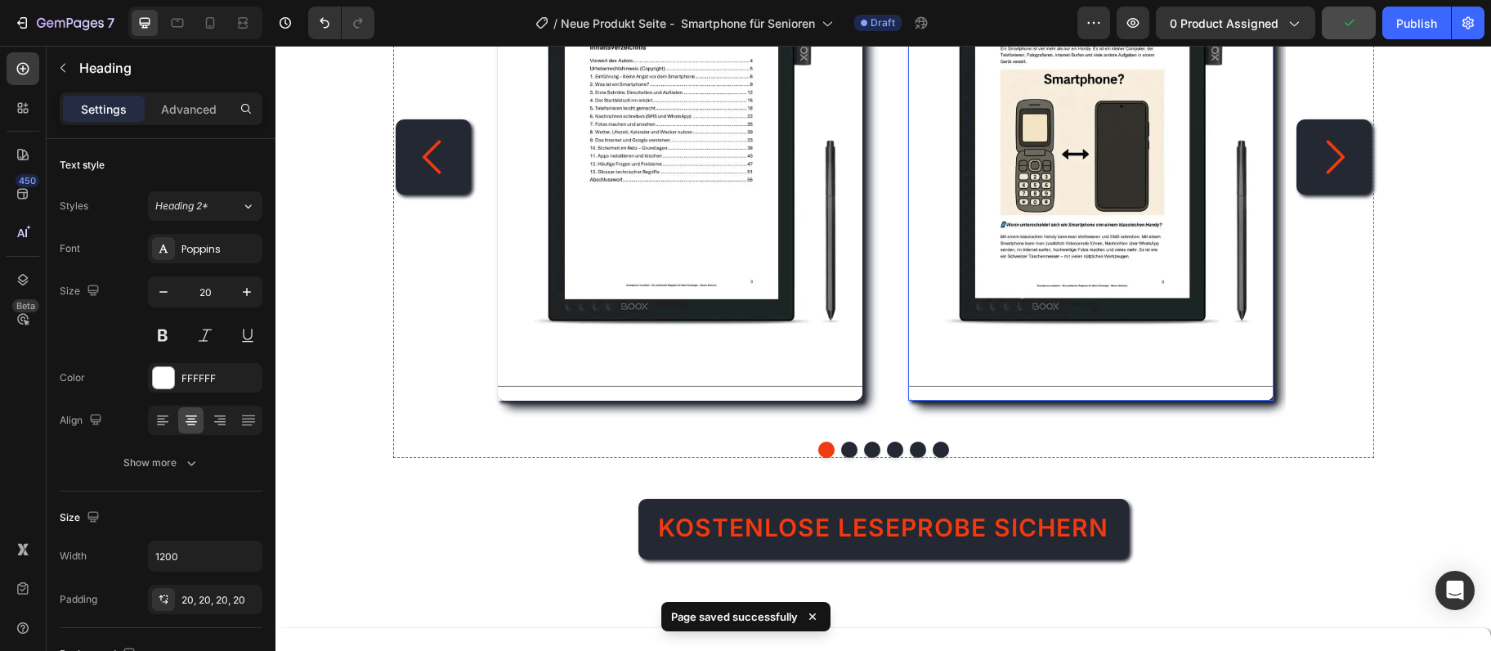
scroll to position [2522, 0]
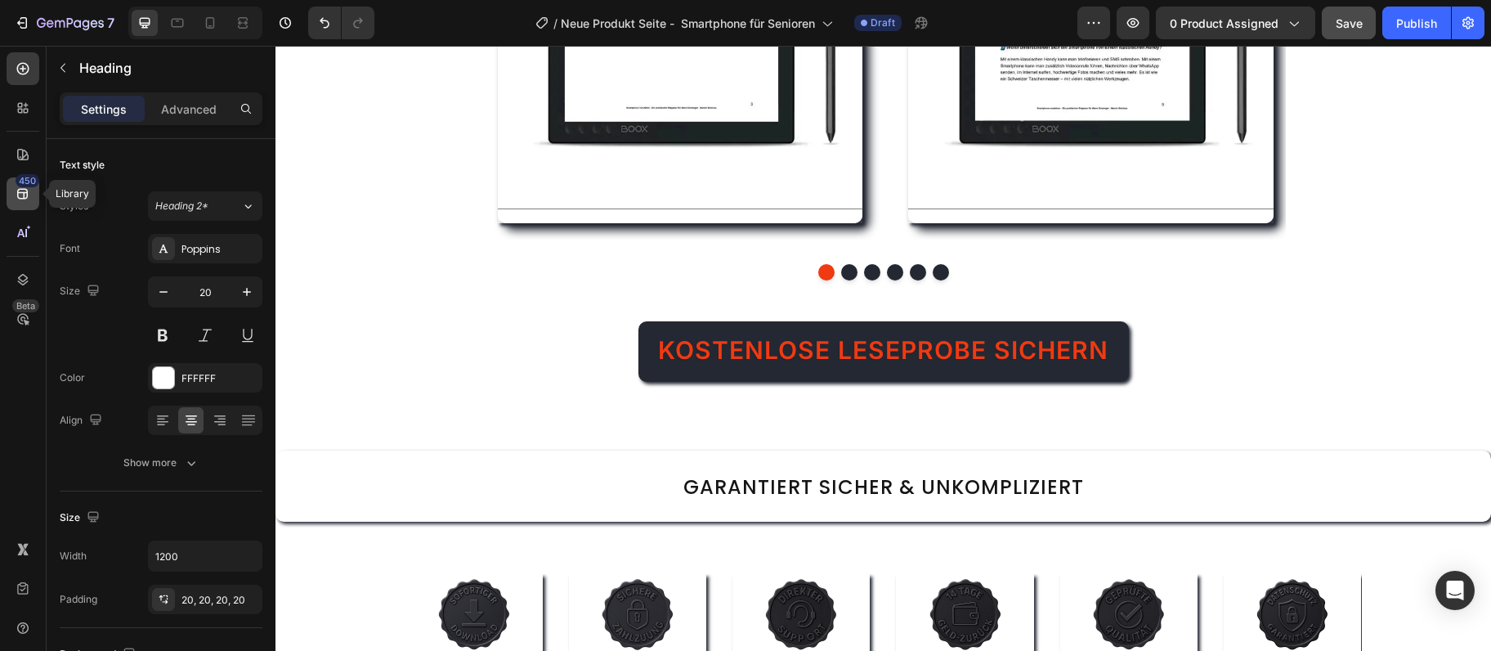
click at [24, 190] on icon at bounding box center [22, 194] width 11 height 11
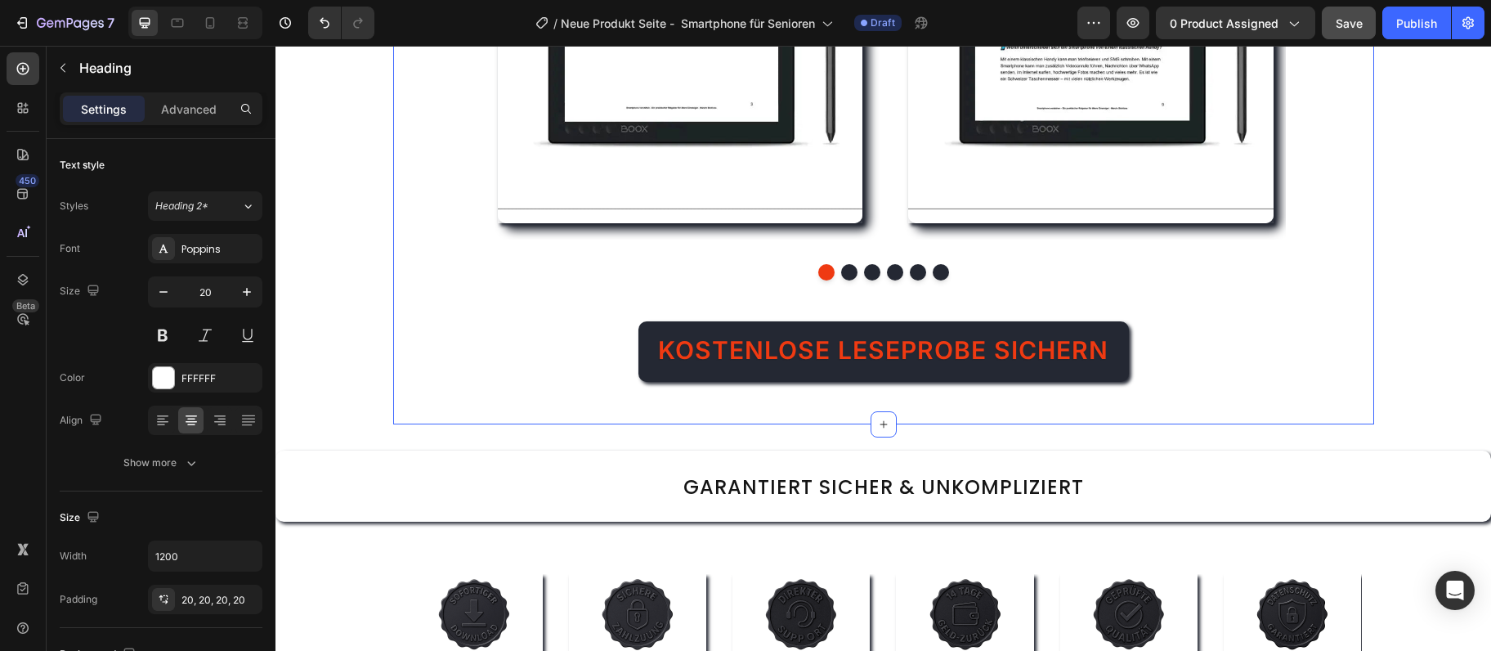
scroll to position [2700, 0]
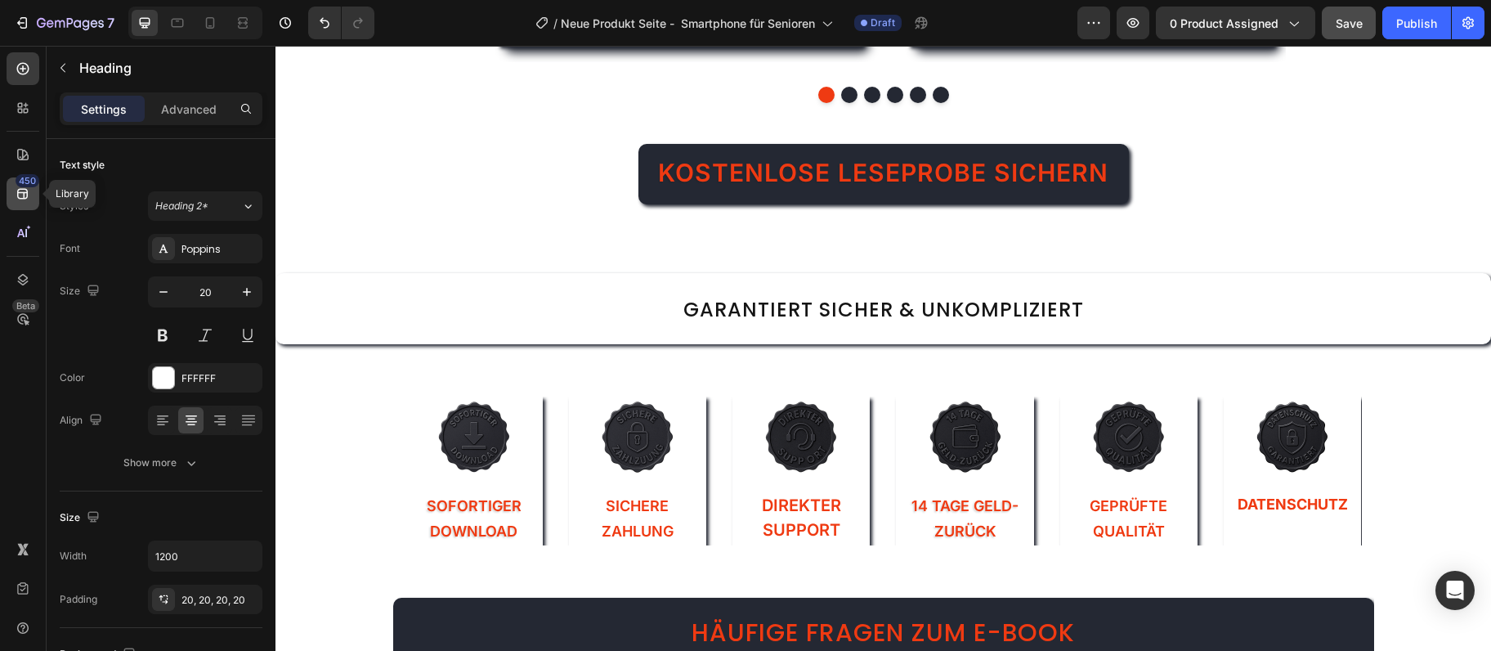
click at [30, 186] on div "450" at bounding box center [28, 180] width 24 height 13
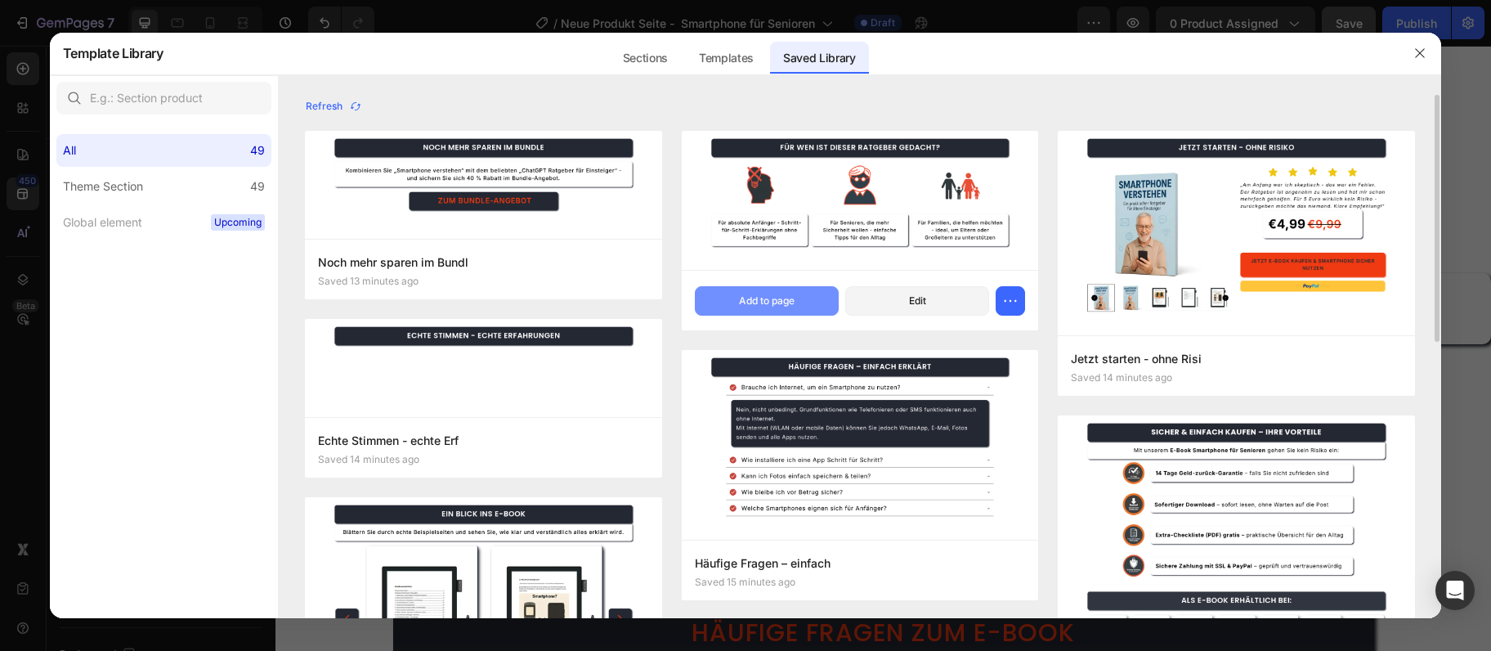
click at [745, 307] on div "Add to page" at bounding box center [767, 301] width 56 height 15
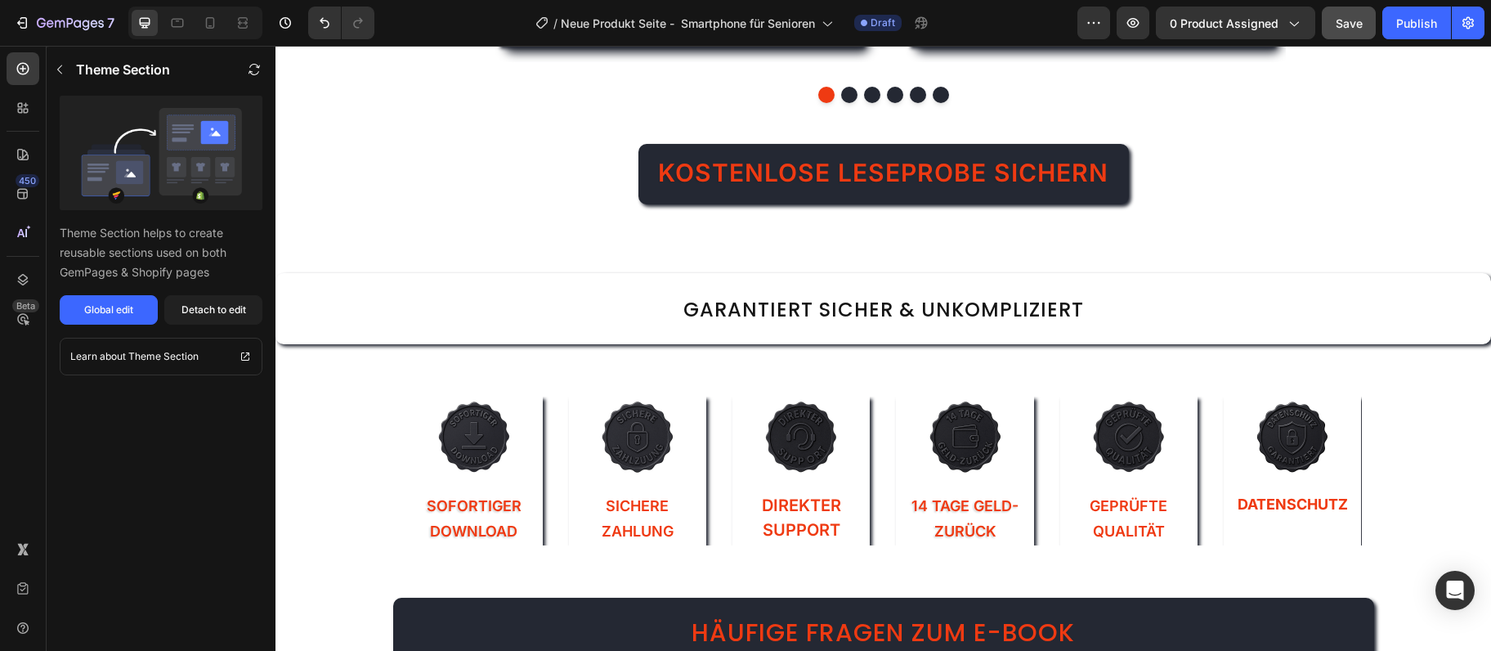
scroll to position [5818, 0]
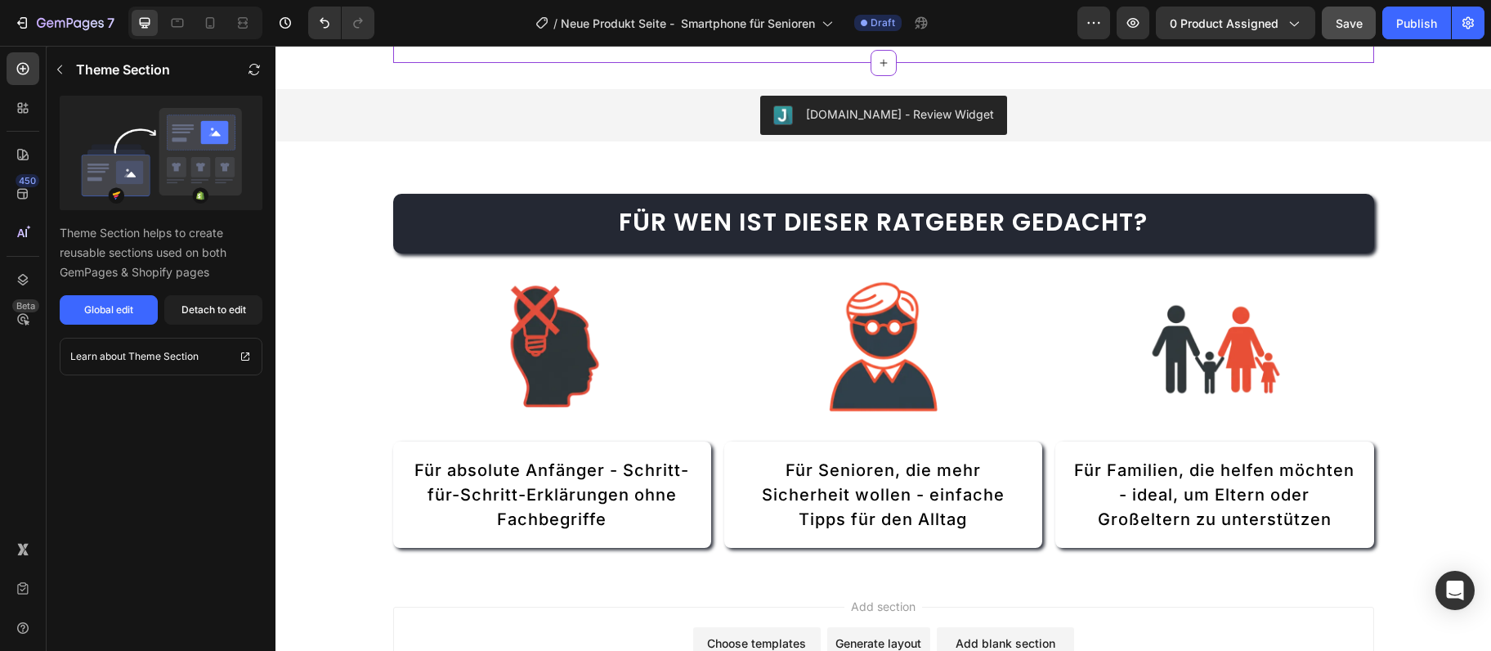
click at [1349, 83] on div "Judge.me - Review Widget Judge.me Section 12" at bounding box center [884, 115] width 1216 height 105
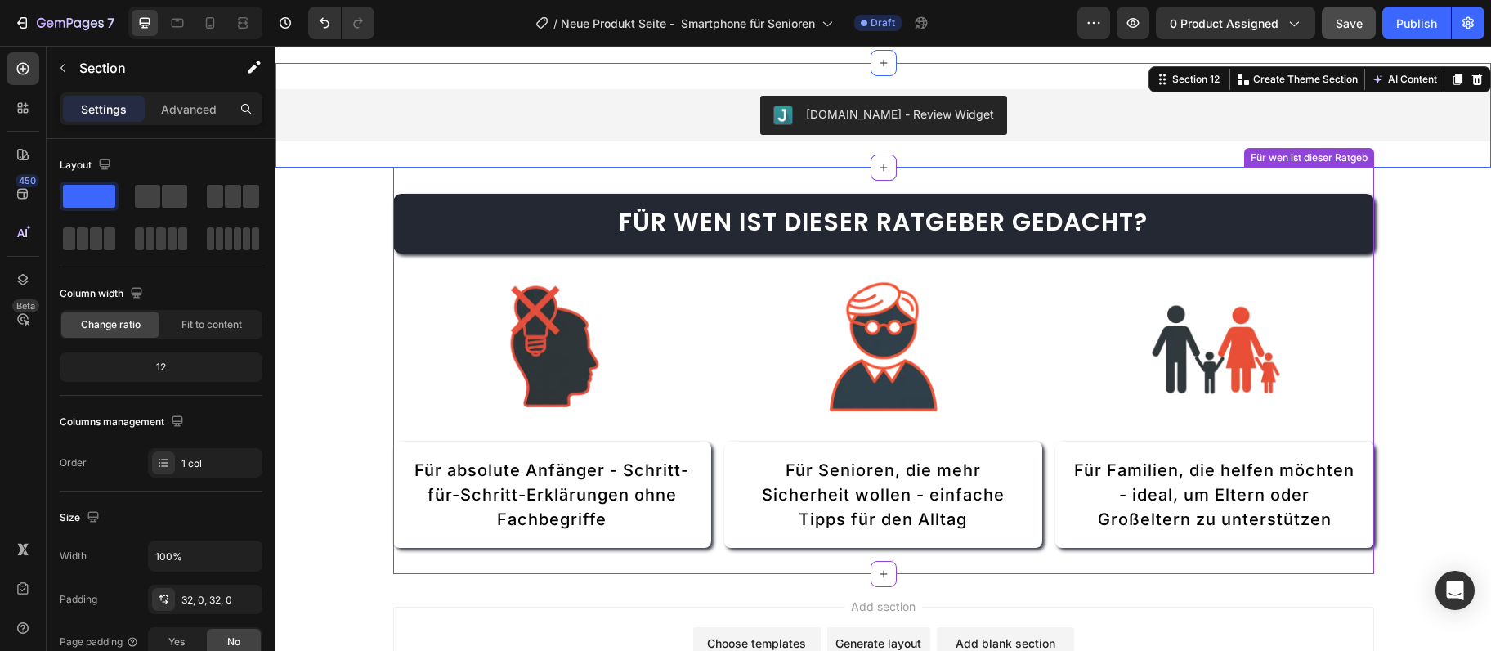
click at [1311, 183] on div "Für wen ist dieser Ratgeber gedacht? Heading Image Für absolute Anfänger - Schr…" at bounding box center [883, 371] width 981 height 407
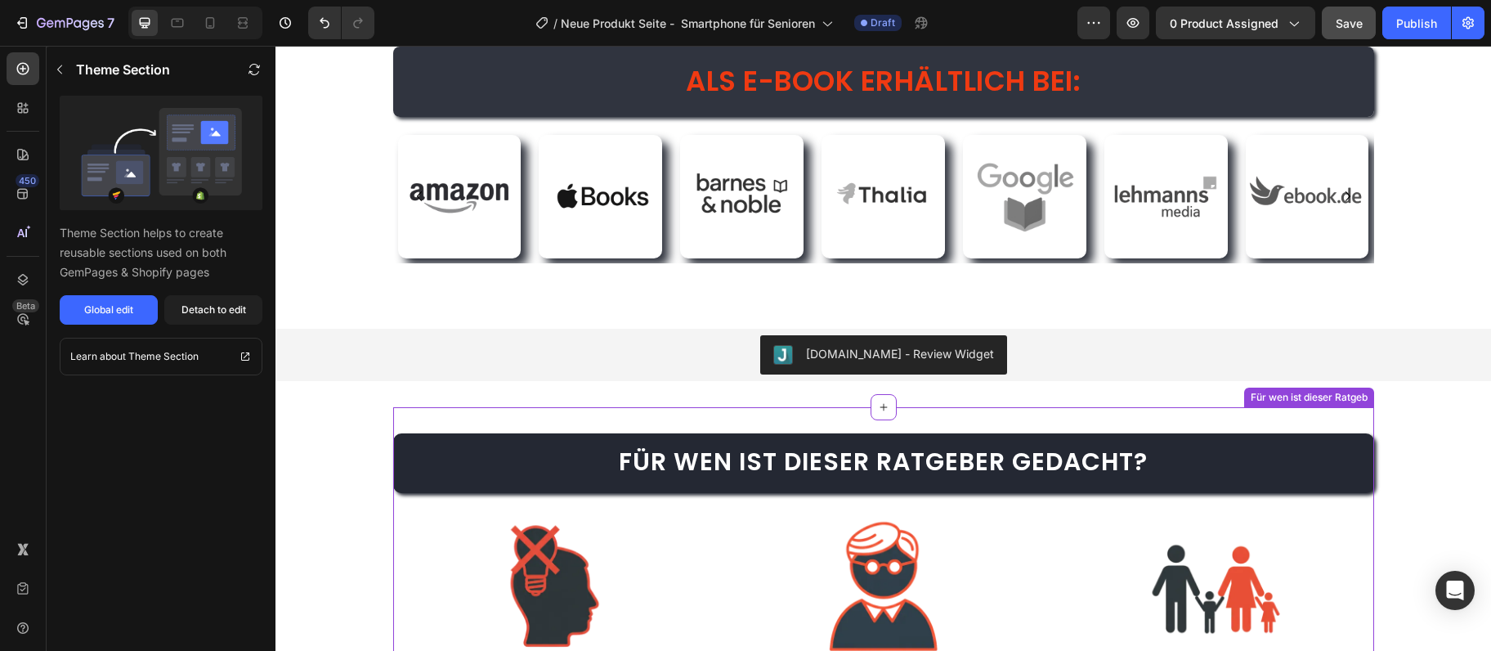
scroll to position [5641, 0]
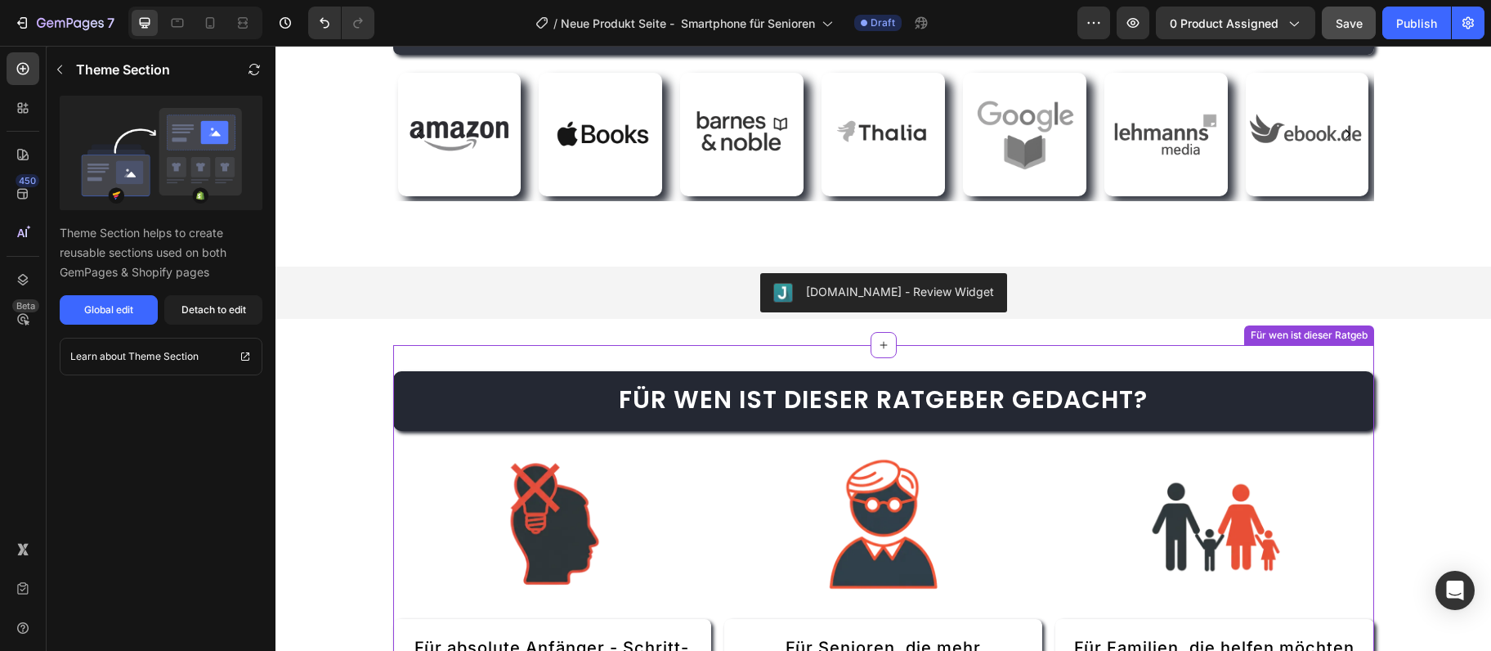
click at [1238, 347] on div "Für wen ist dieser Ratgeber gedacht? Heading Image Für absolute Anfänger - Schr…" at bounding box center [883, 548] width 981 height 407
click at [1239, 387] on h2 "Für wen ist dieser Ratgeber gedacht?" at bounding box center [883, 401] width 981 height 60
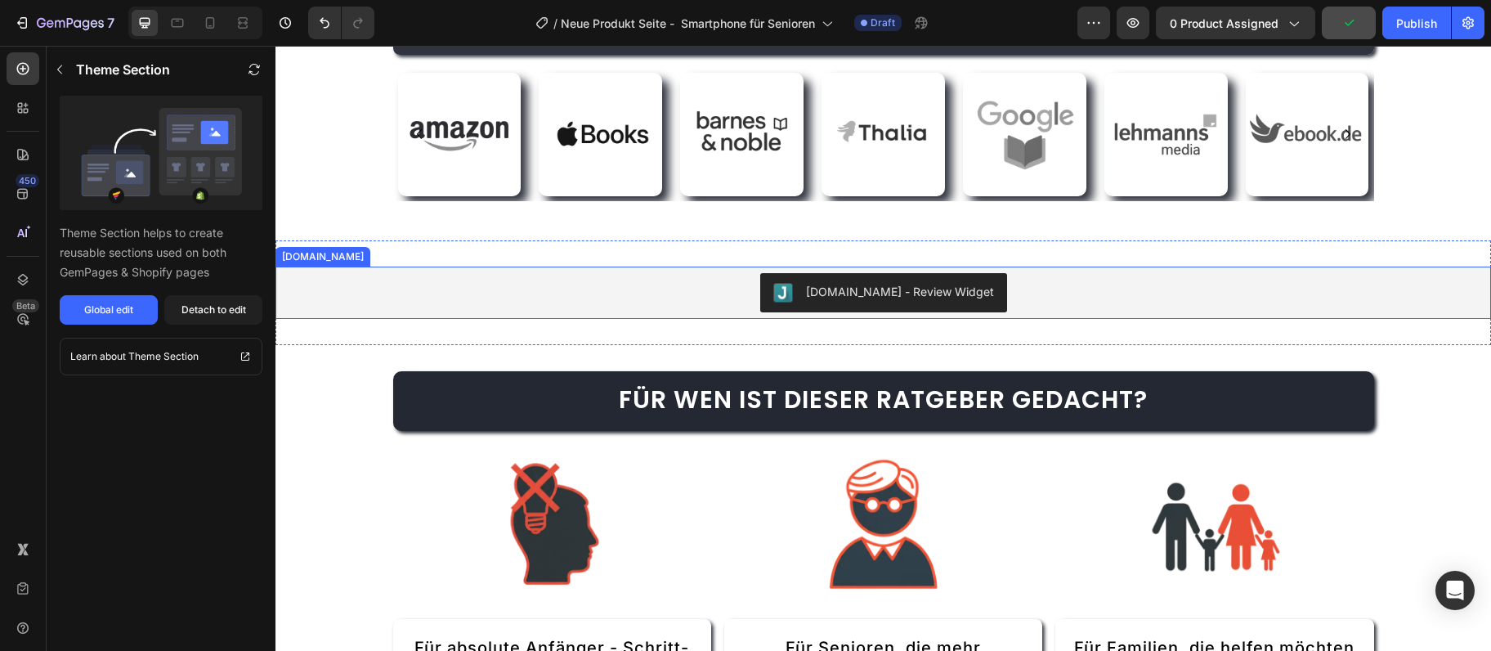
click at [1222, 269] on div "Judge.me - Review Widget" at bounding box center [884, 293] width 1216 height 52
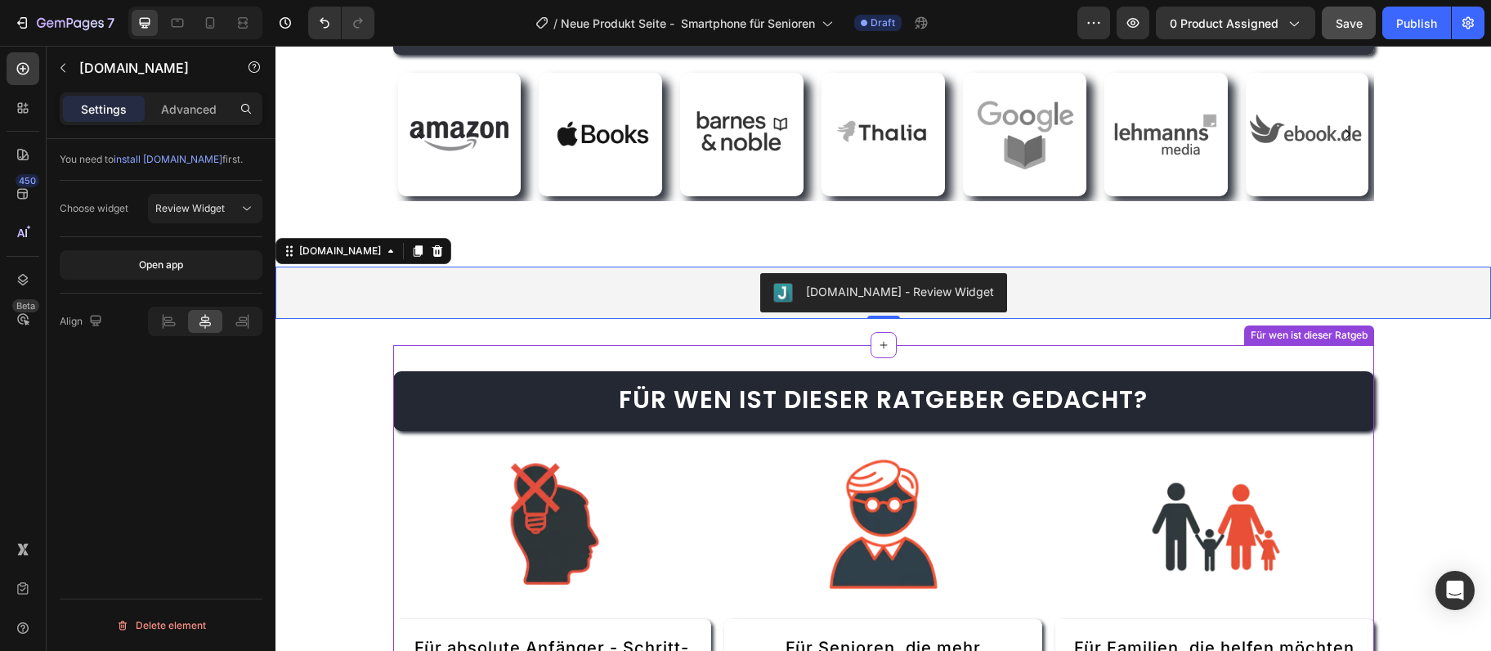
click at [1226, 372] on h2 "Für wen ist dieser Ratgeber gedacht?" at bounding box center [883, 401] width 981 height 60
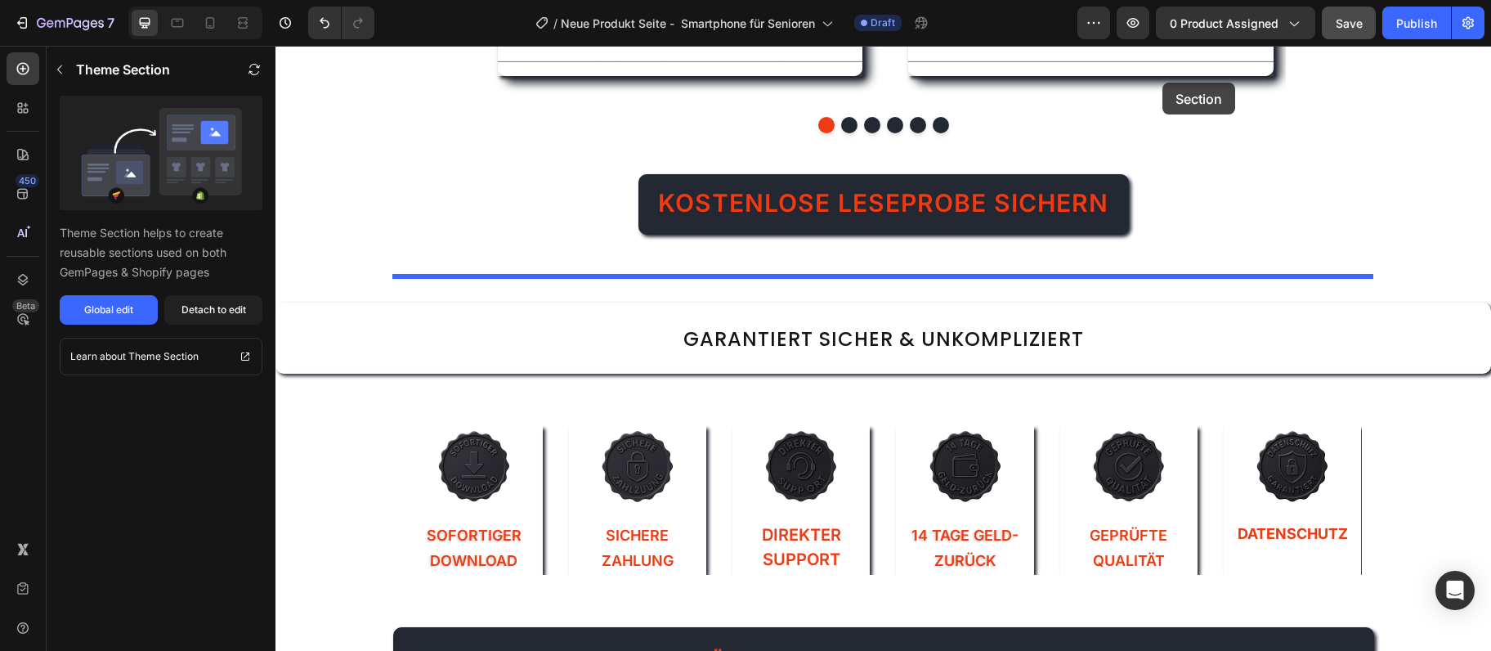
scroll to position [2662, 0]
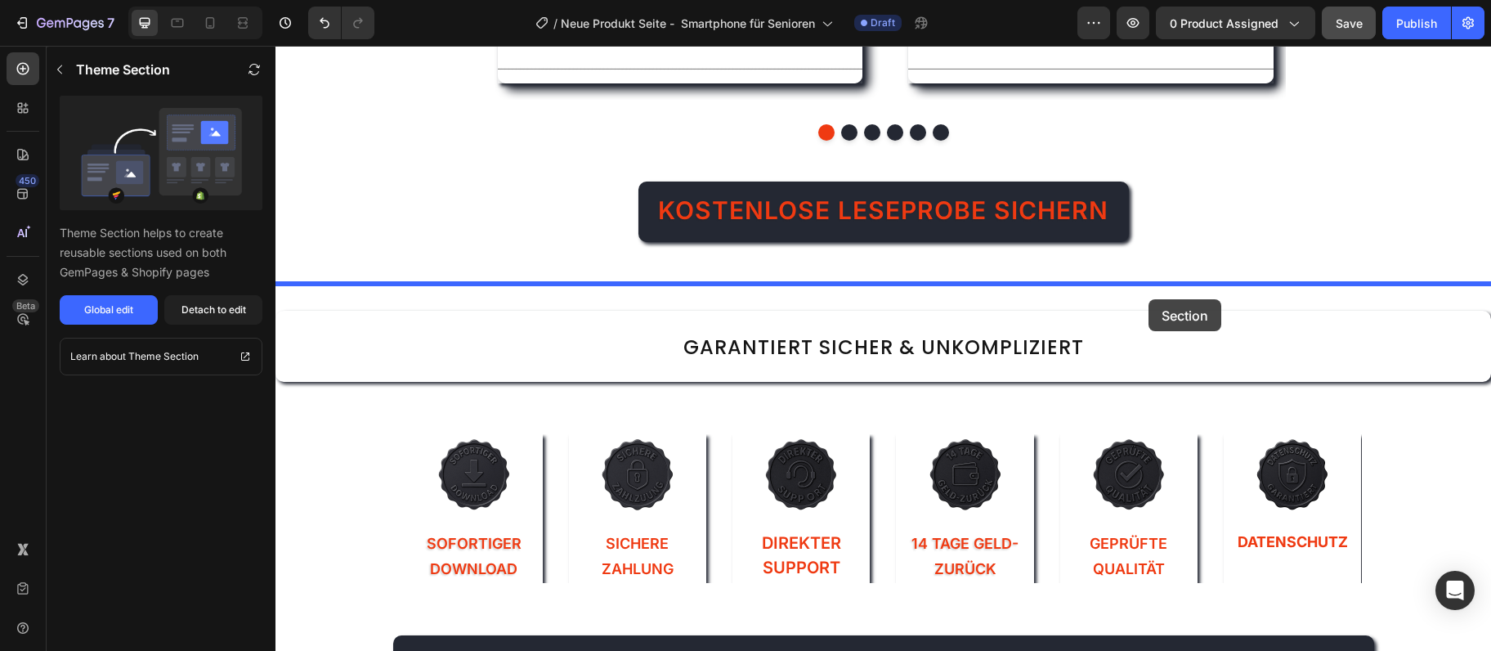
drag, startPoint x: 1192, startPoint y: 327, endPoint x: 1149, endPoint y: 299, distance: 51.5
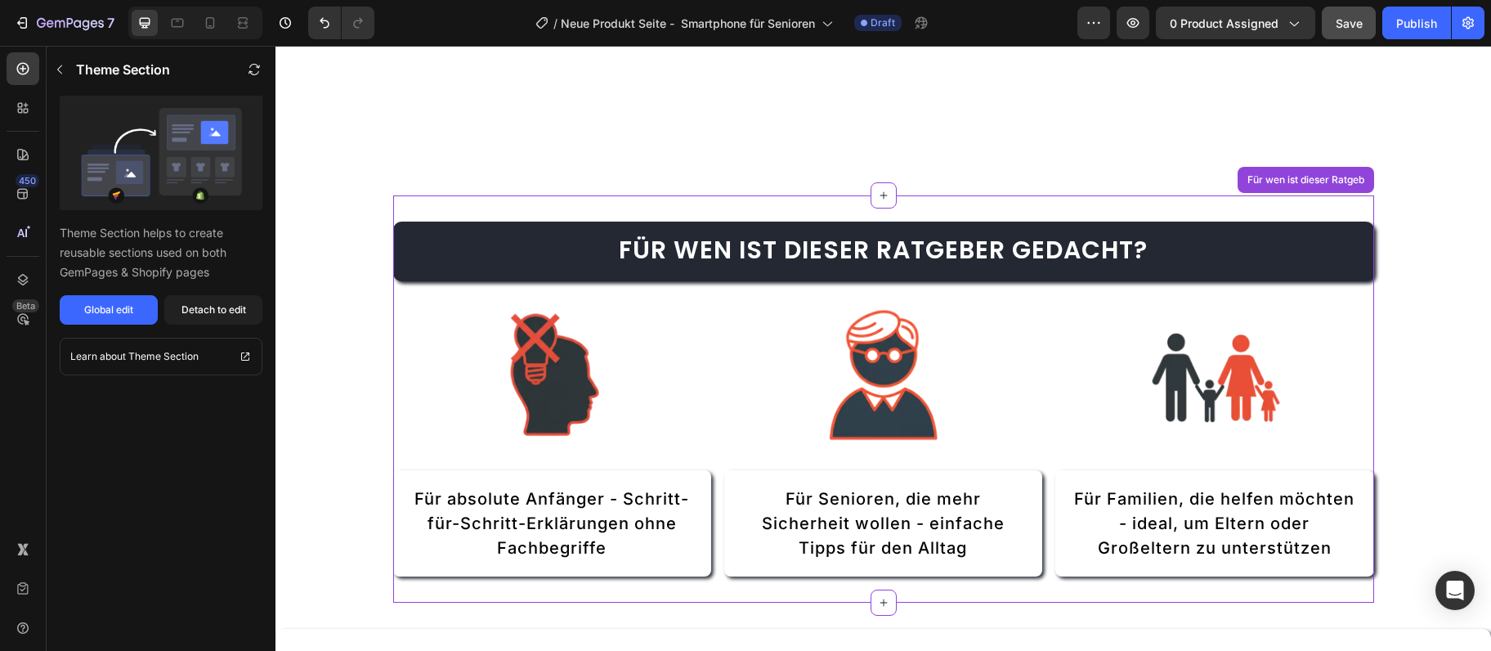
scroll to position [3104, 0]
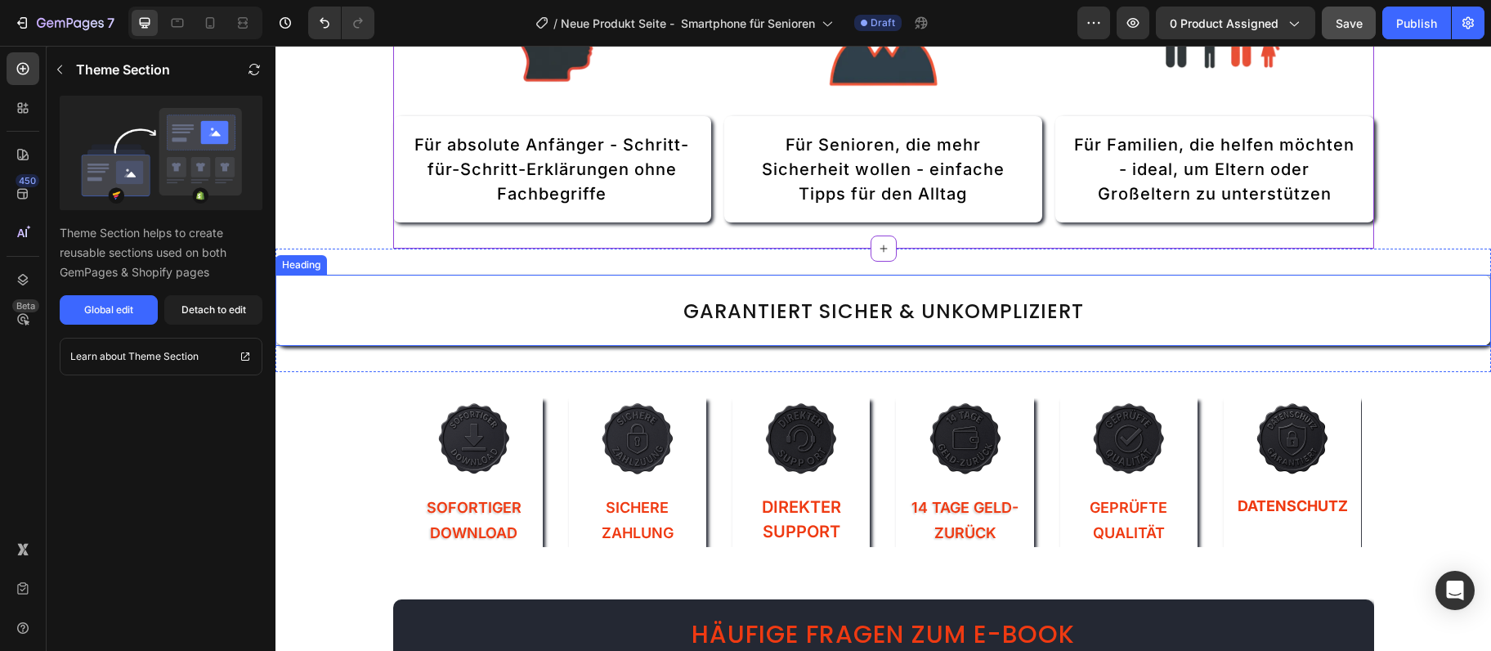
click at [1393, 312] on h2 "Garantiert sicher & unkompliziert" at bounding box center [884, 310] width 1216 height 71
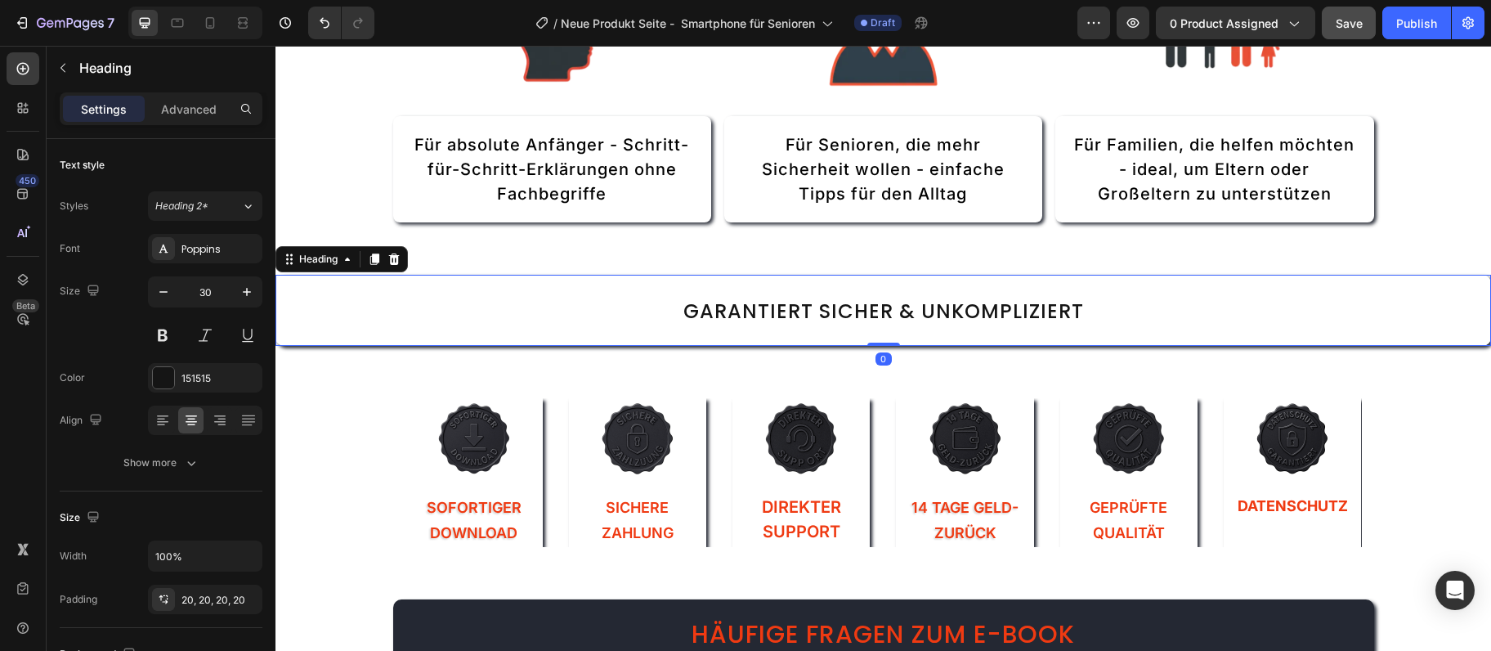
click at [408, 262] on div "Heading" at bounding box center [342, 259] width 132 height 26
click at [398, 262] on icon at bounding box center [394, 259] width 13 height 13
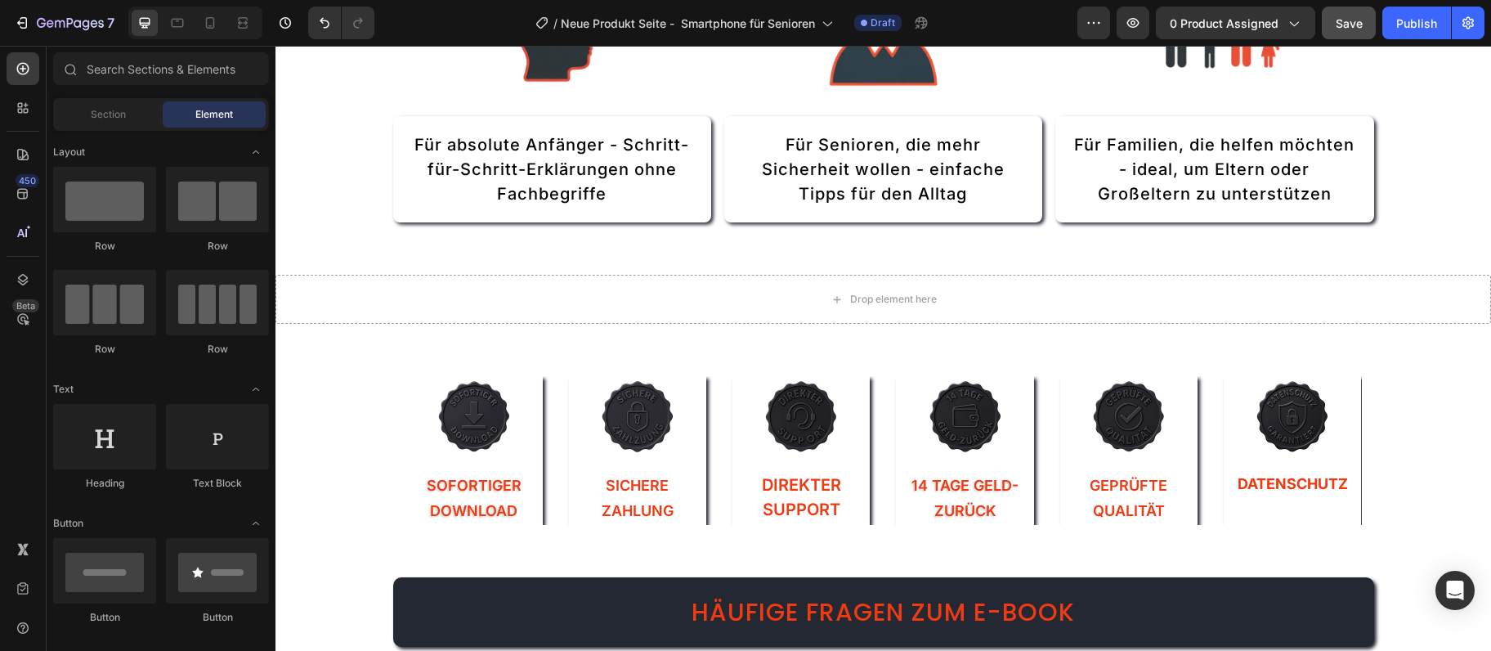
click at [367, 353] on div "Für wen ist dieser Ratgeber gedacht? Heading Image Für absolute Anfänger - Schr…" at bounding box center [884, 120] width 1216 height 6291
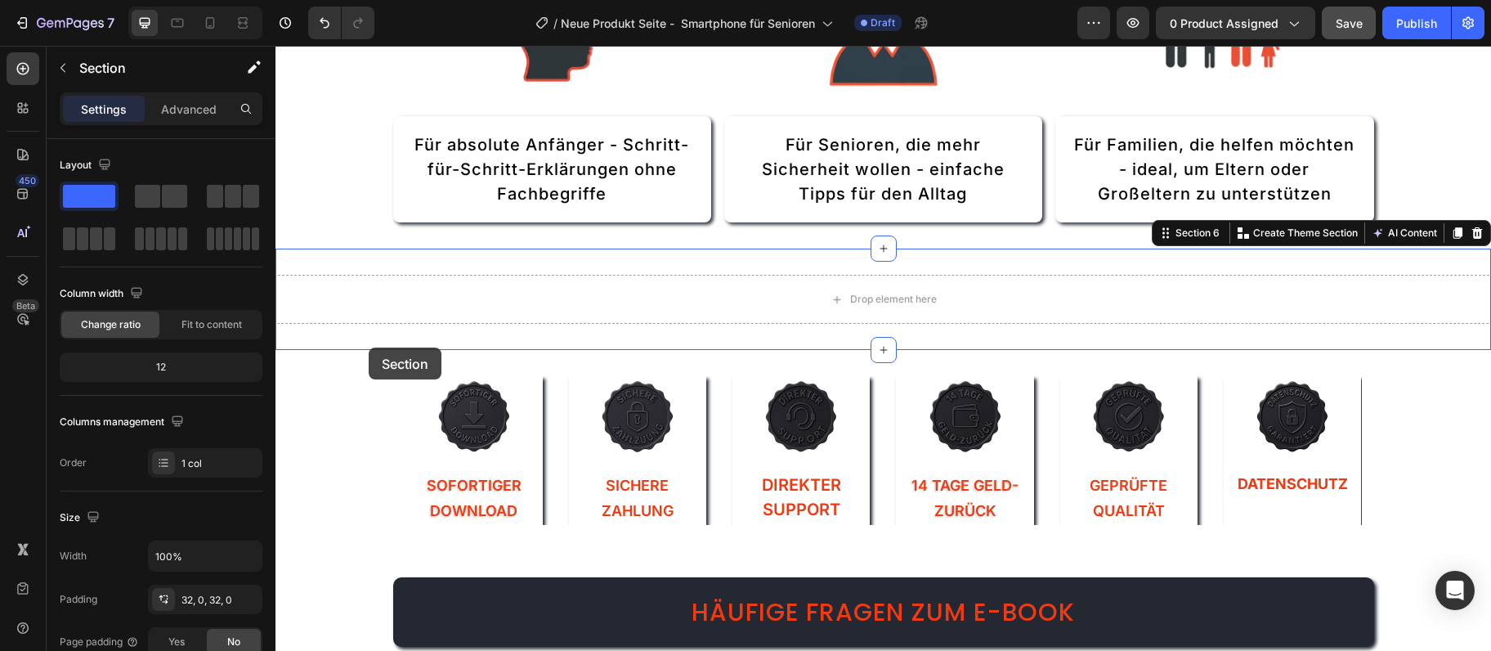
click at [363, 362] on div "Für wen ist dieser Ratgeber gedacht? Heading Image Für absolute Anfänger - Schr…" at bounding box center [884, 120] width 1216 height 6291
click at [364, 348] on div "Drop element here Section 6 Create Theme Section AI Content Write with GemAI Wh…" at bounding box center [884, 299] width 1216 height 101
click at [1470, 236] on div at bounding box center [1478, 233] width 20 height 20
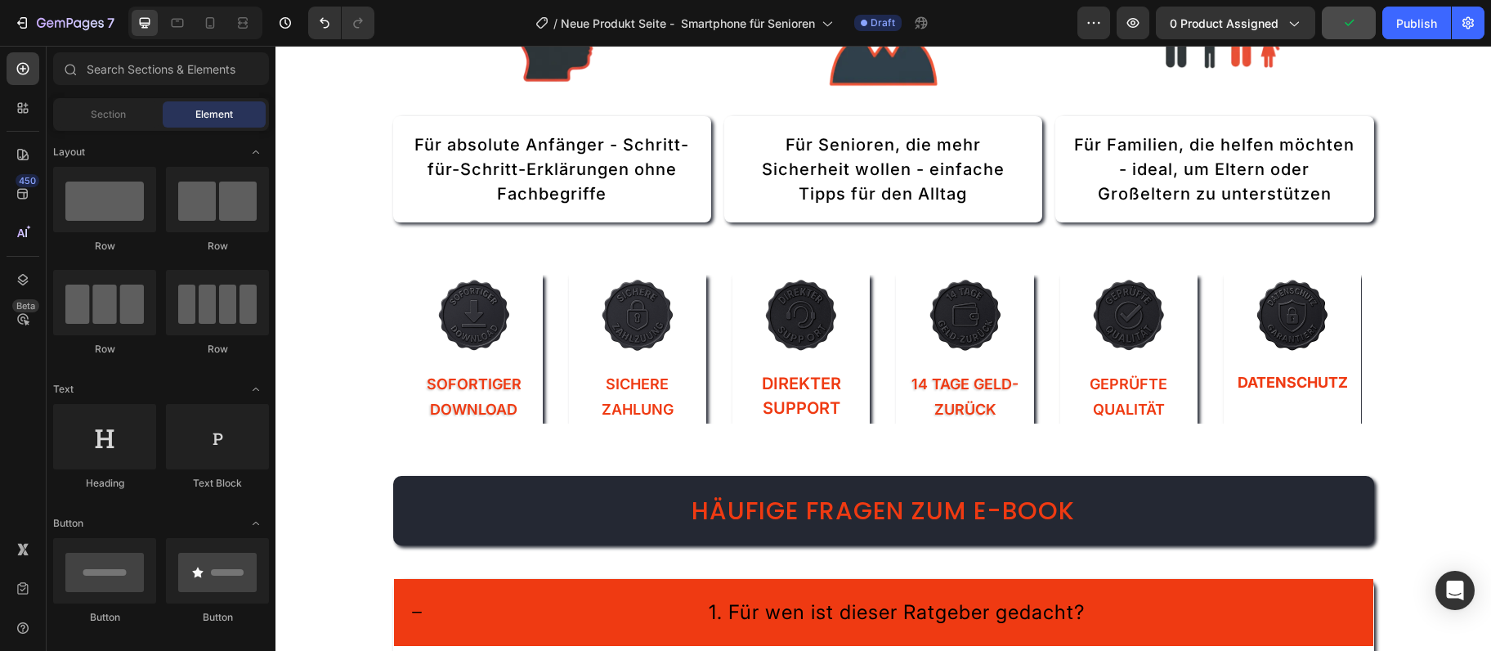
click at [344, 387] on div "Für wen ist dieser Ratgeber gedacht? Heading Image Für absolute Anfänger - Schr…" at bounding box center [884, 70] width 1216 height 6190
click at [381, 444] on section "Image Sofortiger Download Text Block Image Sichere Zahlung Text Block Image Dir…" at bounding box center [883, 349] width 1007 height 201
click at [426, 448] on div "Image Sofortiger Download Text Block Image Sichere Zahlung Text Block Image Dir…" at bounding box center [883, 349] width 981 height 201
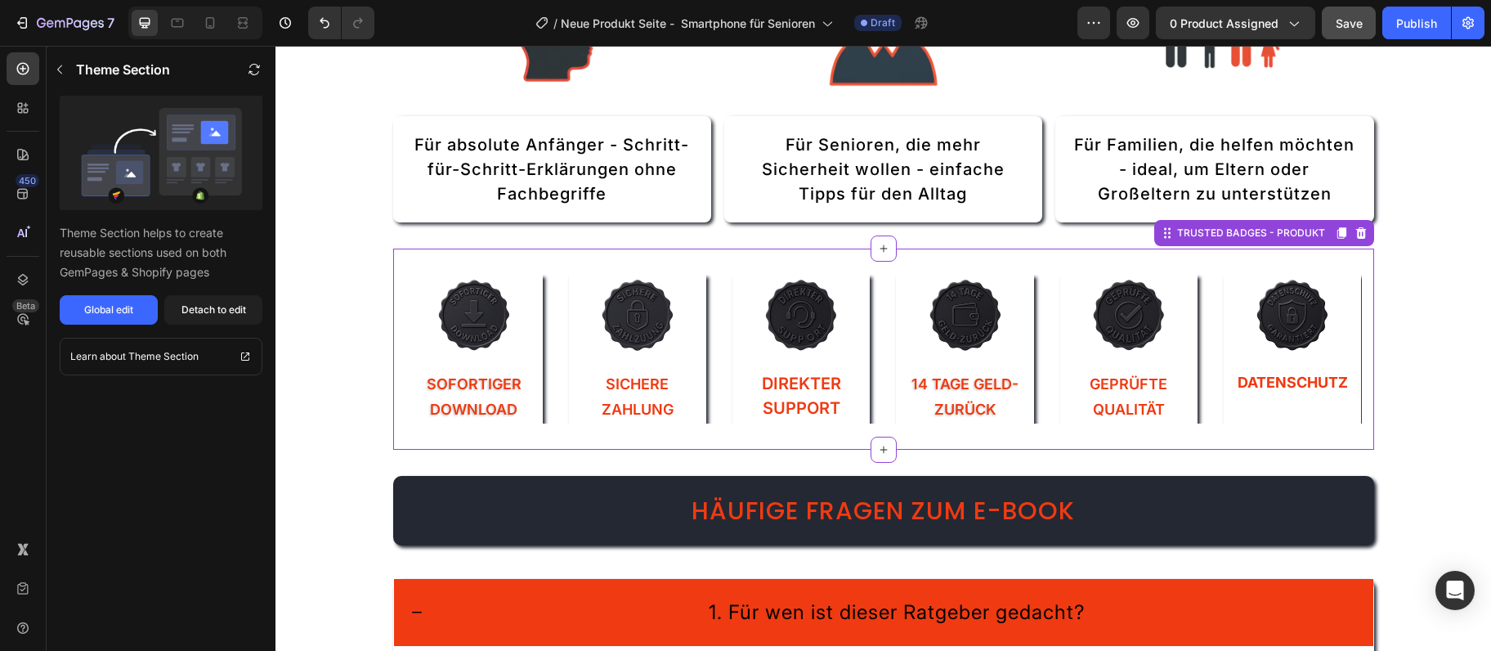
click at [1365, 244] on div "TRUSTED BADGES - PRODUKT" at bounding box center [1264, 233] width 220 height 26
click at [1367, 239] on icon at bounding box center [1361, 232] width 13 height 13
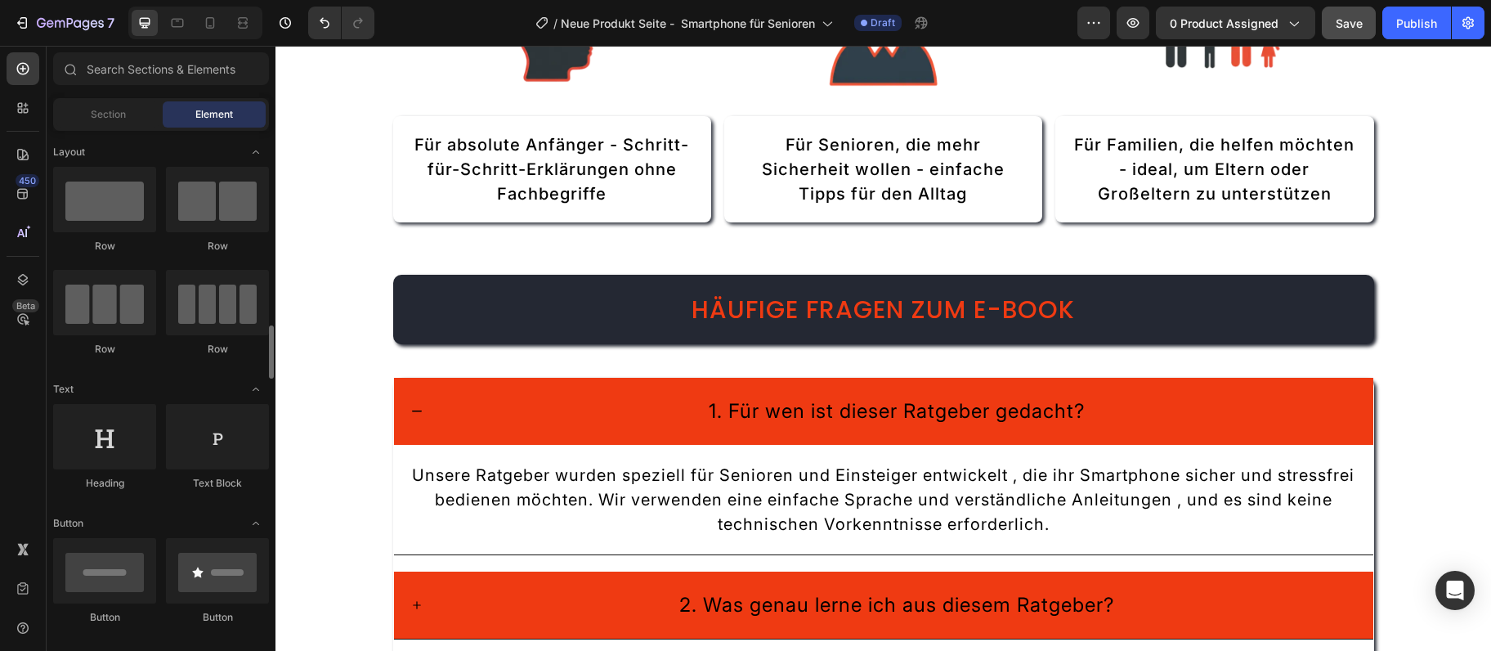
scroll to position [177, 0]
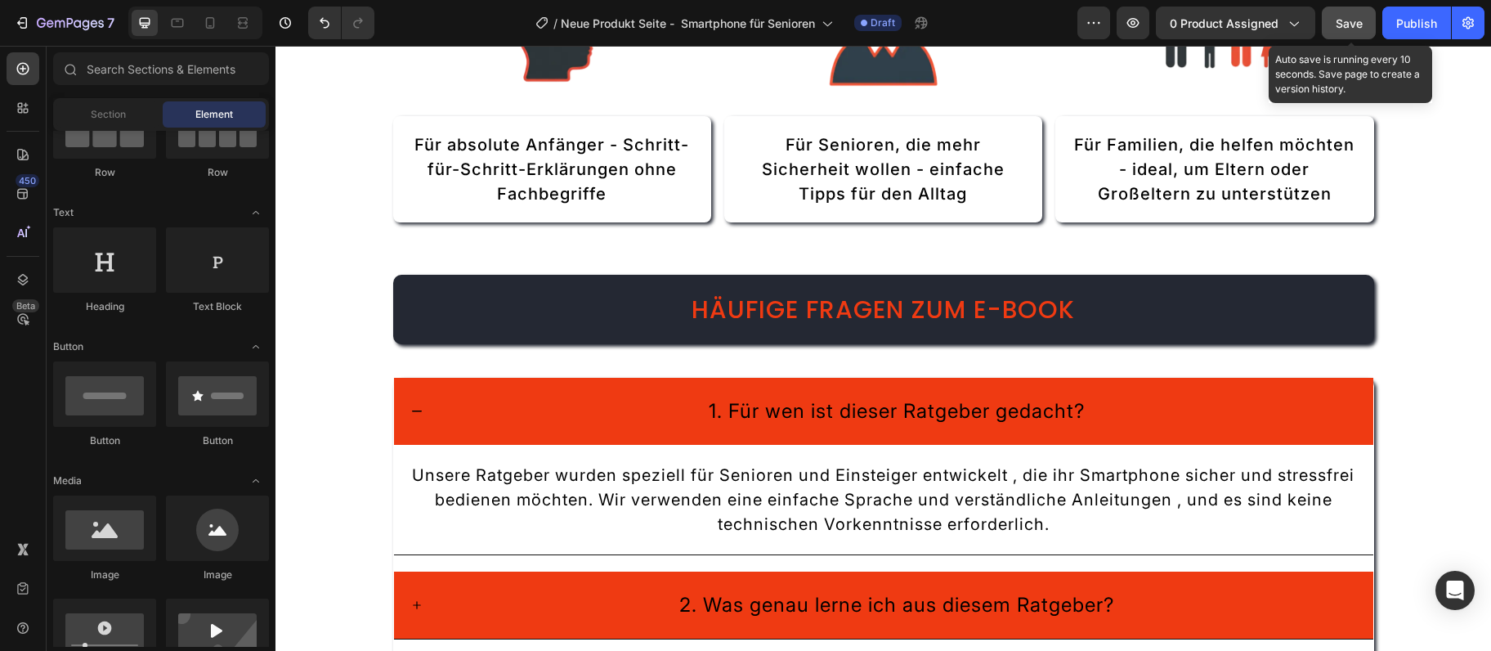
click at [1343, 24] on span "Save" at bounding box center [1349, 23] width 27 height 14
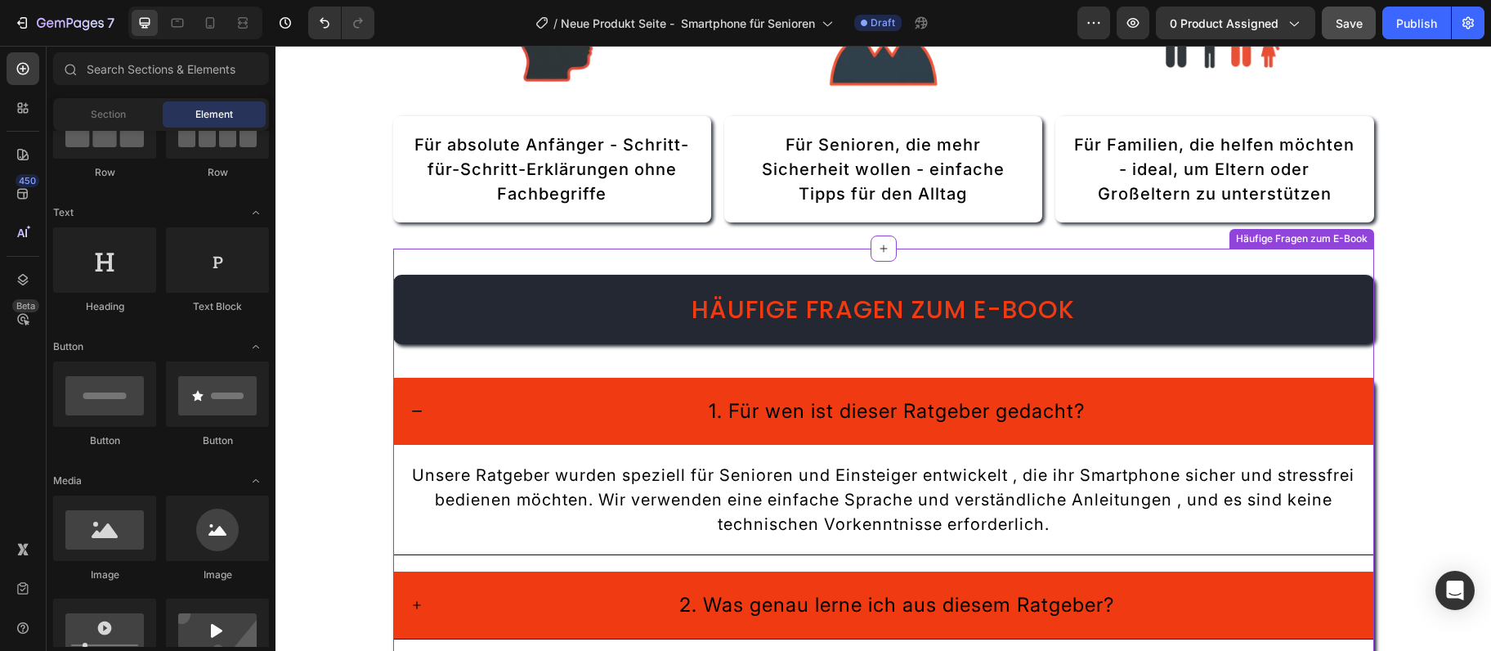
scroll to position [3016, 0]
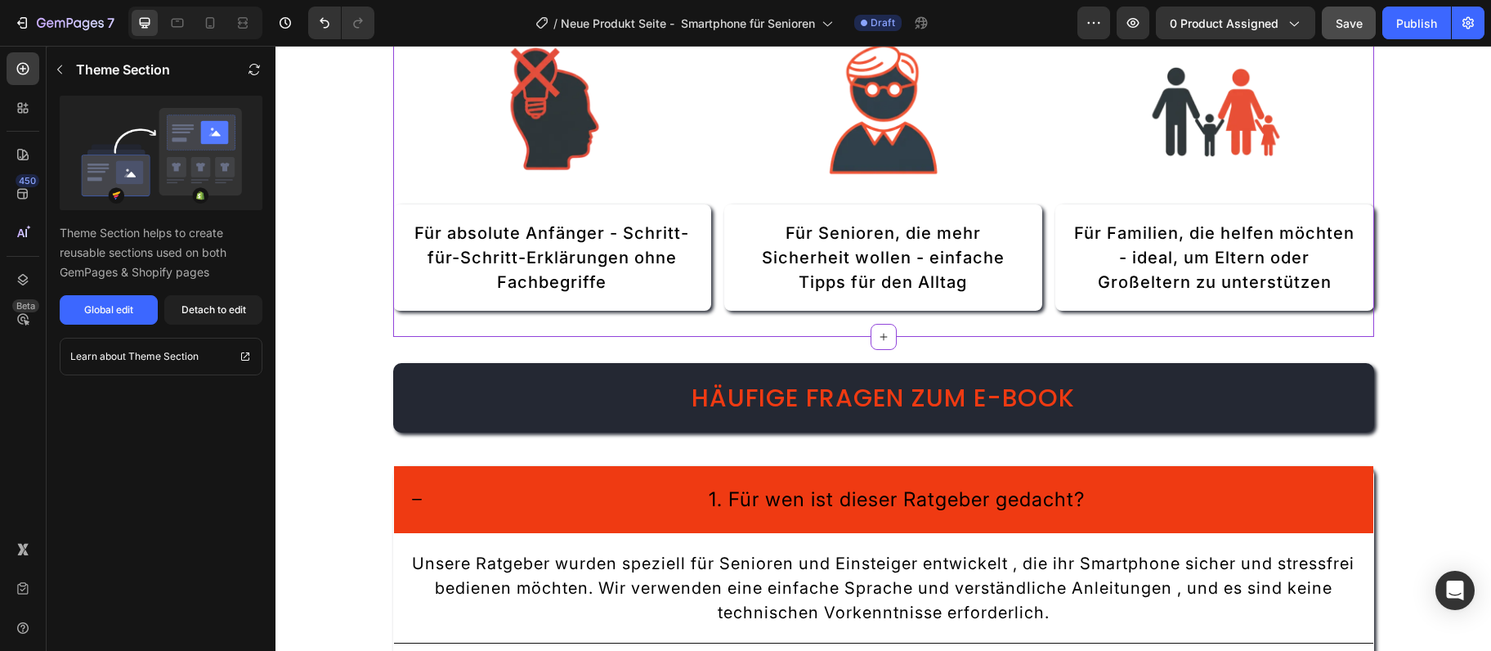
click at [549, 247] on p "Für absolute Anfänger - Schritt-für-Schritt-Erklärungen ohne Fachbegriffe" at bounding box center [552, 258] width 285 height 74
click at [213, 312] on div "Detach to edit" at bounding box center [214, 310] width 65 height 15
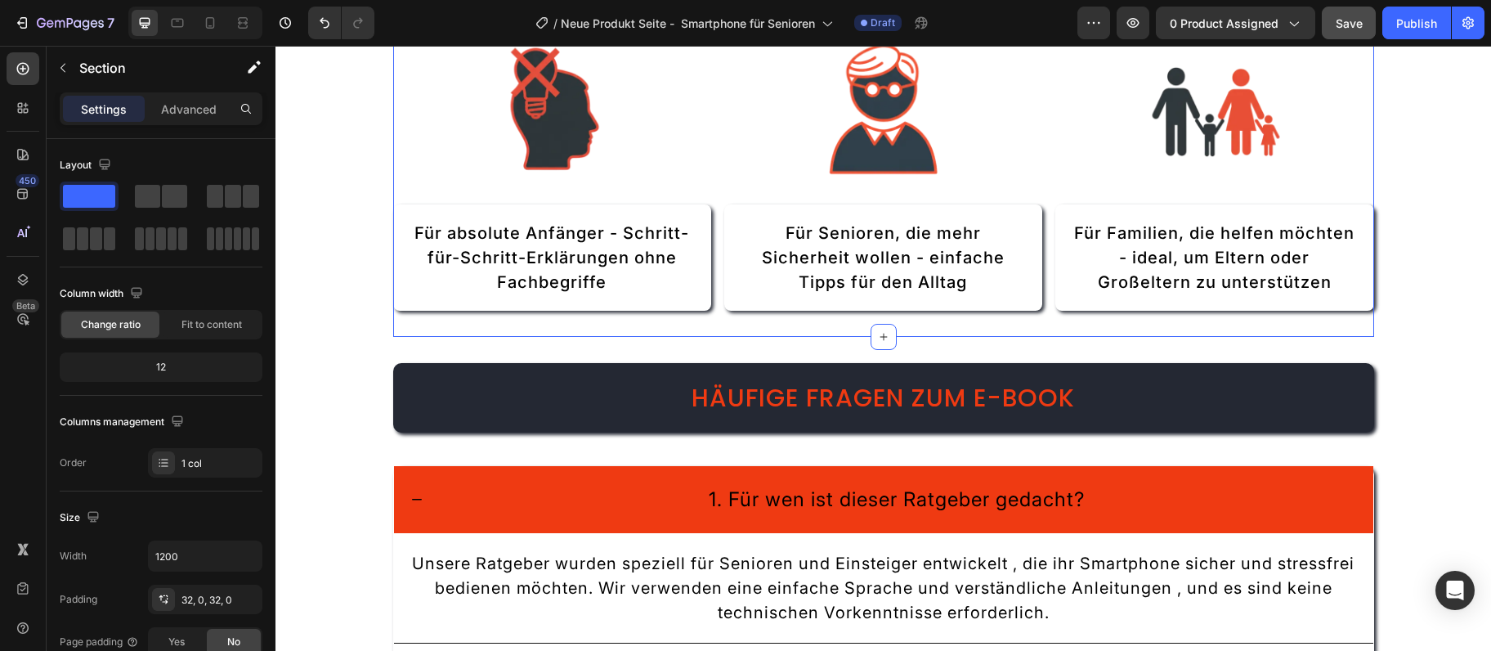
click at [539, 265] on p "Für absolute Anfänger - Schritt-für-Schritt-Erklärungen ohne Fachbegriffe" at bounding box center [552, 258] width 285 height 74
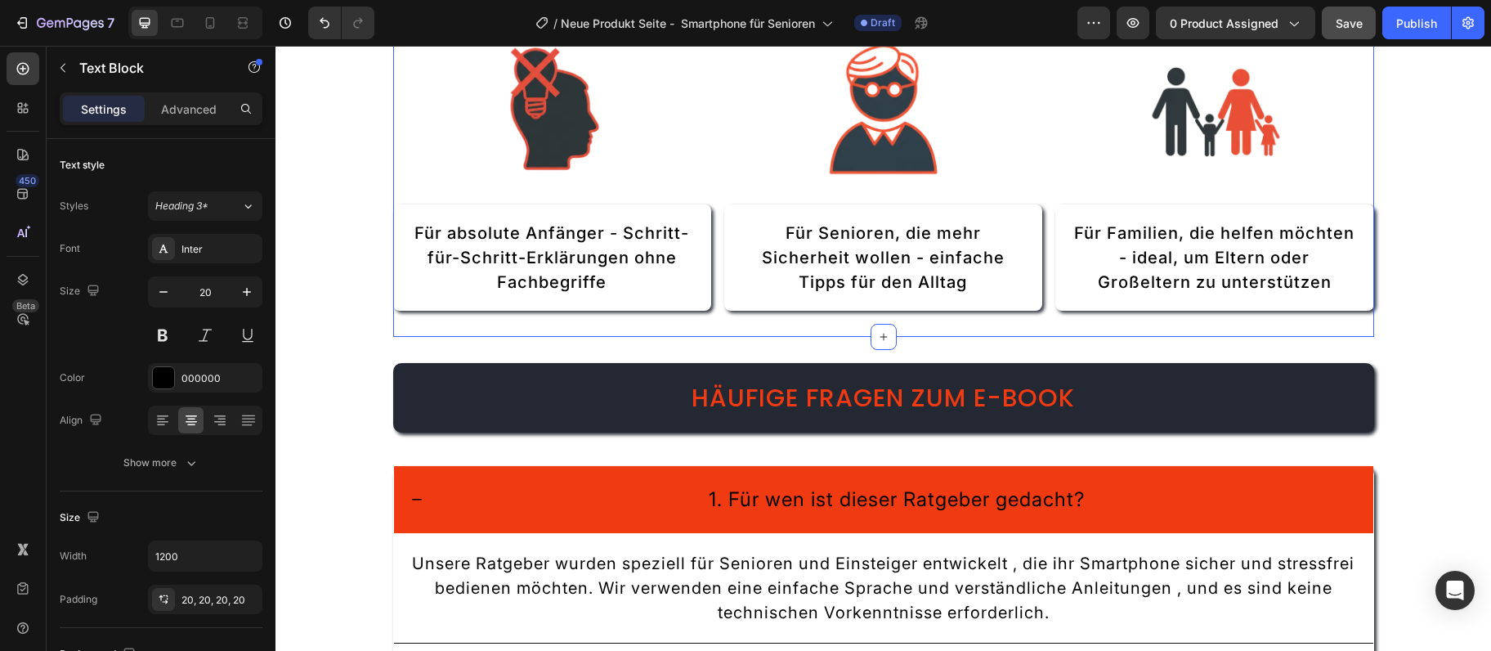
click at [539, 265] on p "Für absolute Anfänger - Schritt-für-Schritt-Erklärungen ohne Fachbegriffe" at bounding box center [552, 258] width 285 height 74
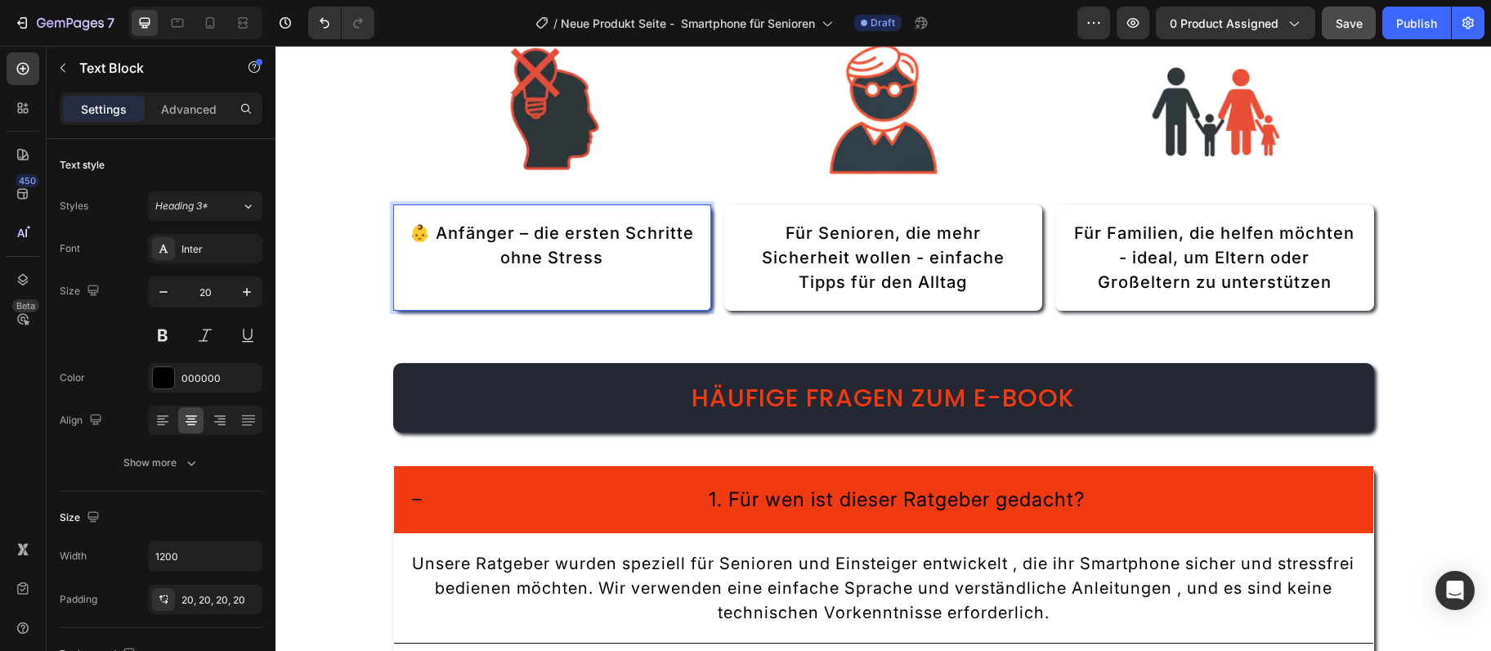
click at [474, 235] on p "👶 Anfänger – die ersten Schritte ohne Stress" at bounding box center [552, 258] width 285 height 74
click at [640, 286] on p "Anfänger – die ersten Schritte ohne Stress" at bounding box center [552, 258] width 285 height 74
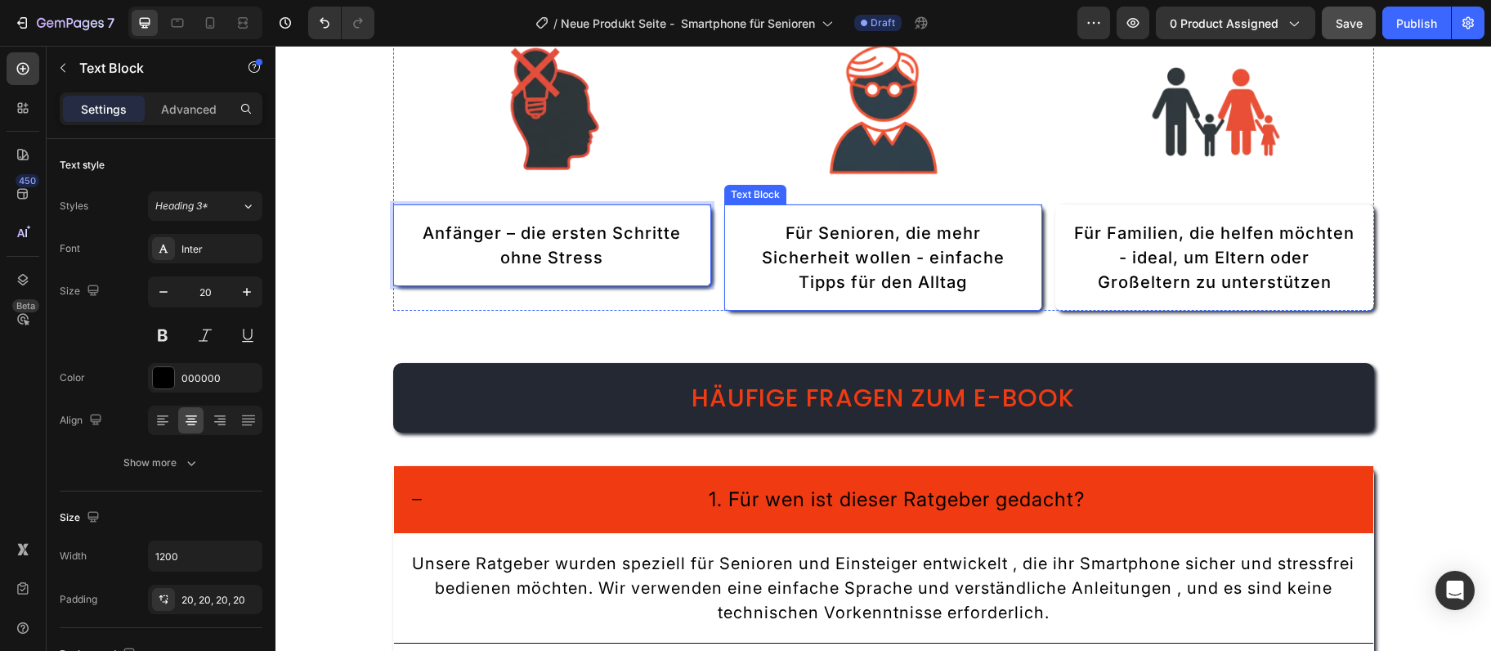
click at [827, 244] on p "Für Senioren, die mehr Sicherheit wollen - einfache Tipps für den Alltag" at bounding box center [883, 258] width 285 height 74
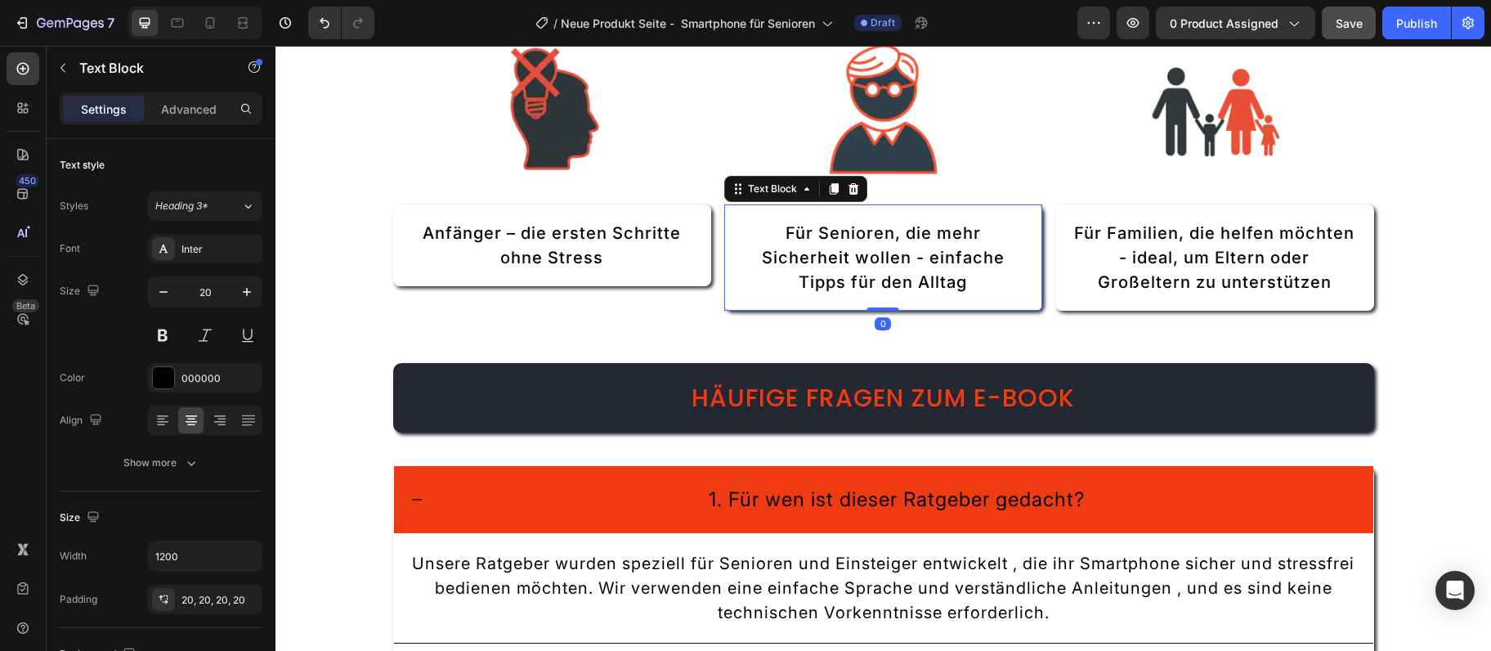
click at [827, 244] on p "Für Senioren, die mehr Sicherheit wollen - einfache Tipps für den Alltag" at bounding box center [883, 258] width 285 height 74
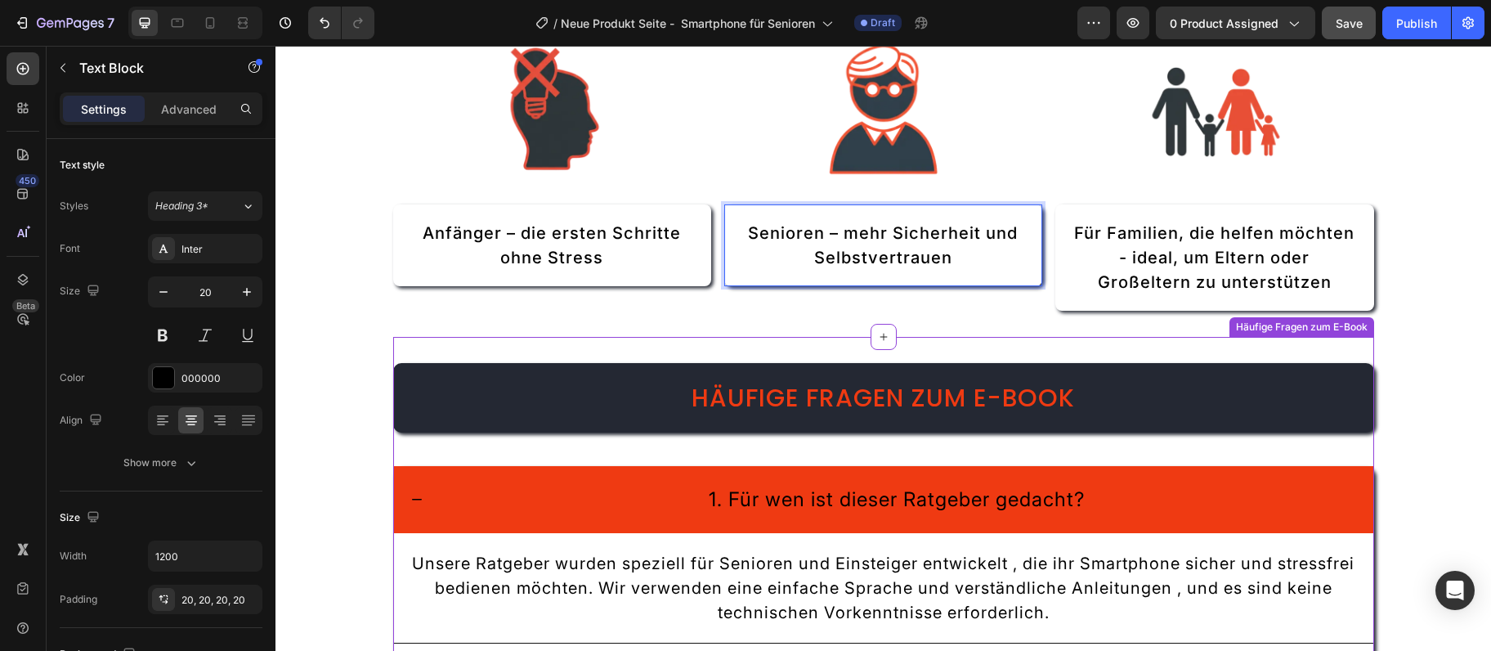
click at [1113, 248] on p "Für Familien, die helfen möchten - ideal, um Eltern oder Großeltern zu unterstü…" at bounding box center [1214, 258] width 285 height 74
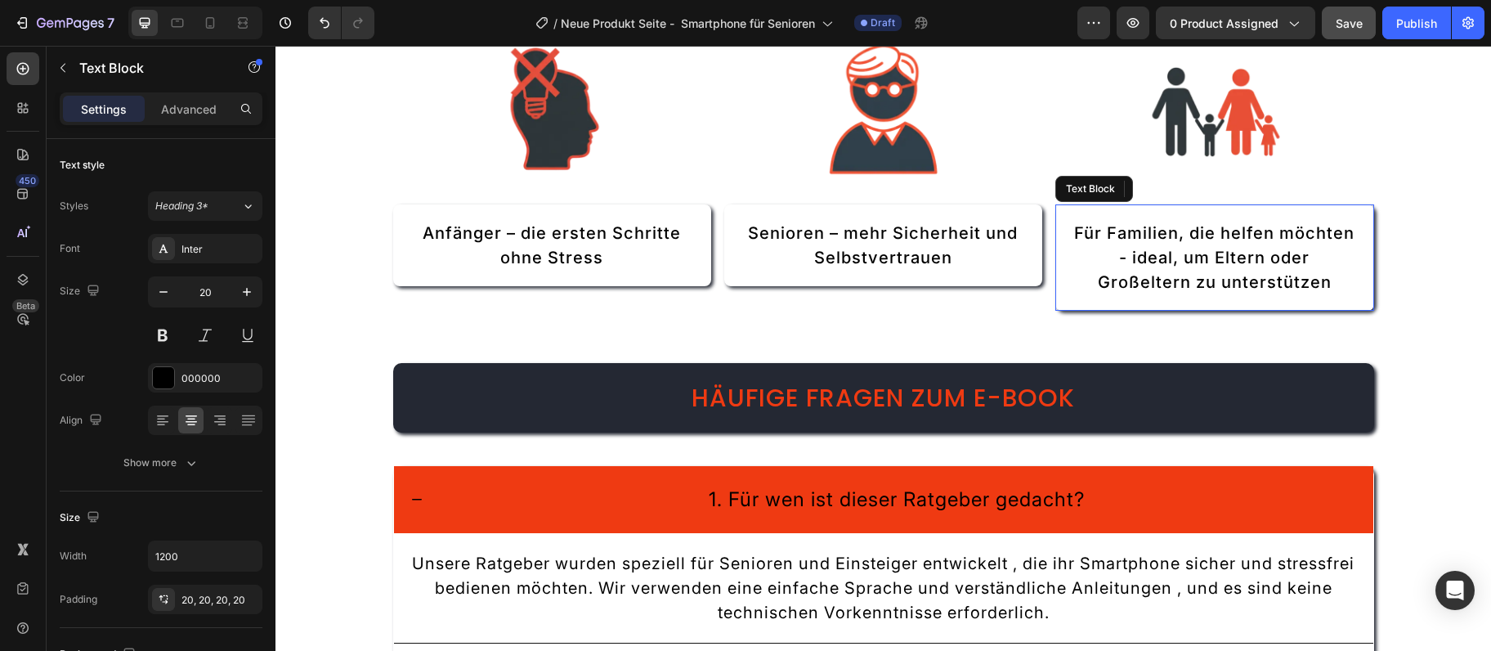
click at [1113, 248] on p "Für Familien, die helfen möchten - ideal, um Eltern oder Großeltern zu unterstü…" at bounding box center [1214, 258] width 285 height 74
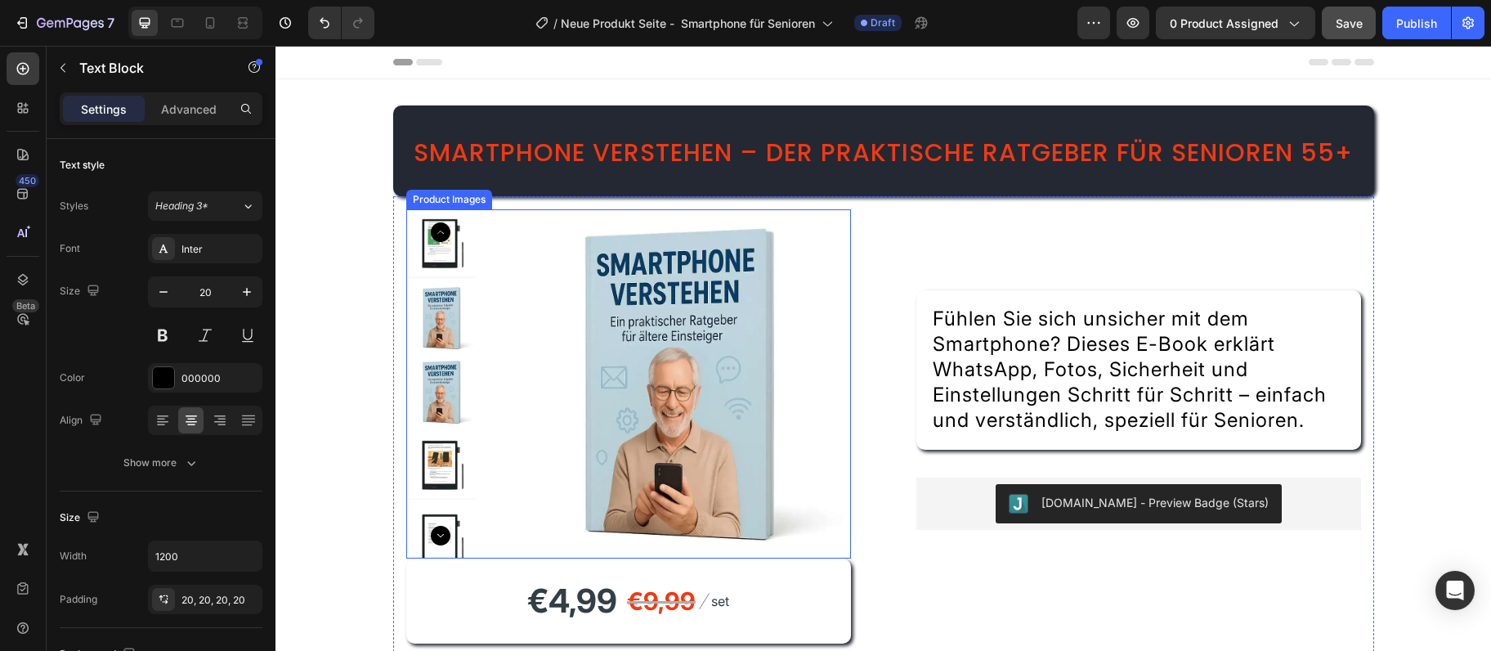
scroll to position [177, 0]
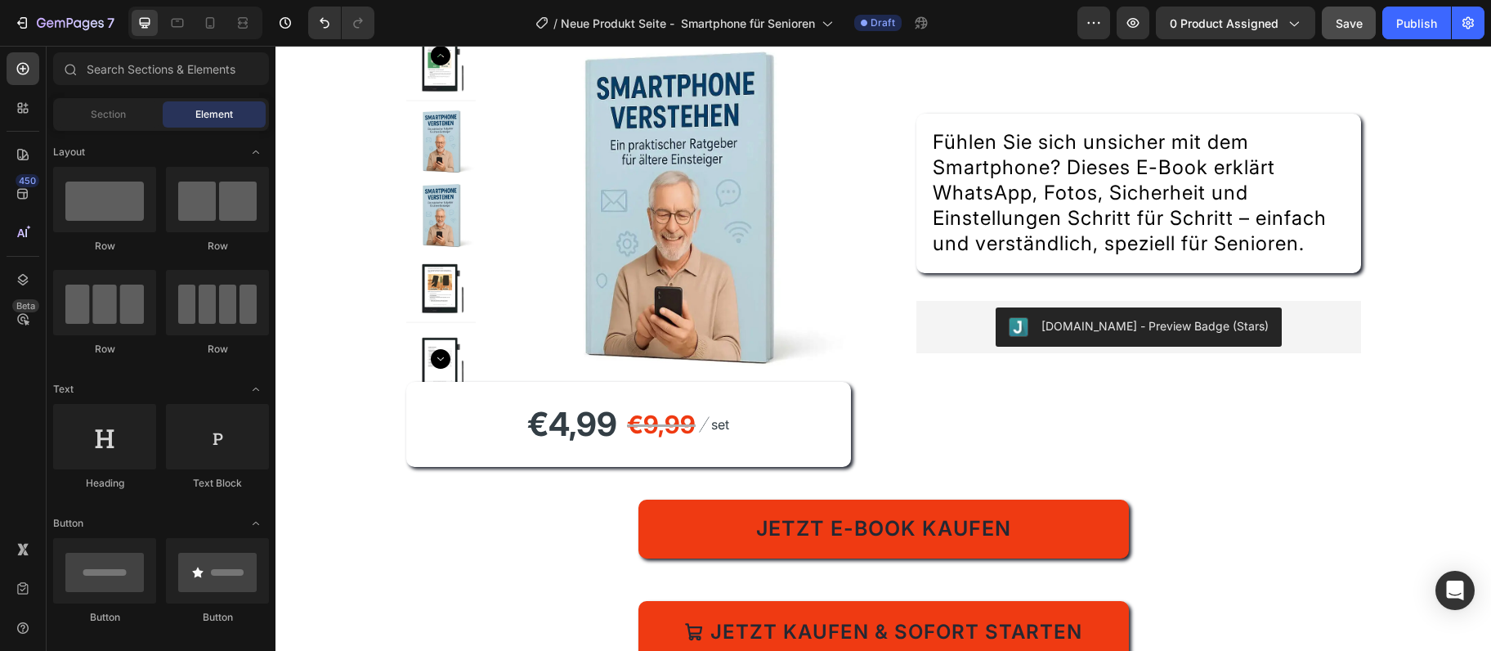
click at [391, 466] on section "Smartphone verstehen – Der praktische Ratgeber für Senioren 55+ Heading Product…" at bounding box center [883, 335] width 1007 height 865
click at [397, 500] on div "Product Images €4,99 Product Price Product Price €9,99 Compare Price Compare Pr…" at bounding box center [883, 260] width 981 height 480
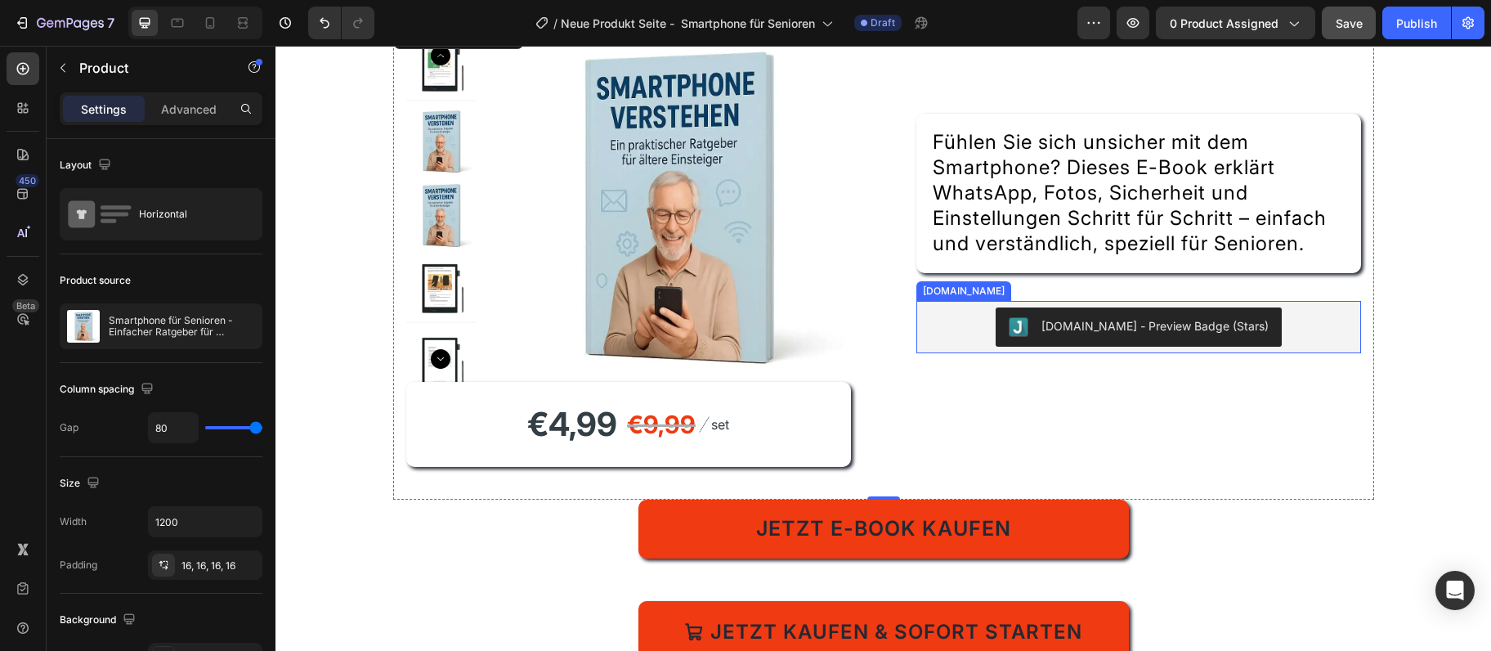
scroll to position [88, 0]
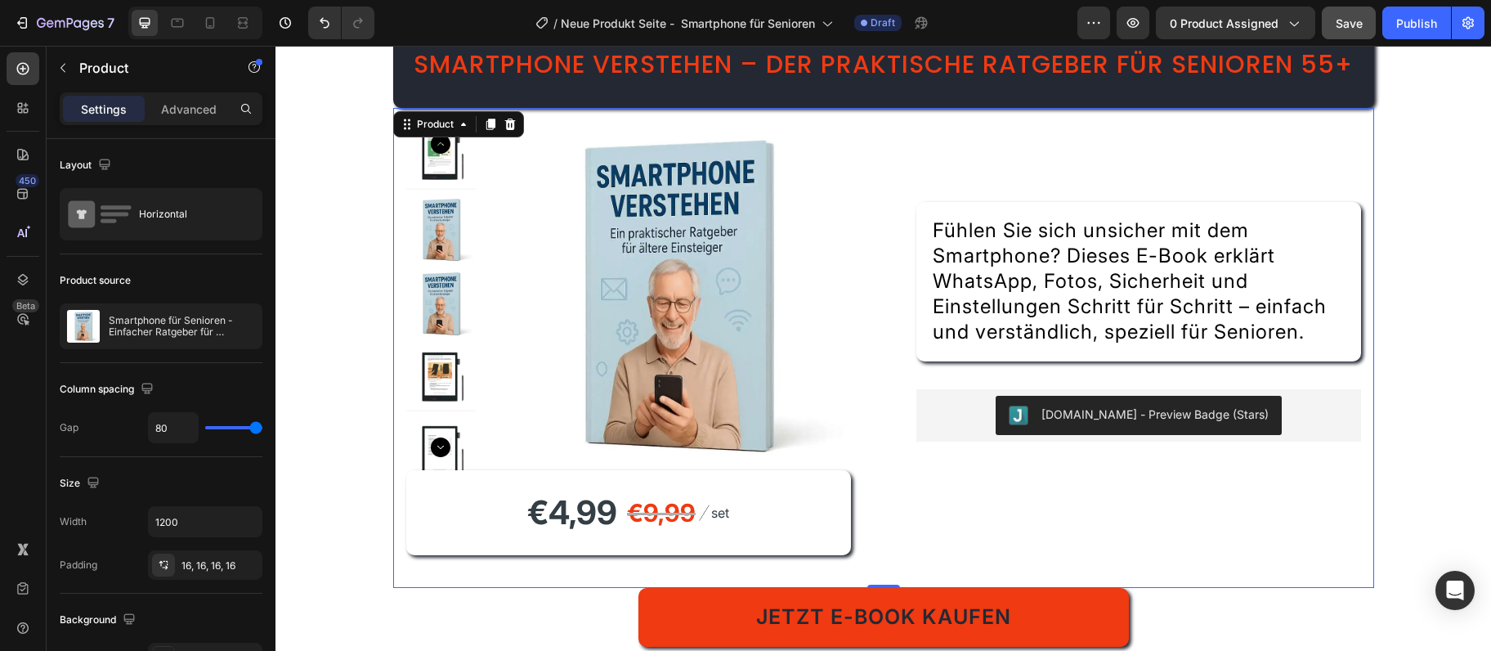
click at [1310, 206] on div "Title Line Fühlen Sie sich unsicher mit dem Smartphone? Dieses E-Book erklärt W…" at bounding box center [1139, 348] width 445 height 454
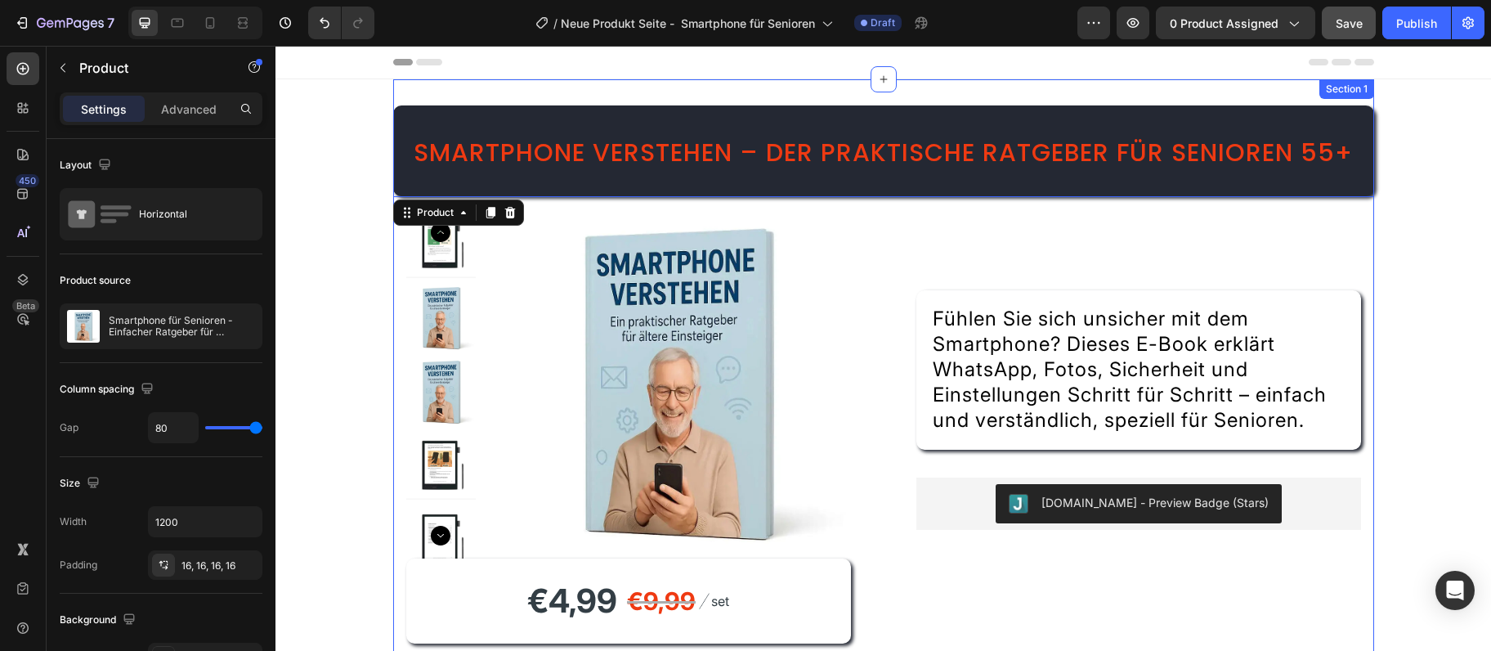
click at [1348, 85] on div "Section 1" at bounding box center [1347, 89] width 55 height 20
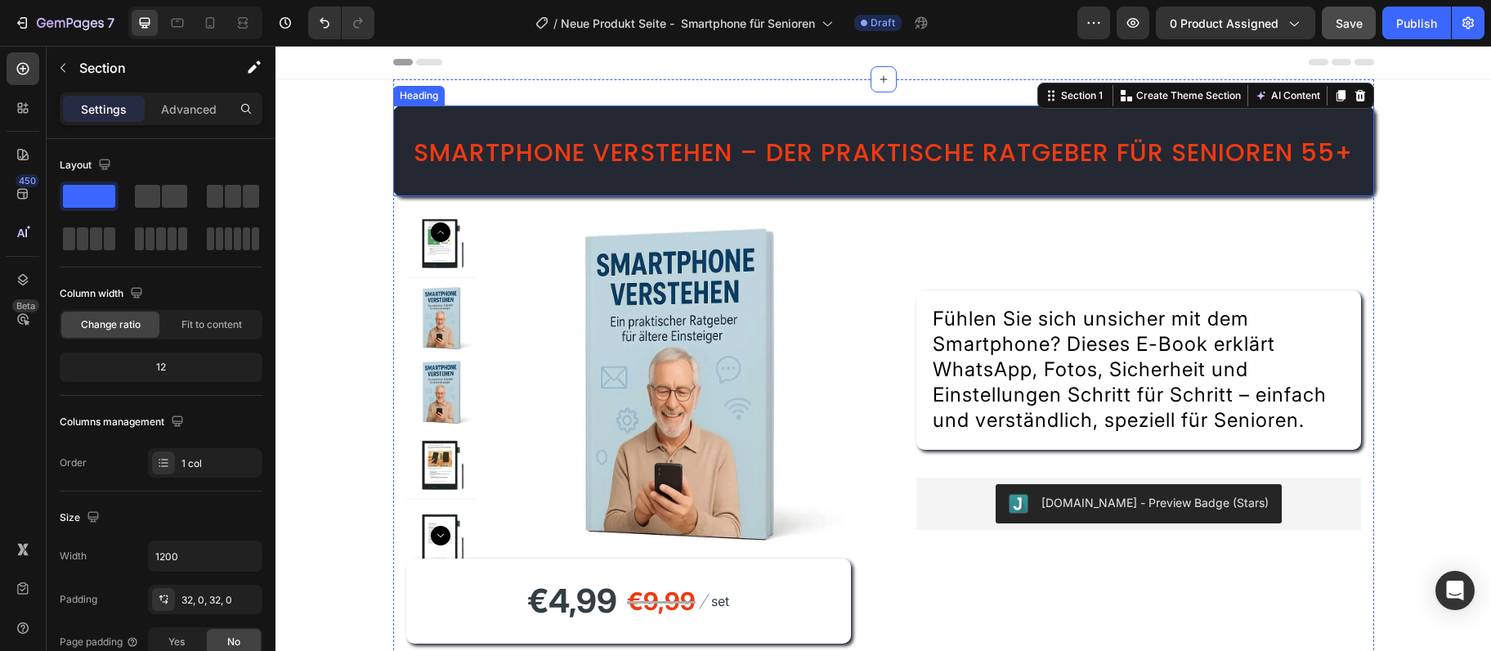
click at [715, 145] on span "Smartphone verstehen – Der praktische Ratgeber für Senioren 55+" at bounding box center [883, 152] width 939 height 35
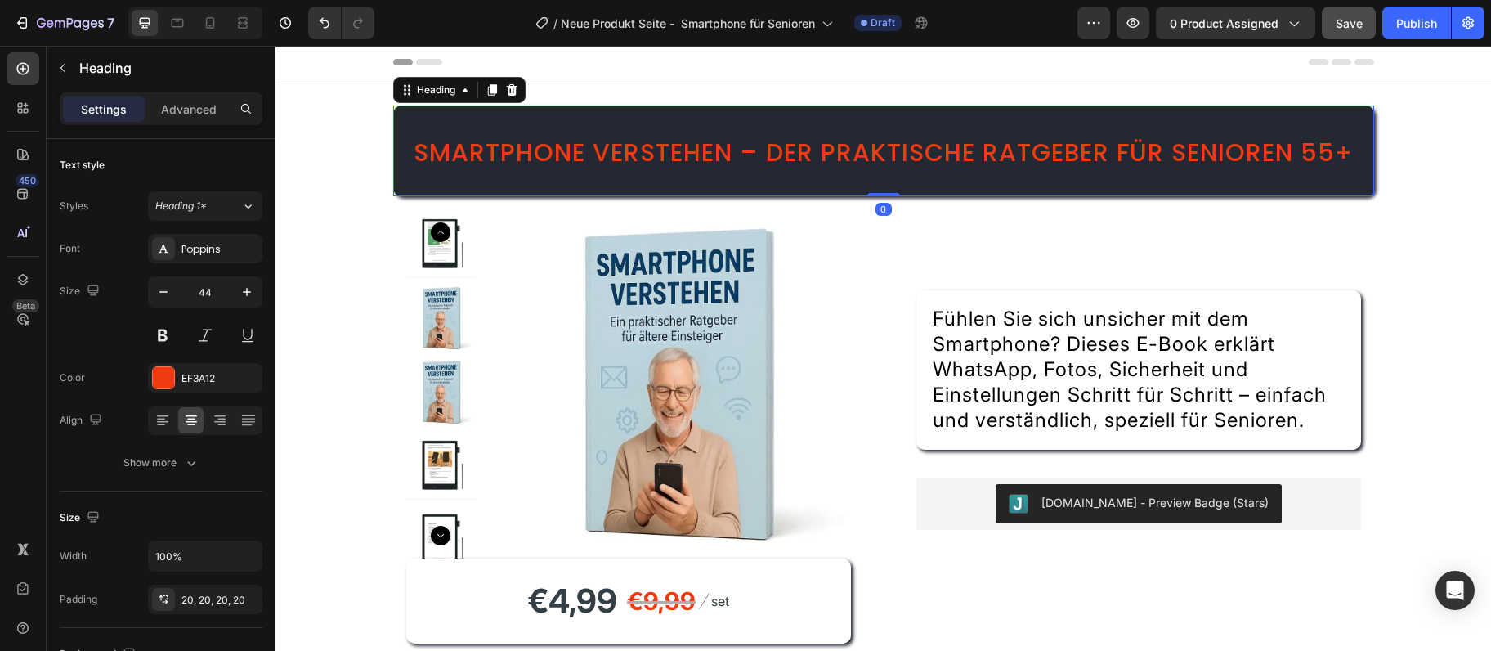
click at [715, 145] on span "Smartphone verstehen – Der praktische Ratgeber für Senioren 55+" at bounding box center [883, 152] width 939 height 35
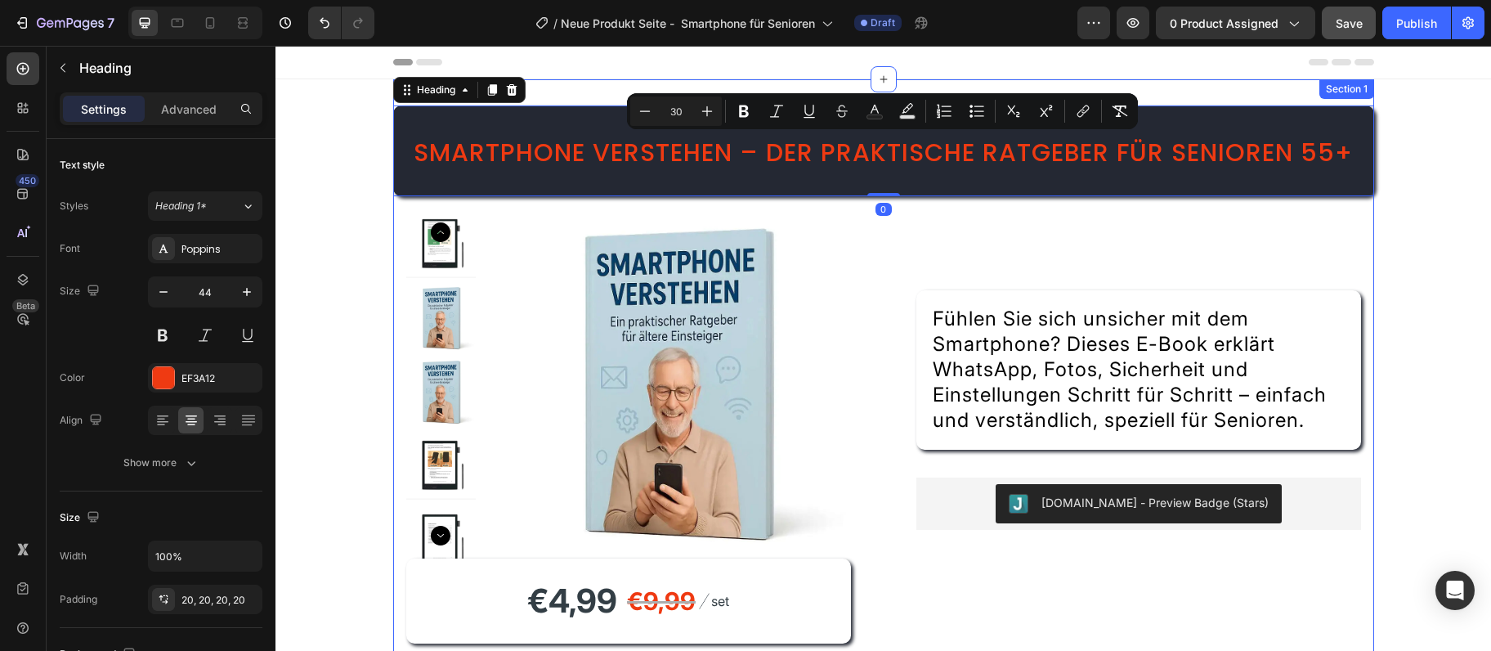
click at [598, 92] on div "Smartphone verstehen – Der praktische Ratgeber für Senioren 55+ Heading 0 Produ…" at bounding box center [883, 511] width 981 height 865
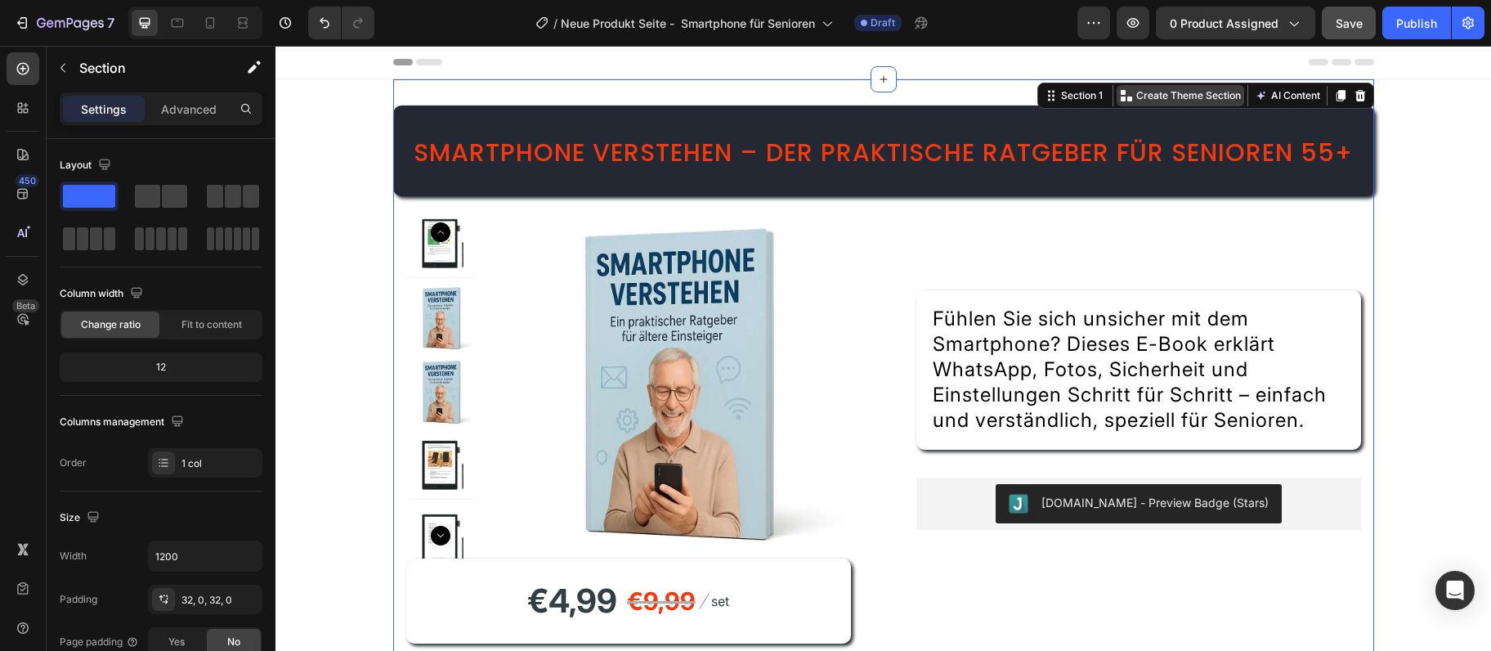
click at [1155, 87] on div "Create Theme Section" at bounding box center [1181, 95] width 128 height 21
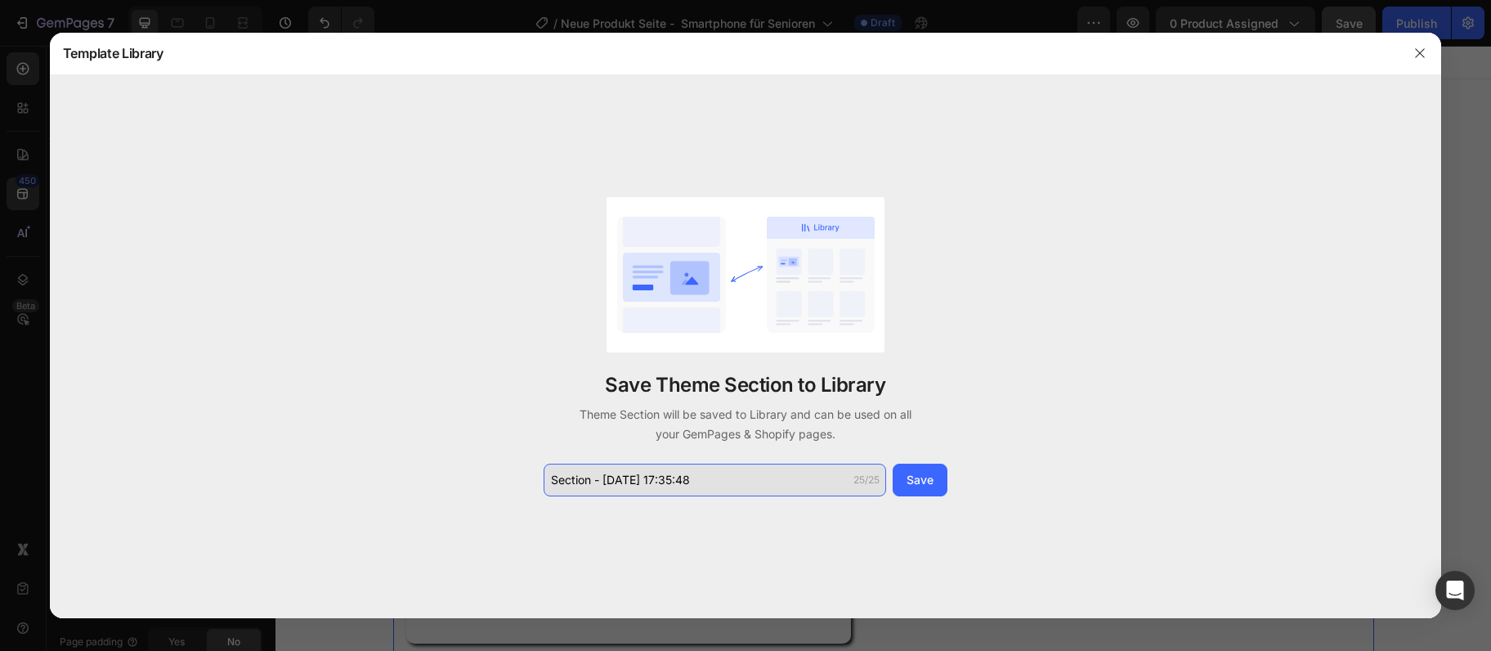
click at [676, 479] on input "Section - Sep 28 17:35:48" at bounding box center [715, 480] width 343 height 33
click at [675, 482] on input "Section - Sep 28 17:35:48" at bounding box center [715, 480] width 343 height 33
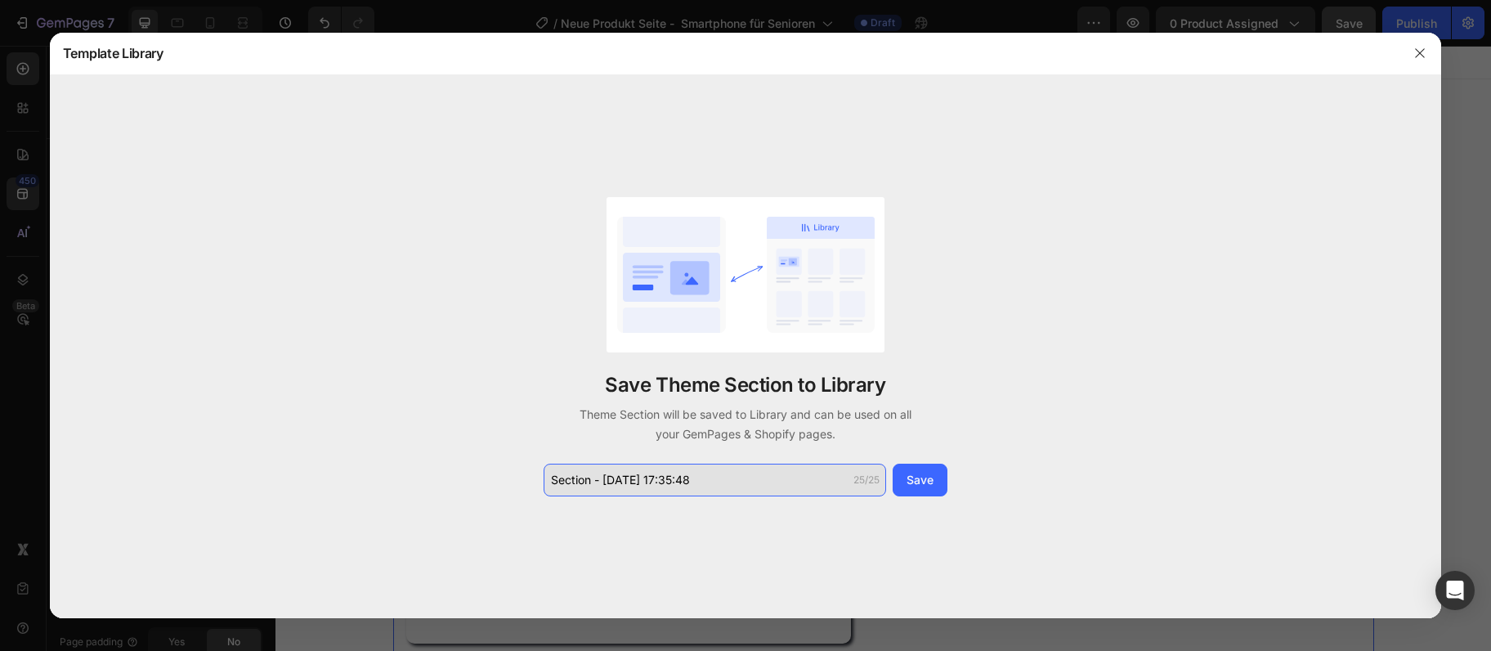
click at [675, 482] on input "Section - Sep 28 17:35:48" at bounding box center [715, 480] width 343 height 33
type input "Smartphone verstehen – De"
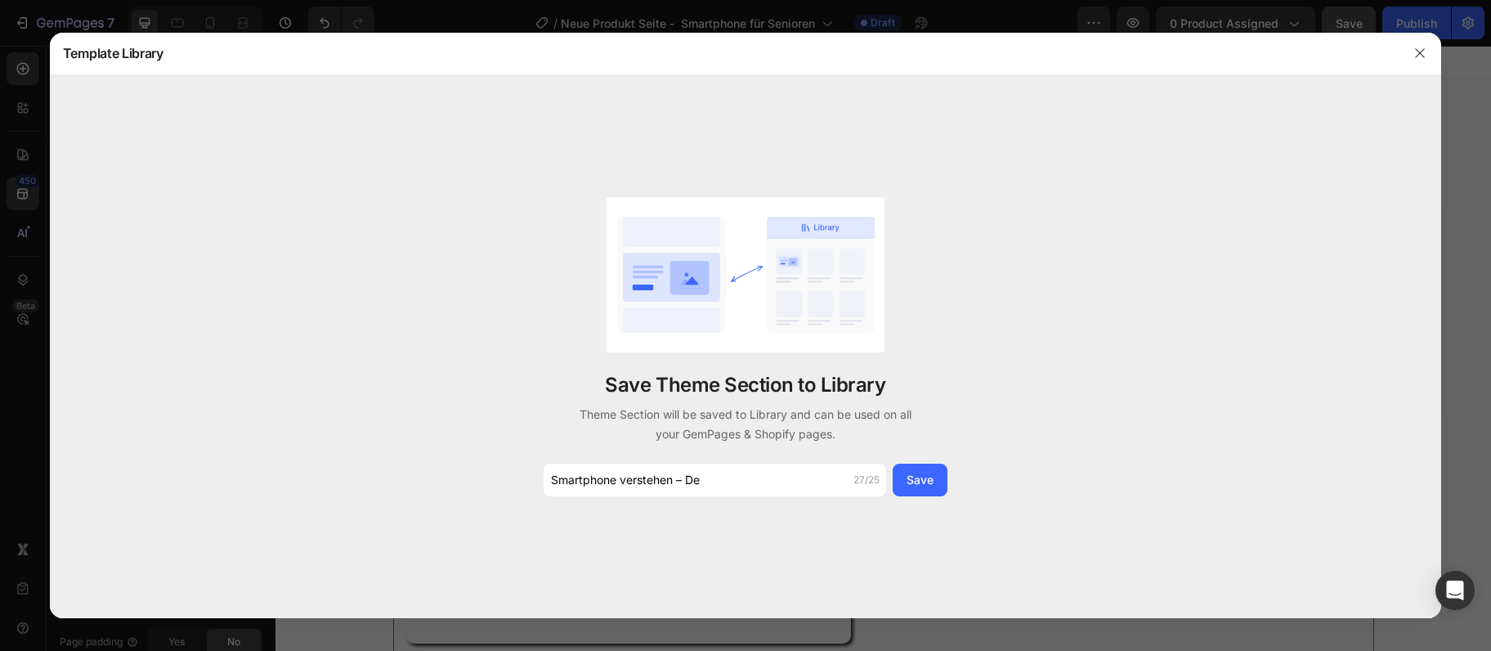
click at [935, 498] on div "Save Theme Section to Library Theme Section will be saved to Library and can be…" at bounding box center [746, 346] width 1392 height 543
click at [935, 489] on button "Save" at bounding box center [920, 480] width 55 height 33
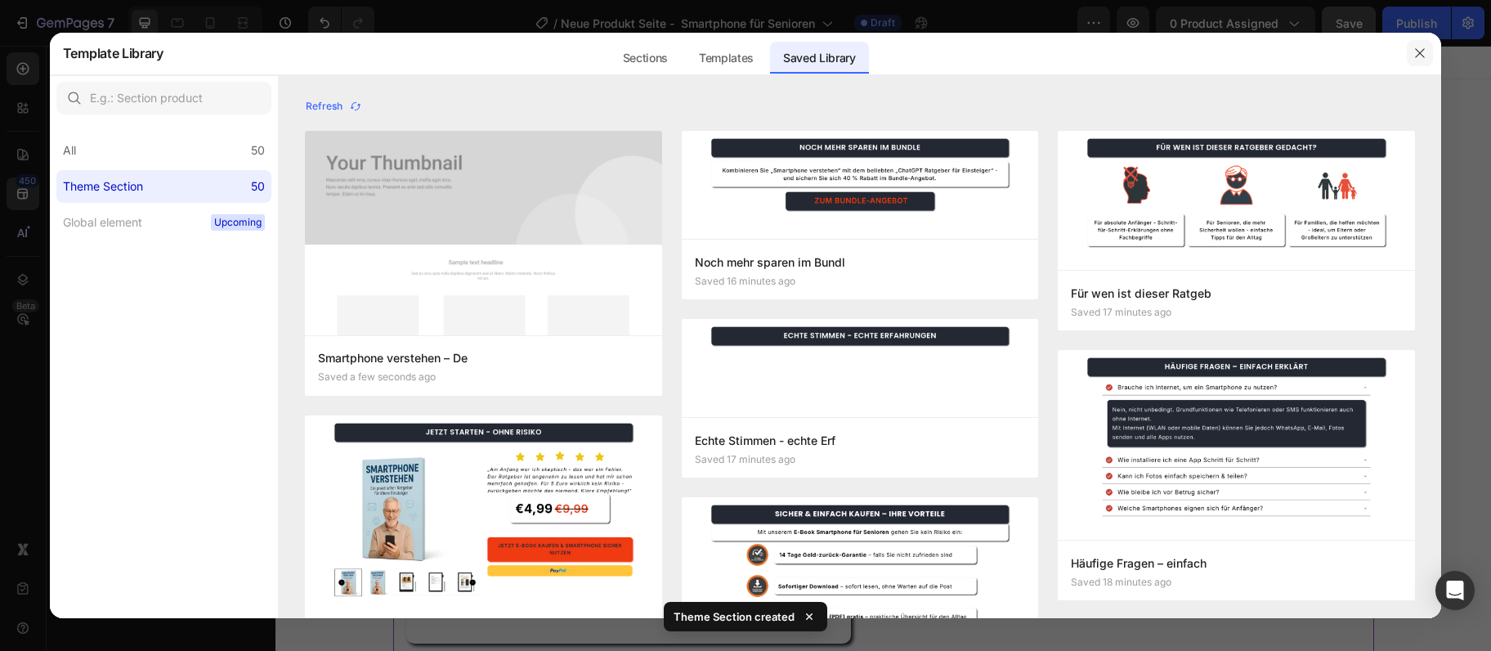
click at [1422, 55] on icon "button" at bounding box center [1420, 53] width 13 height 13
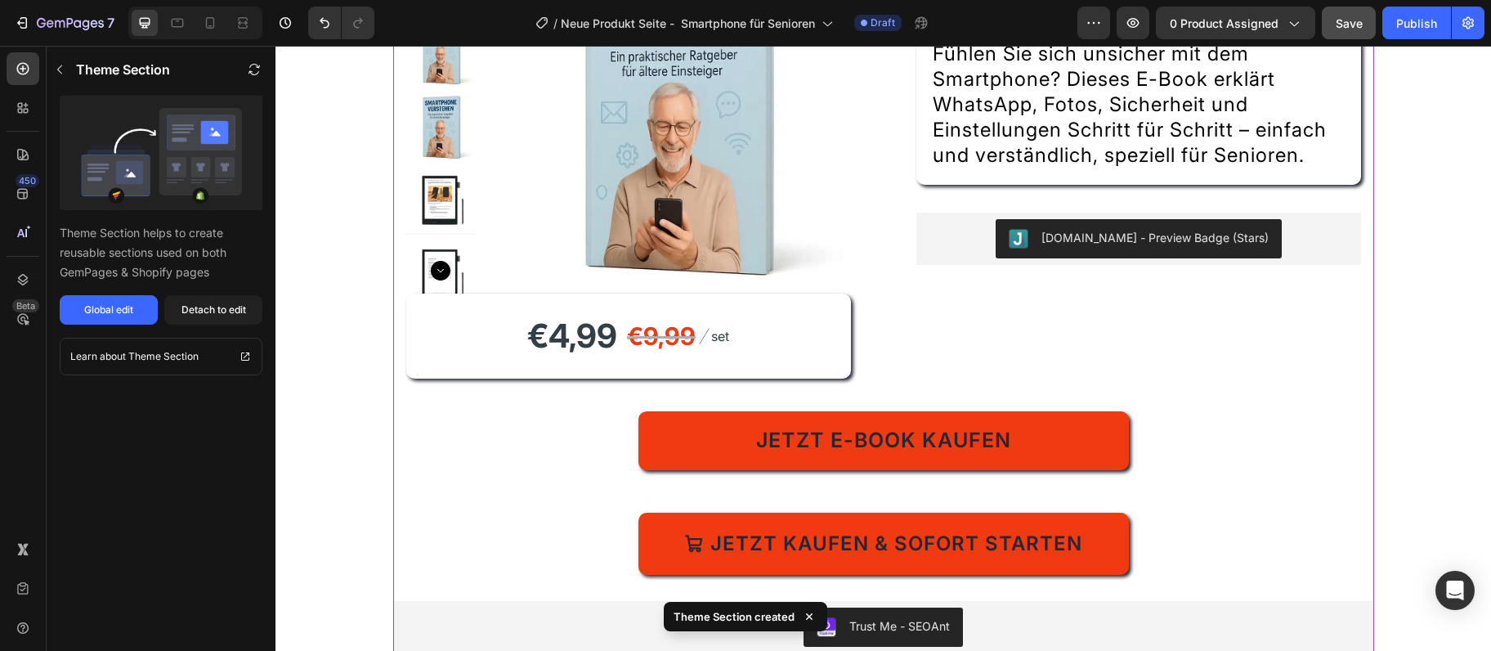
scroll to position [354, 0]
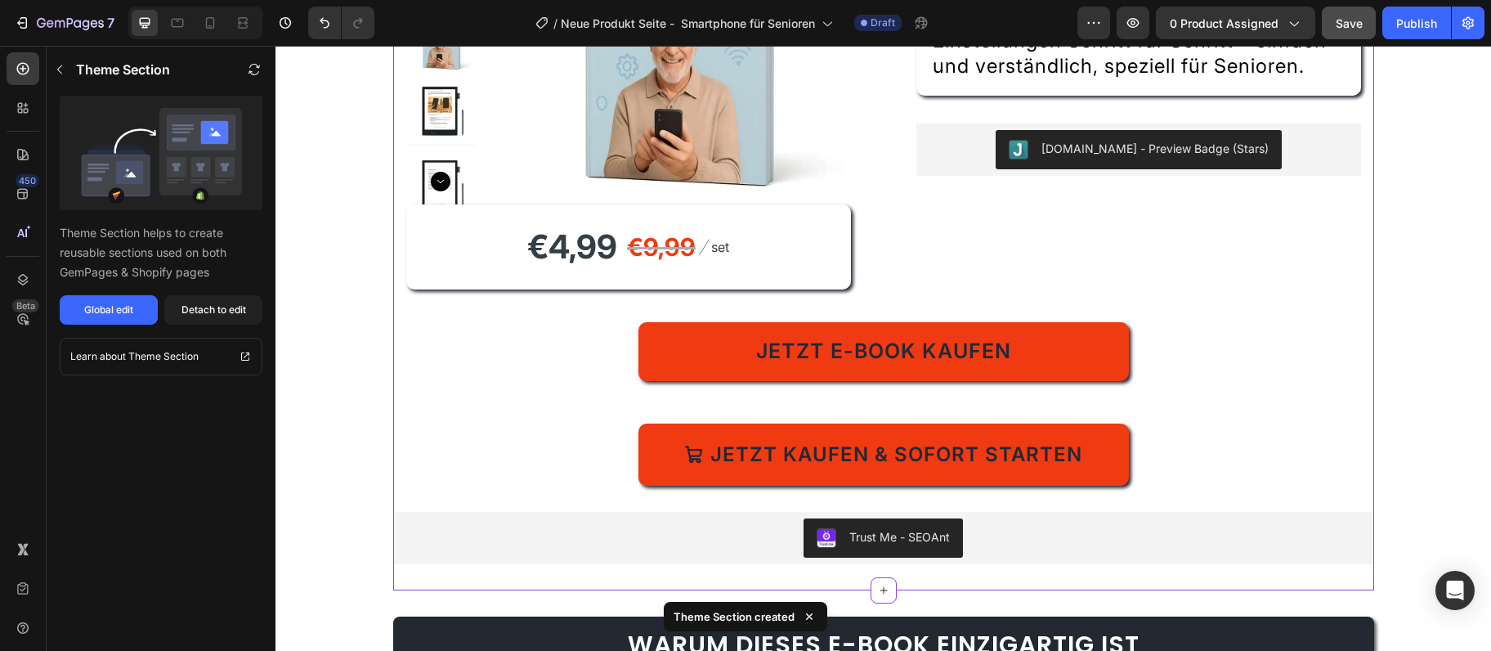
click at [549, 381] on div "Jetzt E-Book kaufen" at bounding box center [883, 351] width 981 height 59
drag, startPoint x: 567, startPoint y: 383, endPoint x: 518, endPoint y: 439, distance: 74.1
click at [570, 381] on div "Jetzt E-Book kaufen" at bounding box center [883, 351] width 981 height 59
drag, startPoint x: 518, startPoint y: 439, endPoint x: 283, endPoint y: 443, distance: 234.7
click at [518, 381] on div "Jetzt E-Book kaufen" at bounding box center [883, 351] width 981 height 59
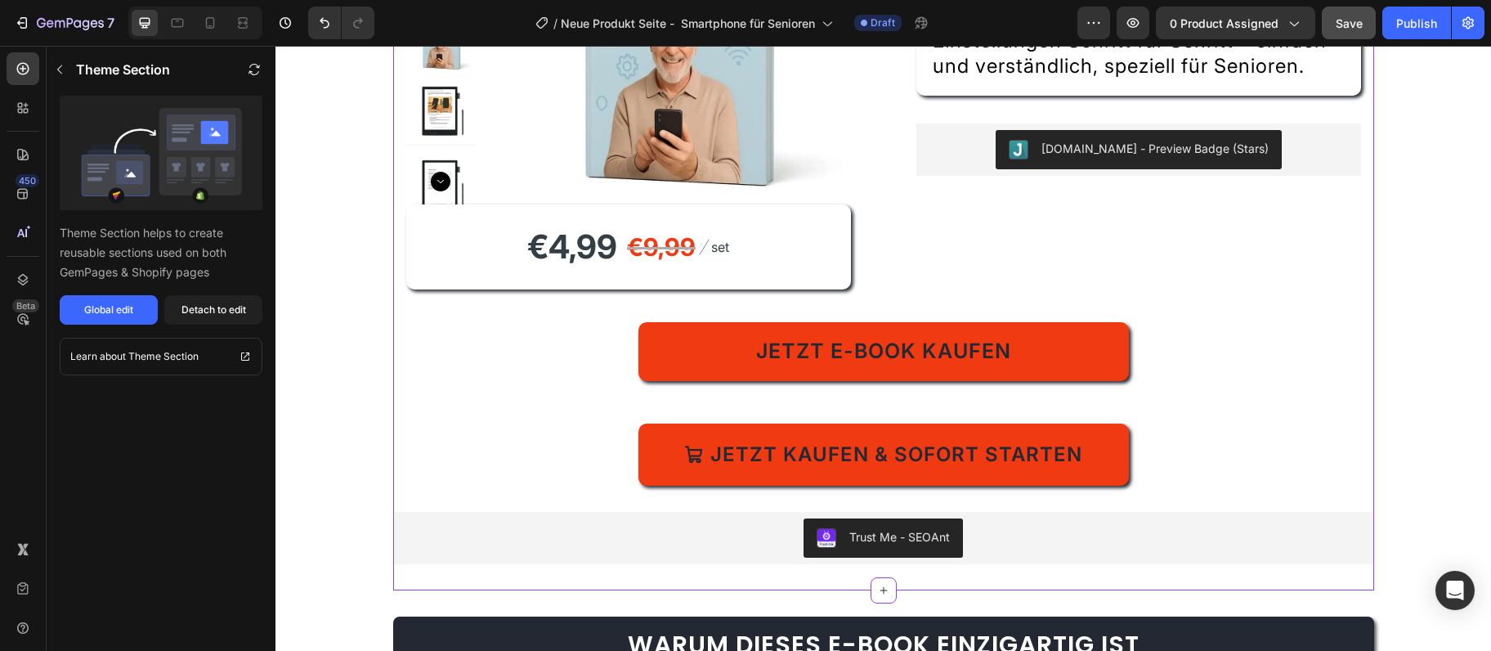
click at [388, 490] on section "⁠⁠⁠⁠⁠⁠⁠ Smartphone verstehen – Der praktische Ratgeber für Senioren 55+ Heading…" at bounding box center [883, 157] width 1007 height 865
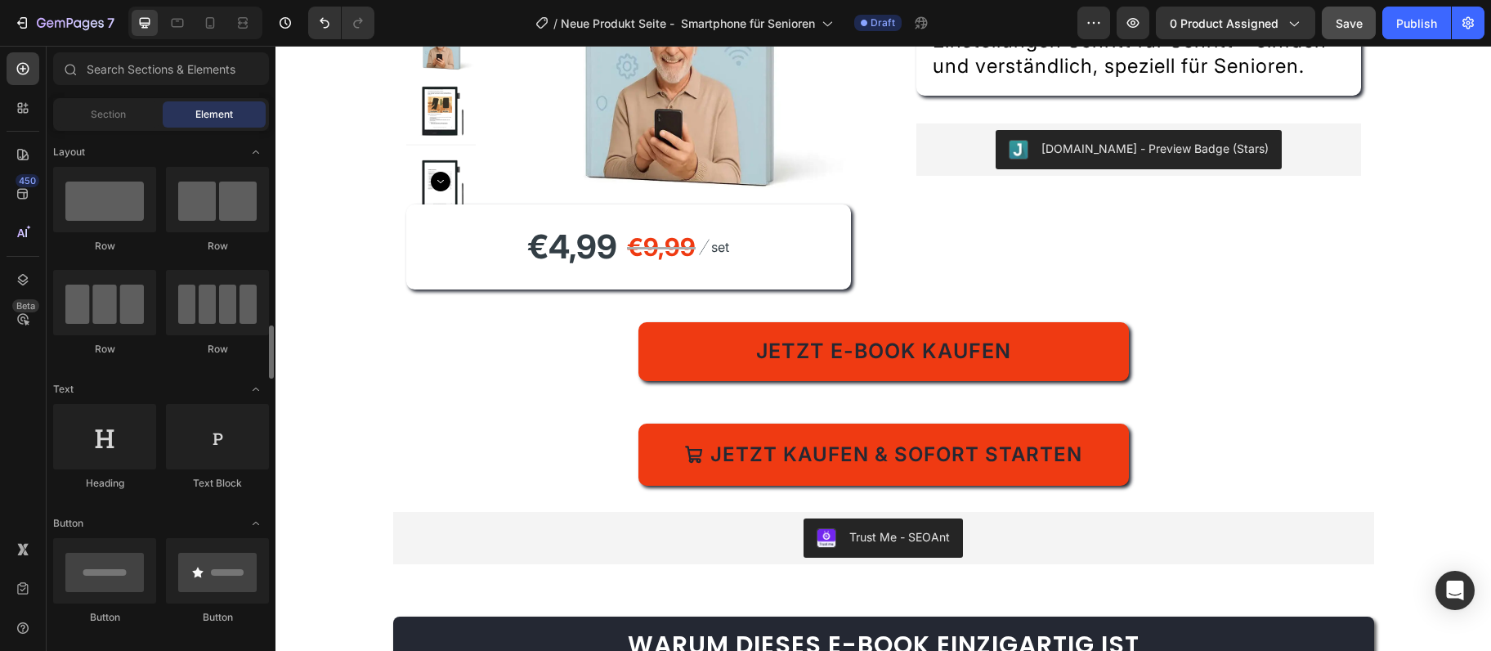
scroll to position [177, 0]
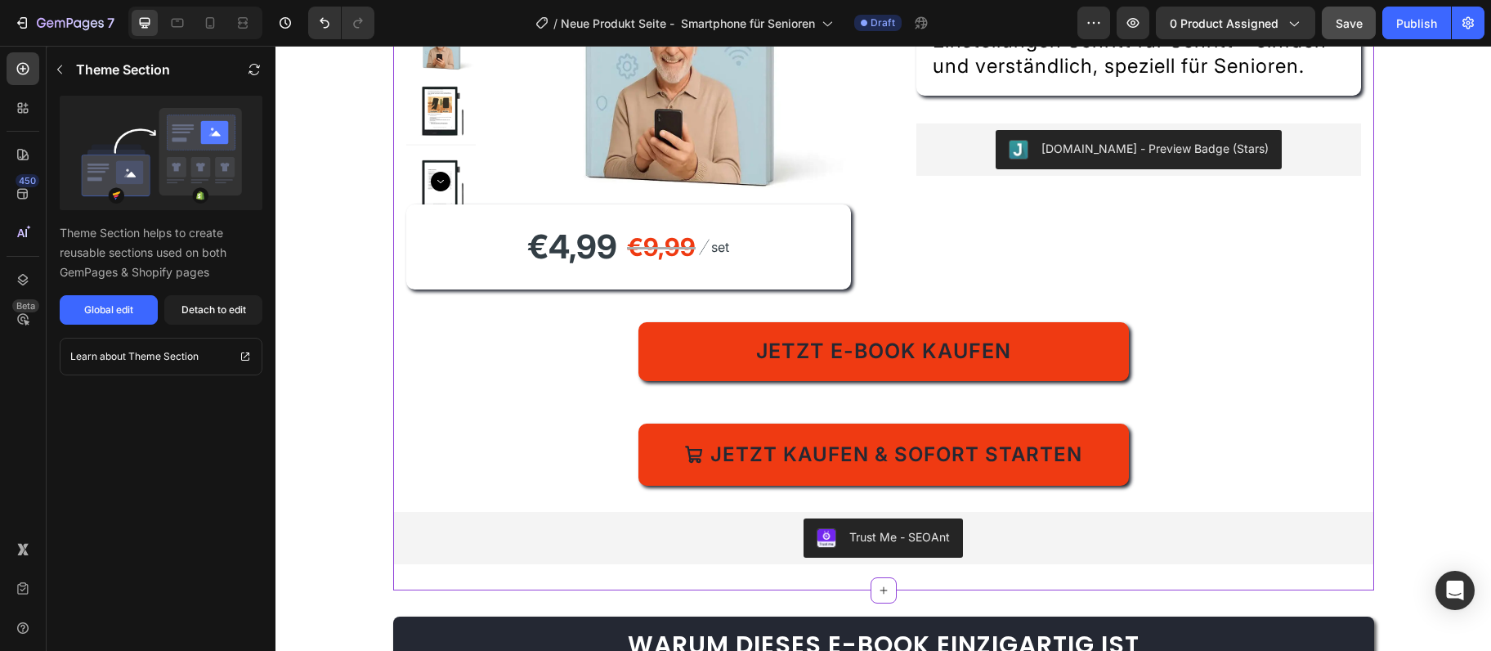
click at [453, 486] on div "Jetzt kaufen & sofort starten Add to Cart" at bounding box center [883, 455] width 981 height 62
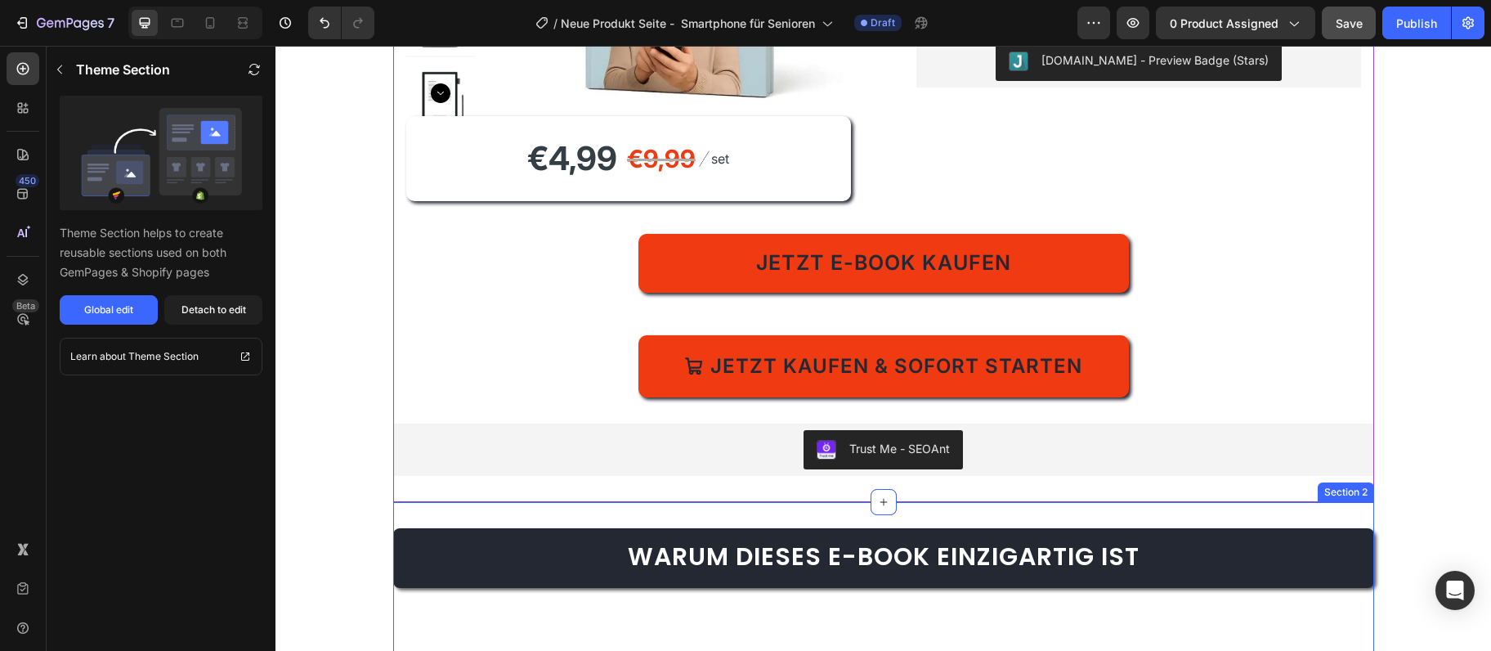
scroll to position [354, 0]
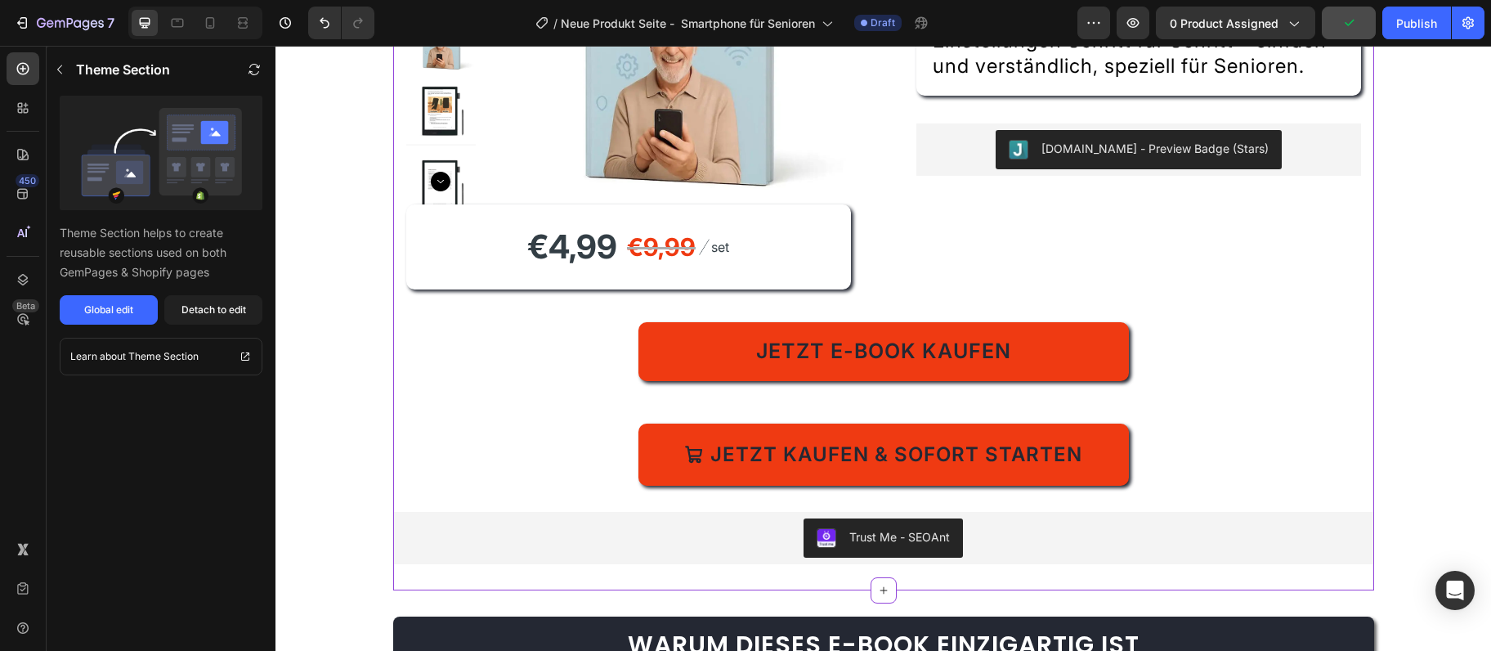
click at [891, 322] on div "Product Images €4,99 Product Price Product Price €9,99 Compare Price Compare Pr…" at bounding box center [883, 82] width 981 height 480
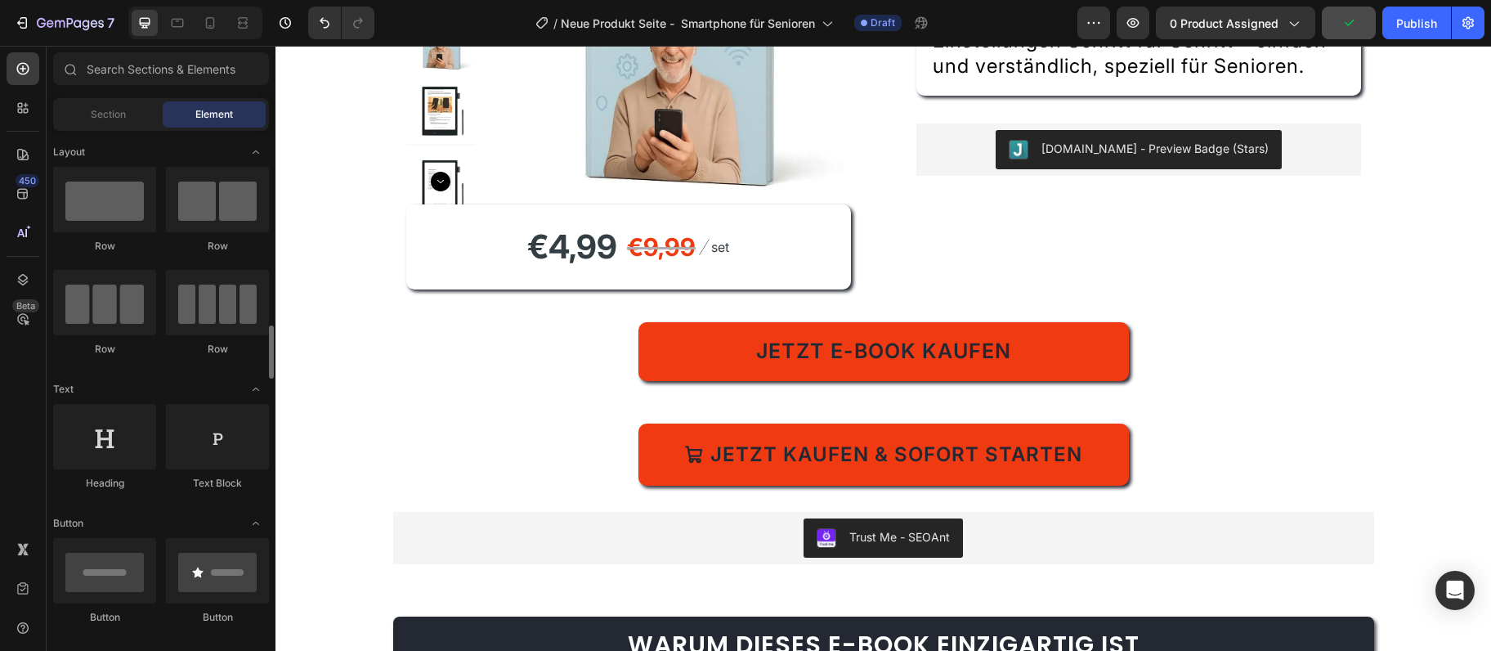
scroll to position [177, 0]
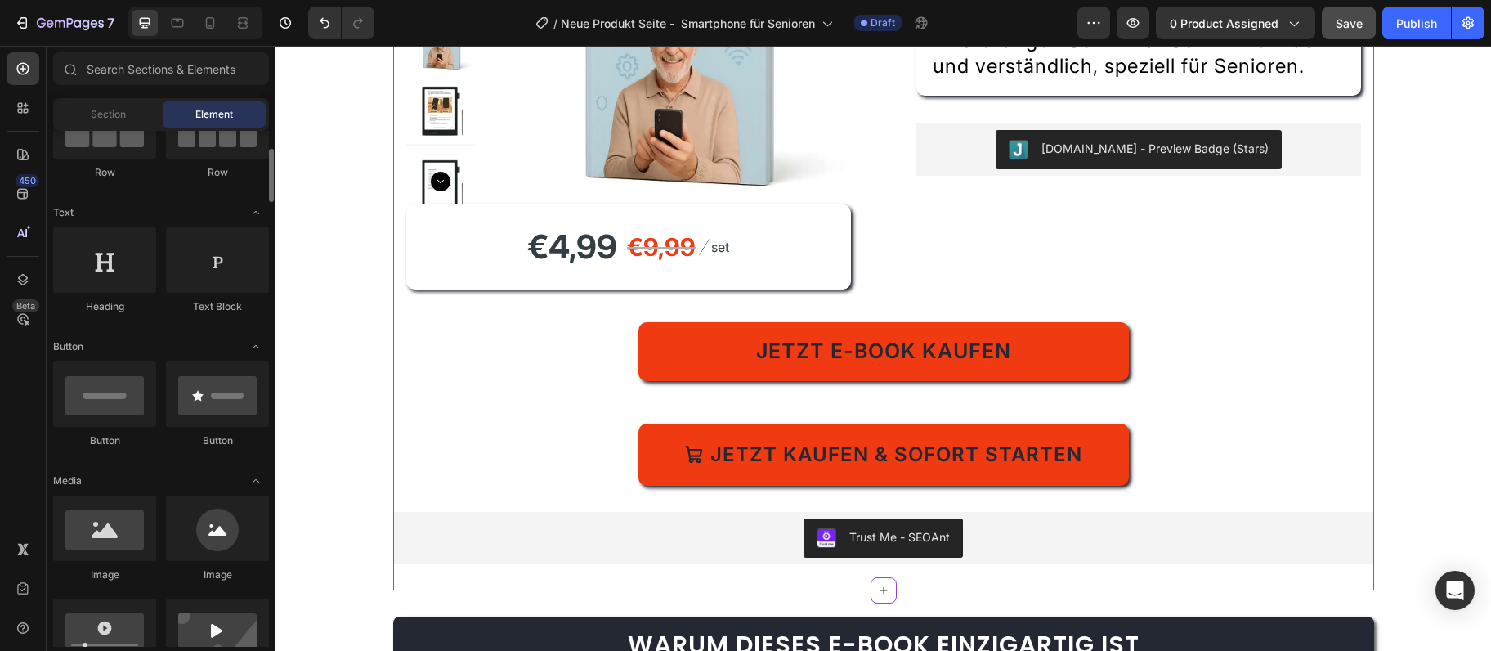
click at [1161, 309] on div "Title Line Fühlen Sie sich unsicher mit dem Smartphone? Dieses E-Book erklärt W…" at bounding box center [1139, 82] width 445 height 454
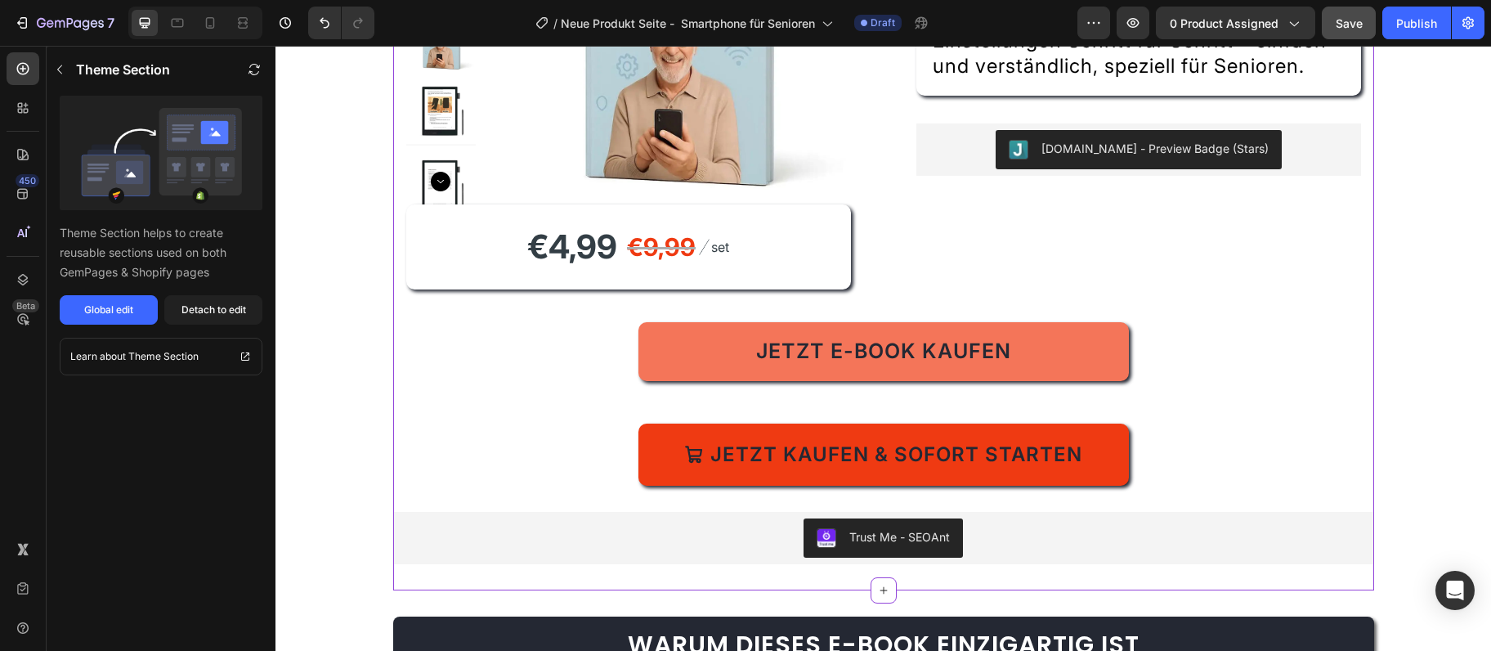
click at [909, 381] on button "Jetzt E-Book kaufen" at bounding box center [884, 351] width 491 height 59
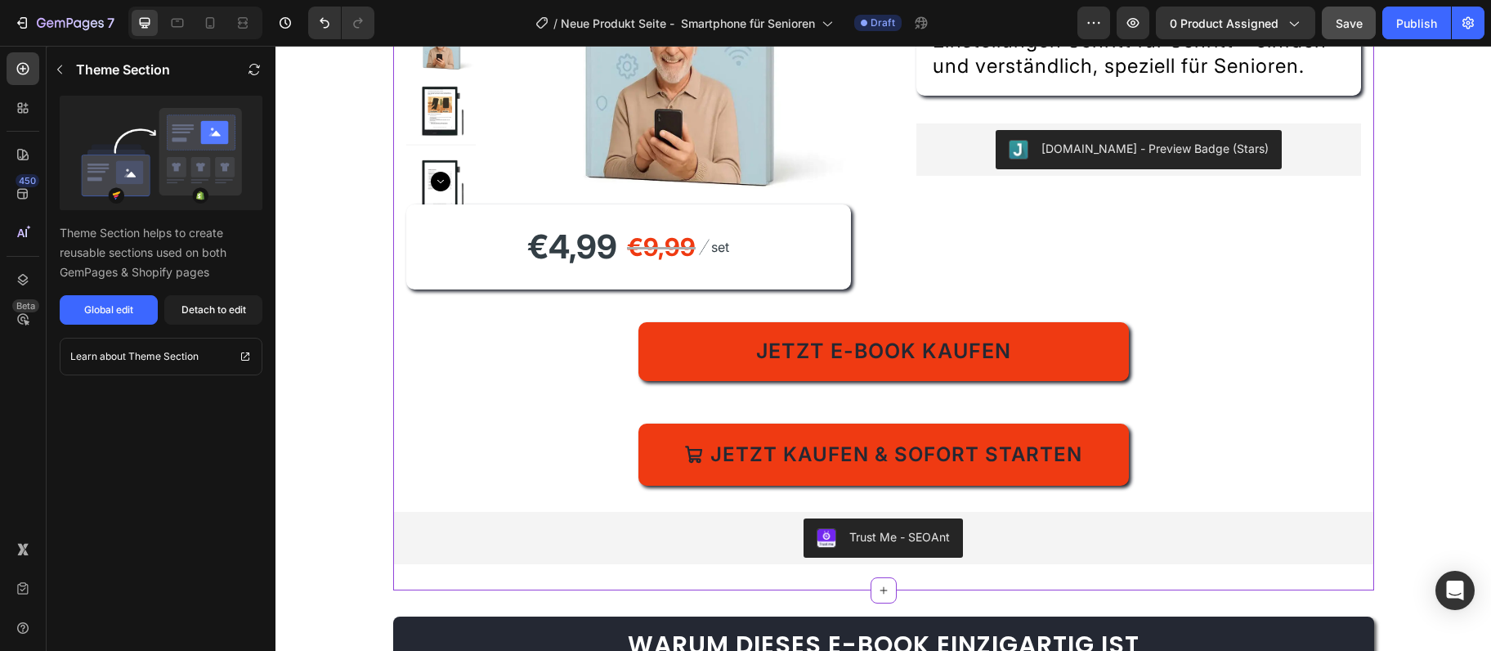
click at [731, 273] on div "set Text block" at bounding box center [720, 247] width 21 height 52
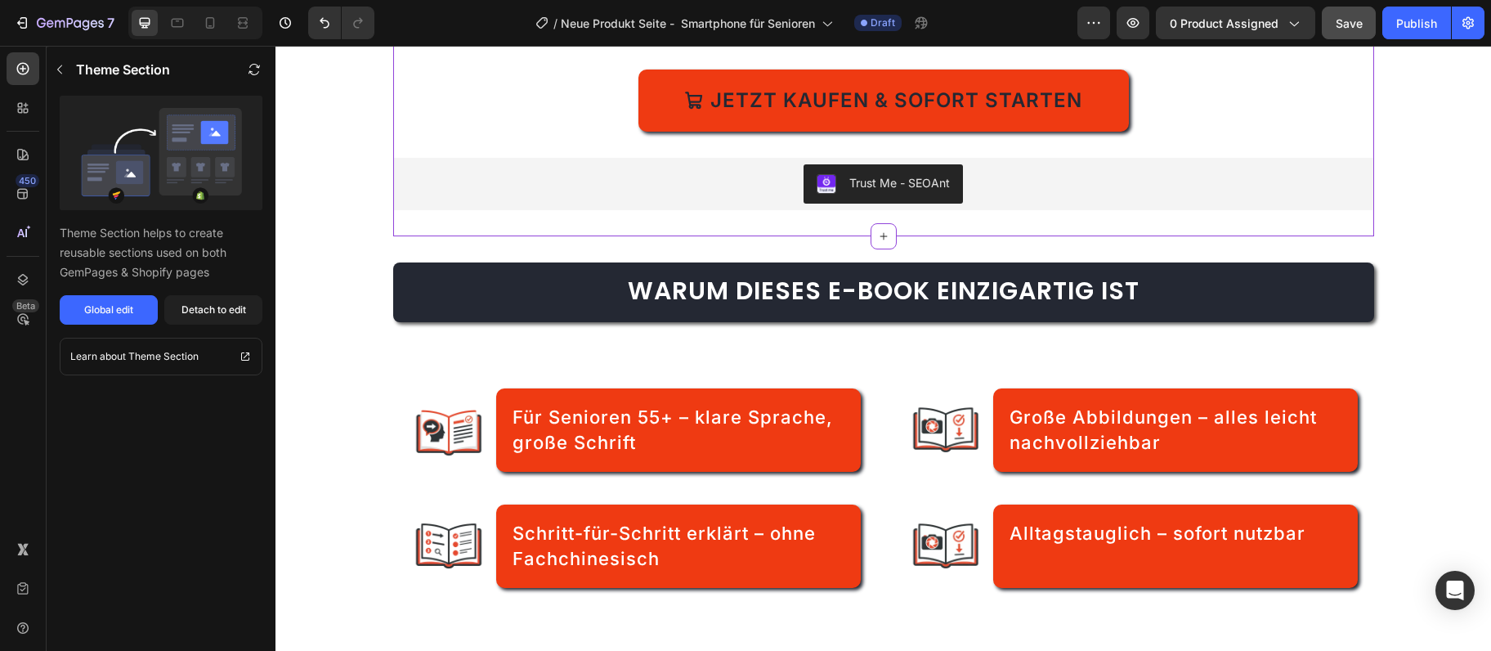
click at [585, 202] on div "Jetzt E-Book kaufen Dynamic Checkout Jetzt kaufen & sofort starten Add to Cart …" at bounding box center [883, 89] width 981 height 242
click at [515, 91] on div "Jetzt E-Book kaufen Dynamic Checkout Jetzt kaufen & sofort starten Add to Cart" at bounding box center [883, 50] width 981 height 164
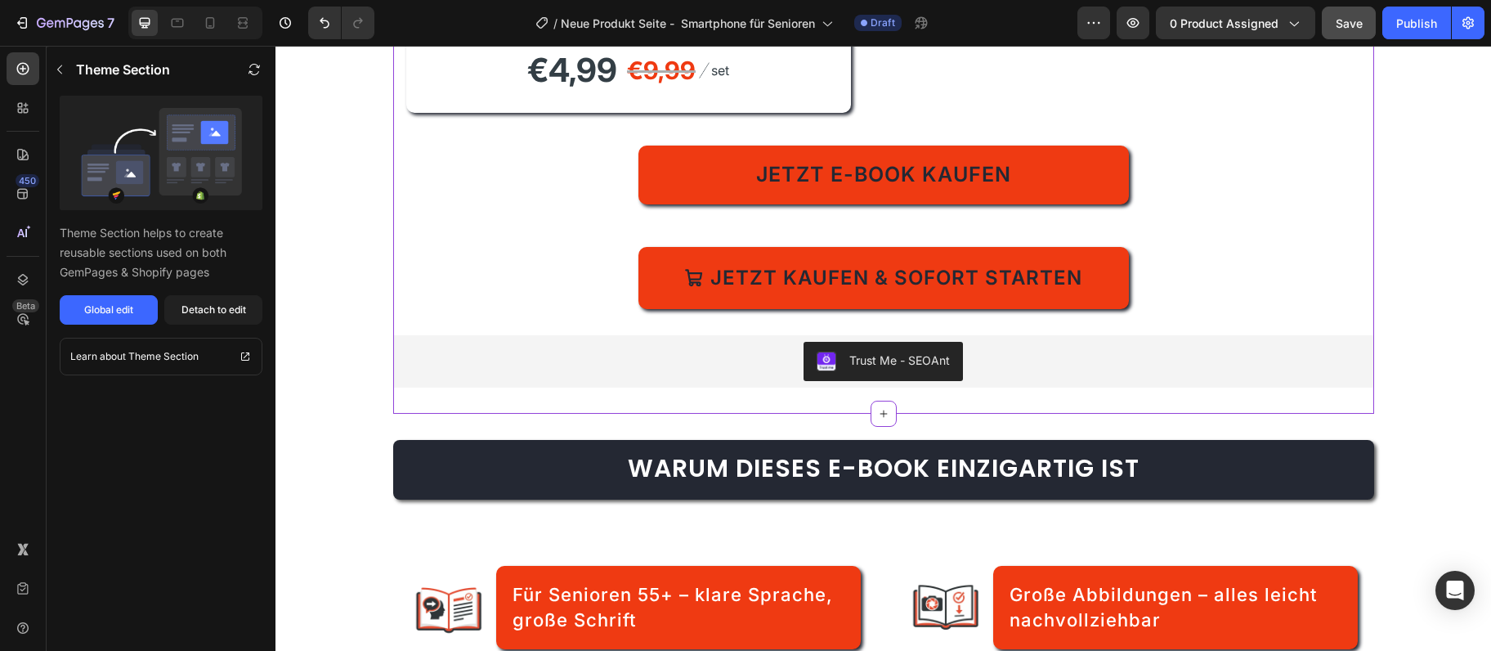
scroll to position [442, 0]
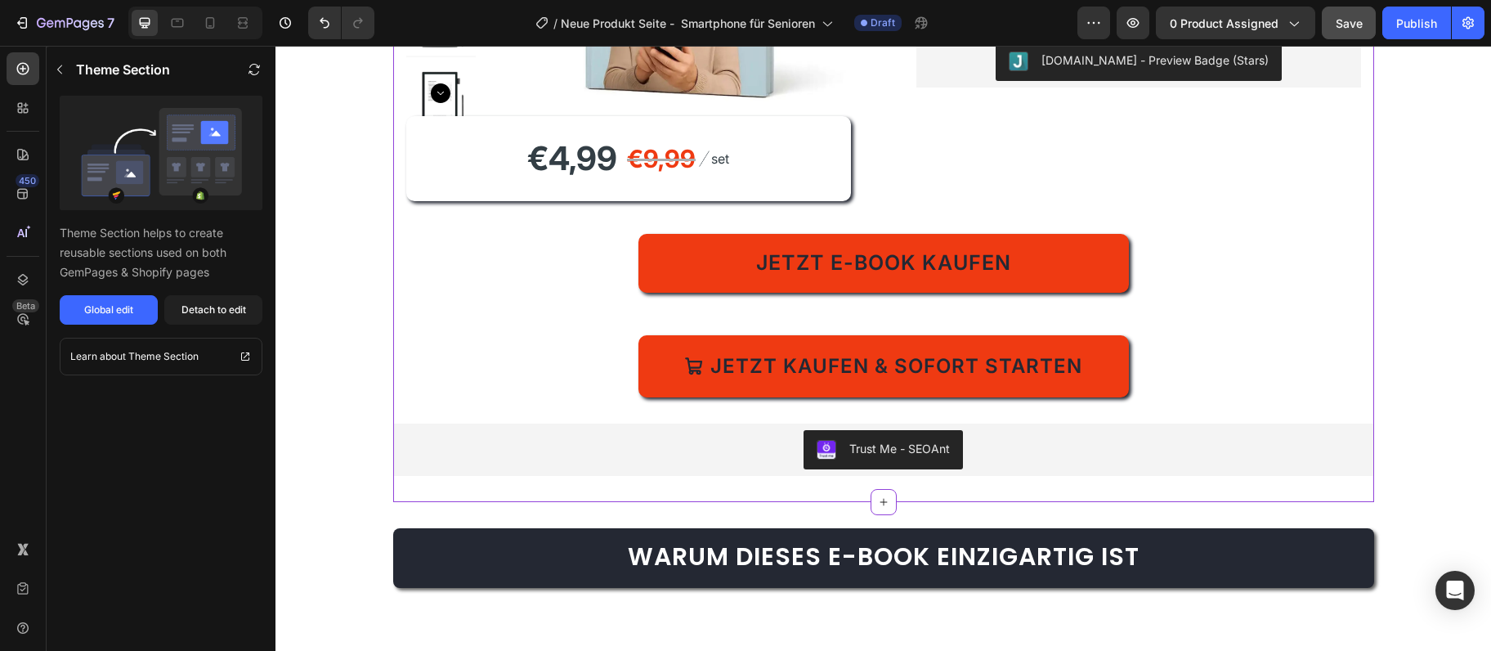
drag, startPoint x: 622, startPoint y: 243, endPoint x: 617, endPoint y: 256, distance: 14.0
click at [622, 201] on div "€4,99 Product Price Product Price €9,99 Compare Price Compare Price Image set T…" at bounding box center [628, 158] width 445 height 85
click at [567, 293] on div "Jetzt E-Book kaufen" at bounding box center [883, 263] width 981 height 59
click at [583, 397] on div "Jetzt kaufen & sofort starten Add to Cart" at bounding box center [883, 366] width 981 height 62
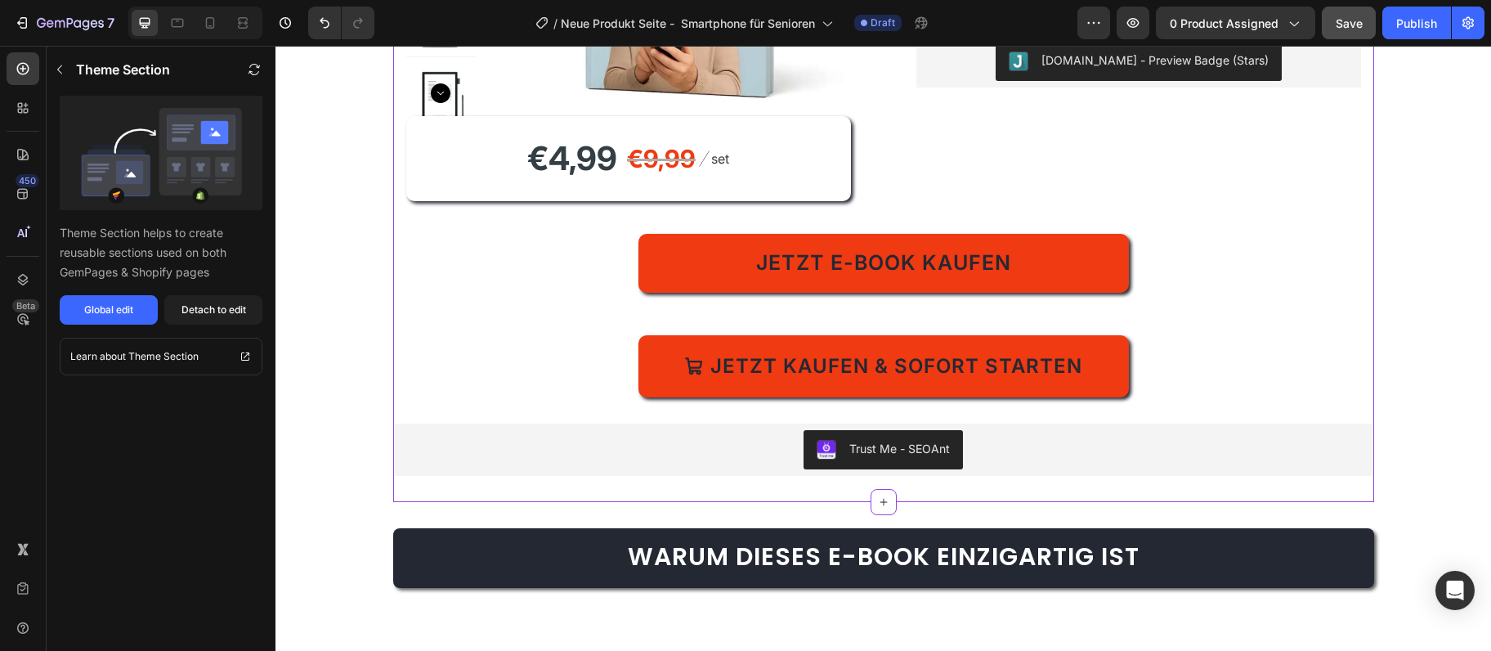
click at [583, 397] on div "Jetzt kaufen & sofort starten Add to Cart" at bounding box center [883, 366] width 981 height 62
click at [729, 376] on div "Jetzt E-Book kaufen Dynamic Checkout Jetzt kaufen & sofort starten Add to Cart" at bounding box center [883, 316] width 981 height 164
click at [725, 365] on div "Jetzt E-Book kaufen Dynamic Checkout Jetzt kaufen & sofort starten Add to Cart" at bounding box center [883, 316] width 981 height 164
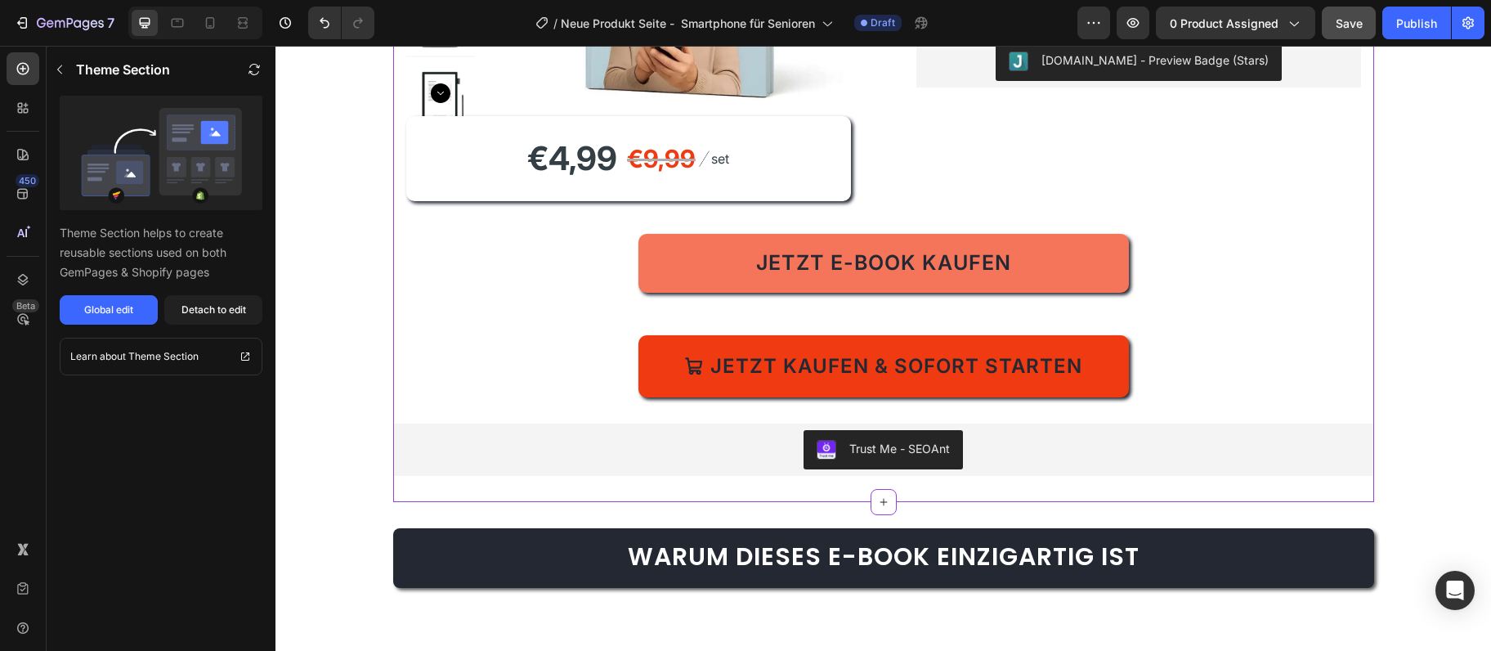
click at [715, 293] on button "Jetzt E-Book kaufen" at bounding box center [884, 263] width 491 height 59
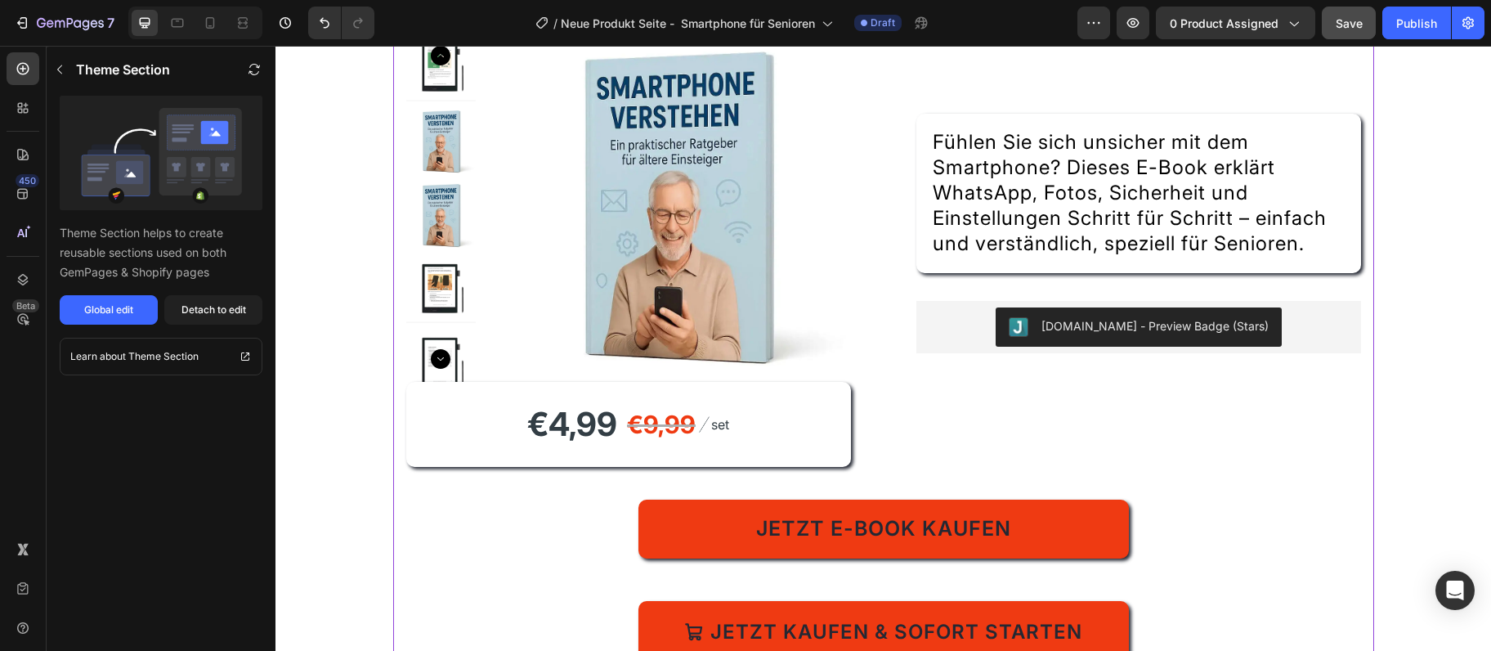
scroll to position [0, 0]
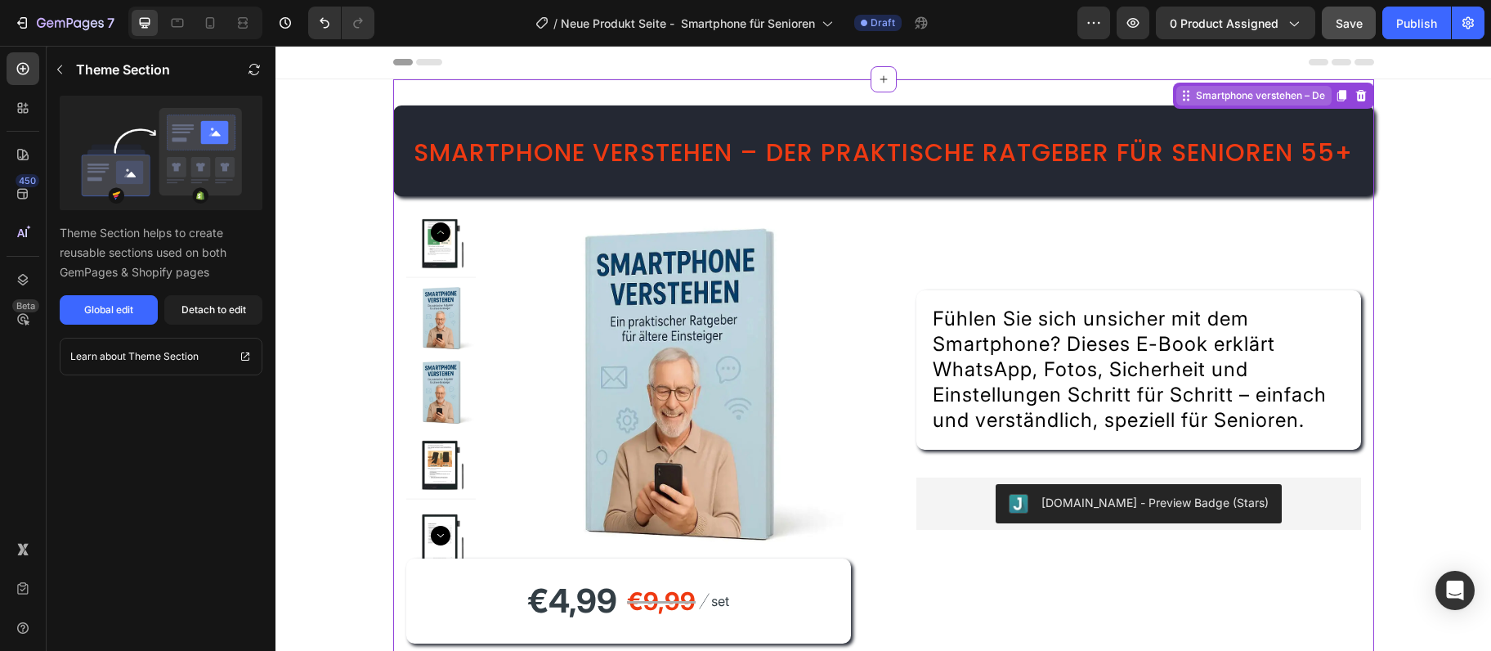
click at [1238, 100] on div "Smartphone verstehen – De" at bounding box center [1261, 95] width 136 height 15
click at [209, 311] on div "Detach to edit" at bounding box center [214, 310] width 65 height 15
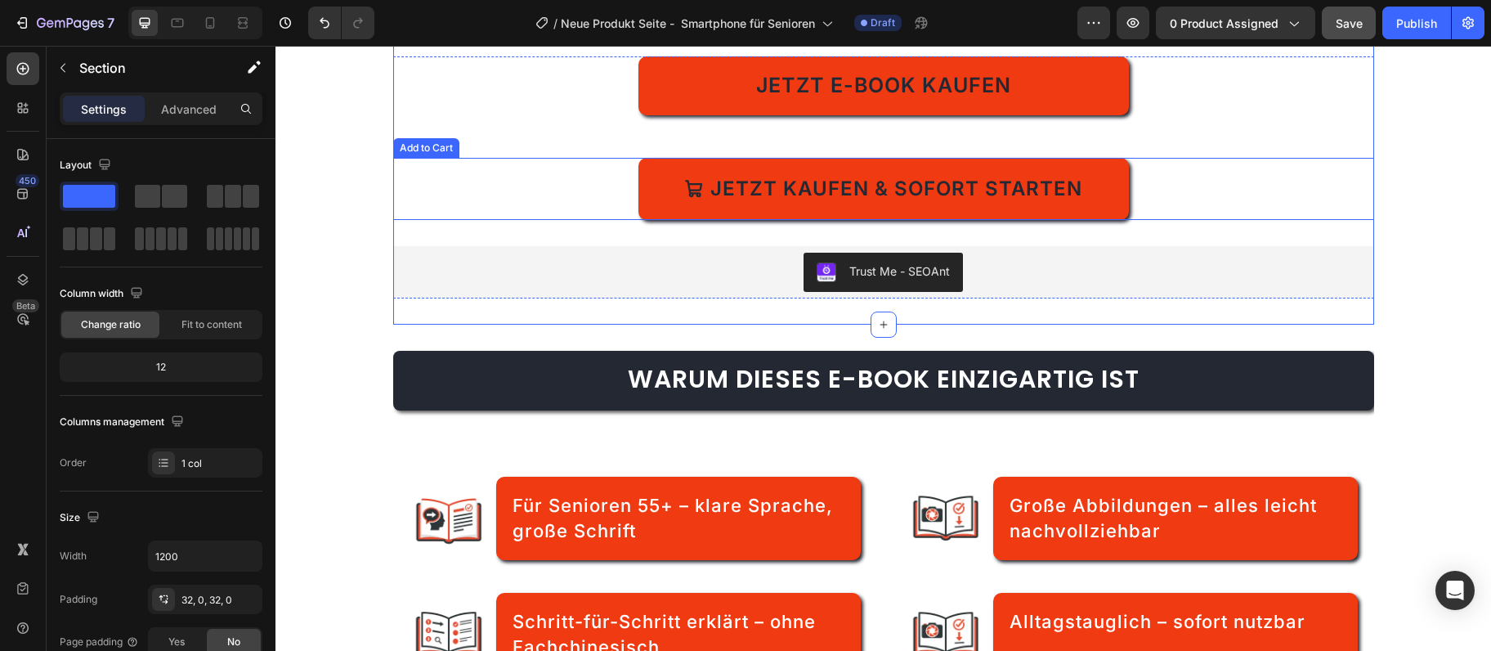
scroll to position [531, 0]
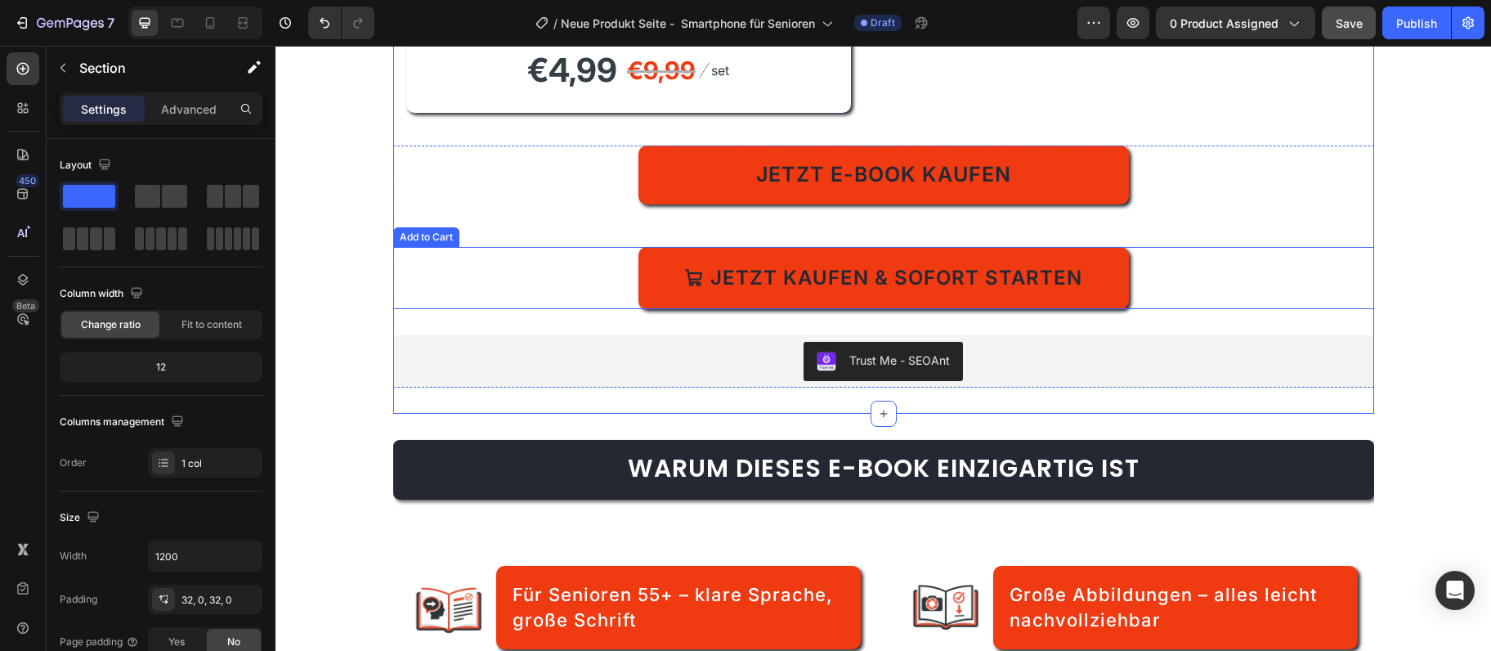
click at [506, 309] on div "Jetzt kaufen & sofort starten Add to Cart" at bounding box center [883, 278] width 981 height 62
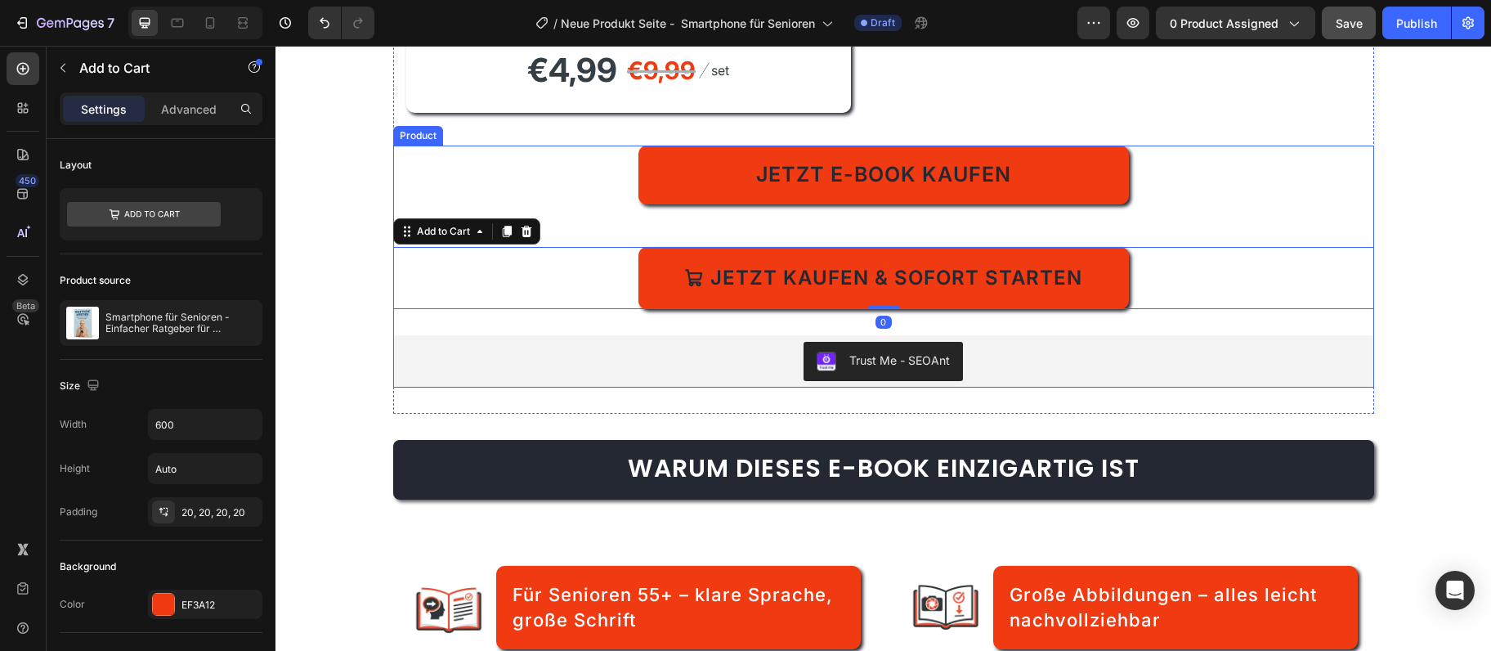
click at [652, 278] on div "Jetzt E-Book kaufen Dynamic Checkout Jetzt kaufen & sofort starten Add to Cart 0" at bounding box center [883, 228] width 981 height 164
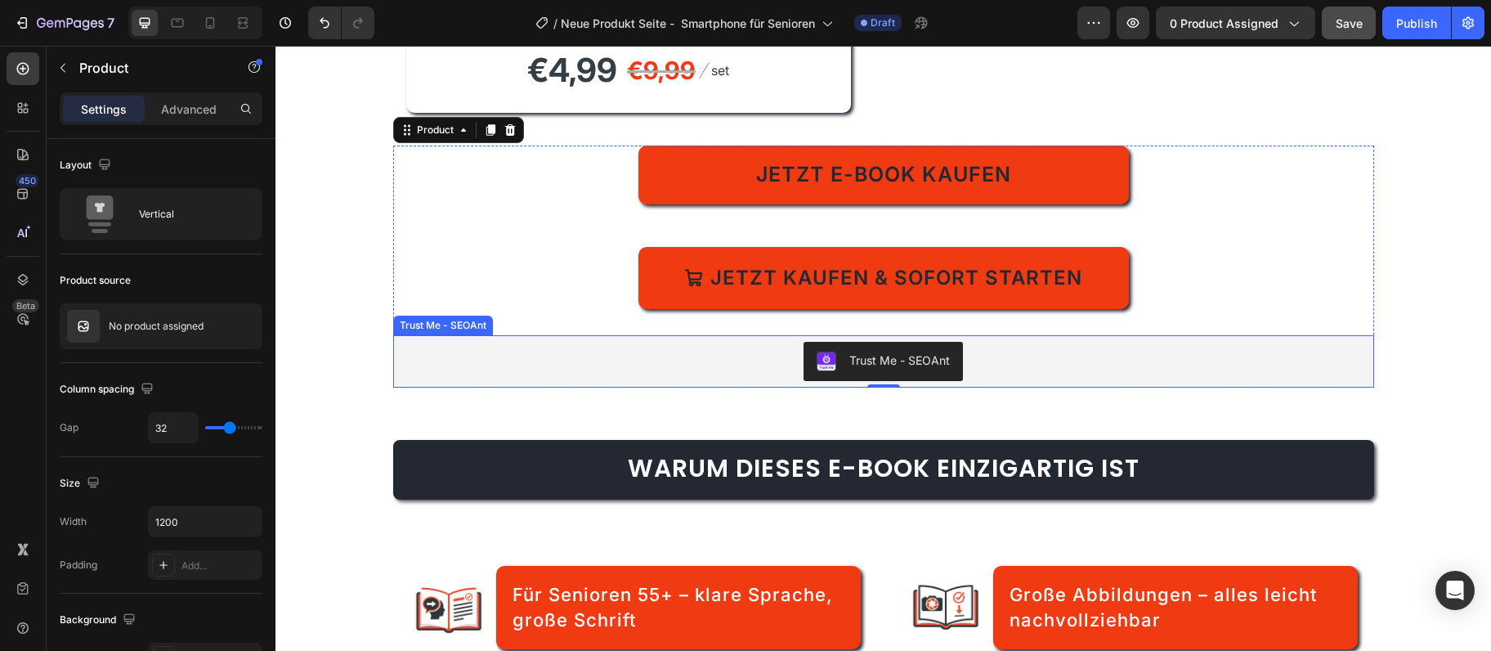
click at [1333, 388] on div "Trust Me - SEOAnt" at bounding box center [883, 361] width 981 height 52
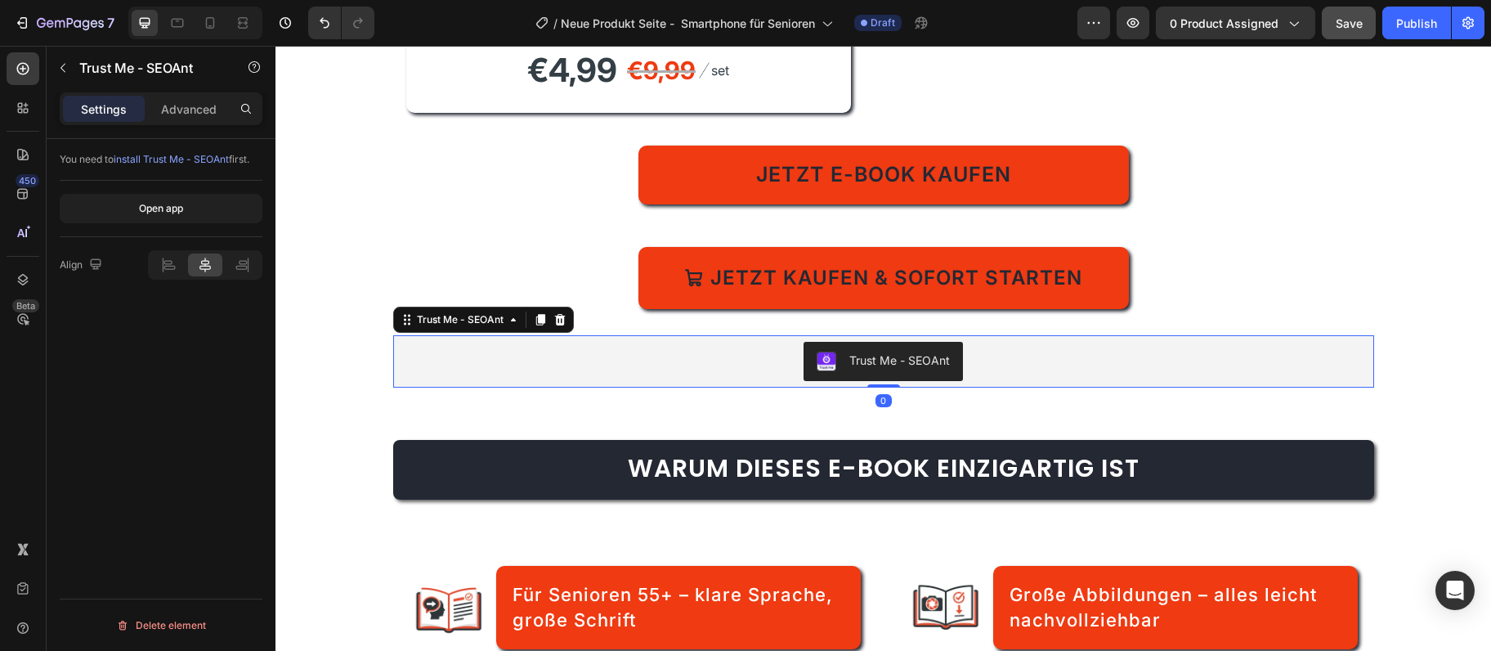
click at [1335, 309] on div "Jetzt kaufen & sofort starten Add to Cart" at bounding box center [883, 278] width 981 height 62
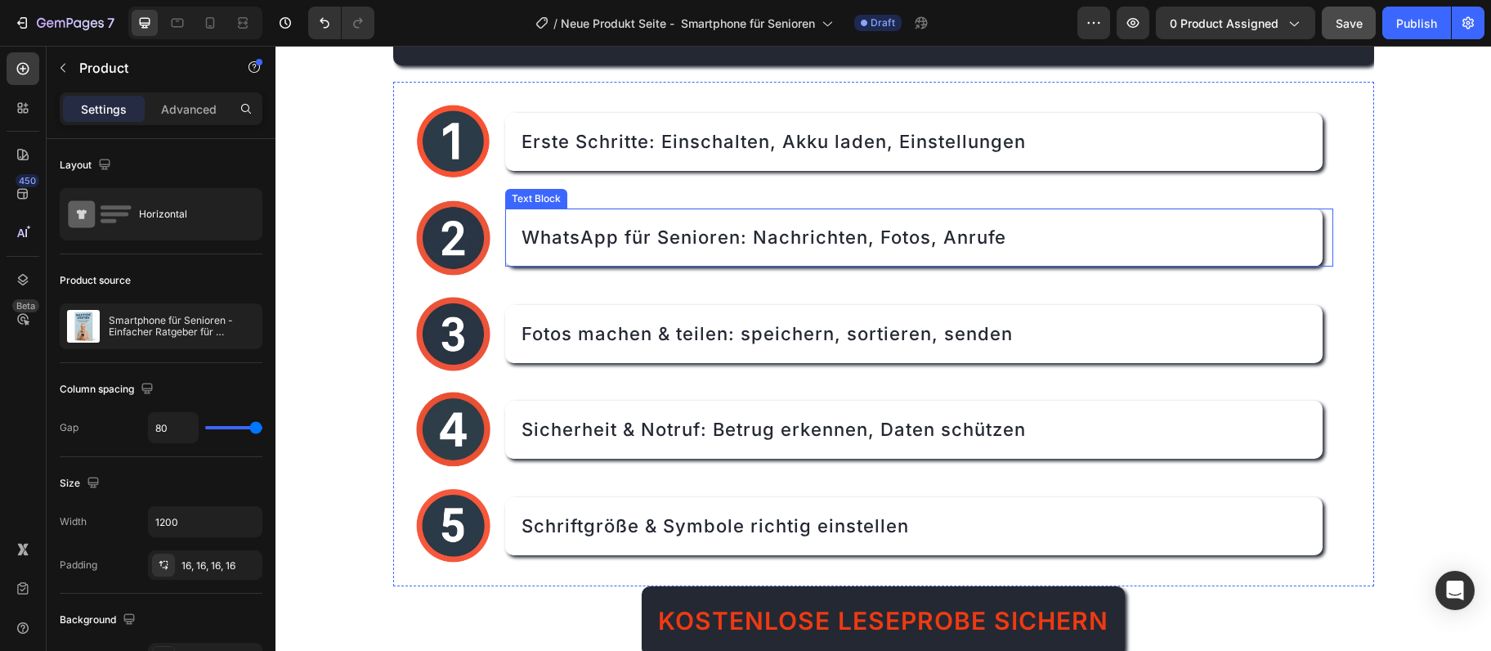
scroll to position [2125, 0]
